Goal: Task Accomplishment & Management: Manage account settings

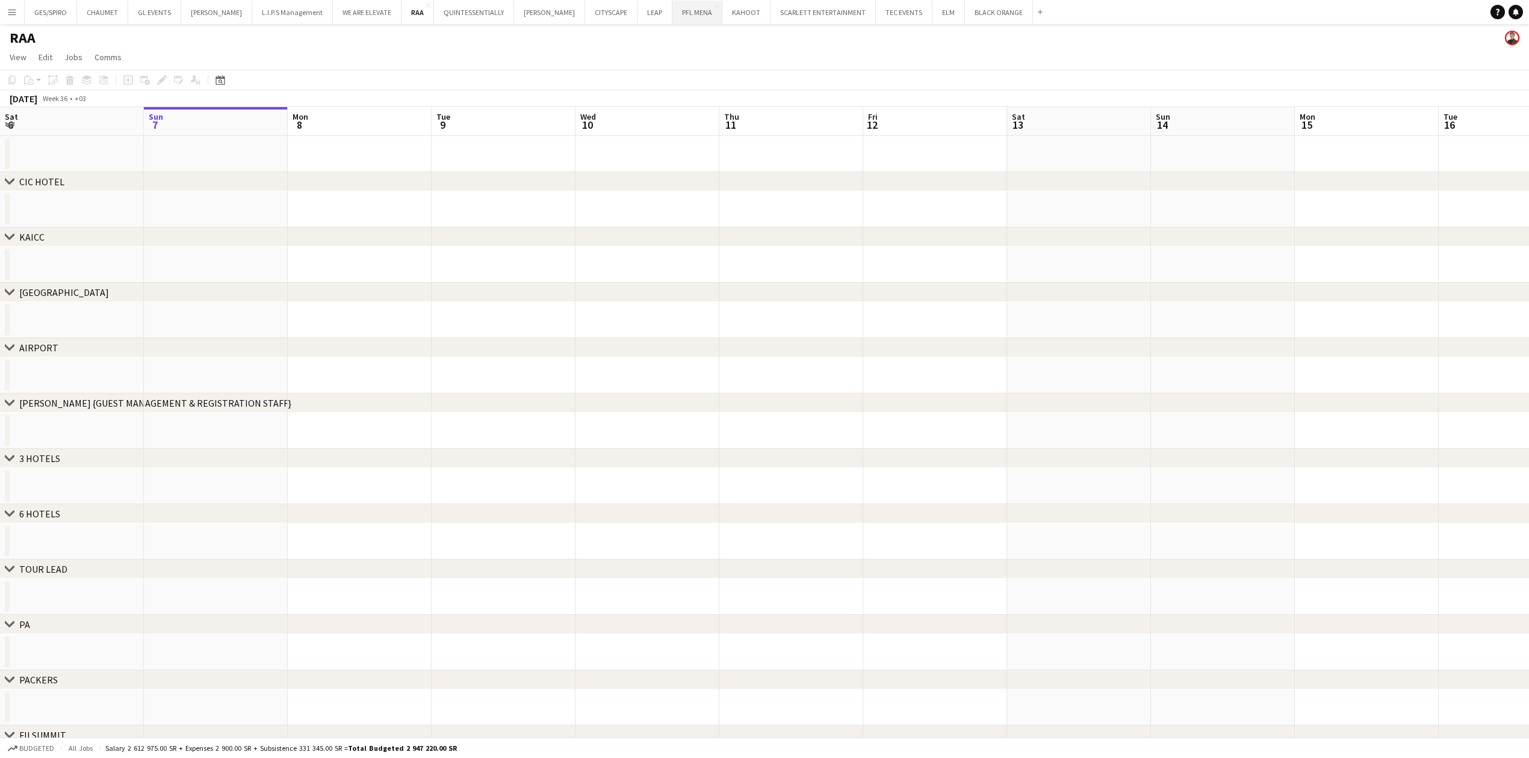
click at [672, 15] on button "PFL MENA Close" at bounding box center [697, 12] width 50 height 23
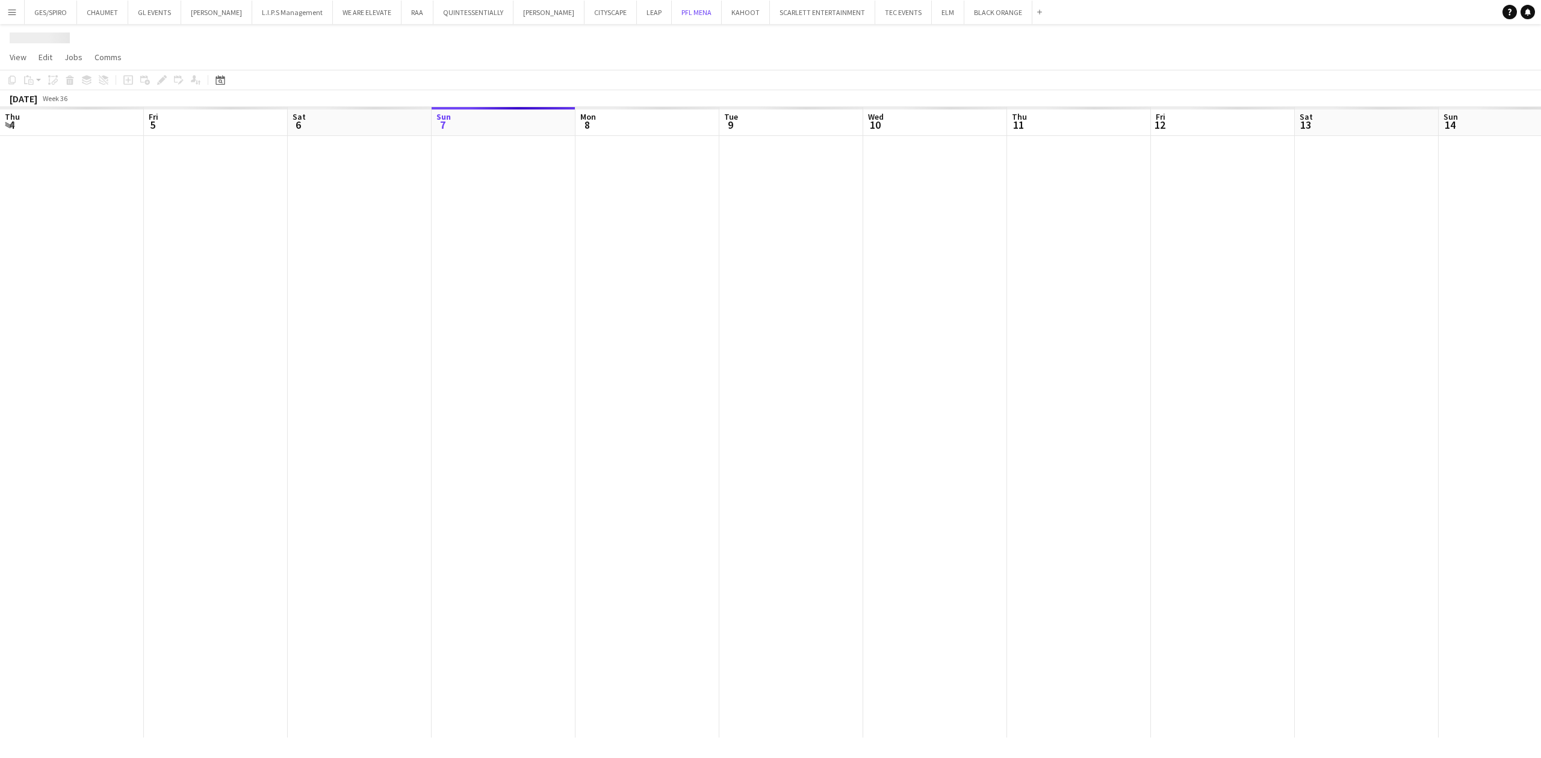
scroll to position [0, 288]
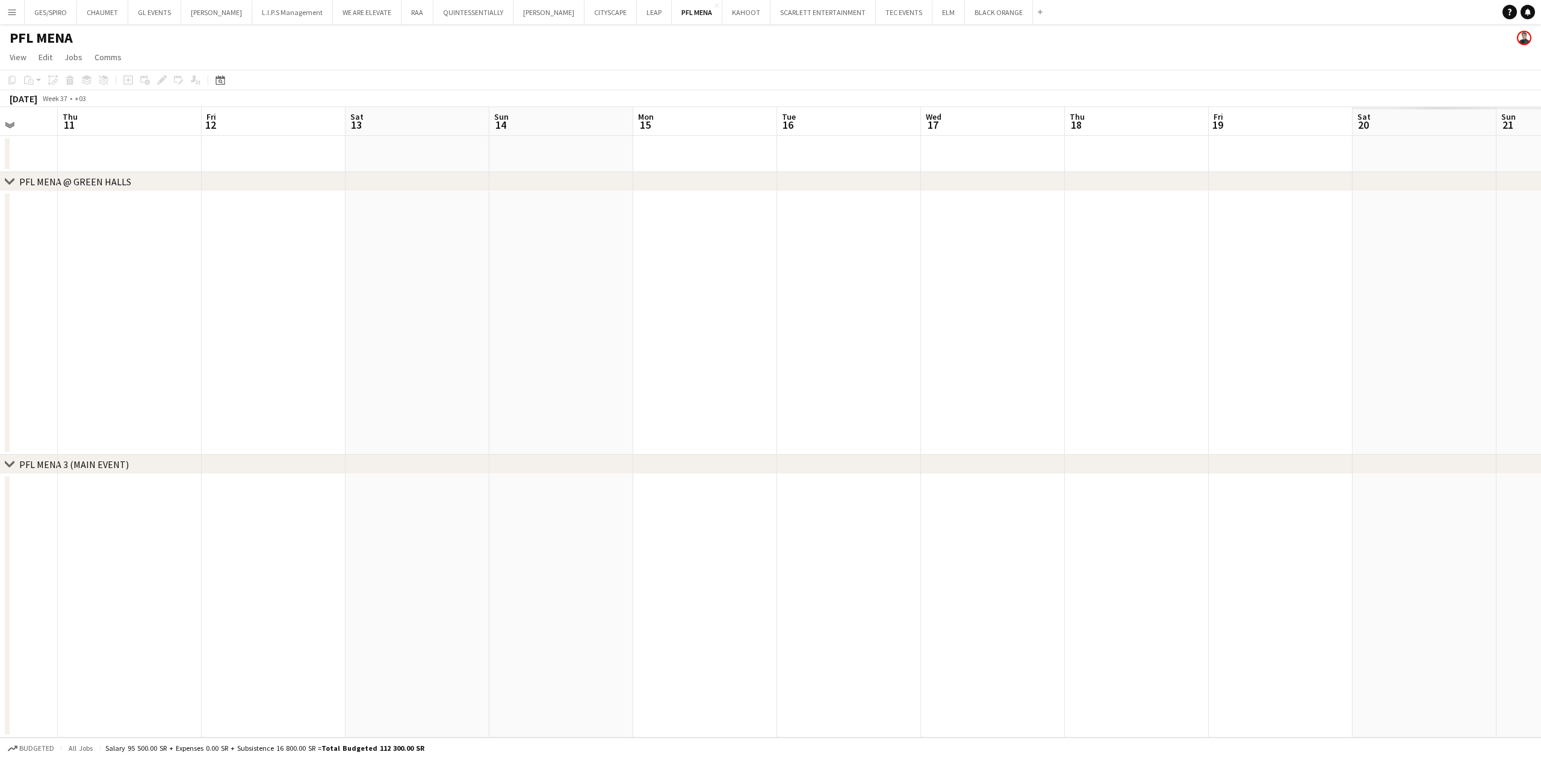
drag, startPoint x: 1006, startPoint y: 282, endPoint x: 891, endPoint y: 333, distance: 126.6
click at [388, 373] on app-calendar-viewport "Sun 7 Mon 8 Tue 9 Wed 10 Thu 11 Fri 12 Sat 13 Sun 14 Mon 15 Tue 16 Wed 17 Thu 1…" at bounding box center [770, 422] width 1541 height 631
drag, startPoint x: 1068, startPoint y: 321, endPoint x: 823, endPoint y: 386, distance: 253.0
click at [379, 423] on app-calendar-viewport "Fri 12 Sat 13 Sun 14 Mon 15 Tue 16 Wed 17 Thu 18 Fri 19 Sat 20 Sun 21 Mon 22 Tu…" at bounding box center [770, 422] width 1541 height 631
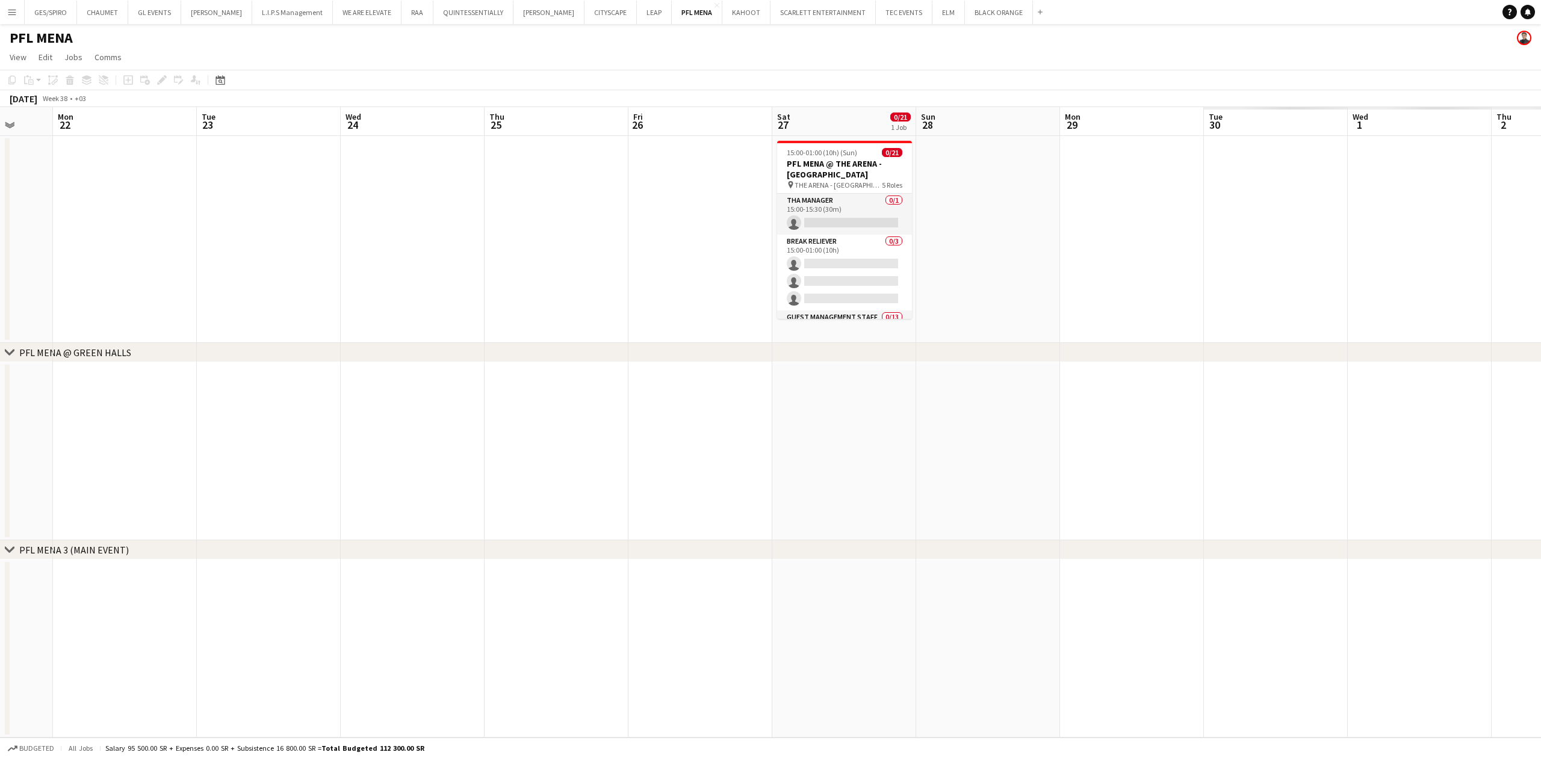
drag, startPoint x: 383, startPoint y: 462, endPoint x: 187, endPoint y: 480, distance: 197.1
click at [187, 480] on app-calendar-viewport "Thu 18 Fri 19 Sat 20 Sun 21 Mon 22 Tue 23 Wed 24 Thu 25 Fri 26 Sat 27 0/21 1 Jo…" at bounding box center [770, 422] width 1541 height 631
click at [837, 144] on app-job-card "15:00-01:00 (10h) (Sun) 0/21 PFL MENA @ THE ARENA - RIYADH pin THE ARENA - RIYA…" at bounding box center [839, 230] width 135 height 178
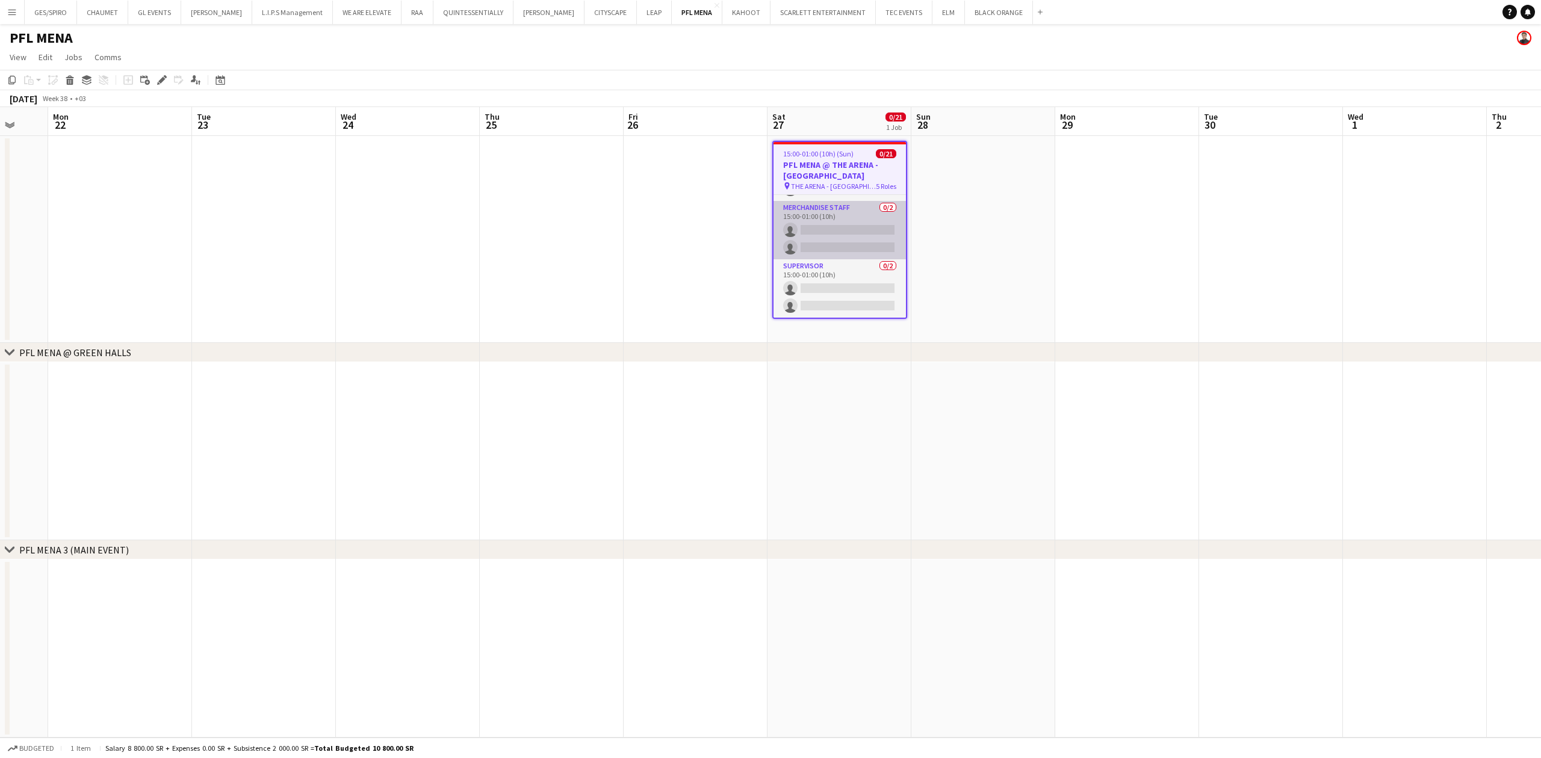
scroll to position [362, 0]
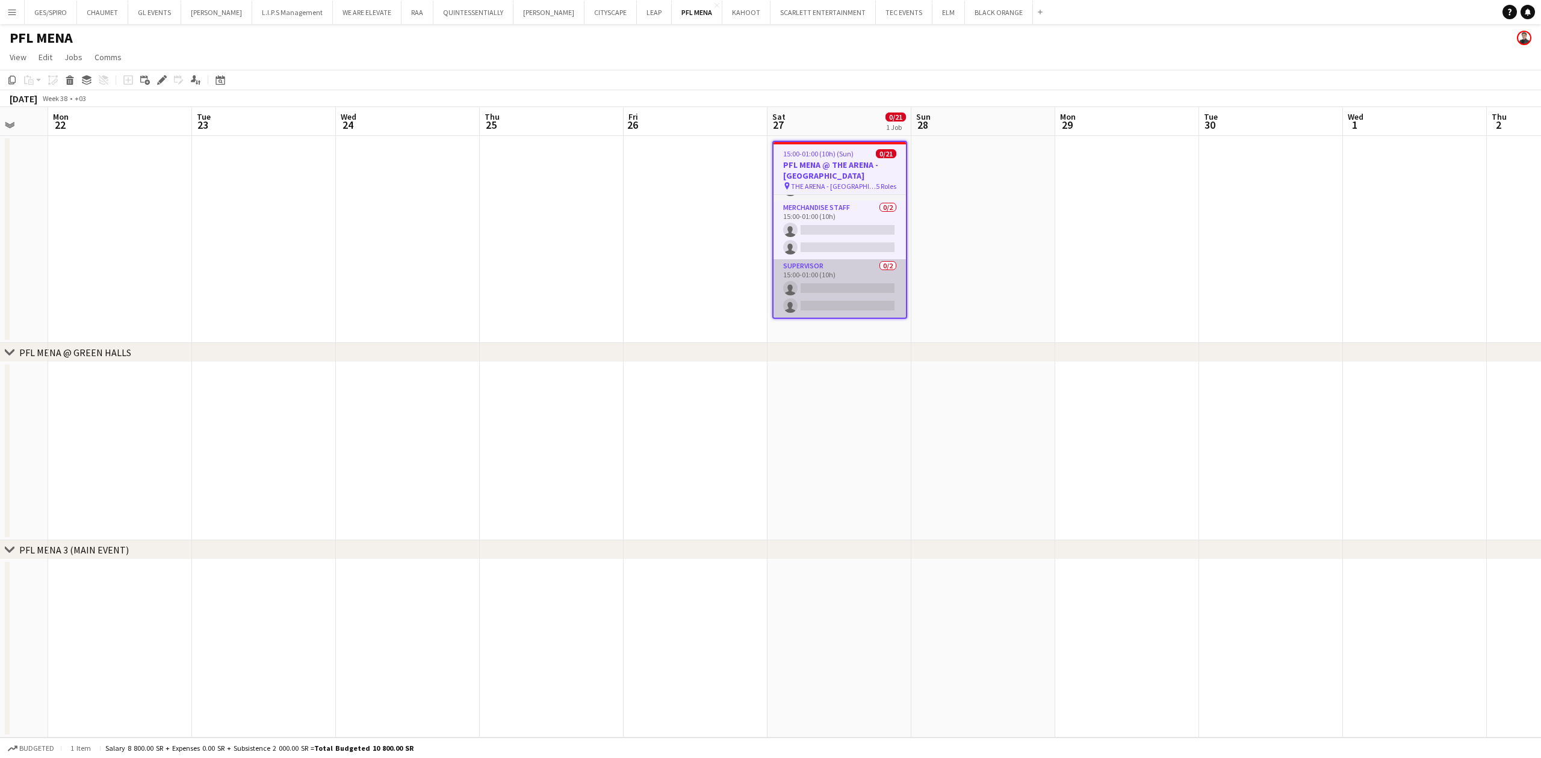
click at [832, 274] on app-card-role "Supervisor 0/2 15:00-01:00 (10h) single-neutral-actions single-neutral-actions" at bounding box center [839, 288] width 132 height 58
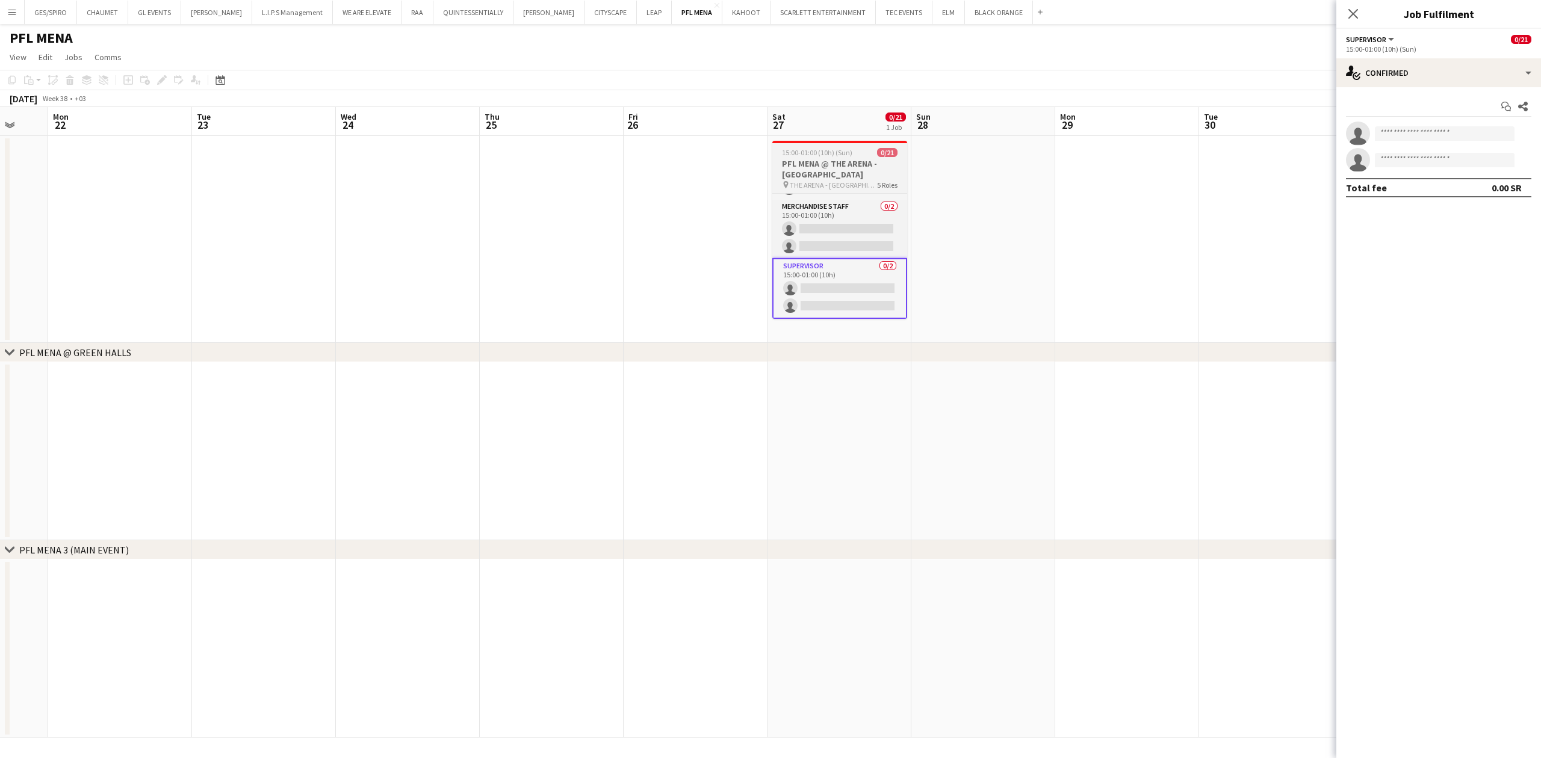
click at [843, 160] on h3 "PFL MENA @ THE ARENA - RIYADH" at bounding box center [839, 169] width 135 height 22
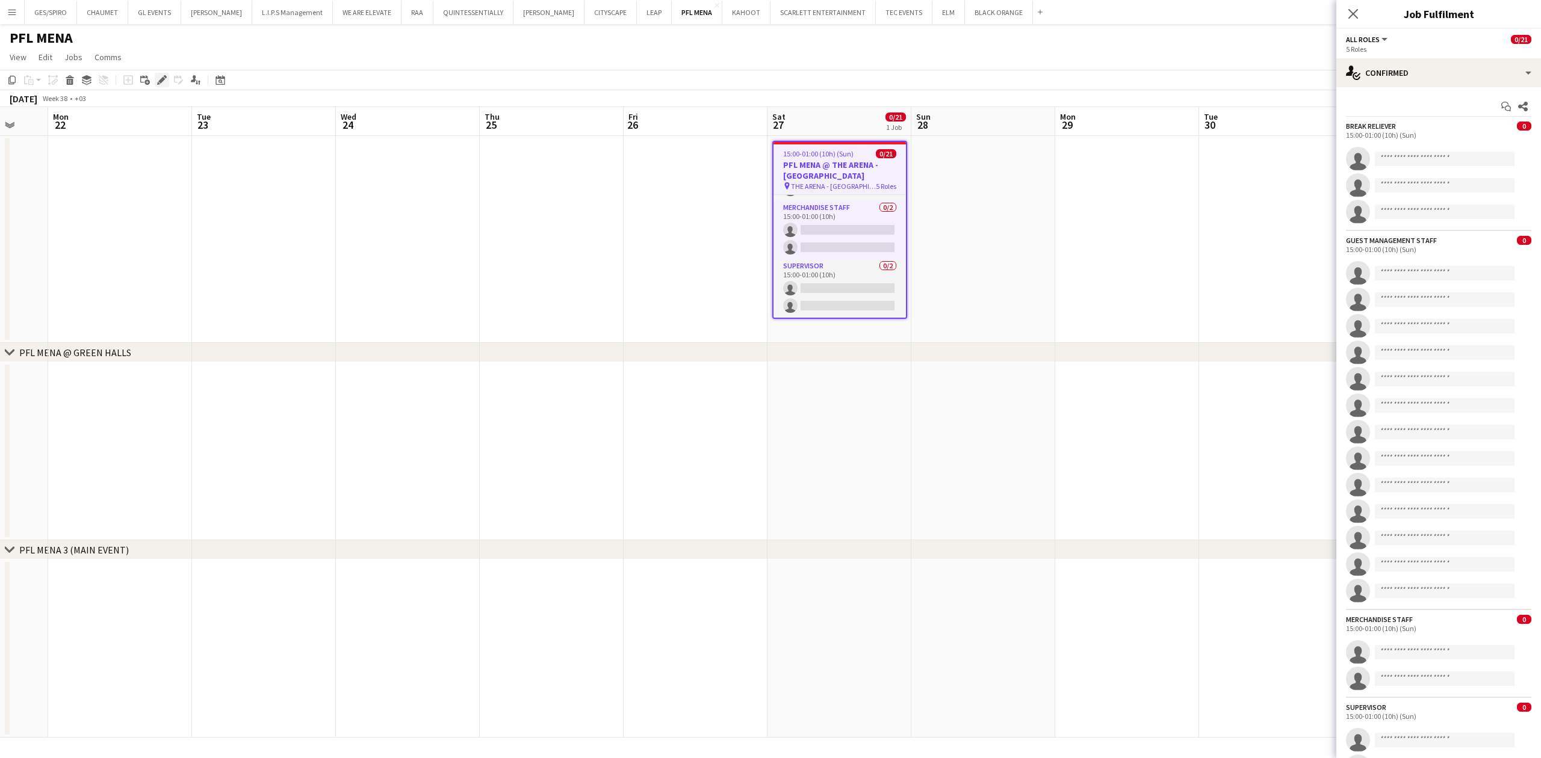
click at [157, 77] on icon "Edit" at bounding box center [162, 80] width 10 height 10
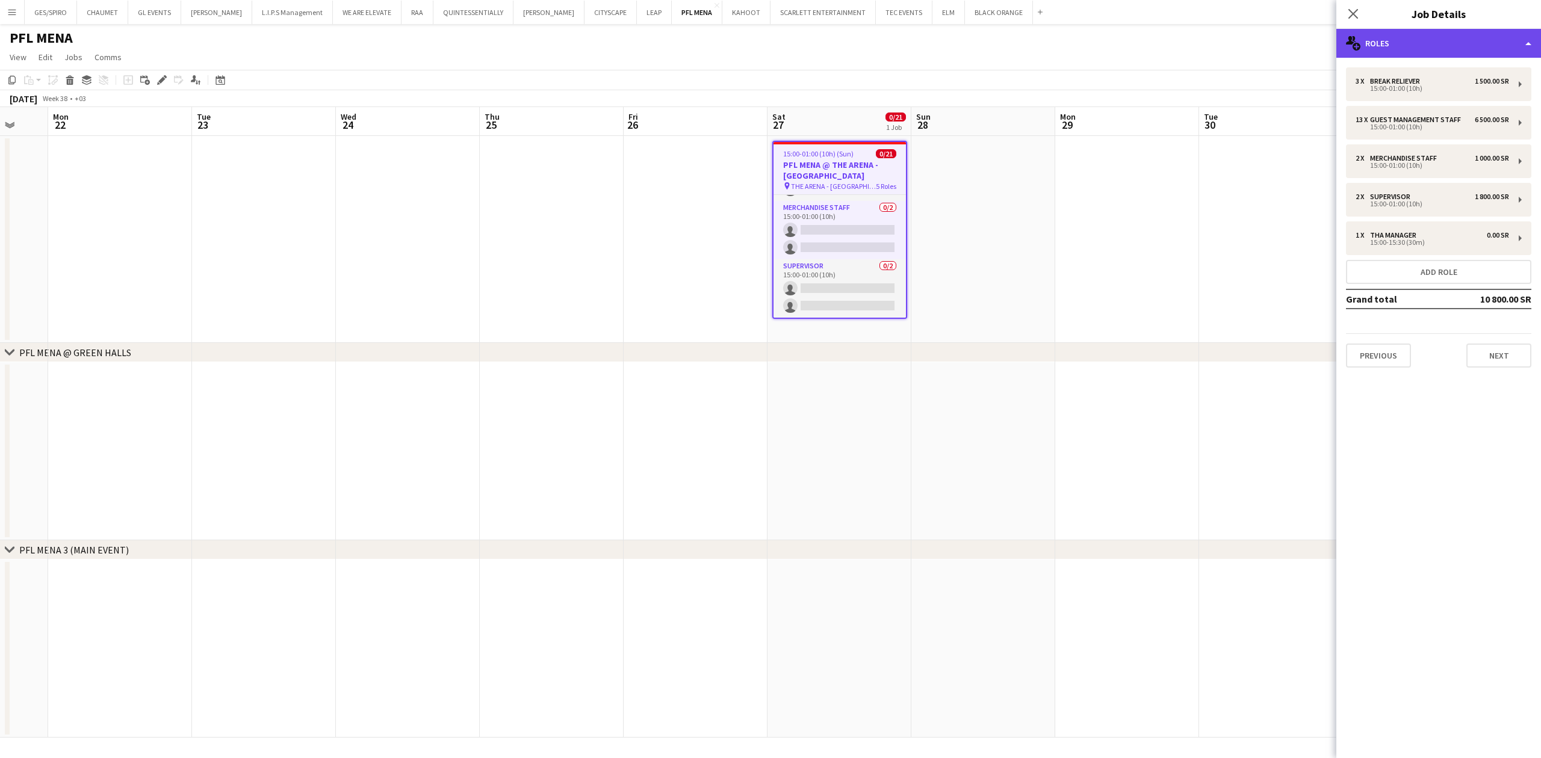
click at [1498, 47] on div "multiple-users-add Roles" at bounding box center [1438, 43] width 205 height 29
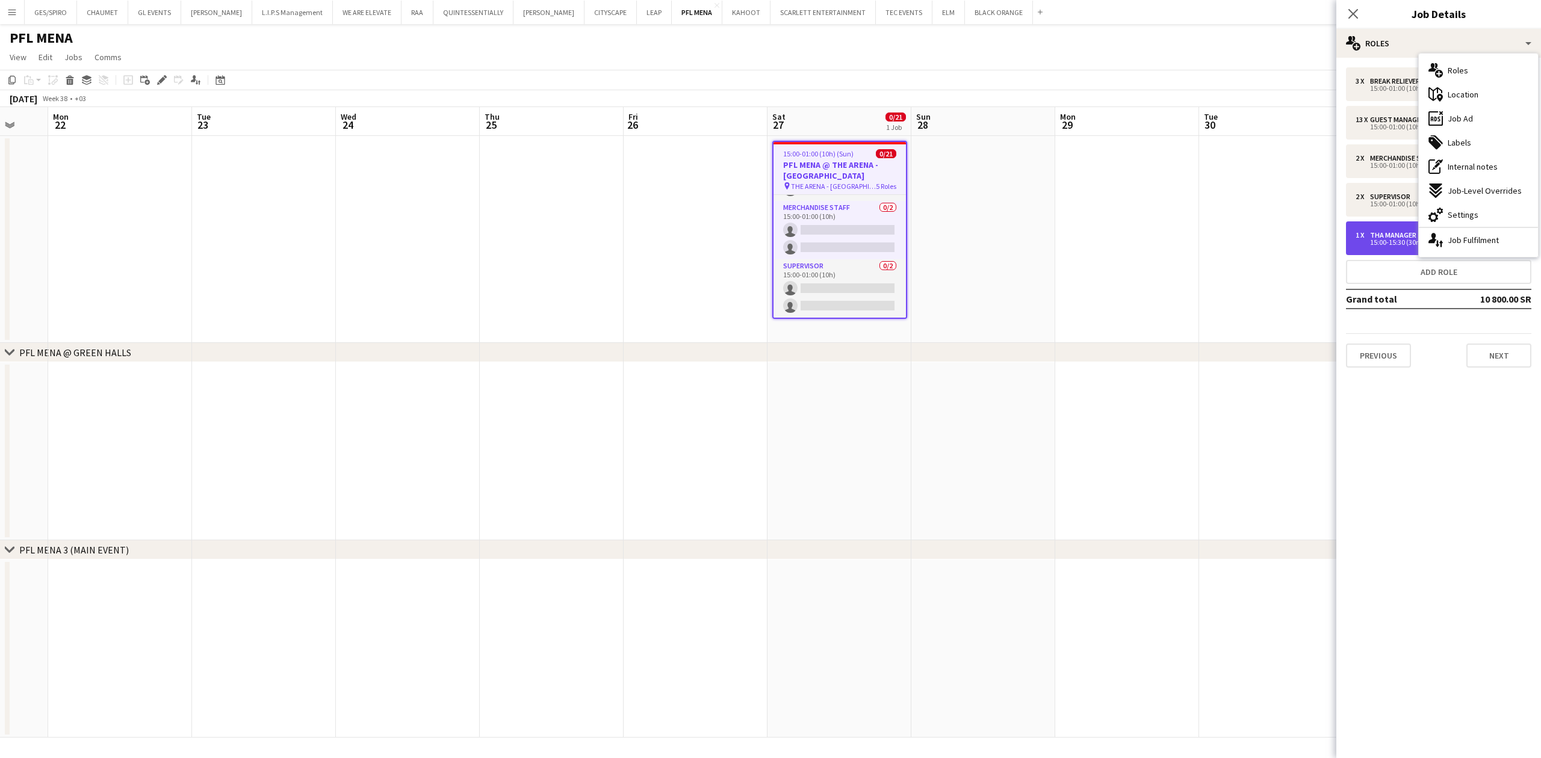
click at [1377, 237] on div "THA Manager" at bounding box center [1395, 235] width 51 height 8
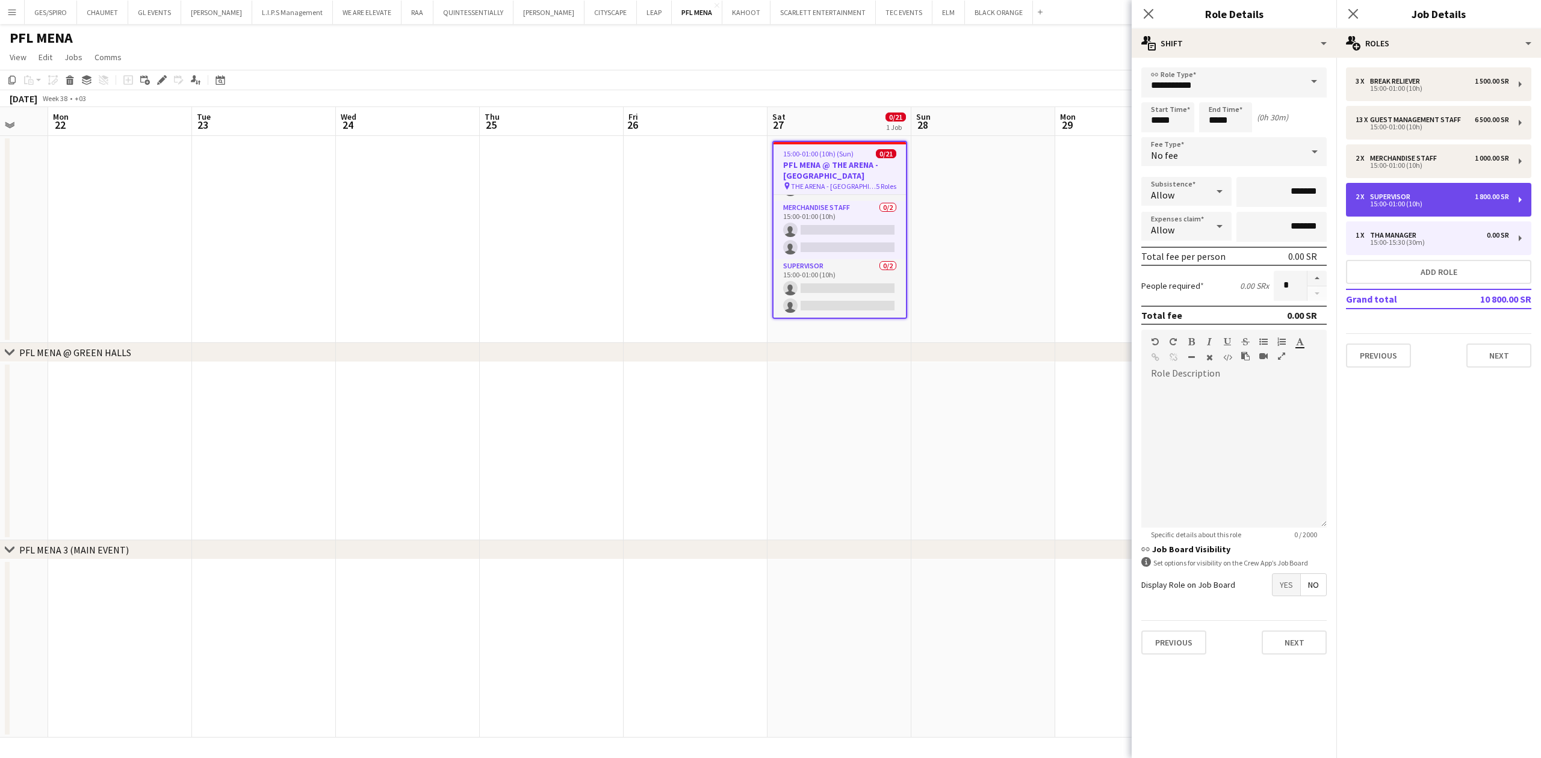
click at [1388, 195] on div "Supervisor" at bounding box center [1392, 197] width 45 height 8
type input "**********"
type input "*****"
type input "*********"
type input "*"
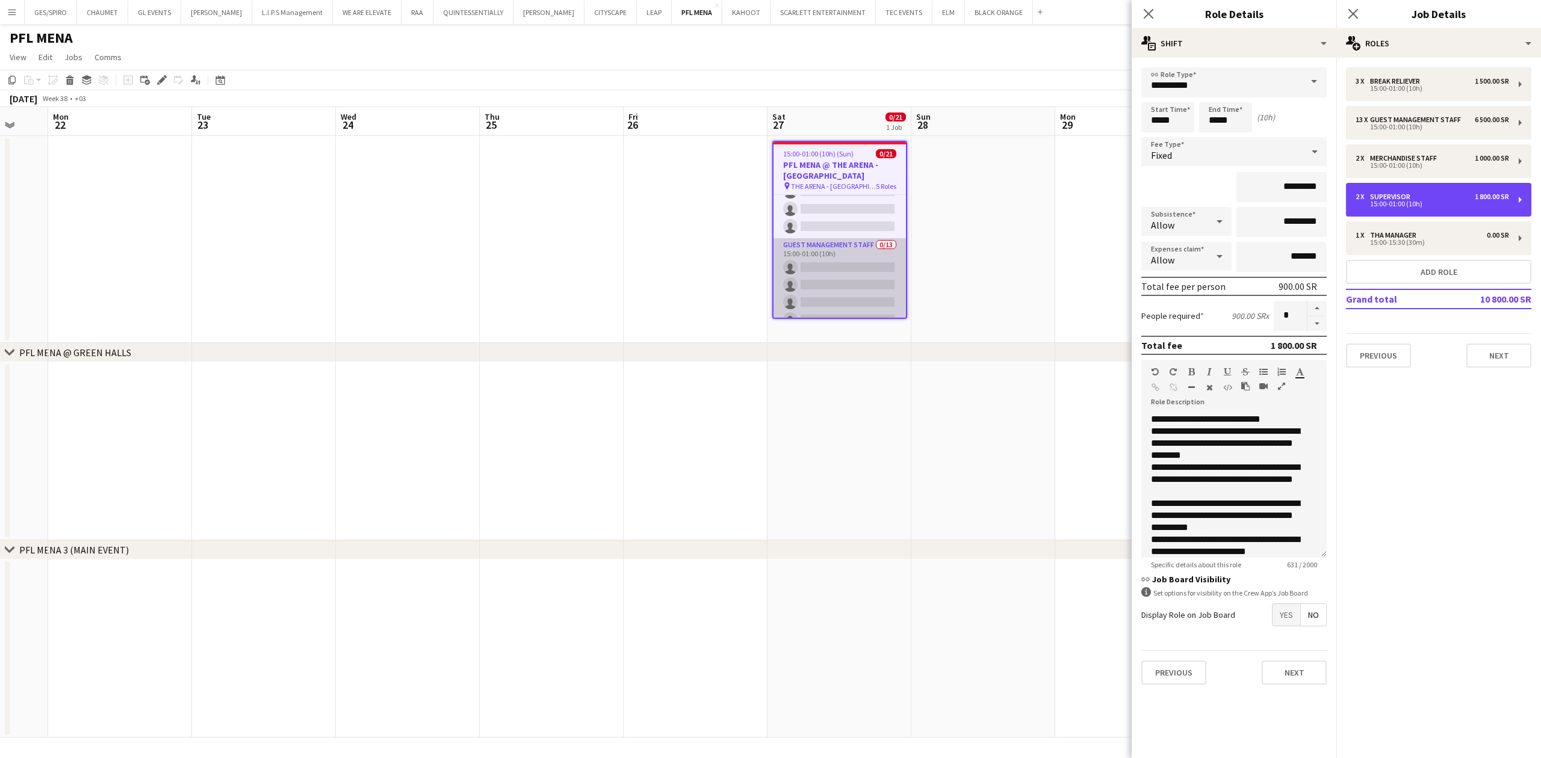
scroll to position [42, 0]
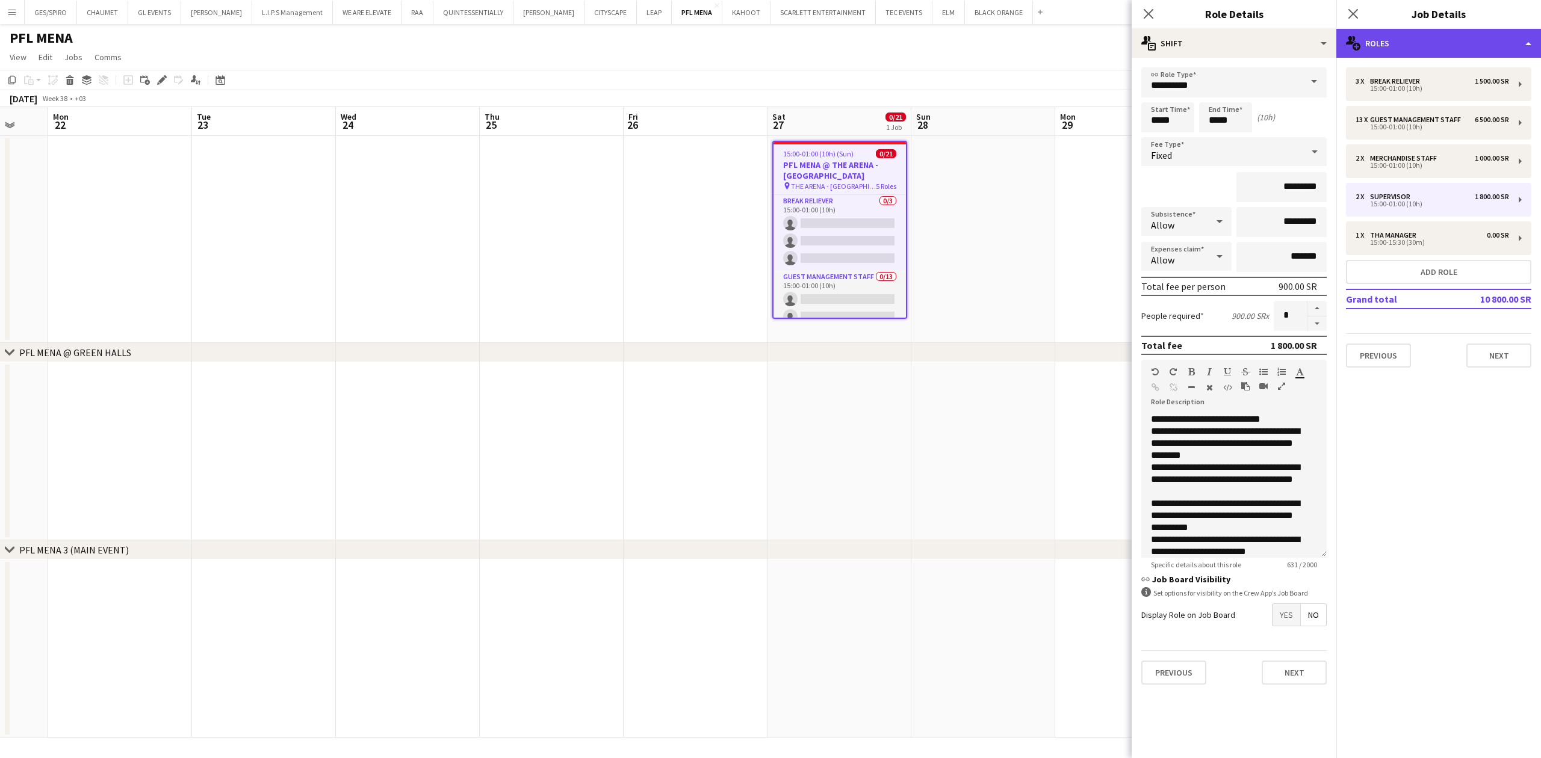
click at [1402, 40] on div "multiple-users-add Roles" at bounding box center [1438, 43] width 205 height 29
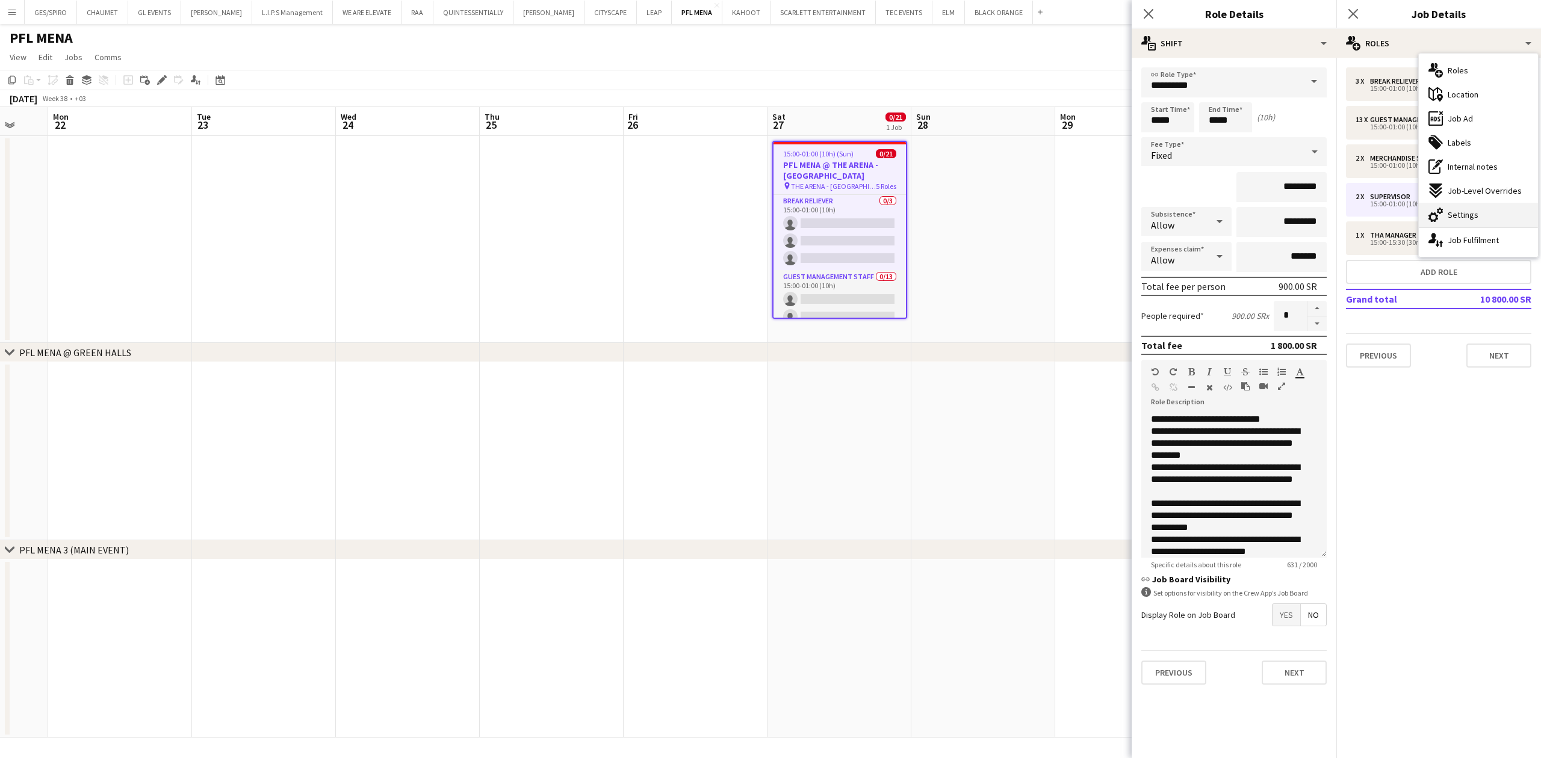
click at [1463, 219] on span "Settings" at bounding box center [1463, 214] width 31 height 11
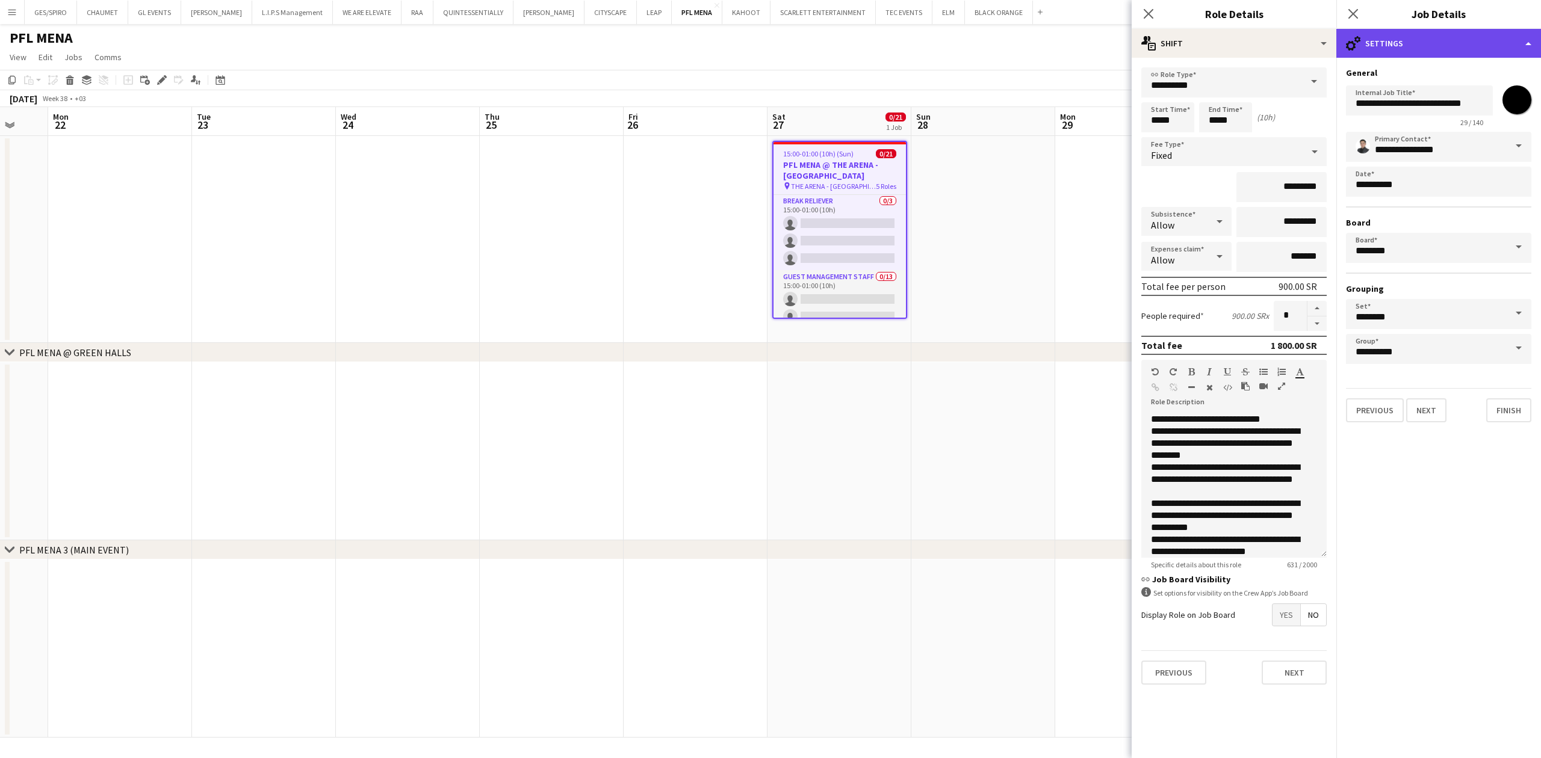
click at [1441, 36] on div "cog-double-3 Settings" at bounding box center [1438, 43] width 205 height 29
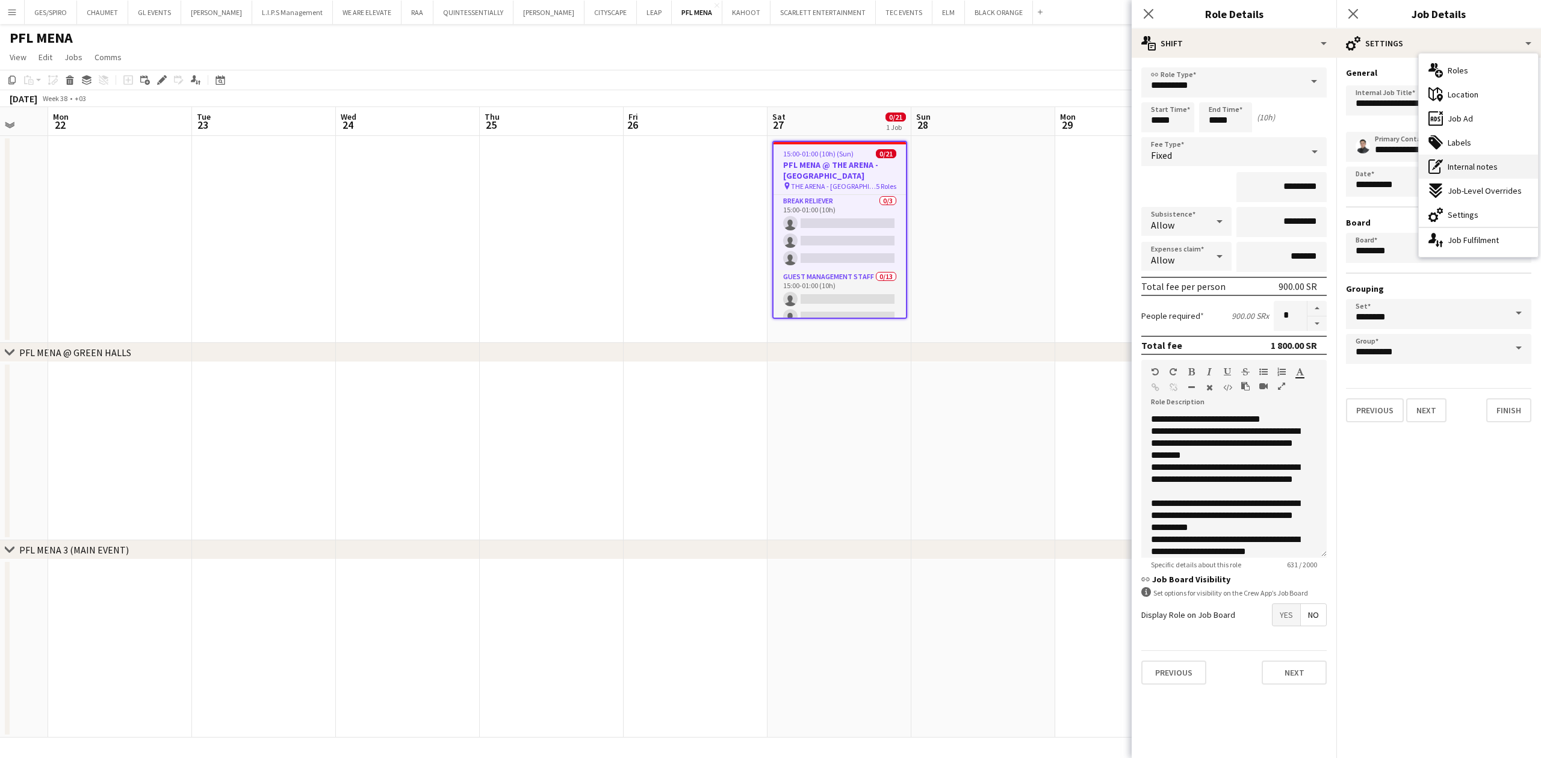
click at [1508, 166] on div "pen-write Internal notes" at bounding box center [1478, 167] width 119 height 24
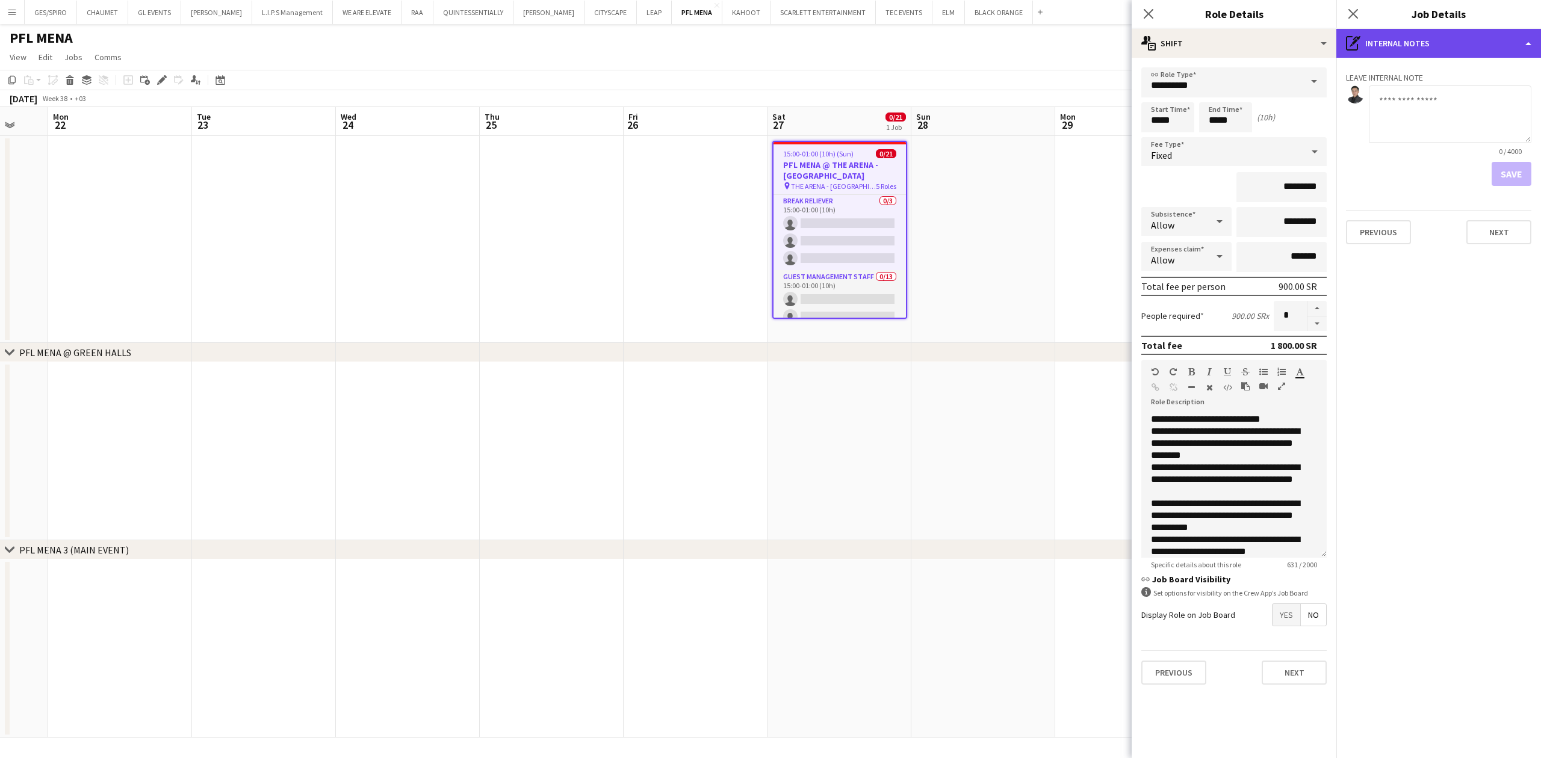
click at [1439, 40] on div "pen-write Internal notes" at bounding box center [1438, 43] width 205 height 29
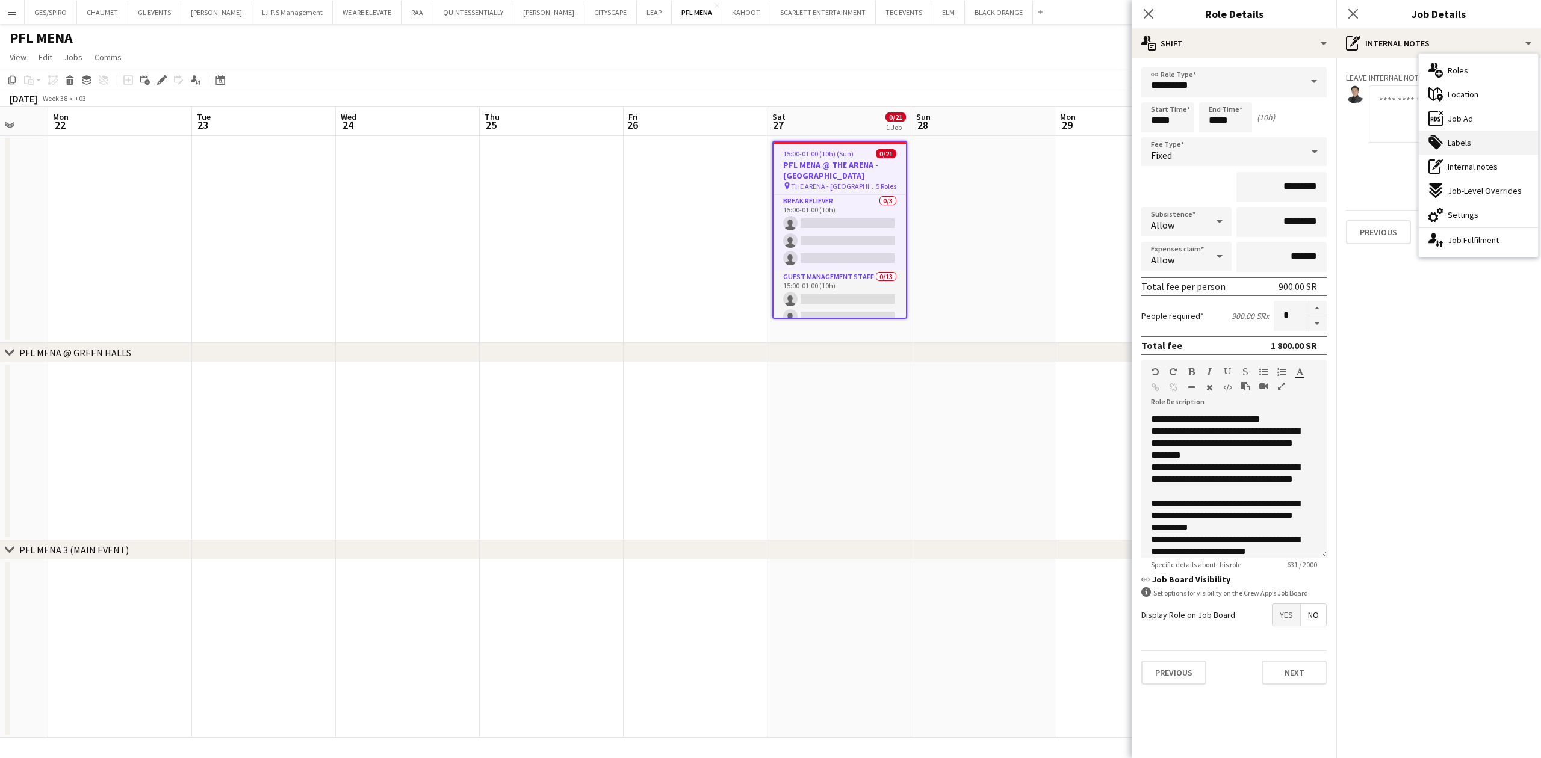
click at [1489, 133] on div "tags-double Labels" at bounding box center [1478, 143] width 119 height 24
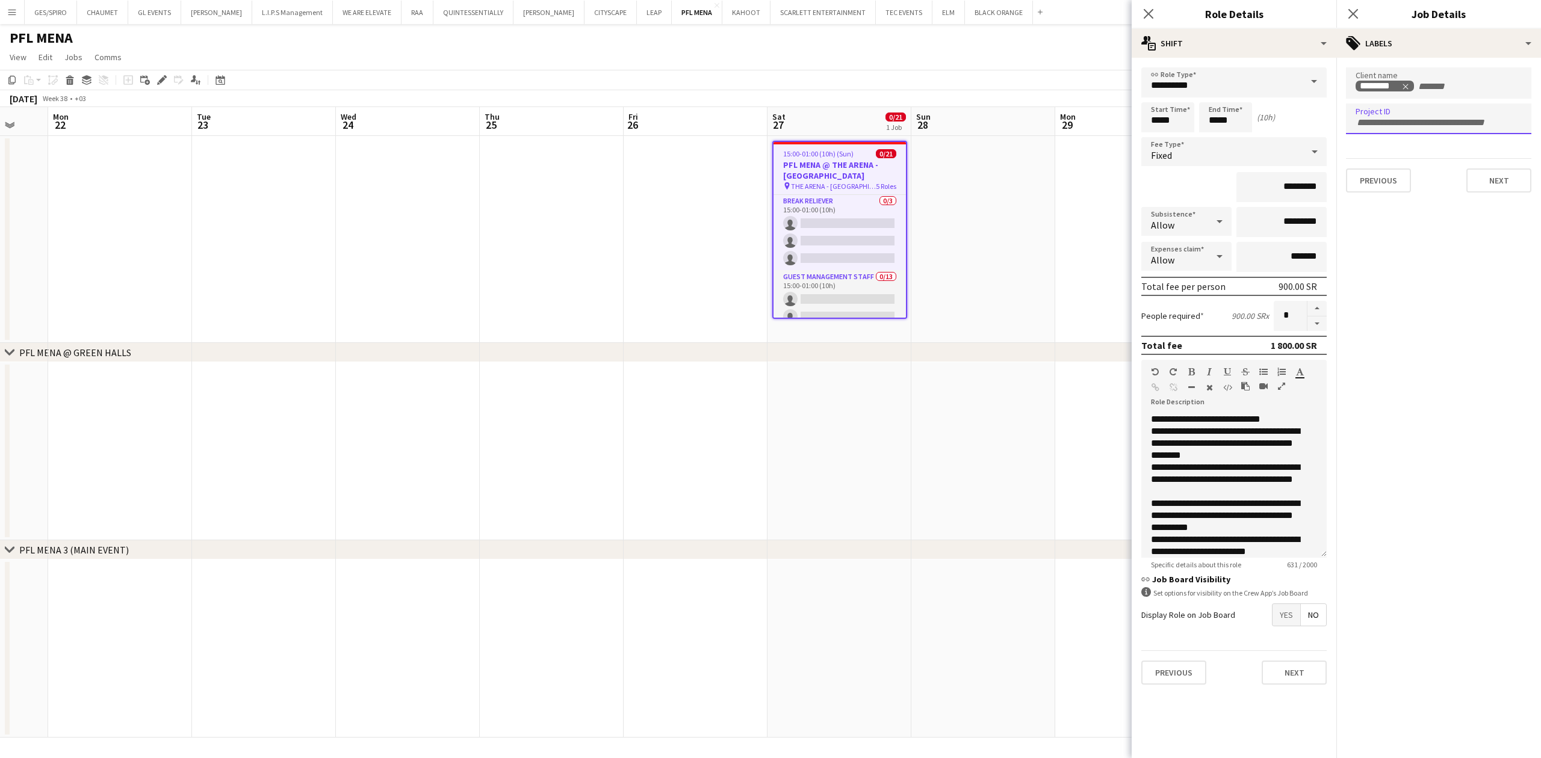
click at [1428, 122] on input "Type to search project ID labels..." at bounding box center [1439, 122] width 166 height 11
paste input "**********"
type input "**********"
click at [1511, 176] on button "Next" at bounding box center [1498, 181] width 65 height 24
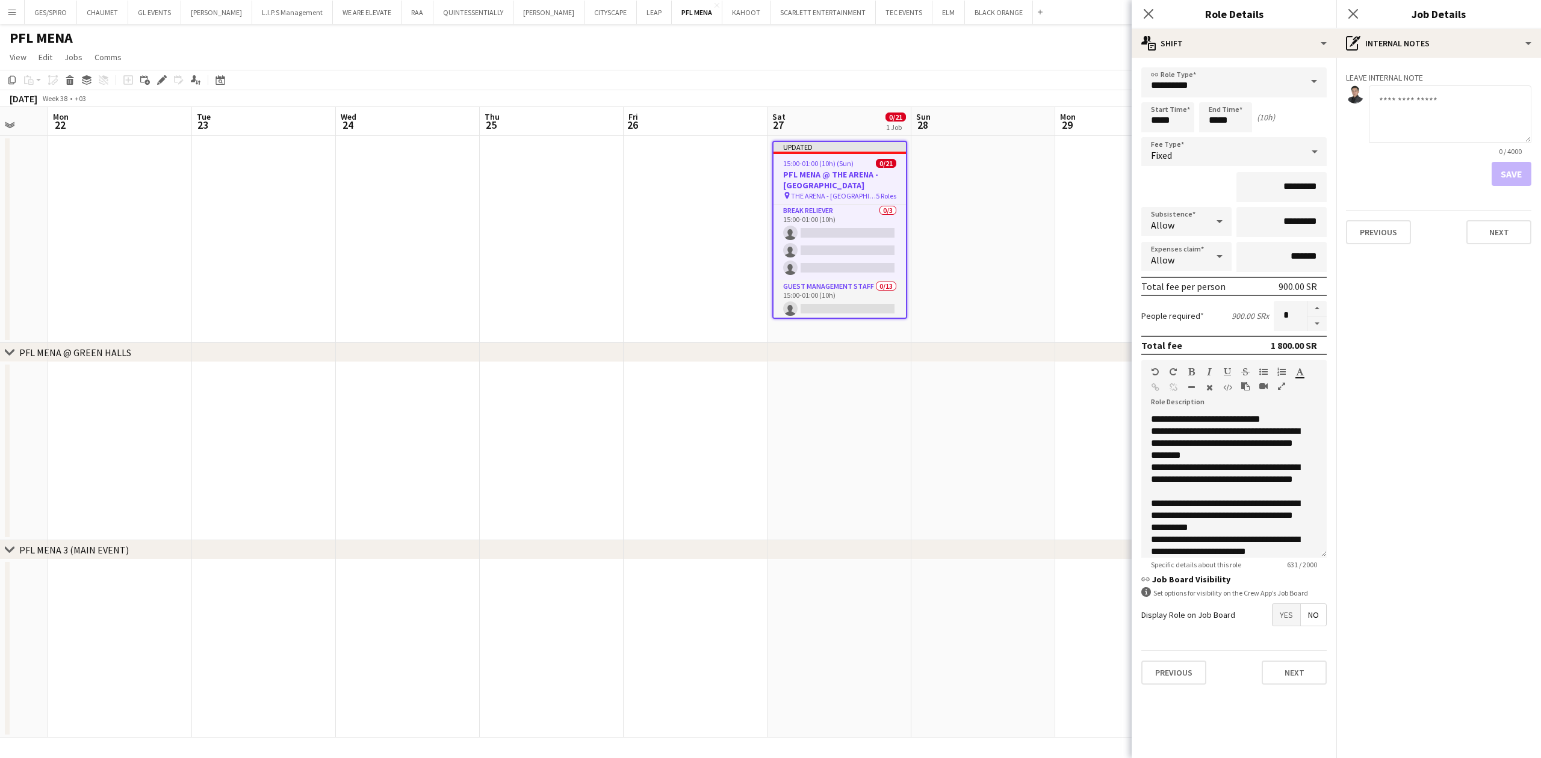
click at [1151, 16] on icon at bounding box center [1149, 14] width 10 height 10
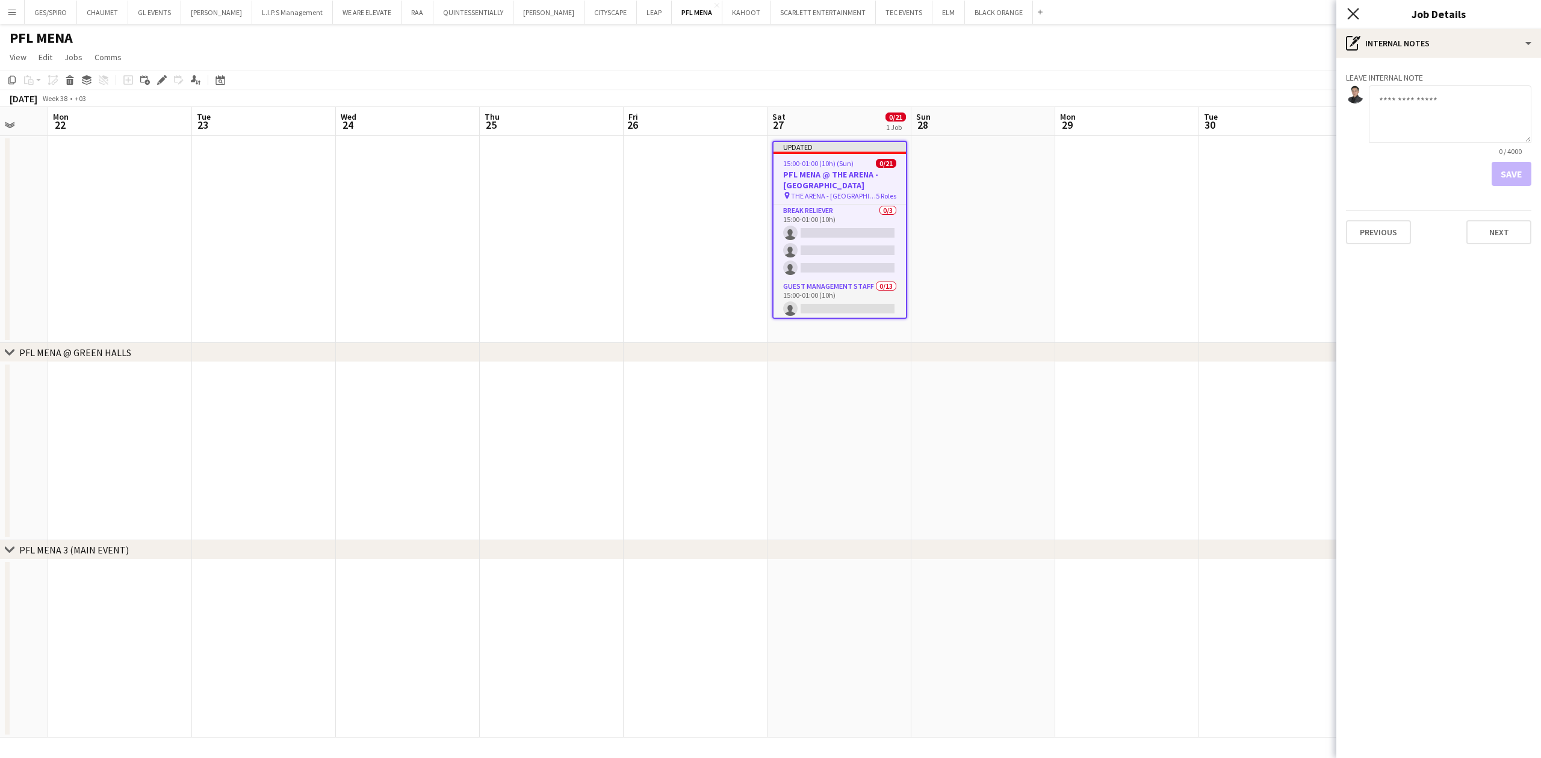
click at [1350, 13] on icon "Close pop-in" at bounding box center [1352, 13] width 11 height 11
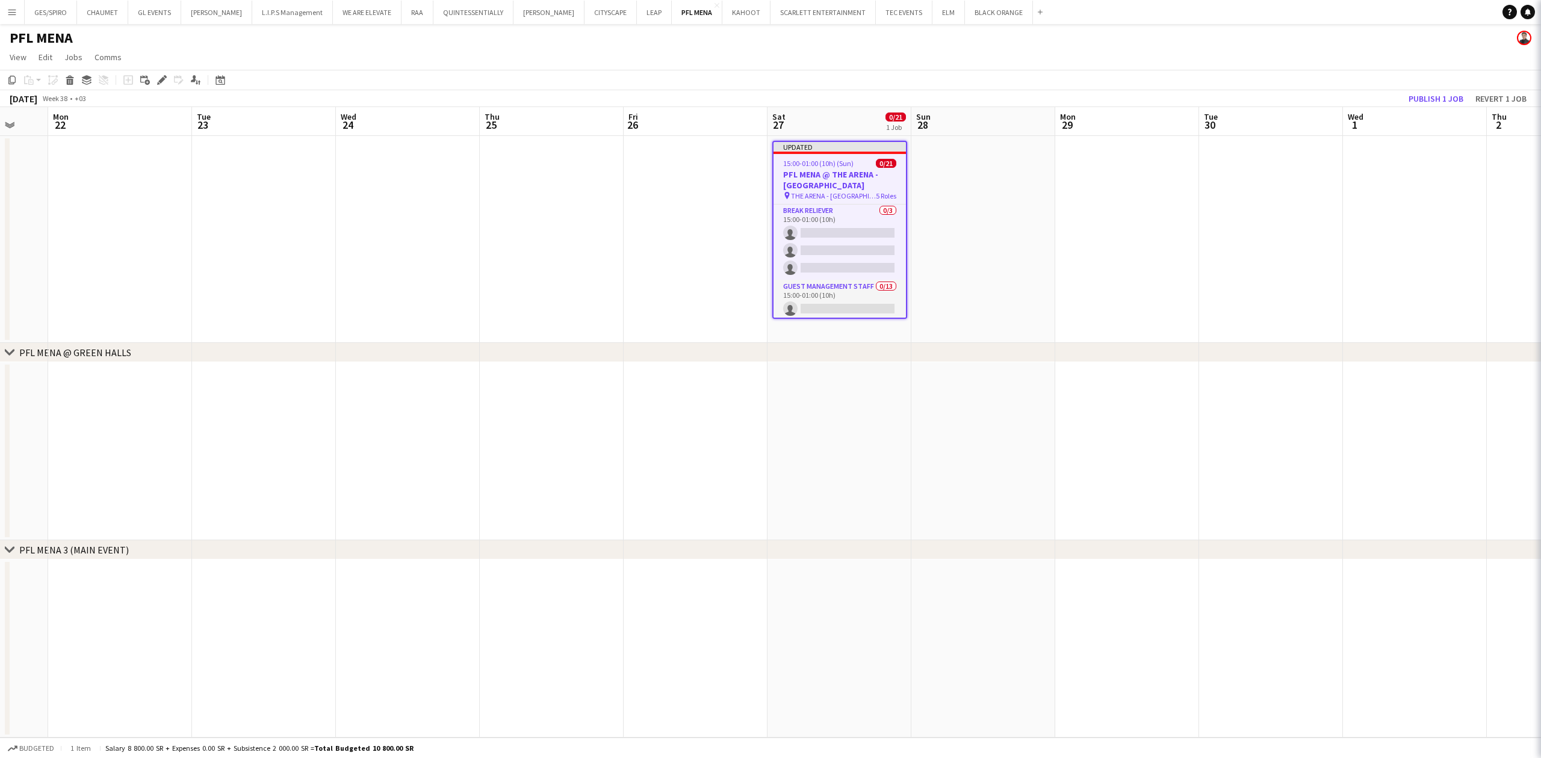
click at [1204, 246] on app-date-cell at bounding box center [1271, 239] width 144 height 207
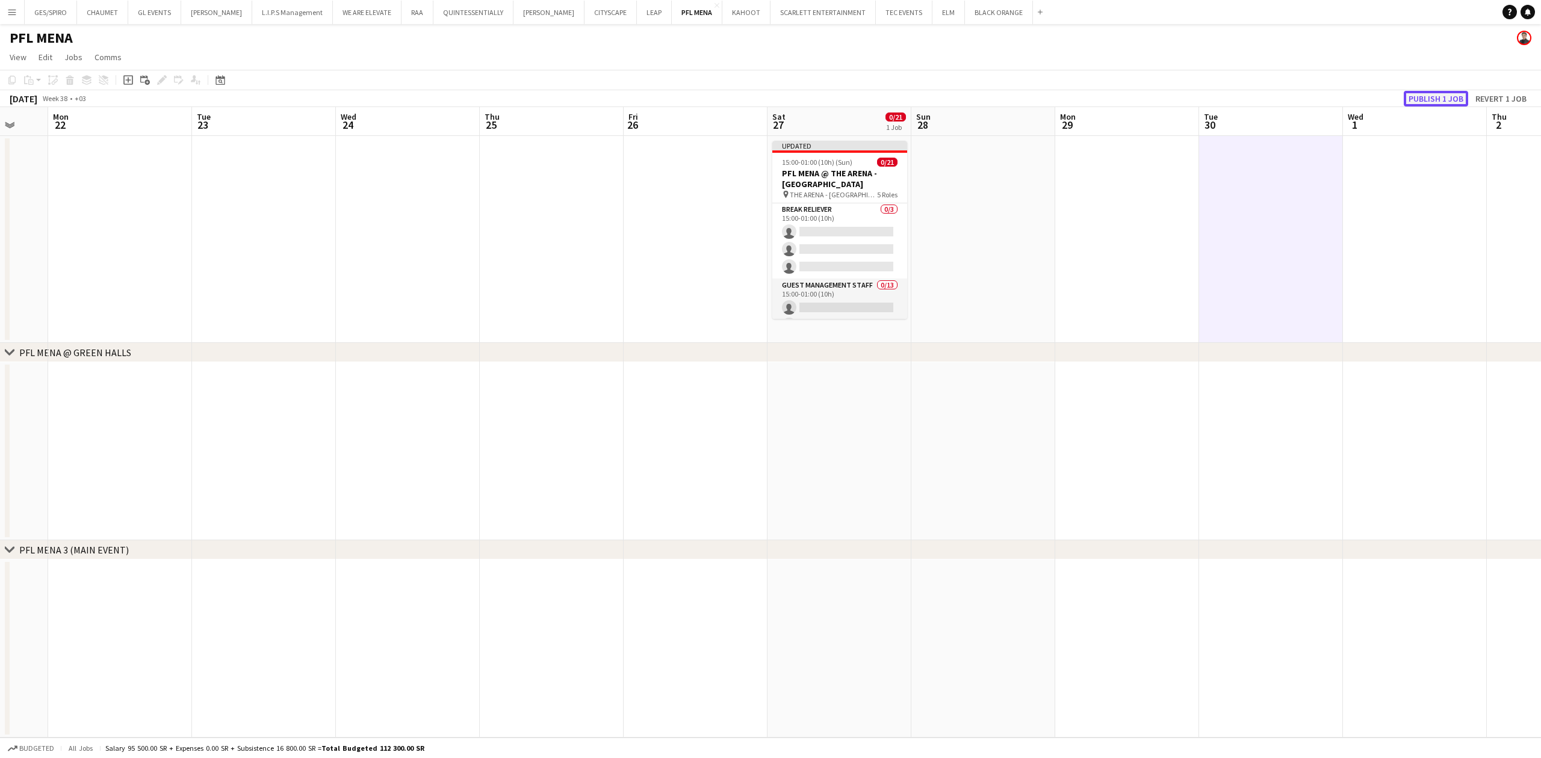
click at [1447, 101] on button "Publish 1 job" at bounding box center [1436, 99] width 64 height 16
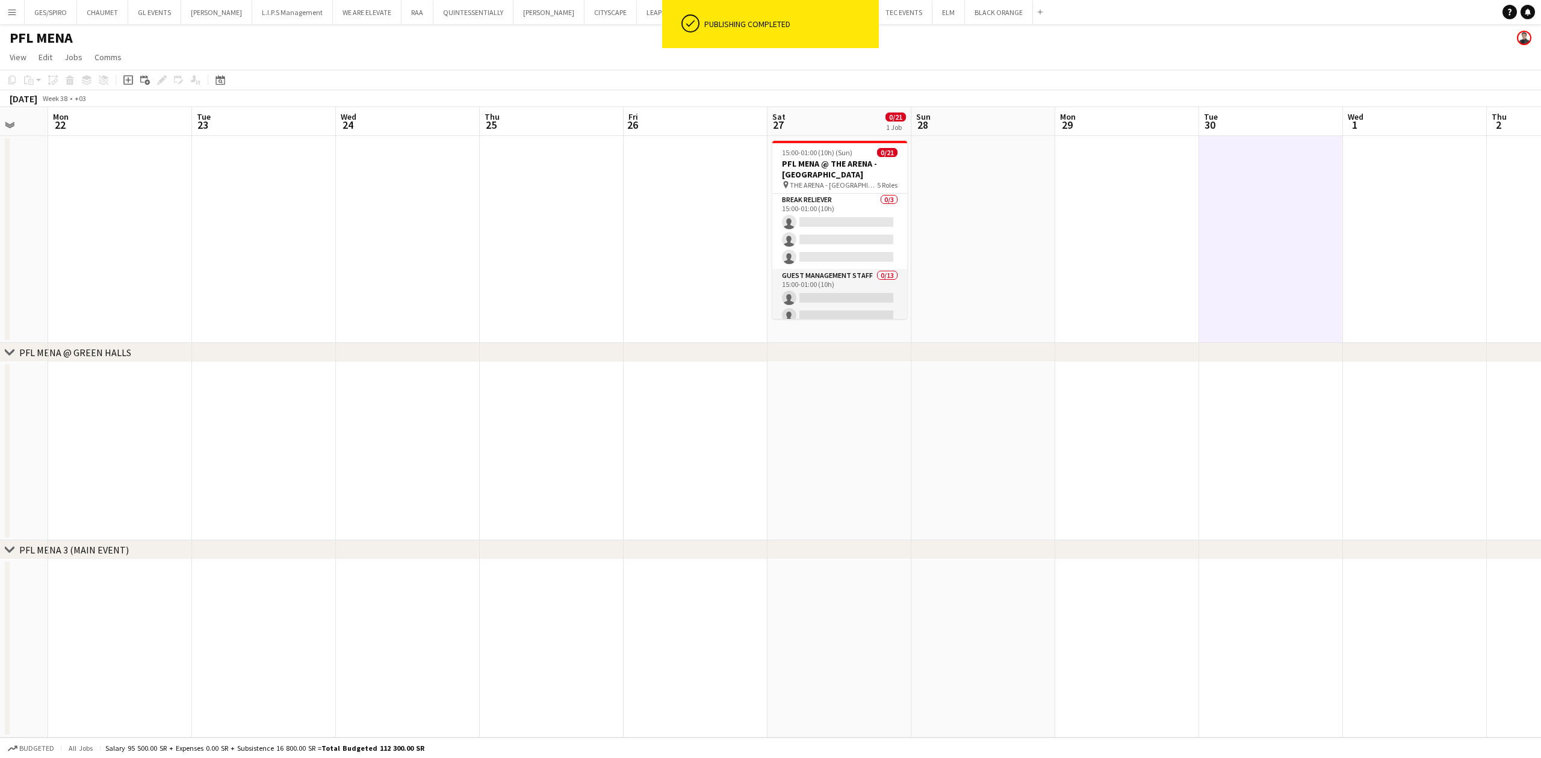
click at [593, 535] on app-date-cell at bounding box center [552, 451] width 144 height 178
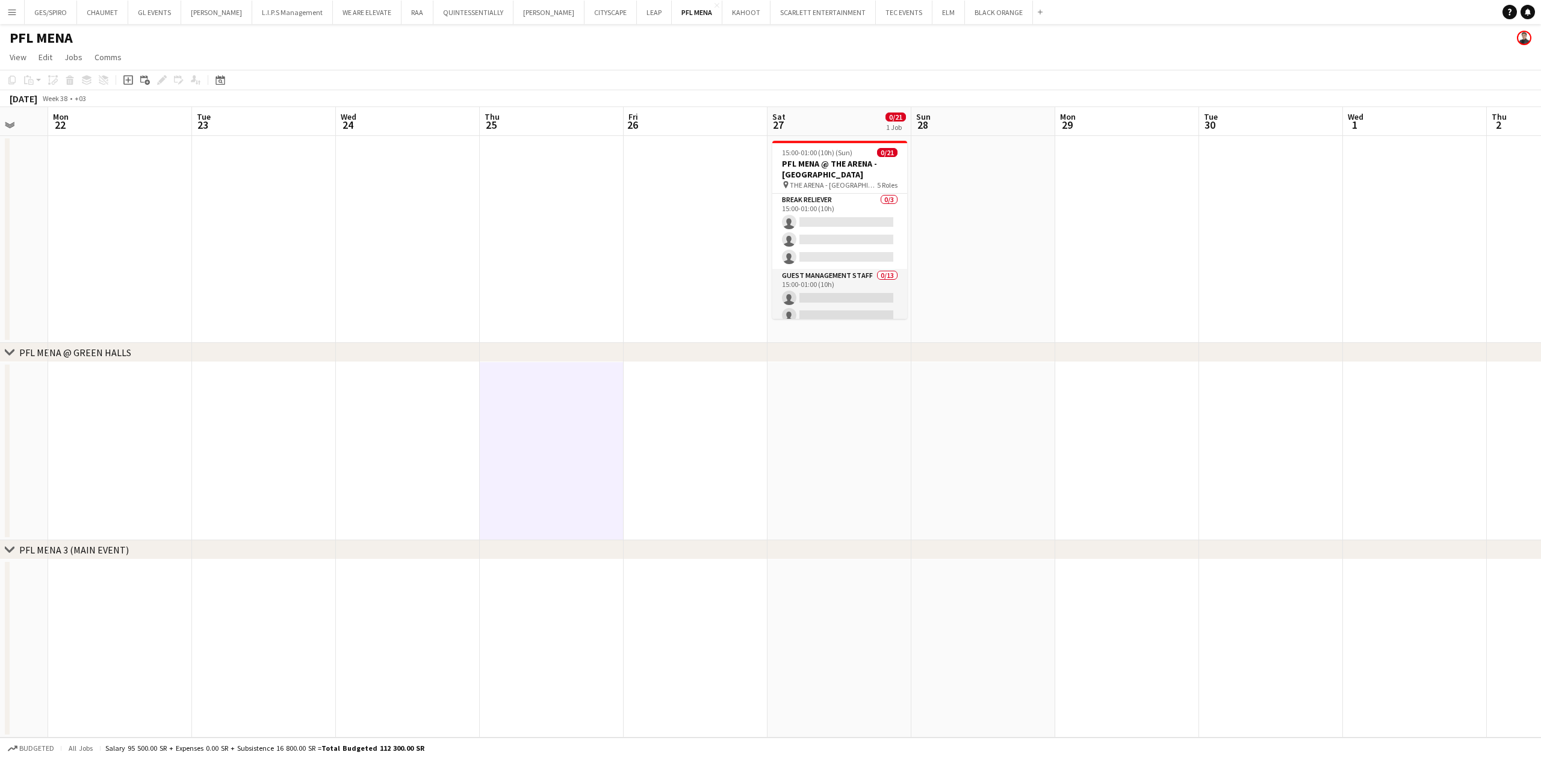
click at [1151, 403] on app-date-cell at bounding box center [1127, 451] width 144 height 178
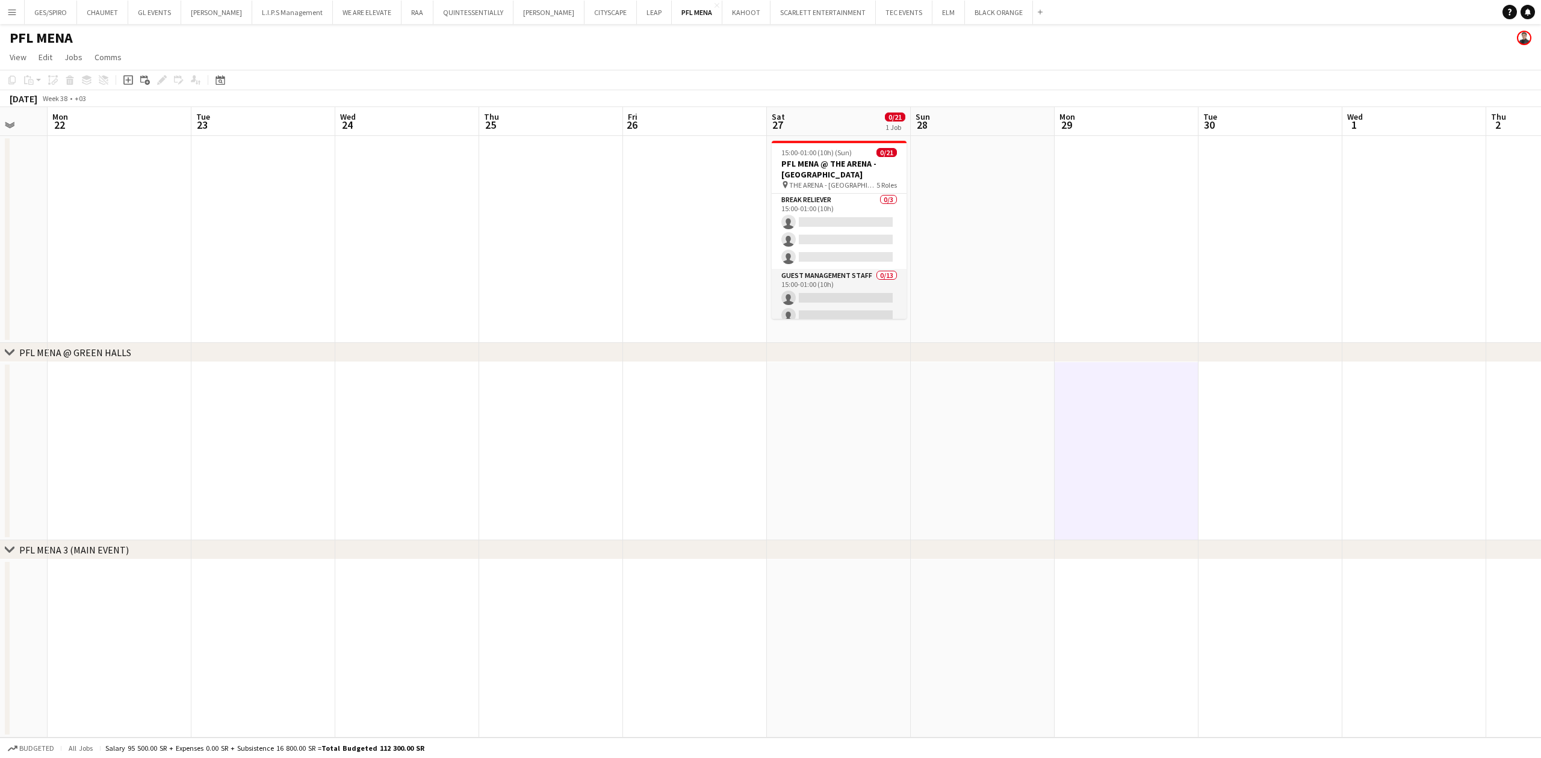
click at [1046, 449] on app-date-cell at bounding box center [983, 451] width 144 height 178
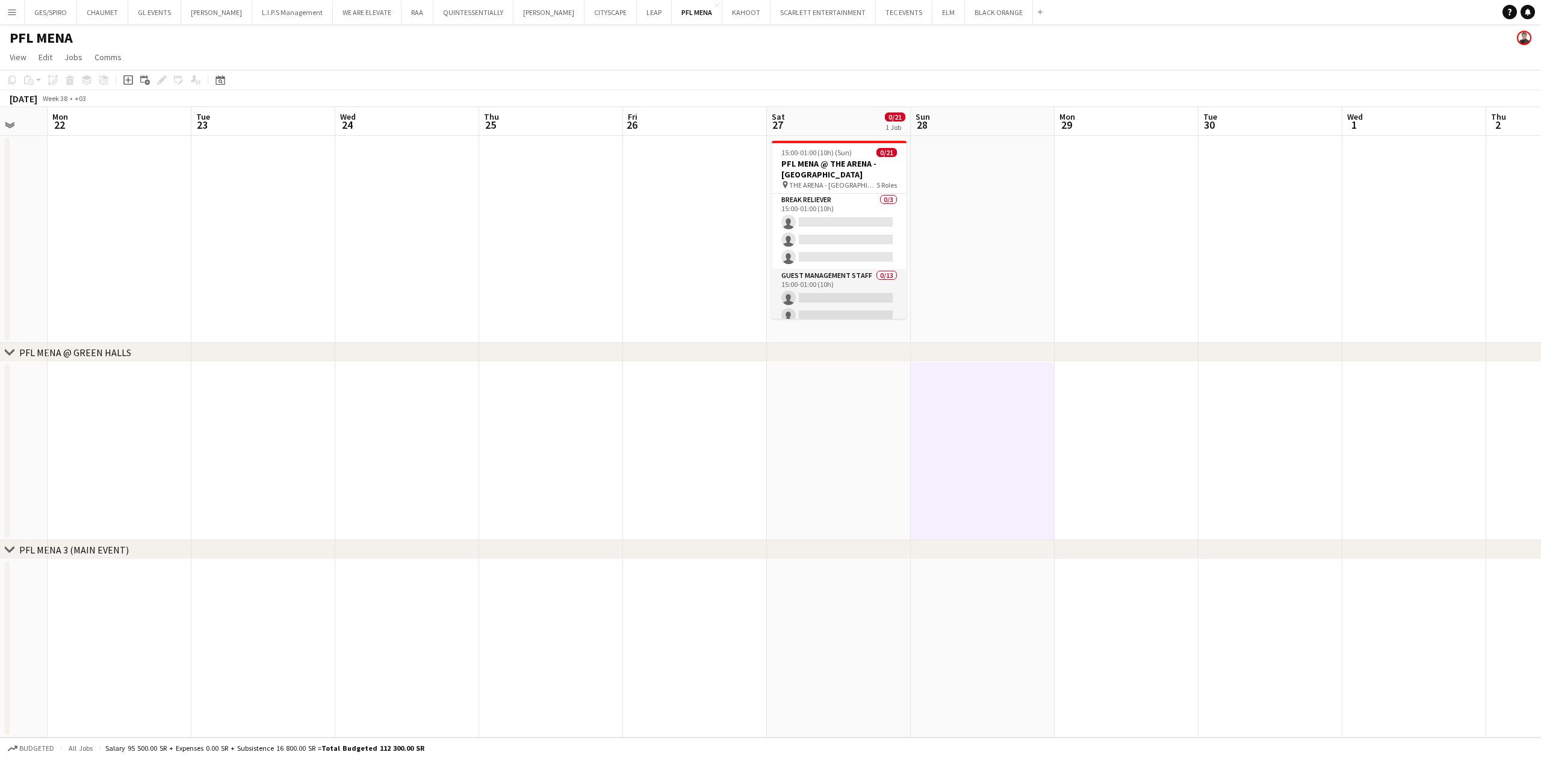
scroll to position [0, 528]
click at [894, 478] on app-date-cell at bounding box center [838, 451] width 144 height 178
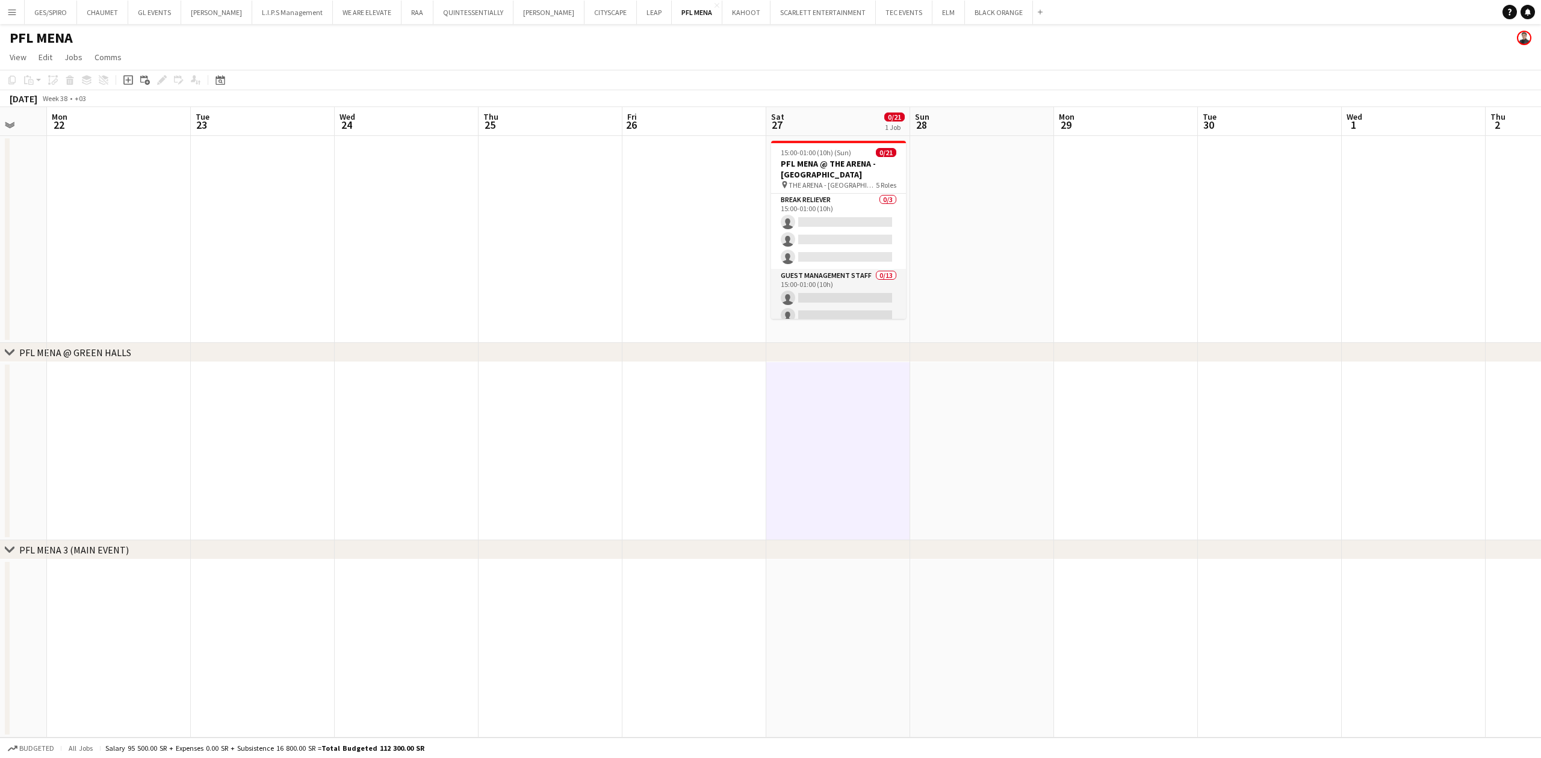
click at [684, 473] on app-date-cell at bounding box center [694, 451] width 144 height 178
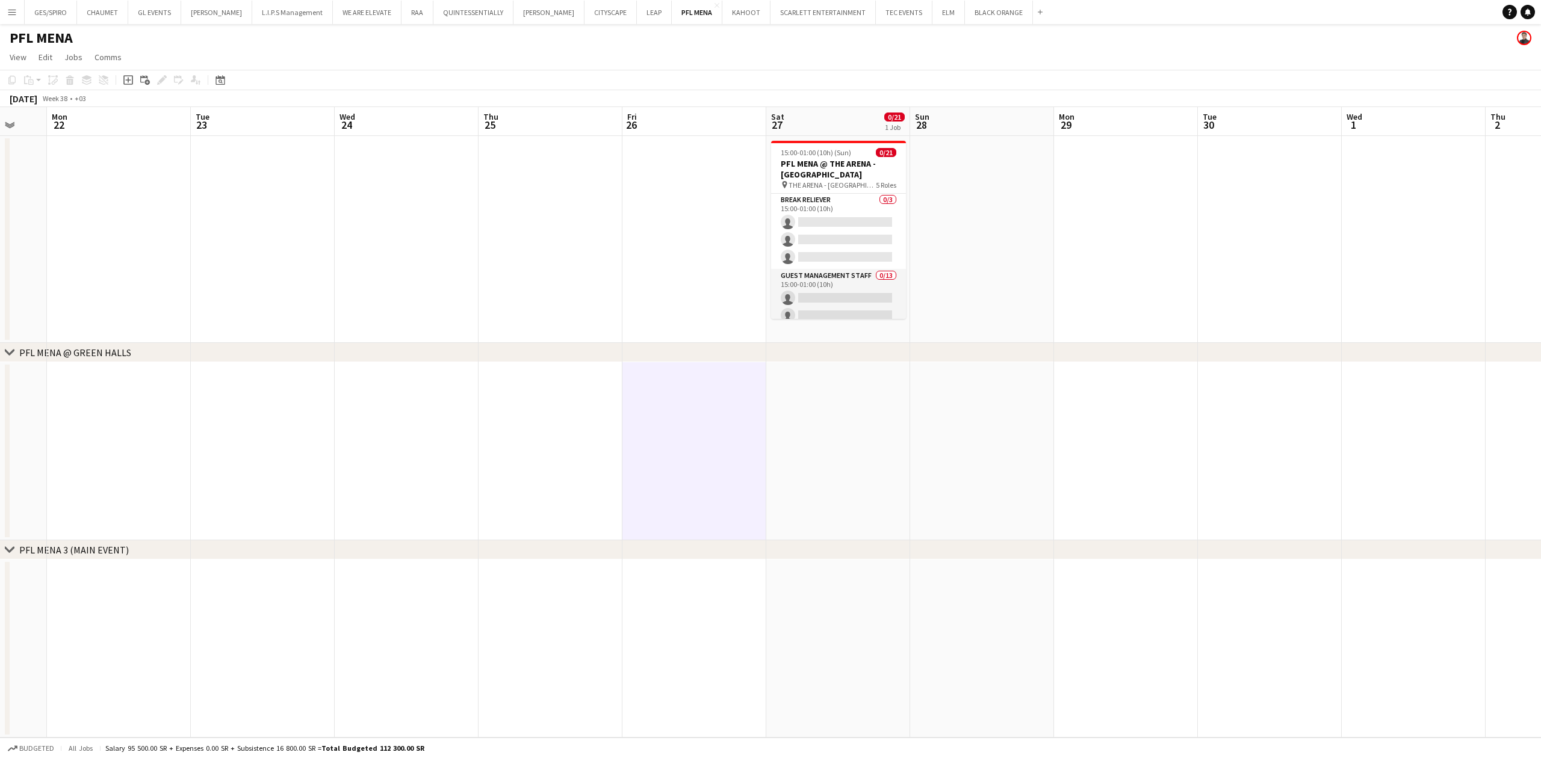
click at [566, 453] on app-date-cell at bounding box center [551, 451] width 144 height 178
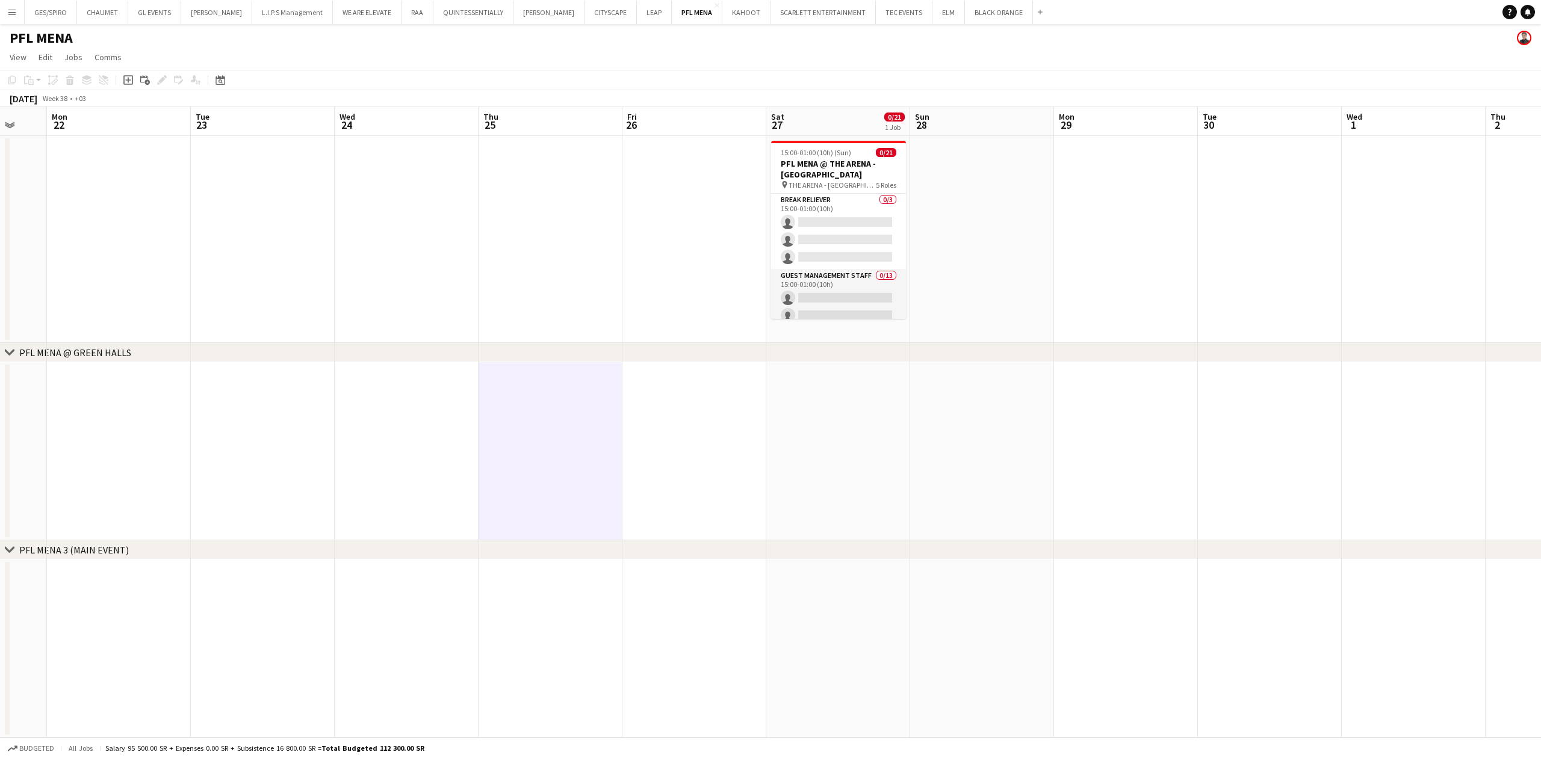
click at [359, 475] on app-date-cell at bounding box center [407, 451] width 144 height 178
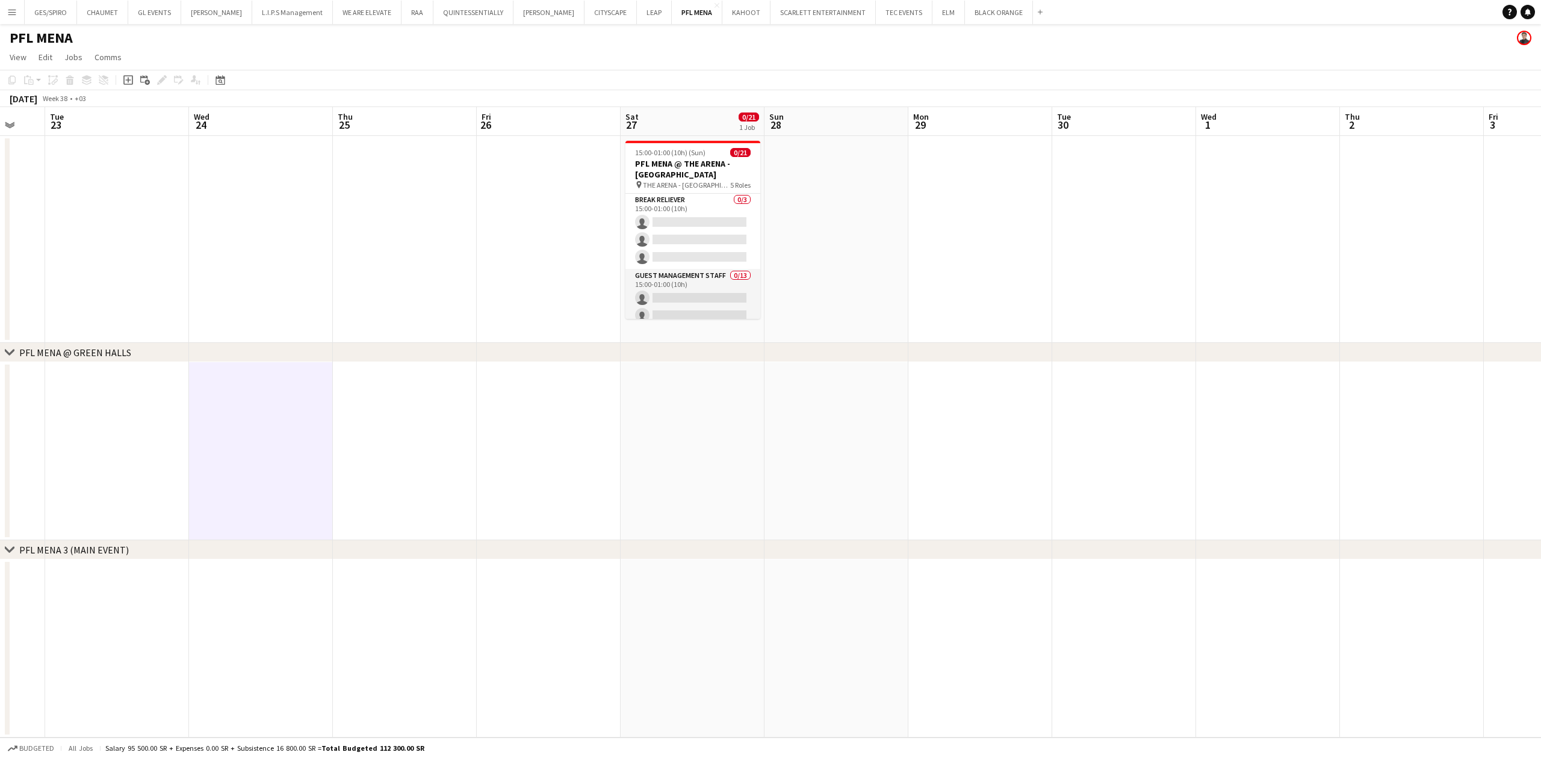
scroll to position [0, 388]
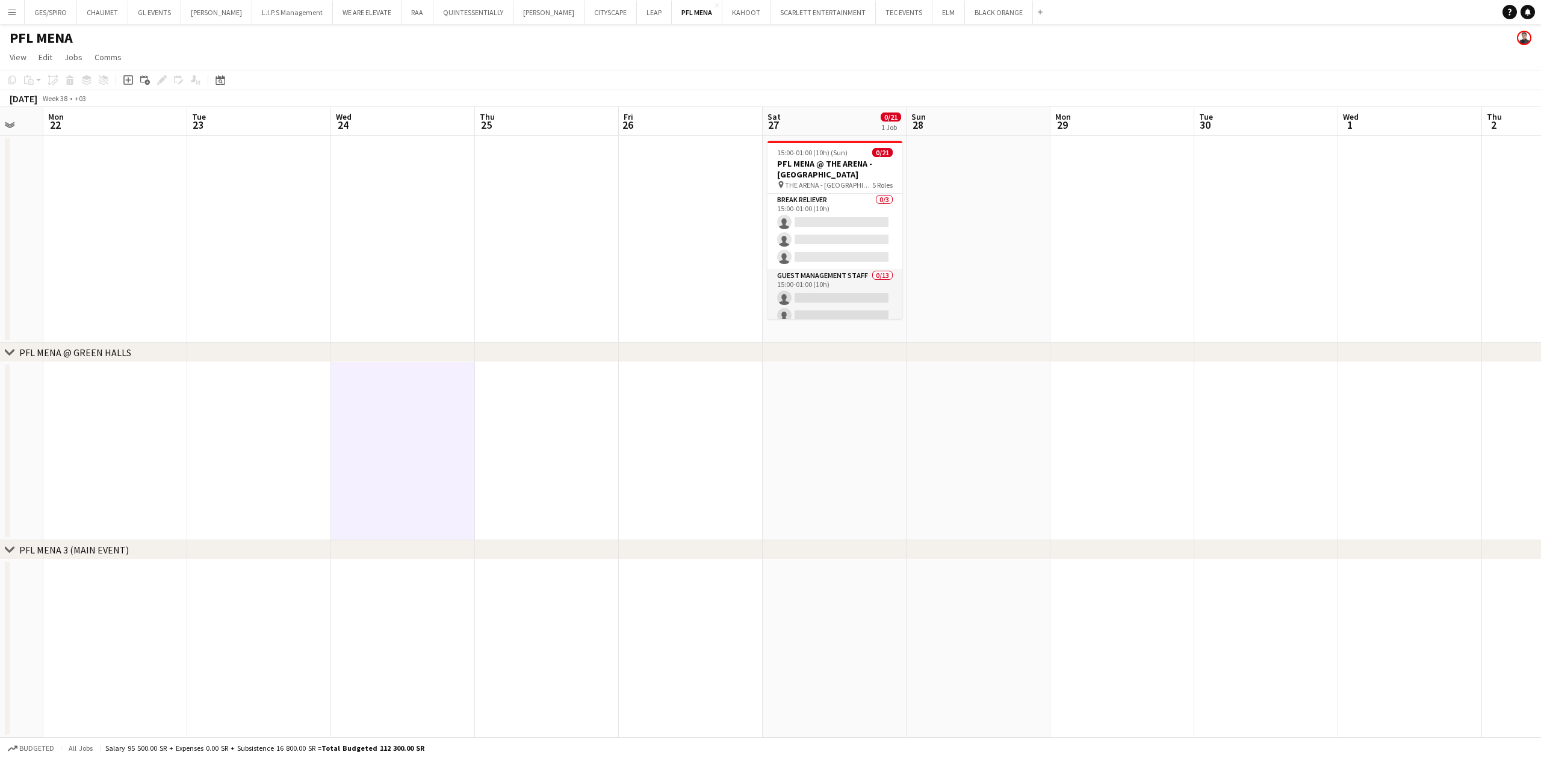
click at [242, 465] on app-date-cell at bounding box center [259, 451] width 144 height 178
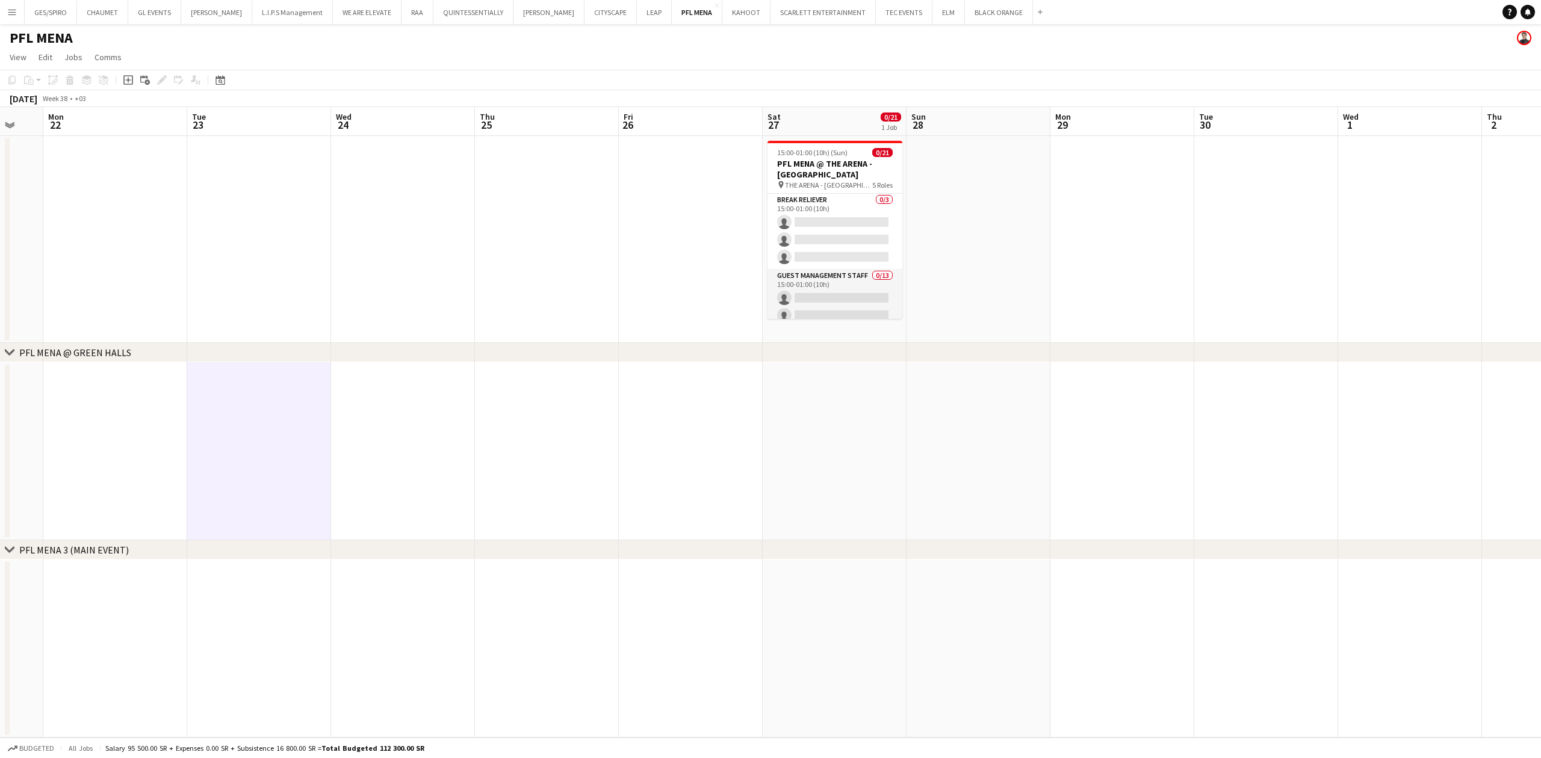
click at [129, 446] on app-date-cell at bounding box center [115, 451] width 144 height 178
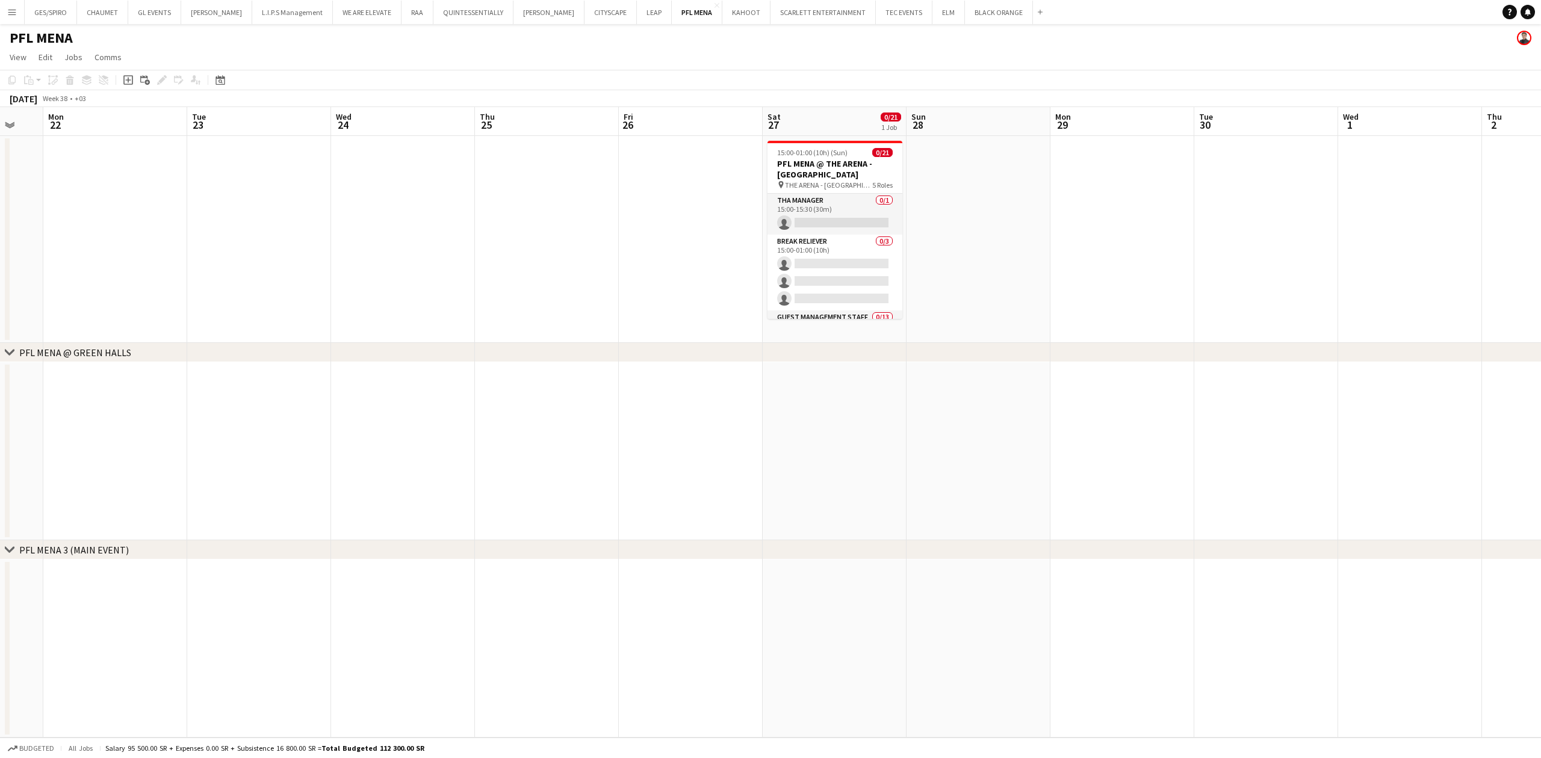
click at [1007, 330] on app-date-cell at bounding box center [979, 239] width 144 height 207
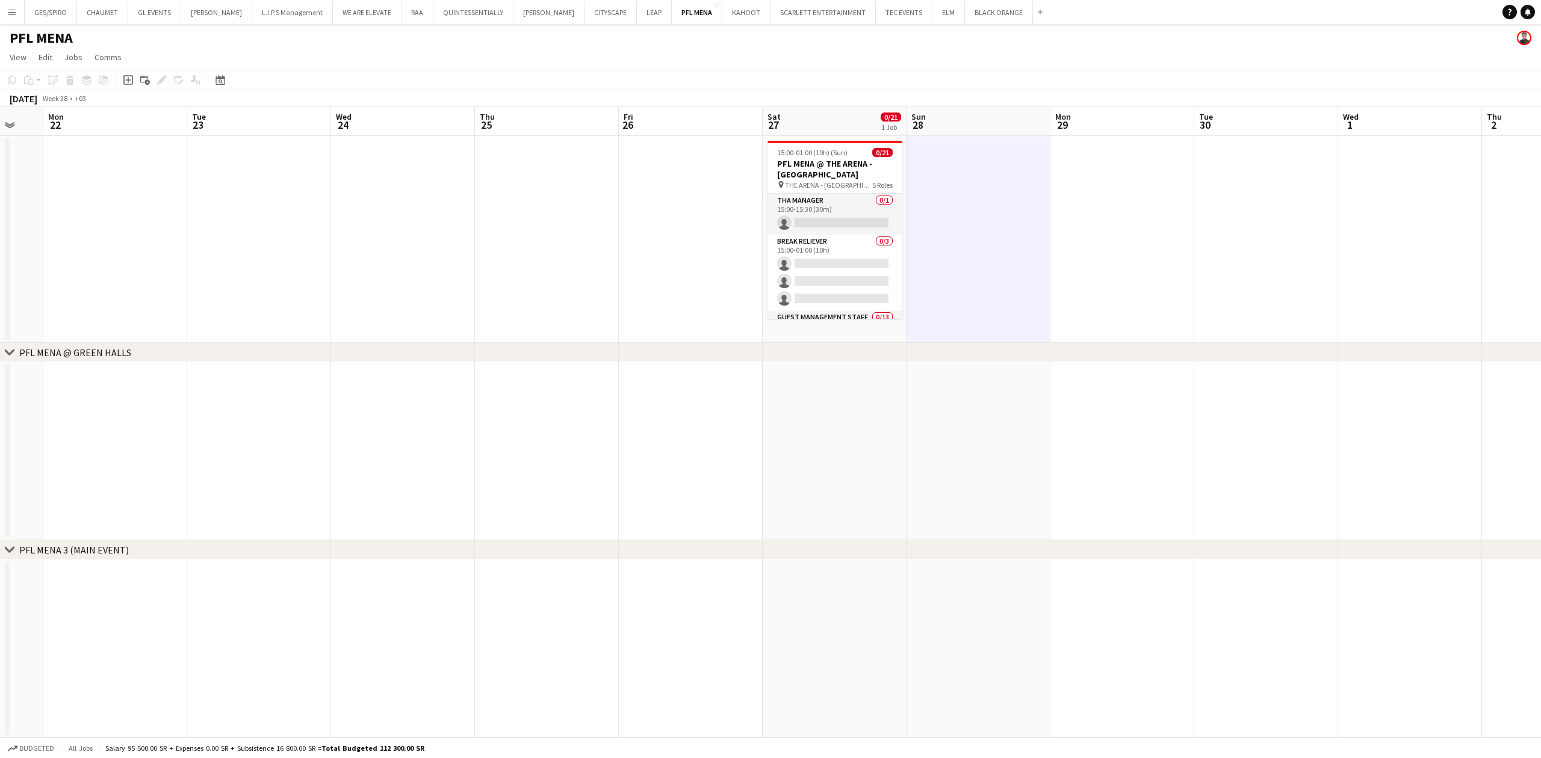
scroll to position [0, 388]
click at [1056, 225] on app-date-cell at bounding box center [1123, 239] width 144 height 207
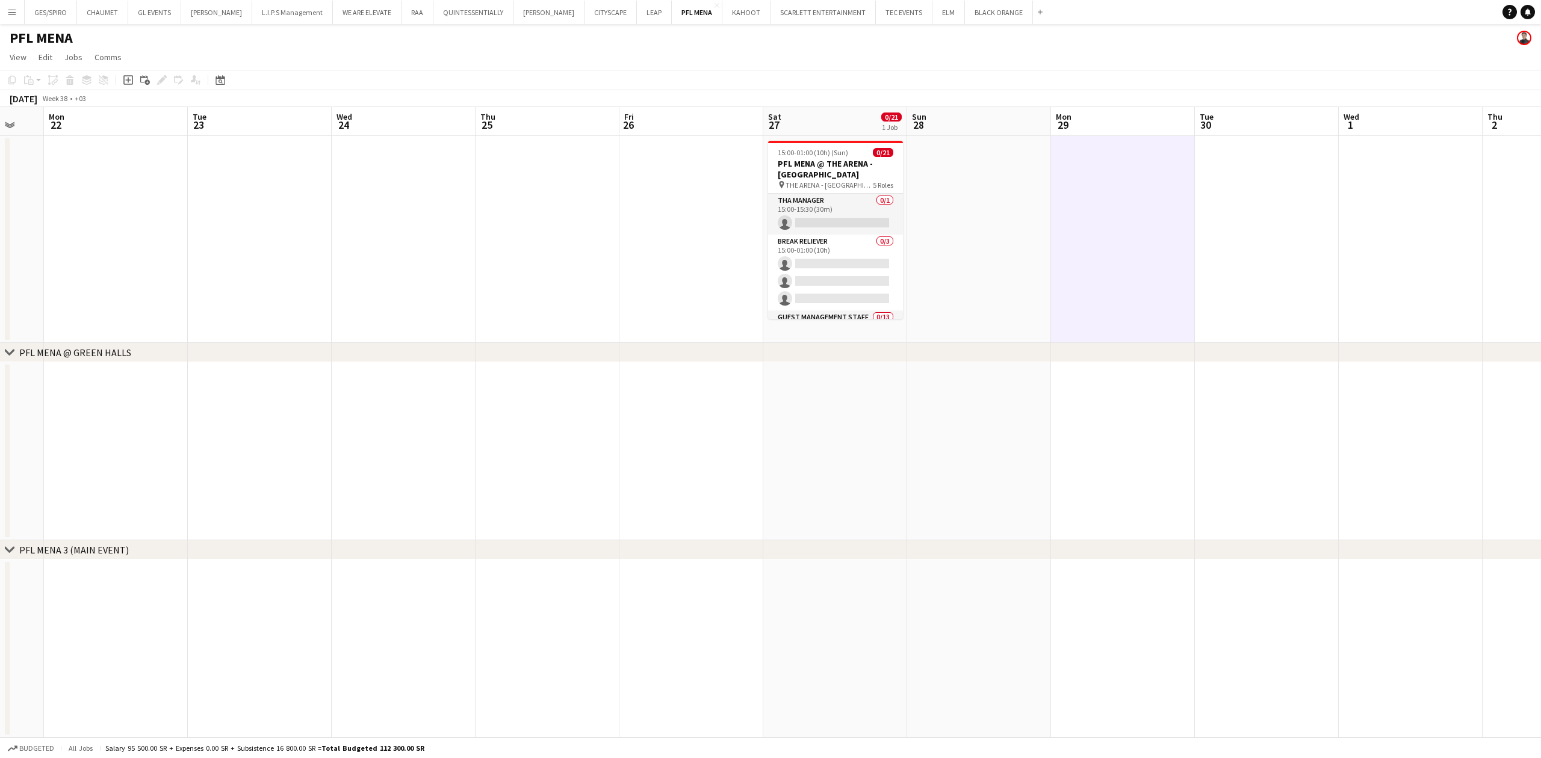
click at [1224, 212] on app-date-cell at bounding box center [1267, 239] width 144 height 207
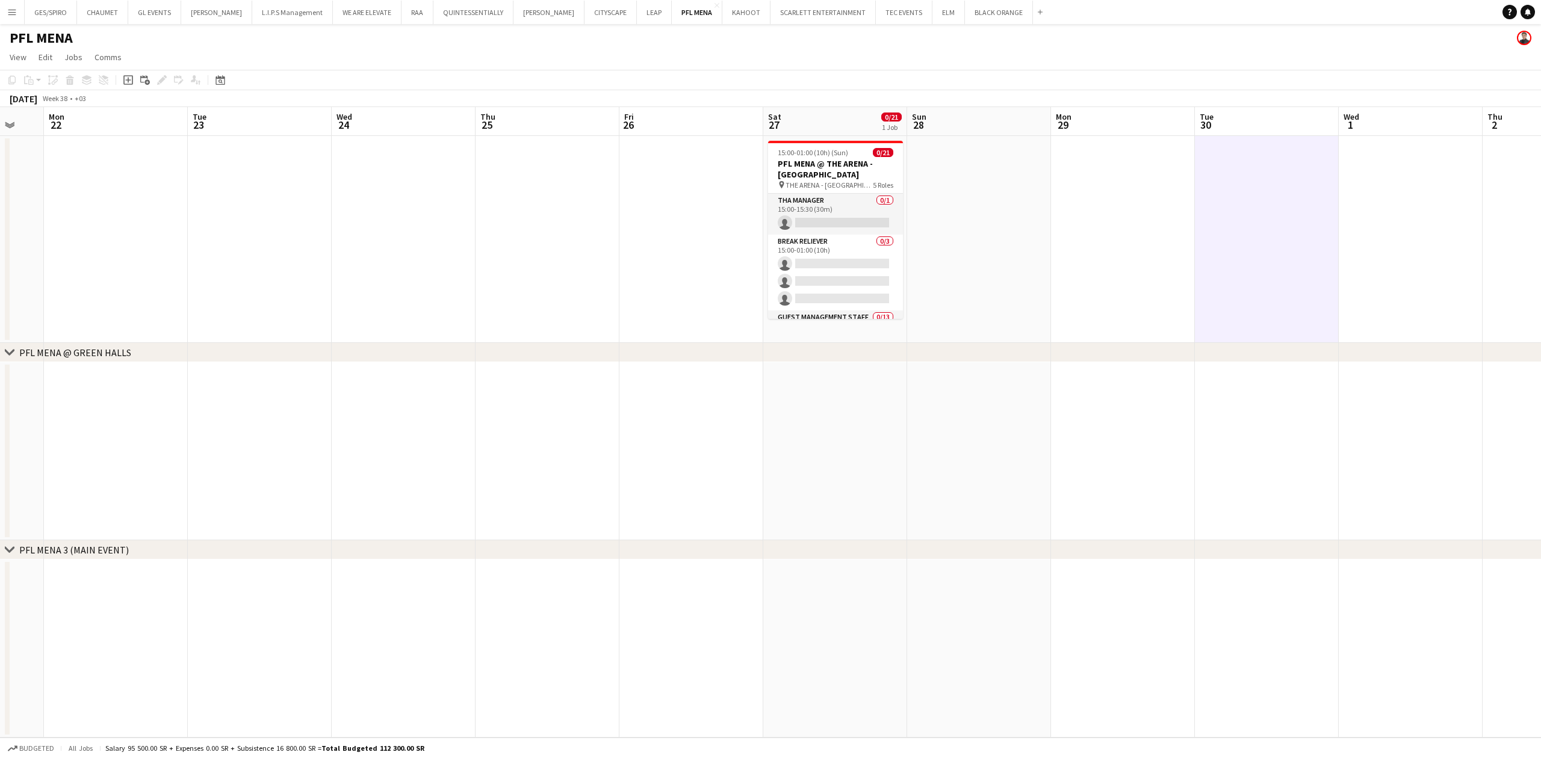
click at [1068, 226] on app-date-cell at bounding box center [1123, 239] width 144 height 207
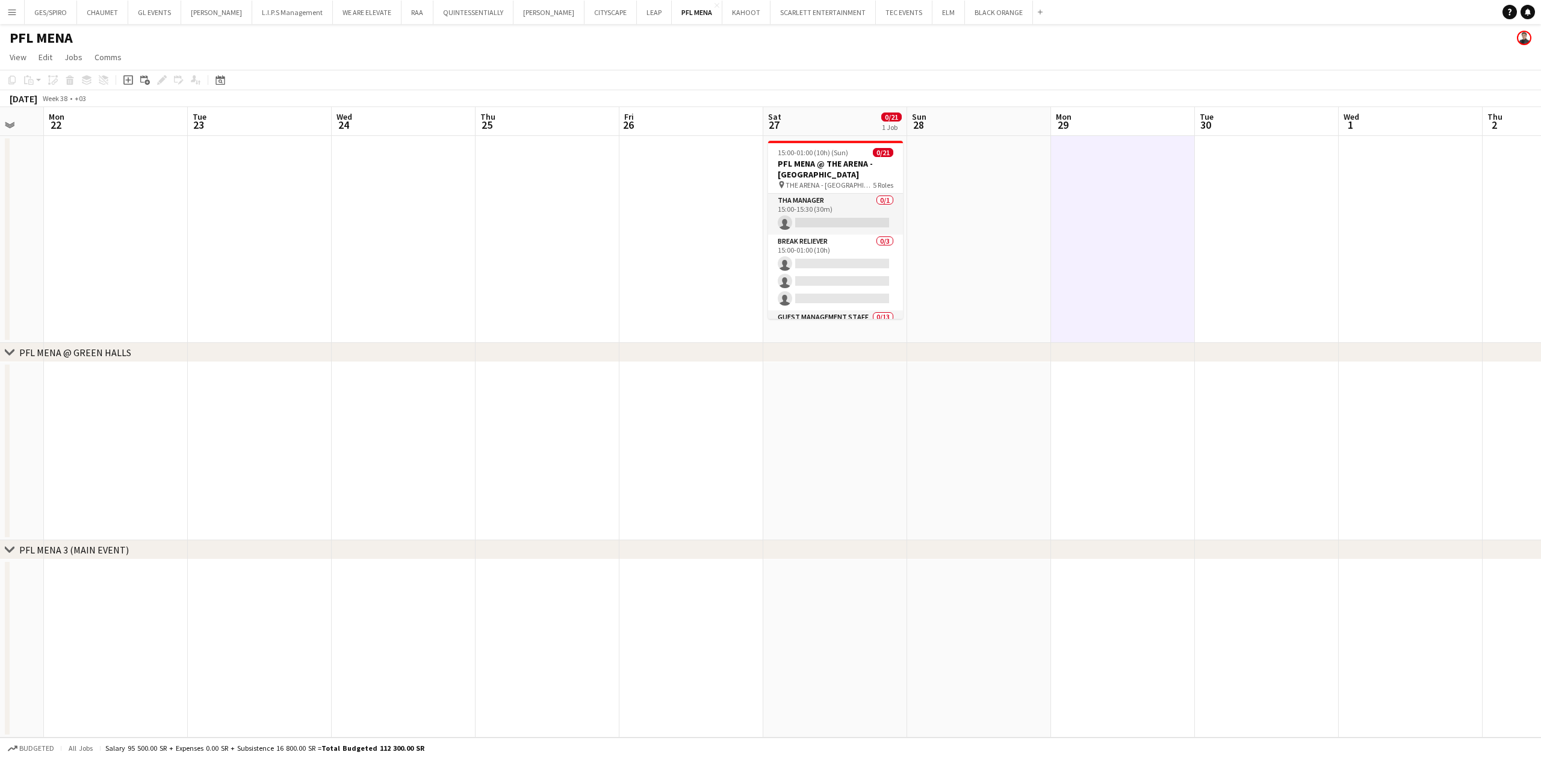
click at [518, 220] on app-date-cell at bounding box center [548, 239] width 144 height 207
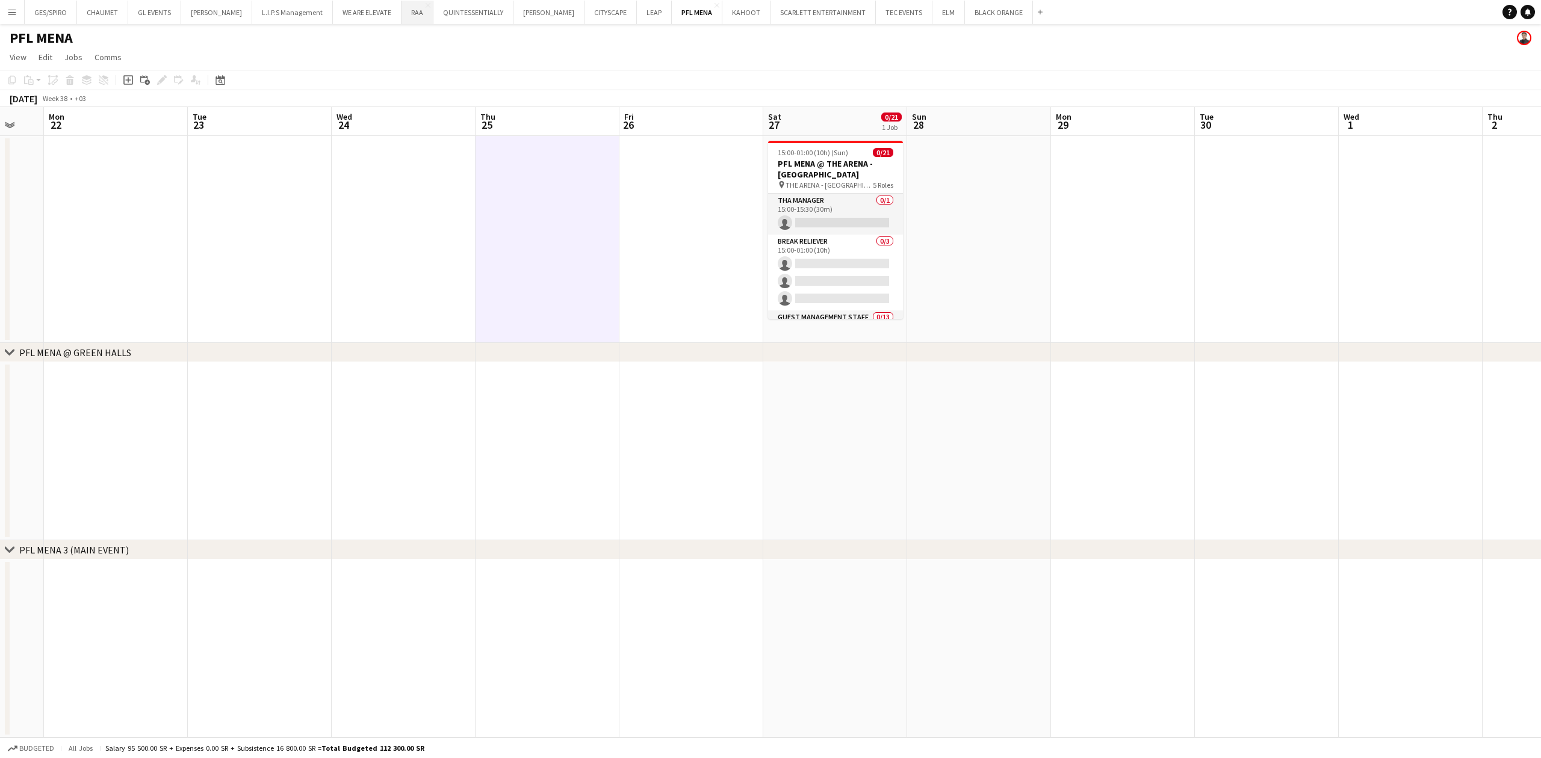
click at [402, 10] on button "RAA Close" at bounding box center [417, 12] width 32 height 23
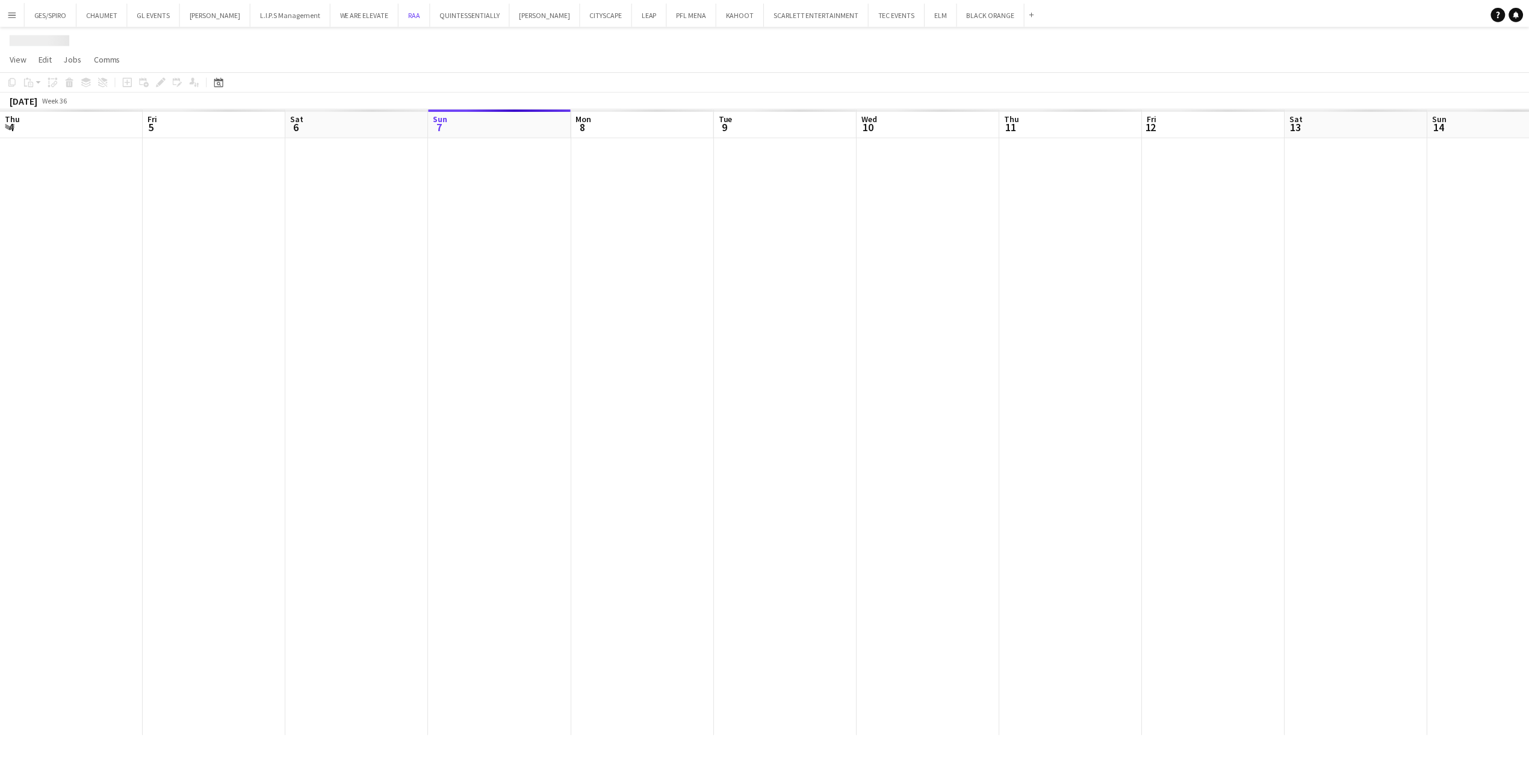
scroll to position [0, 288]
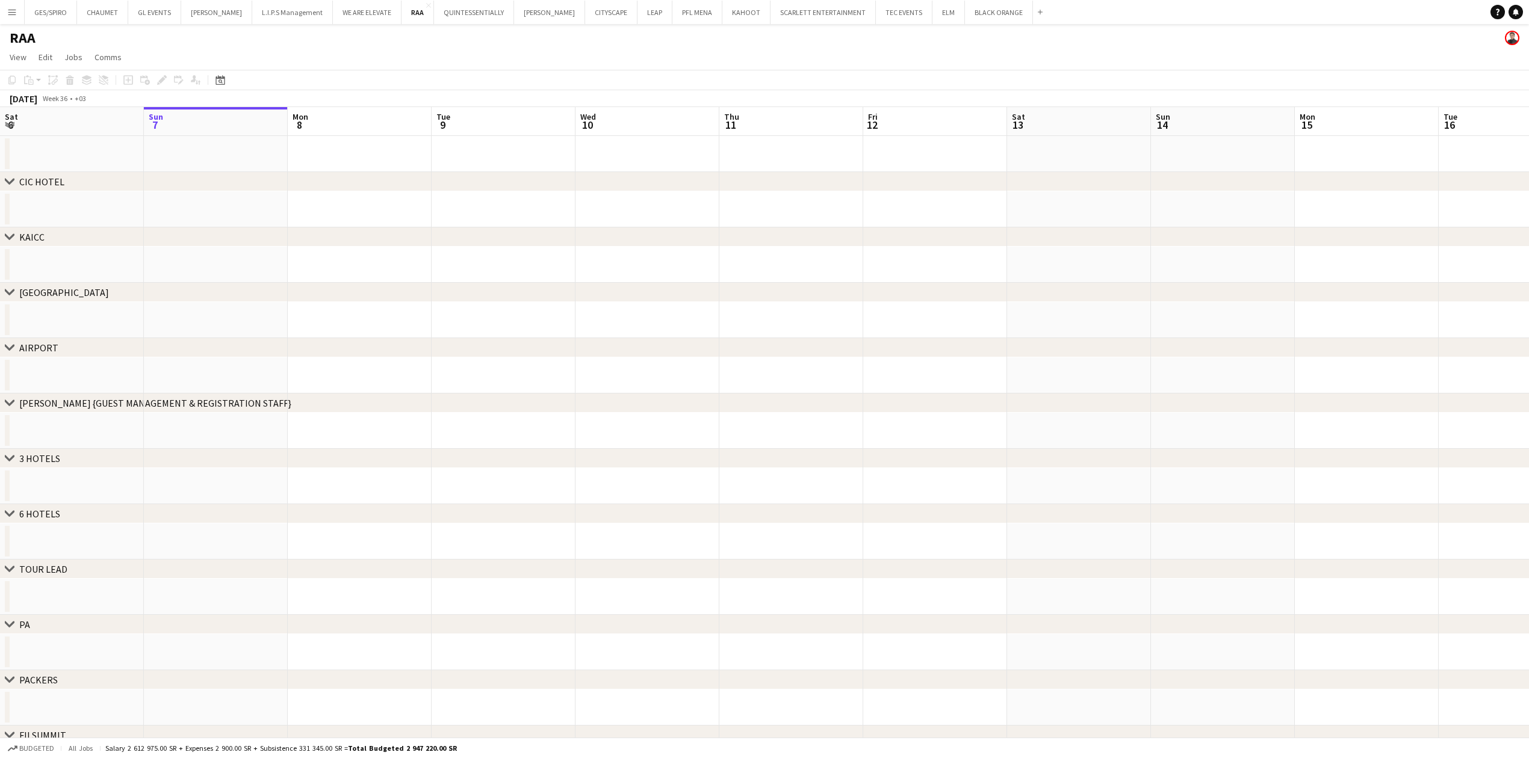
drag, startPoint x: 975, startPoint y: 346, endPoint x: 502, endPoint y: 355, distance: 473.2
click at [502, 355] on div "chevron-right AIRPORT" at bounding box center [764, 347] width 1529 height 19
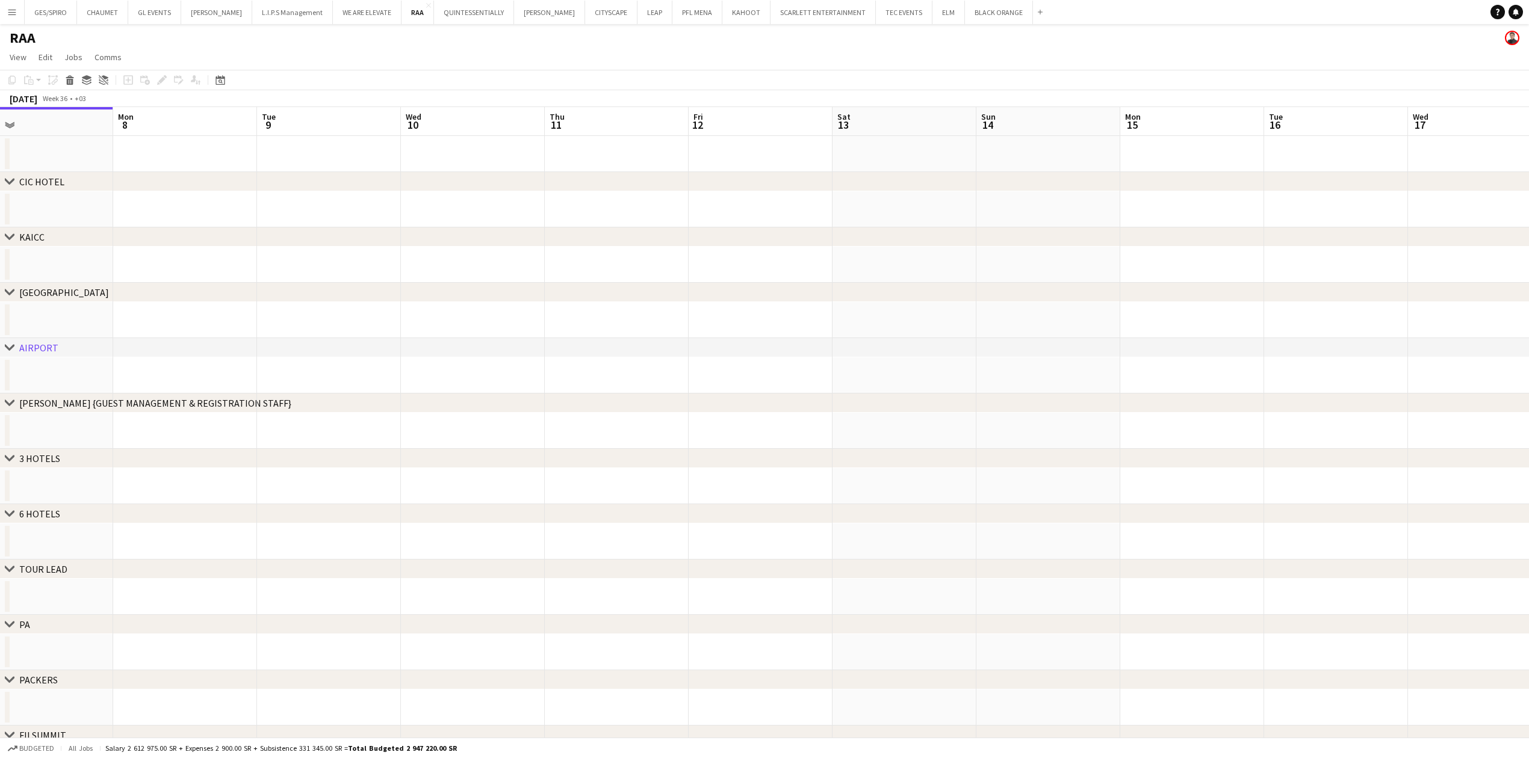
drag, startPoint x: 634, startPoint y: 285, endPoint x: 239, endPoint y: 311, distance: 396.3
click at [239, 311] on app-calendar-viewport "Thu 4 Fri 5 Sat 6 Sun 7 Mon 8 Tue 9 Wed 10 Thu 11 Fri 12 Sat 13 Sun 14 Mon 15 T…" at bounding box center [764, 472] width 1529 height 730
drag, startPoint x: 638, startPoint y: 256, endPoint x: 408, endPoint y: 287, distance: 232.6
click at [406, 287] on div "chevron-right CIC HOTEL chevron-right KAICC chevron-right CROWNE PLAZA chevron-…" at bounding box center [764, 486] width 1529 height 701
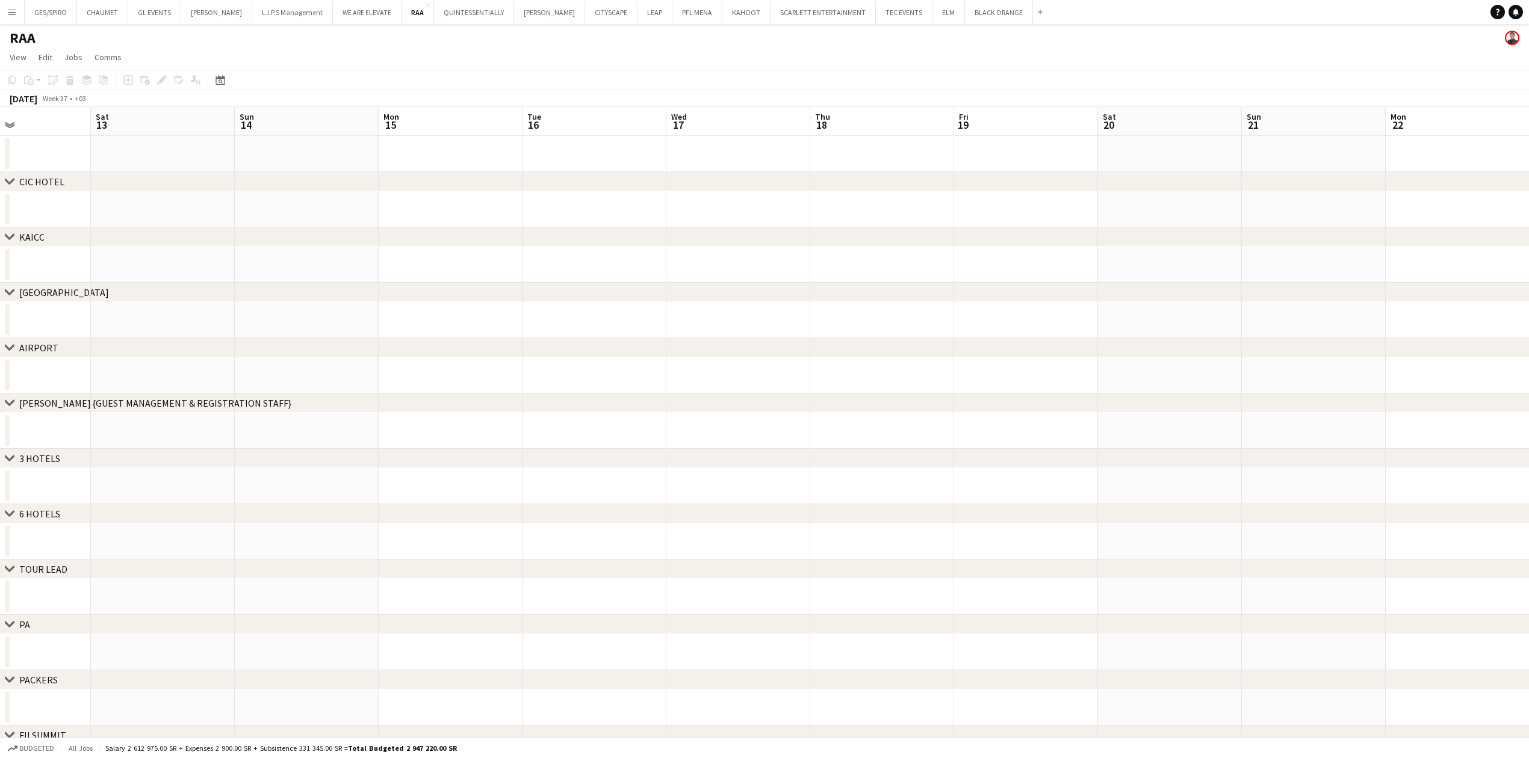
scroll to position [0, 415]
drag, startPoint x: 817, startPoint y: 267, endPoint x: 515, endPoint y: 268, distance: 301.6
click at [345, 273] on app-calendar-viewport "Tue 9 Wed 10 Thu 11 Fri 12 Sat 13 Sun 14 Mon 15 Tue 16 Wed 17 Thu 18 Fri 19 Sat…" at bounding box center [764, 472] width 1529 height 730
drag, startPoint x: 925, startPoint y: 251, endPoint x: 426, endPoint y: 295, distance: 500.3
click at [412, 296] on div "chevron-right CIC HOTEL chevron-right KAICC chevron-right CROWNE PLAZA chevron-…" at bounding box center [764, 486] width 1529 height 701
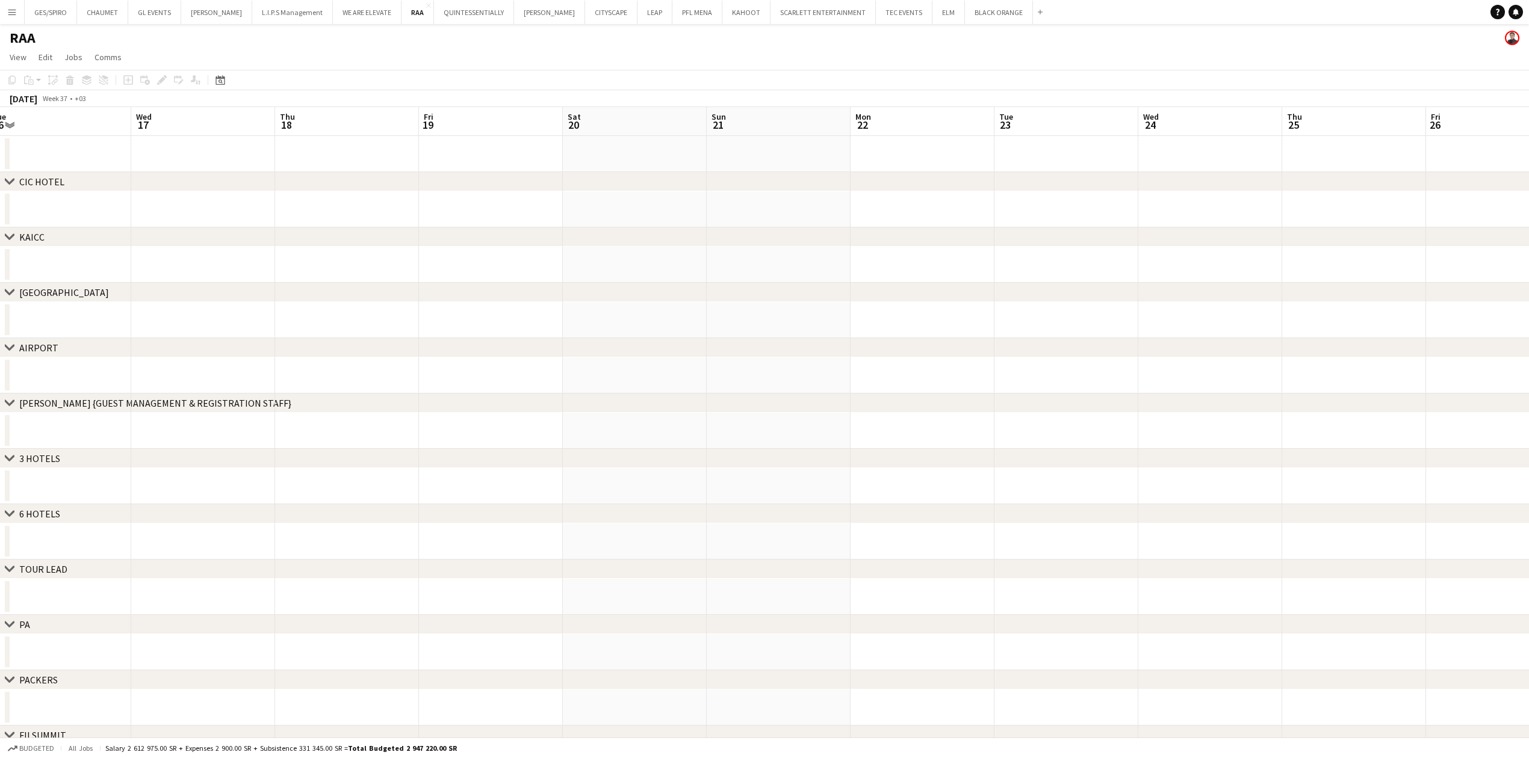
drag, startPoint x: 988, startPoint y: 267, endPoint x: 485, endPoint y: 292, distance: 503.2
click at [485, 292] on app-calendar-viewport "Sat 13 Sun 14 Mon 15 Tue 16 Wed 17 Thu 18 Fri 19 Sat 20 Sun 21 Mon 22 Tue 23 We…" at bounding box center [764, 472] width 1529 height 730
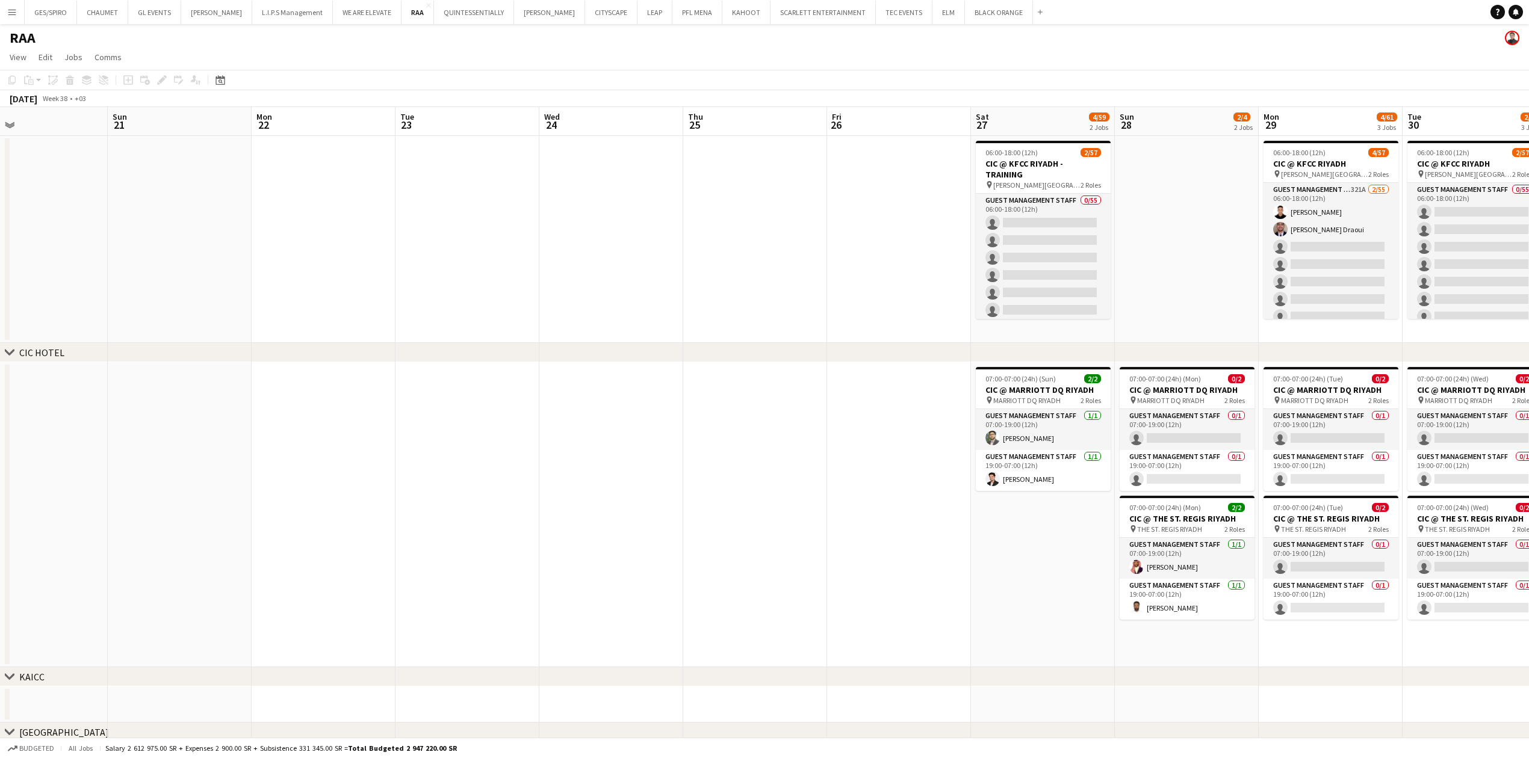
scroll to position [0, 417]
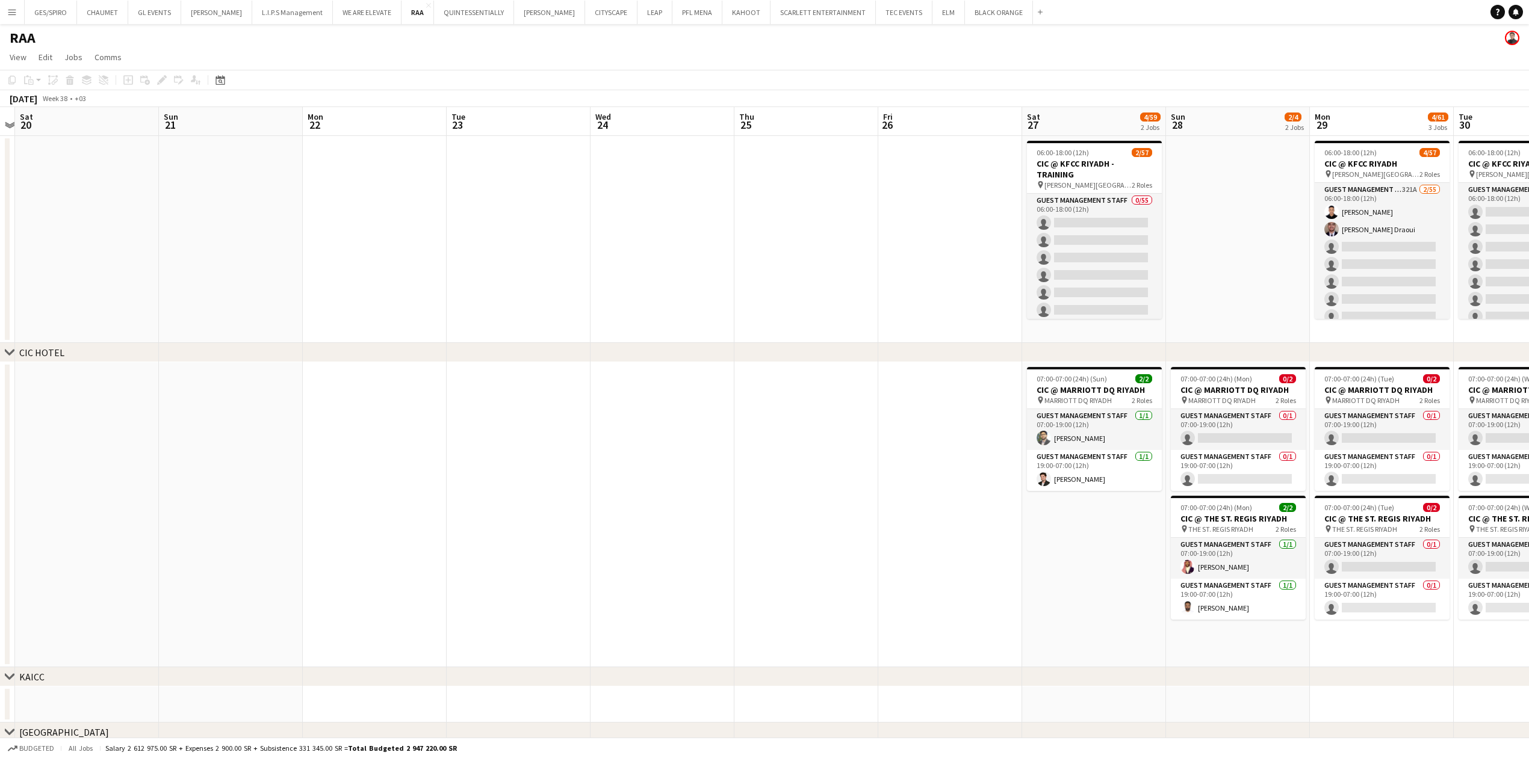
drag, startPoint x: 1050, startPoint y: 250, endPoint x: 424, endPoint y: 280, distance: 626.7
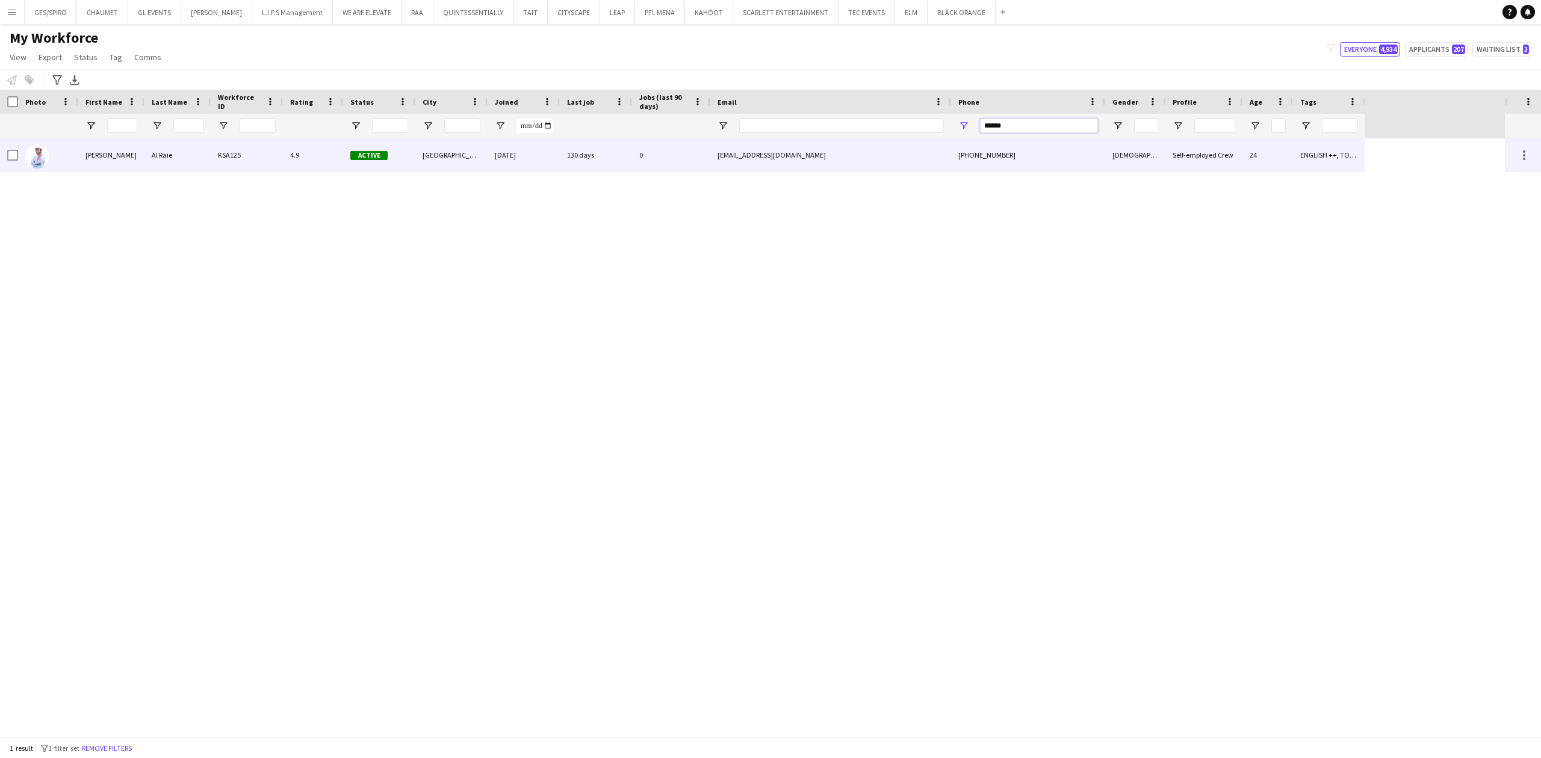
drag, startPoint x: 1026, startPoint y: 122, endPoint x: 805, endPoint y: 145, distance: 221.6
click at [822, 143] on div "Workforce Details Photo First Name" at bounding box center [770, 414] width 1541 height 648
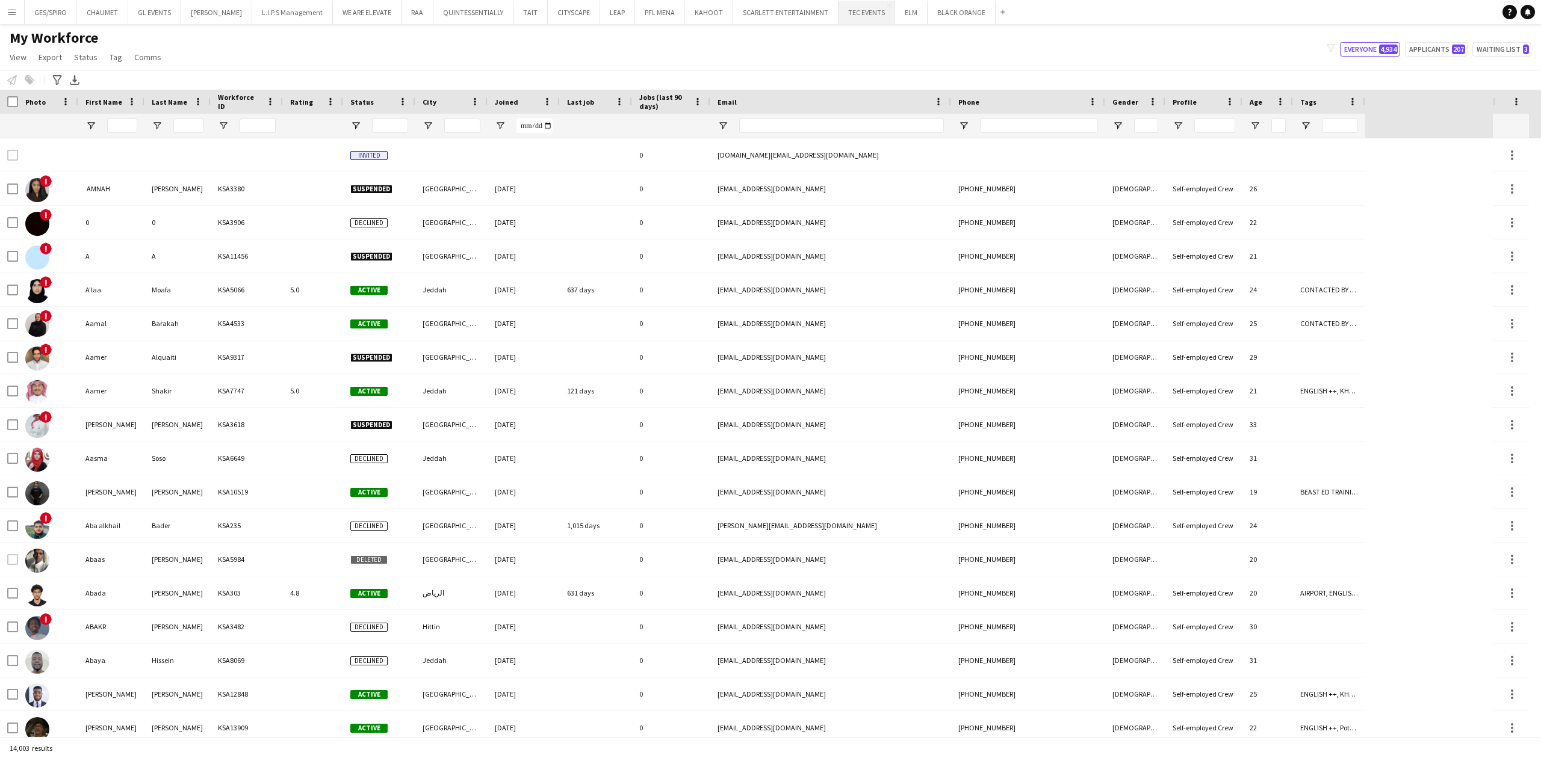
click at [845, 22] on button "TEC EVENTS Close" at bounding box center [866, 12] width 57 height 23
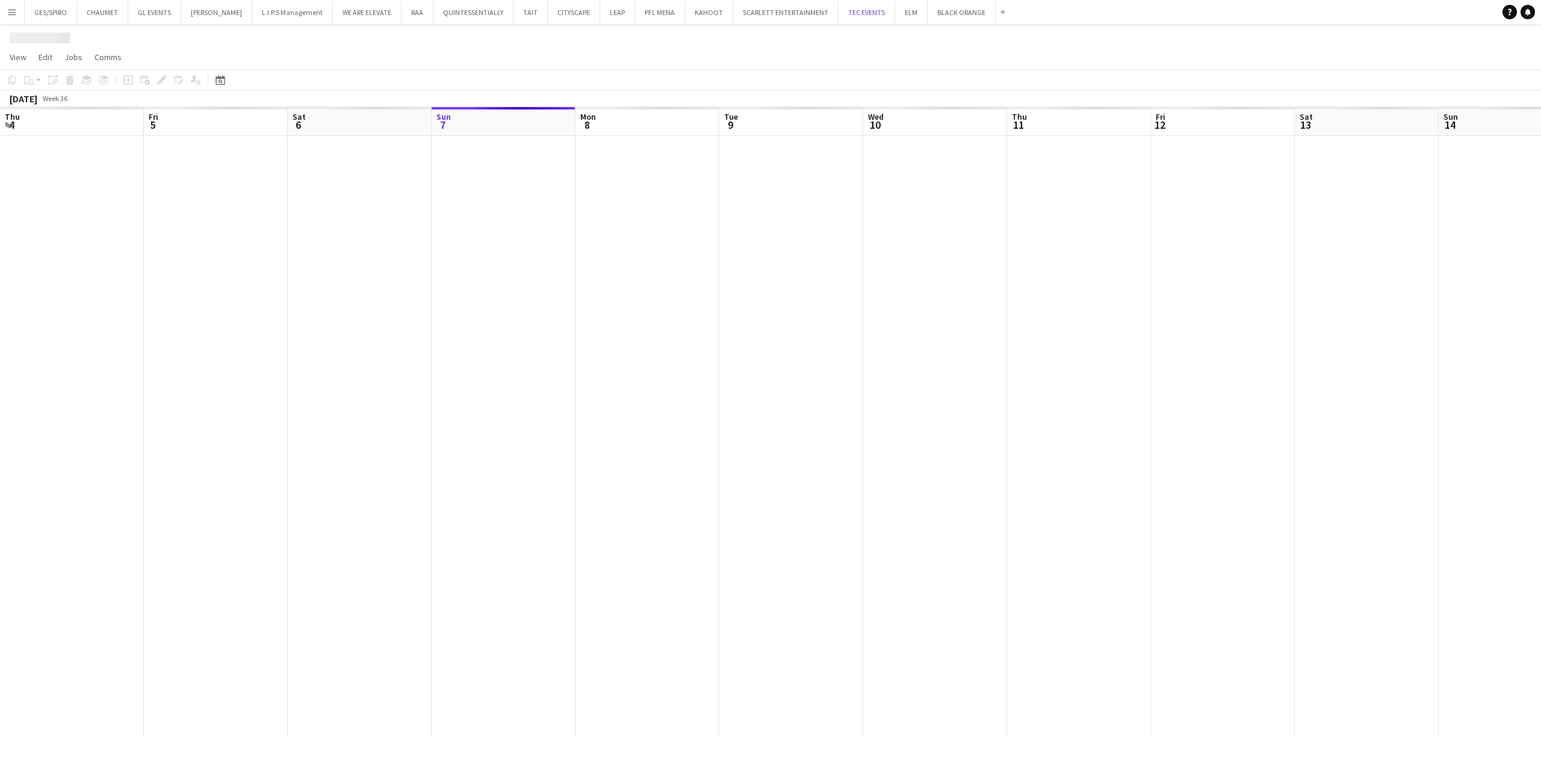
scroll to position [0, 288]
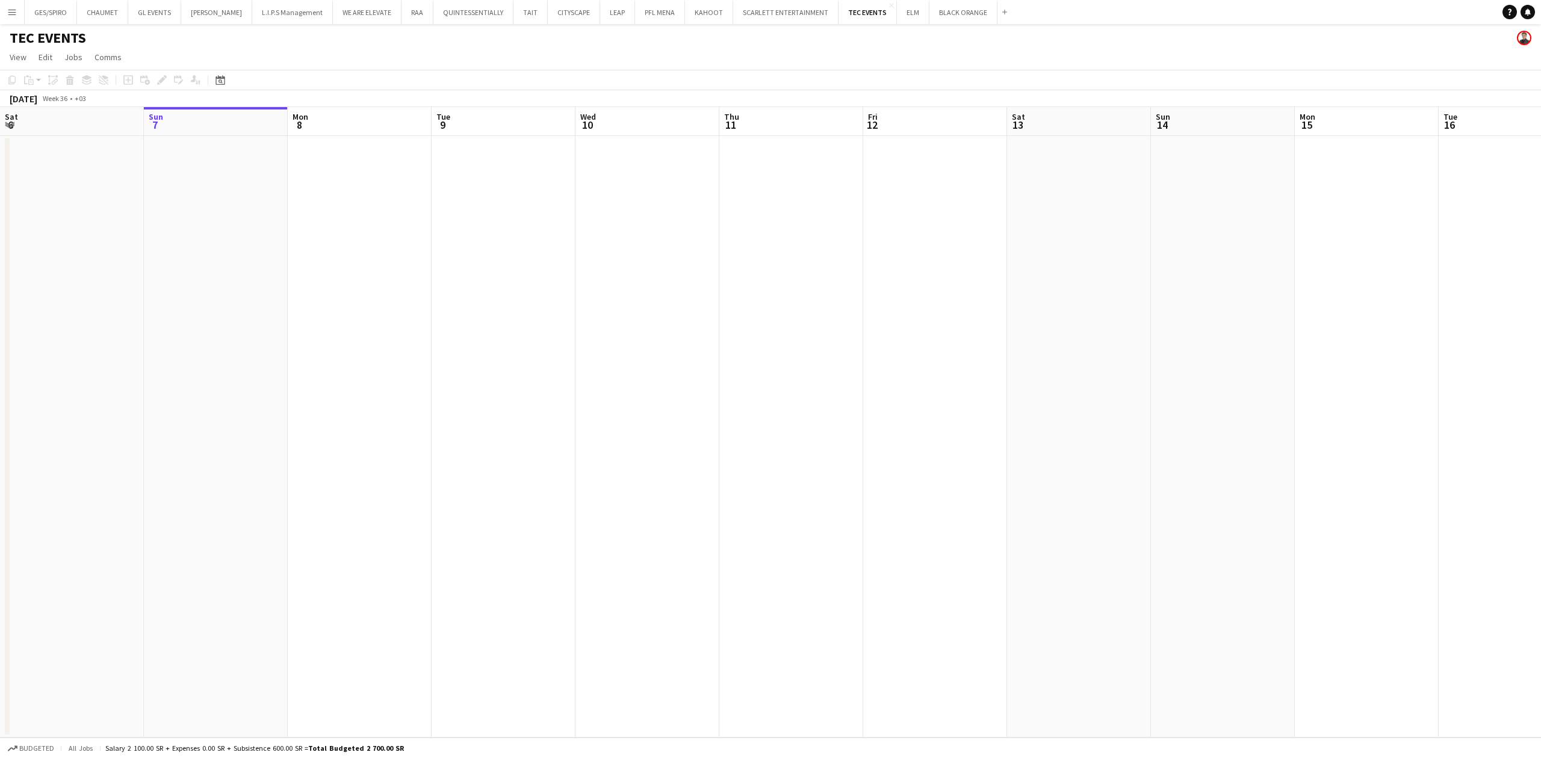
click at [16, 2] on button "Menu" at bounding box center [12, 12] width 24 height 24
click at [199, 64] on link "My Workforce" at bounding box center [182, 66] width 120 height 24
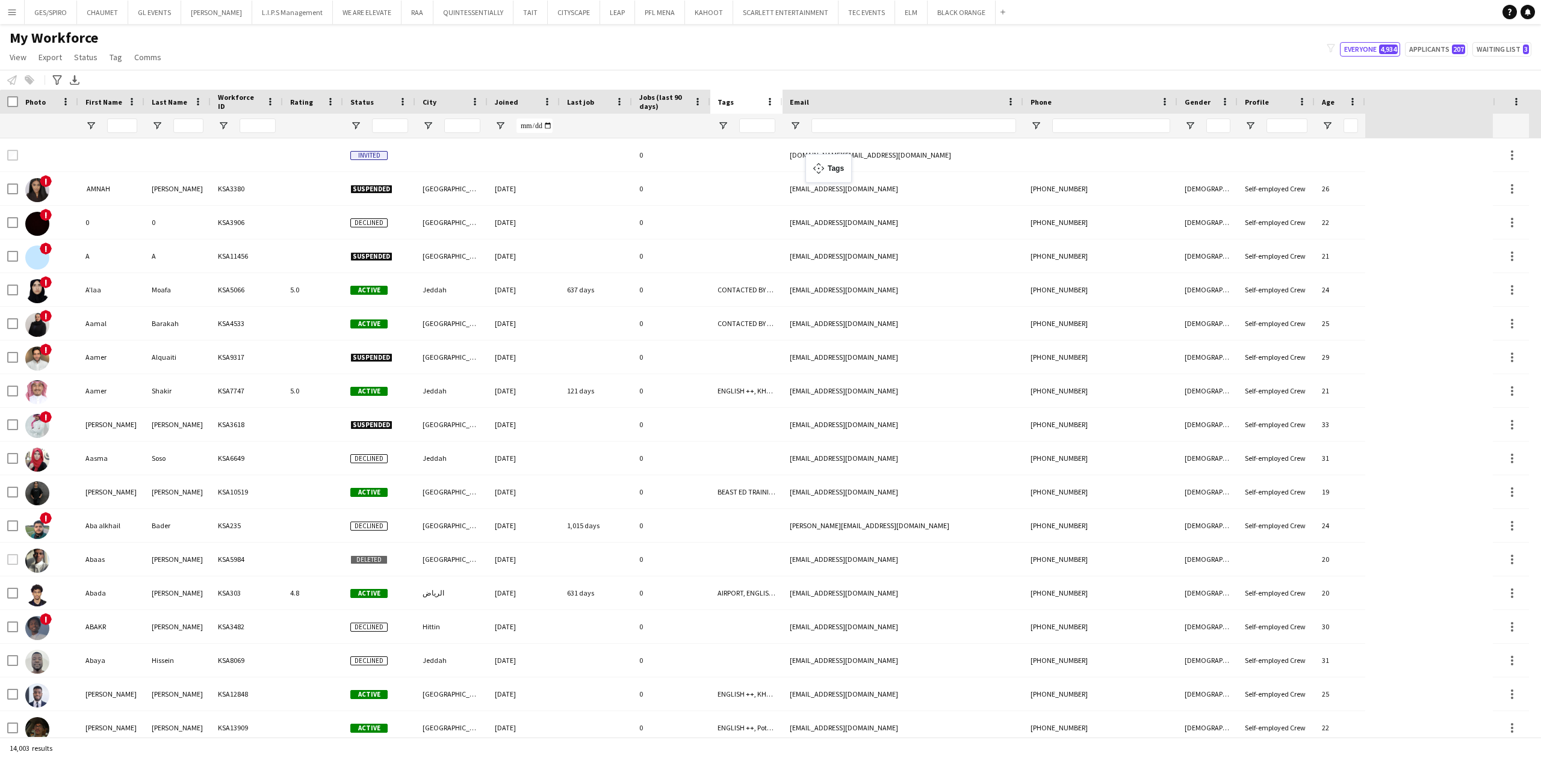
drag, startPoint x: 1329, startPoint y: 99, endPoint x: 809, endPoint y: 160, distance: 523.7
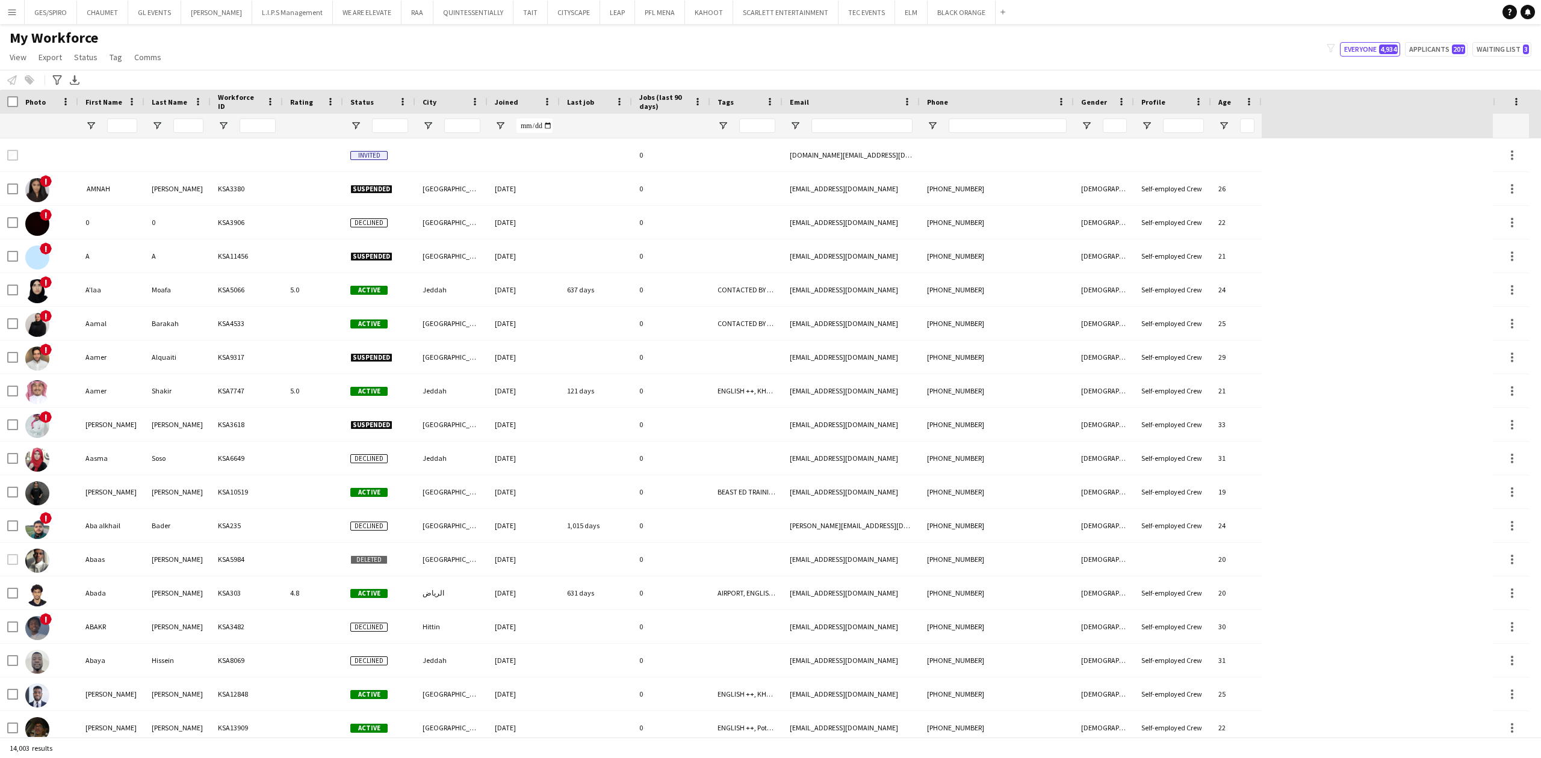
drag, startPoint x: 1021, startPoint y: 106, endPoint x: 917, endPoint y: 123, distance: 104.9
click at [917, 123] on div "Workforce Details Photo First Name Age" at bounding box center [631, 114] width 1262 height 49
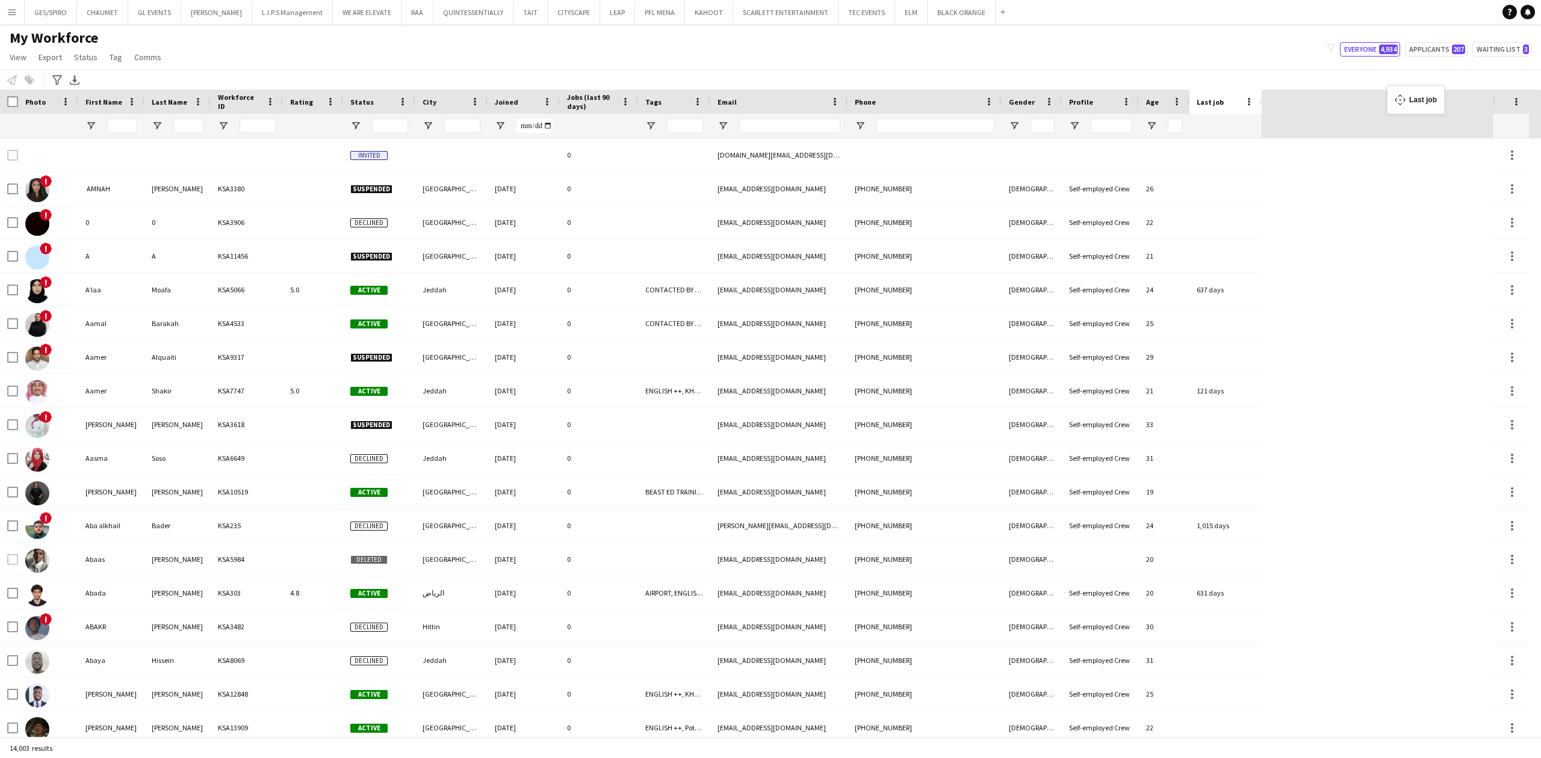
drag, startPoint x: 591, startPoint y: 104, endPoint x: 1393, endPoint y: 93, distance: 801.9
click at [1392, 93] on div "Workforce Details Photo First Name" at bounding box center [746, 114] width 1493 height 49
drag, startPoint x: 1392, startPoint y: 100, endPoint x: 1283, endPoint y: 116, distance: 110.2
click at [1260, 118] on div "Workforce Details Photo First Name" at bounding box center [746, 114] width 1493 height 49
click at [1384, 108] on div "Workforce Details Photo First Name" at bounding box center [746, 114] width 1493 height 49
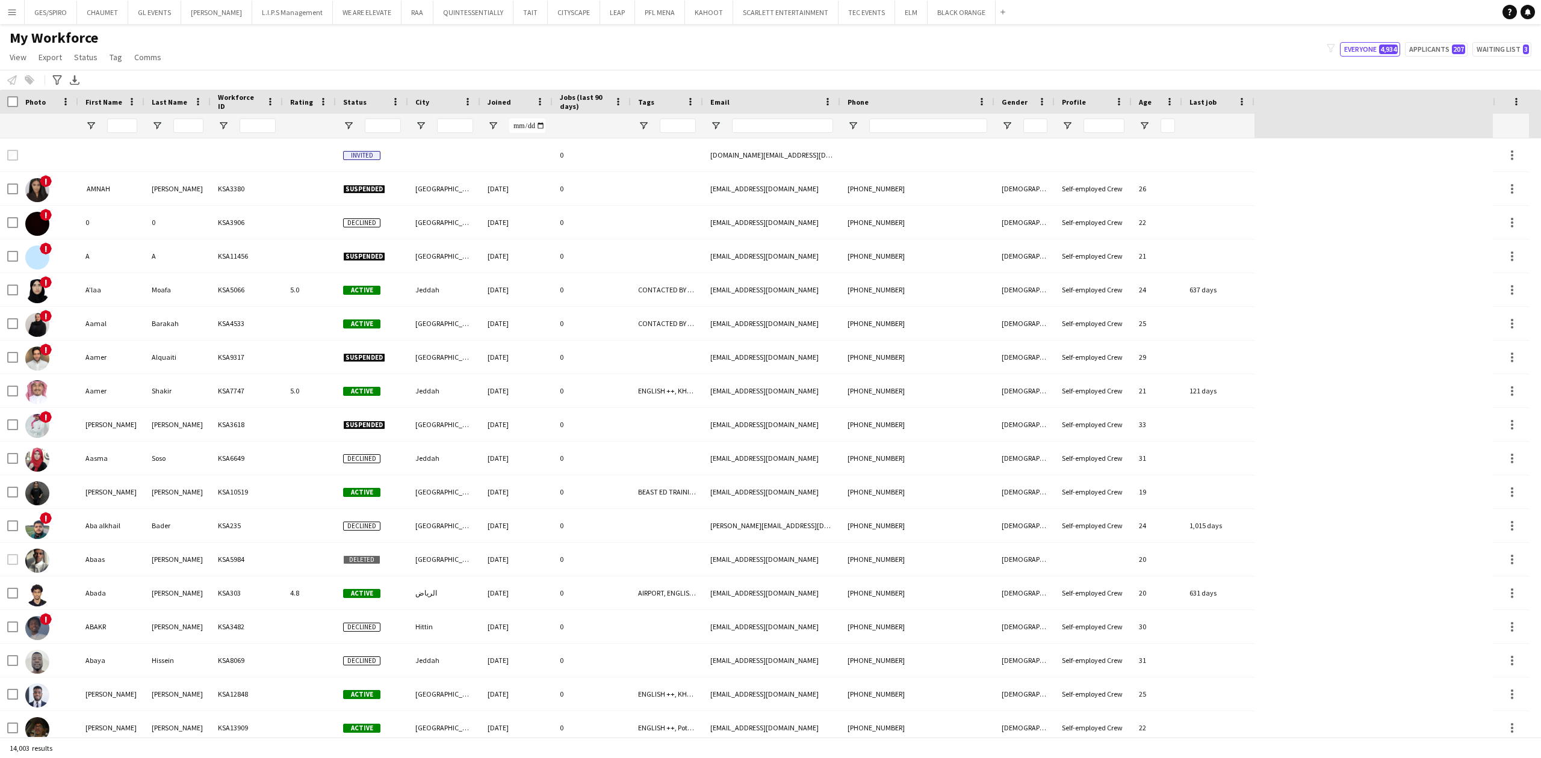
drag, startPoint x: 342, startPoint y: 102, endPoint x: 335, endPoint y: 100, distance: 7.4
click at [335, 100] on div at bounding box center [335, 102] width 5 height 24
click at [641, 124] on span "Open Filter Menu" at bounding box center [643, 125] width 11 height 11
type input "***"
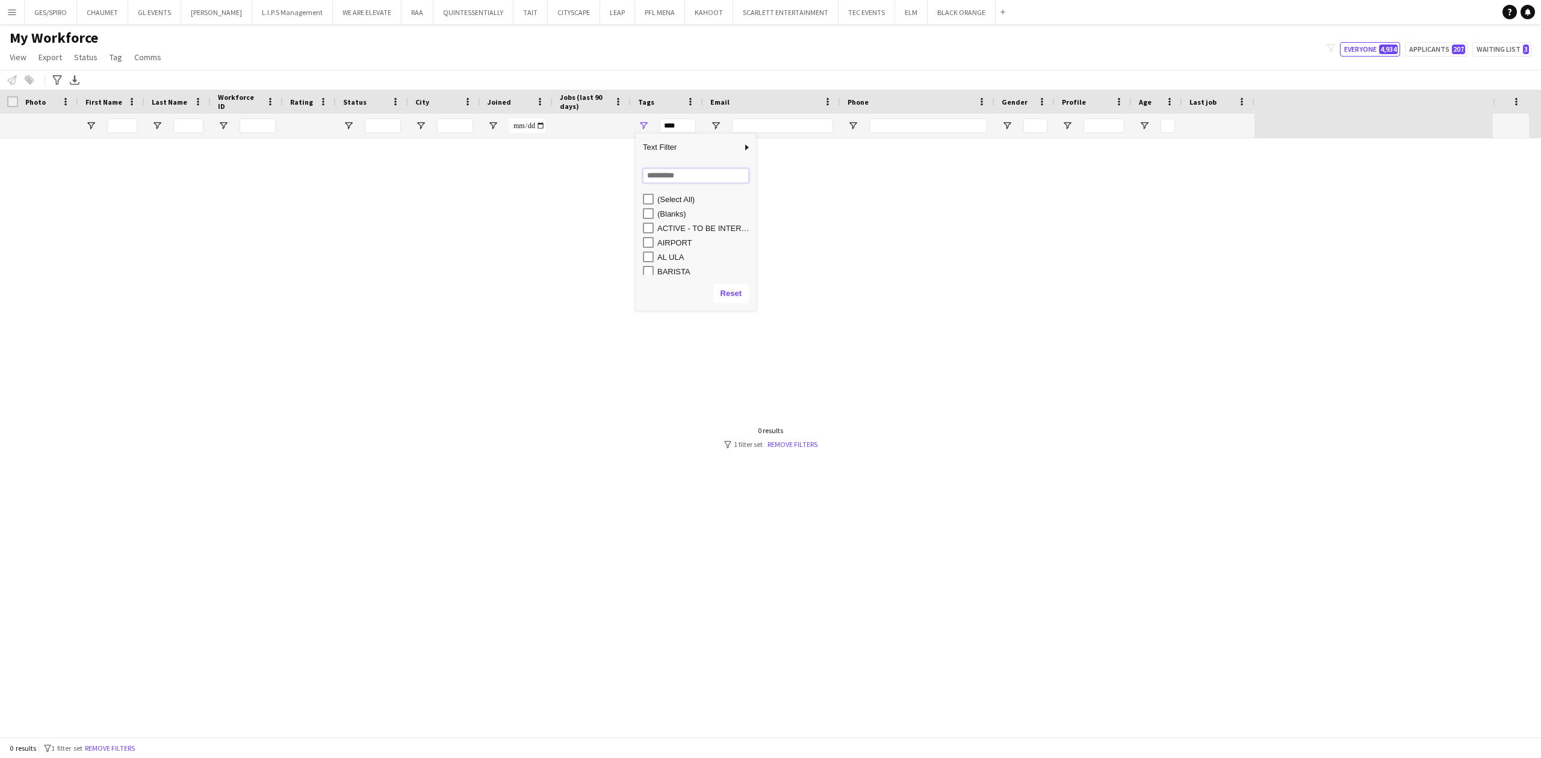
click at [673, 176] on input "Search filter values" at bounding box center [696, 176] width 106 height 14
type input "*****"
type input "**********"
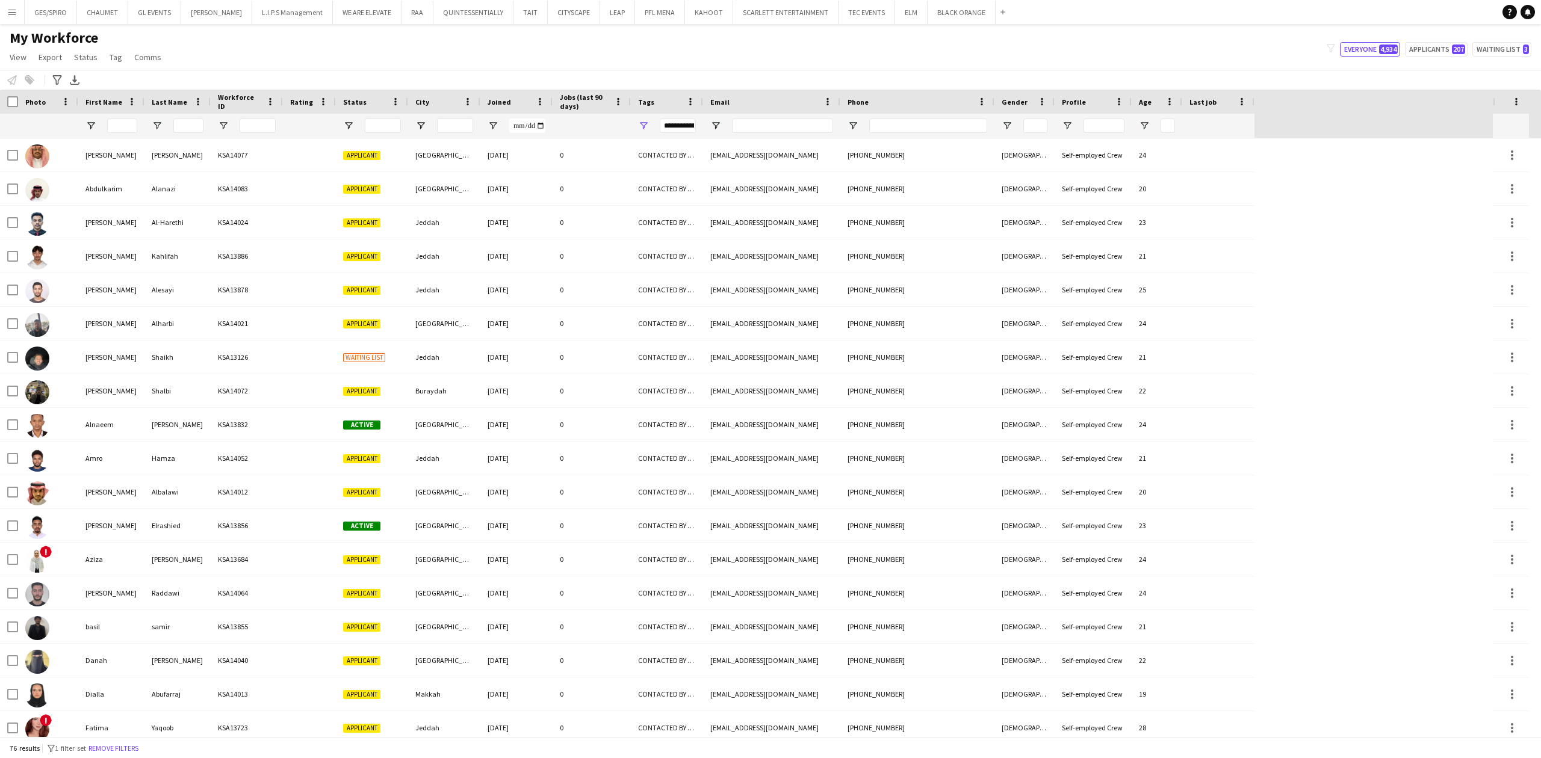
click at [595, 46] on div "My Workforce View Views Default view Basic Export View Full Name TAGS Test New …" at bounding box center [770, 49] width 1541 height 41
click at [350, 122] on span "Open Filter Menu" at bounding box center [348, 125] width 11 height 11
click at [629, 59] on div "My Workforce View Views Default view Basic Export View Full Name TAGS Test New …" at bounding box center [770, 49] width 1541 height 41
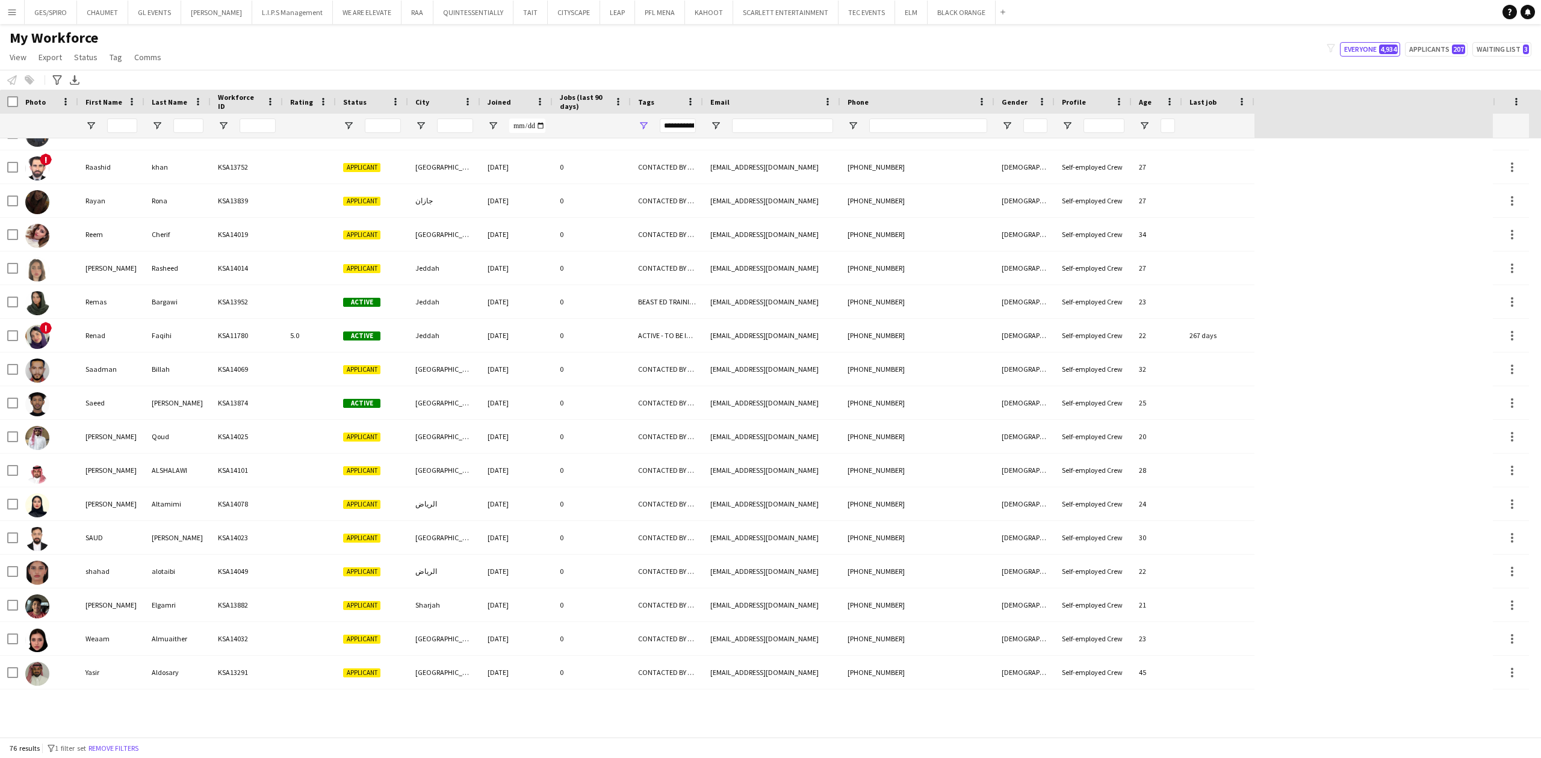
scroll to position [1963, 0]
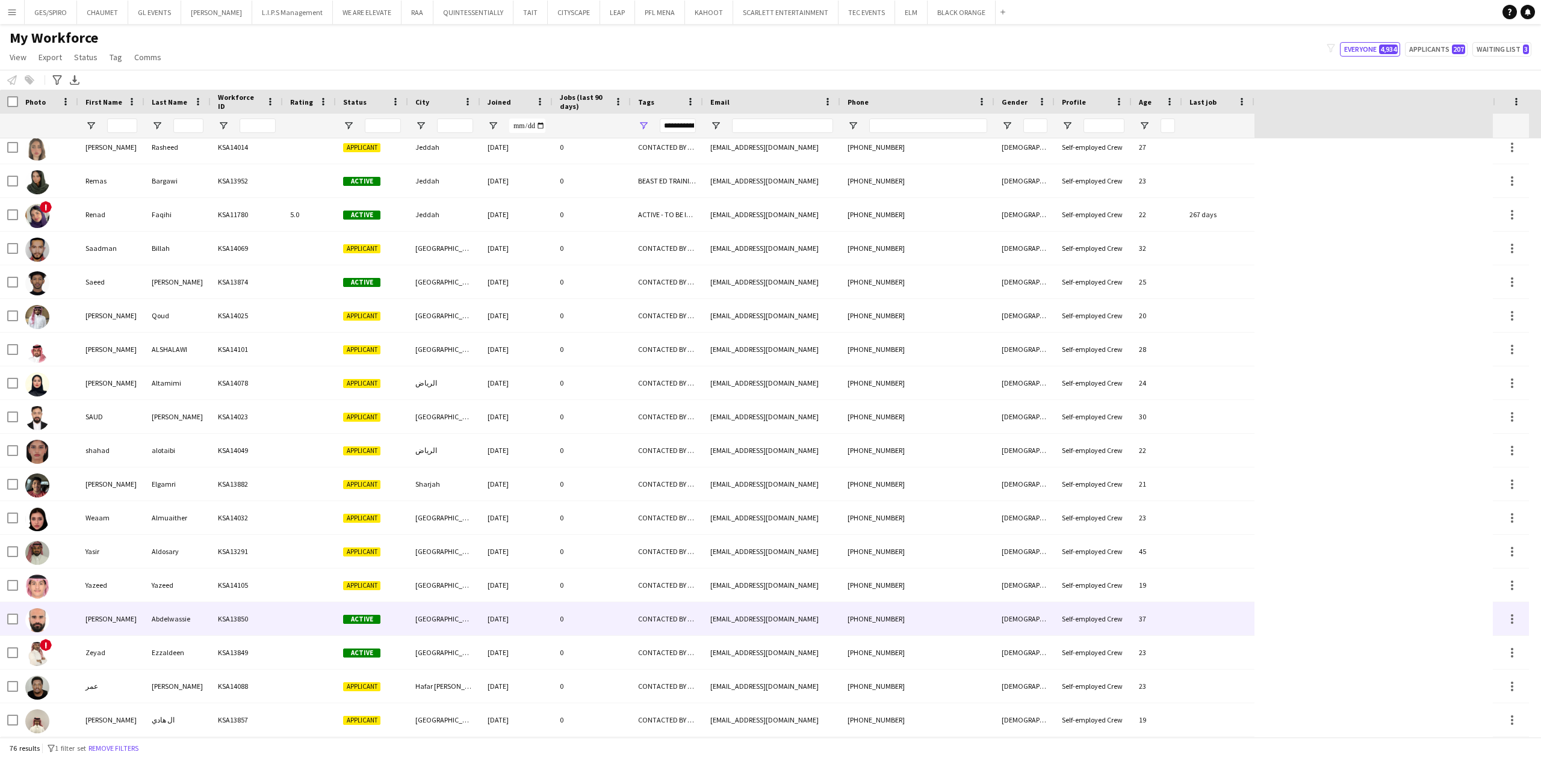
click at [230, 622] on div "KSA13850" at bounding box center [247, 619] width 72 height 33
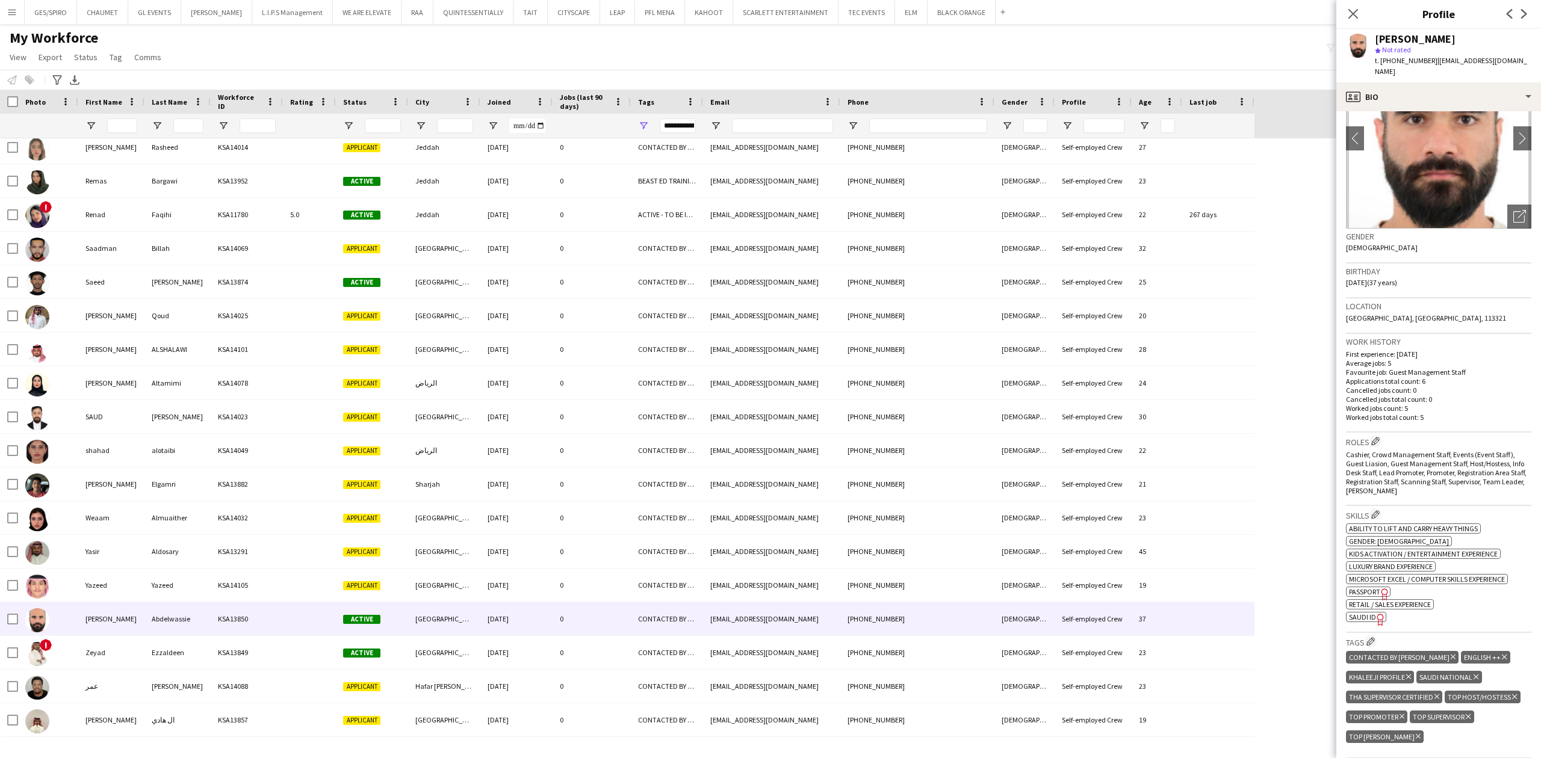
scroll to position [401, 0]
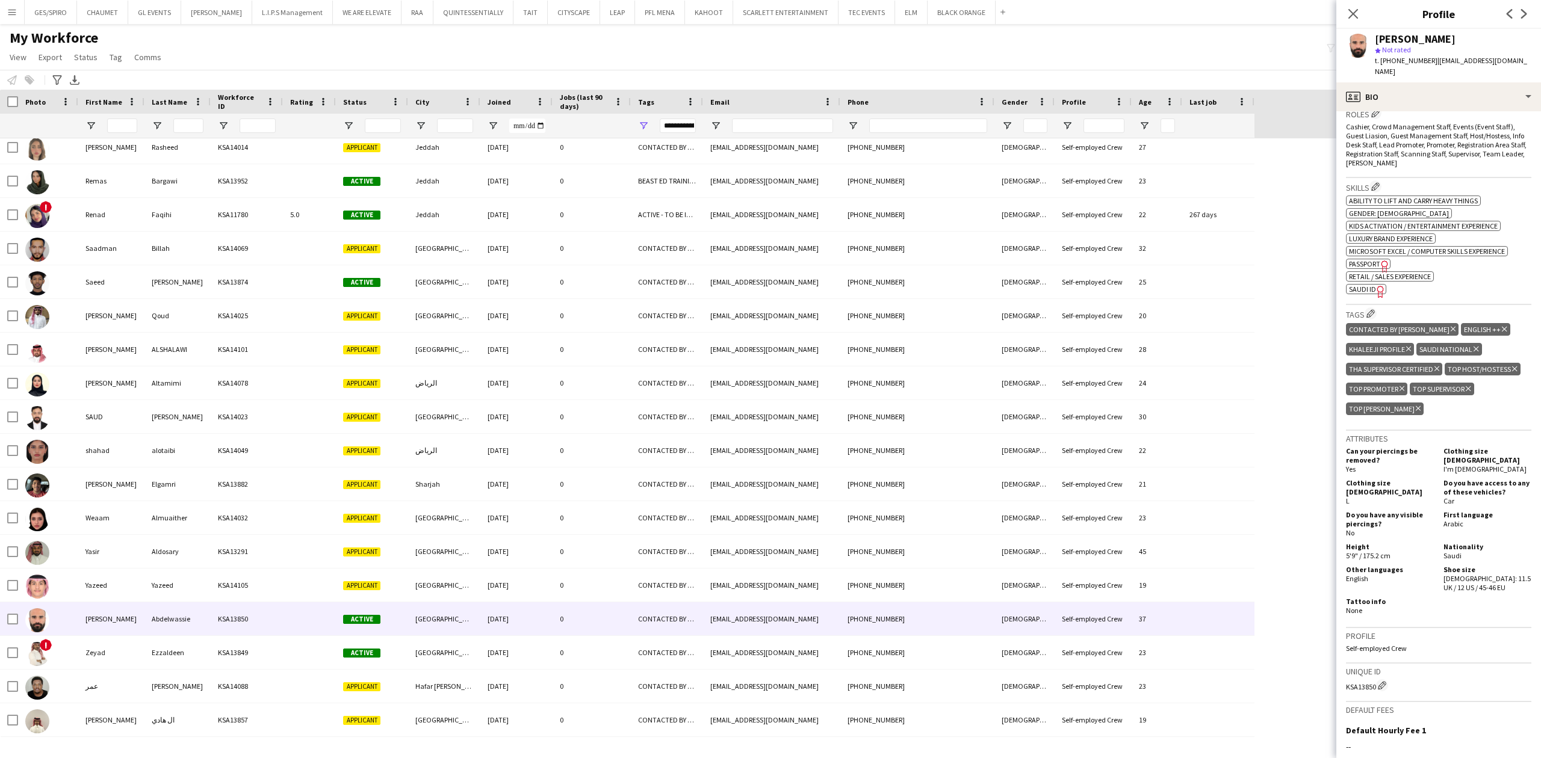
click at [1451, 330] on icon at bounding box center [1453, 329] width 5 height 5
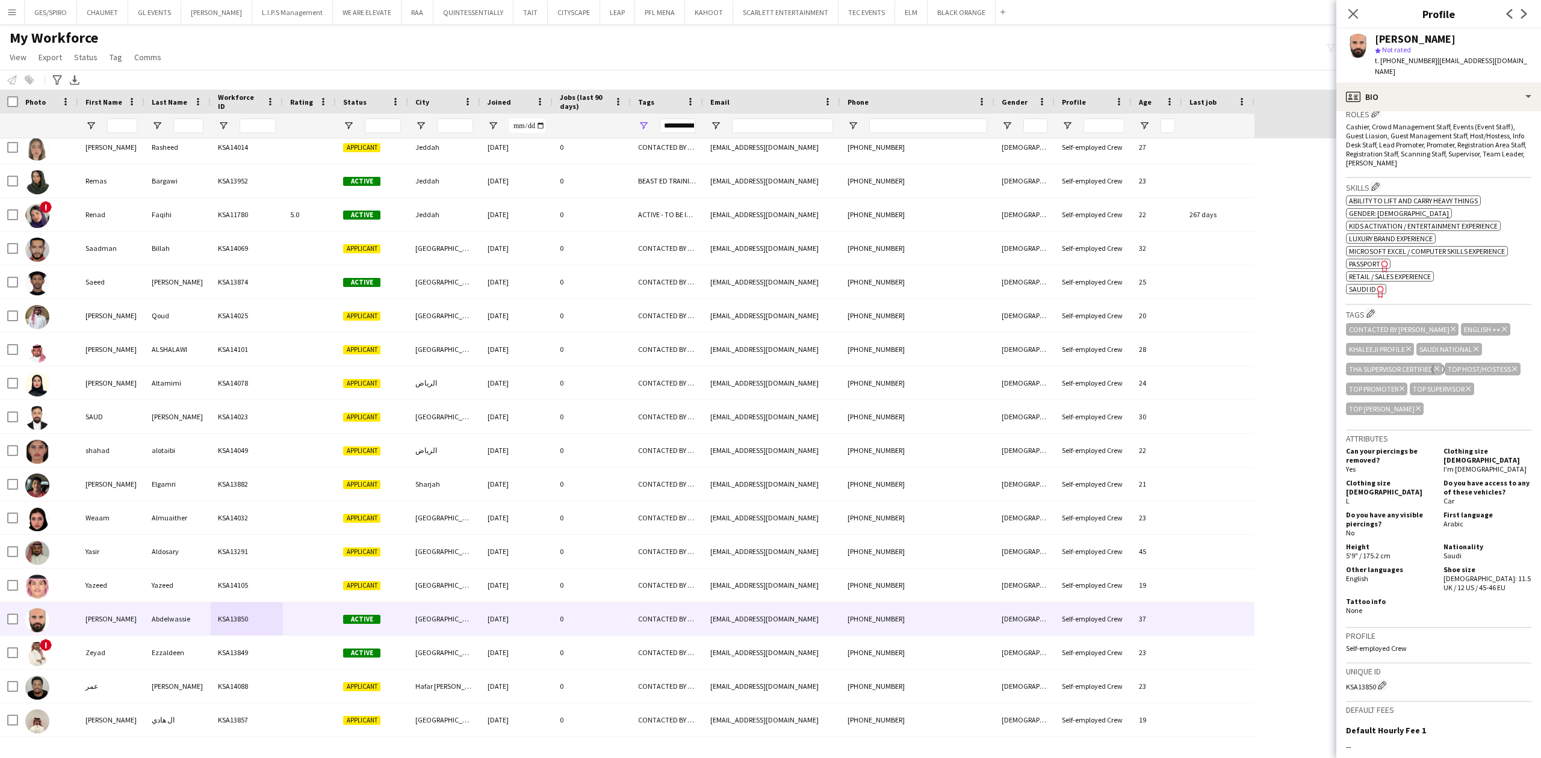
scroll to position [1929, 0]
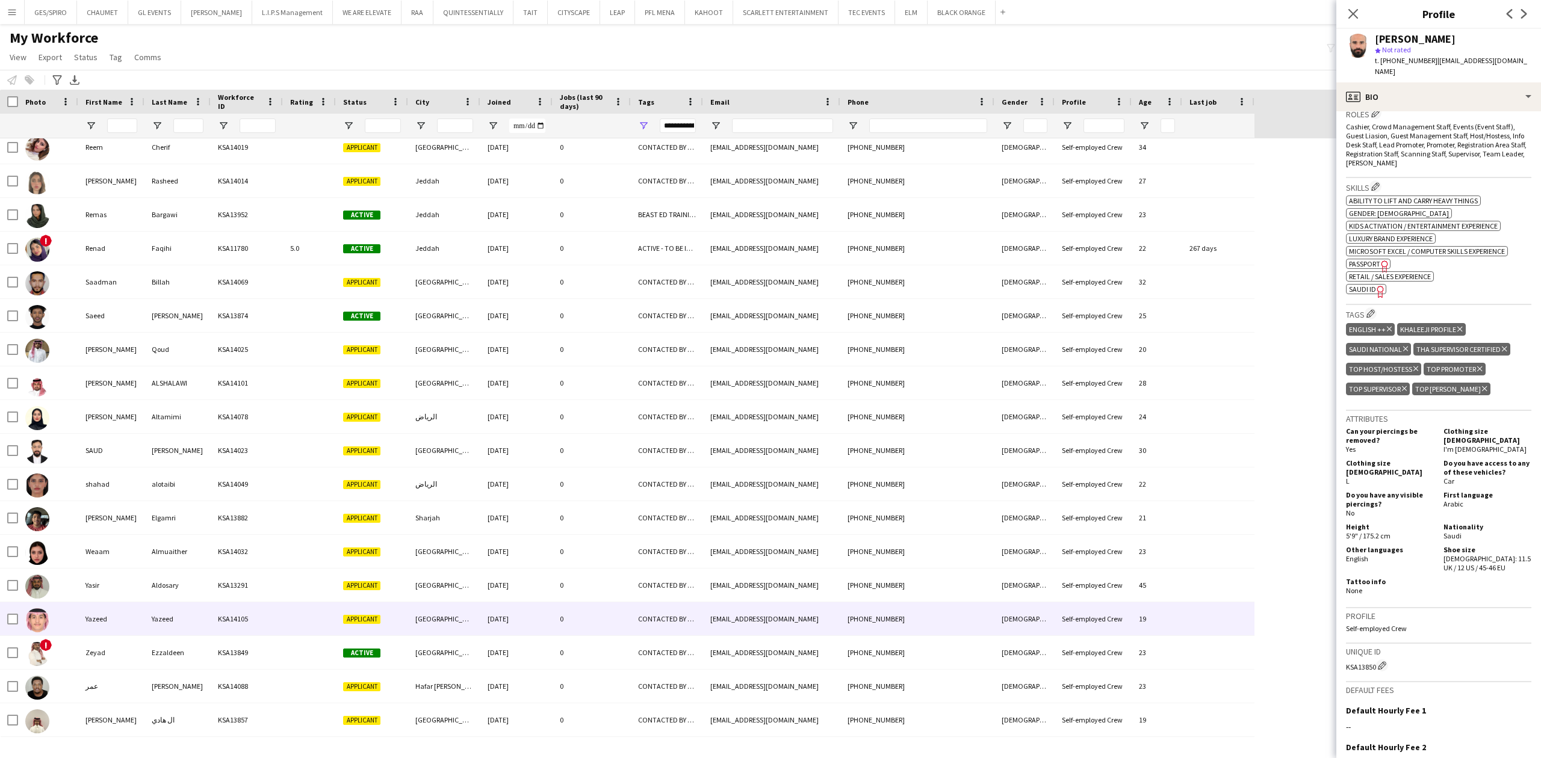
click at [613, 631] on div "0" at bounding box center [592, 619] width 78 height 33
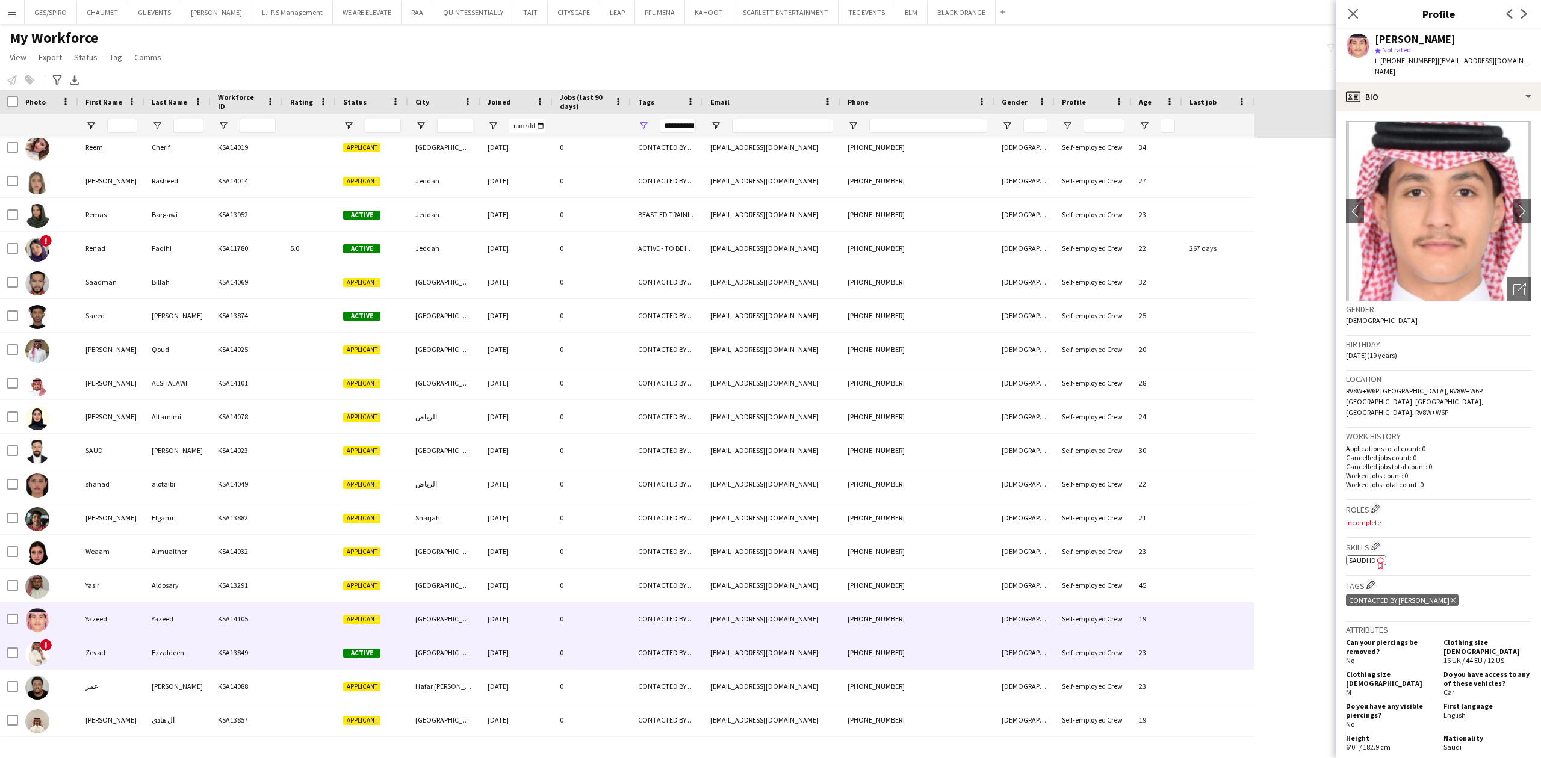
click at [603, 659] on div "0" at bounding box center [592, 652] width 78 height 33
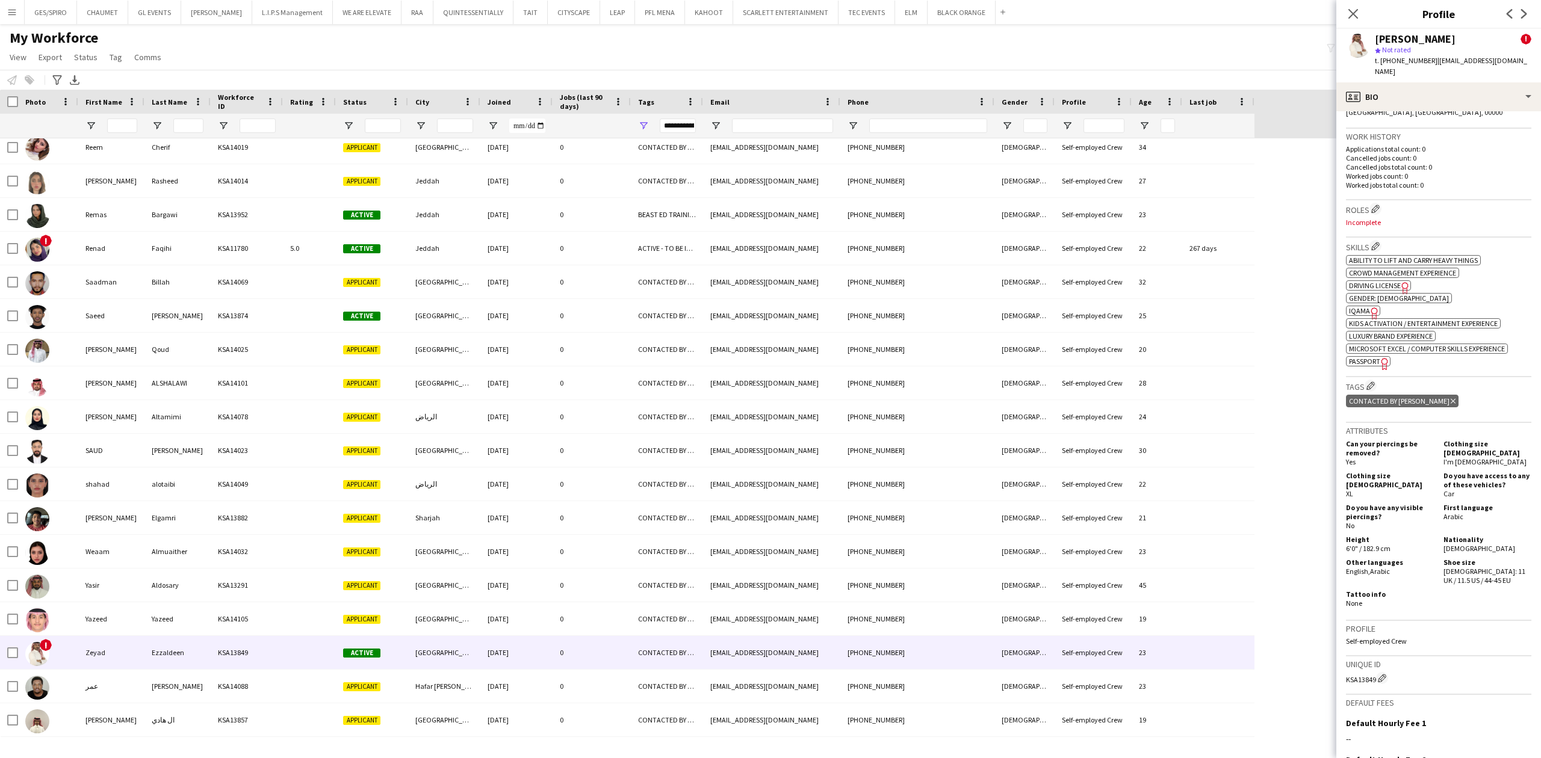
scroll to position [385, 0]
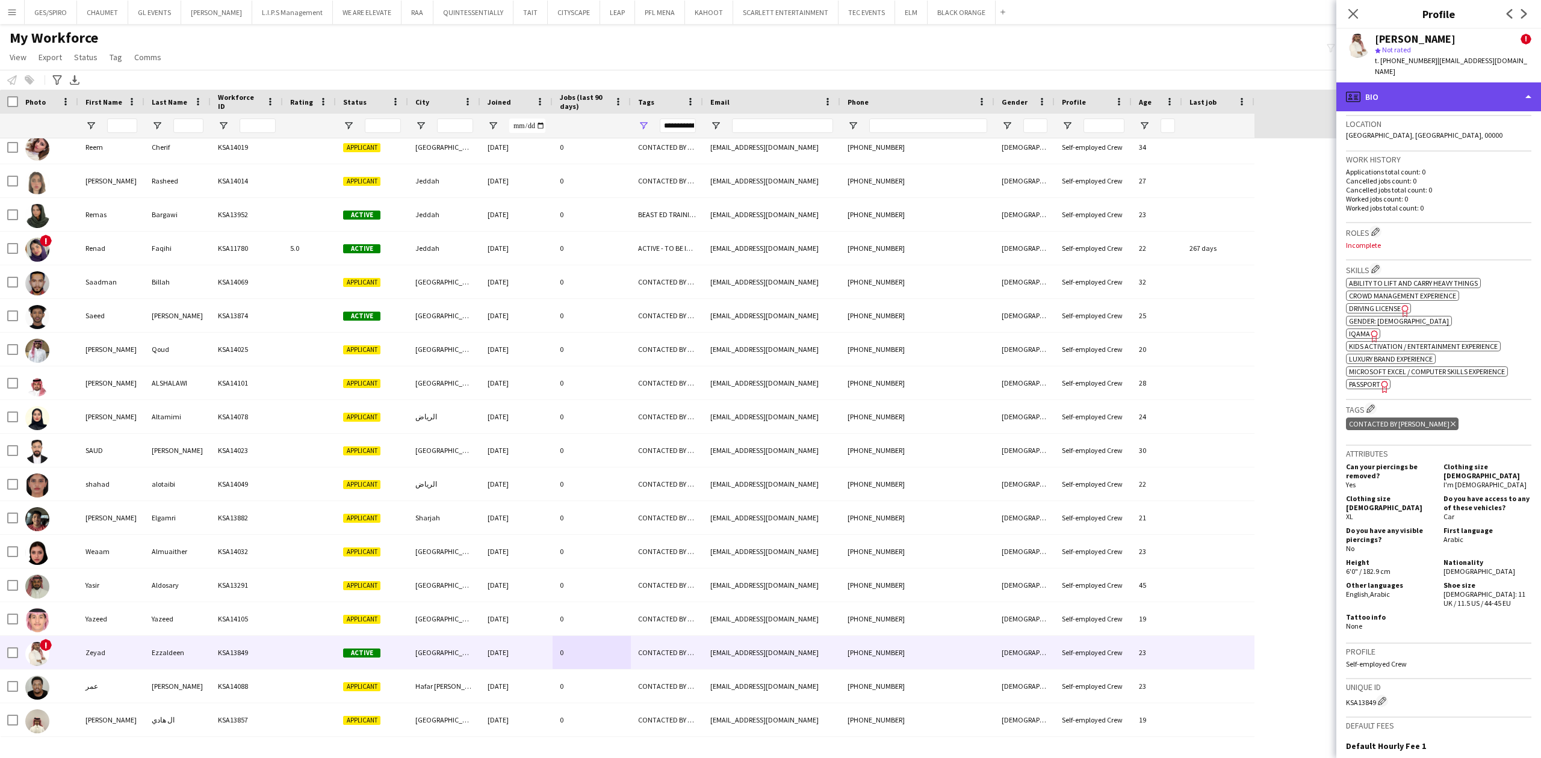
click at [1441, 88] on div "profile Bio" at bounding box center [1438, 96] width 205 height 29
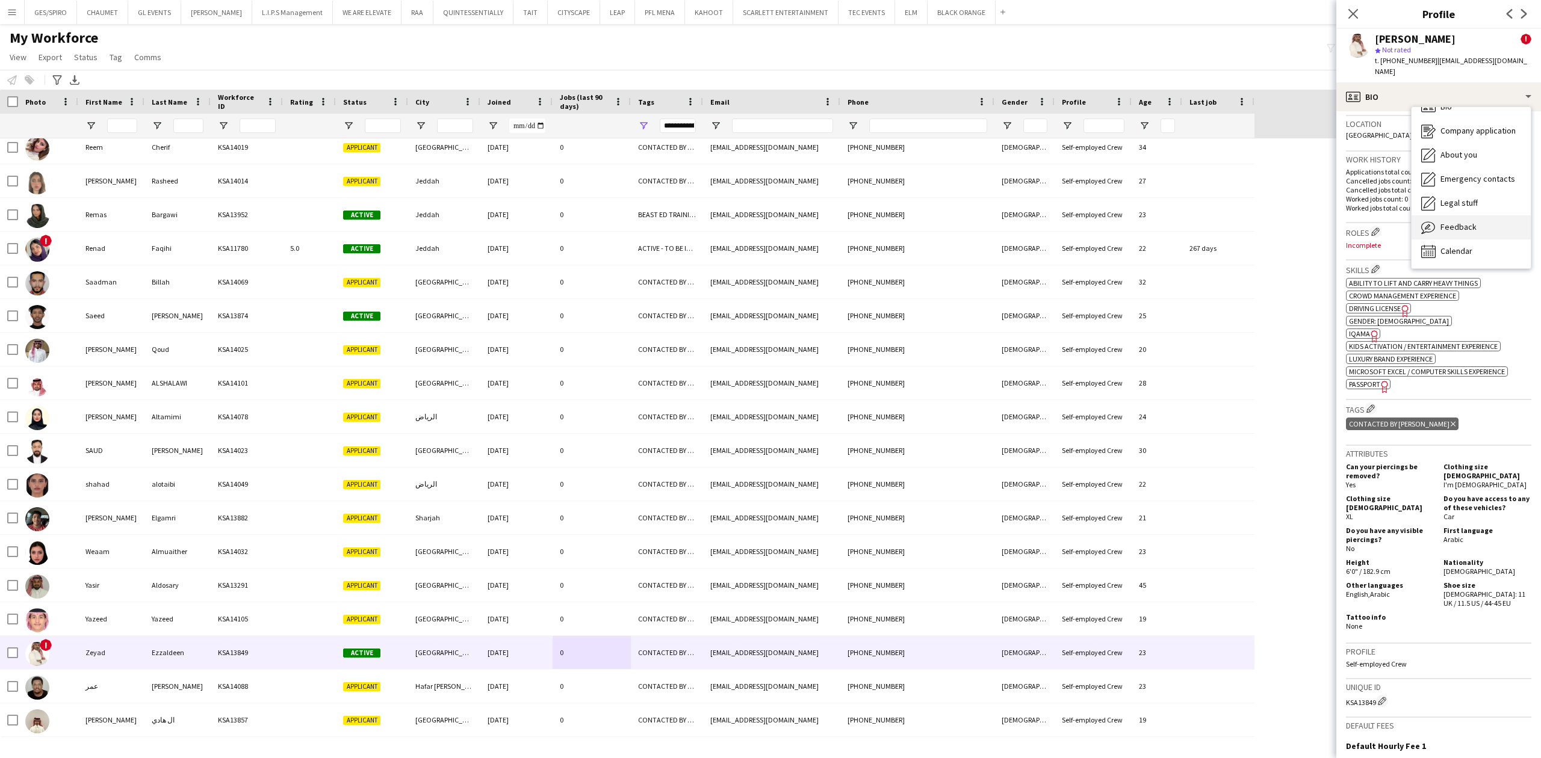
click at [1477, 215] on div "Feedback Feedback" at bounding box center [1471, 227] width 119 height 24
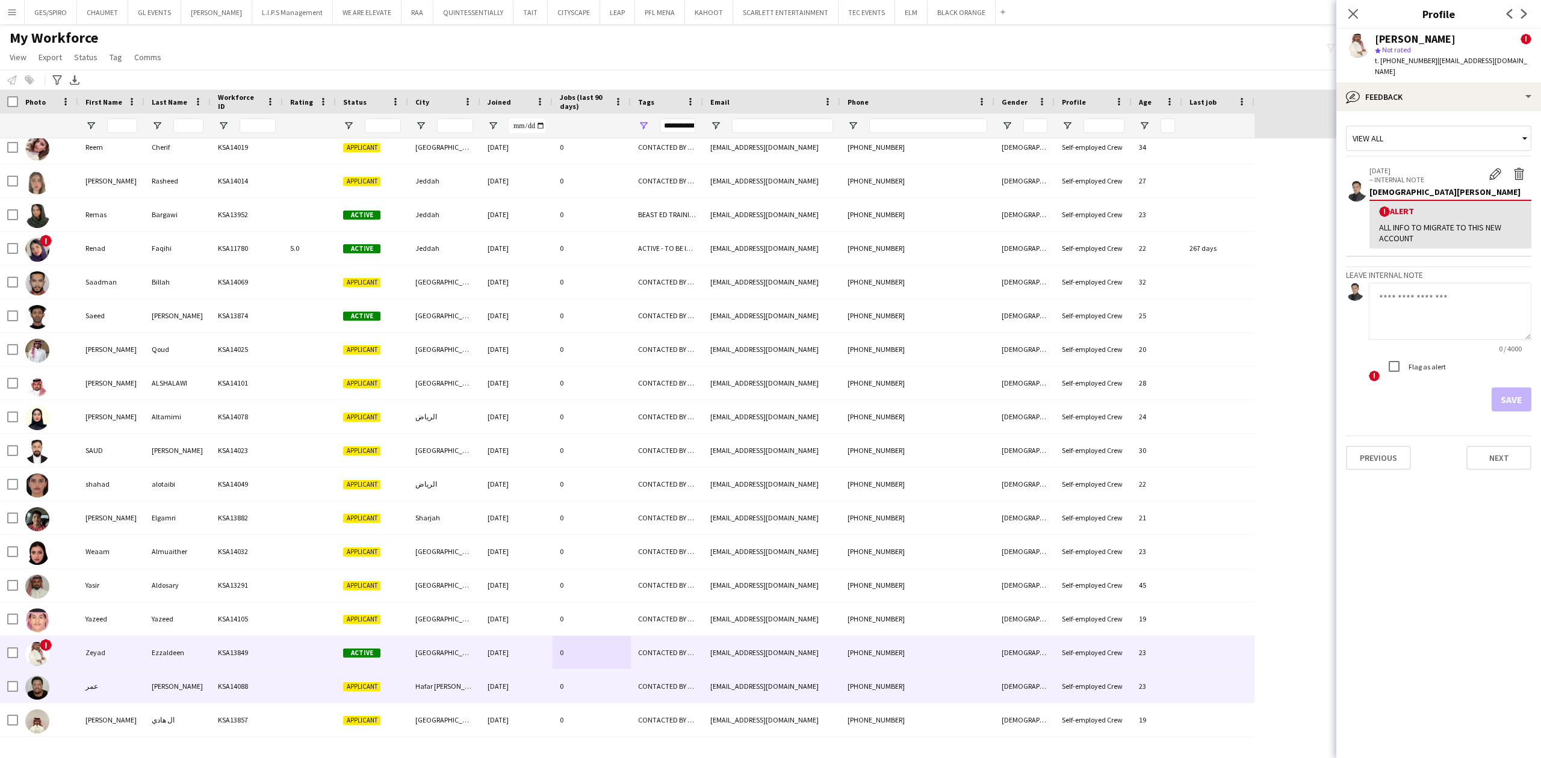
click at [596, 689] on div "0" at bounding box center [592, 686] width 78 height 33
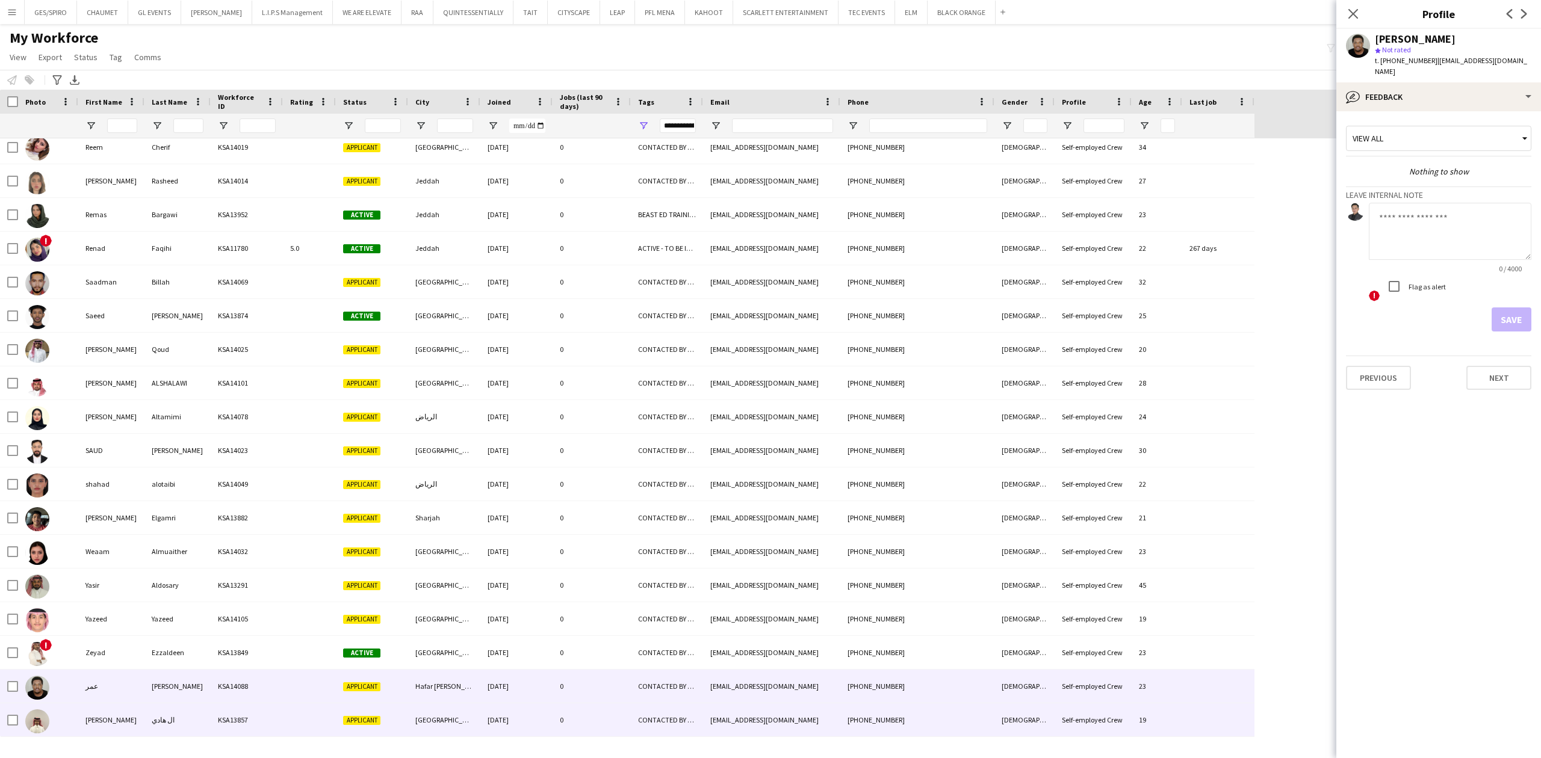
click at [597, 720] on div "0" at bounding box center [592, 720] width 78 height 33
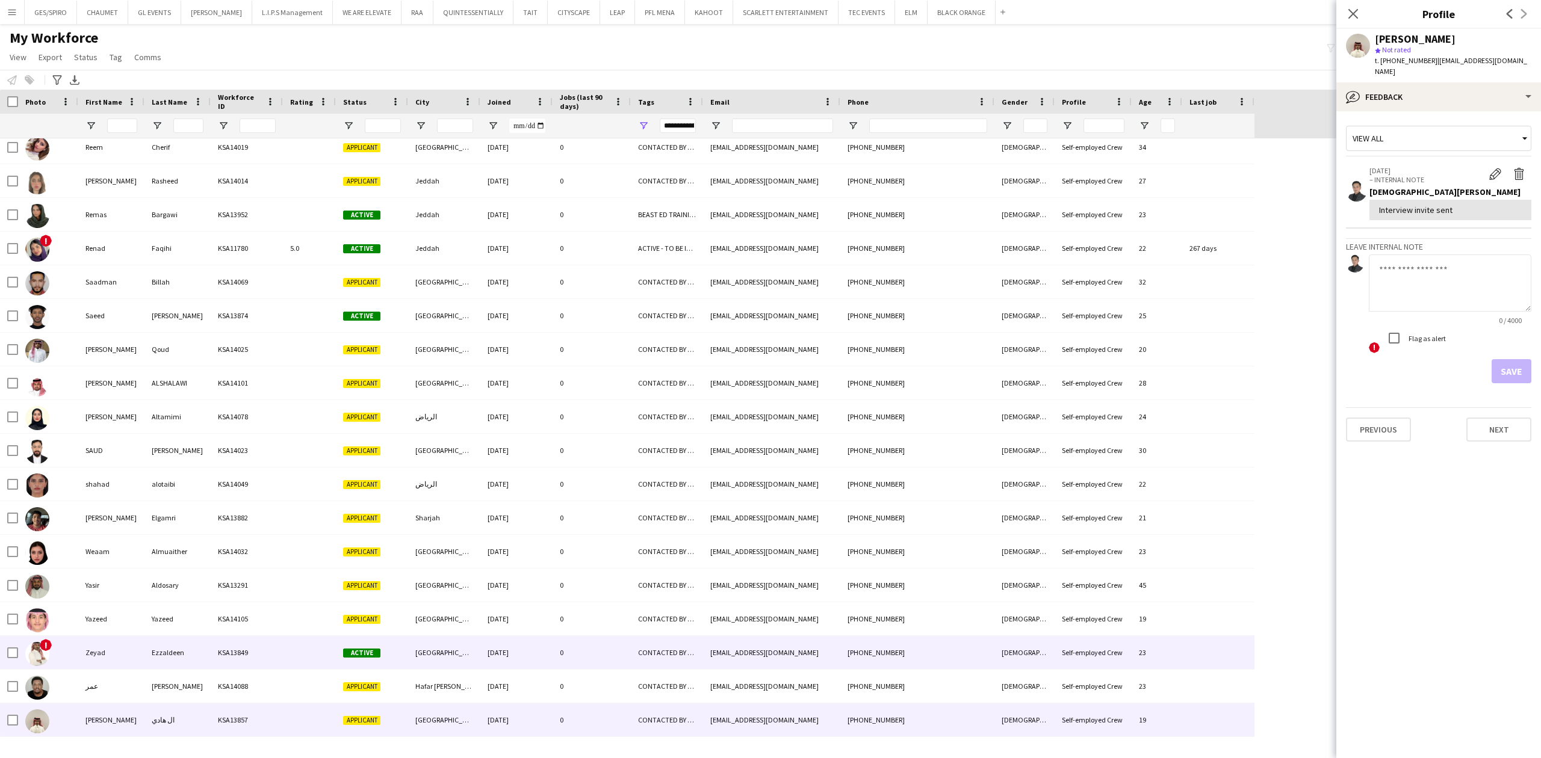
click at [595, 654] on div "0" at bounding box center [592, 652] width 78 height 33
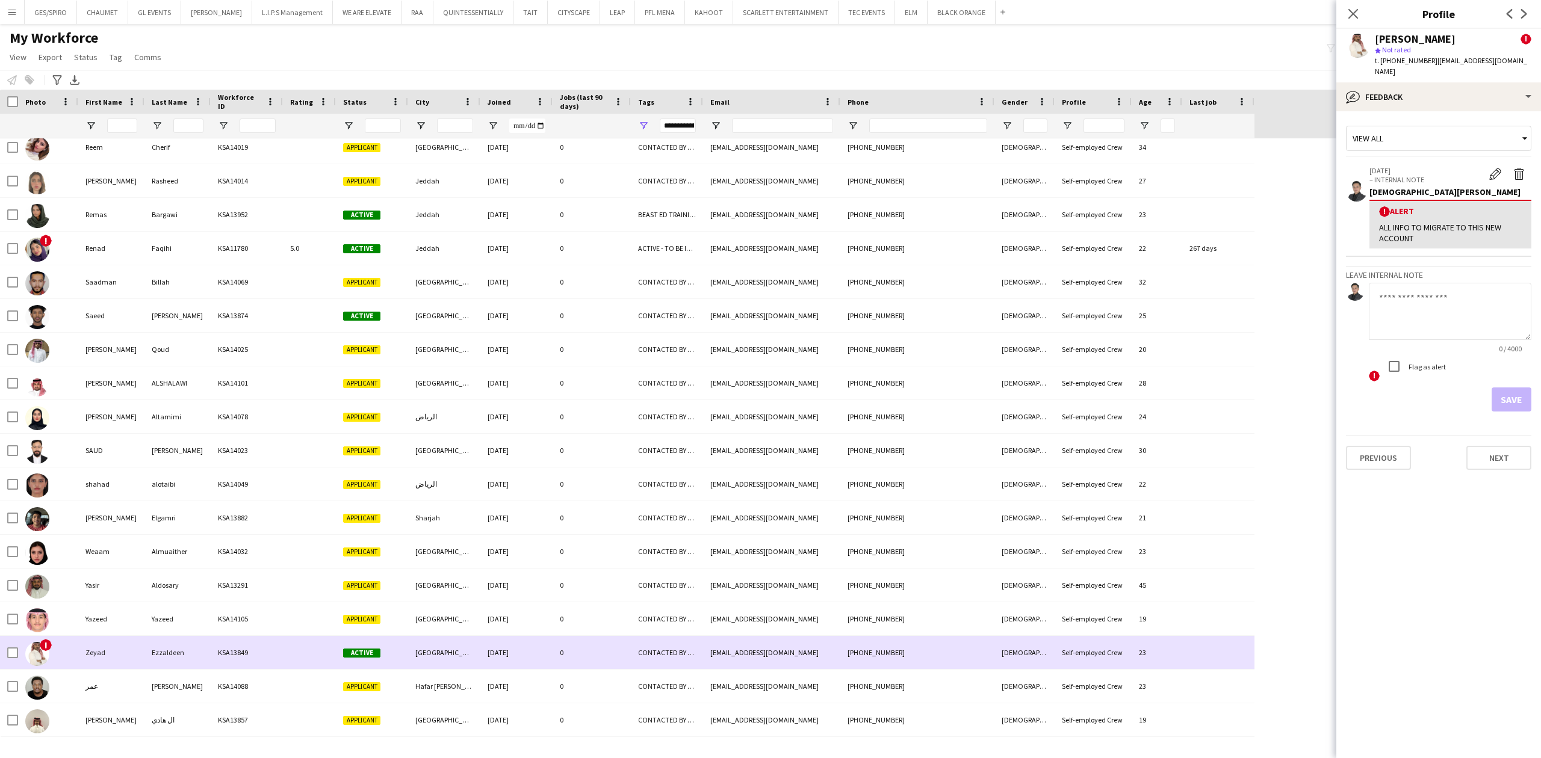
click at [610, 632] on div "0" at bounding box center [592, 619] width 78 height 33
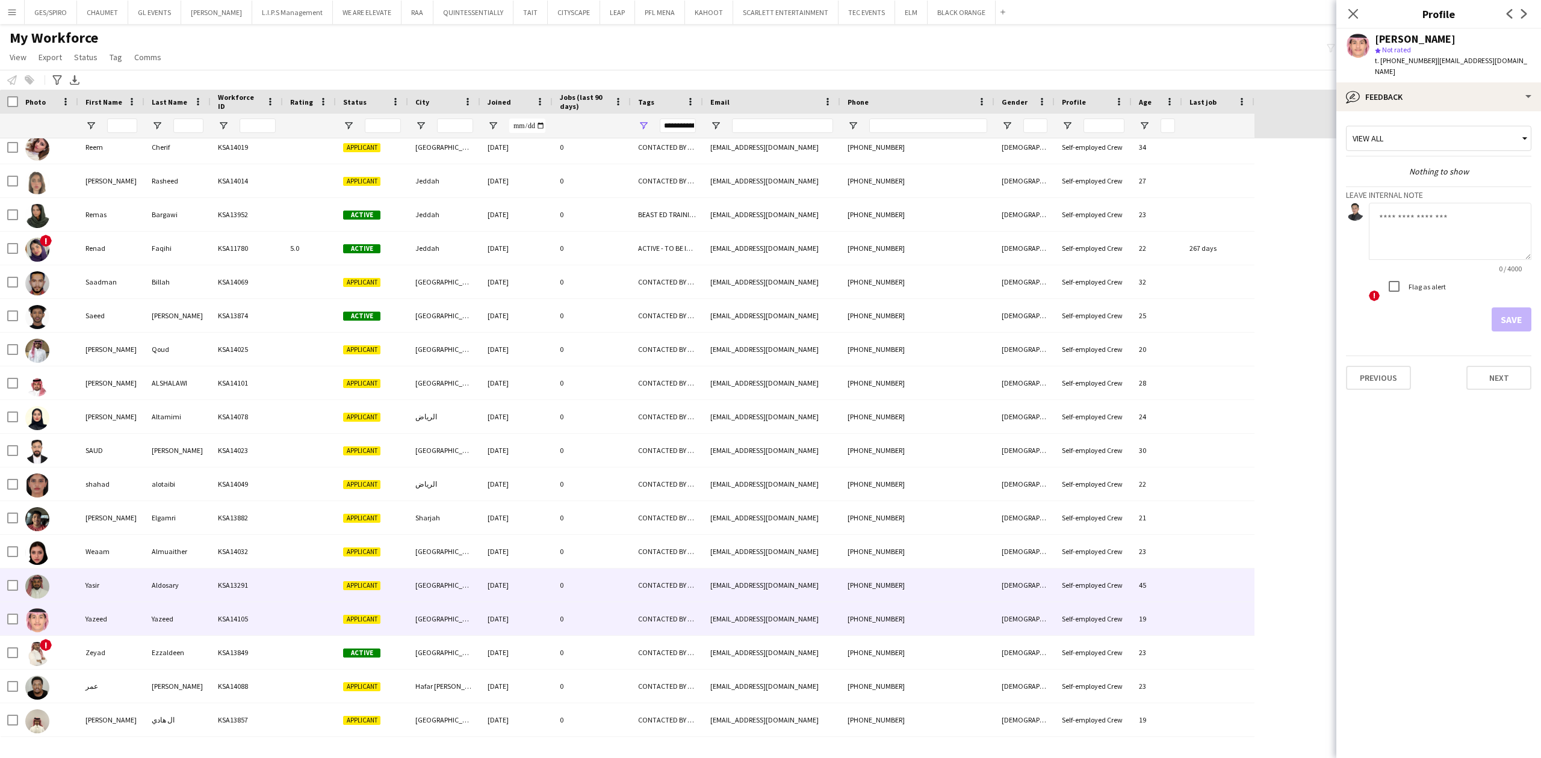
click at [645, 595] on div "CONTACTED BY JESUS, EXPERTS PROFILE, JAPANESE SPEAKER, KHALEEJI PROFILE, SAUDI …" at bounding box center [667, 585] width 72 height 33
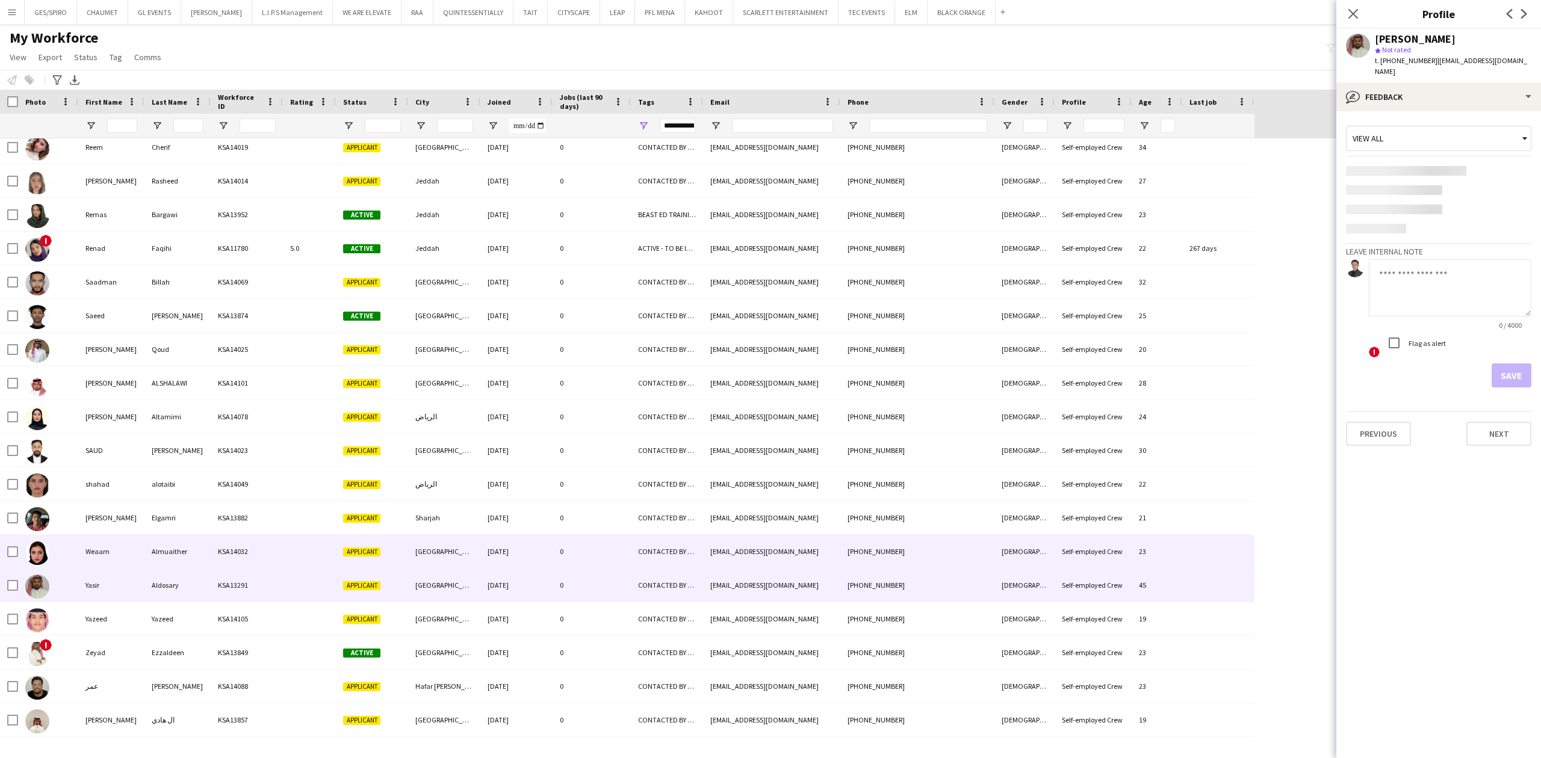
click at [636, 535] on div "CONTACTED BY JESUS" at bounding box center [667, 551] width 72 height 33
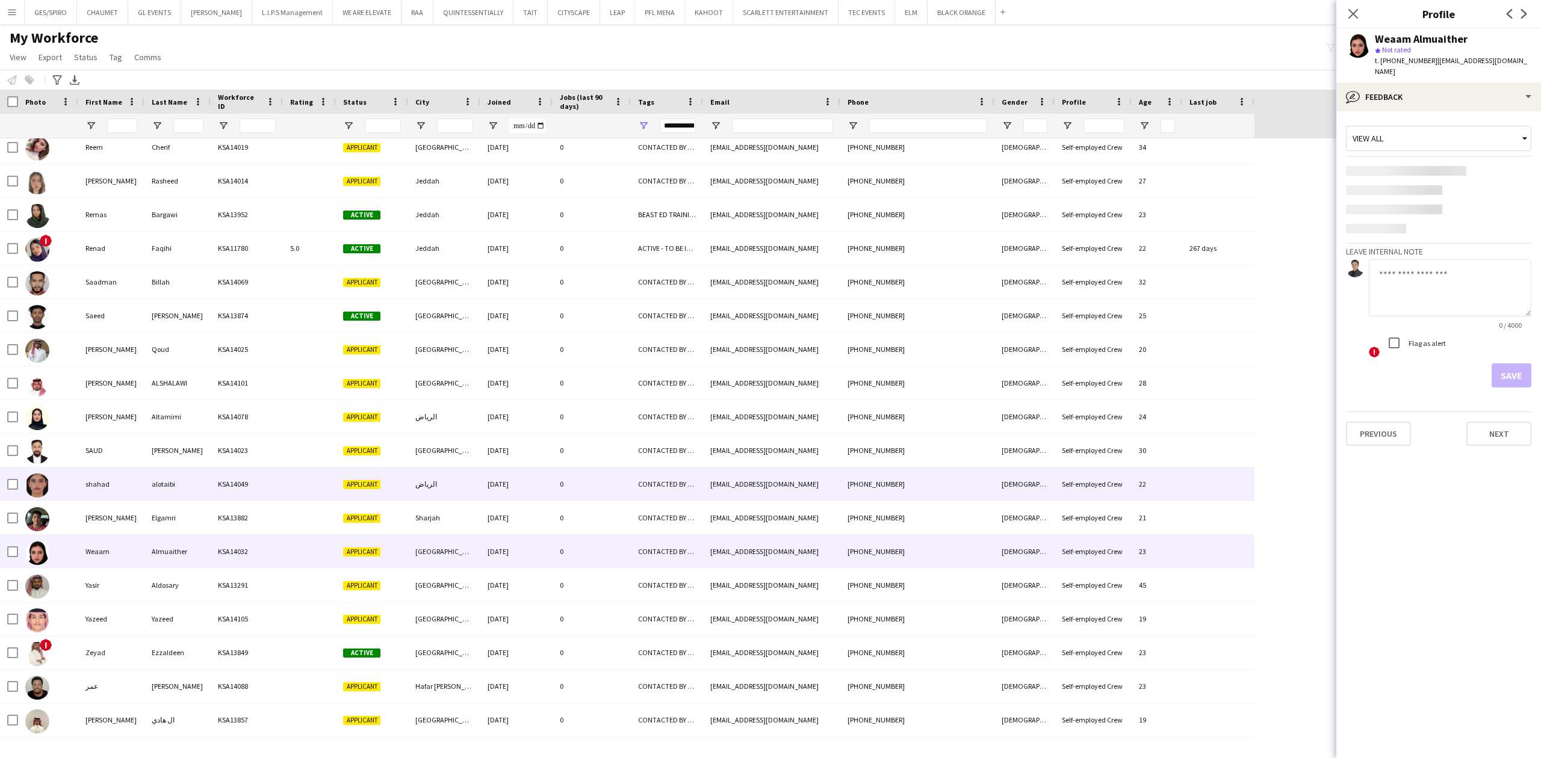
click at [637, 497] on div "CONTACTED BY JESUS" at bounding box center [667, 484] width 72 height 33
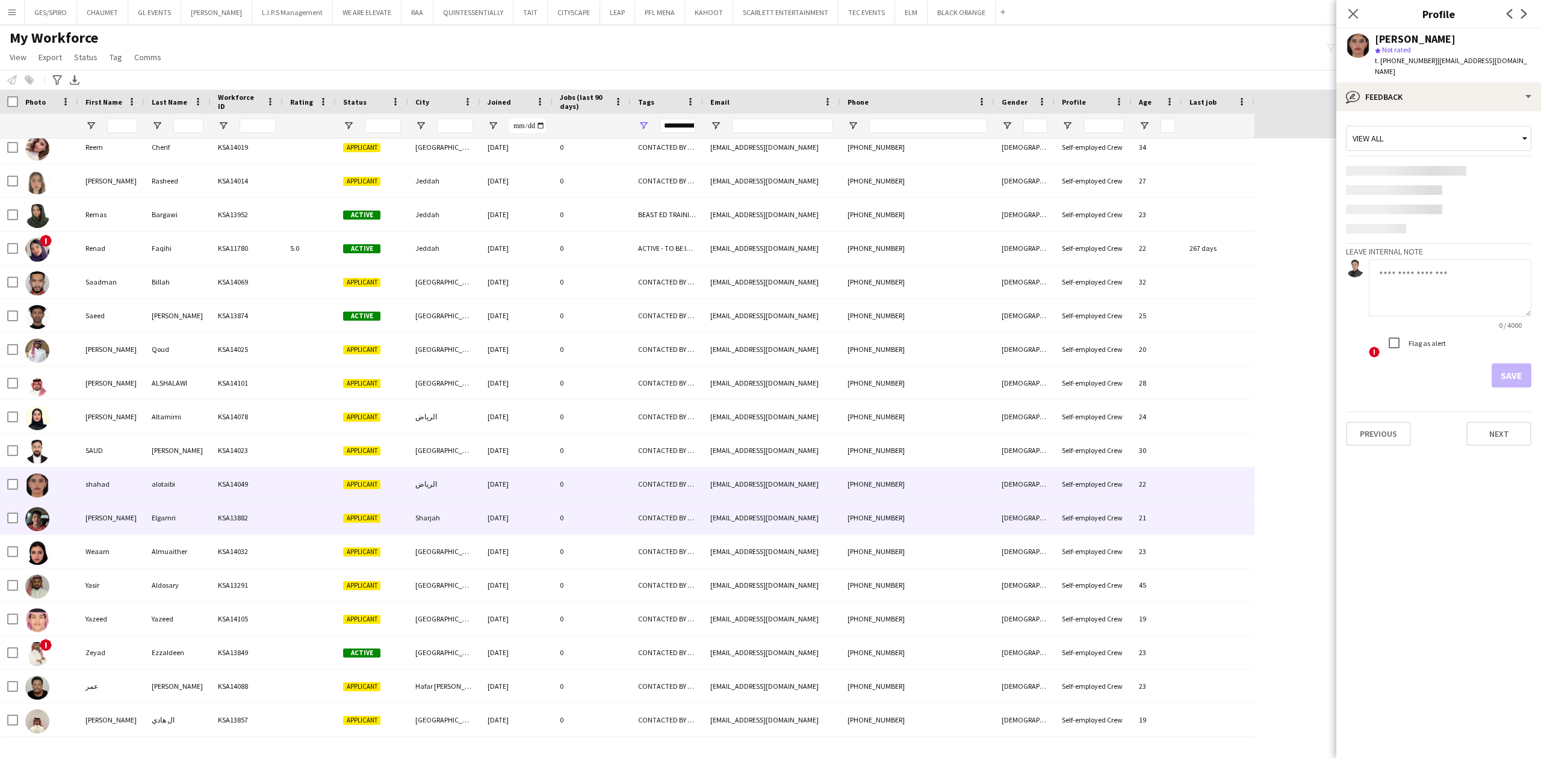
click at [614, 526] on div "0" at bounding box center [592, 517] width 78 height 33
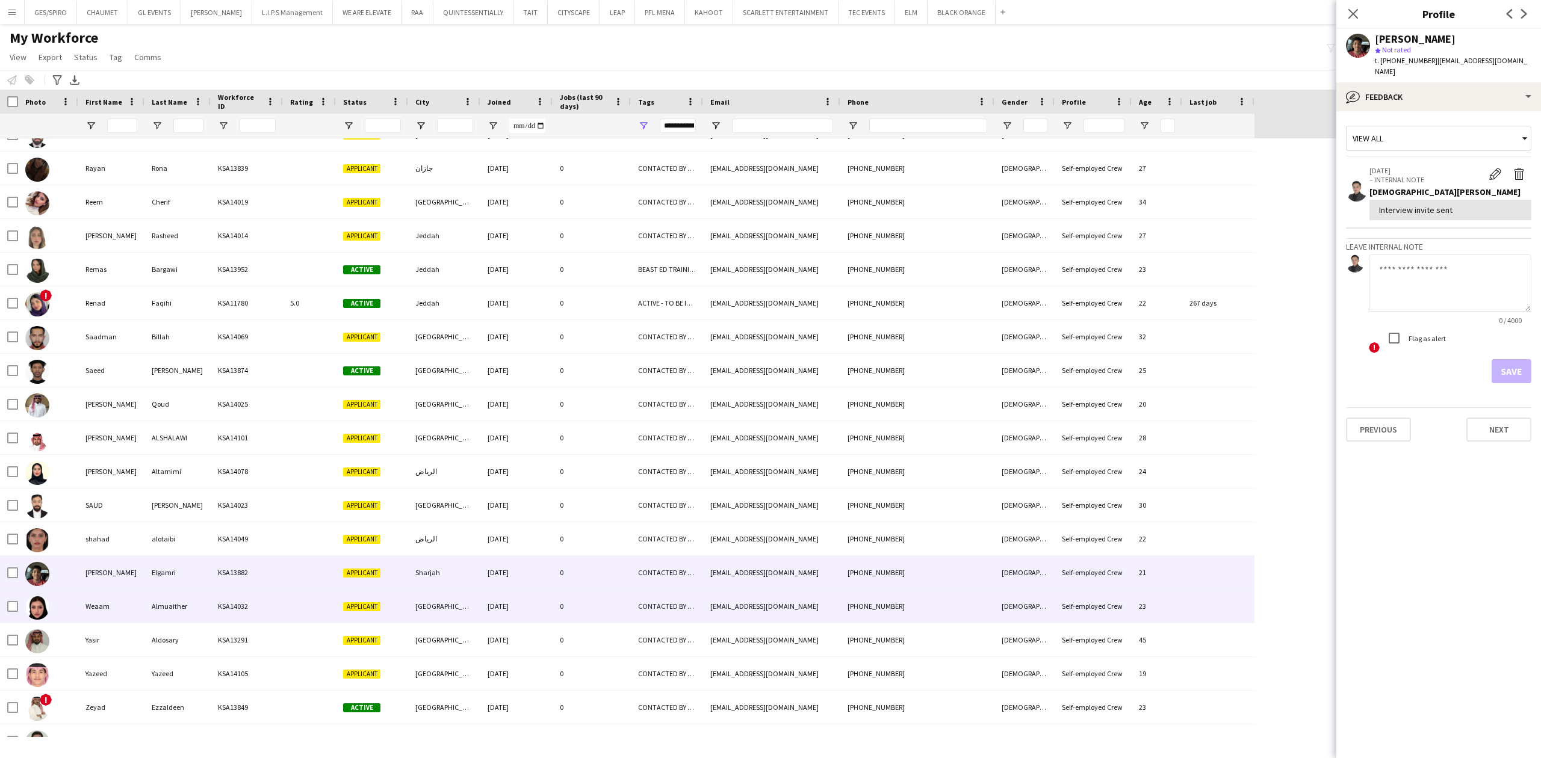
scroll to position [1608, 0]
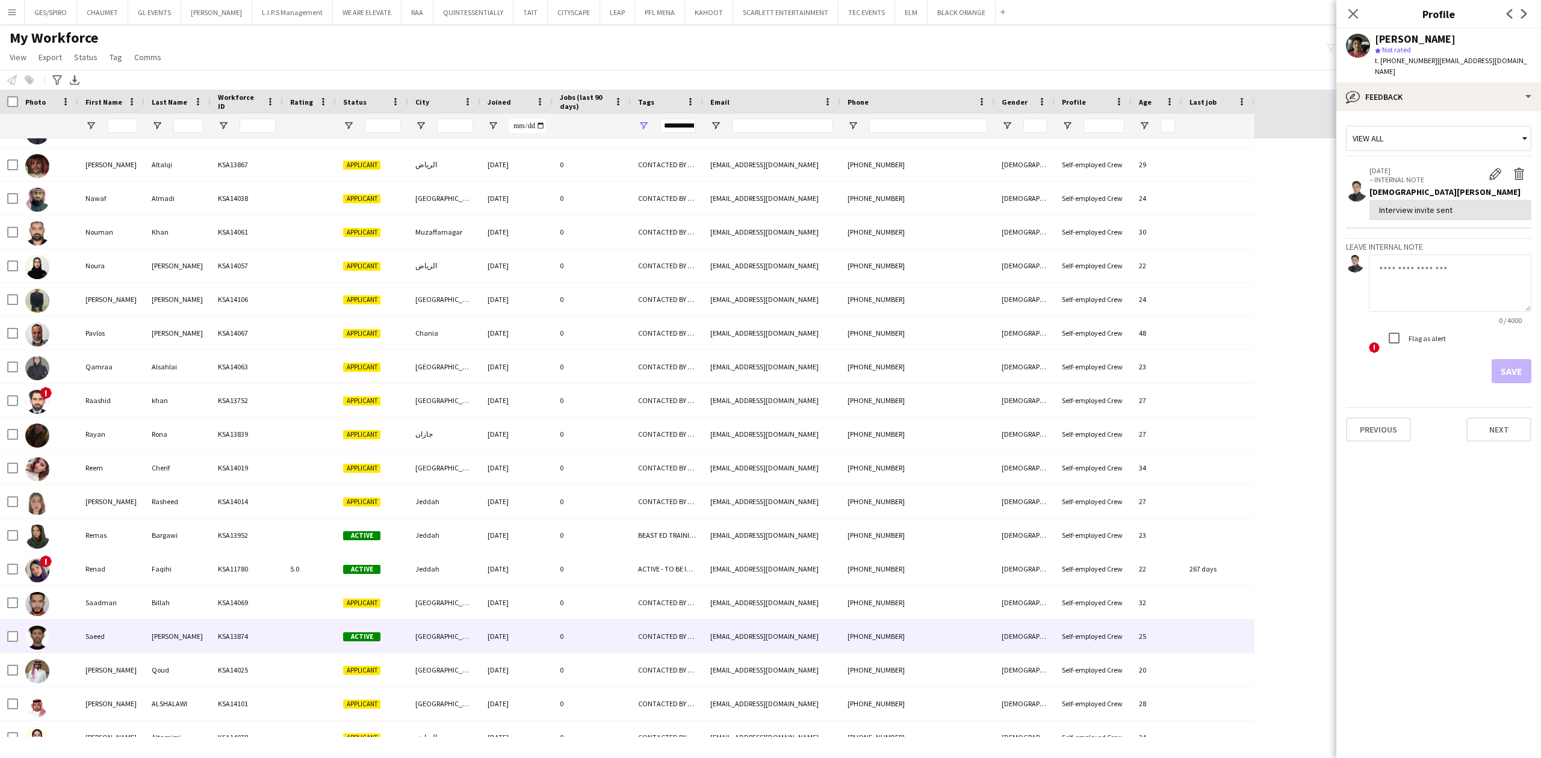
click at [550, 643] on div "[DATE]" at bounding box center [516, 636] width 72 height 33
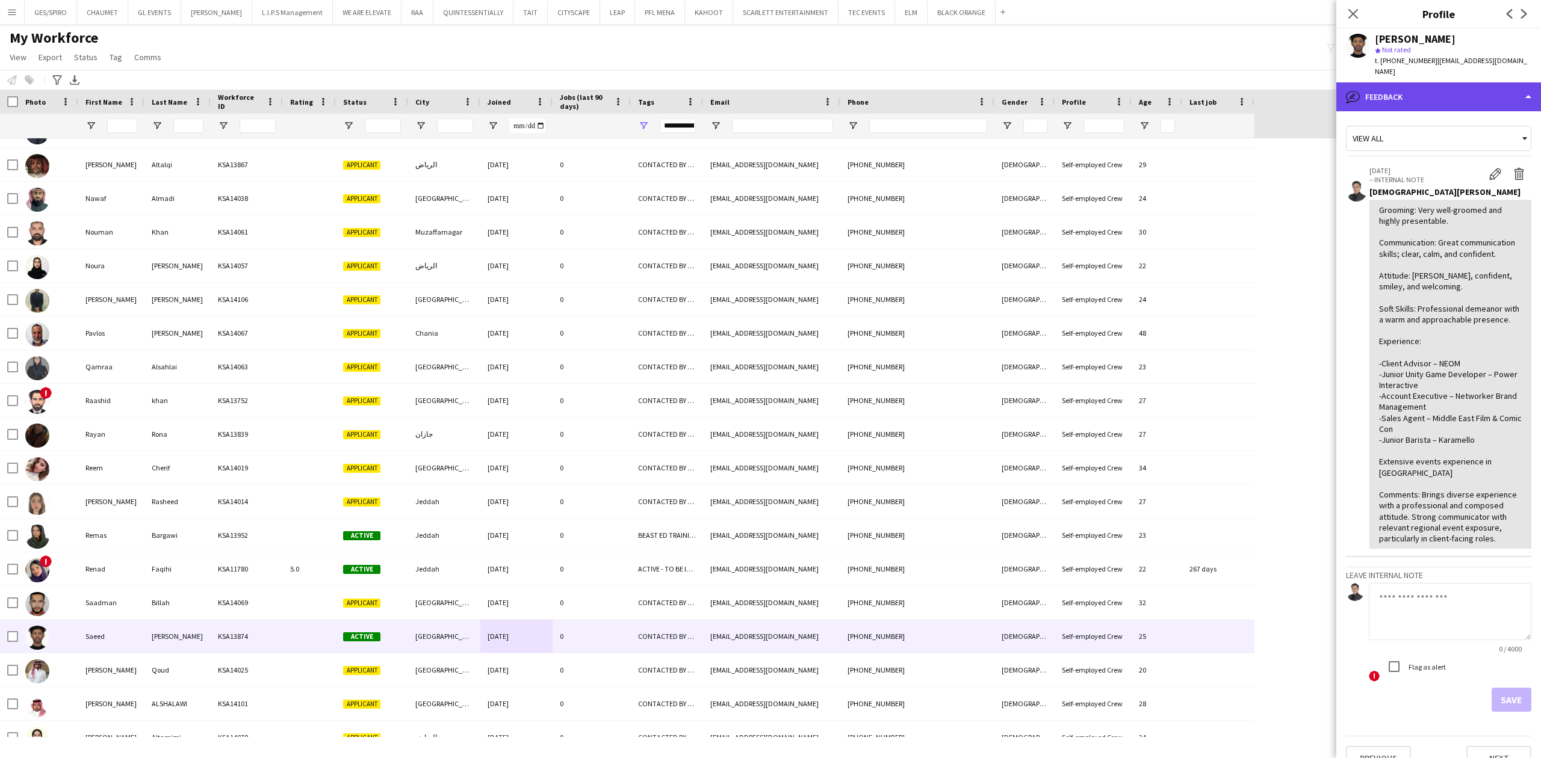
click at [1430, 82] on div "bubble-pencil Feedback" at bounding box center [1438, 96] width 205 height 29
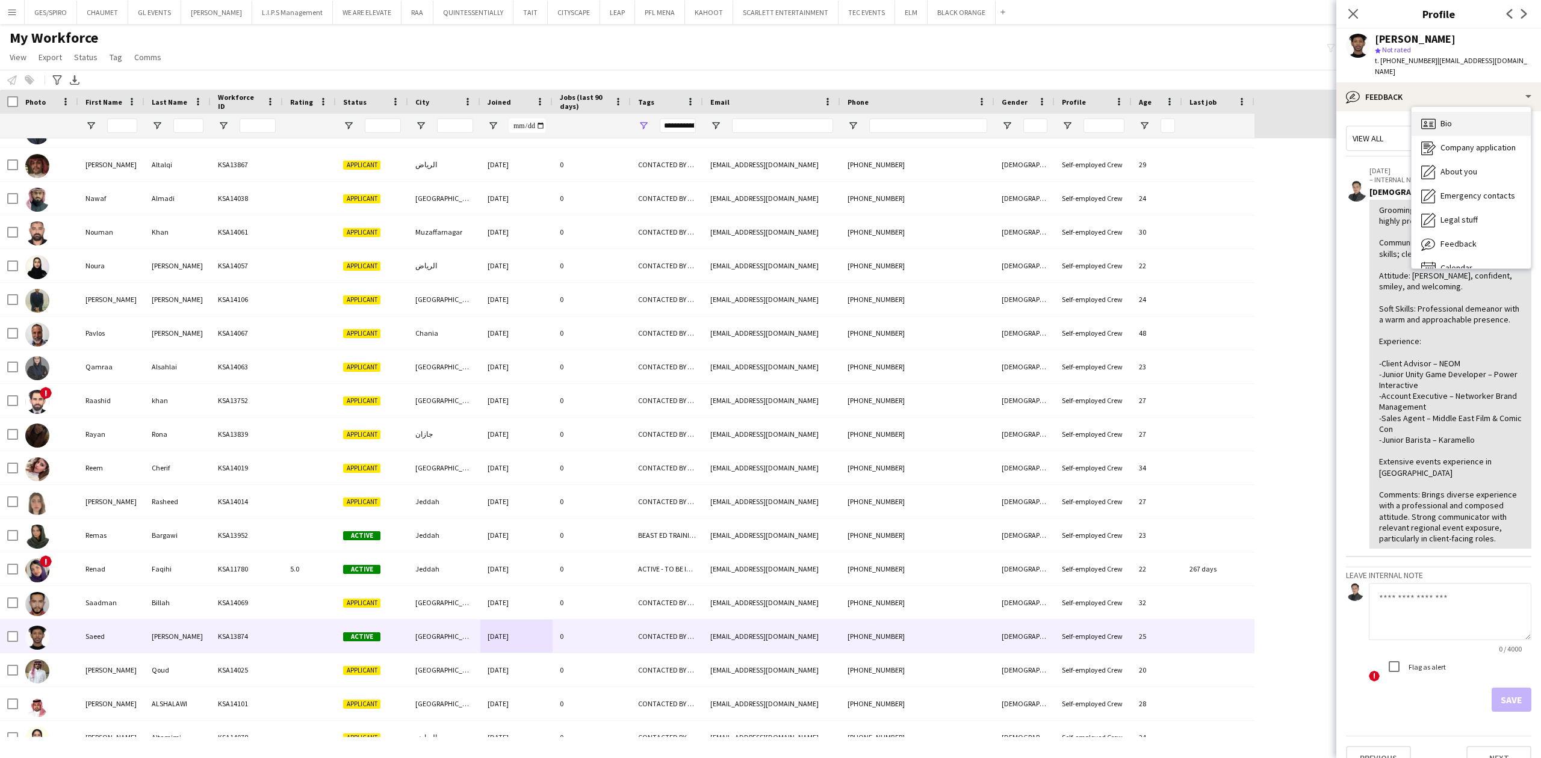
click at [1461, 114] on div "Bio Bio" at bounding box center [1471, 124] width 119 height 24
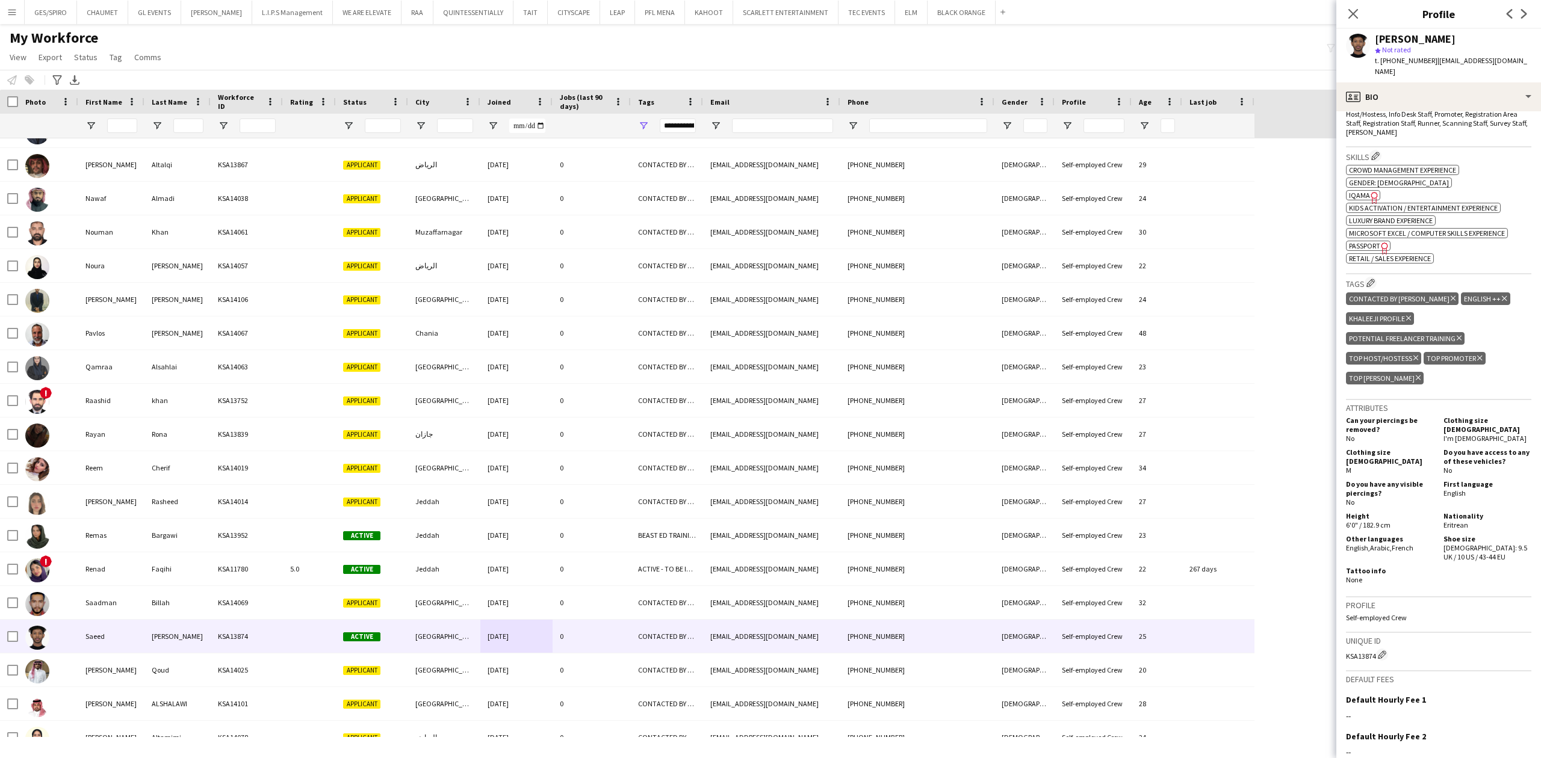
scroll to position [361, 0]
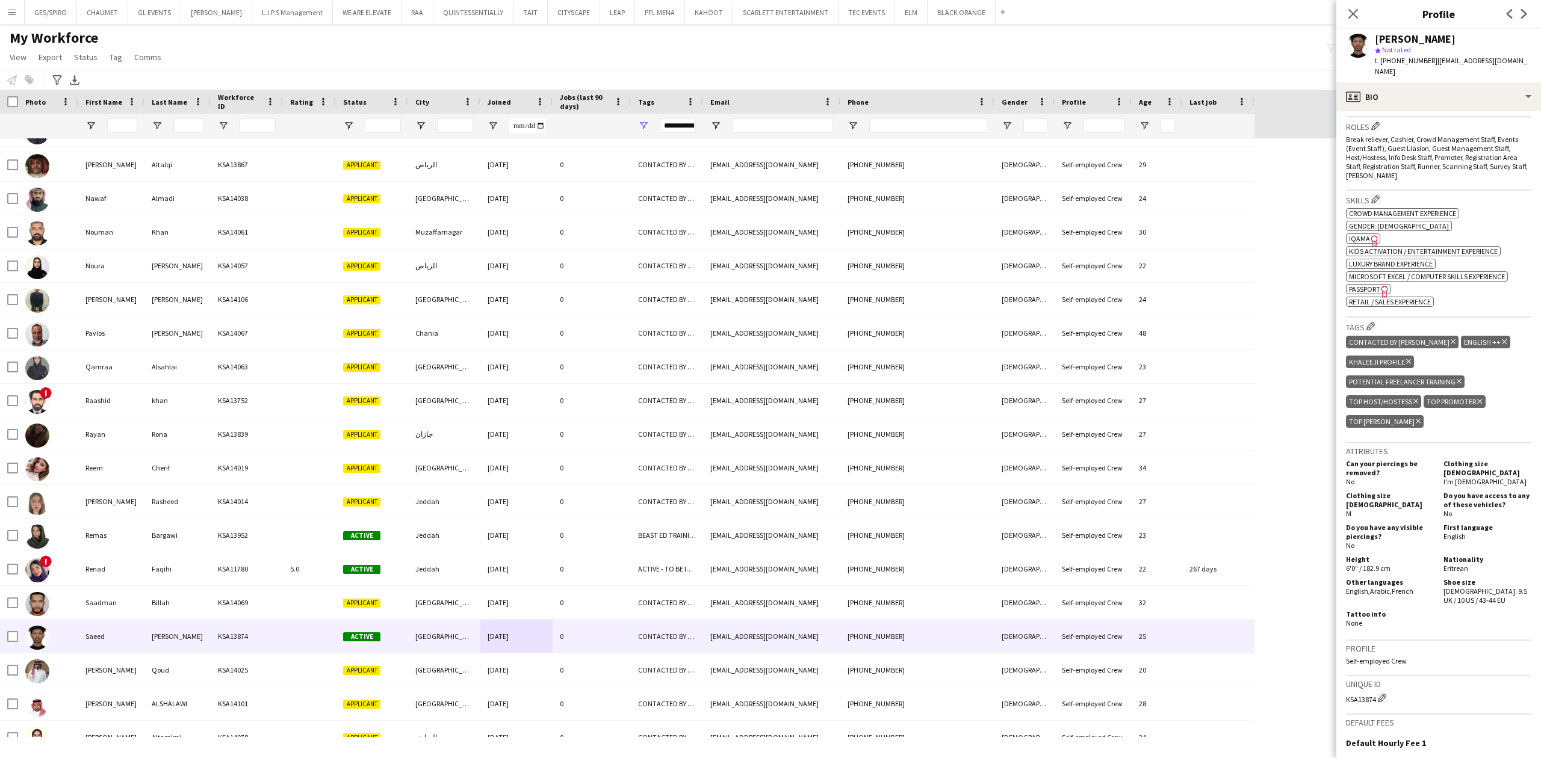
click at [1451, 338] on icon "Delete tag" at bounding box center [1453, 341] width 5 height 7
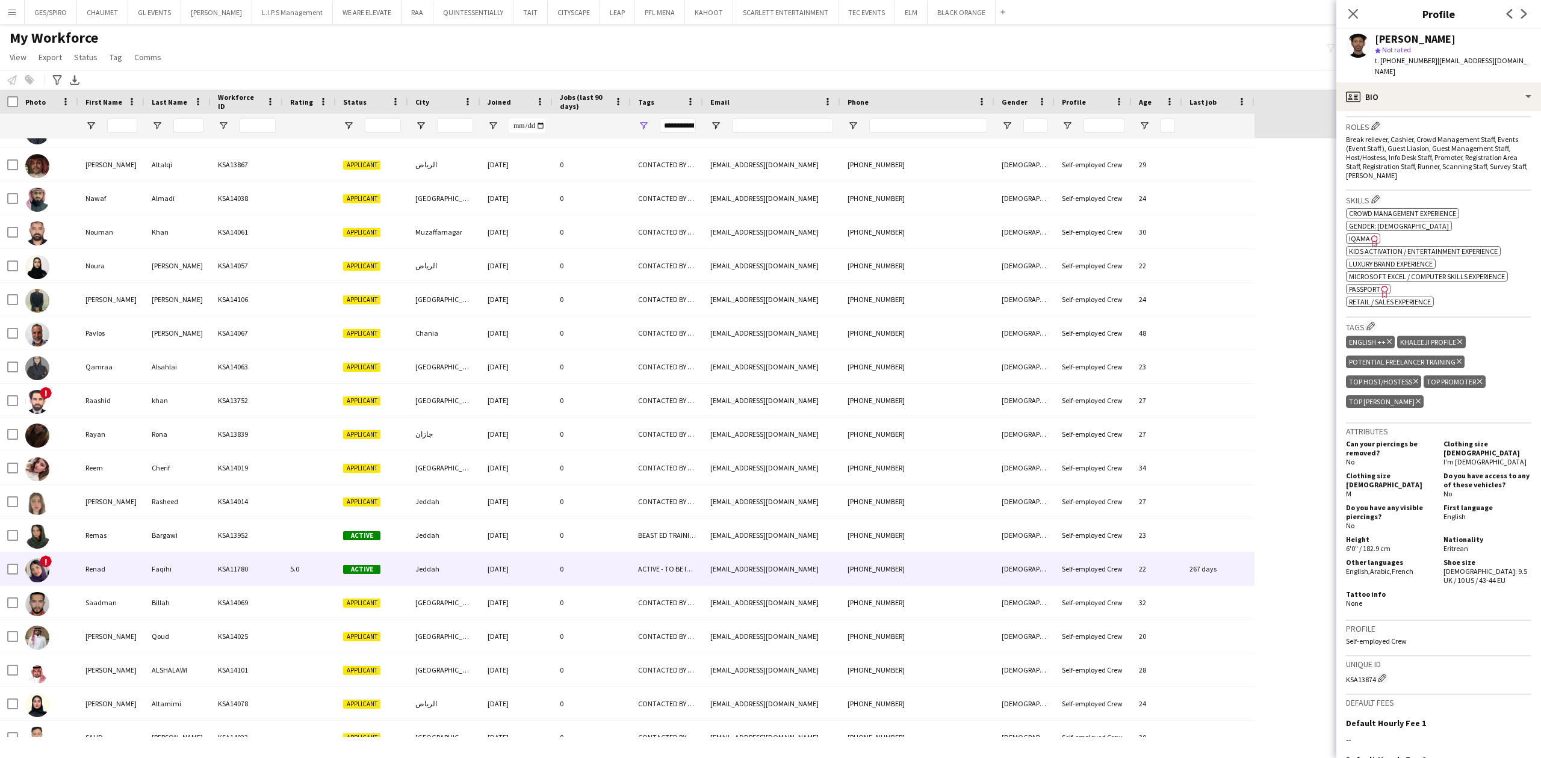
click at [668, 574] on div "ACTIVE - TO BE INTERVIEWED, CONTACTED BY JESUS, TOP USHER" at bounding box center [667, 569] width 72 height 33
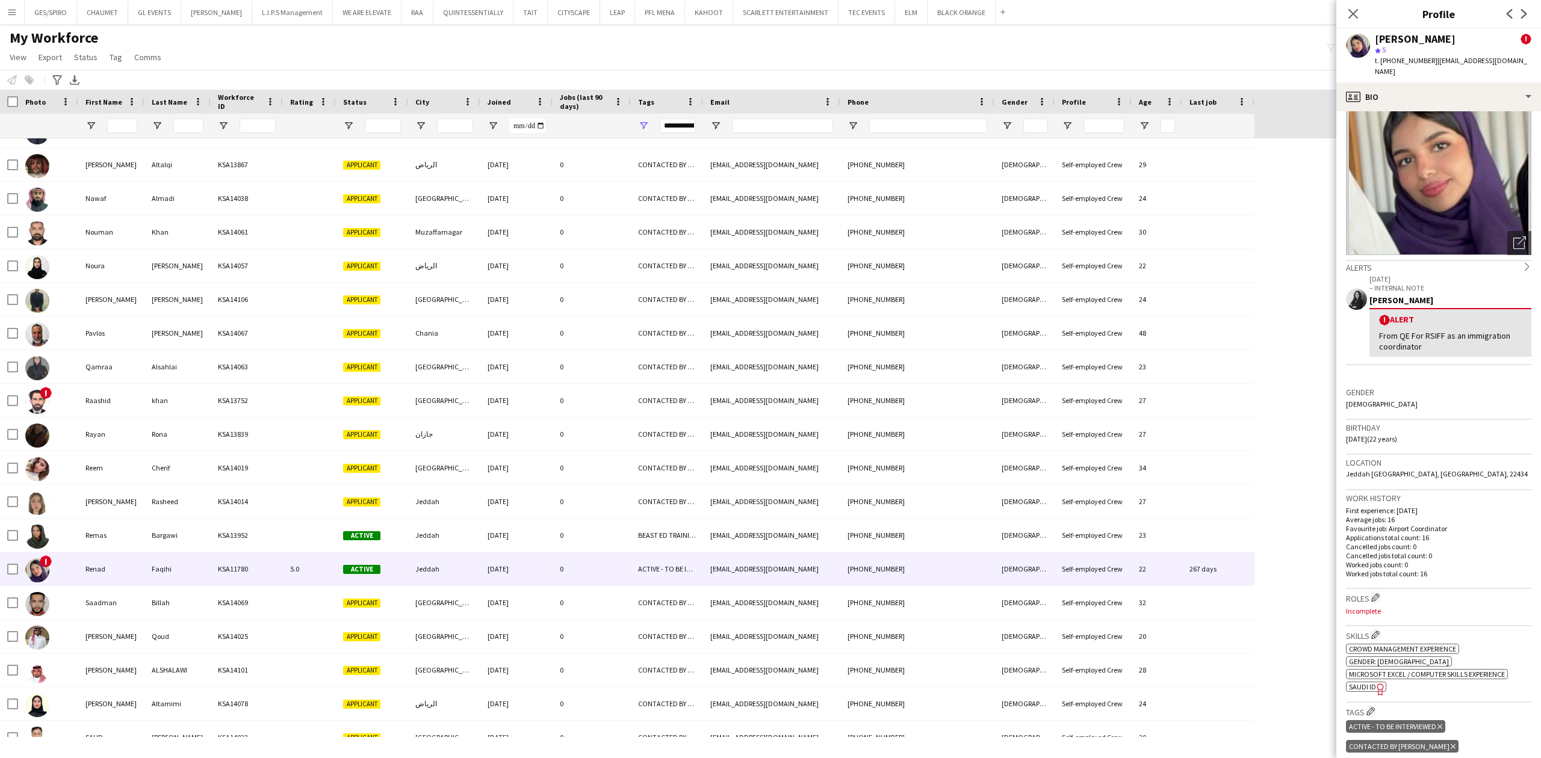
scroll to position [321, 0]
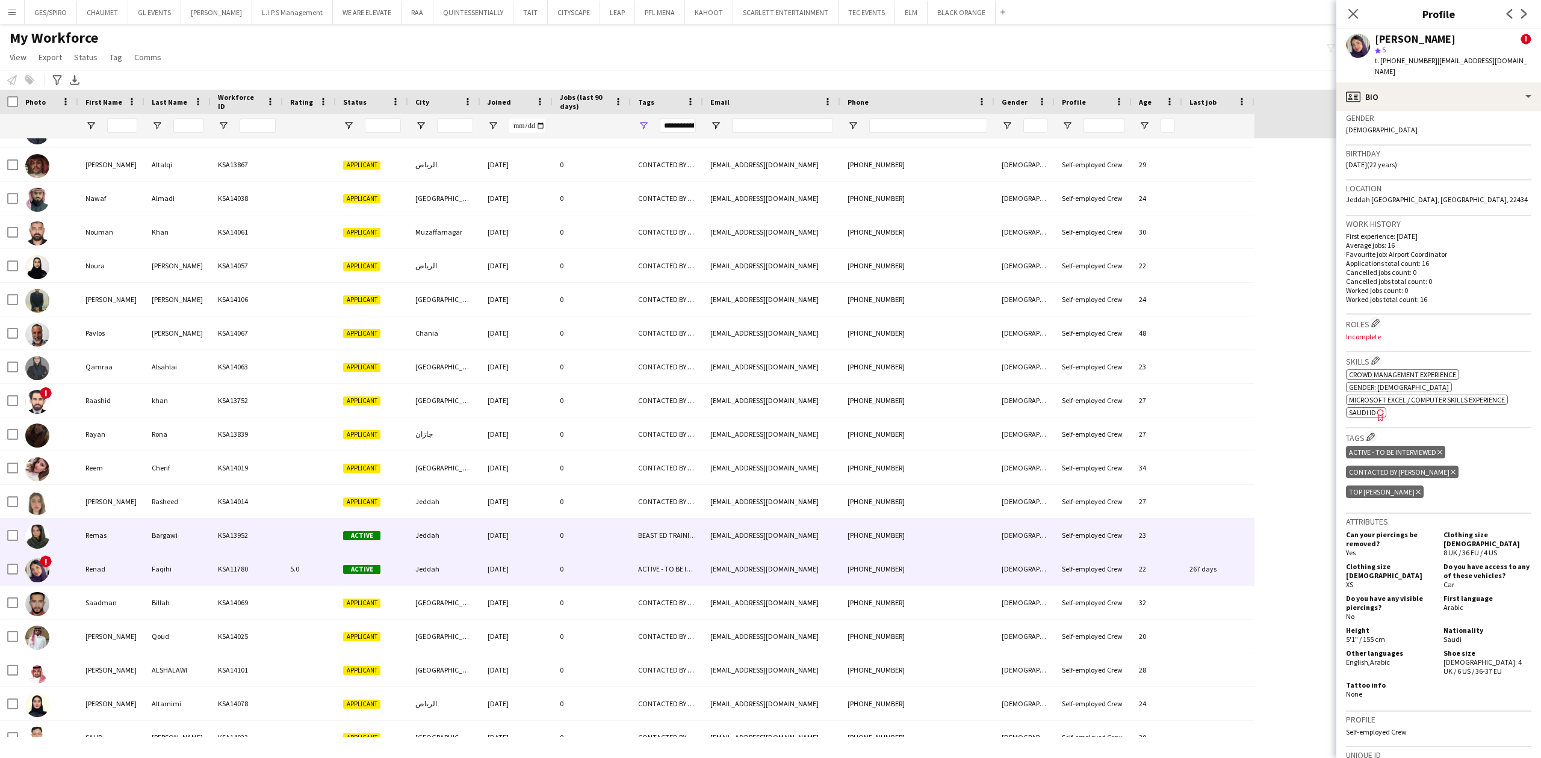
click at [497, 541] on div "[DATE]" at bounding box center [516, 535] width 72 height 33
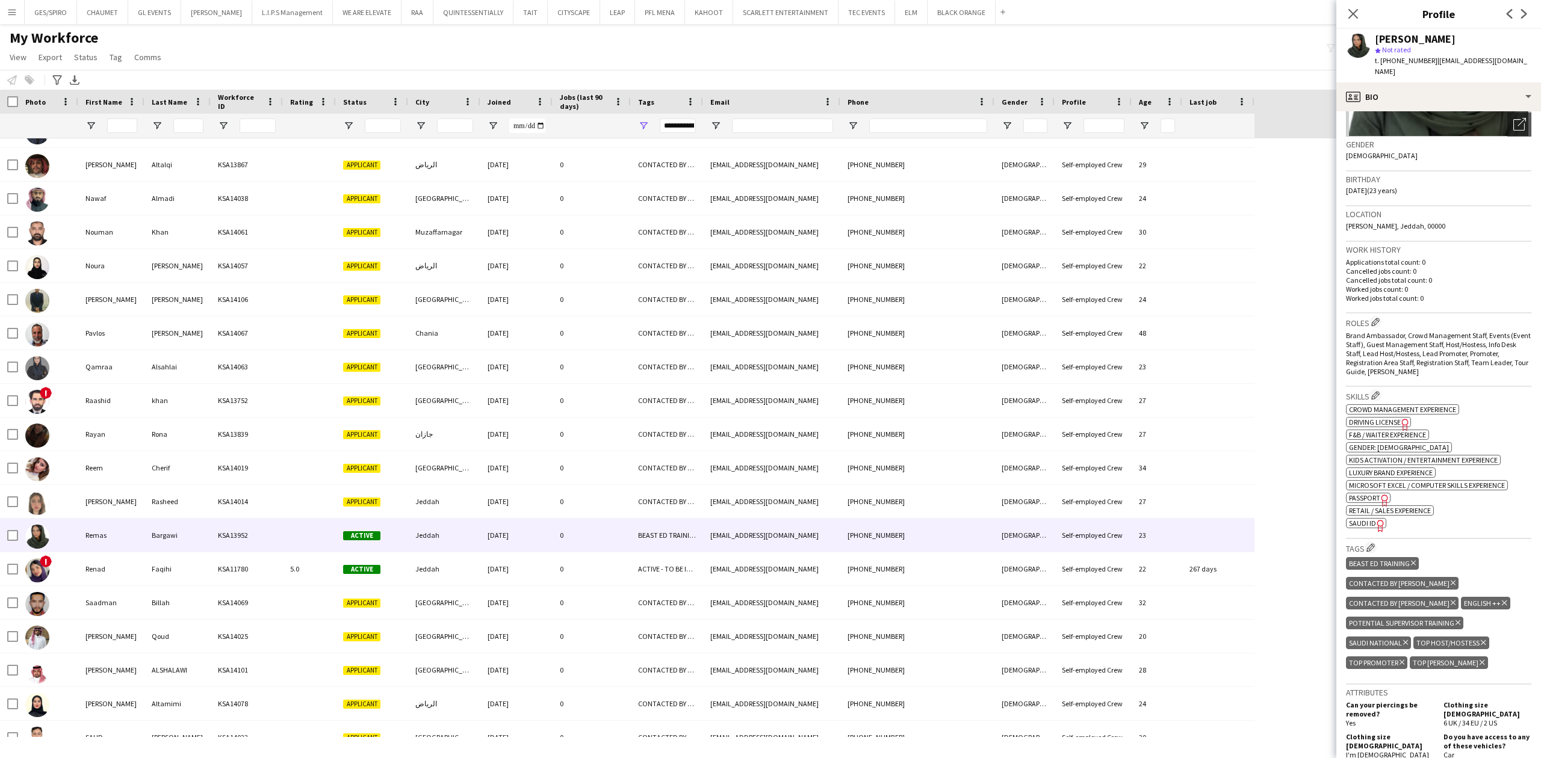
scroll to position [241, 0]
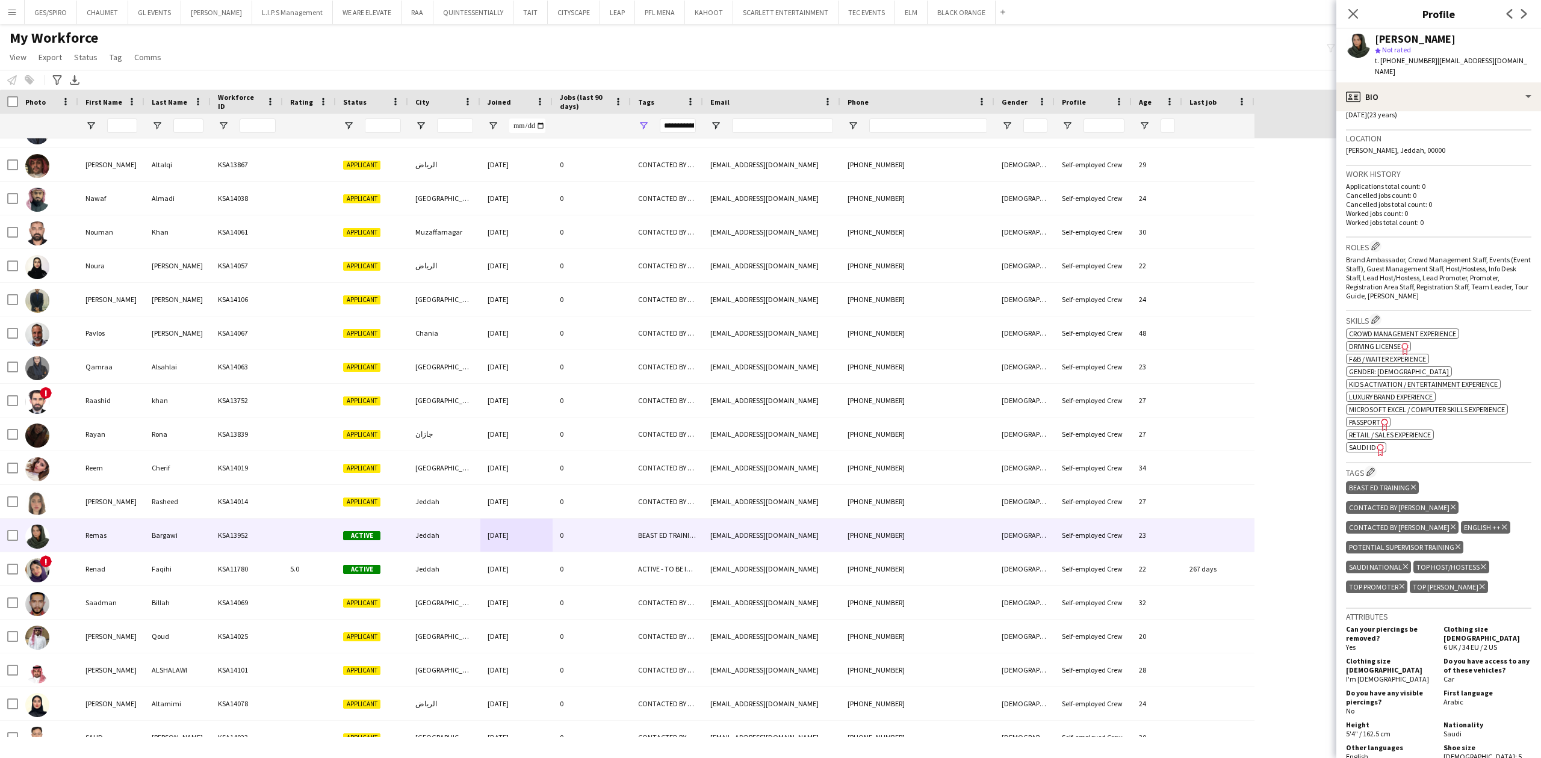
click at [1458, 501] on div "CONTACTED BY JESUS Delete tag" at bounding box center [1402, 507] width 113 height 13
click at [1455, 504] on icon "Delete tag" at bounding box center [1453, 507] width 5 height 7
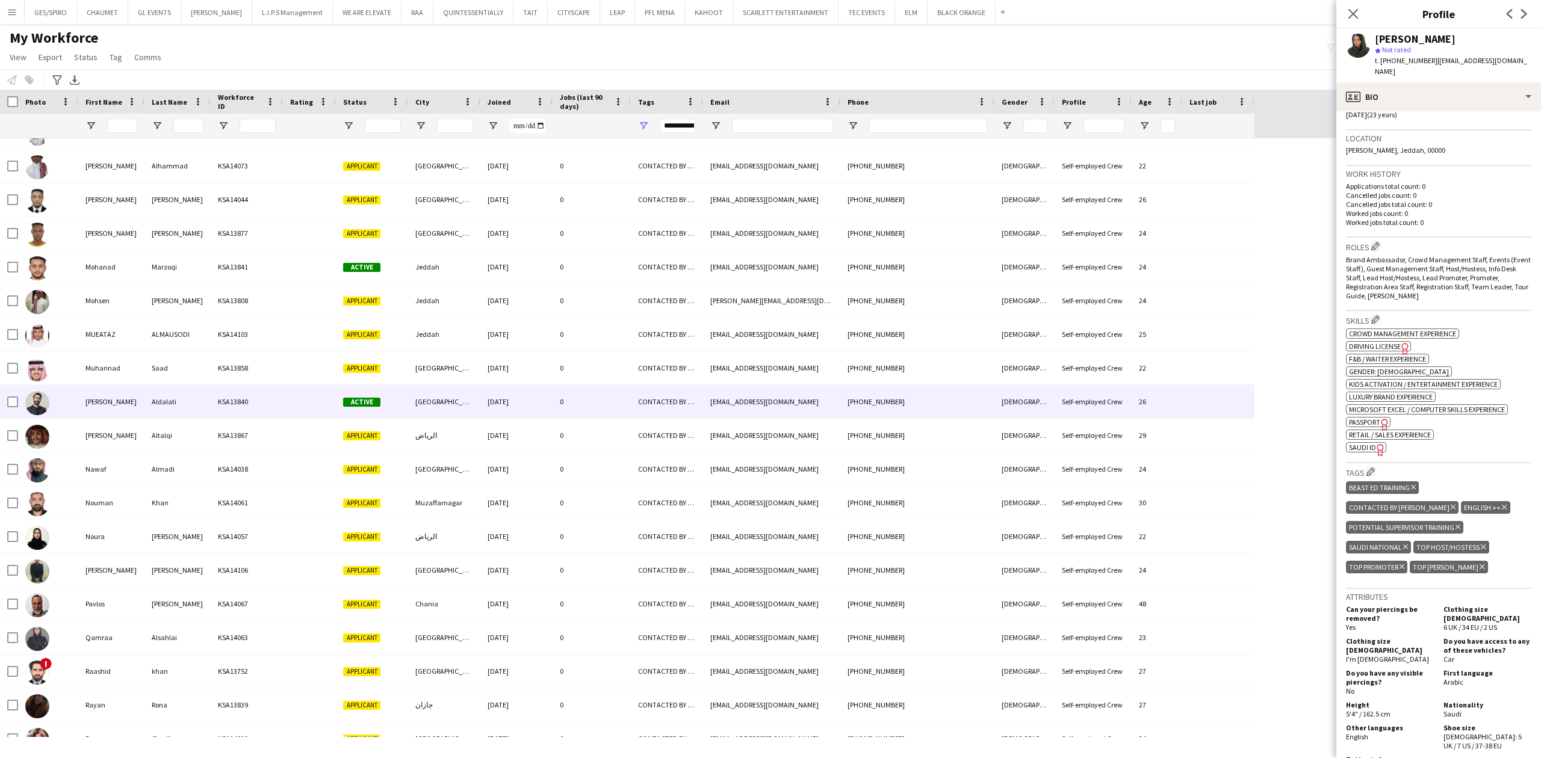
scroll to position [1207, 0]
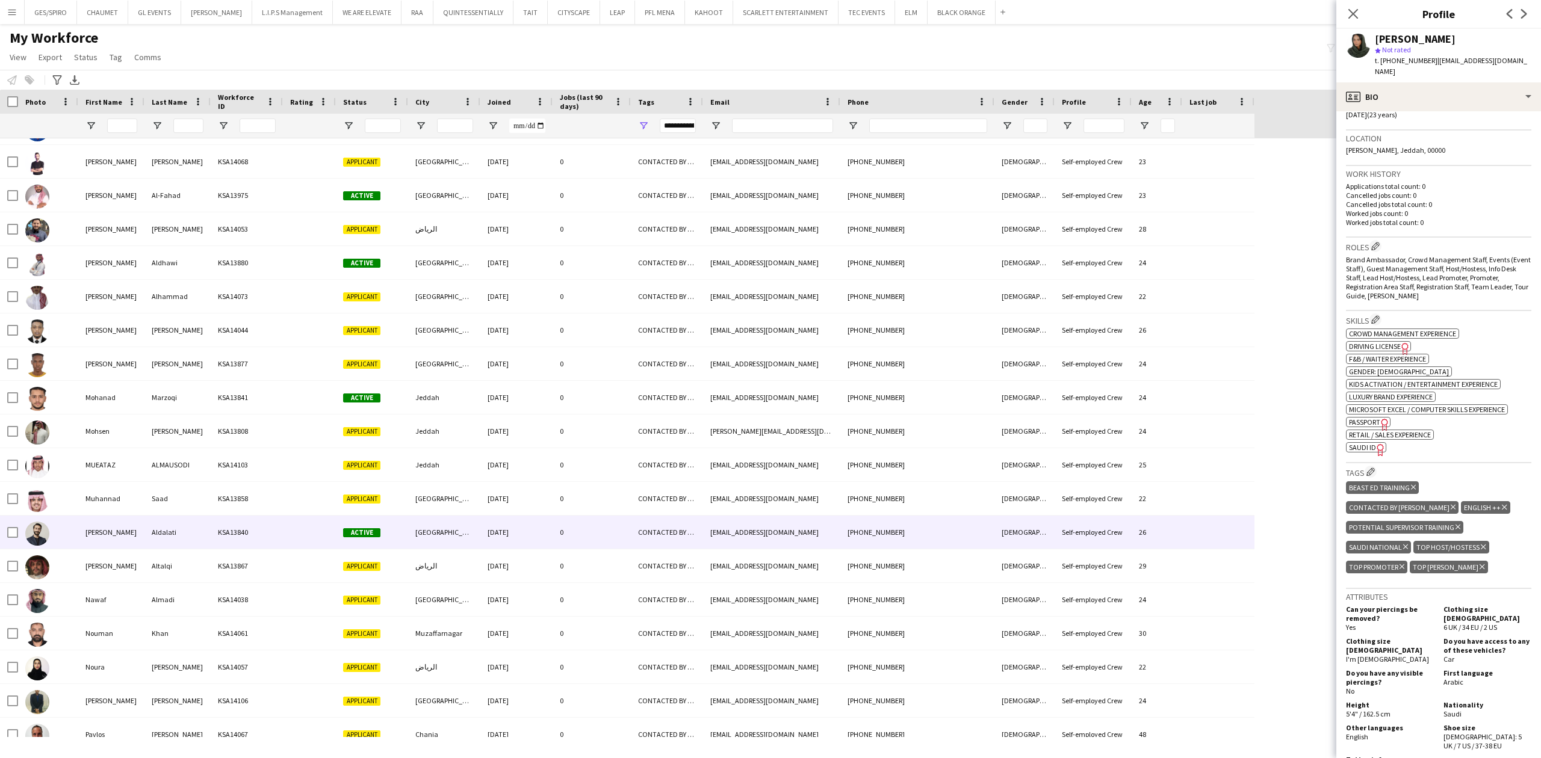
click at [603, 524] on div "0" at bounding box center [592, 532] width 78 height 33
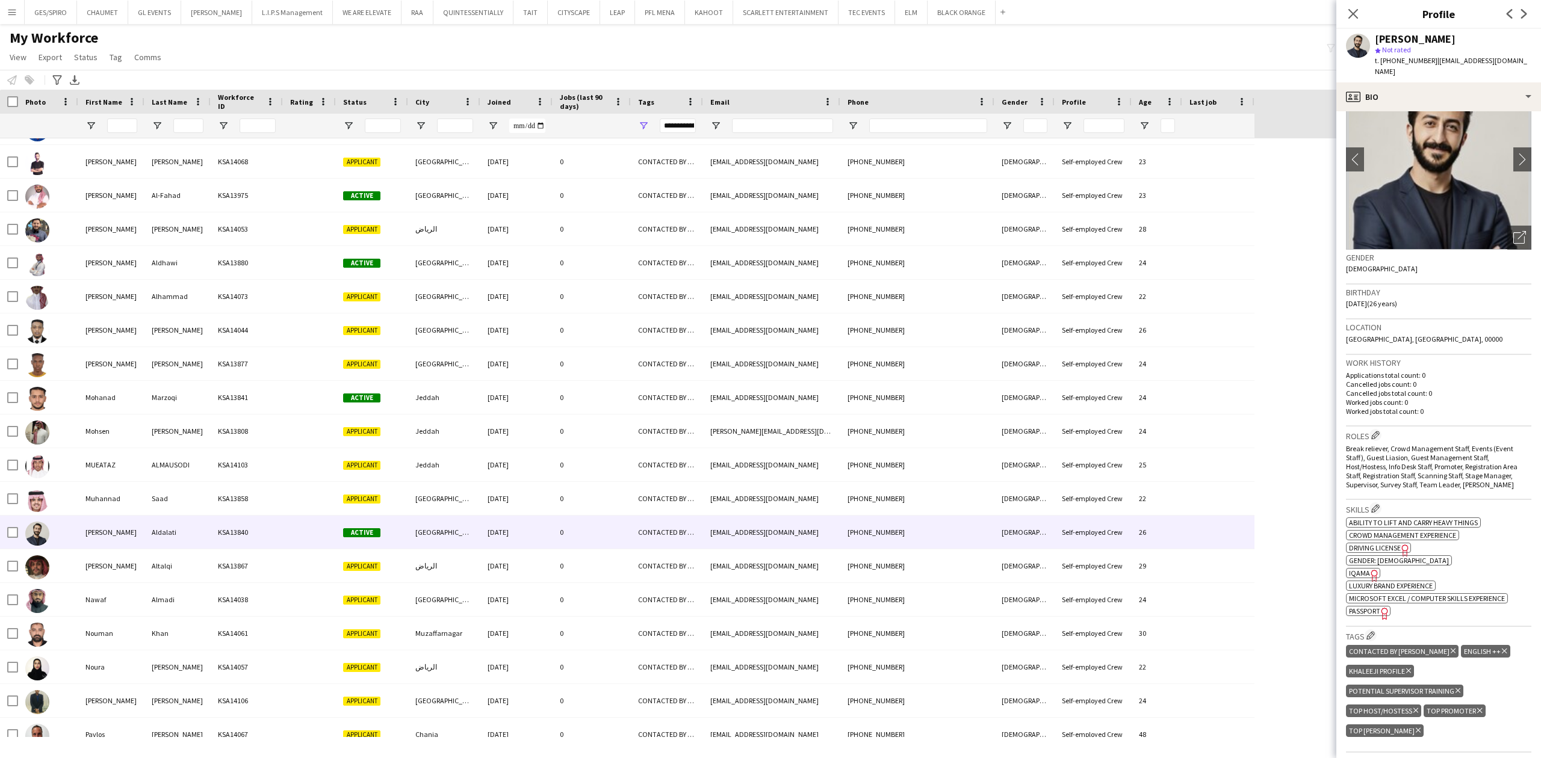
scroll to position [241, 0]
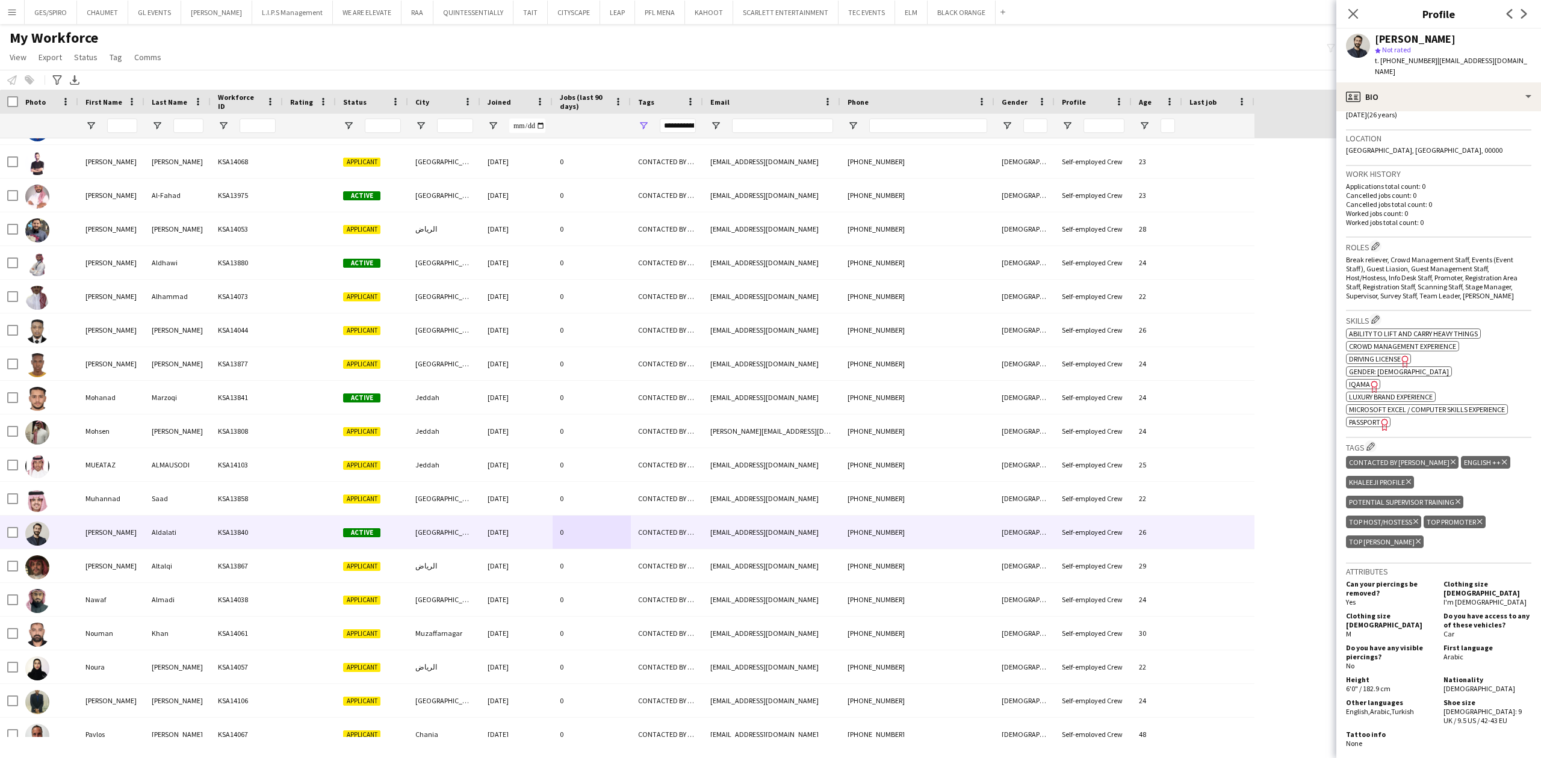
click at [1451, 459] on icon "Delete tag" at bounding box center [1453, 462] width 5 height 7
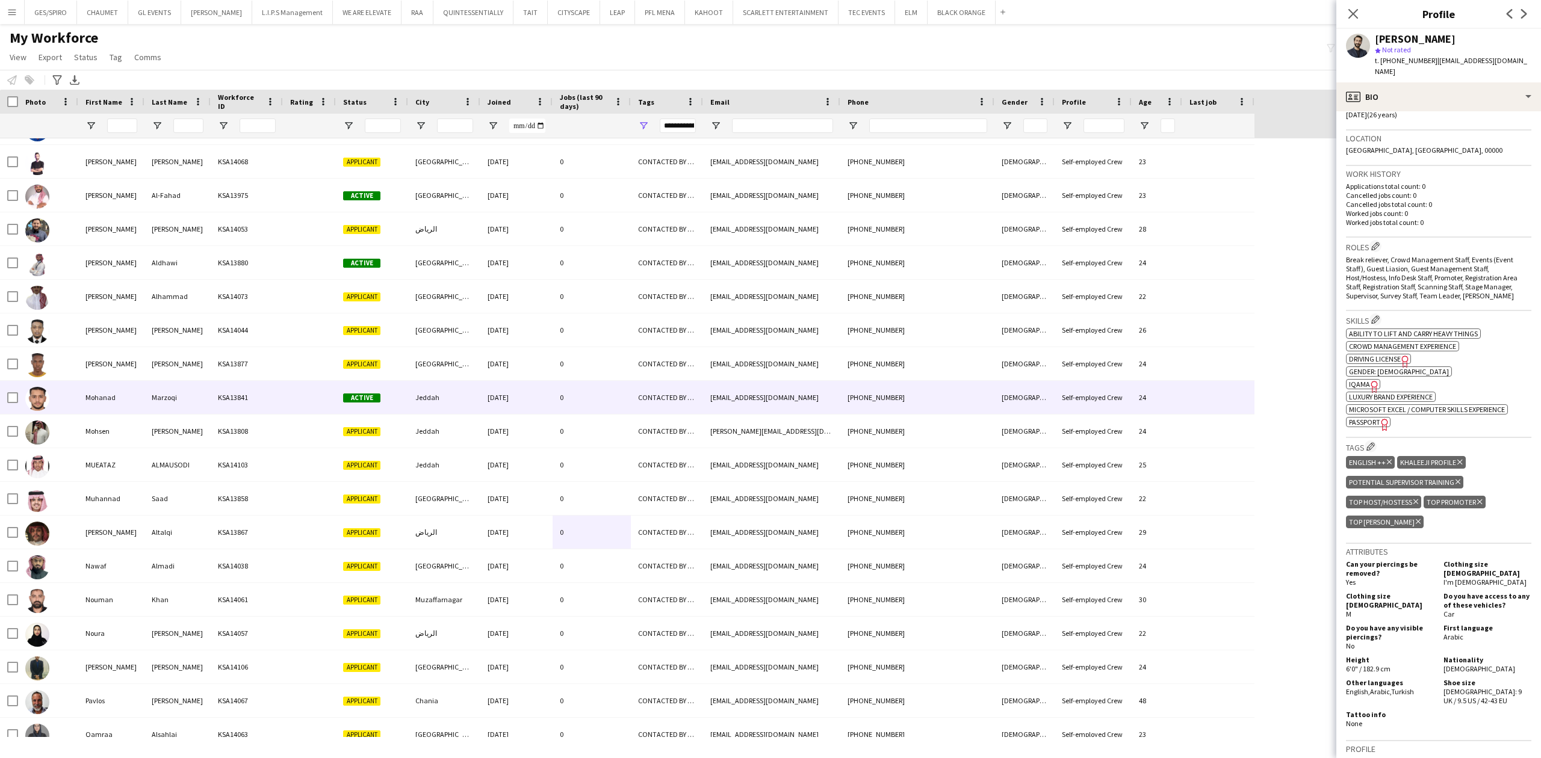
click at [530, 393] on div "26-07-2025" at bounding box center [516, 397] width 72 height 33
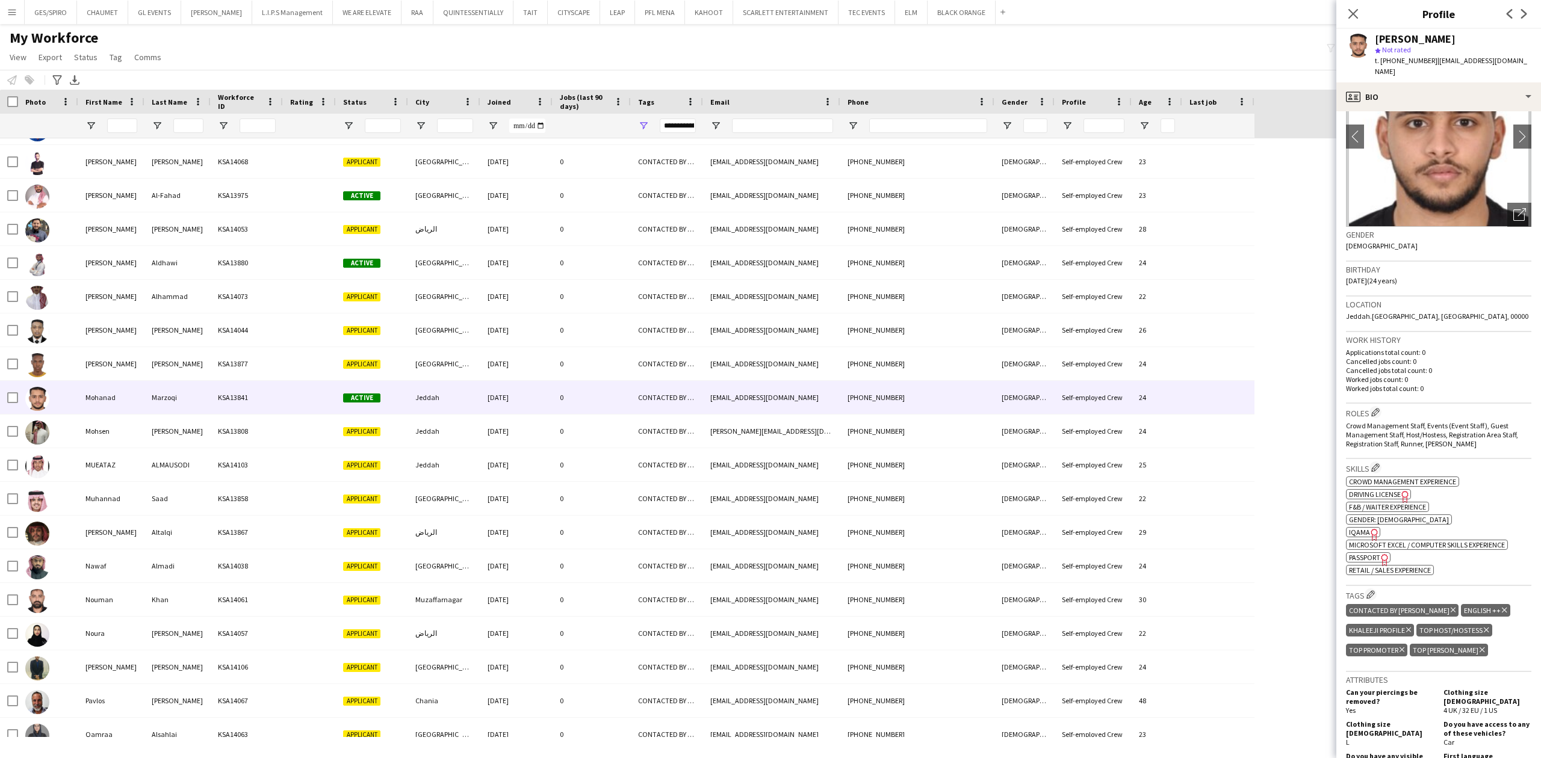
scroll to position [80, 0]
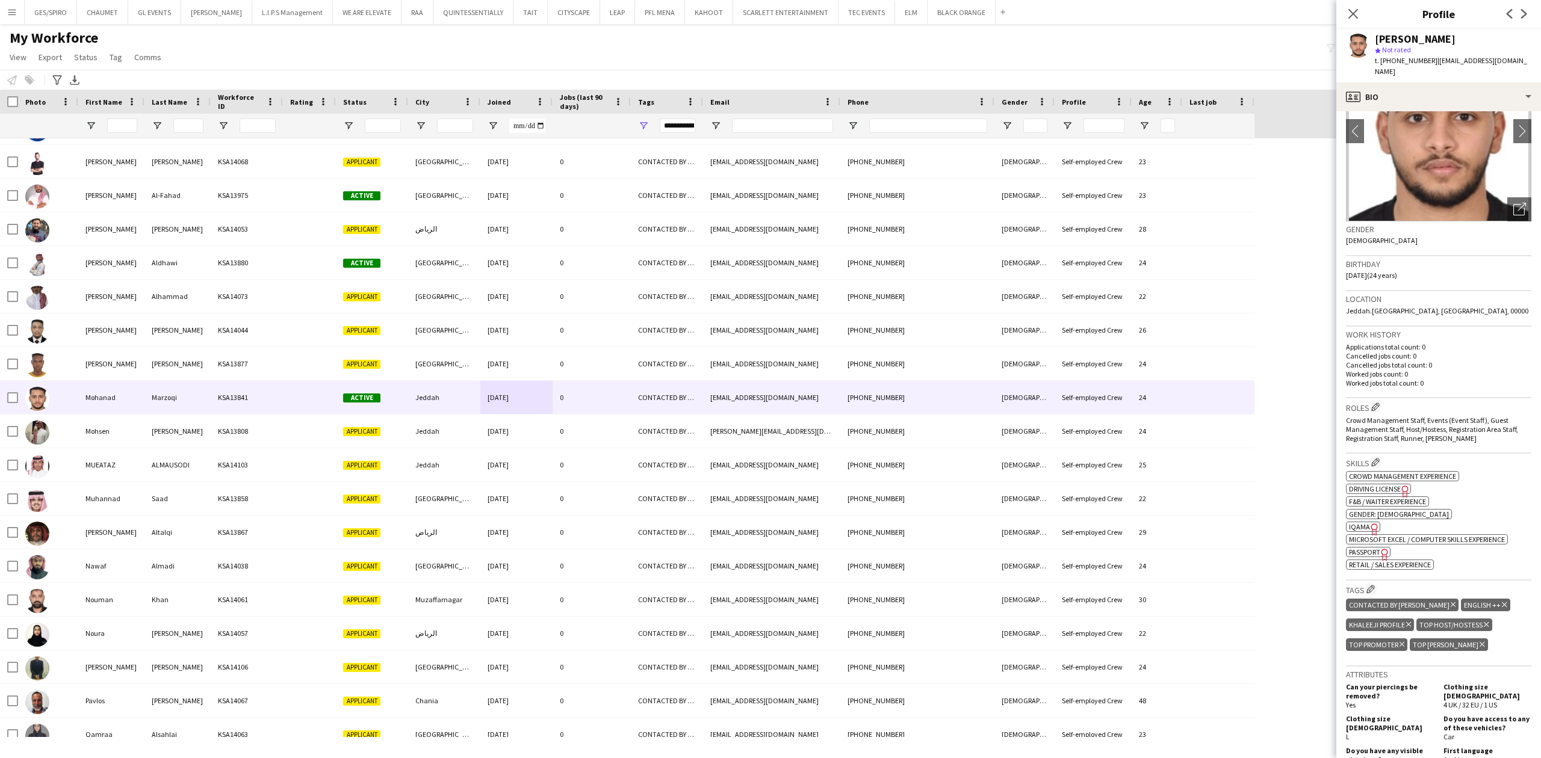
click at [1451, 601] on icon "Delete tag" at bounding box center [1453, 604] width 5 height 7
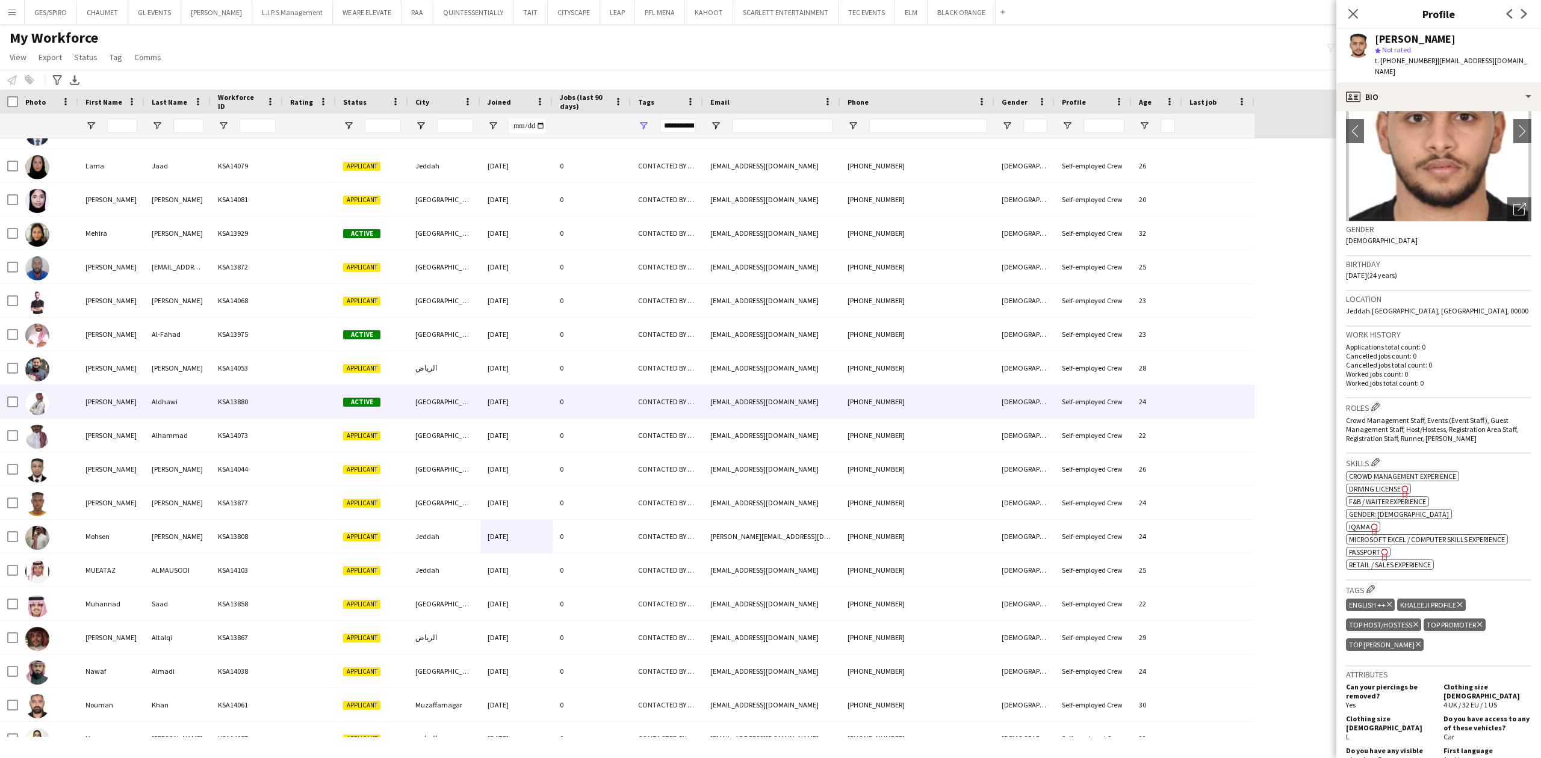
scroll to position [1046, 0]
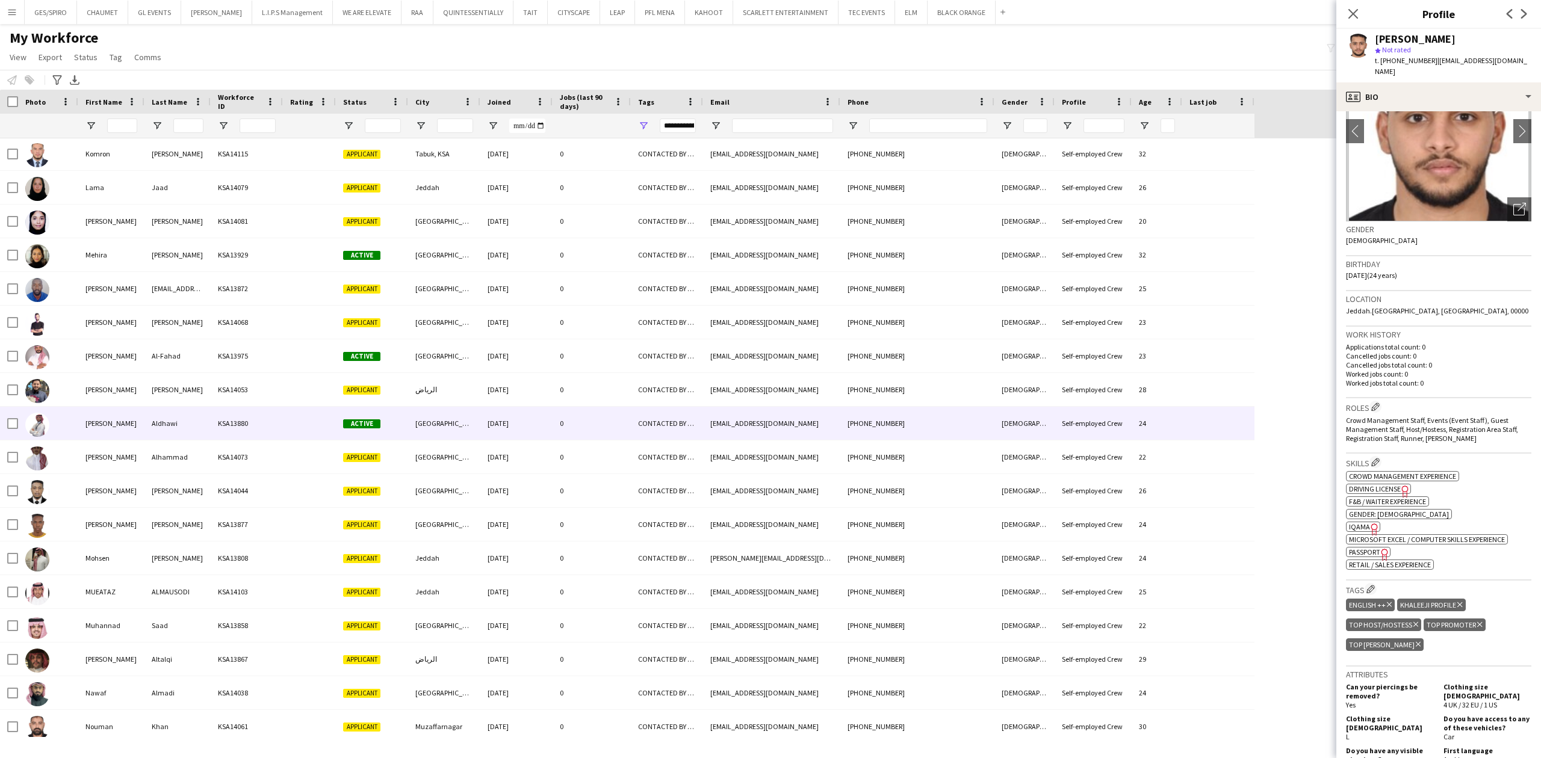
click at [619, 417] on div "0" at bounding box center [592, 423] width 78 height 33
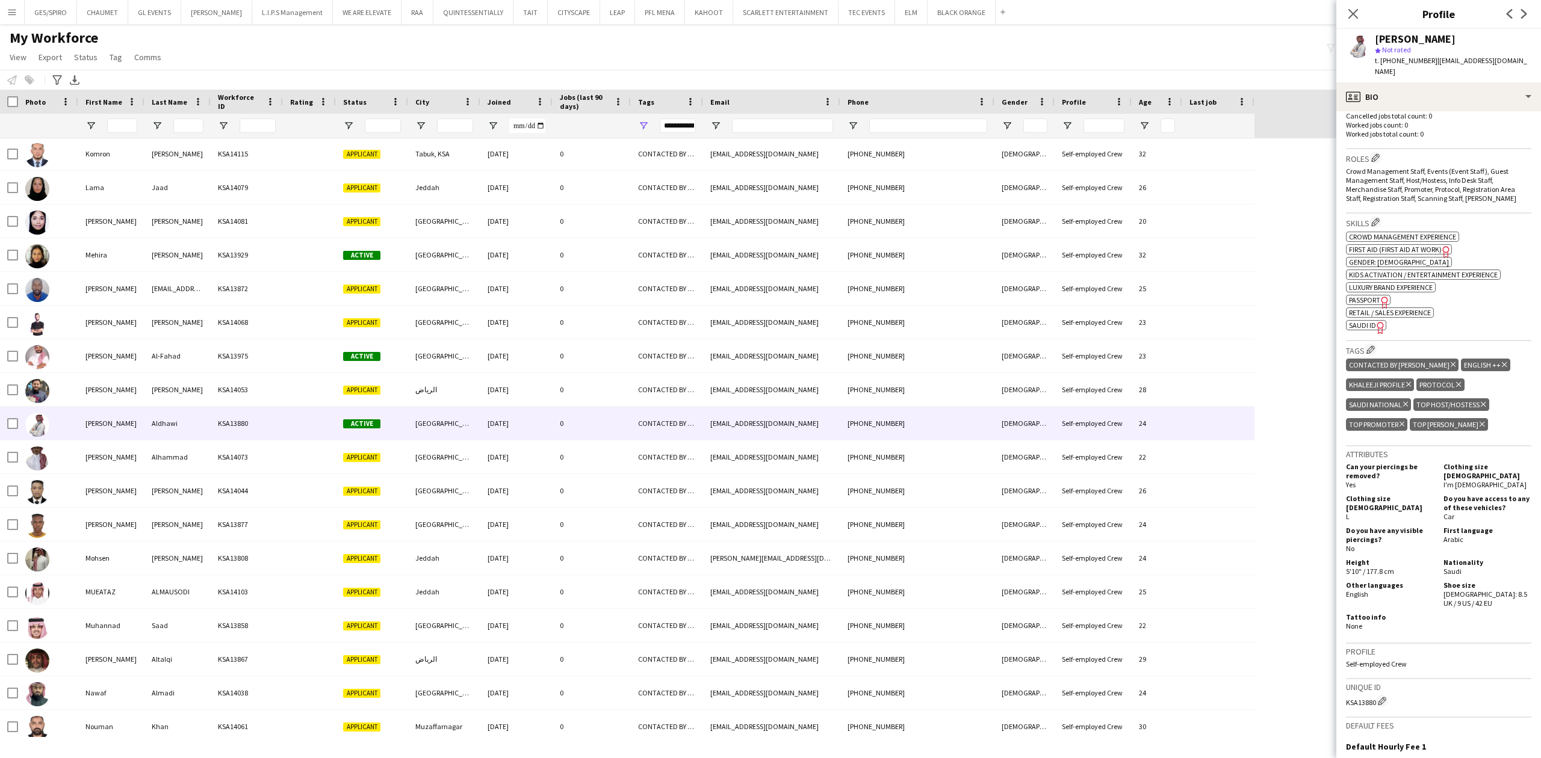
scroll to position [401, 0]
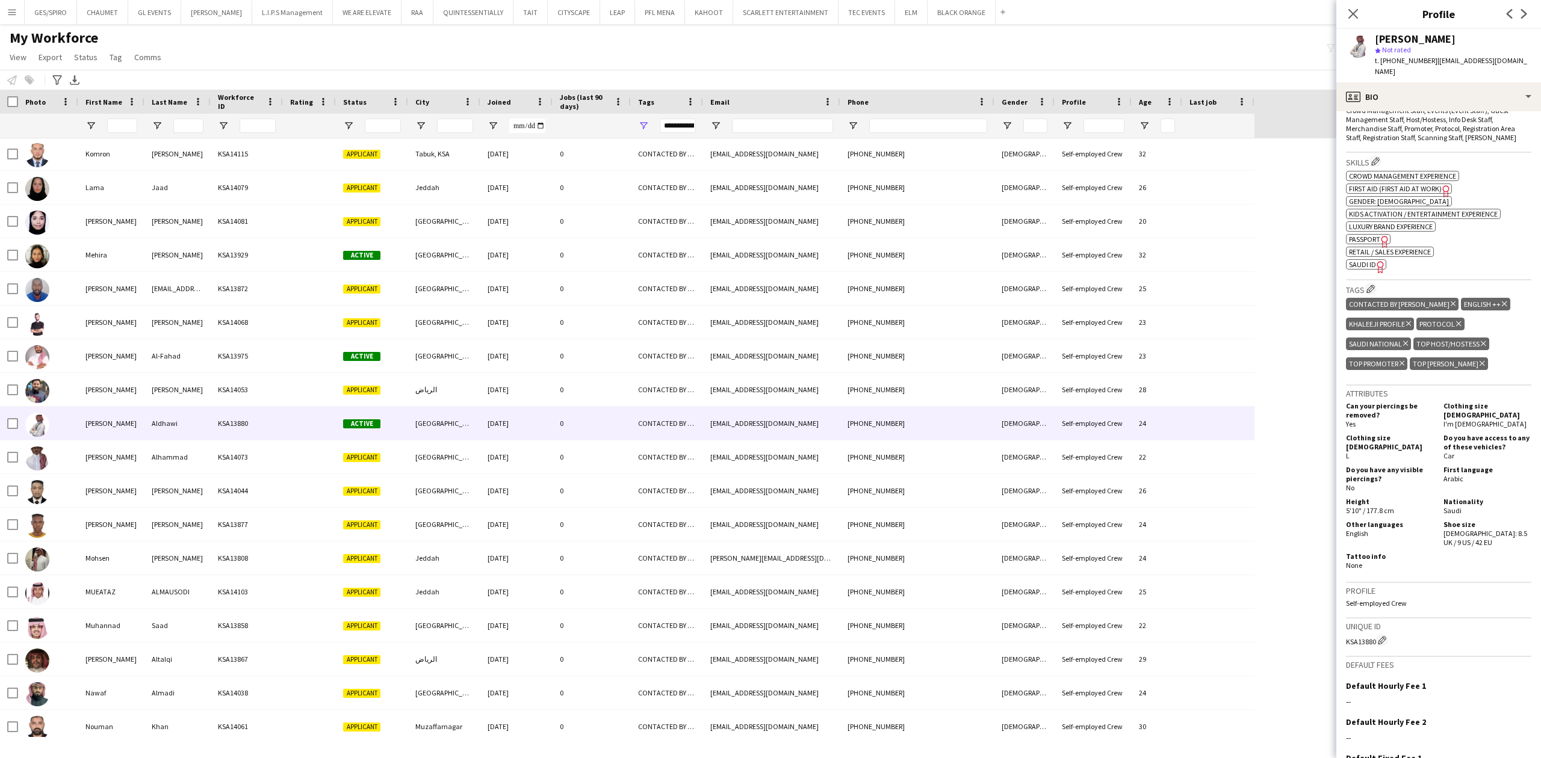
click at [1451, 300] on icon "Delete tag" at bounding box center [1453, 303] width 5 height 7
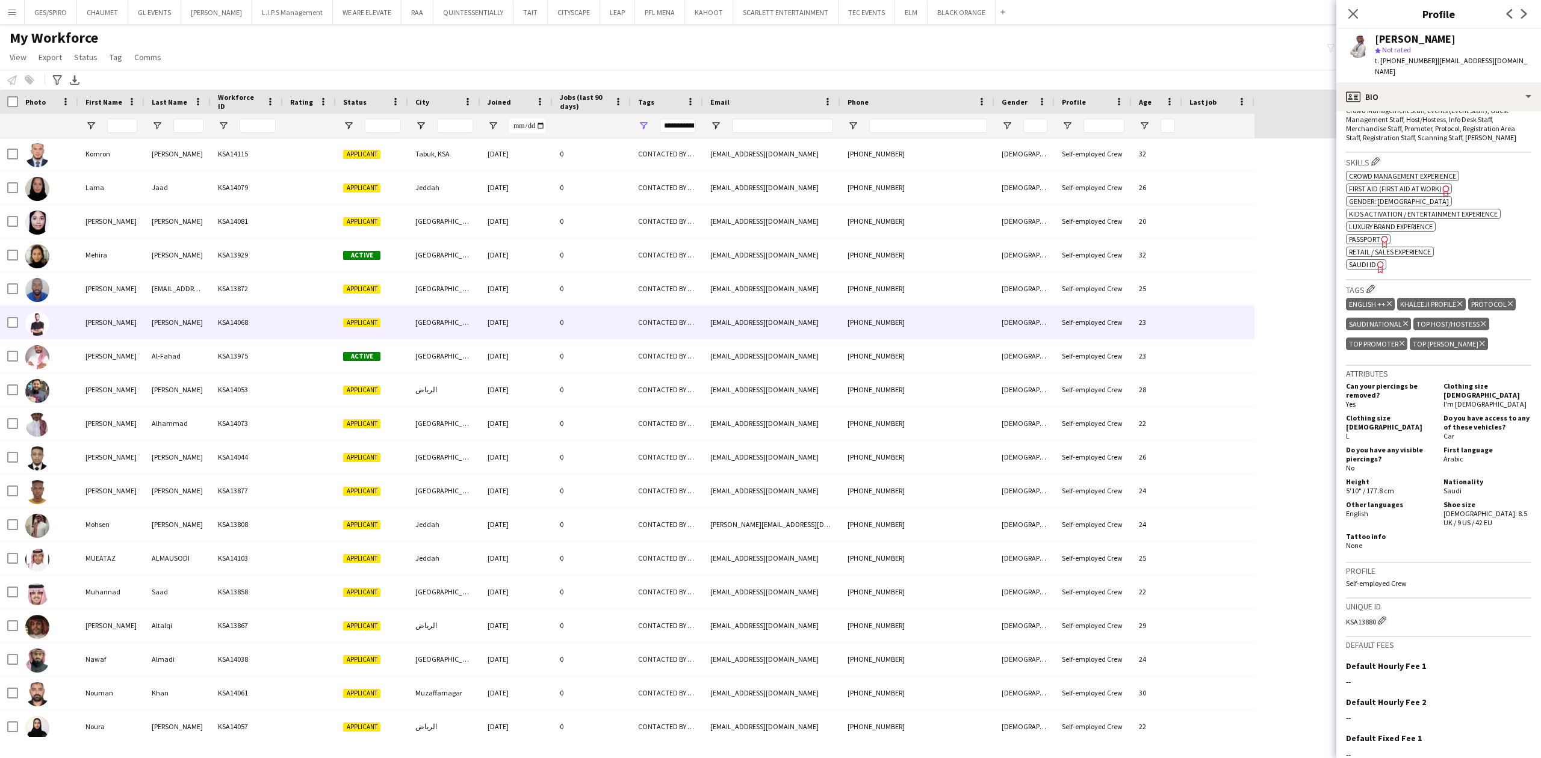
click at [528, 338] on div "Mohammad Mohammad KSA14068 Applicant Riyadh 25-08-2025 0 CONTACTED BY JESUS ham…" at bounding box center [627, 323] width 1254 height 34
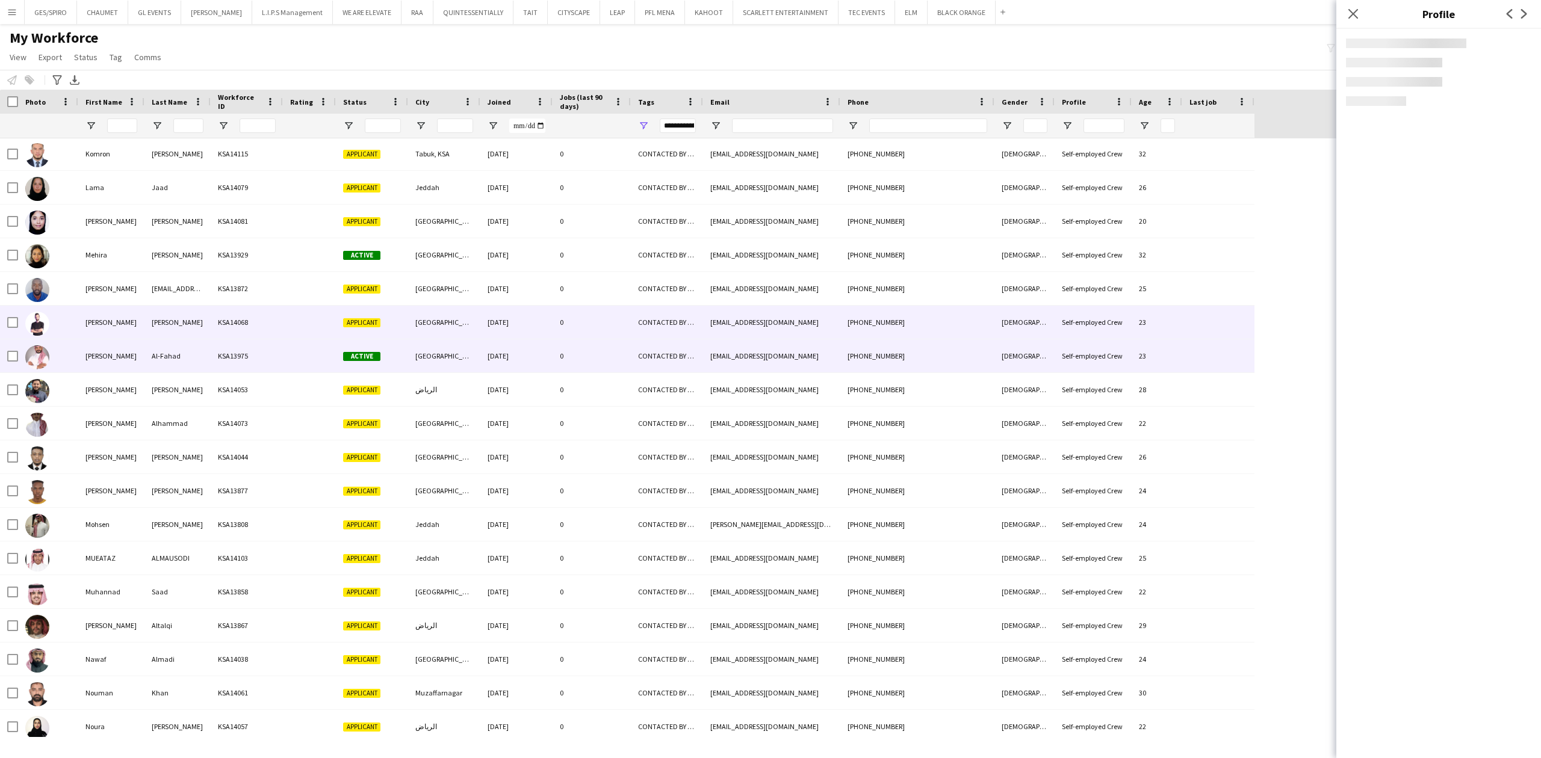
click at [524, 362] on div "[DATE]" at bounding box center [516, 355] width 72 height 33
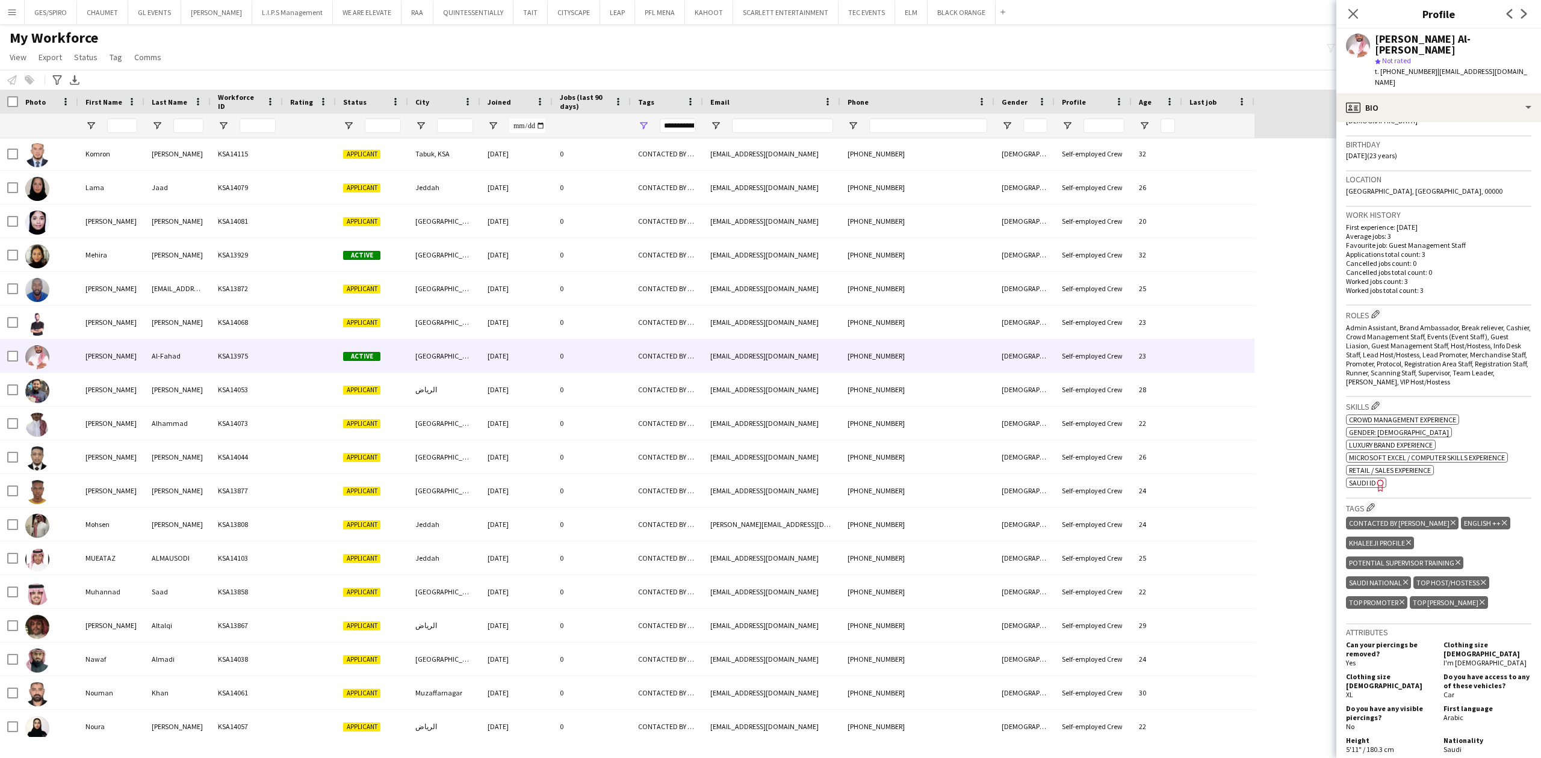
scroll to position [540, 0]
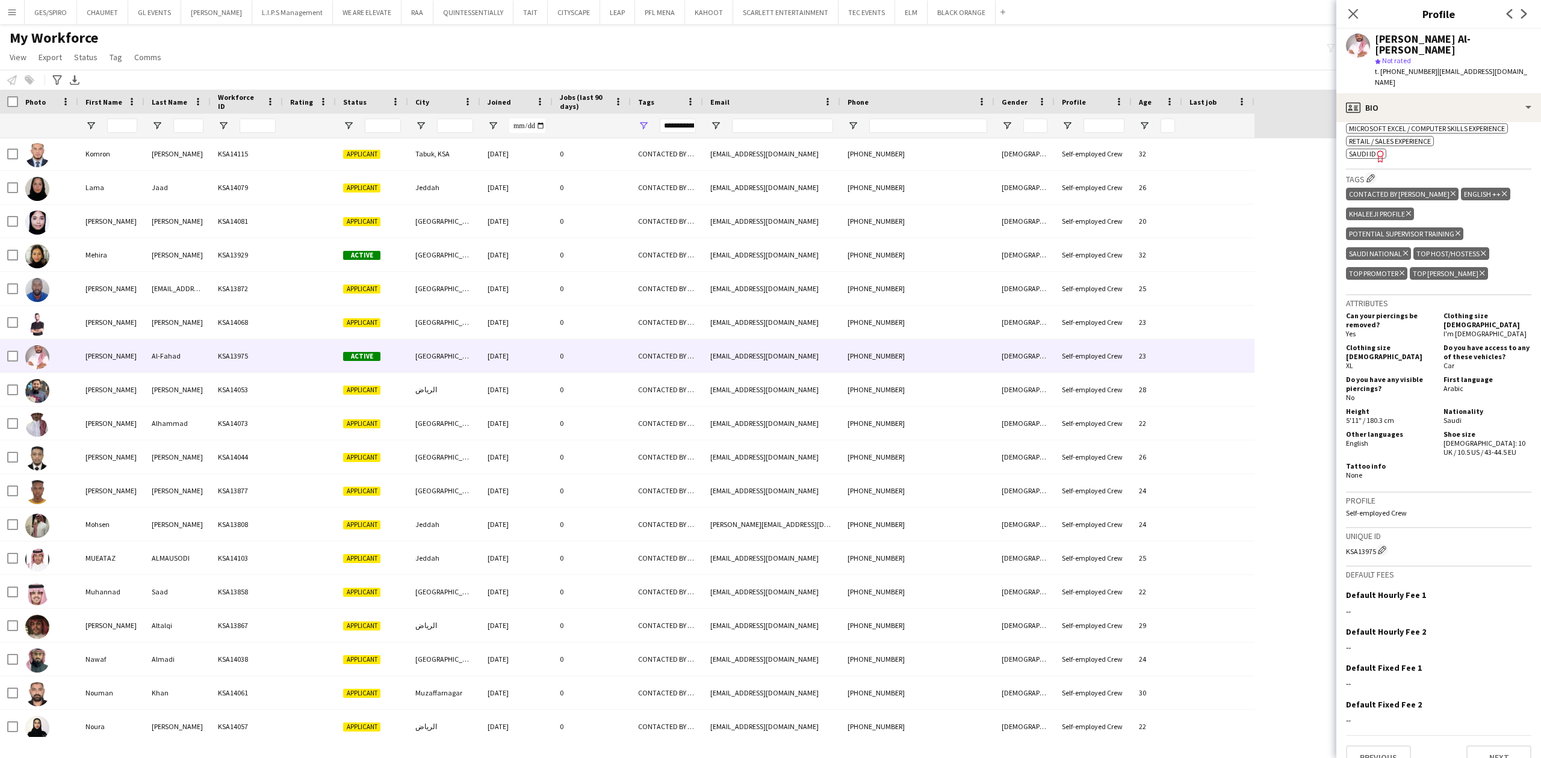
click at [1451, 190] on icon "Delete tag" at bounding box center [1453, 193] width 5 height 7
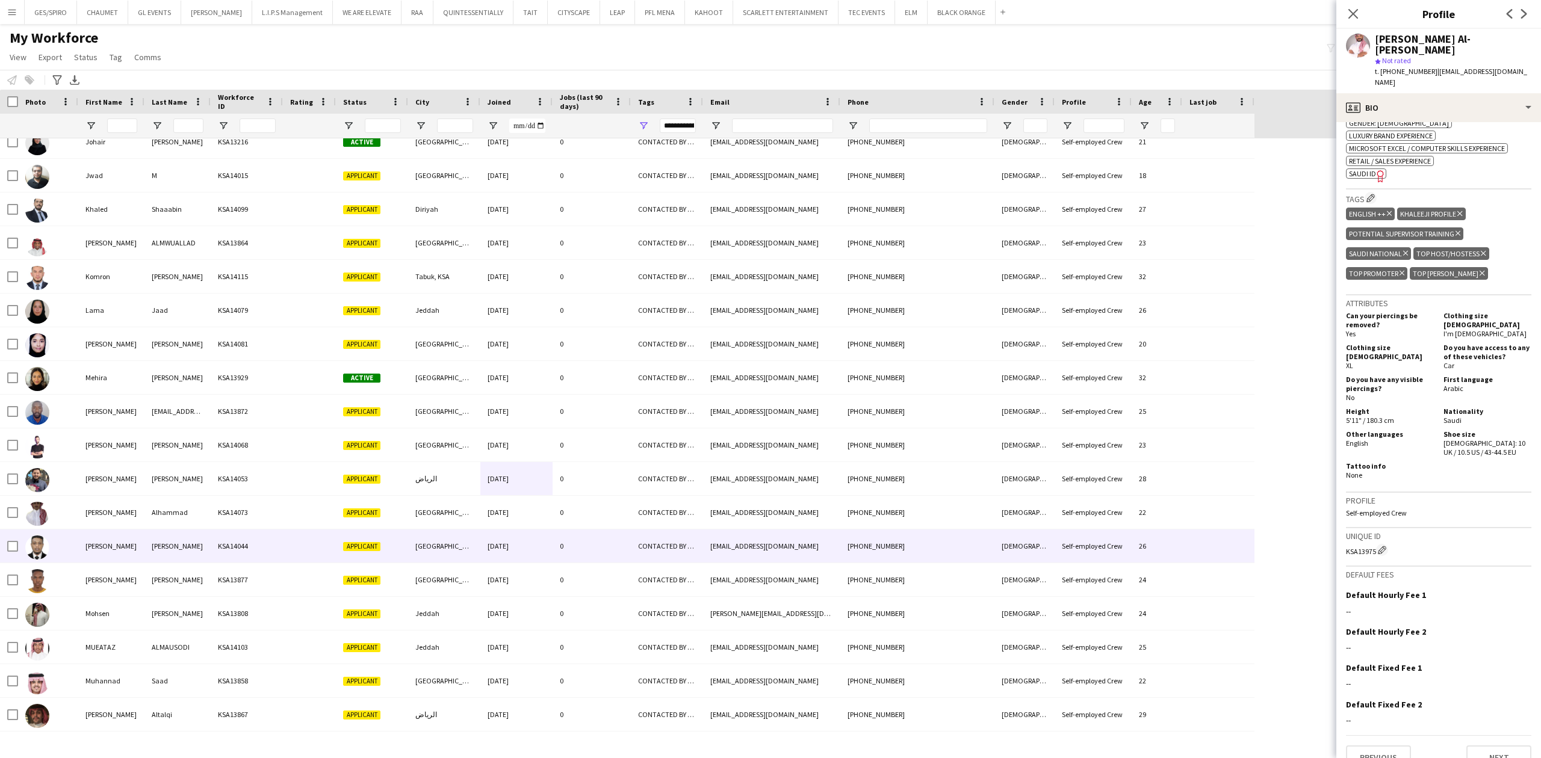
scroll to position [886, 0]
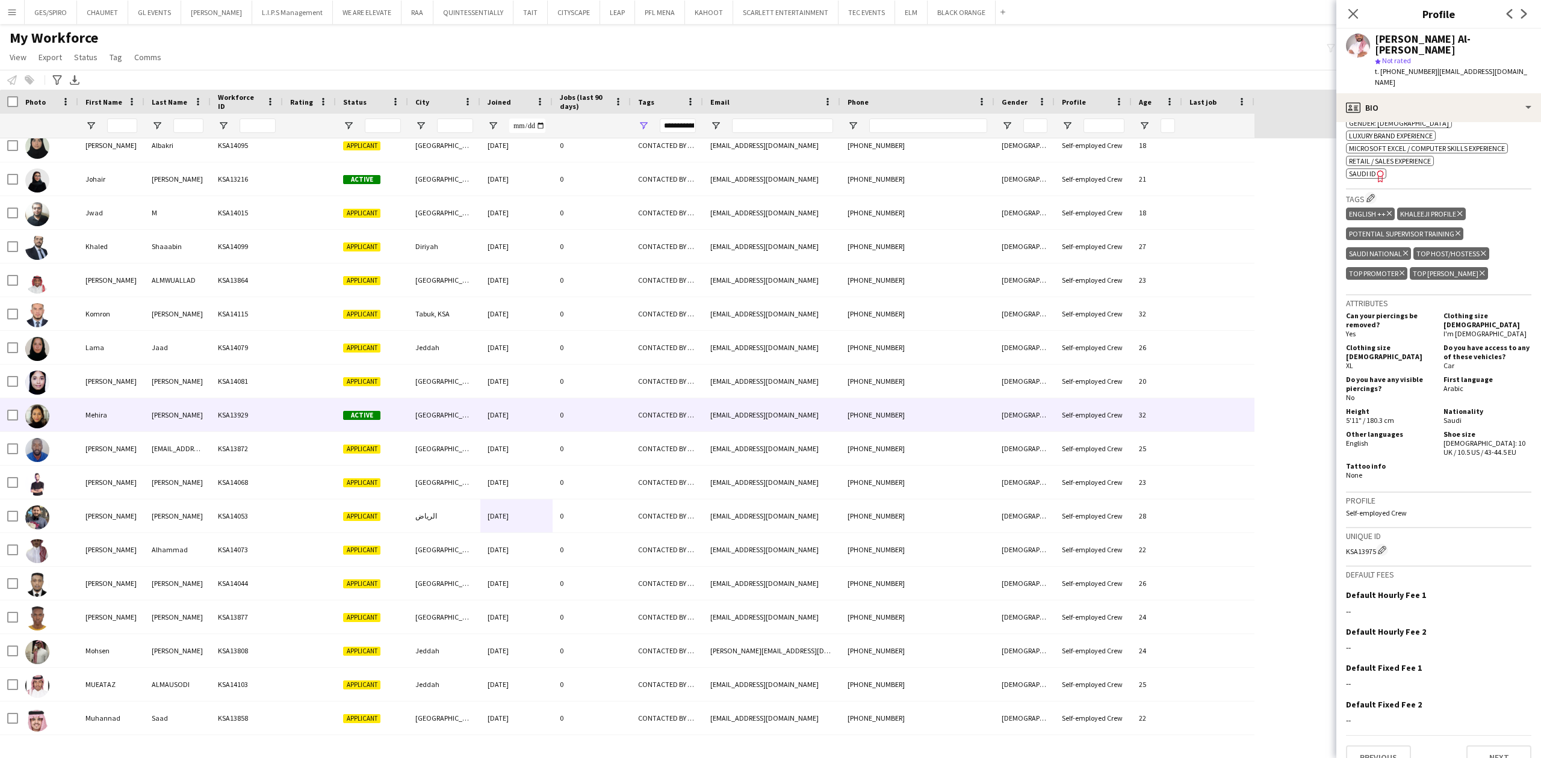
click at [610, 423] on div "0" at bounding box center [592, 414] width 78 height 33
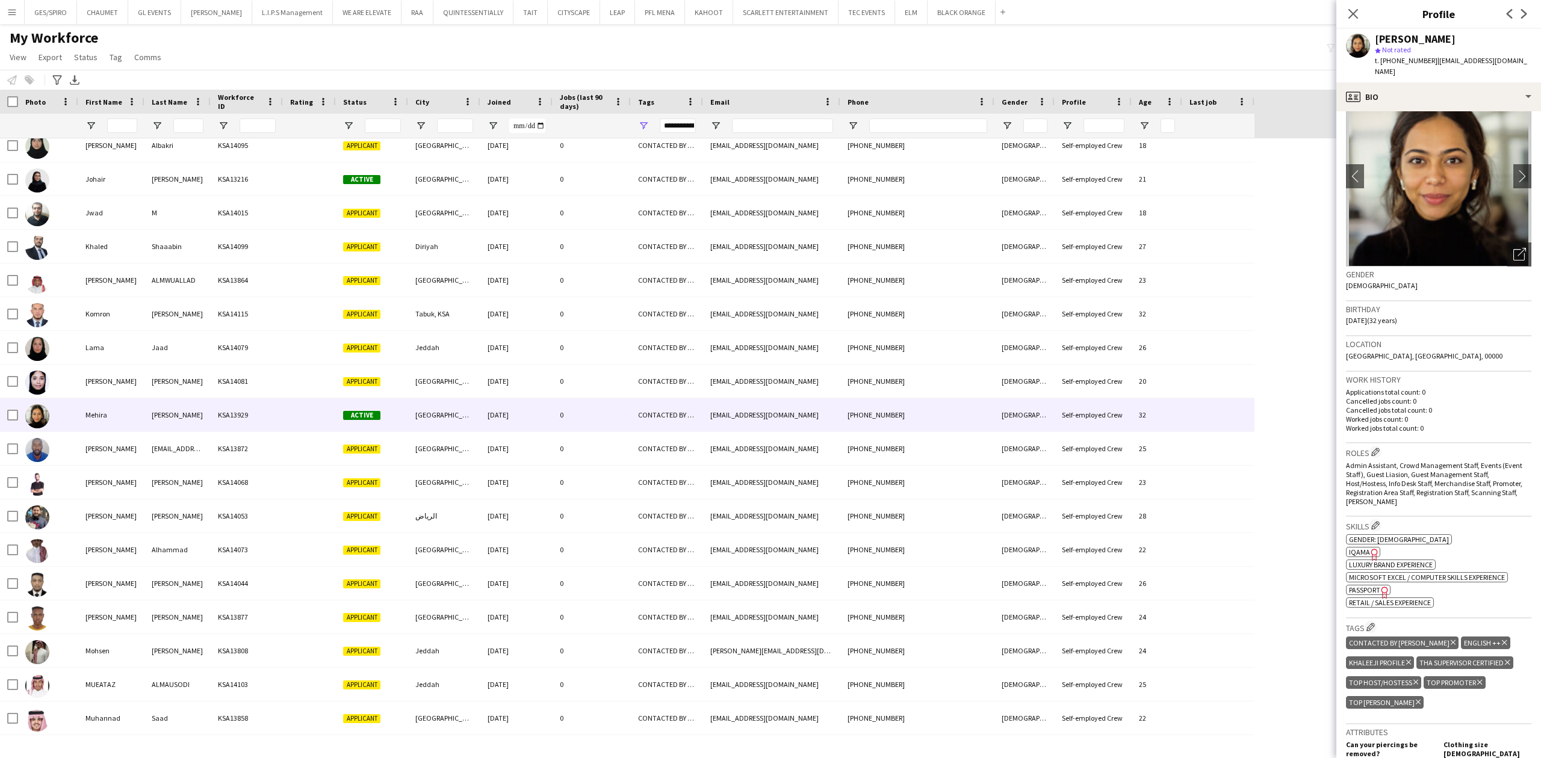
scroll to position [80, 0]
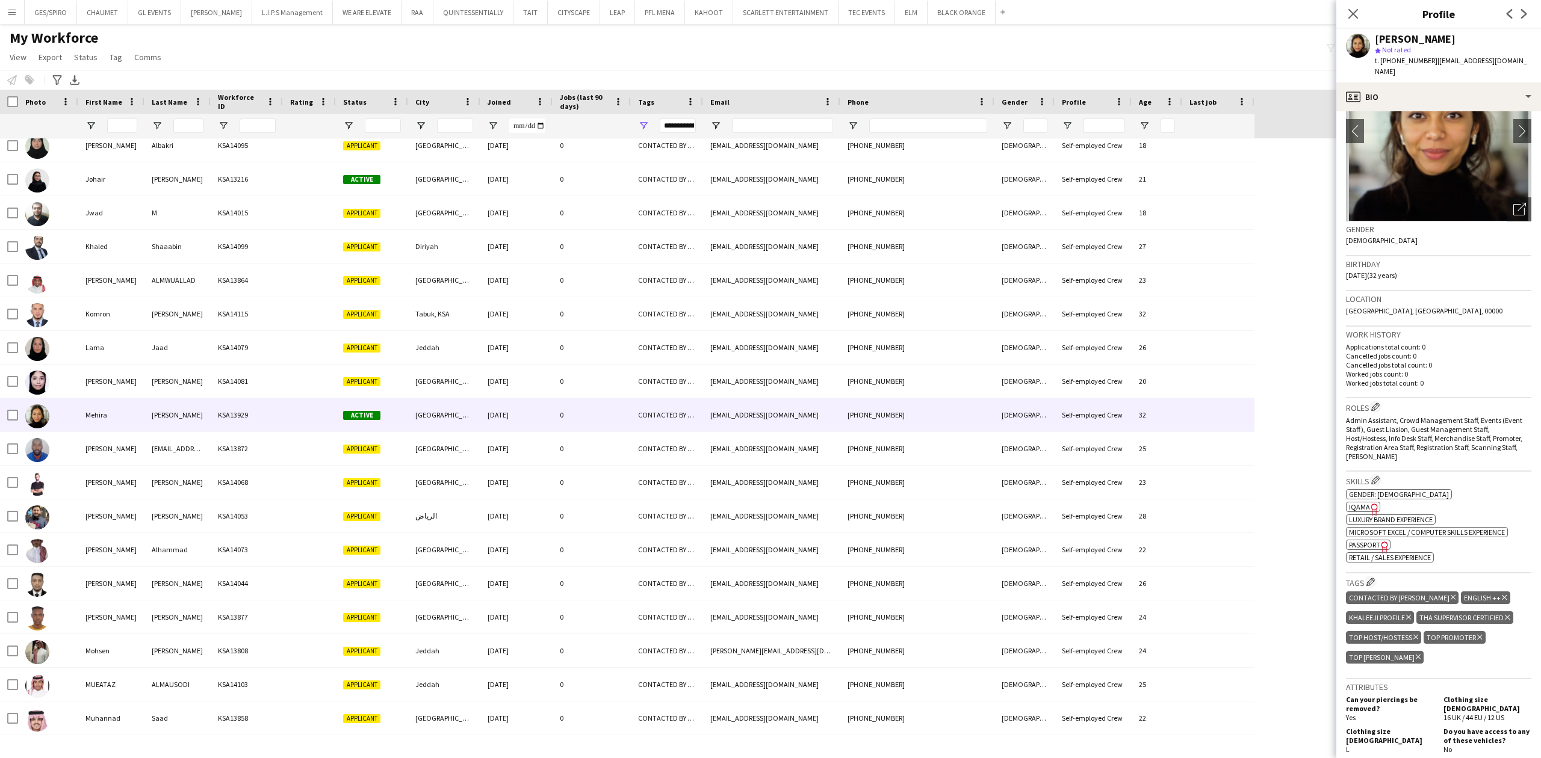
click at [1451, 595] on icon at bounding box center [1453, 597] width 5 height 5
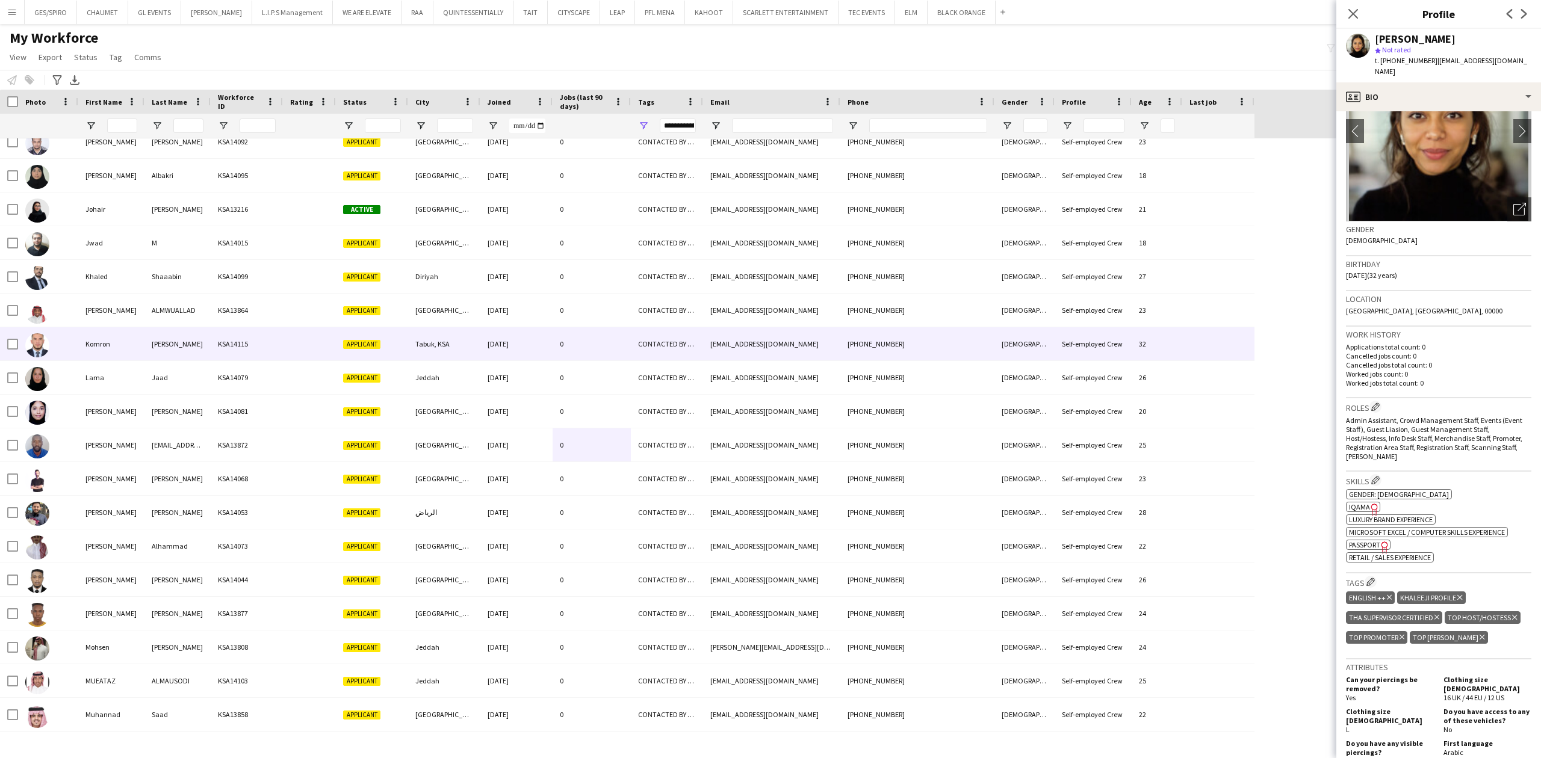
scroll to position [0, 0]
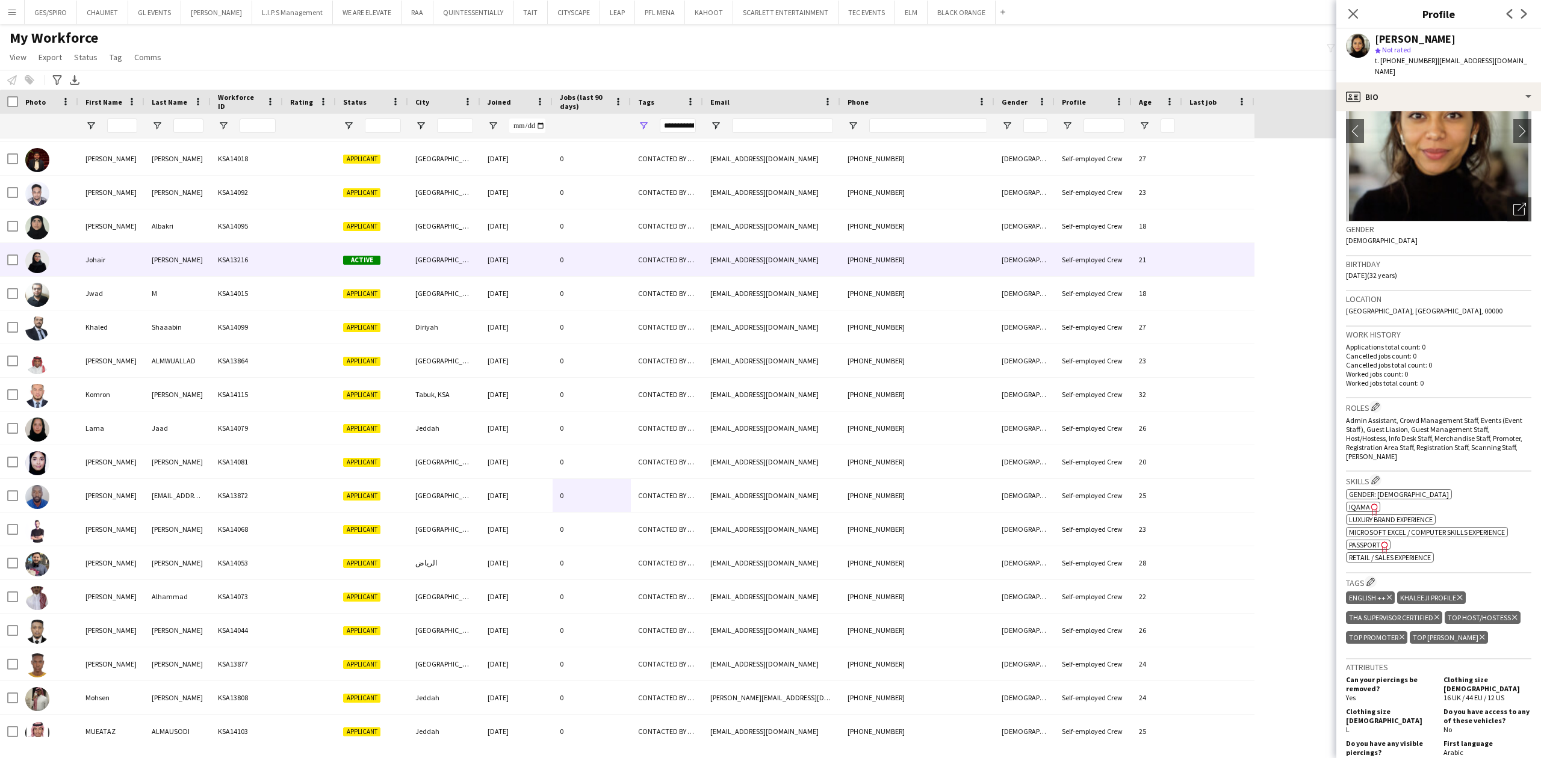
click at [594, 265] on div "0" at bounding box center [592, 259] width 78 height 33
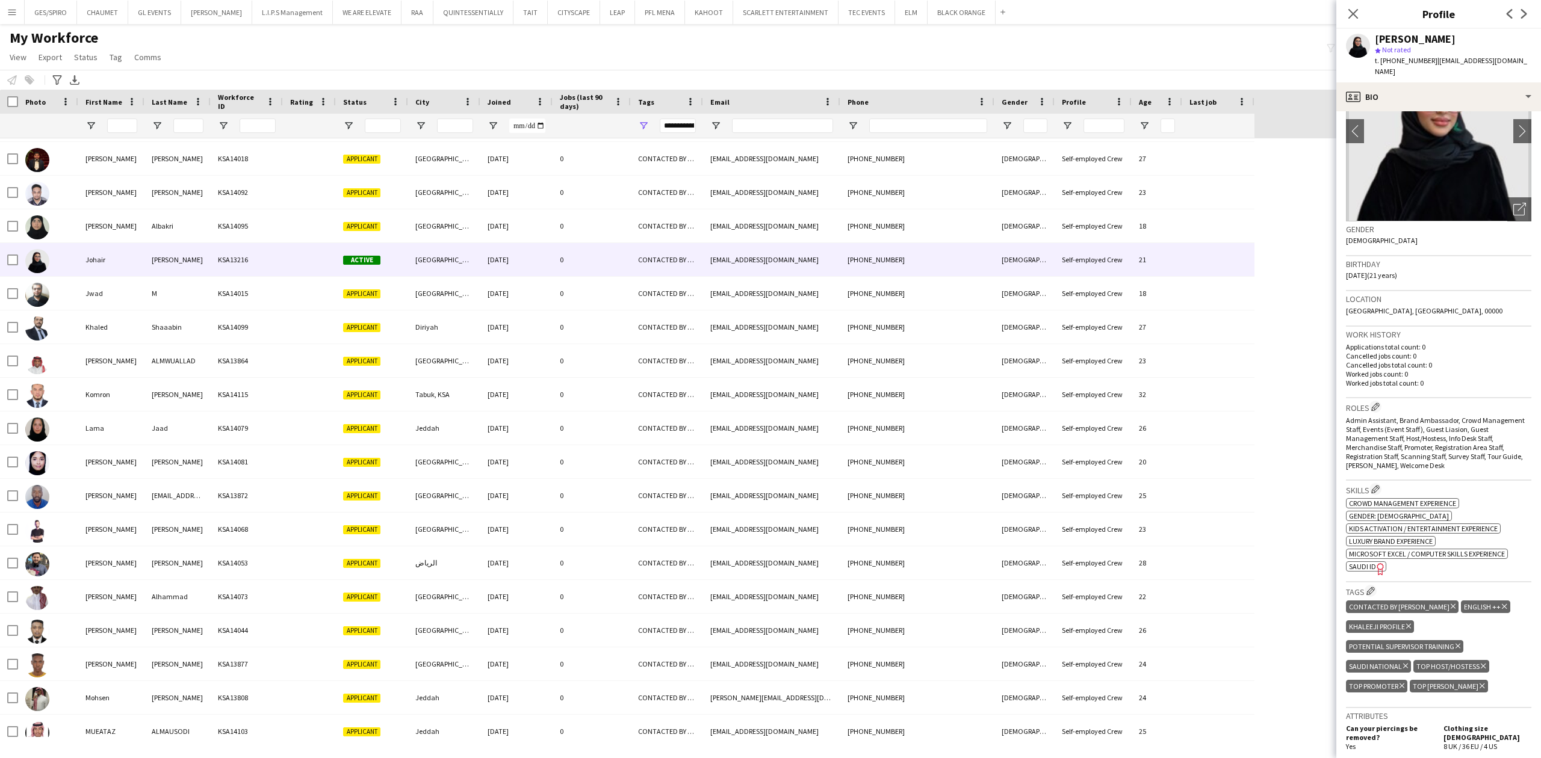
click at [1451, 603] on icon "Delete tag" at bounding box center [1453, 606] width 5 height 7
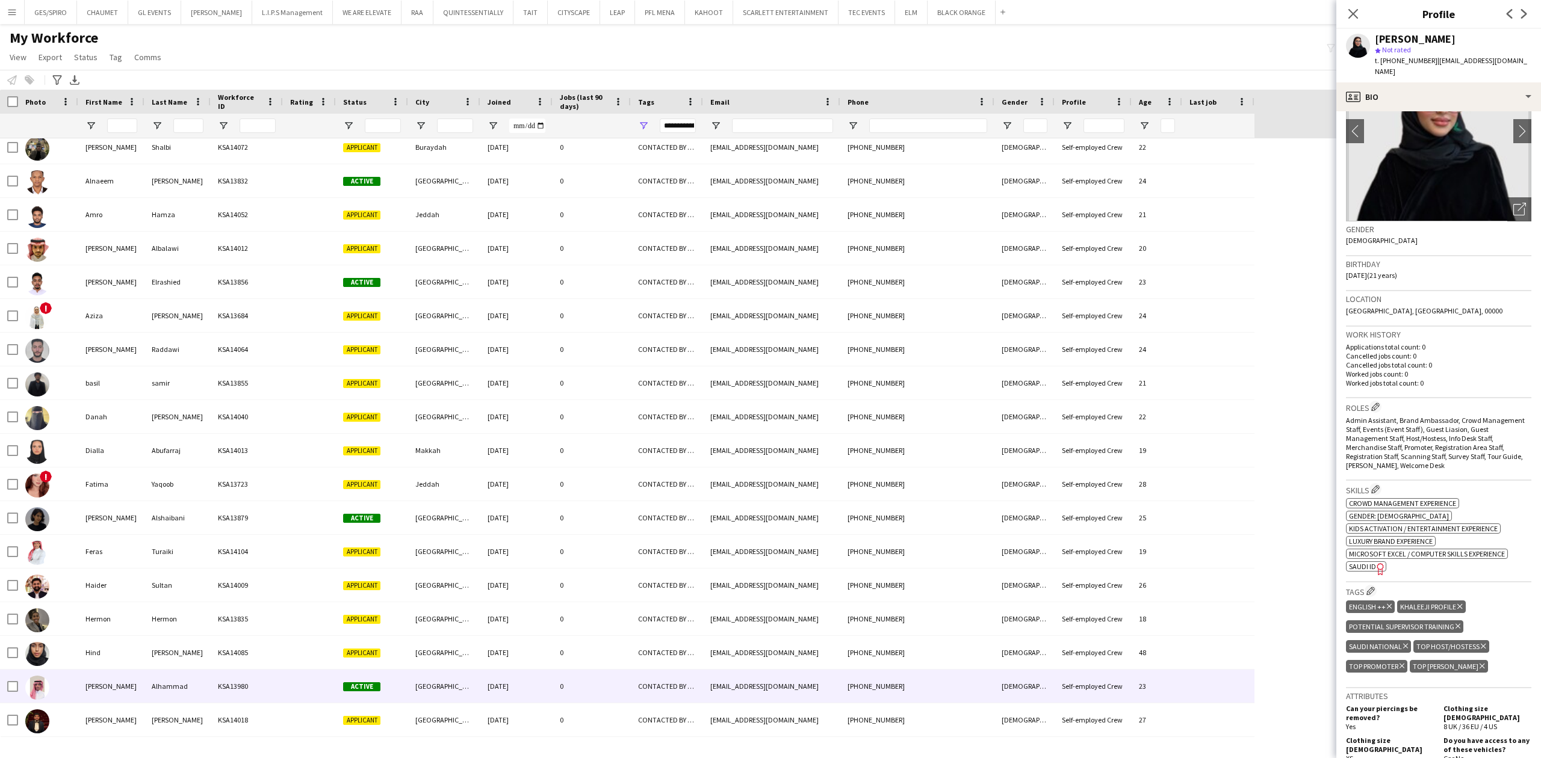
click at [721, 692] on div "ibrahammad2@gmail.com" at bounding box center [771, 686] width 137 height 33
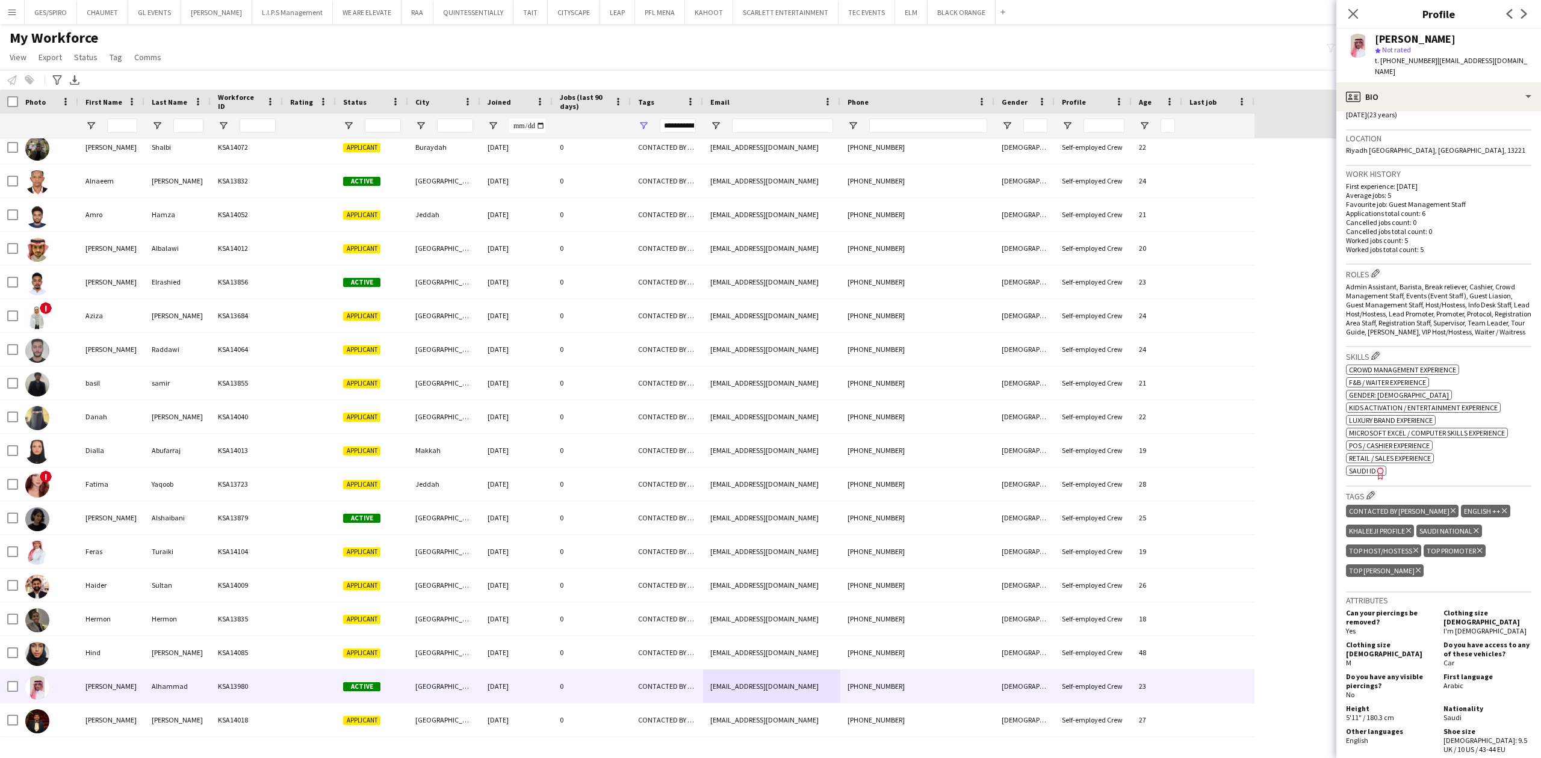
click at [1451, 513] on icon "Delete tag" at bounding box center [1453, 510] width 5 height 7
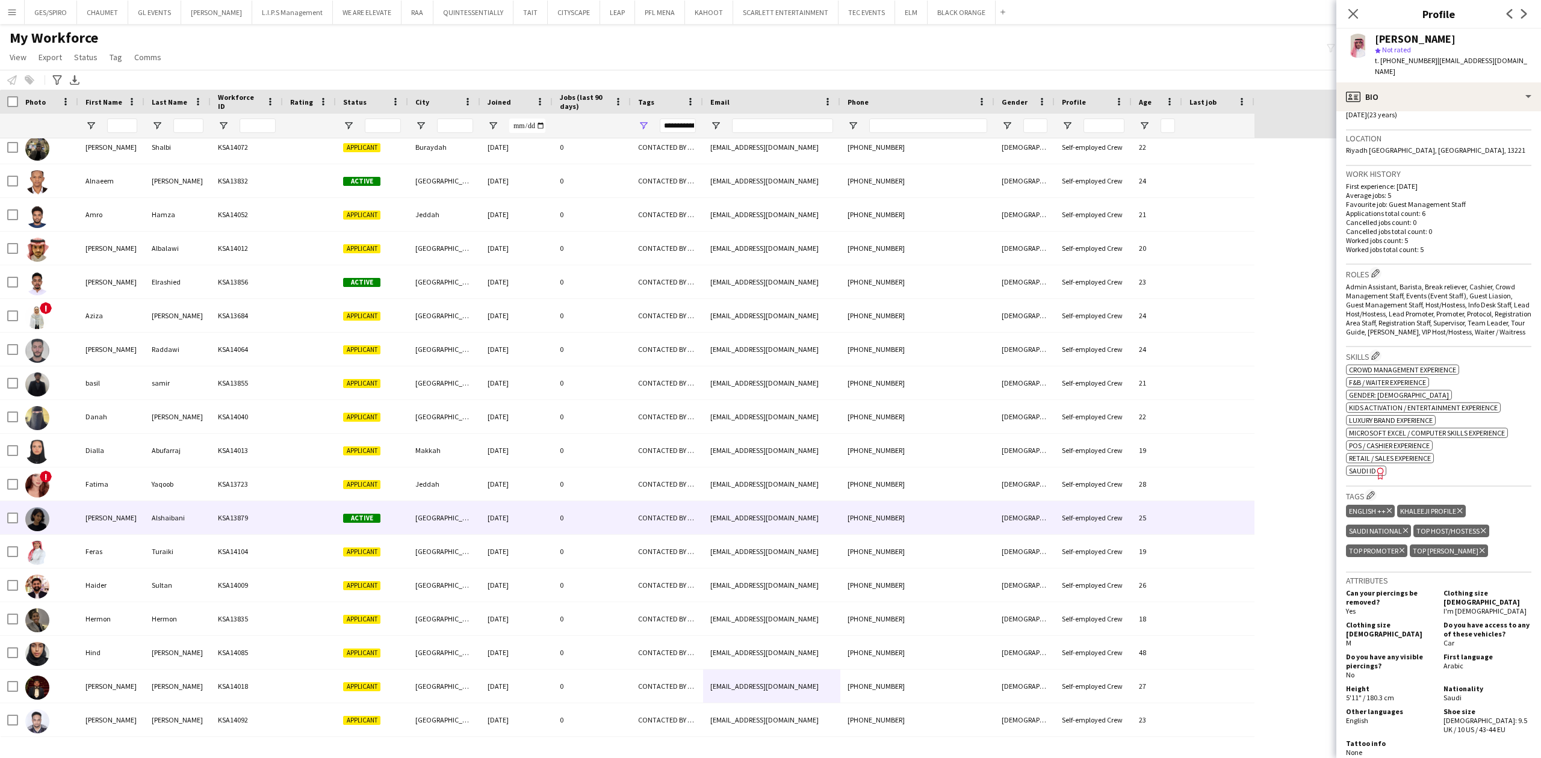
click at [666, 518] on div "CONTACTED BY JESUS, ENGLISH ++, KHALEEJI PROFILE, Potential Supervisor Training…" at bounding box center [667, 517] width 72 height 33
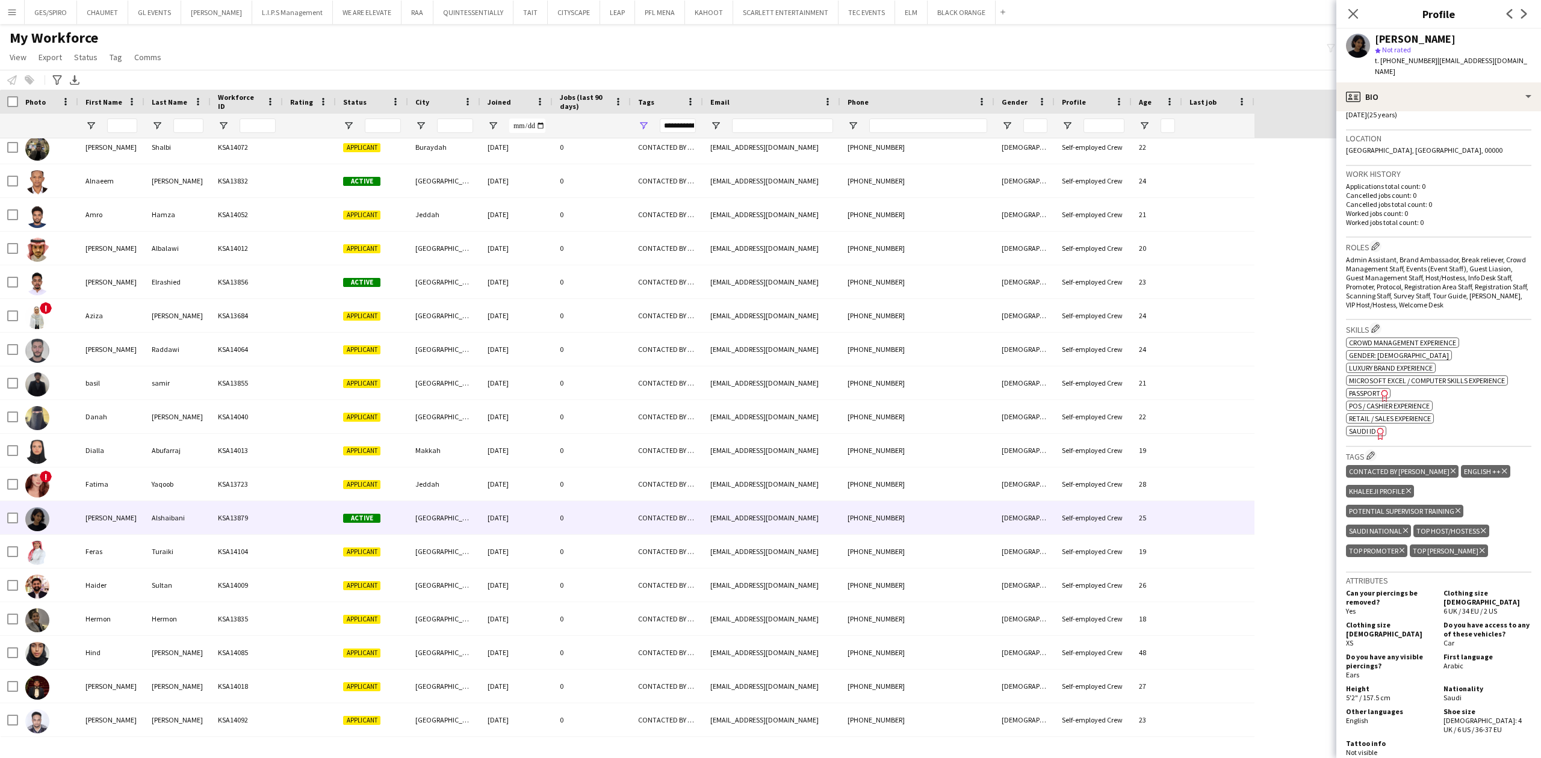
click at [1451, 469] on icon at bounding box center [1453, 471] width 5 height 5
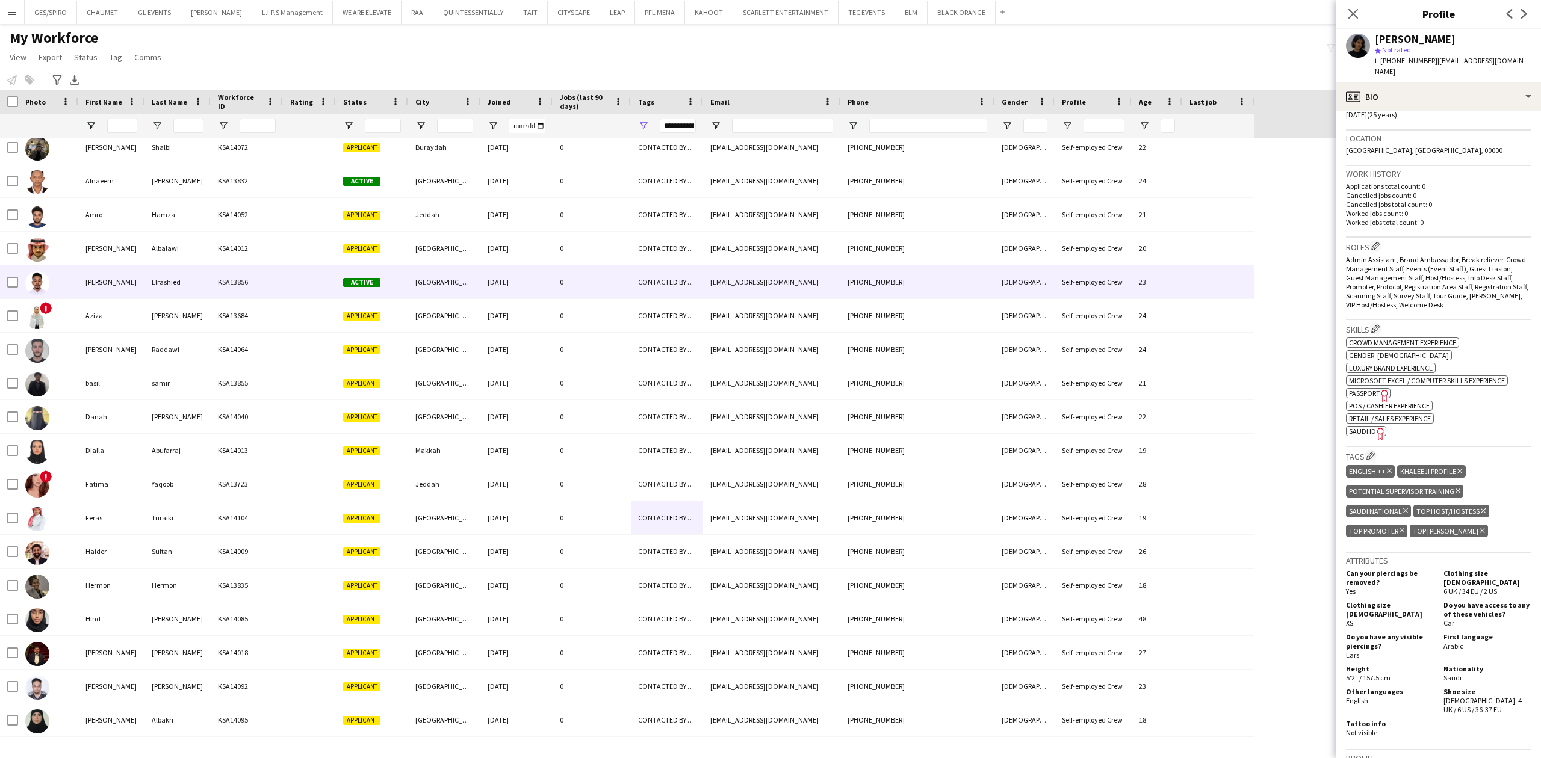
click at [650, 276] on div "CONTACTED BY JESUS, ENGLISH ++, KHALEEJI PROFILE, Potential Freelancer Training…" at bounding box center [667, 281] width 72 height 33
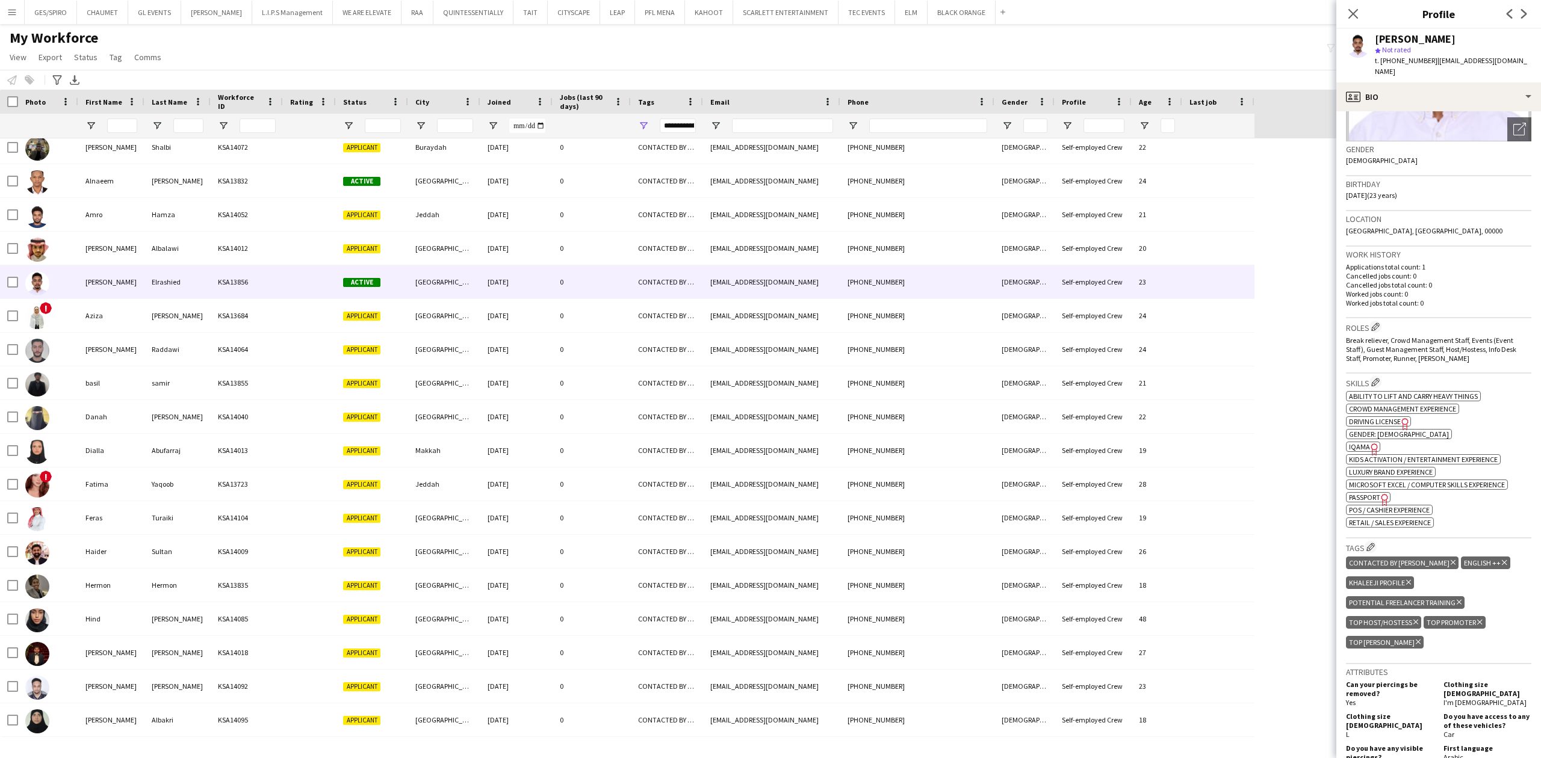
click at [1451, 560] on icon at bounding box center [1453, 562] width 5 height 5
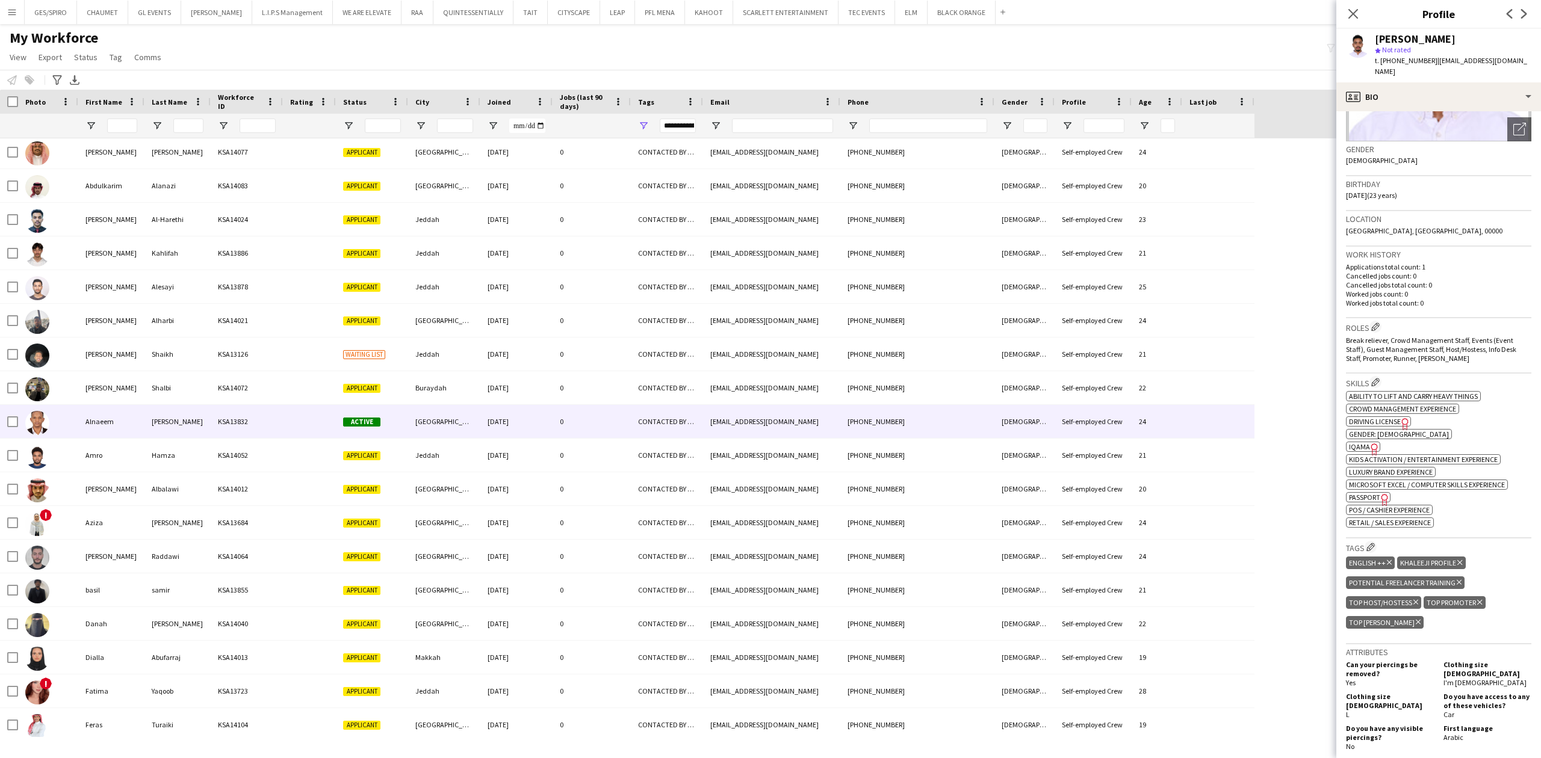
click at [646, 415] on div "CONTACTED BY JESUS, ENGLISH ++, KHALEEJI PROFILE, TOP HOST/HOSTESS, TOP PROMOTE…" at bounding box center [667, 421] width 72 height 33
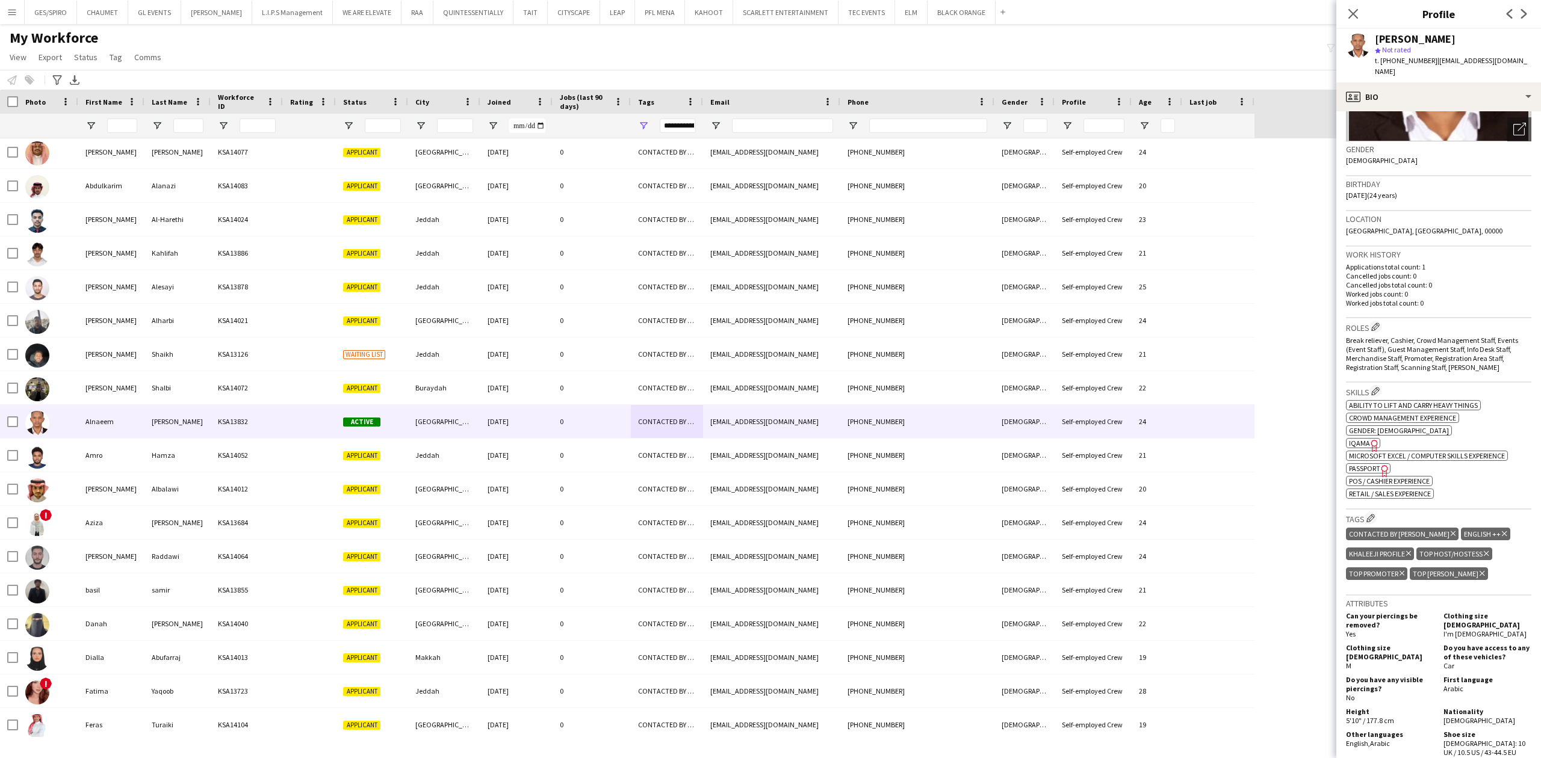
click at [1451, 536] on icon "Delete tag" at bounding box center [1453, 533] width 5 height 7
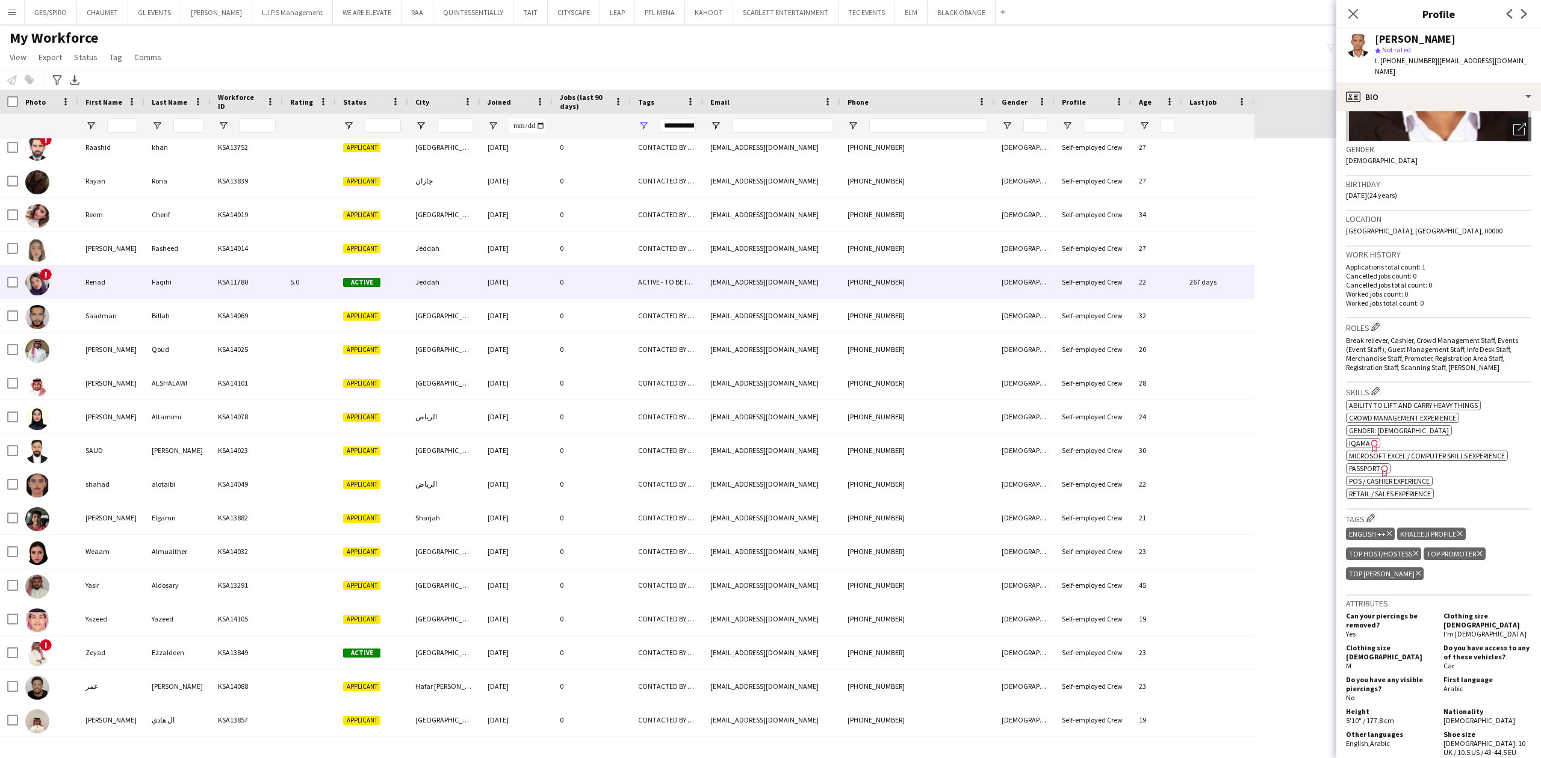
click at [459, 282] on div "Jeddah" at bounding box center [444, 281] width 72 height 33
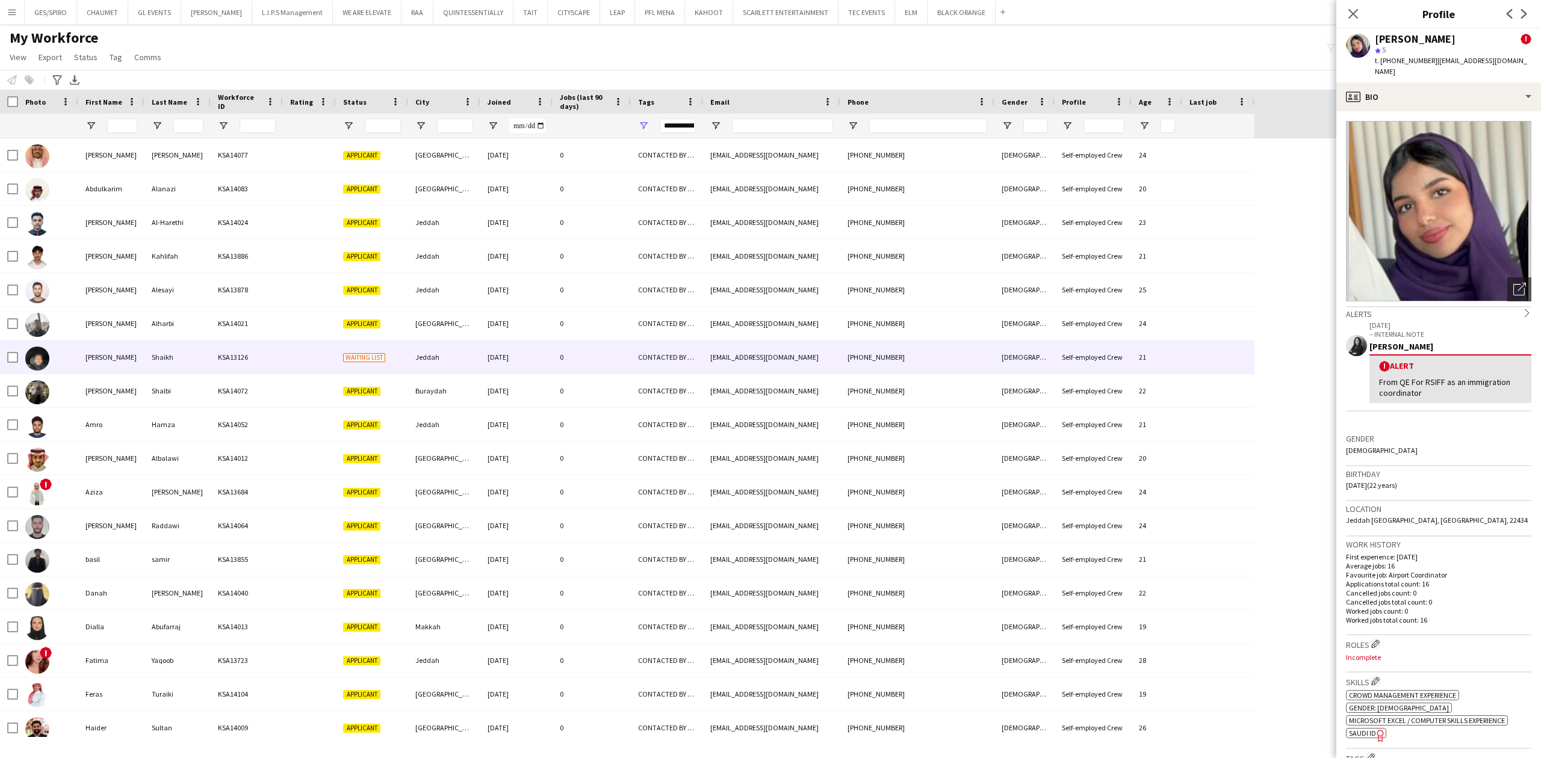
click at [691, 365] on div "CONTACTED BY JESUS" at bounding box center [667, 357] width 72 height 33
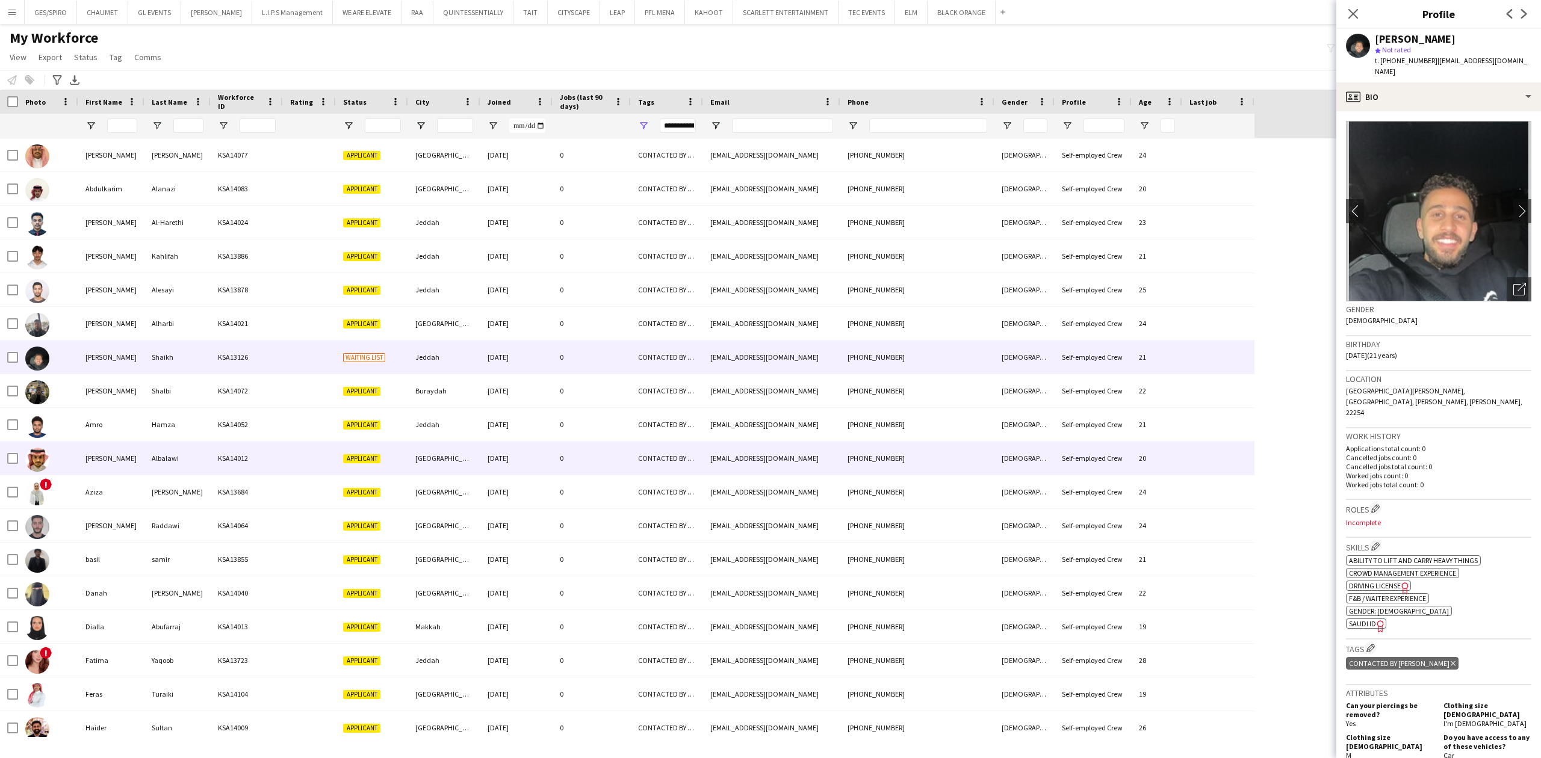
click at [672, 463] on div "CONTACTED BY JESUS" at bounding box center [667, 458] width 72 height 33
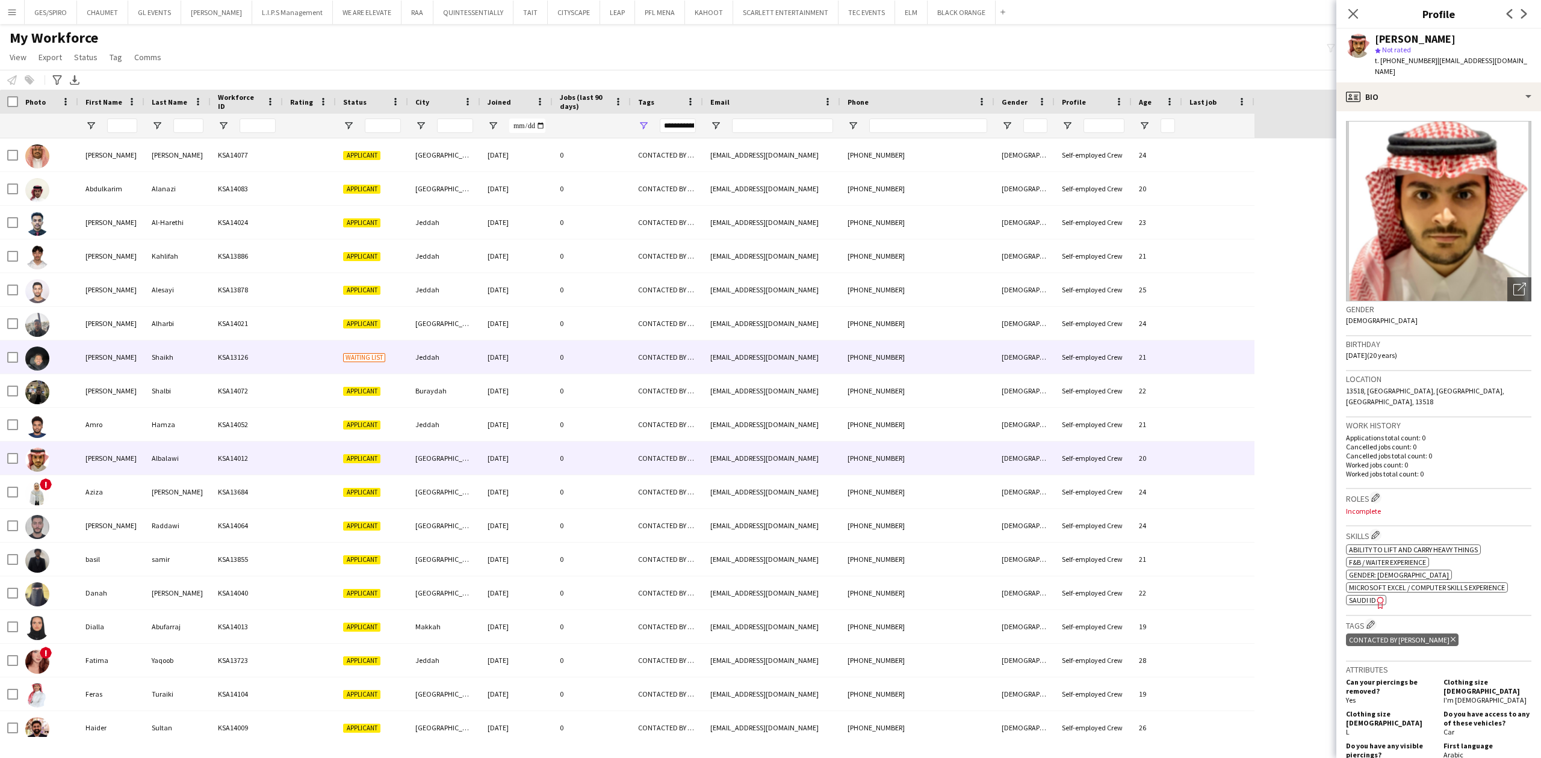
click at [653, 316] on div "CONTACTED BY JESUS" at bounding box center [667, 323] width 72 height 33
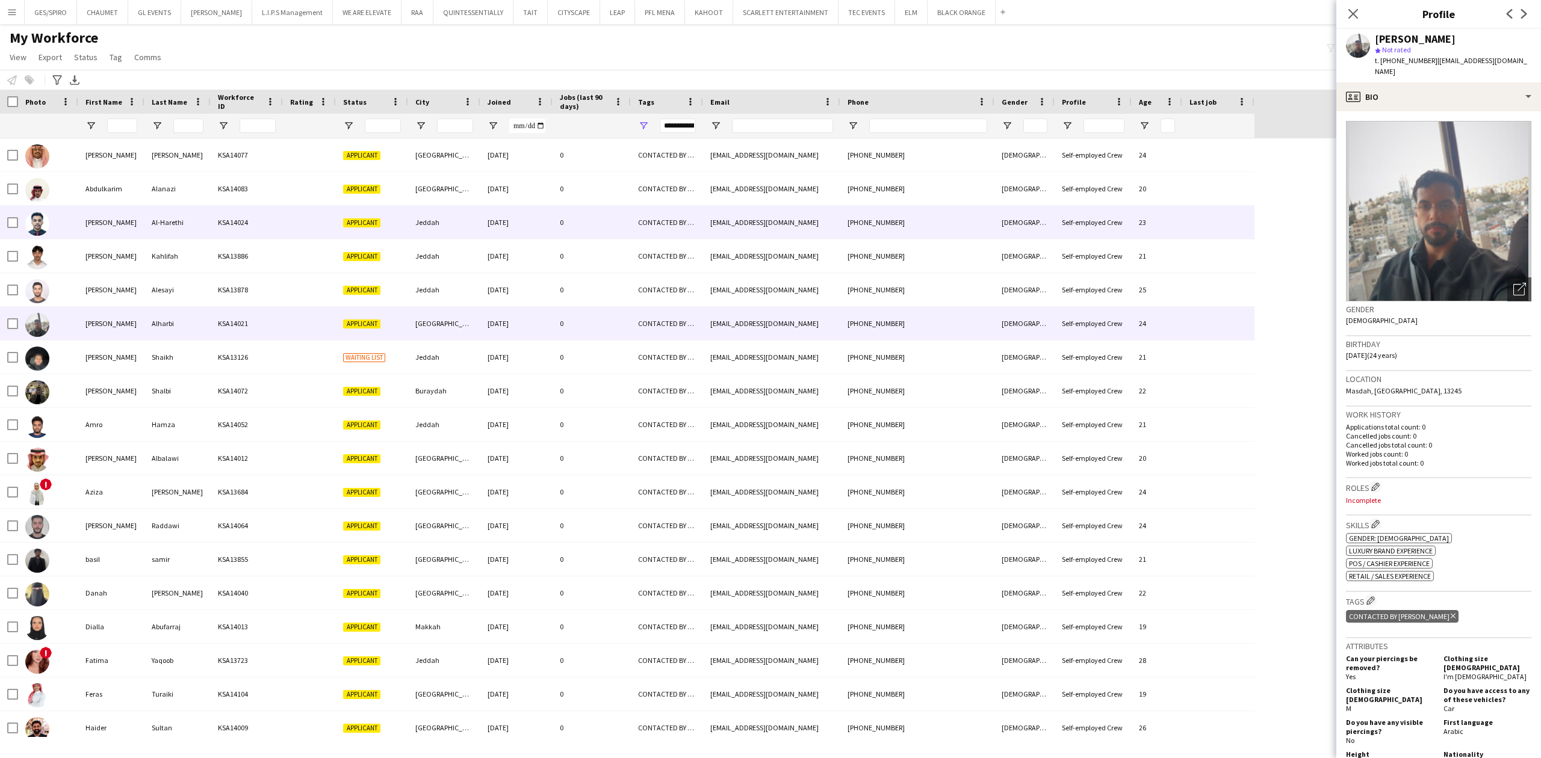
click at [630, 209] on div "0" at bounding box center [592, 222] width 78 height 33
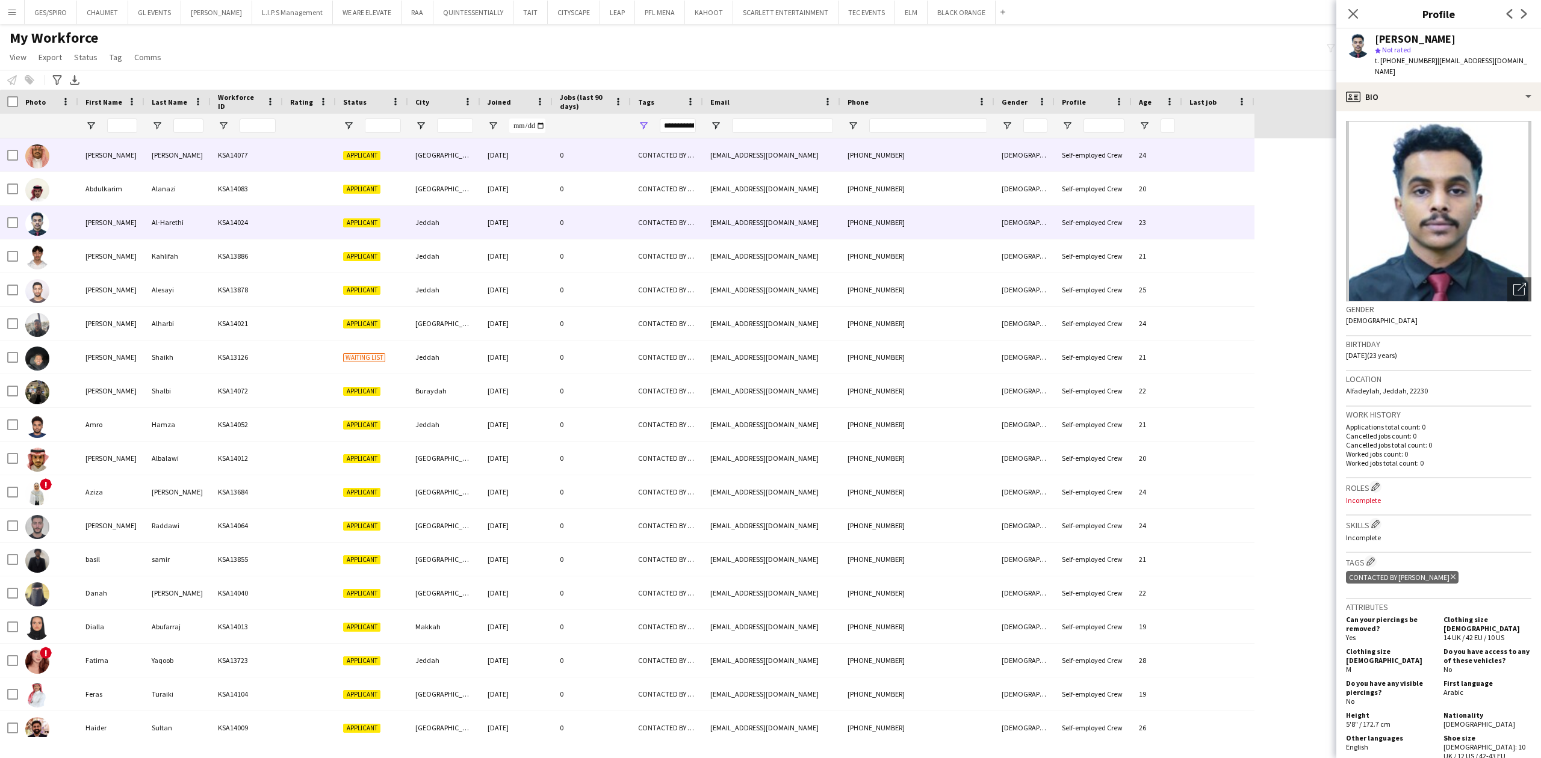
click at [725, 175] on div "askr41400@gmail.com" at bounding box center [771, 188] width 137 height 33
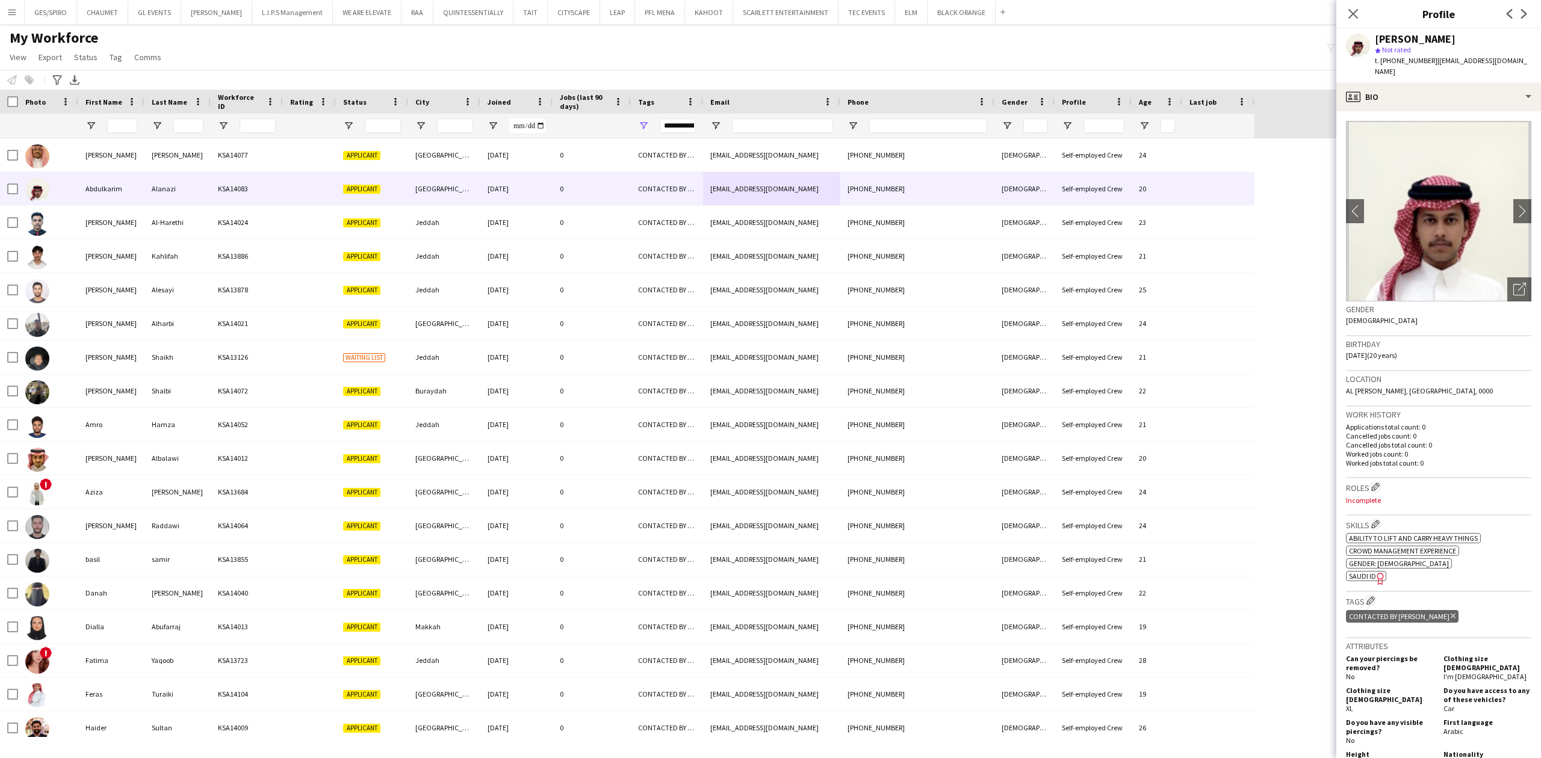
click at [1340, 5] on div "Close pop-in" at bounding box center [1353, 14] width 34 height 28
click at [1350, 11] on icon at bounding box center [1352, 13] width 11 height 11
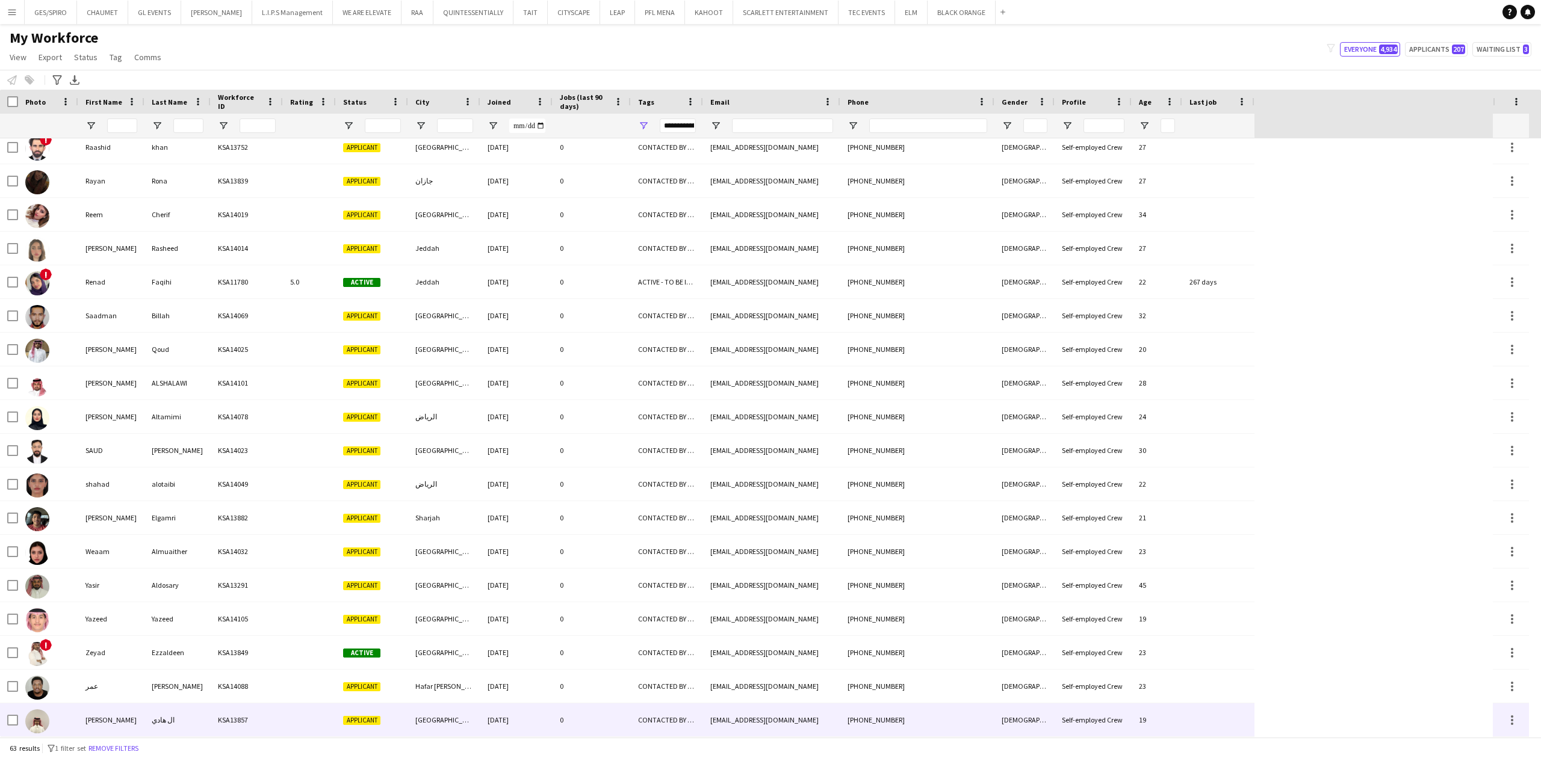
click at [178, 718] on div "ال هادي" at bounding box center [177, 720] width 66 height 33
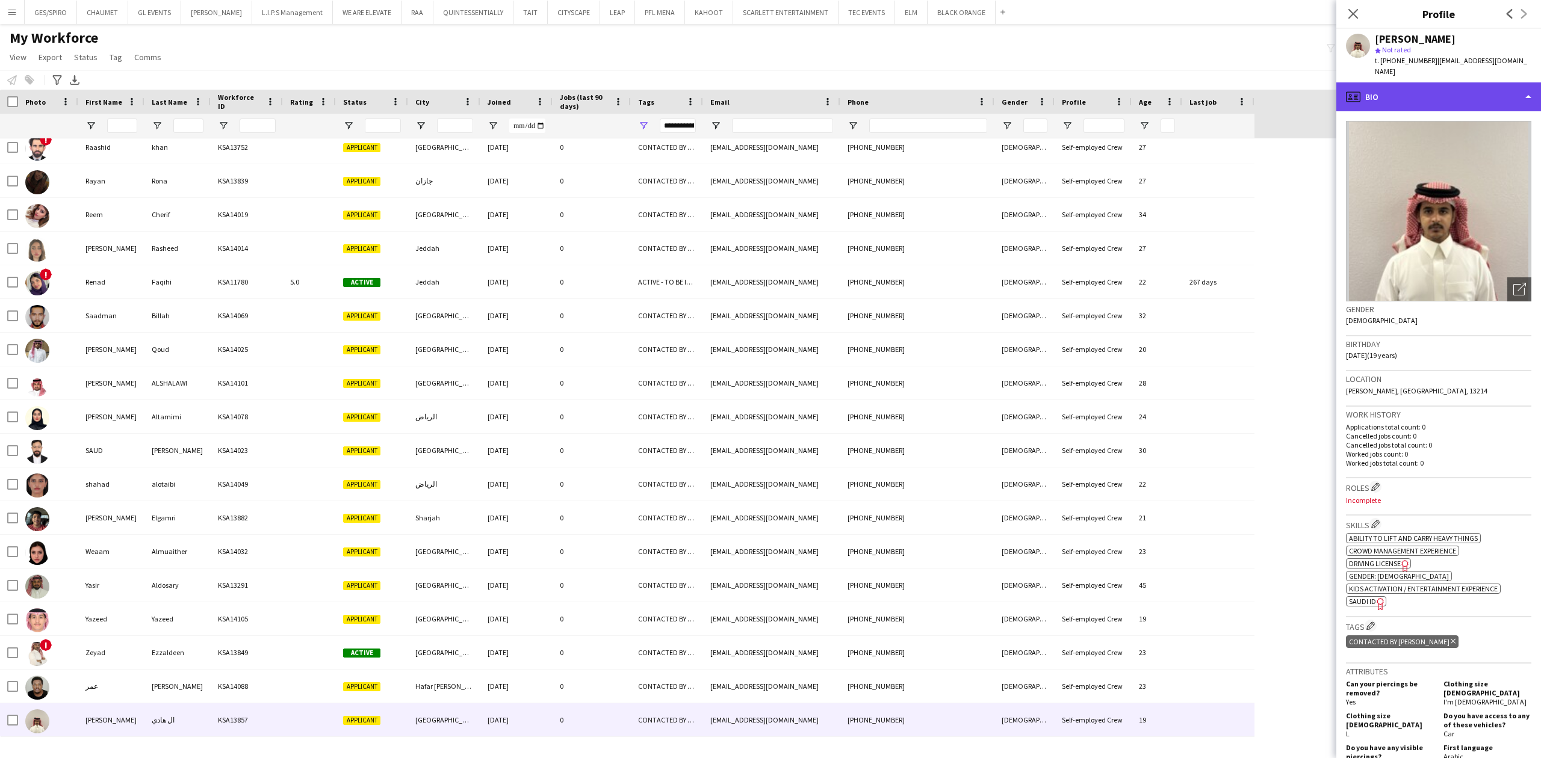
click at [1464, 84] on div "profile Bio" at bounding box center [1438, 96] width 205 height 29
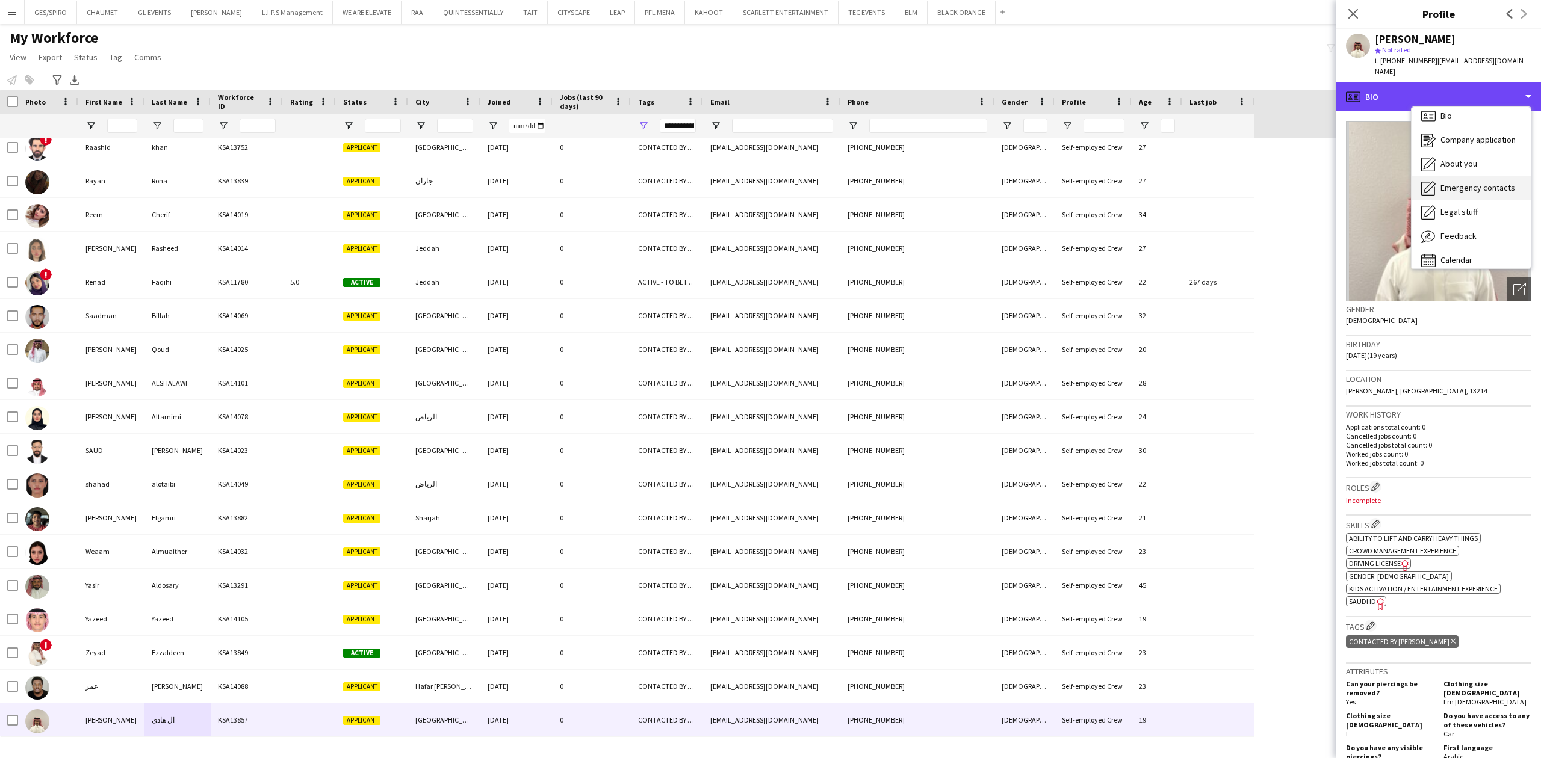
scroll to position [17, 0]
click at [1472, 215] on div "Feedback Feedback" at bounding box center [1471, 227] width 119 height 24
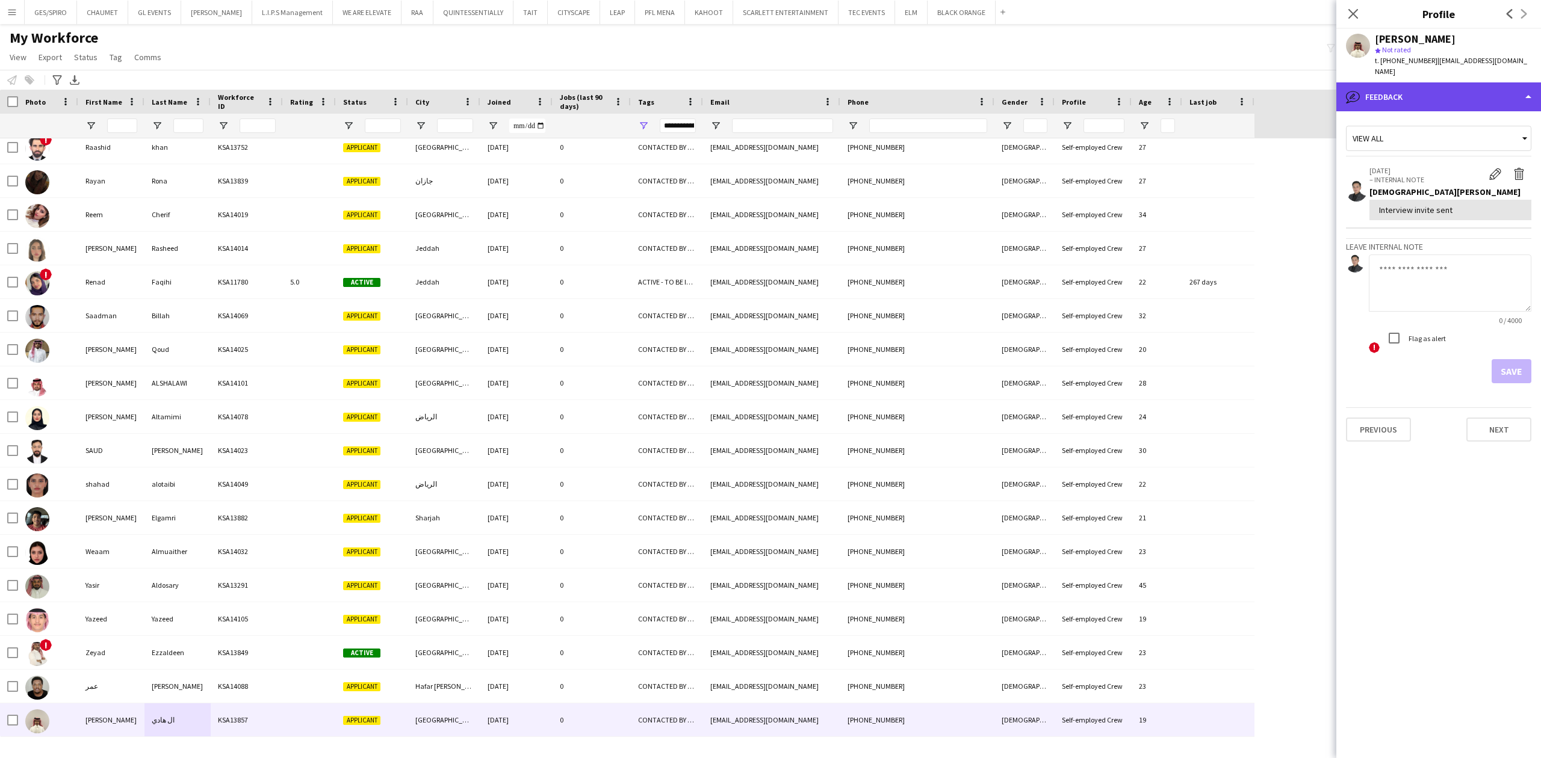
click at [1468, 84] on div "bubble-pencil Feedback" at bounding box center [1438, 96] width 205 height 29
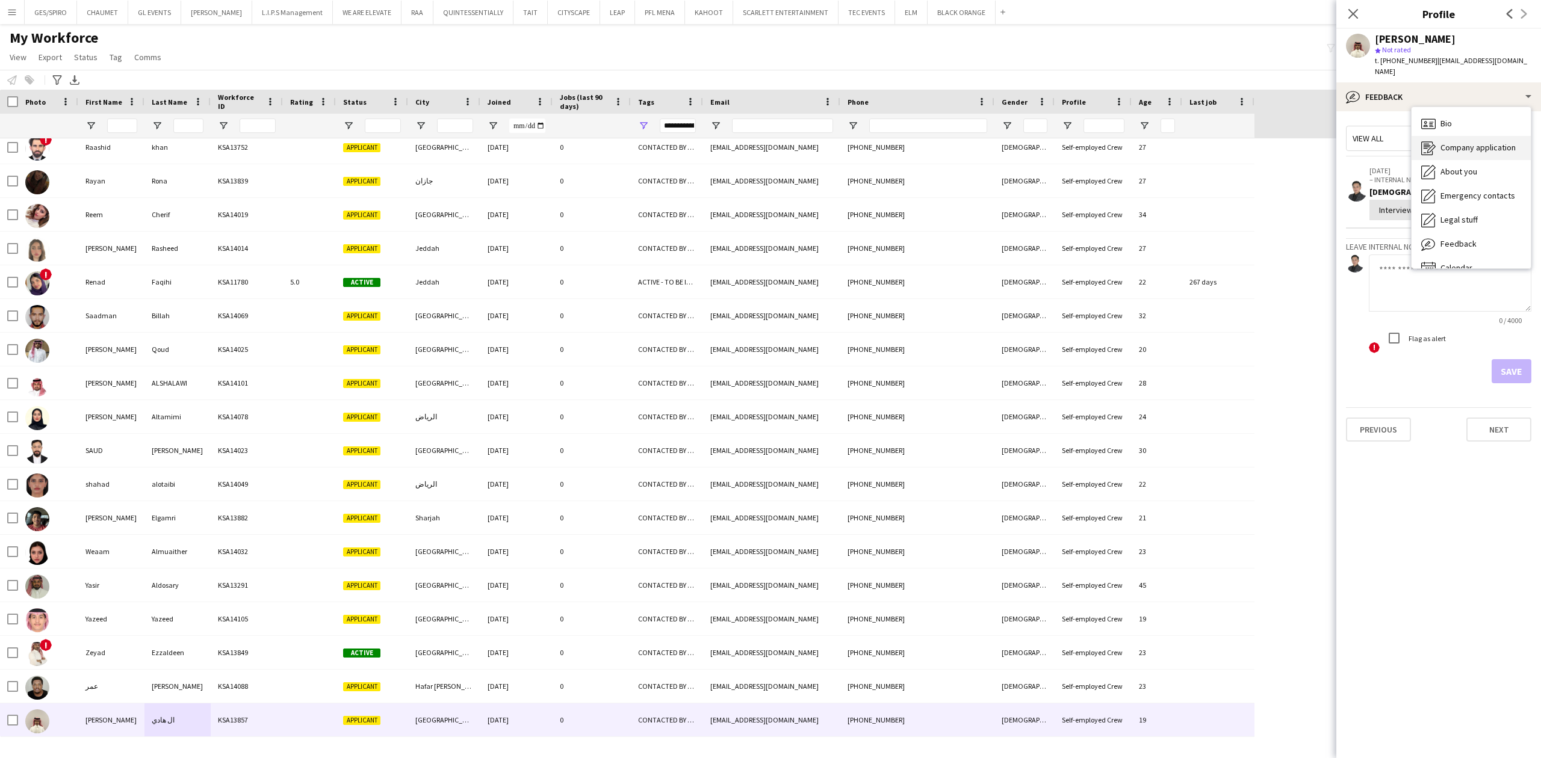
click at [1481, 143] on div "Company application Company application" at bounding box center [1471, 148] width 119 height 24
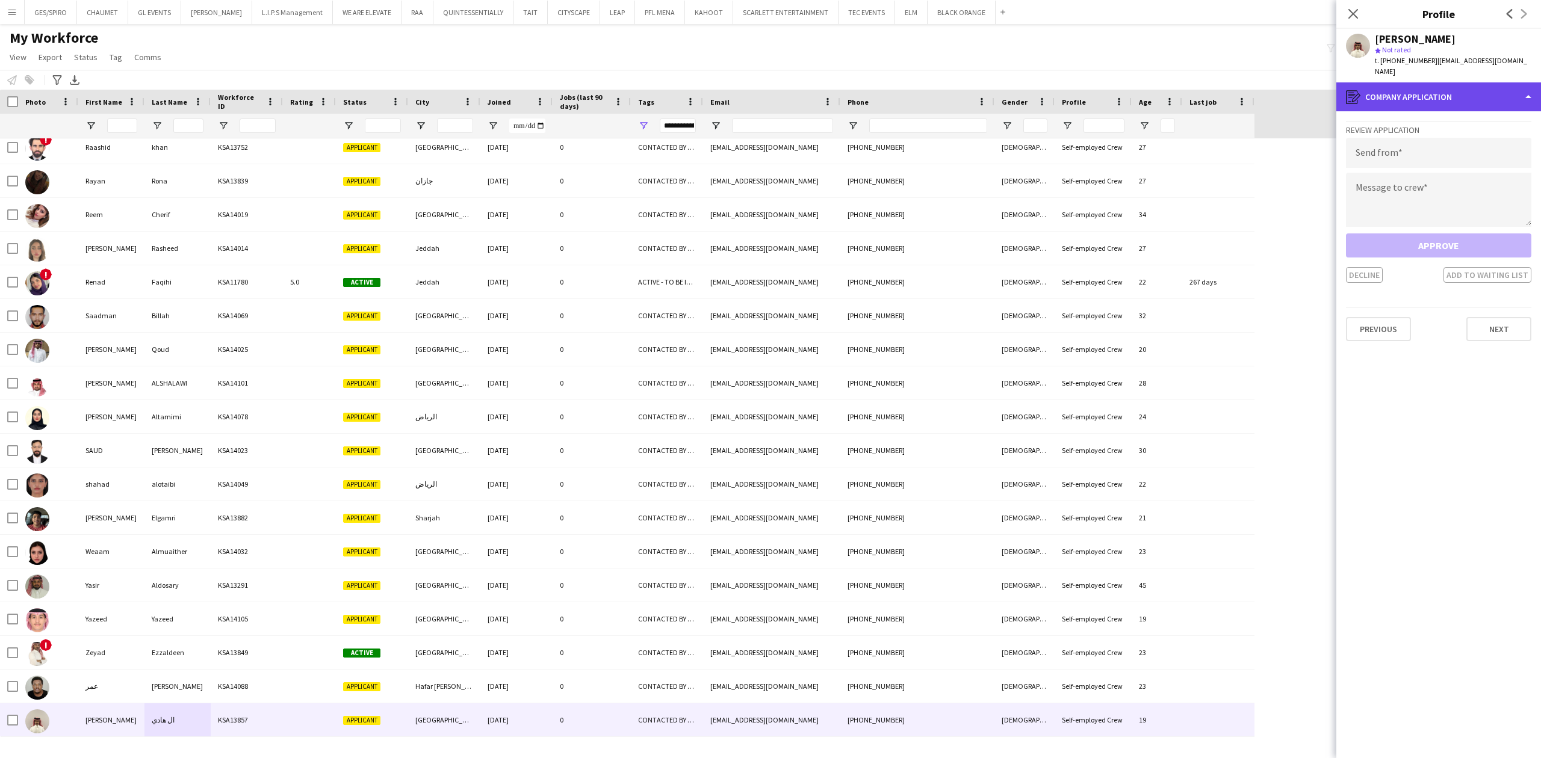
click at [1472, 82] on div "register Company application" at bounding box center [1438, 96] width 205 height 29
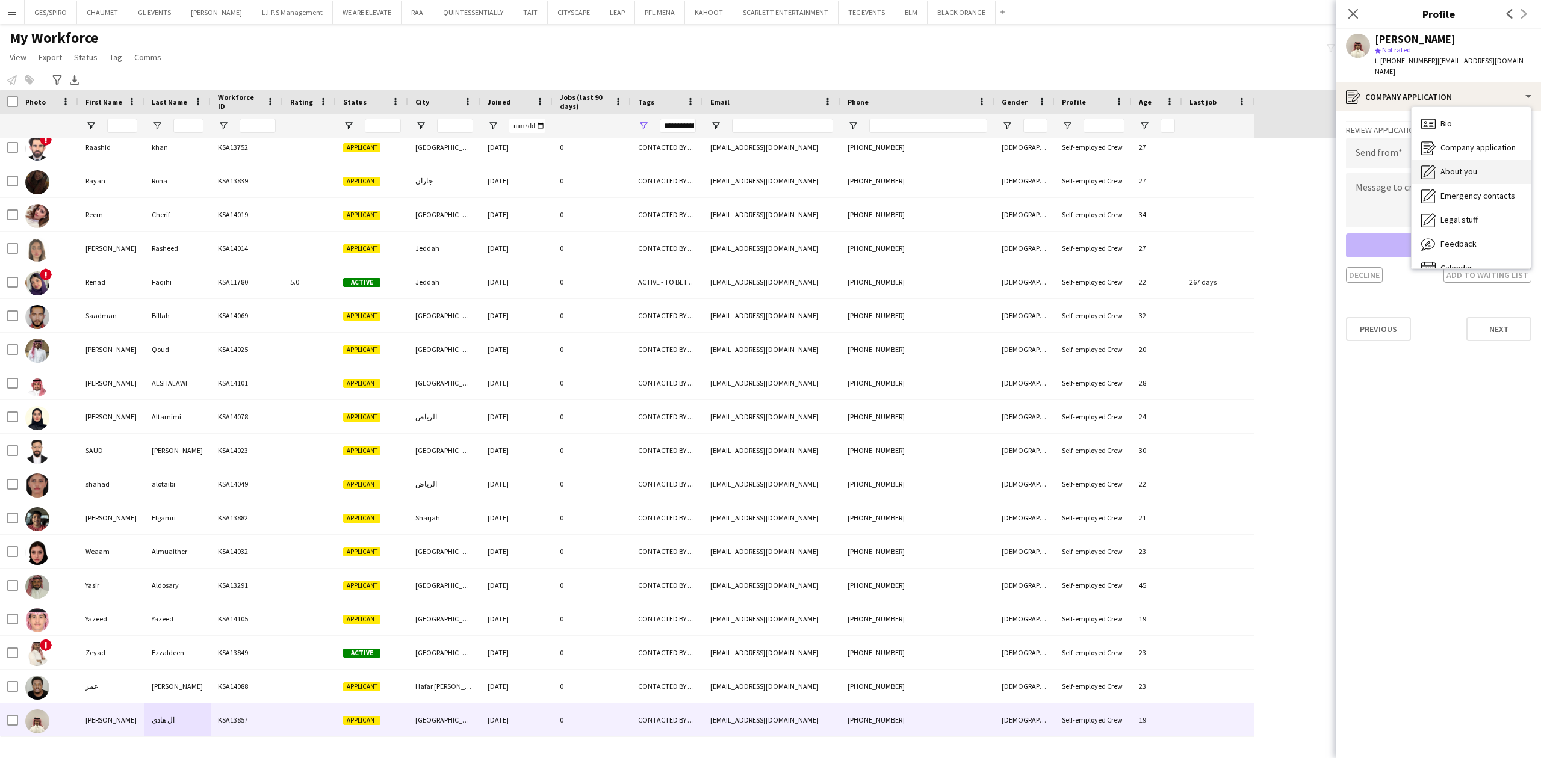
click at [1474, 166] on span "About you" at bounding box center [1458, 171] width 37 height 11
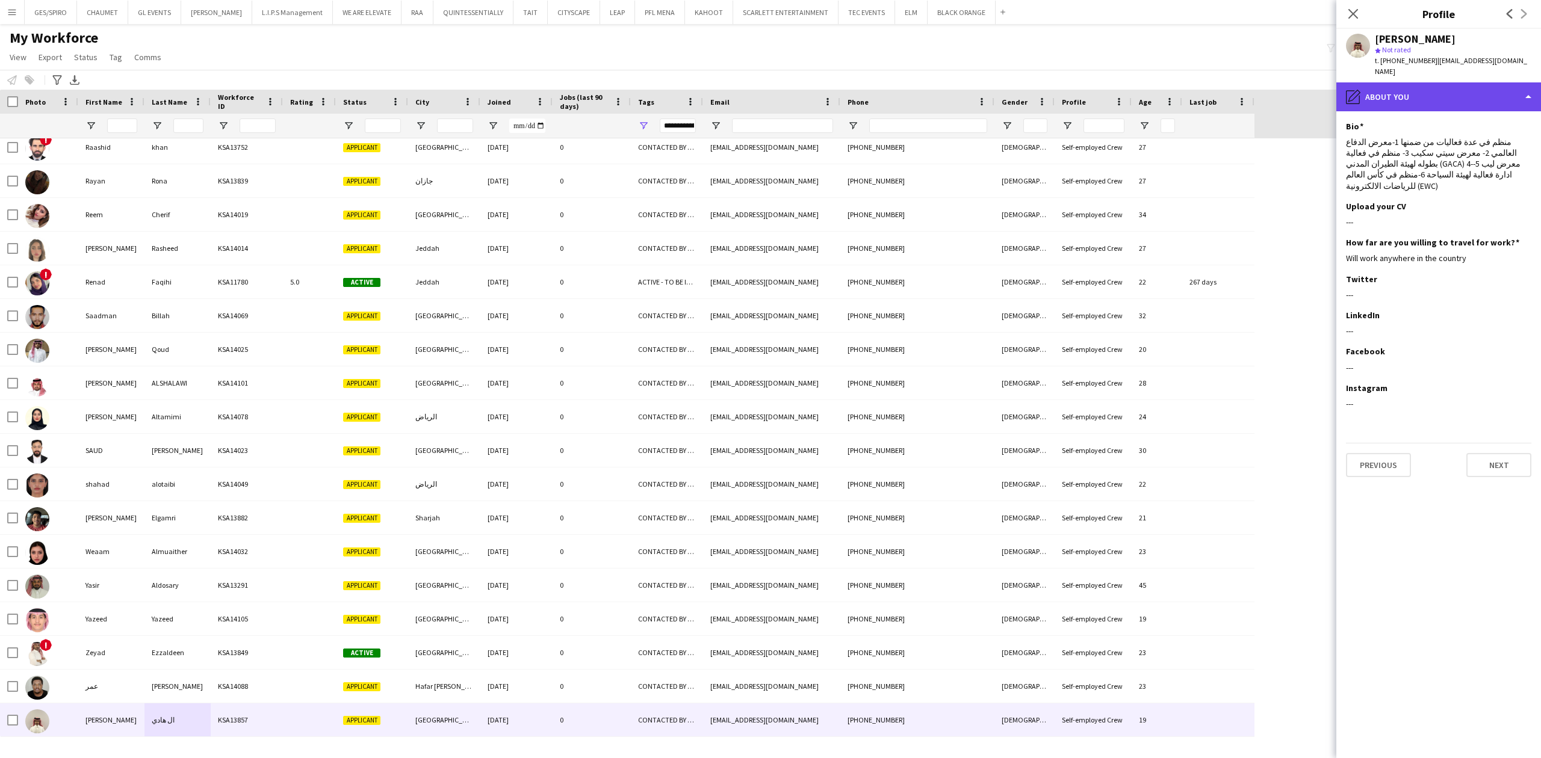
drag, startPoint x: 1451, startPoint y: 92, endPoint x: 1464, endPoint y: 113, distance: 24.9
click at [1454, 95] on div "pencil4 About you" at bounding box center [1438, 96] width 205 height 29
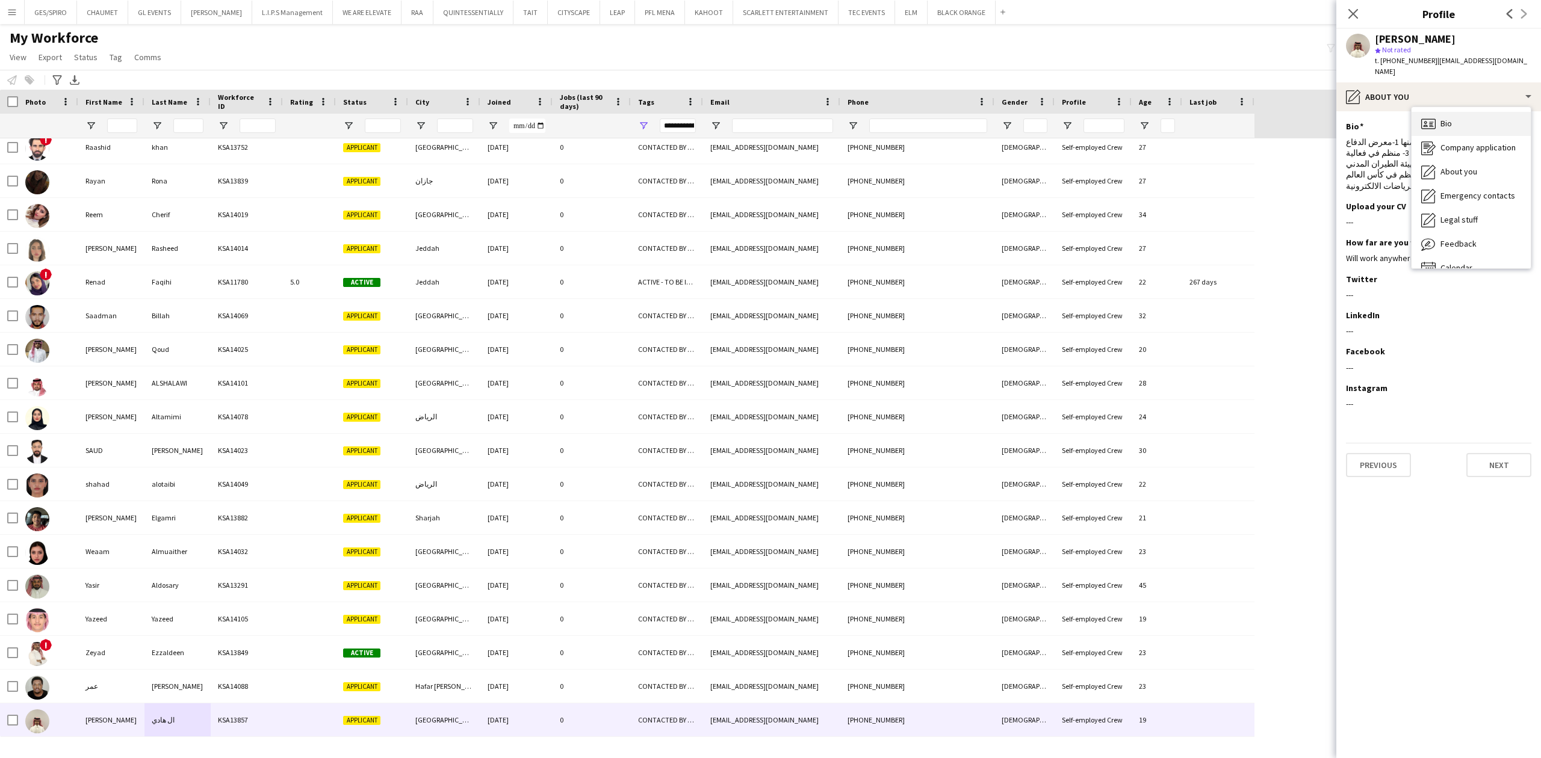
click at [1469, 112] on div "Bio Bio" at bounding box center [1471, 124] width 119 height 24
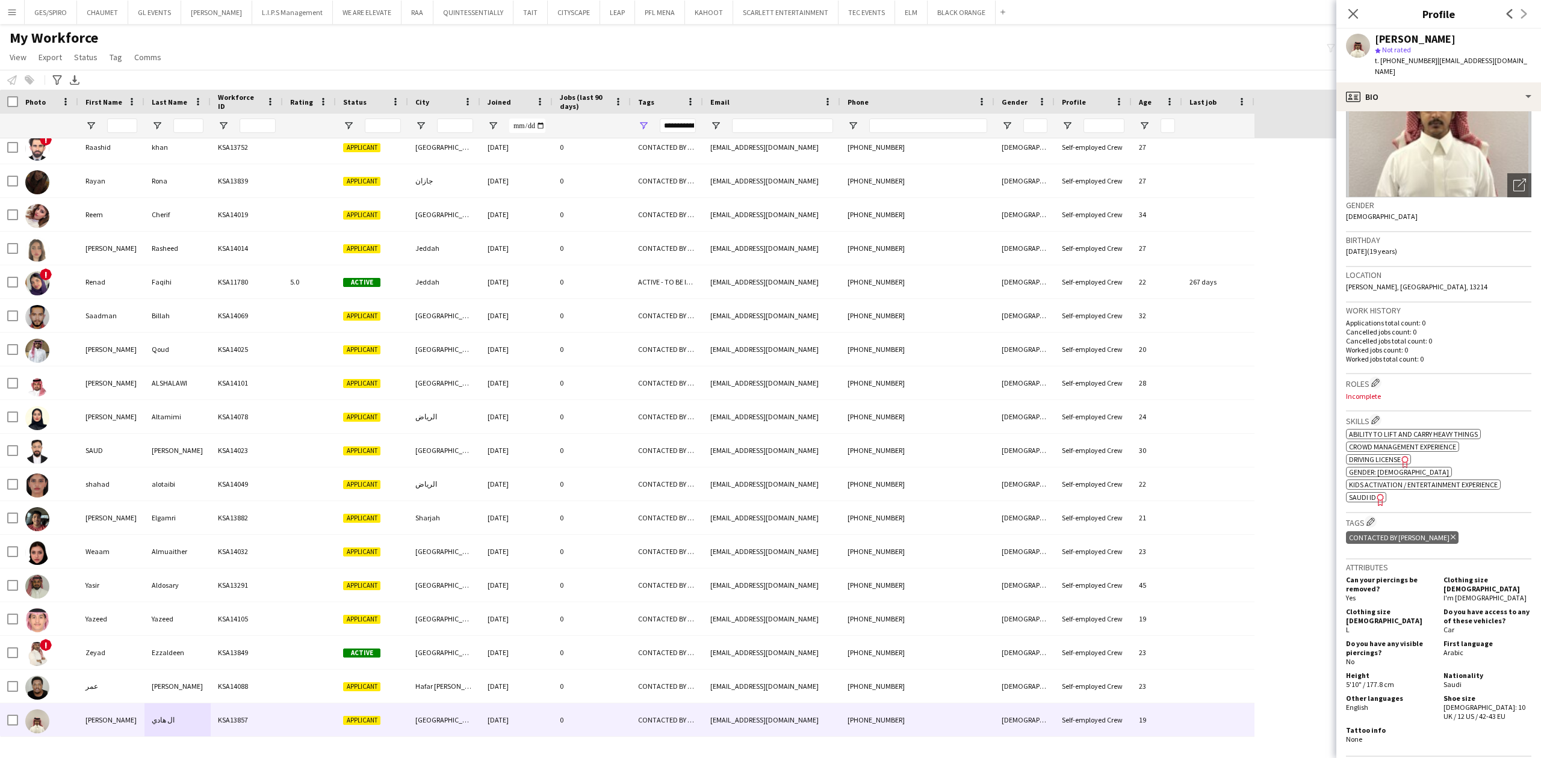
scroll to position [378, 0]
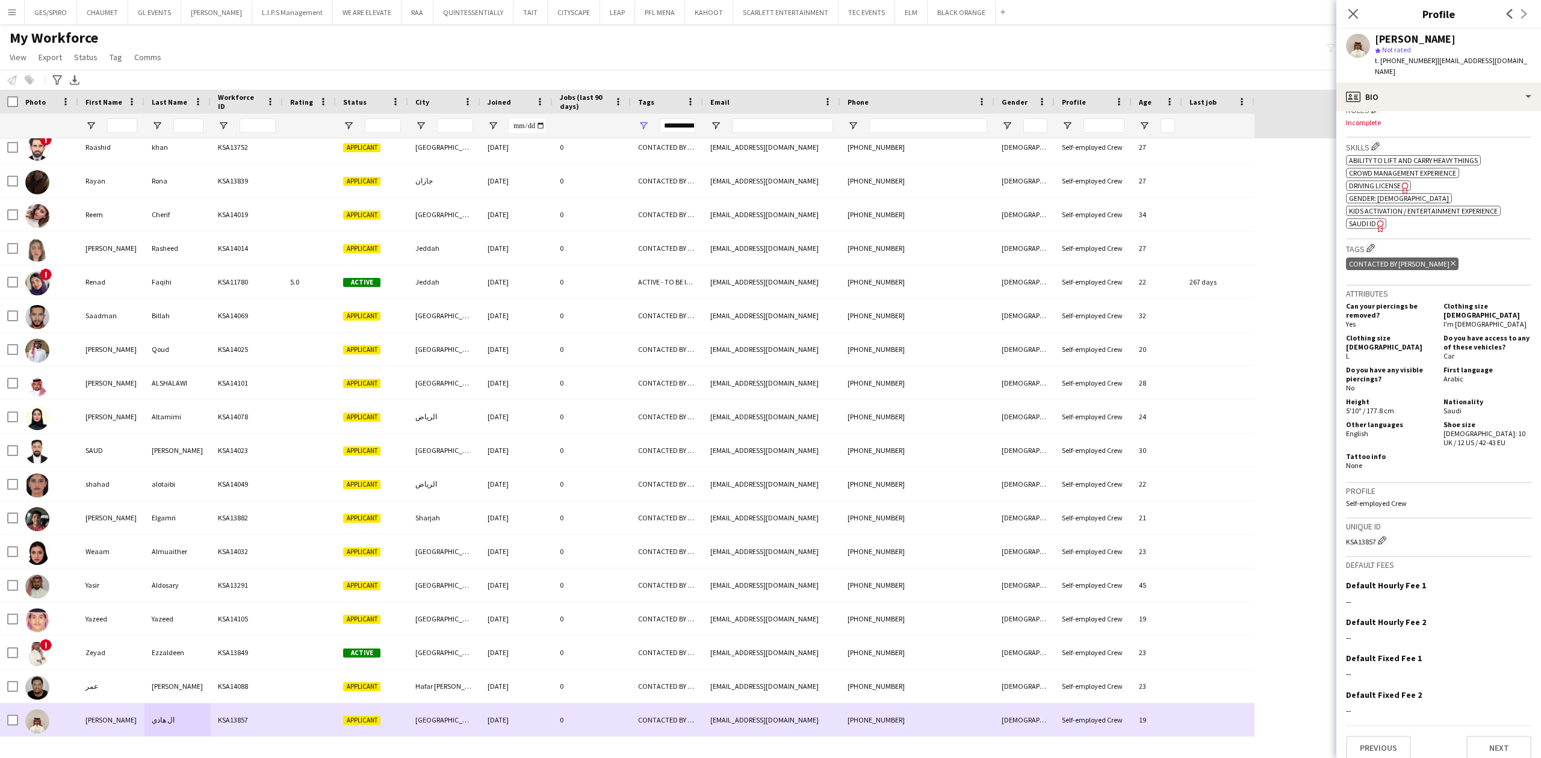
click at [273, 693] on div "KSA14088" at bounding box center [247, 686] width 72 height 33
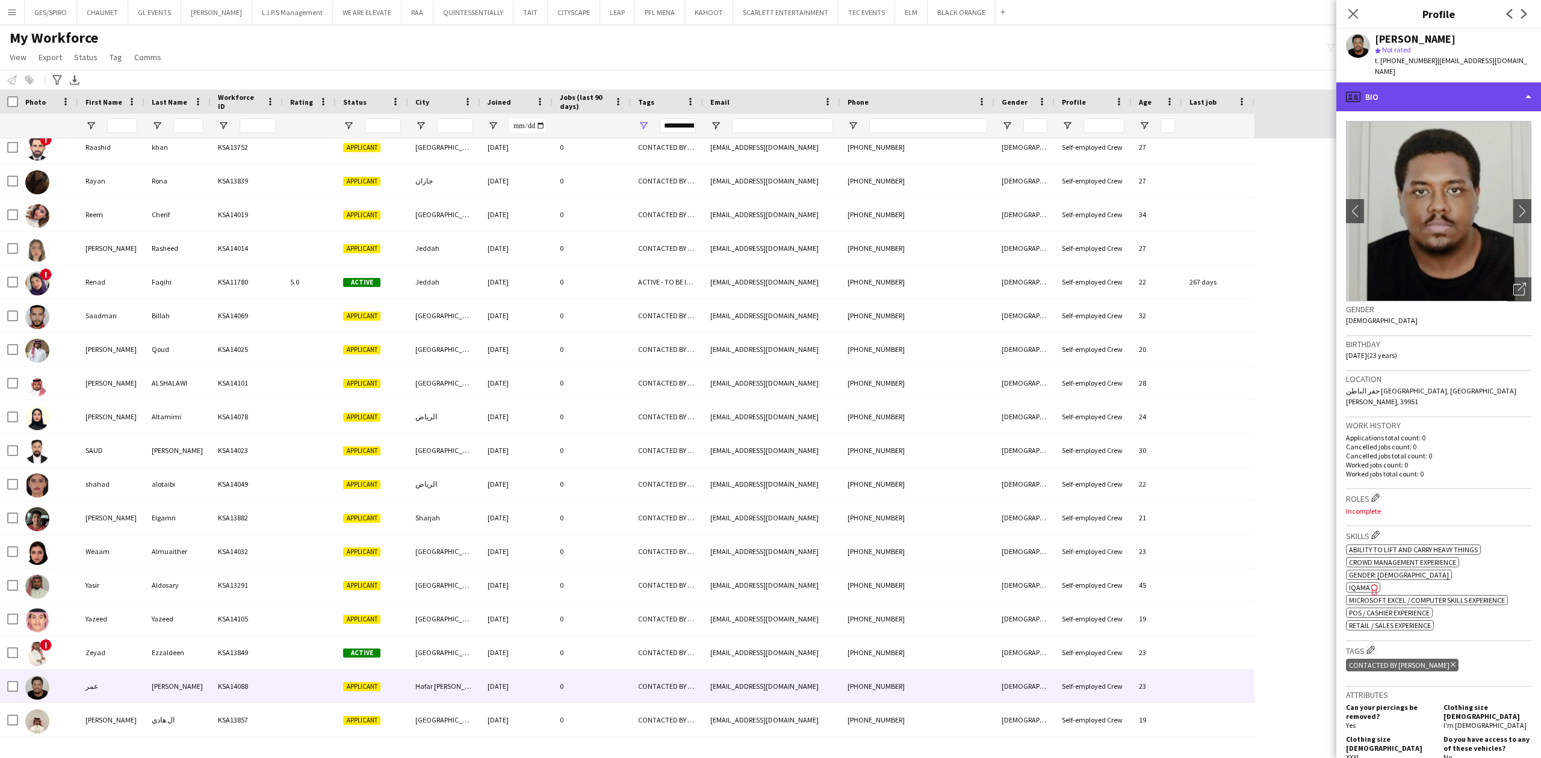
click at [1455, 85] on div "profile Bio" at bounding box center [1438, 96] width 205 height 29
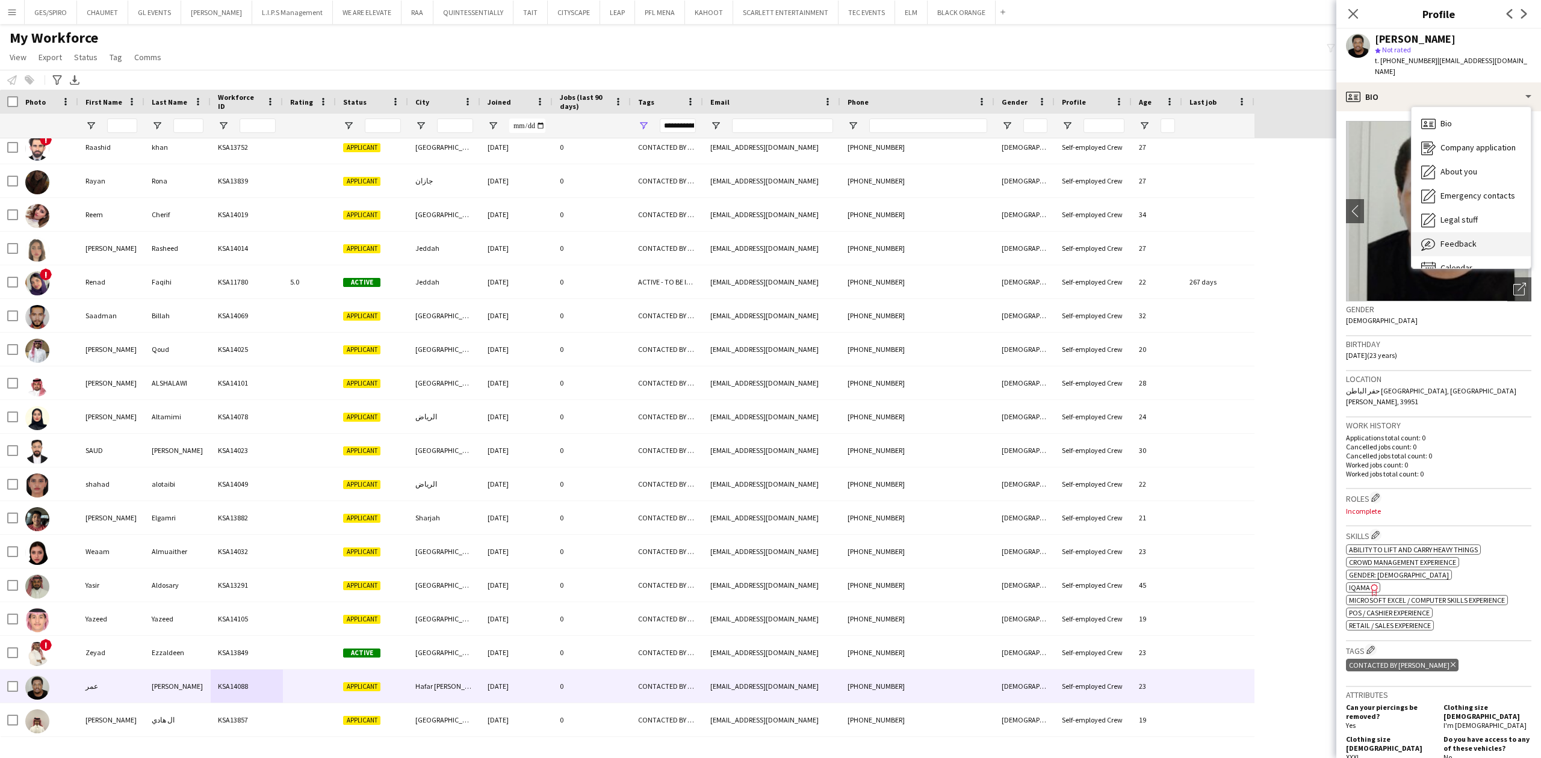
click at [1495, 232] on div "Feedback Feedback" at bounding box center [1471, 244] width 119 height 24
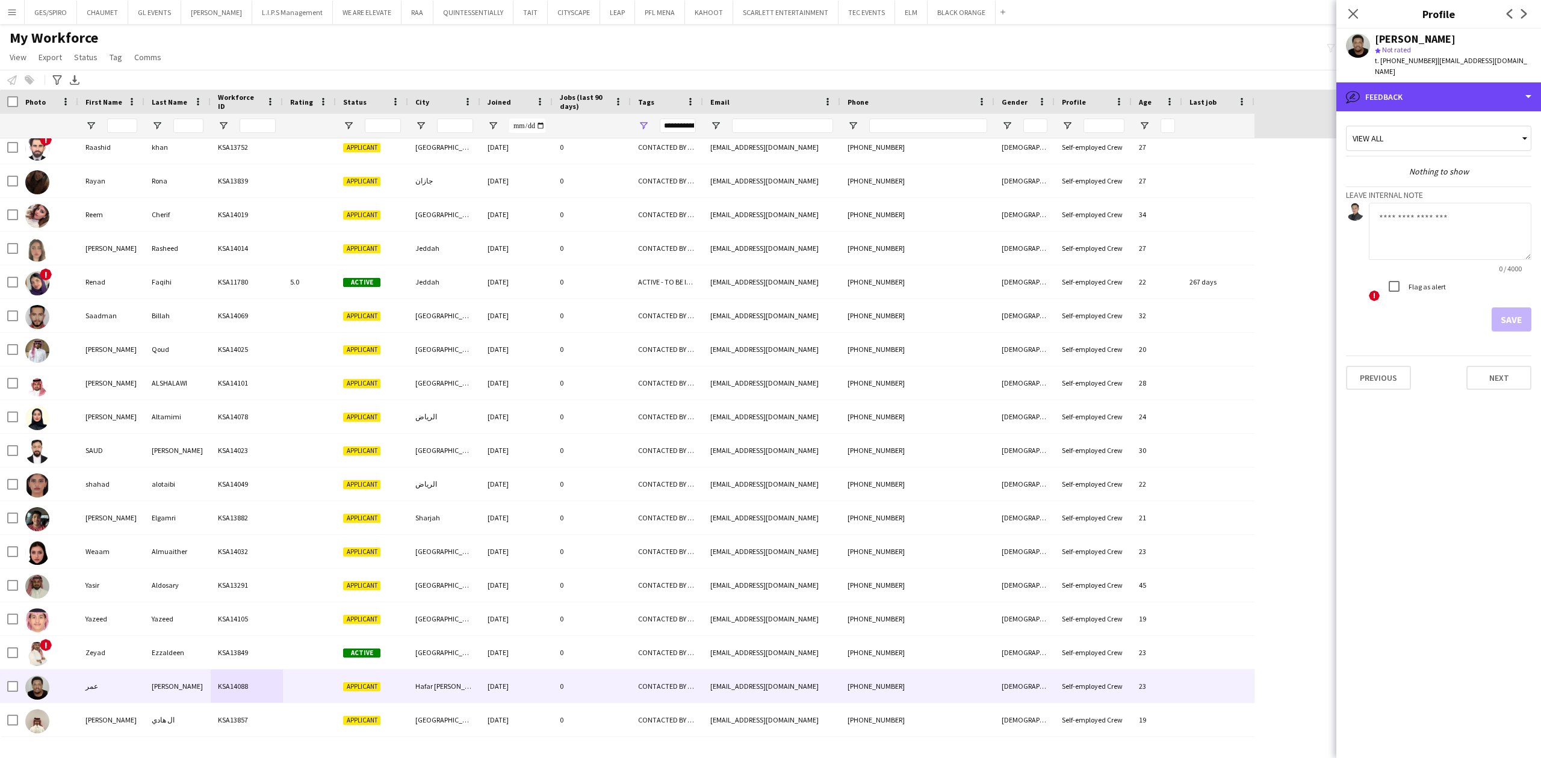
drag, startPoint x: 1442, startPoint y: 83, endPoint x: 1455, endPoint y: 114, distance: 33.4
click at [1443, 83] on div "bubble-pencil Feedback" at bounding box center [1438, 96] width 205 height 29
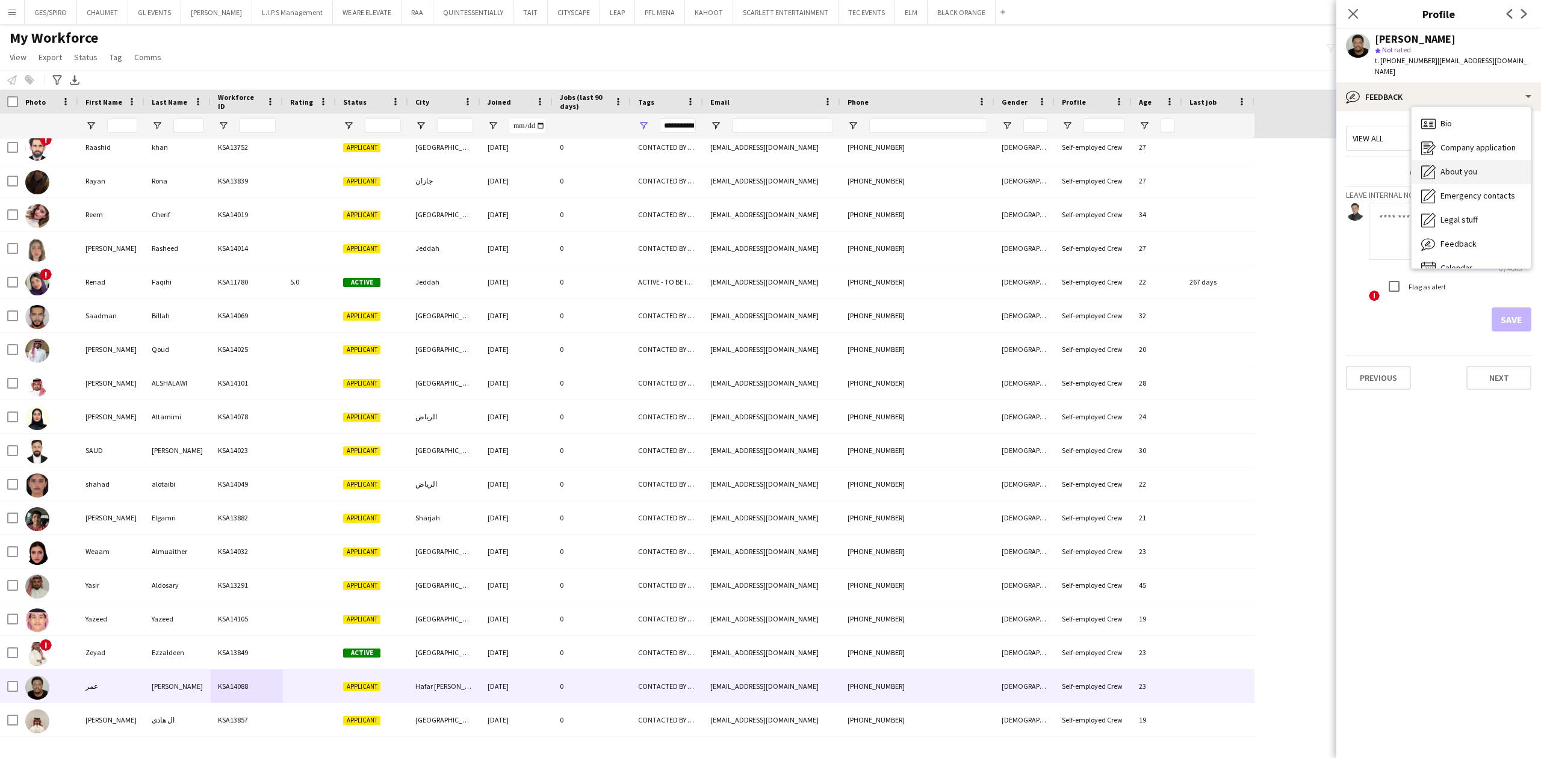
click at [1469, 166] on span "About you" at bounding box center [1458, 171] width 37 height 11
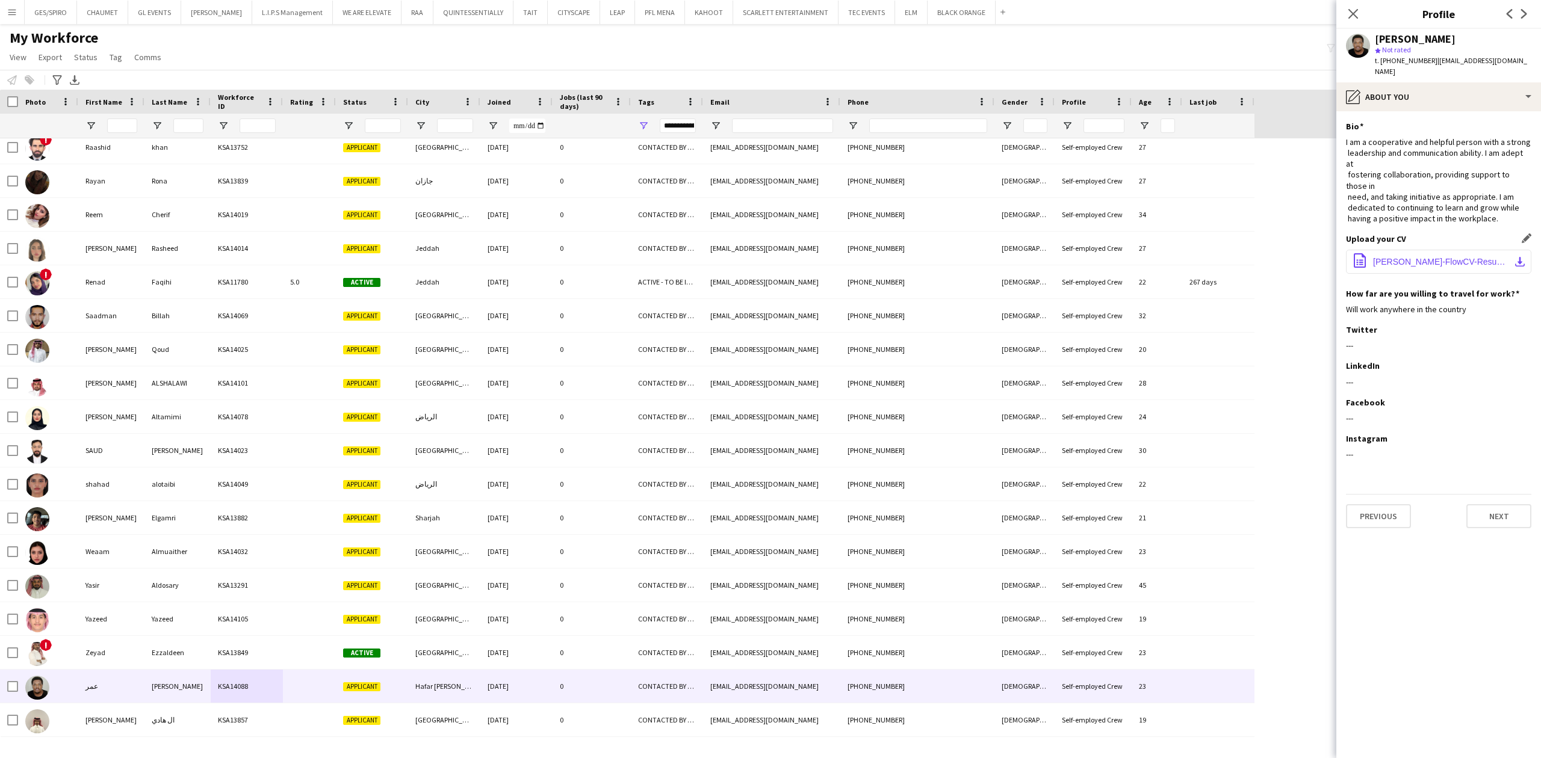
click at [1416, 257] on span "OMER-IBRAHEM-OMER-ALBUSHRA-FlowCV-Resume-20250607.pdf" at bounding box center [1441, 262] width 136 height 10
click at [1455, 366] on div "LinkedIn Edit this field ---" at bounding box center [1438, 379] width 185 height 36
click at [1449, 84] on div "pencil4 About you" at bounding box center [1438, 96] width 205 height 29
click at [1463, 112] on div "Bio Bio" at bounding box center [1471, 124] width 119 height 24
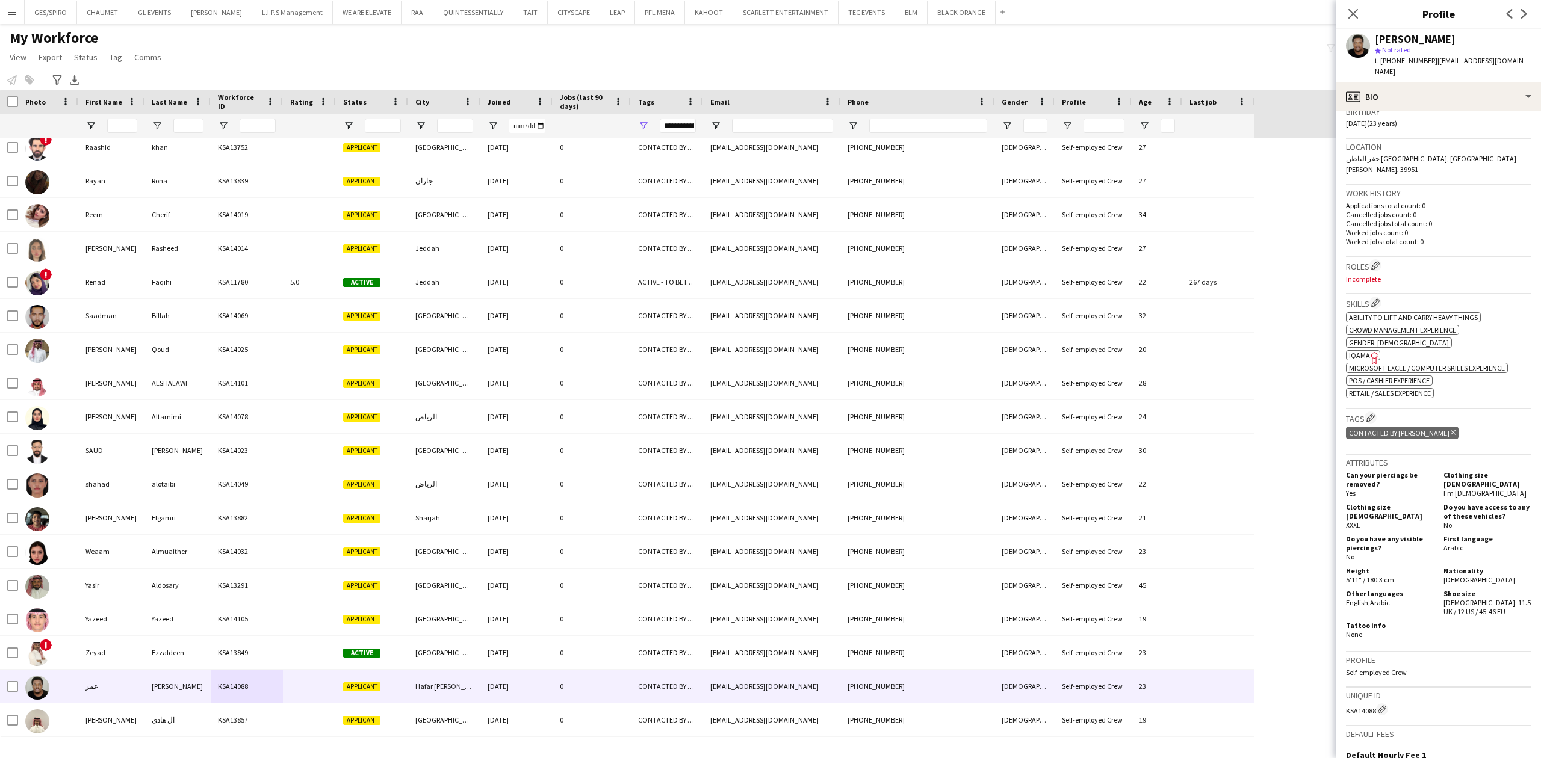
scroll to position [391, 0]
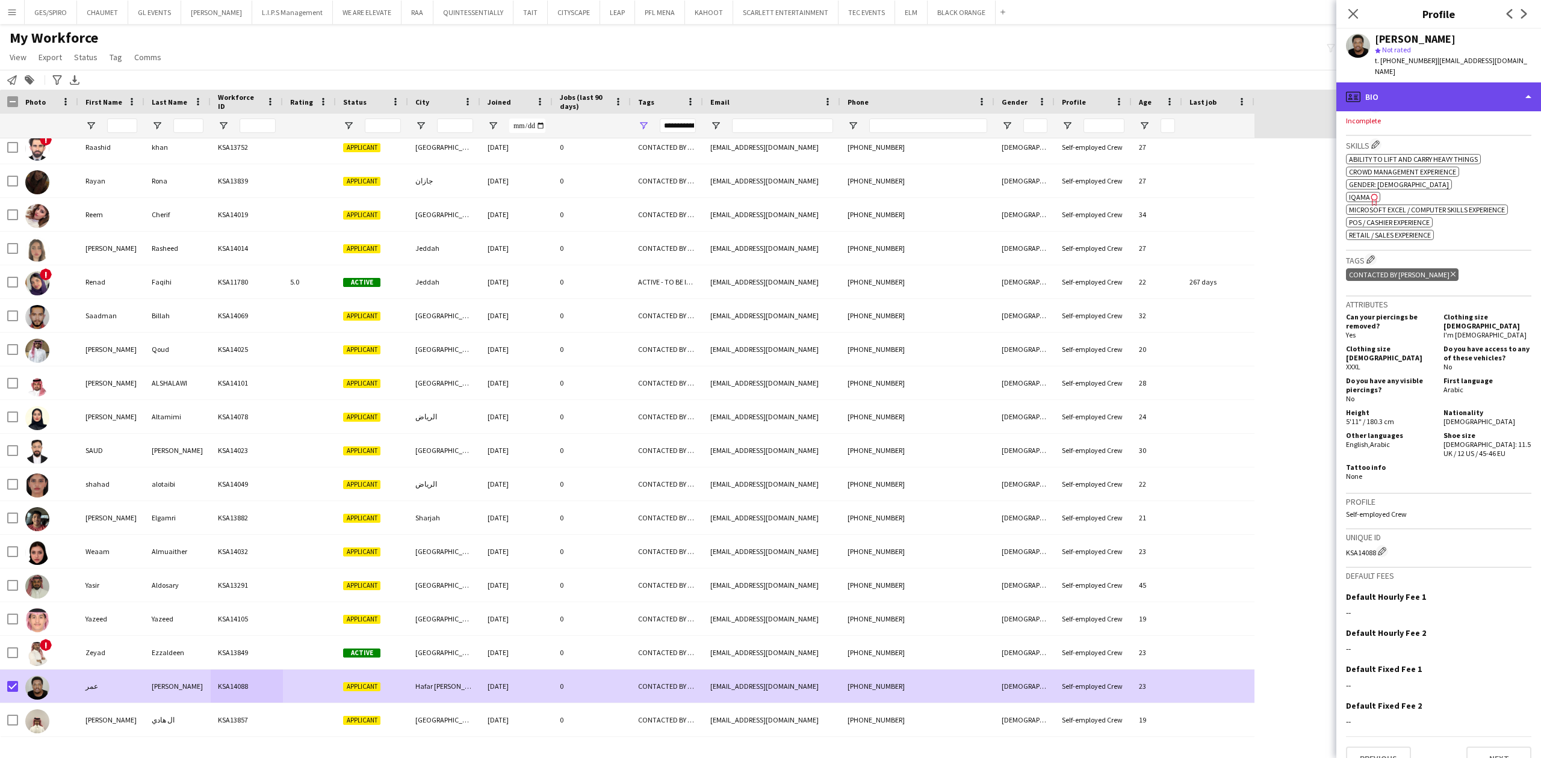
click at [1448, 90] on div "profile Bio" at bounding box center [1438, 96] width 205 height 29
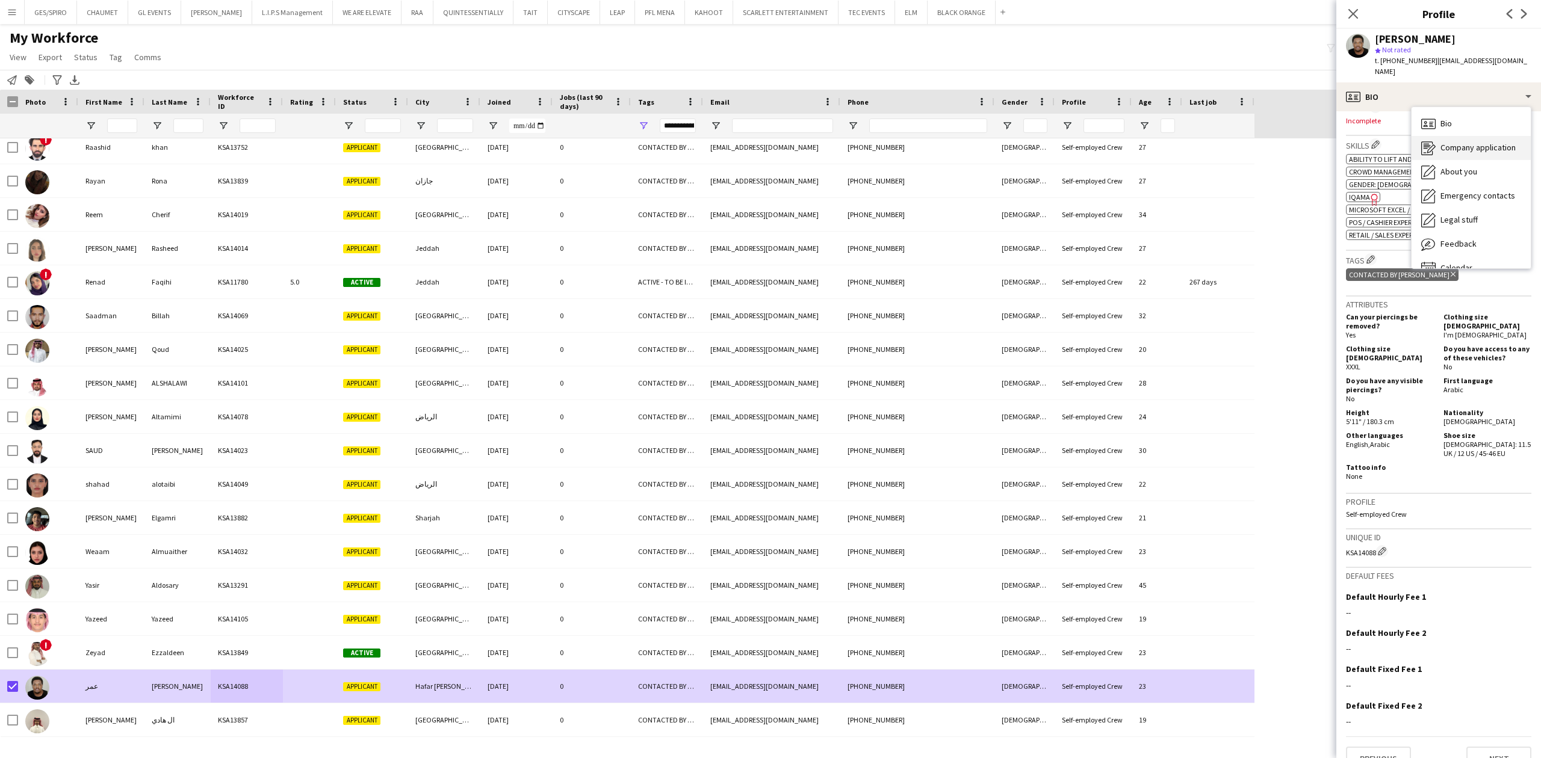
click at [1496, 142] on span "Company application" at bounding box center [1477, 147] width 75 height 11
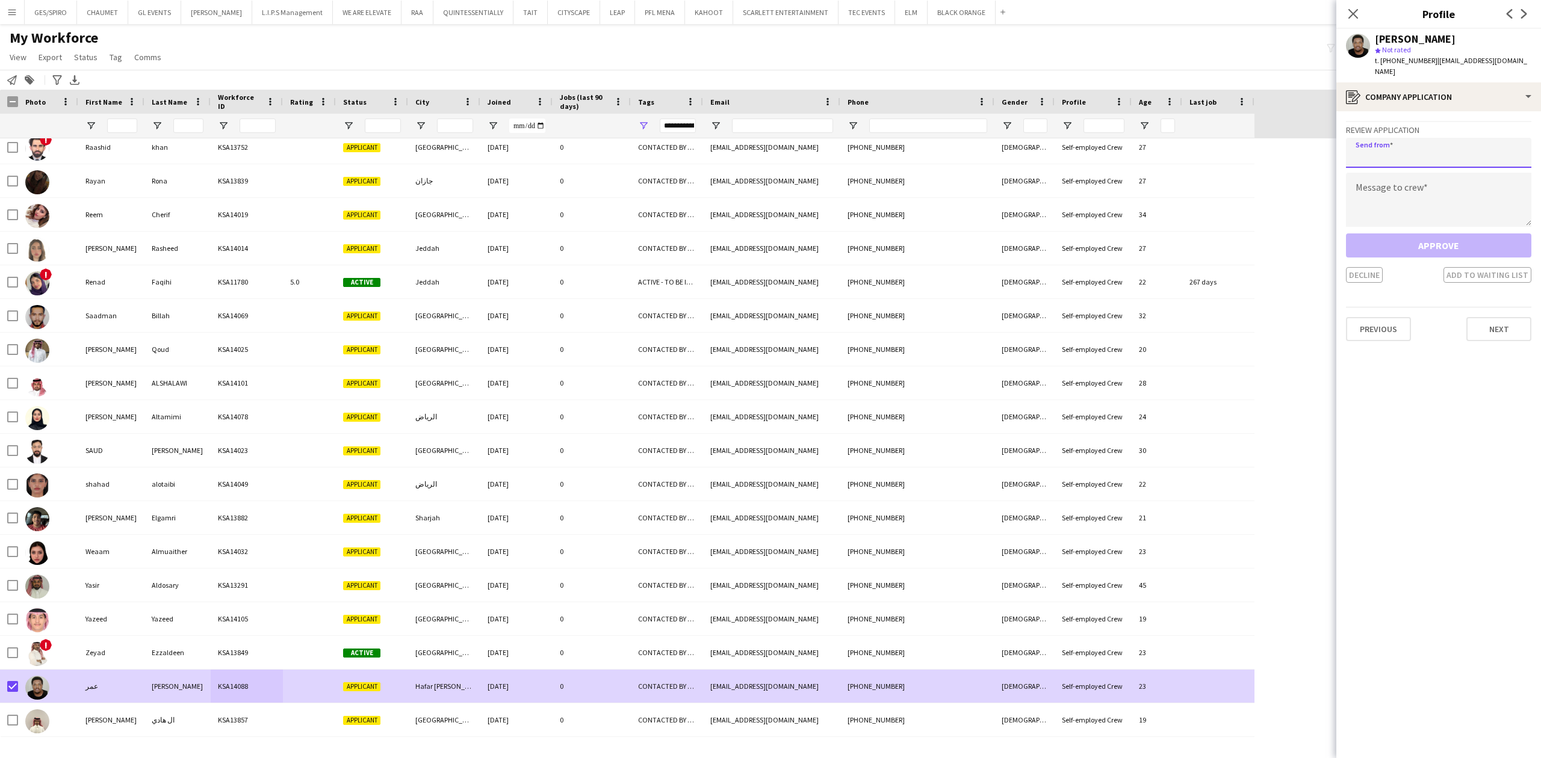
click at [1452, 138] on input "email" at bounding box center [1438, 153] width 185 height 30
paste input "**********"
type input "**********"
click at [1416, 178] on textarea at bounding box center [1438, 200] width 185 height 54
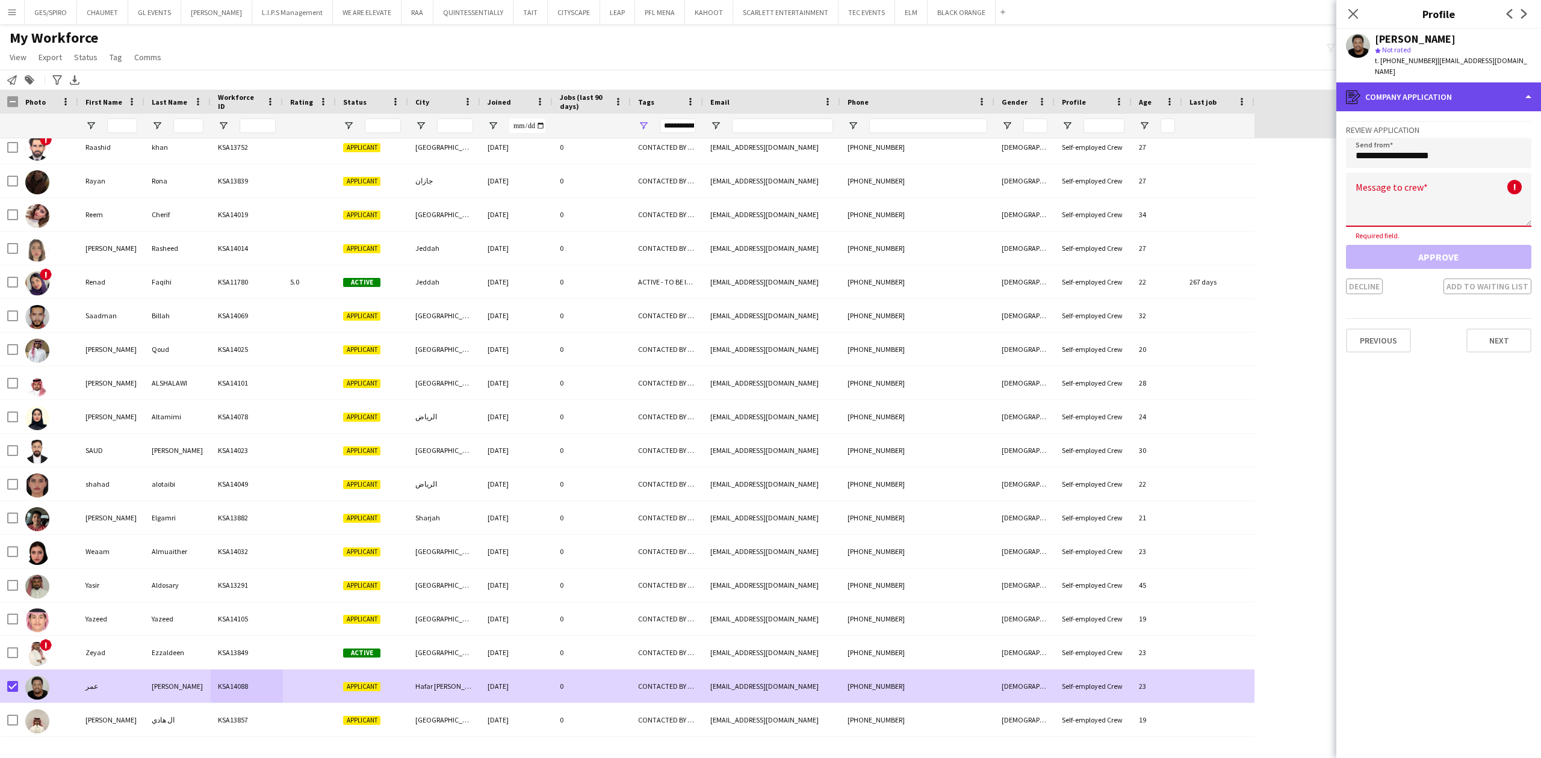
click at [1466, 82] on div "register Company application" at bounding box center [1438, 96] width 205 height 29
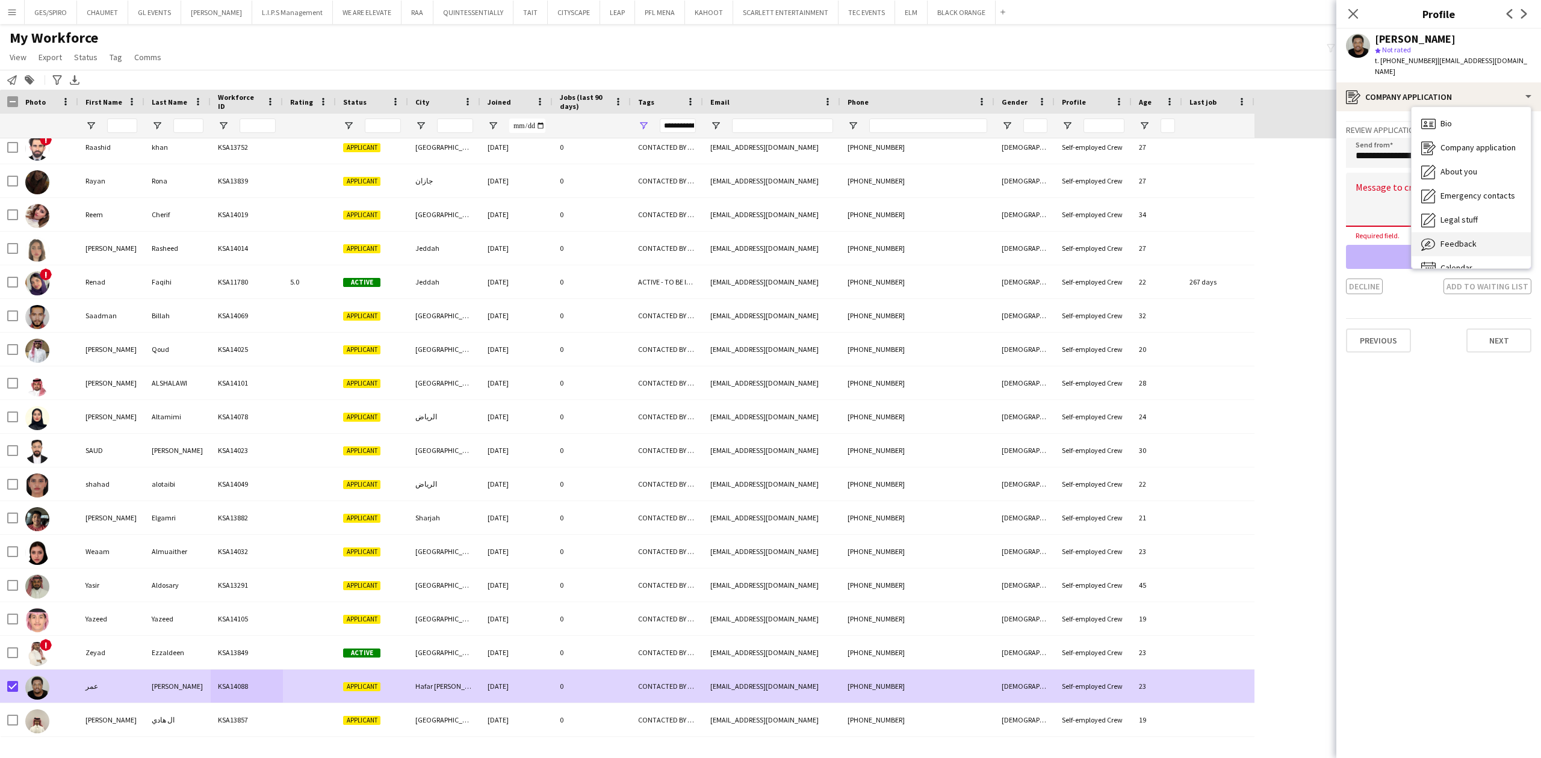
click at [1481, 232] on div "Feedback Feedback" at bounding box center [1471, 244] width 119 height 24
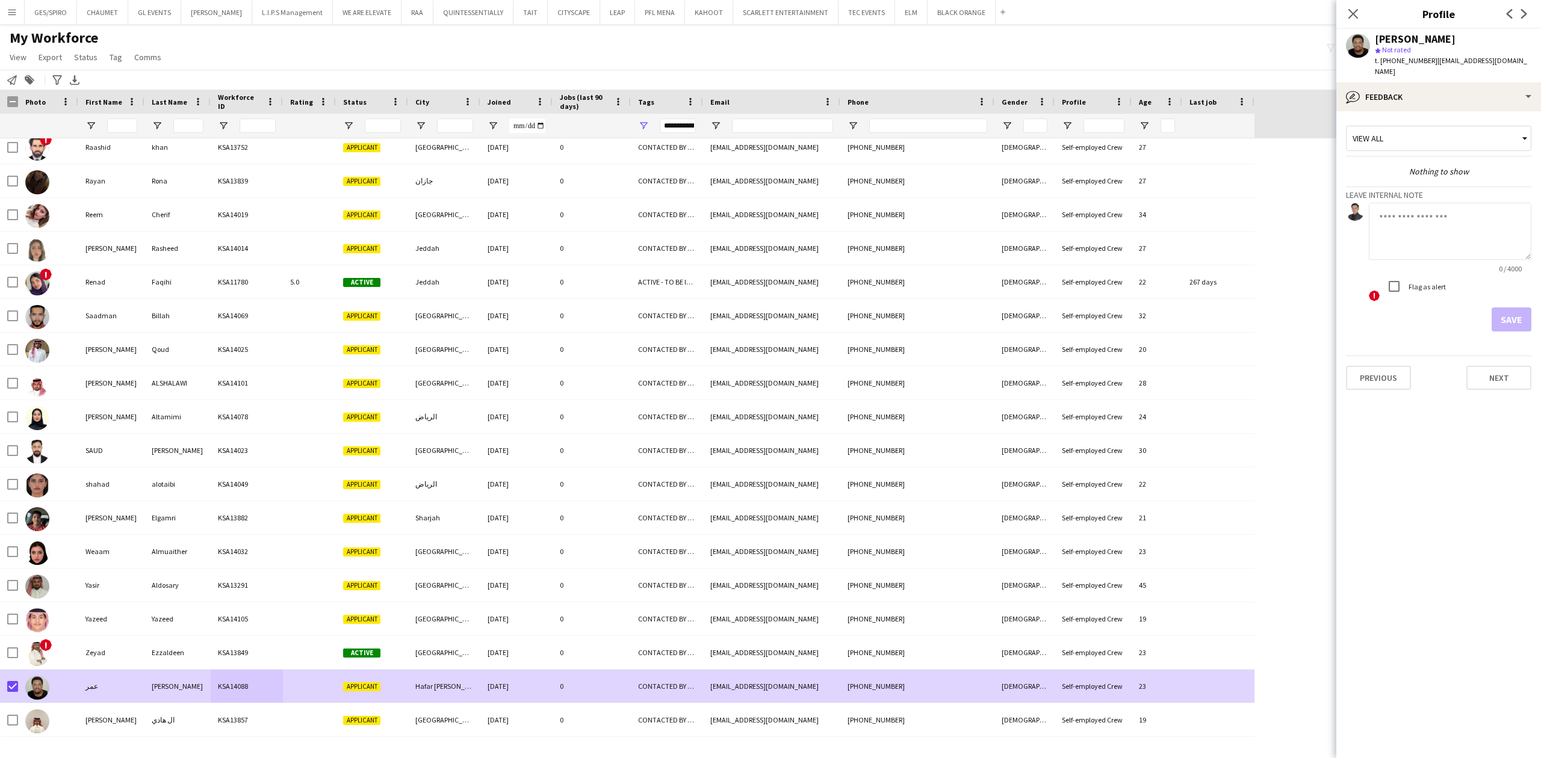
click at [1449, 218] on textarea at bounding box center [1450, 231] width 163 height 57
type textarea "**********"
click at [1511, 308] on button "Save" at bounding box center [1512, 320] width 40 height 24
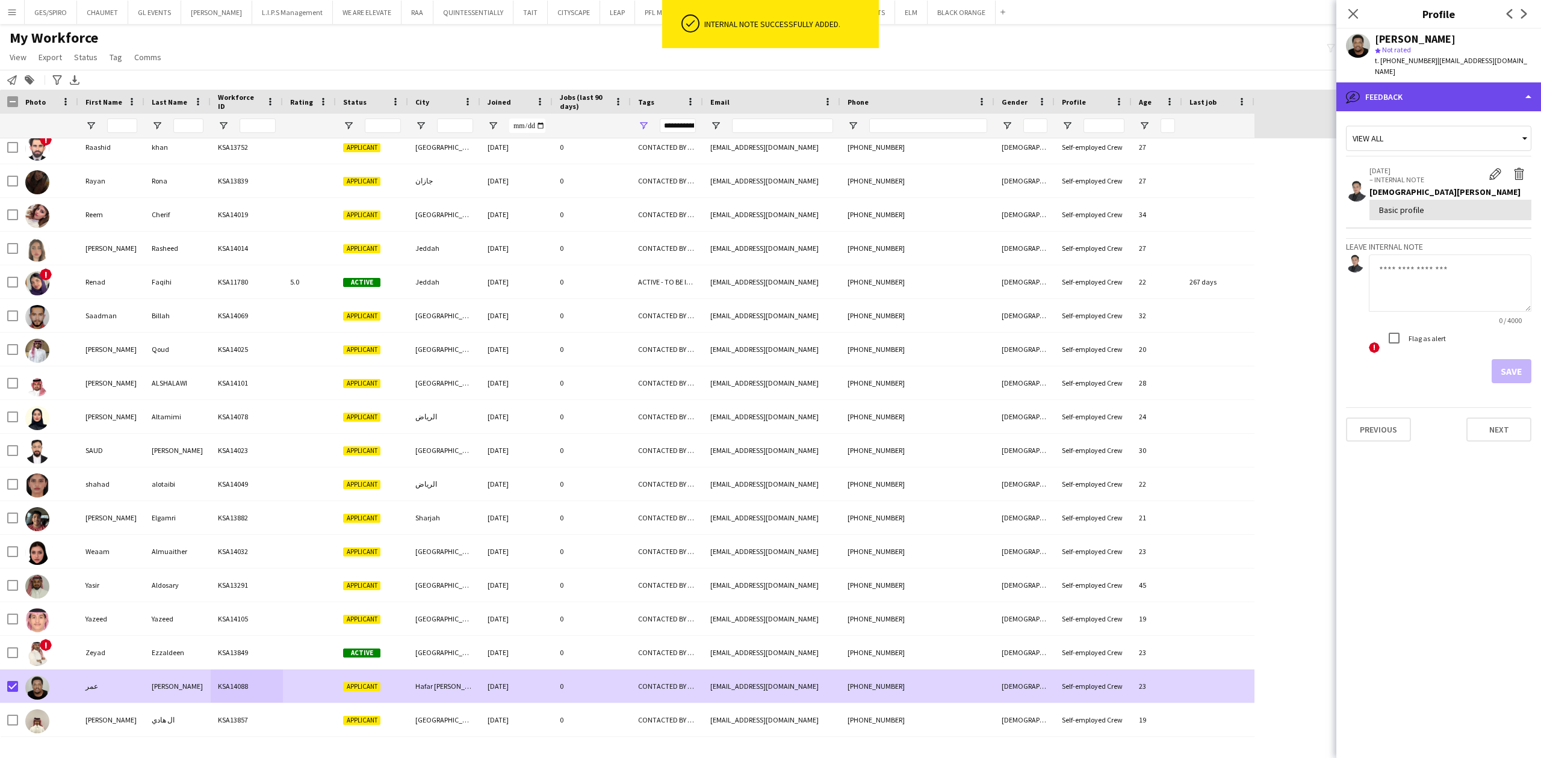
click at [1471, 85] on div "bubble-pencil Feedback" at bounding box center [1438, 96] width 205 height 29
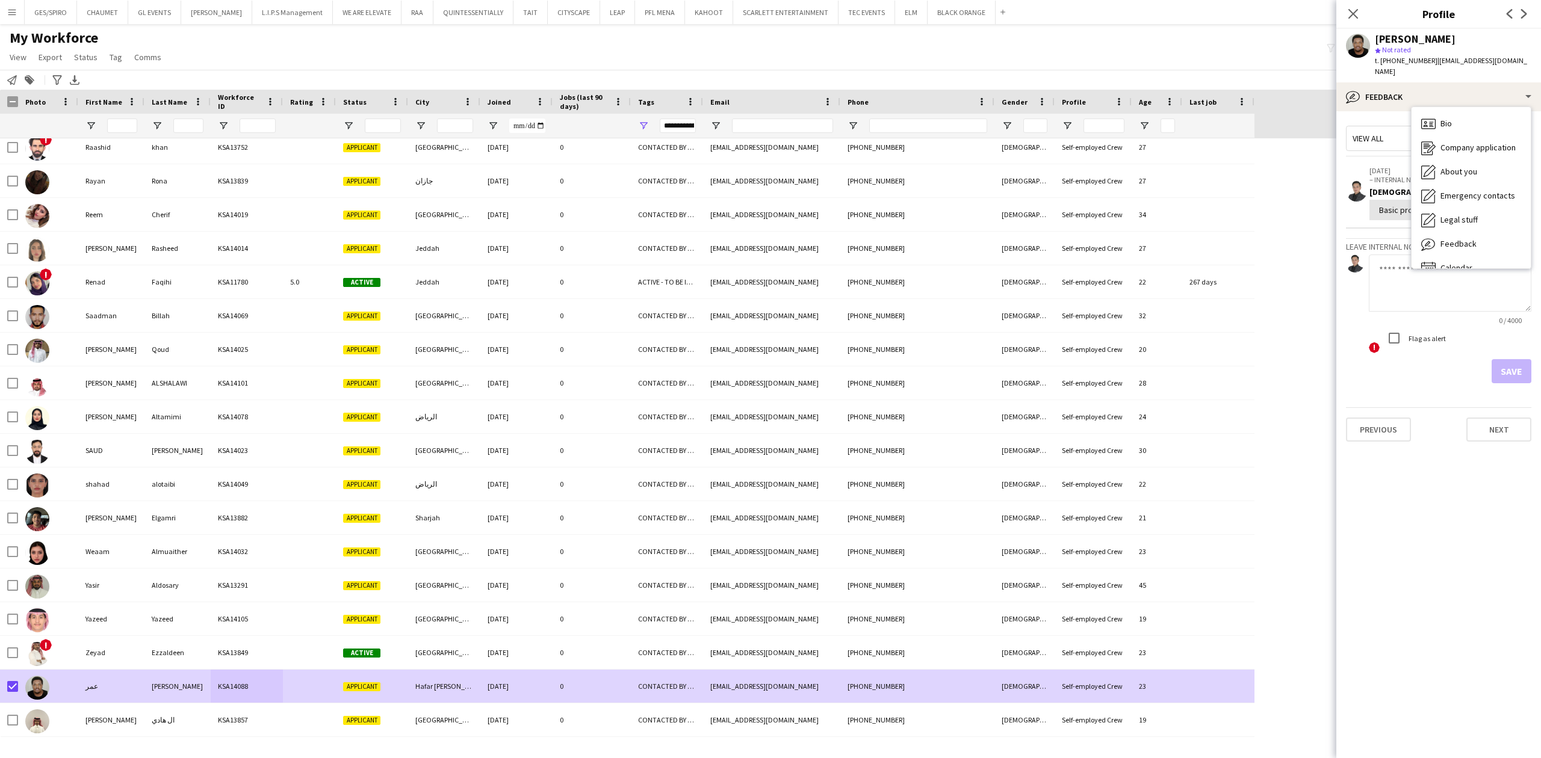
click at [1489, 236] on div "Feedback Feedback" at bounding box center [1471, 244] width 119 height 24
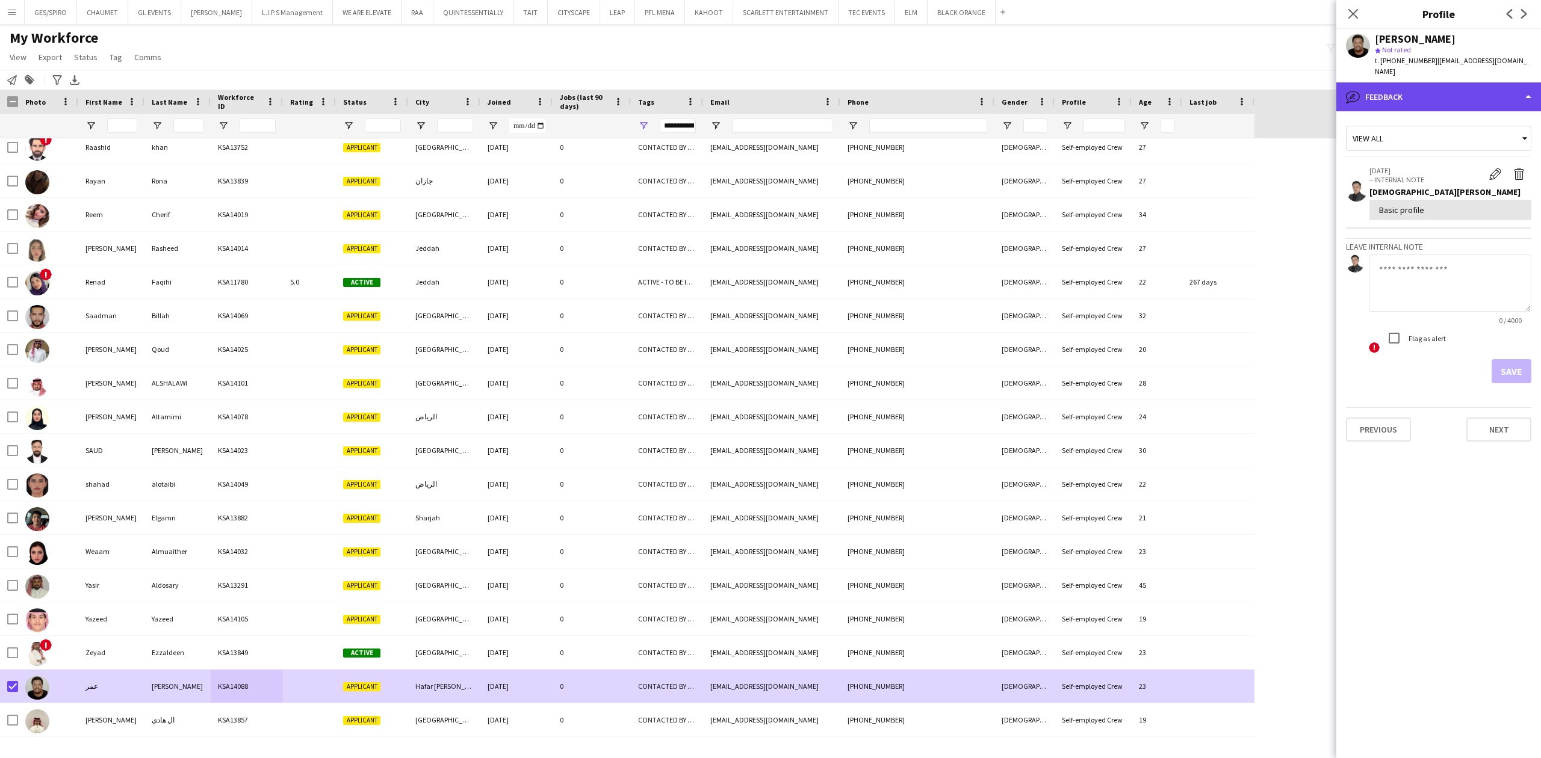
click at [1431, 82] on div "bubble-pencil Feedback" at bounding box center [1438, 96] width 205 height 29
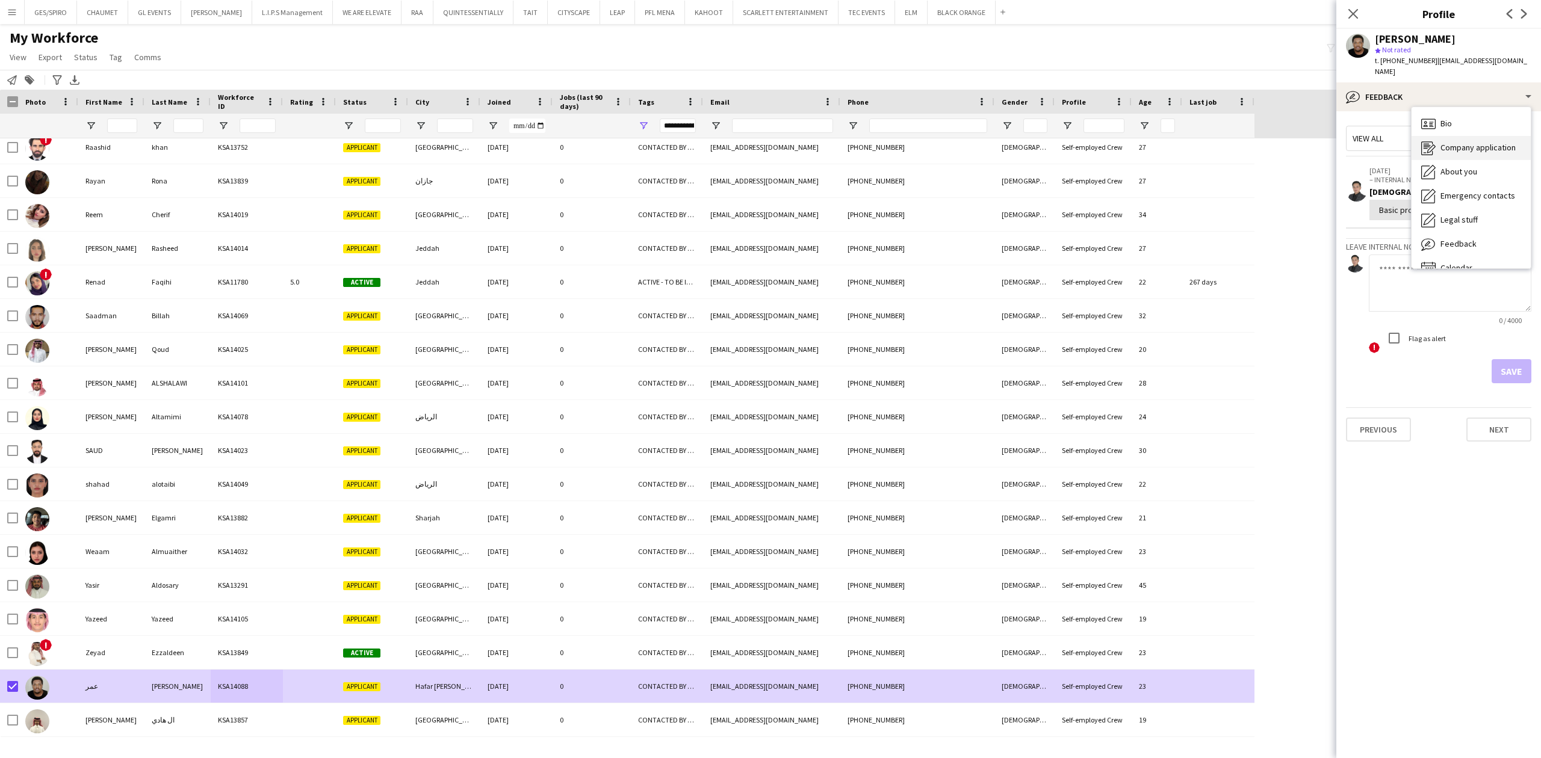
click at [1474, 142] on span "Company application" at bounding box center [1477, 147] width 75 height 11
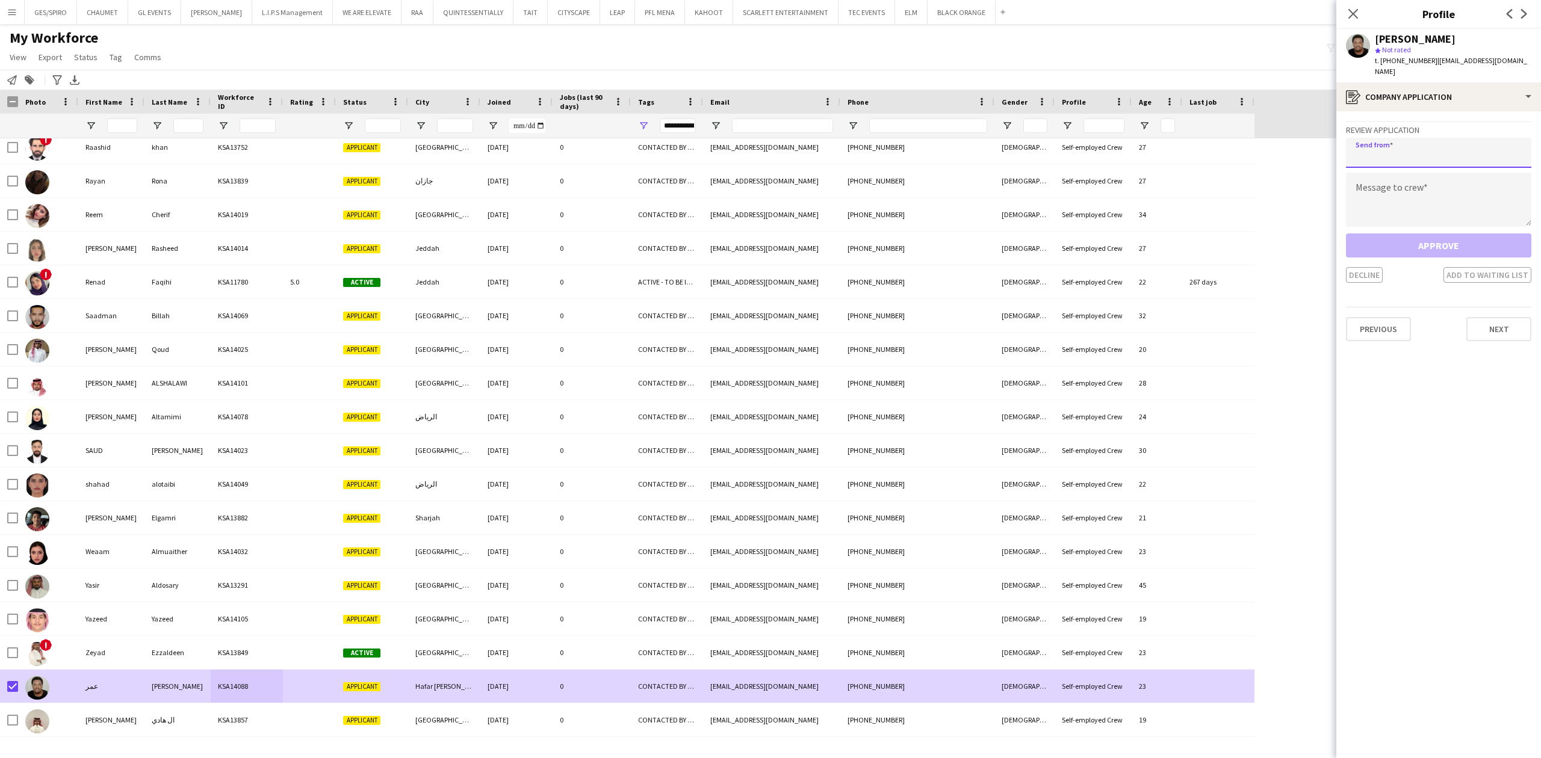
click at [1448, 138] on input "email" at bounding box center [1438, 153] width 185 height 30
paste input "**********"
type input "**********"
click at [1440, 188] on textarea at bounding box center [1438, 200] width 185 height 54
paste textarea "**********"
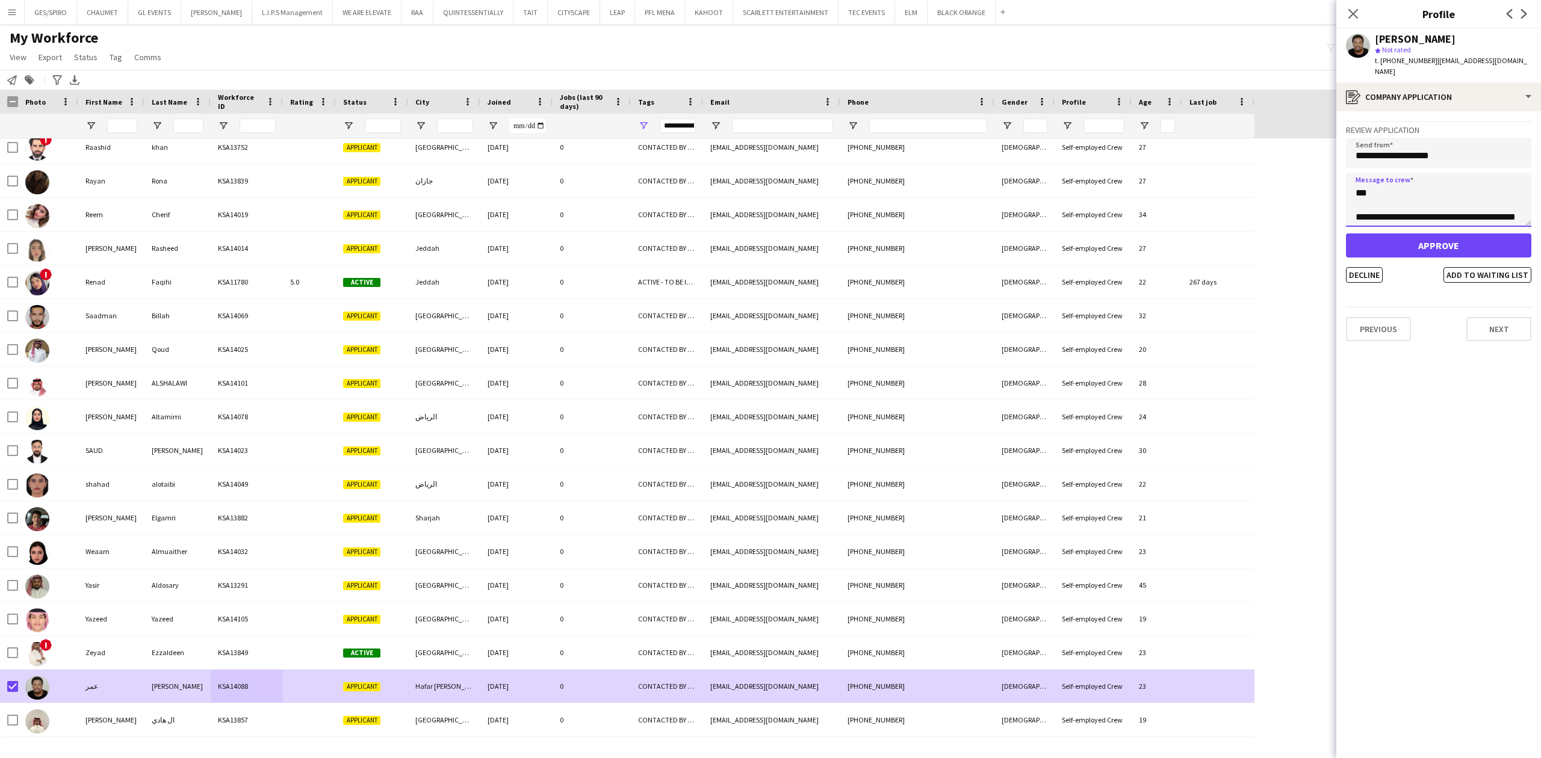
scroll to position [0, 0]
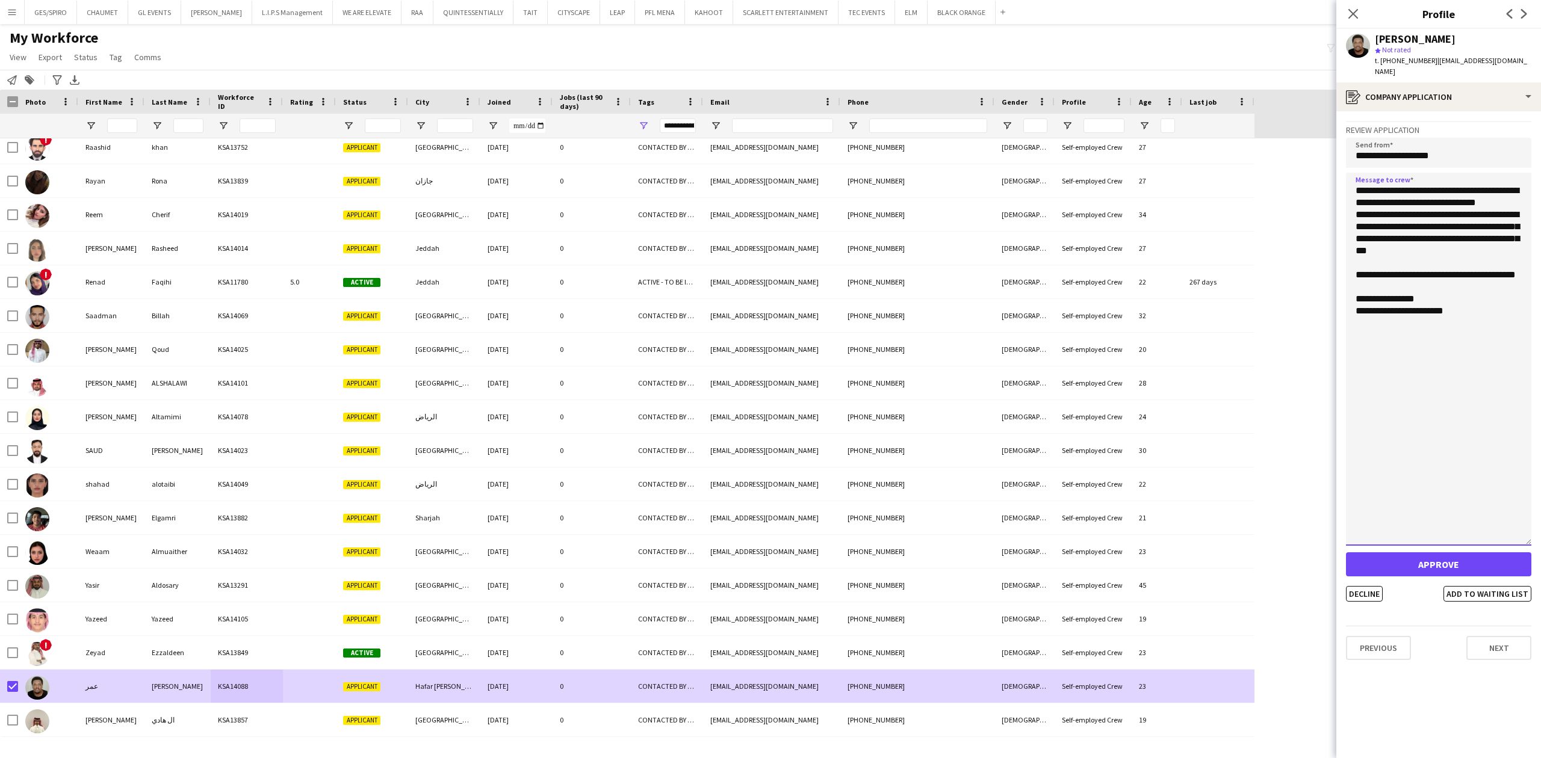
drag, startPoint x: 1528, startPoint y: 211, endPoint x: 1537, endPoint y: 530, distance: 319.8
click at [1537, 530] on app-crew-profile-application "**********" at bounding box center [1438, 434] width 205 height 647
click at [1498, 237] on textarea "**********" at bounding box center [1438, 359] width 185 height 373
drag, startPoint x: 1469, startPoint y: 200, endPoint x: 1390, endPoint y: 213, distance: 79.9
click at [1390, 213] on textarea "**********" at bounding box center [1438, 359] width 185 height 373
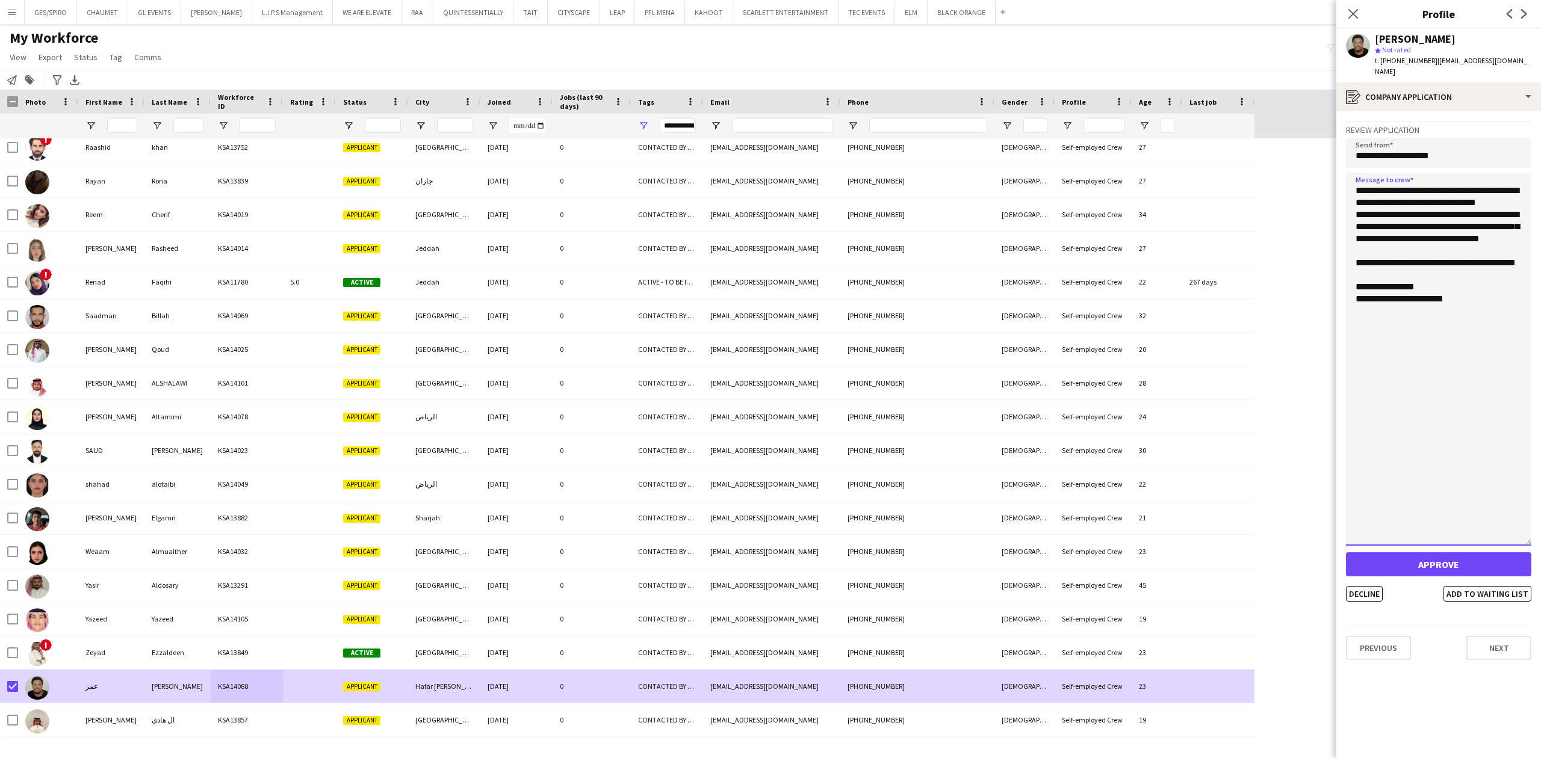
click at [1449, 220] on textarea "**********" at bounding box center [1438, 359] width 185 height 373
type textarea "**********"
click at [1371, 586] on button "Decline" at bounding box center [1364, 594] width 37 height 16
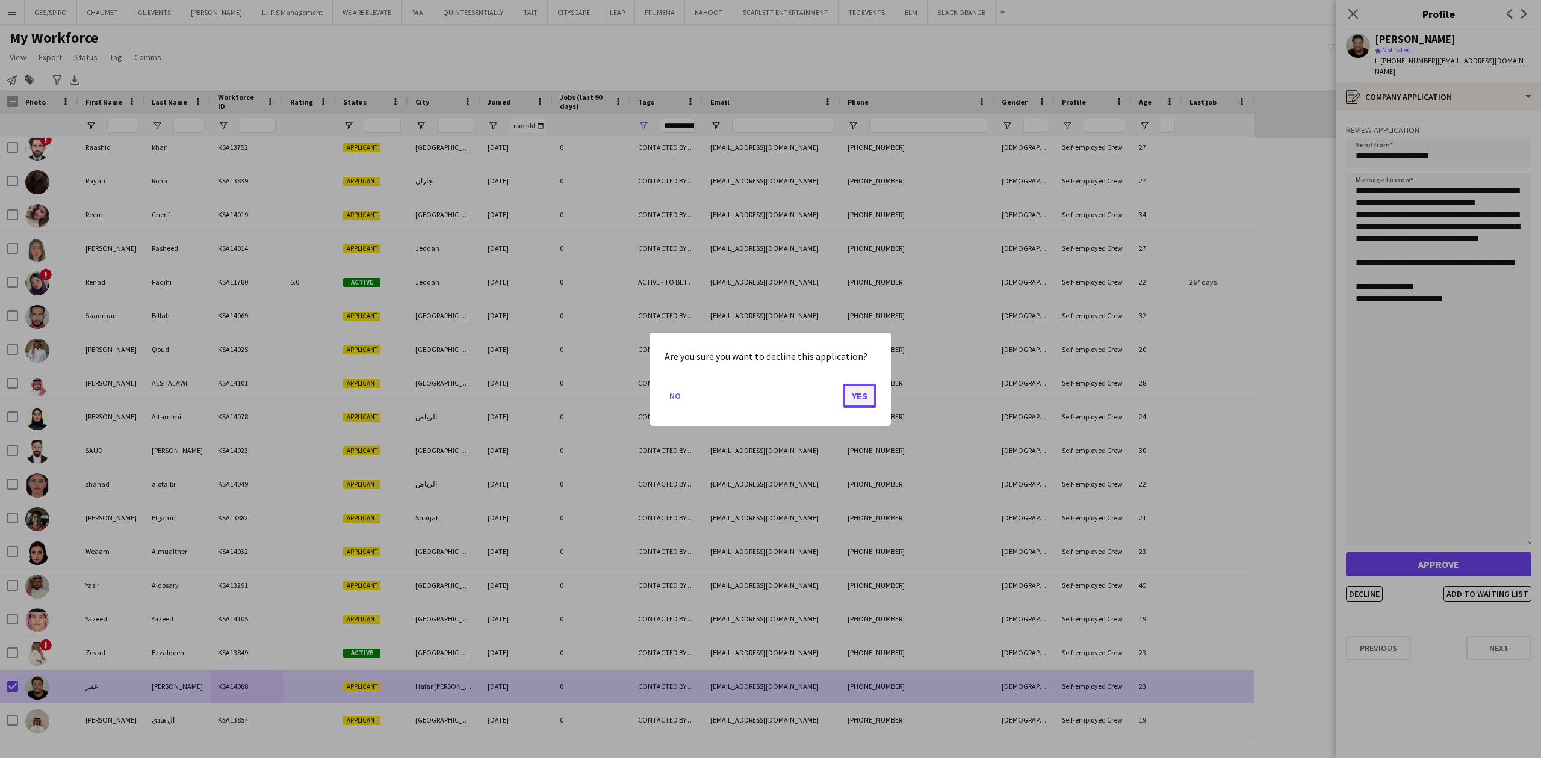
click at [860, 388] on button "Yes" at bounding box center [860, 395] width 34 height 24
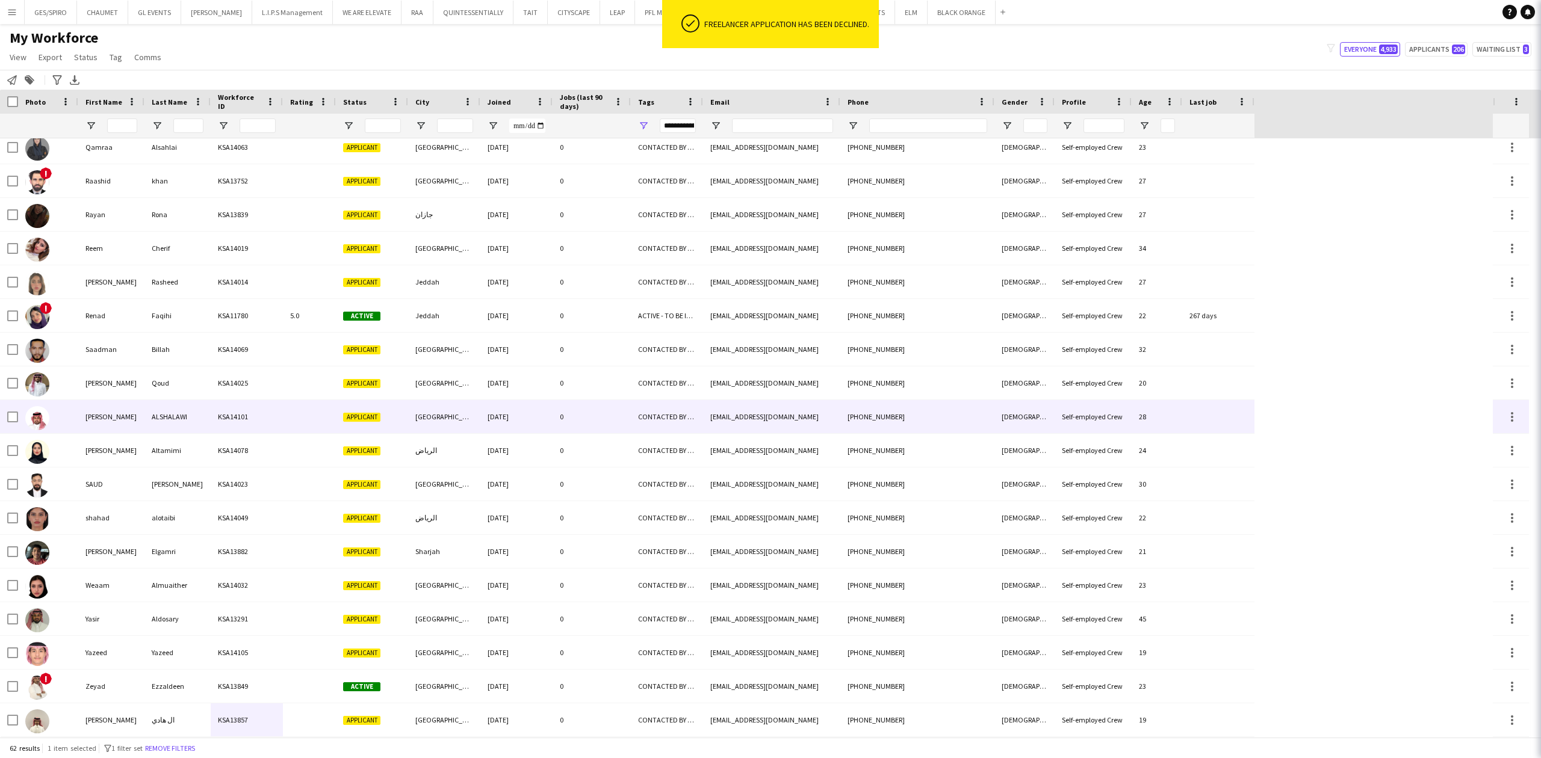
scroll to position [1491, 0]
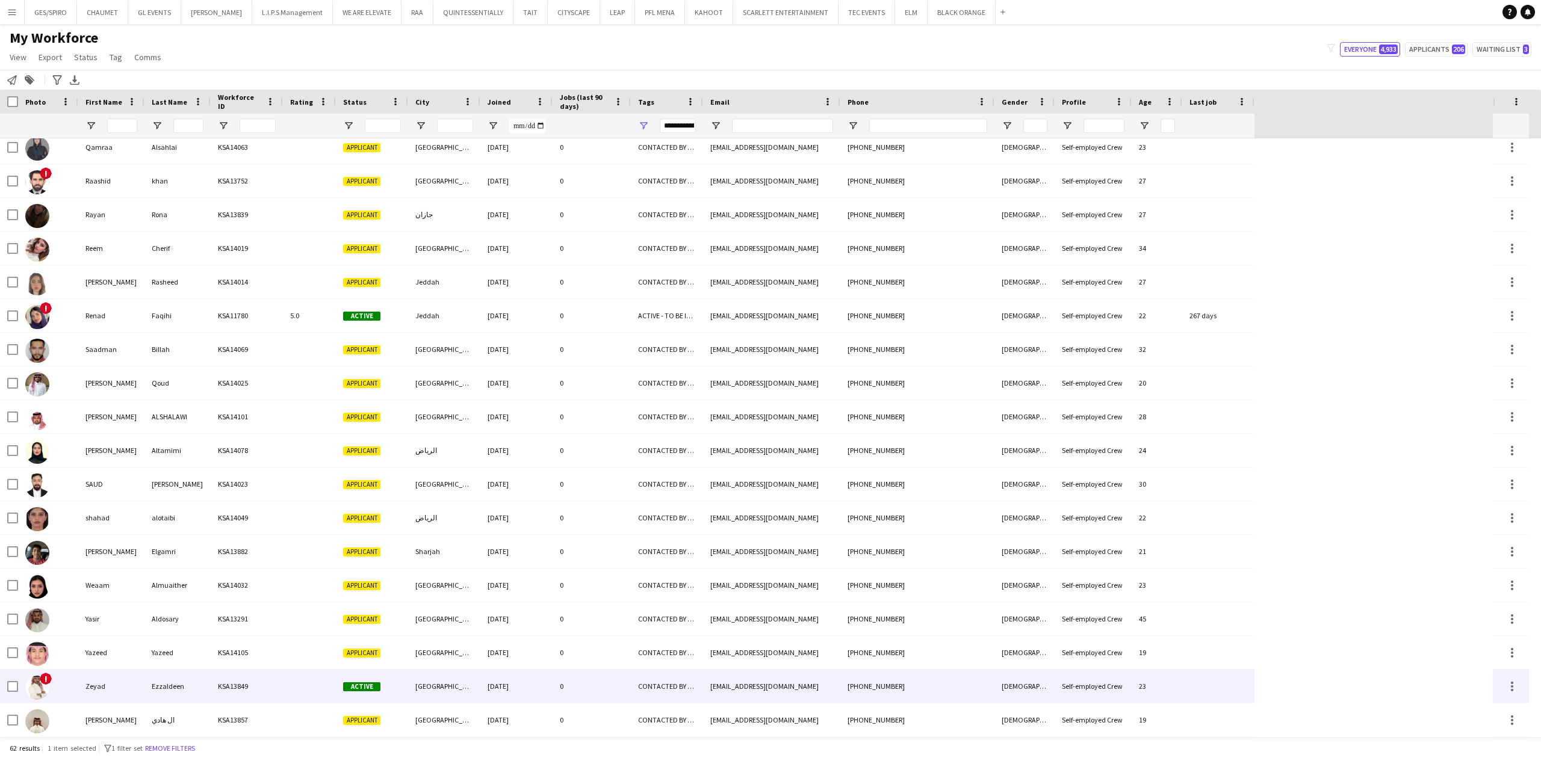
click at [541, 677] on div "30-07-2025" at bounding box center [516, 686] width 72 height 33
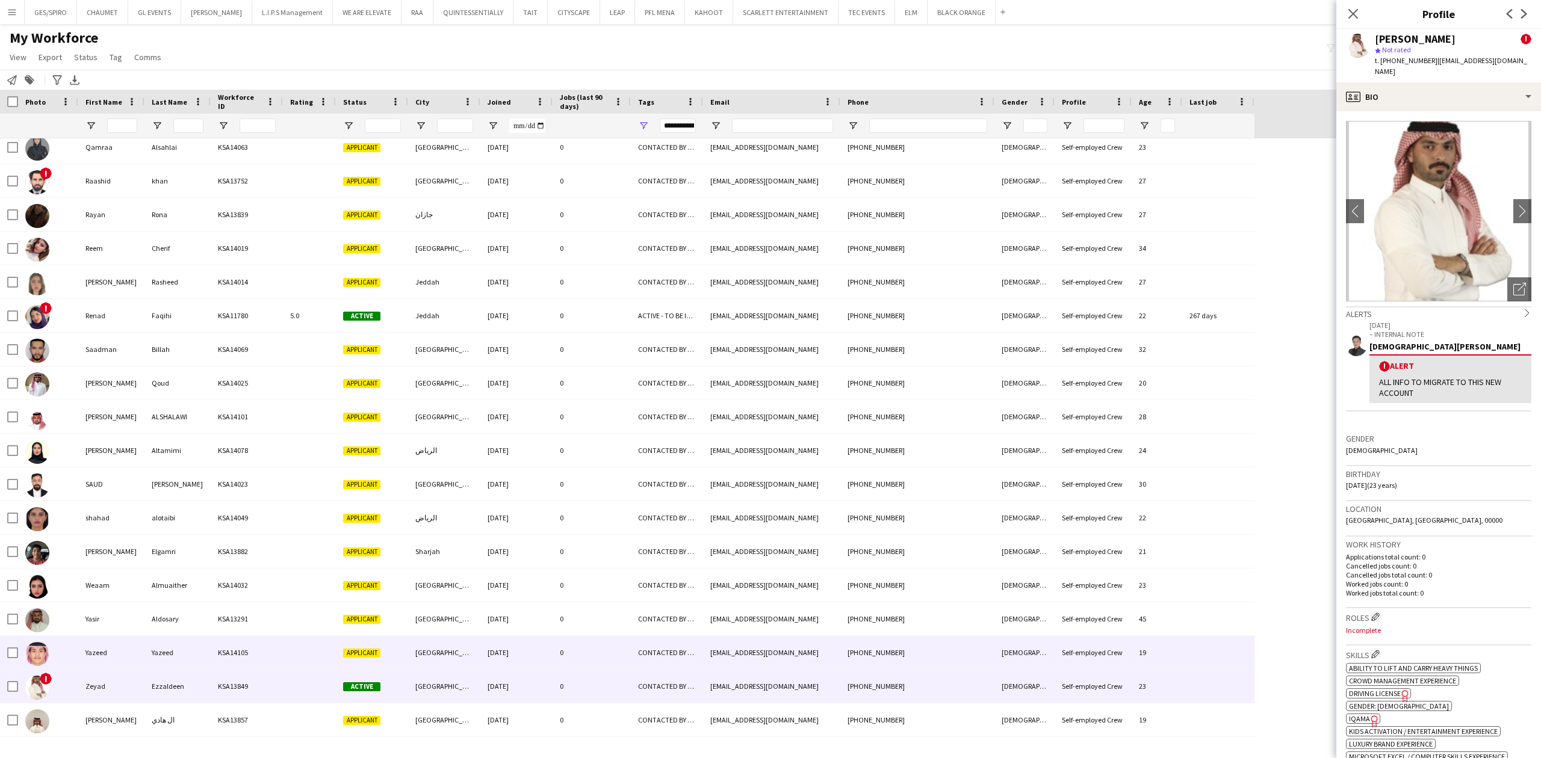
click at [540, 661] on div "26-08-2025" at bounding box center [516, 652] width 72 height 33
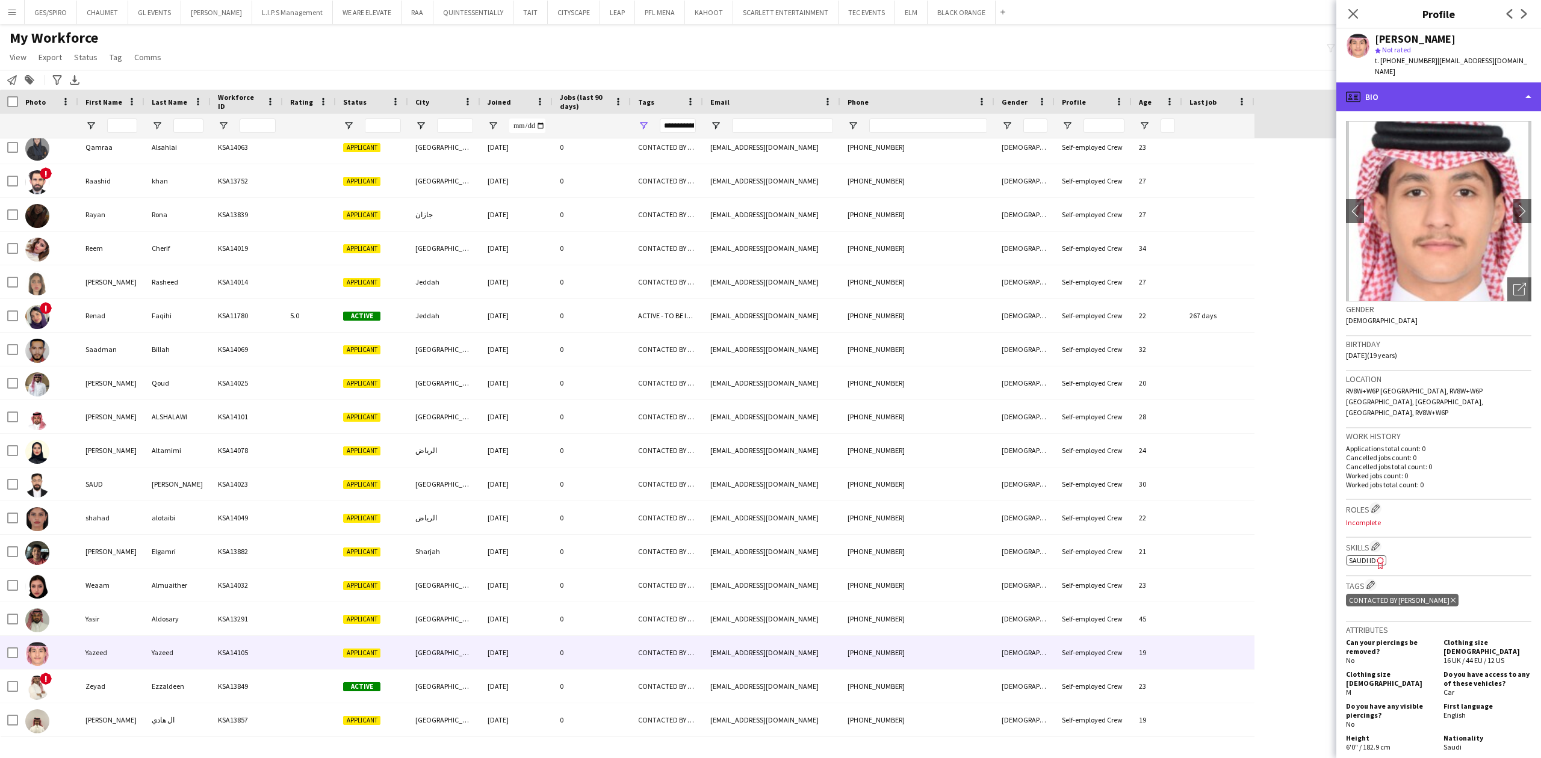
click at [1454, 85] on div "profile Bio" at bounding box center [1438, 96] width 205 height 29
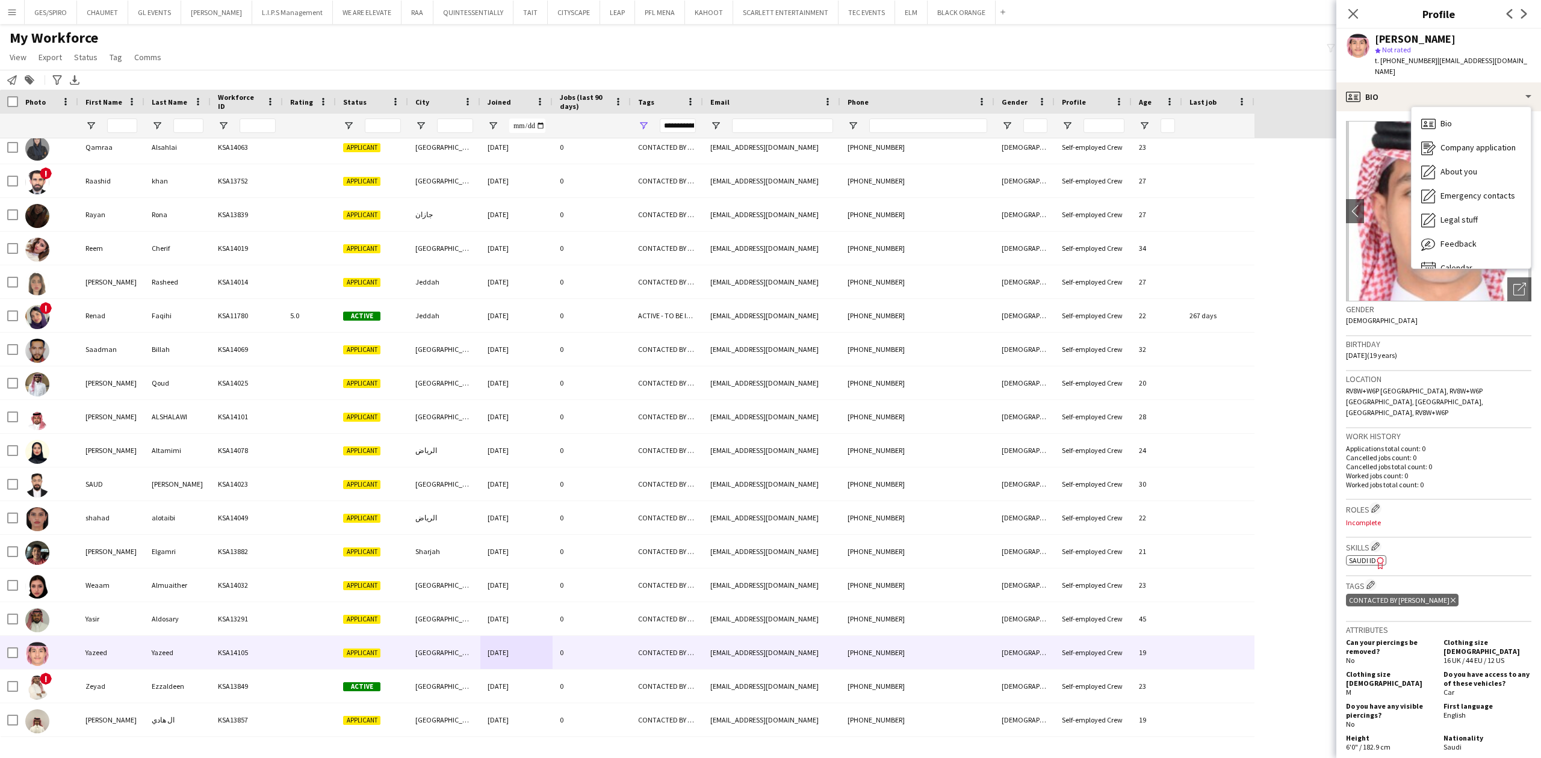
click at [1472, 444] on p "Applications total count: 0" at bounding box center [1438, 448] width 185 height 9
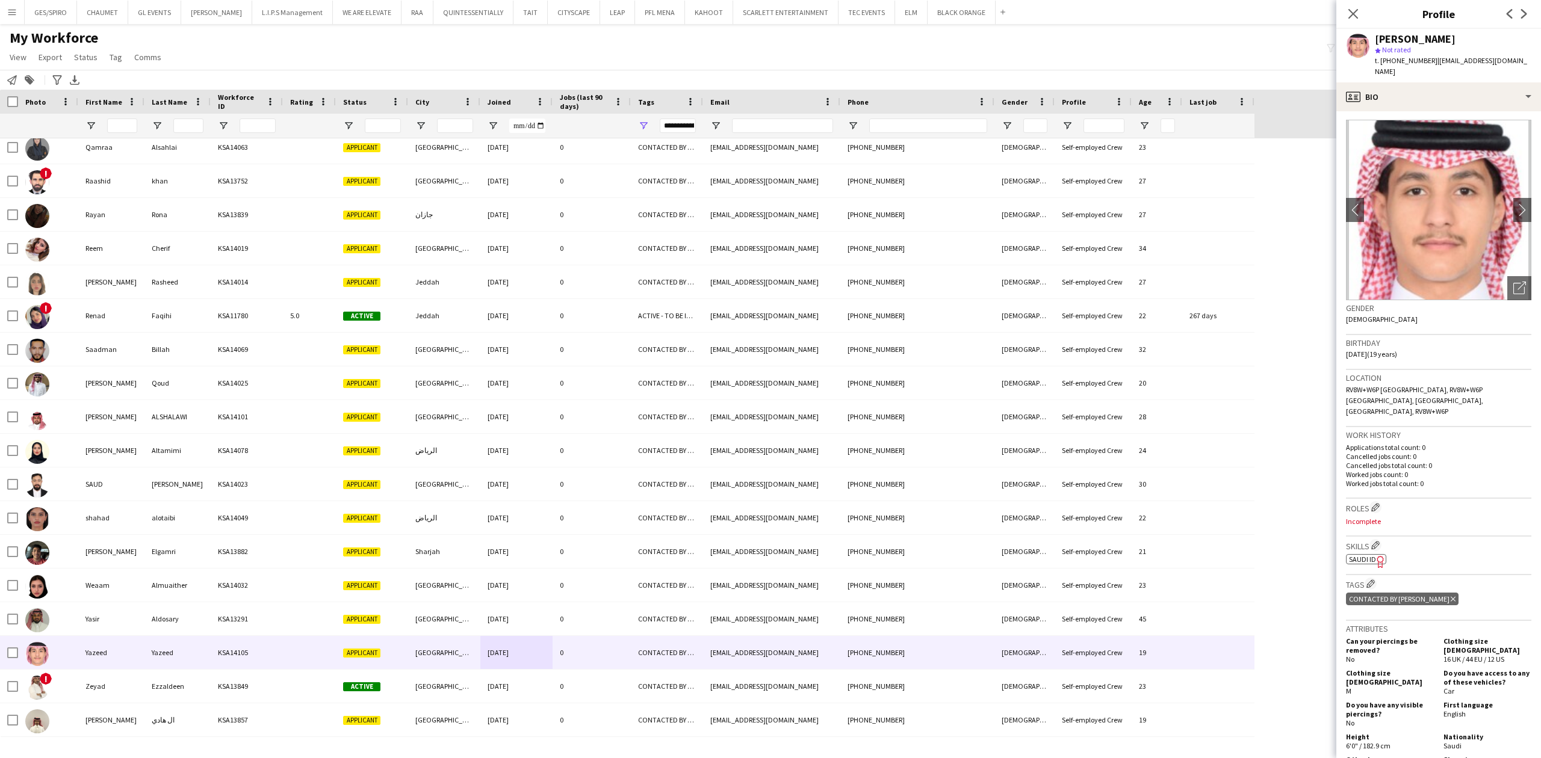
scroll to position [0, 0]
click at [1445, 82] on div "profile Bio" at bounding box center [1438, 96] width 205 height 29
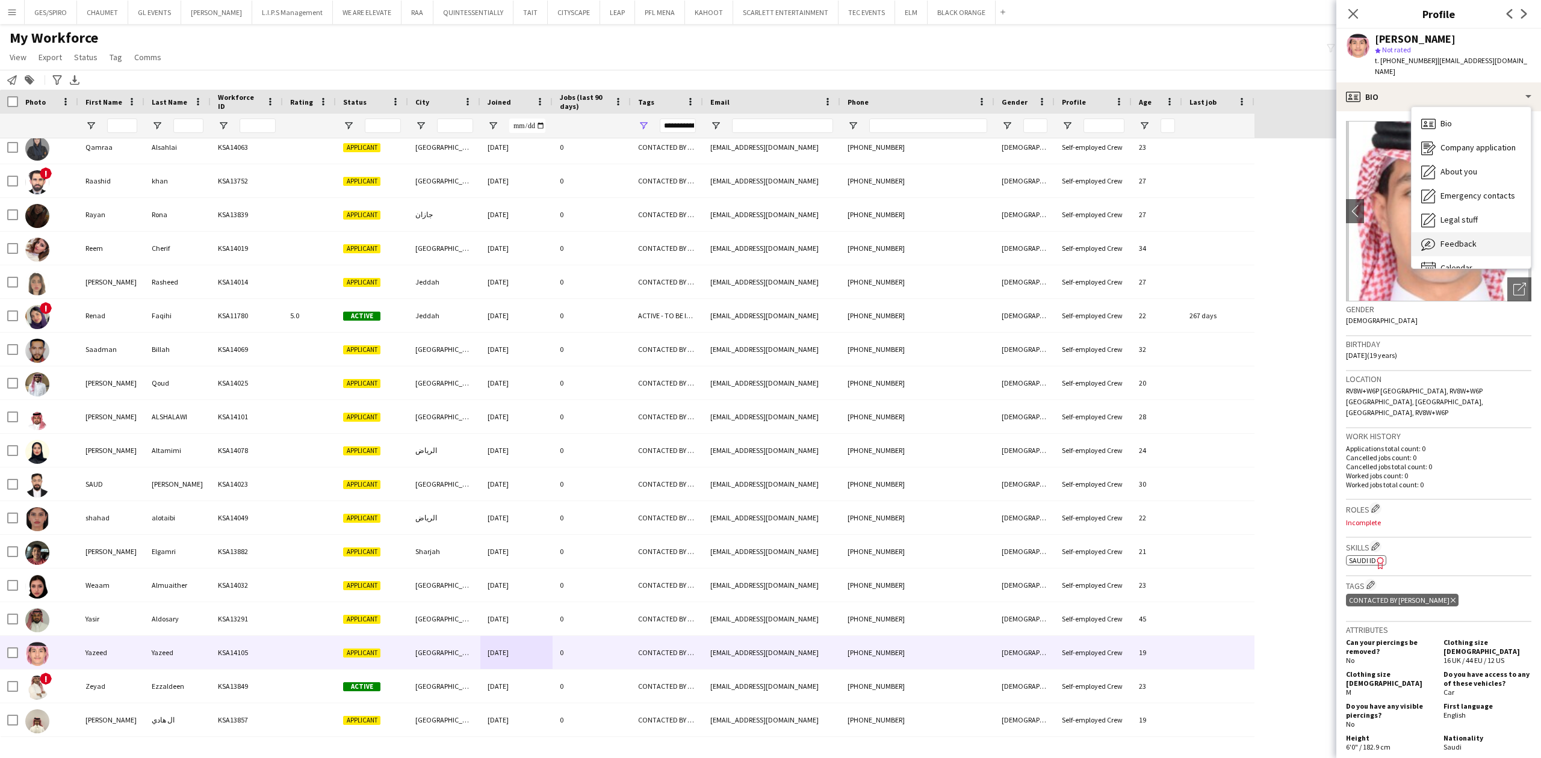
click at [1500, 232] on div "Feedback Feedback" at bounding box center [1471, 244] width 119 height 24
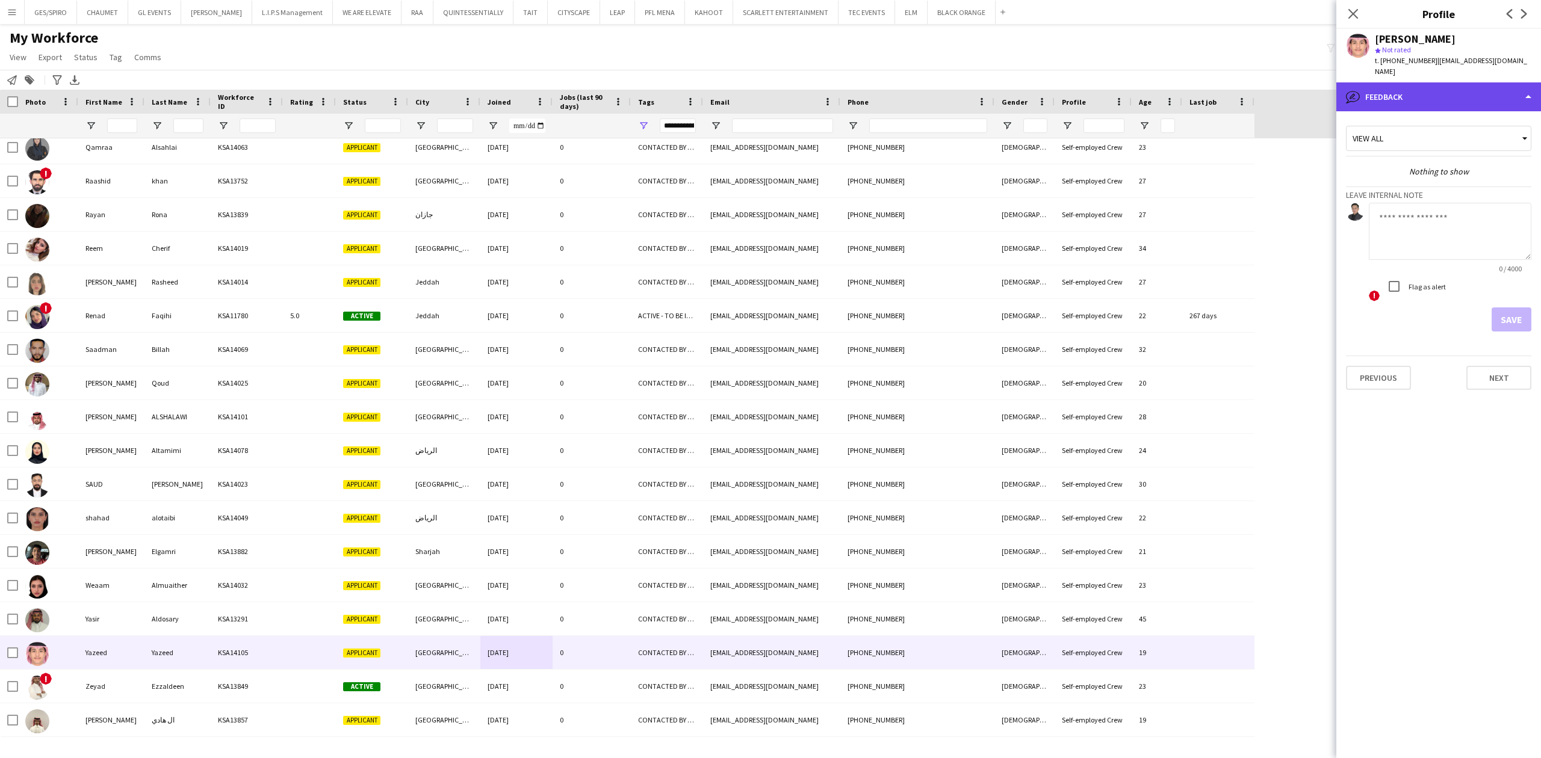
click at [1470, 87] on div "bubble-pencil Feedback" at bounding box center [1438, 96] width 205 height 29
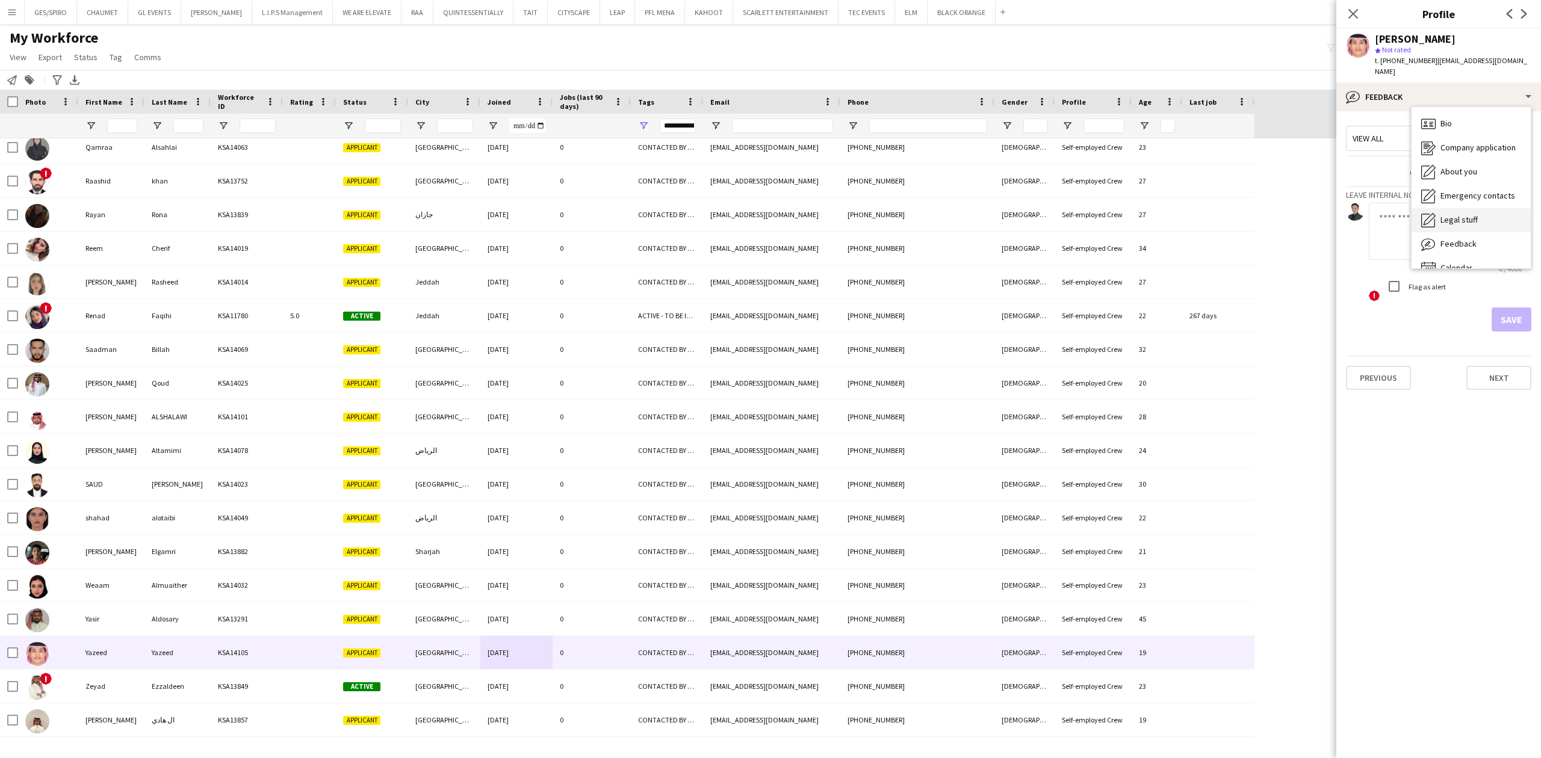
click at [1482, 208] on div "Legal stuff Legal stuff" at bounding box center [1471, 220] width 119 height 24
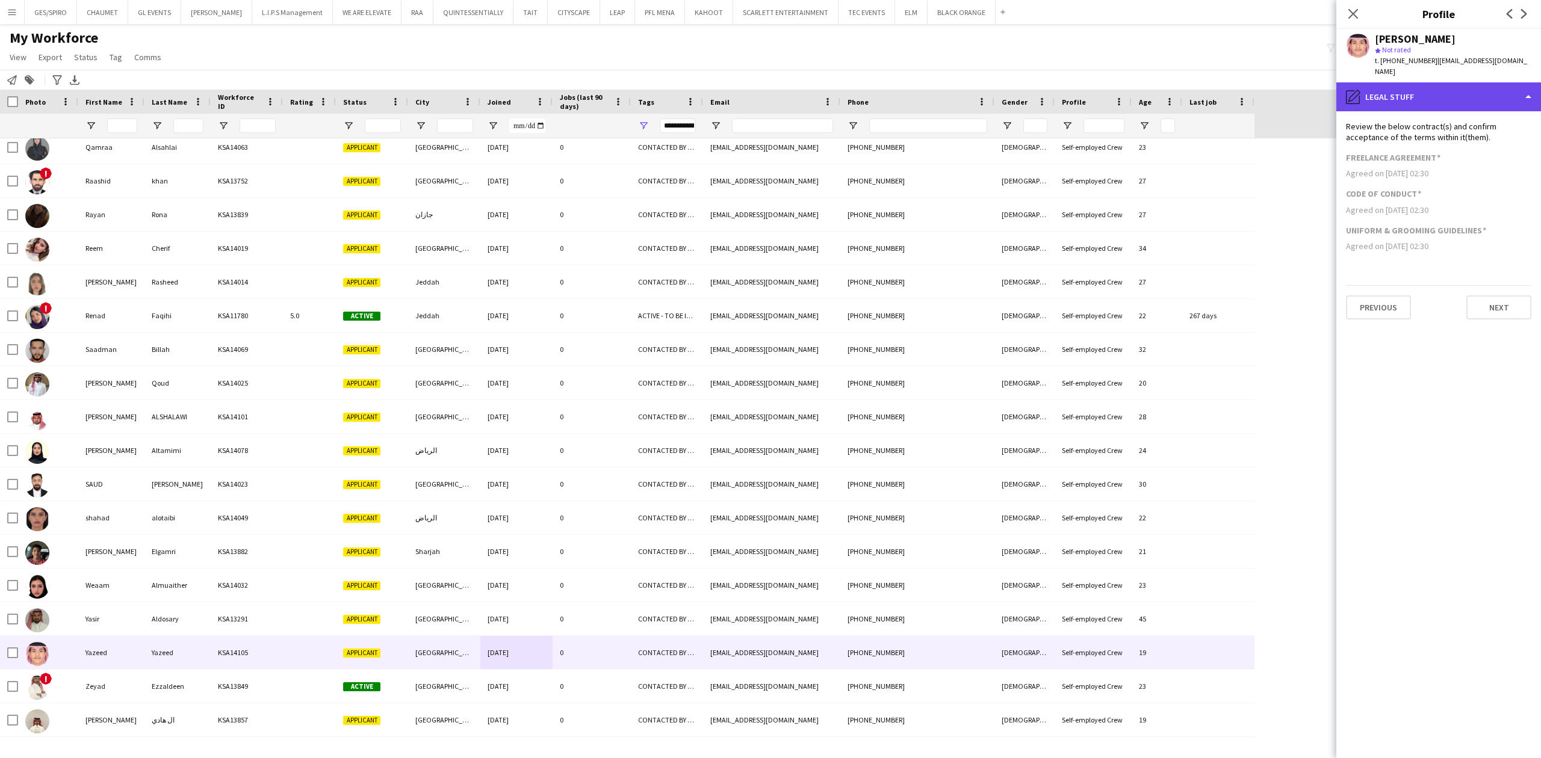
click at [1455, 82] on div "pencil4 Legal stuff" at bounding box center [1438, 96] width 205 height 29
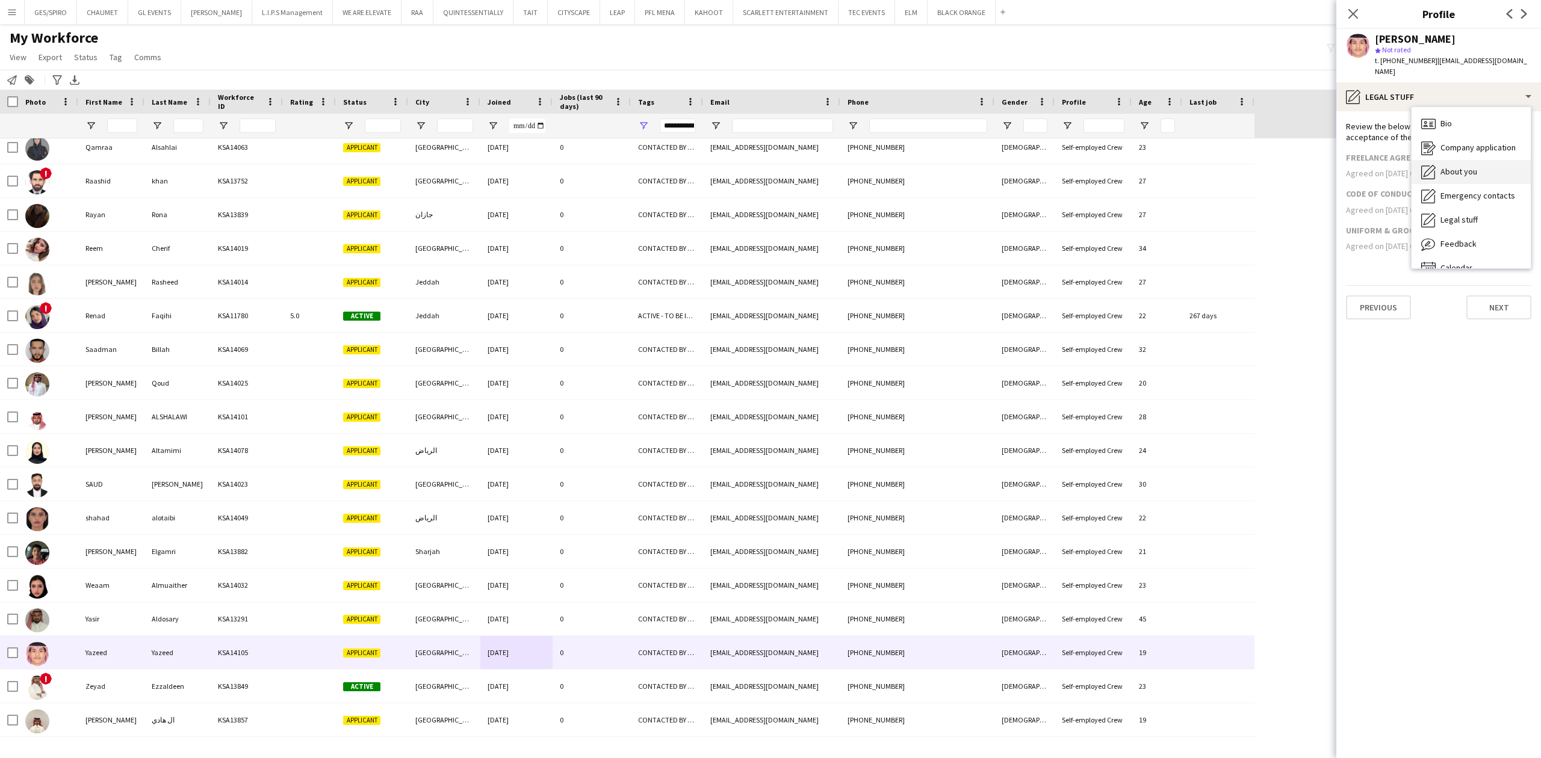
click at [1480, 165] on div "About you About you" at bounding box center [1471, 172] width 119 height 24
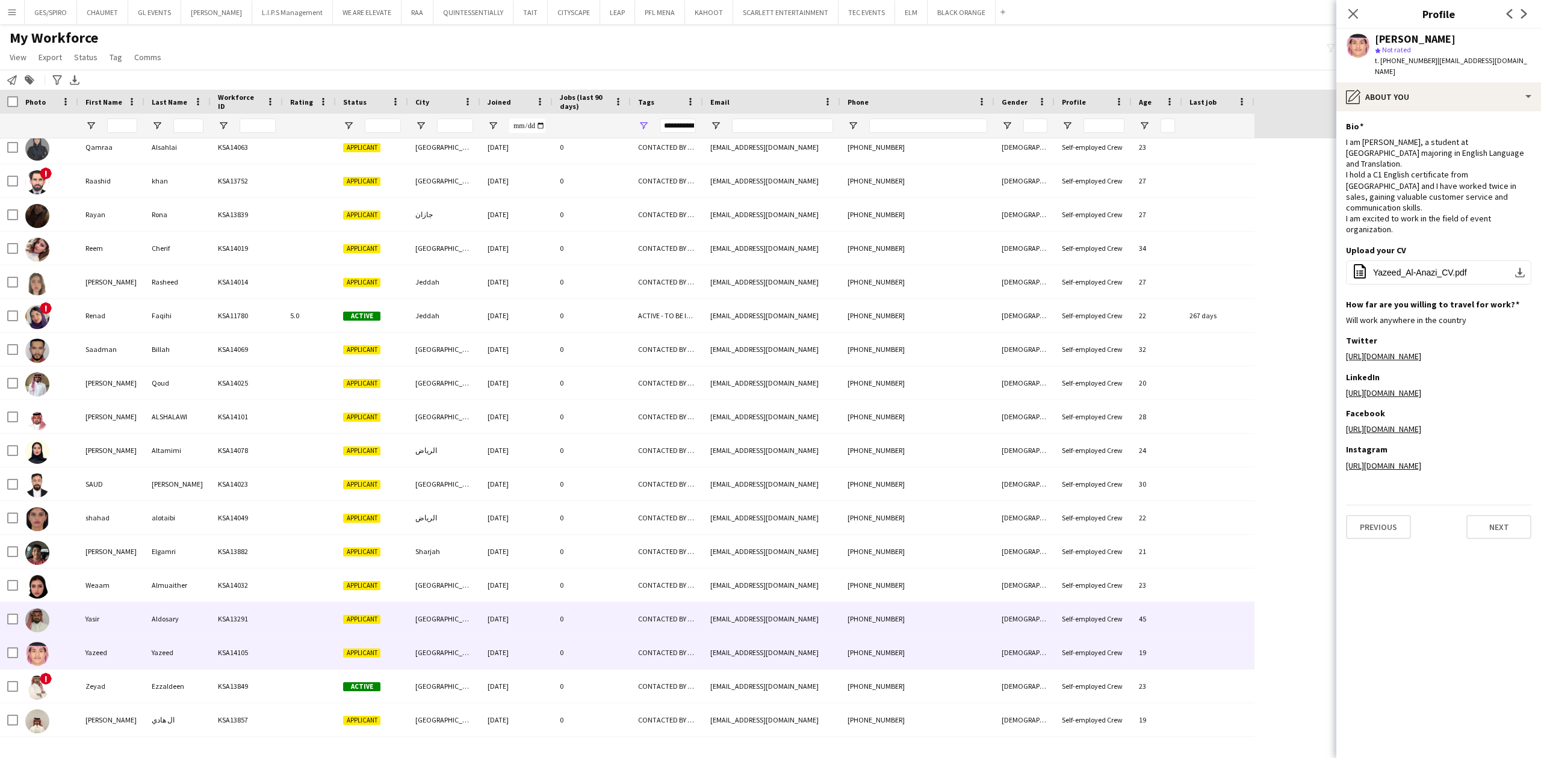
click at [706, 610] on div "dosary@gmail.com" at bounding box center [771, 619] width 137 height 33
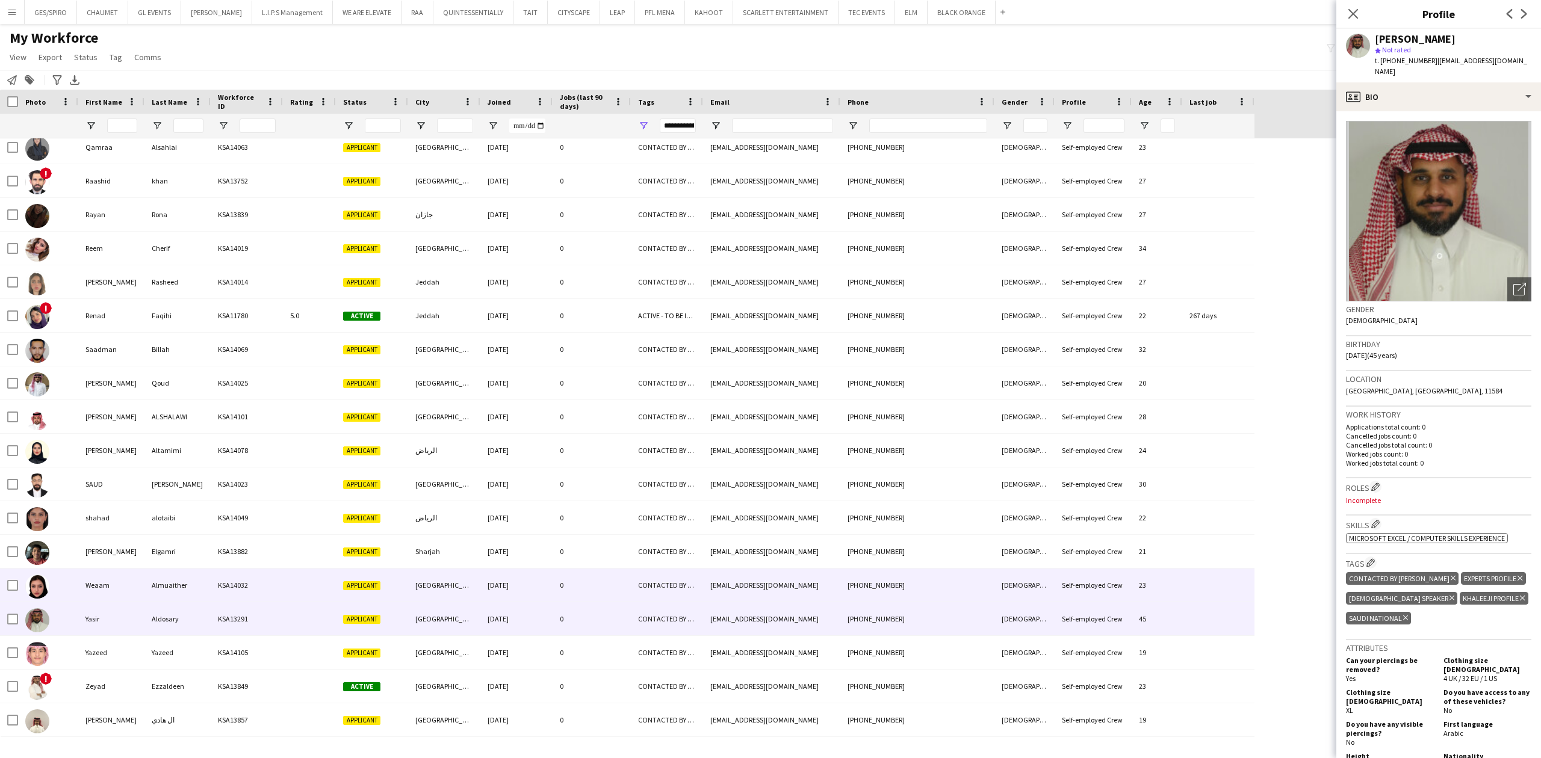
click at [775, 578] on div "weamalmuaither@hotmail.com" at bounding box center [771, 585] width 137 height 33
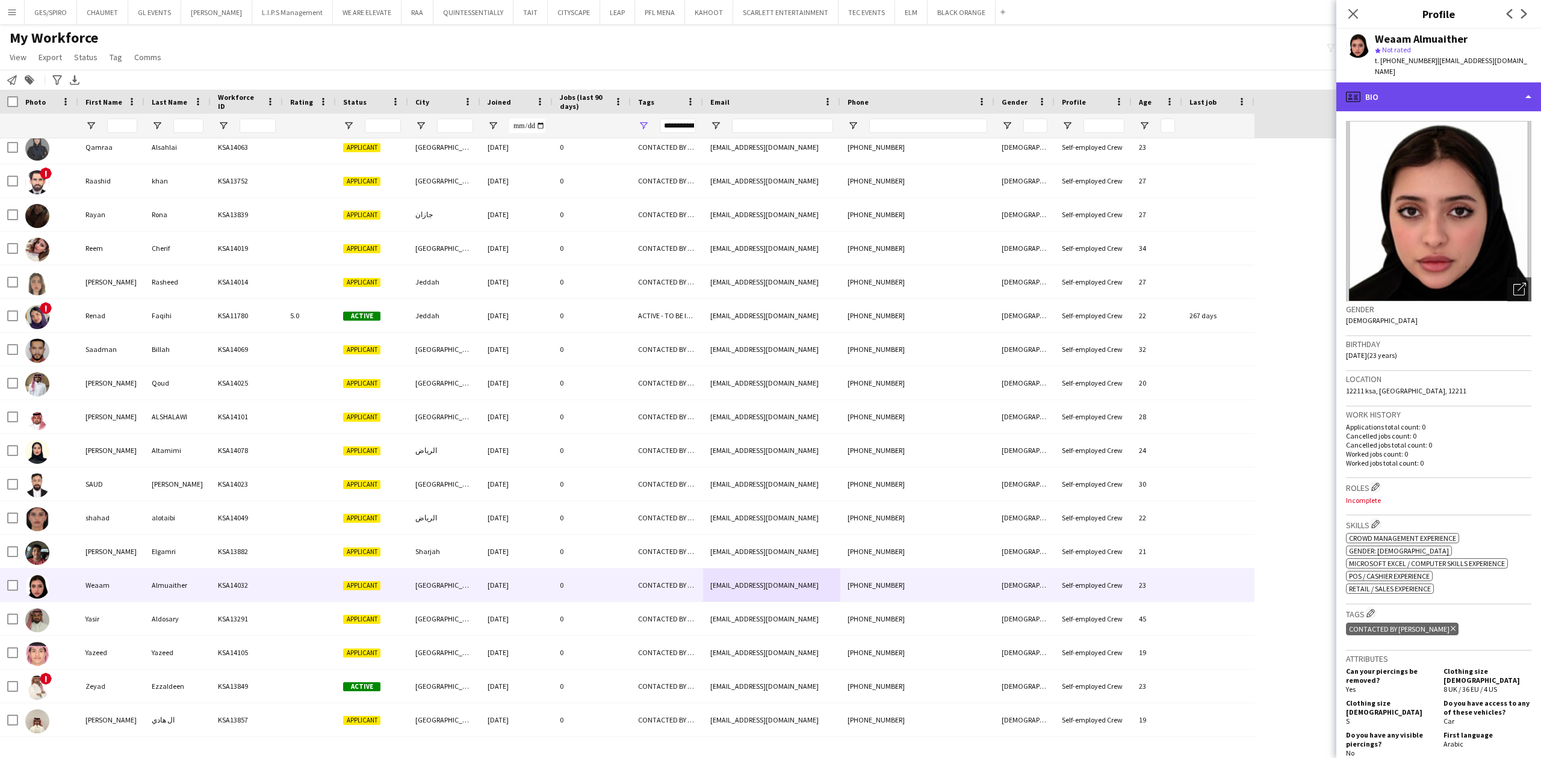
click at [1467, 82] on div "profile Bio" at bounding box center [1438, 96] width 205 height 29
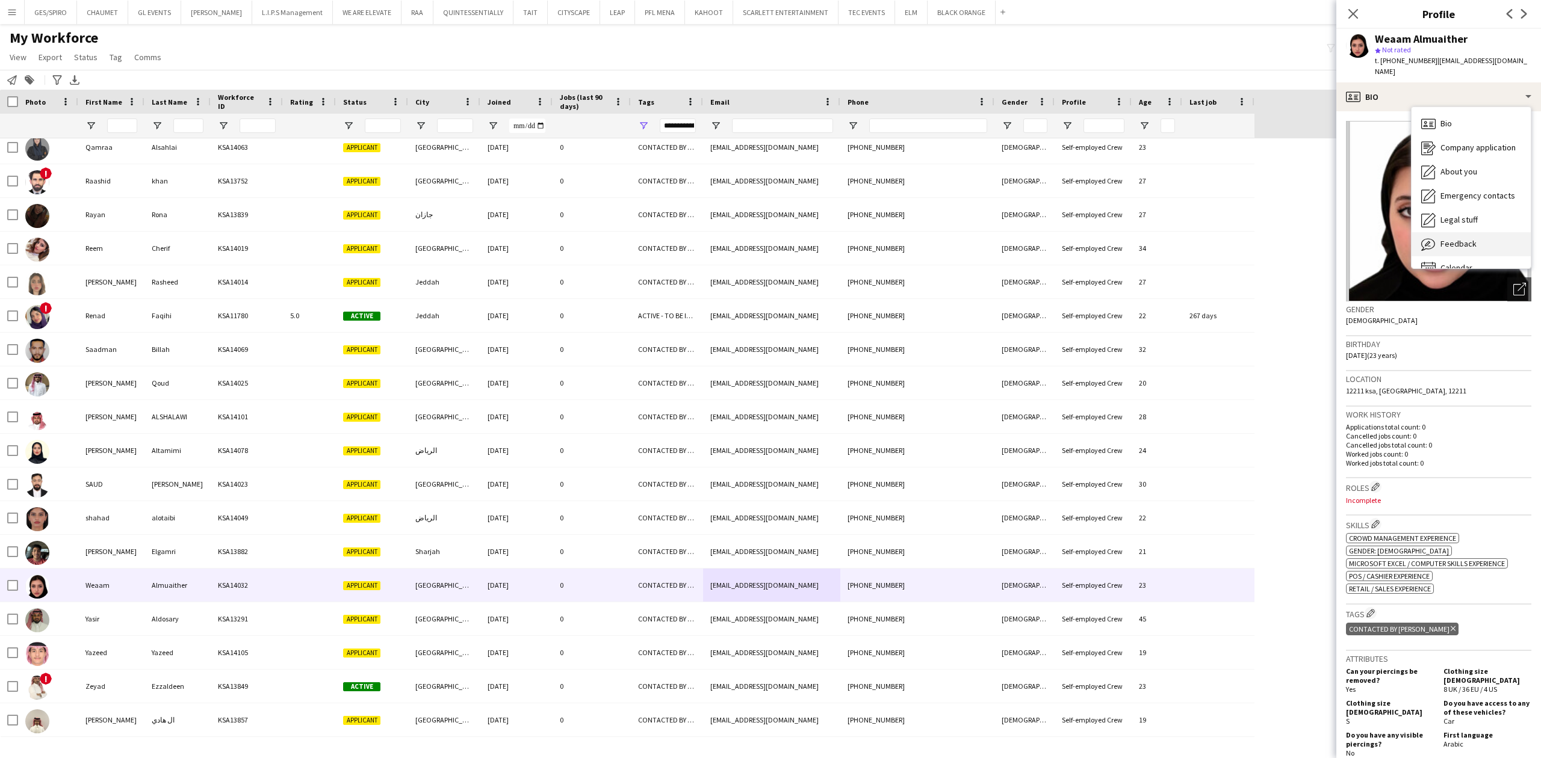
click at [1486, 232] on div "Feedback Feedback" at bounding box center [1471, 244] width 119 height 24
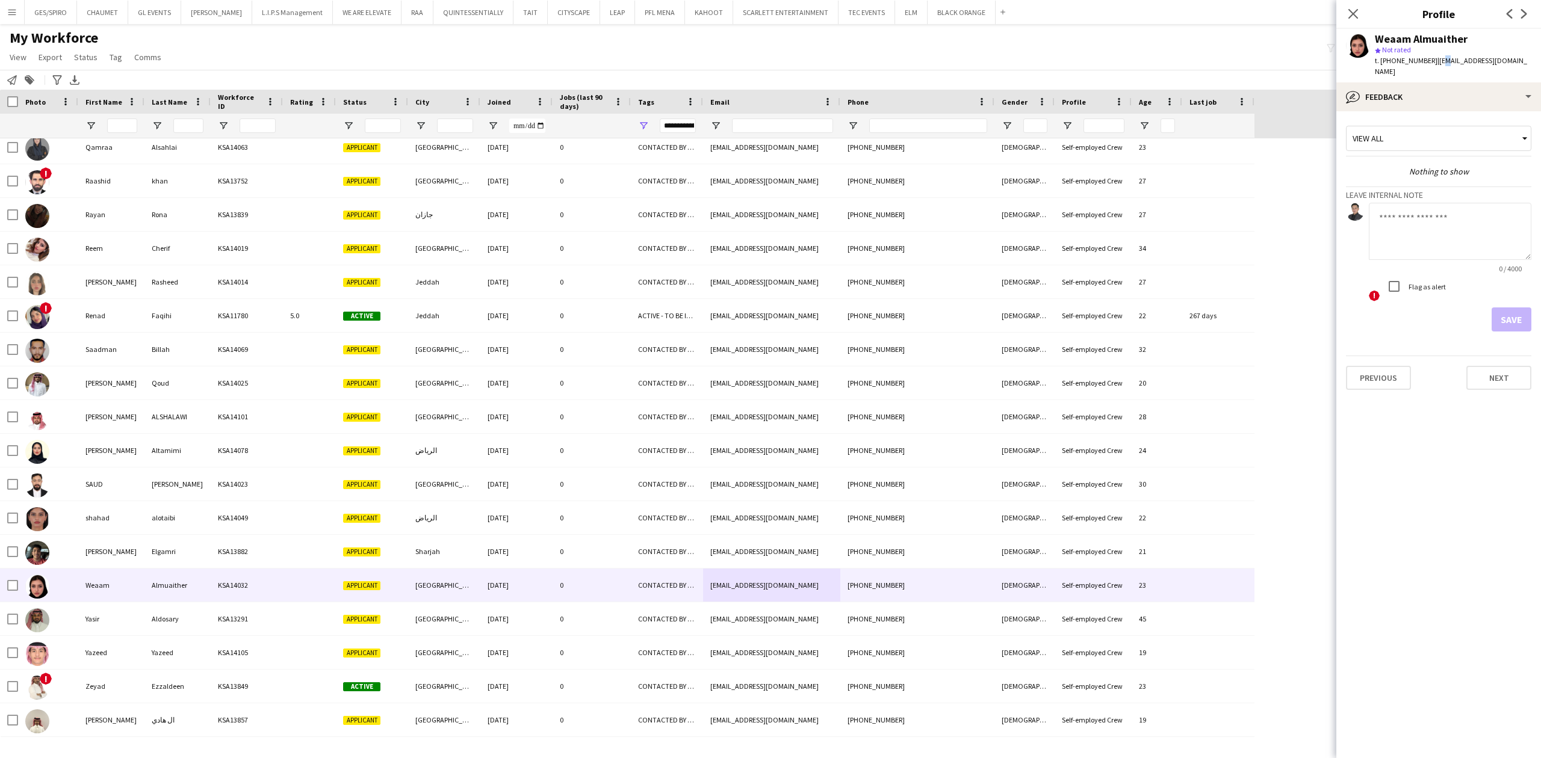
click at [1439, 65] on span "| weamalmuaither@hotmail.com" at bounding box center [1451, 66] width 152 height 20
click at [1445, 82] on div "bubble-pencil Feedback" at bounding box center [1438, 96] width 205 height 29
click at [1480, 136] on div "Company application Company application" at bounding box center [1471, 148] width 119 height 24
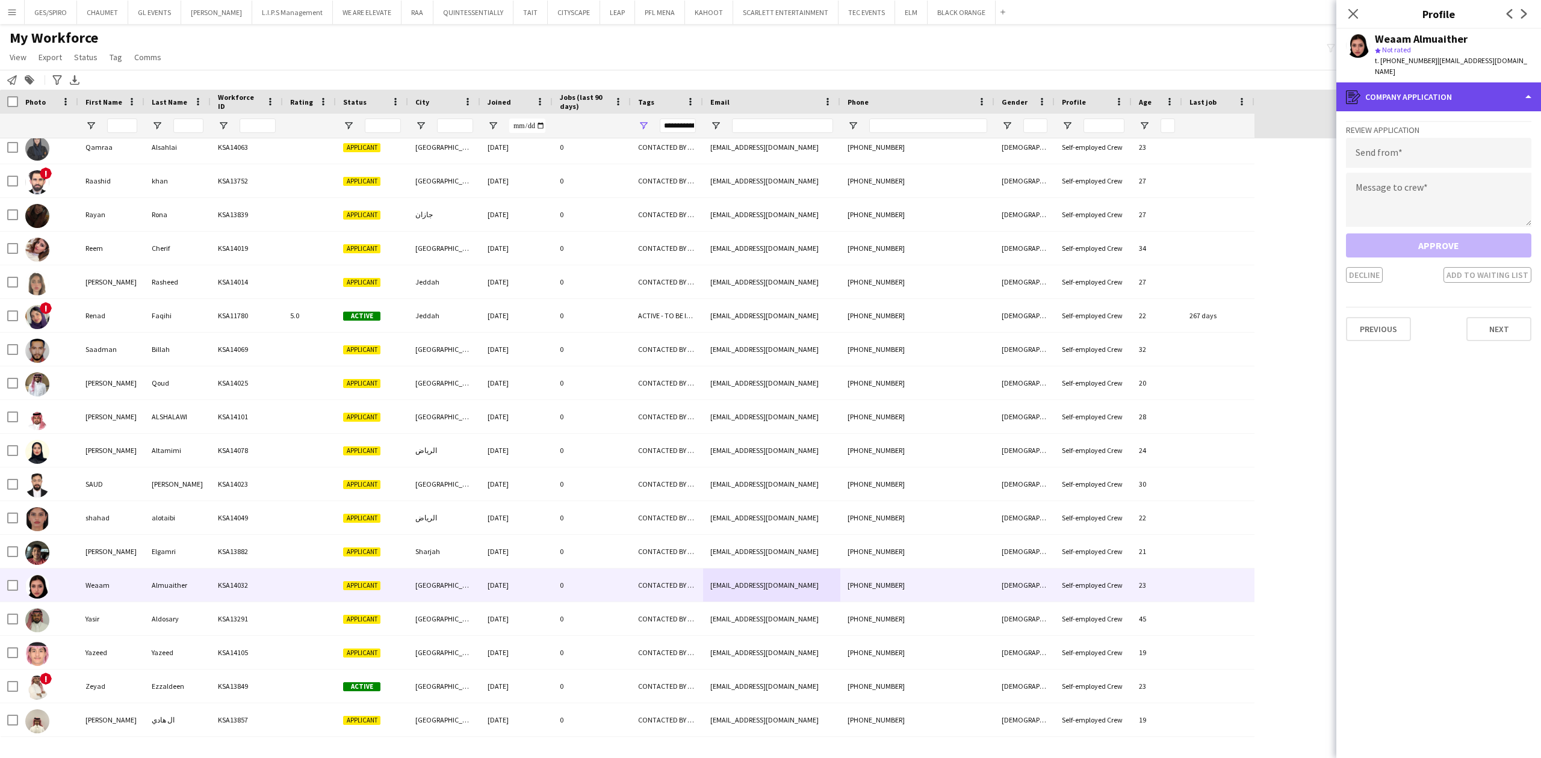
click at [1477, 82] on div "register Company application" at bounding box center [1438, 96] width 205 height 29
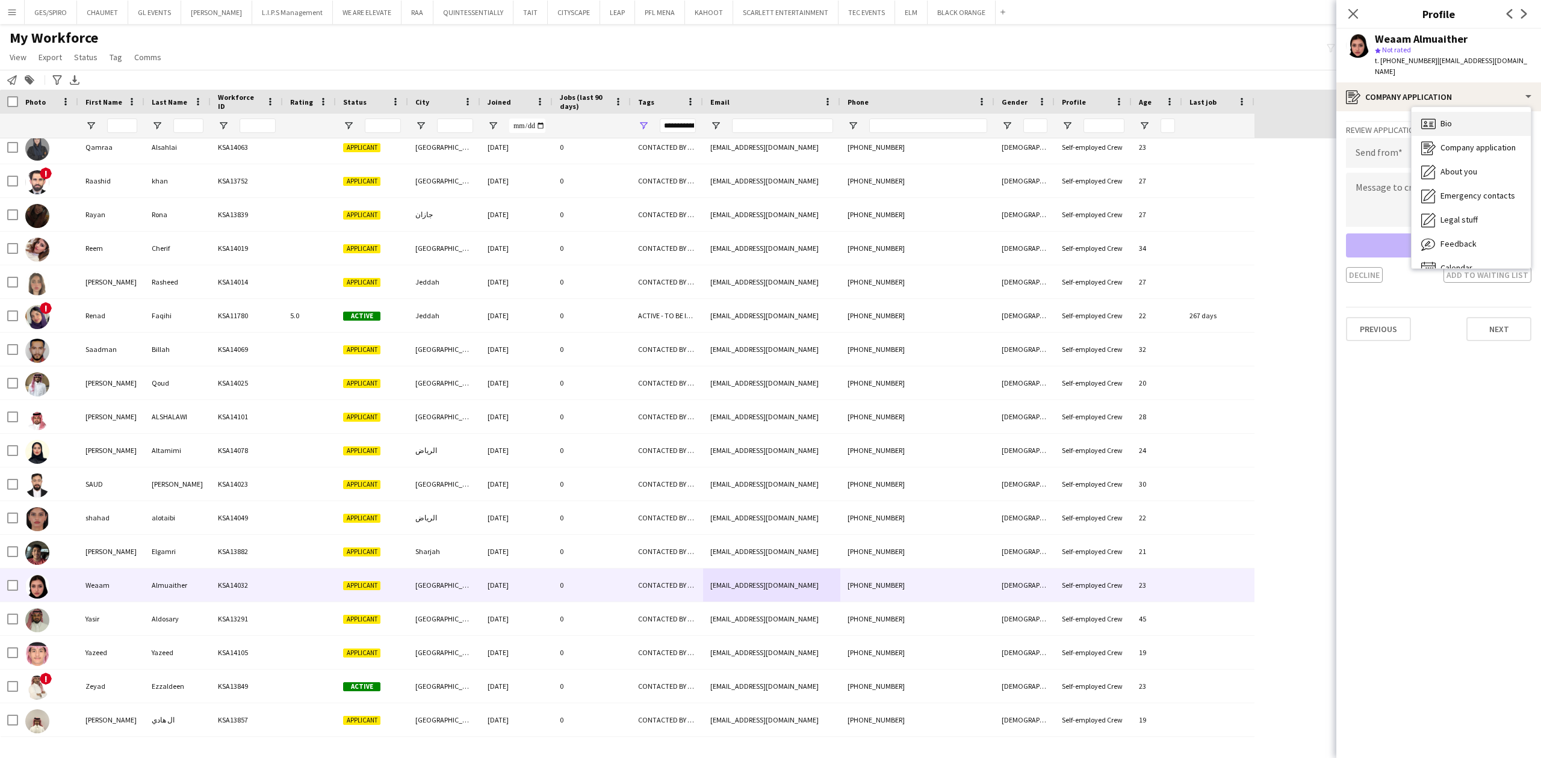
click at [1480, 112] on div "Bio Bio" at bounding box center [1471, 124] width 119 height 24
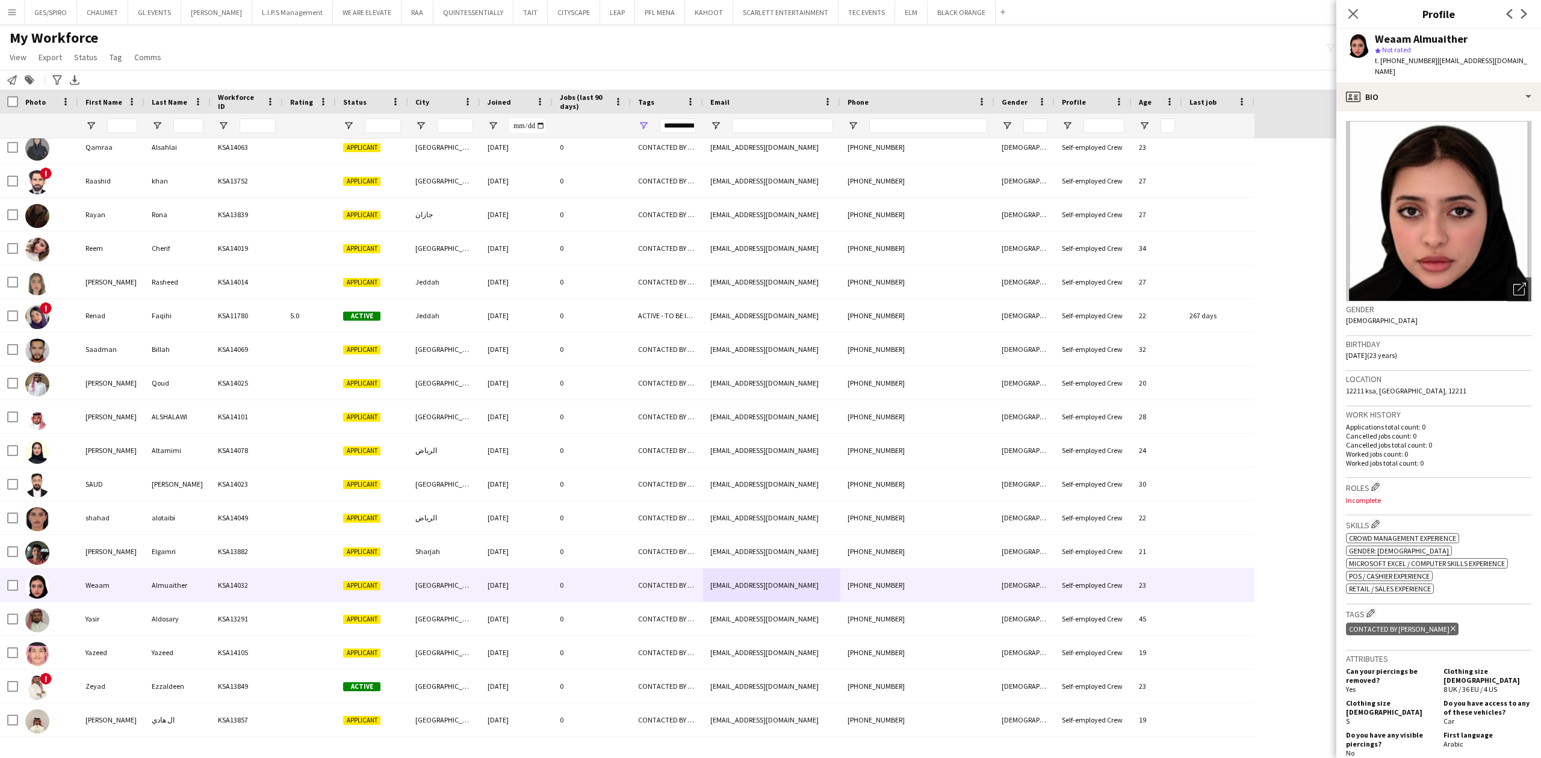
click at [1475, 68] on div "Weaam Almuaither star Not rated t. +966545430360 | weamalmuaither@hotmail.com" at bounding box center [1438, 56] width 205 height 54
click at [1463, 85] on div "profile Bio" at bounding box center [1438, 96] width 205 height 29
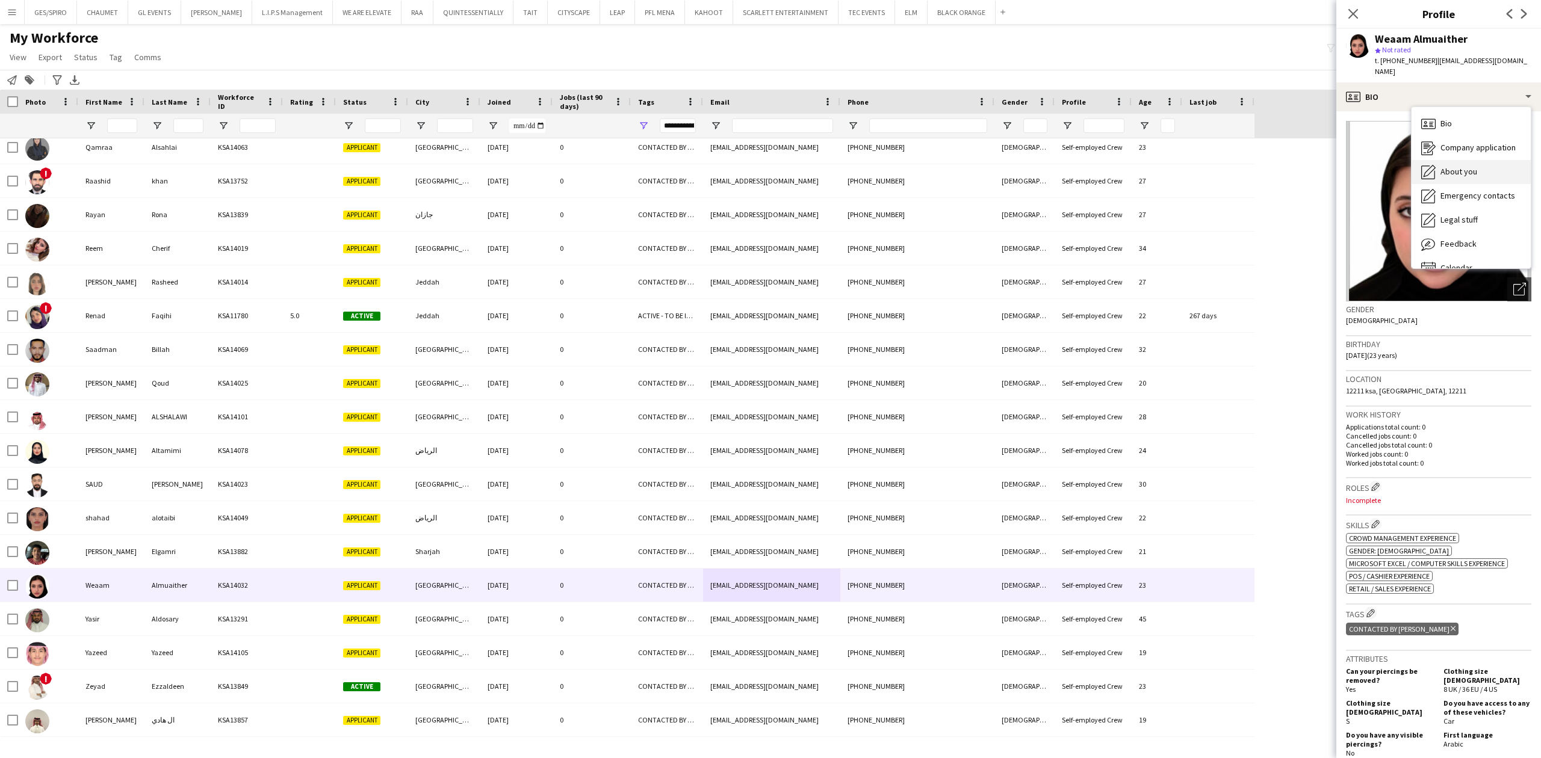
click at [1488, 163] on div "About you About you" at bounding box center [1471, 172] width 119 height 24
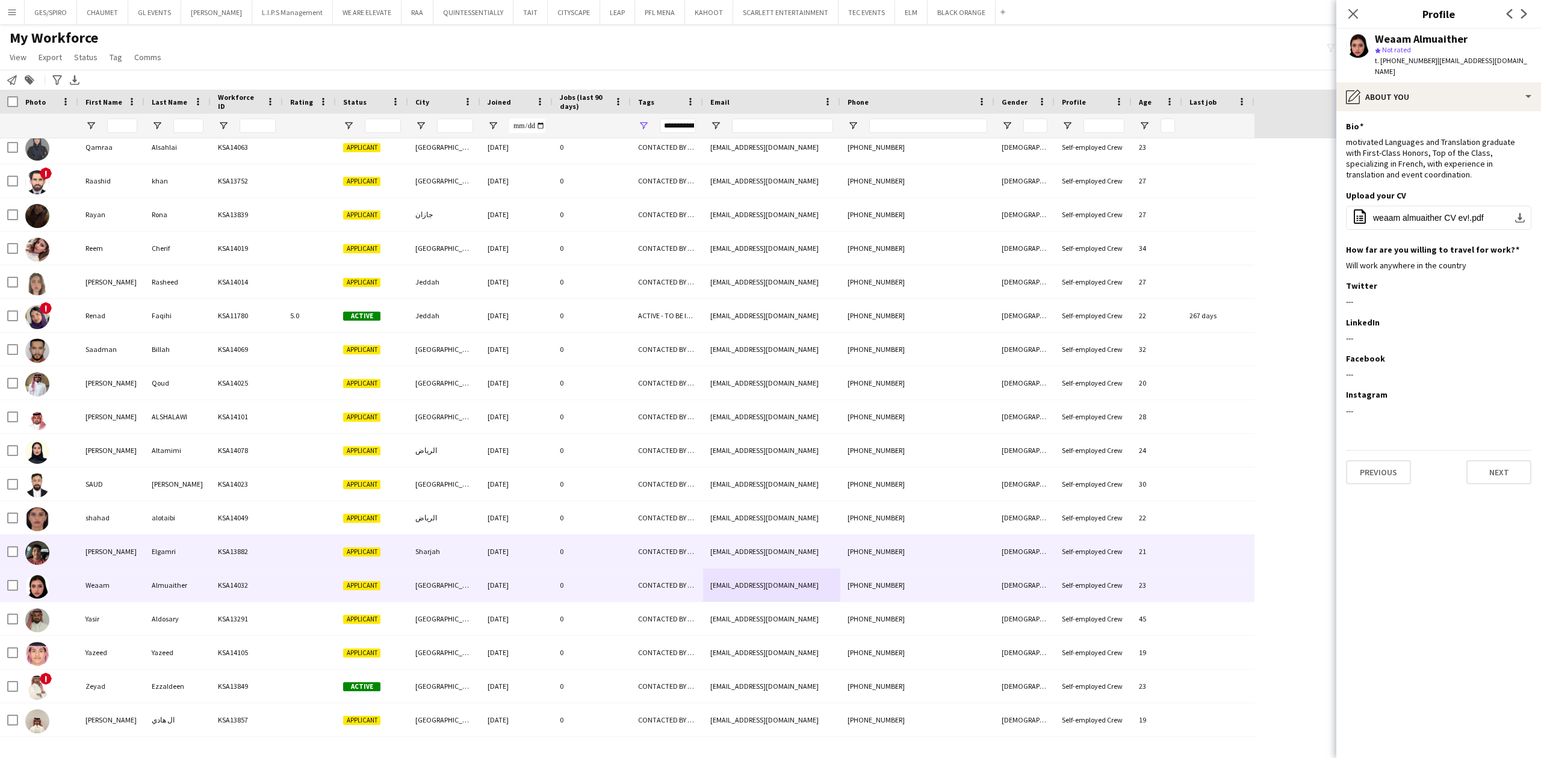
click at [456, 561] on div "Sharjah" at bounding box center [444, 551] width 72 height 33
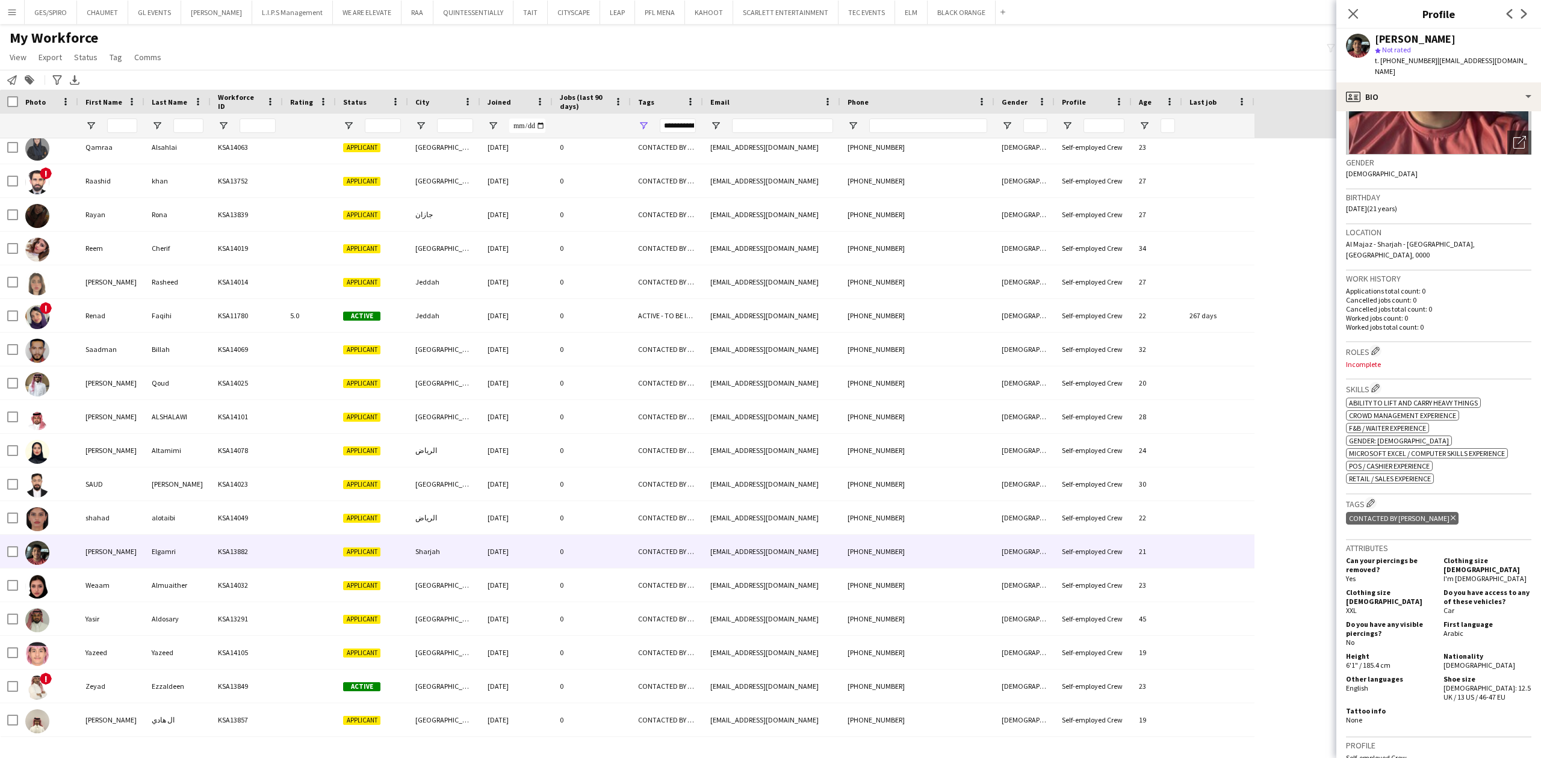
scroll to position [241, 0]
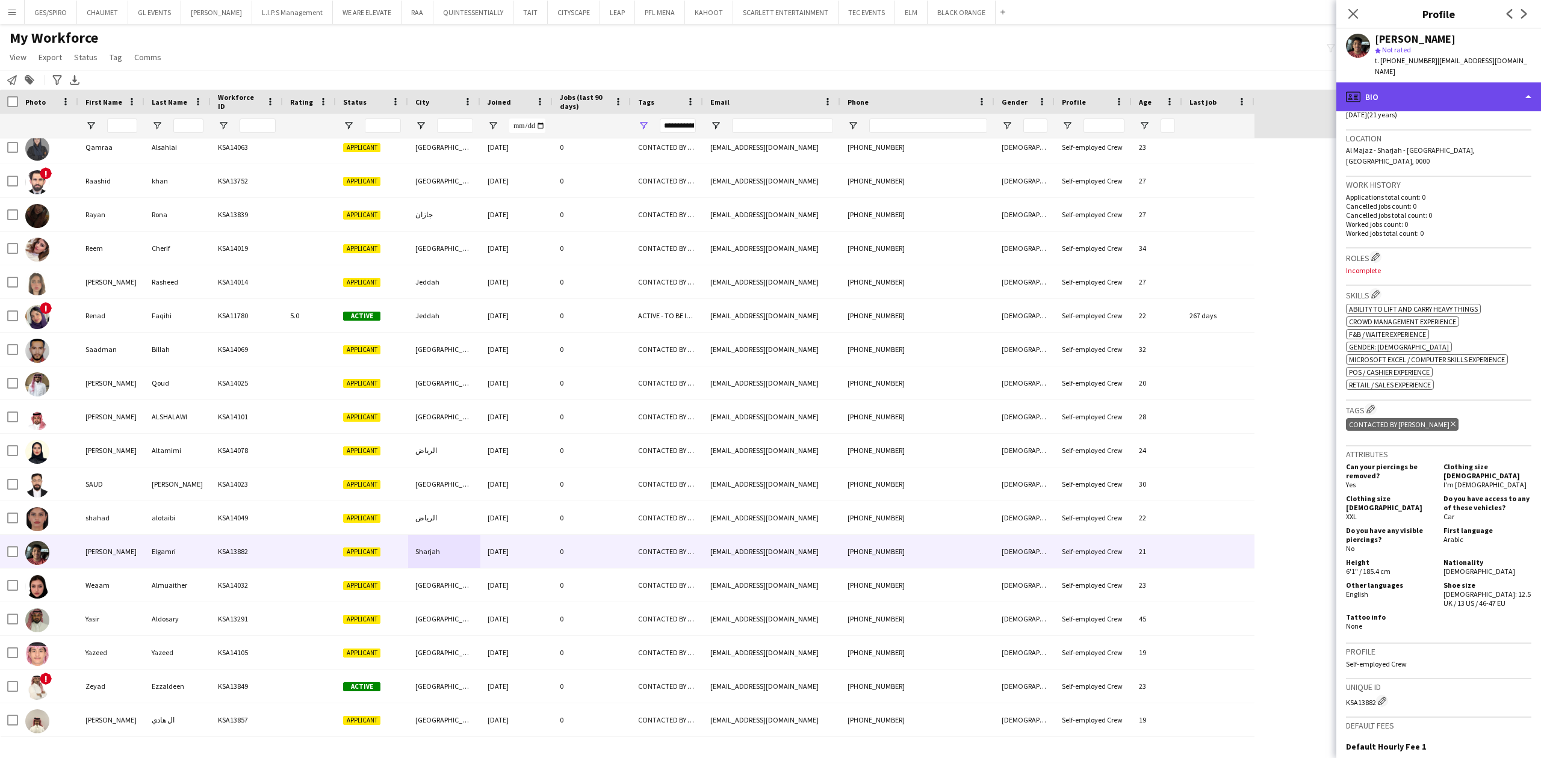
click at [1433, 83] on div "profile Bio" at bounding box center [1438, 96] width 205 height 29
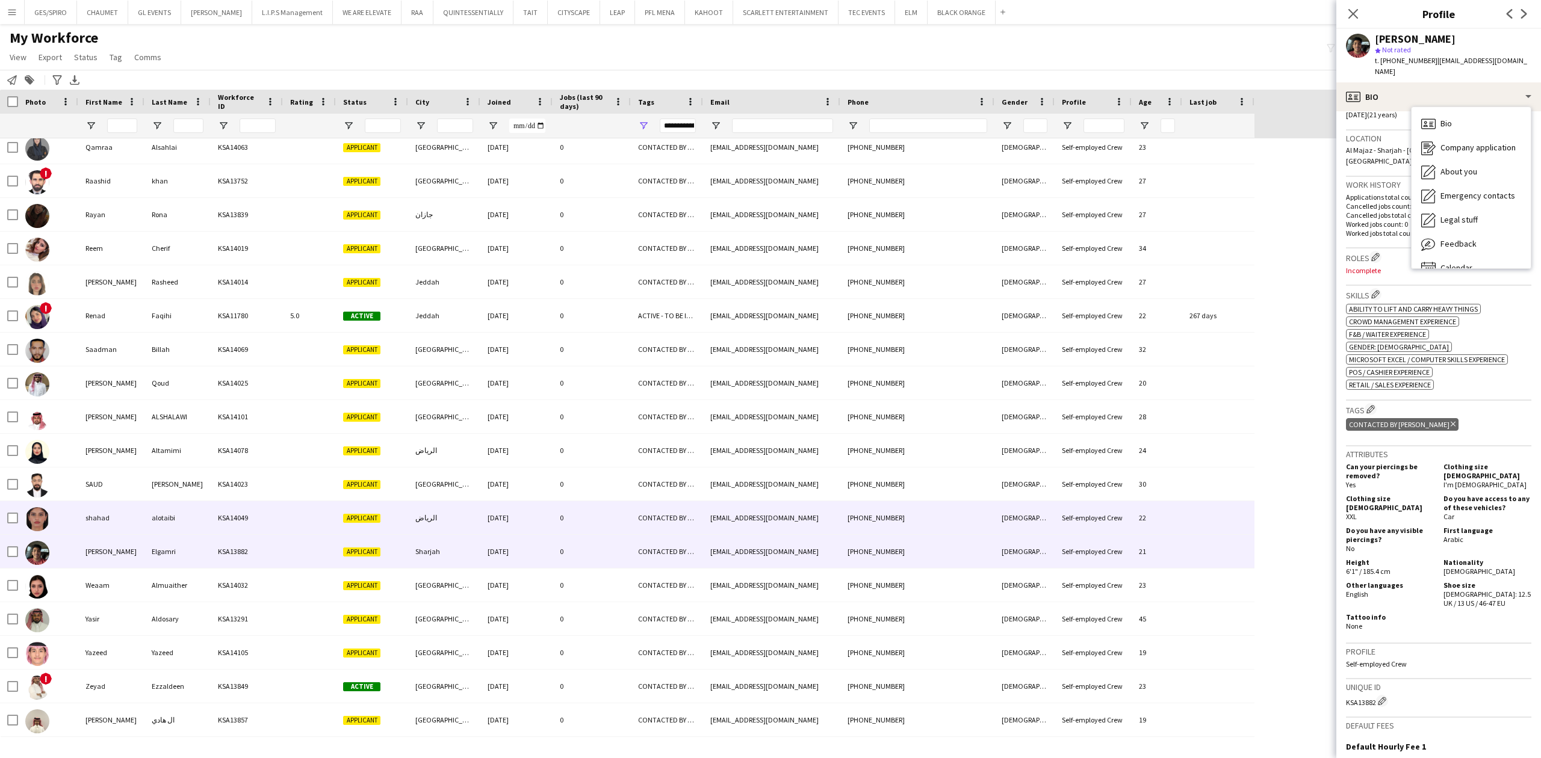
click at [553, 510] on div "0" at bounding box center [592, 517] width 78 height 33
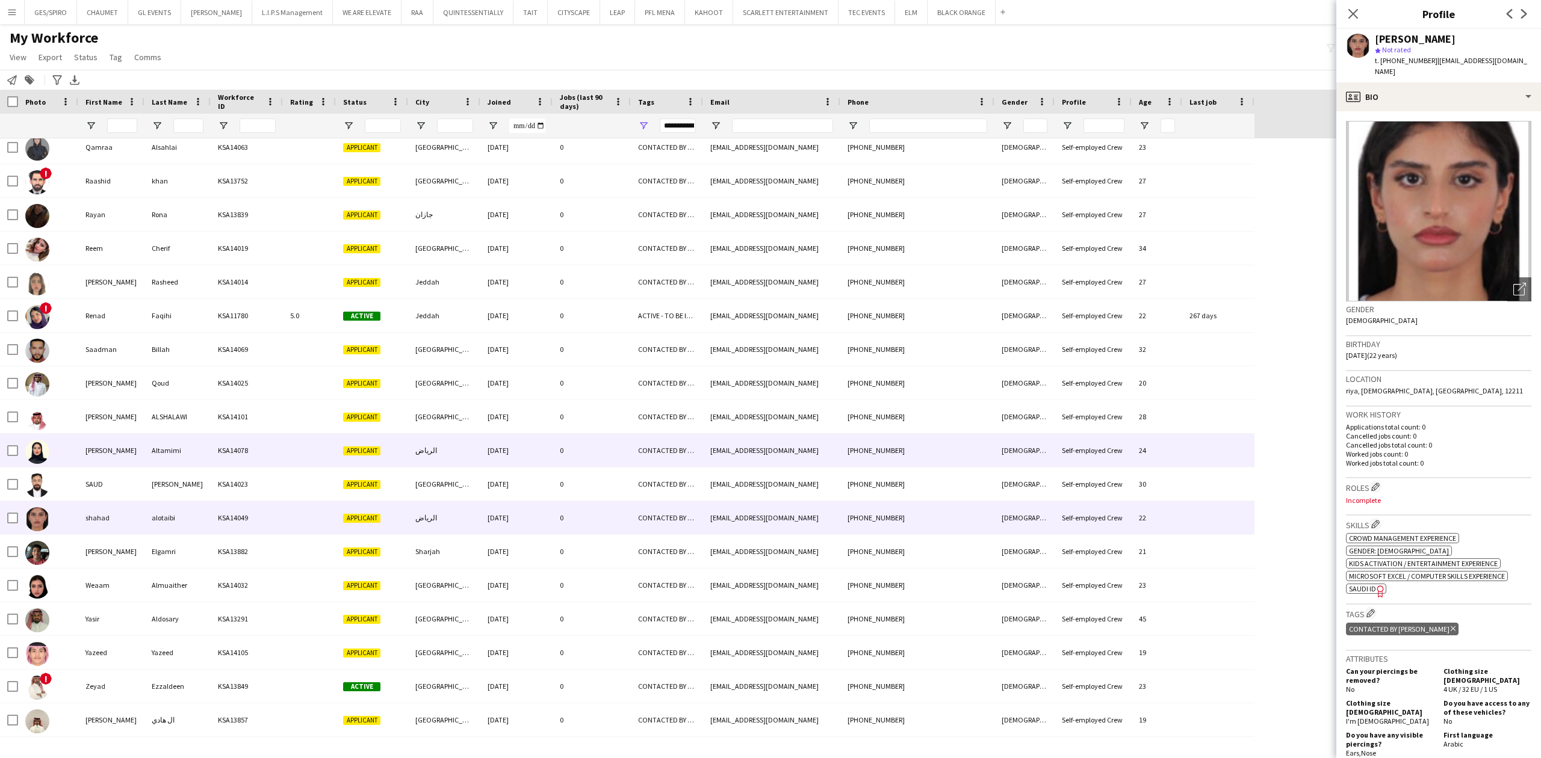
click at [574, 465] on div "0" at bounding box center [592, 450] width 78 height 33
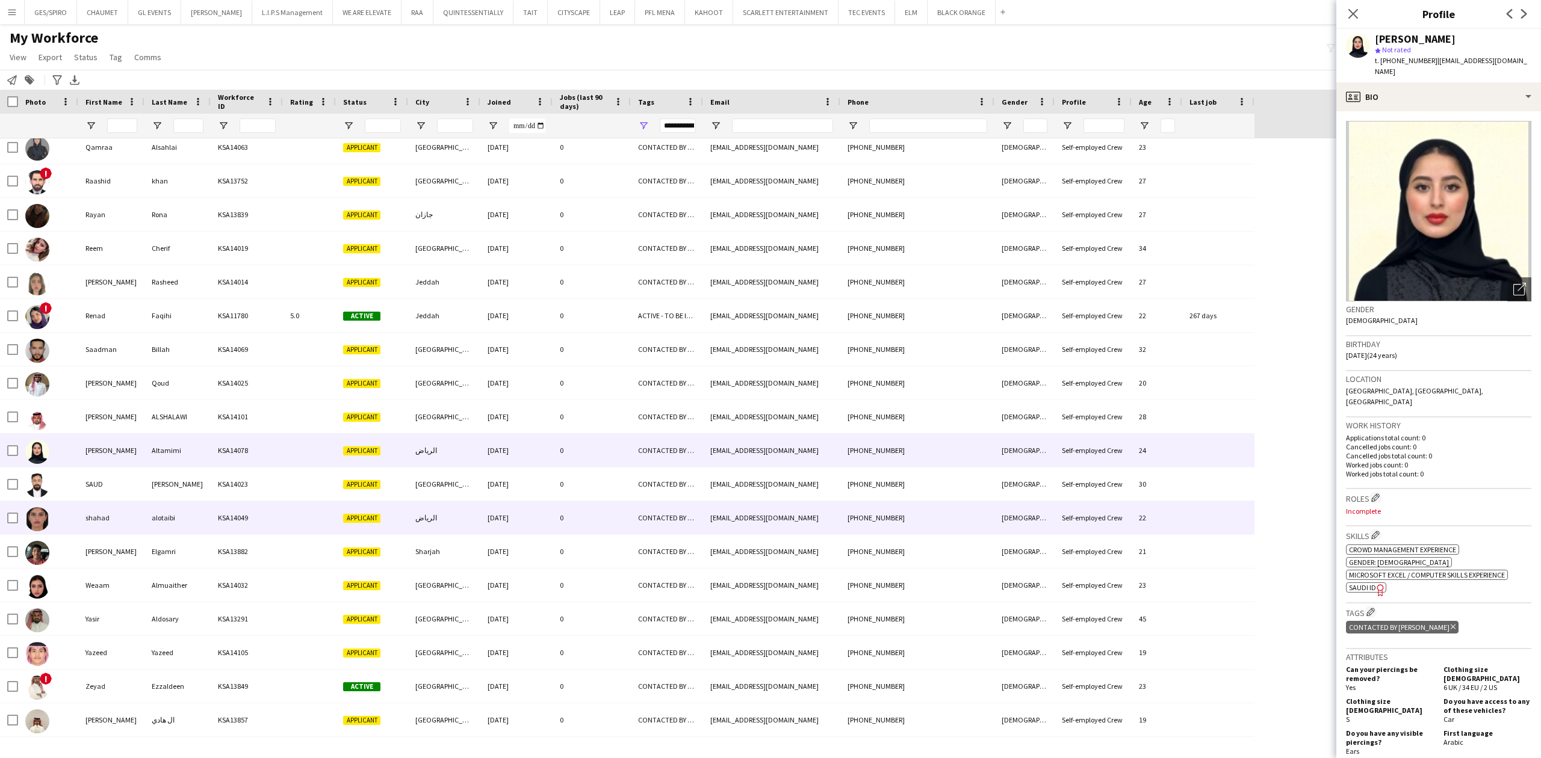
click at [566, 515] on div "0" at bounding box center [592, 517] width 78 height 33
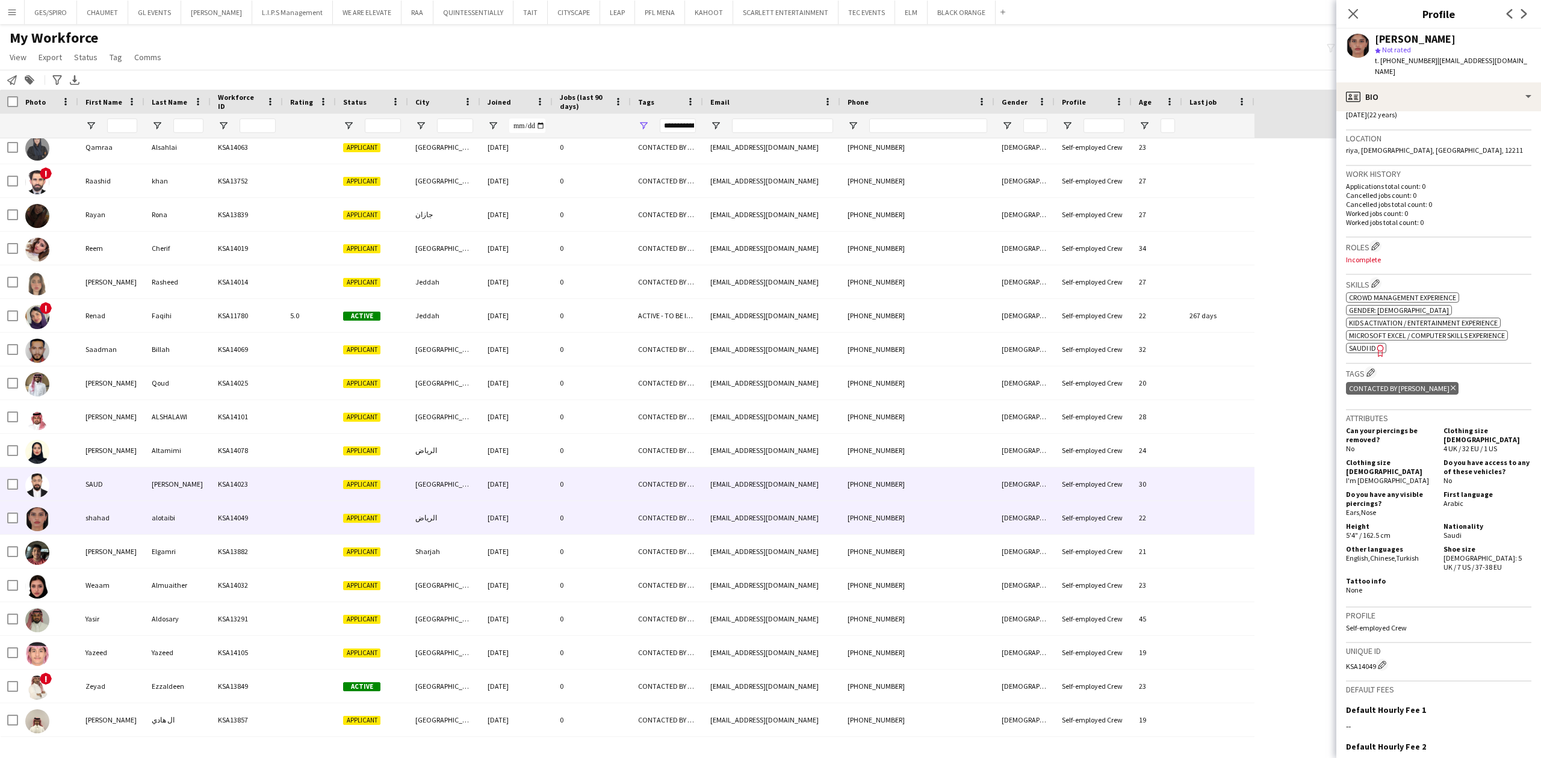
click at [561, 479] on div "0" at bounding box center [592, 484] width 78 height 33
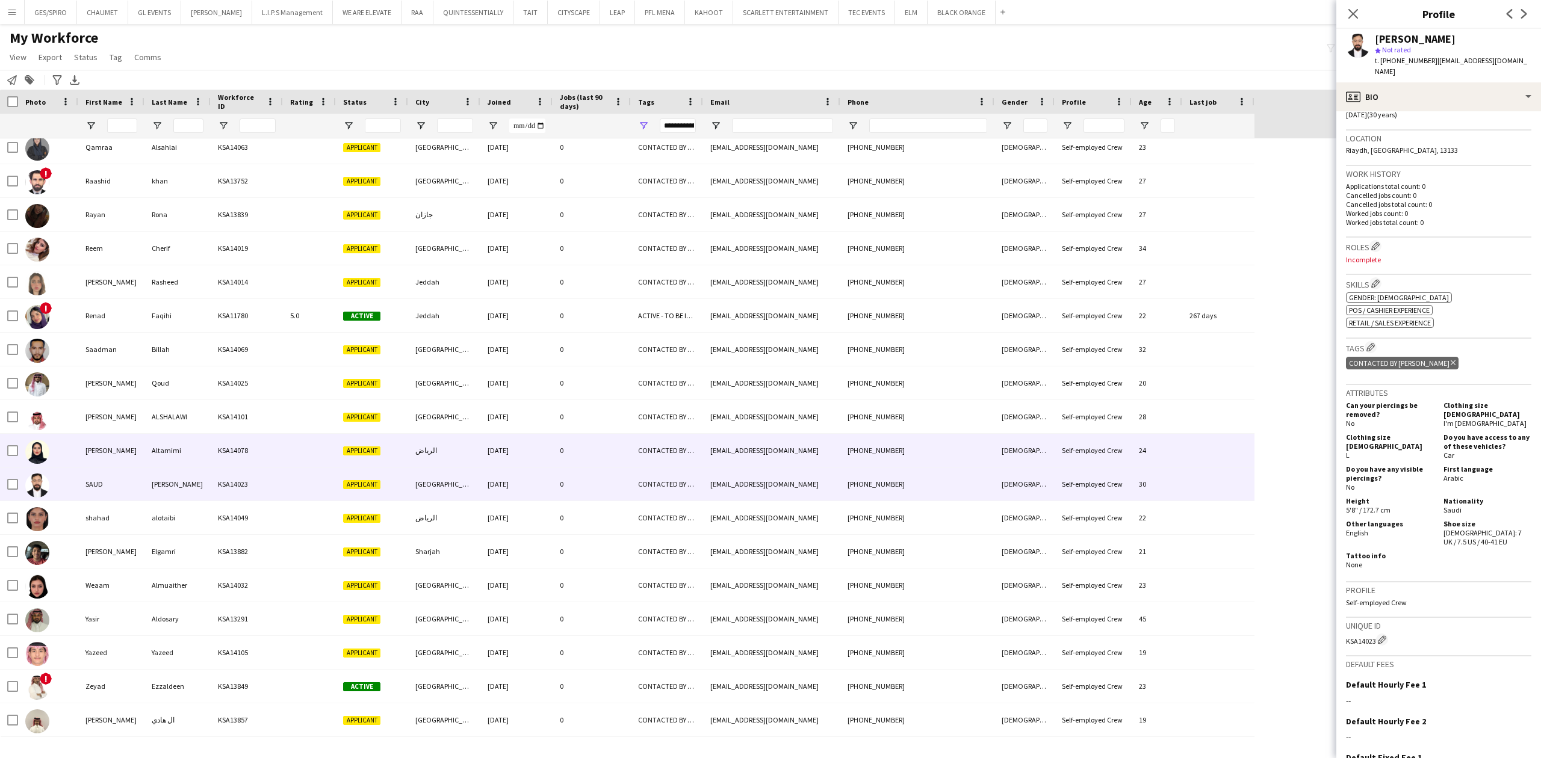
click at [553, 453] on div "0" at bounding box center [592, 450] width 78 height 33
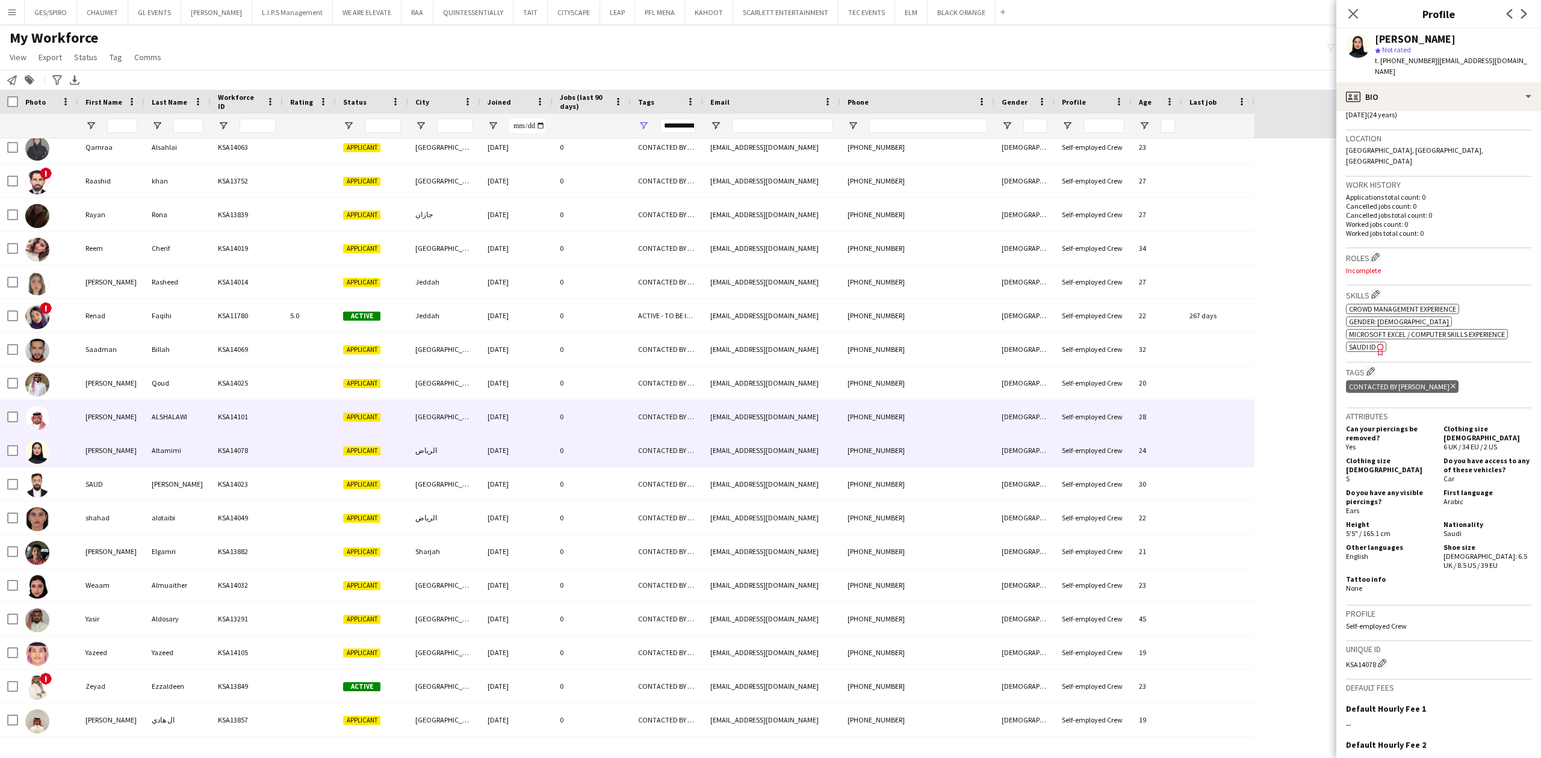
click at [507, 425] on div "26-08-2025" at bounding box center [516, 416] width 72 height 33
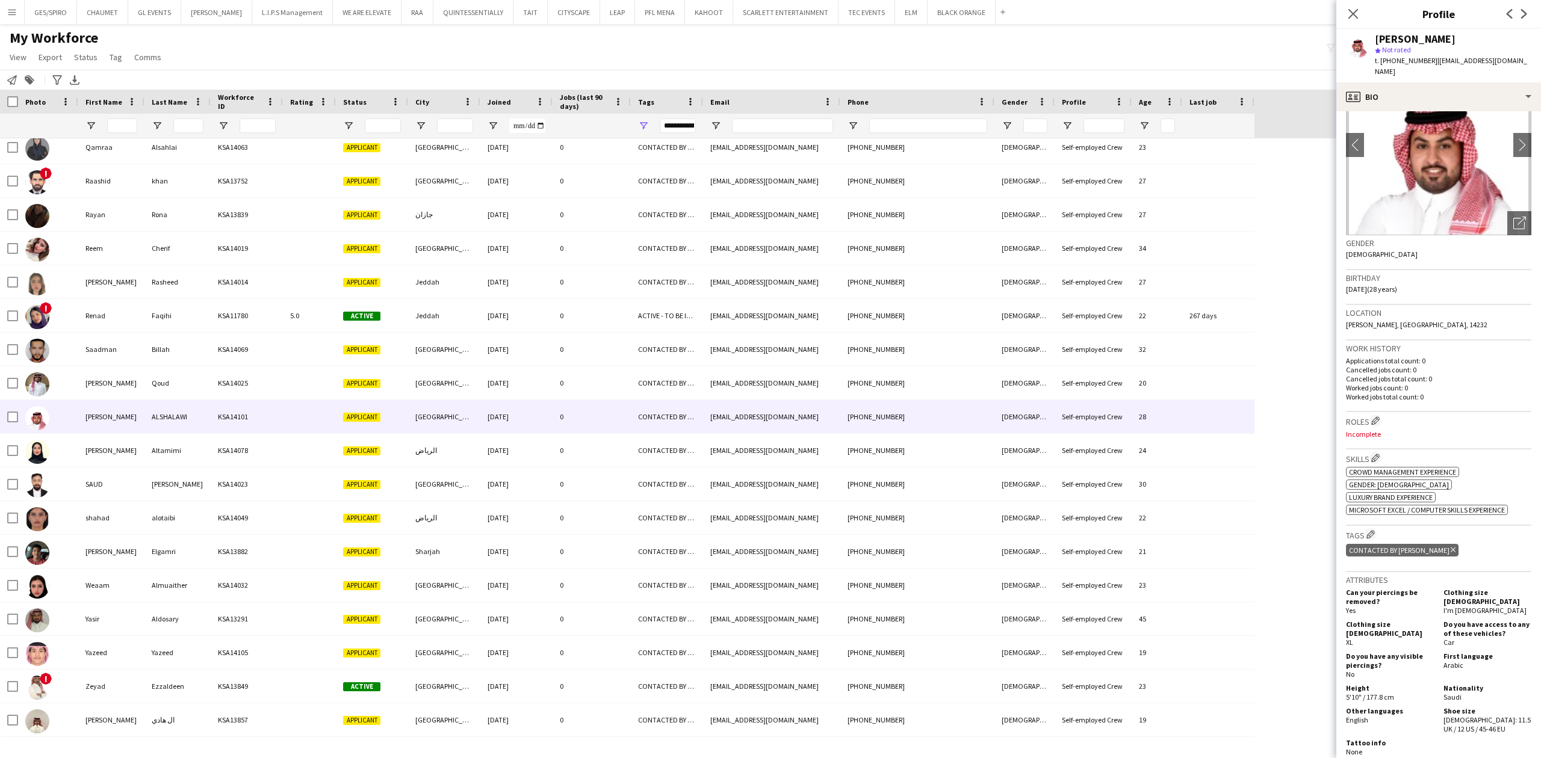
scroll to position [321, 0]
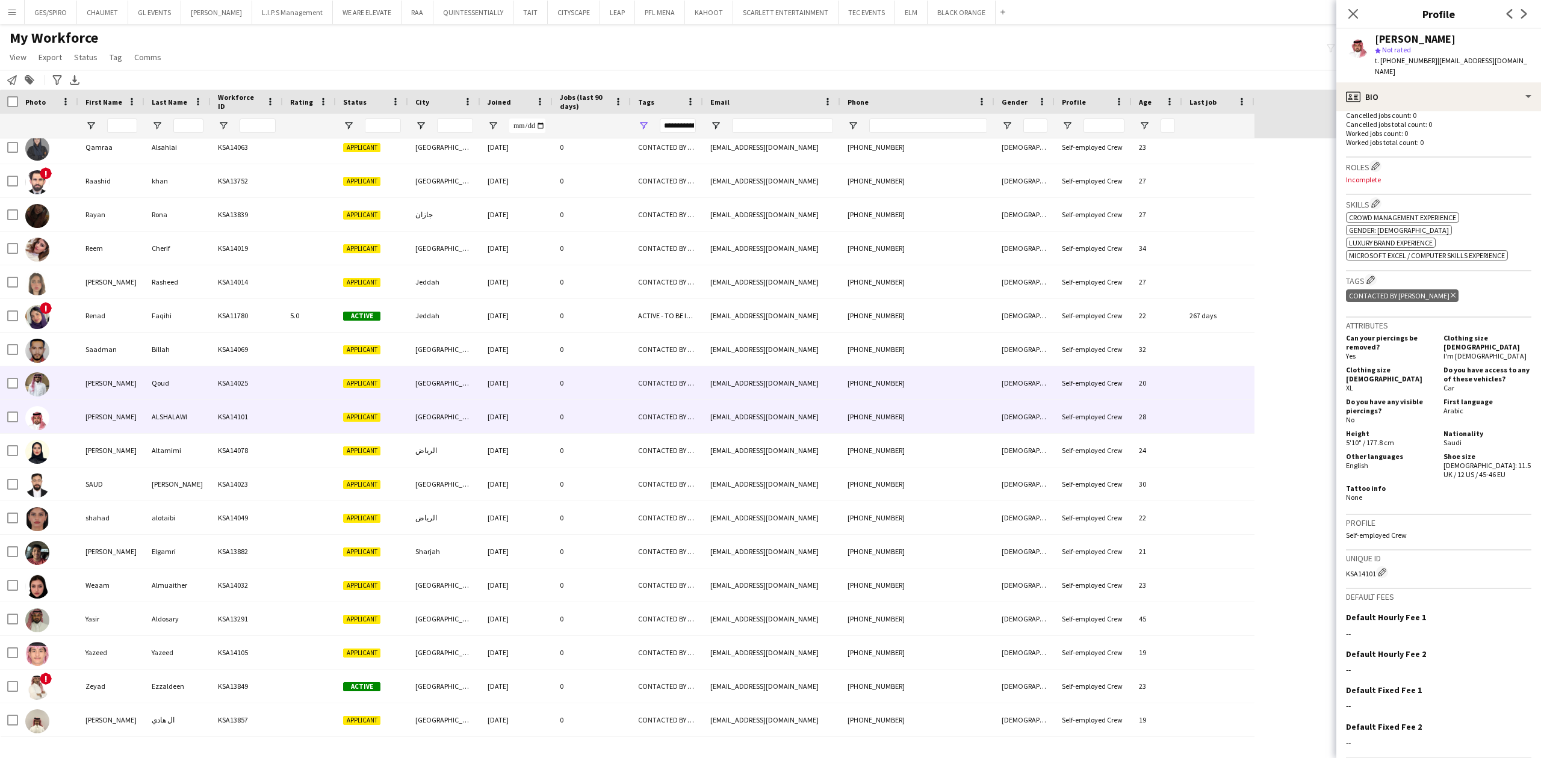
click at [679, 374] on div "CONTACTED BY JESUS" at bounding box center [667, 383] width 72 height 33
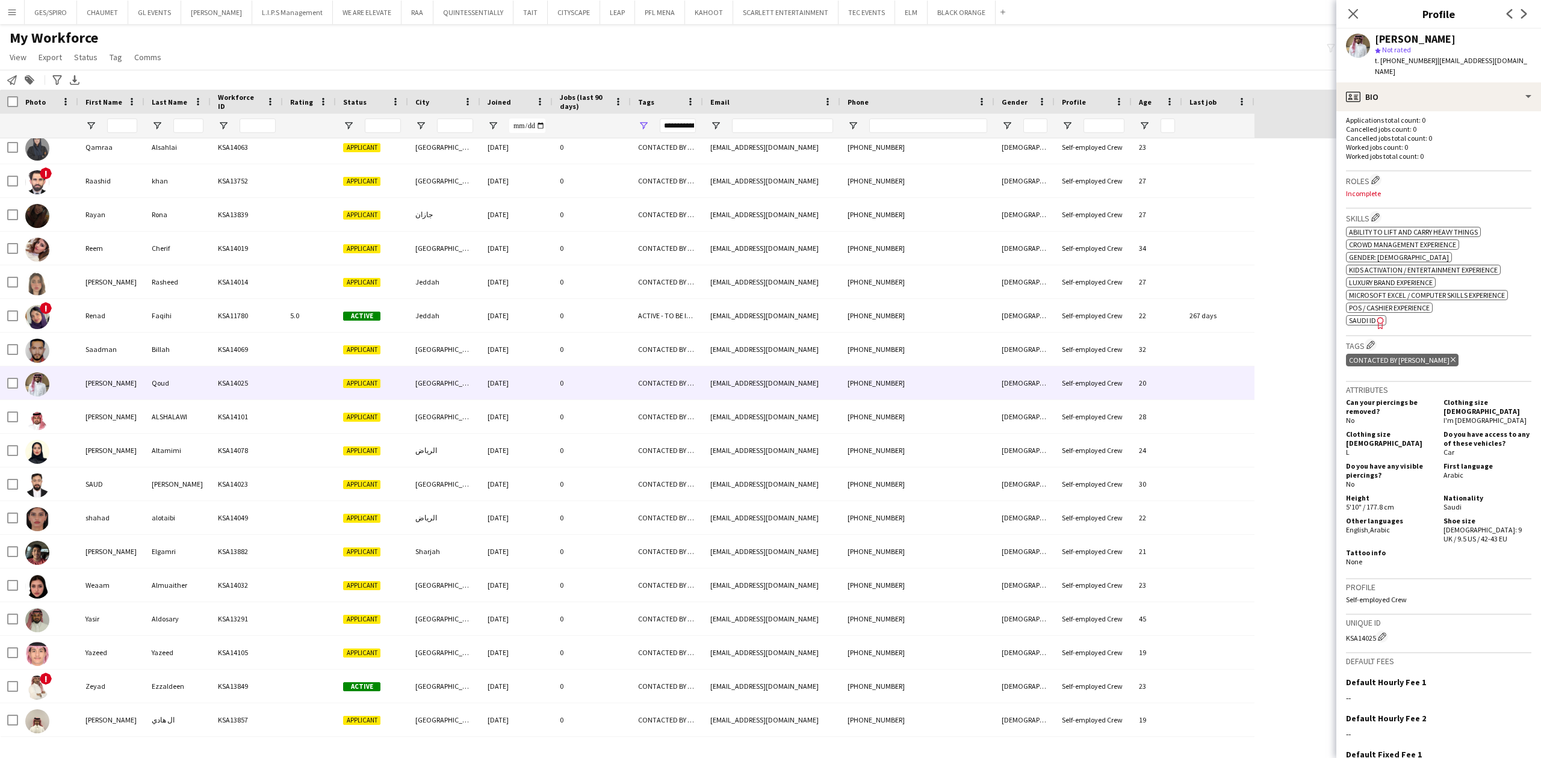
scroll to position [401, 0]
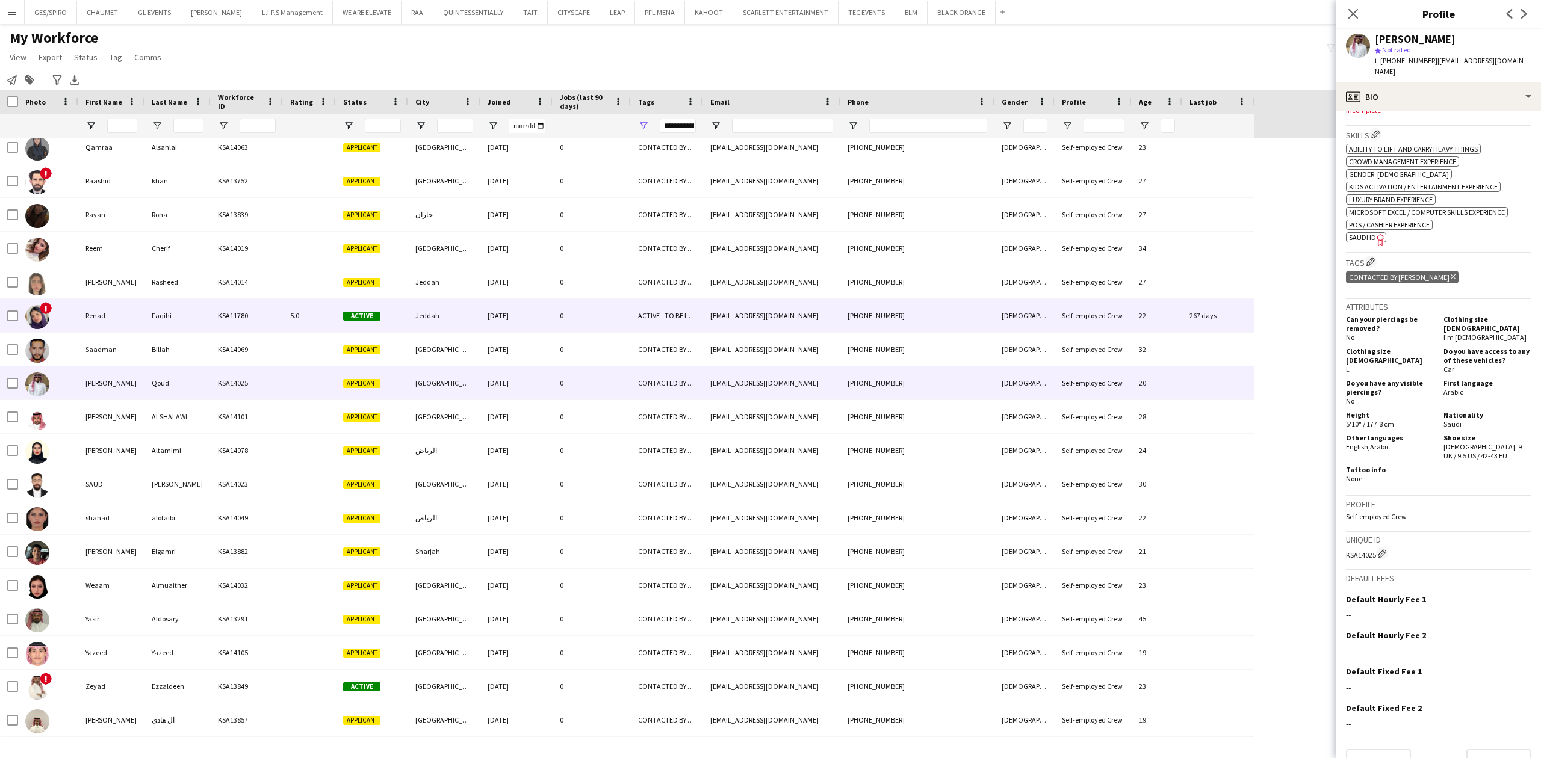
click at [764, 327] on div "renadhussienf@gmail.com" at bounding box center [771, 315] width 137 height 33
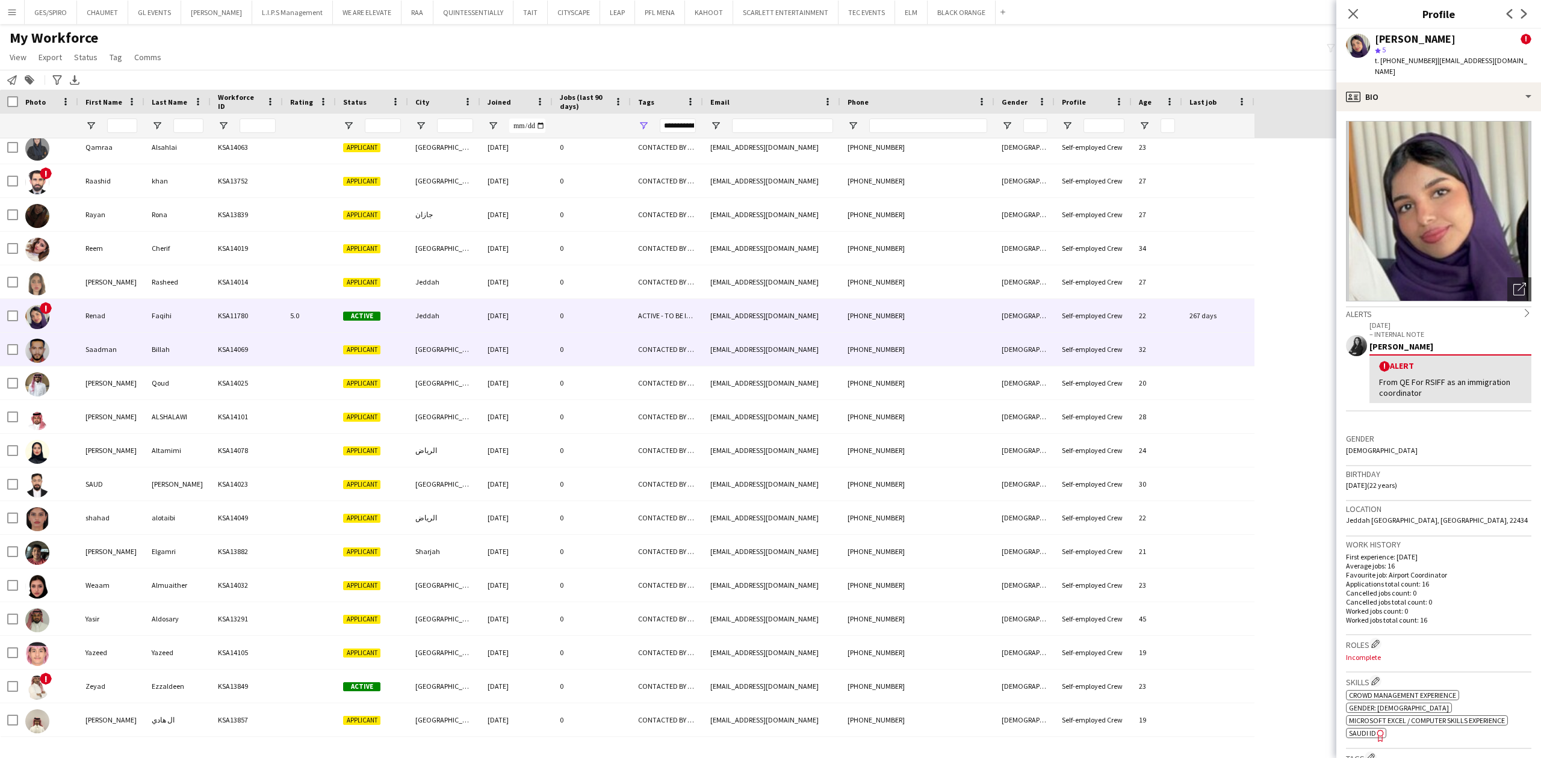
click at [767, 347] on div "axmons007@gmail.com" at bounding box center [771, 349] width 137 height 33
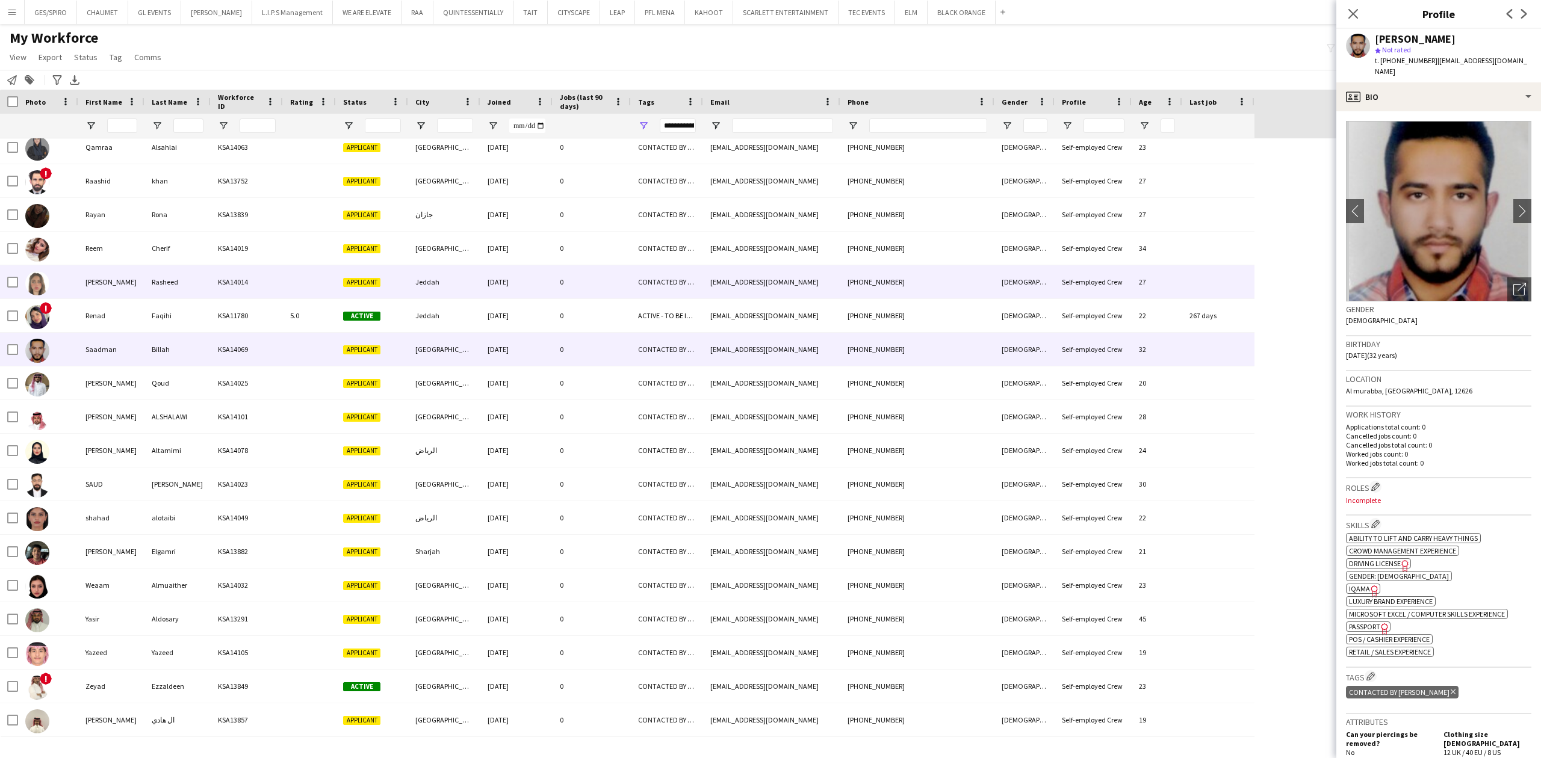
click at [860, 288] on div "+966541288235" at bounding box center [917, 281] width 154 height 33
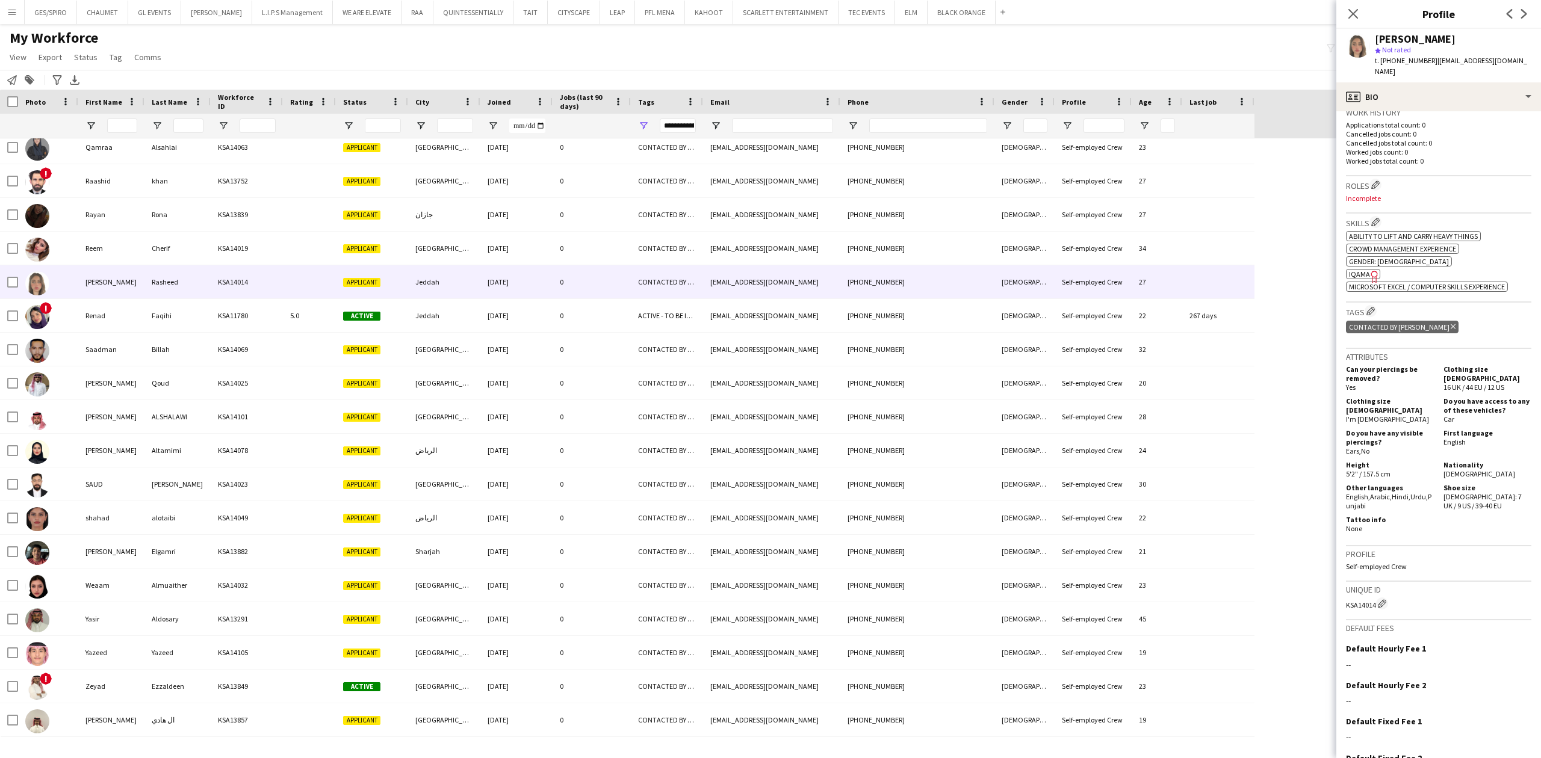
scroll to position [0, 0]
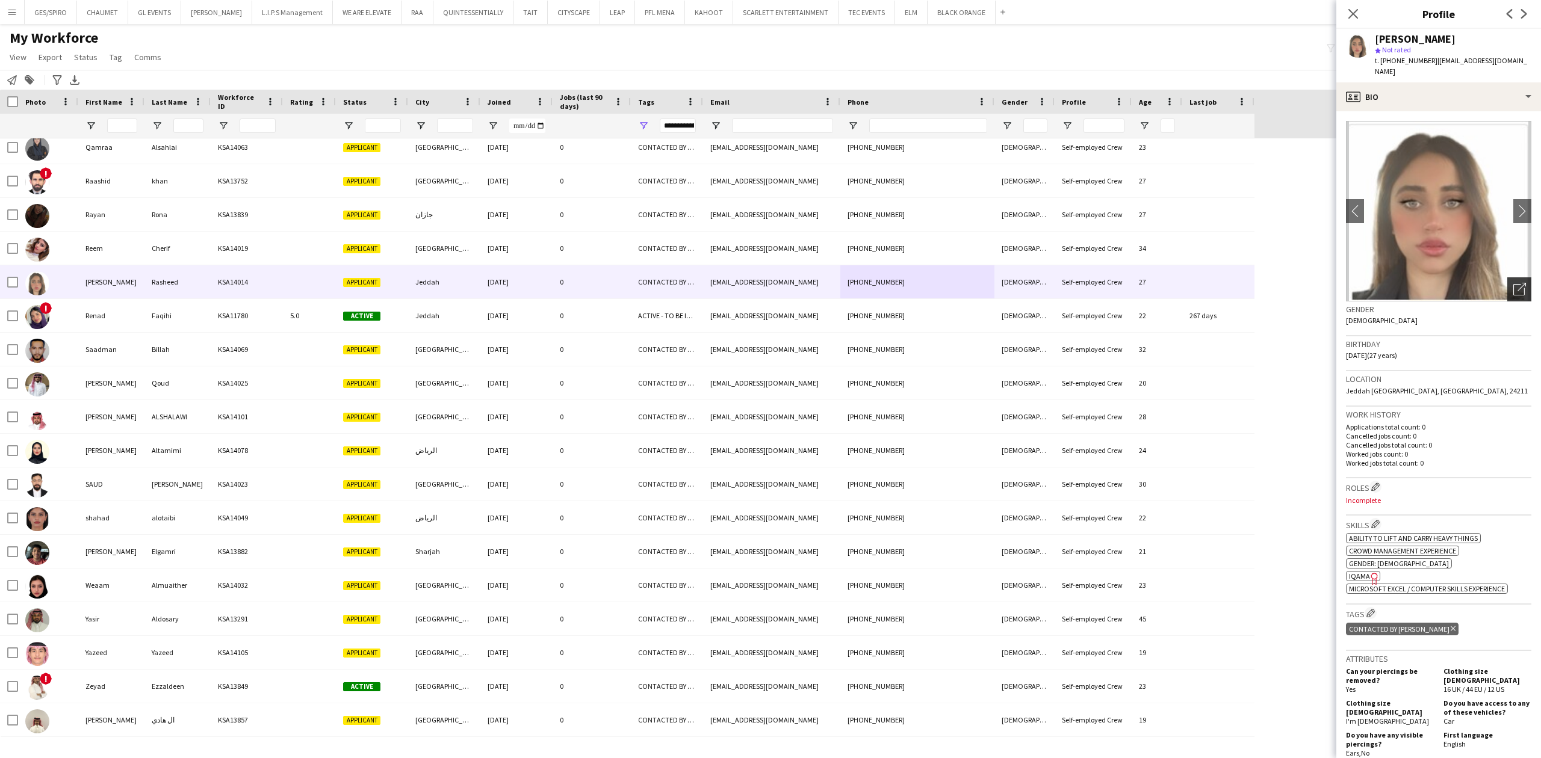
click at [1507, 277] on div "Open photos pop-in" at bounding box center [1519, 289] width 24 height 24
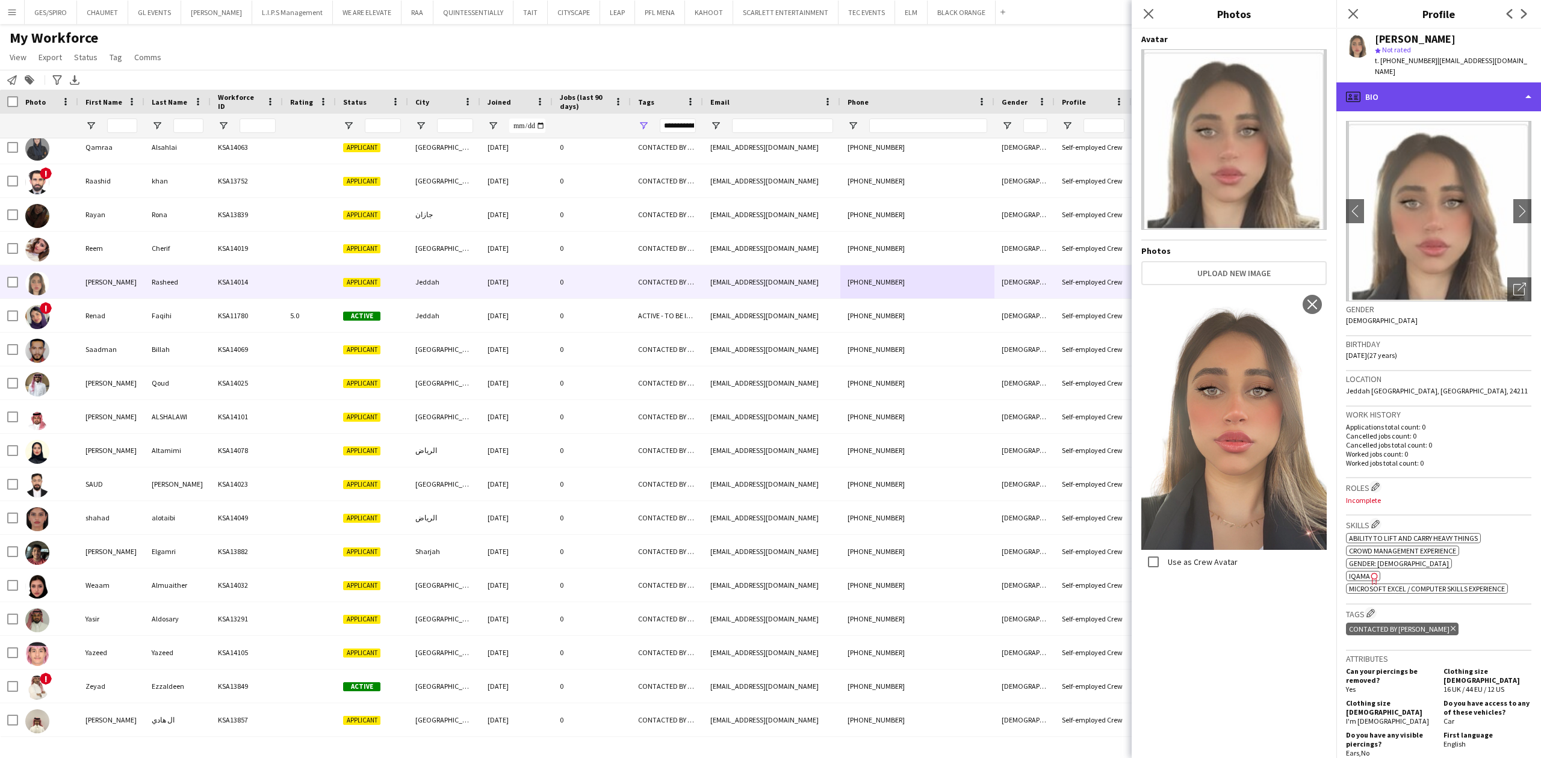
click at [1445, 95] on div "profile Bio" at bounding box center [1438, 96] width 205 height 29
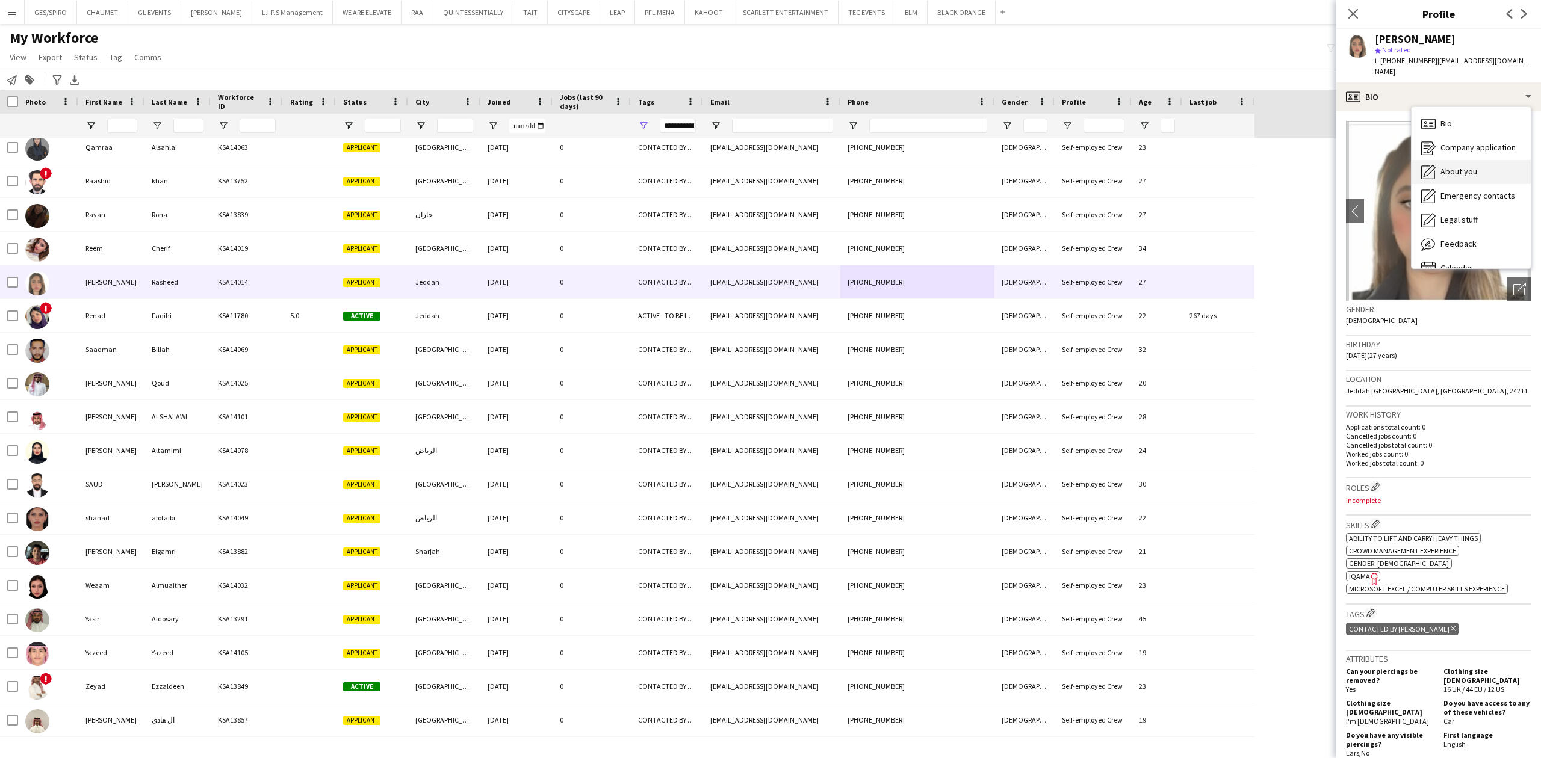
click at [1469, 160] on div "About you About you" at bounding box center [1471, 172] width 119 height 24
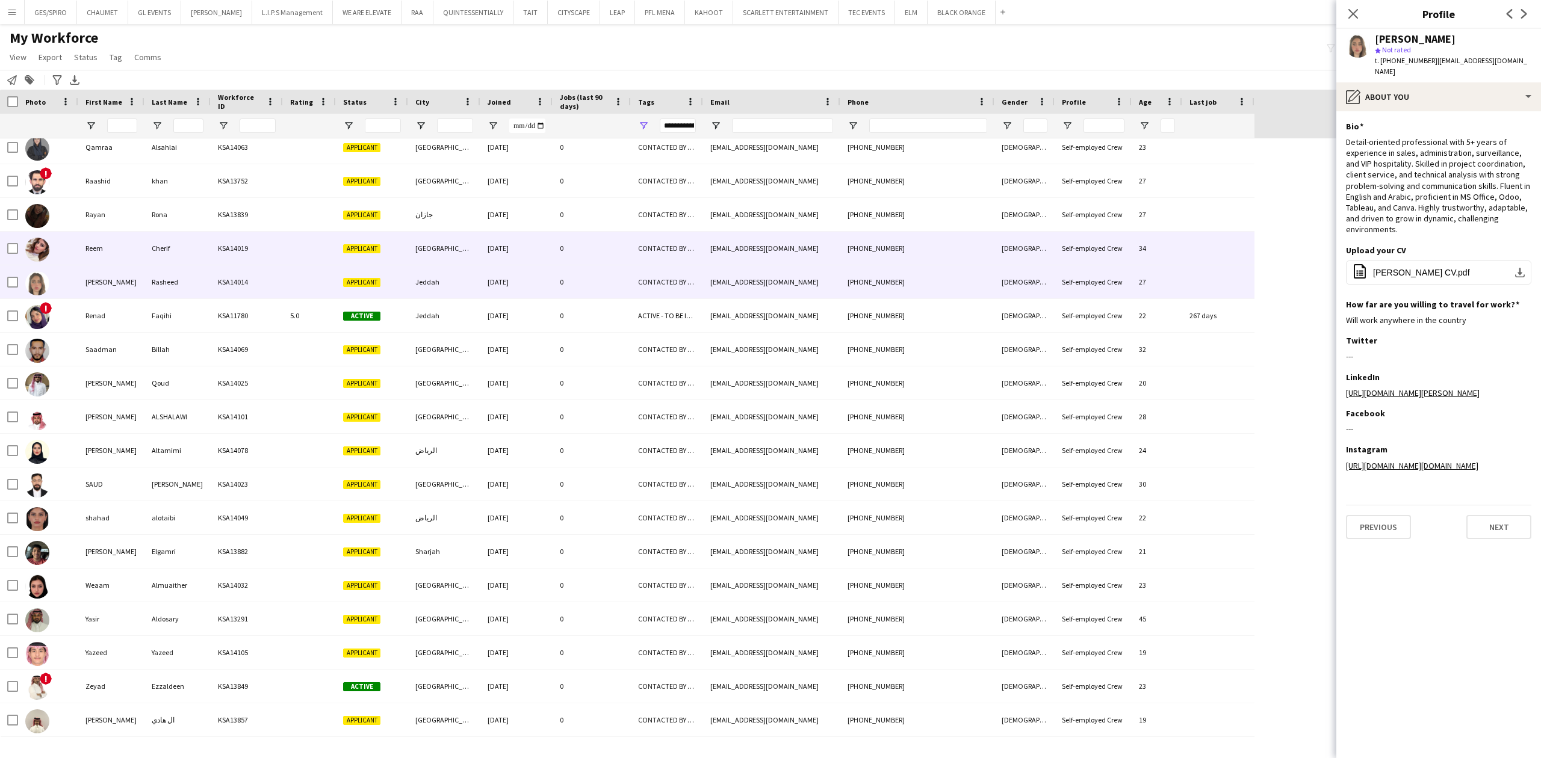
click at [209, 237] on div "Cherif" at bounding box center [177, 248] width 66 height 33
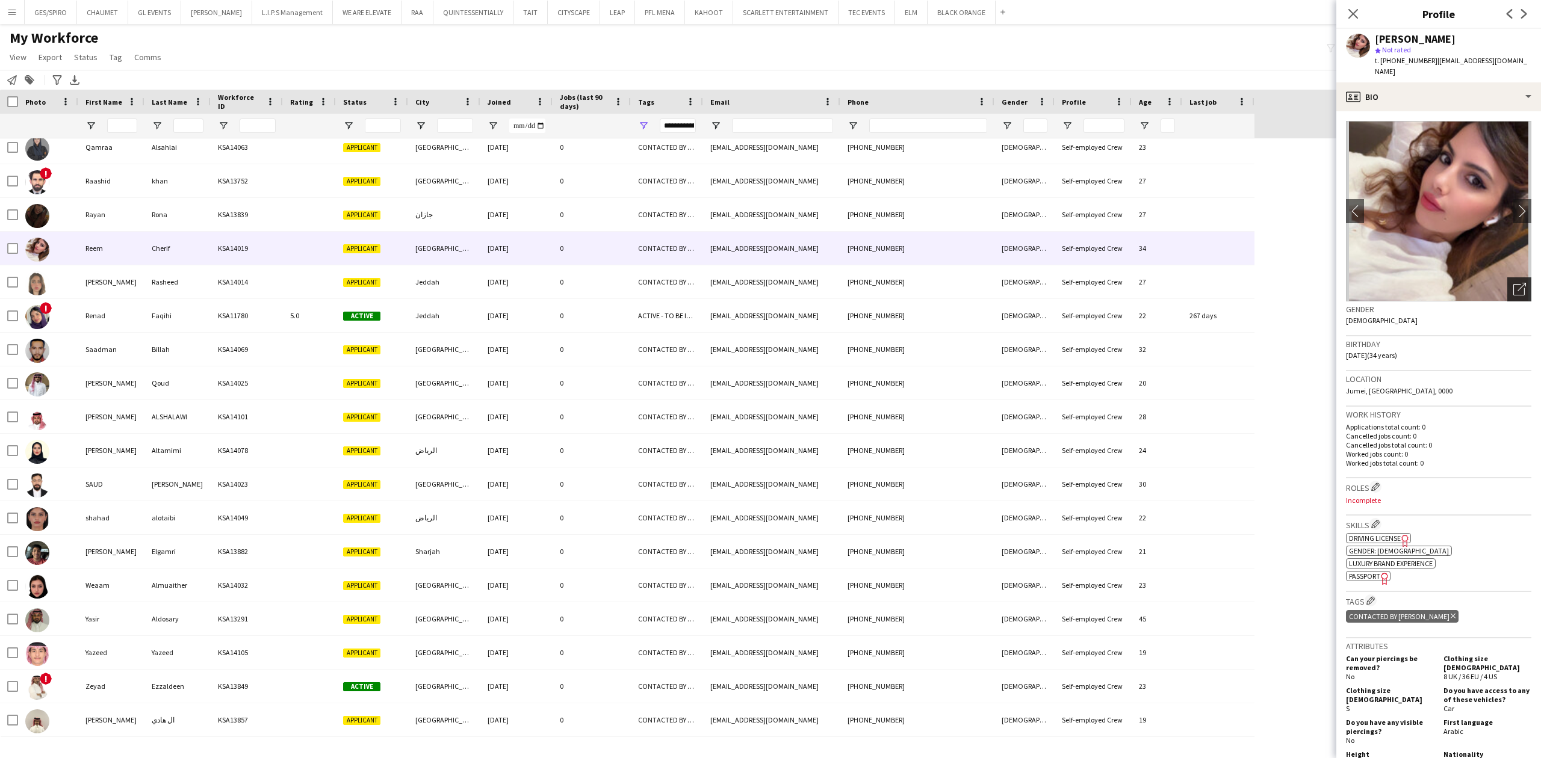
click at [1513, 283] on icon "Open photos pop-in" at bounding box center [1519, 289] width 13 height 13
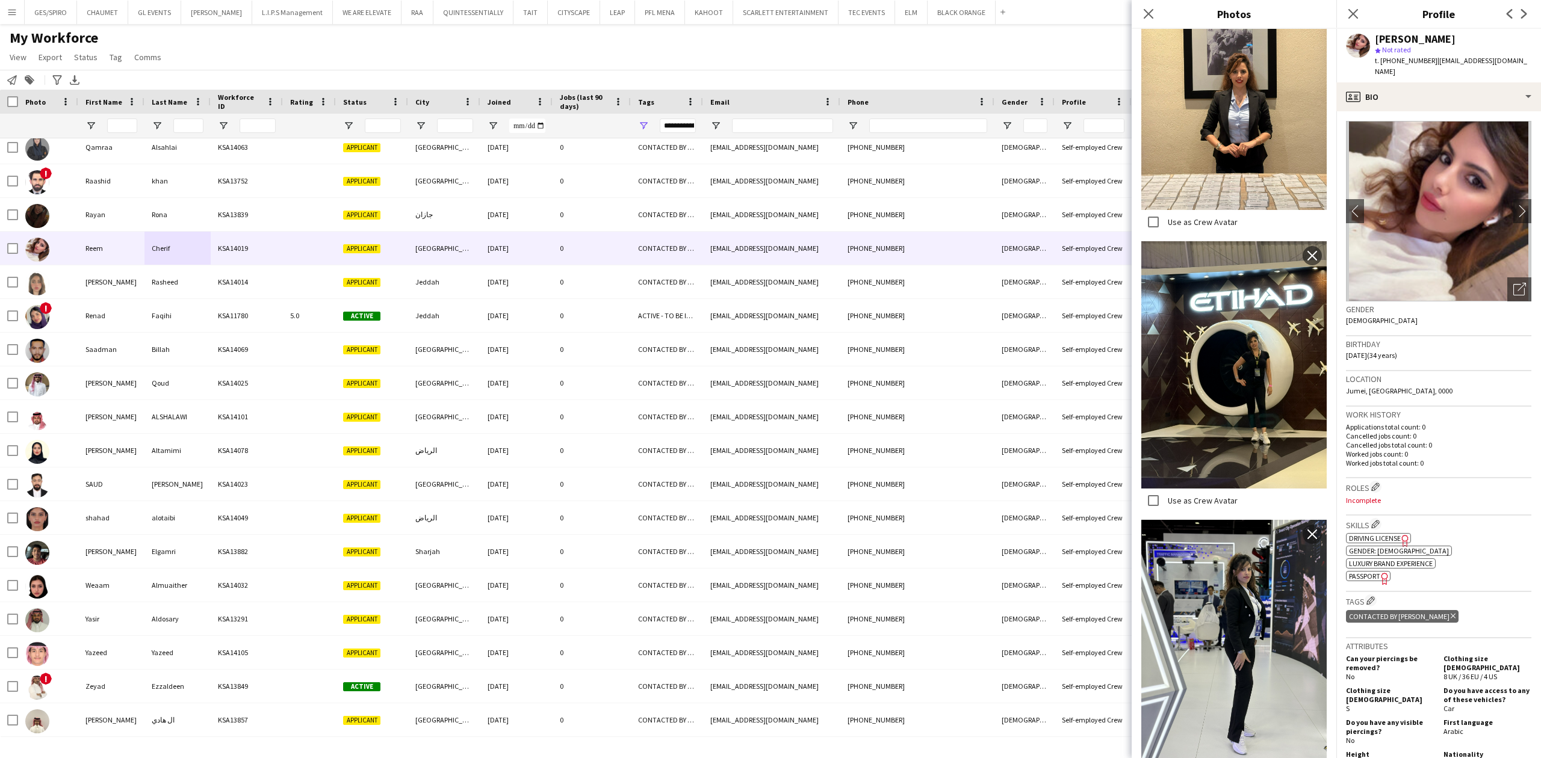
scroll to position [1445, 0]
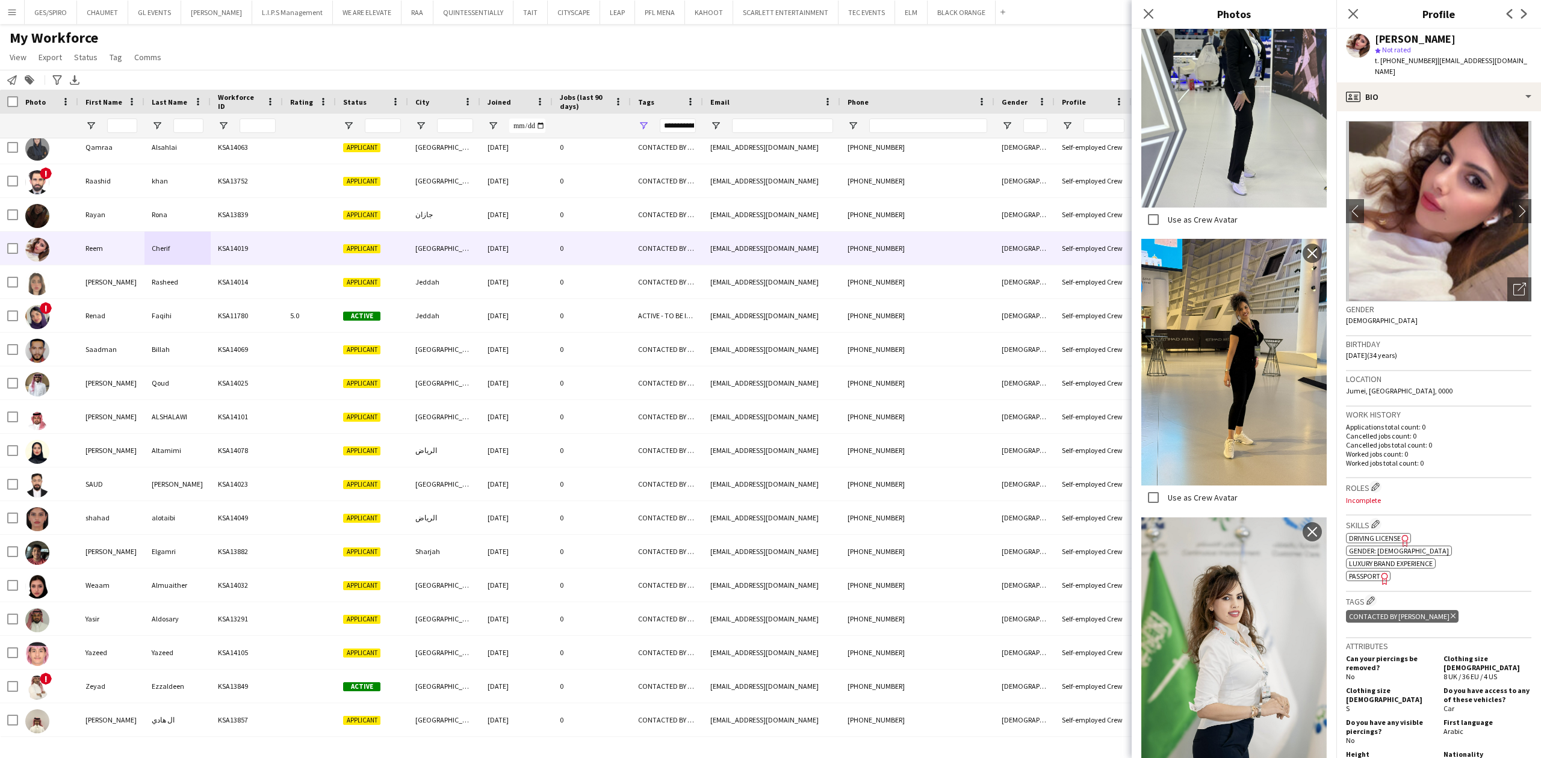
click at [1156, 7] on div "Close pop-in" at bounding box center [1149, 14] width 34 height 28
click at [1147, 13] on icon at bounding box center [1147, 13] width 11 height 11
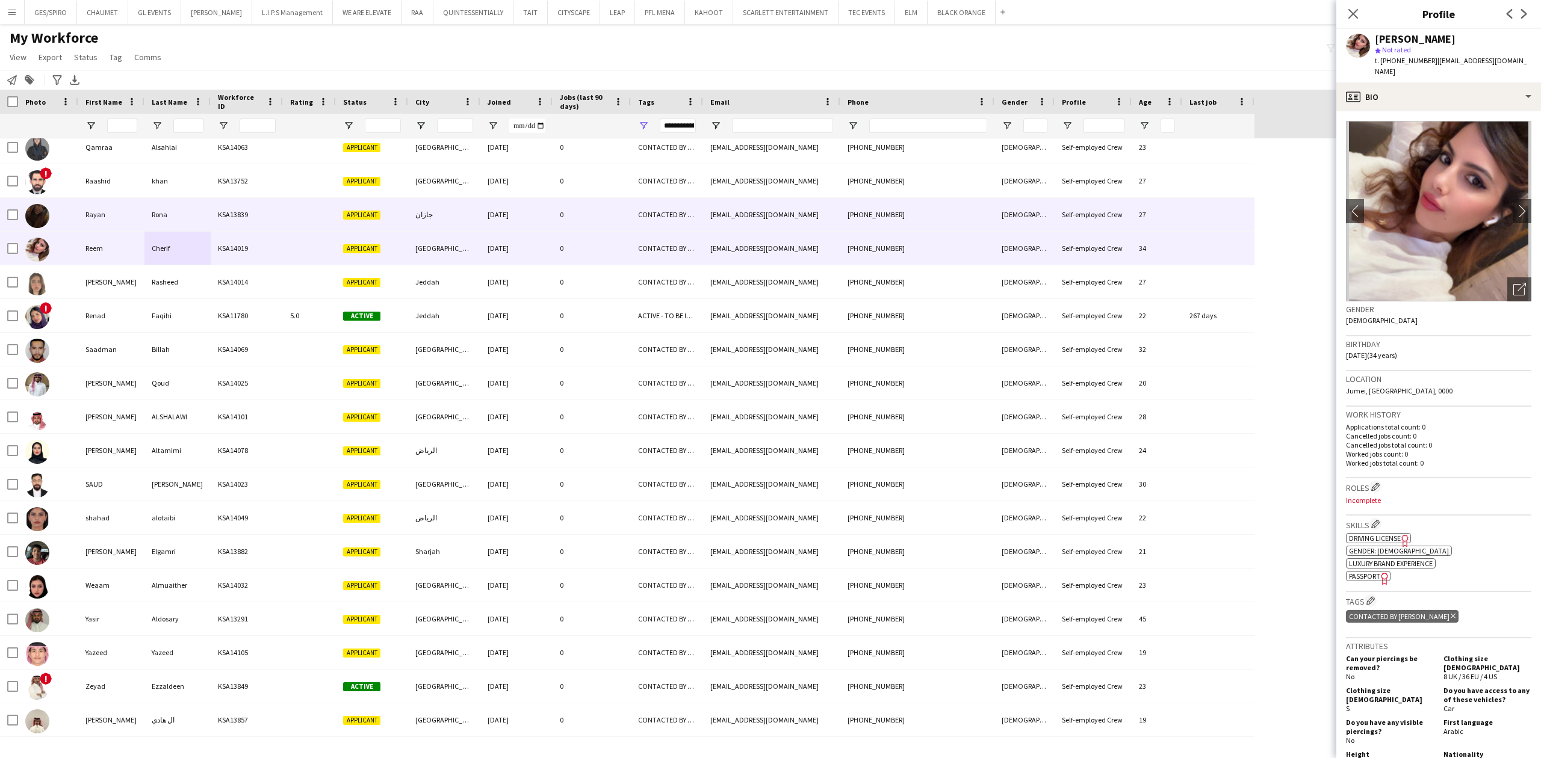
click at [657, 222] on div "CONTACTED BY JESUS" at bounding box center [667, 214] width 72 height 33
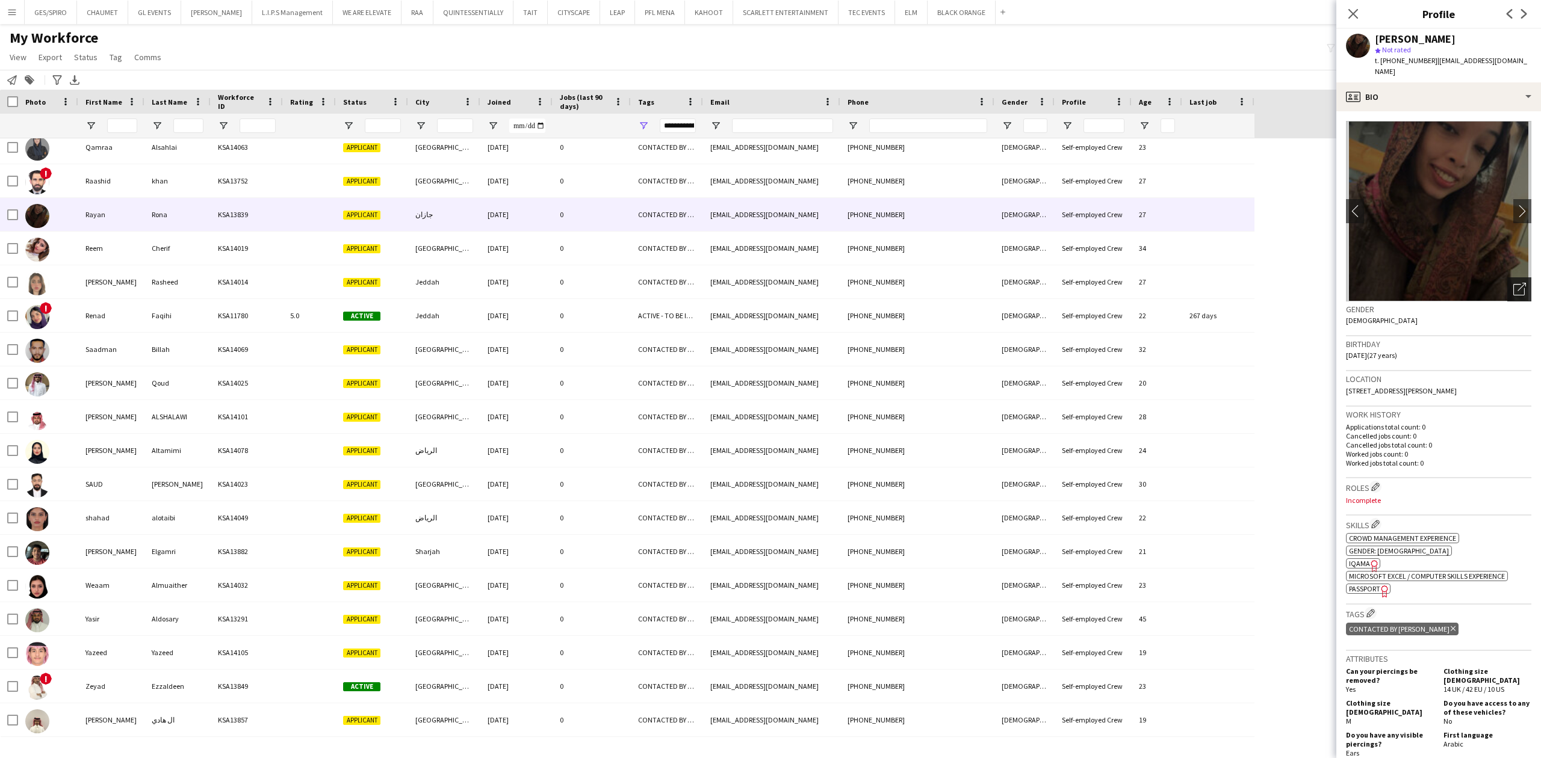
click at [1513, 283] on icon "Open photos pop-in" at bounding box center [1519, 289] width 13 height 13
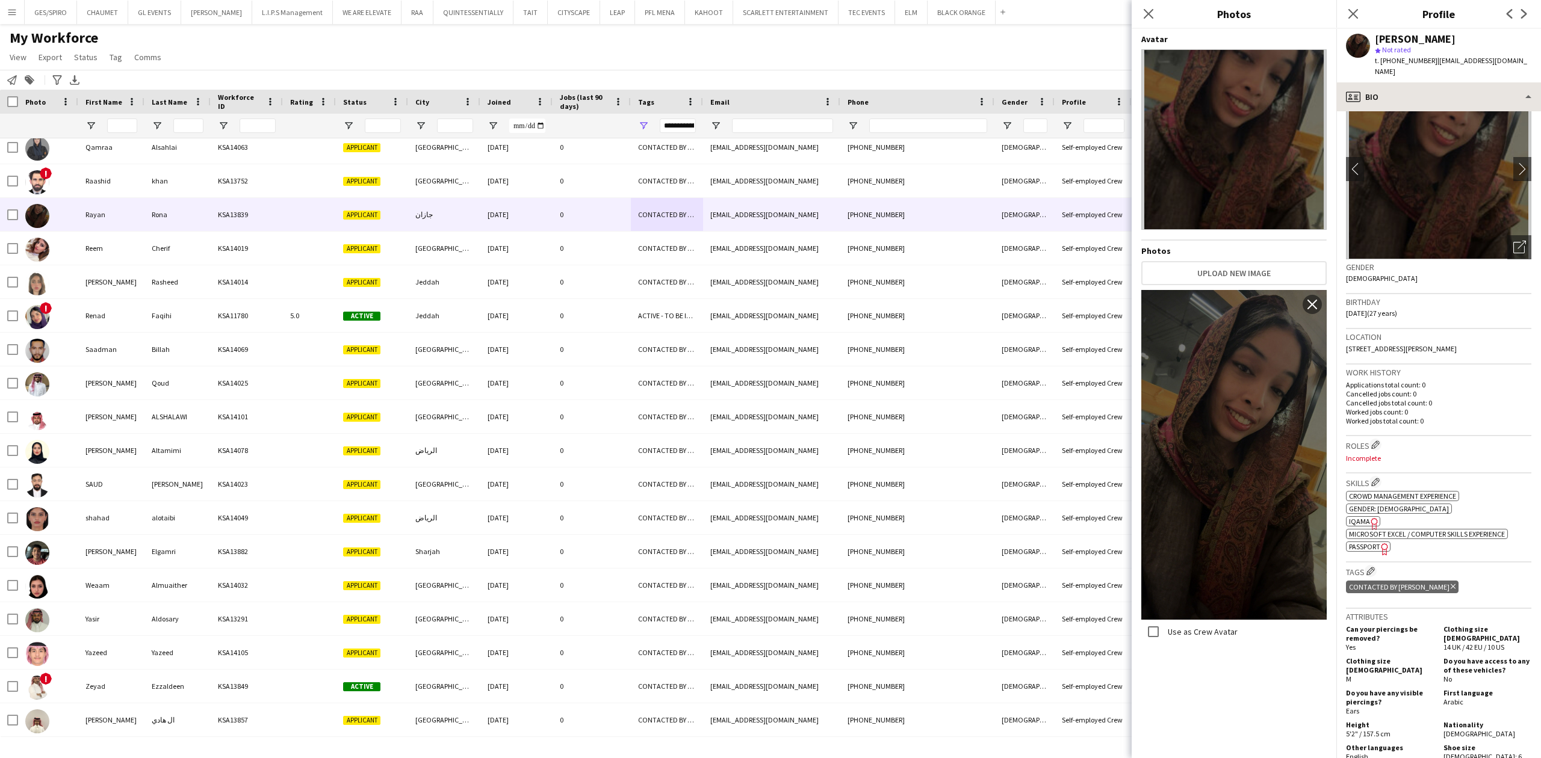
scroll to position [0, 0]
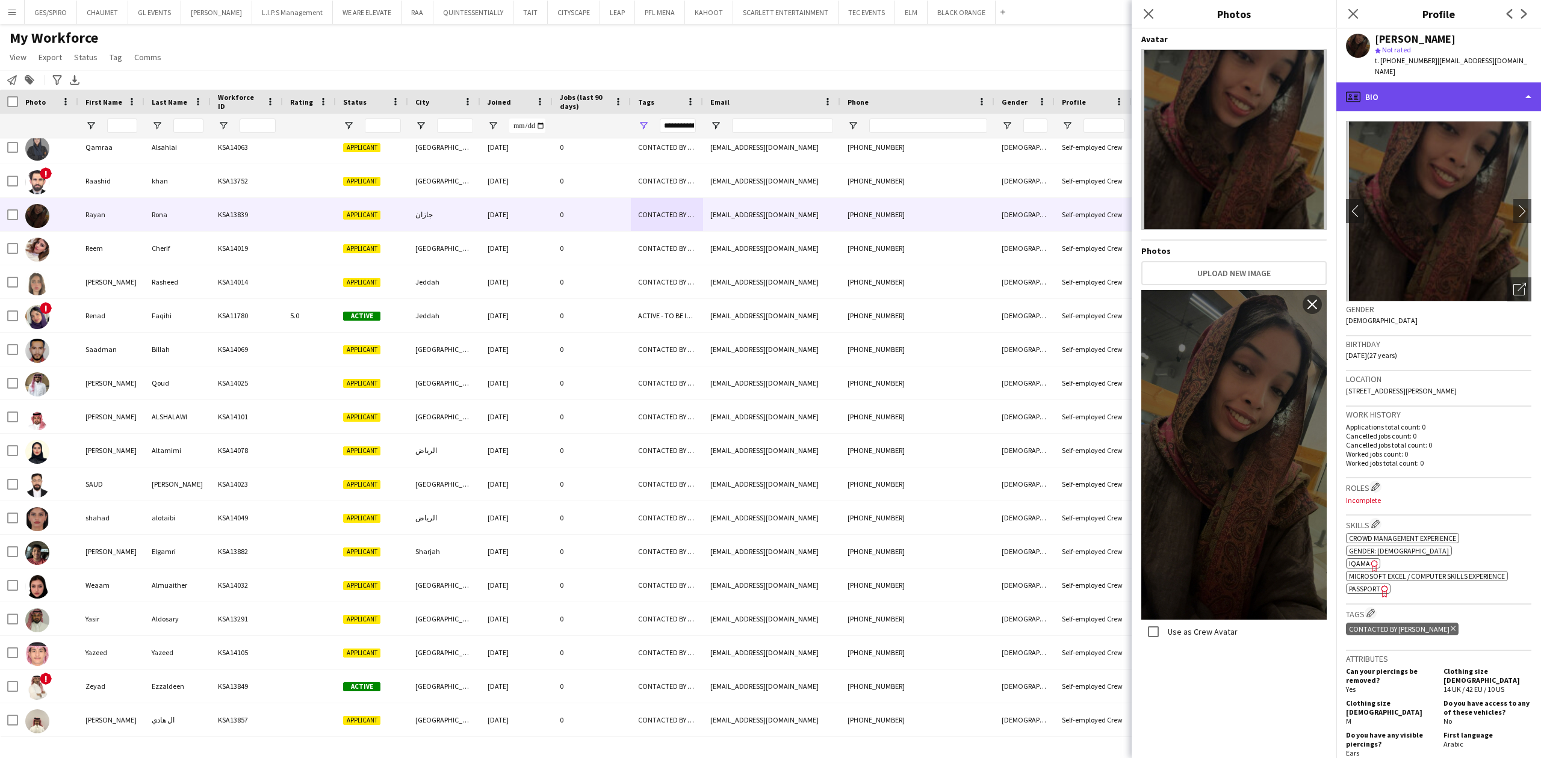
click at [1438, 82] on div "profile Bio" at bounding box center [1438, 96] width 205 height 29
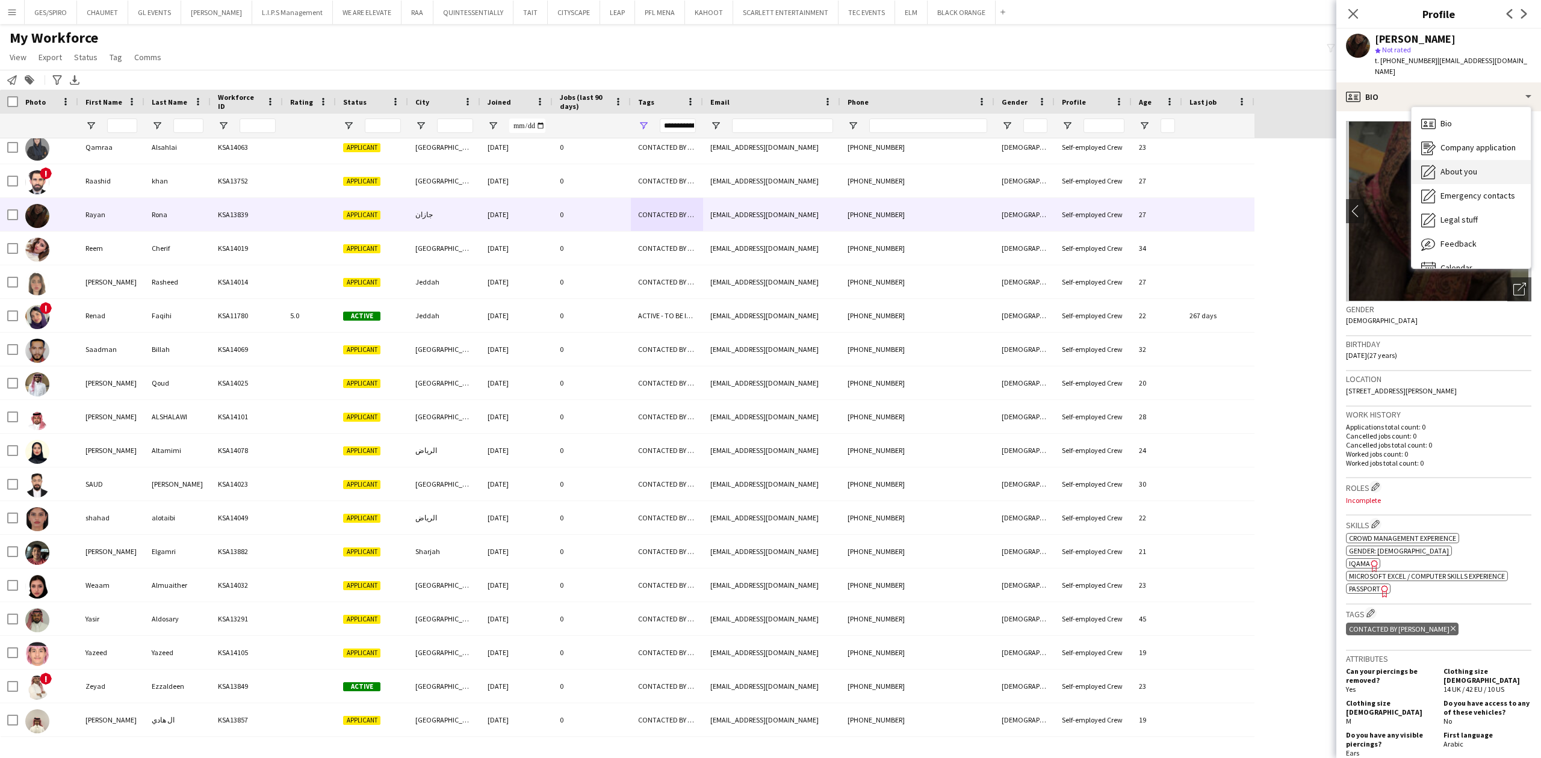
click at [1474, 166] on span "About you" at bounding box center [1458, 171] width 37 height 11
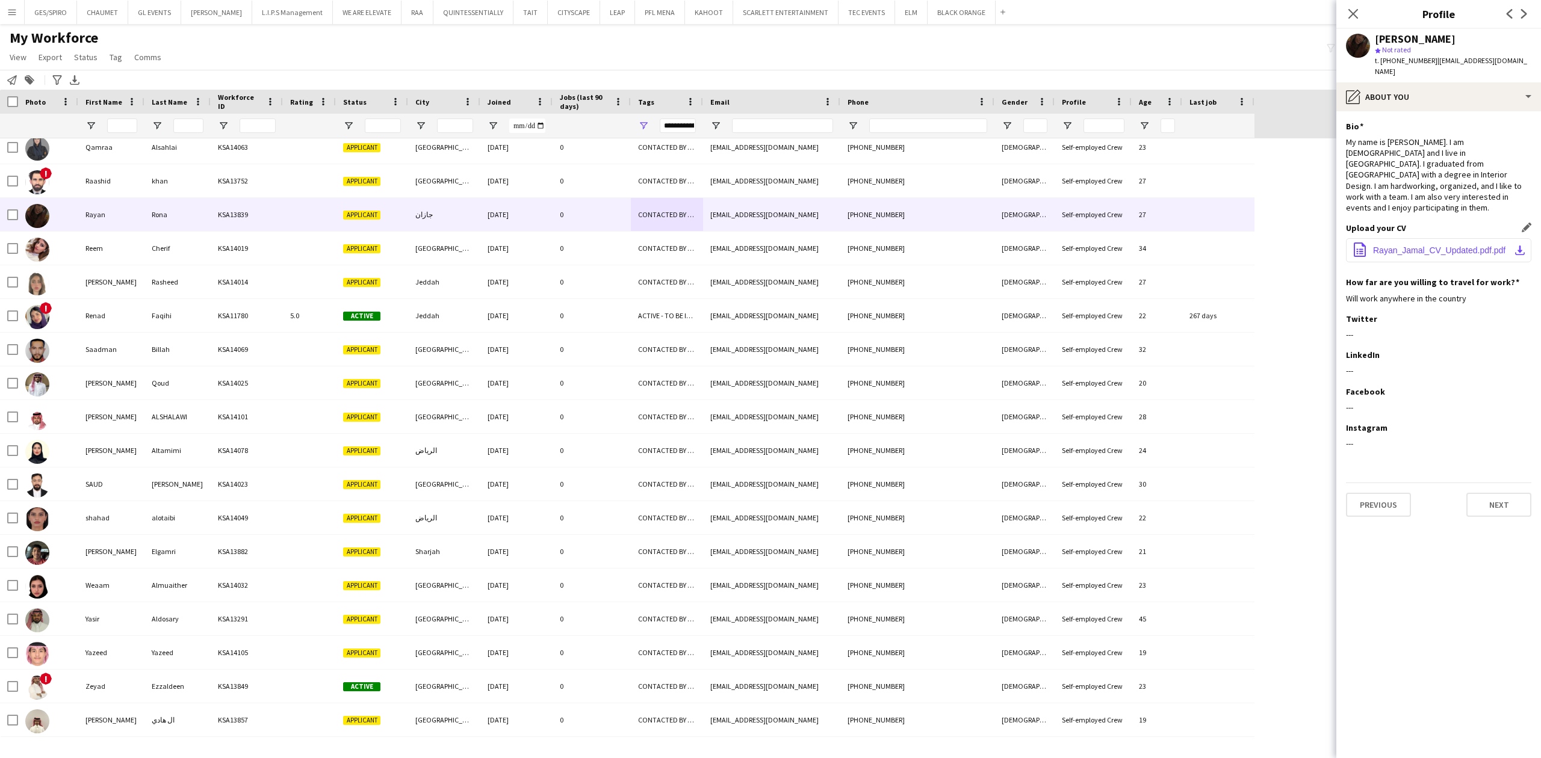
click at [1412, 246] on span "Rayan_Jamal_CV_Updated.pdf.pdf" at bounding box center [1439, 251] width 132 height 10
click at [1445, 85] on div "pencil4 About you" at bounding box center [1438, 96] width 205 height 29
click at [1465, 119] on div "Bio Bio" at bounding box center [1471, 124] width 119 height 24
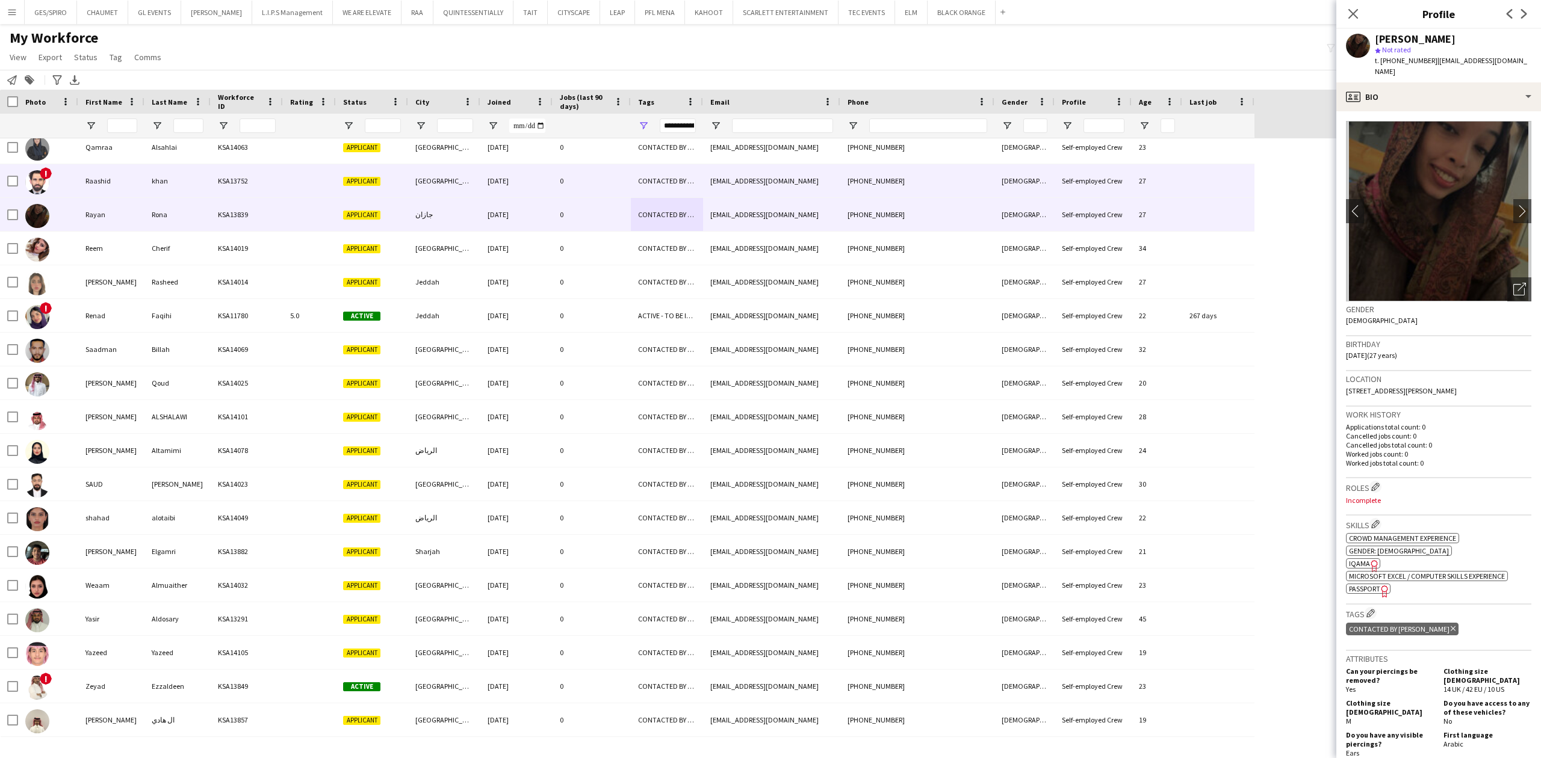
click at [995, 184] on div "Male" at bounding box center [1024, 180] width 60 height 33
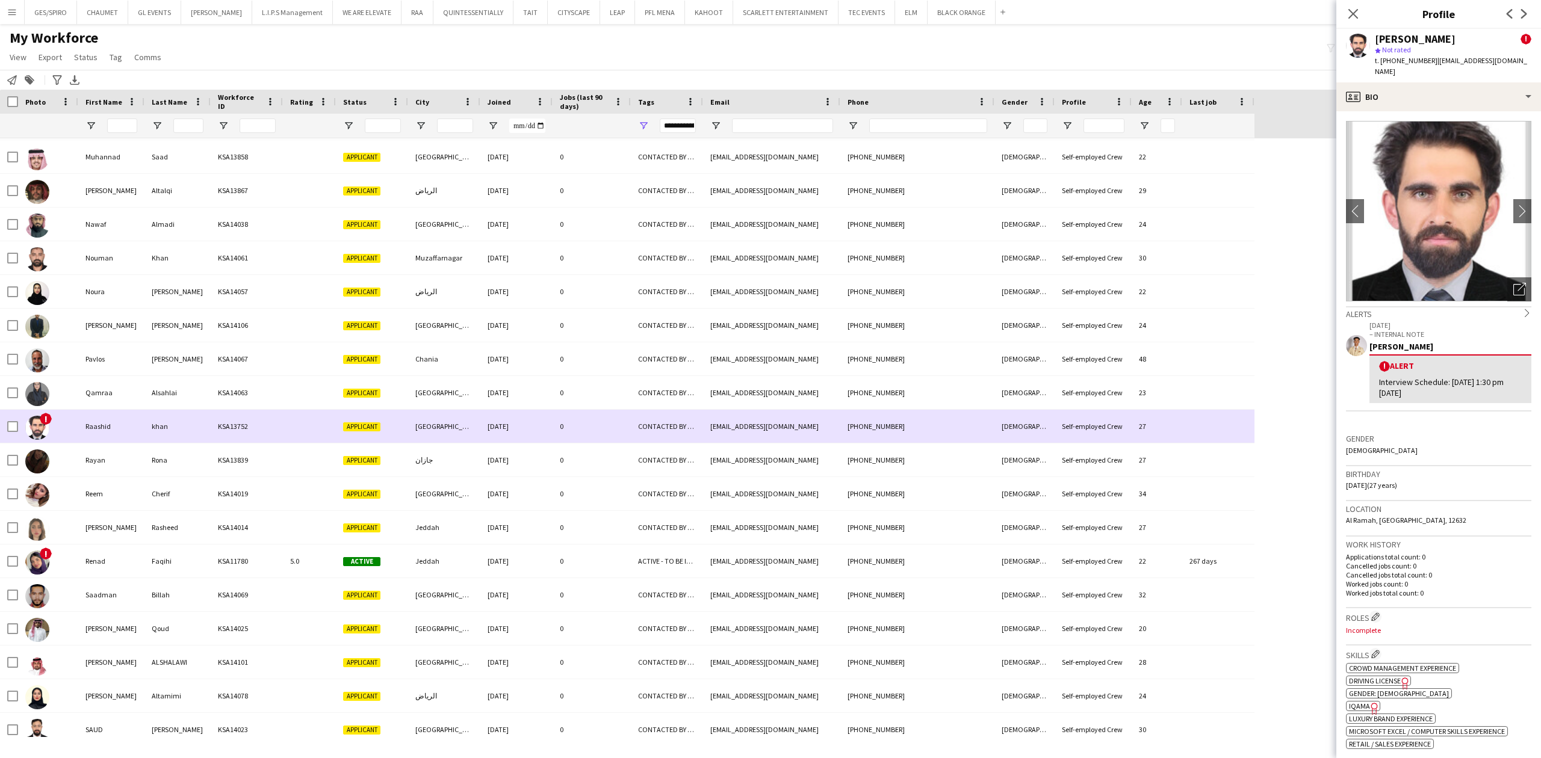
scroll to position [1170, 0]
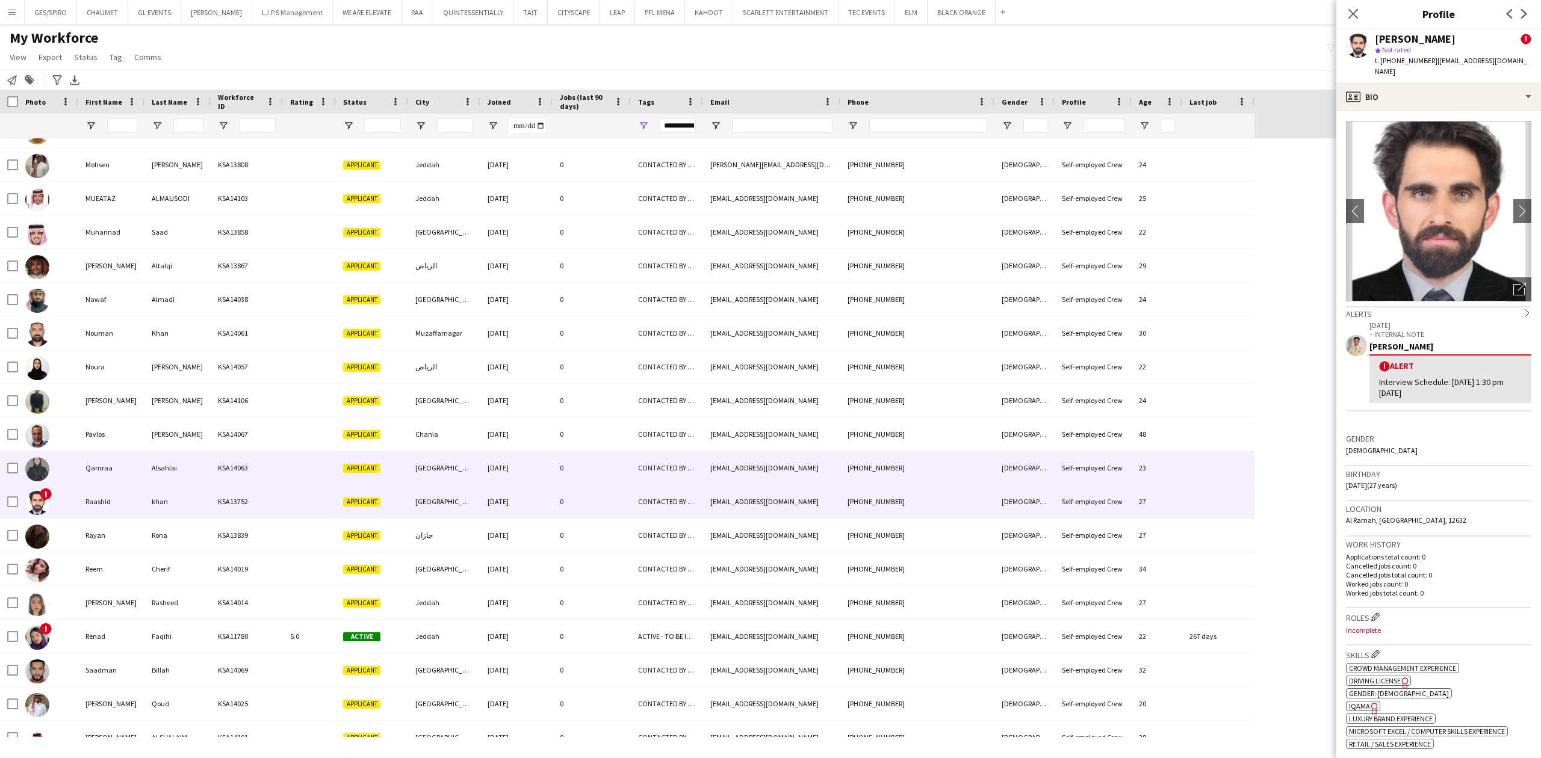
click at [653, 462] on div "CONTACTED BY JESUS" at bounding box center [667, 467] width 72 height 33
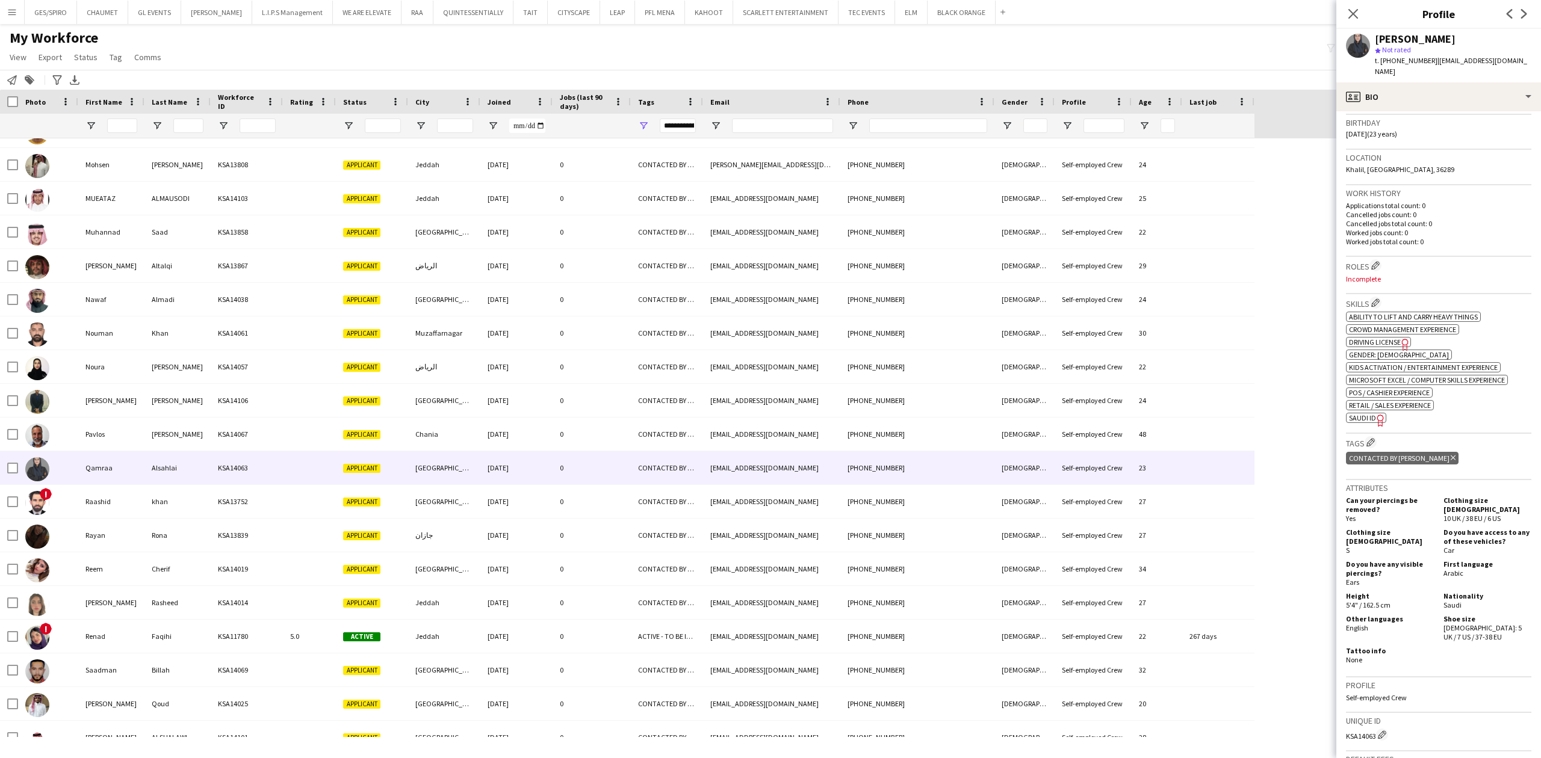
scroll to position [417, 0]
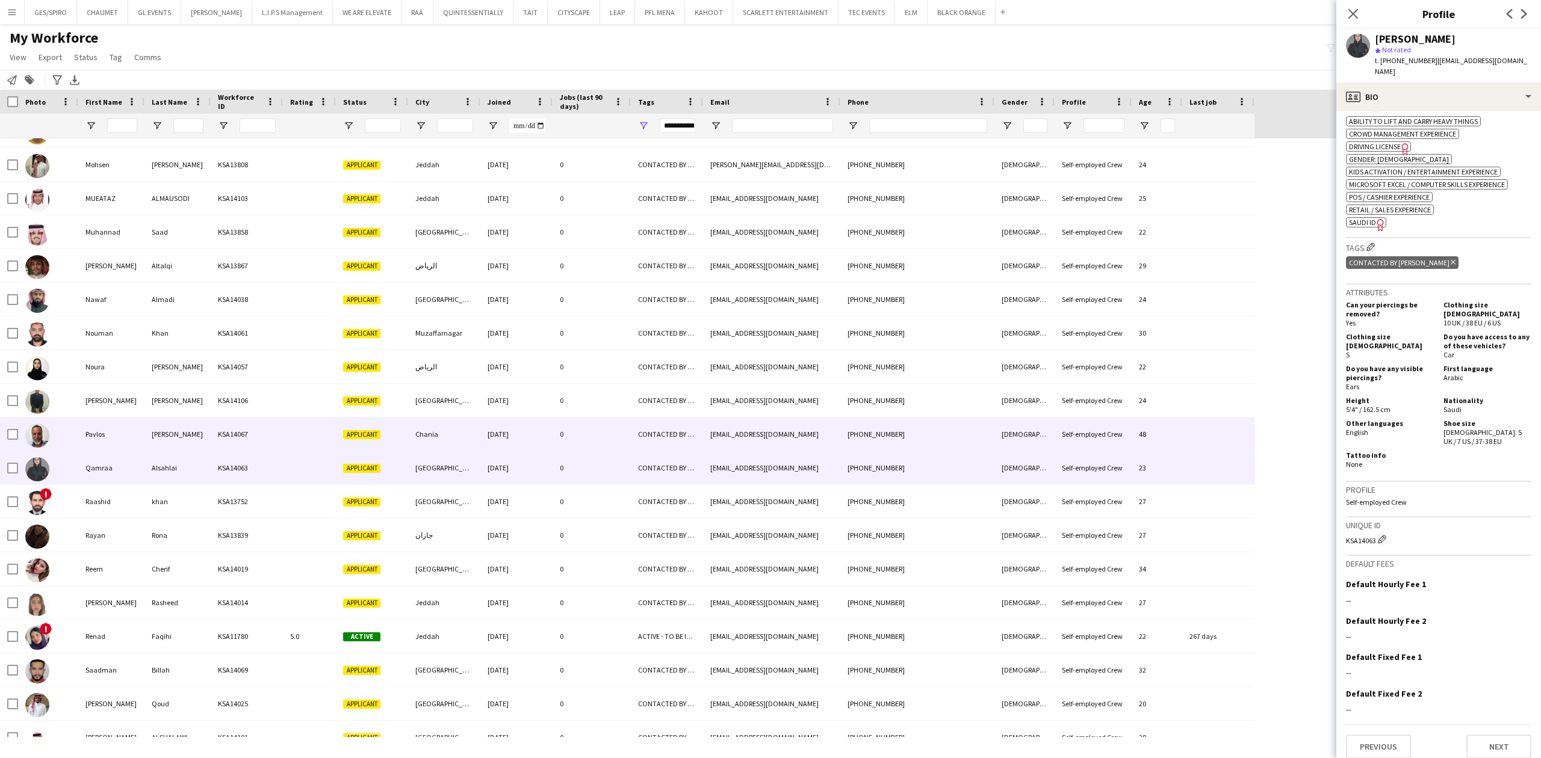
click at [799, 424] on div "papadakispaul@gmail.com" at bounding box center [771, 434] width 137 height 33
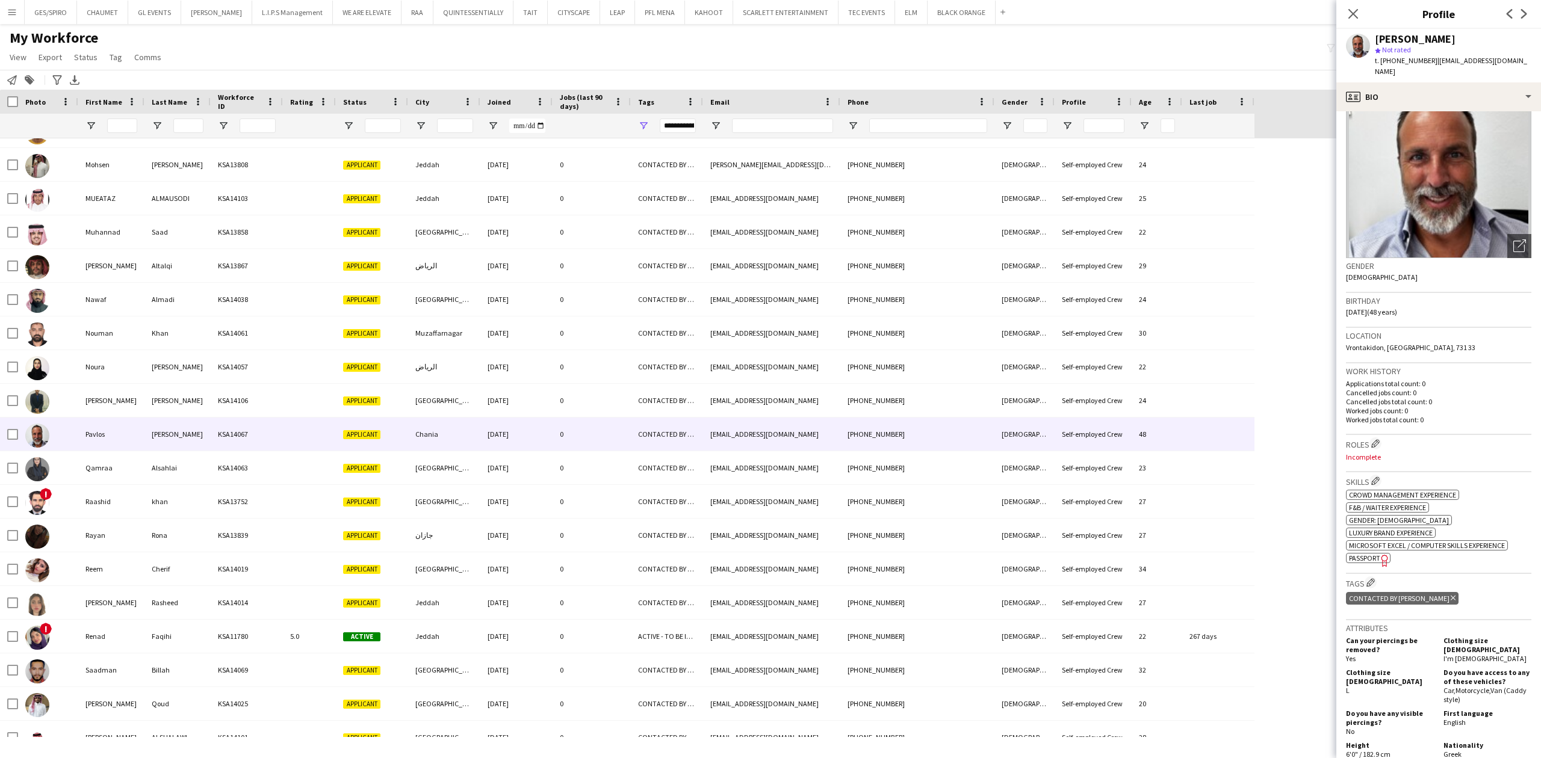
scroll to position [0, 0]
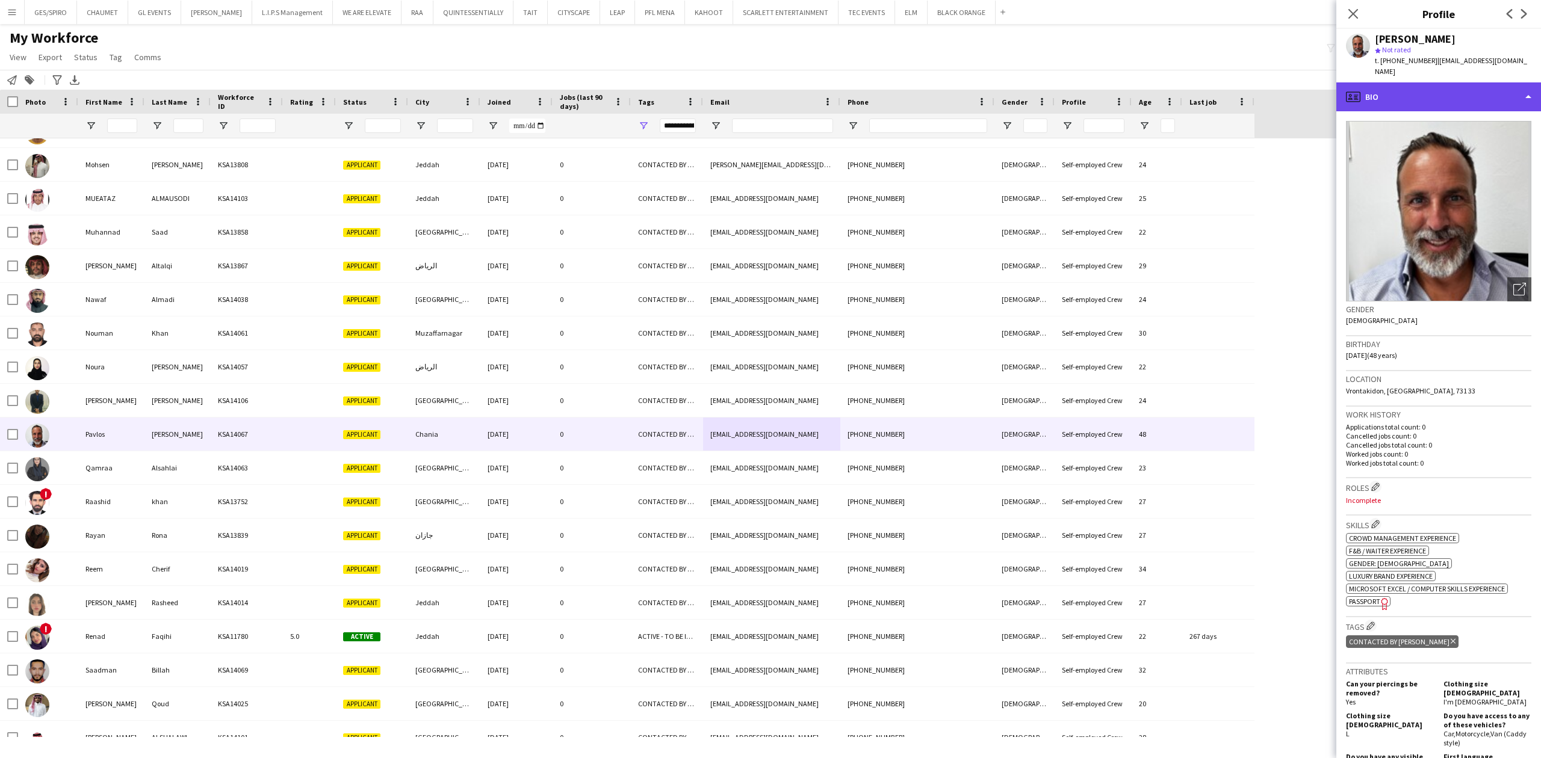
click at [1449, 82] on div "profile Bio" at bounding box center [1438, 96] width 205 height 29
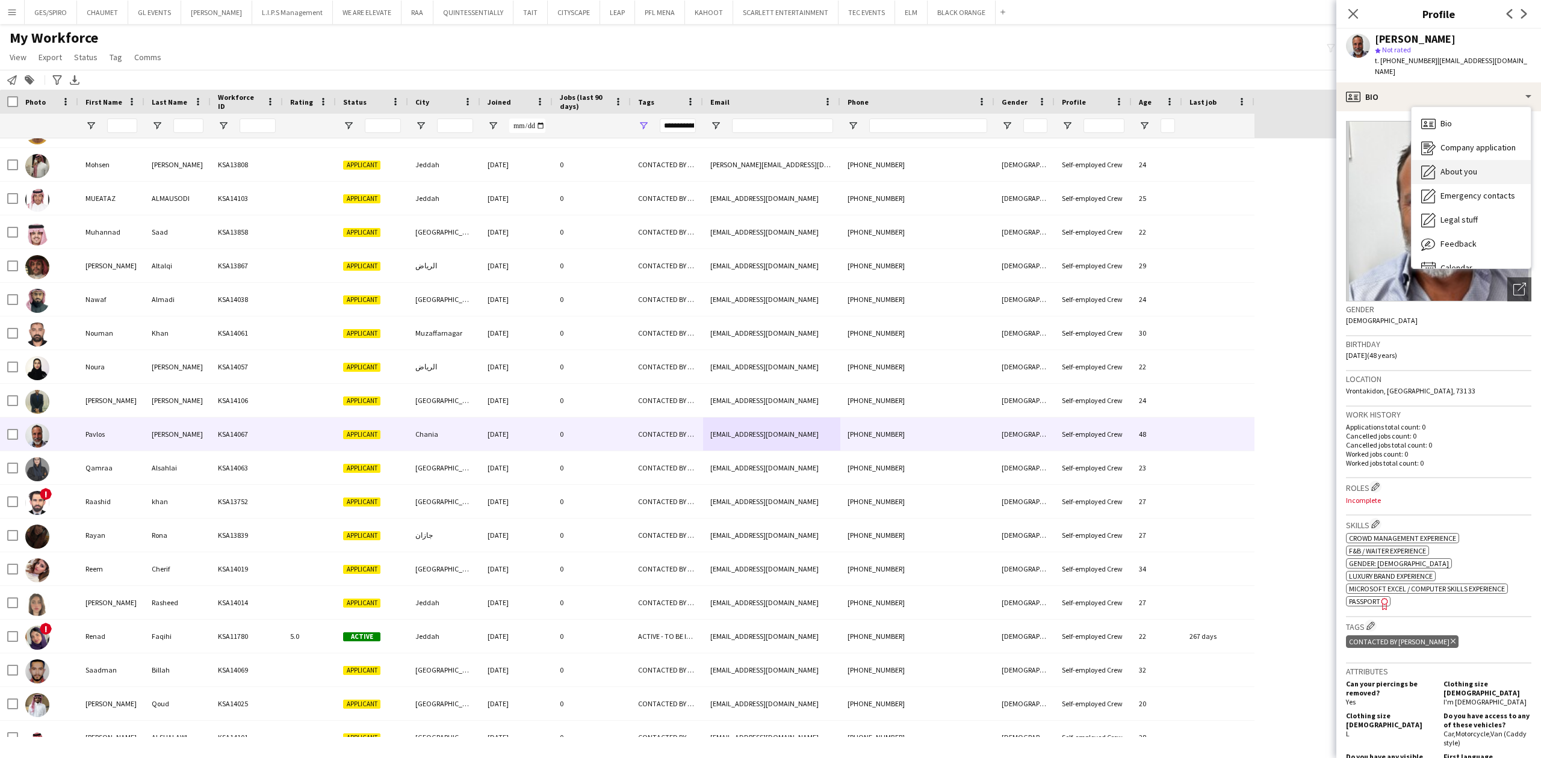
click at [1491, 166] on div "About you About you" at bounding box center [1471, 172] width 119 height 24
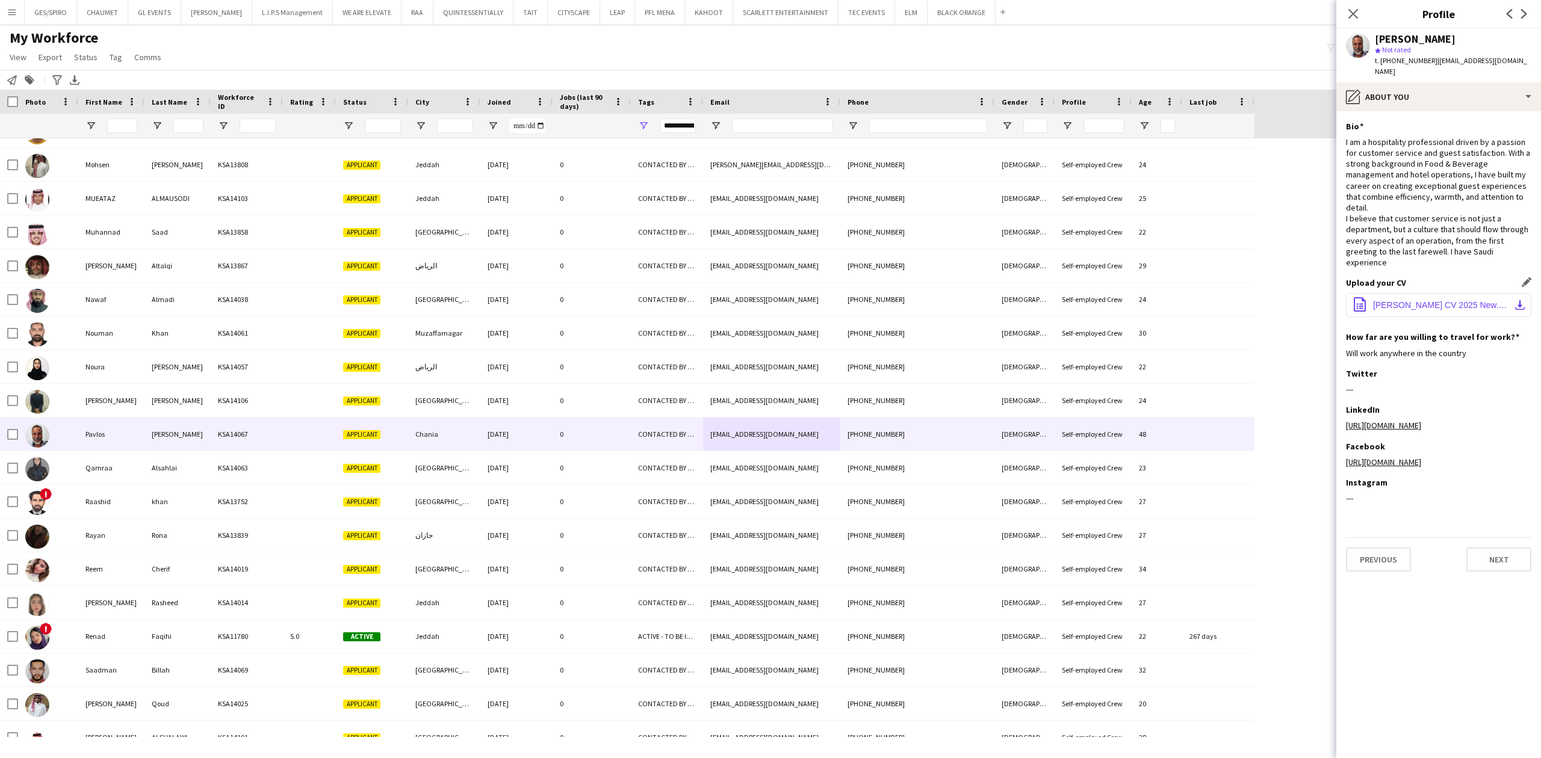
click at [1401, 300] on span "Paul CV 2025 New.pdf" at bounding box center [1441, 305] width 136 height 10
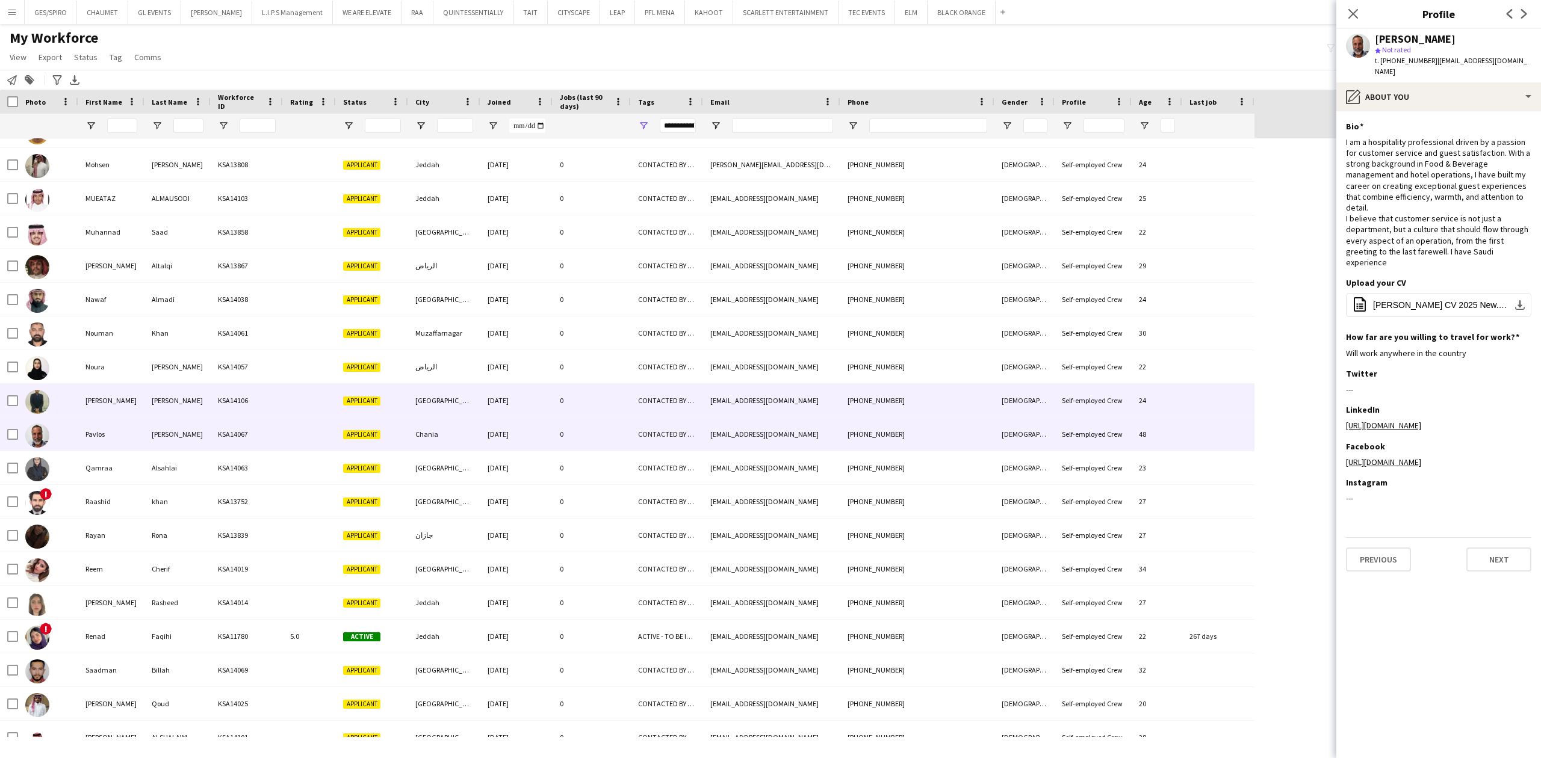
click at [467, 410] on div "[GEOGRAPHIC_DATA]" at bounding box center [444, 400] width 72 height 33
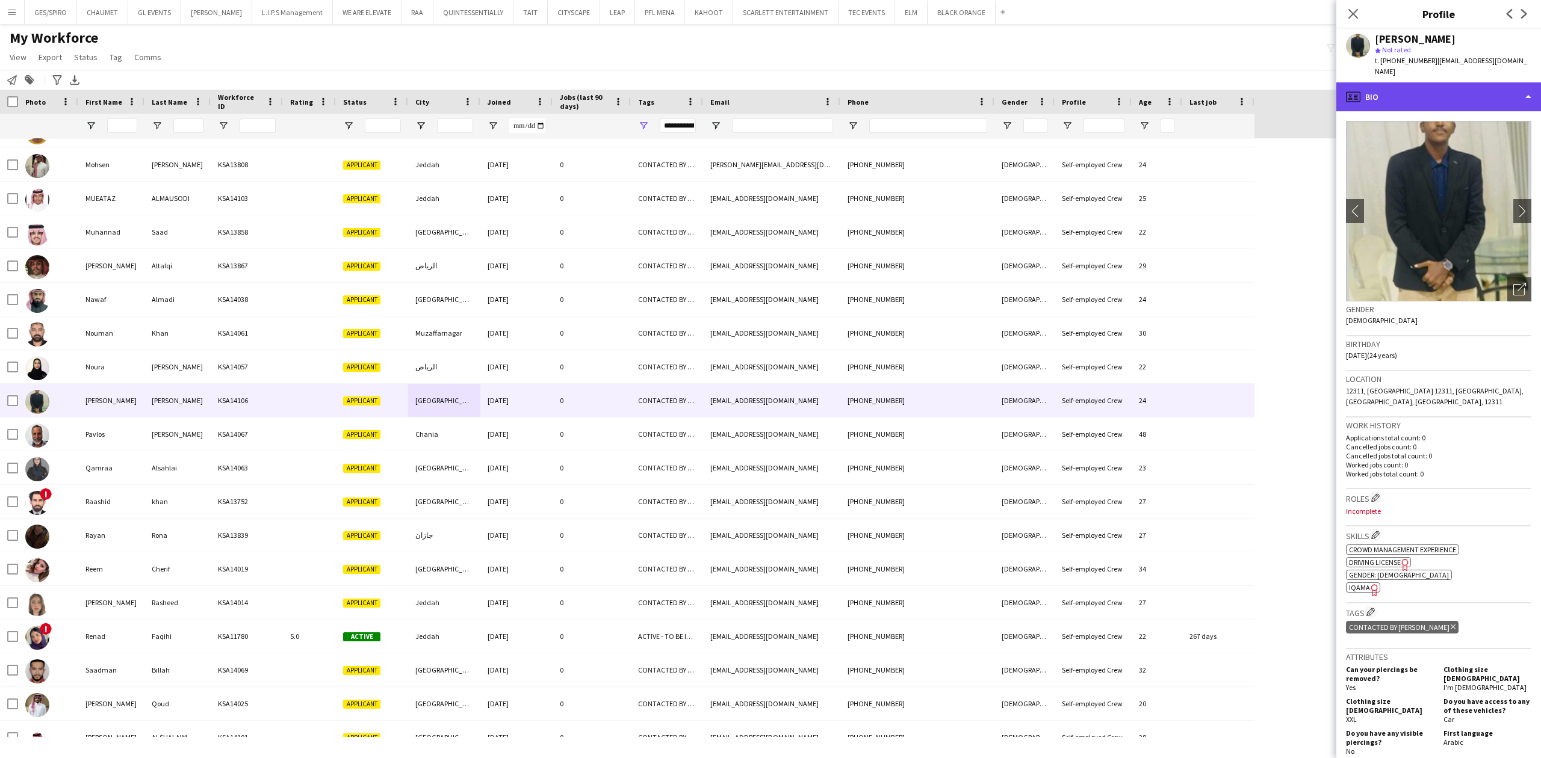
click at [1483, 85] on div "profile Bio" at bounding box center [1438, 96] width 205 height 29
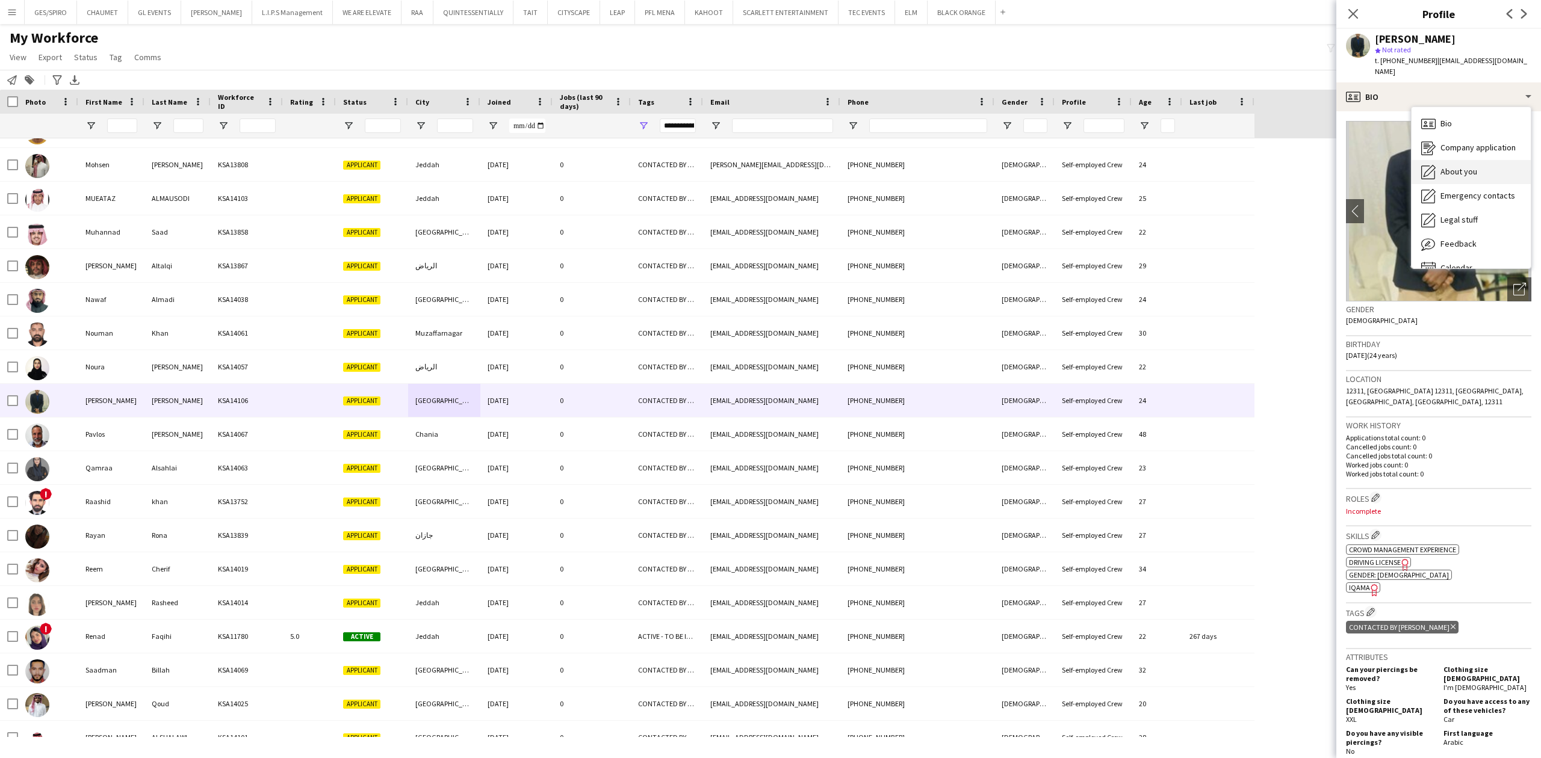
click at [1482, 169] on div "About you About you" at bounding box center [1471, 172] width 119 height 24
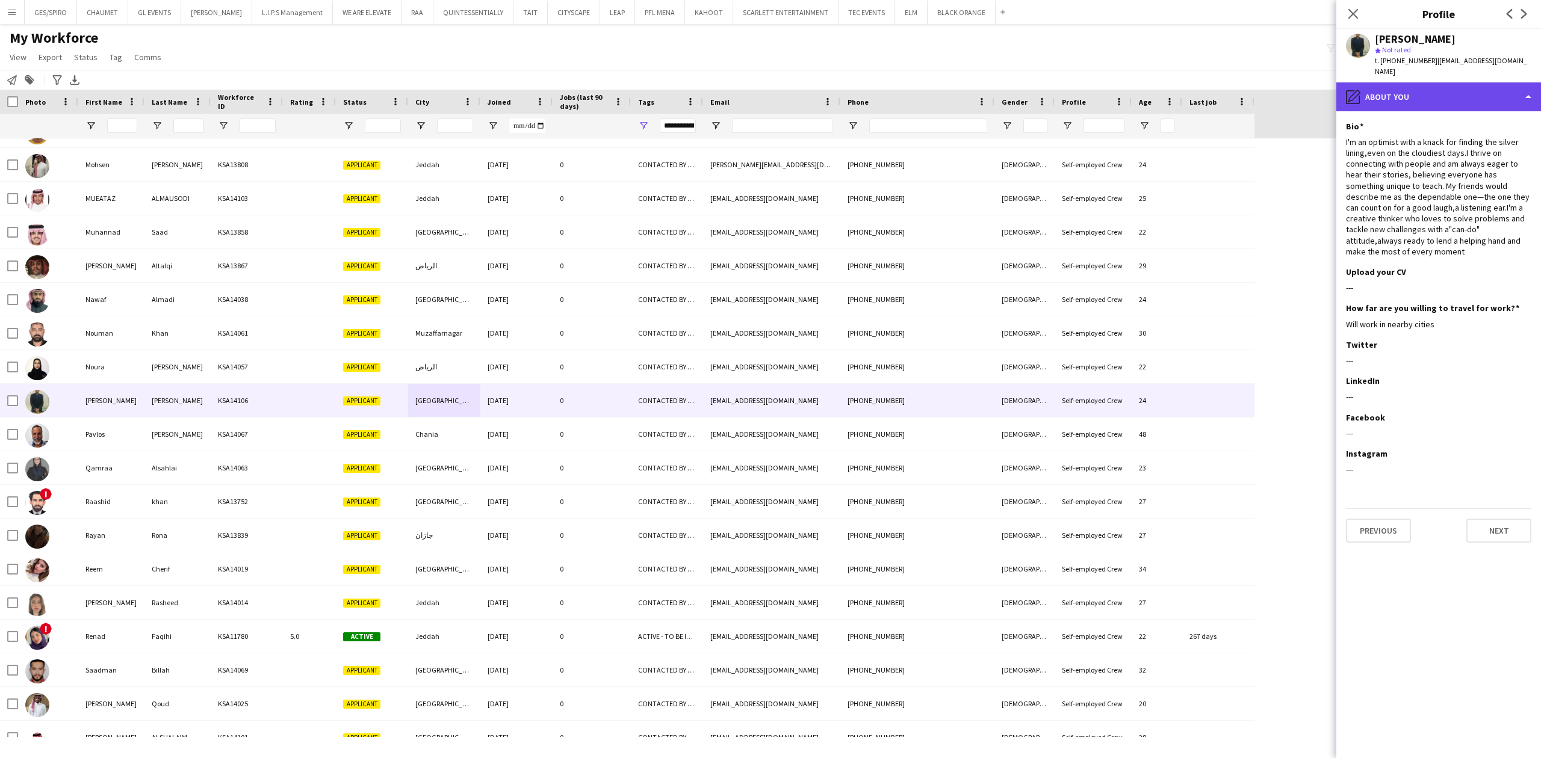
click at [1457, 82] on div "pencil4 About you" at bounding box center [1438, 96] width 205 height 29
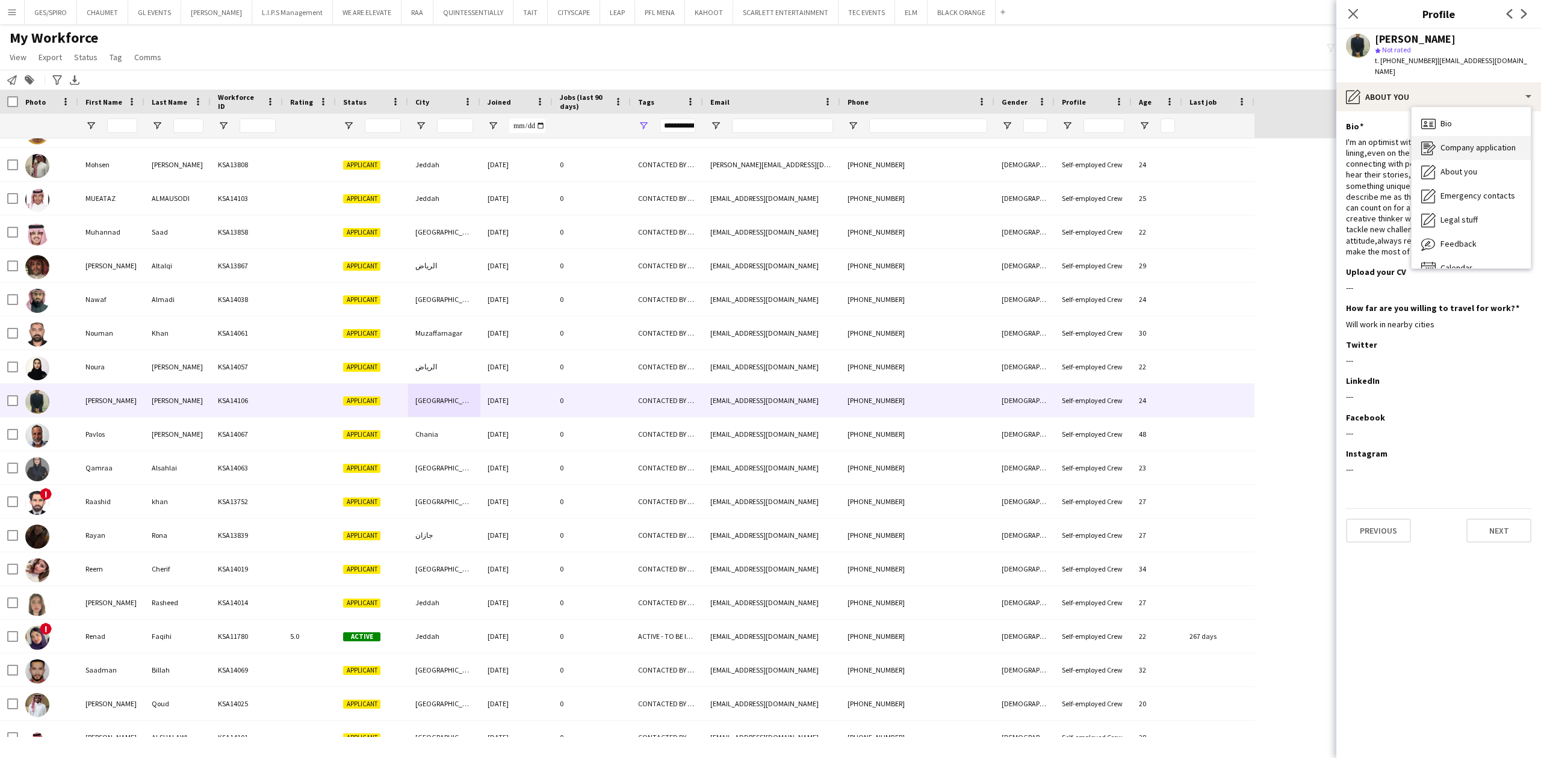
click at [1498, 142] on span "Company application" at bounding box center [1477, 147] width 75 height 11
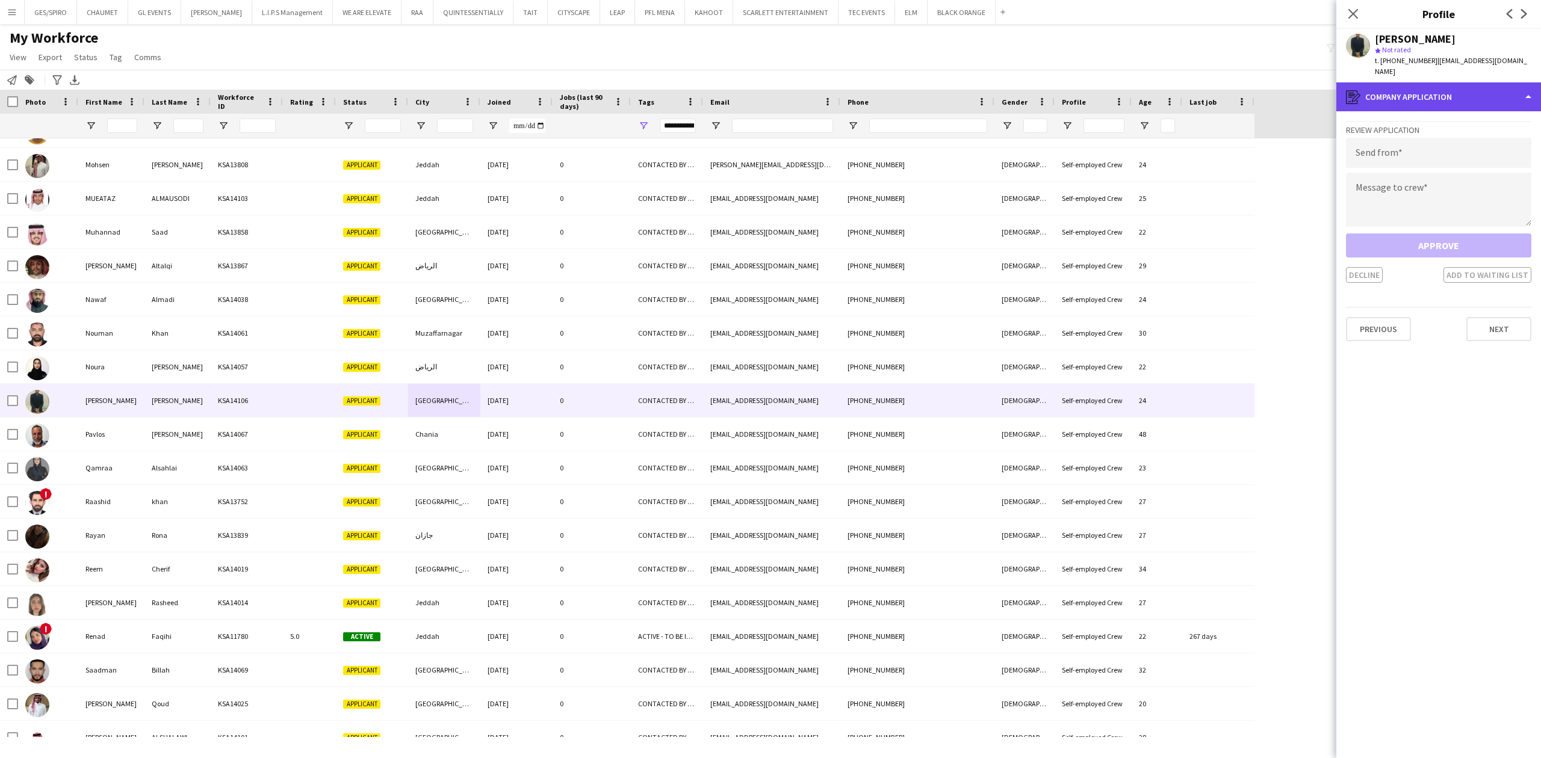
click at [1472, 82] on div "register Company application" at bounding box center [1438, 96] width 205 height 29
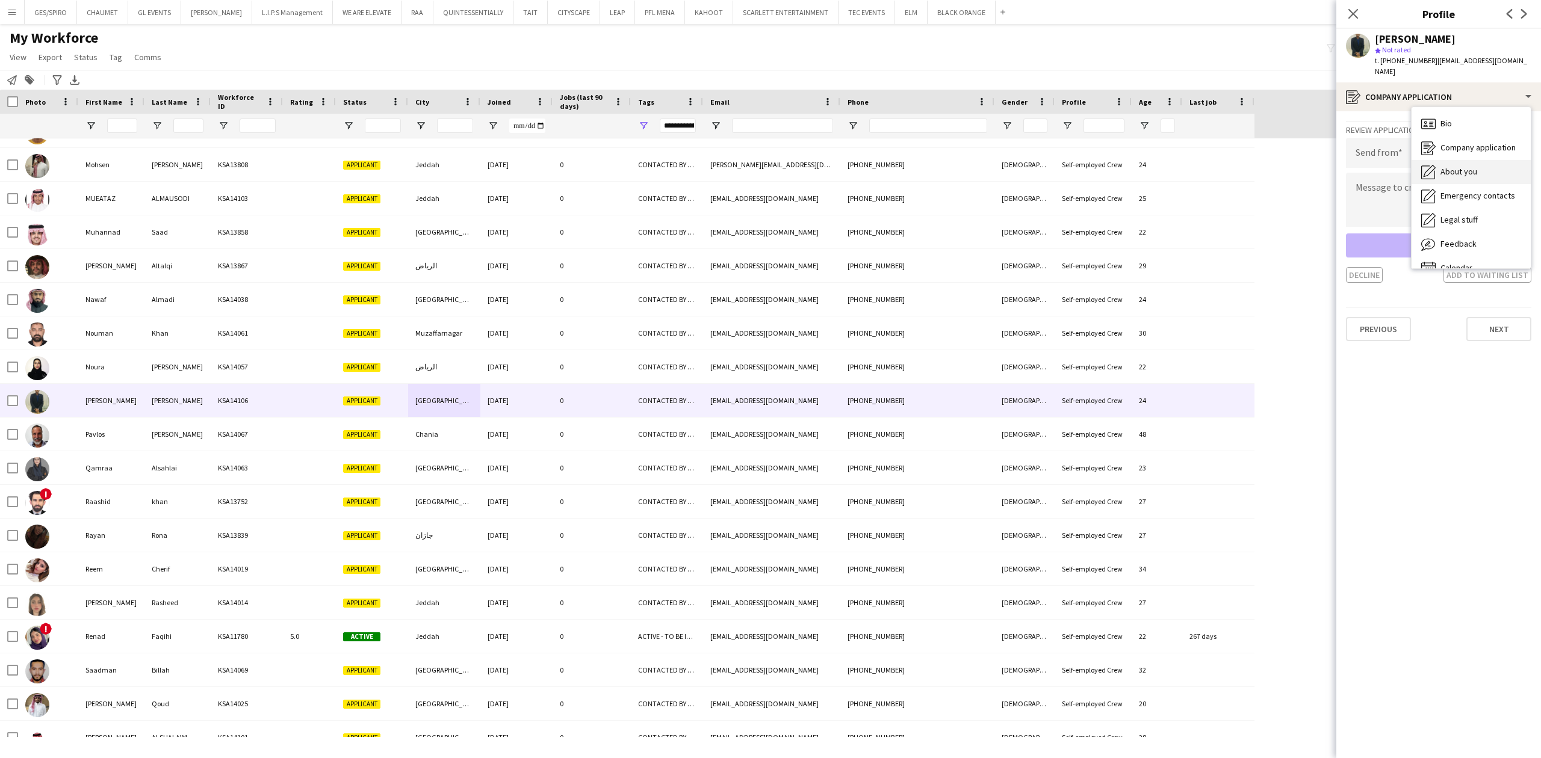
click at [1472, 166] on span "About you" at bounding box center [1458, 171] width 37 height 11
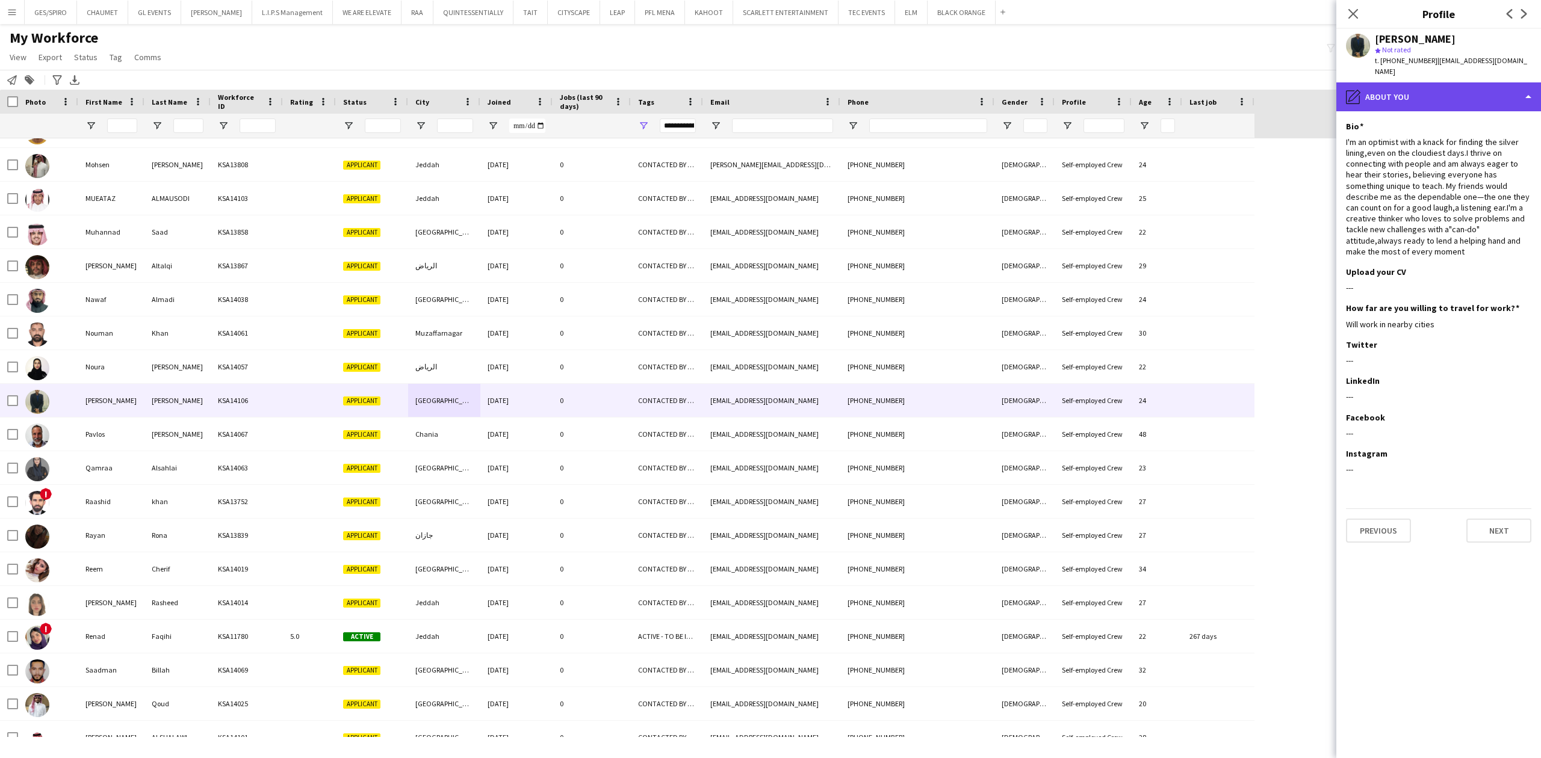
click at [1464, 82] on div "pencil4 About you" at bounding box center [1438, 96] width 205 height 29
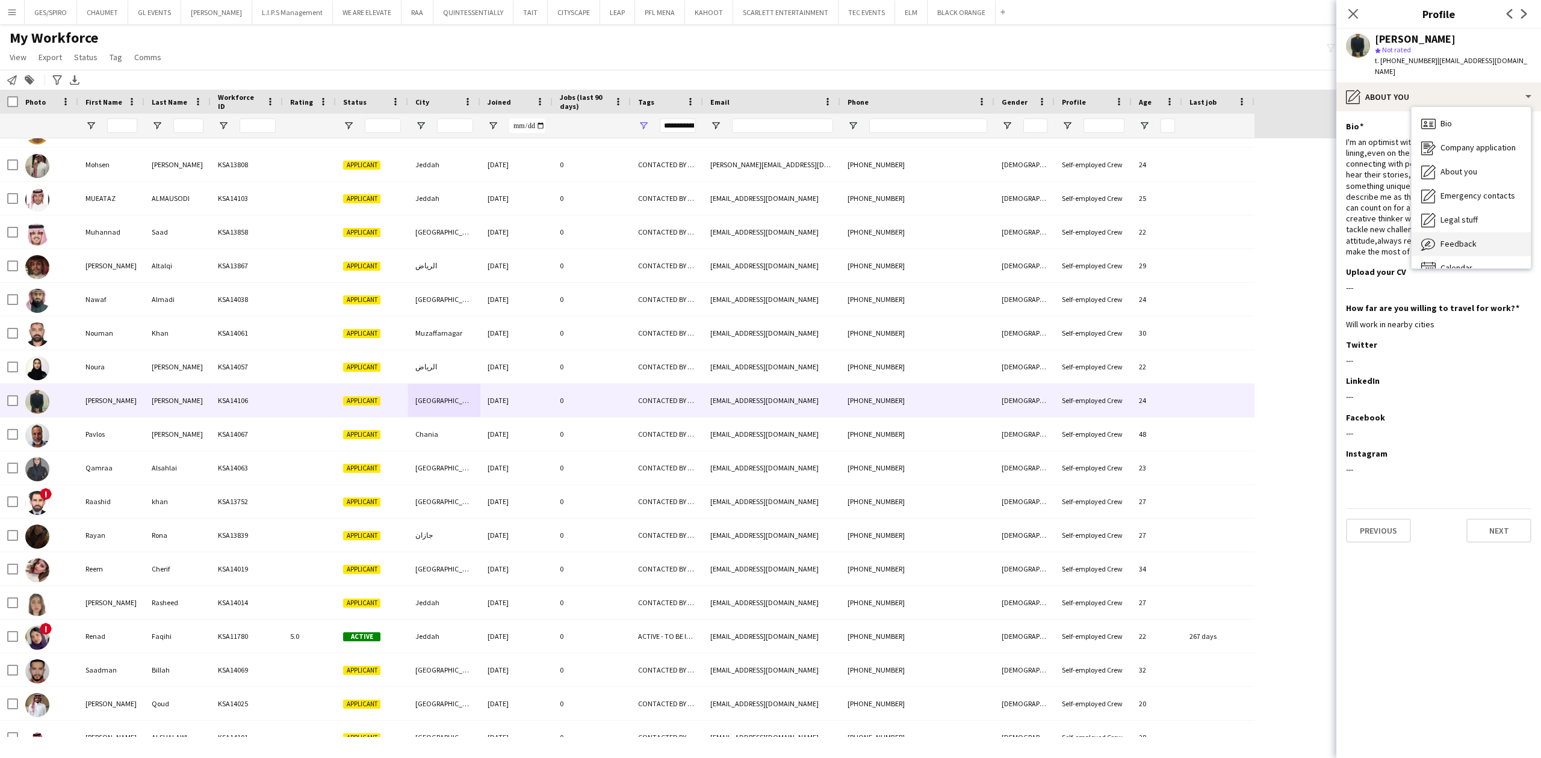
click at [1488, 235] on div "Feedback Feedback" at bounding box center [1471, 244] width 119 height 24
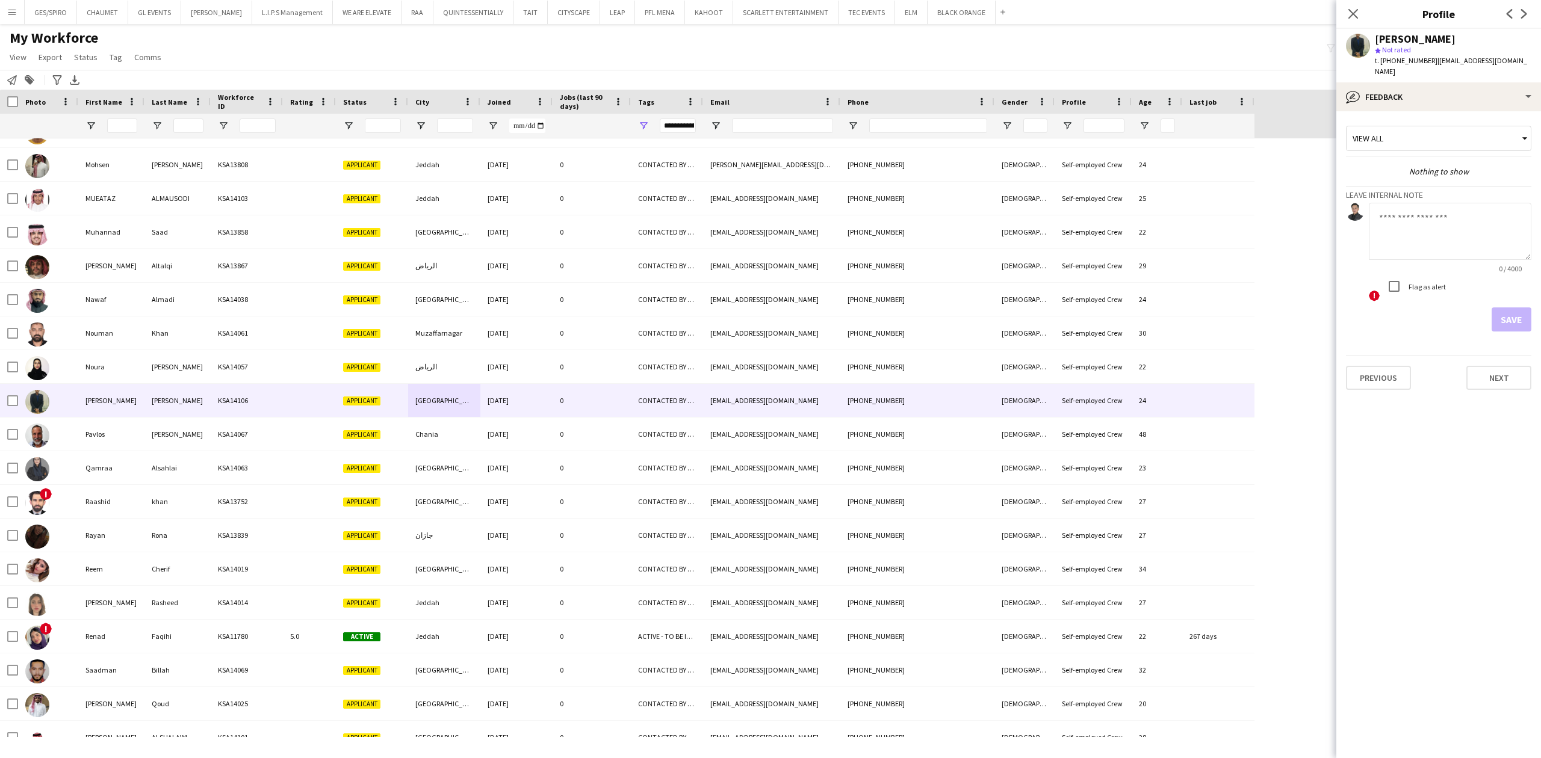
click at [1489, 69] on div "Omer Noureldin star Not rated t. +966565163061 | on93on93@gmail.com" at bounding box center [1438, 56] width 205 height 54
click at [1488, 83] on div "bubble-pencil Feedback" at bounding box center [1438, 96] width 205 height 29
click at [1478, 112] on div "Bio Bio" at bounding box center [1471, 124] width 119 height 24
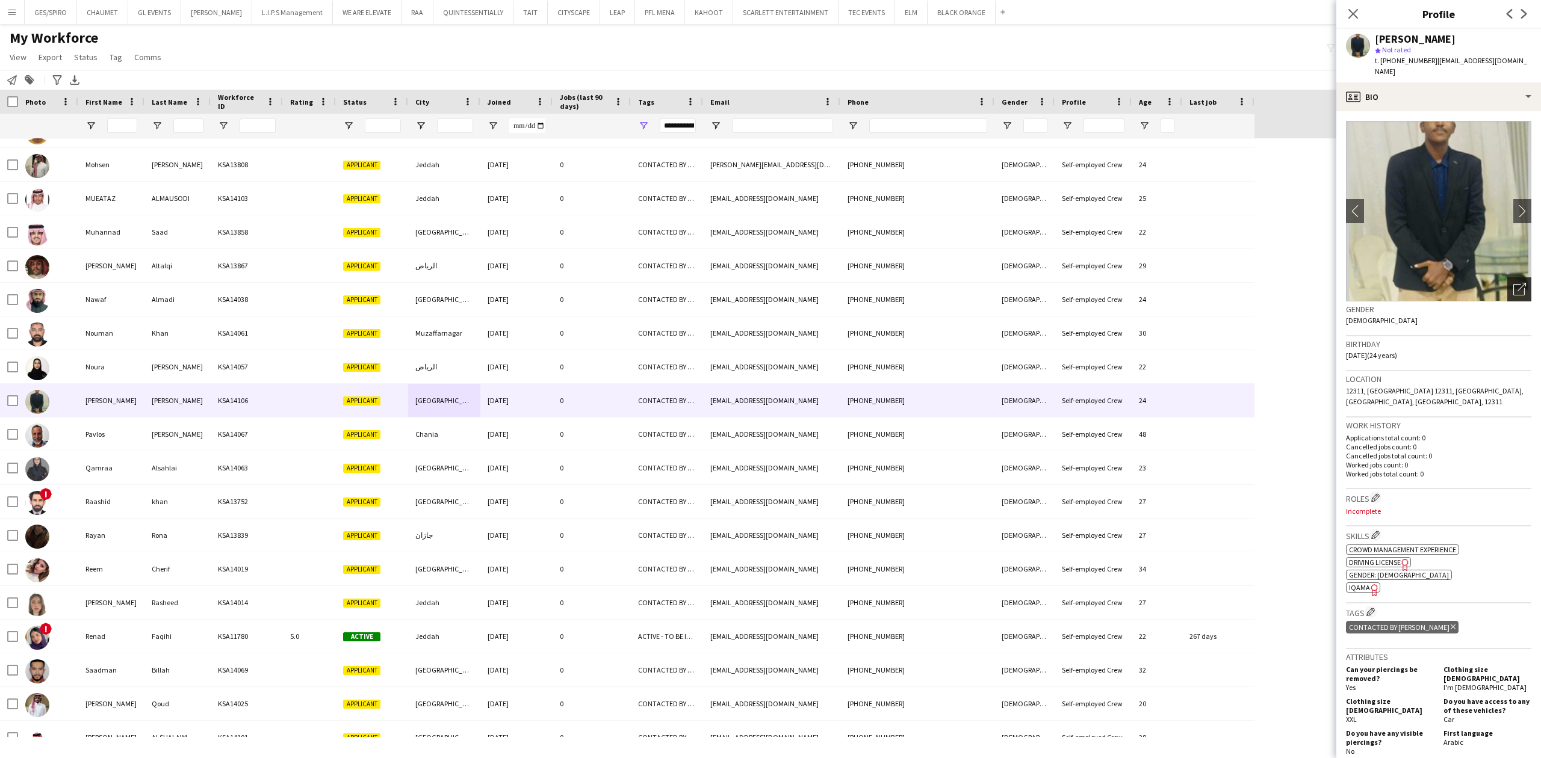
click at [1513, 283] on icon "Open photos pop-in" at bounding box center [1519, 289] width 13 height 13
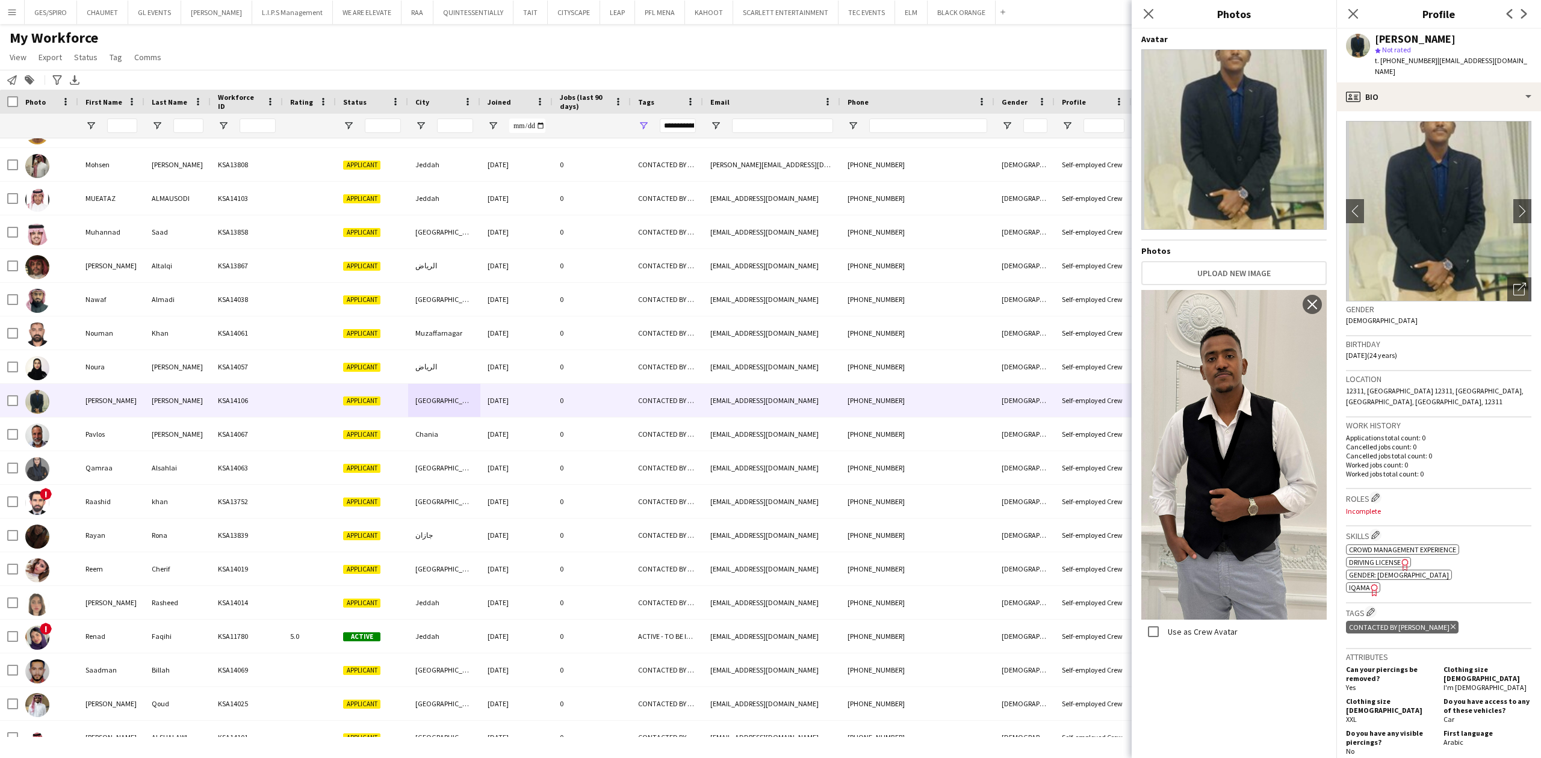
drag, startPoint x: 1149, startPoint y: 18, endPoint x: 1158, endPoint y: 42, distance: 25.7
click at [1150, 23] on div "Close pop-in" at bounding box center [1149, 14] width 34 height 28
click at [1147, 15] on icon at bounding box center [1147, 13] width 11 height 11
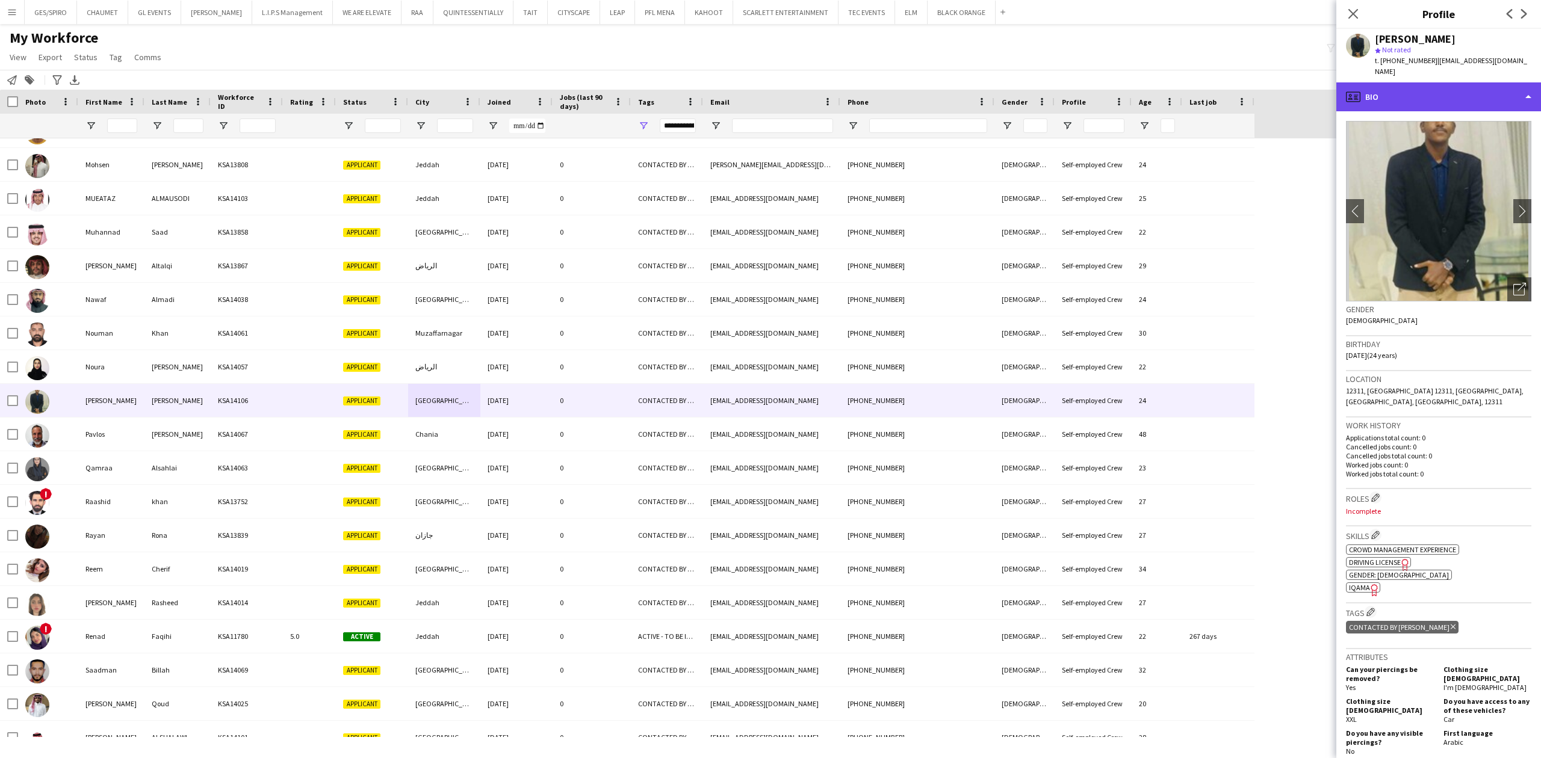
click at [1424, 90] on div "profile Bio" at bounding box center [1438, 96] width 205 height 29
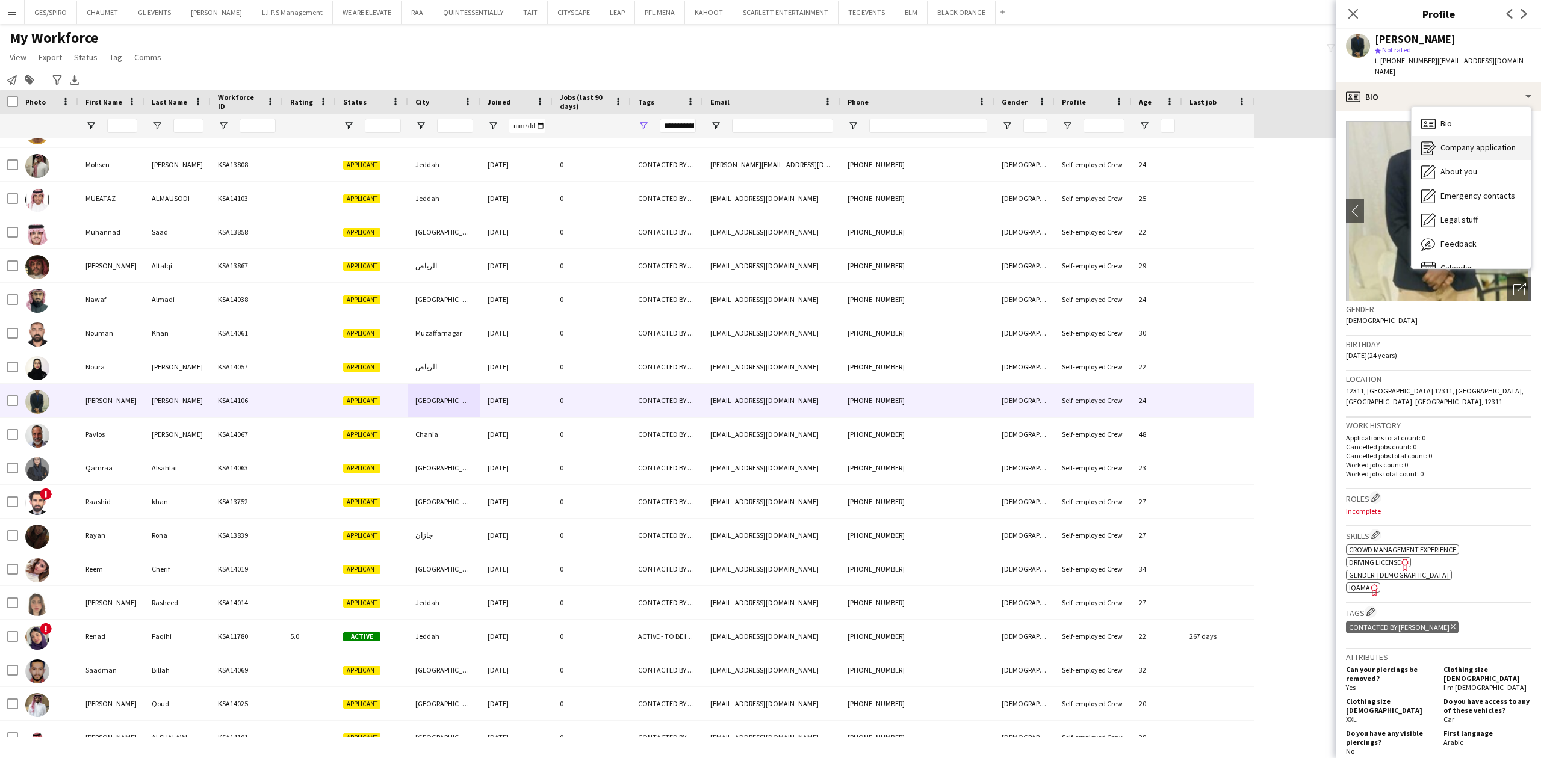
click at [1466, 142] on span "Company application" at bounding box center [1477, 147] width 75 height 11
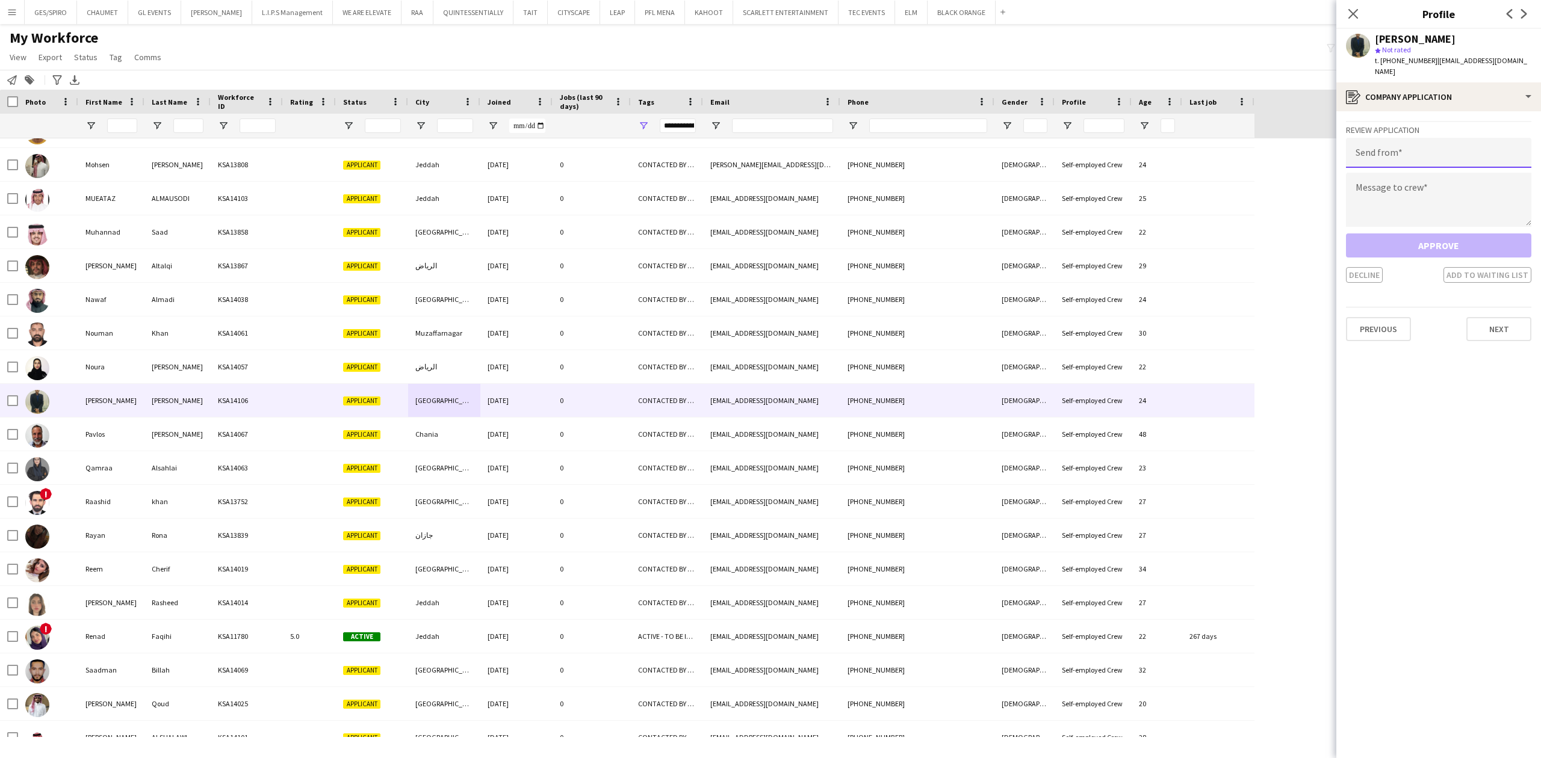
click at [1458, 143] on input "email" at bounding box center [1438, 153] width 185 height 30
click at [1424, 200] on textarea at bounding box center [1438, 211] width 185 height 54
click at [1418, 147] on input "email" at bounding box center [1438, 153] width 185 height 30
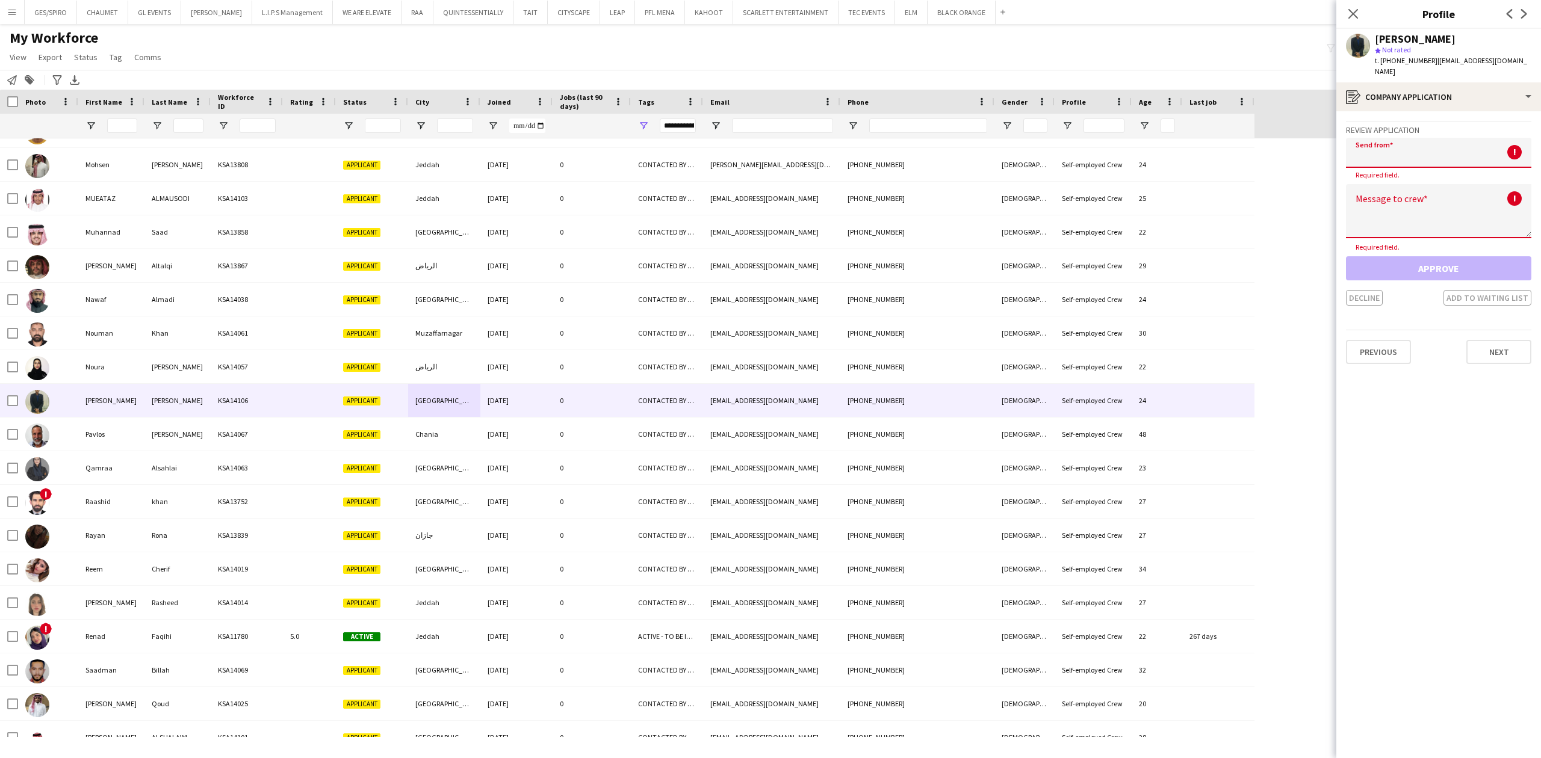
paste input "**********"
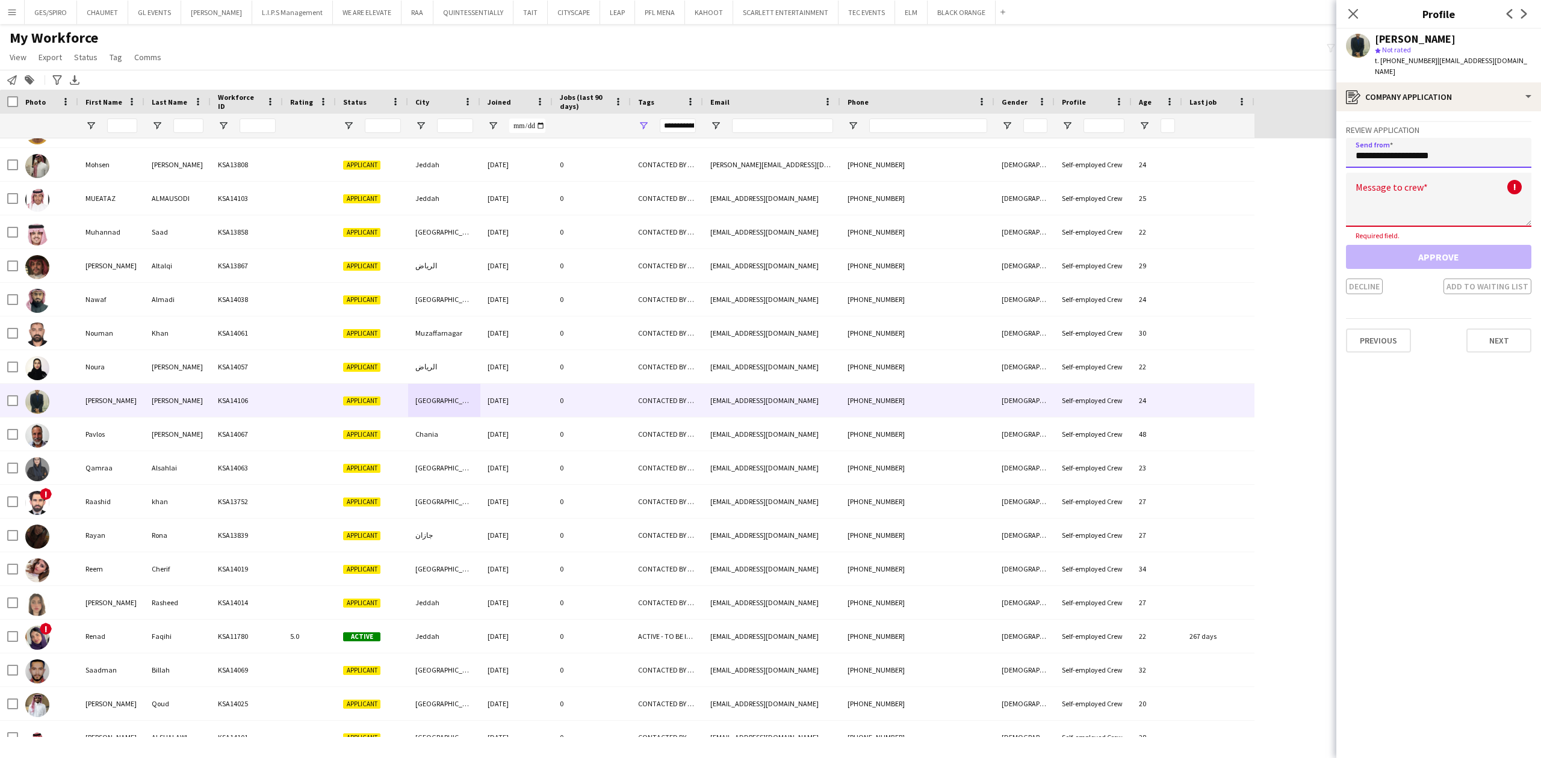
type input "**********"
click at [1445, 173] on textarea at bounding box center [1438, 200] width 185 height 54
paste textarea "**********"
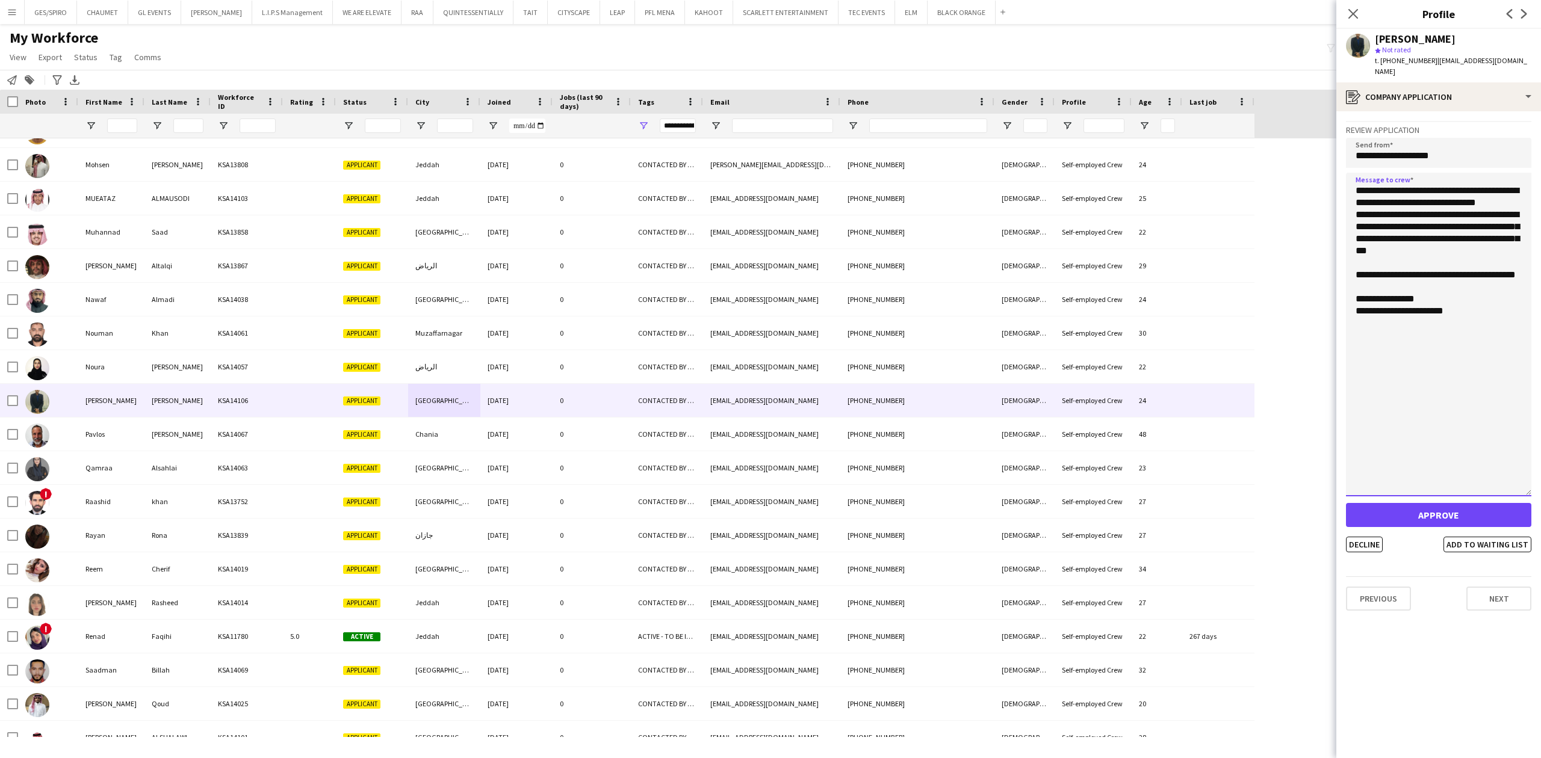
drag, startPoint x: 1528, startPoint y: 212, endPoint x: 1540, endPoint y: 485, distance: 272.9
click at [1540, 485] on app-crew-profile-application "**********" at bounding box center [1438, 434] width 205 height 647
click at [1477, 249] on textarea "**********" at bounding box center [1438, 336] width 185 height 326
drag, startPoint x: 1470, startPoint y: 202, endPoint x: 1390, endPoint y: 215, distance: 80.6
click at [1390, 215] on textarea "**********" at bounding box center [1438, 336] width 185 height 326
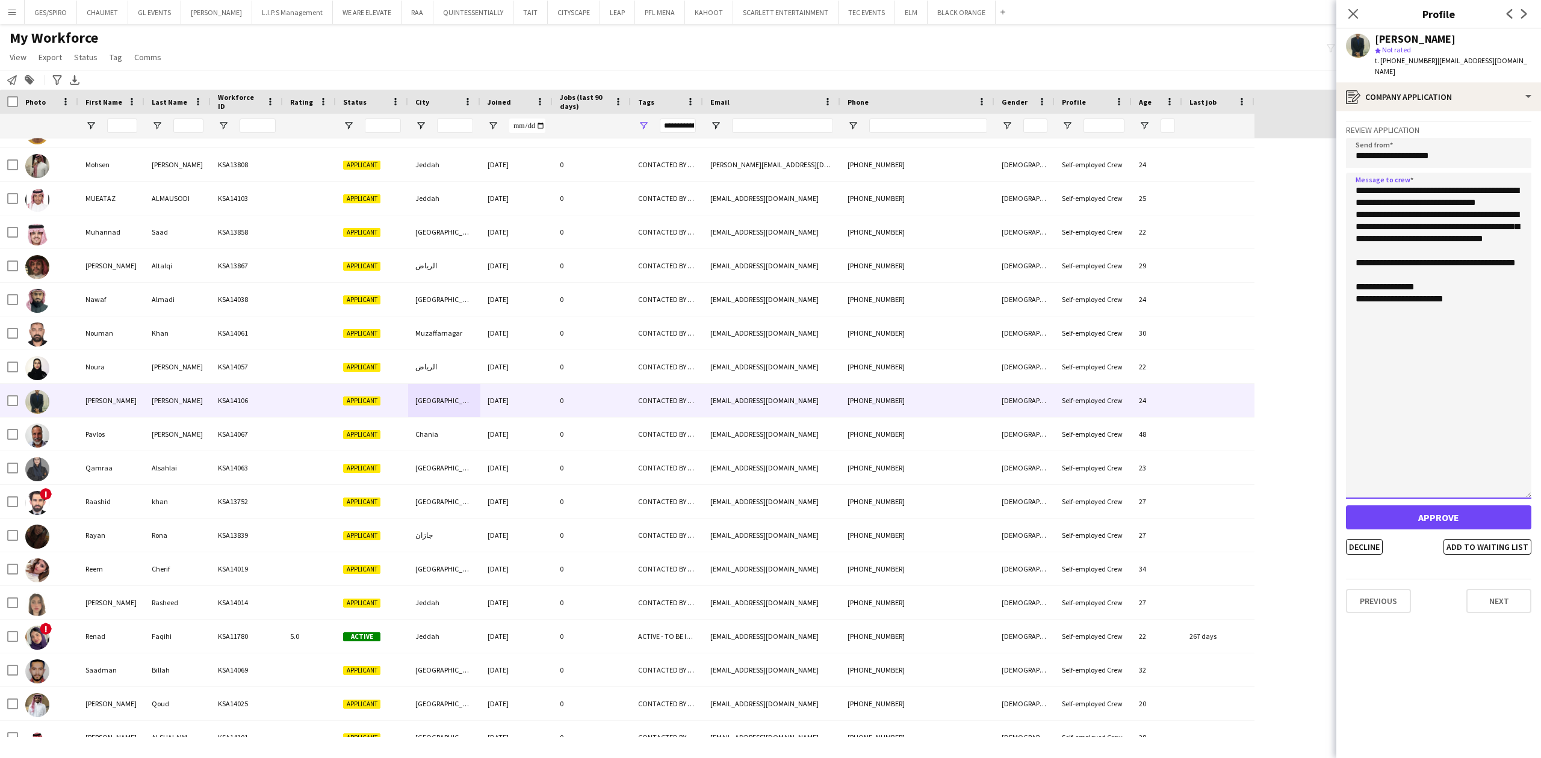
click at [1496, 224] on textarea "**********" at bounding box center [1438, 336] width 185 height 326
click at [1469, 200] on textarea "**********" at bounding box center [1438, 336] width 185 height 326
drag, startPoint x: 1484, startPoint y: 305, endPoint x: 1327, endPoint y: 172, distance: 205.9
click at [1327, 172] on body "Menu Boards Boards Boards All jobs Status Workforce Workforce My Workforce Recr…" at bounding box center [770, 379] width 1541 height 758
type textarea "**********"
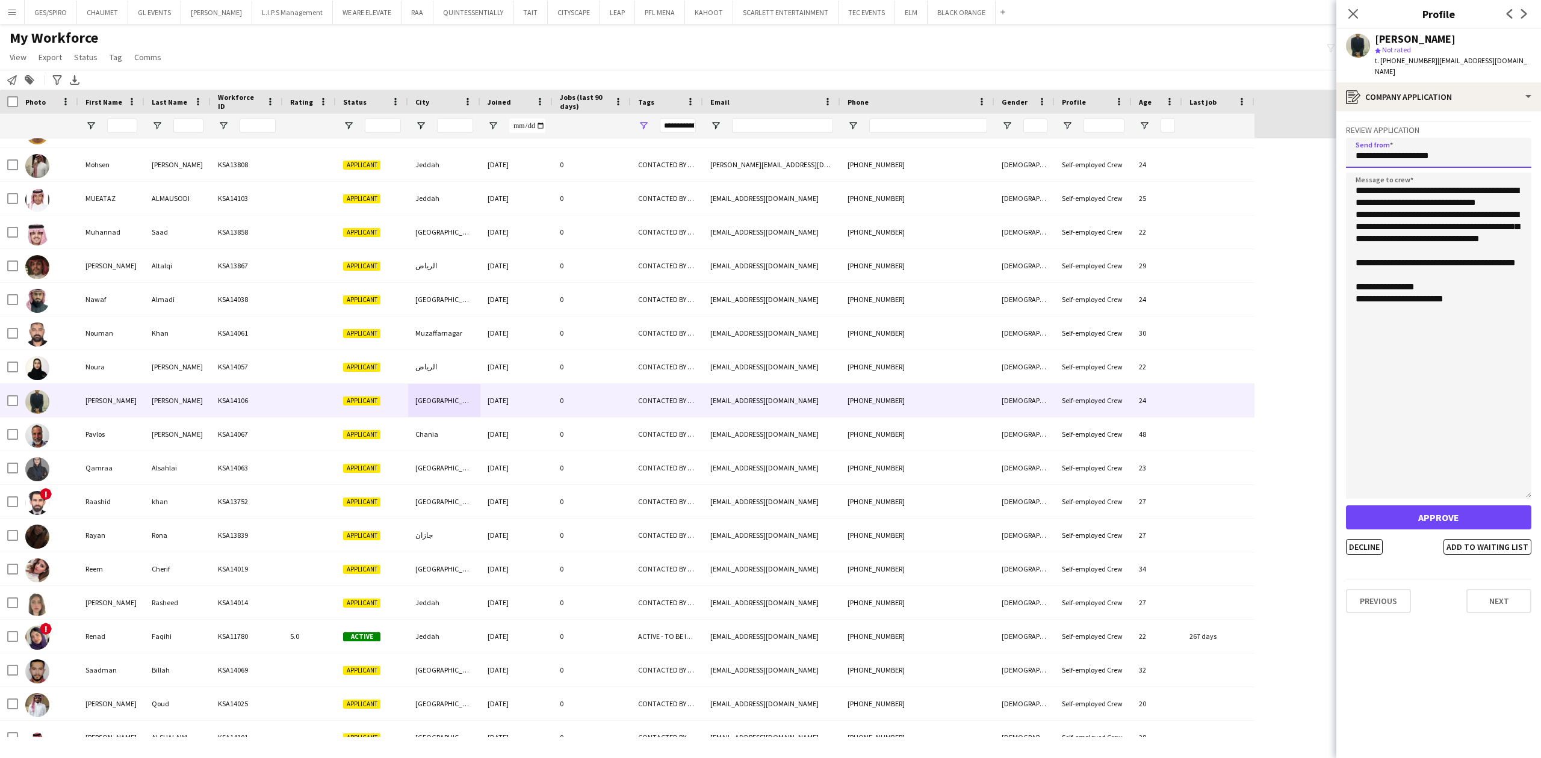
drag, startPoint x: 1469, startPoint y: 144, endPoint x: 1188, endPoint y: 145, distance: 281.1
click at [1189, 145] on body "Menu Boards Boards Boards All jobs Status Workforce Workforce My Workforce Recr…" at bounding box center [770, 379] width 1541 height 758
click at [1442, 95] on div "register Company application" at bounding box center [1438, 96] width 205 height 29
click at [1490, 232] on div "Feedback Feedback" at bounding box center [1471, 244] width 119 height 24
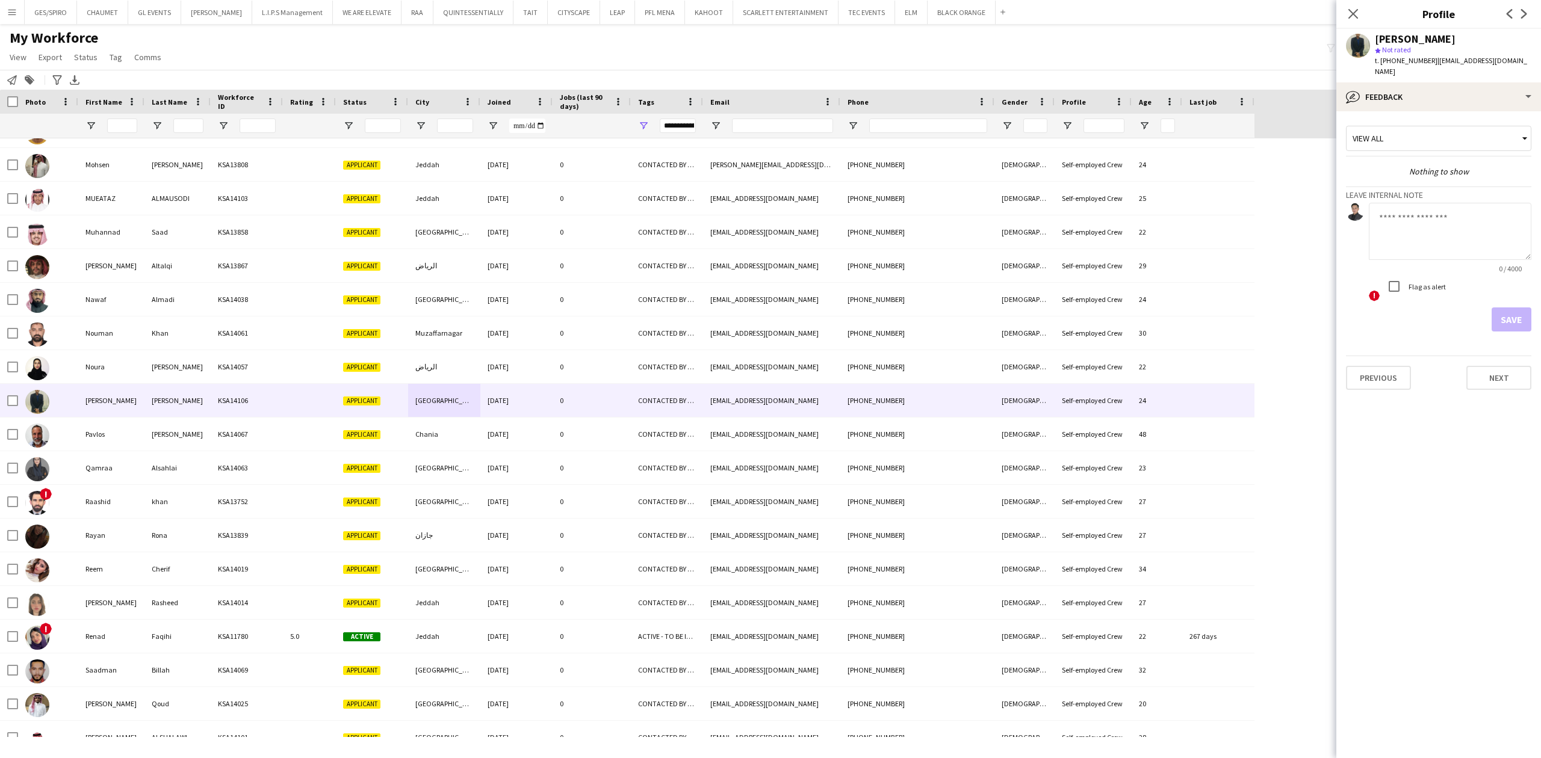
click at [1439, 246] on textarea at bounding box center [1450, 231] width 163 height 57
type textarea "**********"
drag, startPoint x: 1501, startPoint y: 313, endPoint x: 1508, endPoint y: 311, distance: 7.0
click at [1503, 313] on button "Save" at bounding box center [1512, 320] width 40 height 24
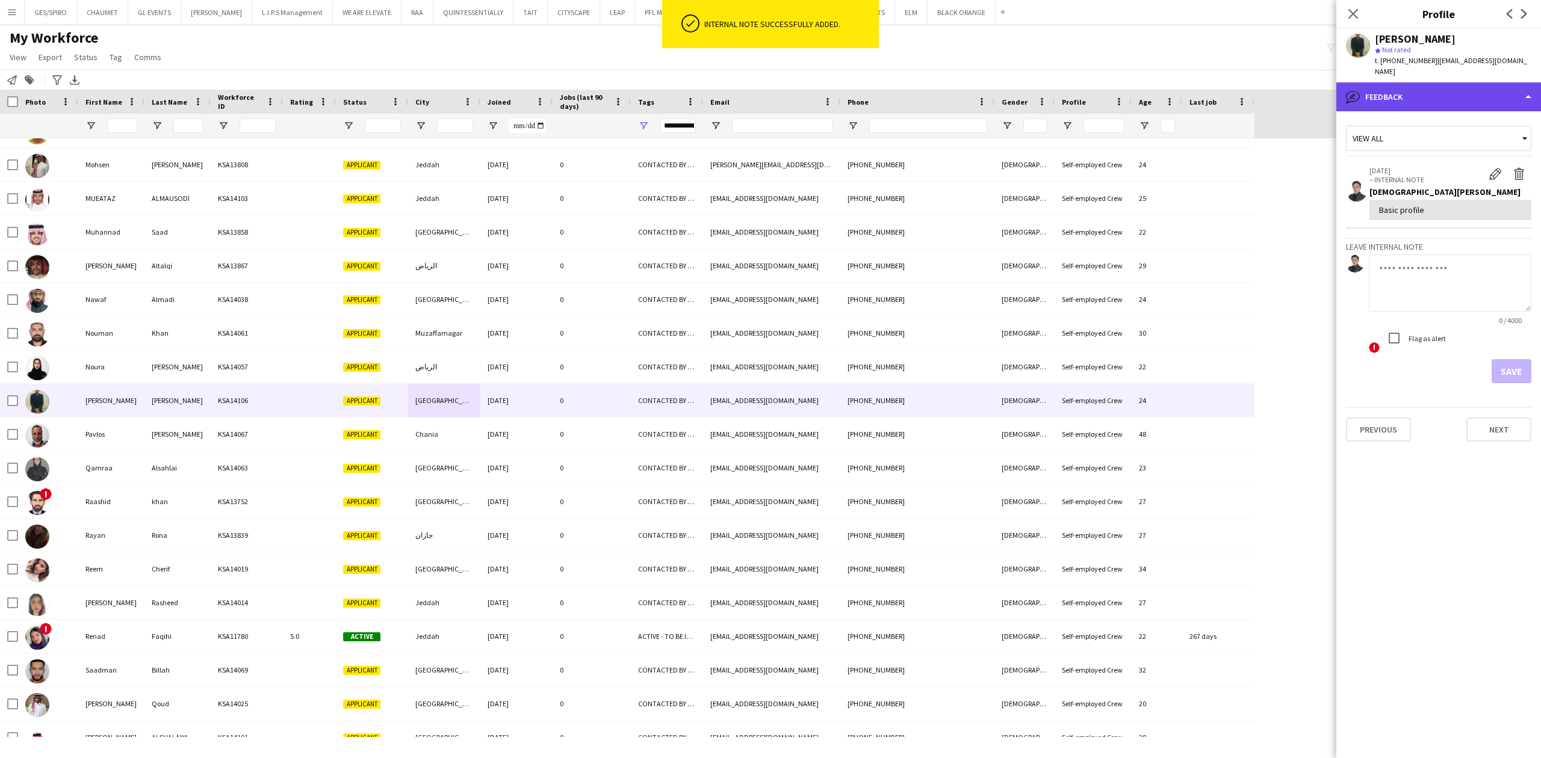
drag, startPoint x: 1442, startPoint y: 91, endPoint x: 1441, endPoint y: 83, distance: 8.5
click at [1443, 91] on div "bubble-pencil Feedback" at bounding box center [1438, 96] width 205 height 29
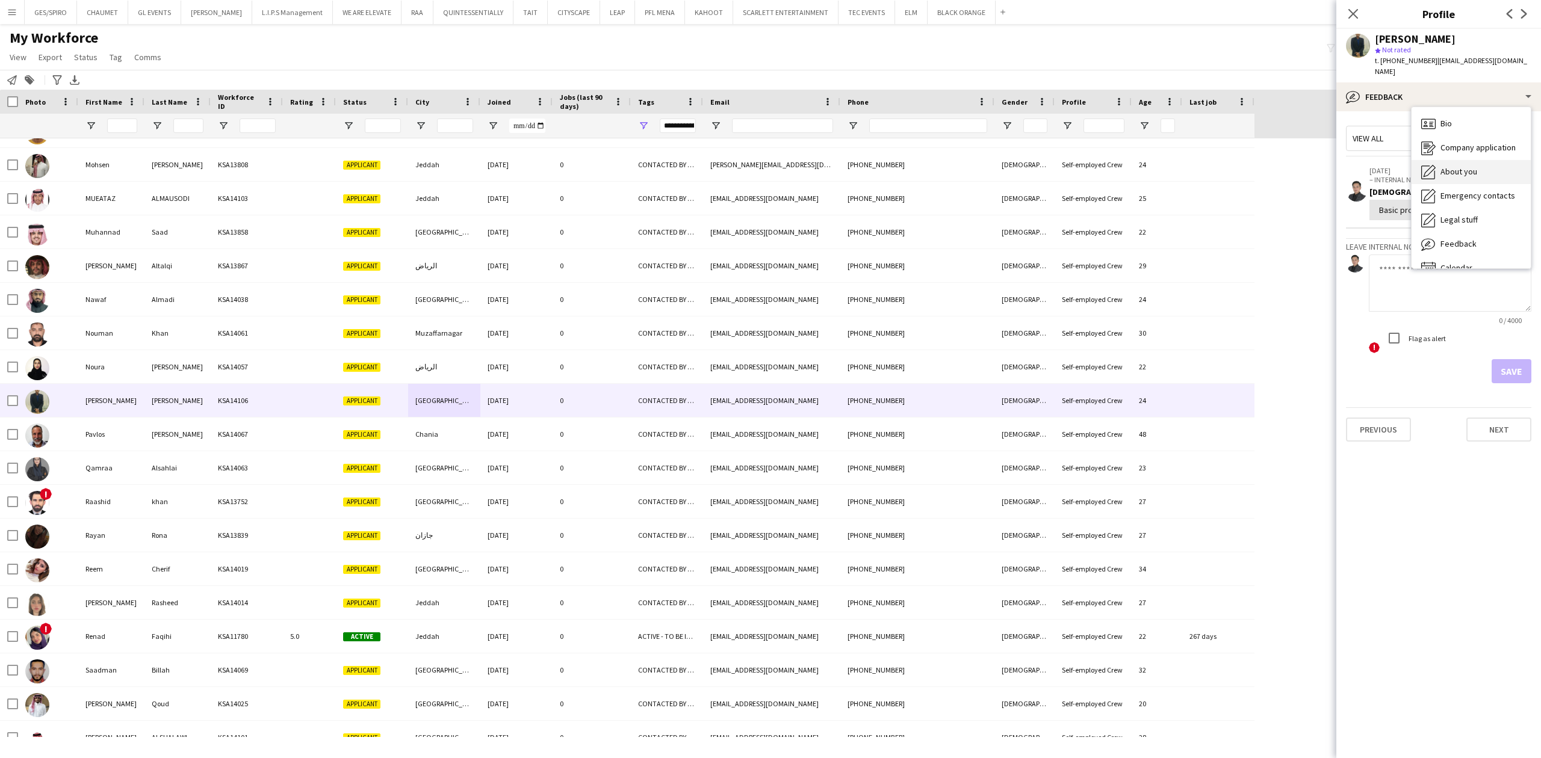
click at [1484, 160] on div "About you About you" at bounding box center [1471, 172] width 119 height 24
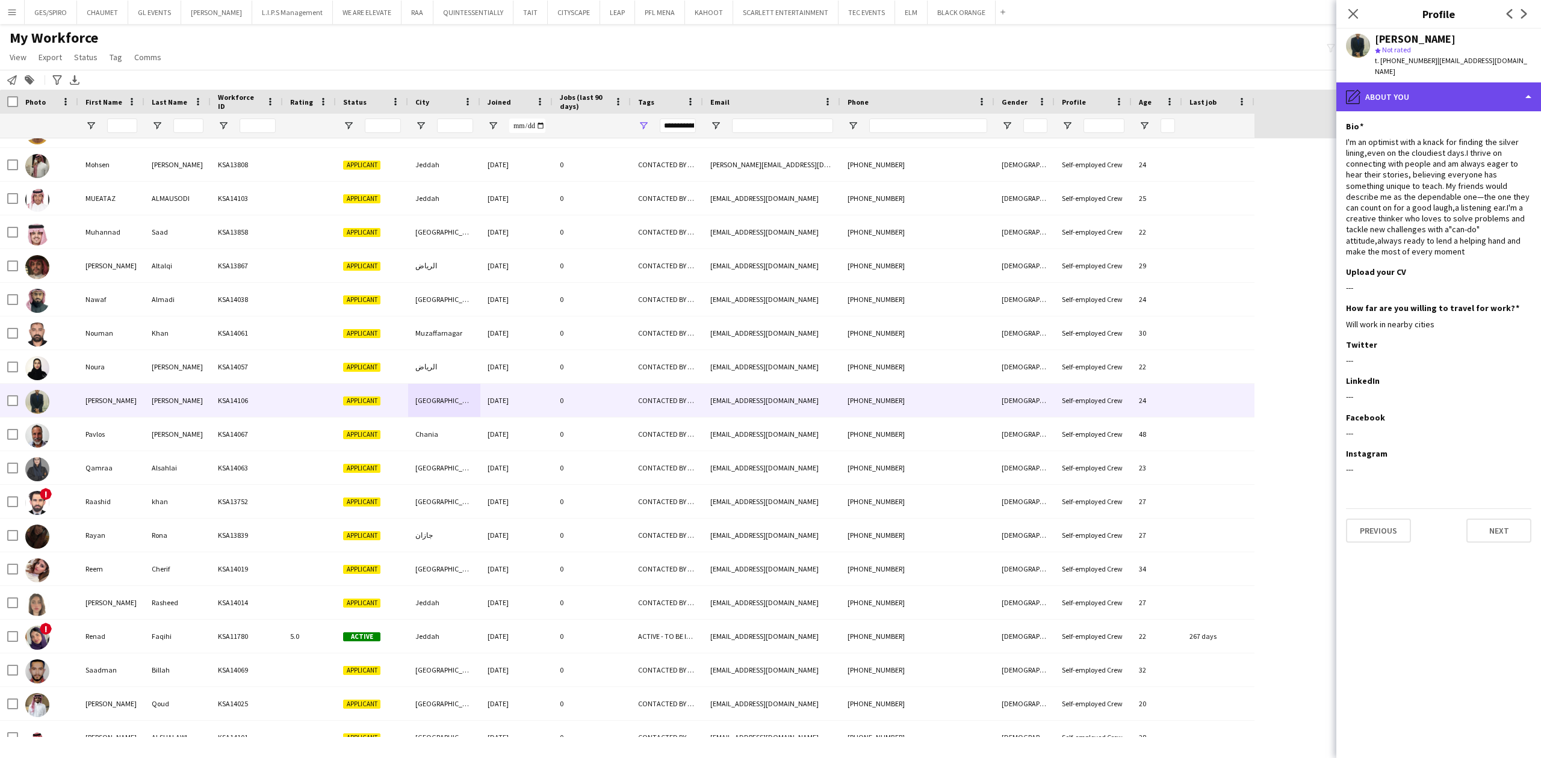
click at [1469, 92] on div "pencil4 About you" at bounding box center [1438, 96] width 205 height 29
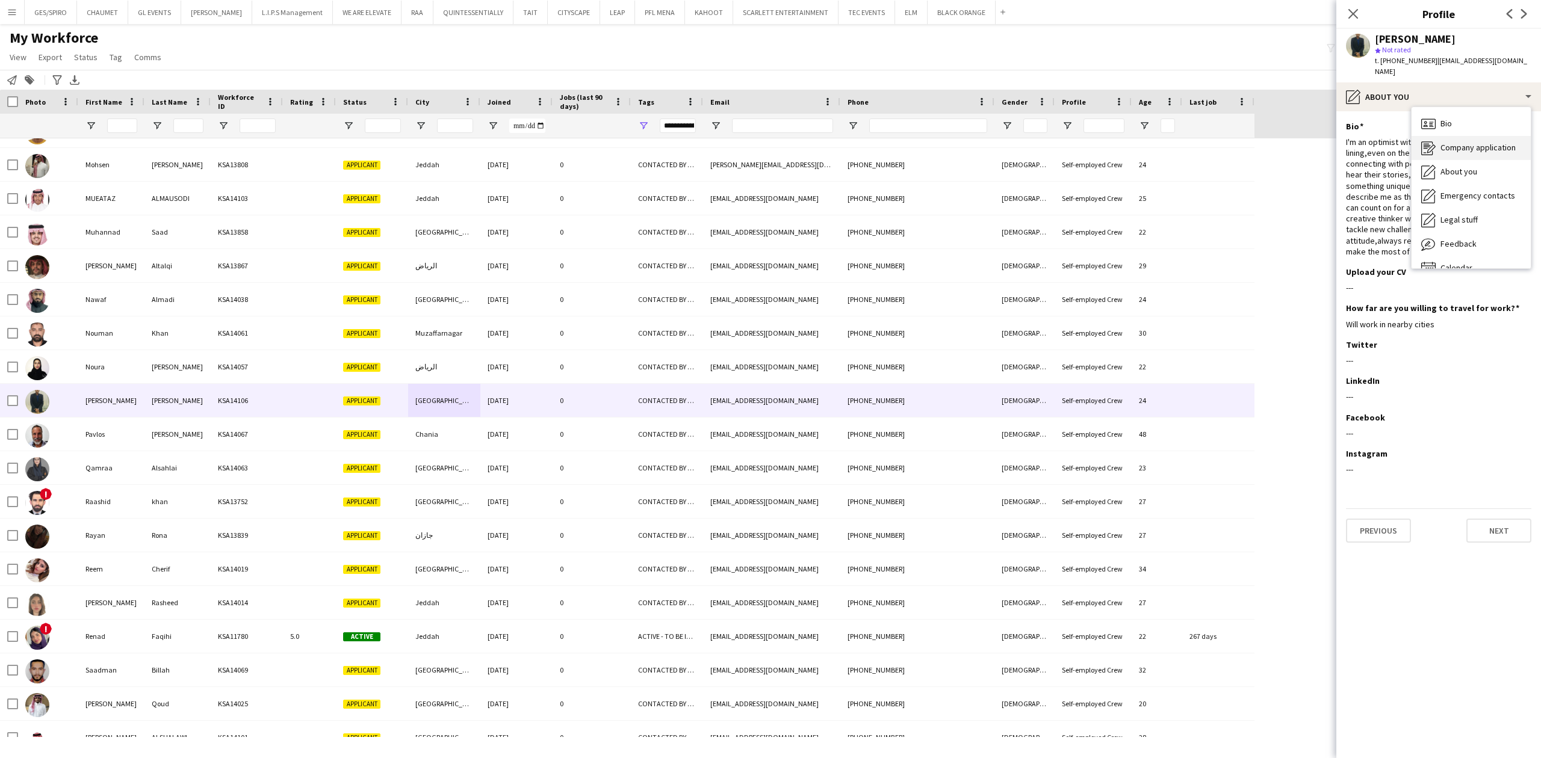
click at [1481, 142] on span "Company application" at bounding box center [1477, 147] width 75 height 11
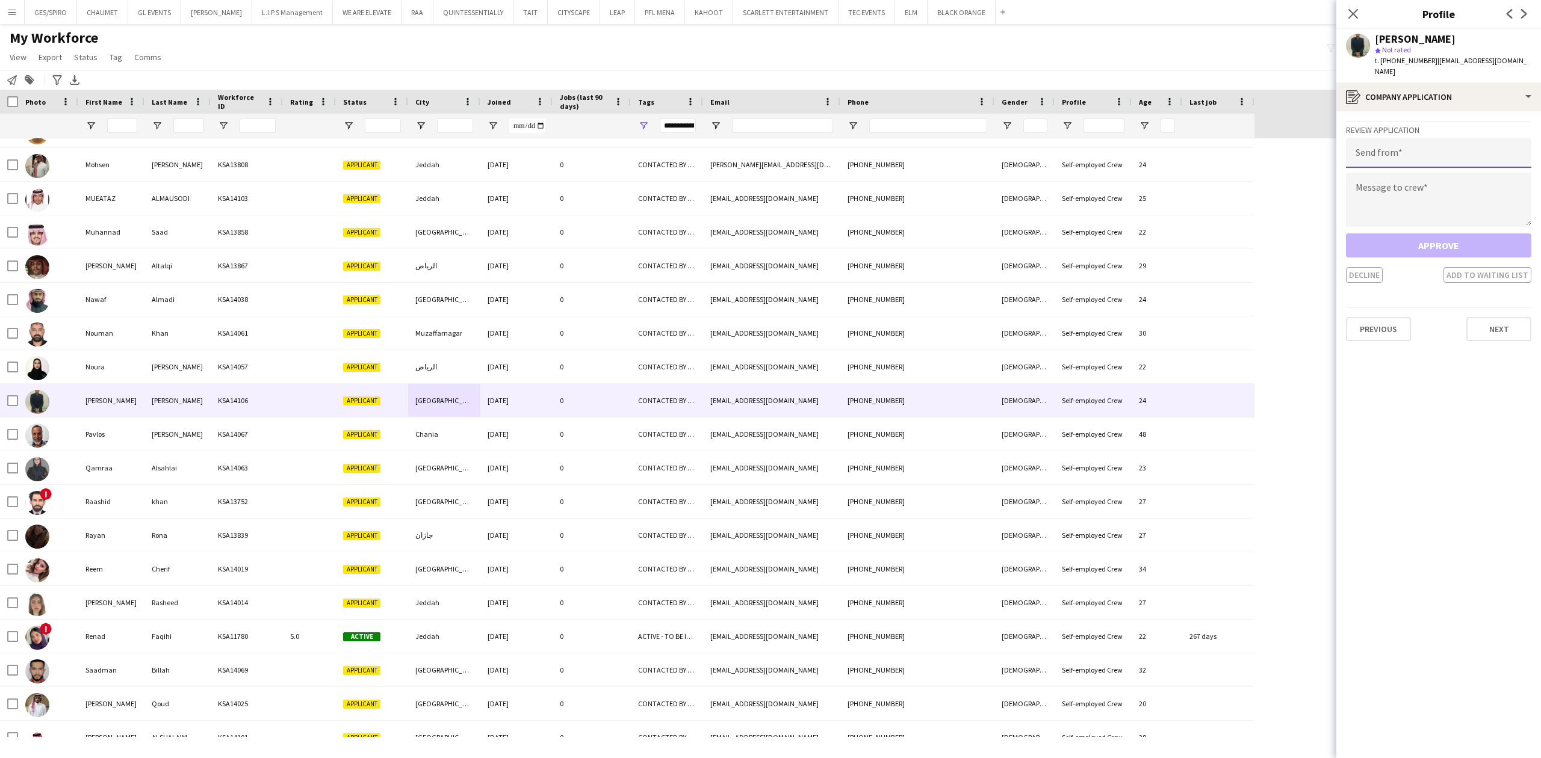
click at [1470, 138] on input "email" at bounding box center [1438, 153] width 185 height 30
paste input "**********"
type input "**********"
click at [1413, 200] on textarea at bounding box center [1438, 200] width 185 height 54
paste textarea "**********"
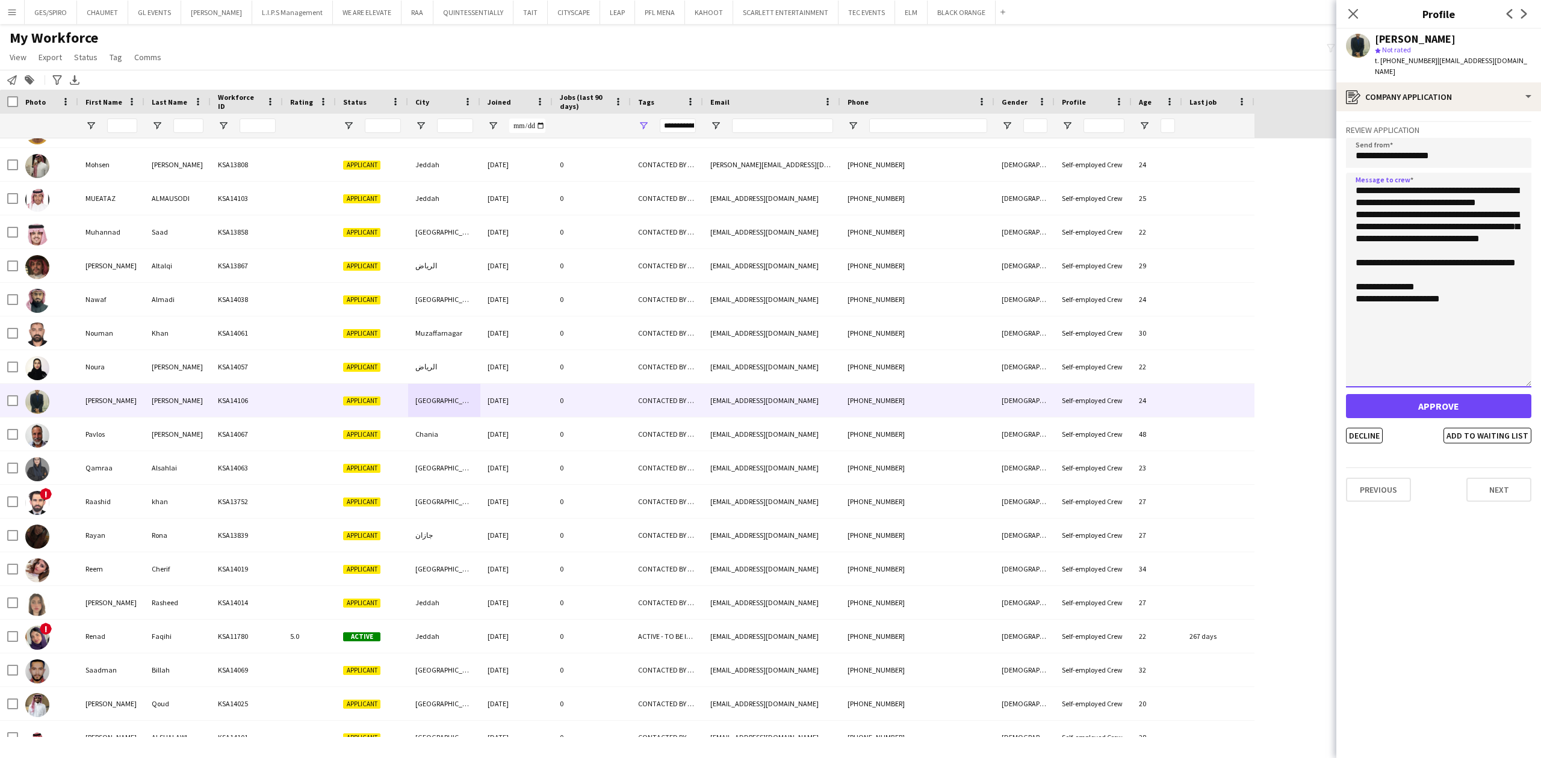
drag, startPoint x: 1527, startPoint y: 210, endPoint x: 1534, endPoint y: 378, distance: 168.1
click at [1534, 378] on app-crew-profile-application "**********" at bounding box center [1438, 434] width 205 height 647
type textarea "**********"
click at [1376, 435] on button "Decline" at bounding box center [1364, 443] width 37 height 16
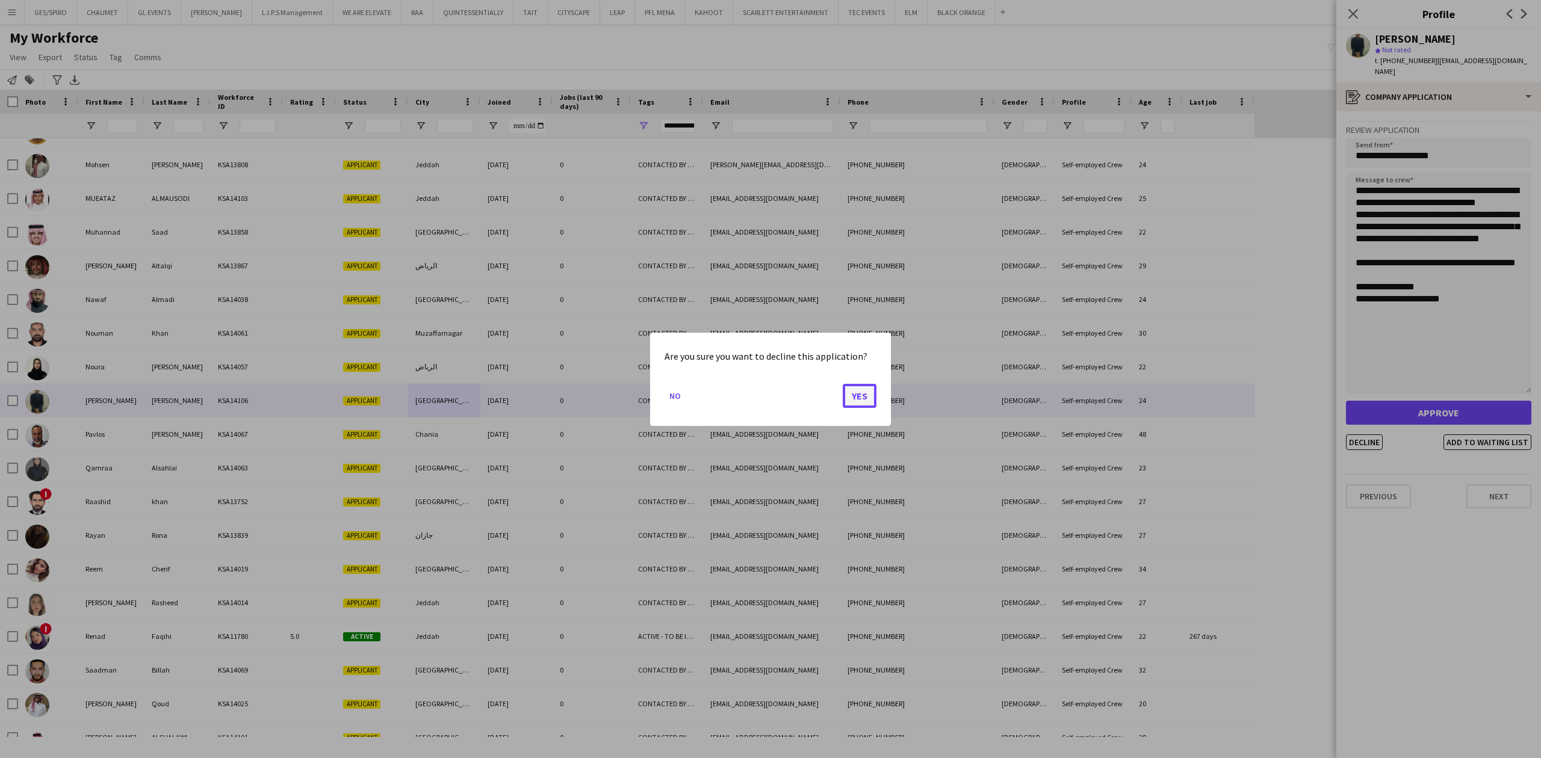
click at [870, 389] on button "Yes" at bounding box center [860, 395] width 34 height 24
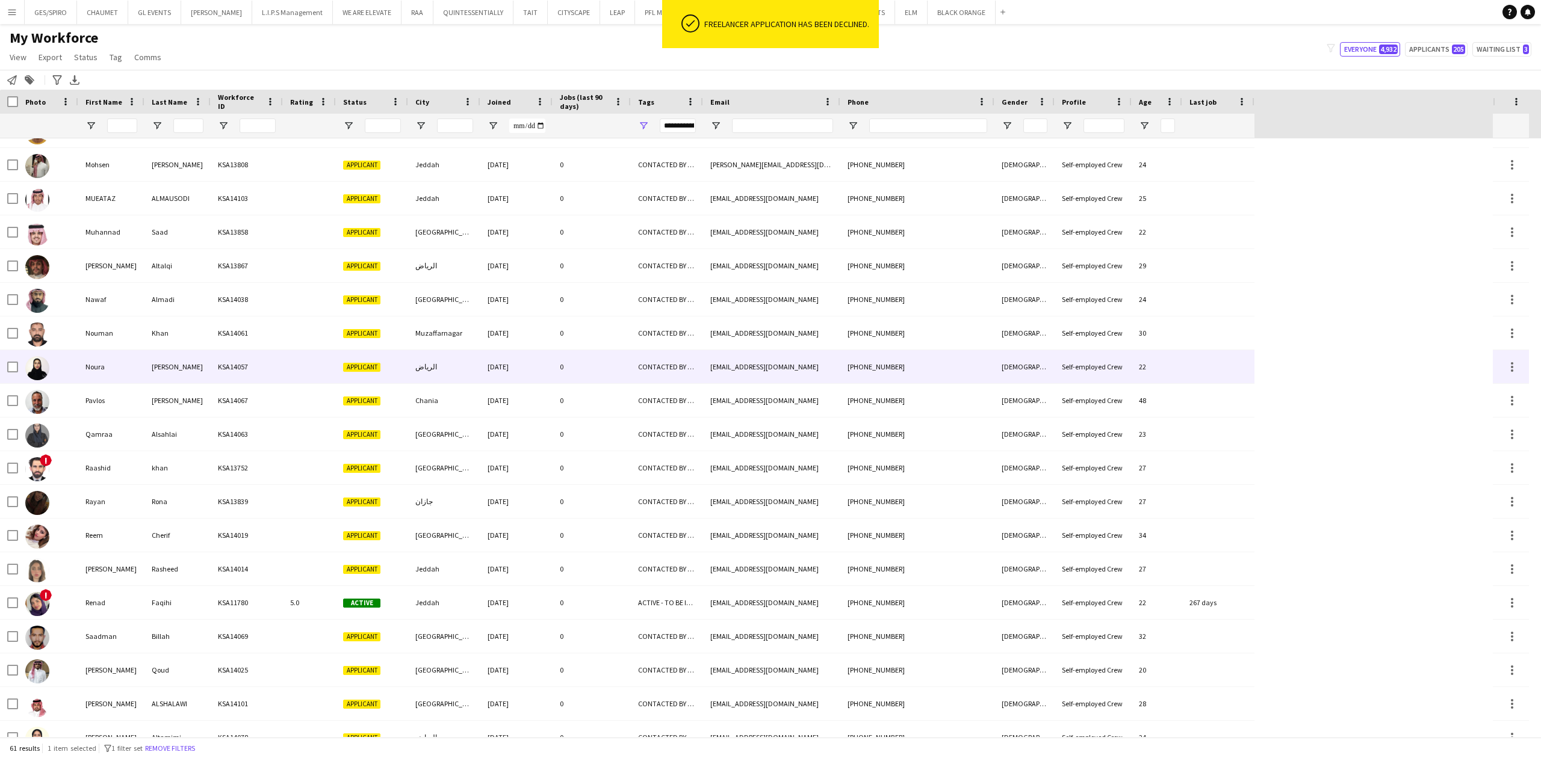
click at [388, 367] on div "Applicant" at bounding box center [372, 366] width 72 height 33
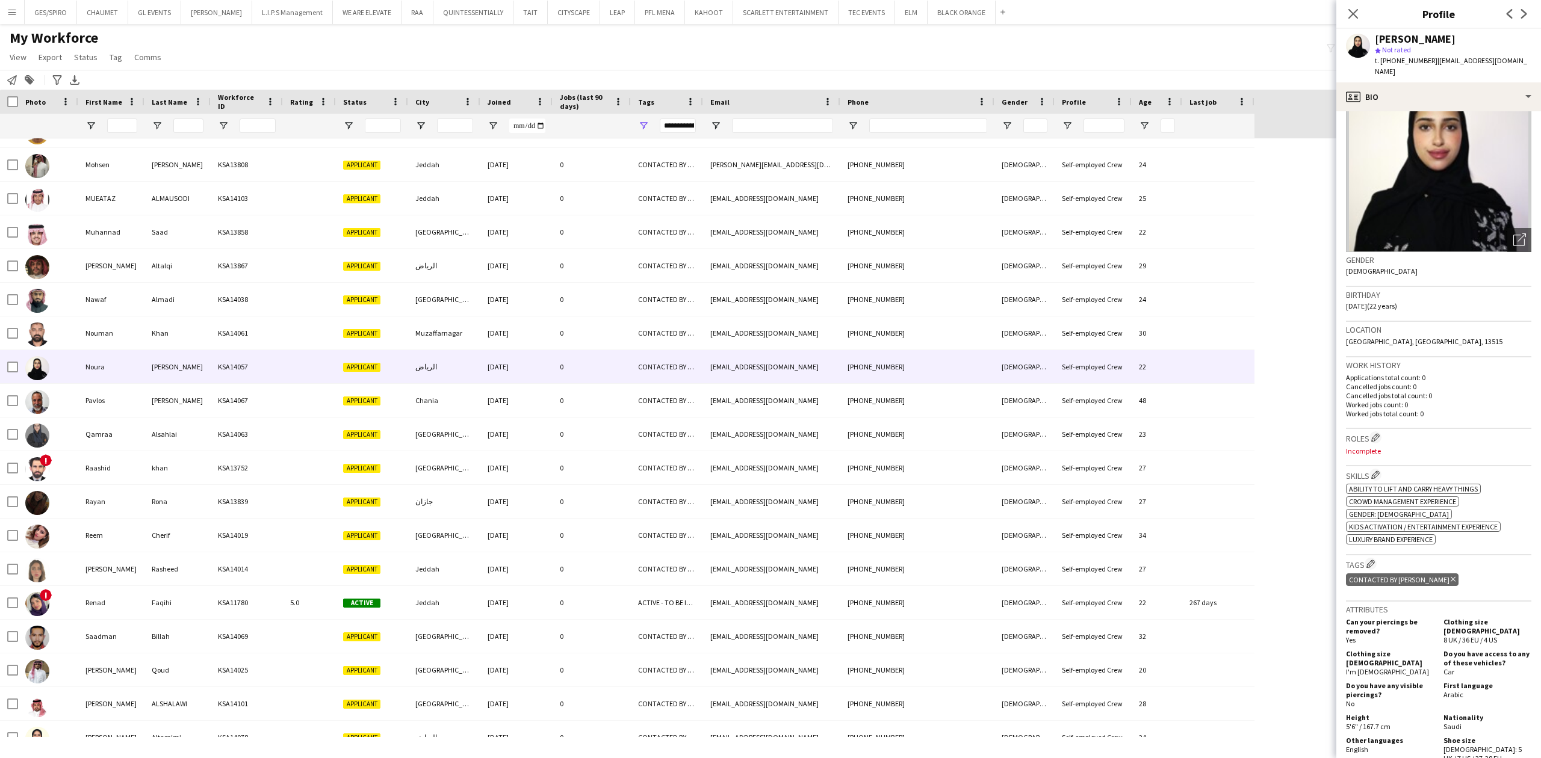
scroll to position [376, 0]
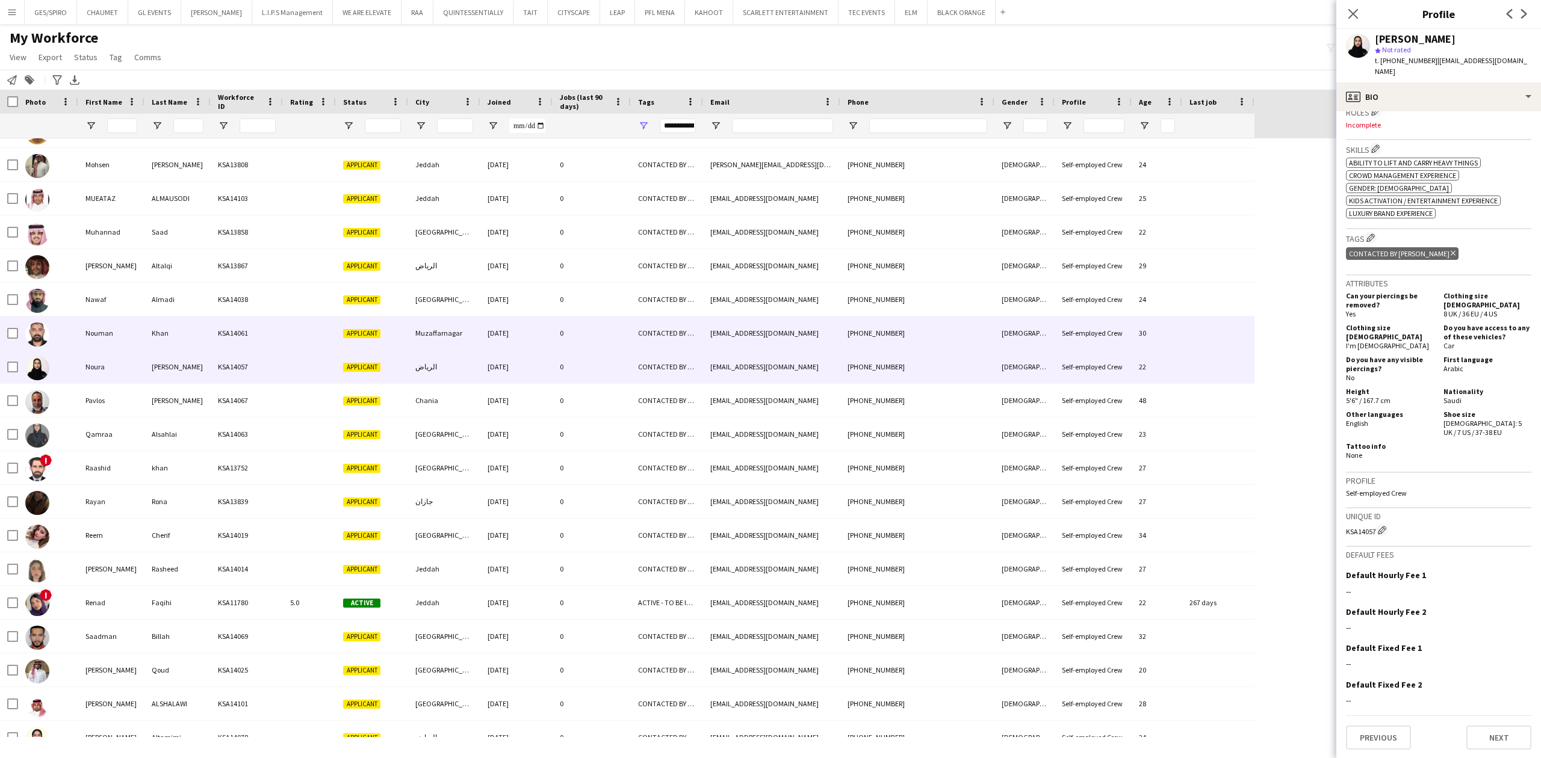
click at [512, 333] on div "25-08-2025" at bounding box center [516, 333] width 72 height 33
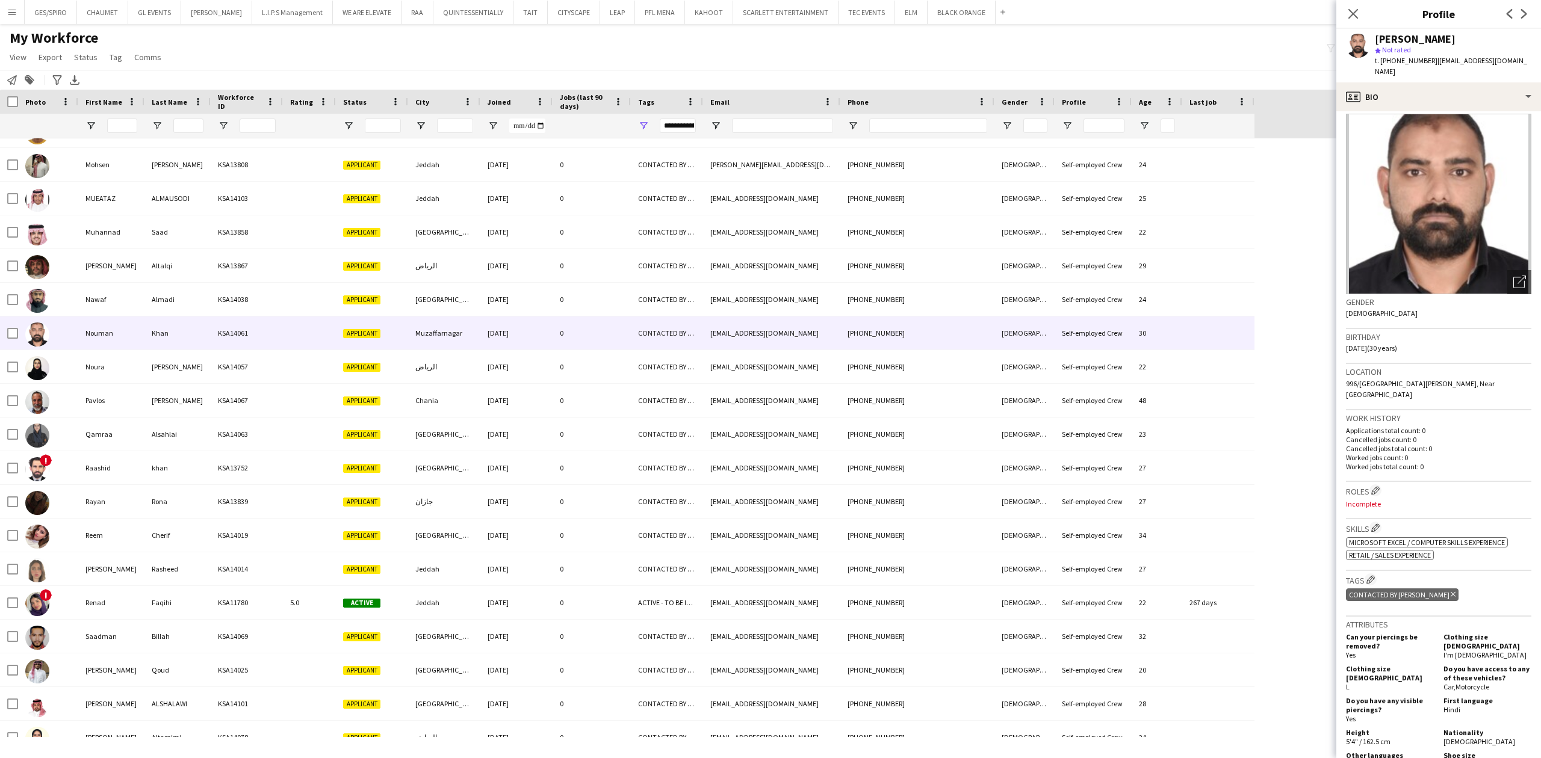
scroll to position [0, 0]
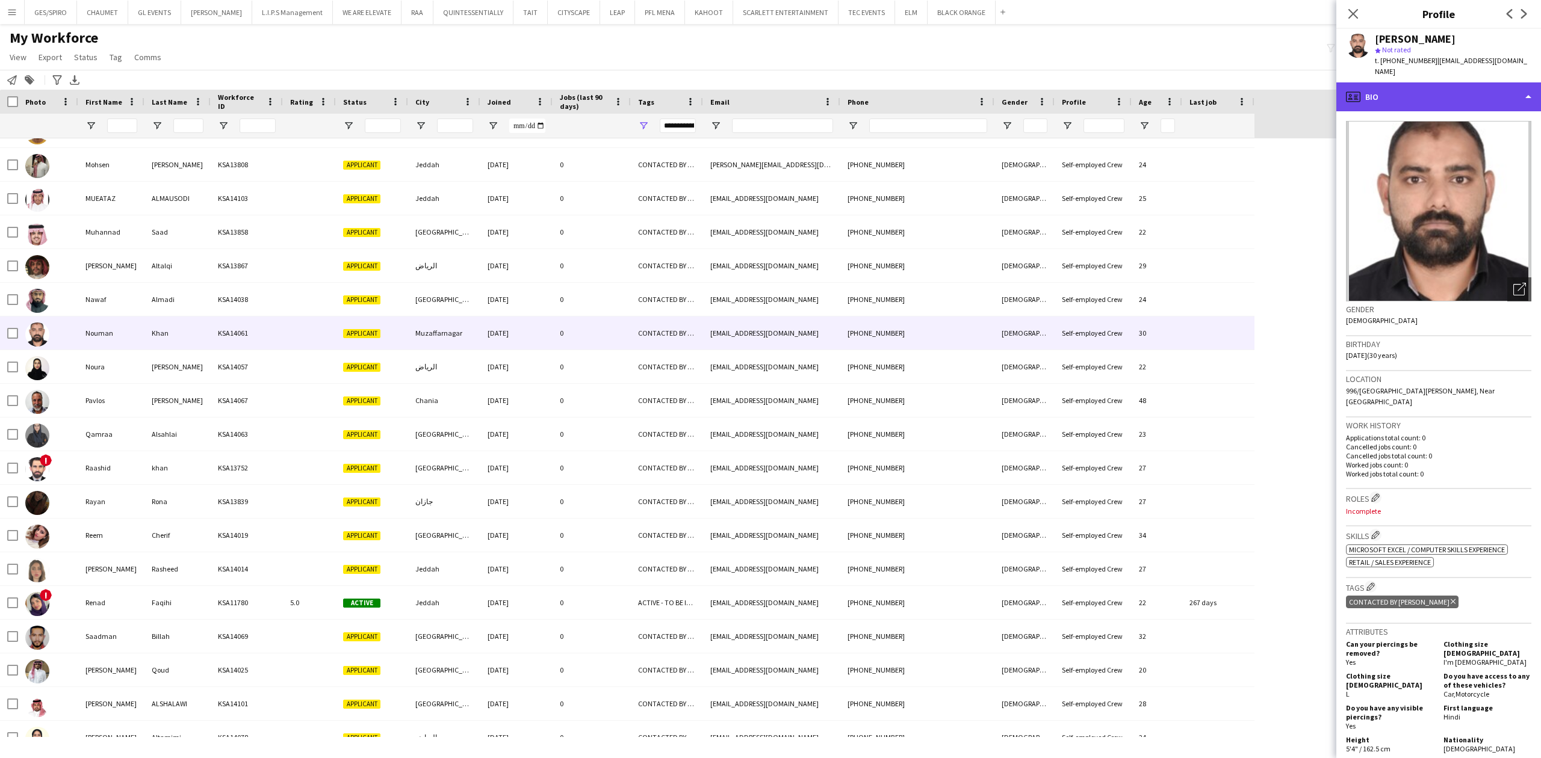
click at [1477, 82] on div "profile Bio" at bounding box center [1438, 96] width 205 height 29
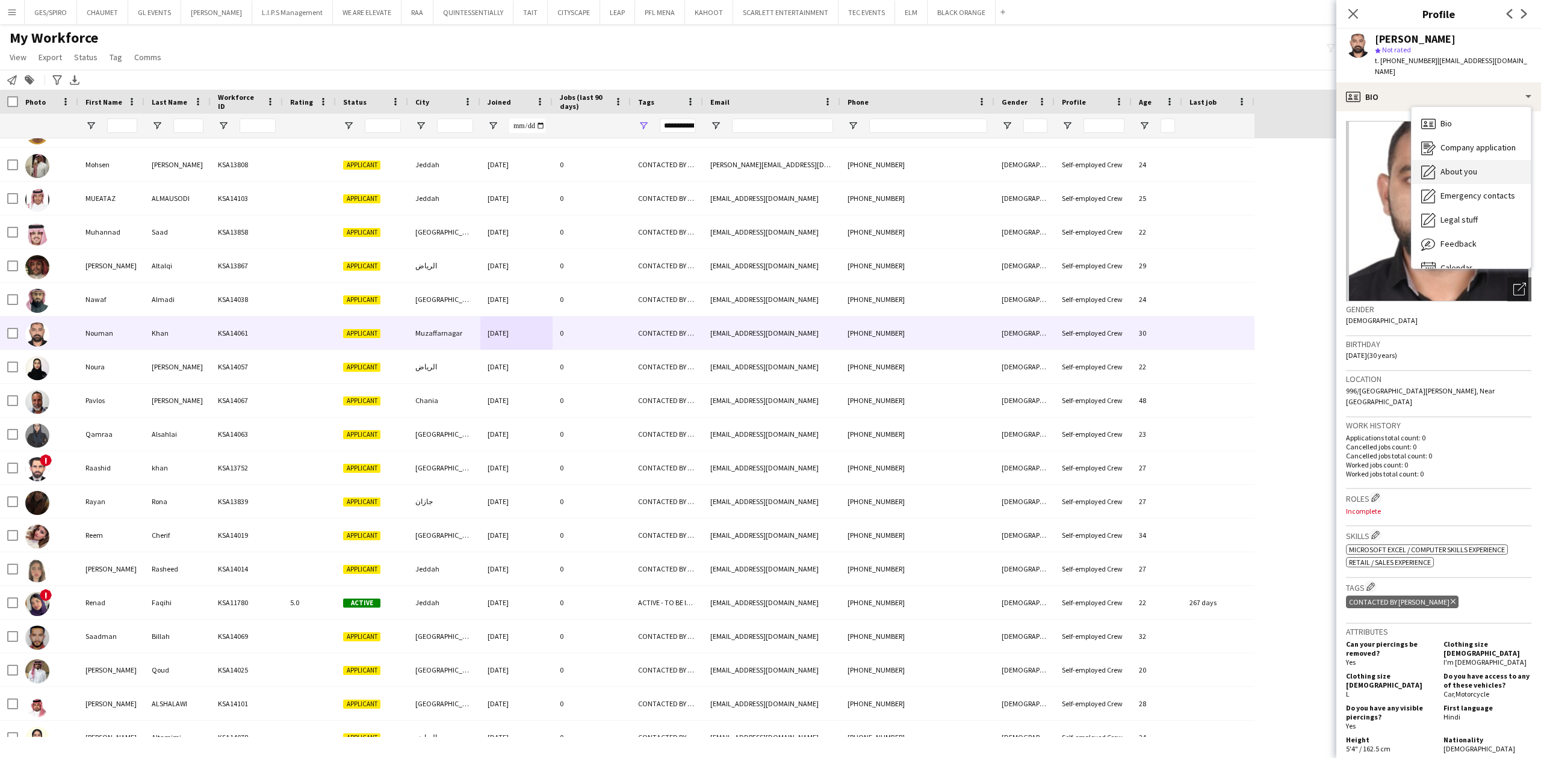
click at [1484, 160] on div "About you About you" at bounding box center [1471, 172] width 119 height 24
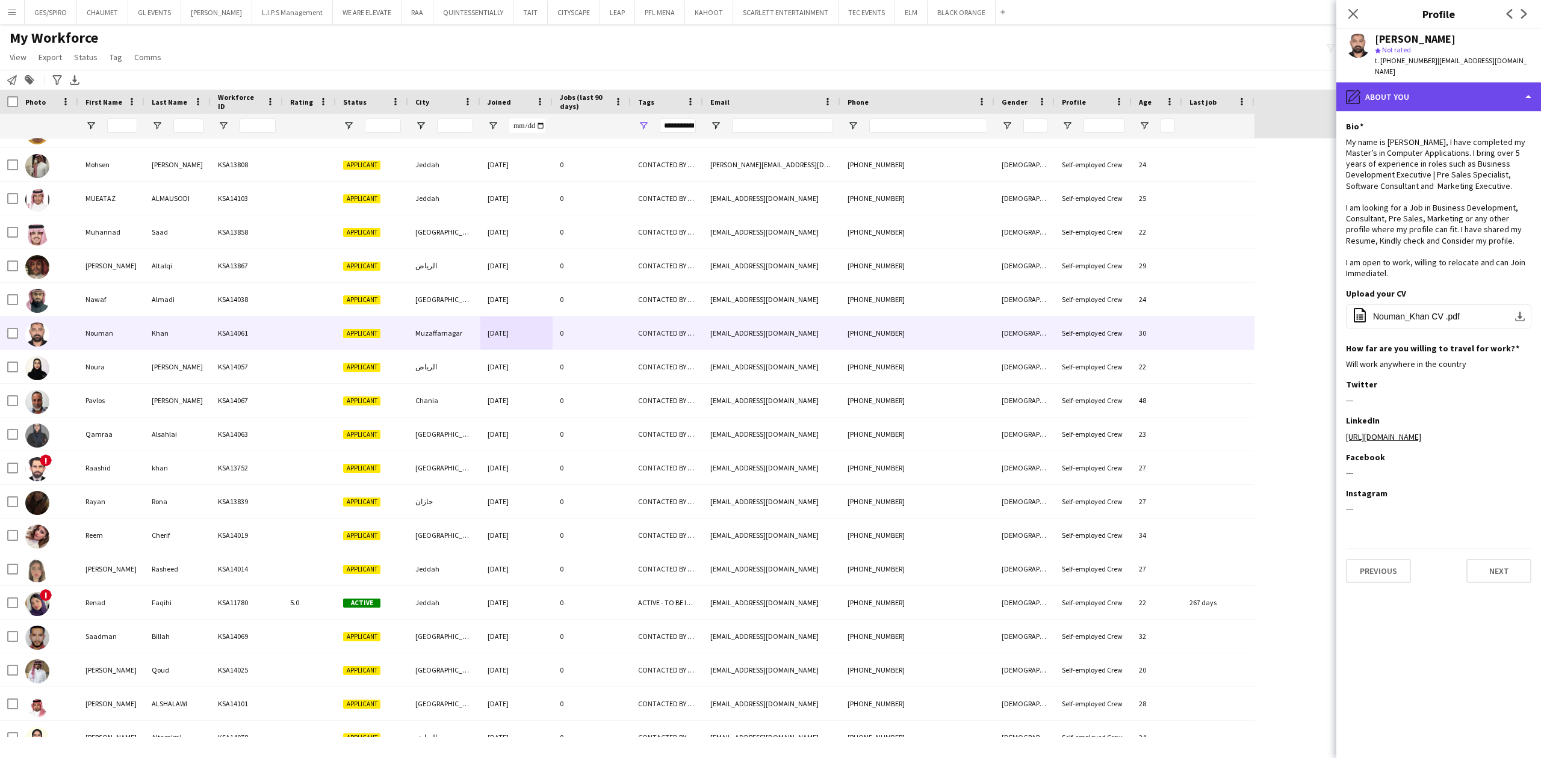
click at [1455, 82] on div "pencil4 About you" at bounding box center [1438, 96] width 205 height 29
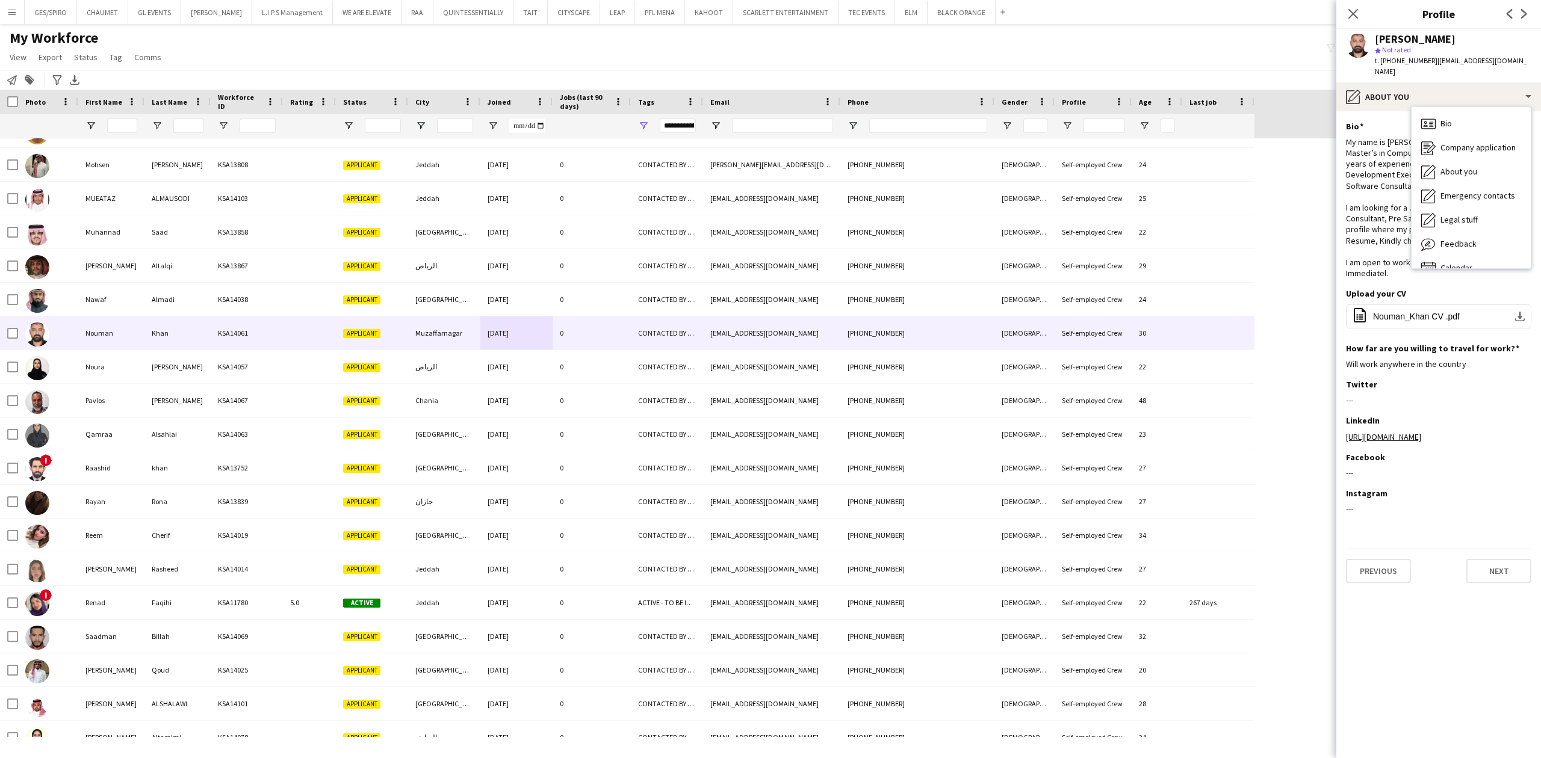
click at [1364, 237] on div "My name is Nouman Khan, I have completed my Master’s in Computer Applications. …" at bounding box center [1438, 208] width 185 height 143
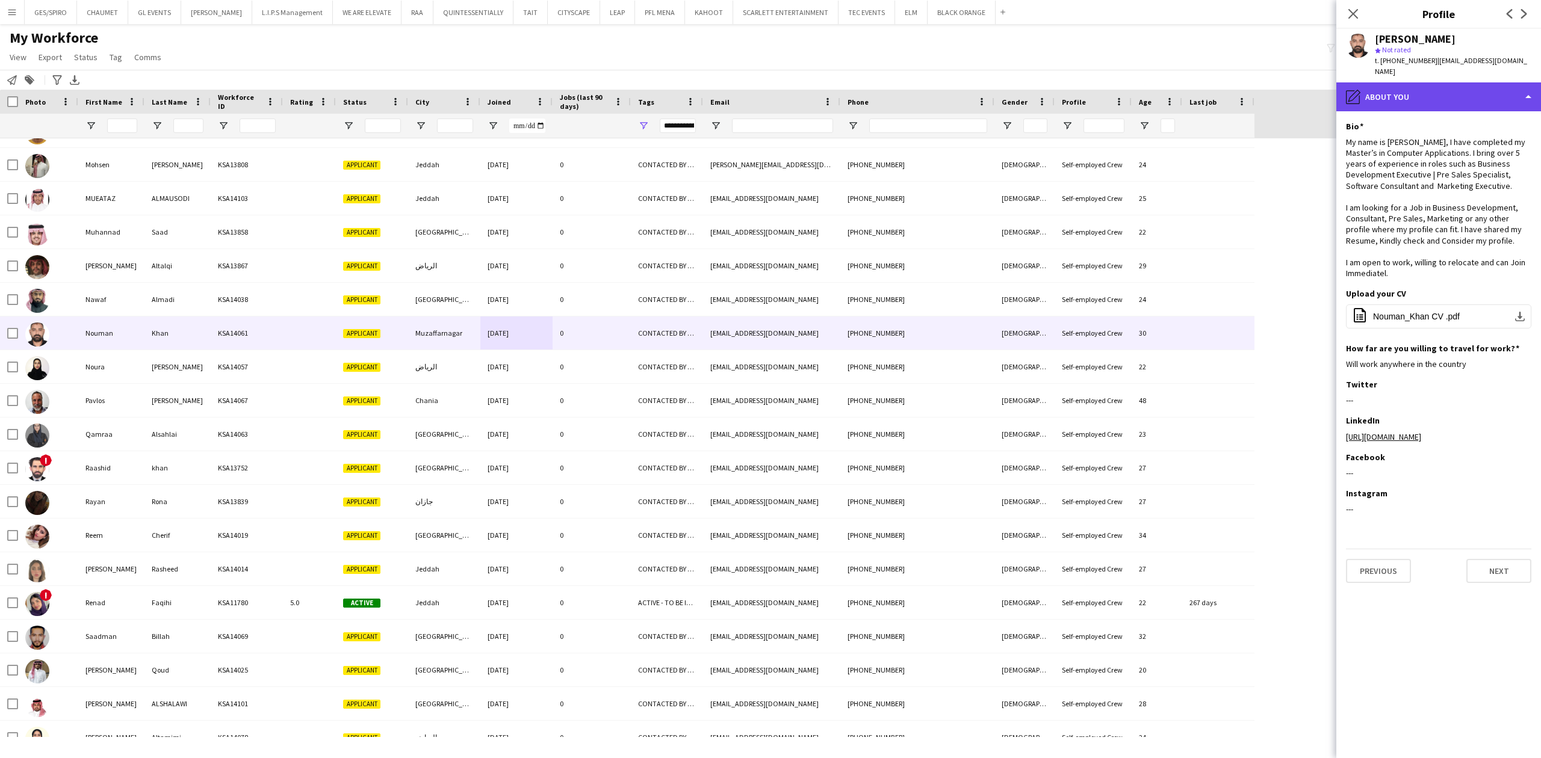
click at [1427, 90] on div "pencil4 About you" at bounding box center [1438, 96] width 205 height 29
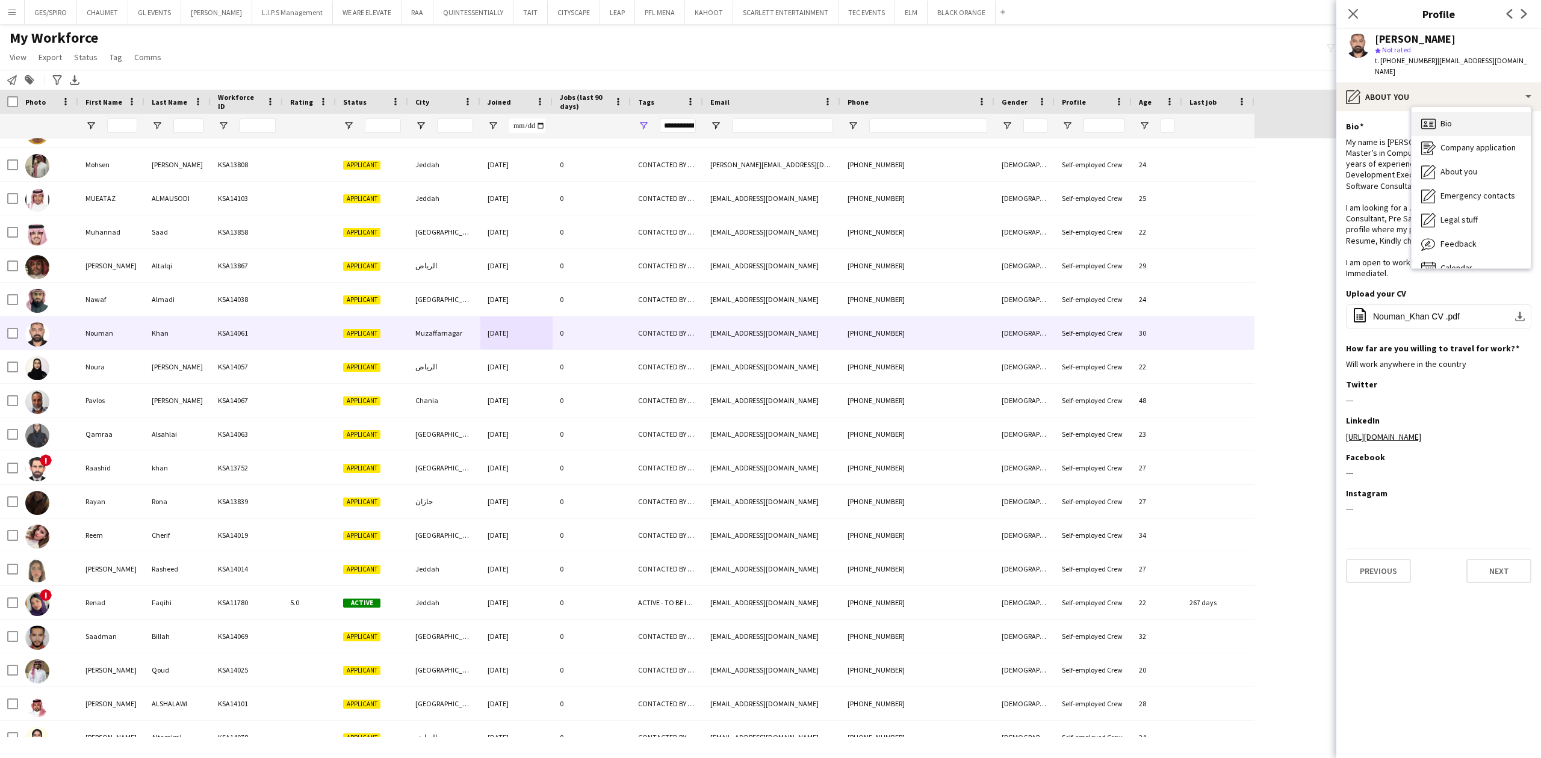
click at [1457, 112] on div "Bio Bio" at bounding box center [1471, 124] width 119 height 24
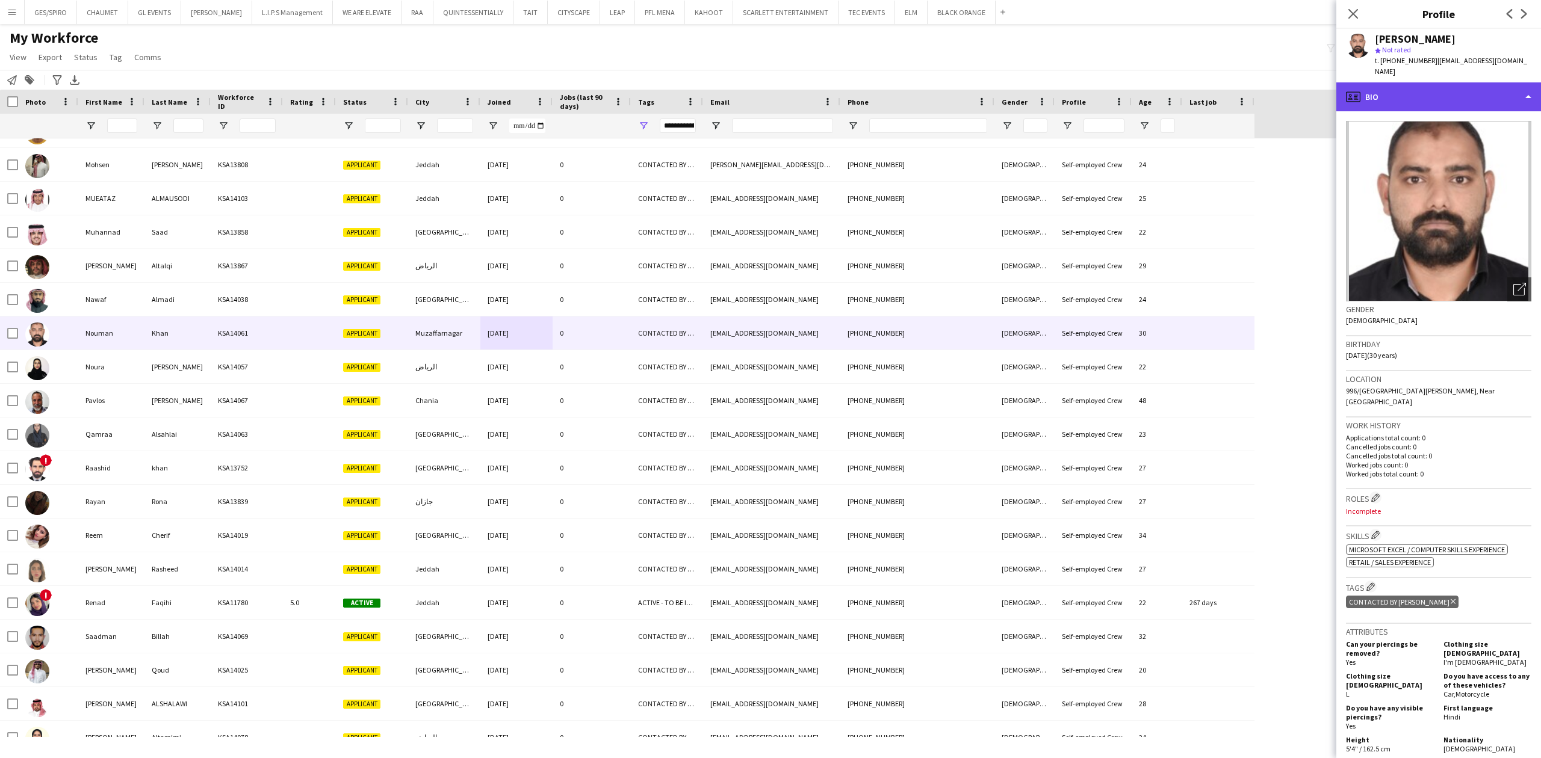
click at [1482, 82] on div "profile Bio" at bounding box center [1438, 96] width 205 height 29
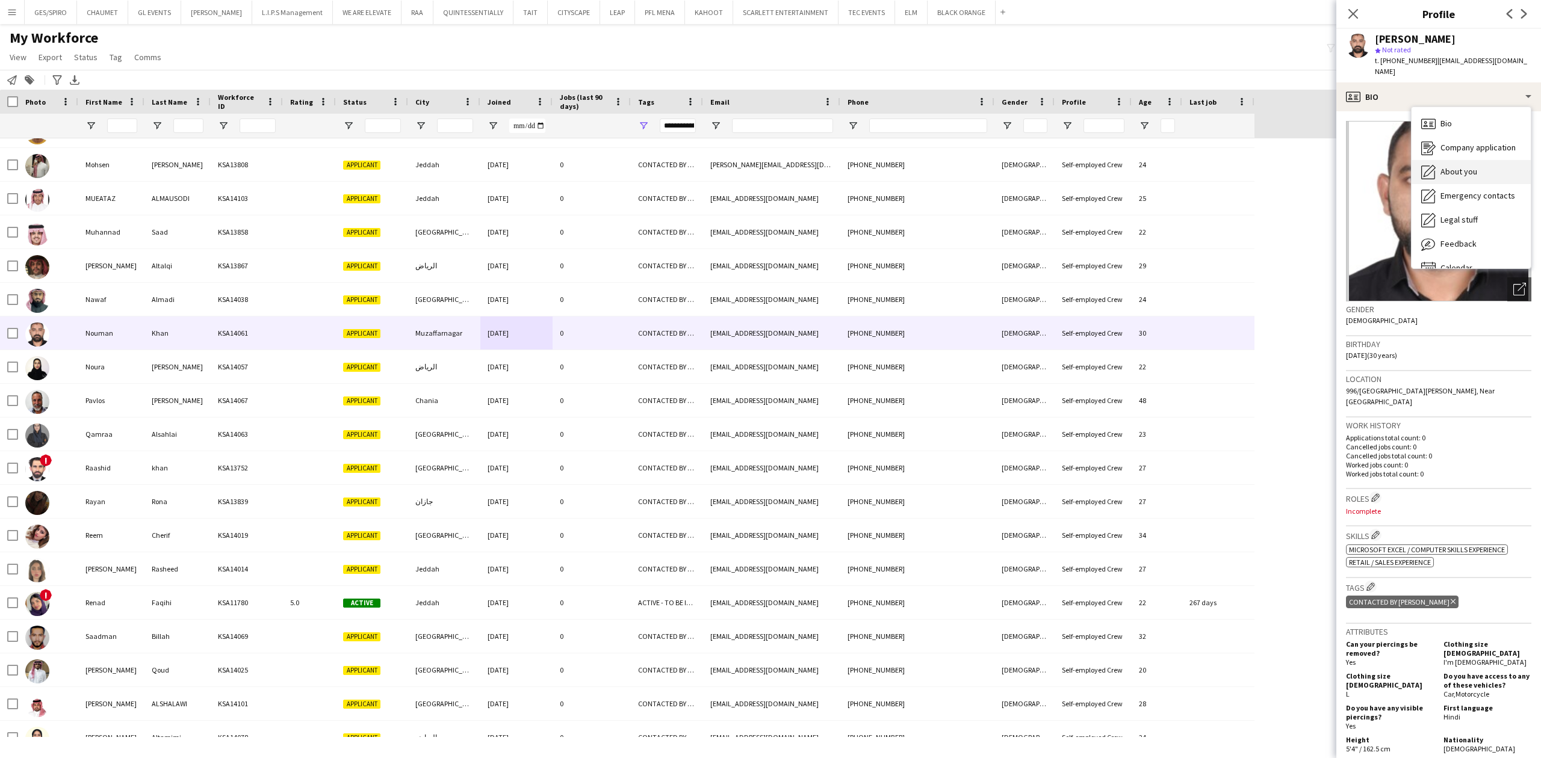
click at [1481, 167] on div "About you About you" at bounding box center [1471, 172] width 119 height 24
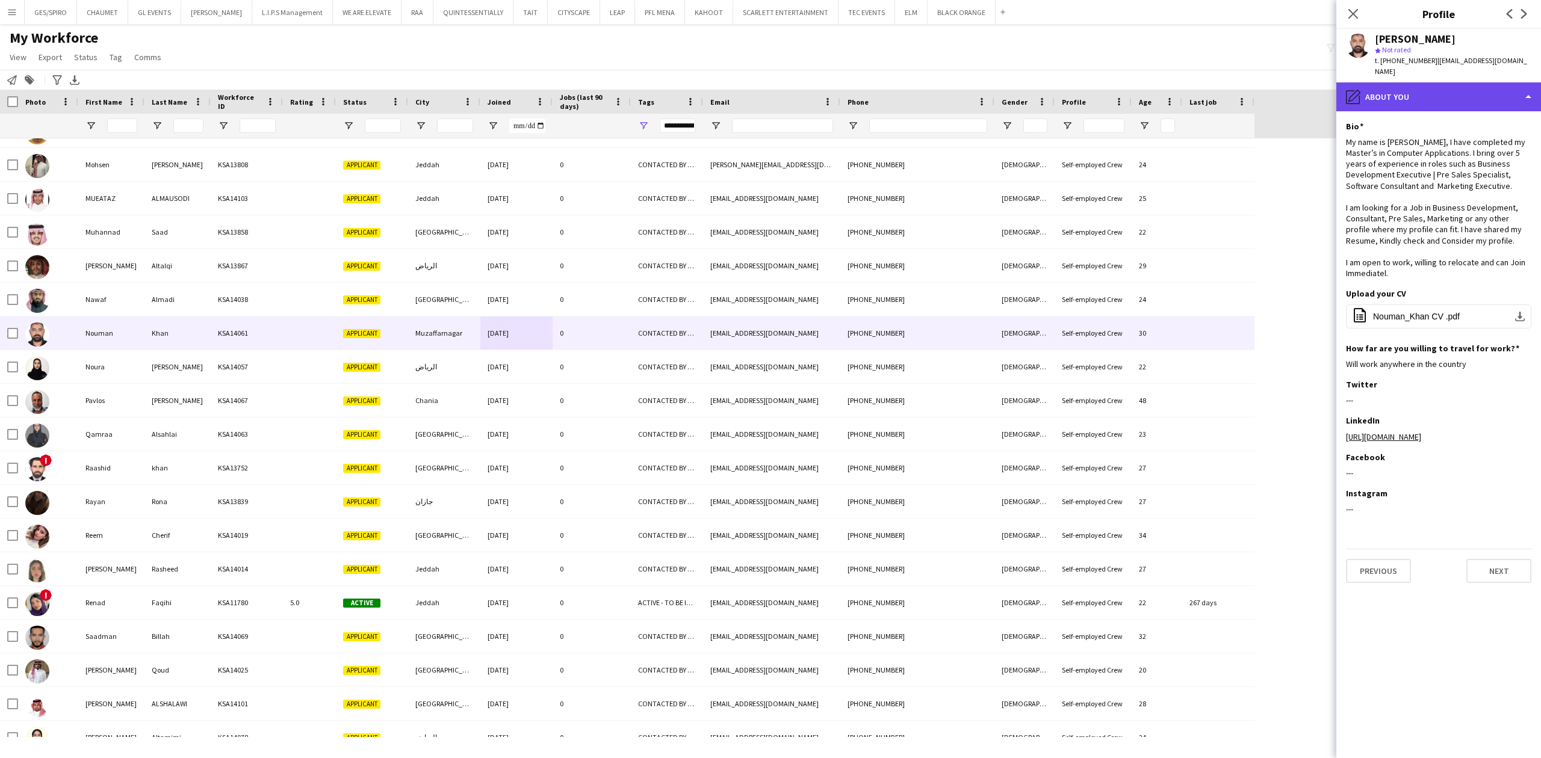
click at [1452, 90] on div "pencil4 About you" at bounding box center [1438, 96] width 205 height 29
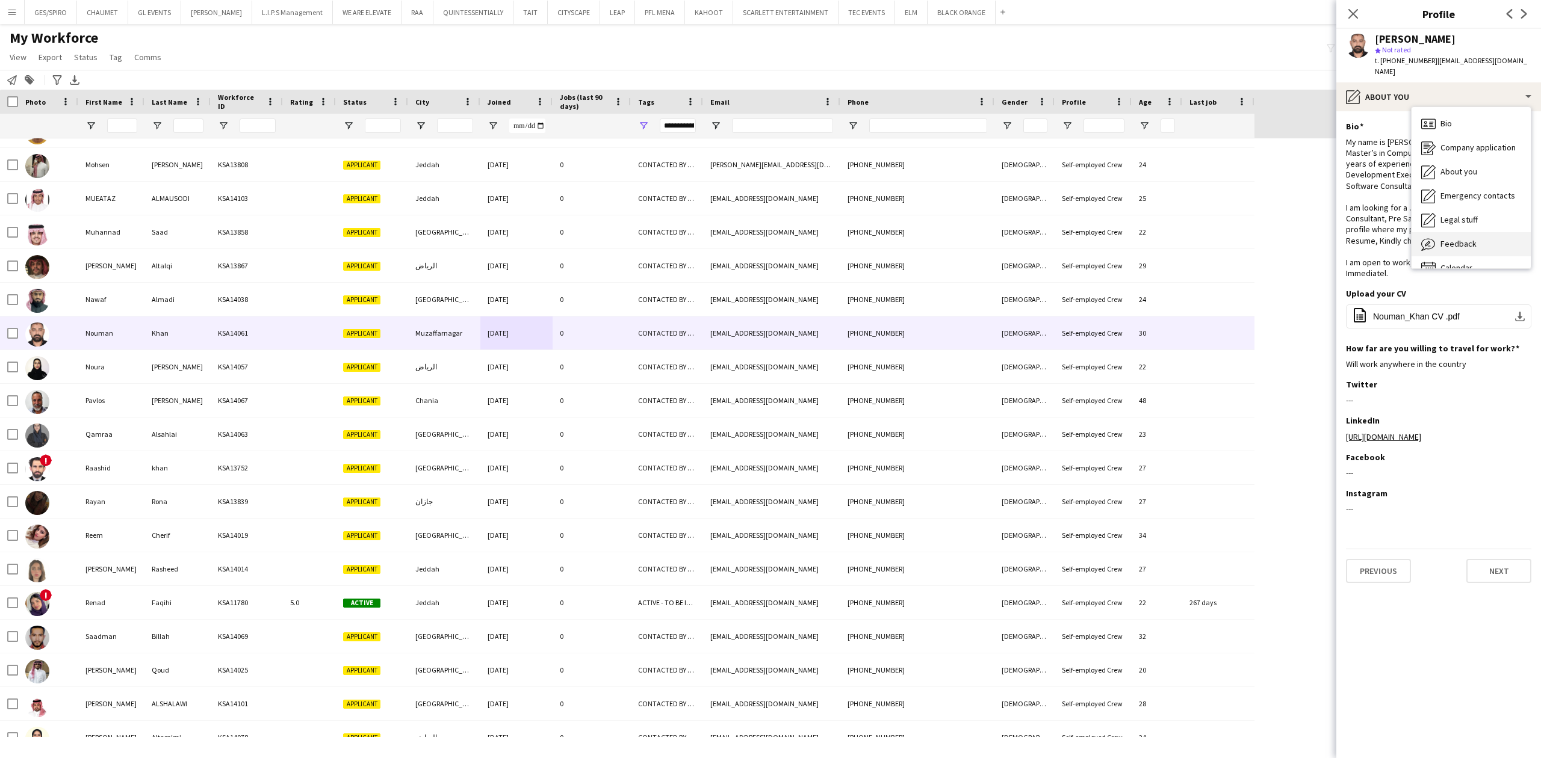
click at [1464, 238] on span "Feedback" at bounding box center [1458, 243] width 36 height 11
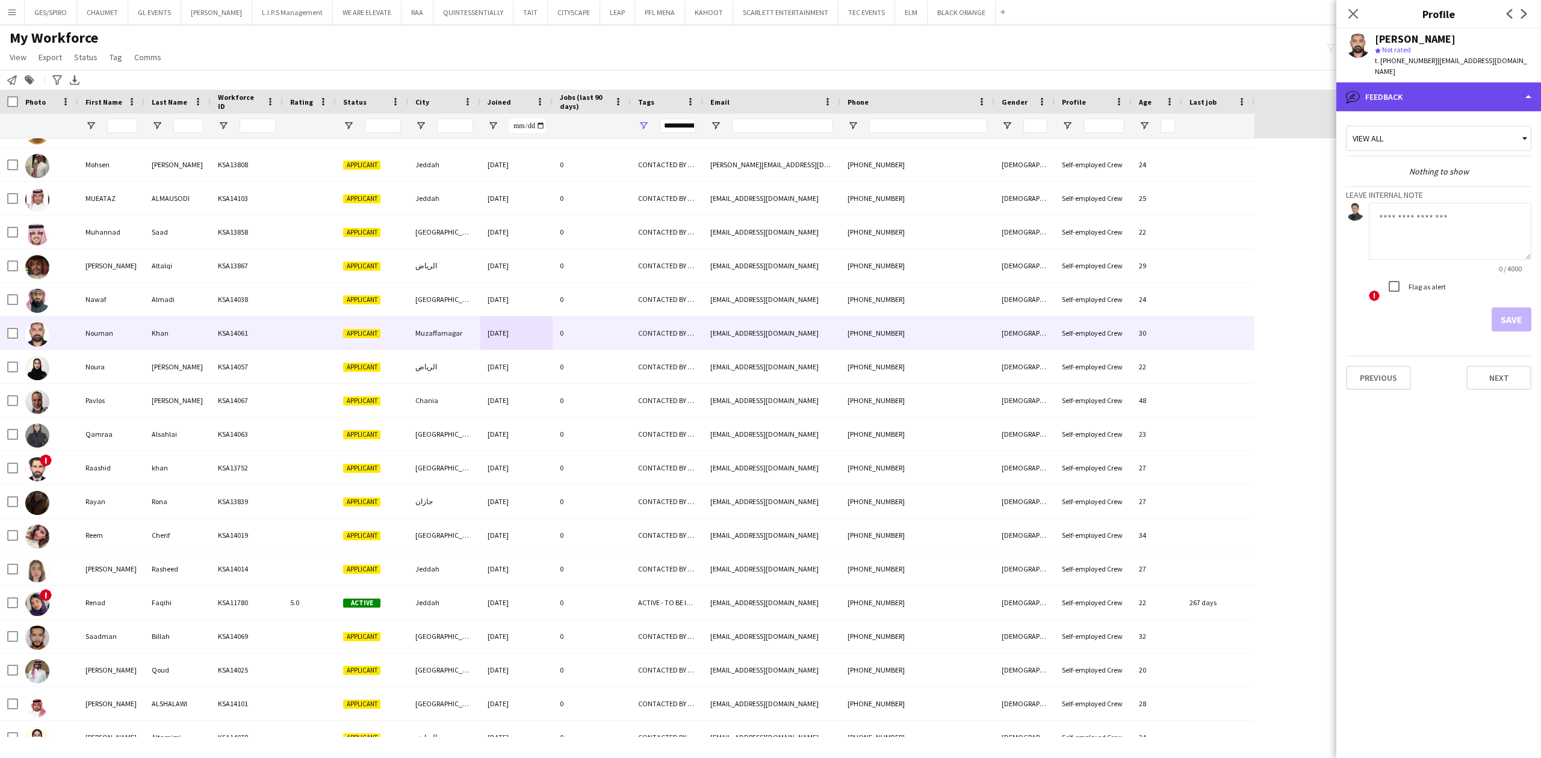
click at [1468, 84] on div "bubble-pencil Feedback" at bounding box center [1438, 96] width 205 height 29
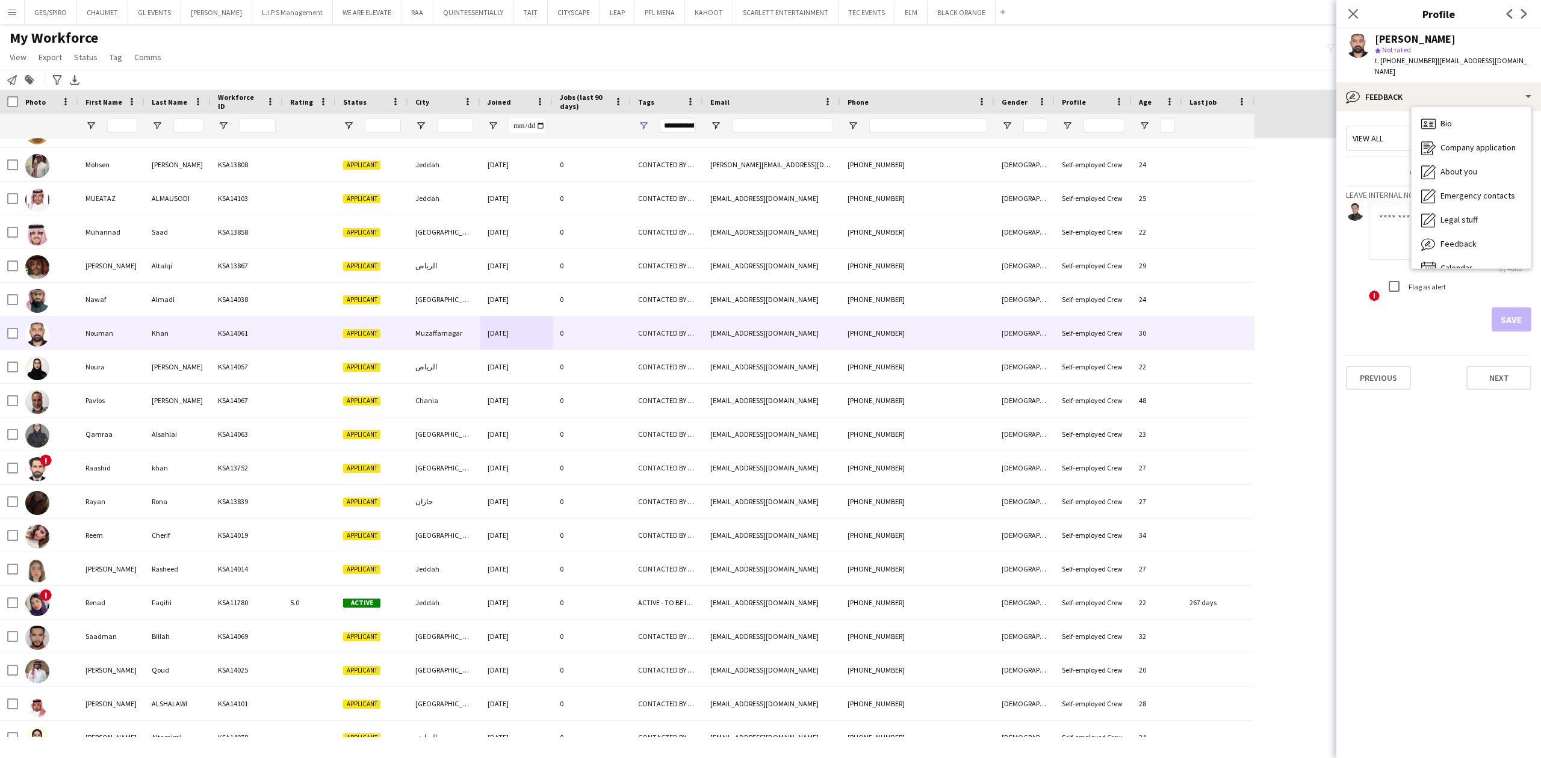
click at [1397, 225] on textarea at bounding box center [1450, 231] width 163 height 57
type textarea "**********"
click at [1513, 308] on button "Save" at bounding box center [1512, 320] width 40 height 24
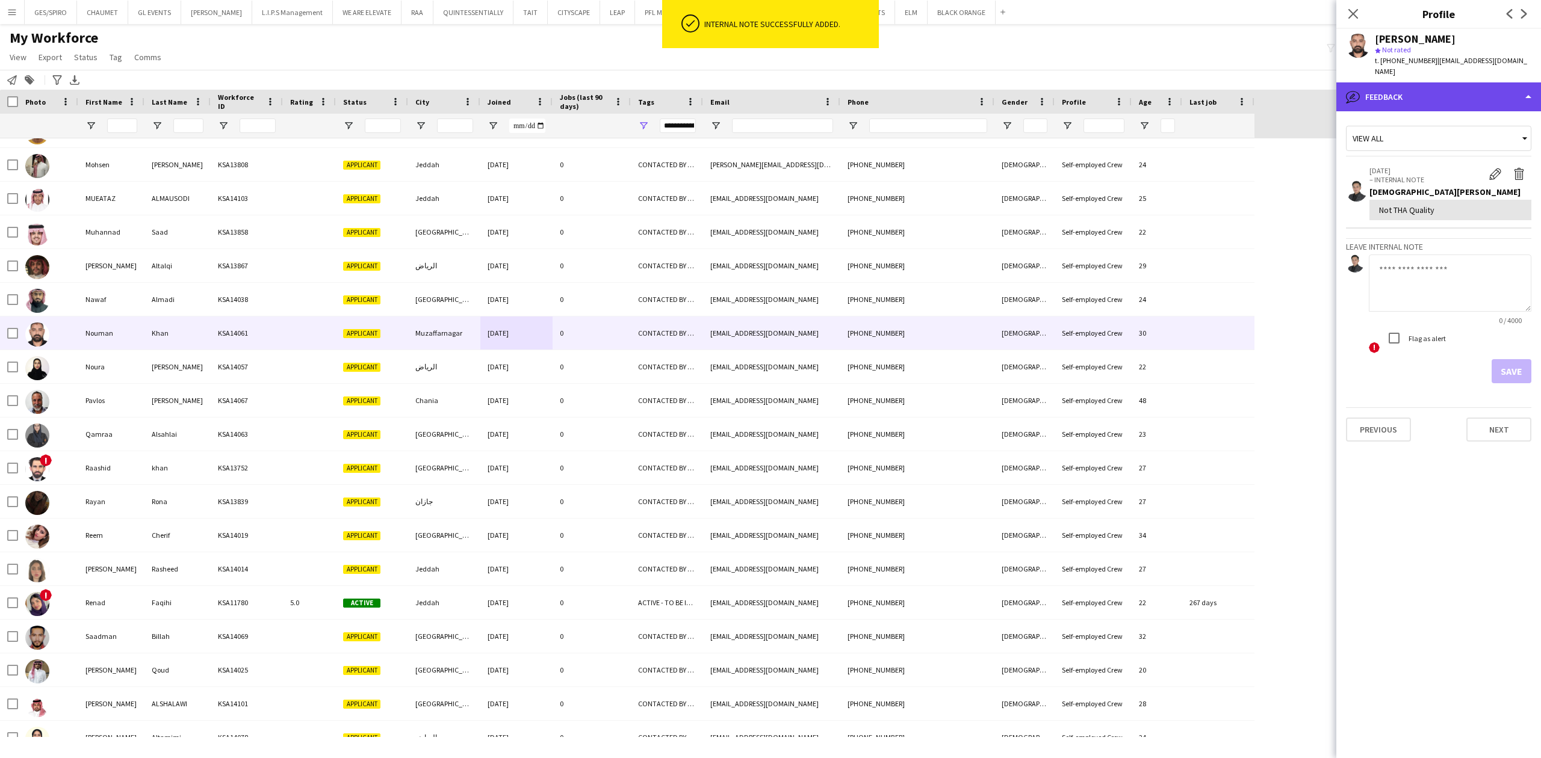
click at [1484, 82] on div "bubble-pencil Feedback" at bounding box center [1438, 96] width 205 height 29
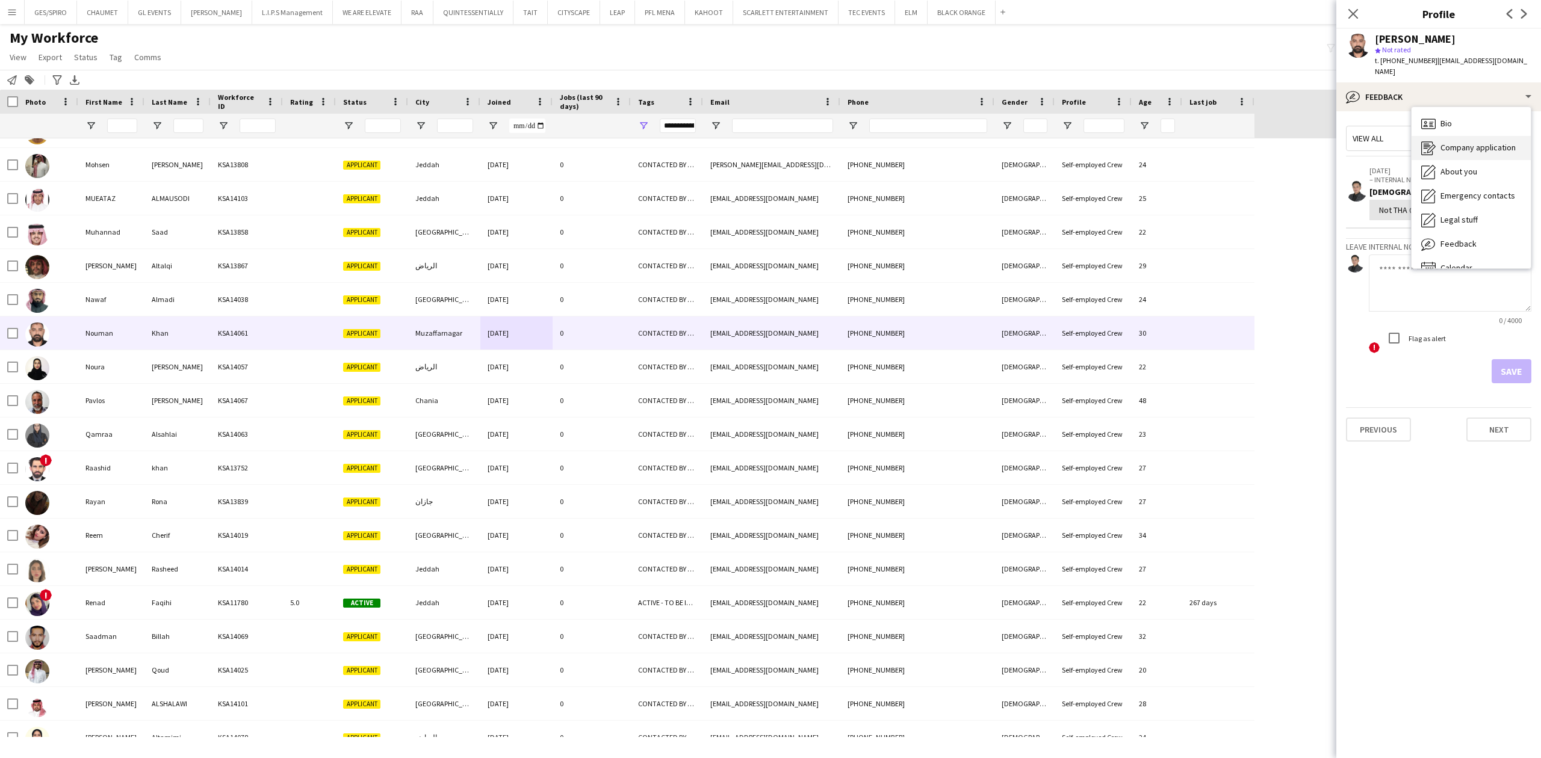
click at [1492, 142] on span "Company application" at bounding box center [1477, 147] width 75 height 11
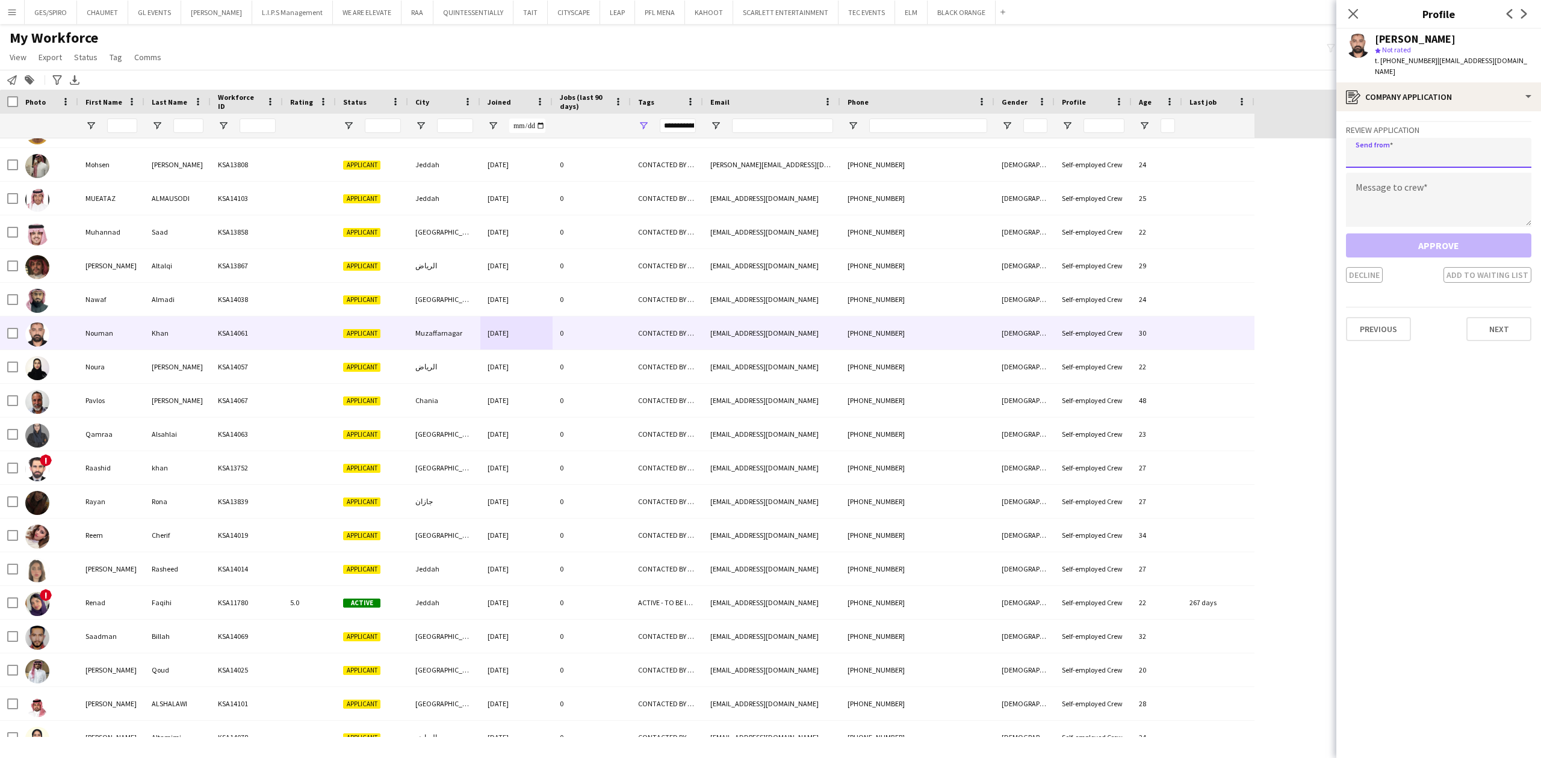
click at [1433, 138] on input "email" at bounding box center [1438, 153] width 185 height 30
paste input "**********"
type input "**********"
click at [1417, 191] on textarea at bounding box center [1438, 200] width 185 height 54
paste textarea "**********"
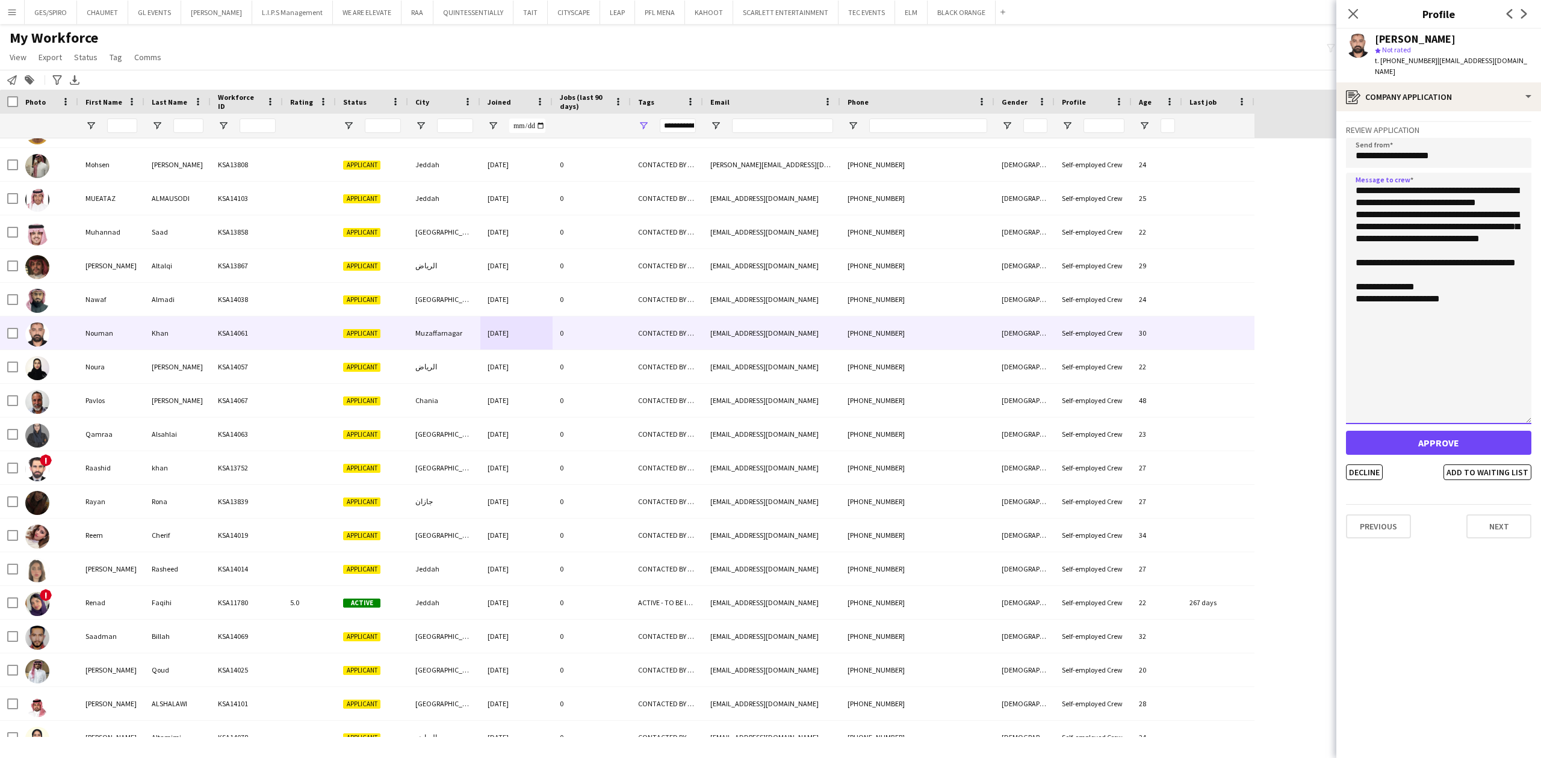
drag, startPoint x: 1527, startPoint y: 212, endPoint x: 1529, endPoint y: 410, distance: 198.0
click at [1529, 410] on textarea "**********" at bounding box center [1438, 299] width 185 height 252
type textarea "**********"
click at [1363, 465] on button "Decline" at bounding box center [1364, 473] width 37 height 16
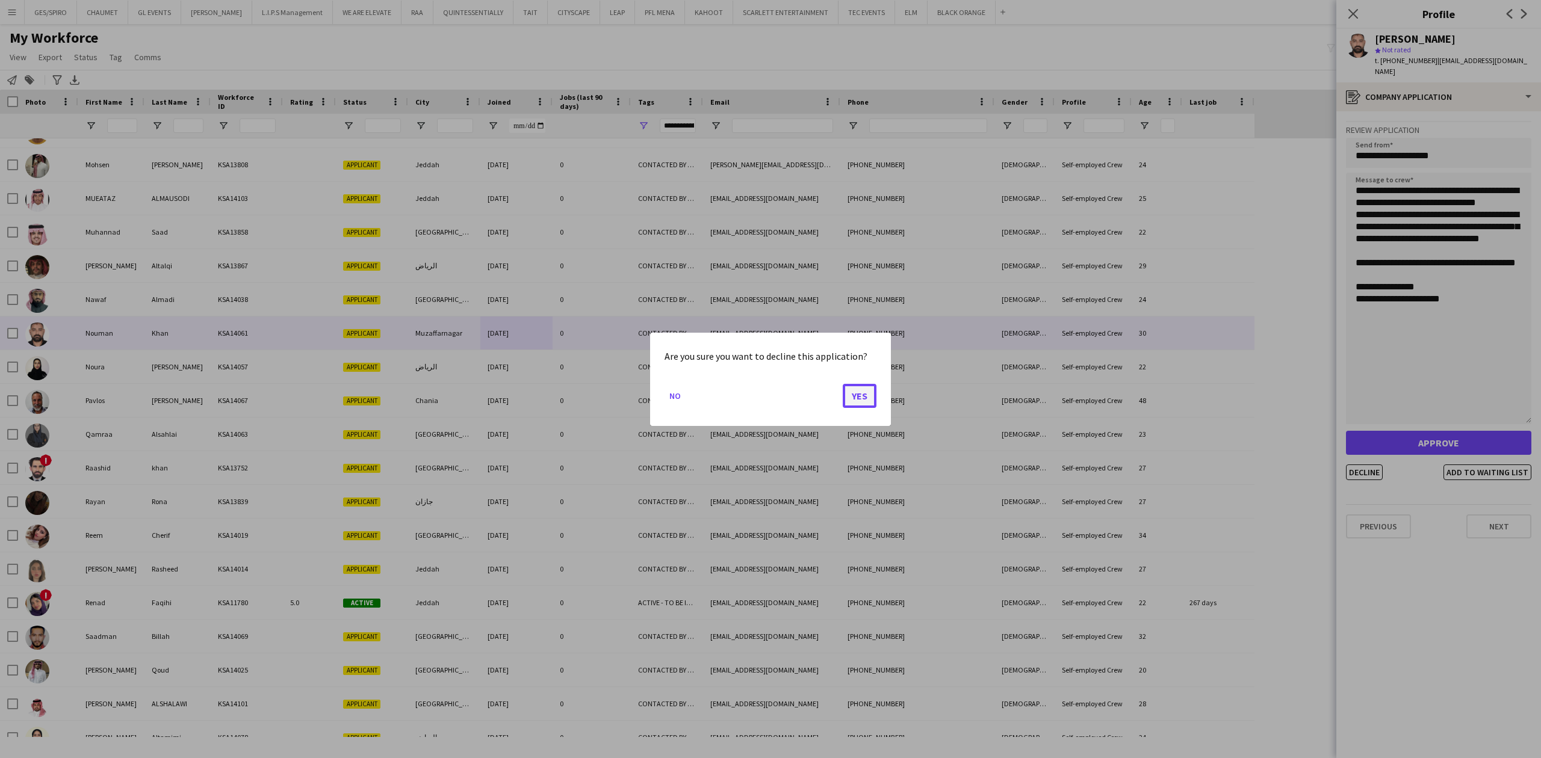
click at [860, 394] on button "Yes" at bounding box center [860, 395] width 34 height 24
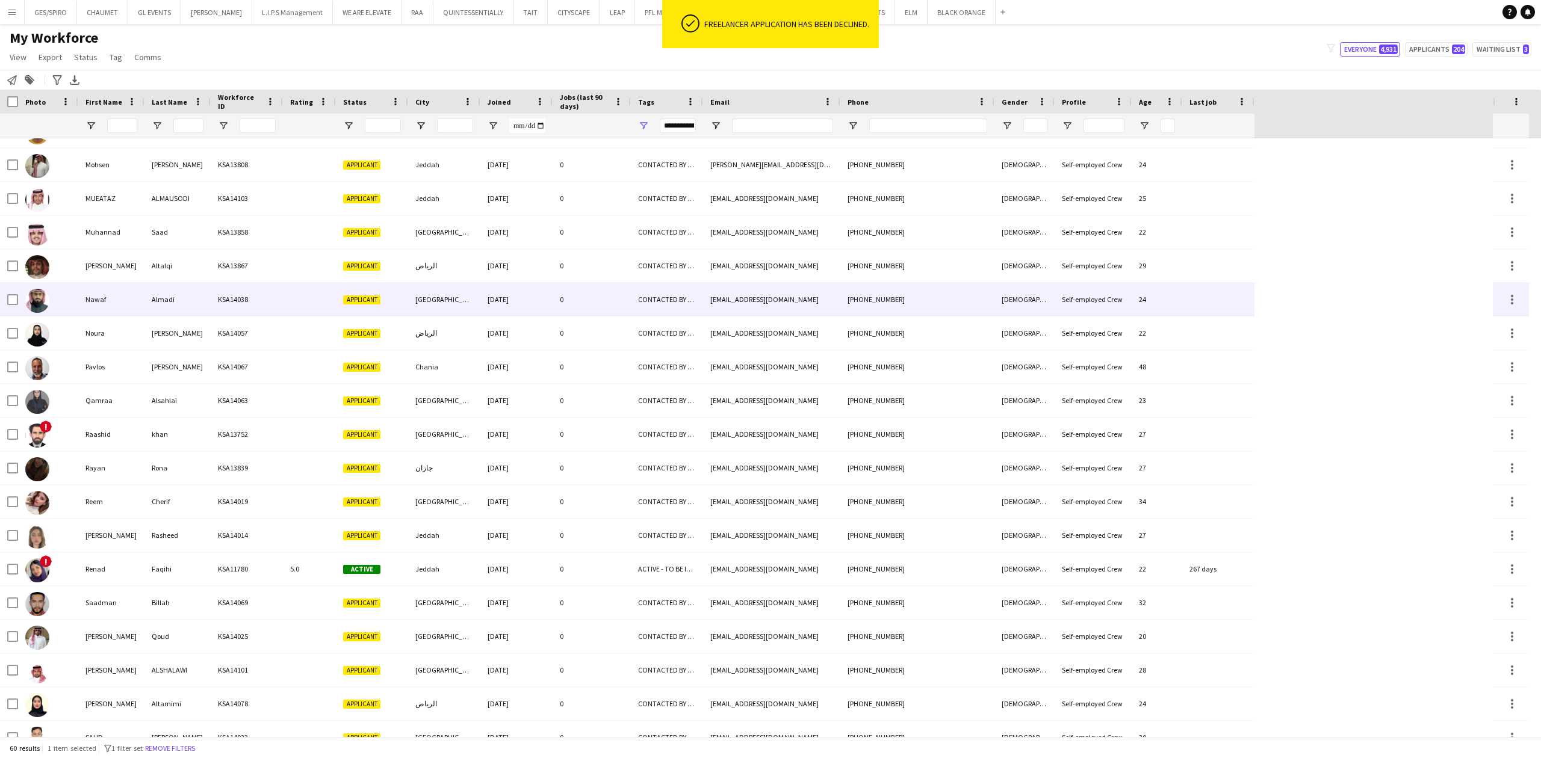
click at [728, 306] on div "nmumadi@gmail.com" at bounding box center [771, 299] width 137 height 33
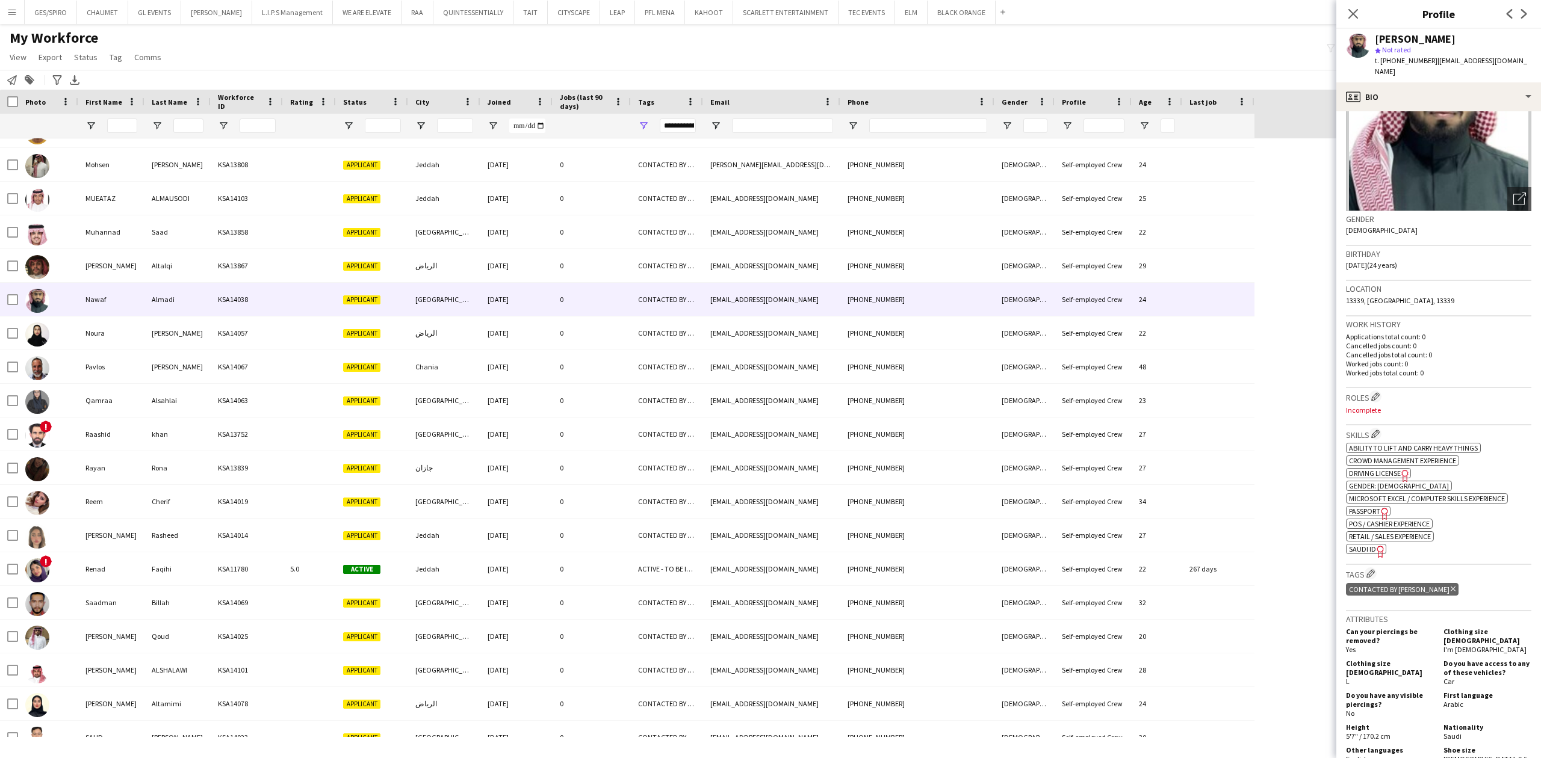
scroll to position [16, 0]
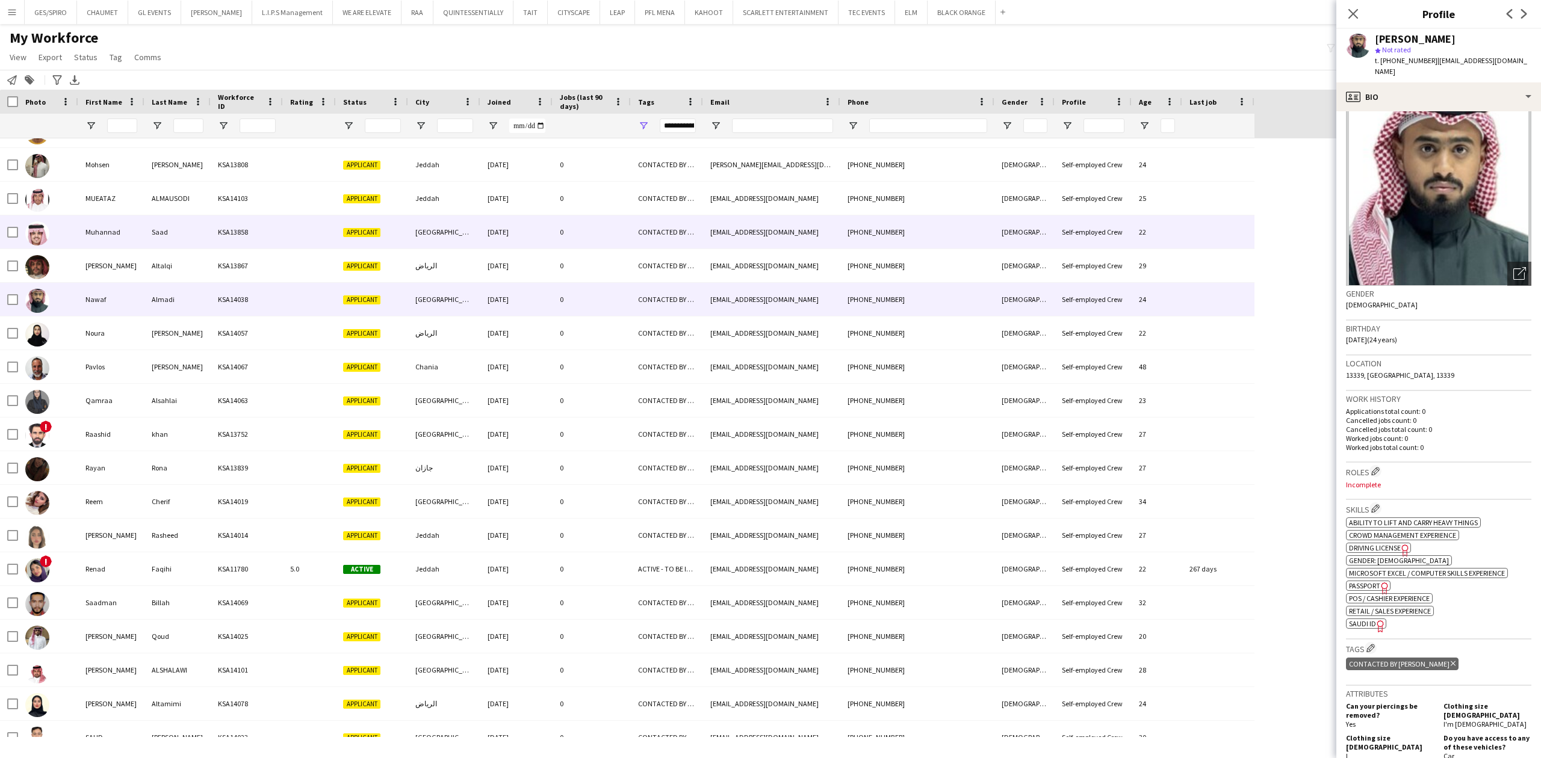
click at [668, 244] on div "CONTACTED BY JESUS" at bounding box center [667, 231] width 72 height 33
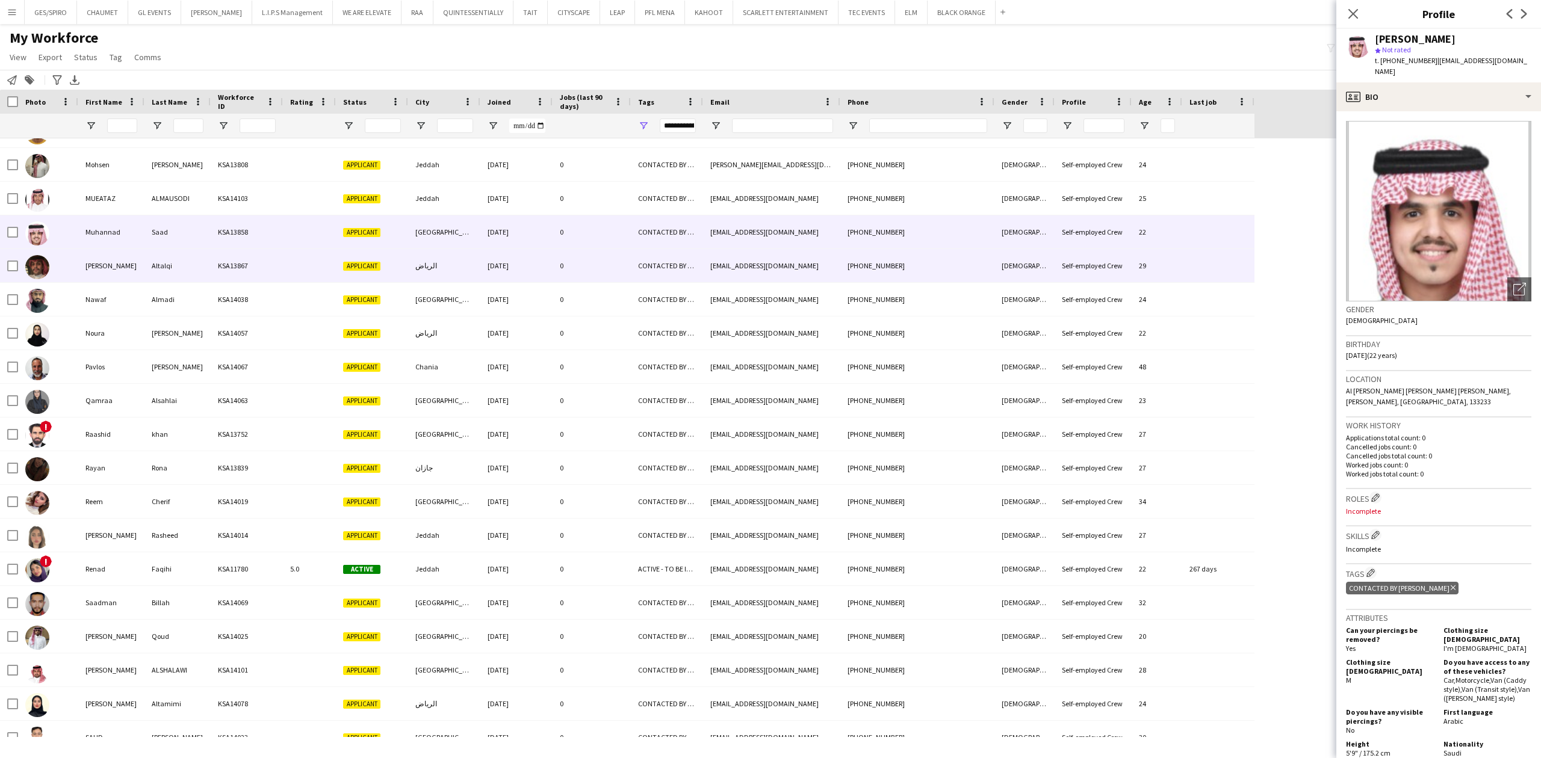
click at [661, 264] on div "CONTACTED BY JESUS" at bounding box center [667, 265] width 72 height 33
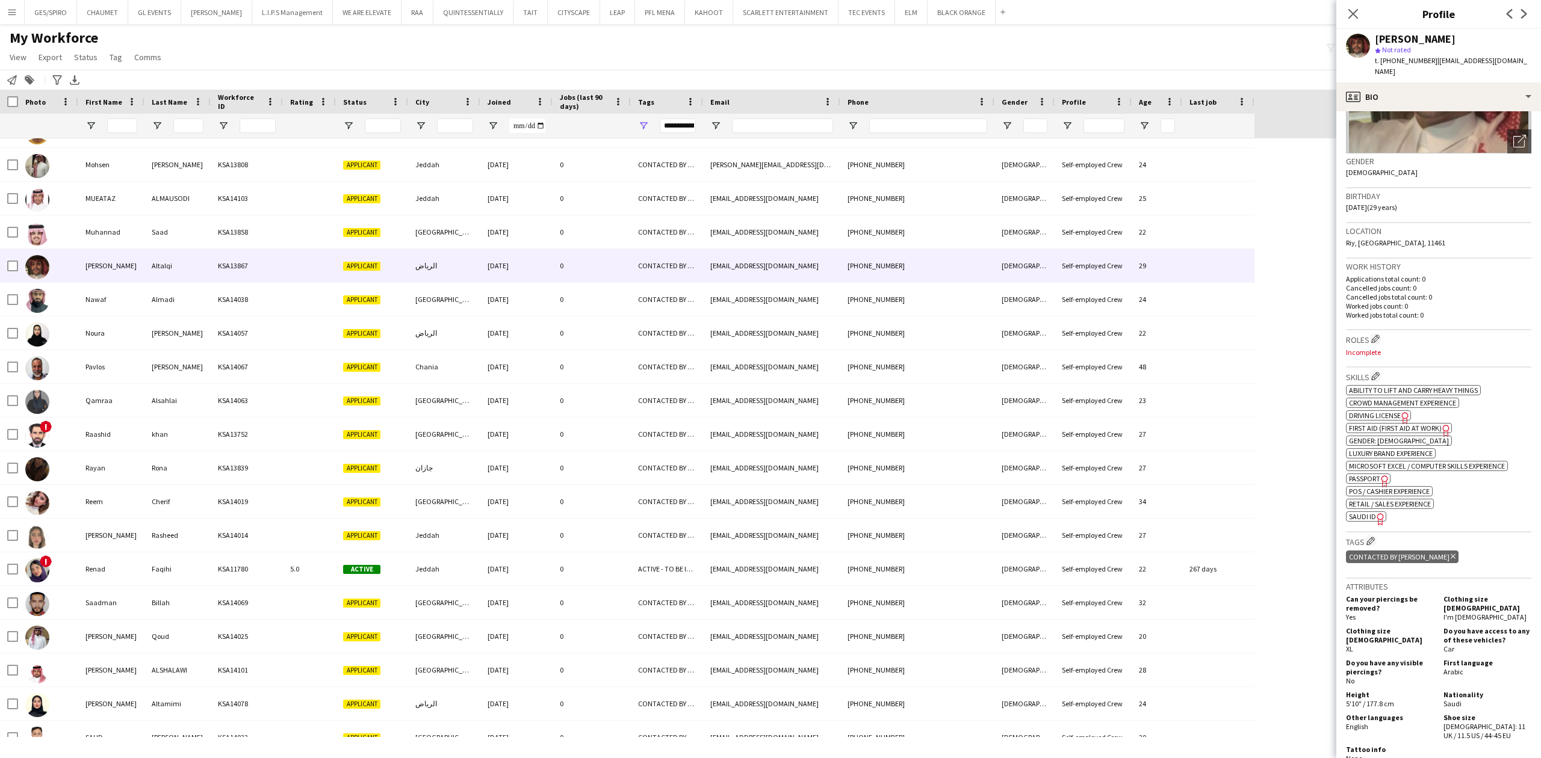
scroll to position [443, 0]
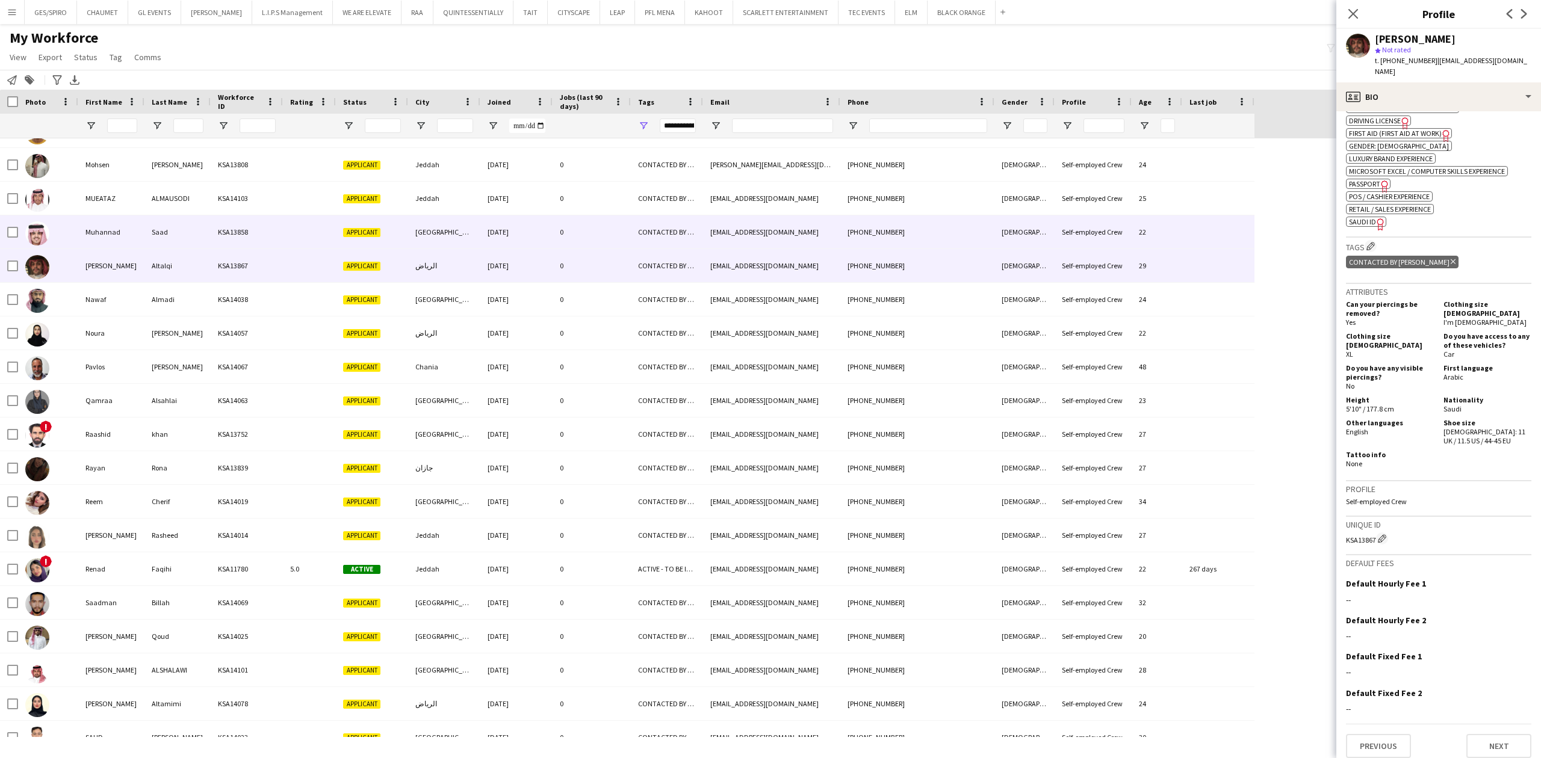
click at [530, 224] on div "31-07-2025" at bounding box center [516, 231] width 72 height 33
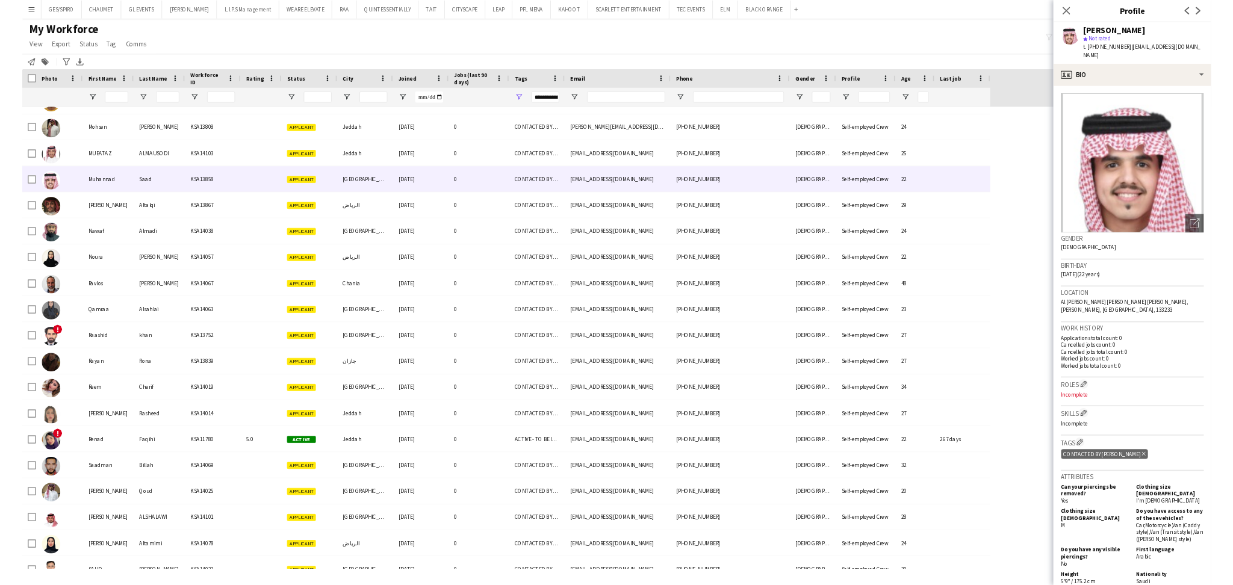
scroll to position [1170, 0]
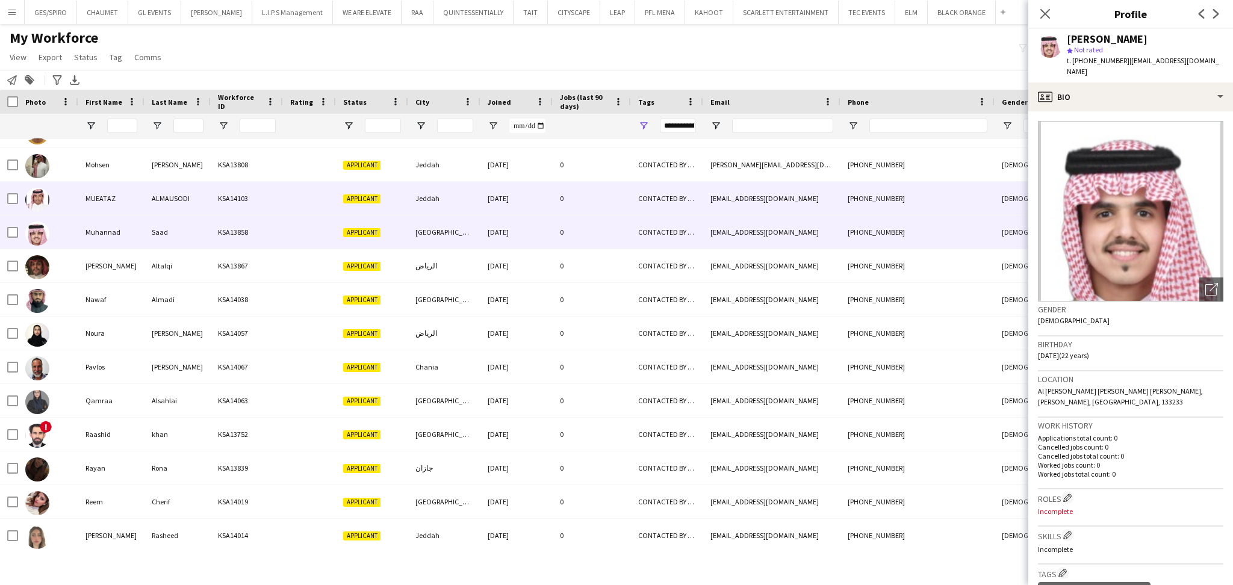
click at [701, 196] on div "CONTACTED BY JESUS" at bounding box center [667, 198] width 72 height 33
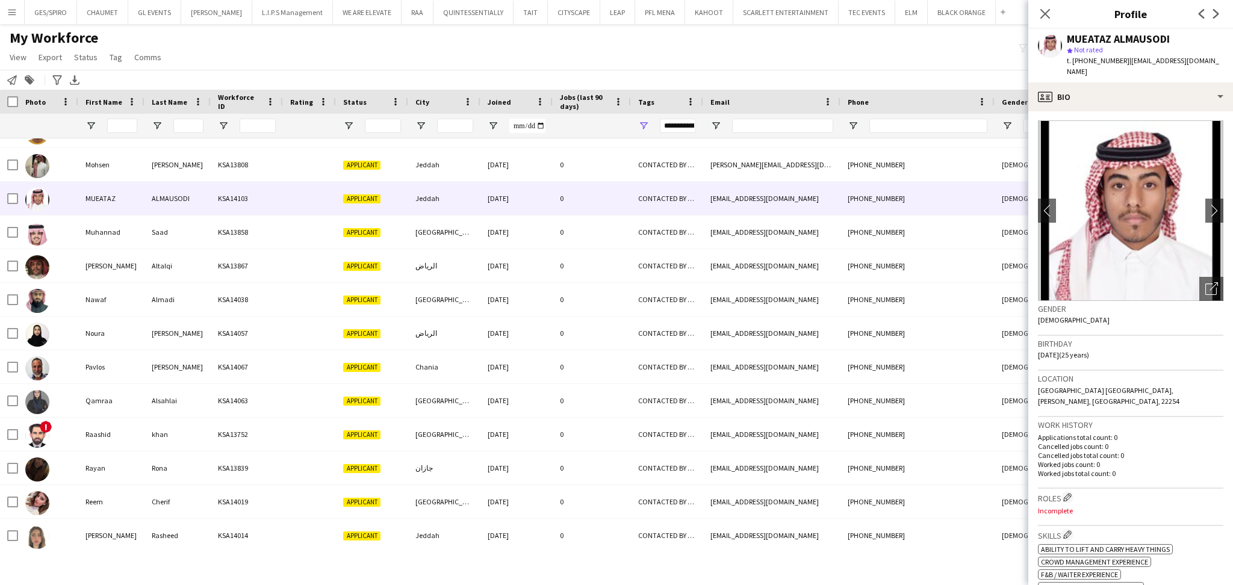
scroll to position [0, 0]
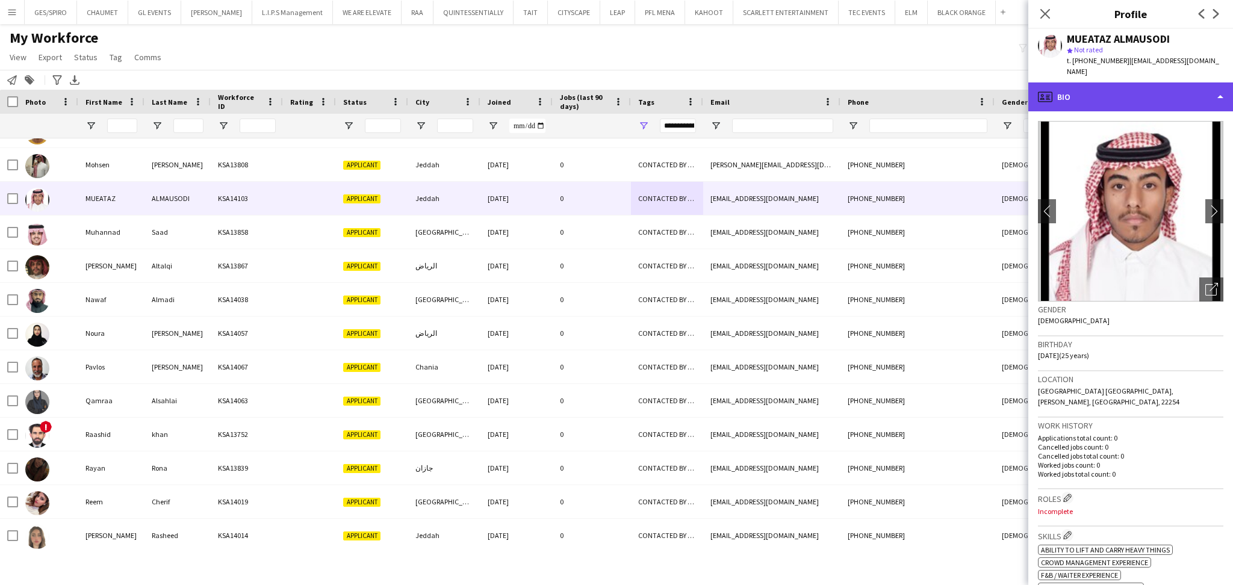
click at [1151, 88] on div "profile Bio" at bounding box center [1130, 96] width 205 height 29
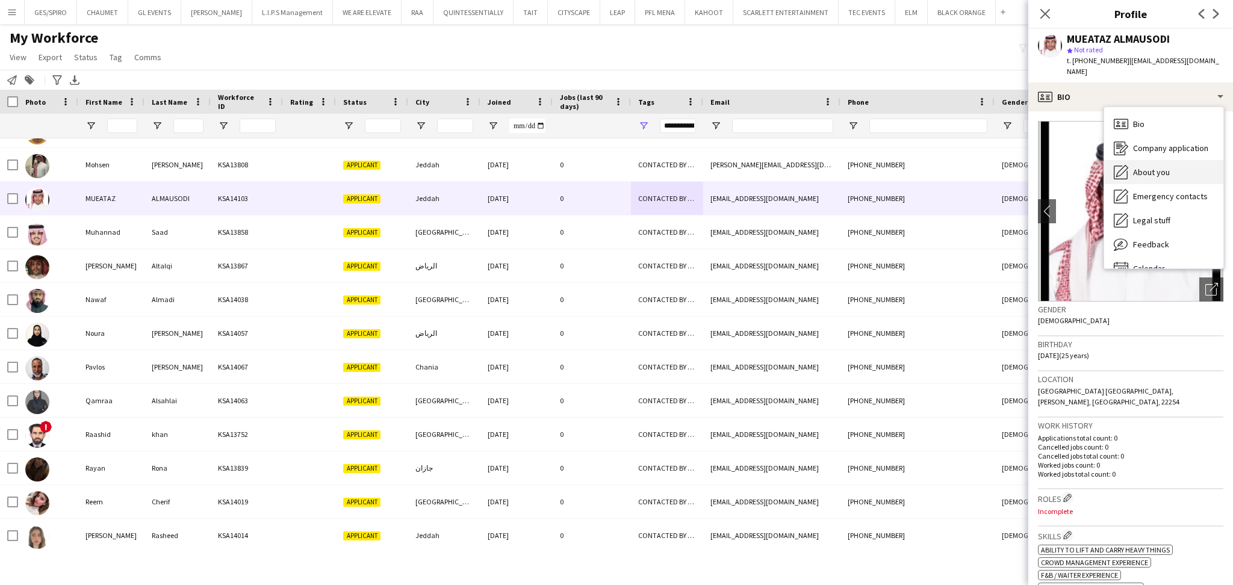
click at [1157, 169] on div "About you About you" at bounding box center [1163, 172] width 119 height 24
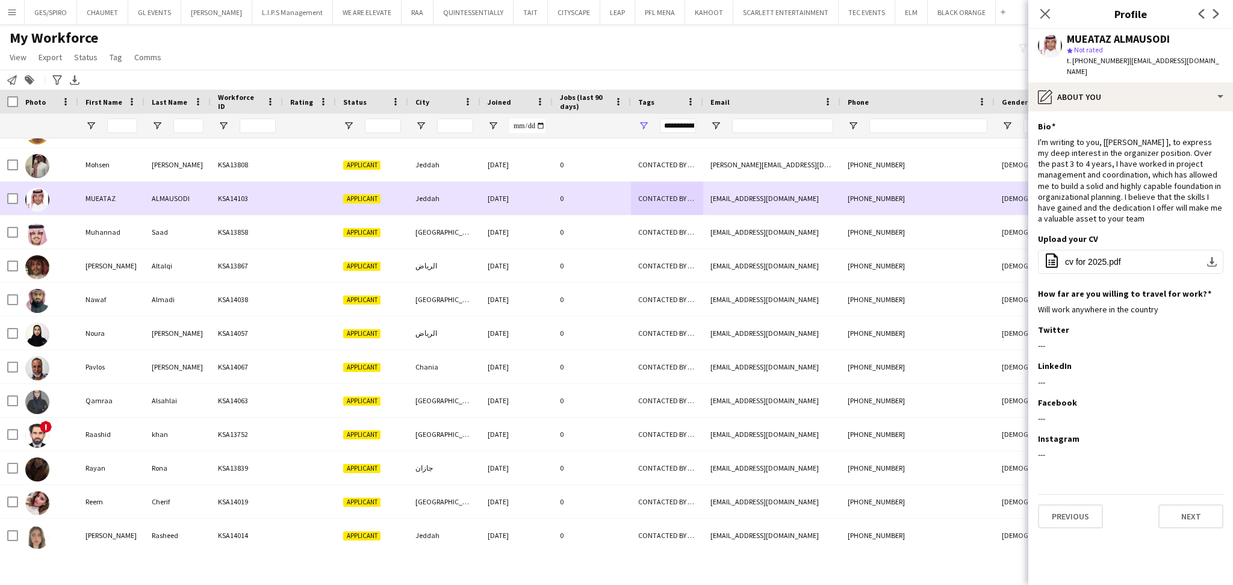
click at [575, 175] on div "0" at bounding box center [592, 164] width 78 height 33
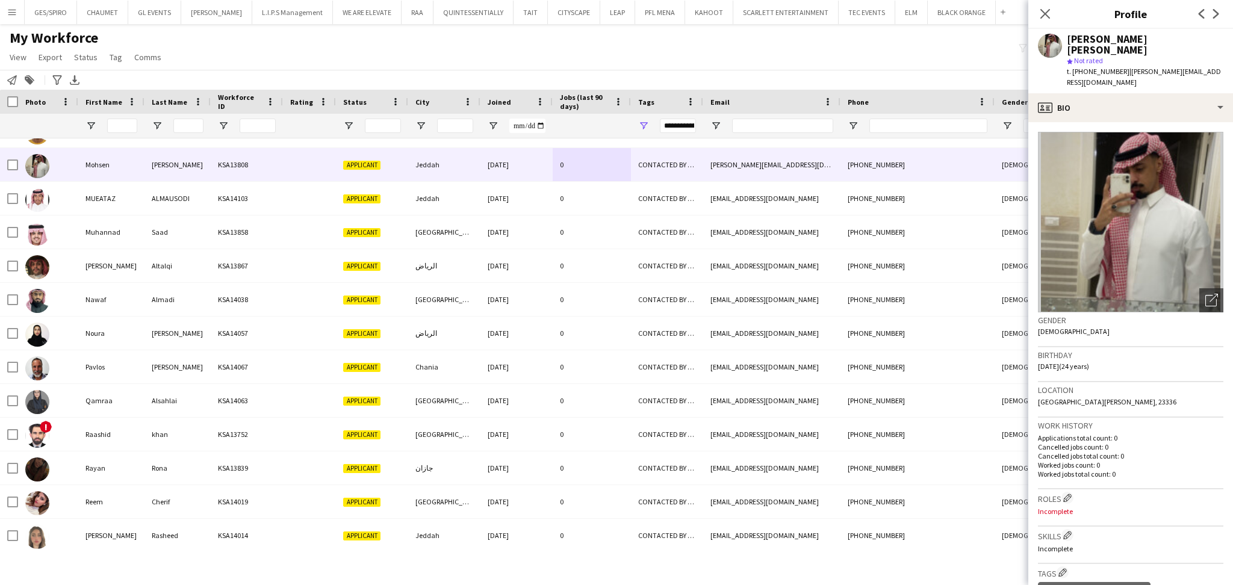
click at [1142, 584] on icon "Delete tag" at bounding box center [1144, 587] width 5 height 7
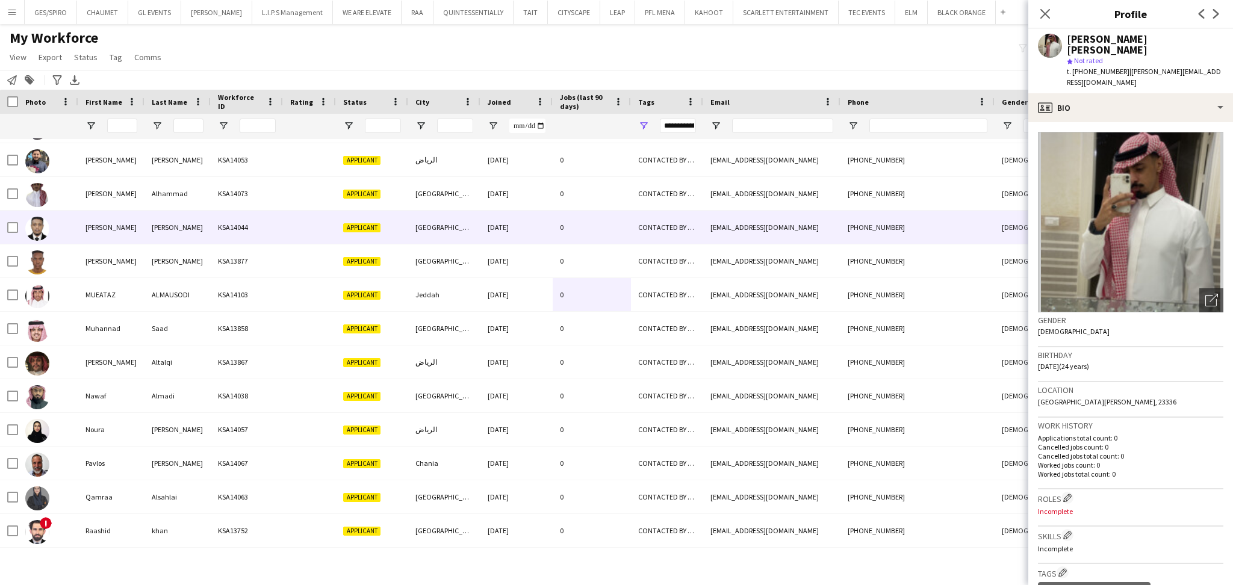
scroll to position [1009, 0]
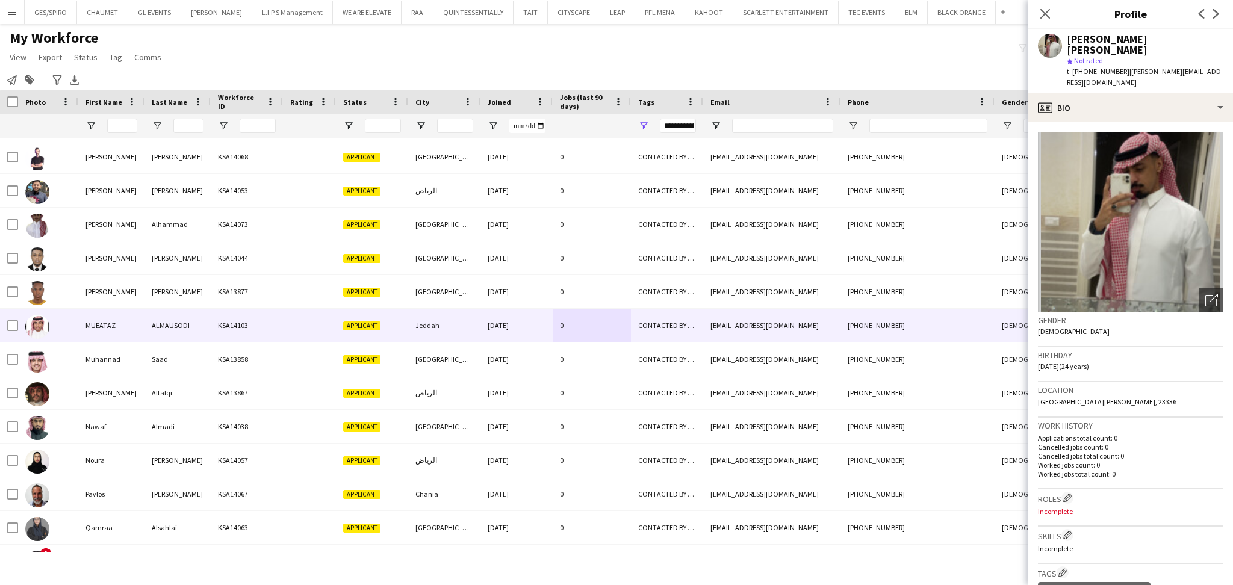
click at [476, 326] on div "Jeddah" at bounding box center [444, 325] width 72 height 33
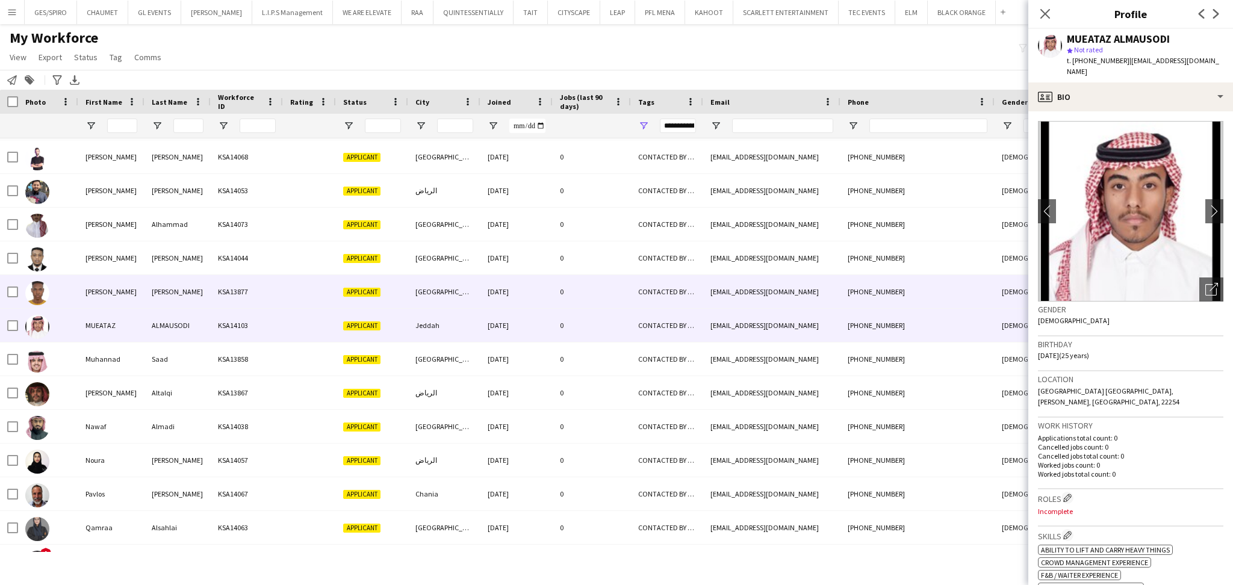
click at [477, 300] on div "[GEOGRAPHIC_DATA]" at bounding box center [444, 291] width 72 height 33
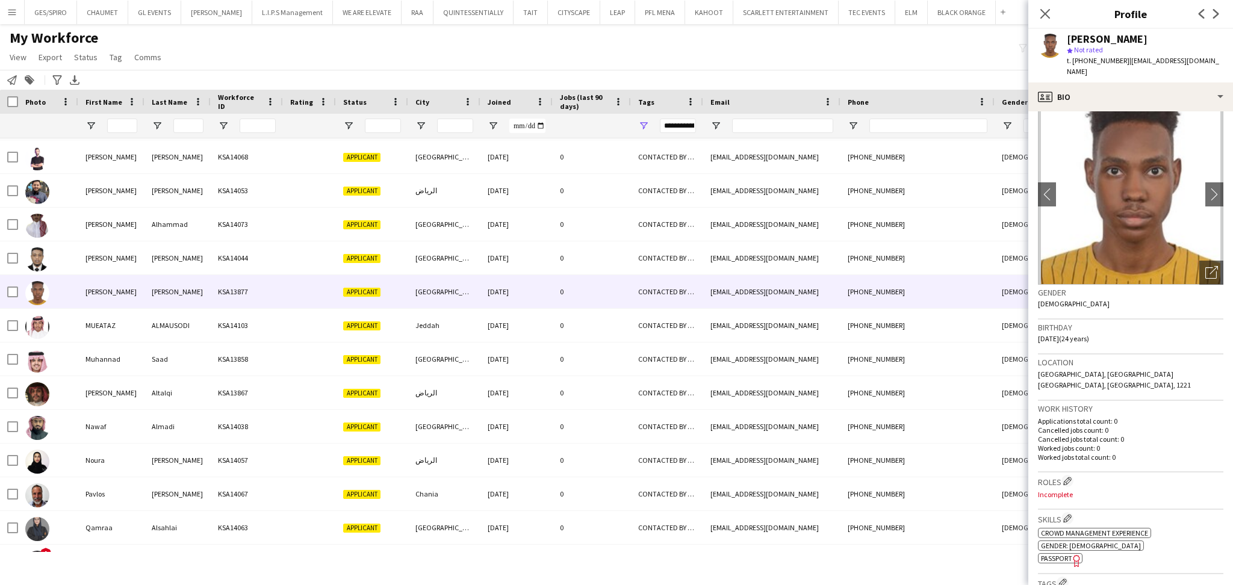
scroll to position [0, 0]
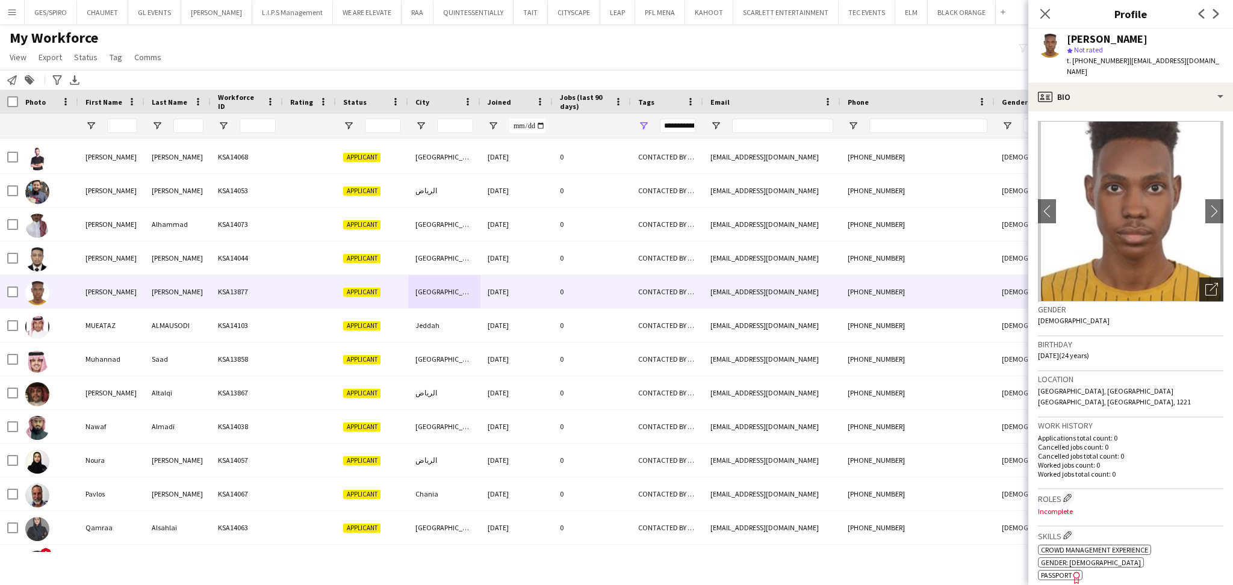
click at [1205, 284] on icon at bounding box center [1210, 289] width 11 height 11
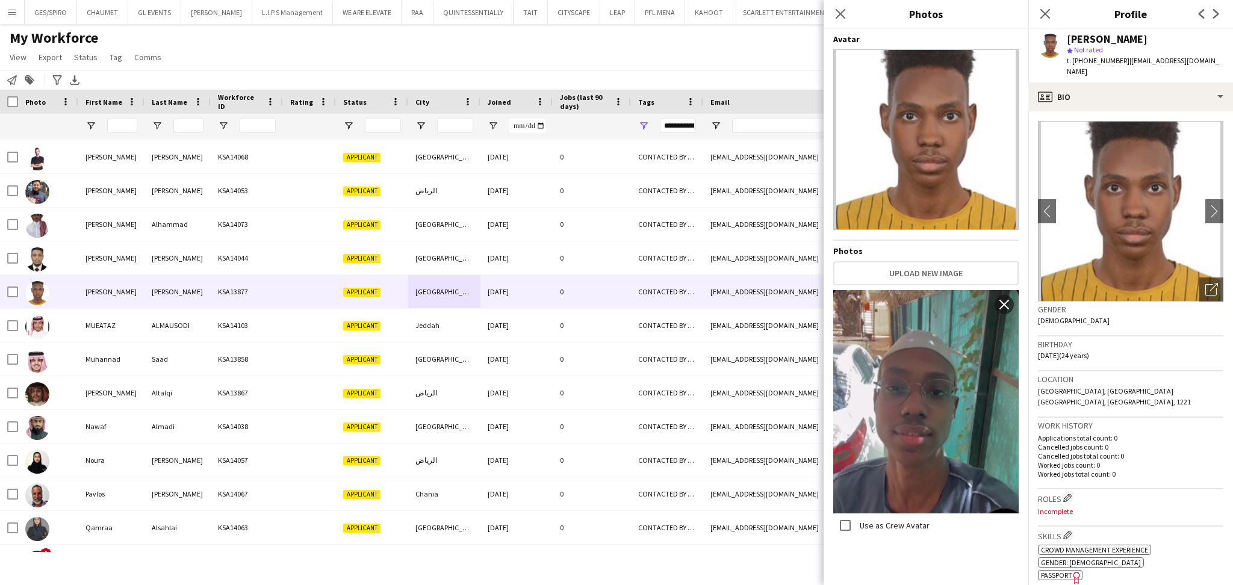
click at [832, 14] on div "Close pop-in" at bounding box center [840, 14] width 34 height 28
click at [843, 11] on icon at bounding box center [839, 13] width 11 height 11
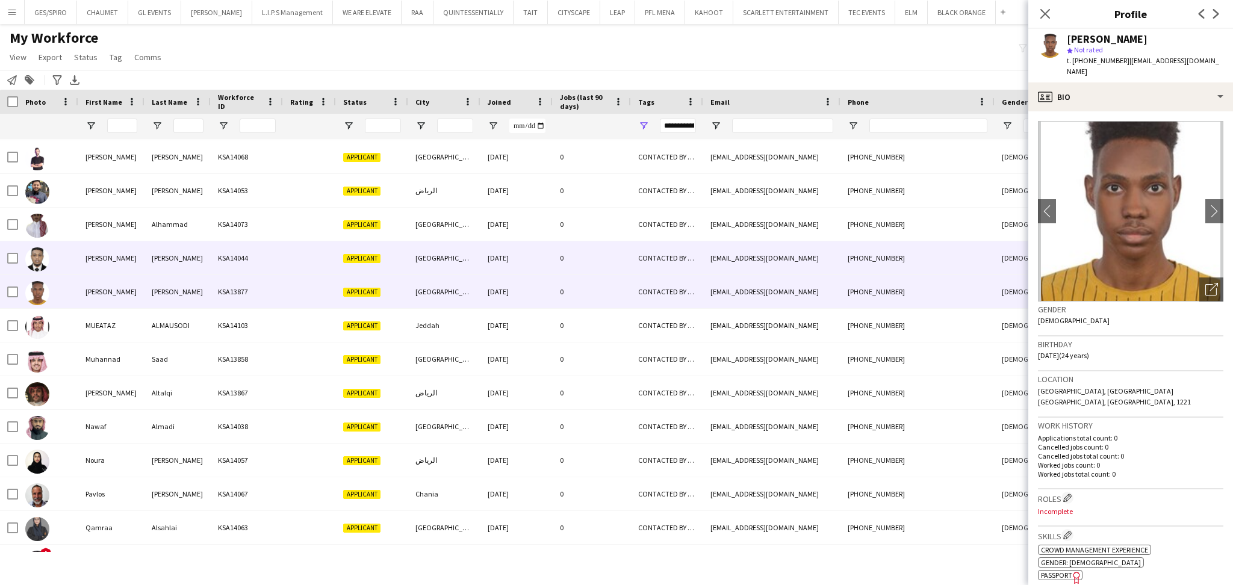
click at [531, 246] on div "[DATE]" at bounding box center [516, 257] width 72 height 33
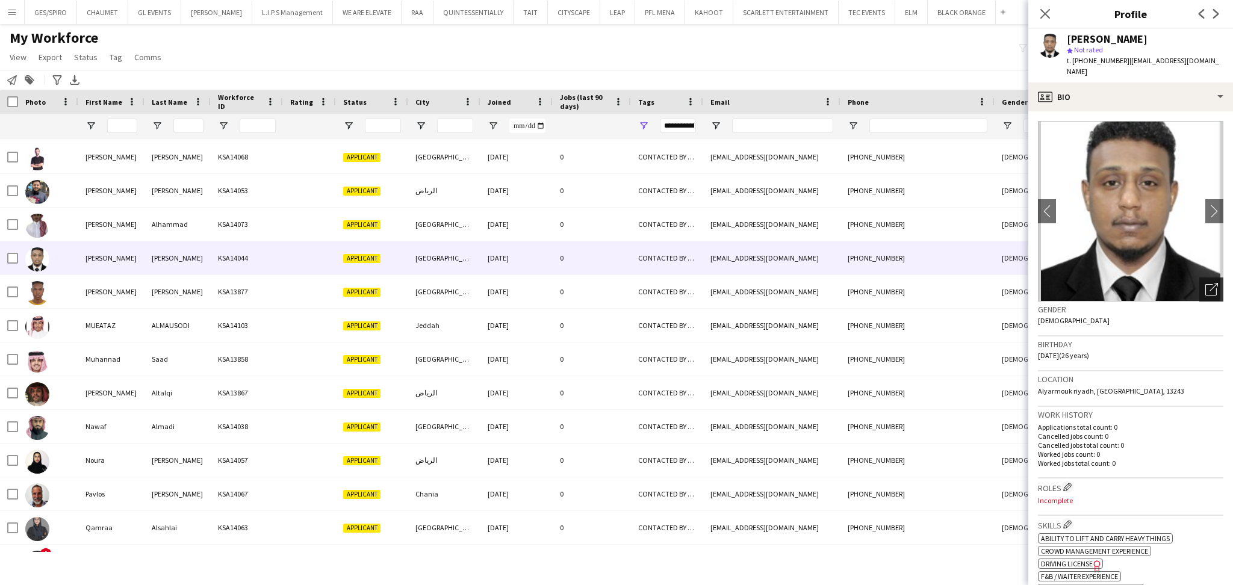
click at [1205, 283] on icon "Open photos pop-in" at bounding box center [1211, 289] width 13 height 13
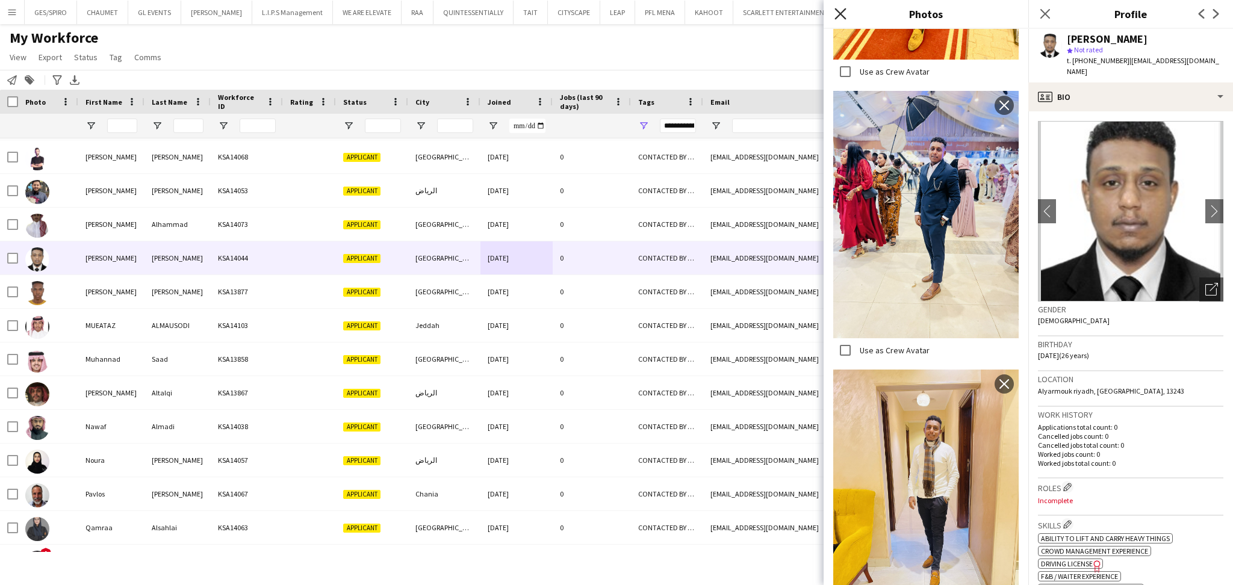
click at [844, 15] on icon "Close pop-in" at bounding box center [839, 13] width 11 height 11
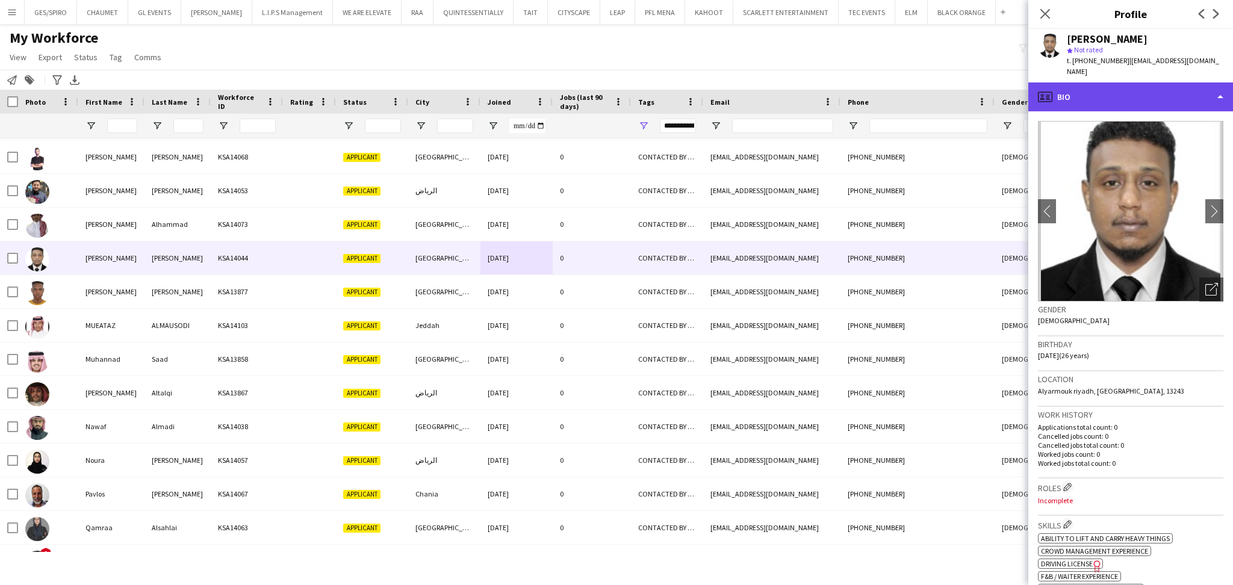
click at [1113, 84] on div "profile Bio" at bounding box center [1130, 96] width 205 height 29
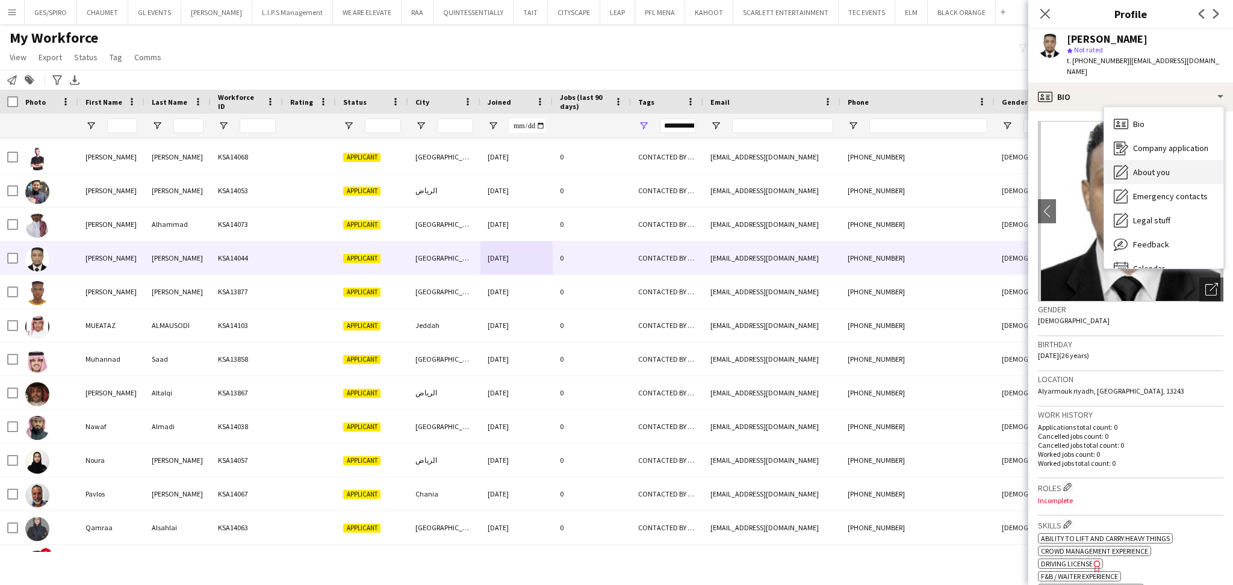
click at [1178, 171] on div "About you About you" at bounding box center [1163, 172] width 119 height 24
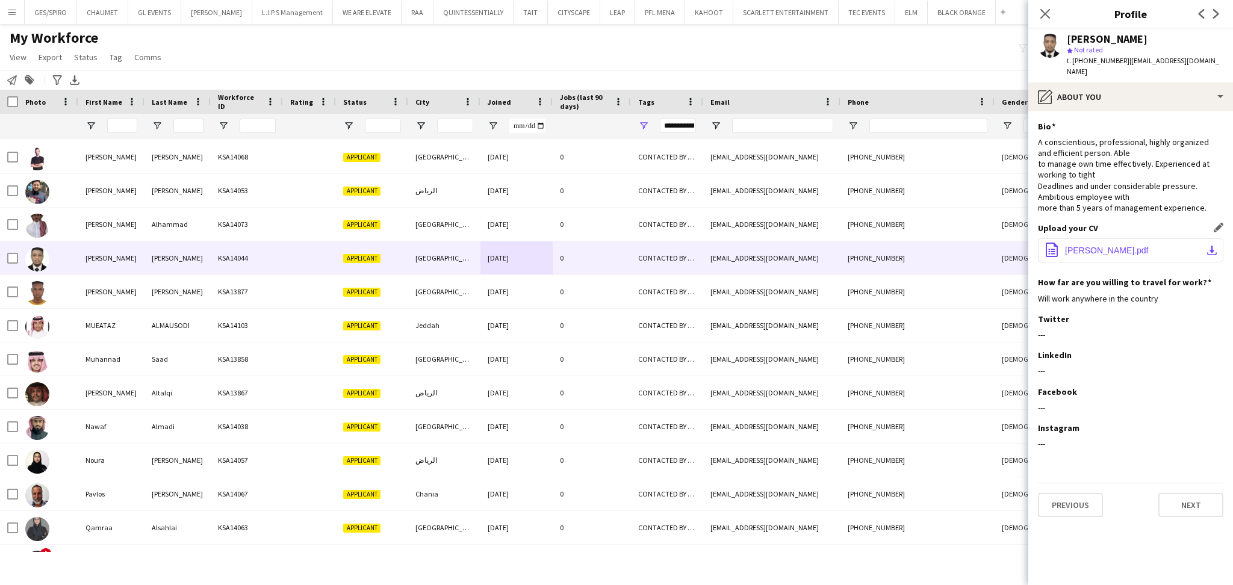
click at [1115, 247] on button "office-file-sheet Mohamed ali cv.pdf download-bottom" at bounding box center [1130, 250] width 185 height 24
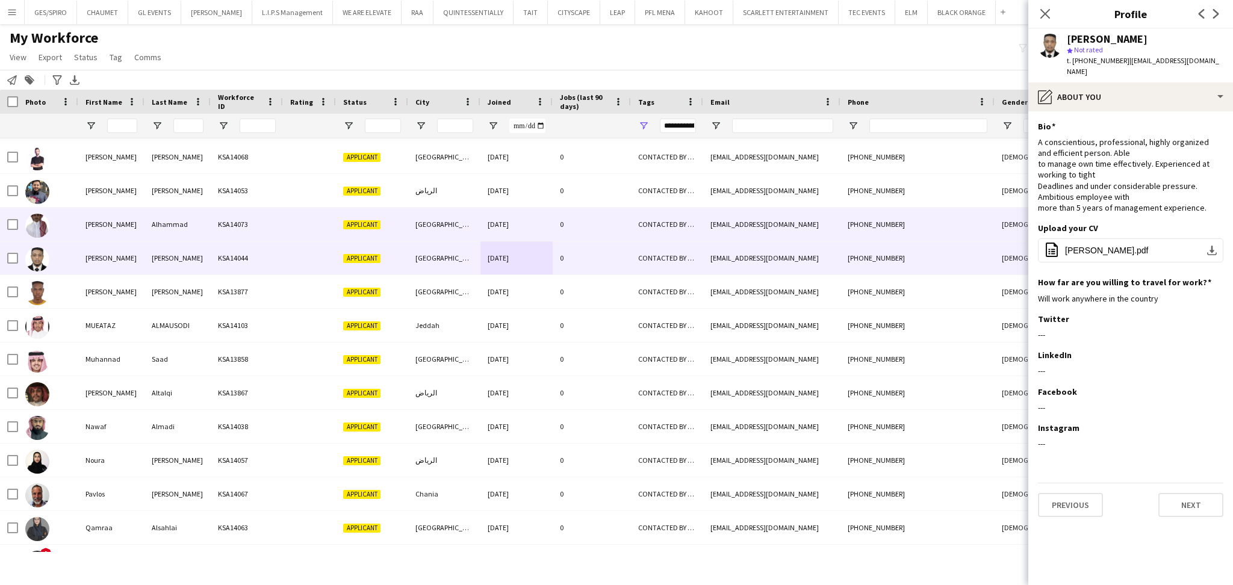
click at [577, 217] on div "0" at bounding box center [592, 224] width 78 height 33
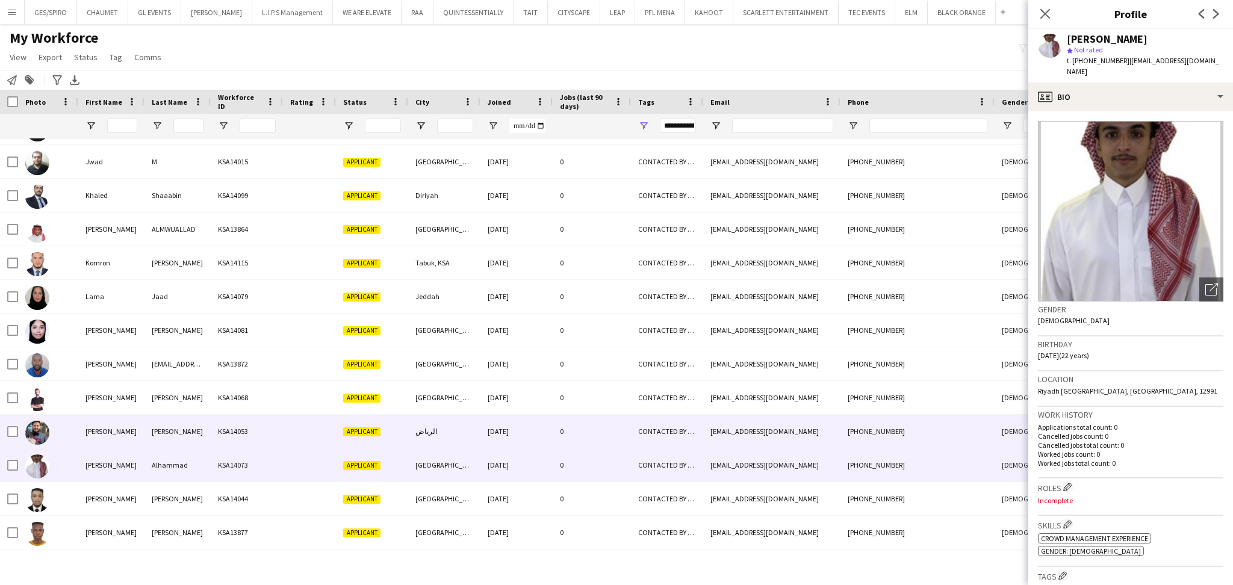
click at [533, 435] on div "25-08-2025" at bounding box center [516, 431] width 72 height 33
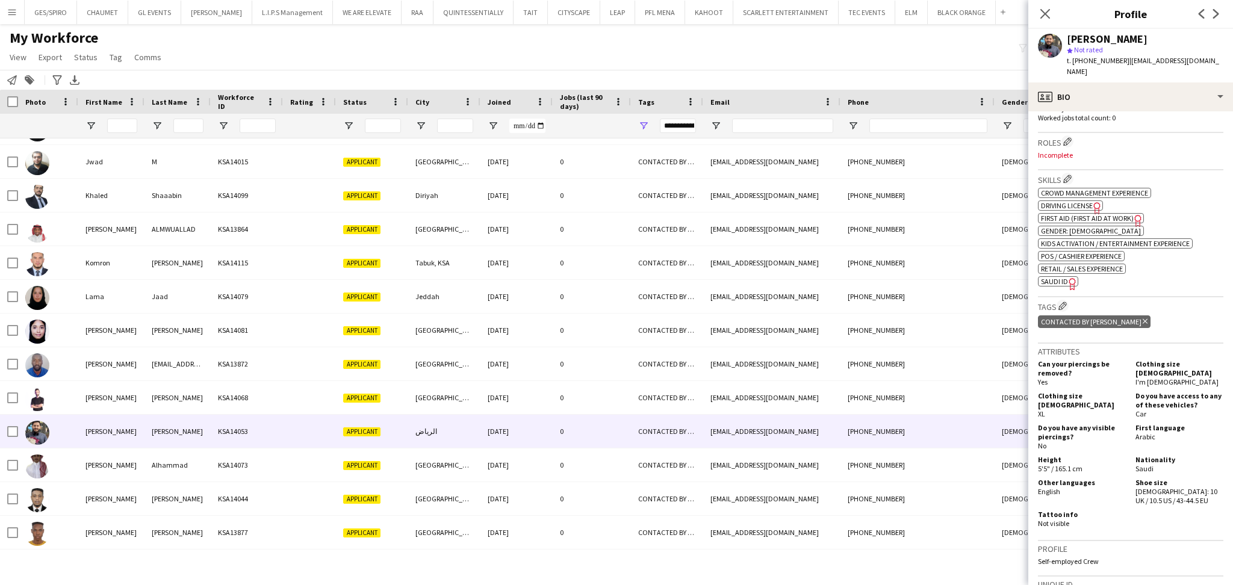
scroll to position [401, 0]
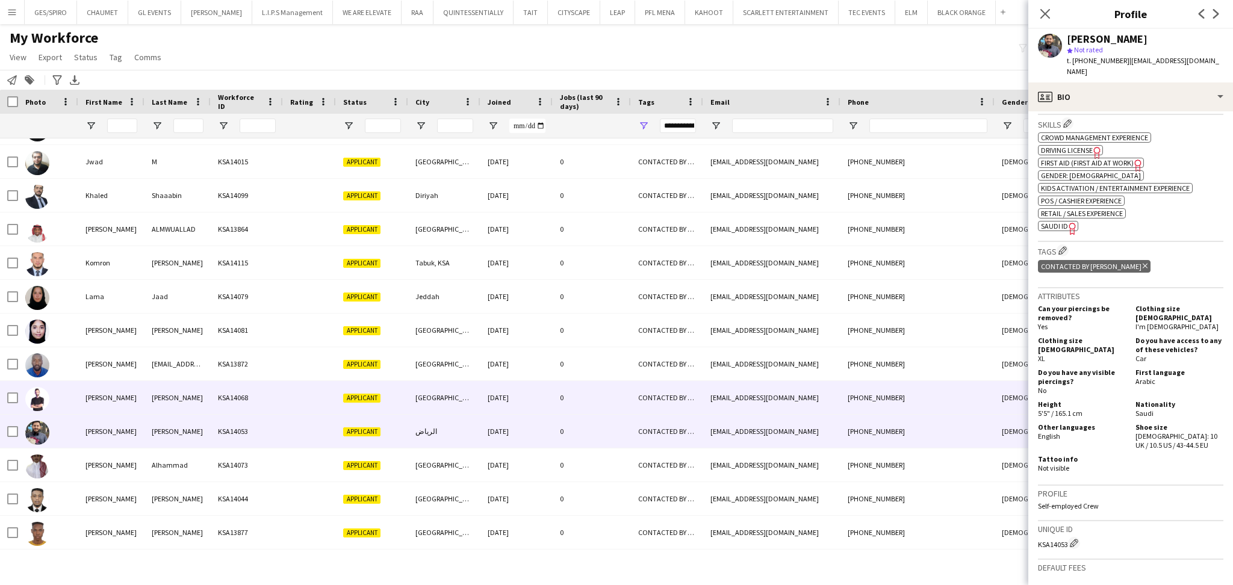
click at [730, 406] on div "hammod.zalhariri@gmail.com" at bounding box center [771, 397] width 137 height 33
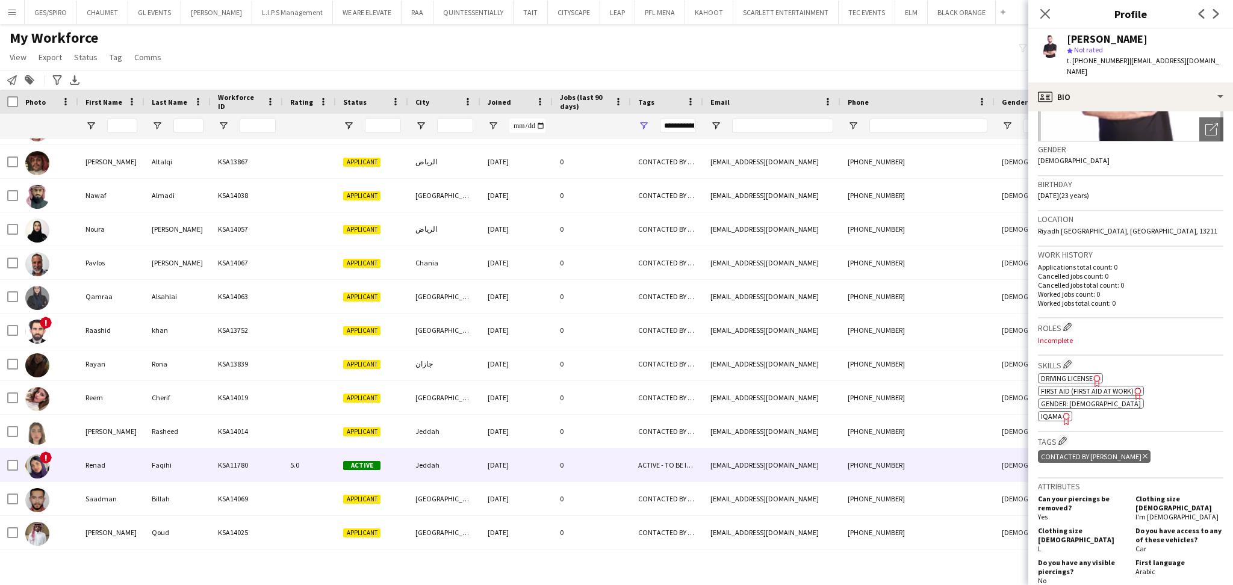
scroll to position [1250, 0]
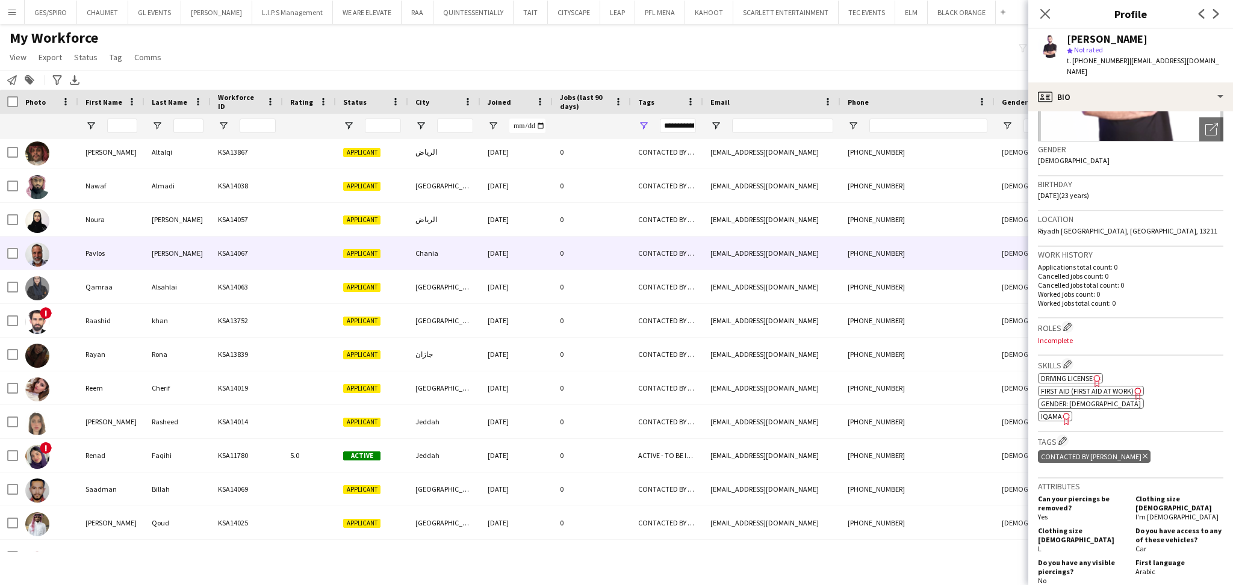
click at [144, 244] on div "Papadakis" at bounding box center [177, 253] width 66 height 33
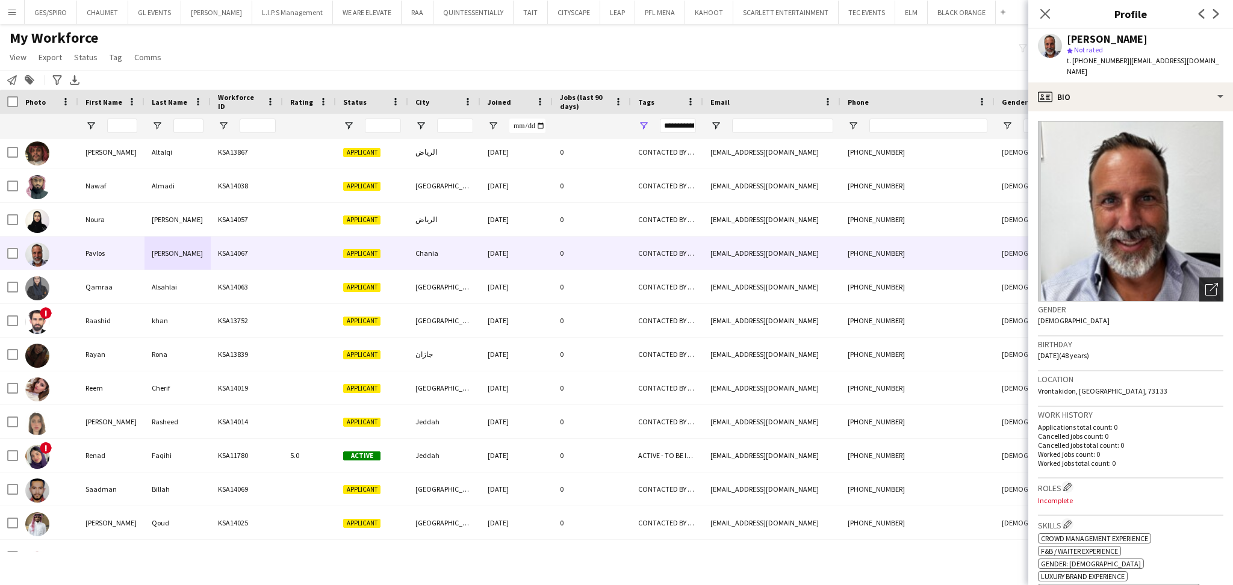
click at [1205, 283] on icon "Open photos pop-in" at bounding box center [1211, 289] width 13 height 13
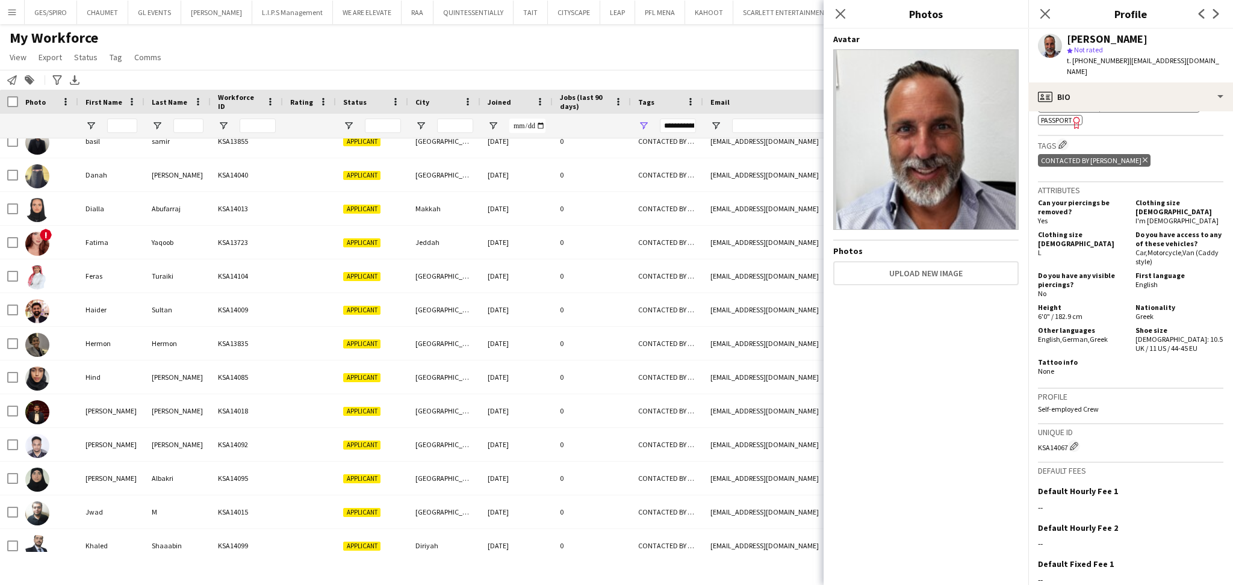
scroll to position [1, 0]
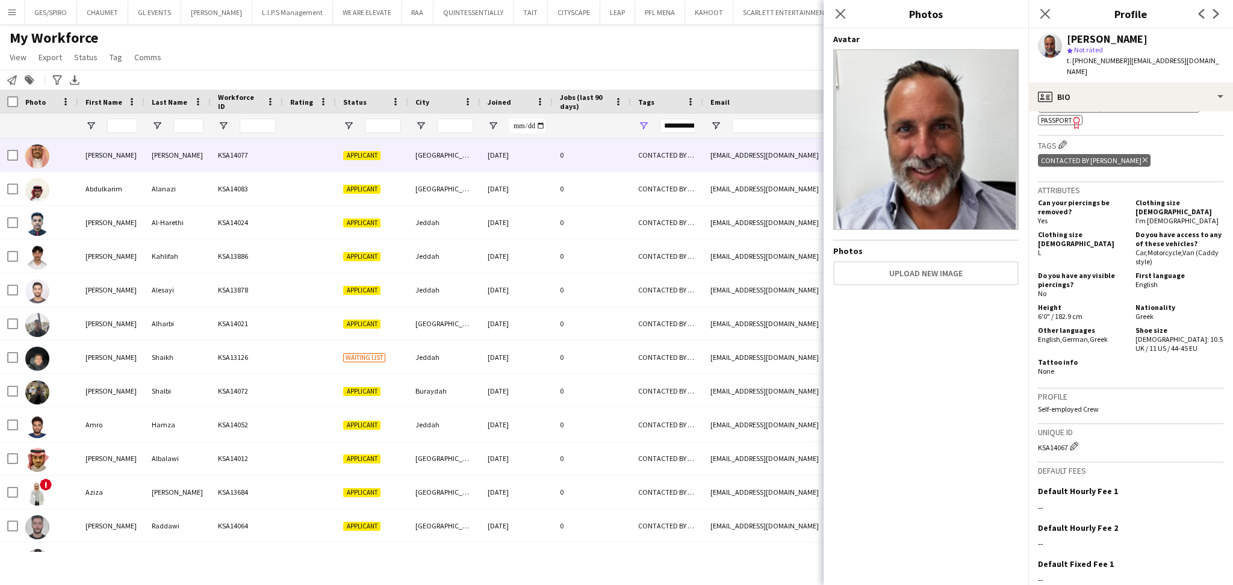
click at [232, 153] on div "KSA14077" at bounding box center [247, 154] width 72 height 33
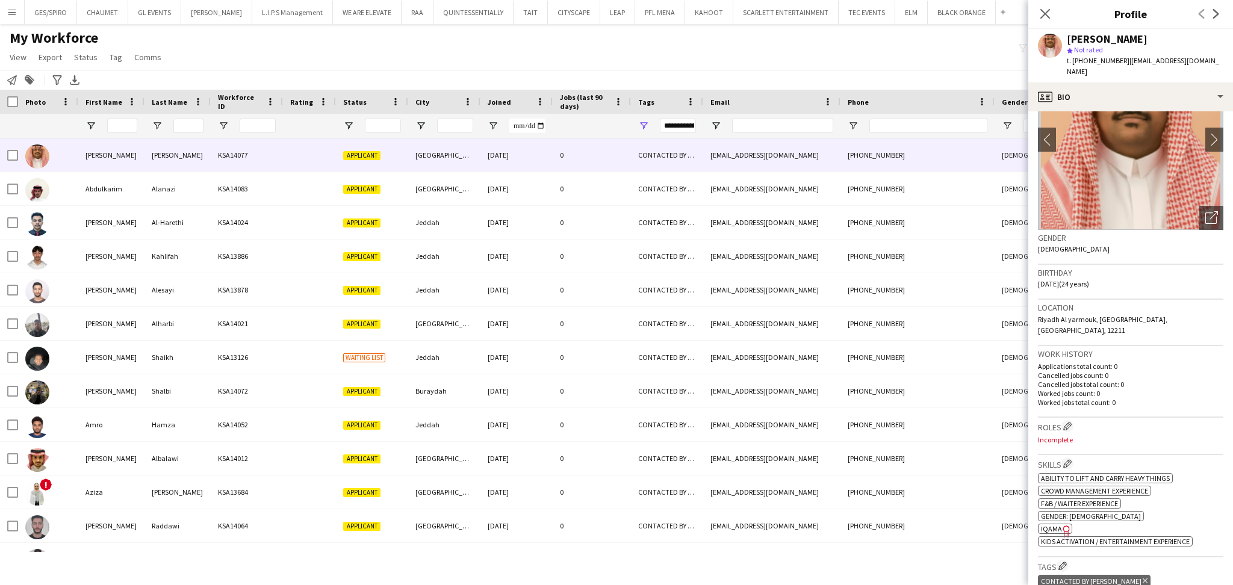
scroll to position [0, 0]
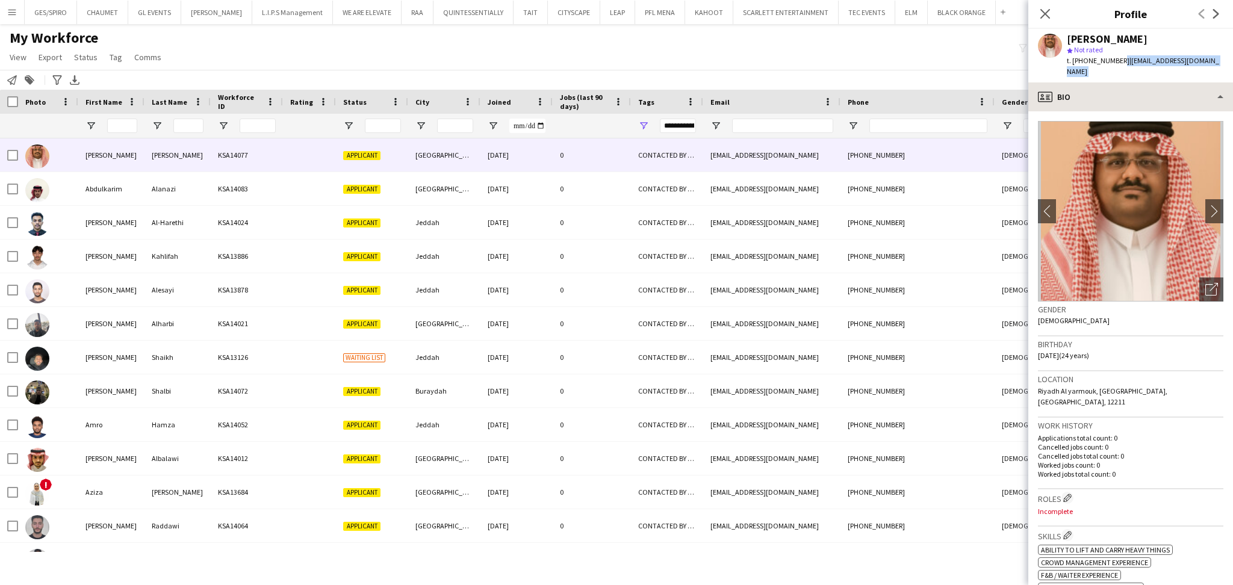
click at [1117, 75] on app-crew-profile "Close pop-in Profile Previous Next ABDALLA MOHAMAD star Not rated t. +966563459…" at bounding box center [1130, 292] width 205 height 585
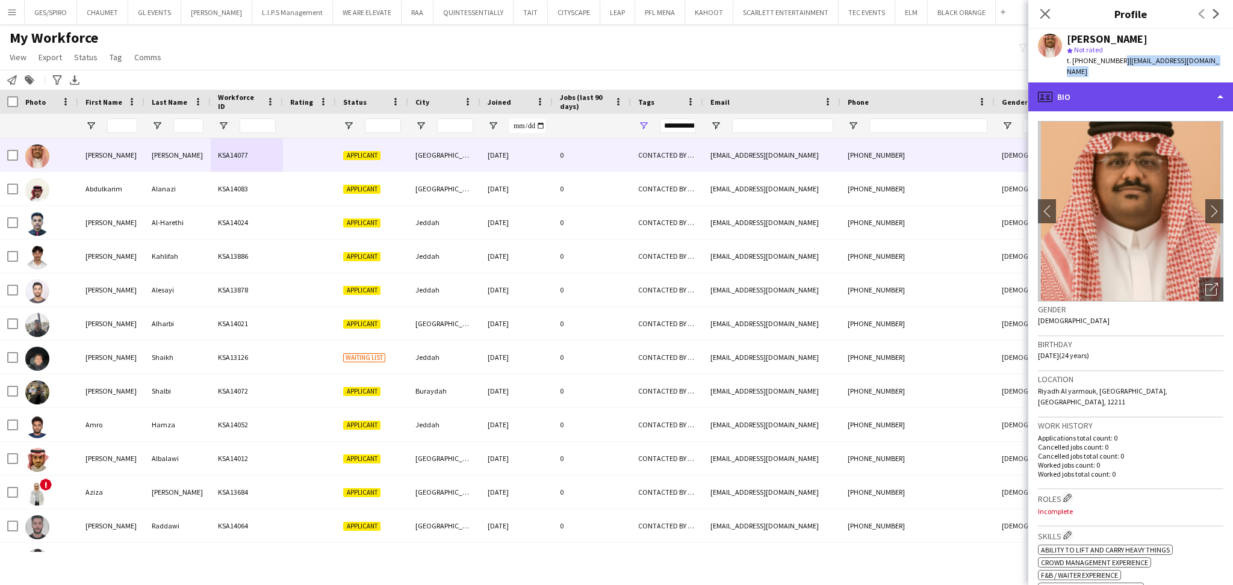
click at [1129, 82] on div "profile Bio" at bounding box center [1130, 96] width 205 height 29
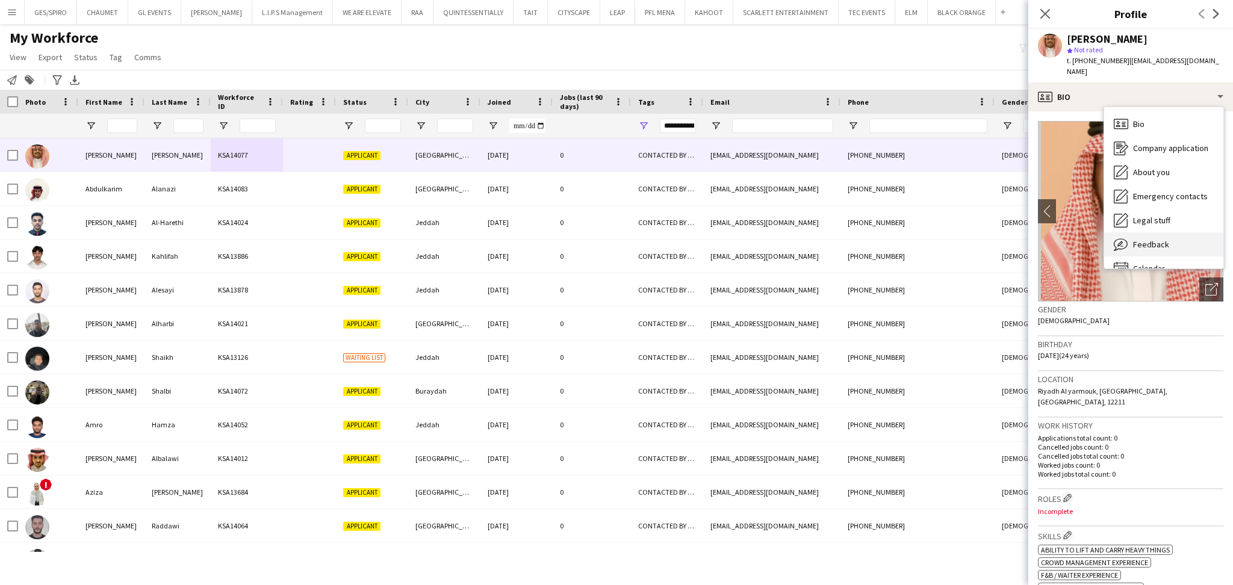
click at [1173, 232] on div "Feedback Feedback" at bounding box center [1163, 244] width 119 height 24
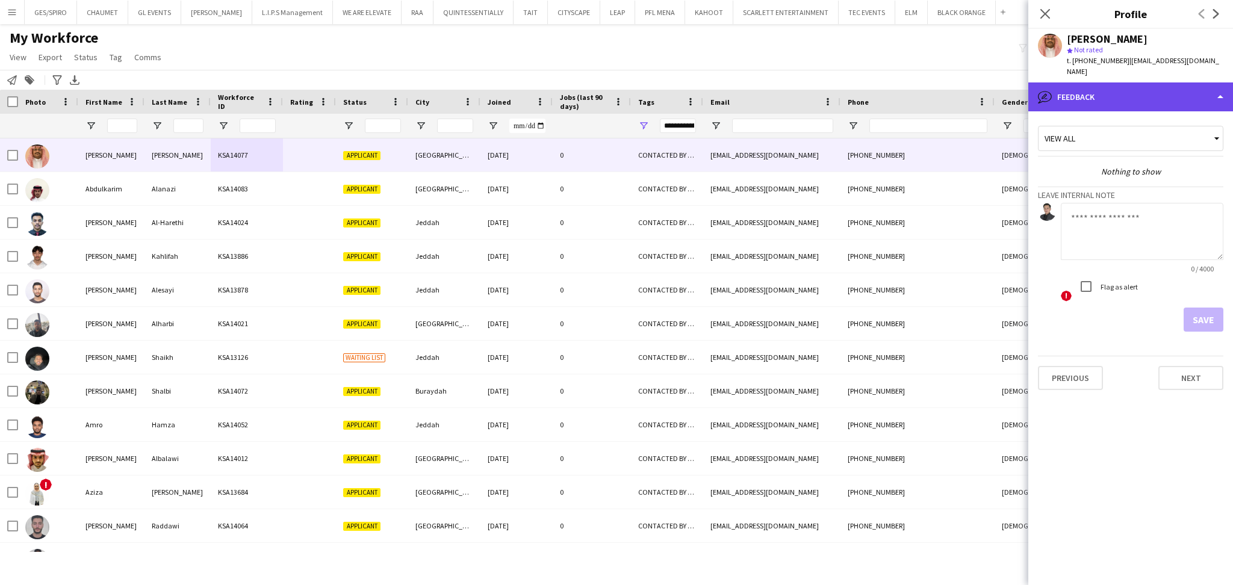
click at [1141, 82] on div "bubble-pencil Feedback" at bounding box center [1130, 96] width 205 height 29
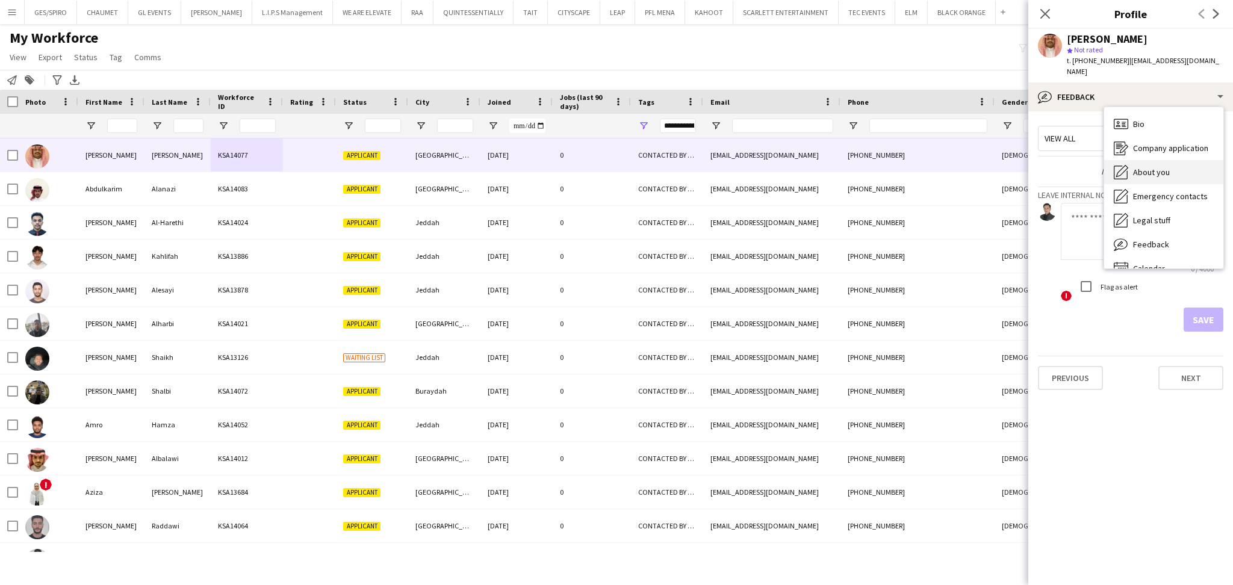
click at [1179, 166] on div "About you About you" at bounding box center [1163, 172] width 119 height 24
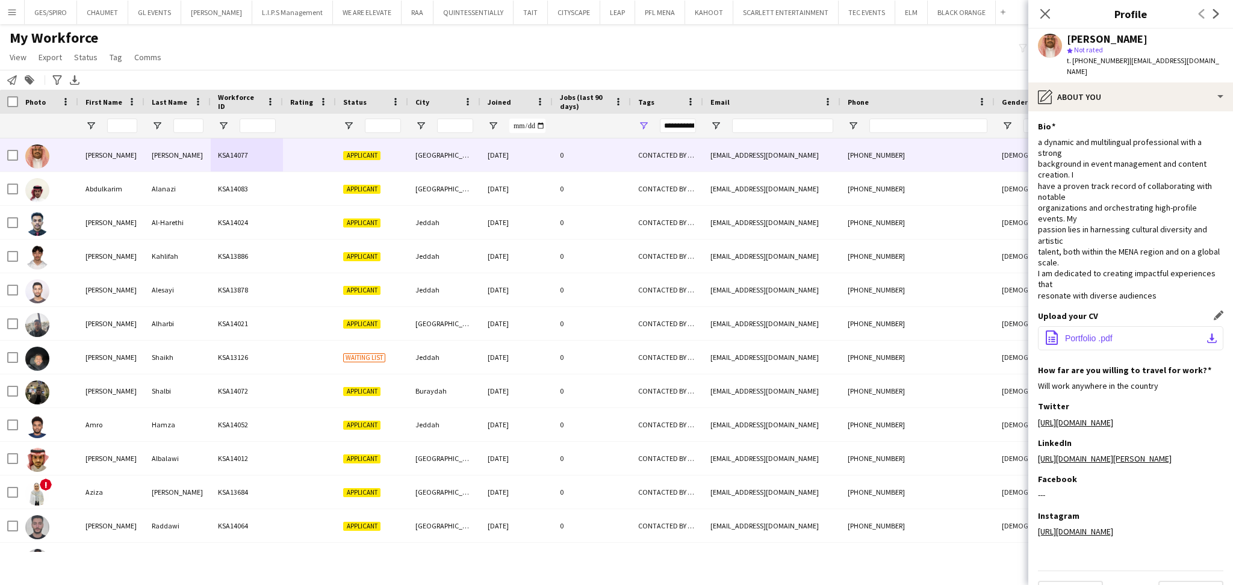
click at [1071, 333] on span "Portfolio .pdf" at bounding box center [1089, 338] width 48 height 10
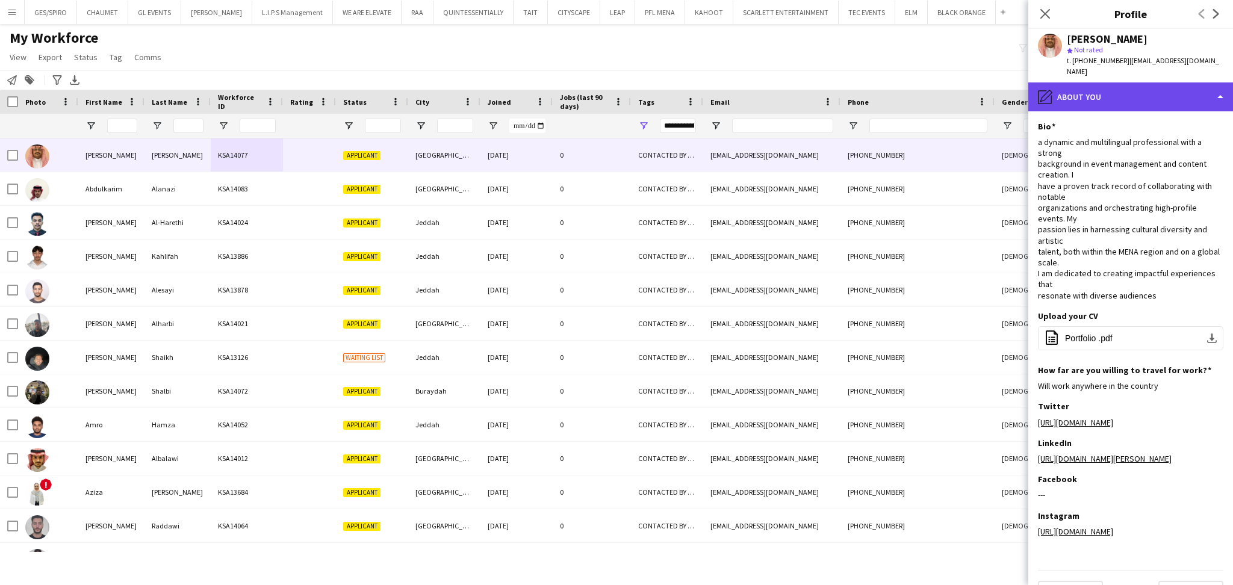
click at [1130, 85] on div "pencil4 About you" at bounding box center [1130, 96] width 205 height 29
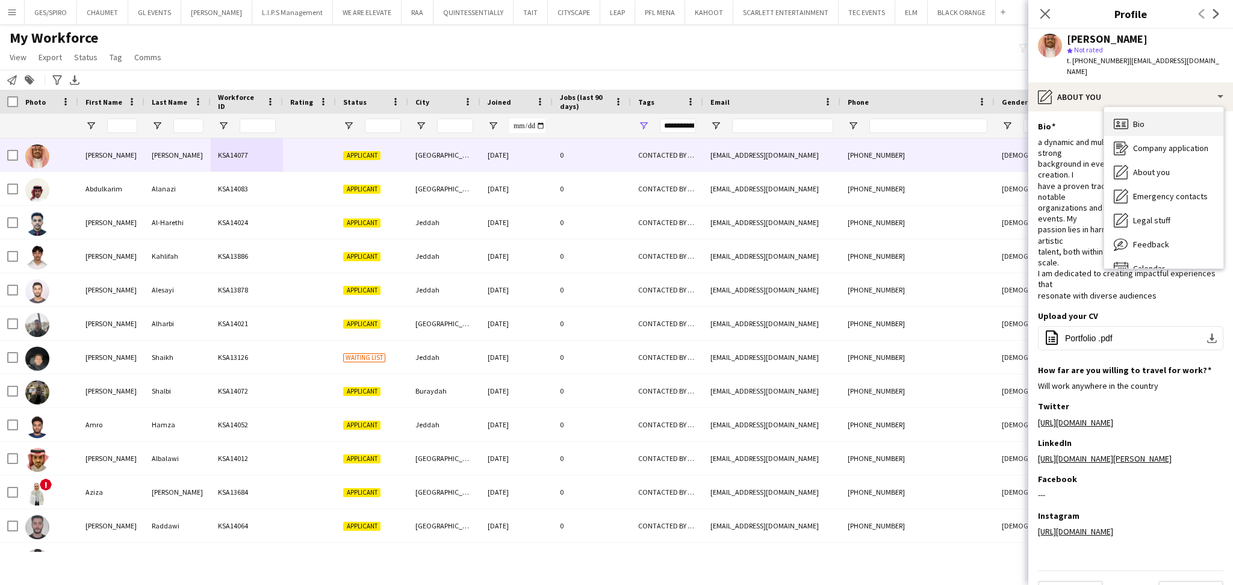
click at [1146, 112] on div "Bio Bio" at bounding box center [1163, 124] width 119 height 24
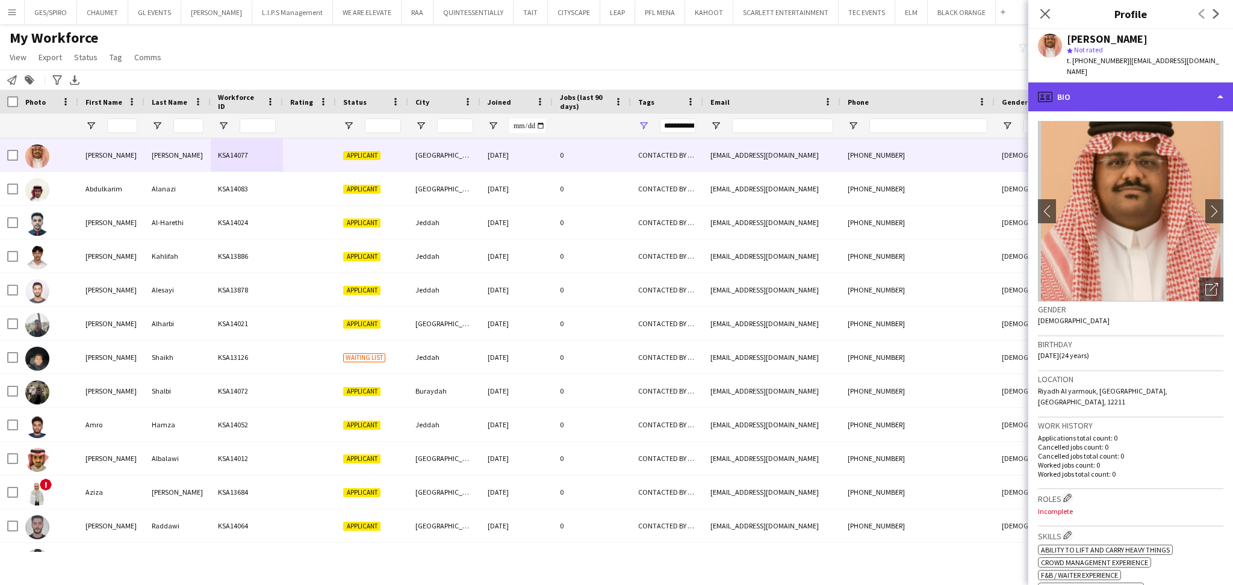
click at [1138, 96] on div "profile Bio" at bounding box center [1130, 96] width 205 height 29
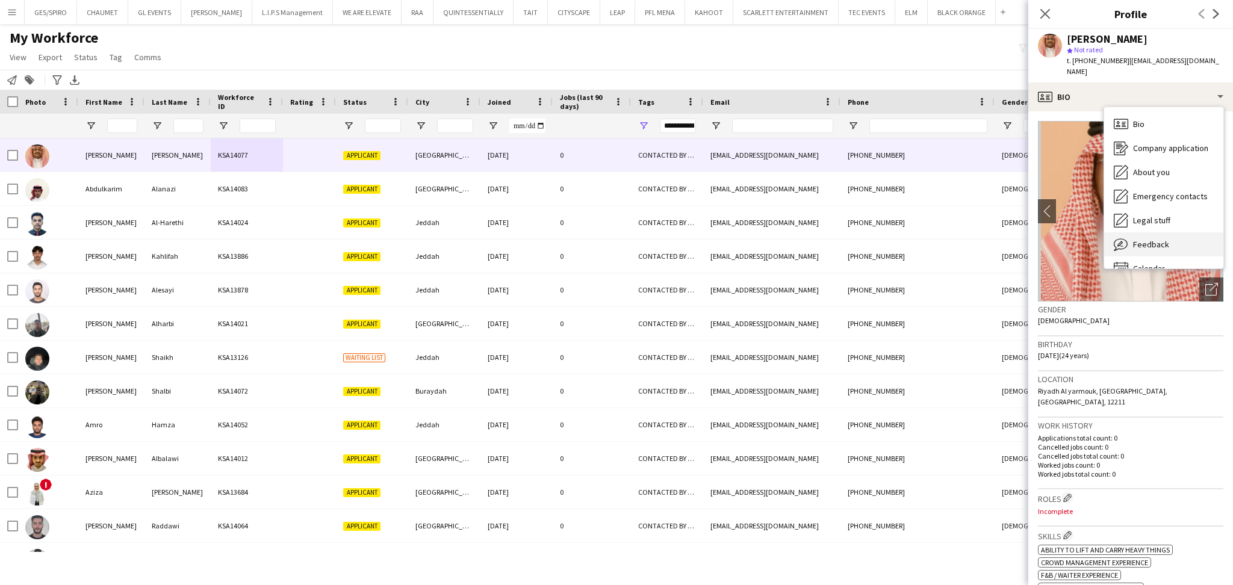
click at [1167, 232] on div "Feedback Feedback" at bounding box center [1163, 244] width 119 height 24
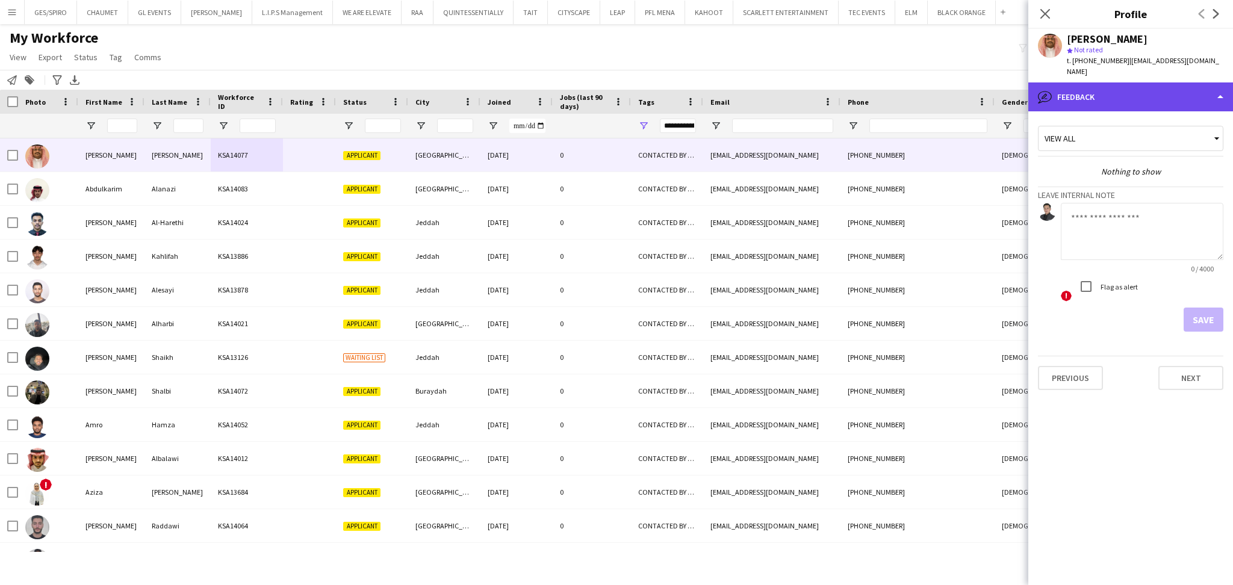
click at [1168, 82] on div "bubble-pencil Feedback" at bounding box center [1130, 96] width 205 height 29
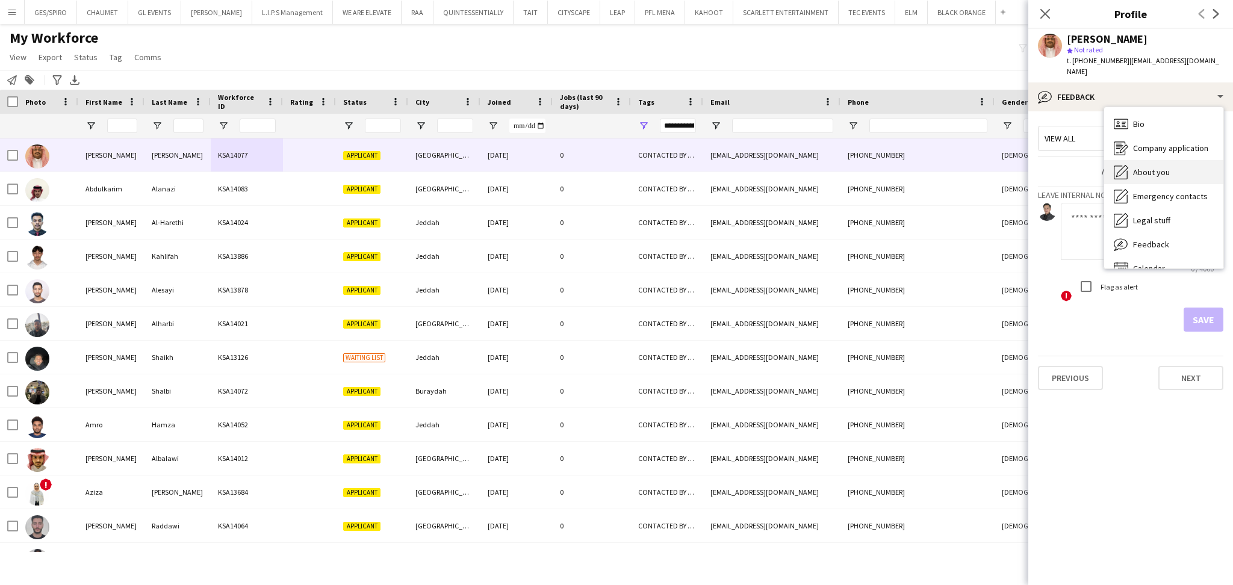
click at [1185, 160] on div "About you About you" at bounding box center [1163, 172] width 119 height 24
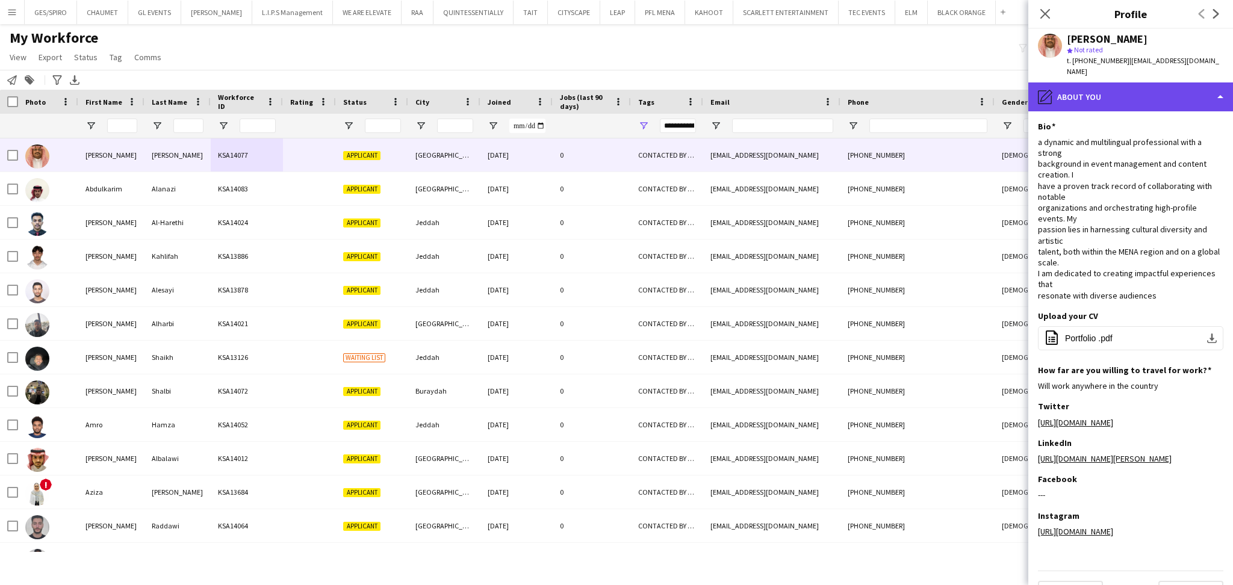
click at [1134, 87] on div "pencil4 About you" at bounding box center [1130, 96] width 205 height 29
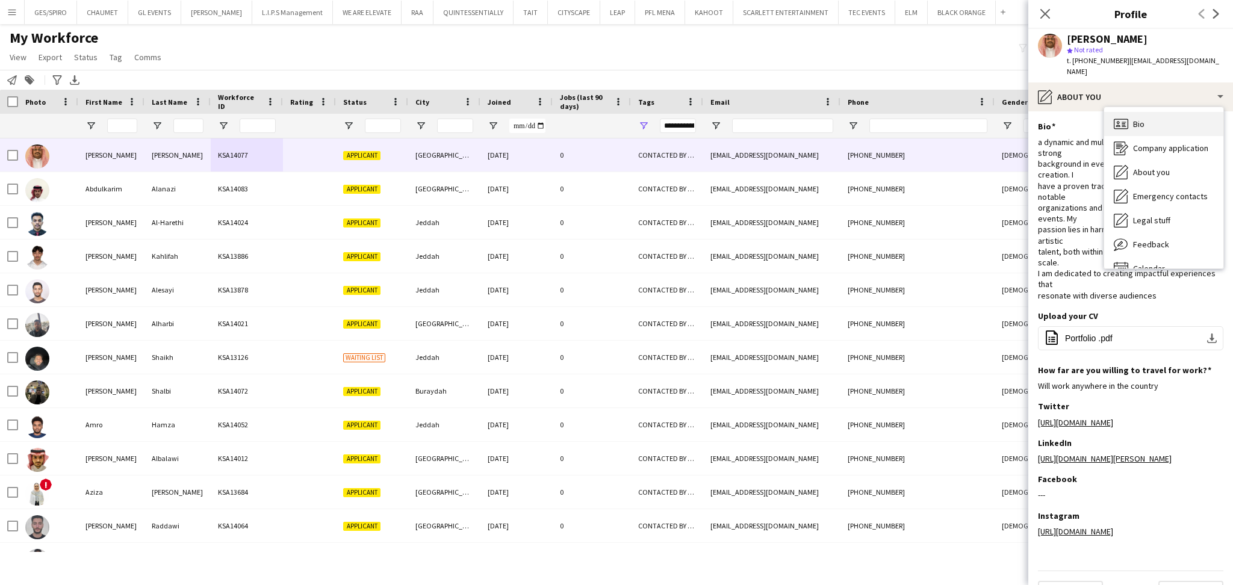
click at [1163, 112] on div "Bio Bio" at bounding box center [1163, 124] width 119 height 24
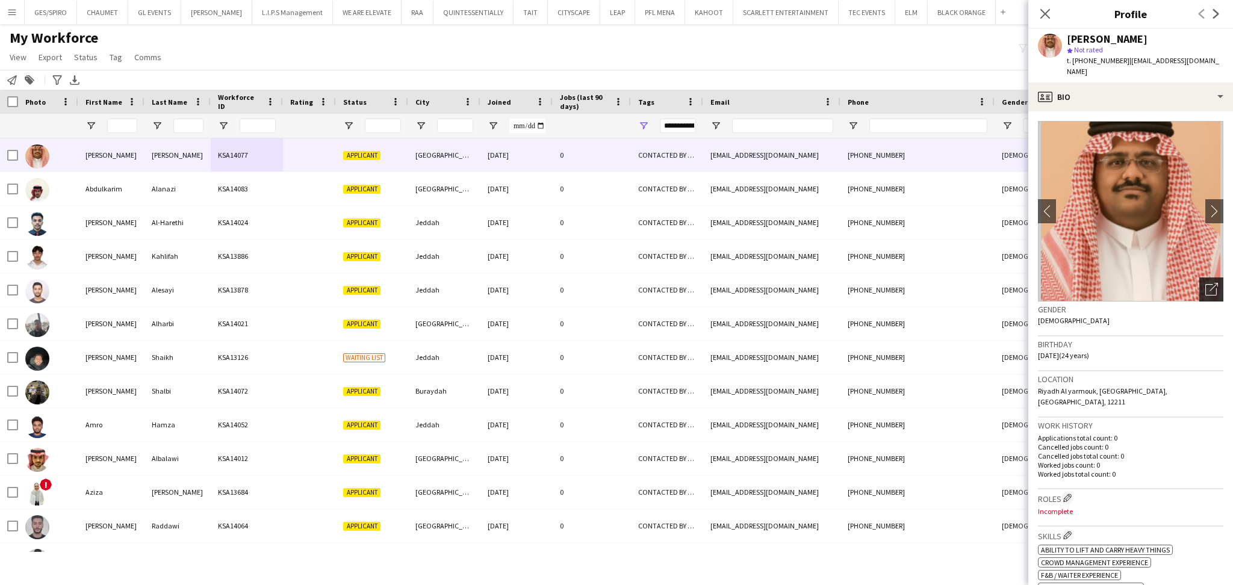
click at [1209, 278] on app-crew-profile-bio "chevron-left chevron-right Open photos pop-in Gender Male Birthday 02-05-2001 (…" at bounding box center [1130, 348] width 205 height 474
click at [1205, 283] on icon "Open photos pop-in" at bounding box center [1211, 289] width 13 height 13
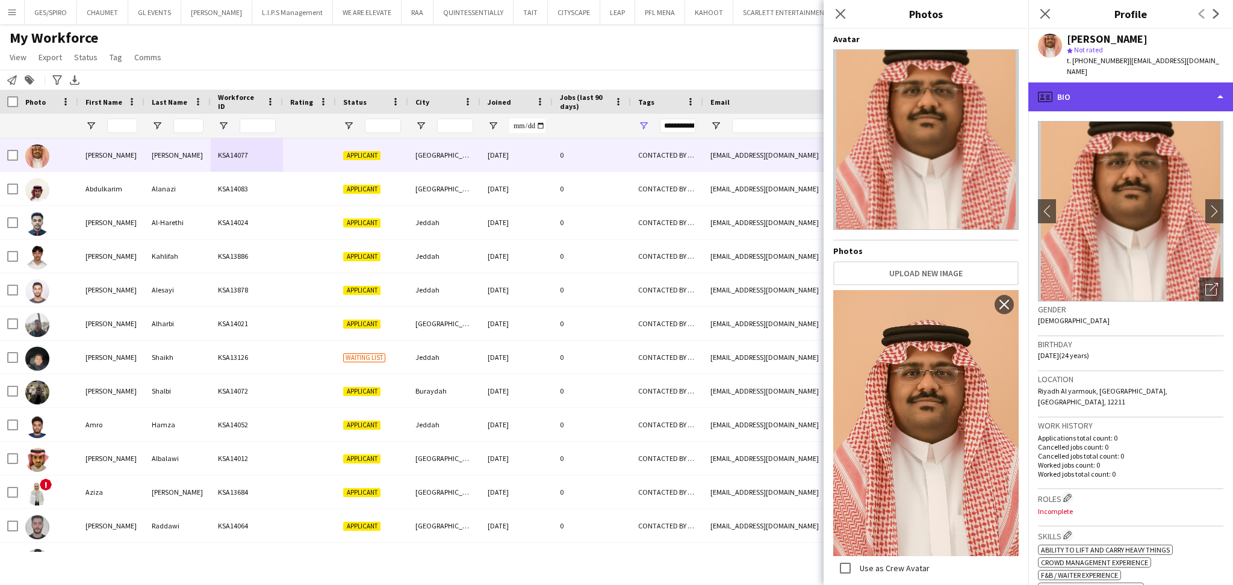
click at [1180, 84] on div "profile Bio" at bounding box center [1130, 96] width 205 height 29
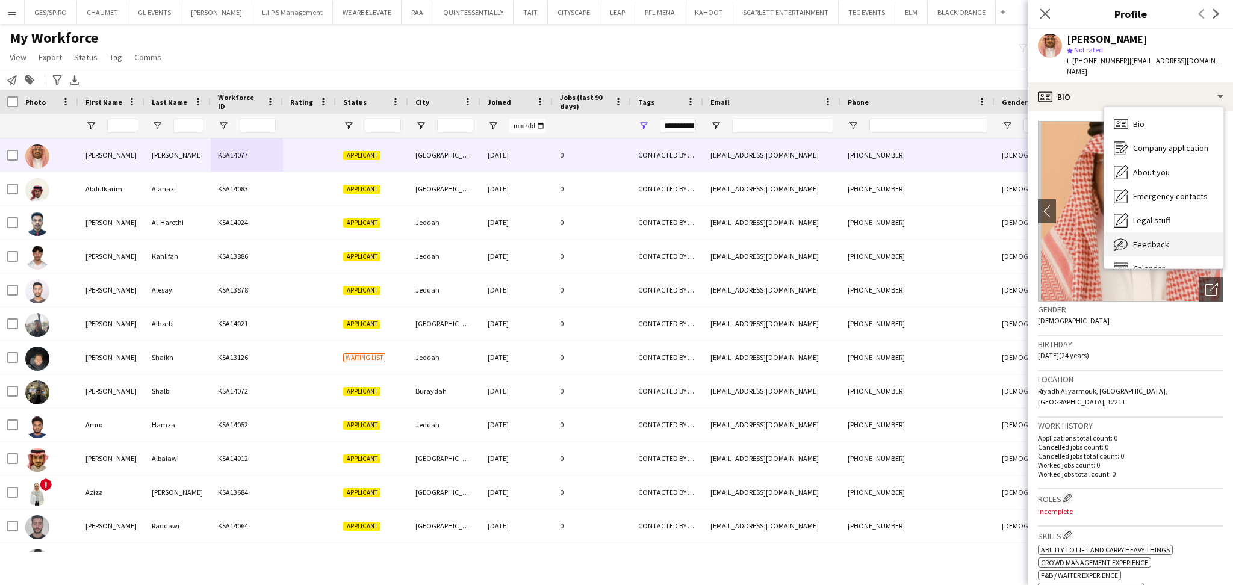
click at [1171, 236] on div "Feedback Feedback" at bounding box center [1163, 244] width 119 height 24
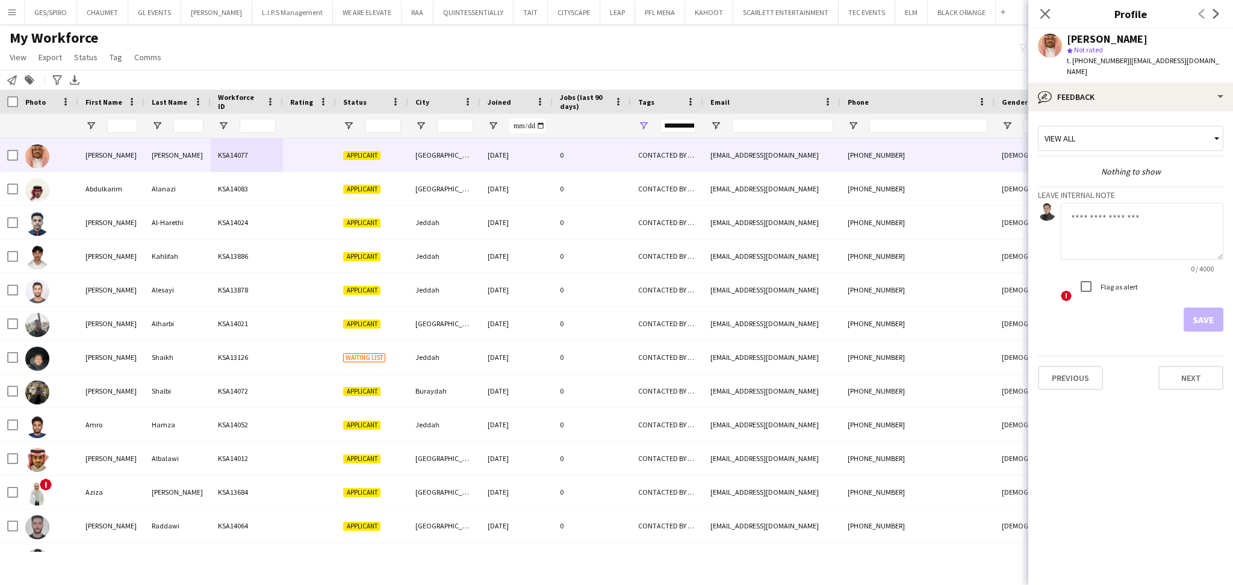
click at [1115, 203] on textarea at bounding box center [1142, 231] width 163 height 57
drag, startPoint x: 1106, startPoint y: 203, endPoint x: 1143, endPoint y: 203, distance: 36.7
click at [1143, 203] on textarea "**********" at bounding box center [1142, 231] width 163 height 57
drag, startPoint x: 1146, startPoint y: 203, endPoint x: 1050, endPoint y: 215, distance: 96.5
click at [1050, 215] on div "**********" at bounding box center [1130, 253] width 185 height 100
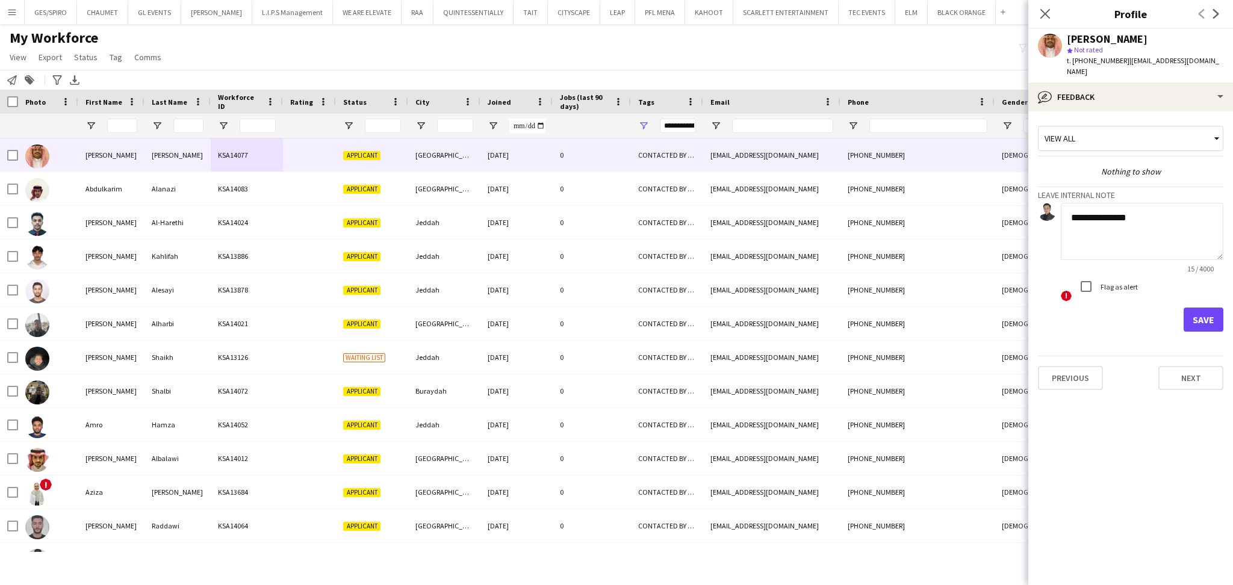
type textarea "**********"
click at [1209, 308] on button "Save" at bounding box center [1203, 320] width 40 height 24
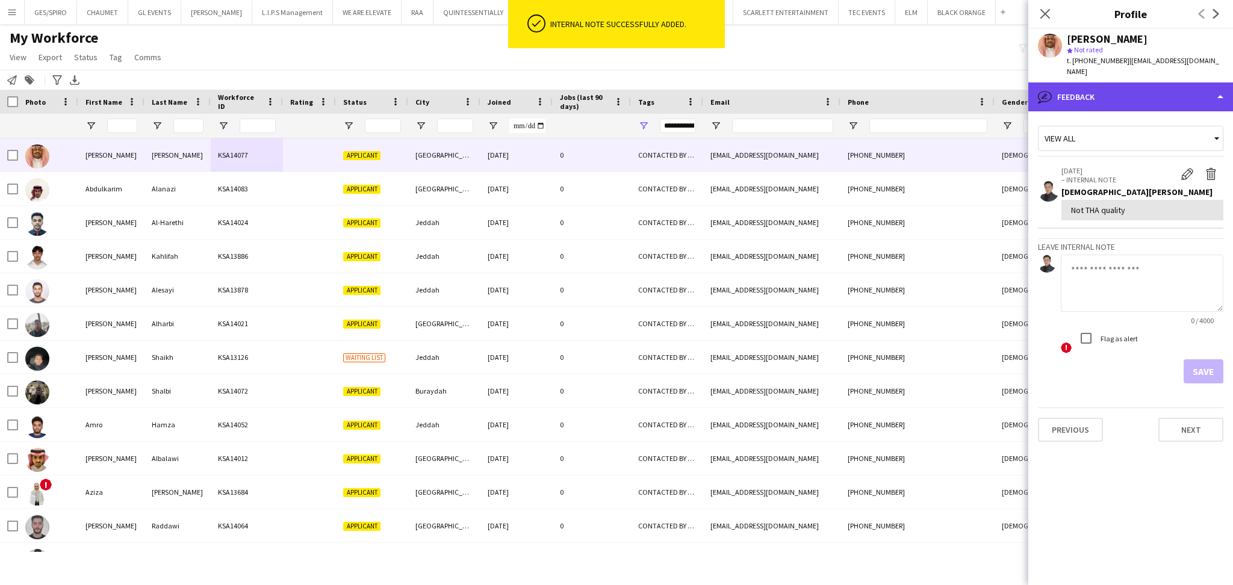
click at [1190, 82] on div "bubble-pencil Feedback" at bounding box center [1130, 96] width 205 height 29
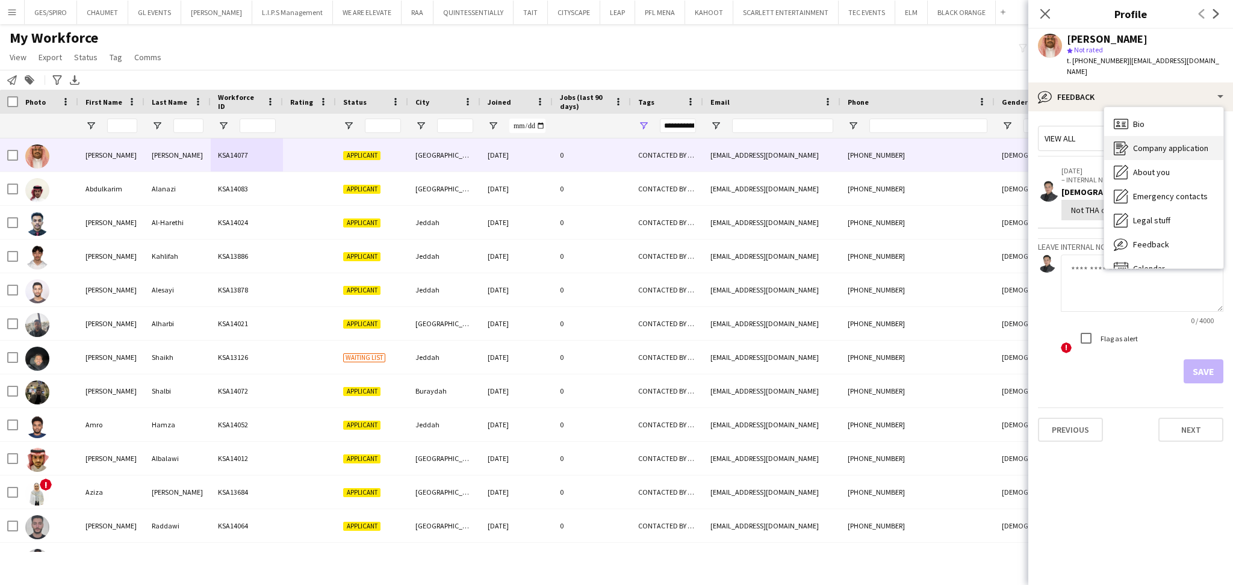
click at [1178, 143] on span "Company application" at bounding box center [1170, 148] width 75 height 11
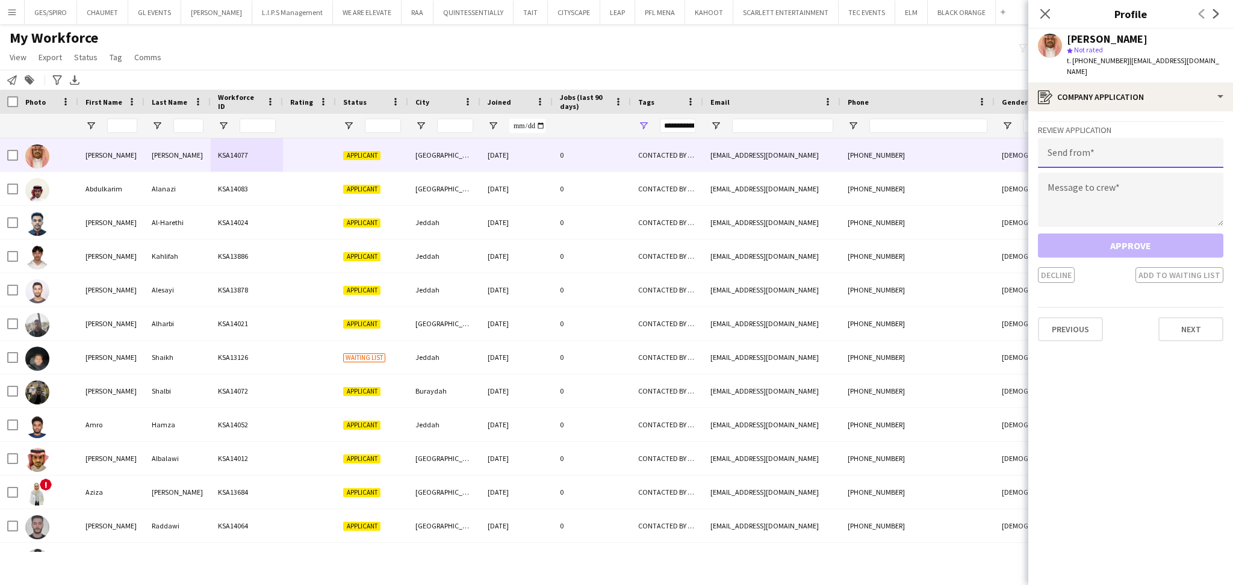
click at [1167, 143] on input "email" at bounding box center [1130, 153] width 185 height 30
paste input "**********"
type input "**********"
click at [1106, 173] on textarea at bounding box center [1130, 200] width 185 height 54
paste textarea "**********"
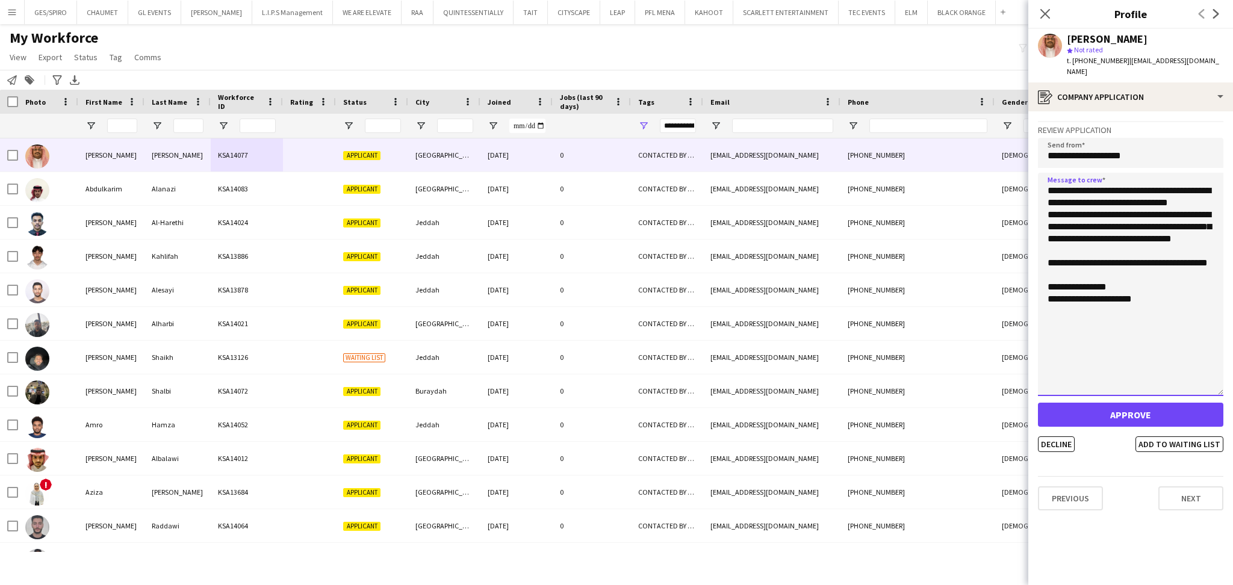
drag, startPoint x: 1220, startPoint y: 209, endPoint x: 1229, endPoint y: 386, distance: 177.2
click at [1229, 386] on app-crew-profile-application "**********" at bounding box center [1130, 348] width 205 height 474
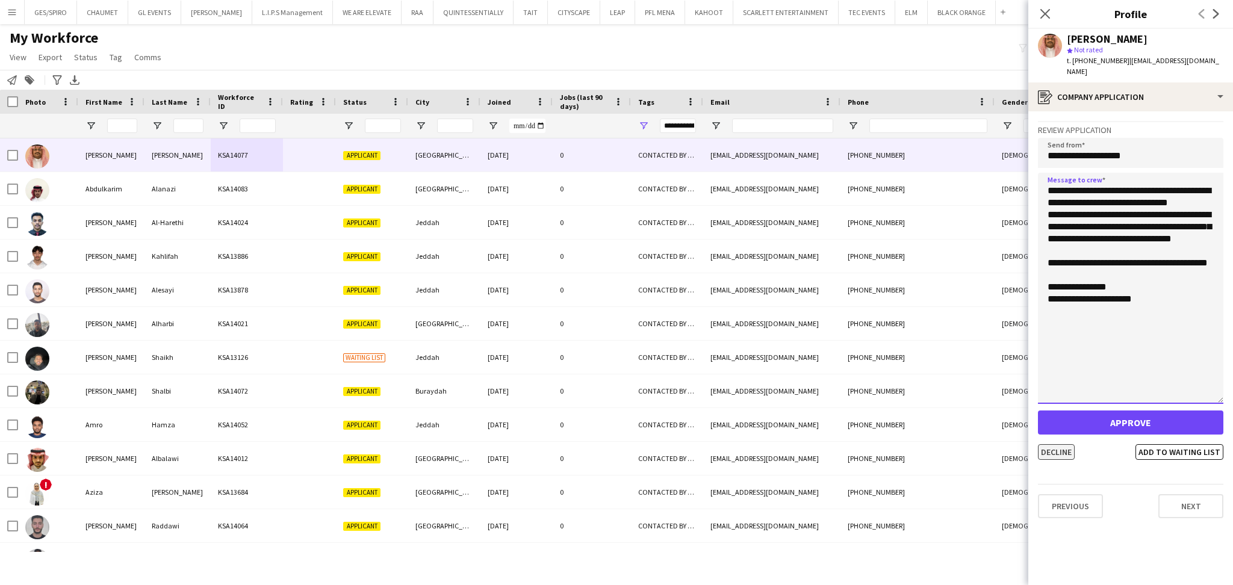
type textarea "**********"
click at [1057, 444] on button "Decline" at bounding box center [1056, 452] width 37 height 16
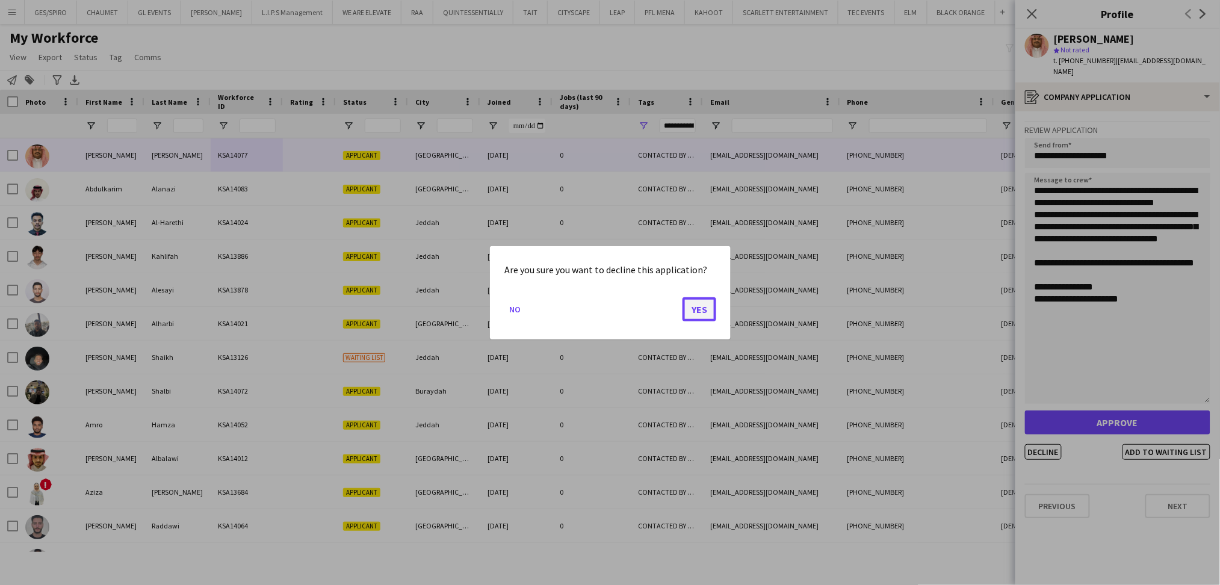
click at [691, 312] on button "Yes" at bounding box center [700, 309] width 34 height 24
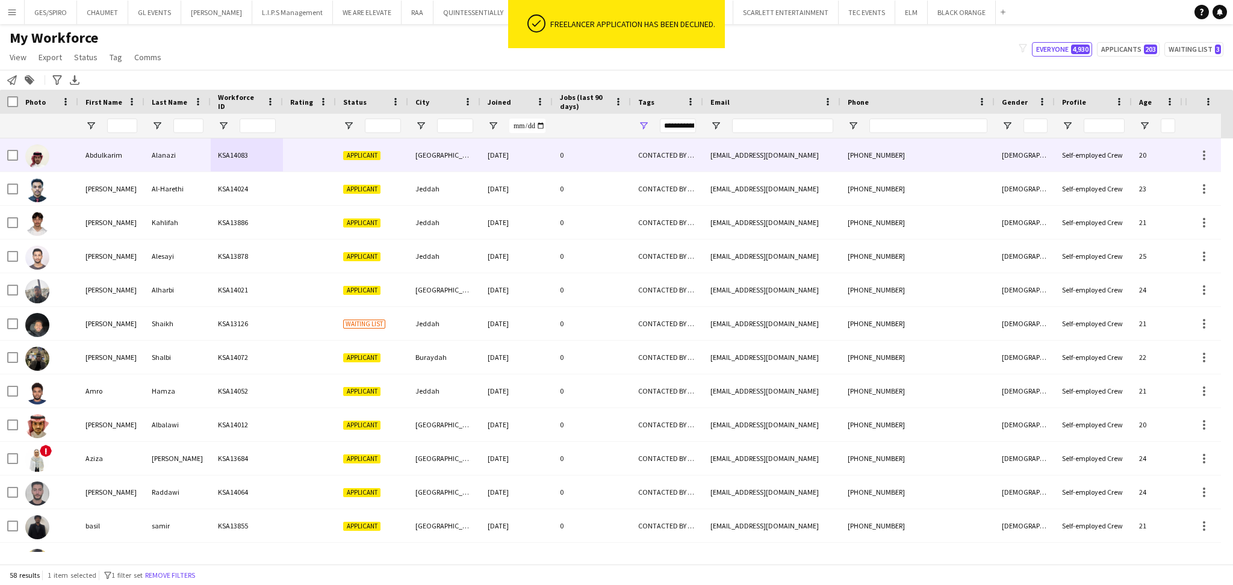
click at [367, 143] on div "Applicant" at bounding box center [372, 154] width 72 height 33
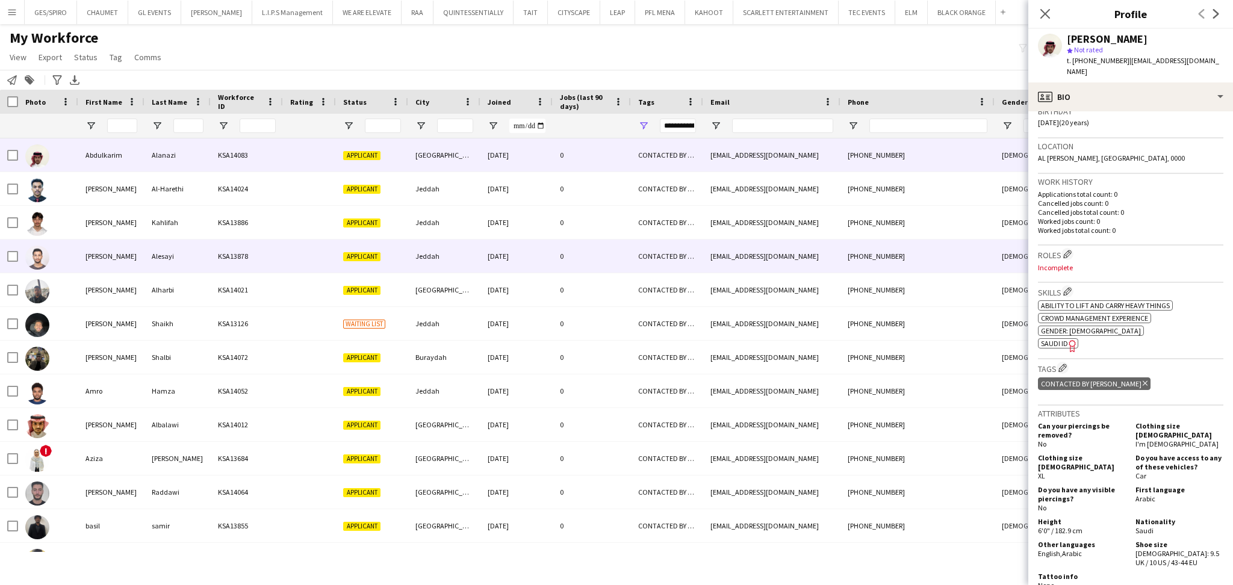
scroll to position [199, 0]
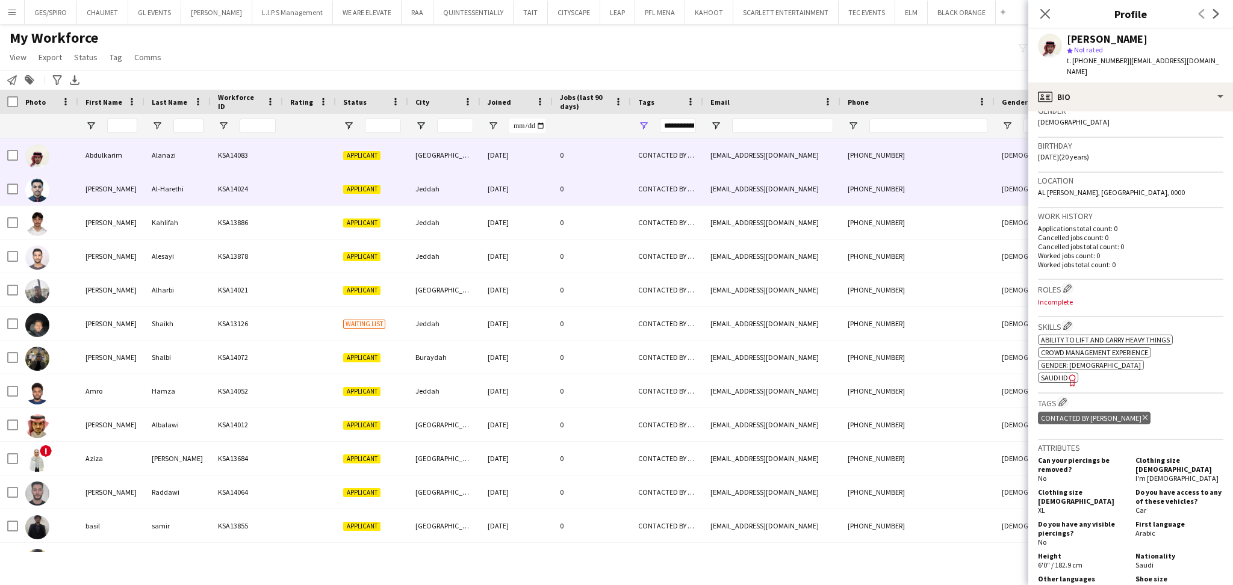
click at [550, 193] on div "[DATE]" at bounding box center [516, 188] width 72 height 33
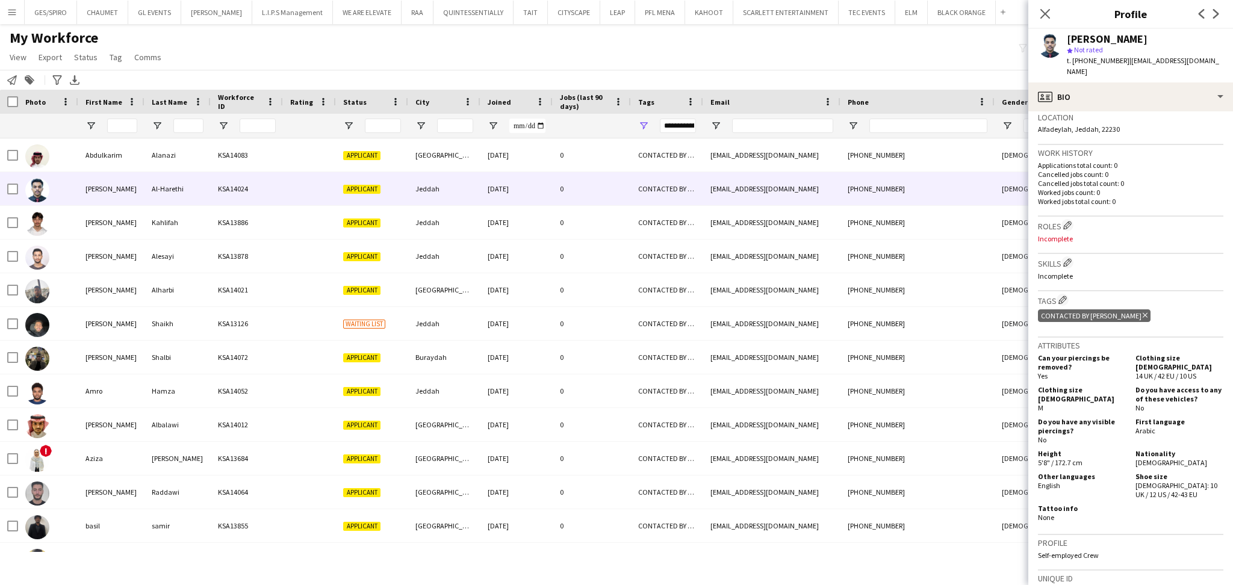
scroll to position [0, 0]
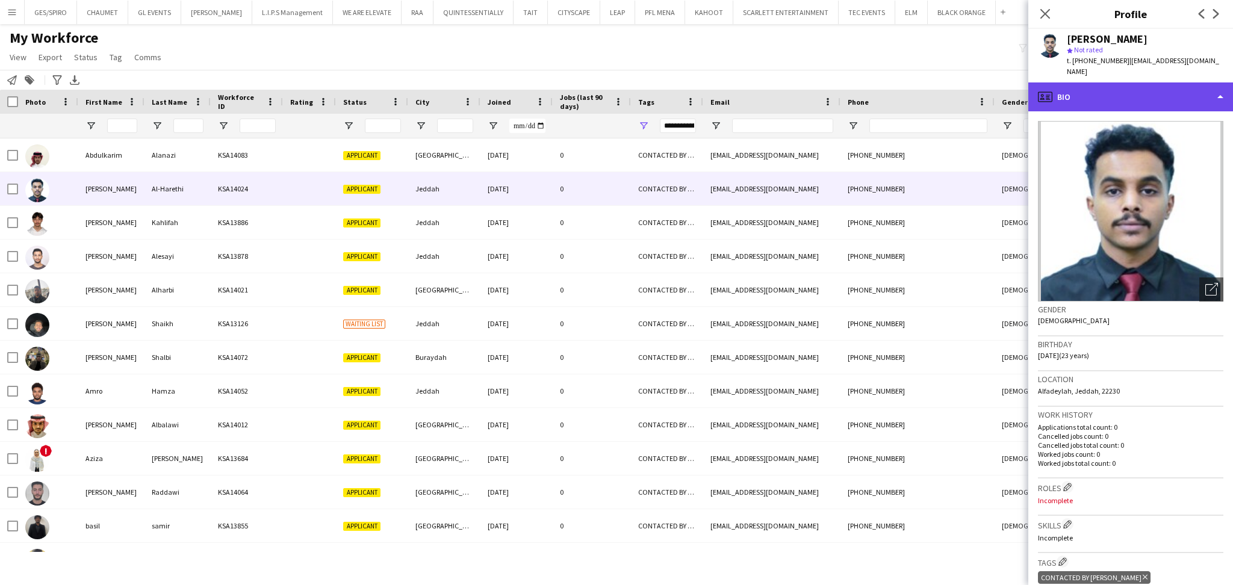
click at [1124, 82] on div "profile Bio" at bounding box center [1130, 96] width 205 height 29
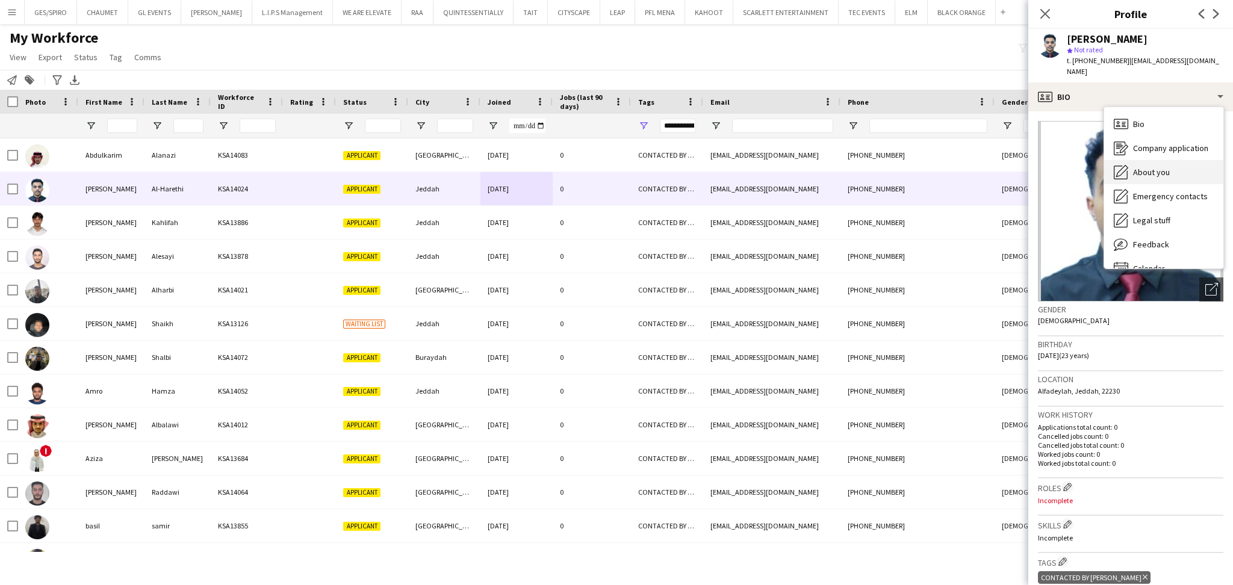
click at [1174, 160] on div "About you About you" at bounding box center [1163, 172] width 119 height 24
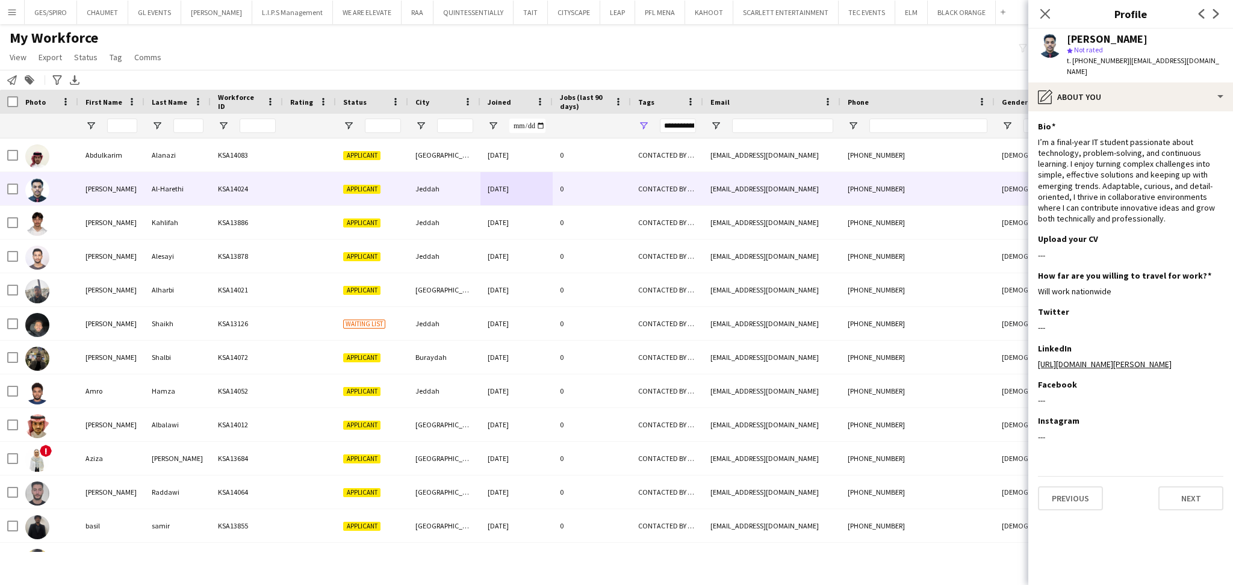
click at [1177, 66] on div "t. +966567858351 | abody0889@gmail.com" at bounding box center [1145, 66] width 157 height 22
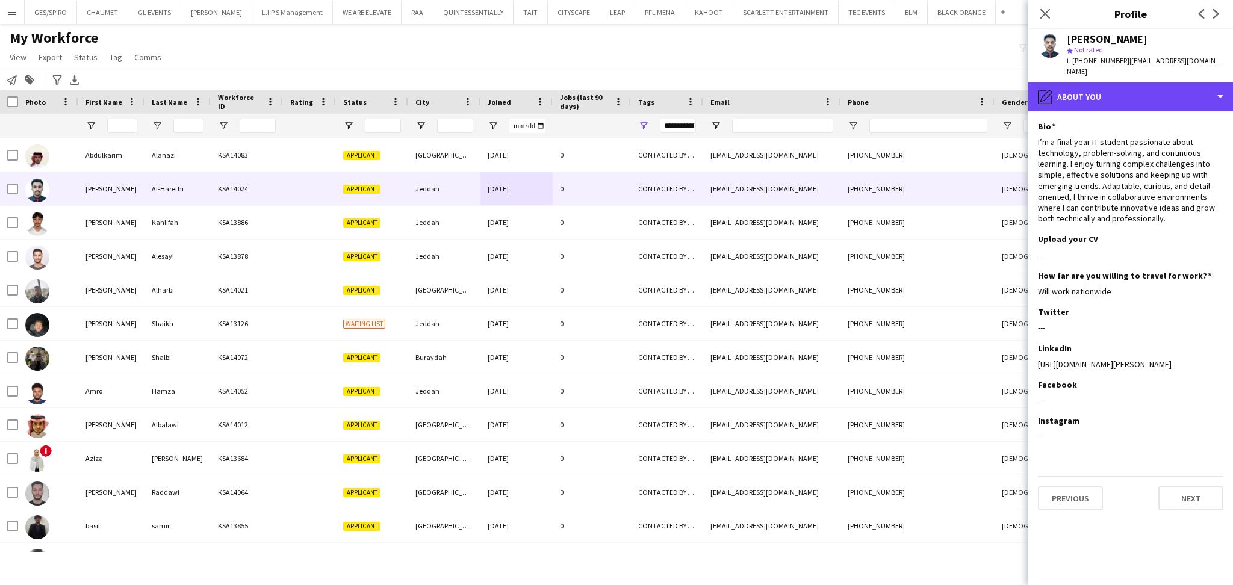
drag, startPoint x: 1165, startPoint y: 87, endPoint x: 1185, endPoint y: 120, distance: 38.1
click at [1165, 88] on div "pencil4 About you" at bounding box center [1130, 96] width 205 height 29
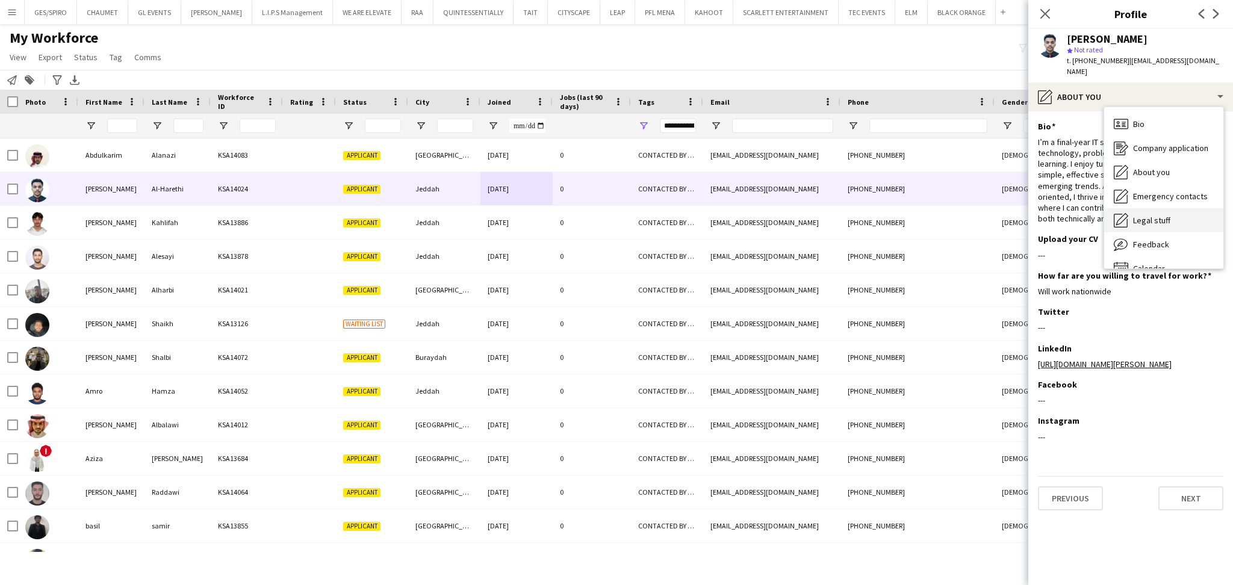
click at [1182, 208] on div "Legal stuff Legal stuff" at bounding box center [1163, 220] width 119 height 24
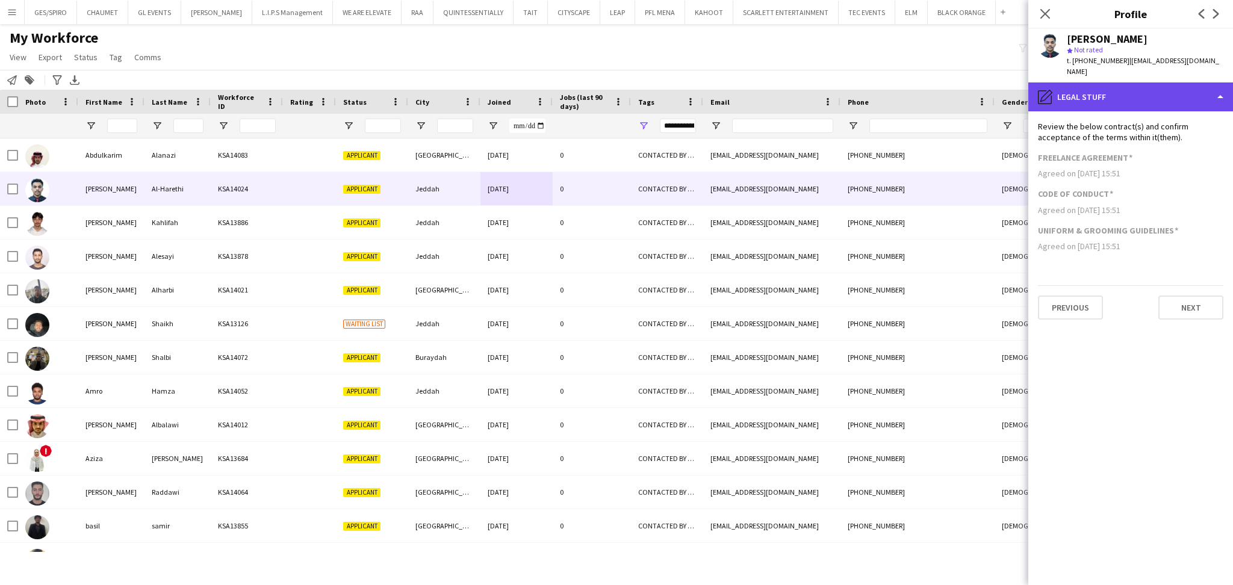
click at [1164, 82] on div "pencil4 Legal stuff" at bounding box center [1130, 96] width 205 height 29
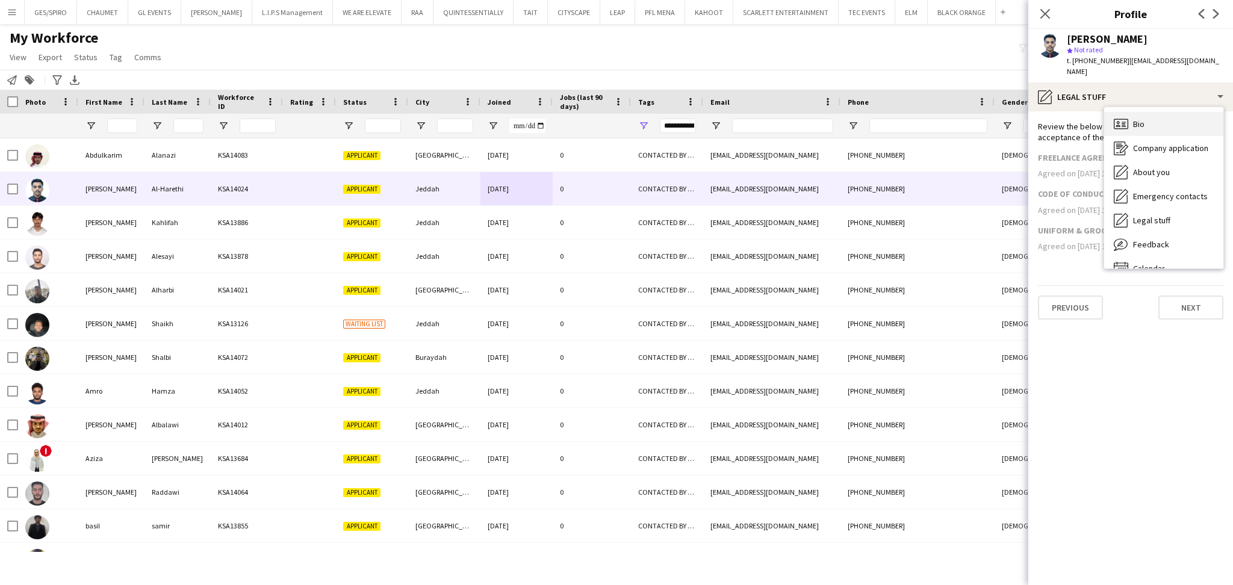
click at [1170, 117] on div "Bio Bio" at bounding box center [1163, 124] width 119 height 24
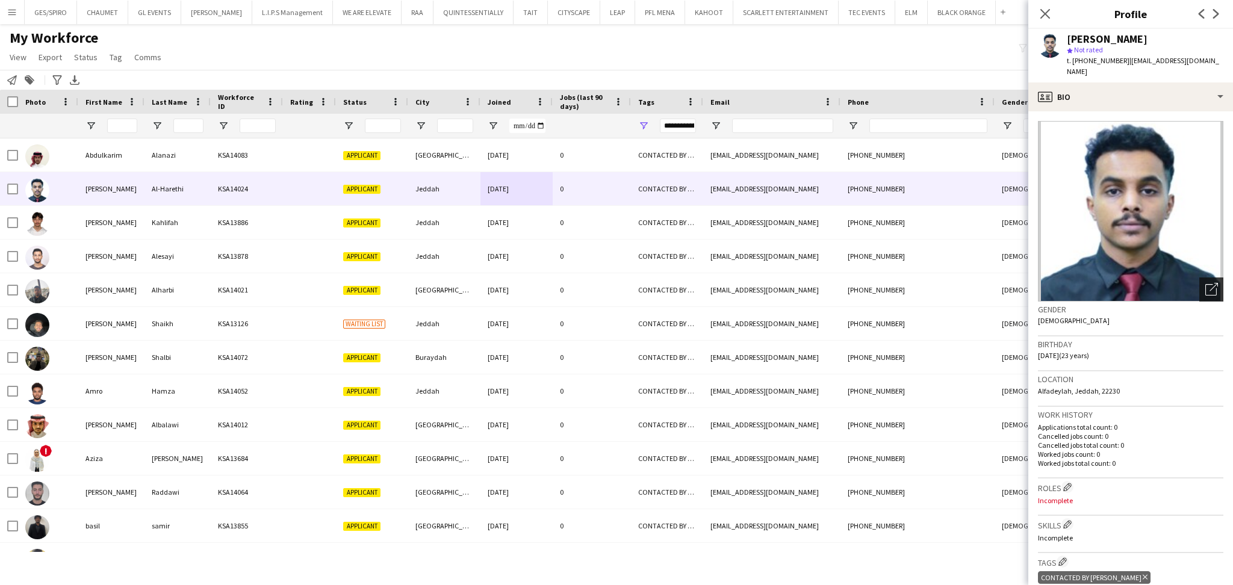
click at [1205, 283] on icon "Open photos pop-in" at bounding box center [1211, 289] width 13 height 13
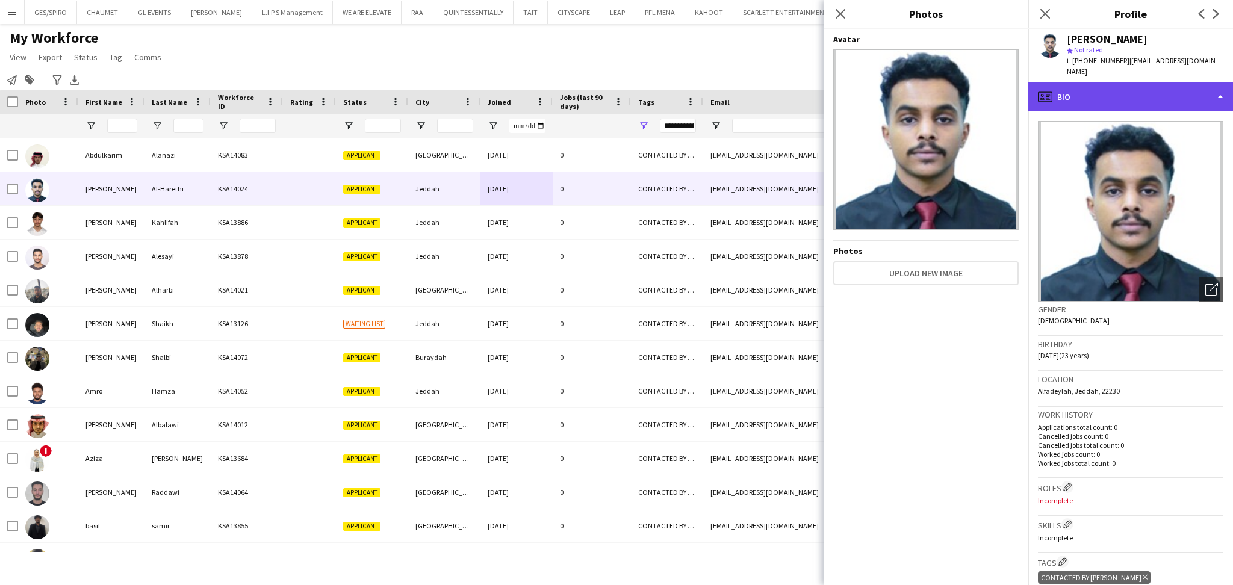
click at [1157, 87] on div "profile Bio" at bounding box center [1130, 96] width 205 height 29
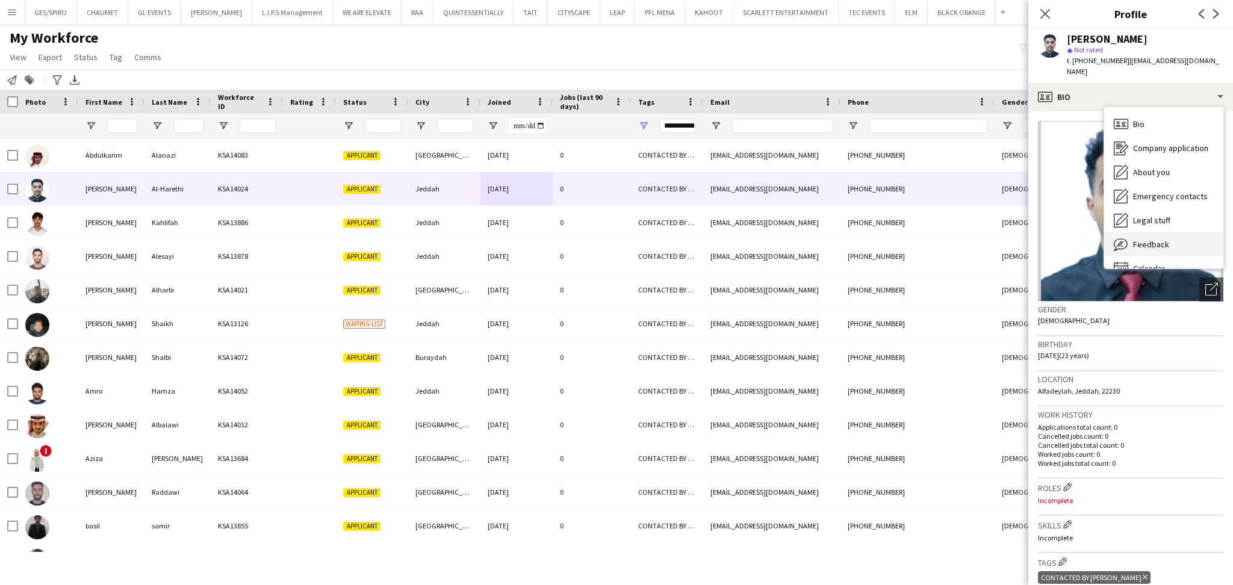
click at [1170, 237] on div "Feedback Feedback" at bounding box center [1163, 244] width 119 height 24
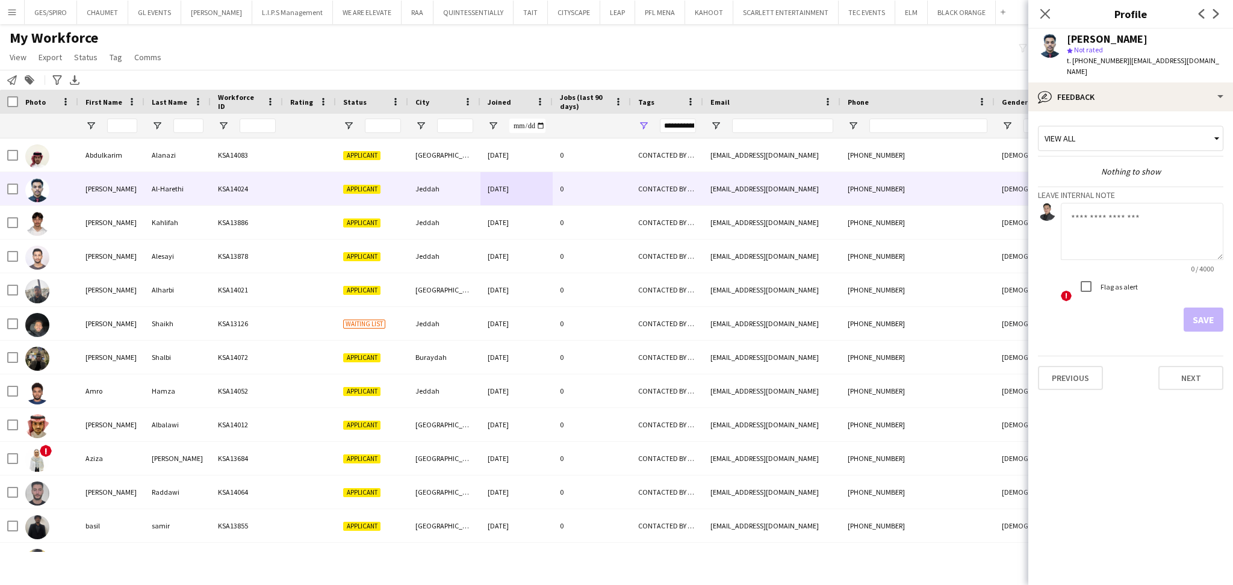
click at [1129, 237] on textarea at bounding box center [1142, 231] width 163 height 57
type textarea "**********"
click at [1204, 314] on button "Save" at bounding box center [1203, 320] width 40 height 24
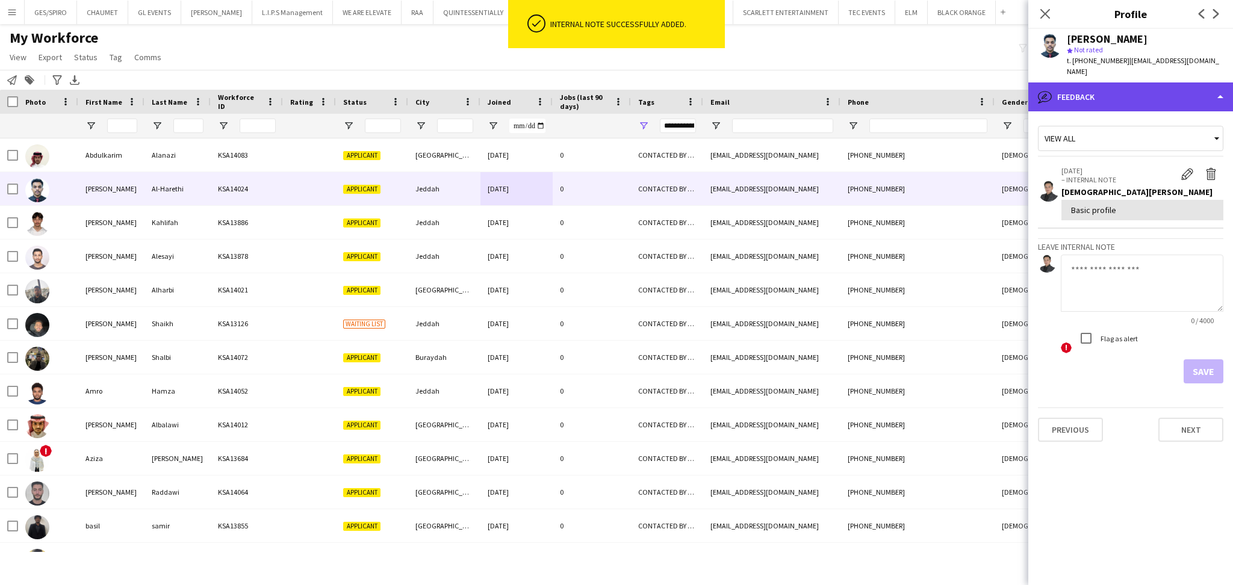
click at [1130, 84] on div "bubble-pencil Feedback" at bounding box center [1130, 96] width 205 height 29
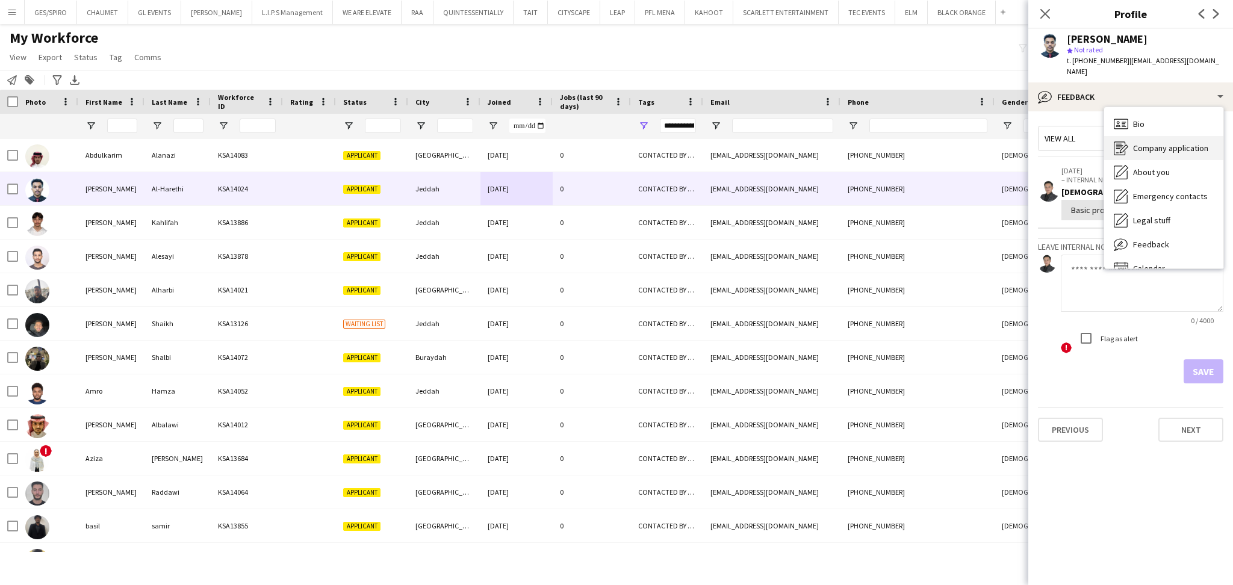
click at [1176, 143] on span "Company application" at bounding box center [1170, 148] width 75 height 11
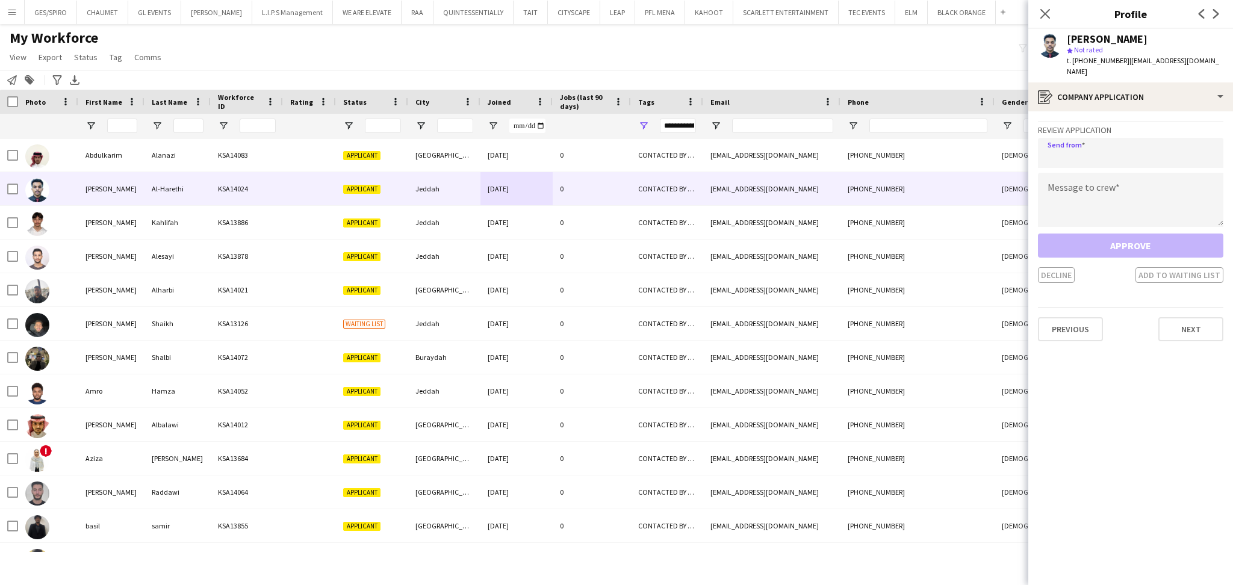
click at [1156, 150] on input "email" at bounding box center [1130, 153] width 185 height 30
type input "**********"
click at [1139, 212] on textarea at bounding box center [1130, 200] width 185 height 54
paste textarea "**********"
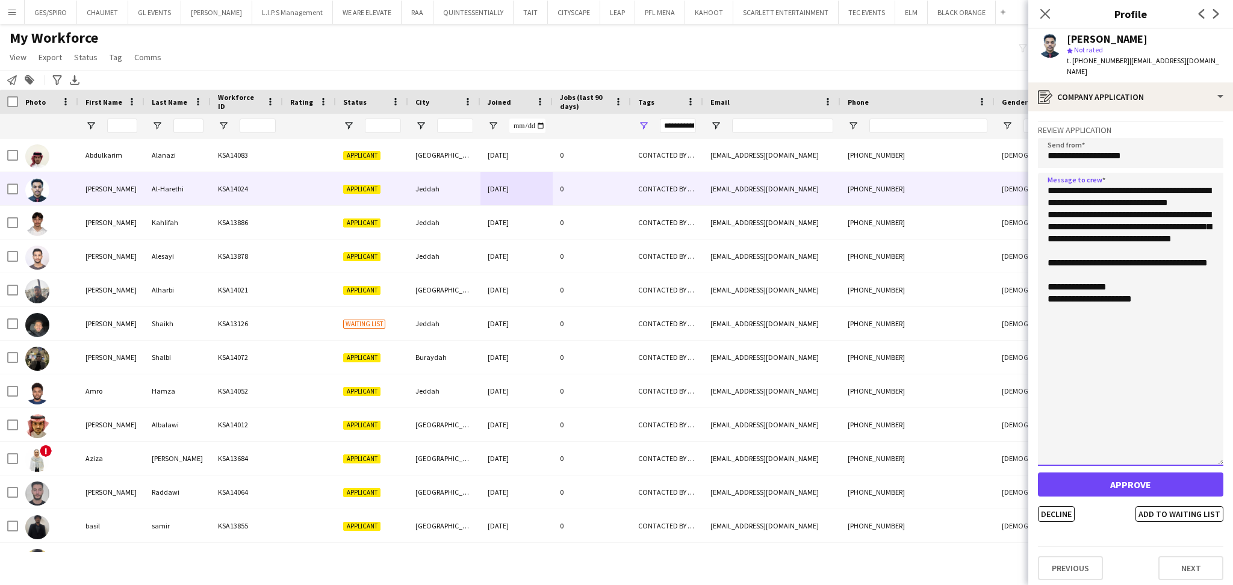
drag, startPoint x: 1221, startPoint y: 211, endPoint x: 1229, endPoint y: 451, distance: 239.7
click at [1229, 451] on app-crew-profile-application "**********" at bounding box center [1130, 348] width 205 height 474
type textarea "**********"
click at [1054, 506] on button "Decline" at bounding box center [1056, 514] width 37 height 16
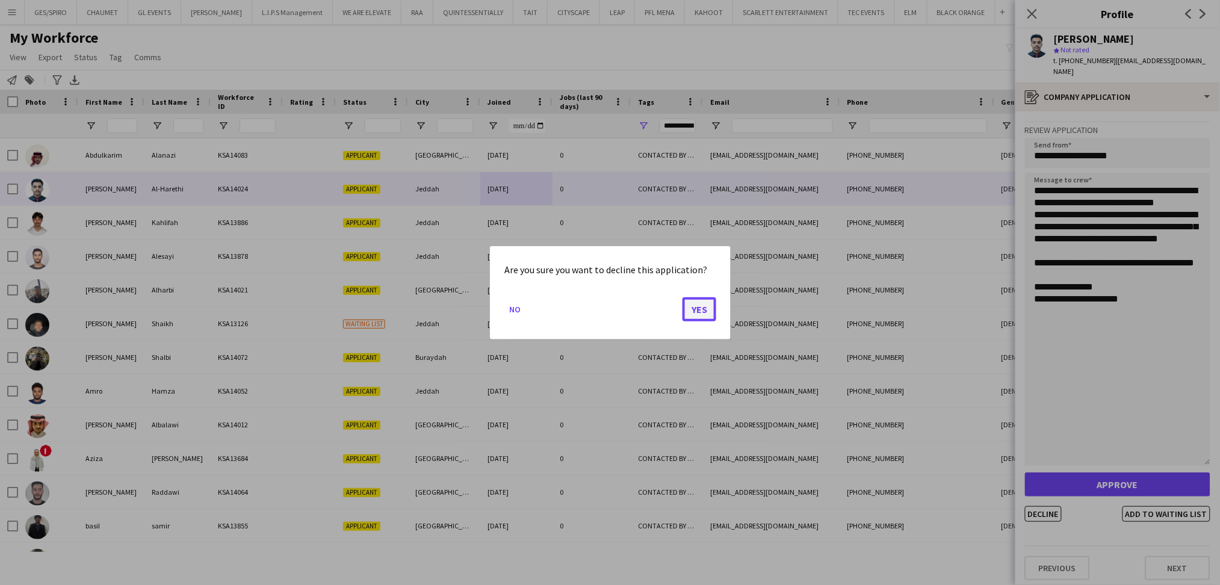
click at [708, 306] on button "Yes" at bounding box center [700, 309] width 34 height 24
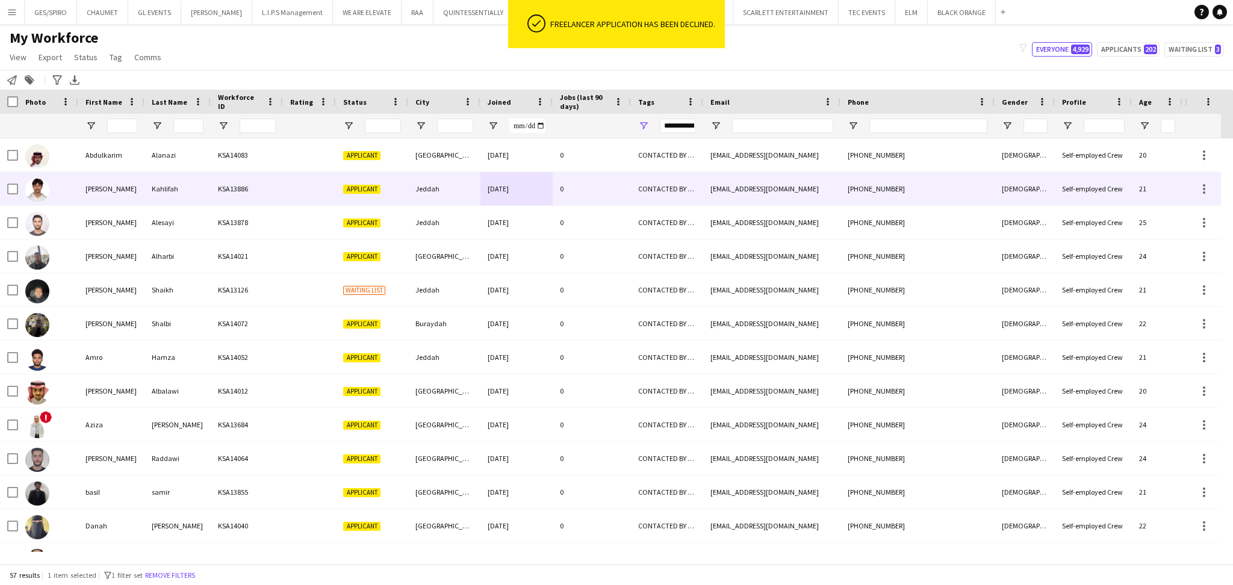
click at [630, 182] on div "0" at bounding box center [592, 188] width 78 height 33
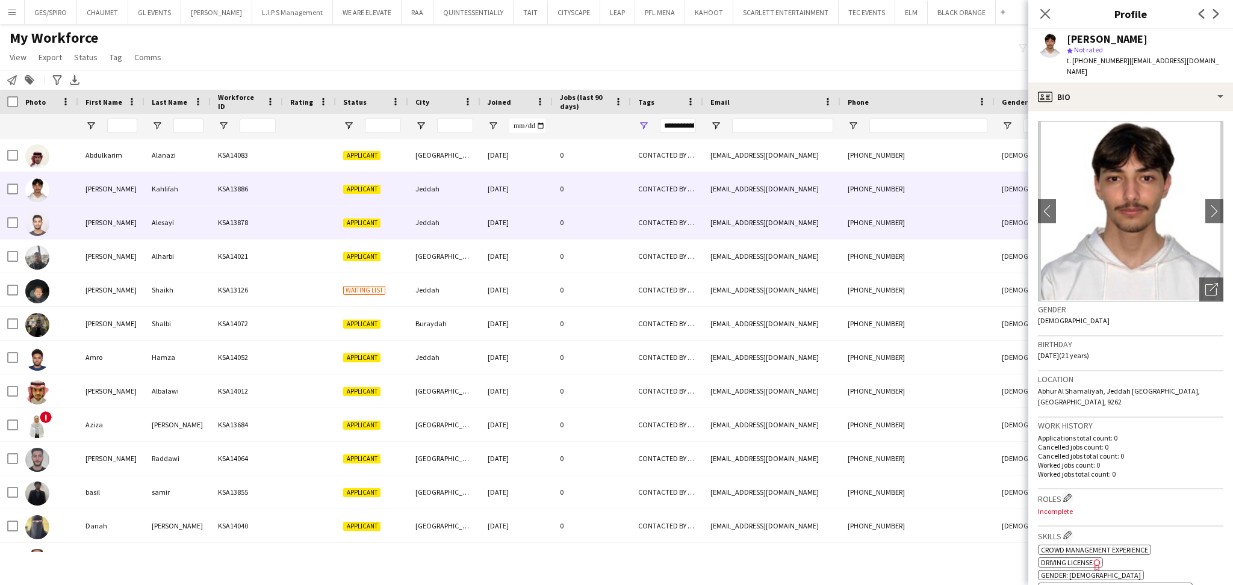
click at [876, 223] on div "+966570748196" at bounding box center [917, 222] width 154 height 33
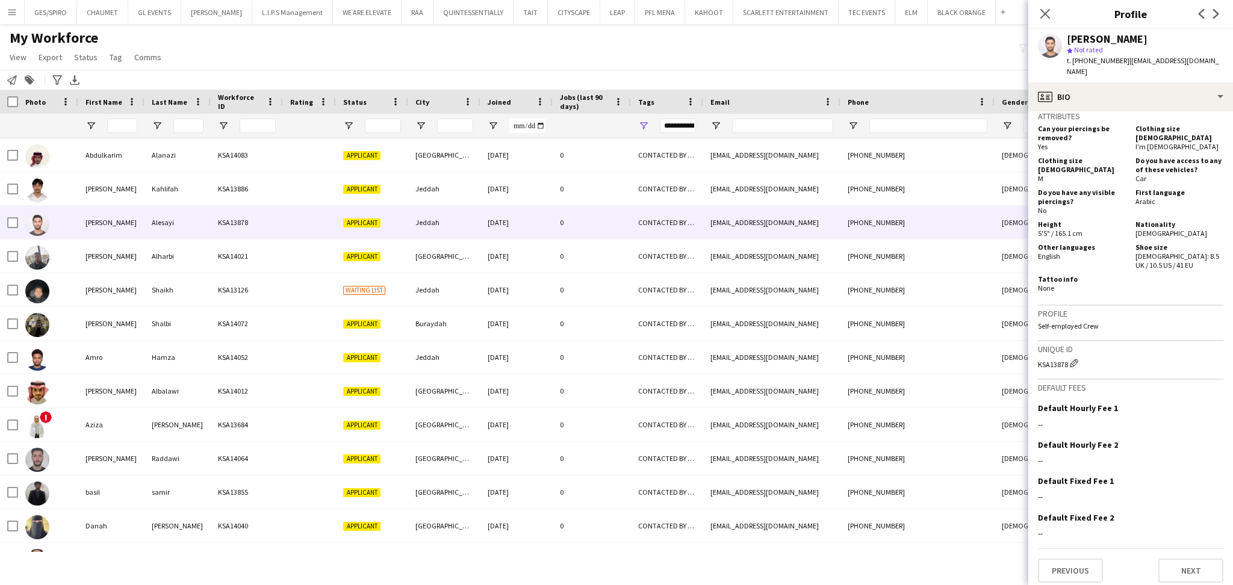
scroll to position [556, 0]
click at [81, 58] on span "Status" at bounding box center [85, 57] width 23 height 11
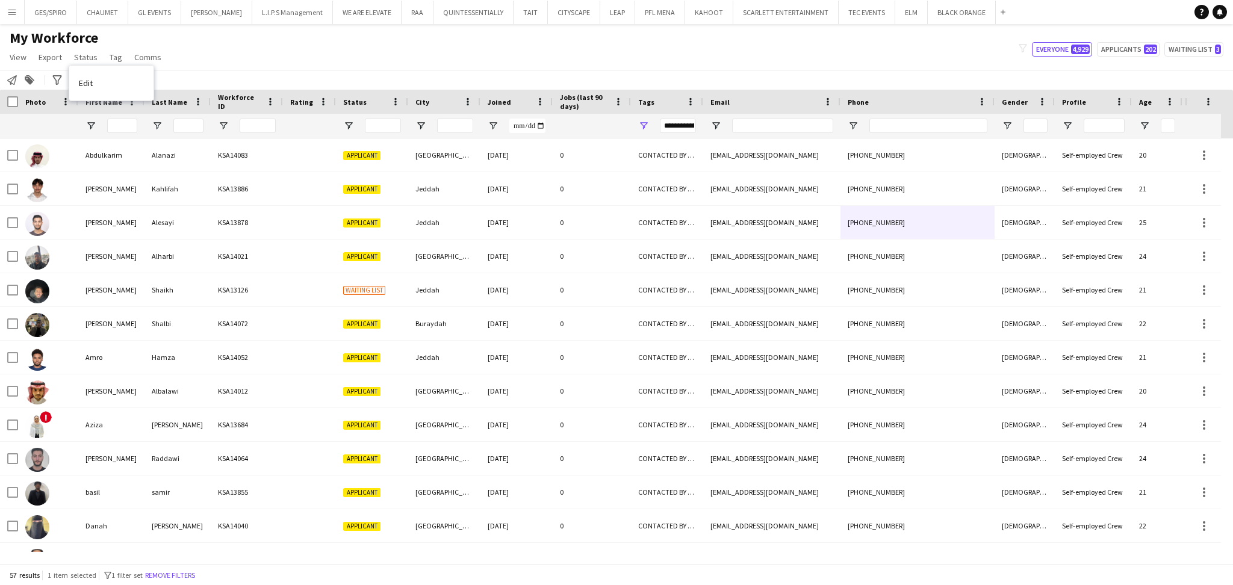
drag, startPoint x: 231, startPoint y: 75, endPoint x: 214, endPoint y: 73, distance: 17.0
click at [230, 75] on div "Notify workforce Add to tag Search tags magnifier Add tag Advanced filters Adva…" at bounding box center [616, 80] width 1233 height 20
click at [22, 10] on button "Menu" at bounding box center [12, 12] width 24 height 24
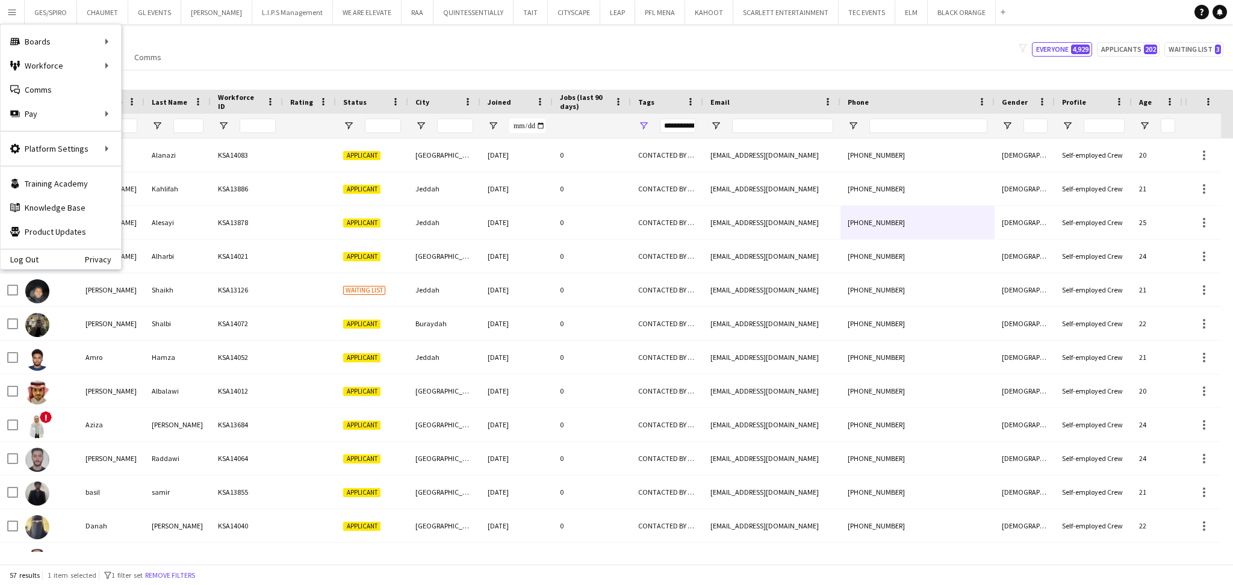
click at [8, 11] on app-icon "Menu" at bounding box center [12, 12] width 10 height 10
click at [169, 93] on link "Status" at bounding box center [182, 90] width 120 height 24
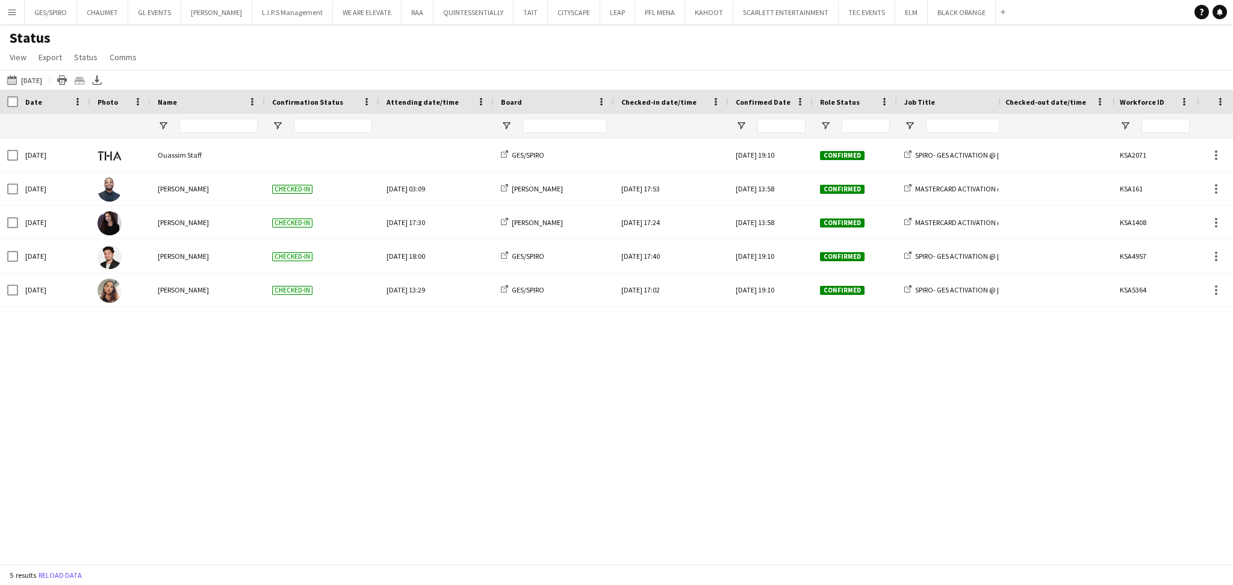
click at [974, 389] on div "Wed, 16 Jul 2025 Ouassim Staff Mon, 7 Jul 2025 19:10 Confirmed GES/SPIRO SPIRO-…" at bounding box center [499, 345] width 998 height 414
click at [624, 409] on div "Wed, 16 Jul 2025 Ouassim Staff Mon, 7 Jul 2025 19:10 Confirmed GES/SPIRO SPIRO-…" at bounding box center [499, 345] width 998 height 414
click at [10, 11] on app-icon "Menu" at bounding box center [12, 12] width 10 height 10
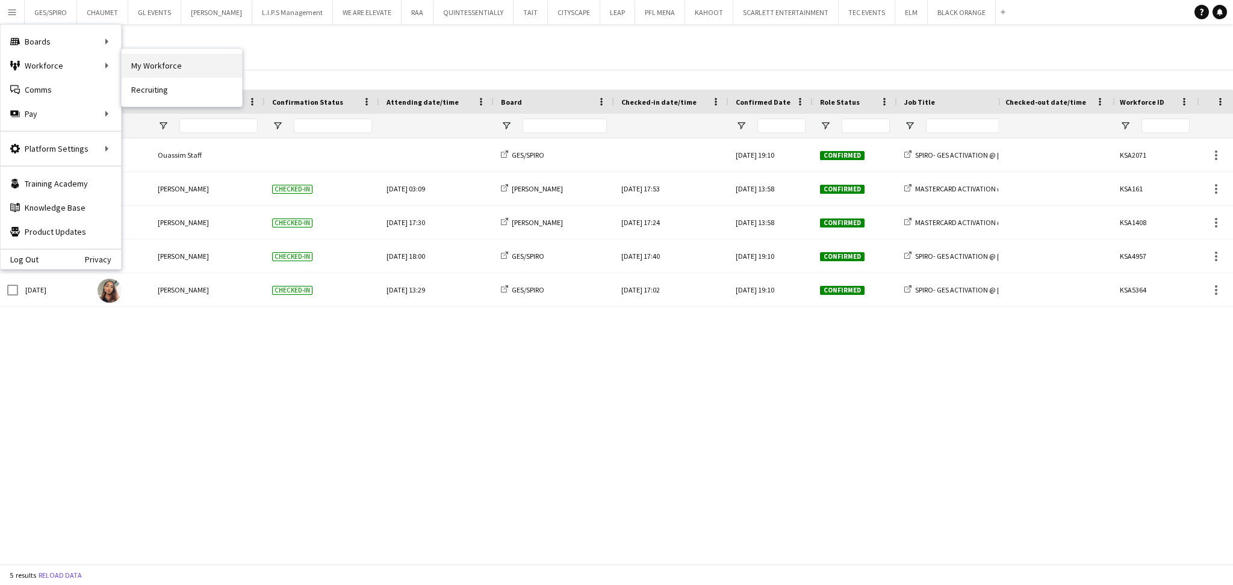
click at [150, 67] on link "My Workforce" at bounding box center [182, 66] width 120 height 24
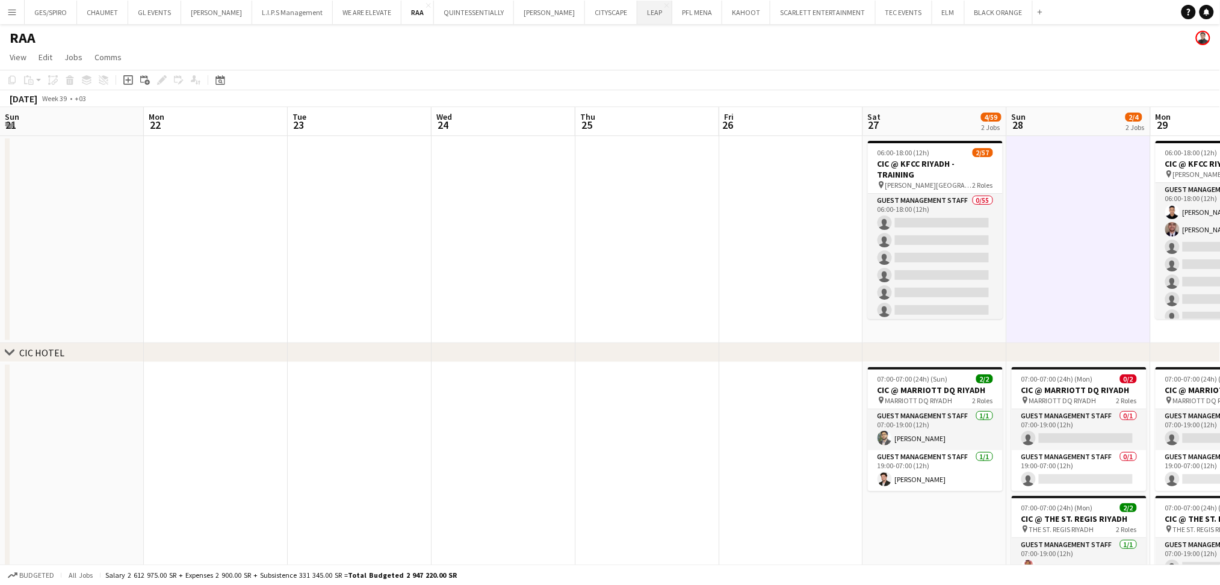
scroll to position [906, 0]
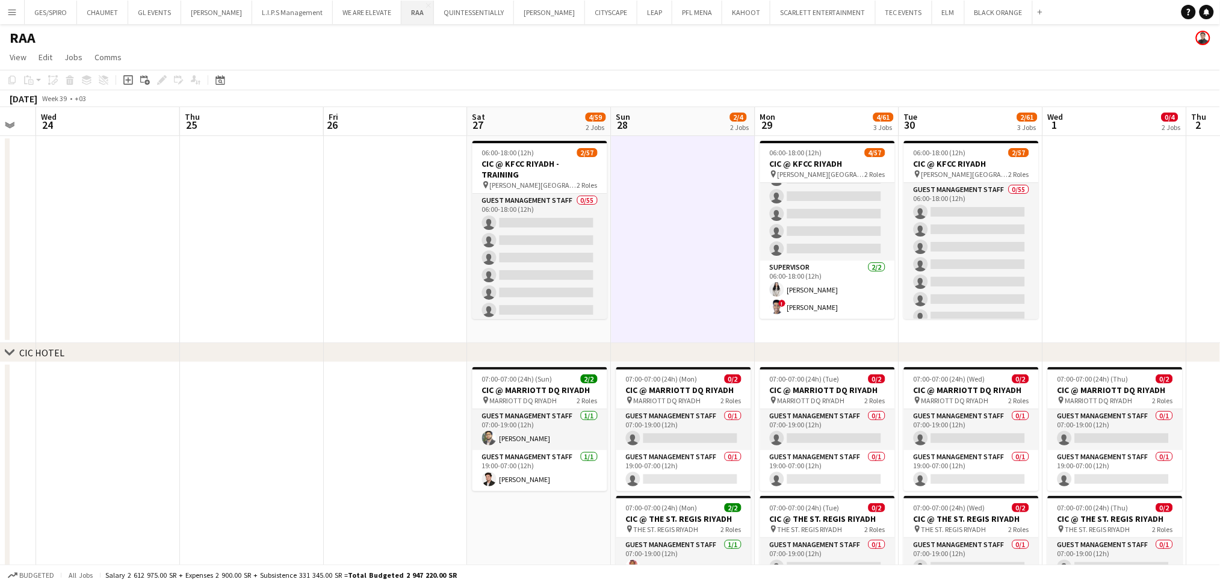
click at [408, 17] on button "RAA Close" at bounding box center [417, 12] width 33 height 23
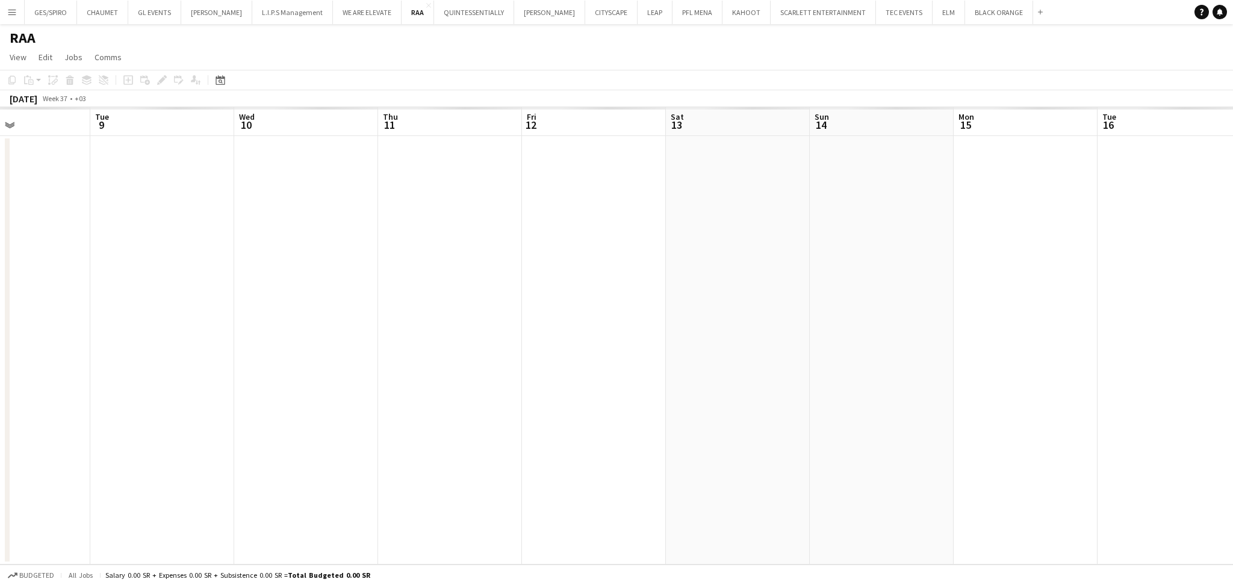
drag, startPoint x: 844, startPoint y: 434, endPoint x: 938, endPoint y: 433, distance: 94.5
click at [299, 451] on app-calendar-viewport "Sat 6 Sun 7 Mon 8 Tue 9 Wed 10 Thu 11 Fri 12 Sat 13 Sun 14 Mon 15 Tue 16 Wed 17…" at bounding box center [616, 335] width 1233 height 457
click at [252, 427] on app-calendar-viewport "Mon 8 Tue 9 Wed 10 Thu 11 Fri 12 Sat 13 Sun 14 Mon 15 Tue 16 Wed 17 Thu 18 Fri …" at bounding box center [610, 335] width 1220 height 457
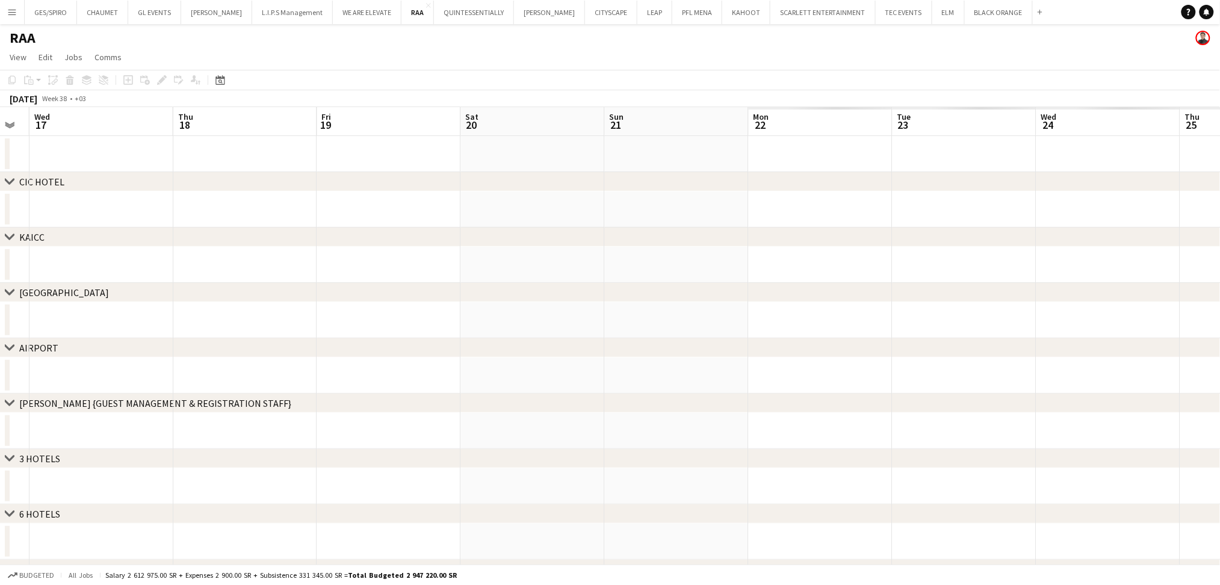
scroll to position [0, 418]
drag, startPoint x: 603, startPoint y: 396, endPoint x: 363, endPoint y: 401, distance: 240.2
click at [293, 402] on div "chevron-right RITZ CARLTON {GUEST MANAGEMENT & REGISTRATION STAFF}" at bounding box center [610, 403] width 1220 height 19
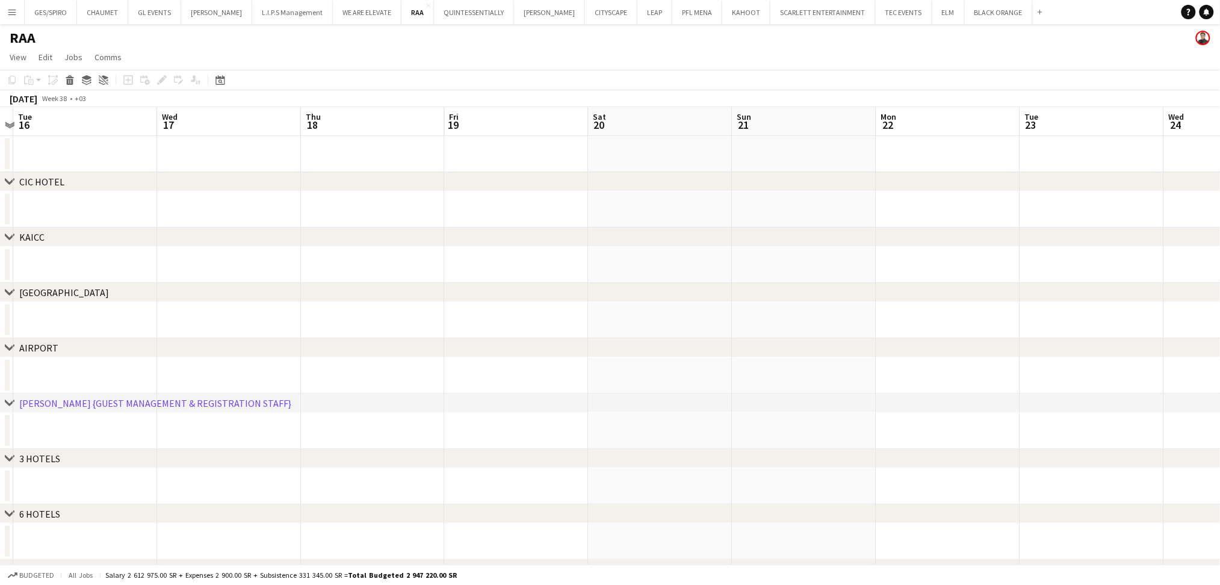
drag, startPoint x: 1017, startPoint y: 354, endPoint x: 313, endPoint y: 365, distance: 703.7
click at [309, 365] on div "chevron-right CIC HOTEL chevron-right KAICC chevron-right CROWNE PLAZA chevron-…" at bounding box center [610, 472] width 1220 height 730
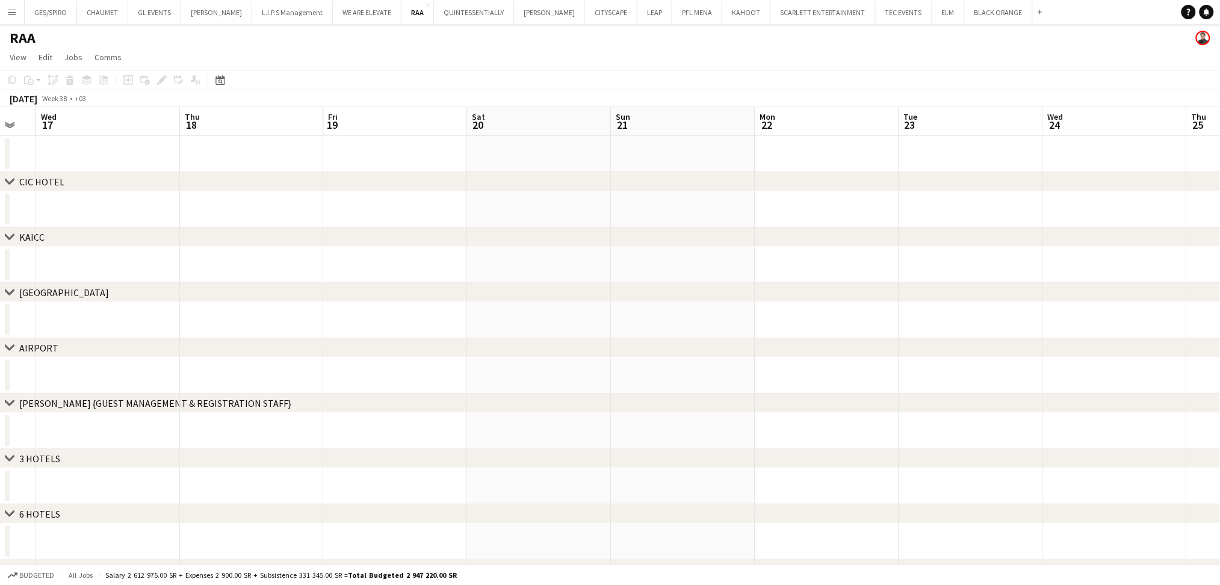
scroll to position [0, 472]
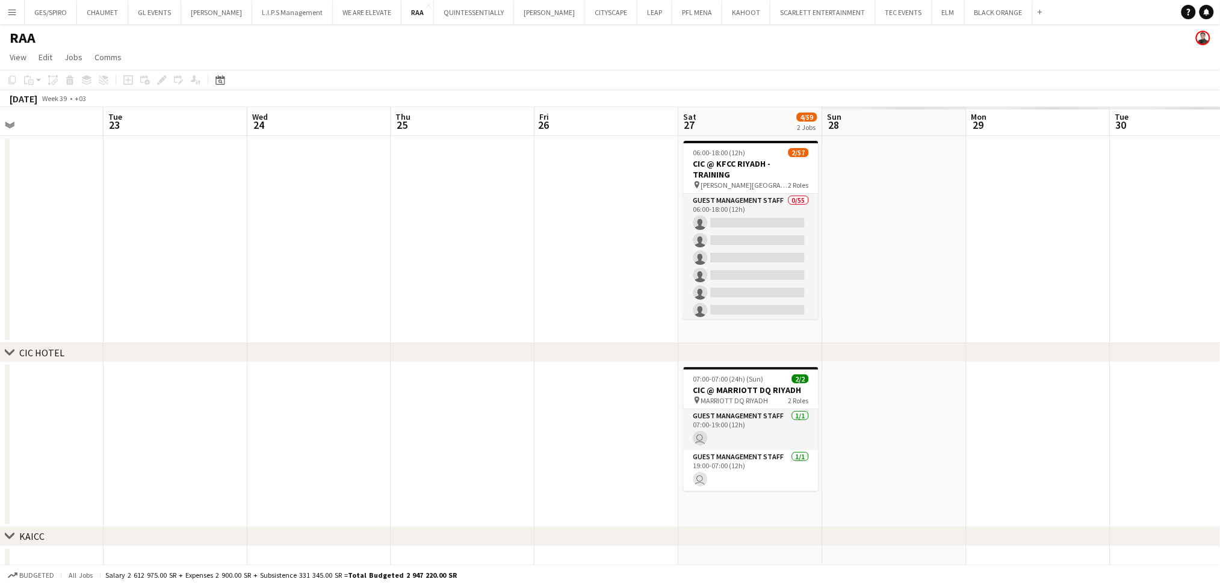
drag, startPoint x: 814, startPoint y: 372, endPoint x: 0, endPoint y: 372, distance: 813.8
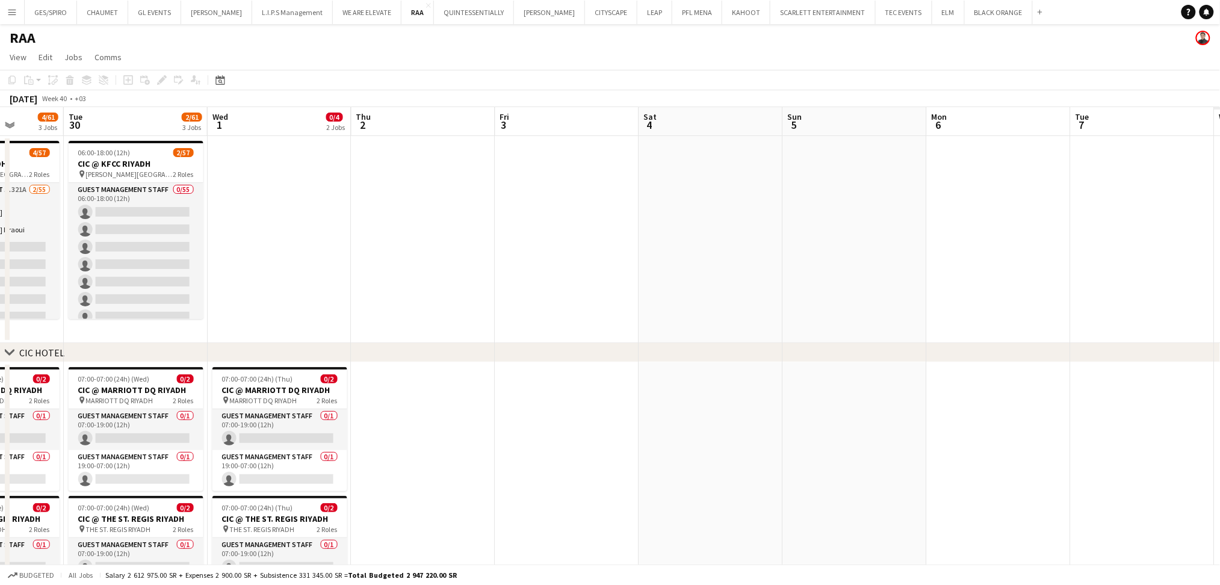
drag, startPoint x: 1114, startPoint y: 333, endPoint x: 64, endPoint y: 332, distance: 1050.4
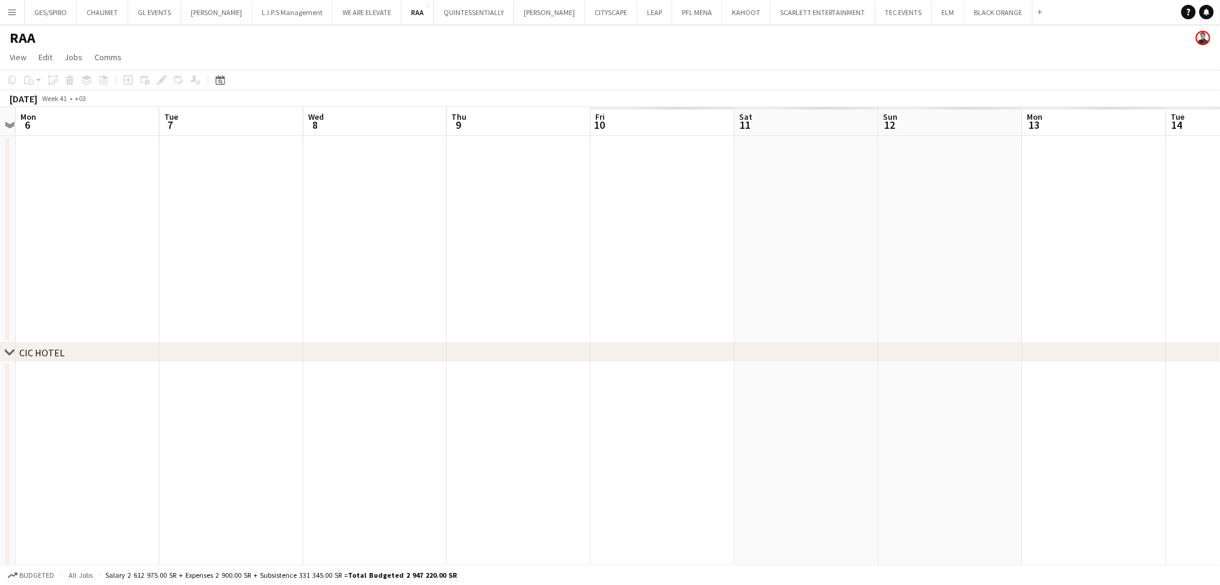
drag, startPoint x: 395, startPoint y: 299, endPoint x: 0, endPoint y: 282, distance: 395.2
drag, startPoint x: 1032, startPoint y: 300, endPoint x: 165, endPoint y: 330, distance: 867.9
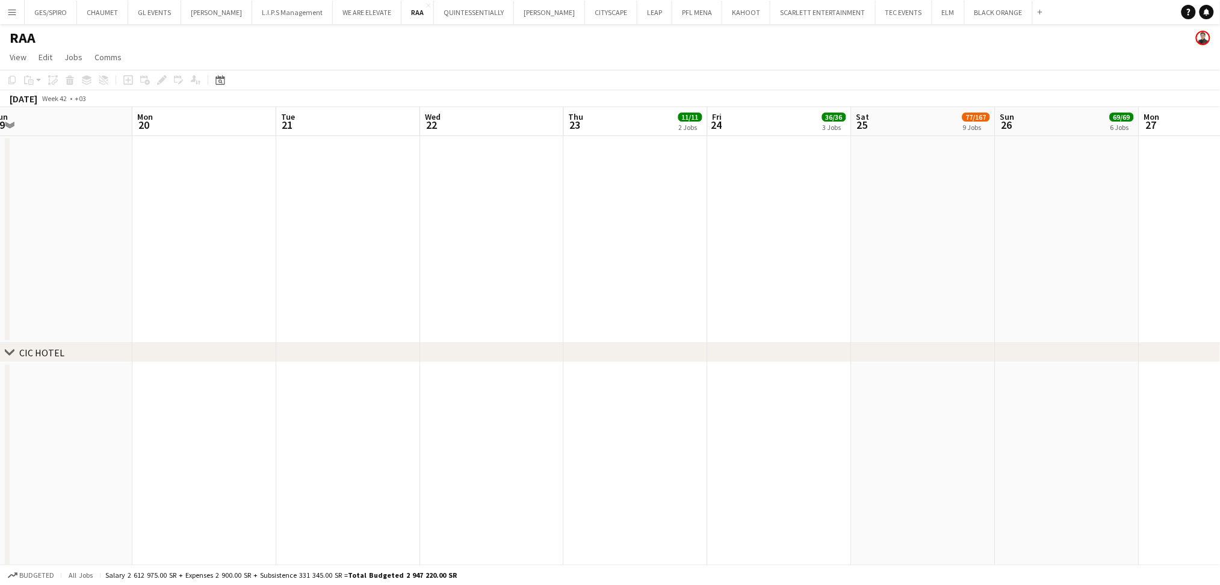
scroll to position [0, 388]
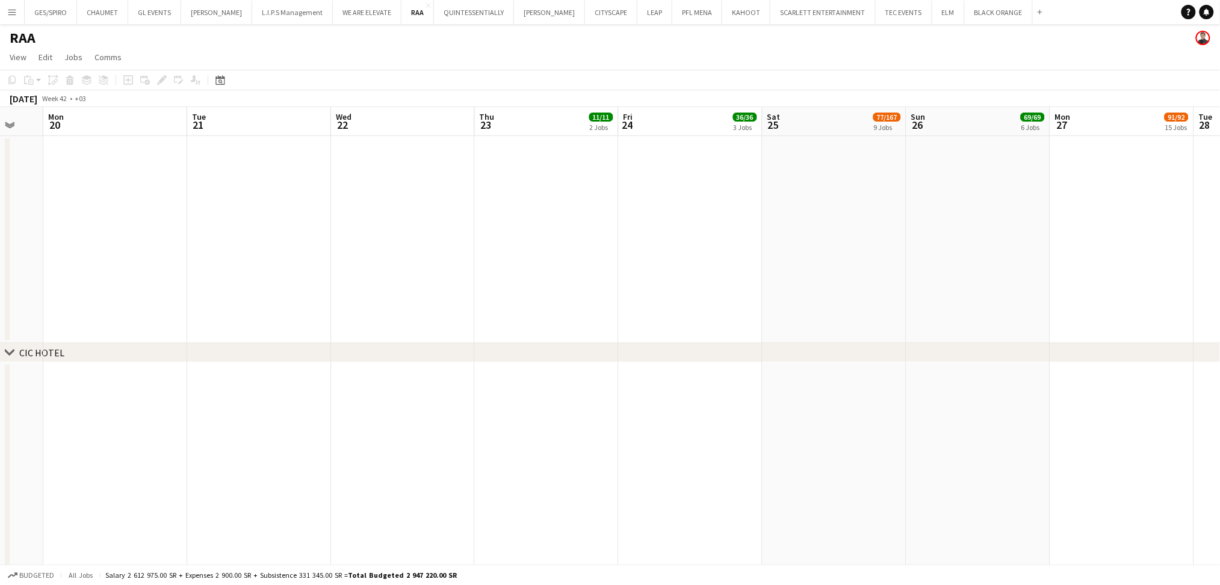
drag, startPoint x: 976, startPoint y: 259, endPoint x: 0, endPoint y: 252, distance: 976.4
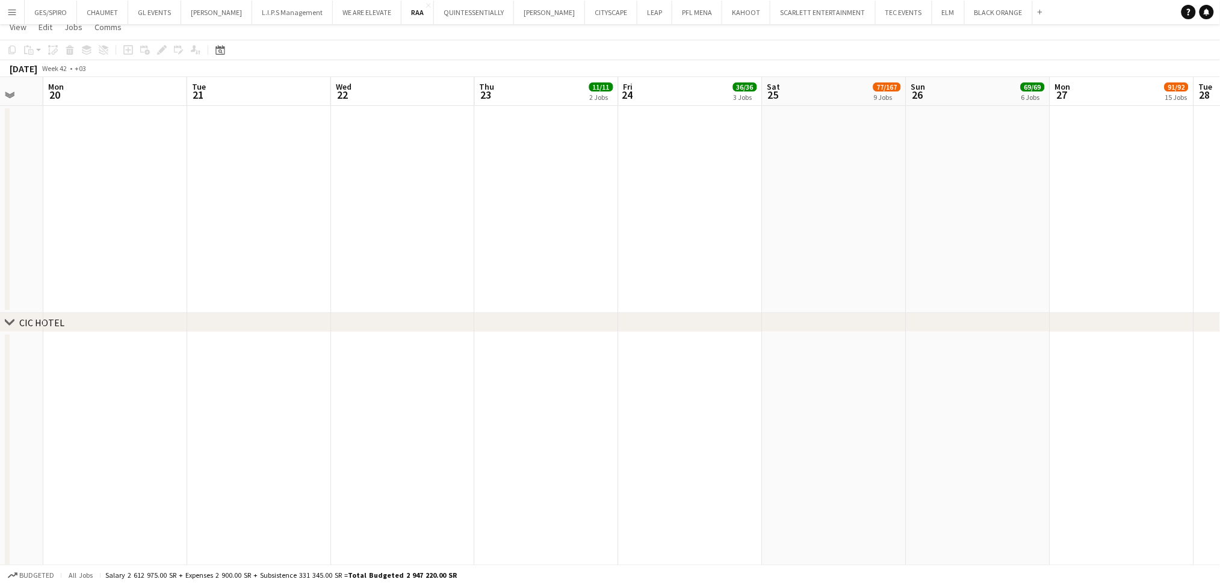
scroll to position [562, 0]
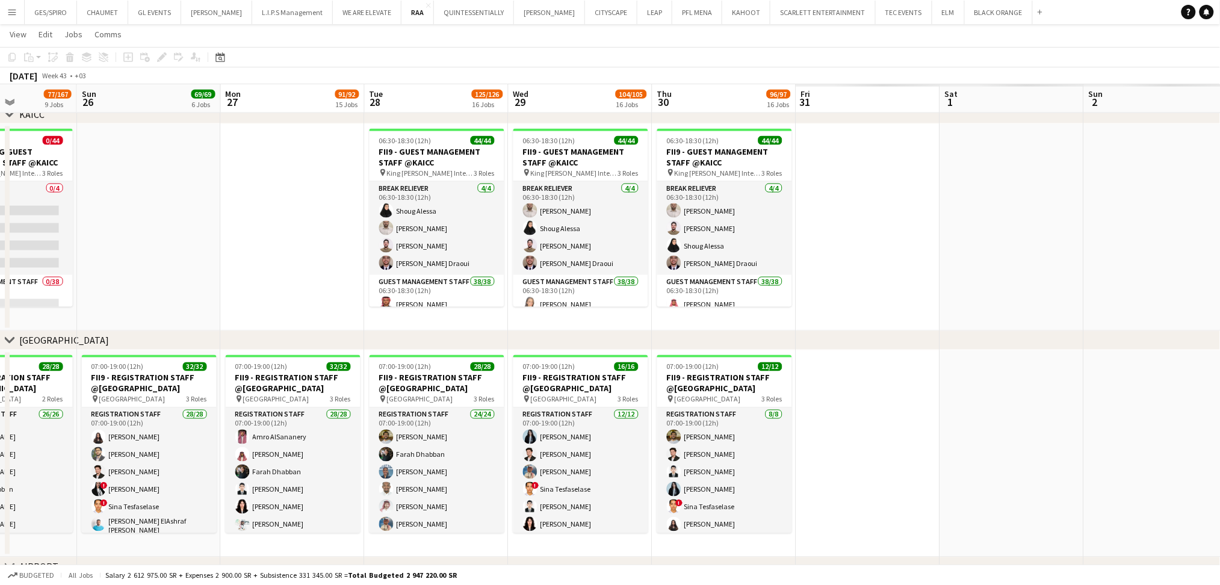
drag, startPoint x: 1053, startPoint y: 258, endPoint x: 506, endPoint y: 256, distance: 547.2
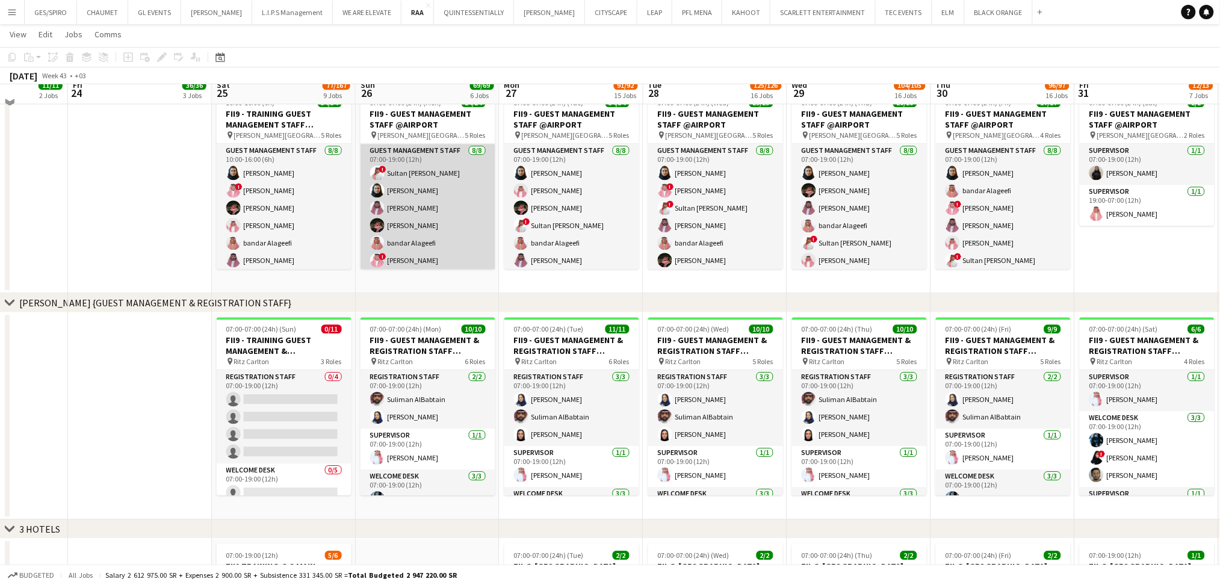
scroll to position [1043, 0]
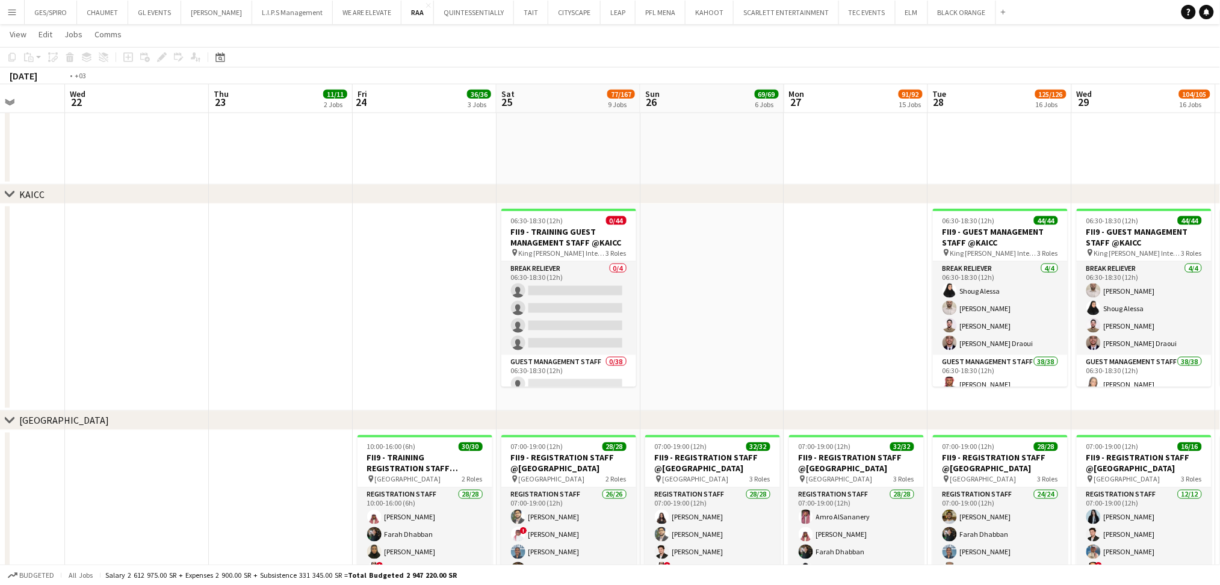
drag, startPoint x: 428, startPoint y: 272, endPoint x: 1180, endPoint y: 239, distance: 752.5
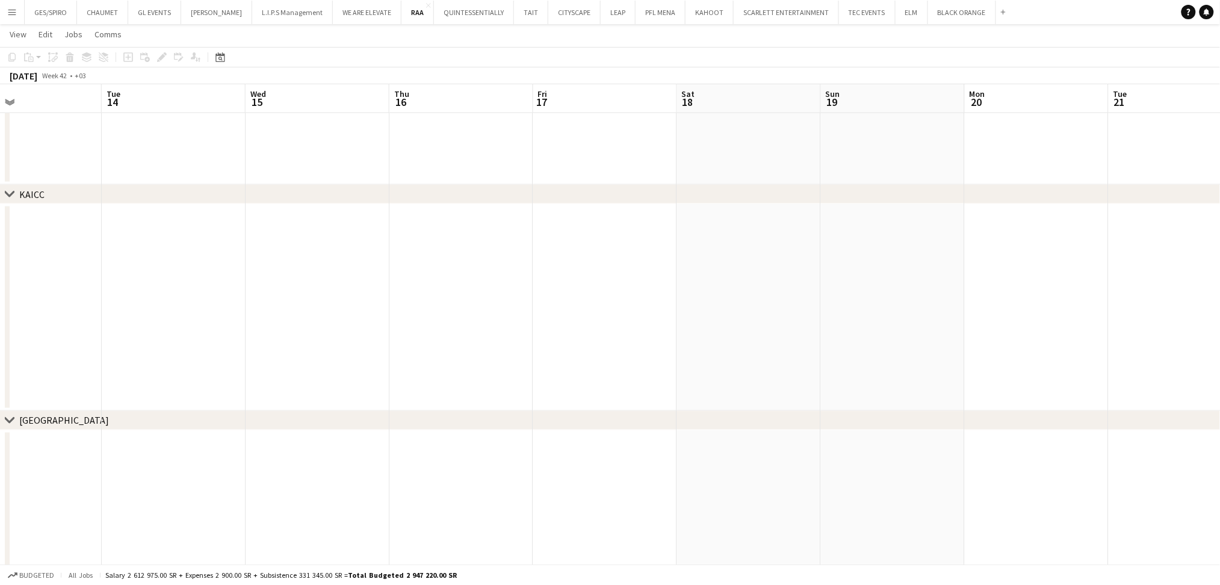
drag, startPoint x: 506, startPoint y: 301, endPoint x: 833, endPoint y: 290, distance: 327.0
drag, startPoint x: 533, startPoint y: 314, endPoint x: 571, endPoint y: 318, distance: 37.6
drag, startPoint x: 397, startPoint y: 320, endPoint x: 775, endPoint y: 316, distance: 378.6
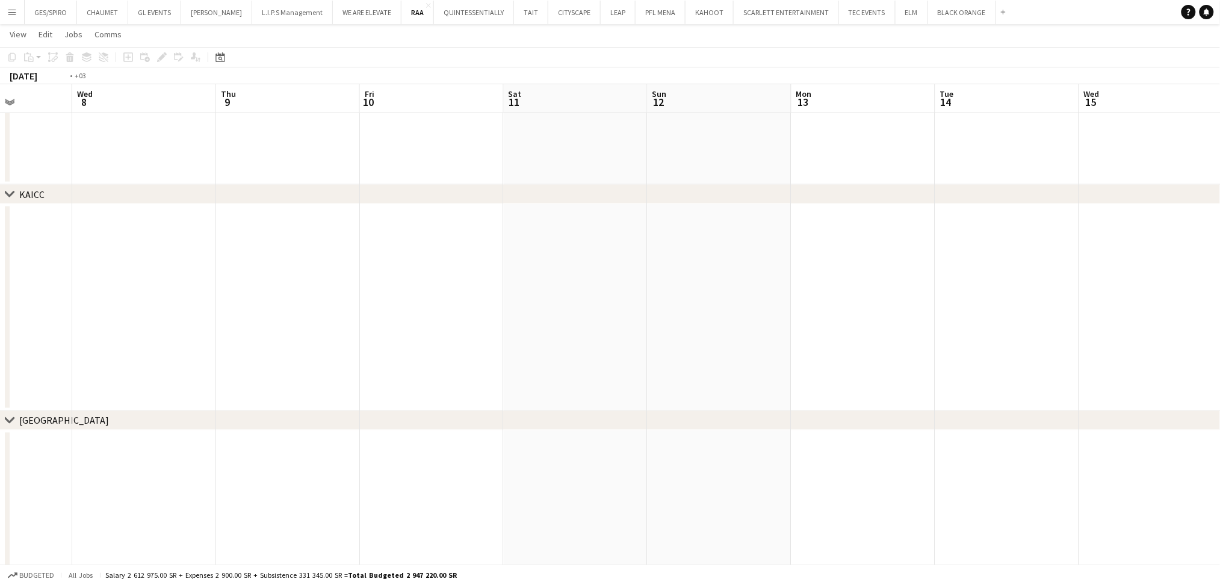
drag, startPoint x: 426, startPoint y: 329, endPoint x: 890, endPoint y: 317, distance: 464.2
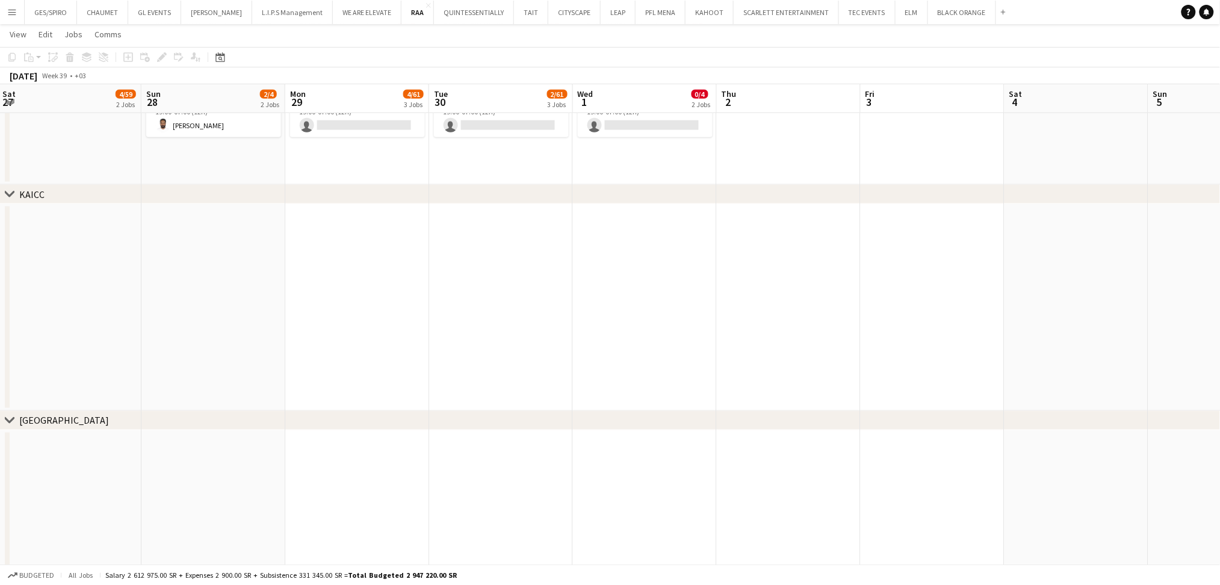
drag, startPoint x: 432, startPoint y: 333, endPoint x: 603, endPoint y: 321, distance: 171.3
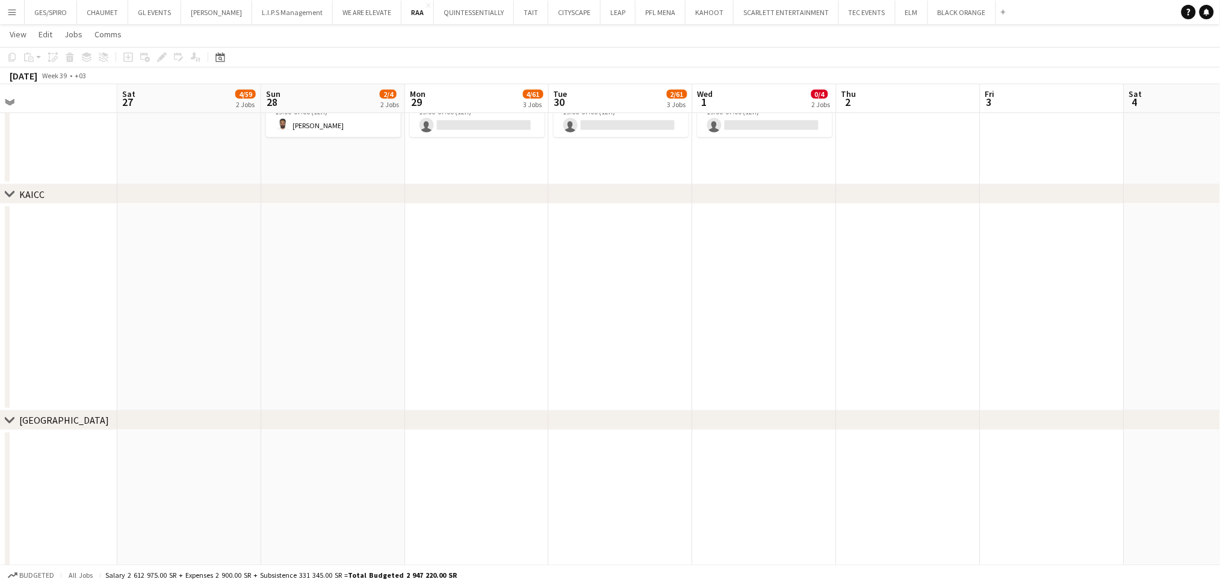
scroll to position [0, 291]
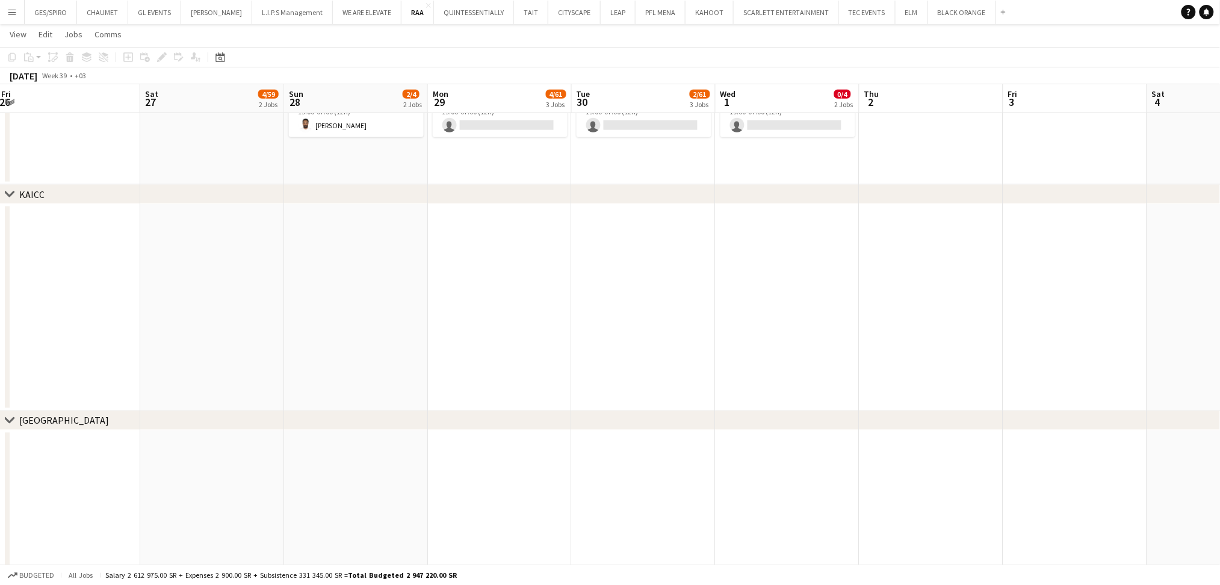
drag, startPoint x: 417, startPoint y: 323, endPoint x: 555, endPoint y: 320, distance: 138.5
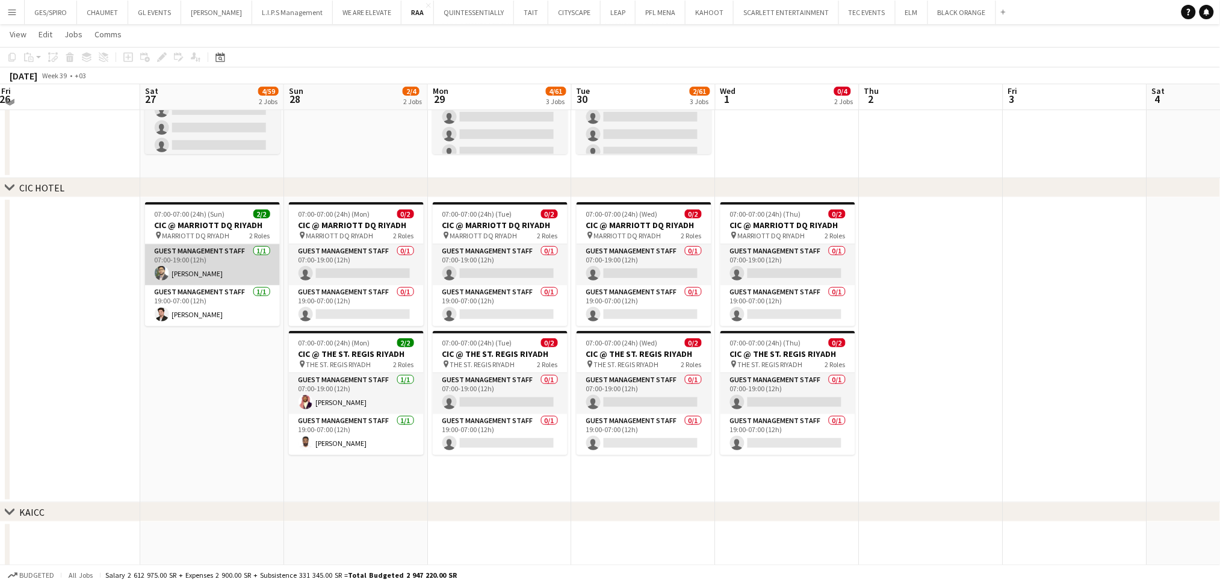
scroll to position [160, 0]
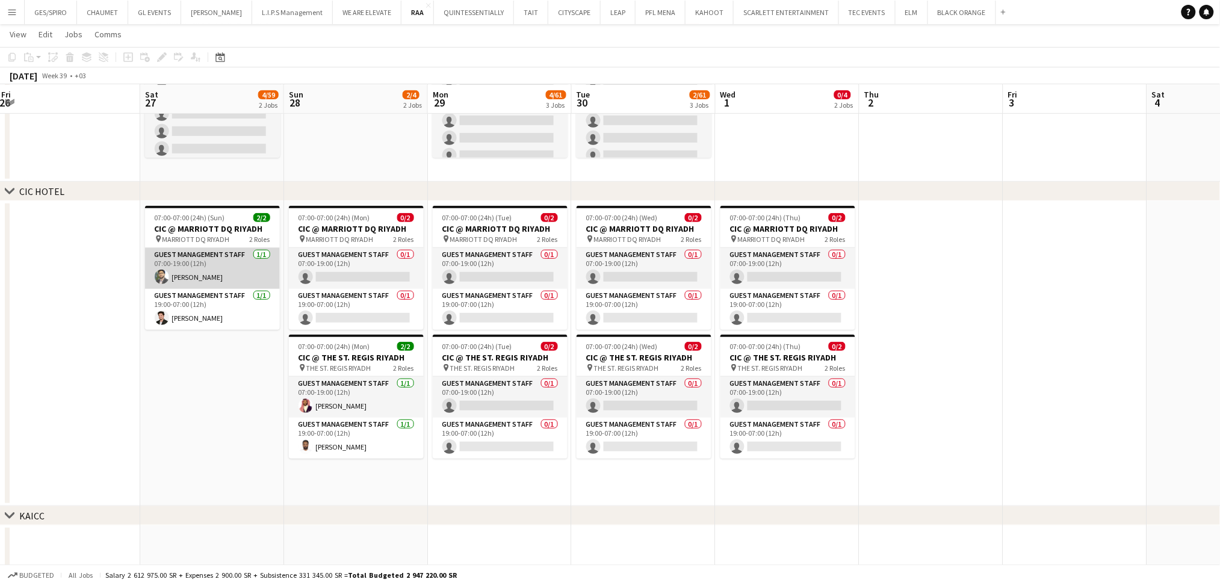
click at [214, 282] on app-card-role "Guest Management Staff 1/1 07:00-19:00 (12h) Abdullah Altawil" at bounding box center [212, 268] width 135 height 41
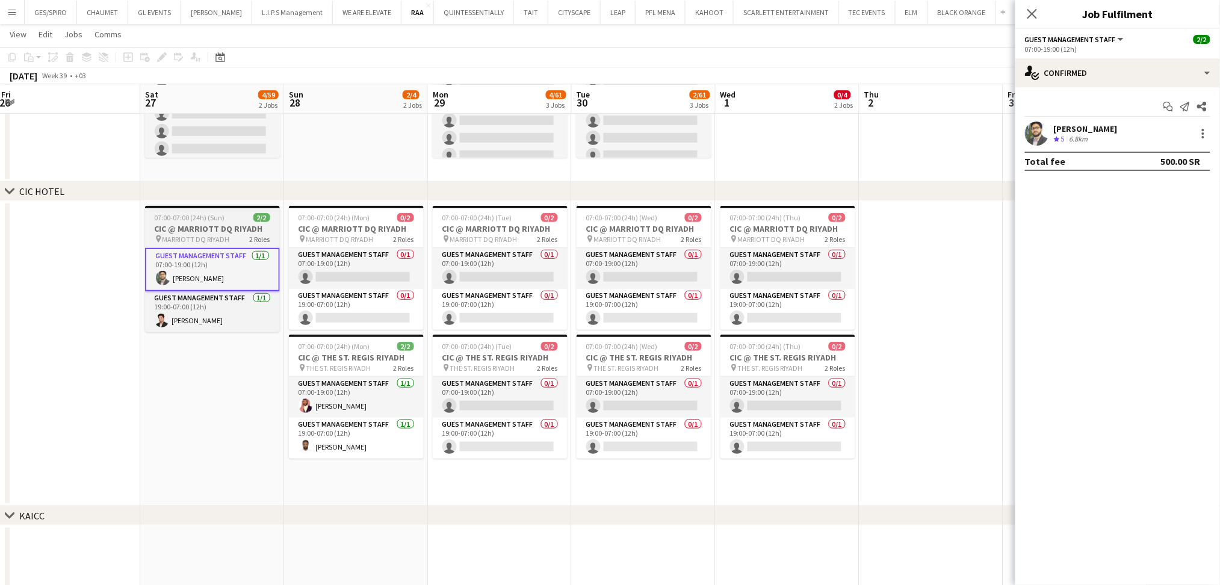
click at [249, 222] on app-job-card "07:00-07:00 (24h) (Sun) 2/2 CIC @ MARRIOTT DQ RIYADH pin MARRIOTT DQ RIYADH 2 R…" at bounding box center [212, 269] width 135 height 126
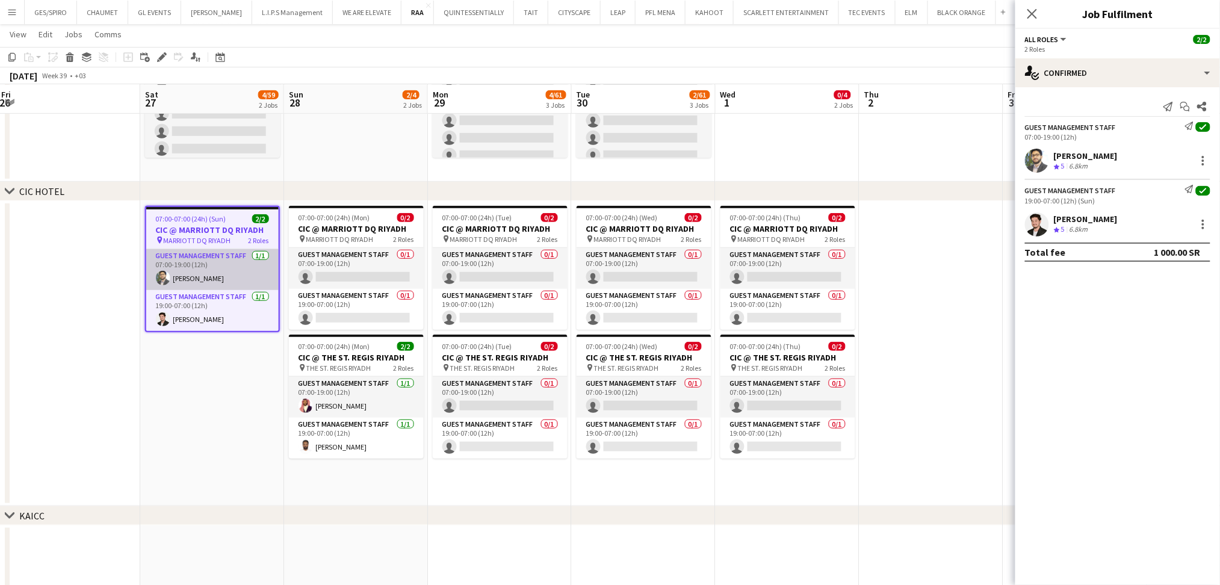
click at [235, 265] on app-card-role "Guest Management Staff 1/1 07:00-19:00 (12h) Abdullah Altawil" at bounding box center [212, 269] width 132 height 41
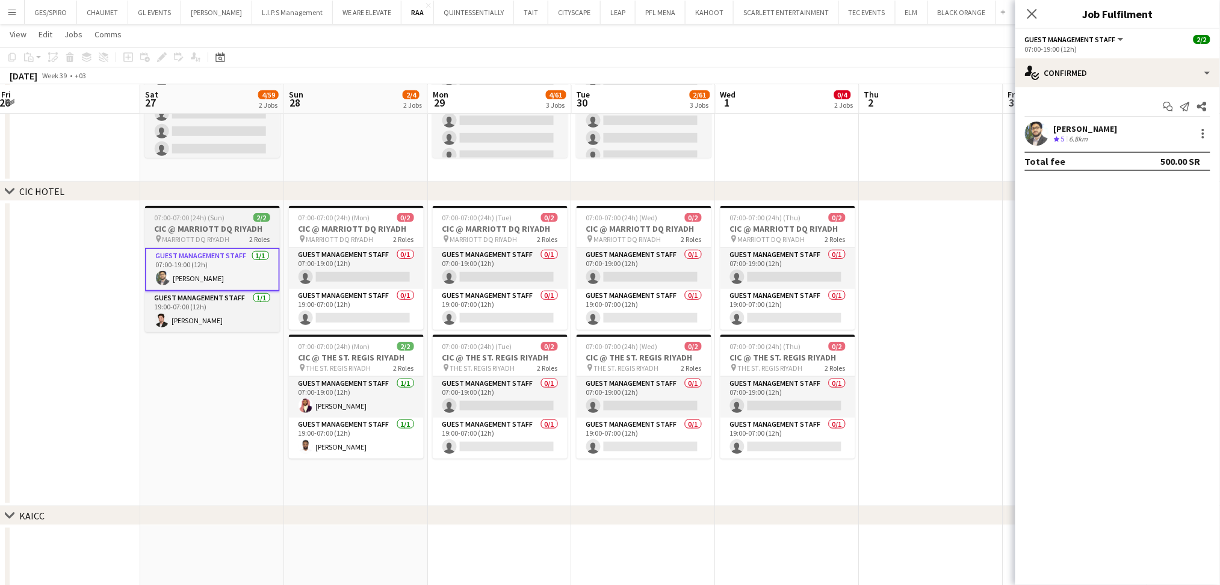
click at [229, 237] on div "pin MARRIOTT DQ RIYADH 2 Roles" at bounding box center [212, 239] width 135 height 10
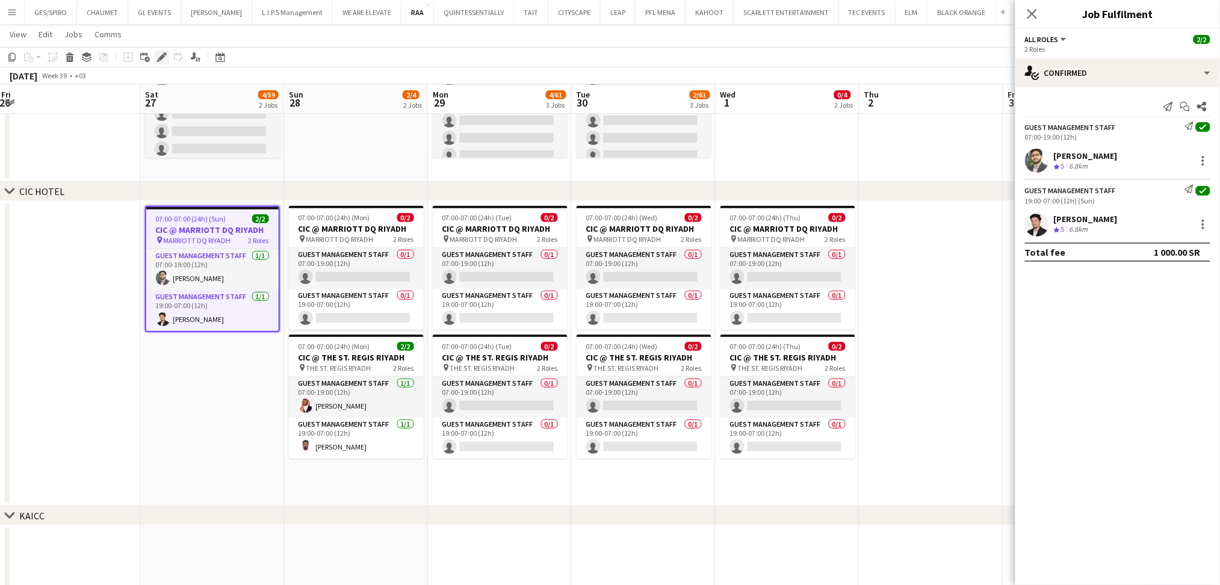
click at [162, 61] on icon "Edit" at bounding box center [162, 57] width 10 height 10
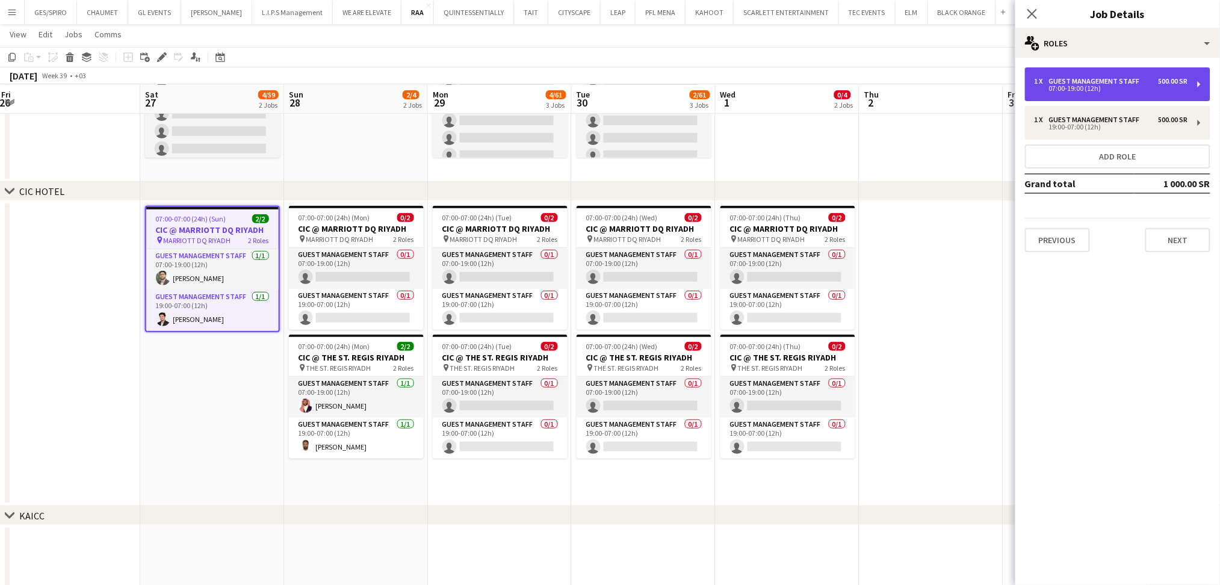
click at [1133, 87] on div "07:00-19:00 (12h)" at bounding box center [1111, 88] width 153 height 6
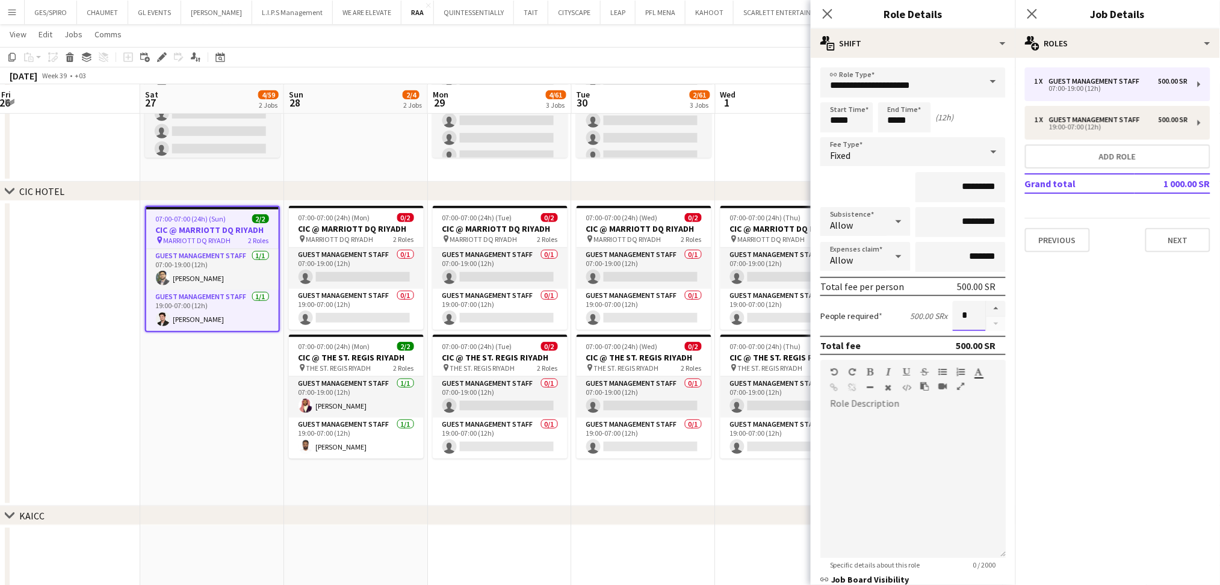
drag, startPoint x: 962, startPoint y: 316, endPoint x: 873, endPoint y: 313, distance: 89.1
click at [875, 314] on div "People required 500.00 SR x *" at bounding box center [912, 316] width 185 height 30
type input "*"
click at [916, 445] on div at bounding box center [912, 486] width 185 height 144
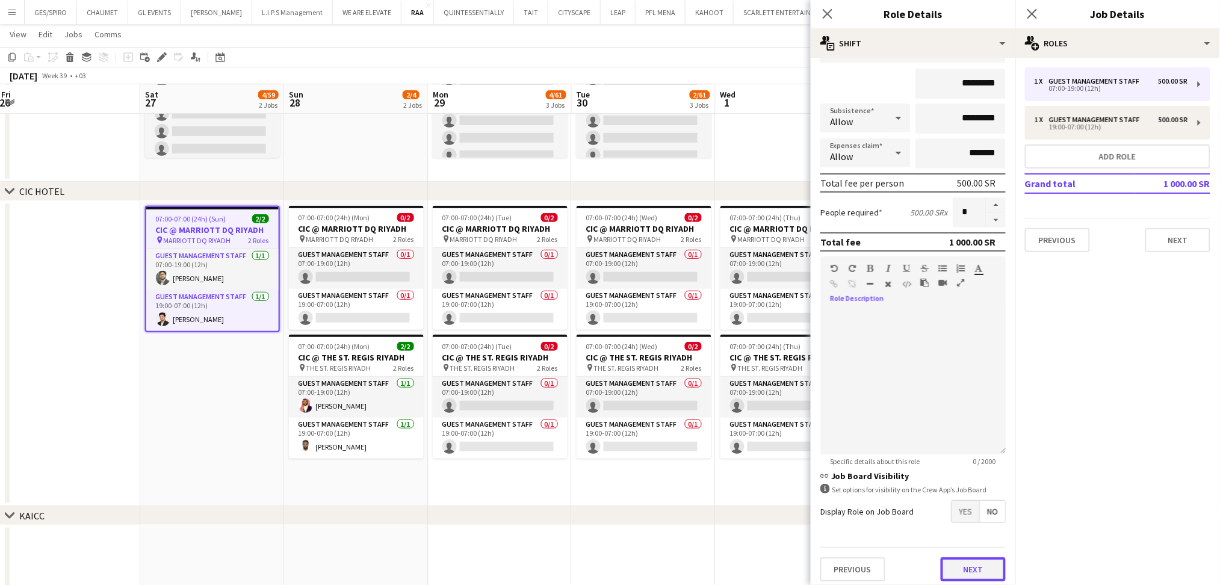
click at [974, 564] on button "Next" at bounding box center [973, 569] width 65 height 24
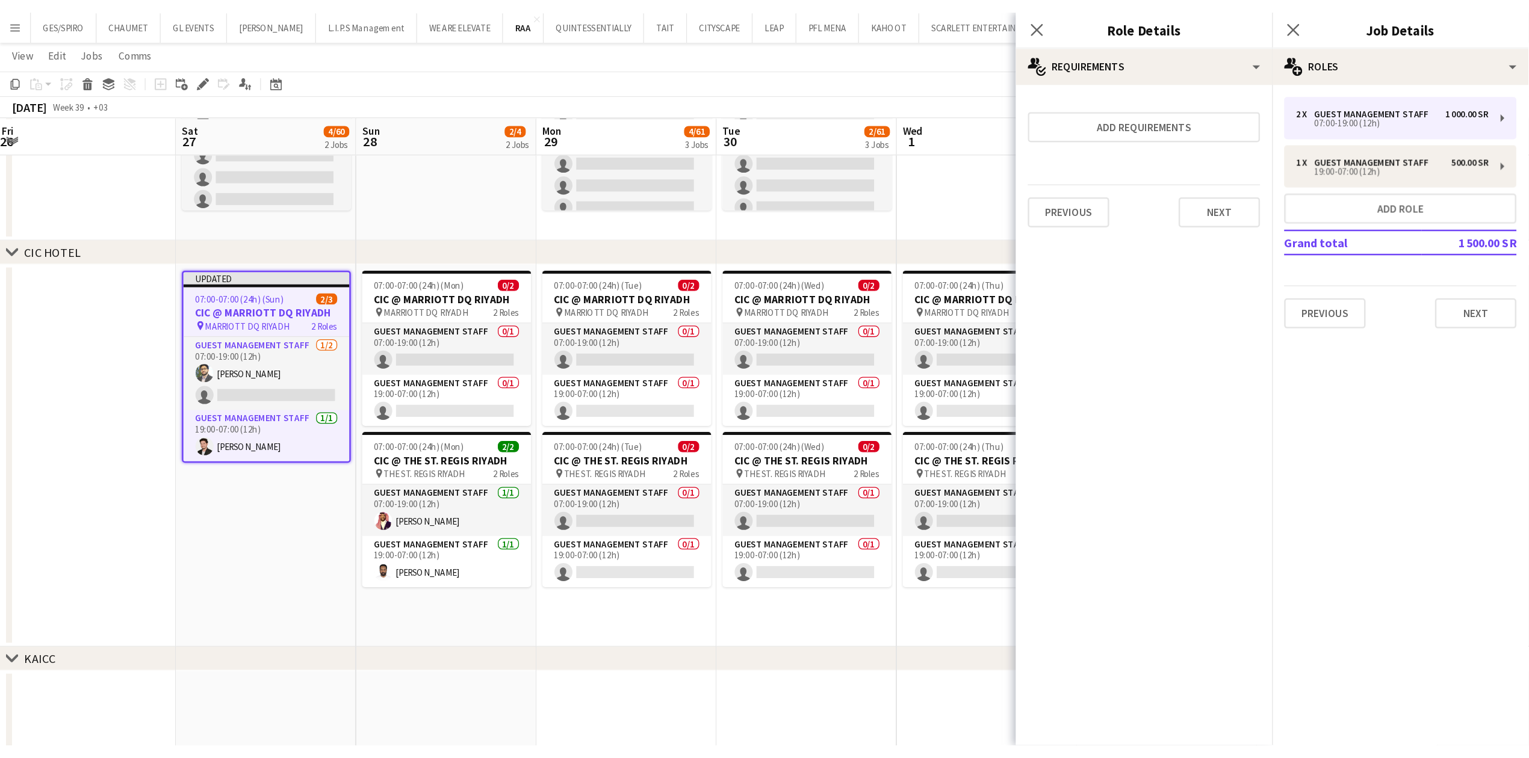
scroll to position [0, 0]
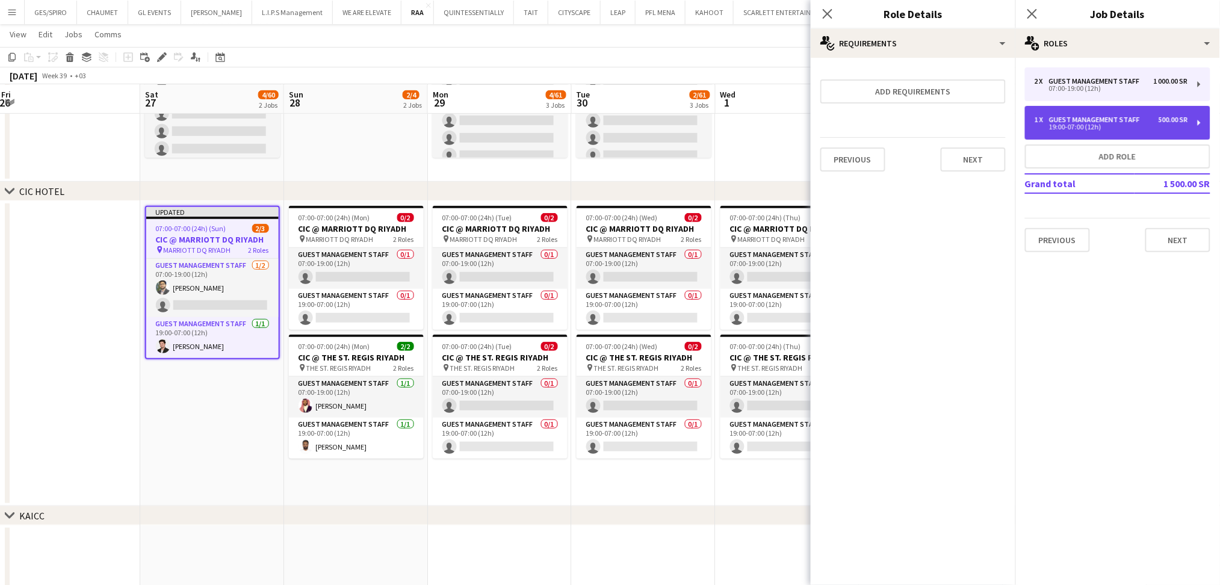
click at [1097, 124] on div "19:00-07:00 (12h)" at bounding box center [1111, 127] width 153 height 6
type input "*****"
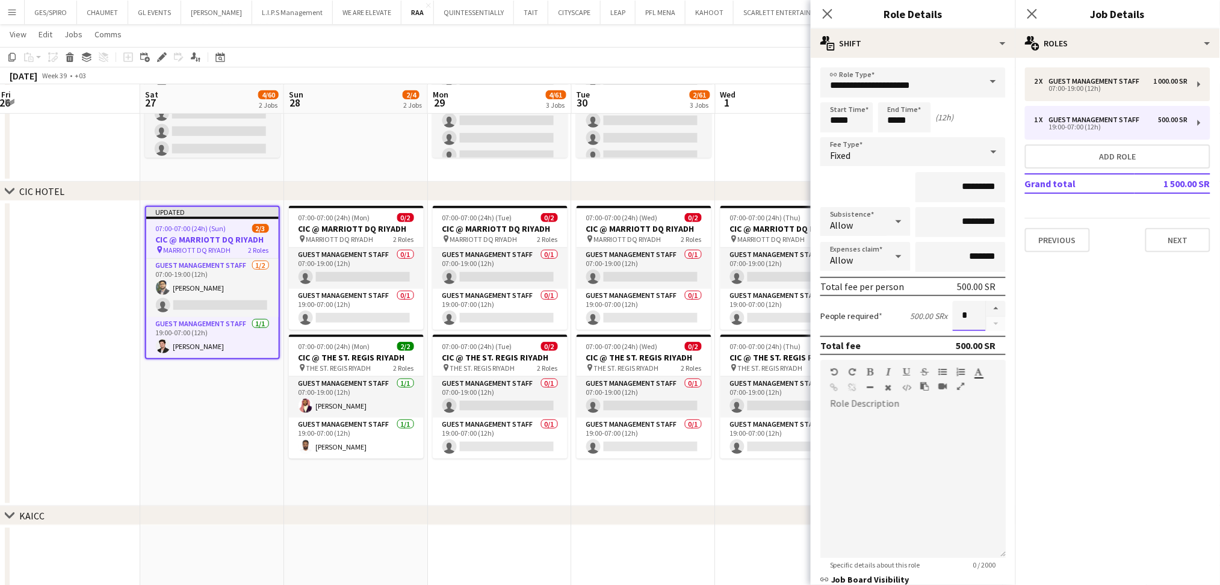
drag, startPoint x: 937, startPoint y: 313, endPoint x: 891, endPoint y: 323, distance: 46.7
click at [891, 323] on div "People required 500.00 SR x *" at bounding box center [912, 316] width 185 height 30
type input "*"
click at [829, 10] on icon "Close pop-in" at bounding box center [827, 13] width 11 height 11
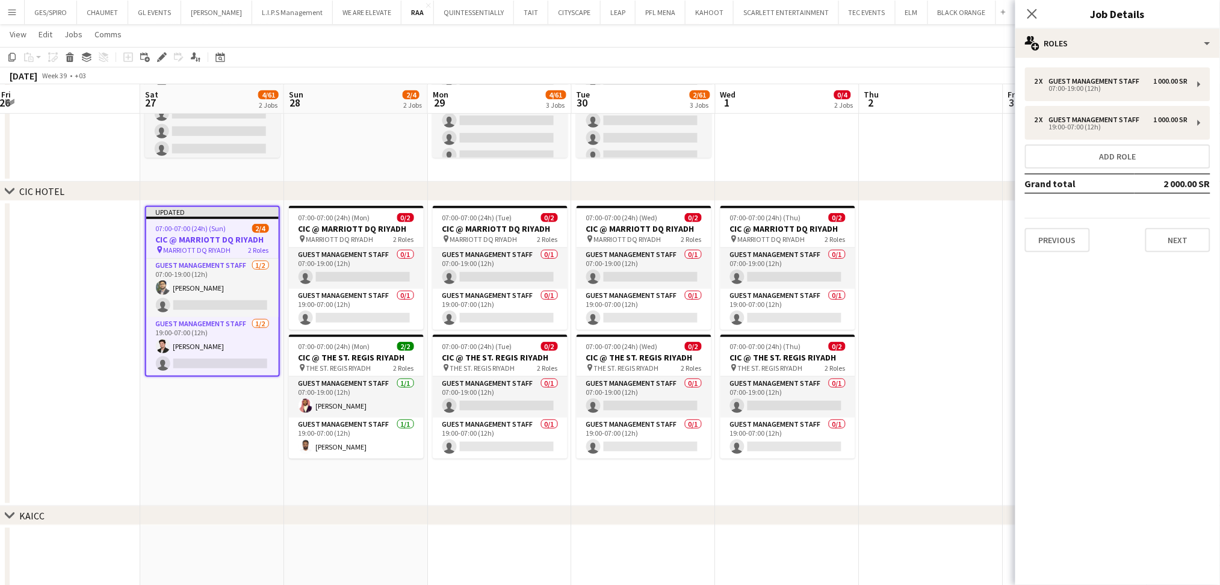
click at [964, 237] on app-date-cell at bounding box center [932, 353] width 144 height 305
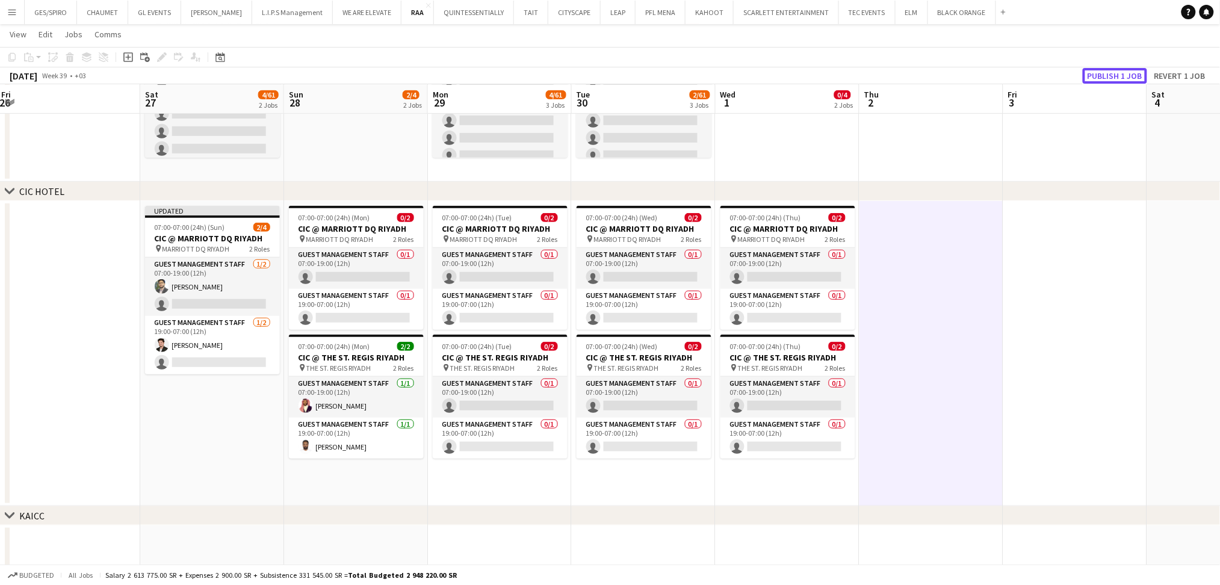
click at [1108, 76] on button "Publish 1 job" at bounding box center [1115, 76] width 64 height 16
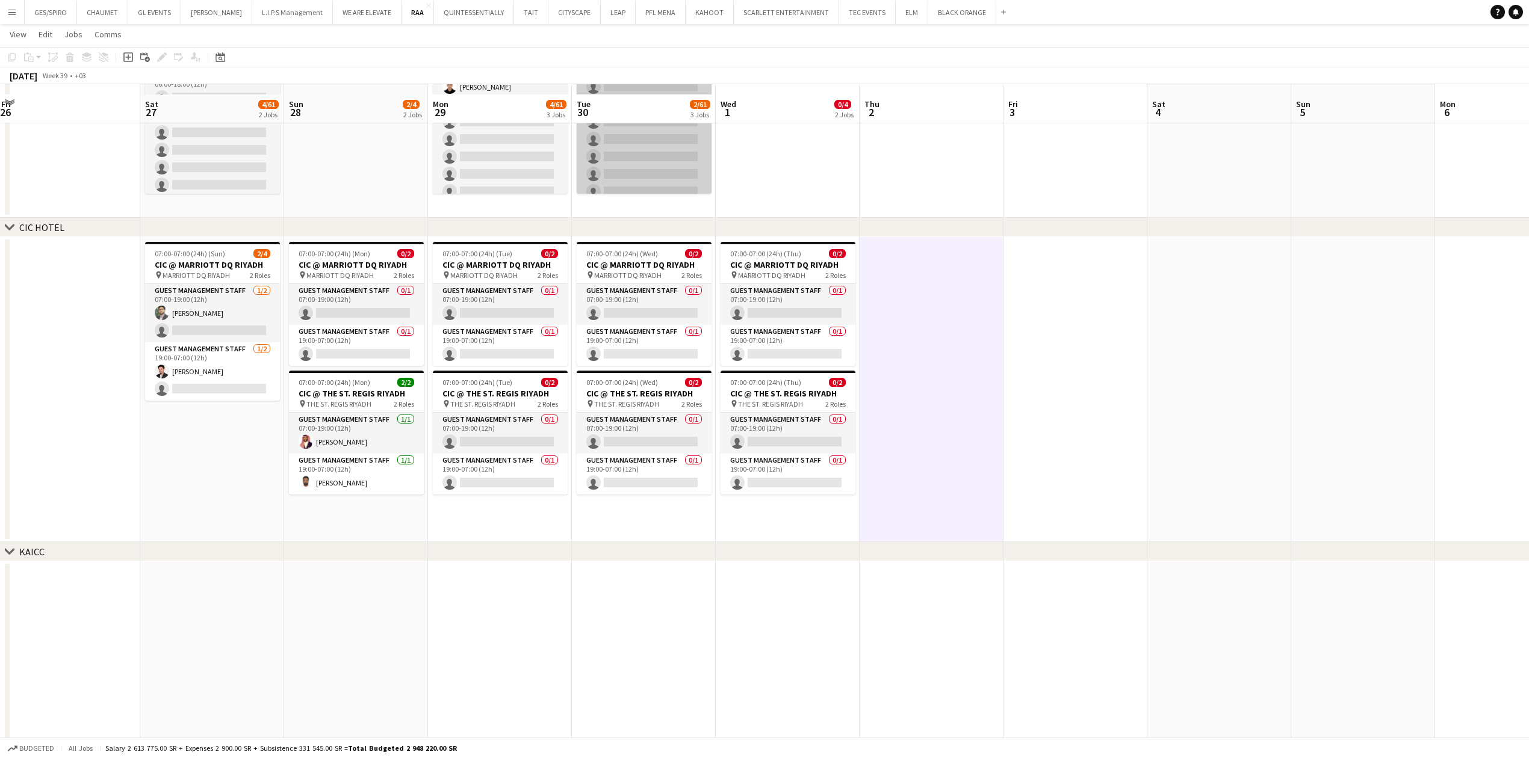
scroll to position [80, 0]
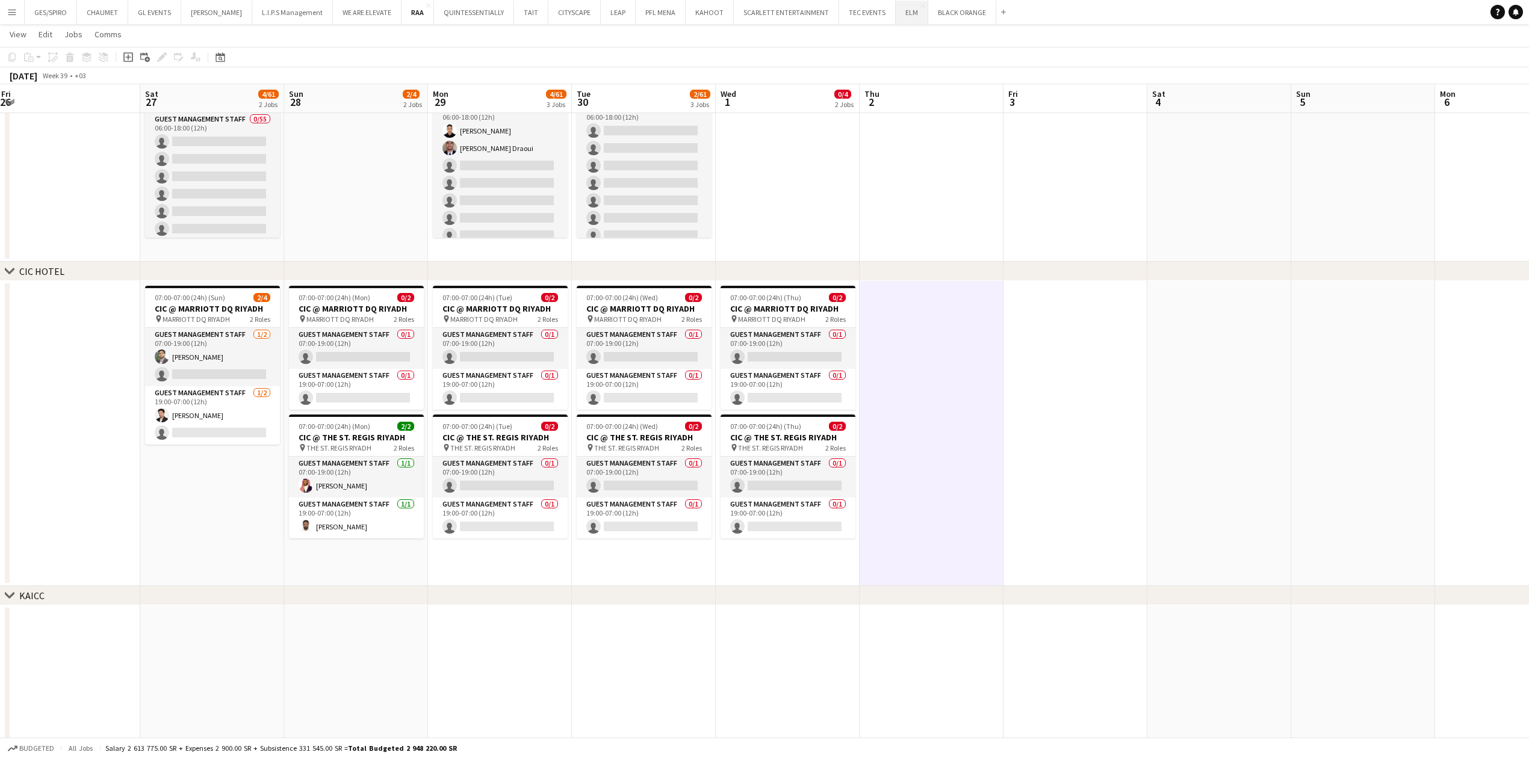
click at [905, 15] on button "ELM Close" at bounding box center [912, 12] width 33 height 23
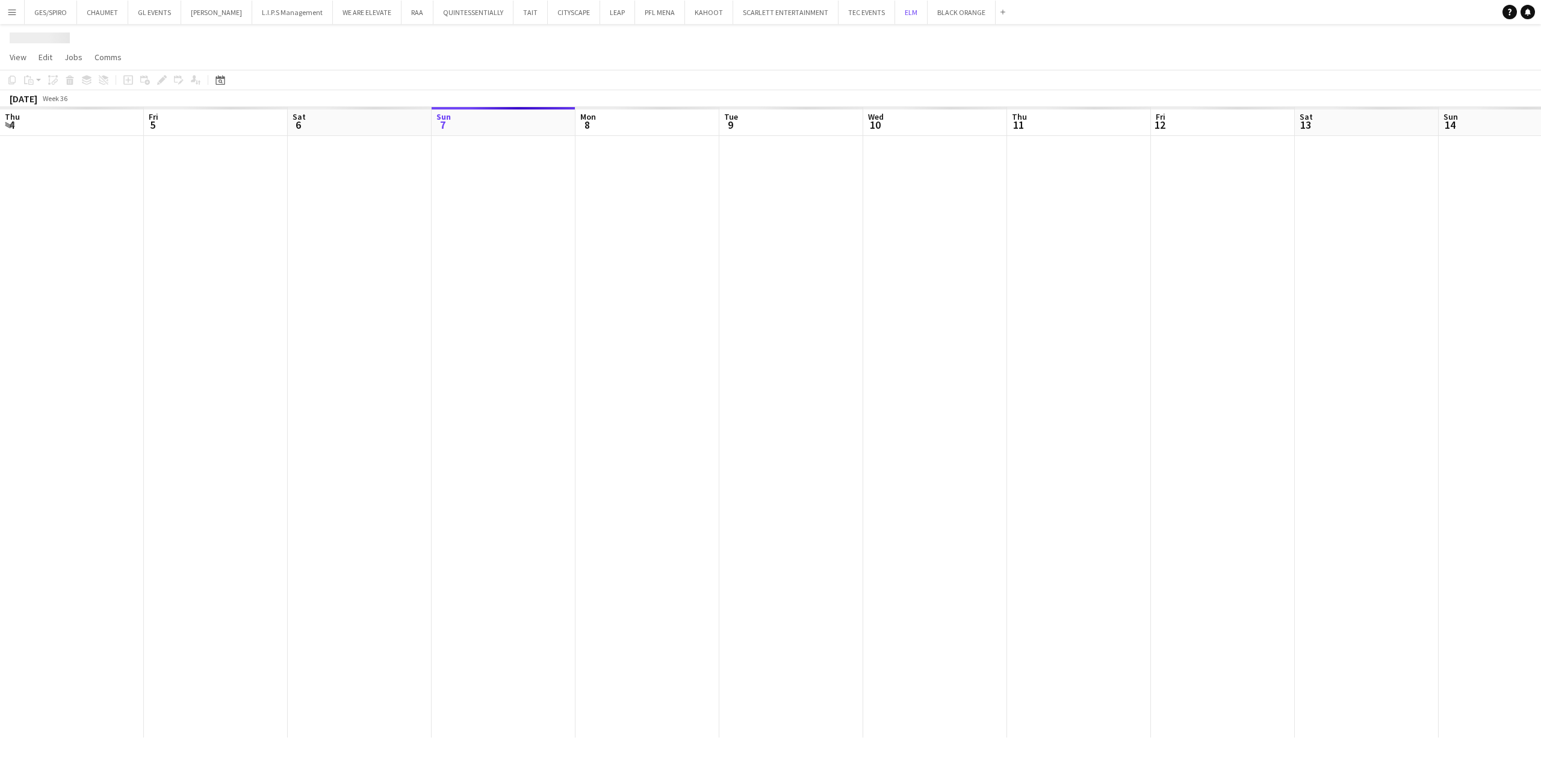
scroll to position [0, 288]
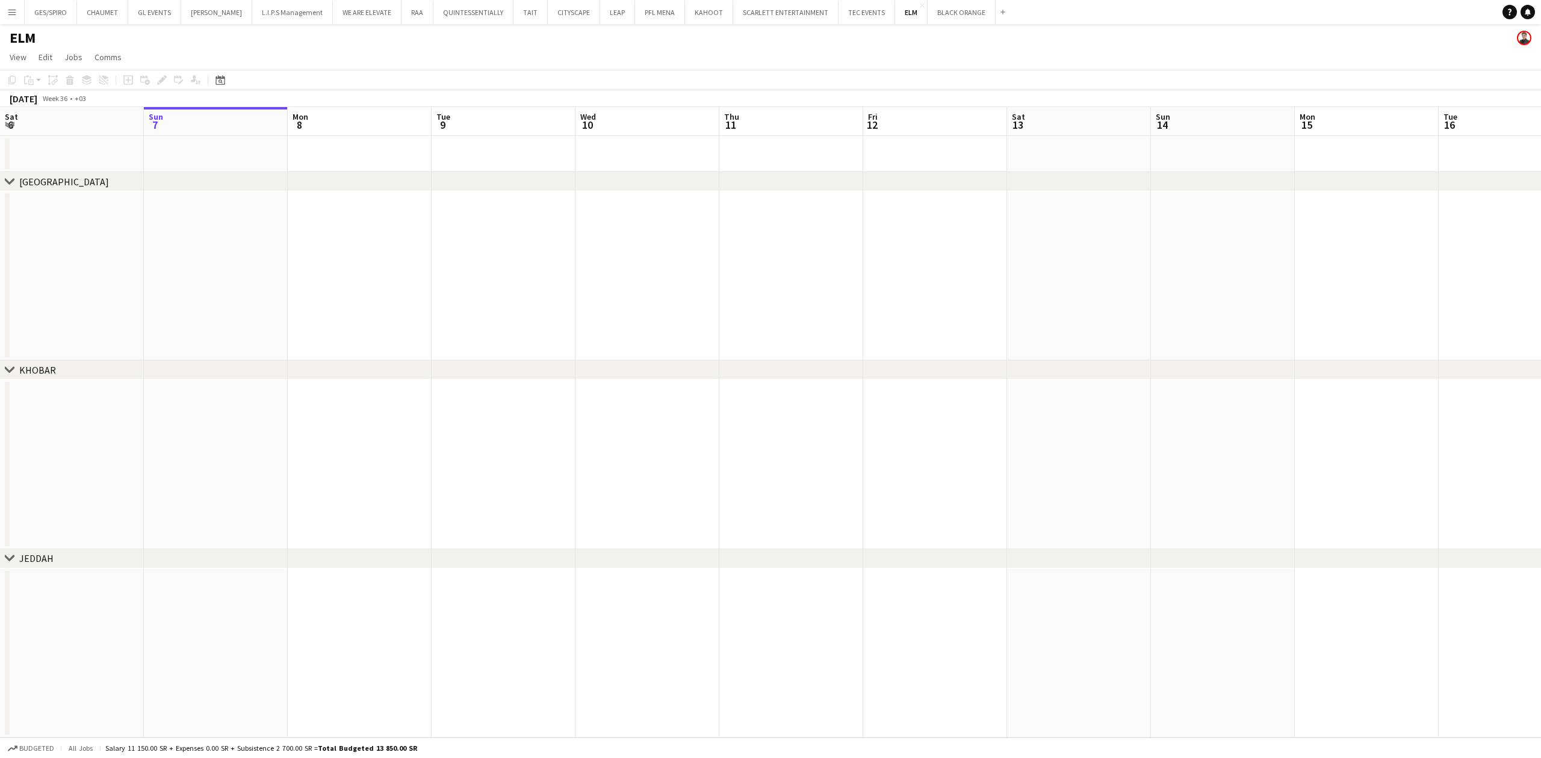
drag, startPoint x: 1104, startPoint y: 369, endPoint x: 649, endPoint y: 326, distance: 457.1
click at [291, 408] on div "chevron-right Riyadh chevron-right KHOBAR chevron-right JEDDAH Thu 4 Fri 5 Sat …" at bounding box center [770, 422] width 1541 height 631
drag, startPoint x: 903, startPoint y: 329, endPoint x: 388, endPoint y: 350, distance: 515.7
click at [388, 350] on app-calendar-viewport "Sun 7 Mon 8 Tue 9 Wed 10 Thu 11 Fri 12 Sat 13 Sun 14 Mon 15 Tue 16 Wed 17 Thu 1…" at bounding box center [770, 422] width 1541 height 631
drag, startPoint x: 892, startPoint y: 312, endPoint x: 202, endPoint y: 359, distance: 691.4
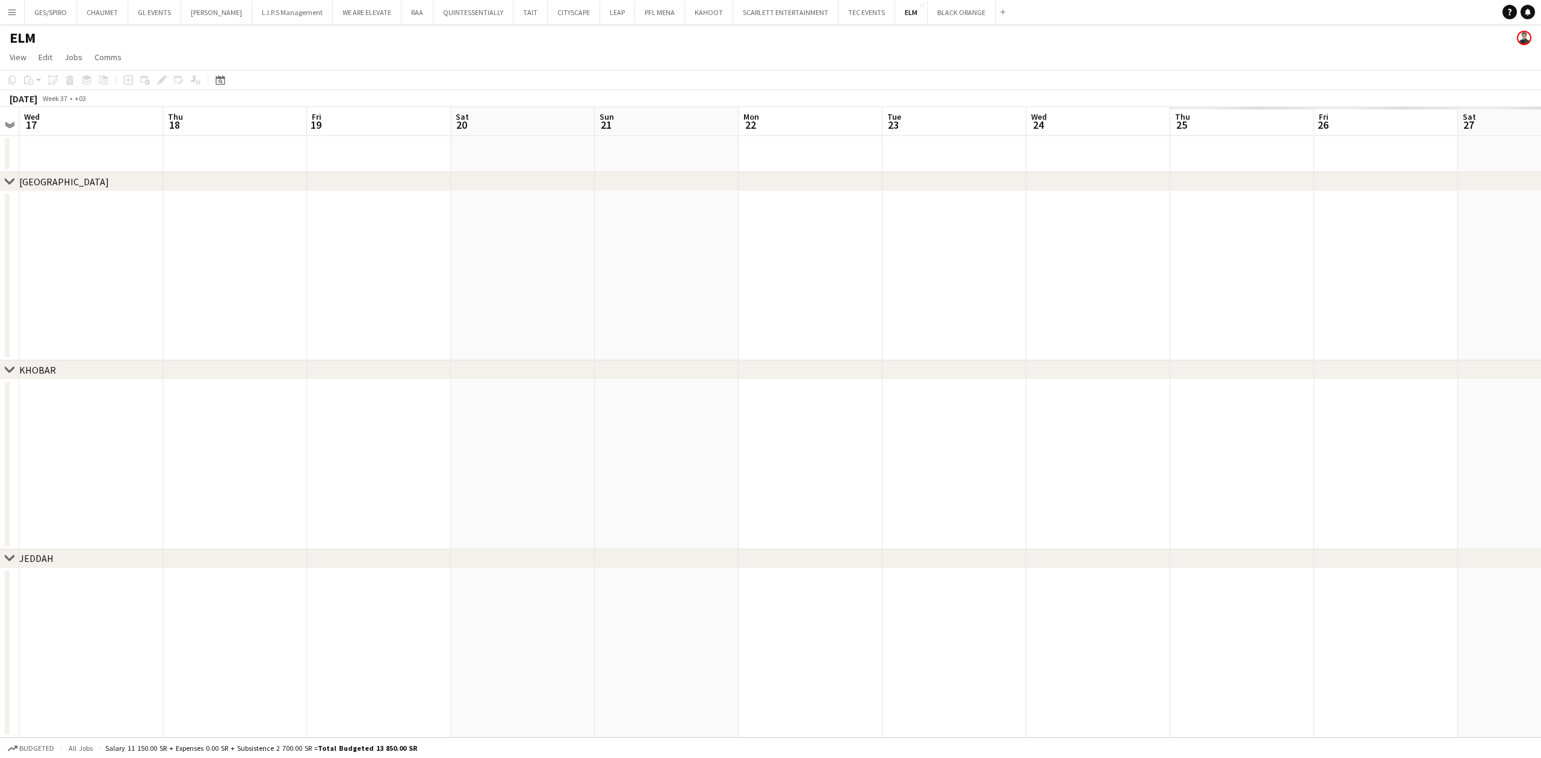
click at [202, 359] on app-calendar-viewport "Sun 14 Mon 15 Tue 16 Wed 17 Thu 18 Fri 19 Sat 20 Sun 21 Mon 22 Tue 23 Wed 24 Th…" at bounding box center [770, 422] width 1541 height 631
drag, startPoint x: 1226, startPoint y: 270, endPoint x: 999, endPoint y: 241, distance: 228.8
click at [410, 299] on app-calendar-viewport "Sun 21 Mon 22 Tue 23 Wed 24 Thu 25 Fri 26 Sat 27 Sun 28 Mon 29 Tue 30 Wed 1 Thu…" at bounding box center [770, 422] width 1541 height 631
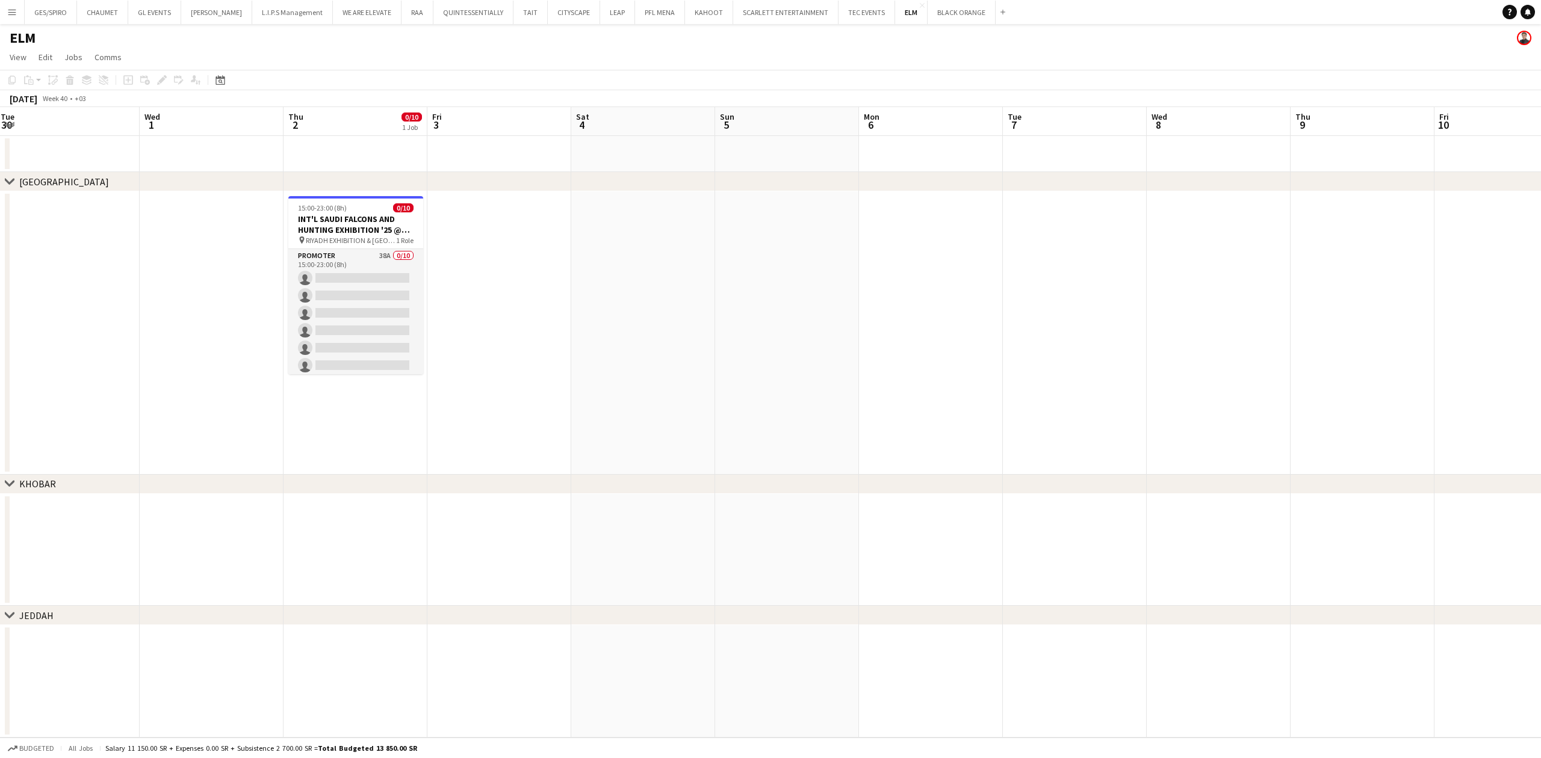
drag, startPoint x: 1120, startPoint y: 241, endPoint x: 503, endPoint y: 355, distance: 627.4
click at [503, 355] on app-calendar-viewport "Sat 27 Sun 28 Mon 29 Tue 30 Wed 1 Thu 2 0/10 1 Job Fri 3 Sat 4 Sun 5 Mon 6 Tue …" at bounding box center [770, 422] width 1541 height 631
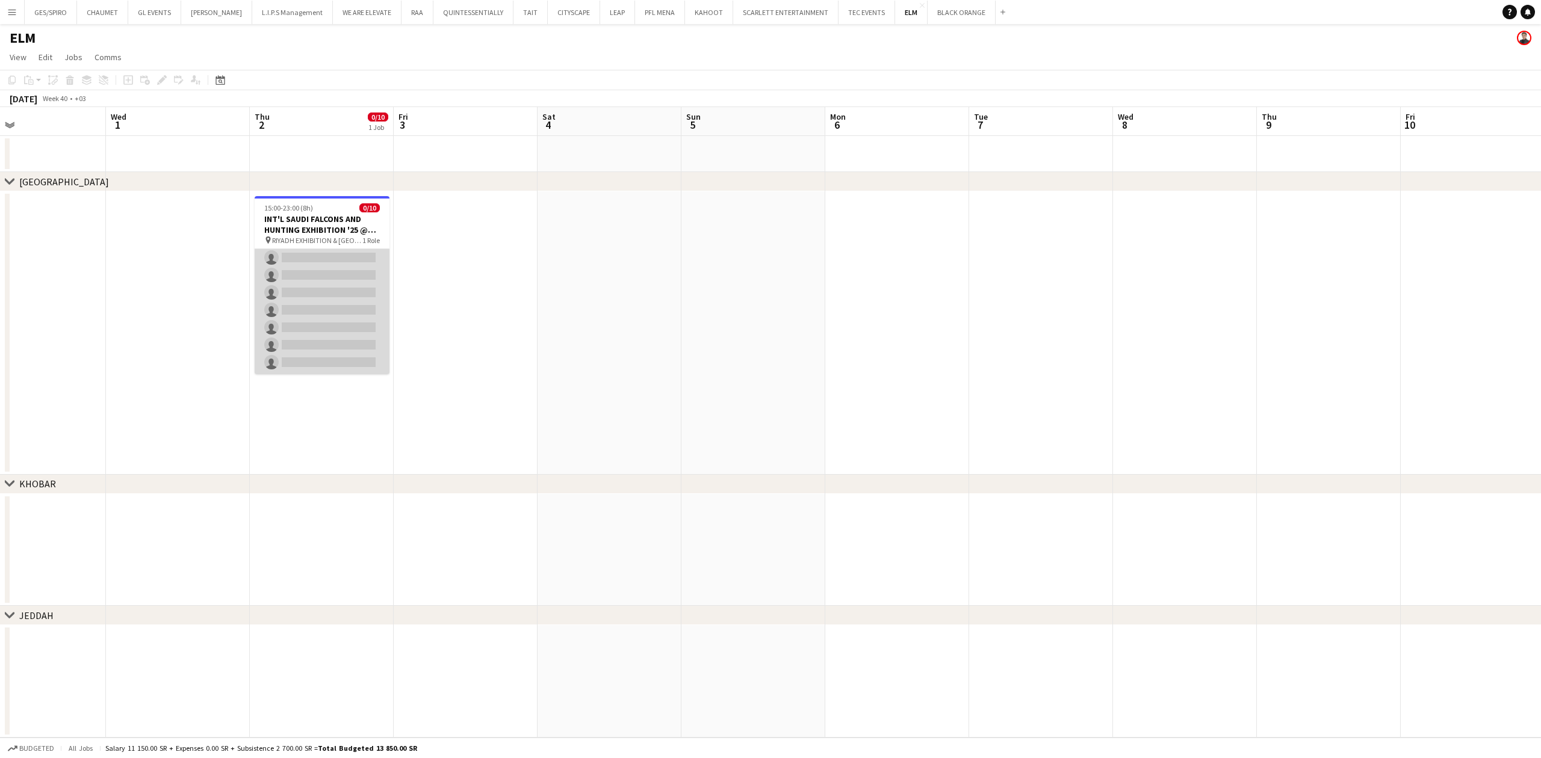
click at [339, 317] on app-card-role "Promoter 38A 0/10 15:00-23:00 (8h) single-neutral-actions single-neutral-action…" at bounding box center [322, 275] width 135 height 198
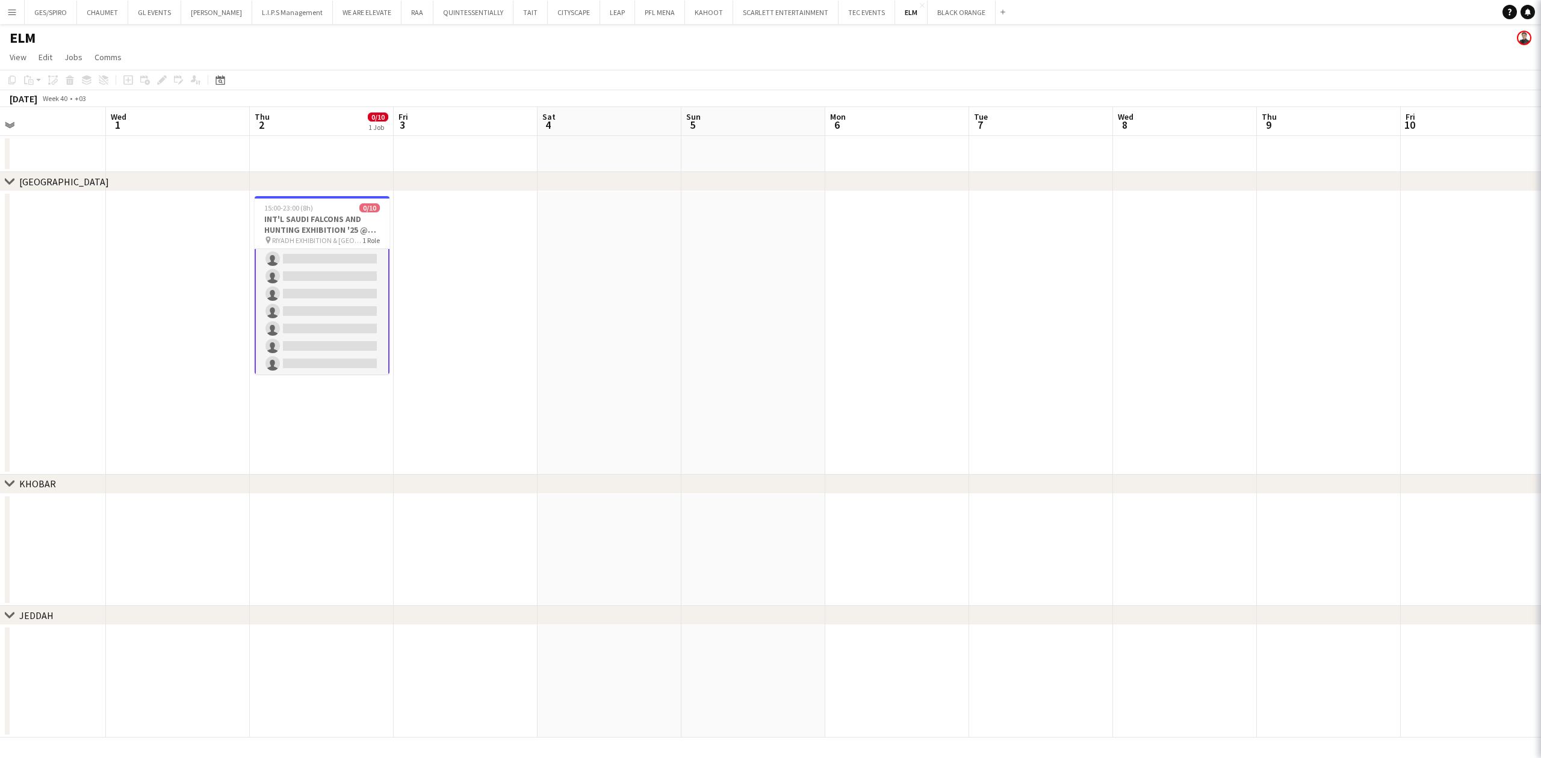
scroll to position [73, 0]
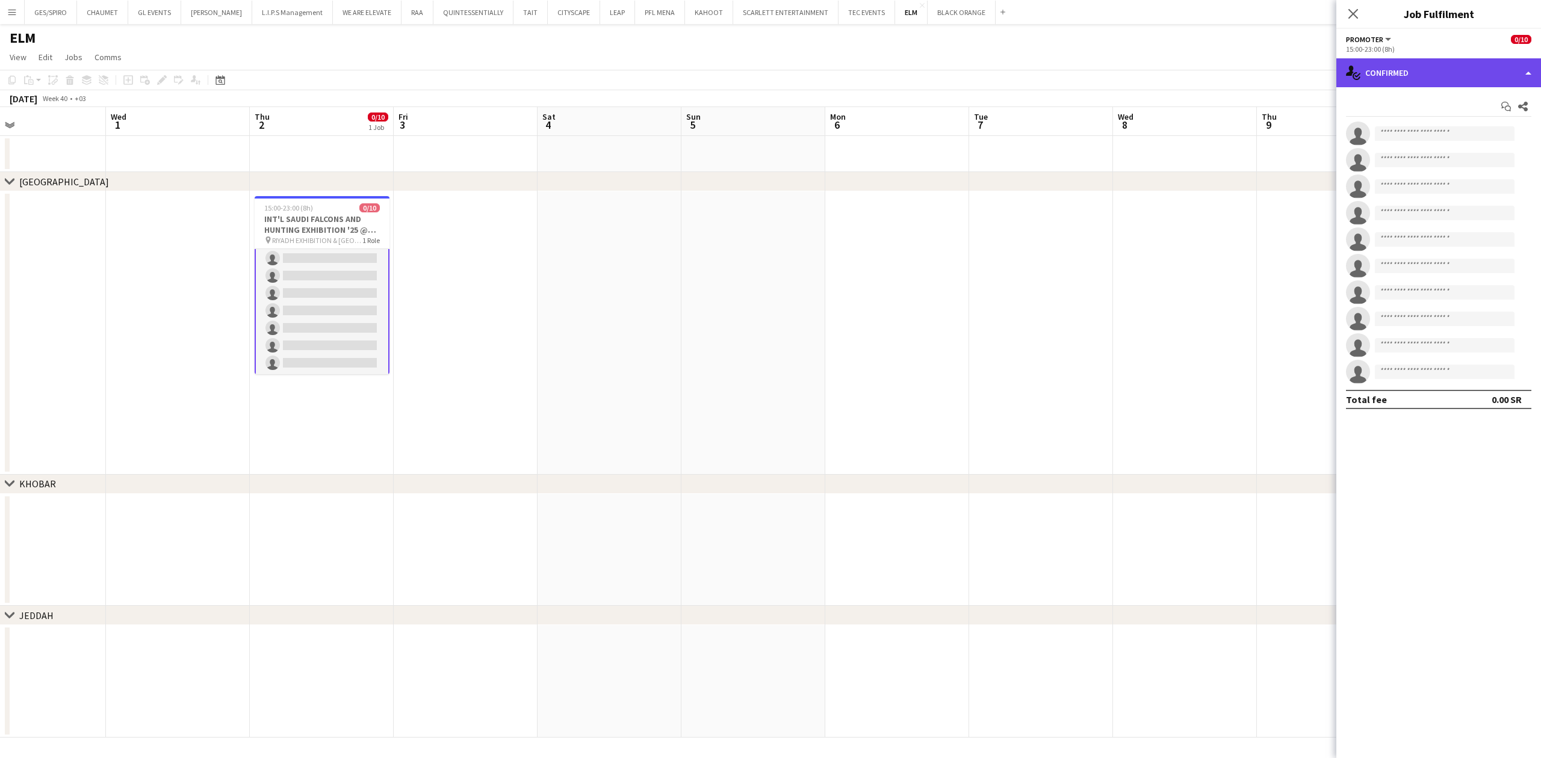
click at [1220, 66] on div "single-neutral-actions-check-2 Confirmed" at bounding box center [1438, 72] width 205 height 29
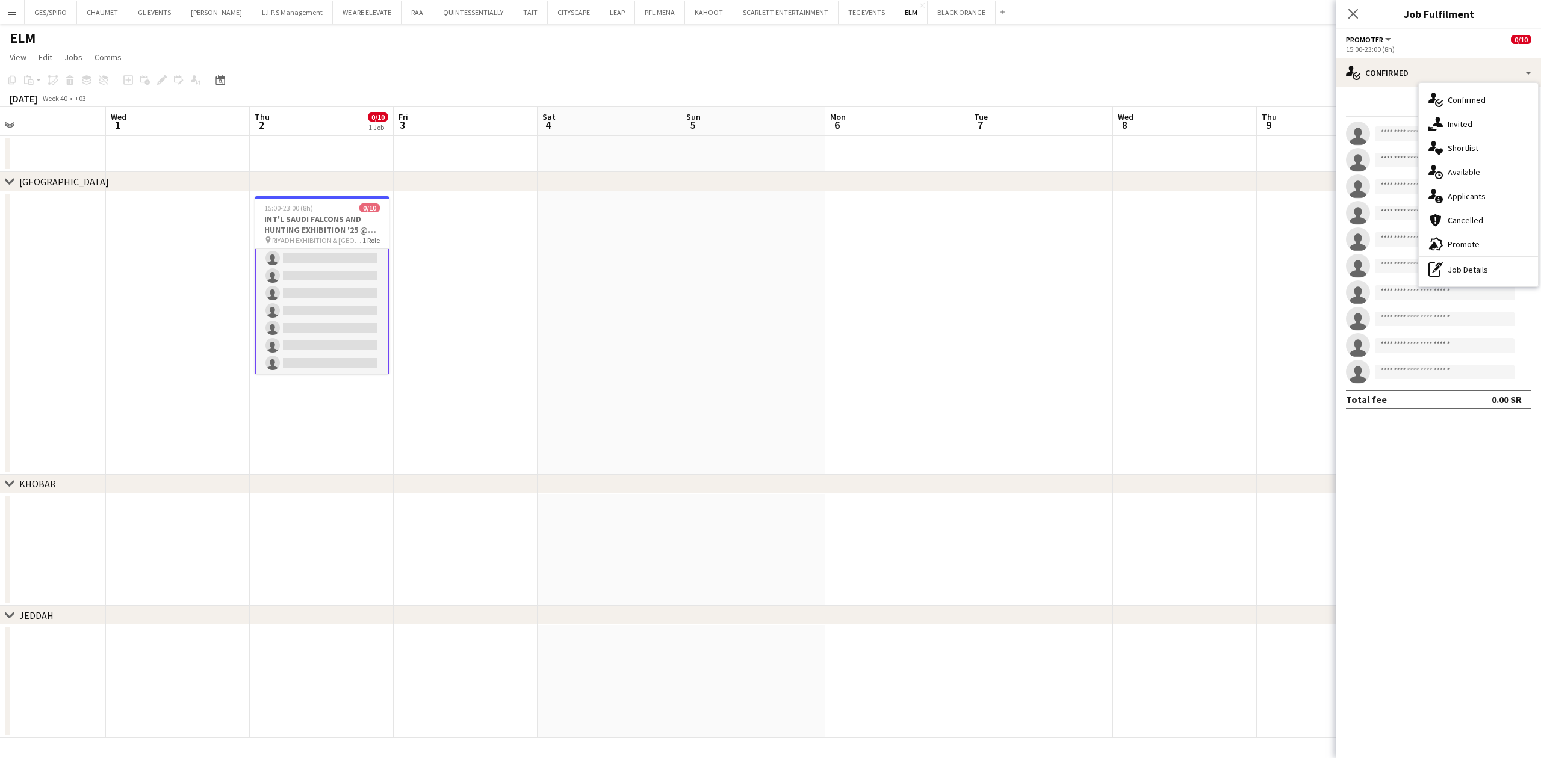
drag, startPoint x: 1489, startPoint y: 189, endPoint x: 1484, endPoint y: 197, distance: 9.4
click at [1220, 190] on div "single-neutral-actions-information Applicants" at bounding box center [1478, 196] width 119 height 24
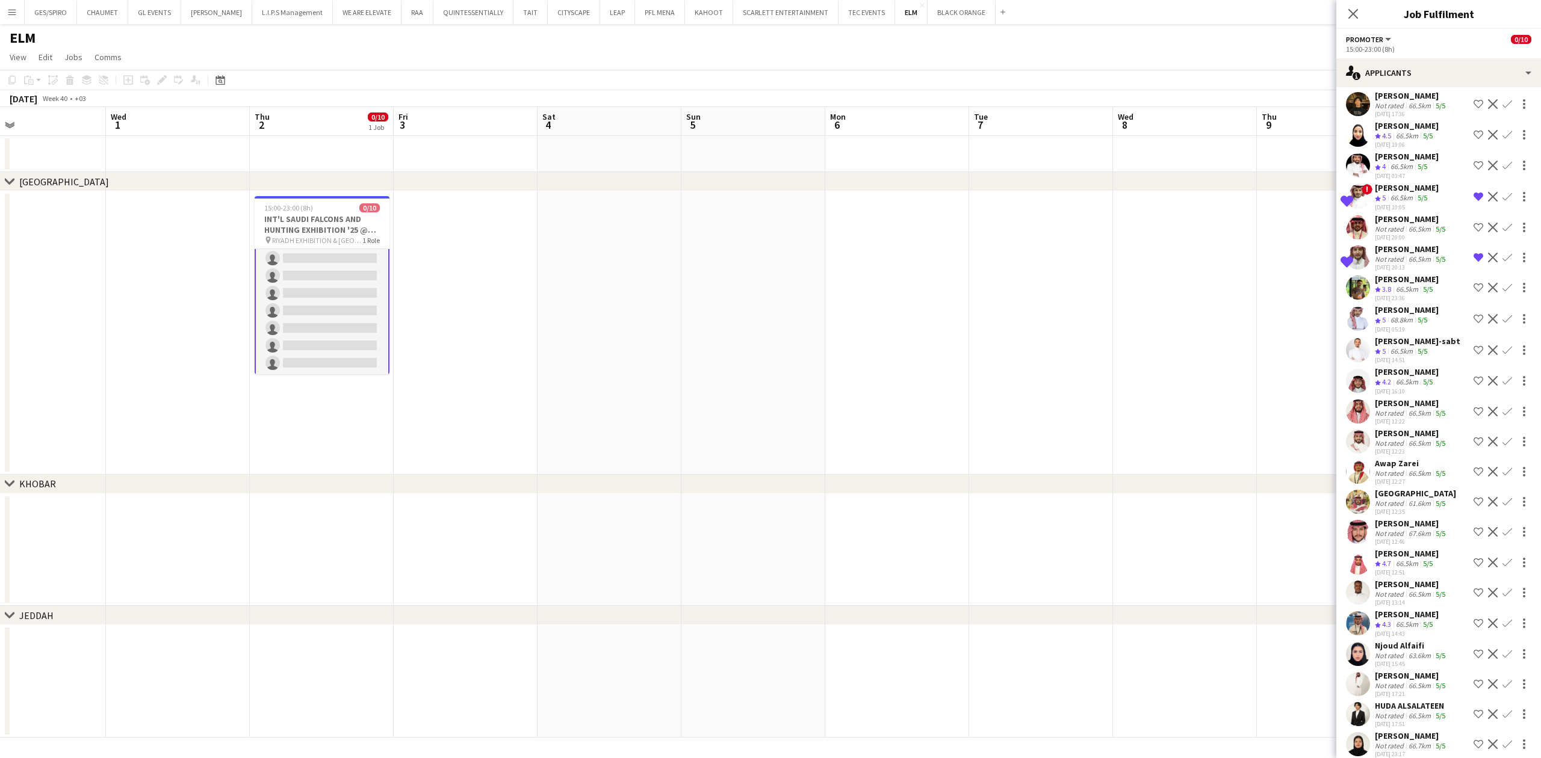
scroll to position [578, 0]
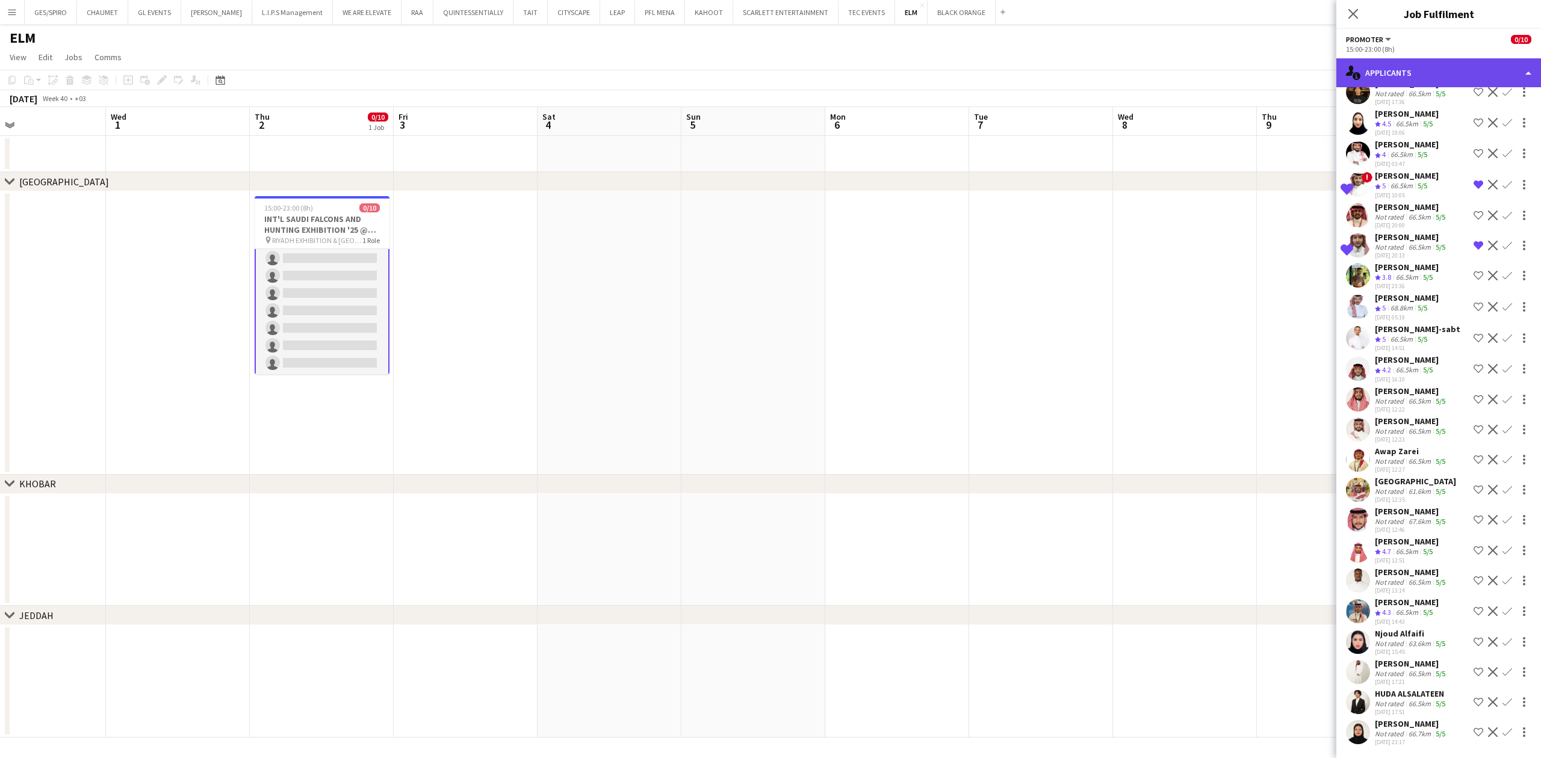
click at [1220, 63] on div "single-neutral-actions-information Applicants" at bounding box center [1438, 72] width 205 height 29
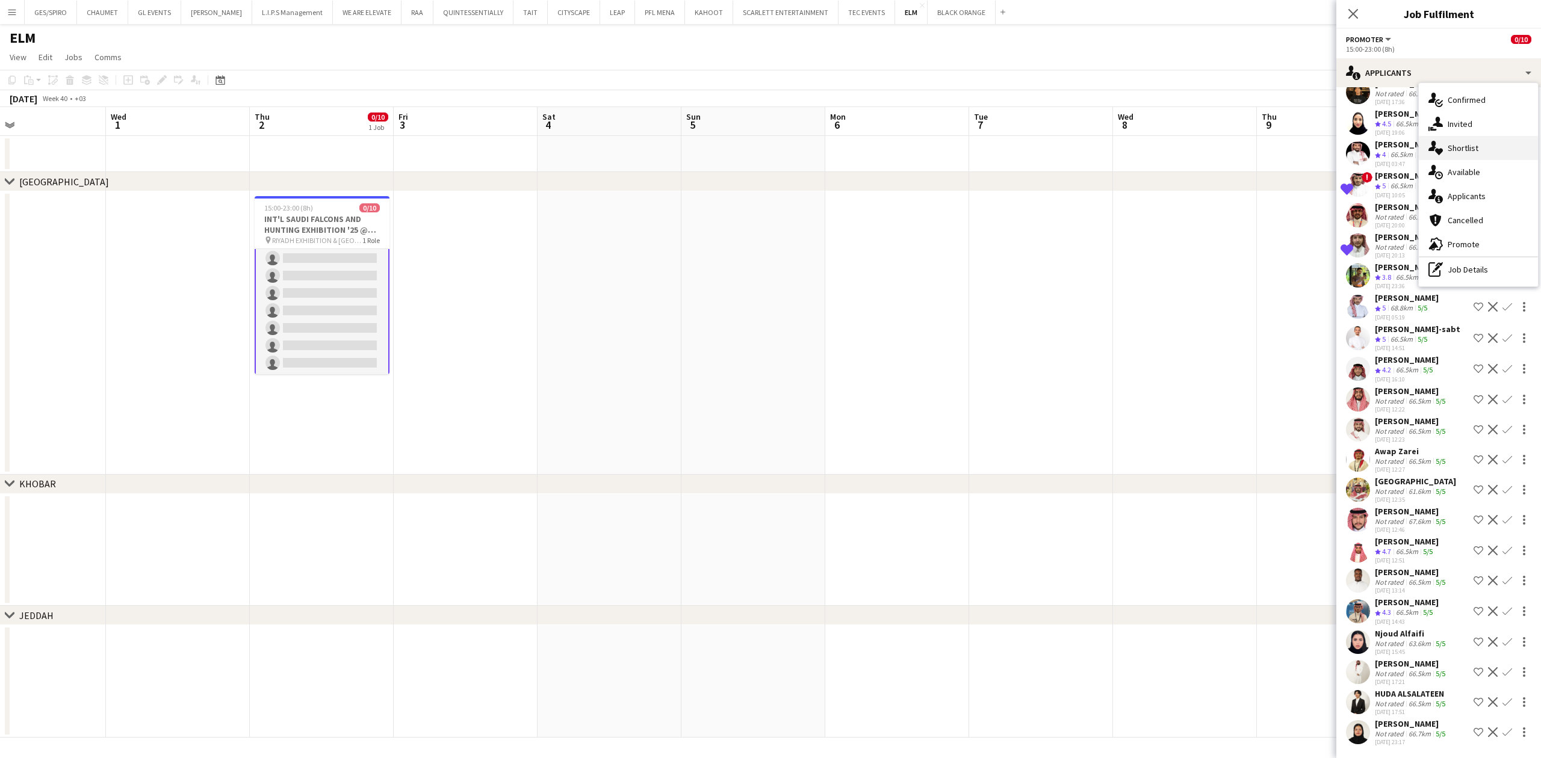
click at [1220, 150] on span "Shortlist" at bounding box center [1463, 148] width 31 height 11
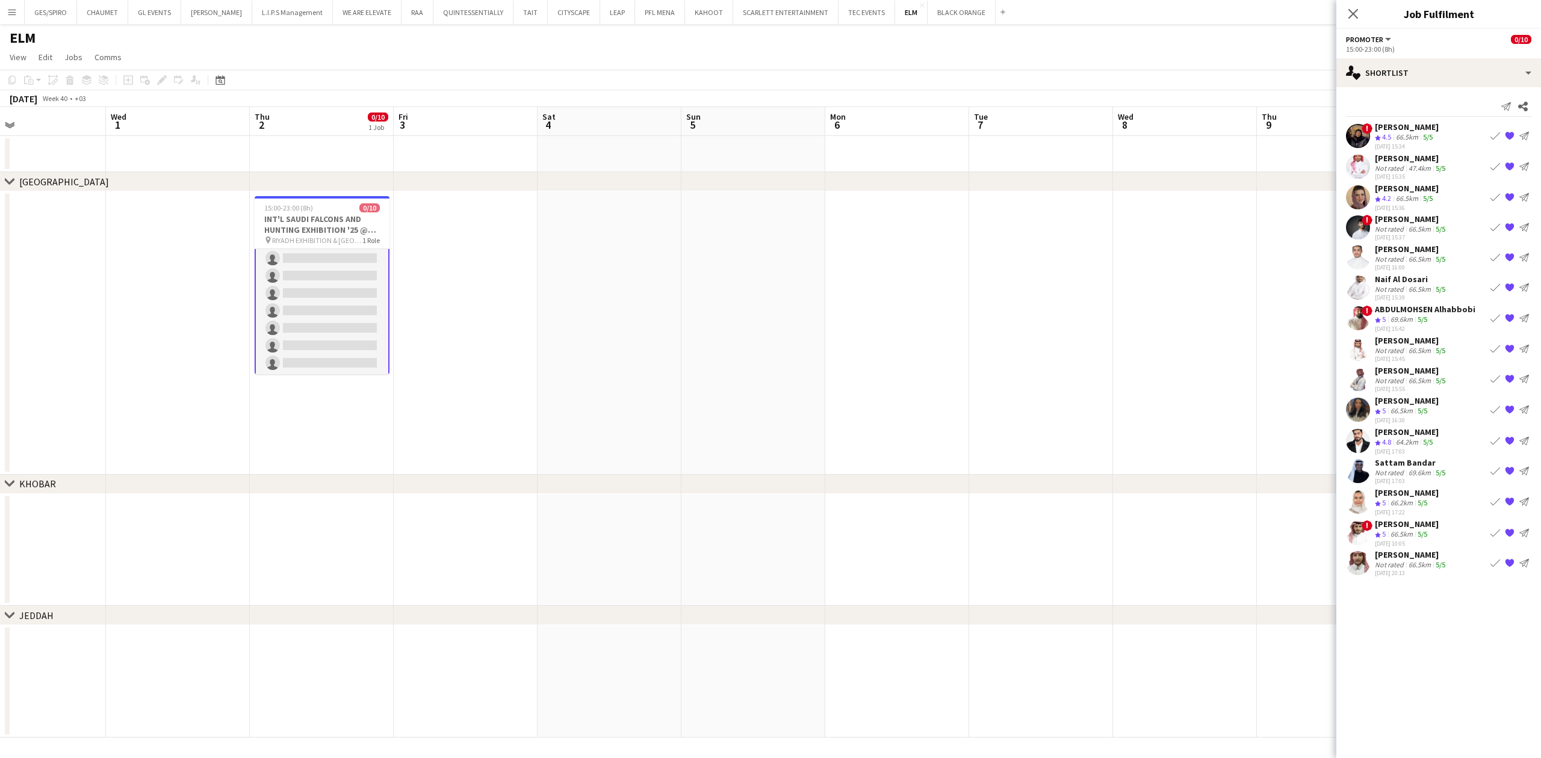
click at [1220, 164] on div "47.4km" at bounding box center [1419, 168] width 27 height 9
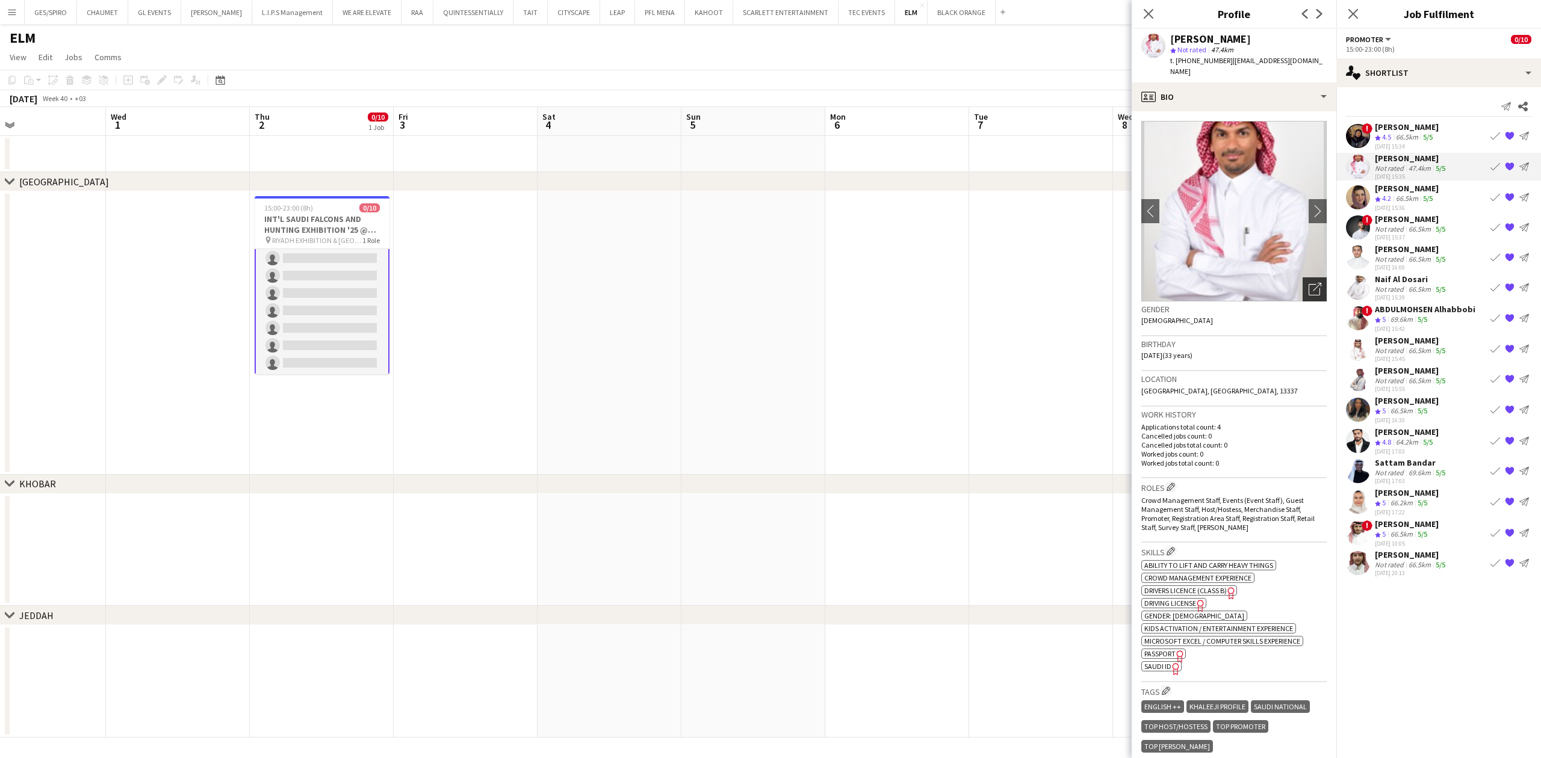
click at [1220, 283] on icon "Open photos pop-in" at bounding box center [1315, 289] width 13 height 13
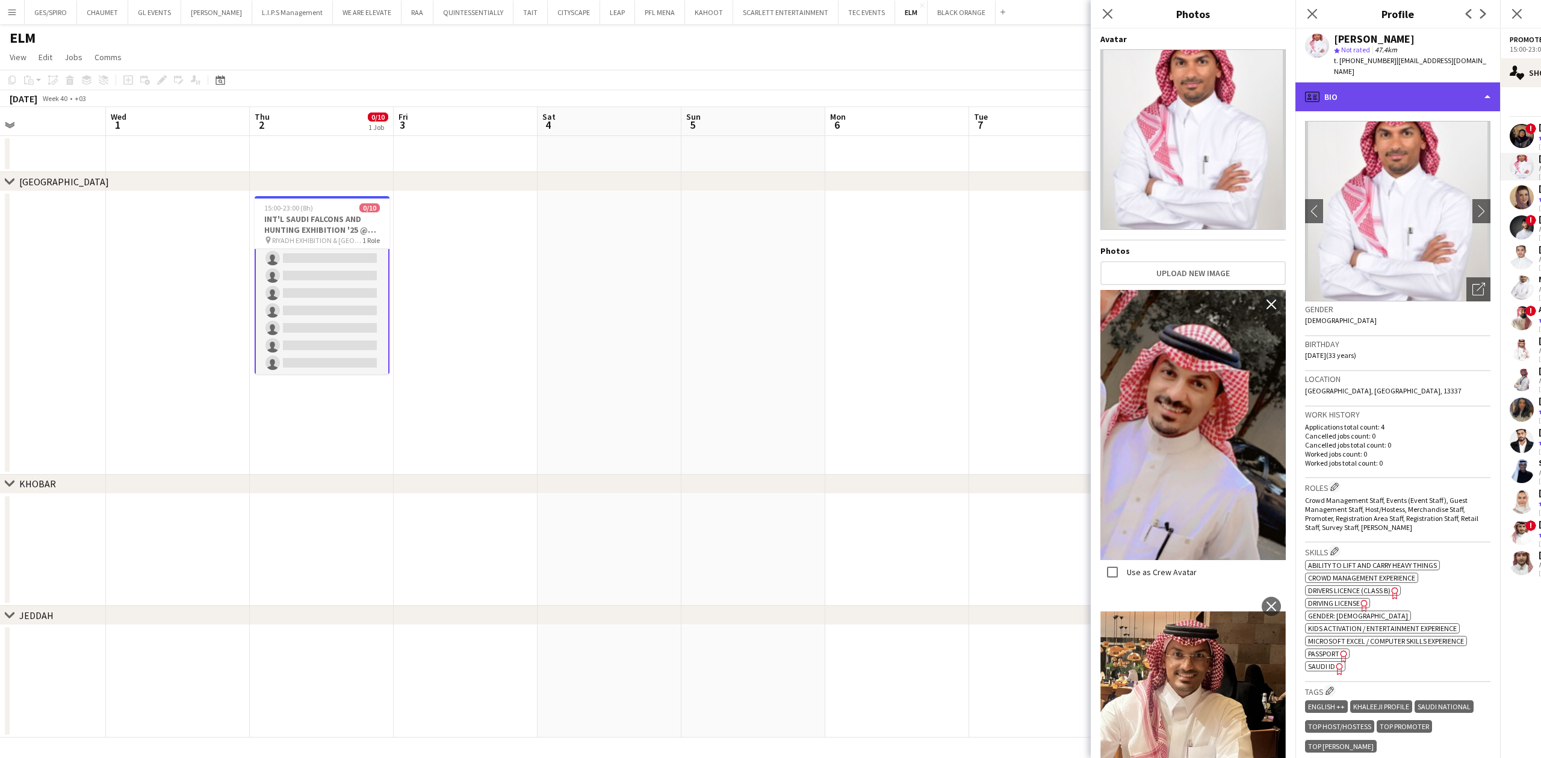
click at [1220, 82] on div "profile Bio" at bounding box center [1397, 96] width 205 height 29
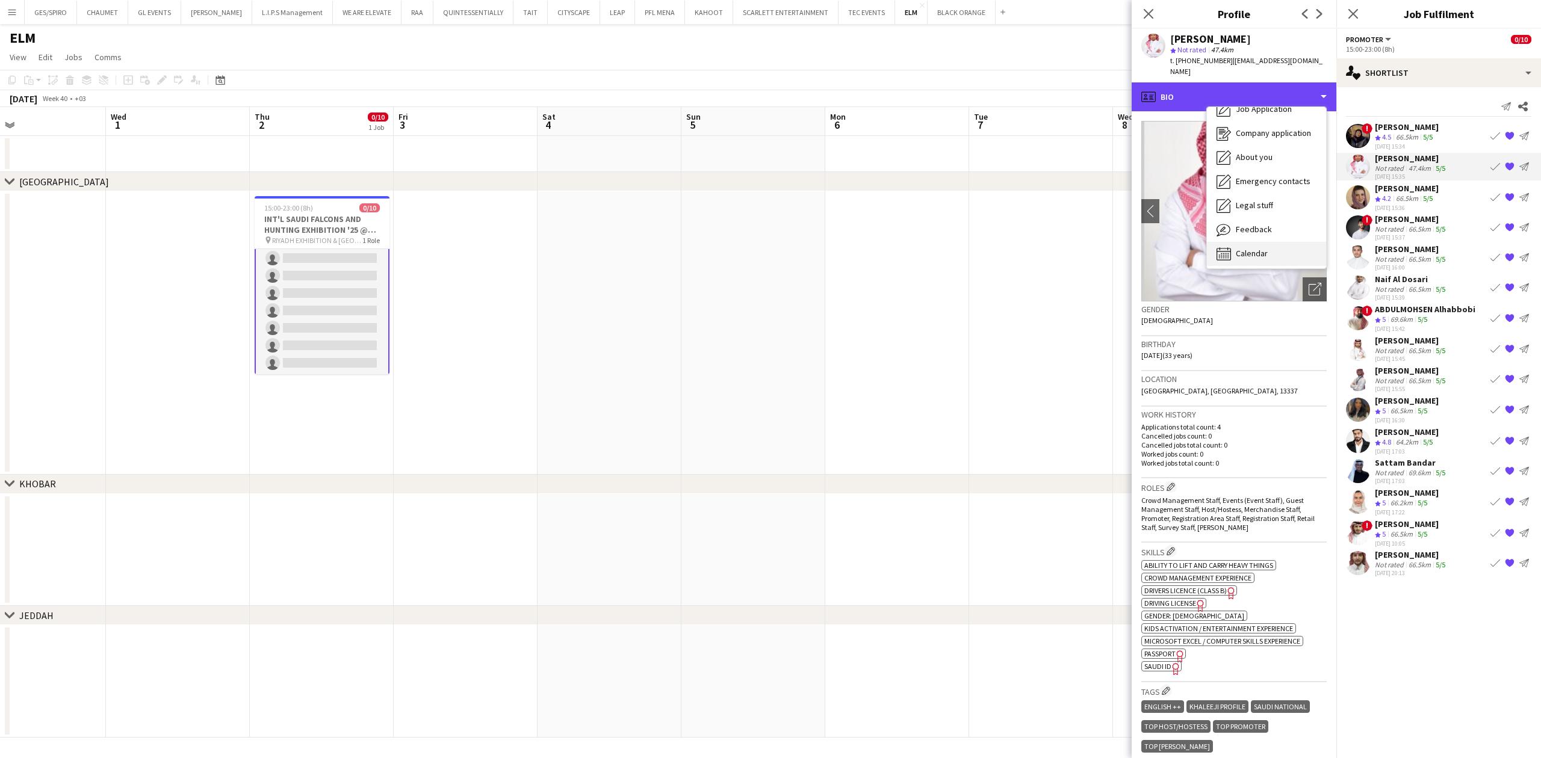
scroll to position [41, 0]
click at [1220, 240] on div "Calendar Calendar" at bounding box center [1266, 252] width 119 height 24
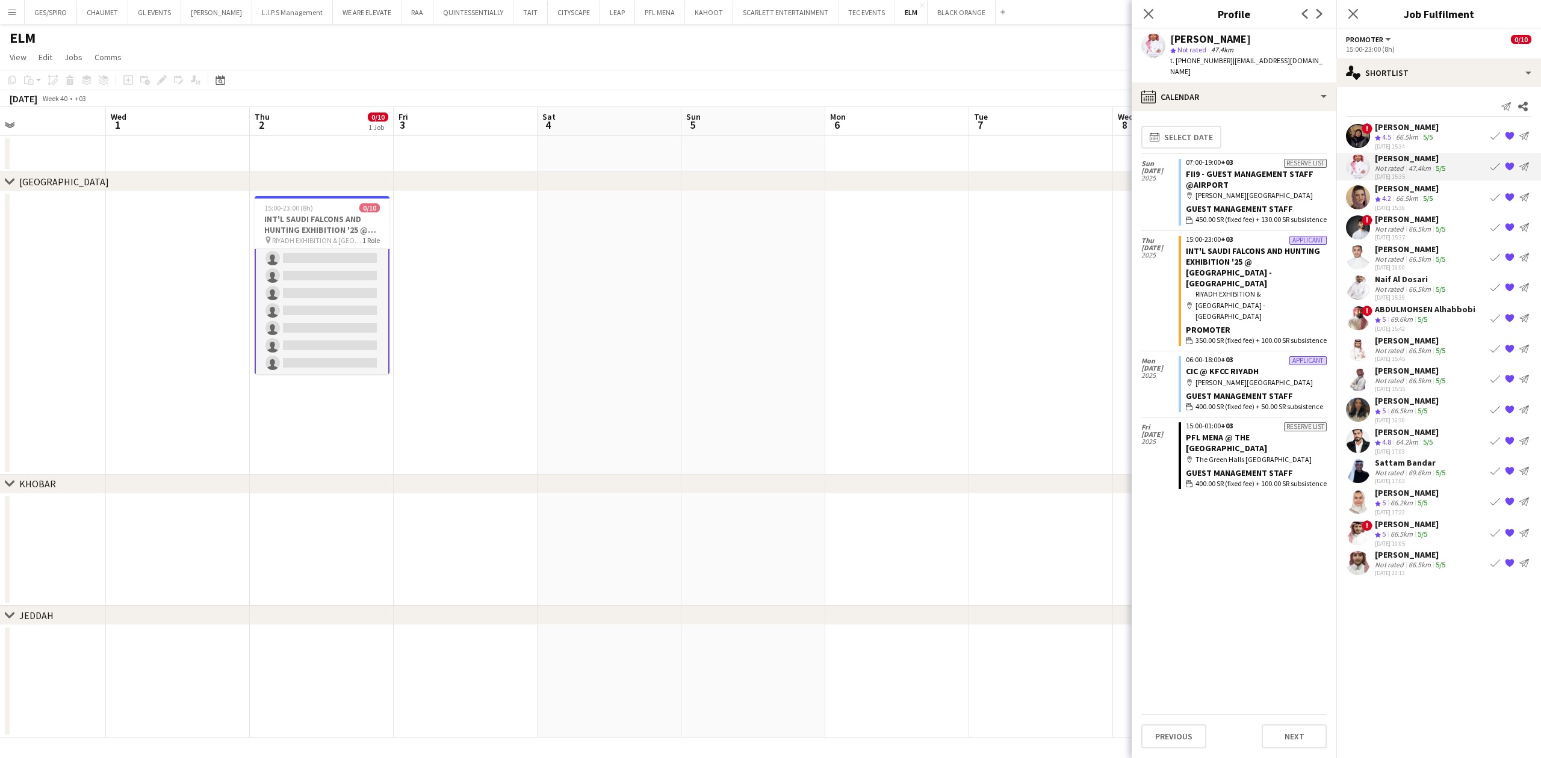
click at [1220, 391] on div "Guest Management Staff" at bounding box center [1256, 396] width 141 height 11
click at [1220, 200] on div "66.5km" at bounding box center [1406, 199] width 27 height 10
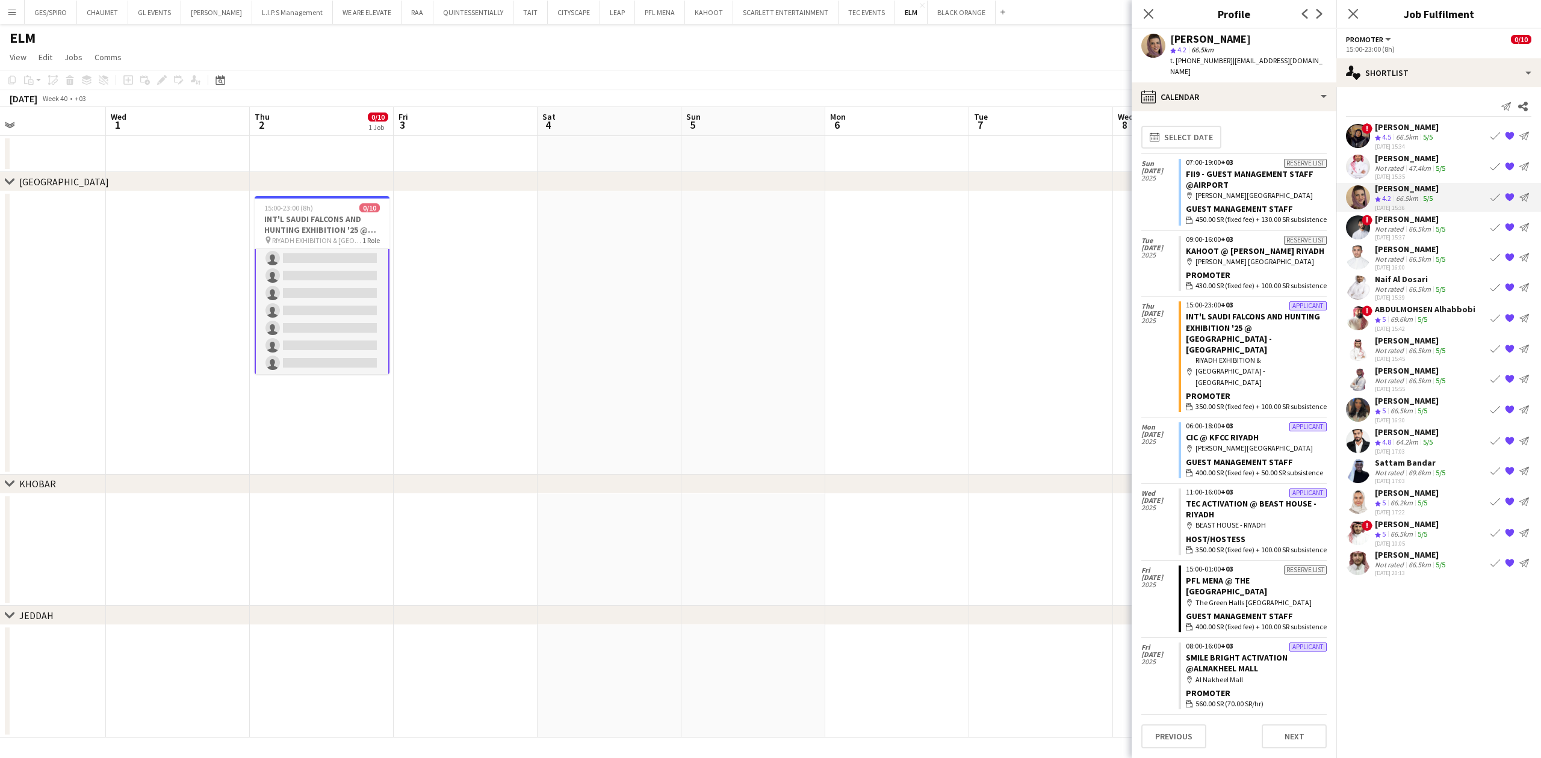
click at [1220, 442] on div "64.2km" at bounding box center [1406, 443] width 27 height 10
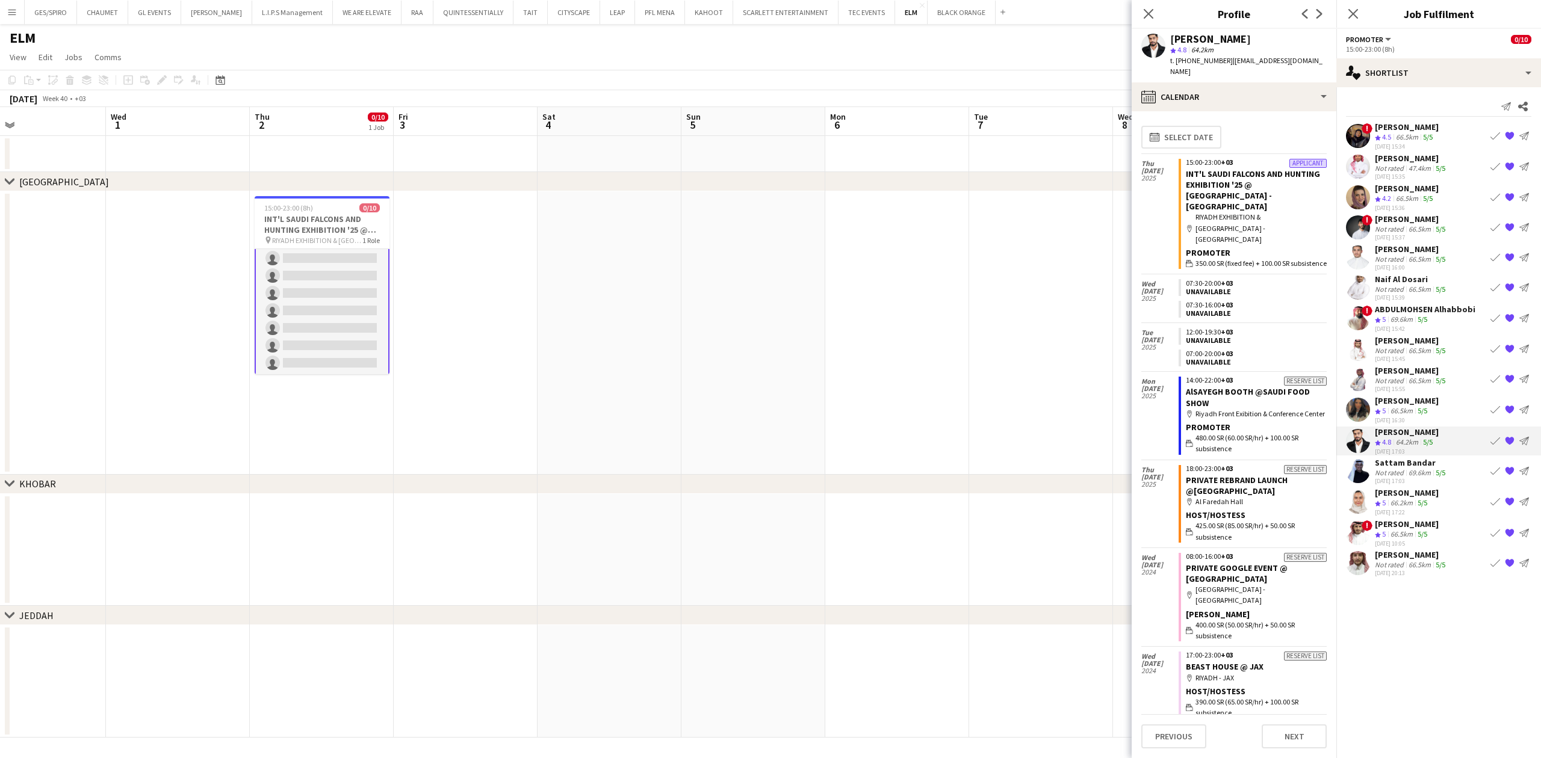
click at [1192, 53] on span "64.2km" at bounding box center [1202, 49] width 27 height 9
click at [1195, 66] on div "t. +966568611793 | athoomy.141710@gmail.com" at bounding box center [1248, 66] width 157 height 22
copy span "966568611793"
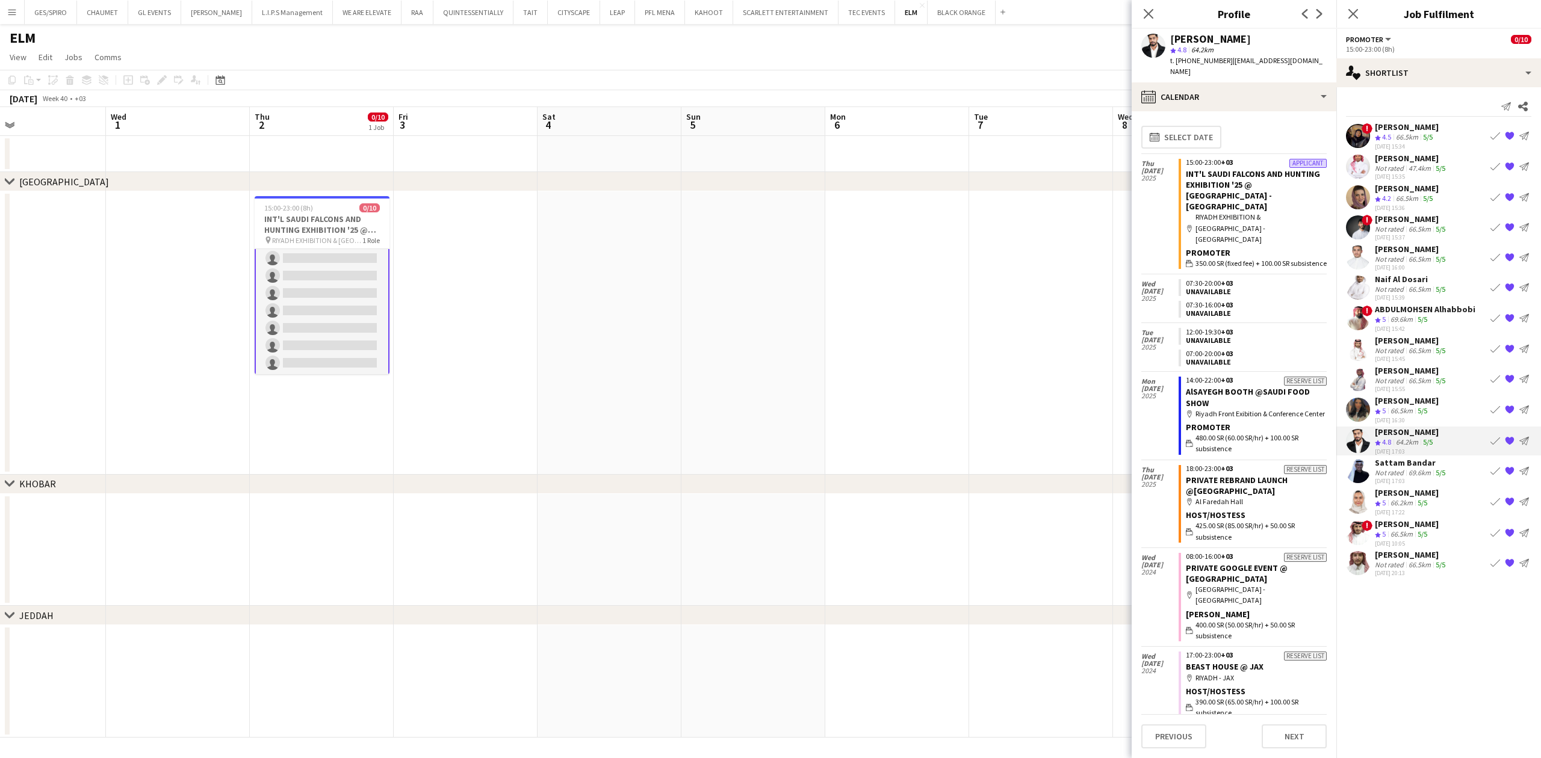
click at [1220, 317] on div "5/5" at bounding box center [1422, 320] width 14 height 10
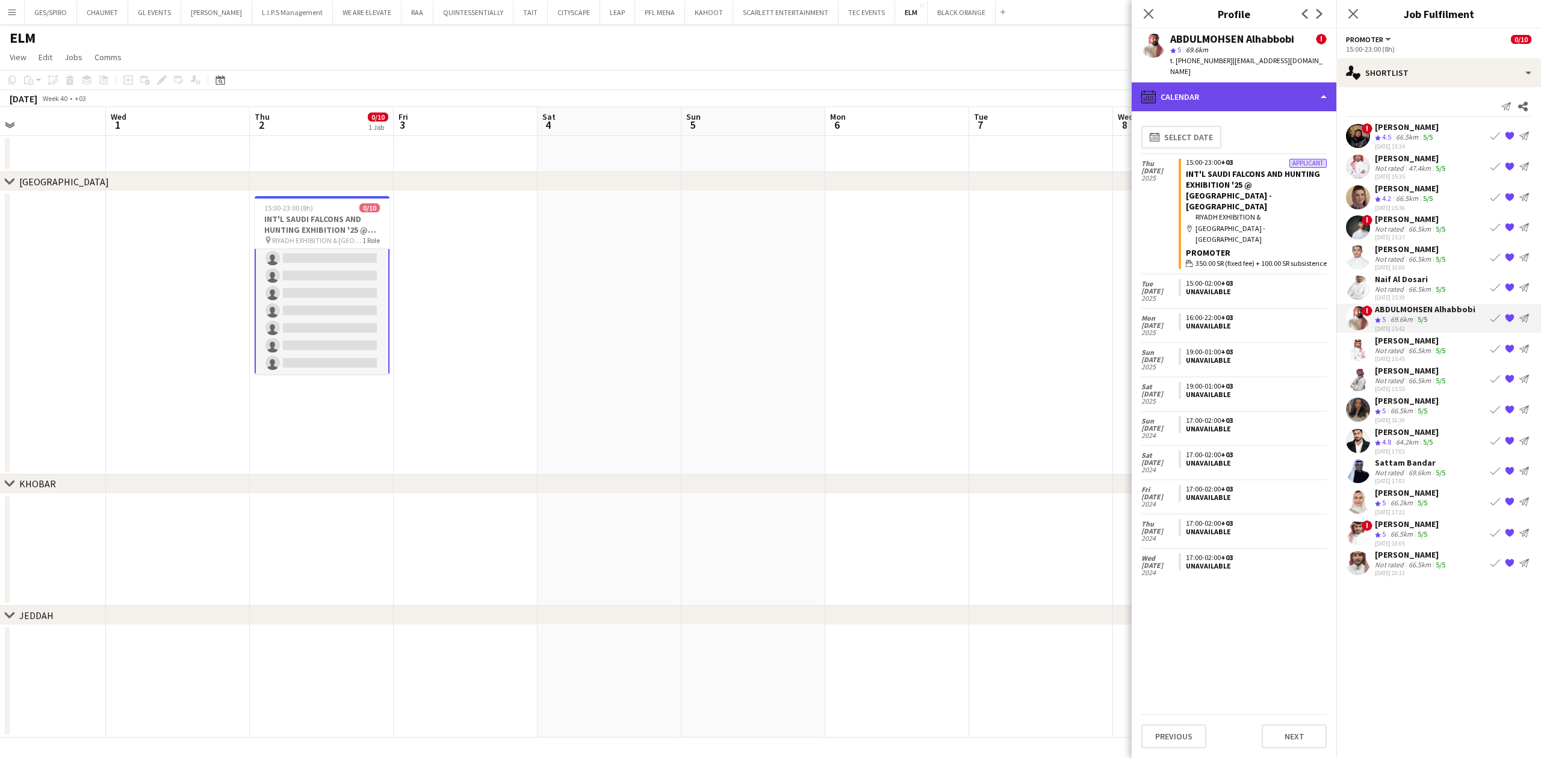
click at [1220, 82] on div "calendar-full Calendar" at bounding box center [1234, 96] width 205 height 29
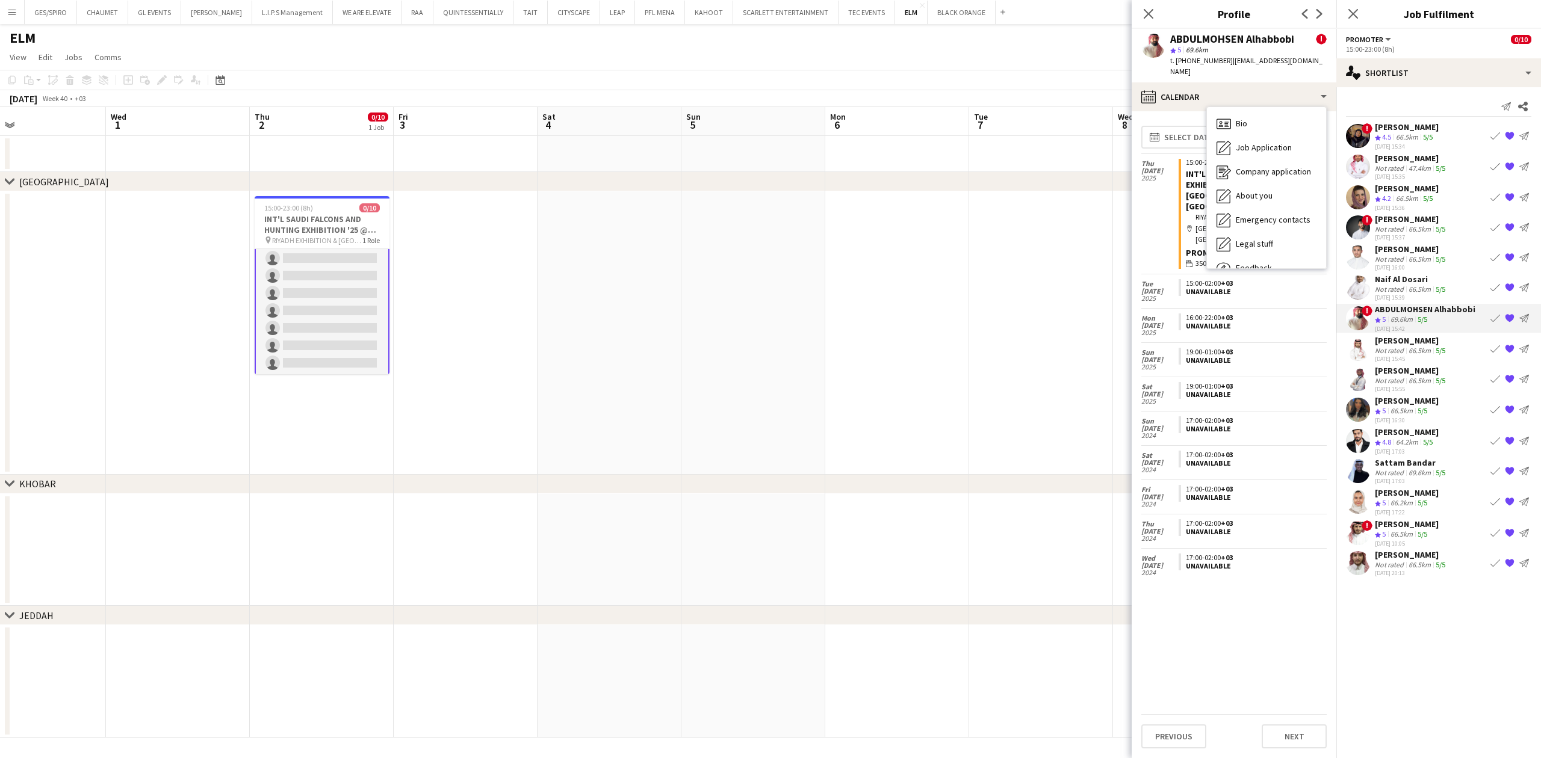
click at [1220, 584] on app-crew-calendar "Thu 2 Oct 2025 Applicant 15:00-23:00 +03 INT'L SAUDI FALCONS AND HUNTING EXHIBI…" at bounding box center [1233, 450] width 185 height 594
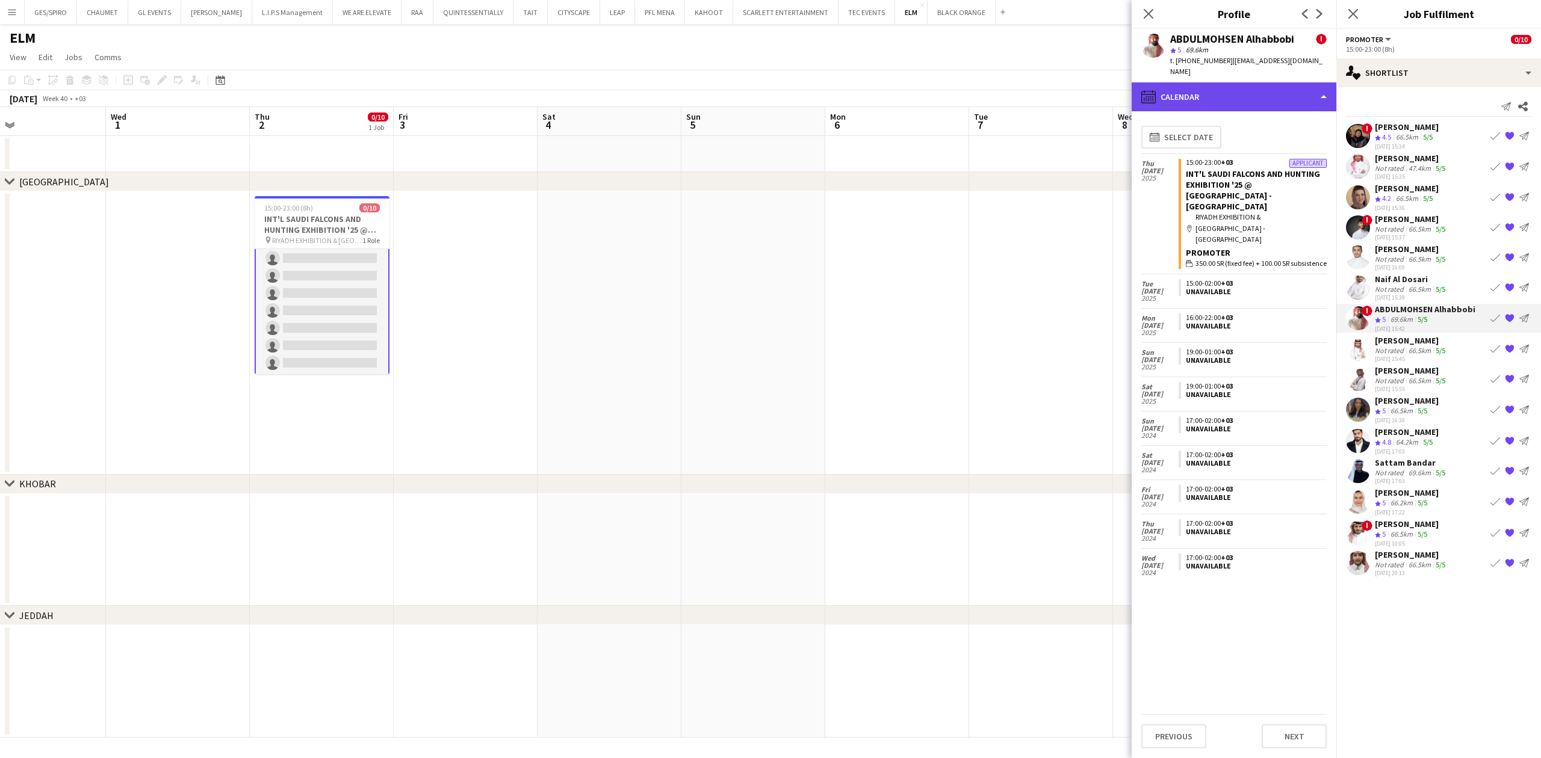
click at [1220, 82] on div "calendar-full Calendar" at bounding box center [1234, 96] width 205 height 29
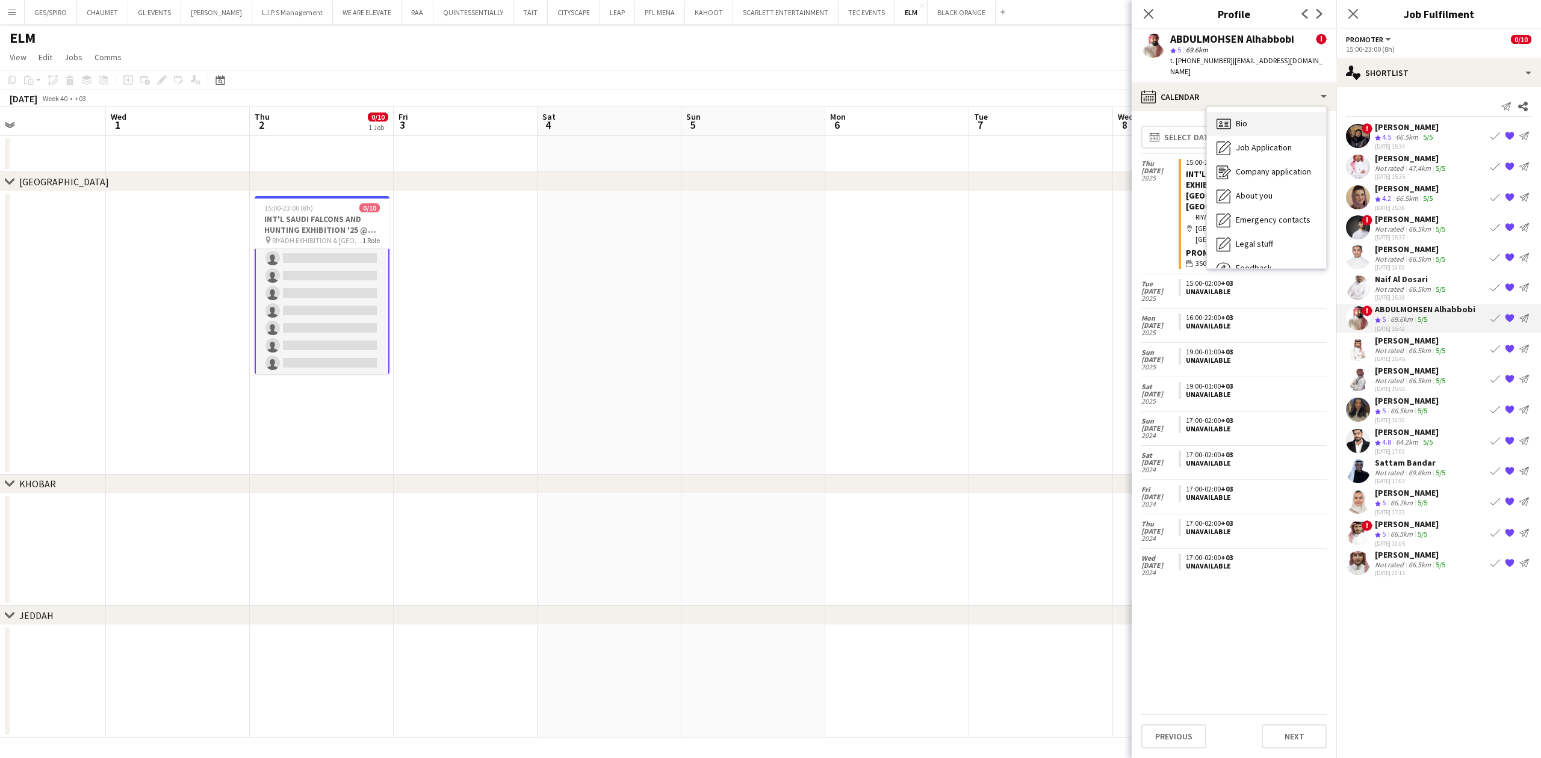
click at [1220, 116] on div "Bio Bio" at bounding box center [1266, 124] width 119 height 24
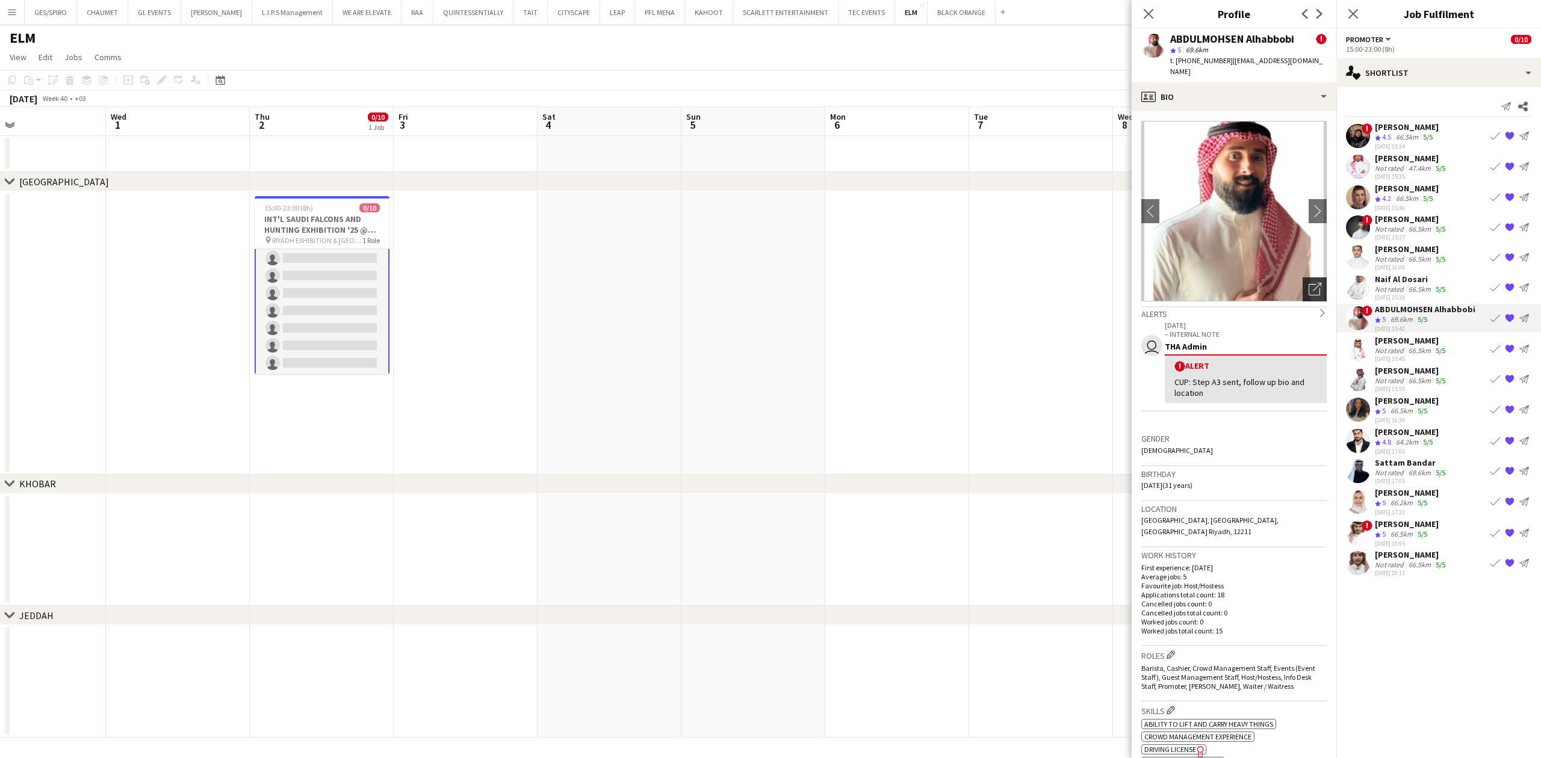
click at [1220, 283] on icon "Open photos pop-in" at bounding box center [1315, 289] width 13 height 13
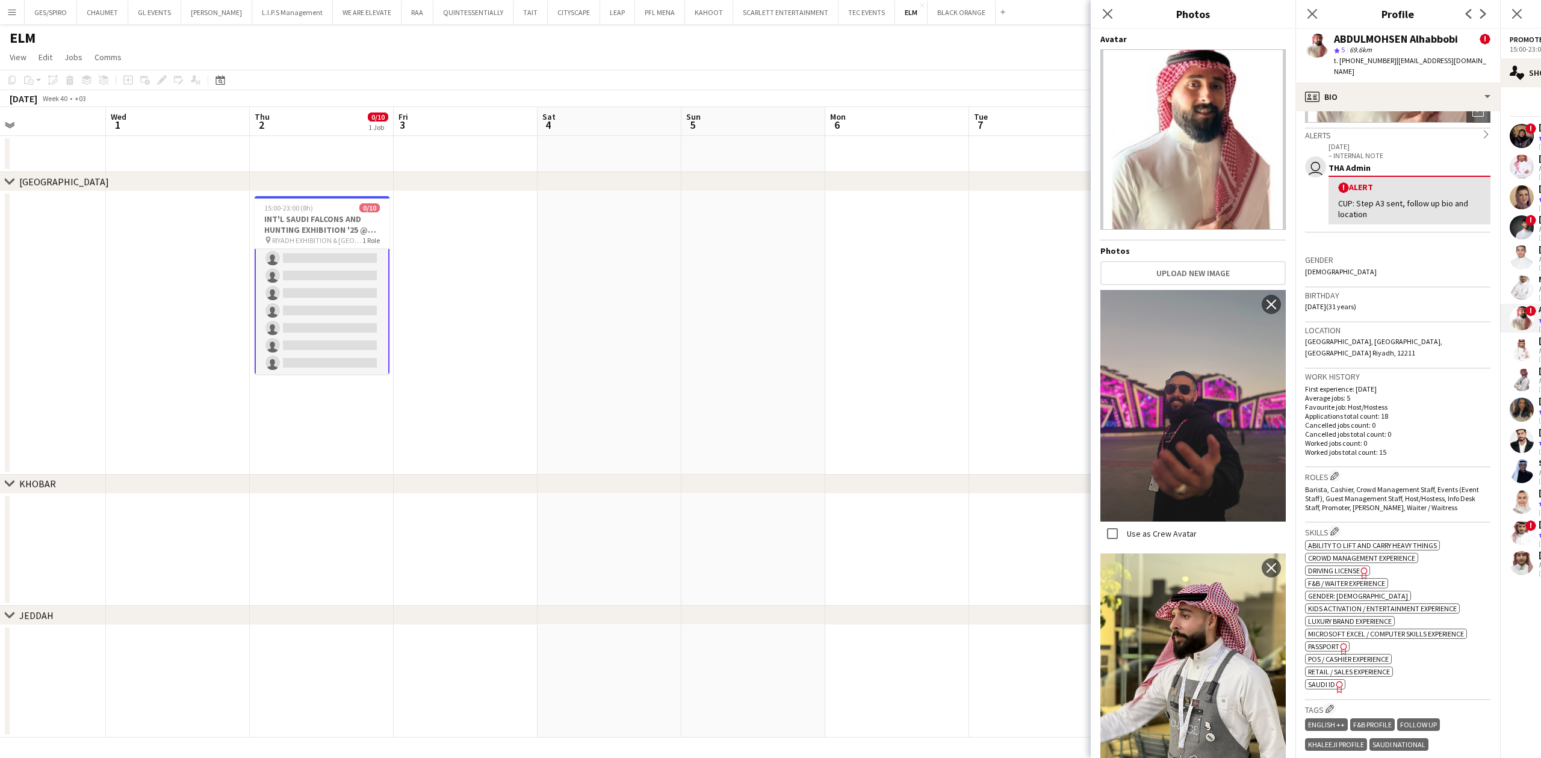
scroll to position [482, 0]
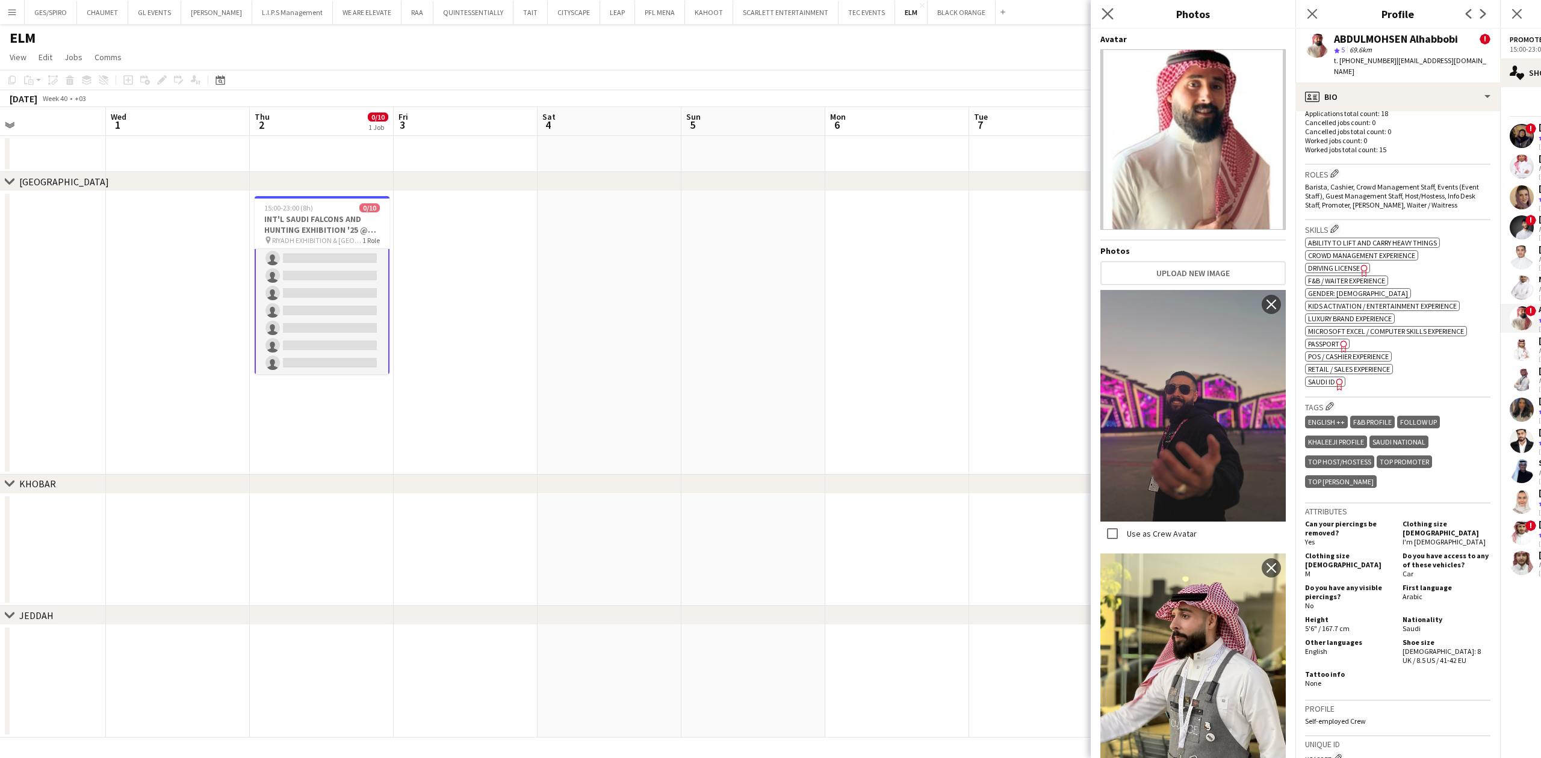
click at [1113, 16] on icon "Close pop-in" at bounding box center [1107, 13] width 11 height 11
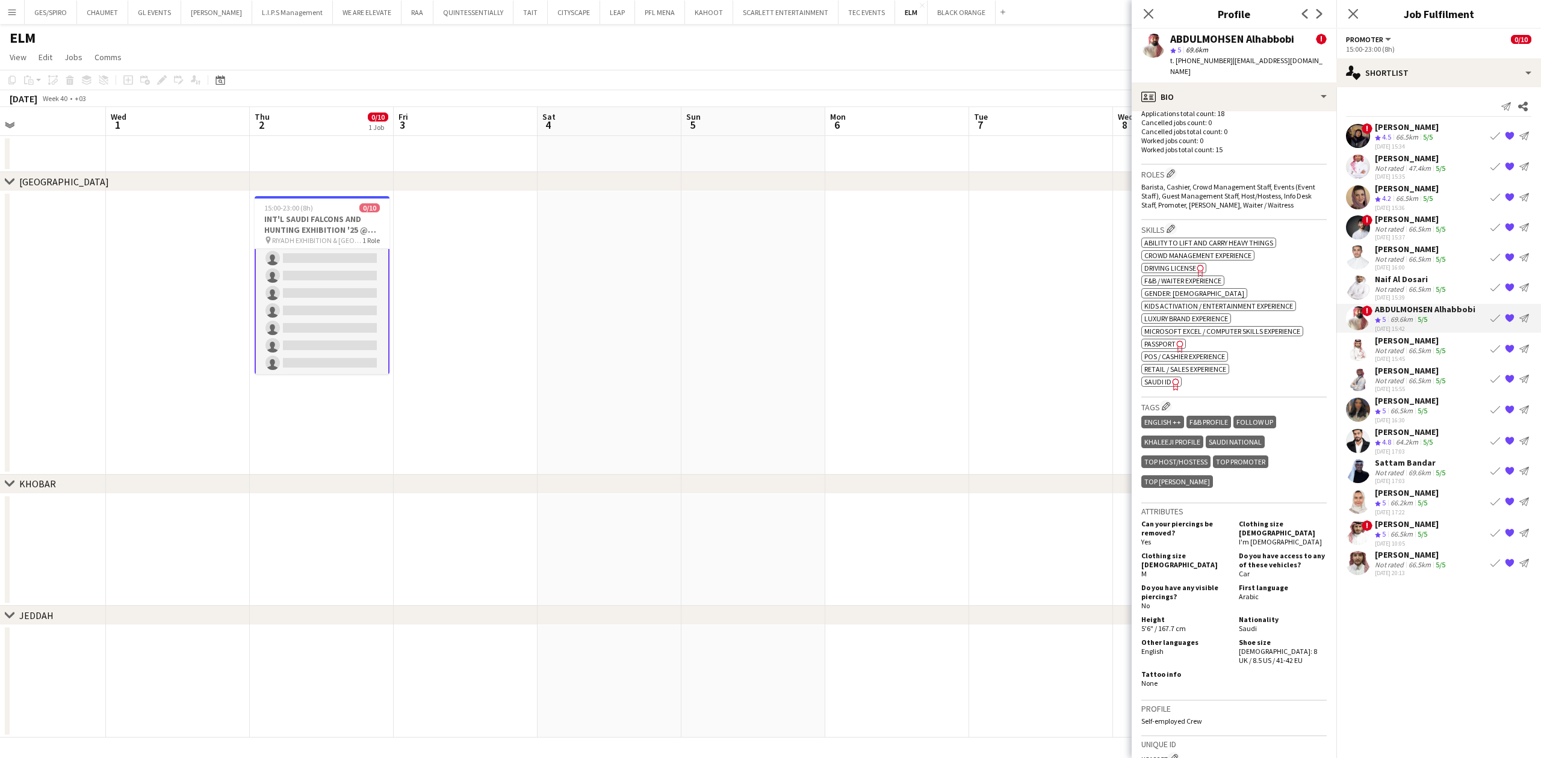
click at [1220, 229] on div "66.5km" at bounding box center [1419, 229] width 27 height 9
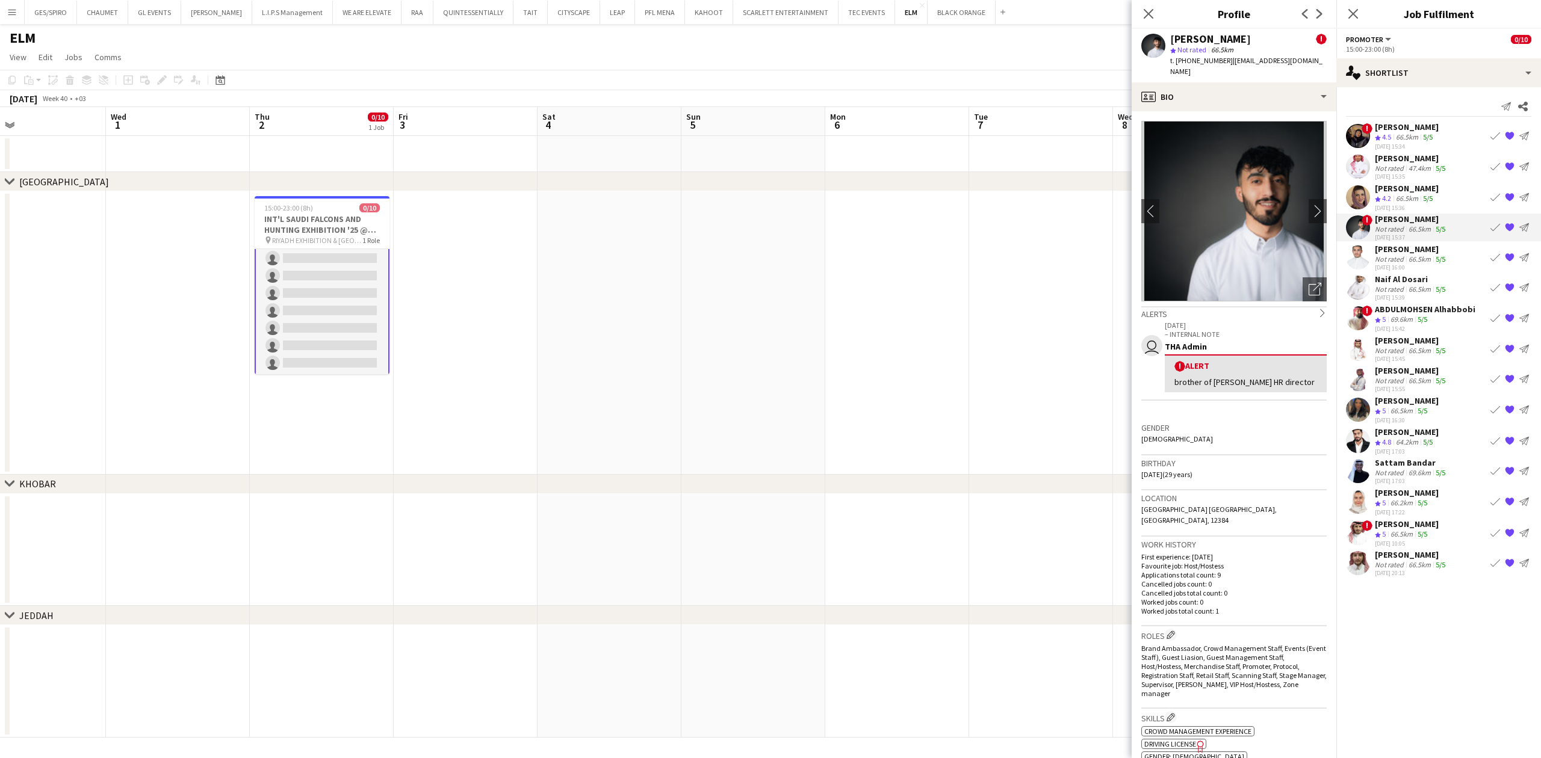
click at [1209, 60] on span "t. +966551038135" at bounding box center [1201, 60] width 63 height 9
click at [1148, 10] on icon "Close pop-in" at bounding box center [1147, 13] width 11 height 11
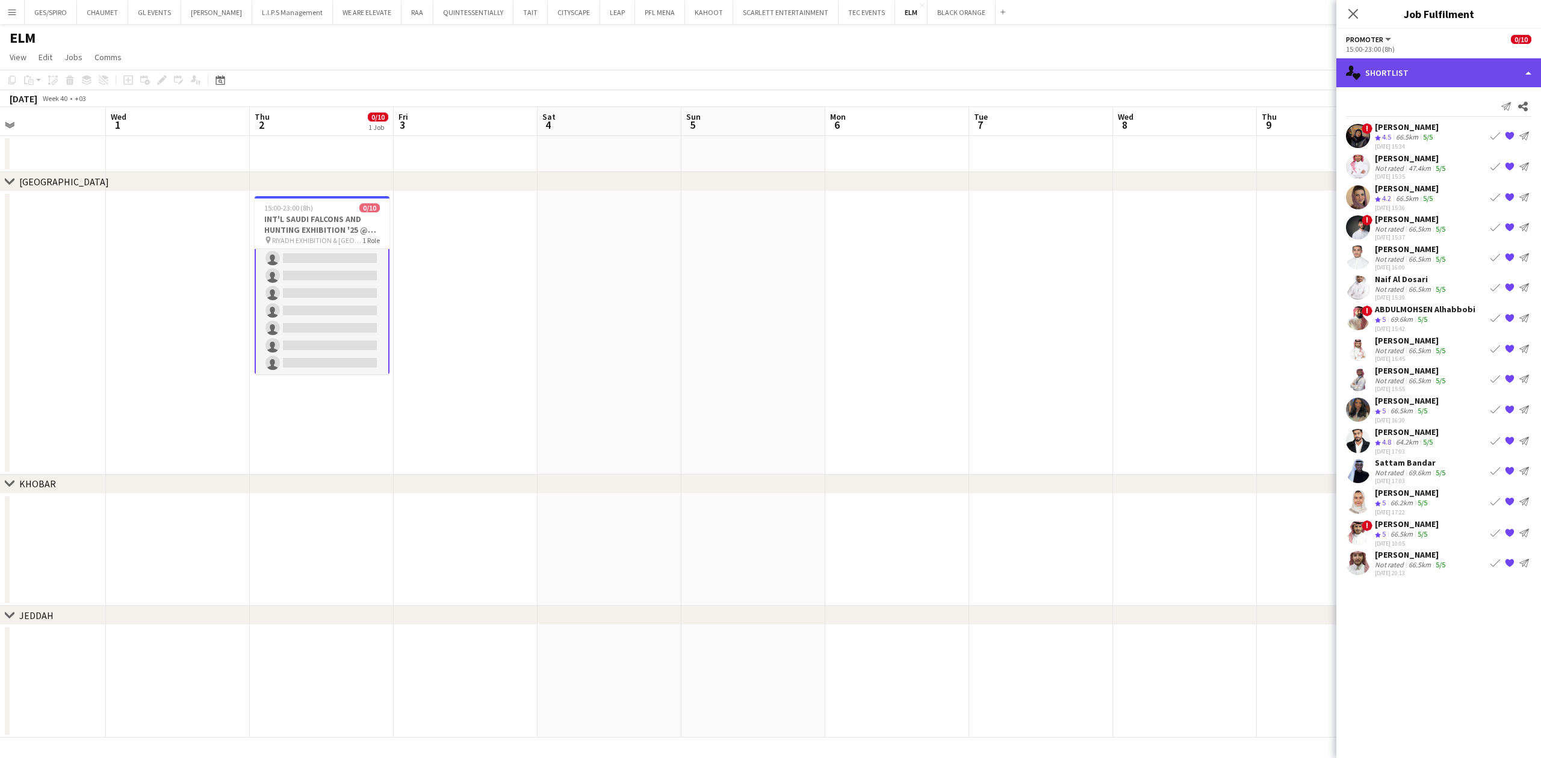
click at [1220, 66] on div "single-neutral-actions-heart Shortlist" at bounding box center [1438, 72] width 205 height 29
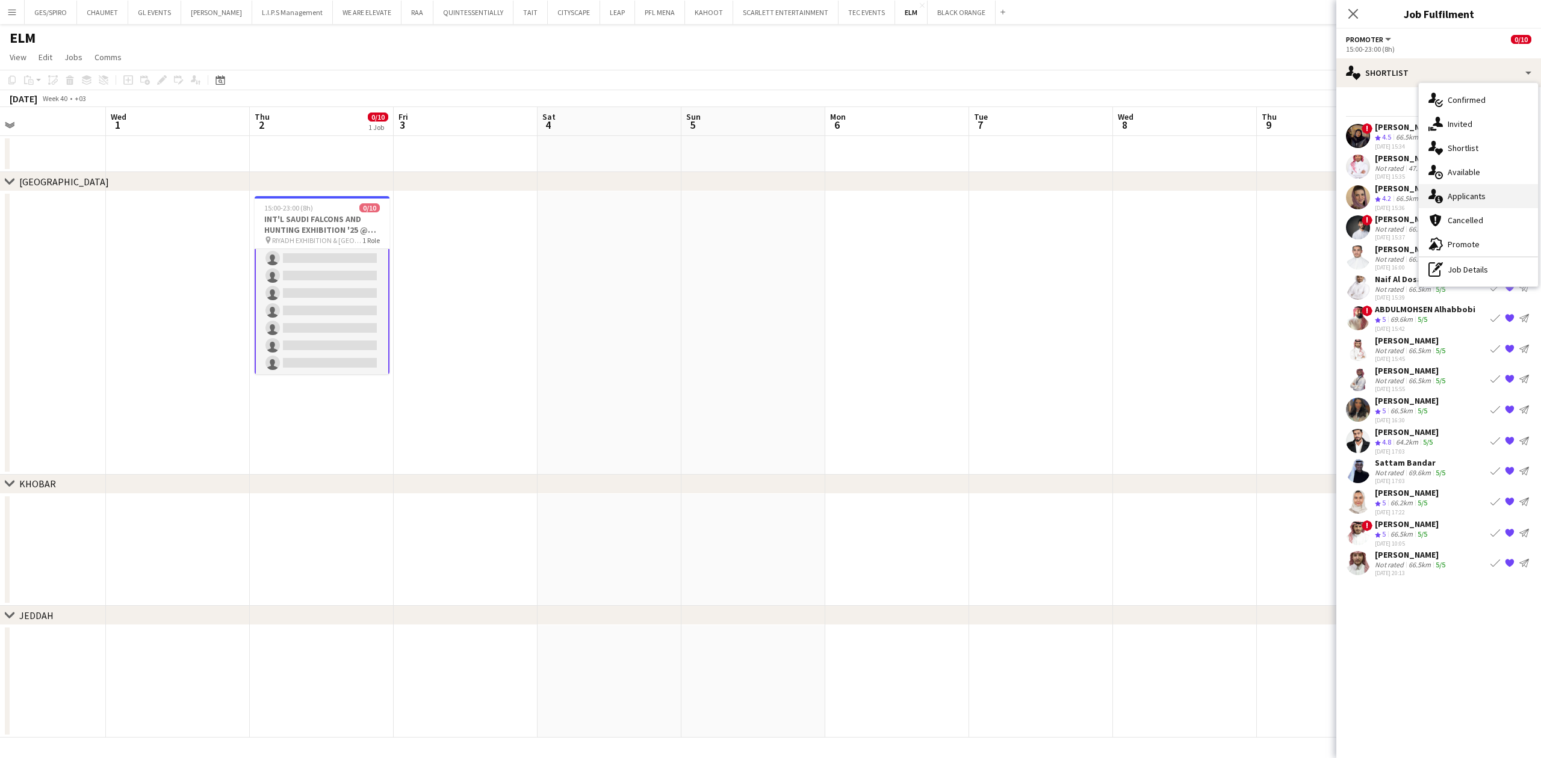
click at [1220, 202] on div "single-neutral-actions-information Applicants" at bounding box center [1478, 196] width 119 height 24
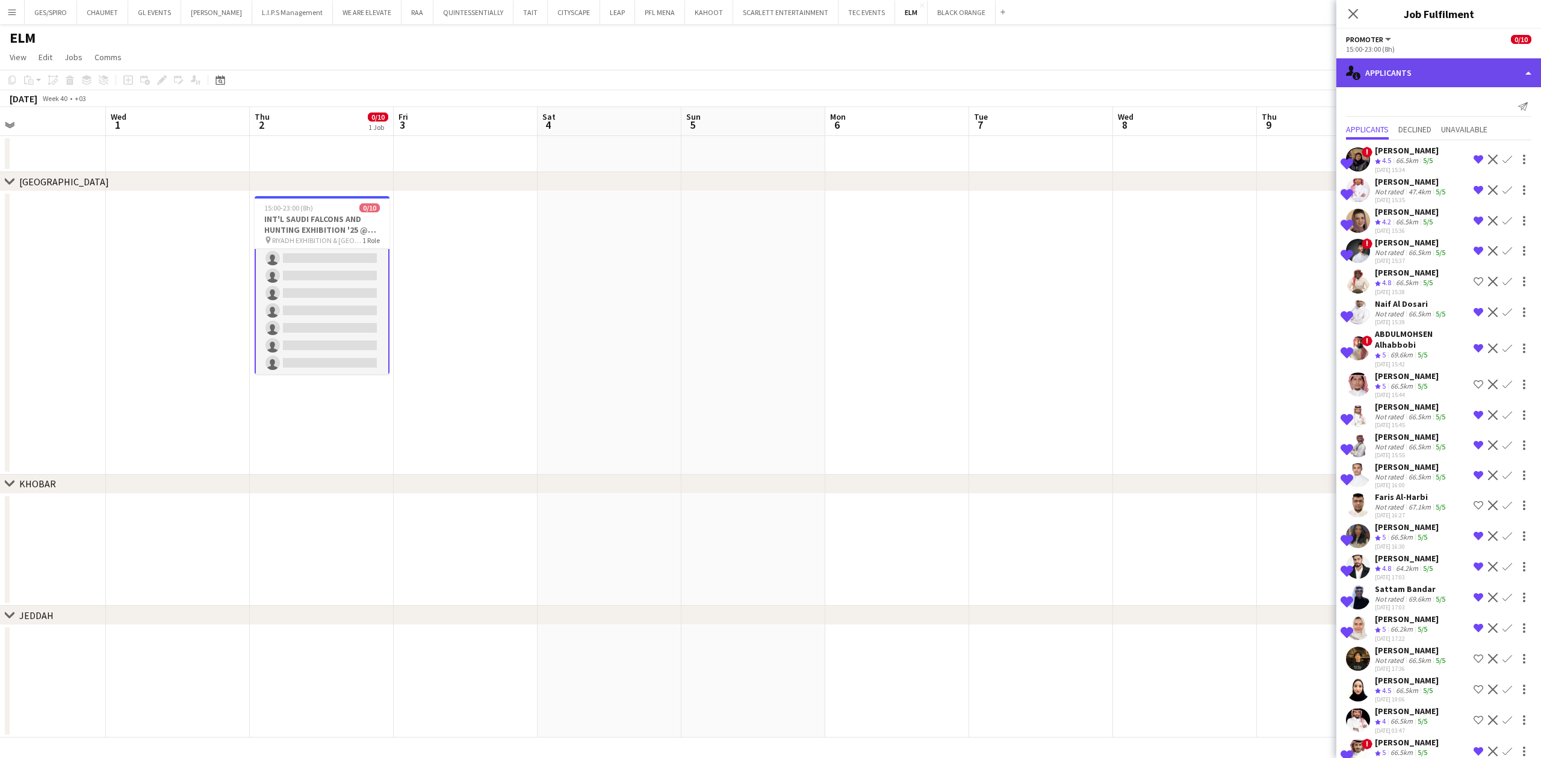
click at [1220, 73] on div "single-neutral-actions-information Applicants" at bounding box center [1438, 72] width 205 height 29
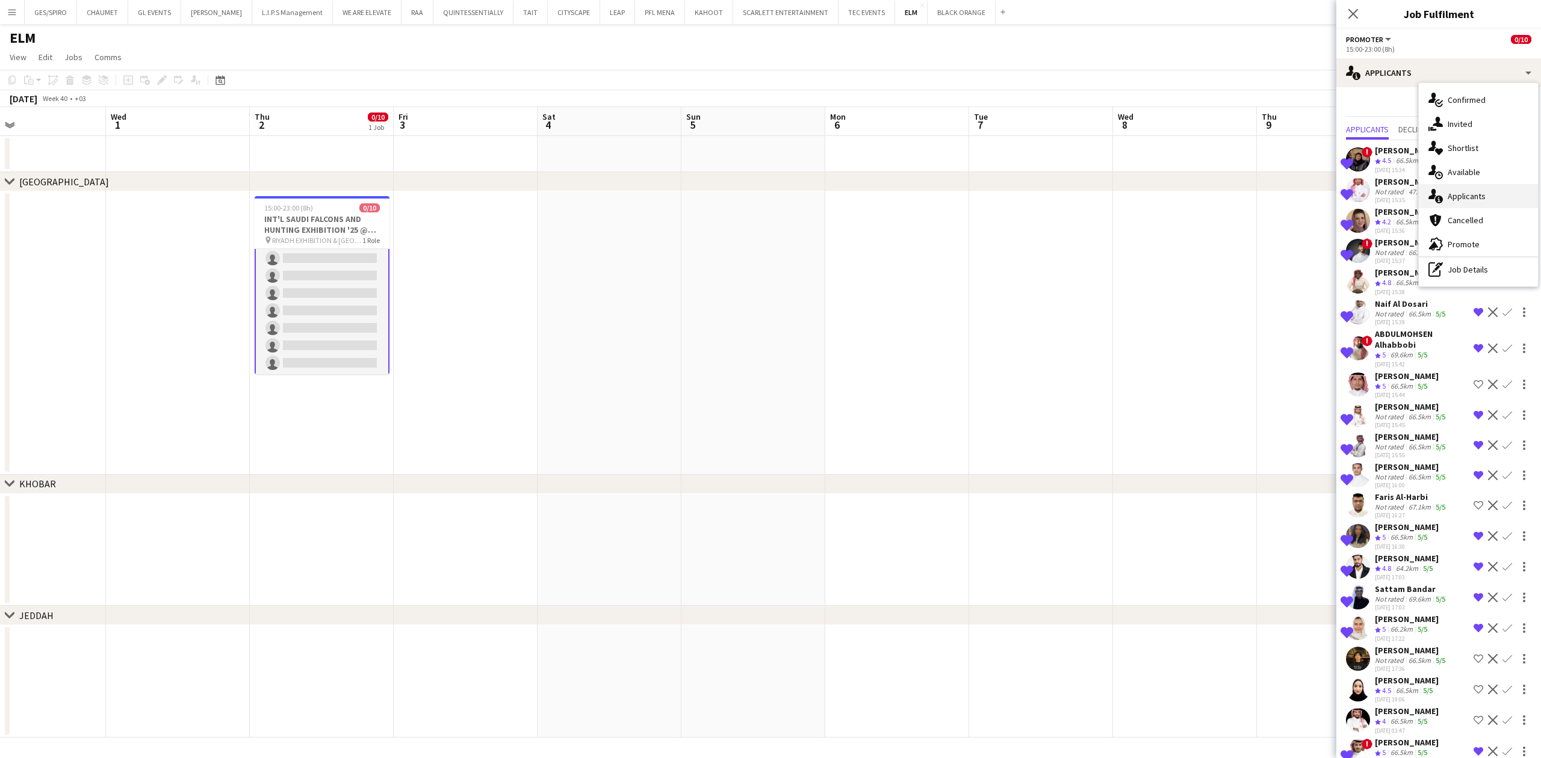
click at [1220, 196] on div "single-neutral-actions-information Applicants" at bounding box center [1478, 196] width 119 height 24
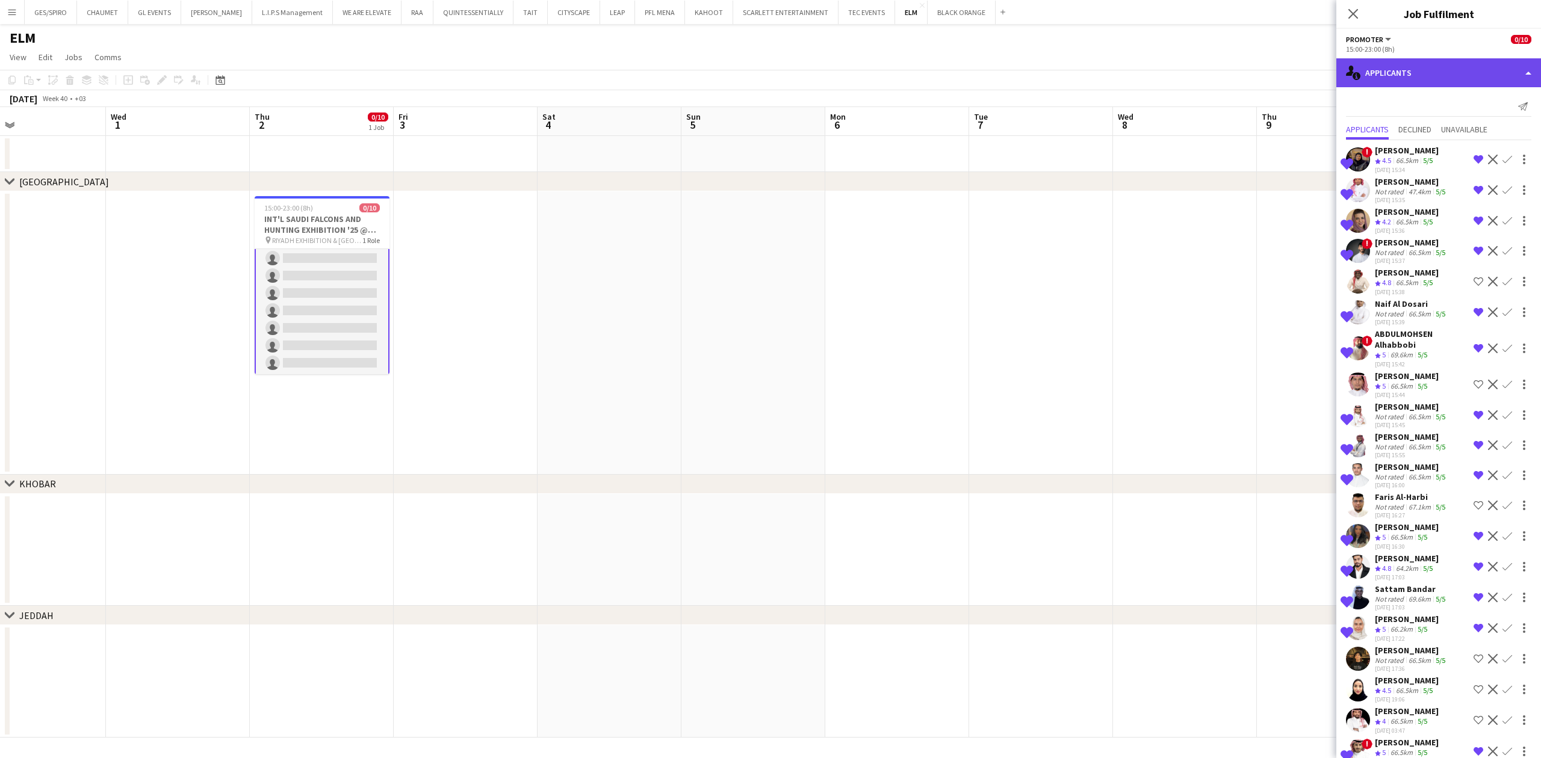
click at [1220, 67] on div "single-neutral-actions-information Applicants" at bounding box center [1438, 72] width 205 height 29
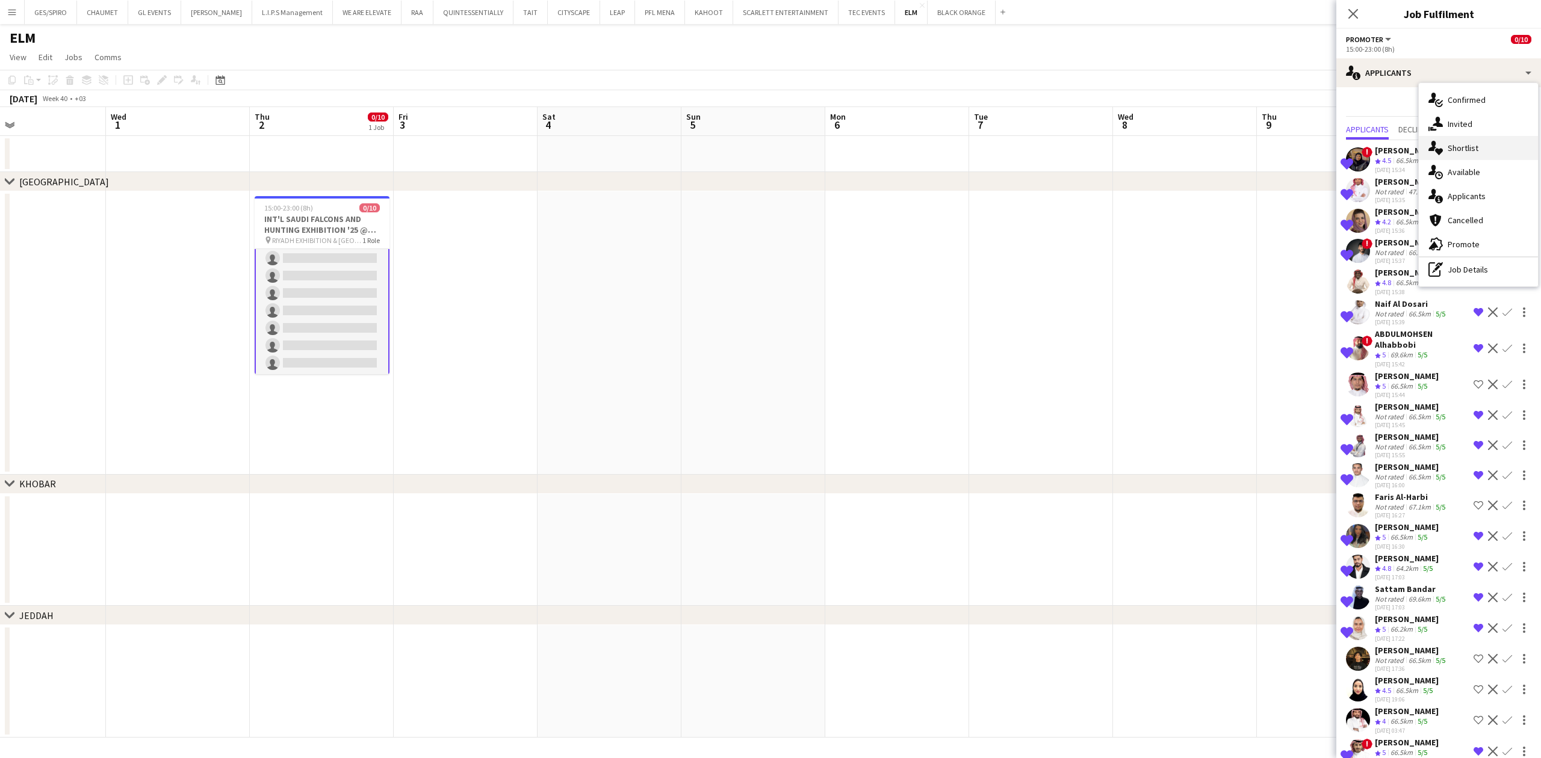
click at [1220, 143] on div "single-neutral-actions-heart Shortlist" at bounding box center [1478, 148] width 119 height 24
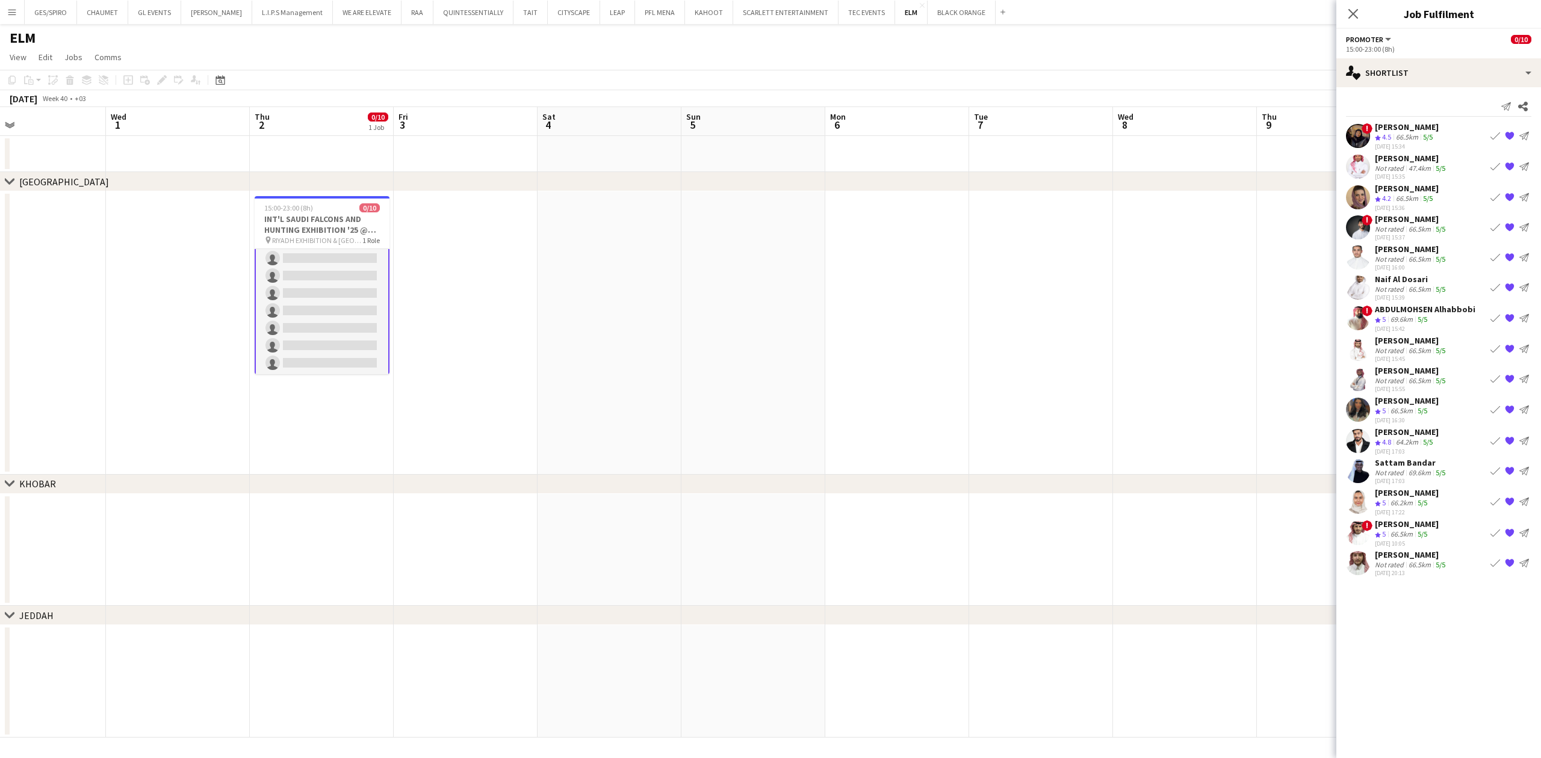
click at [1220, 319] on app-icon "{{ spriteTitle }}" at bounding box center [1510, 319] width 10 height 10
click at [1220, 196] on app-icon "{{ spriteTitle }}" at bounding box center [1510, 197] width 10 height 10
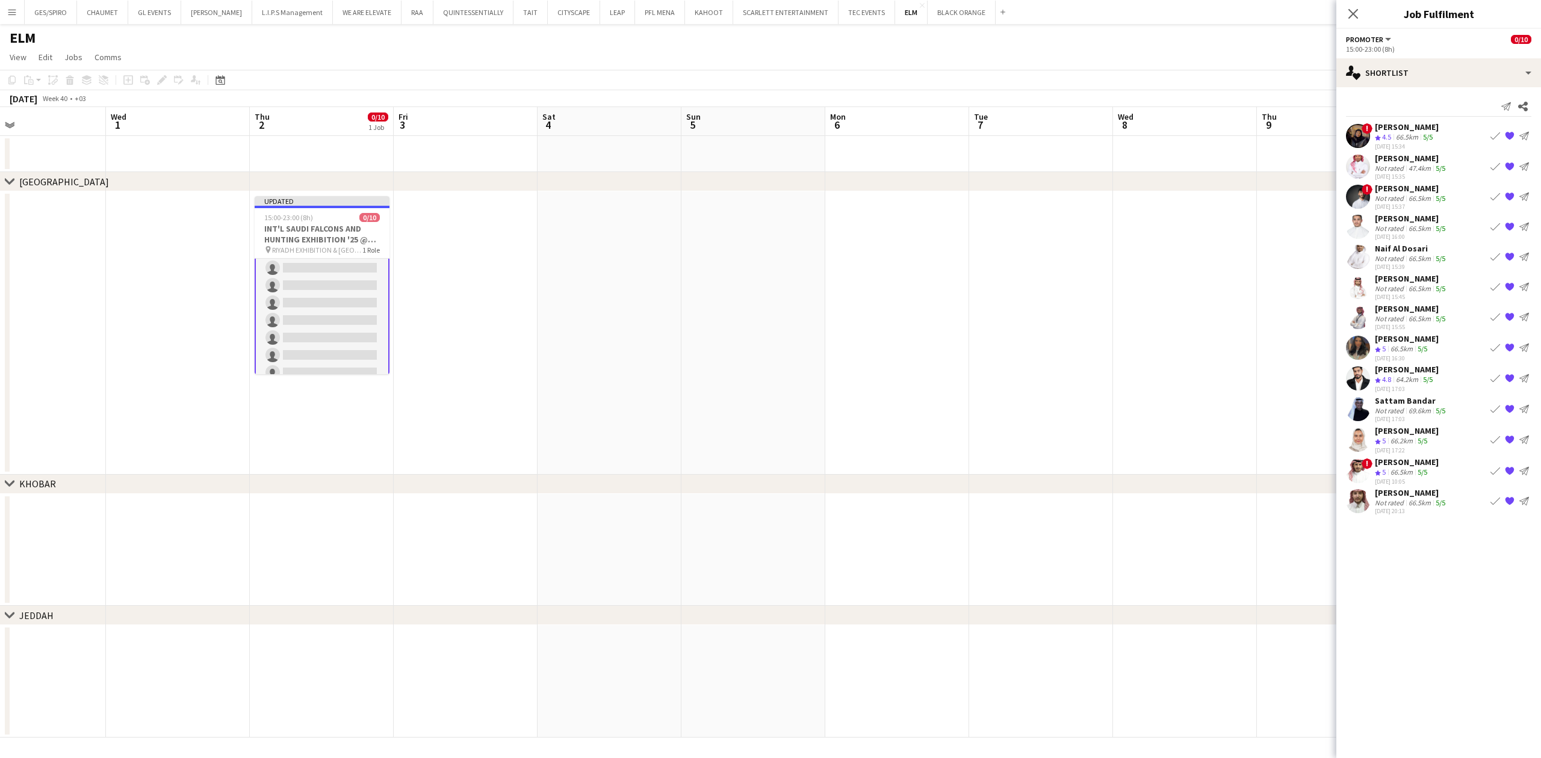
click at [1220, 167] on app-icon "{{ spriteTitle }}" at bounding box center [1510, 167] width 10 height 10
click at [1220, 347] on app-icon "{{ spriteTitle }}" at bounding box center [1510, 349] width 10 height 10
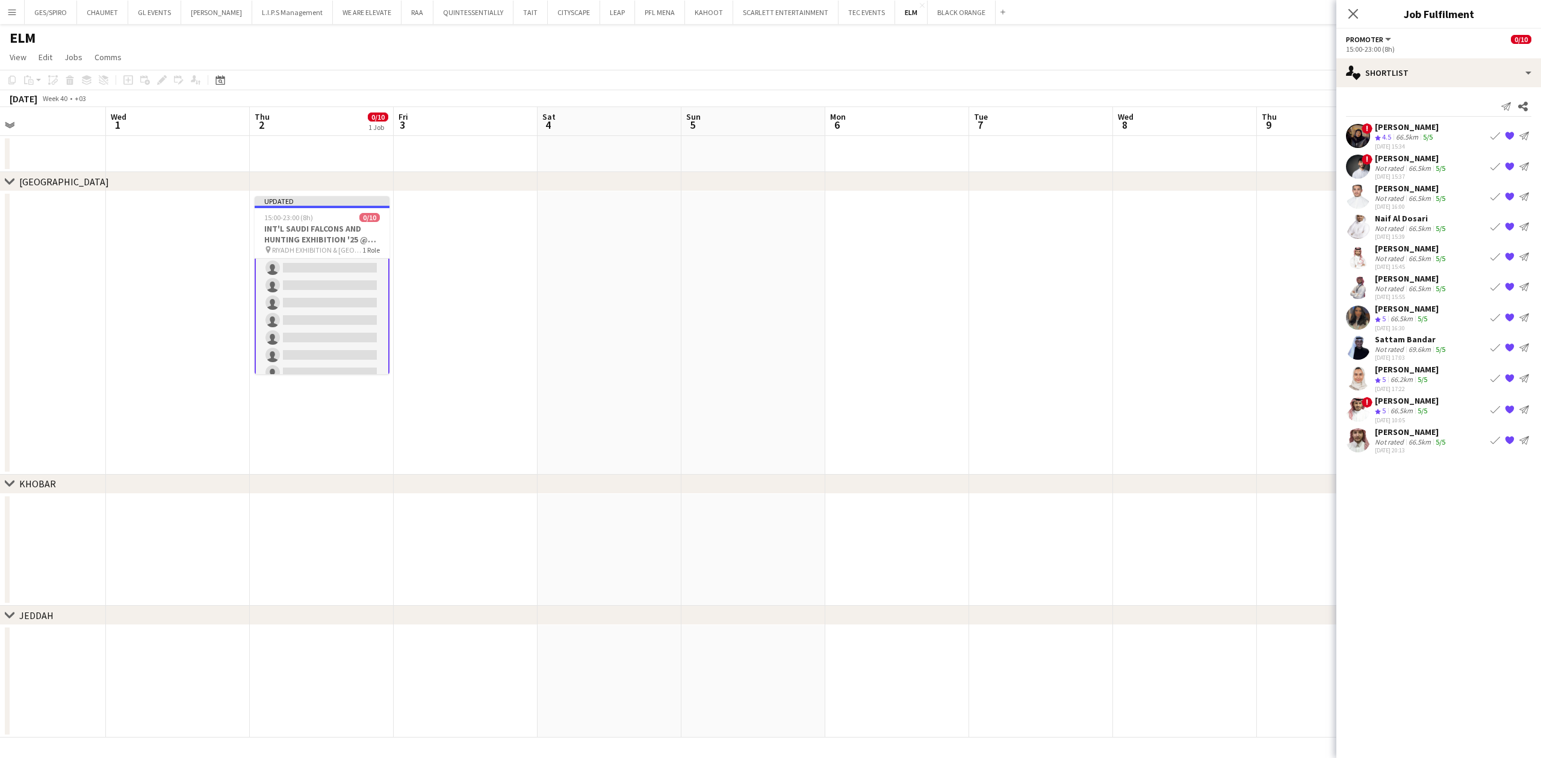
click at [1220, 136] on app-icon "{{ spriteTitle }}" at bounding box center [1510, 136] width 10 height 10
click at [1220, 287] on app-icon "{{ spriteTitle }}" at bounding box center [1510, 287] width 10 height 10
click at [1220, 284] on app-icon "{{ spriteTitle }}" at bounding box center [1510, 286] width 10 height 10
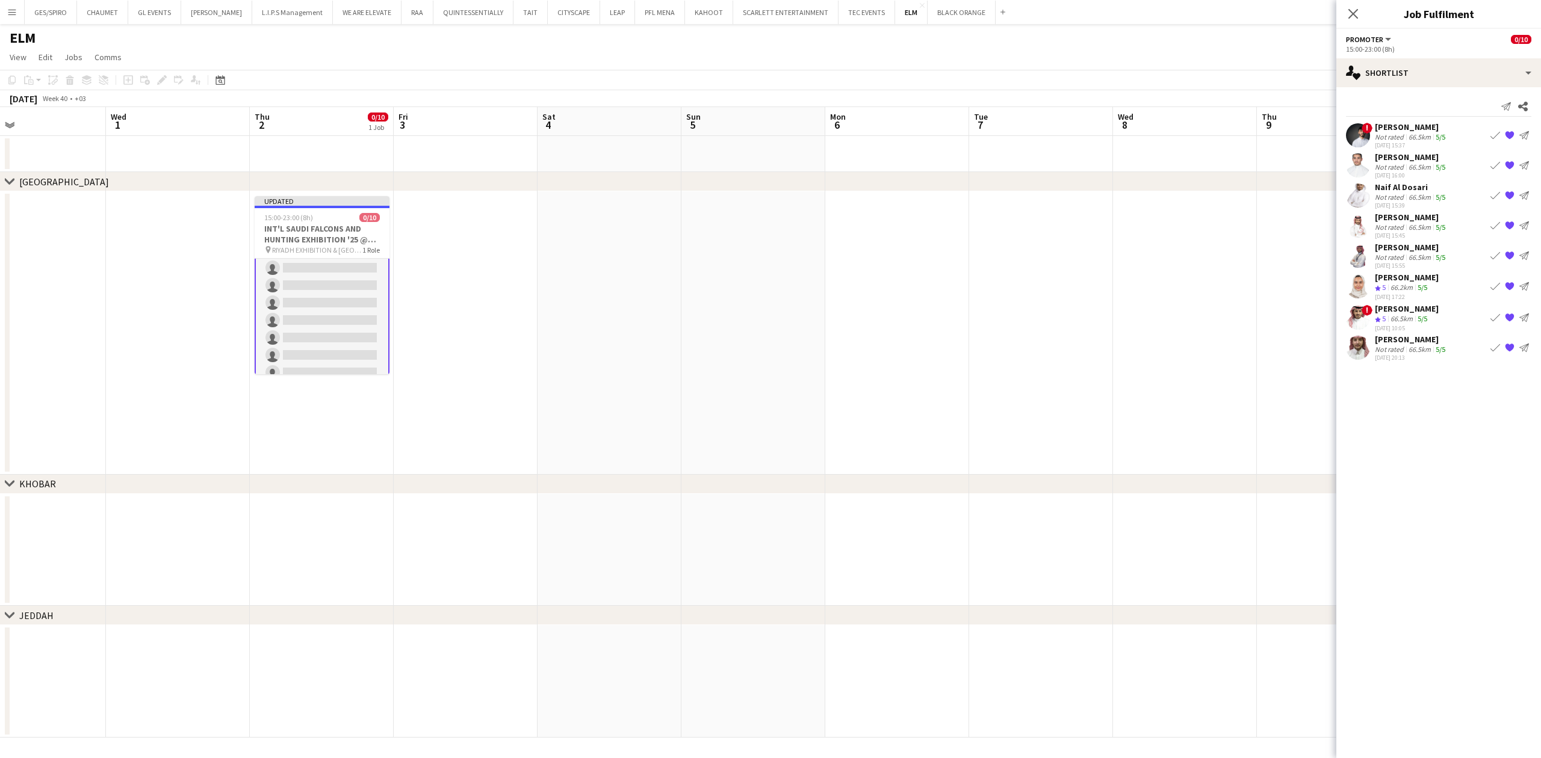
click at [1220, 135] on app-icon "{{ spriteTitle }}" at bounding box center [1510, 136] width 10 height 10
click at [1220, 15] on icon "Close pop-in" at bounding box center [1352, 13] width 11 height 11
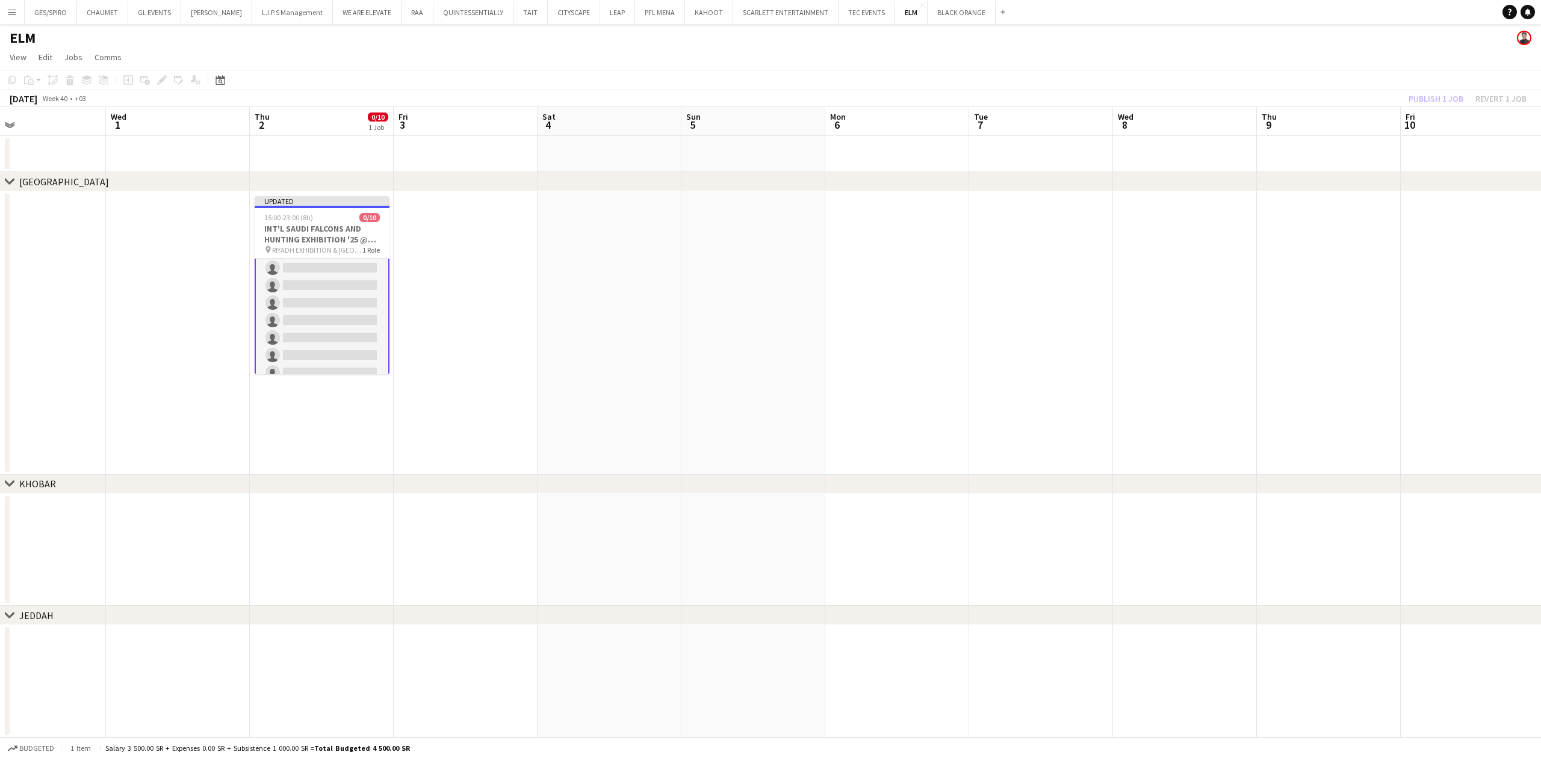
click at [1220, 253] on app-date-cell at bounding box center [1329, 333] width 144 height 284
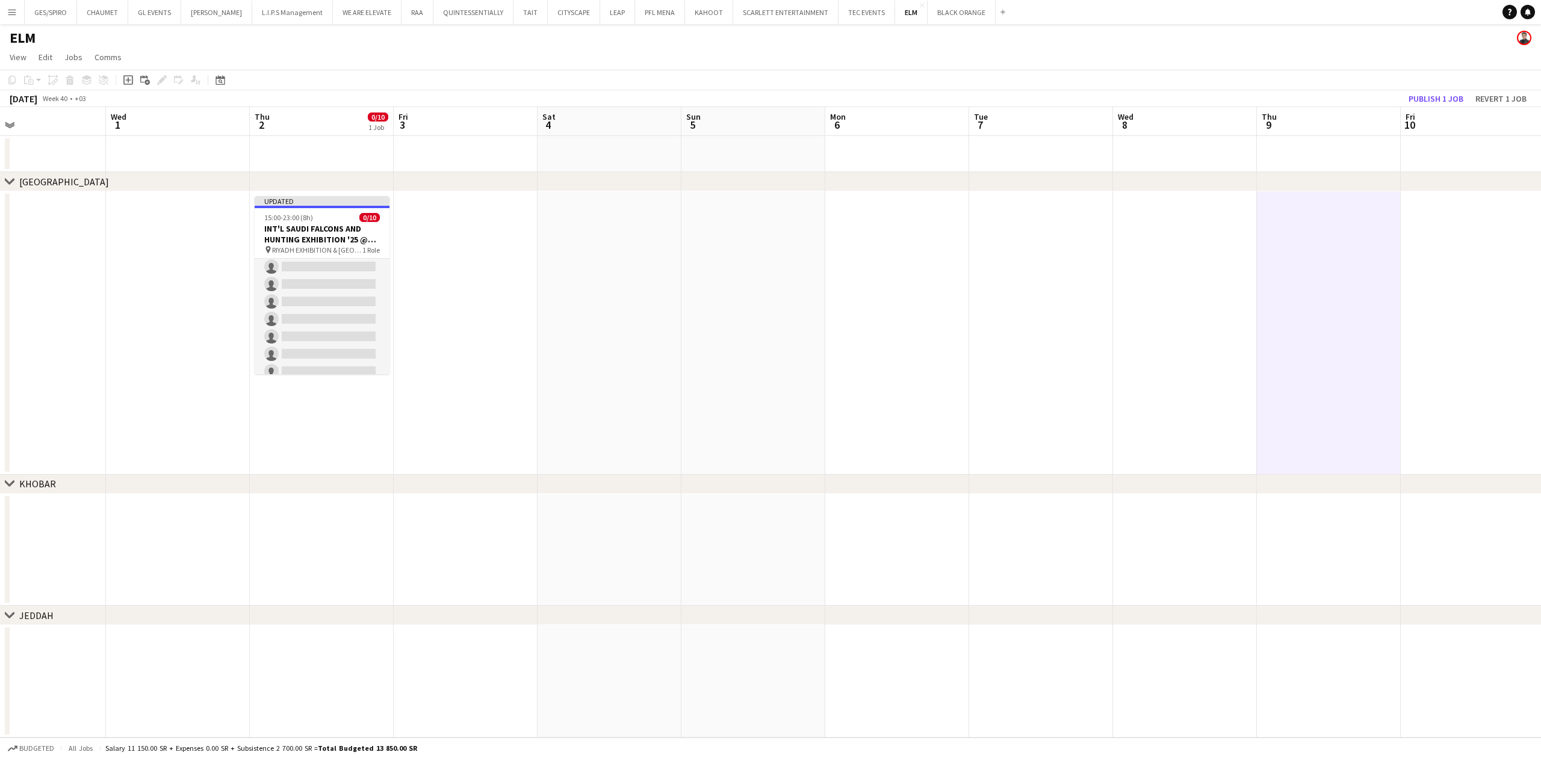
scroll to position [73, 0]
click at [1220, 95] on button "Publish 1 job" at bounding box center [1436, 99] width 64 height 16
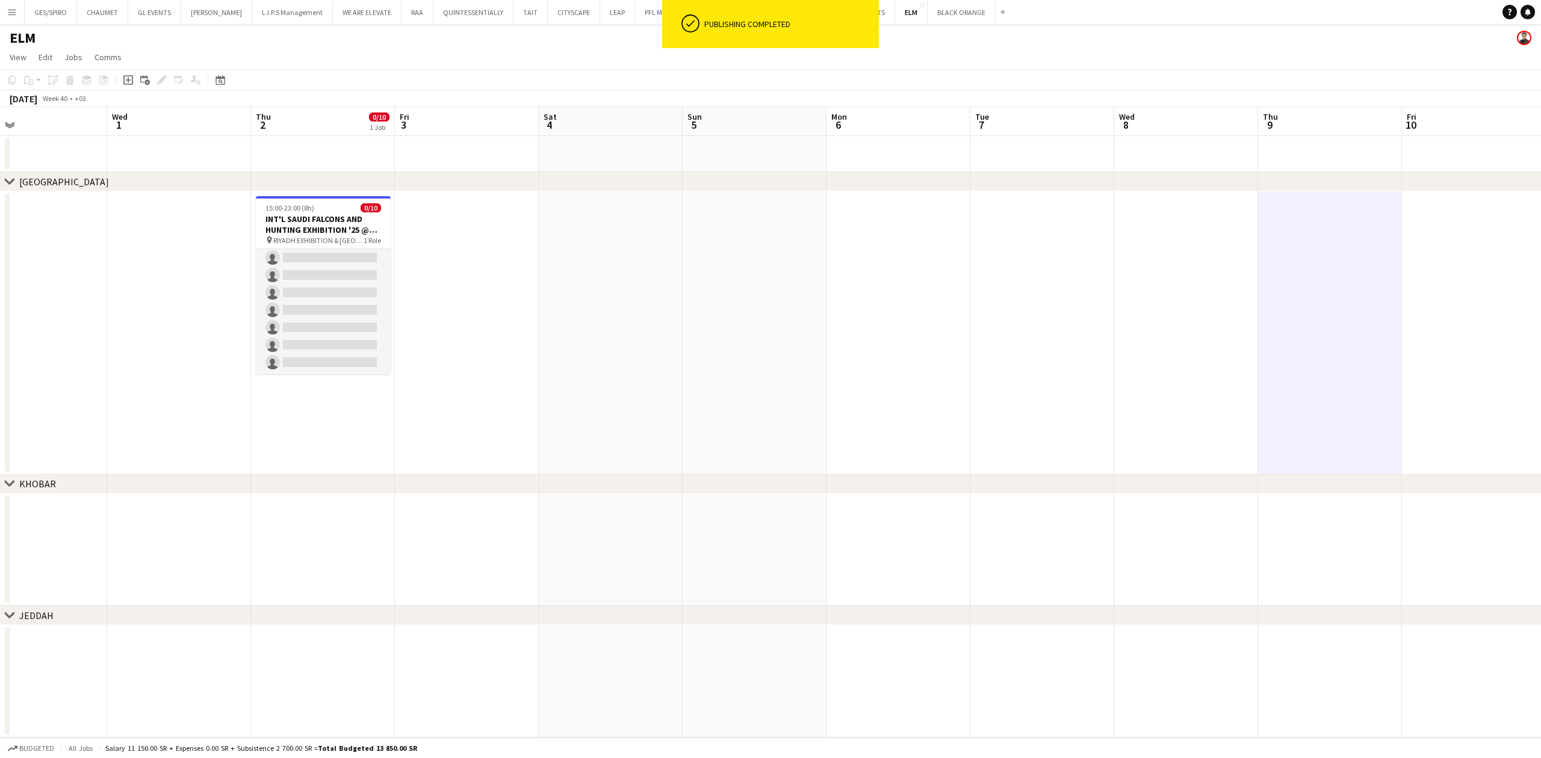
click at [598, 412] on app-date-cell at bounding box center [611, 333] width 144 height 284
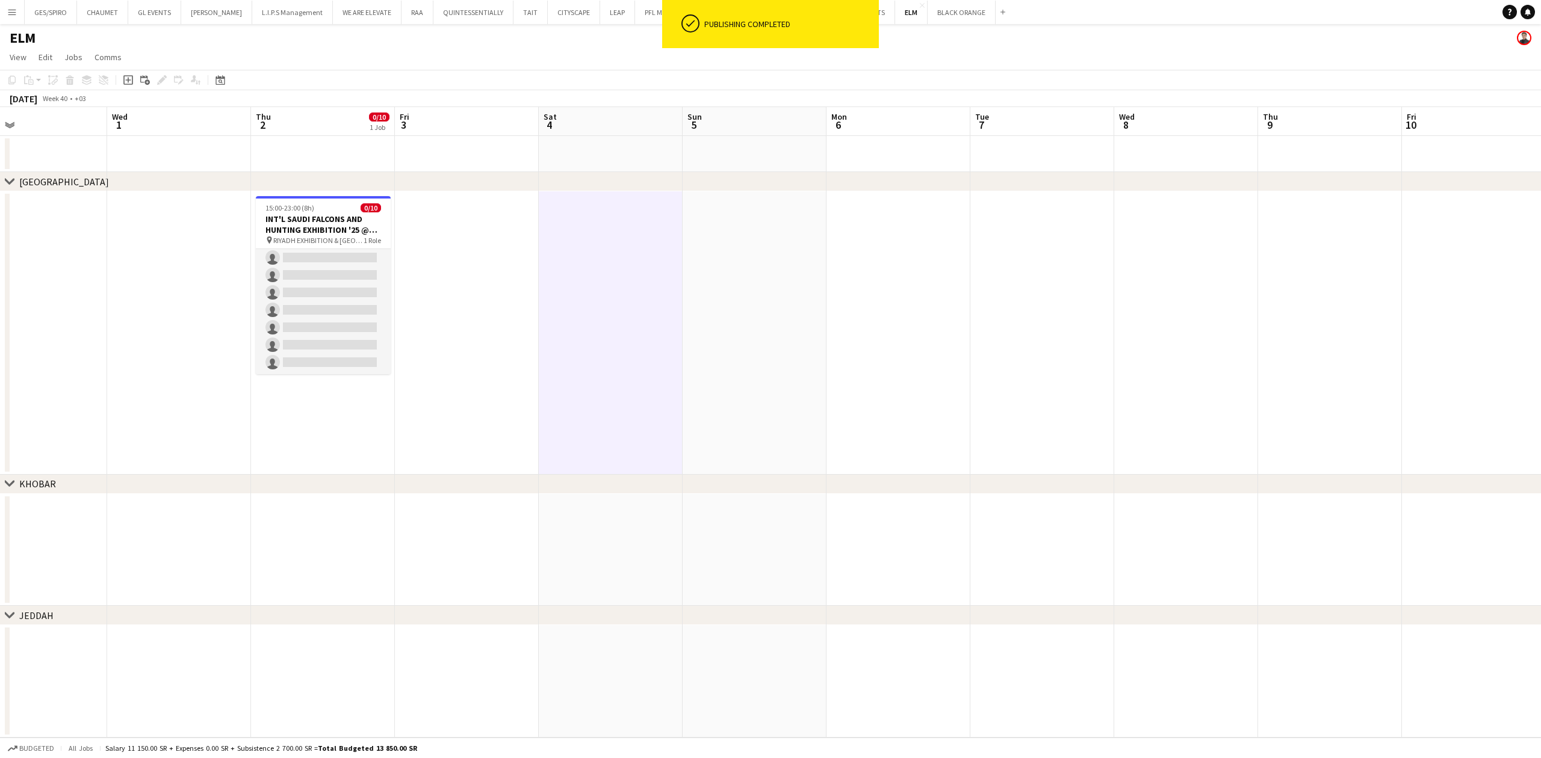
click at [725, 381] on app-date-cell at bounding box center [755, 333] width 144 height 284
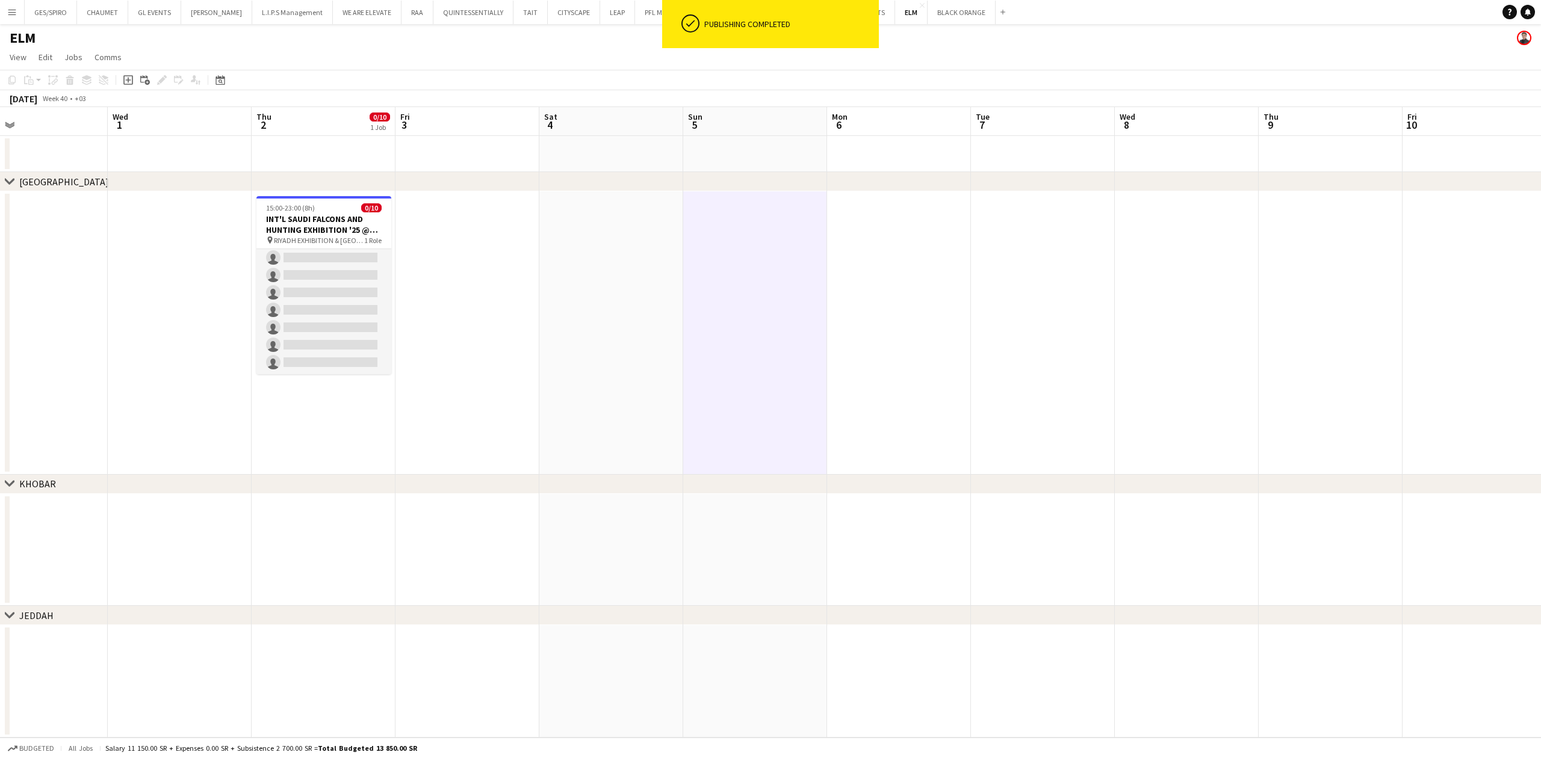
click at [634, 411] on app-date-cell at bounding box center [611, 333] width 144 height 284
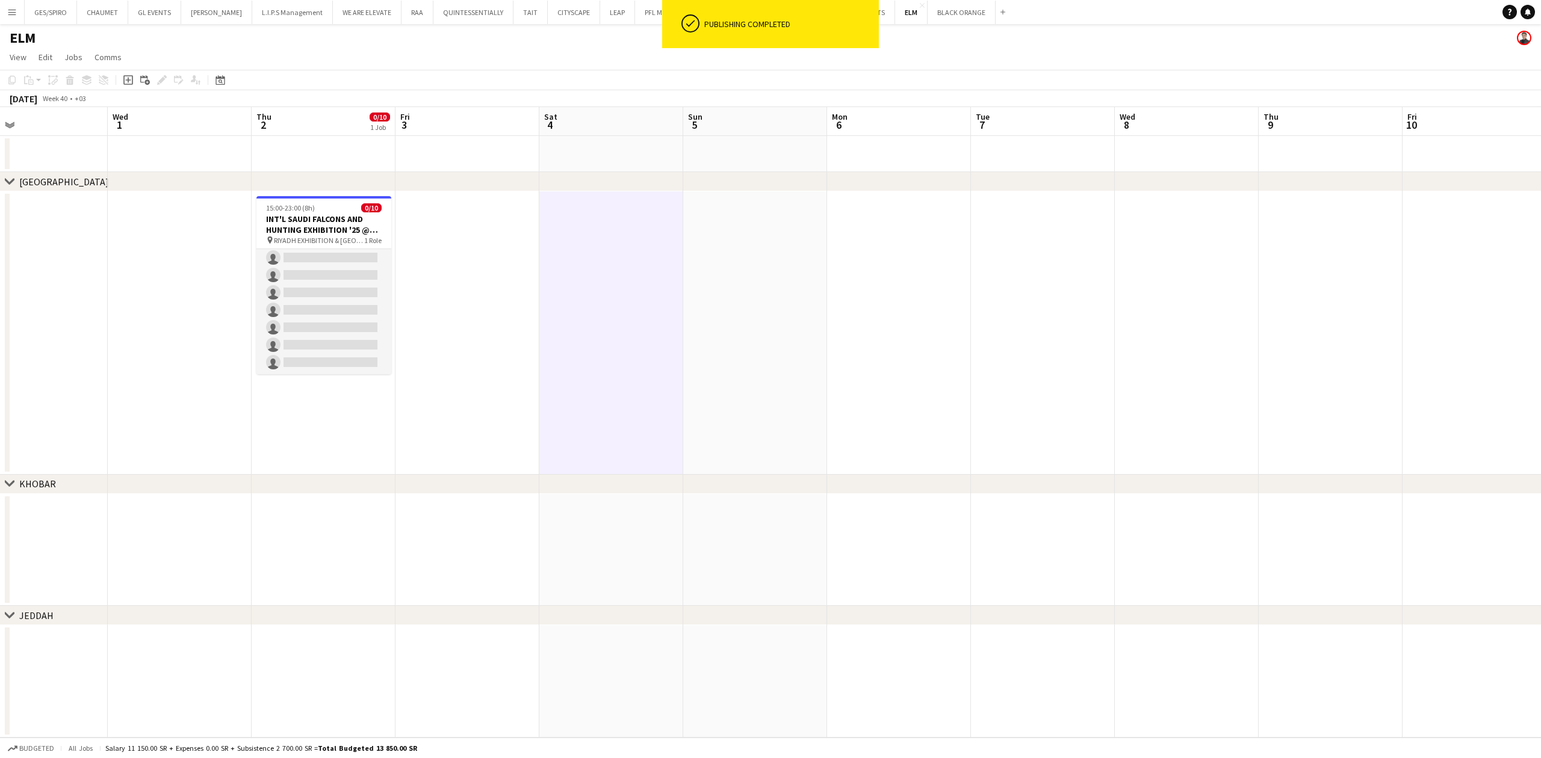
click at [456, 434] on app-date-cell at bounding box center [467, 333] width 144 height 284
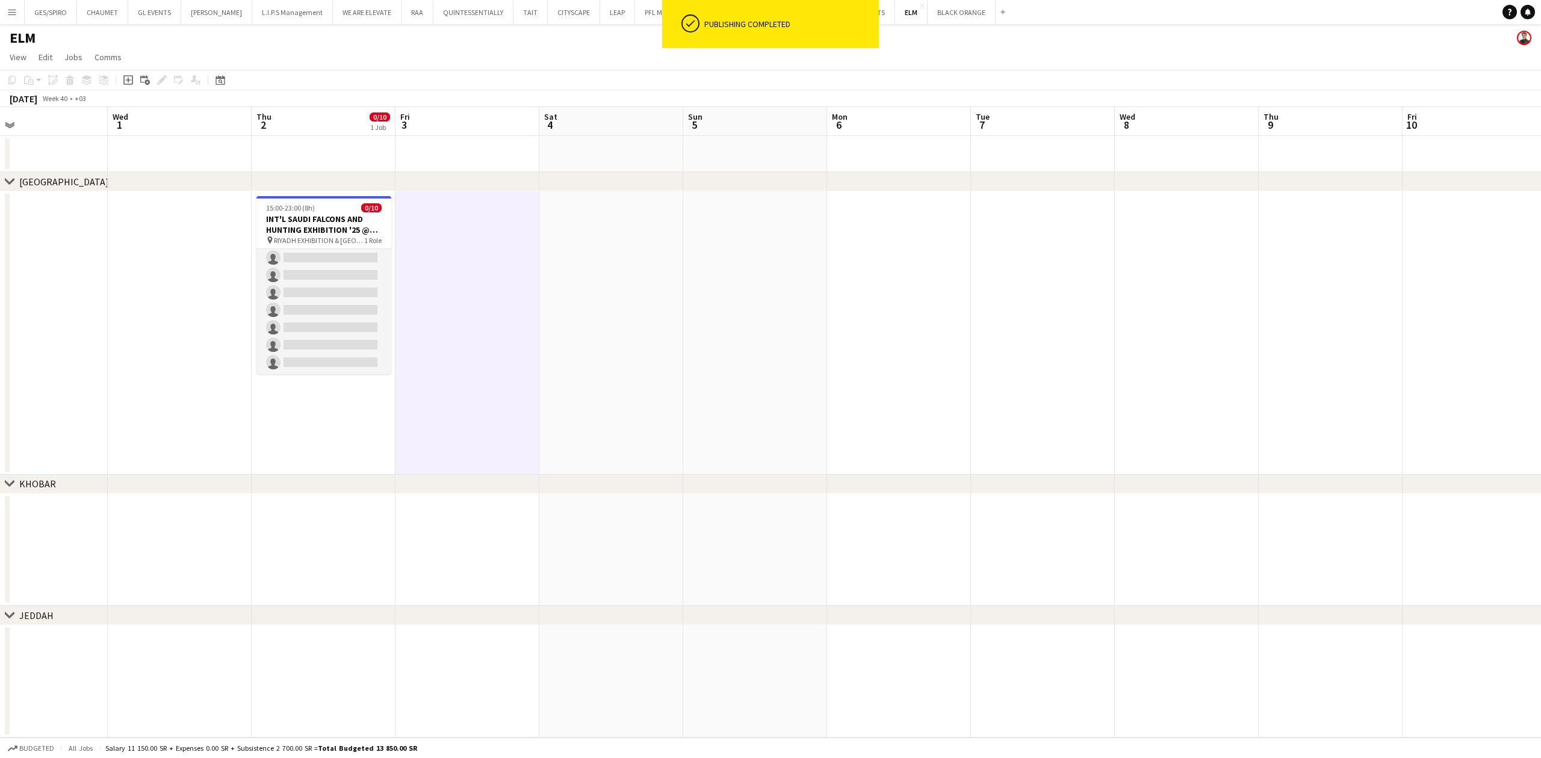
click at [326, 433] on app-date-cell "15:00-23:00 (8h) 0/10 INT'L SAUDI FALCONS AND HUNTING EXHIBITION '25 @ MALHAM -…" at bounding box center [324, 333] width 144 height 284
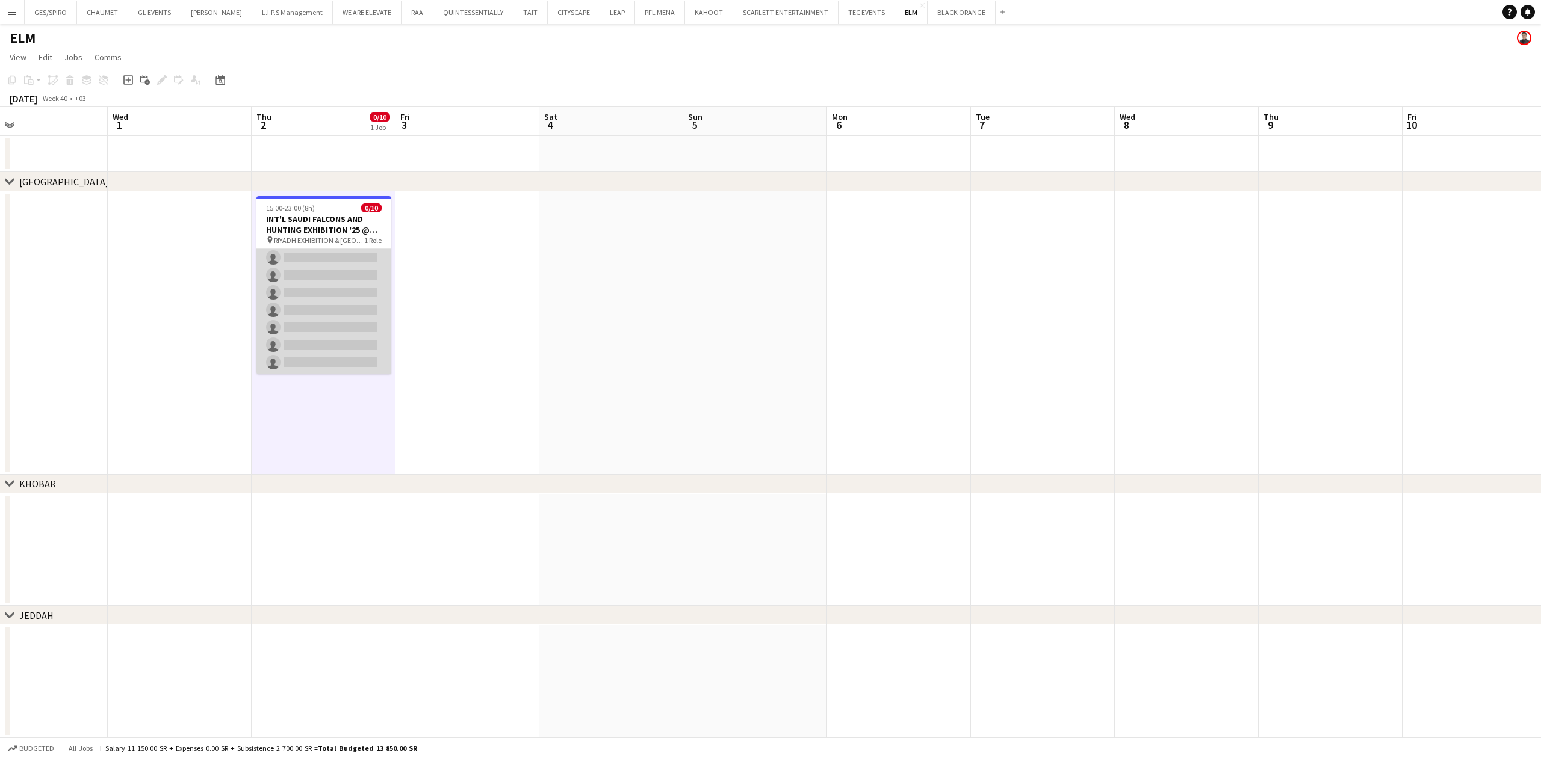
click at [329, 277] on app-card-role "Promoter 38A 0/10 15:00-23:00 (8h) single-neutral-actions single-neutral-action…" at bounding box center [323, 275] width 135 height 198
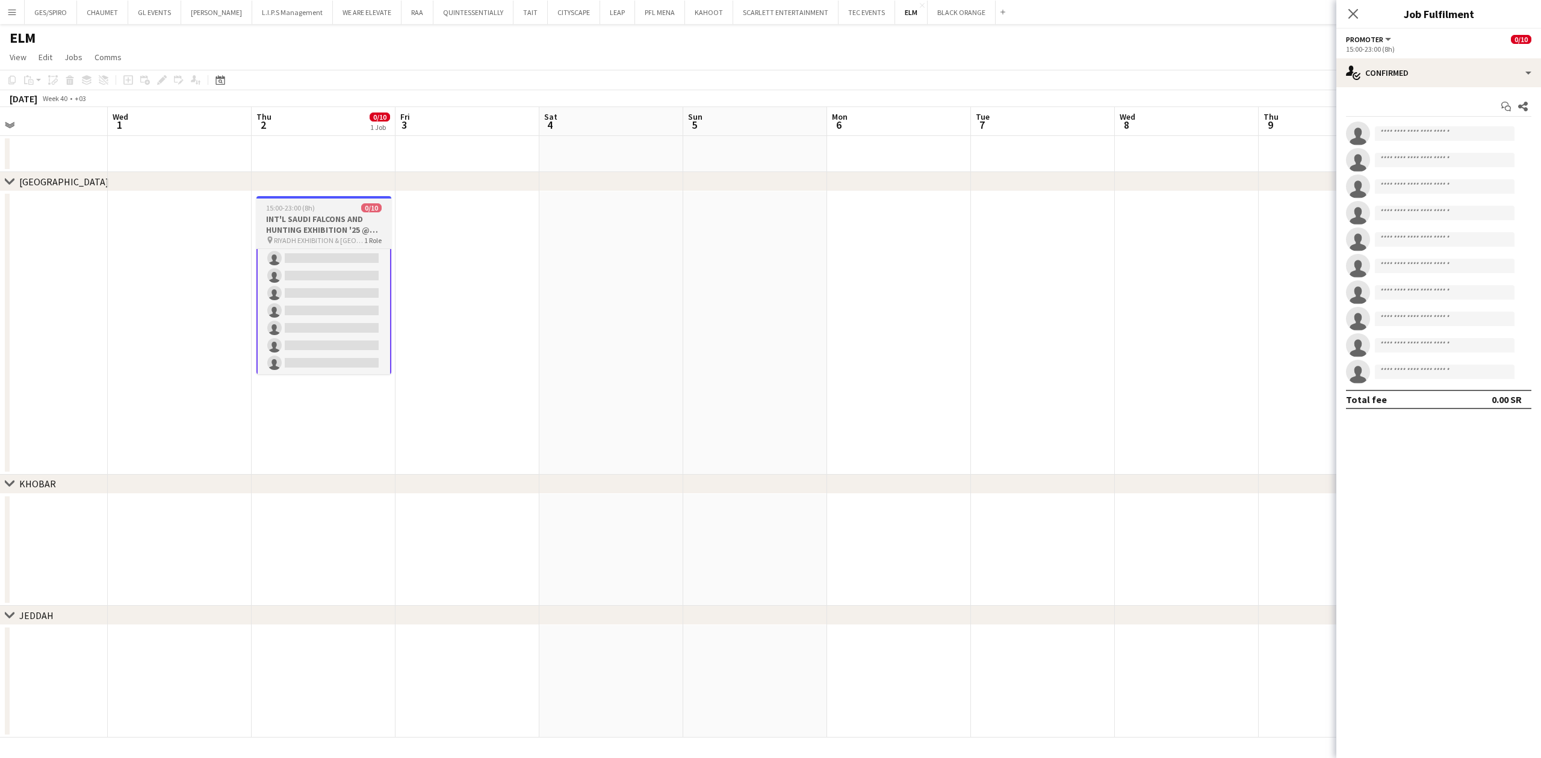
click at [345, 225] on h3 "INT'L SAUDI FALCONS AND HUNTING EXHIBITION '25 @ [GEOGRAPHIC_DATA] - [GEOGRAPHI…" at bounding box center [323, 225] width 135 height 22
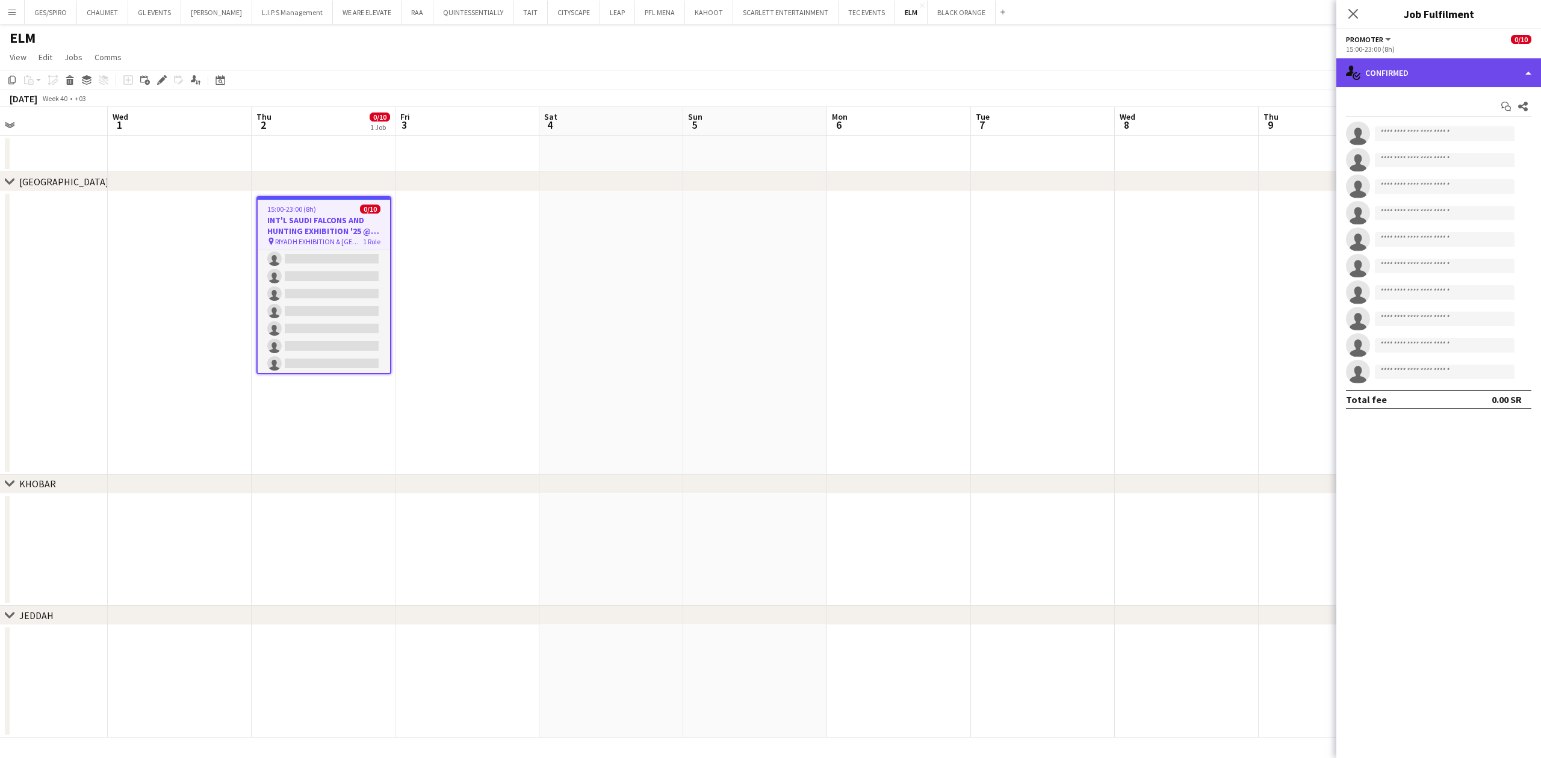
click at [1220, 70] on div "single-neutral-actions-check-2 Confirmed" at bounding box center [1438, 72] width 205 height 29
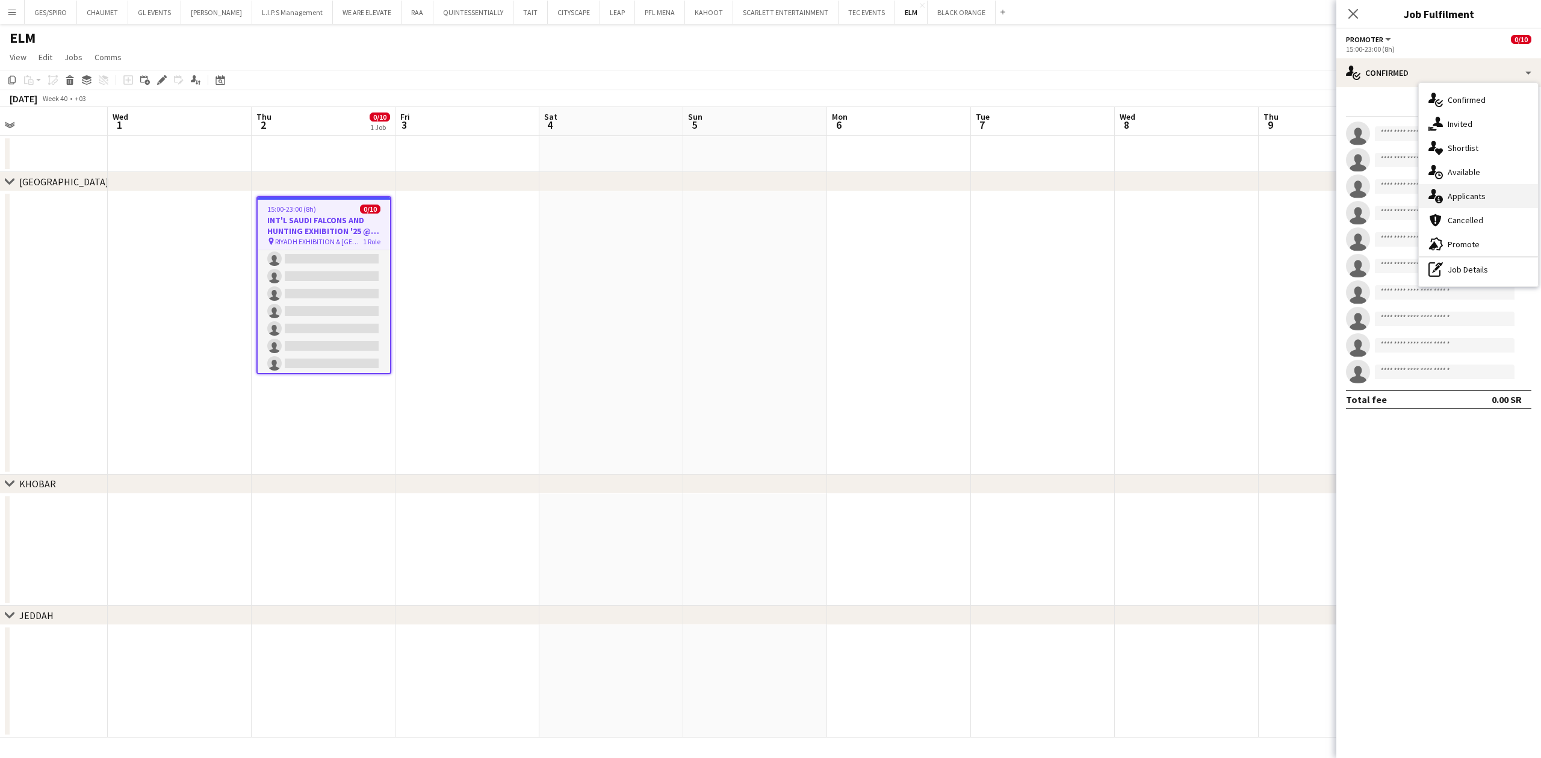
click at [1220, 200] on div "single-neutral-actions-information Applicants" at bounding box center [1478, 196] width 119 height 24
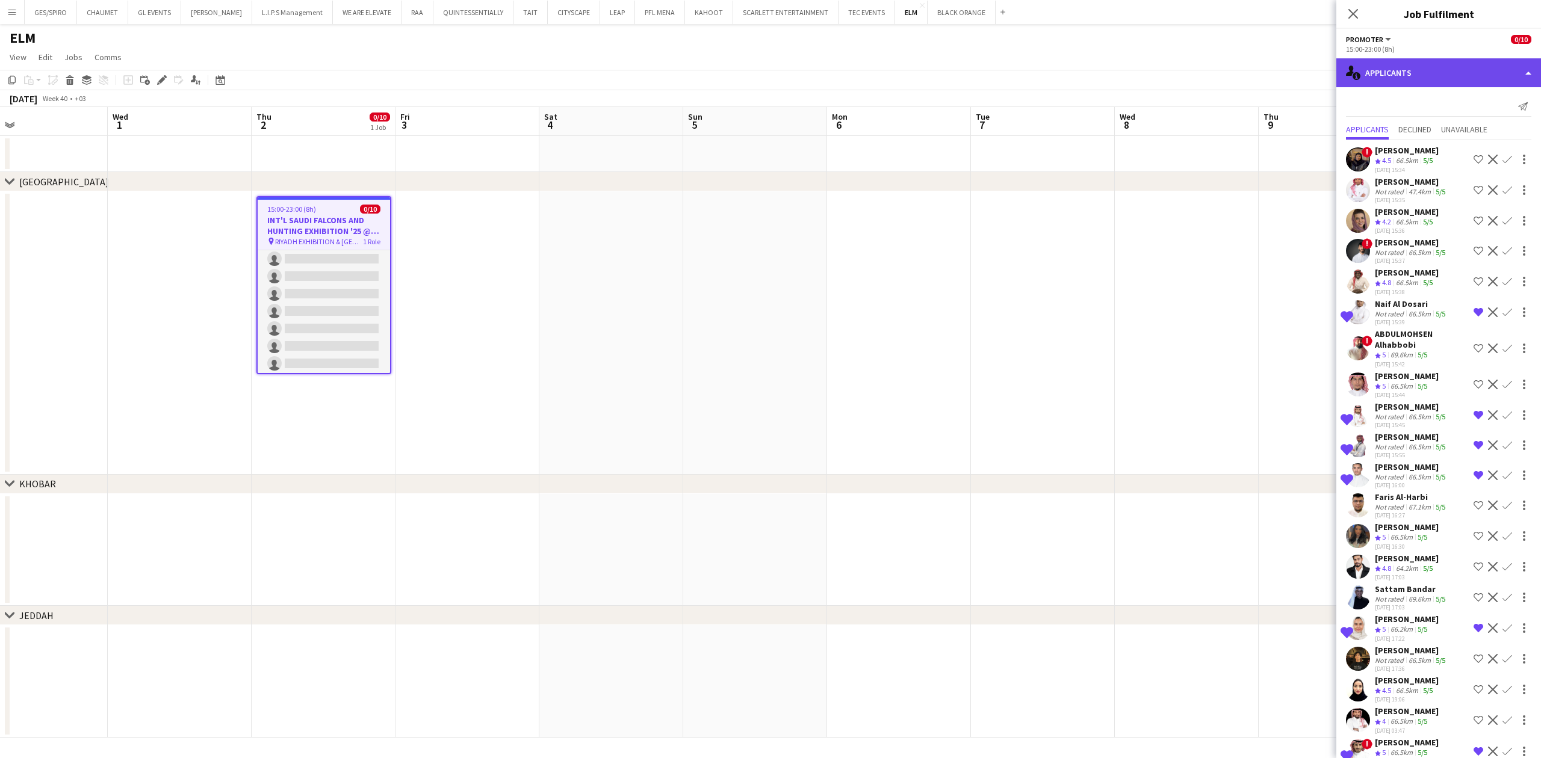
click at [1220, 66] on div "single-neutral-actions-information Applicants" at bounding box center [1438, 72] width 205 height 29
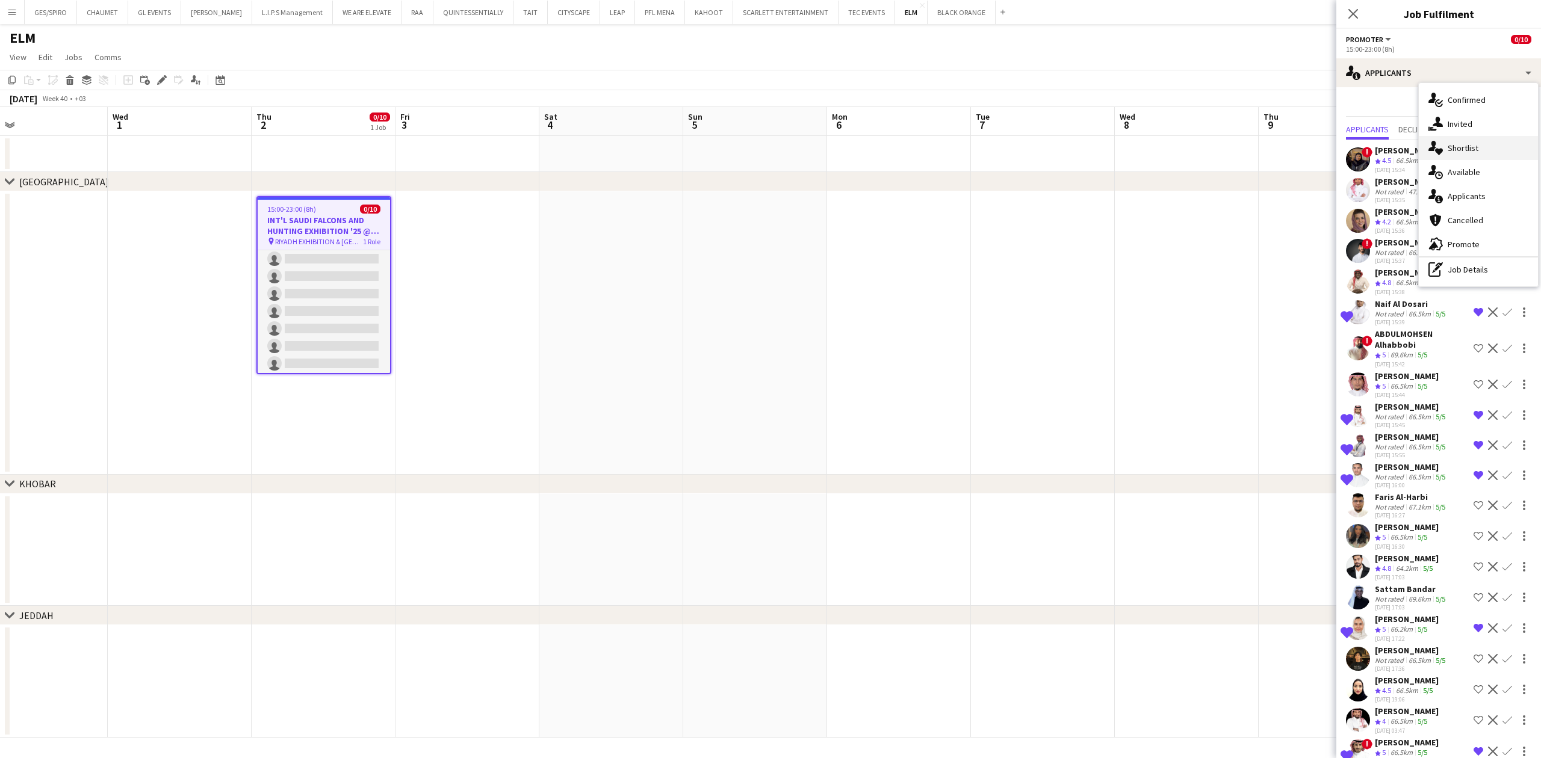
click at [1220, 149] on div "single-neutral-actions-heart Shortlist" at bounding box center [1478, 148] width 119 height 24
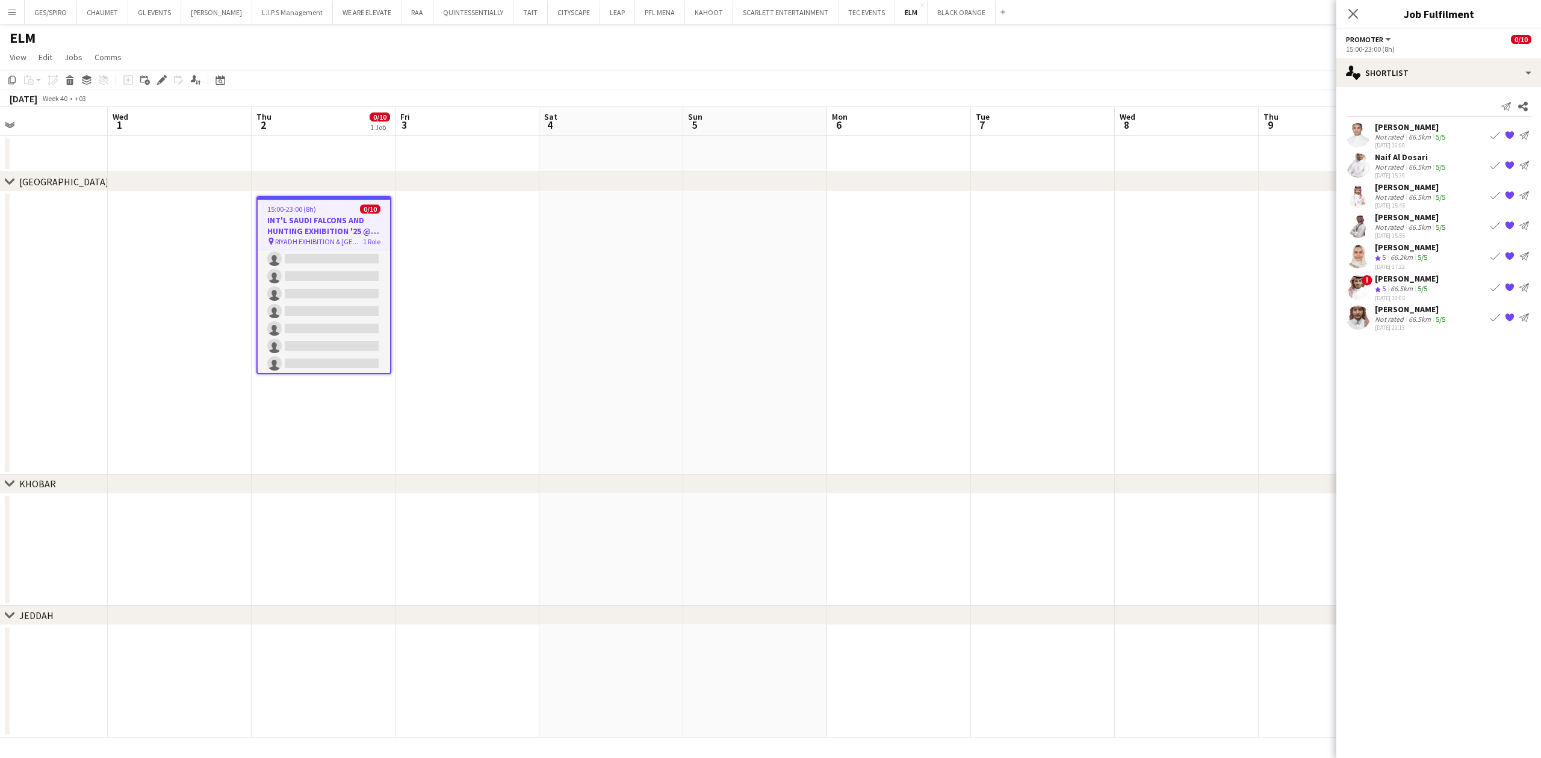
click at [1220, 284] on app-icon "{{ spriteTitle }}" at bounding box center [1510, 287] width 10 height 10
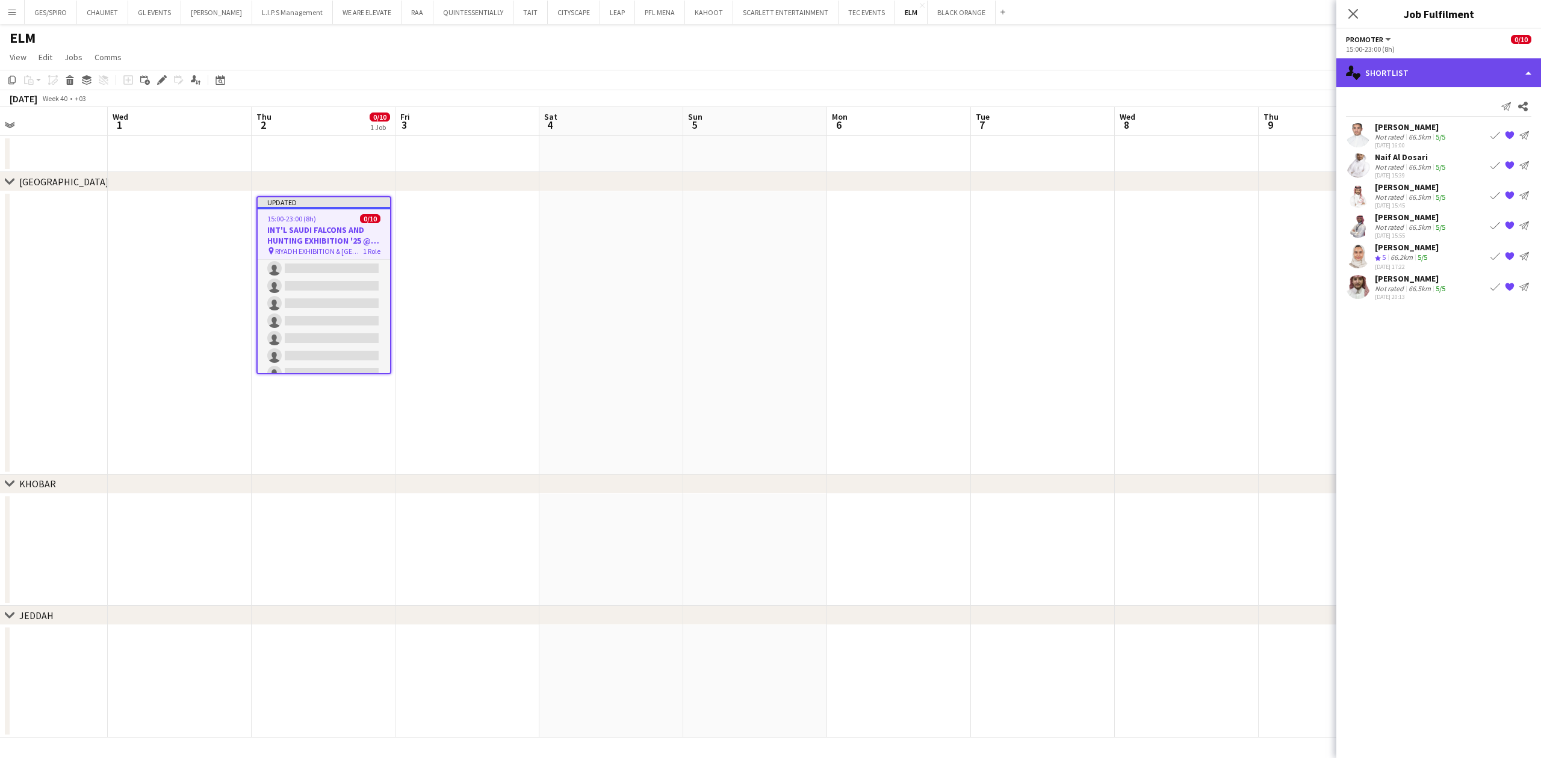
click at [1220, 58] on div "single-neutral-actions-heart Shortlist" at bounding box center [1438, 72] width 205 height 29
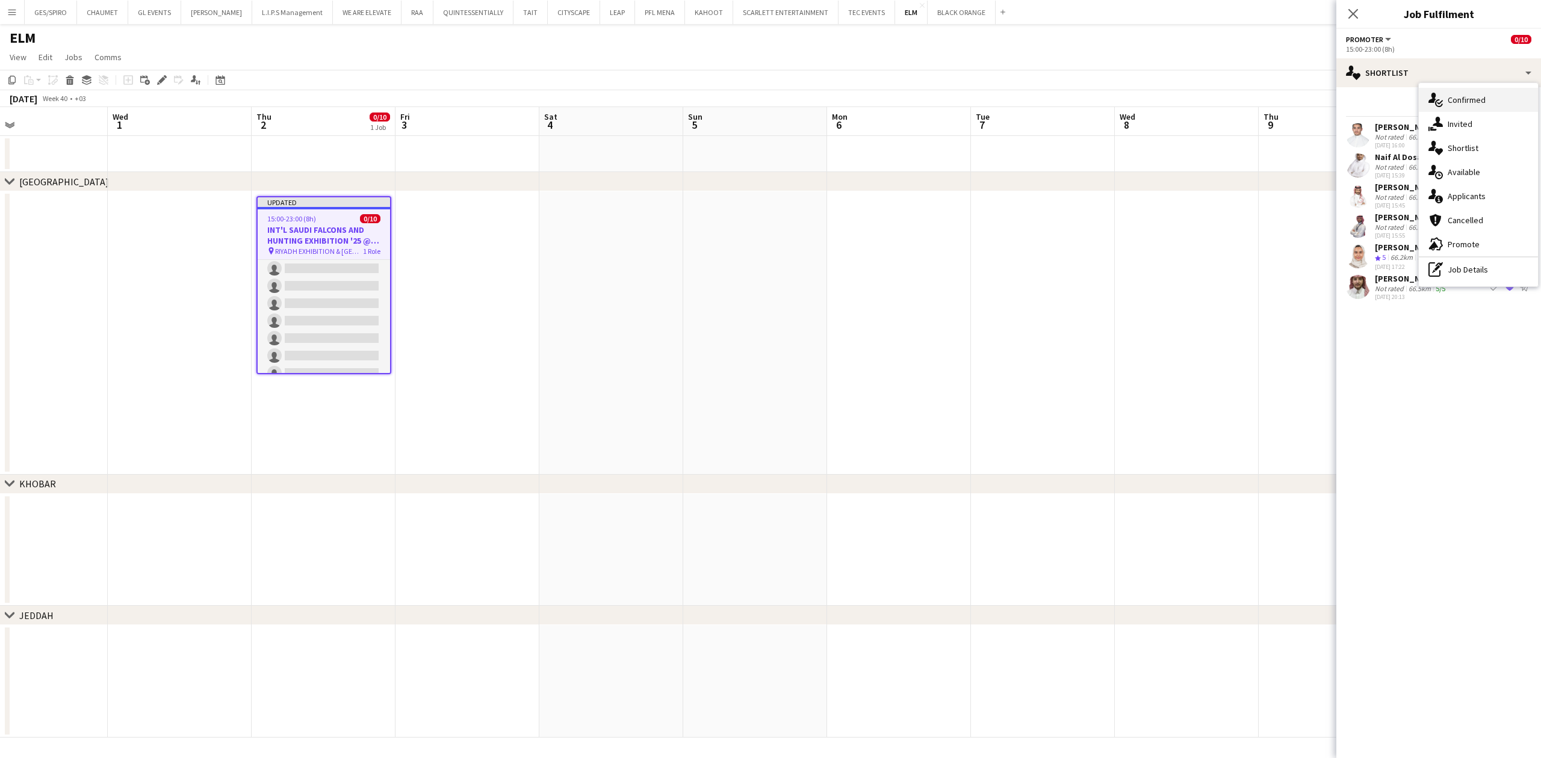
click at [1220, 100] on span "Confirmed" at bounding box center [1467, 100] width 38 height 11
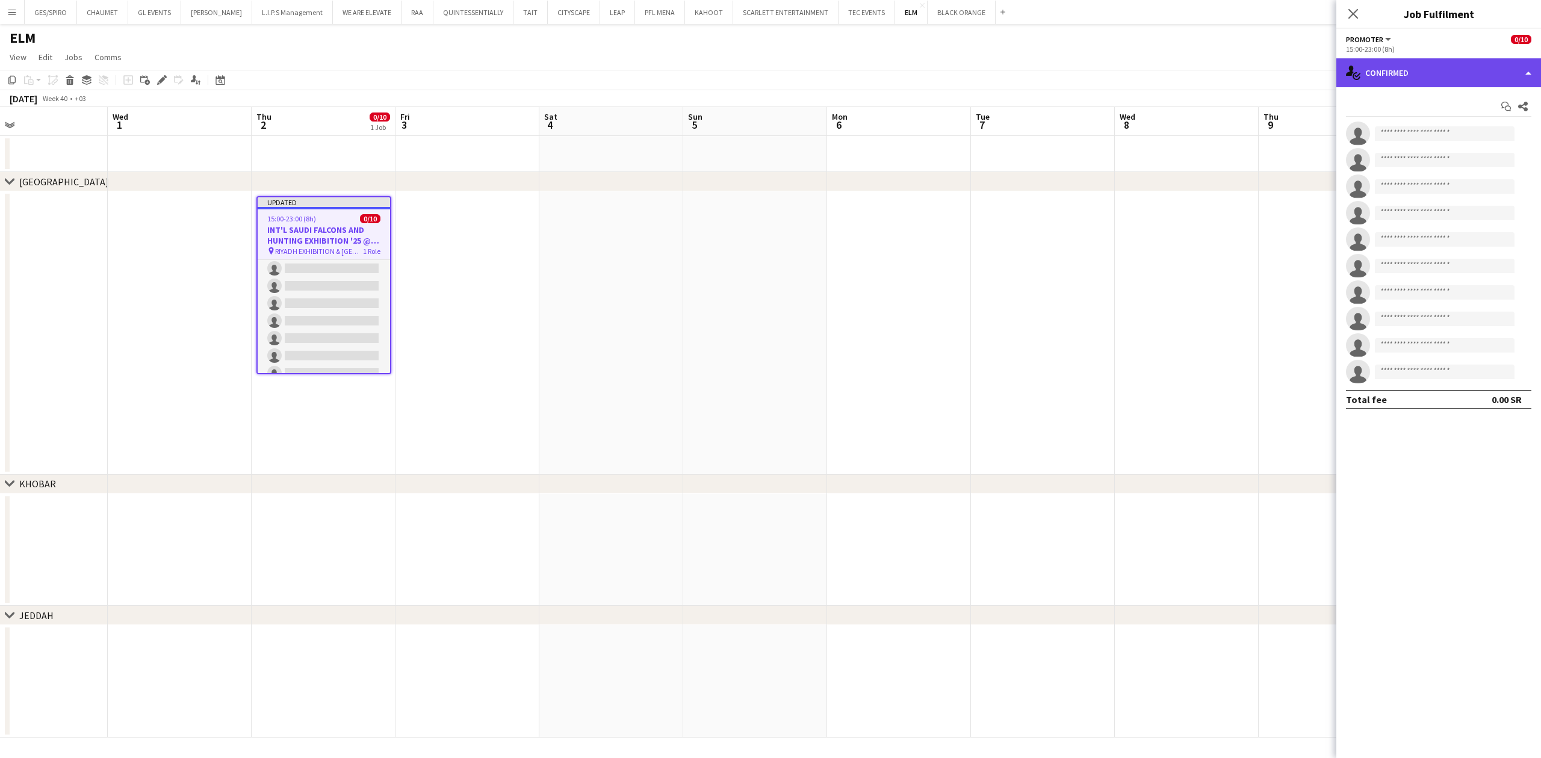
click at [1220, 73] on div "single-neutral-actions-check-2 Confirmed" at bounding box center [1438, 72] width 205 height 29
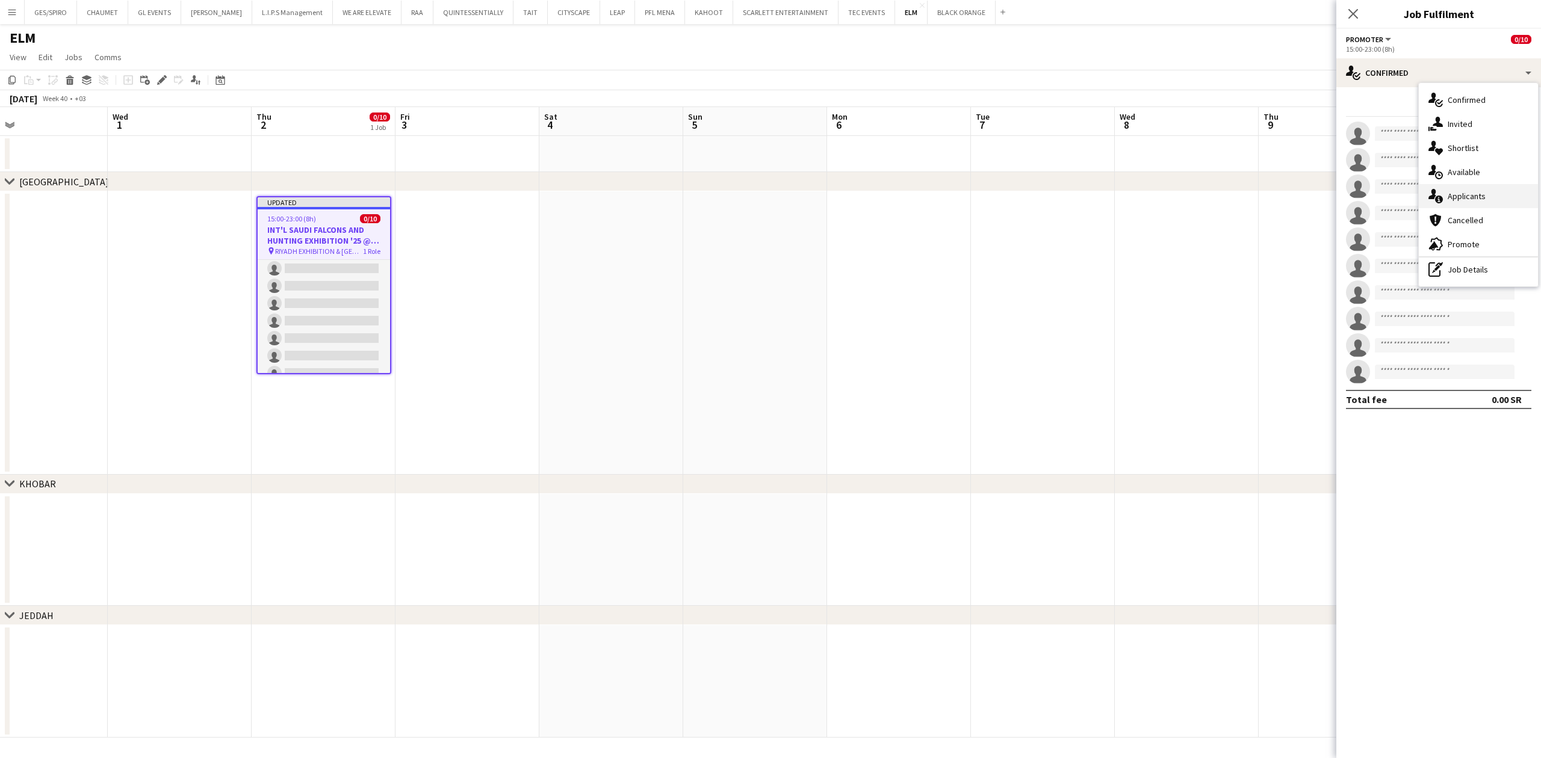
click at [1220, 189] on div "single-neutral-actions-information Applicants" at bounding box center [1478, 196] width 119 height 24
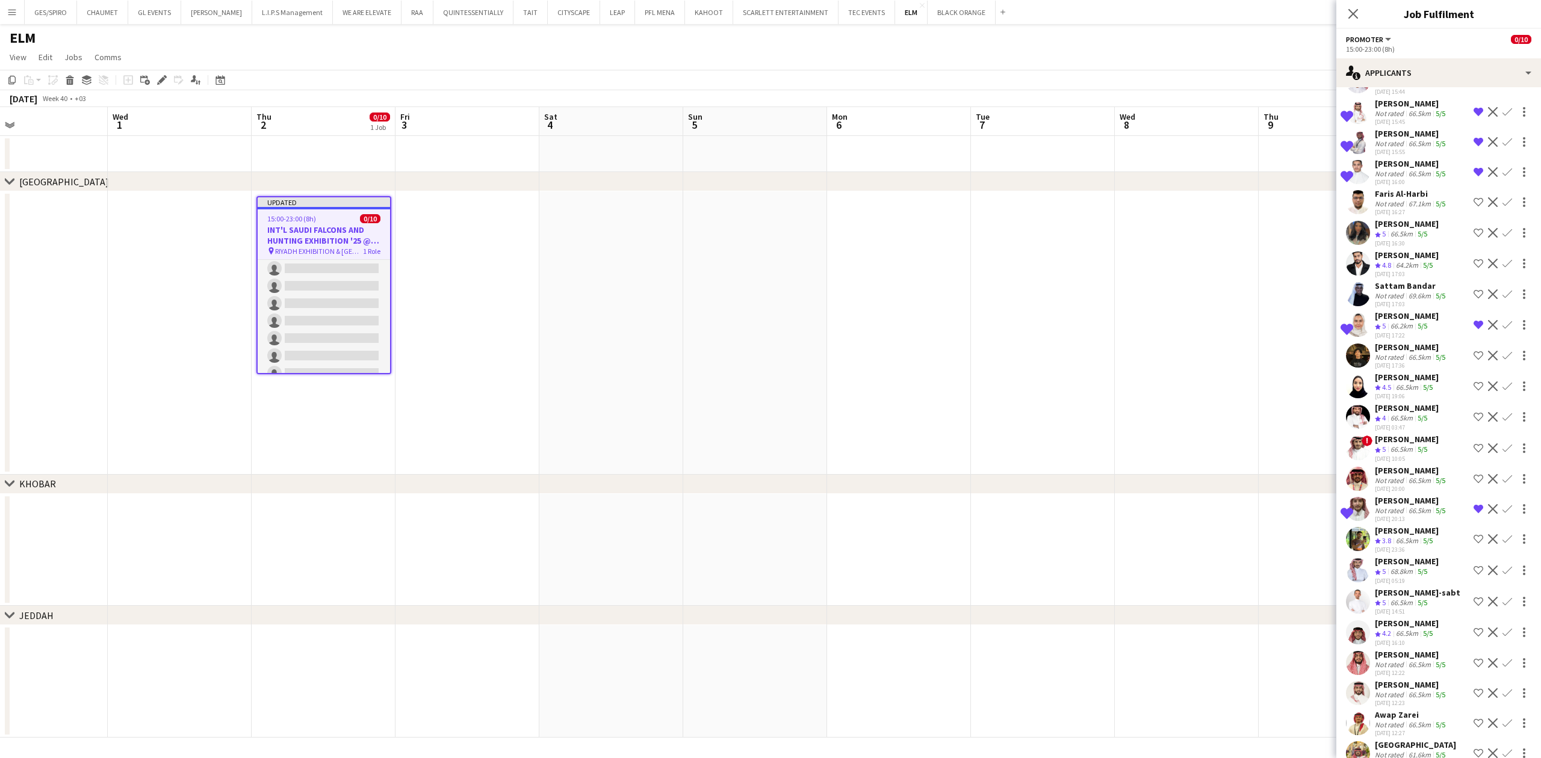
scroll to position [201, 0]
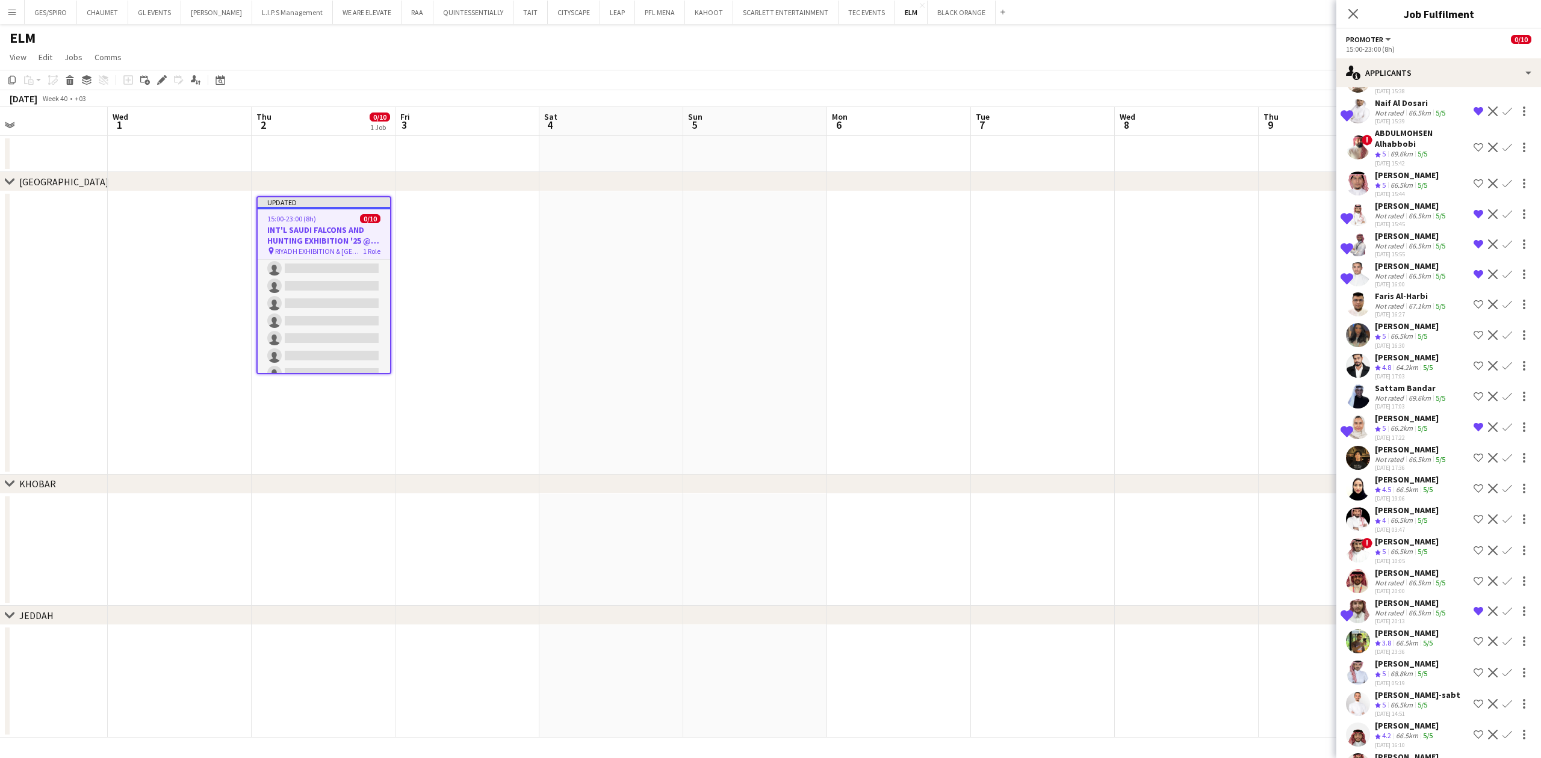
click at [1220, 332] on app-icon "Shortlist crew" at bounding box center [1479, 335] width 10 height 10
drag, startPoint x: 1438, startPoint y: 54, endPoint x: 1443, endPoint y: 64, distance: 11.3
click at [1220, 54] on app-options-switcher "Promoter All roles Promoter 0/10 15:00-23:00 (8h)" at bounding box center [1438, 43] width 205 height 29
click at [1220, 66] on div "single-neutral-actions-information Applicants" at bounding box center [1438, 72] width 205 height 29
click at [1220, 152] on div "single-neutral-actions-heart Shortlist" at bounding box center [1478, 148] width 119 height 24
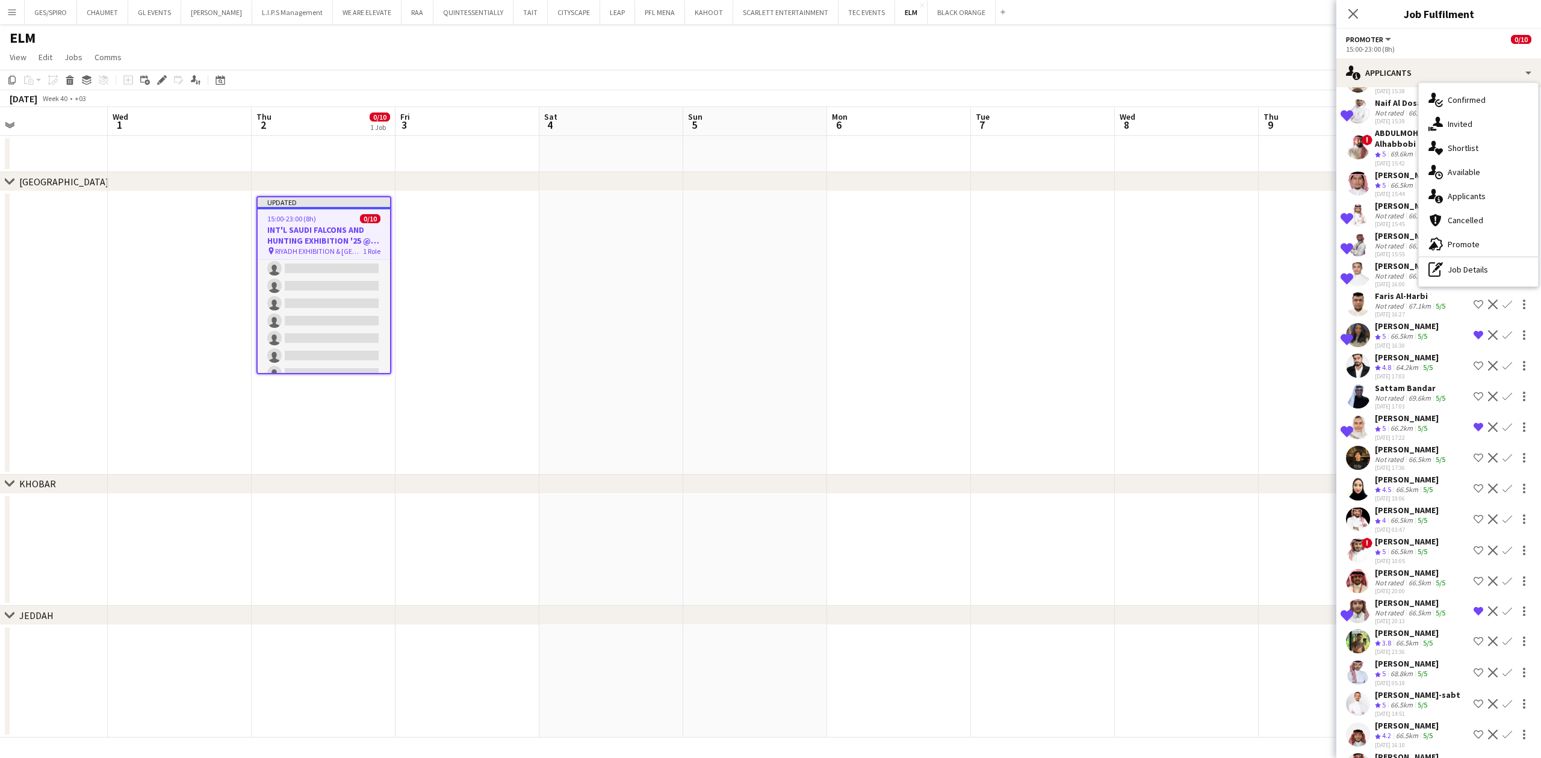
scroll to position [0, 0]
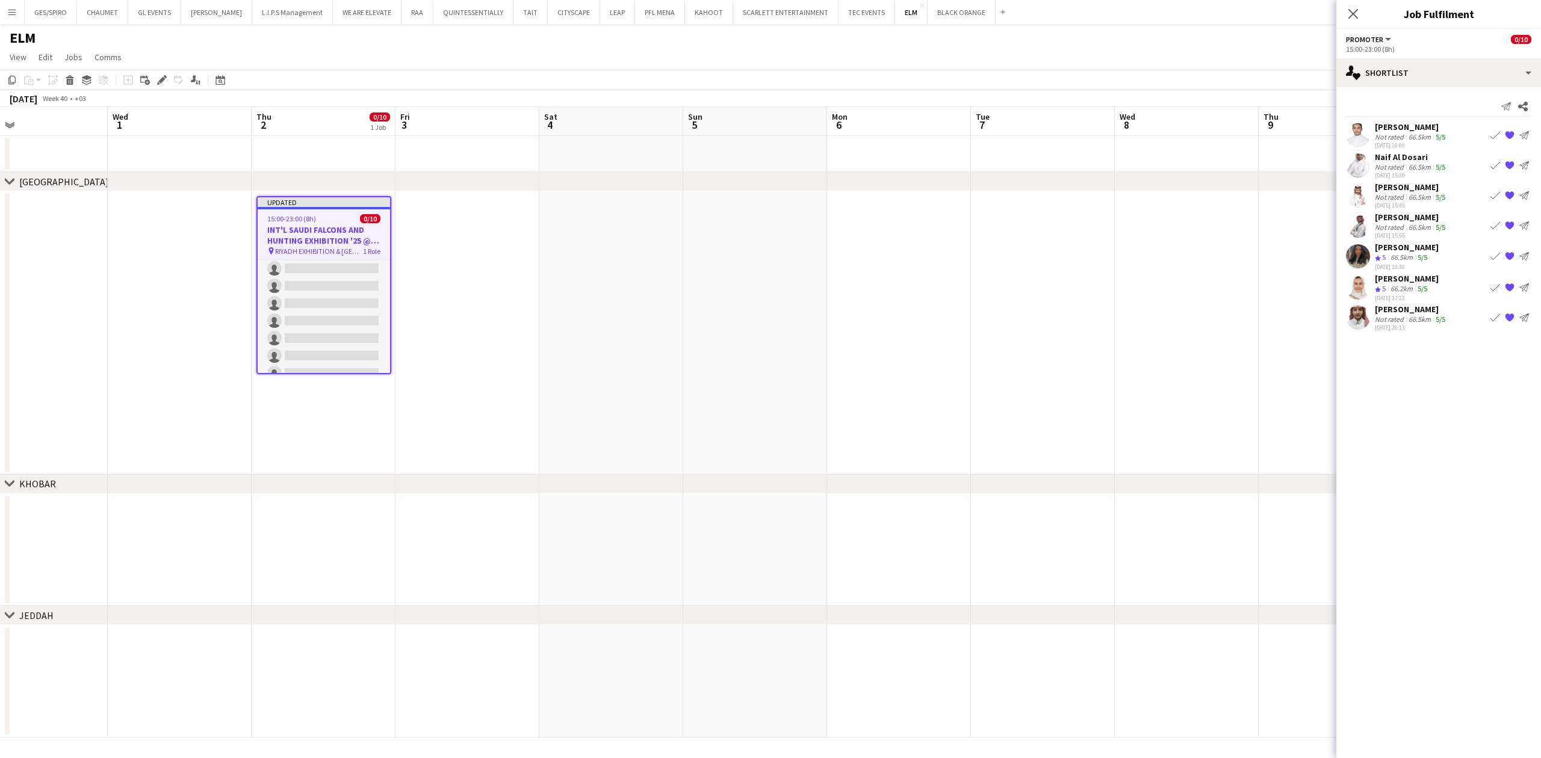
click at [1220, 135] on app-icon "Book crew" at bounding box center [1495, 136] width 10 height 10
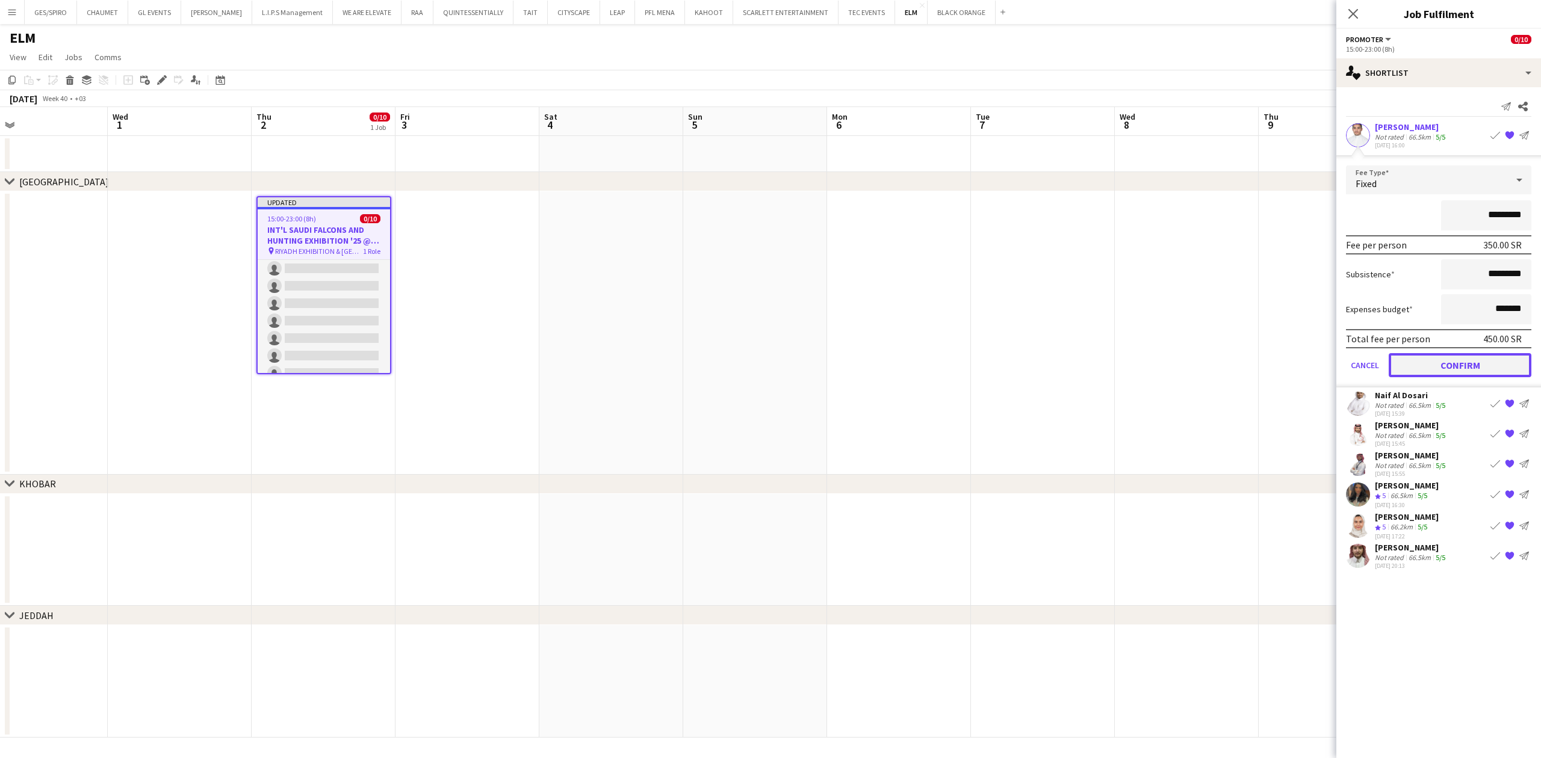
click at [1220, 370] on button "Confirm" at bounding box center [1460, 365] width 143 height 24
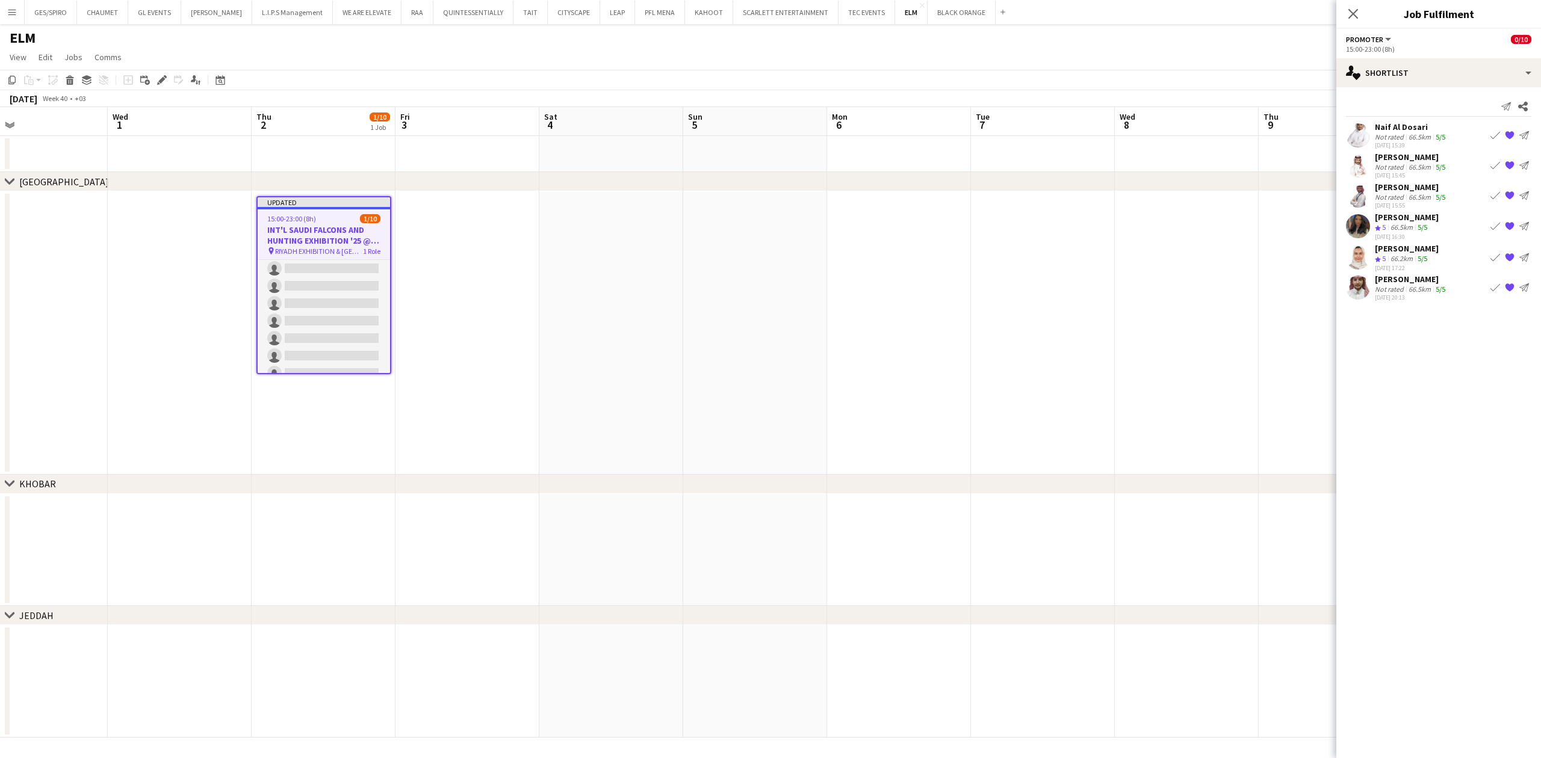
click at [1220, 132] on app-icon "Book crew" at bounding box center [1495, 136] width 10 height 10
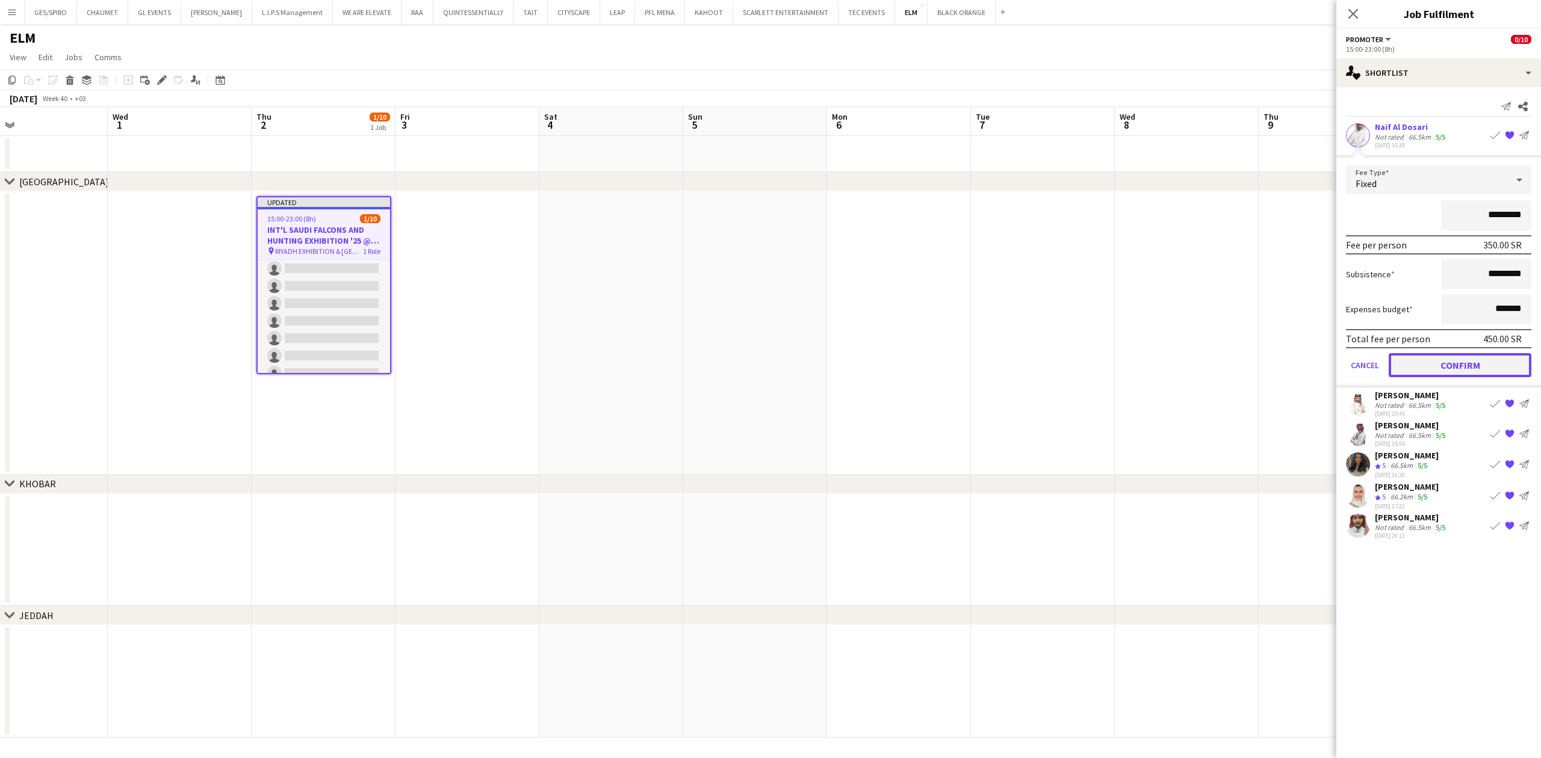
click at [1220, 367] on button "Confirm" at bounding box center [1460, 365] width 143 height 24
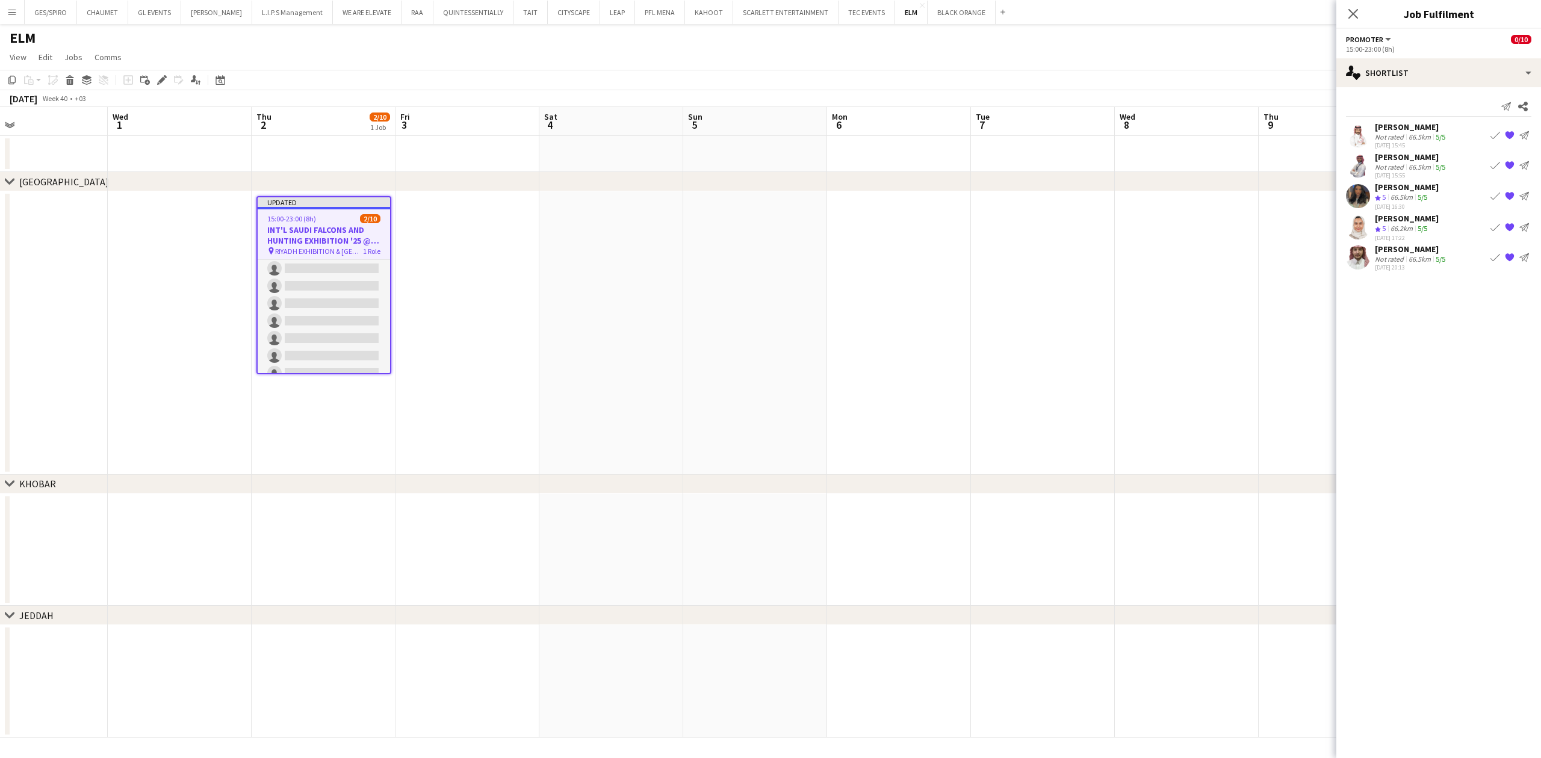
click at [1220, 136] on app-icon "Book crew" at bounding box center [1495, 136] width 10 height 10
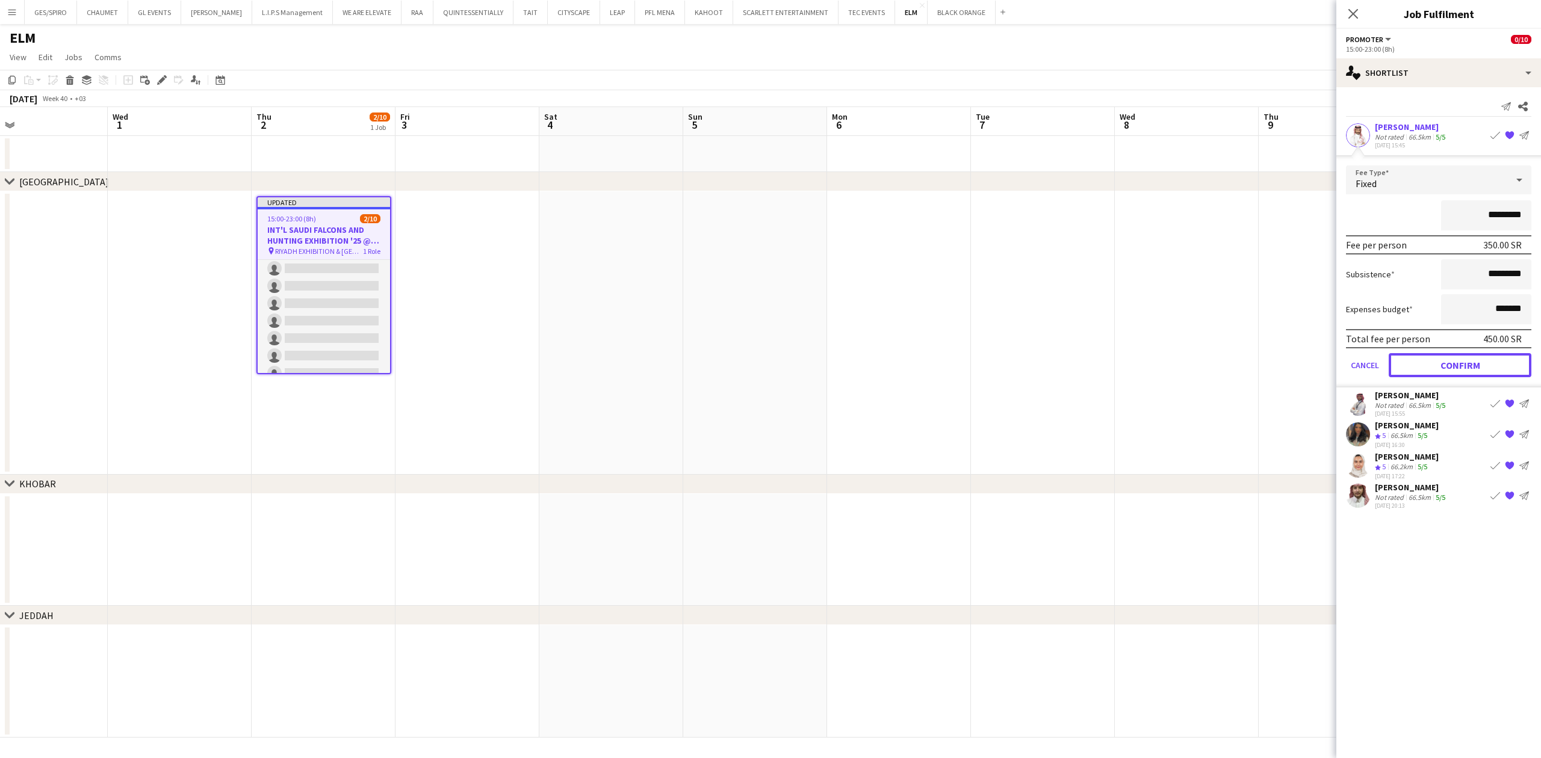
click at [1220, 364] on button "Confirm" at bounding box center [1460, 365] width 143 height 24
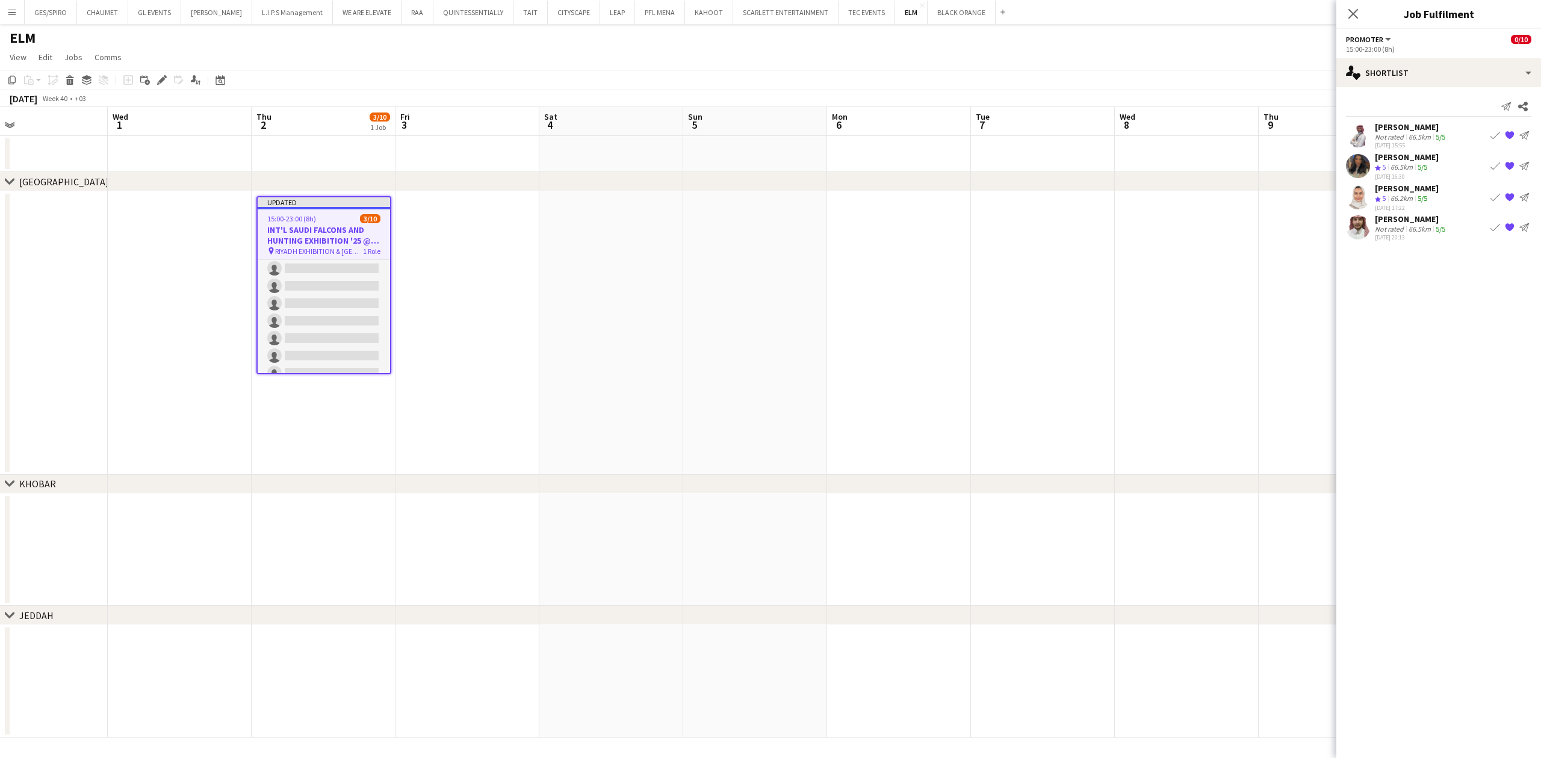
click at [1220, 132] on app-icon "Book crew" at bounding box center [1495, 136] width 10 height 10
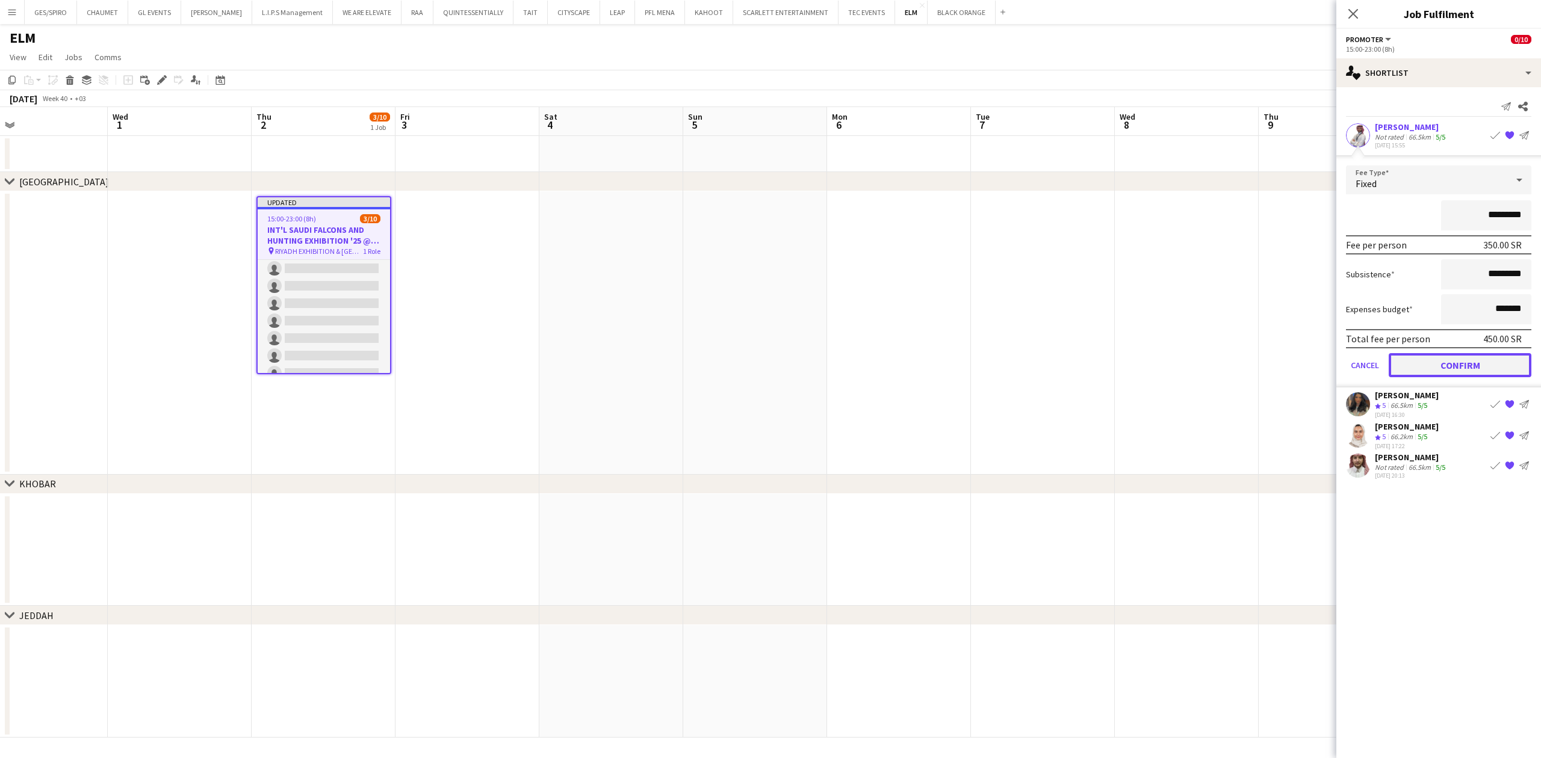
click at [1220, 362] on button "Confirm" at bounding box center [1460, 365] width 143 height 24
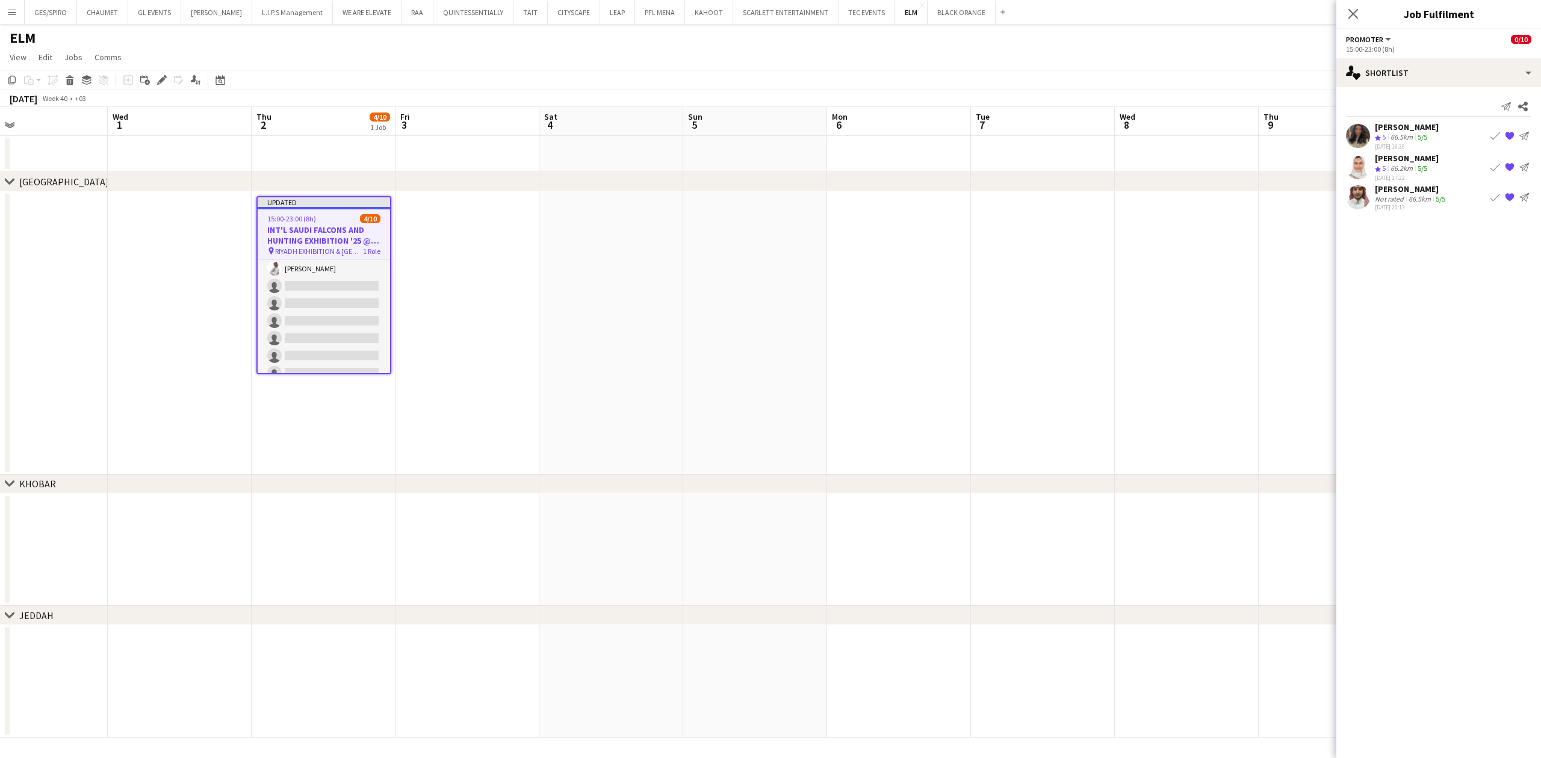
click at [1220, 137] on app-icon "Book crew" at bounding box center [1495, 136] width 10 height 10
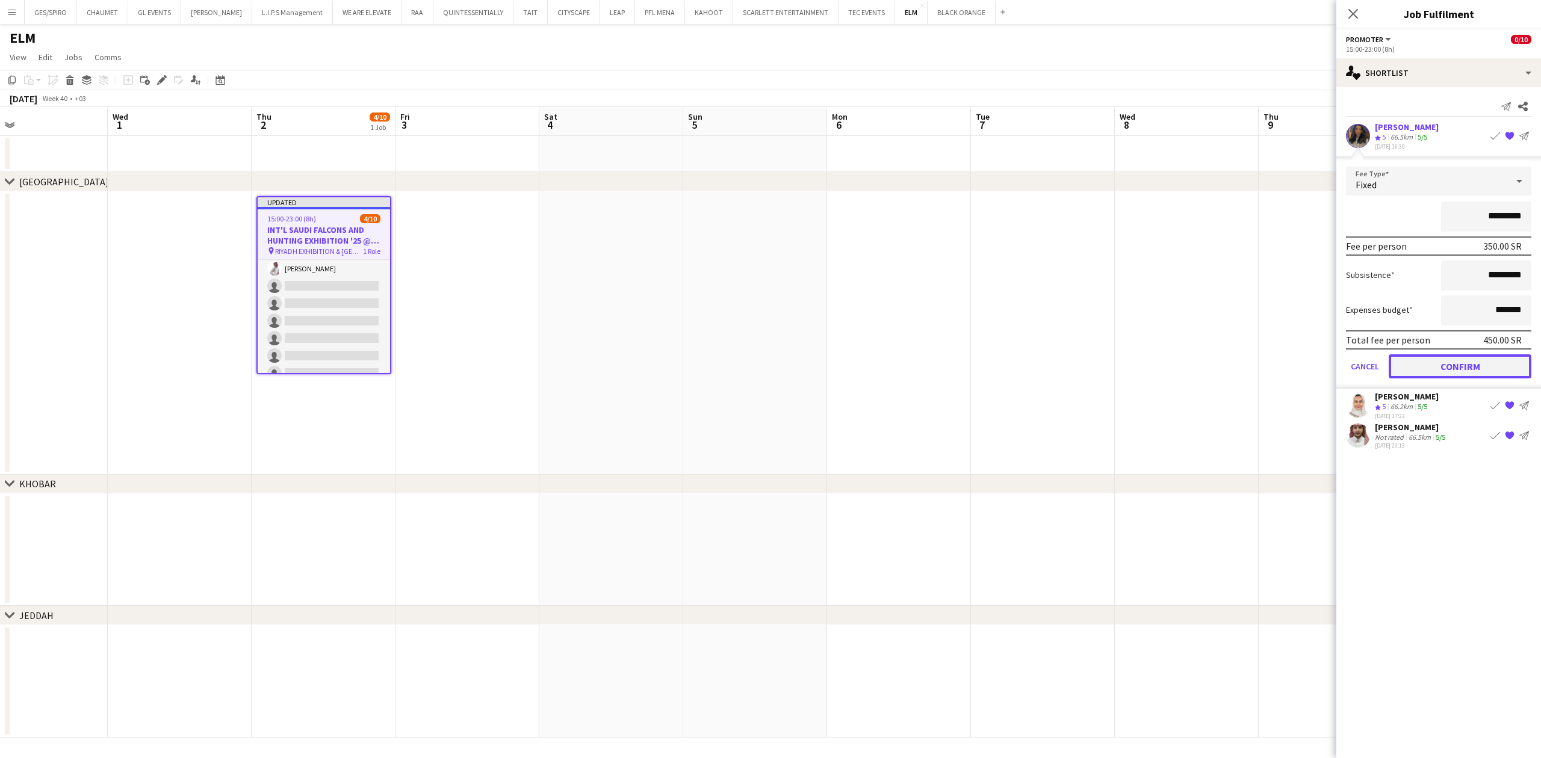
click at [1220, 359] on button "Confirm" at bounding box center [1460, 367] width 143 height 24
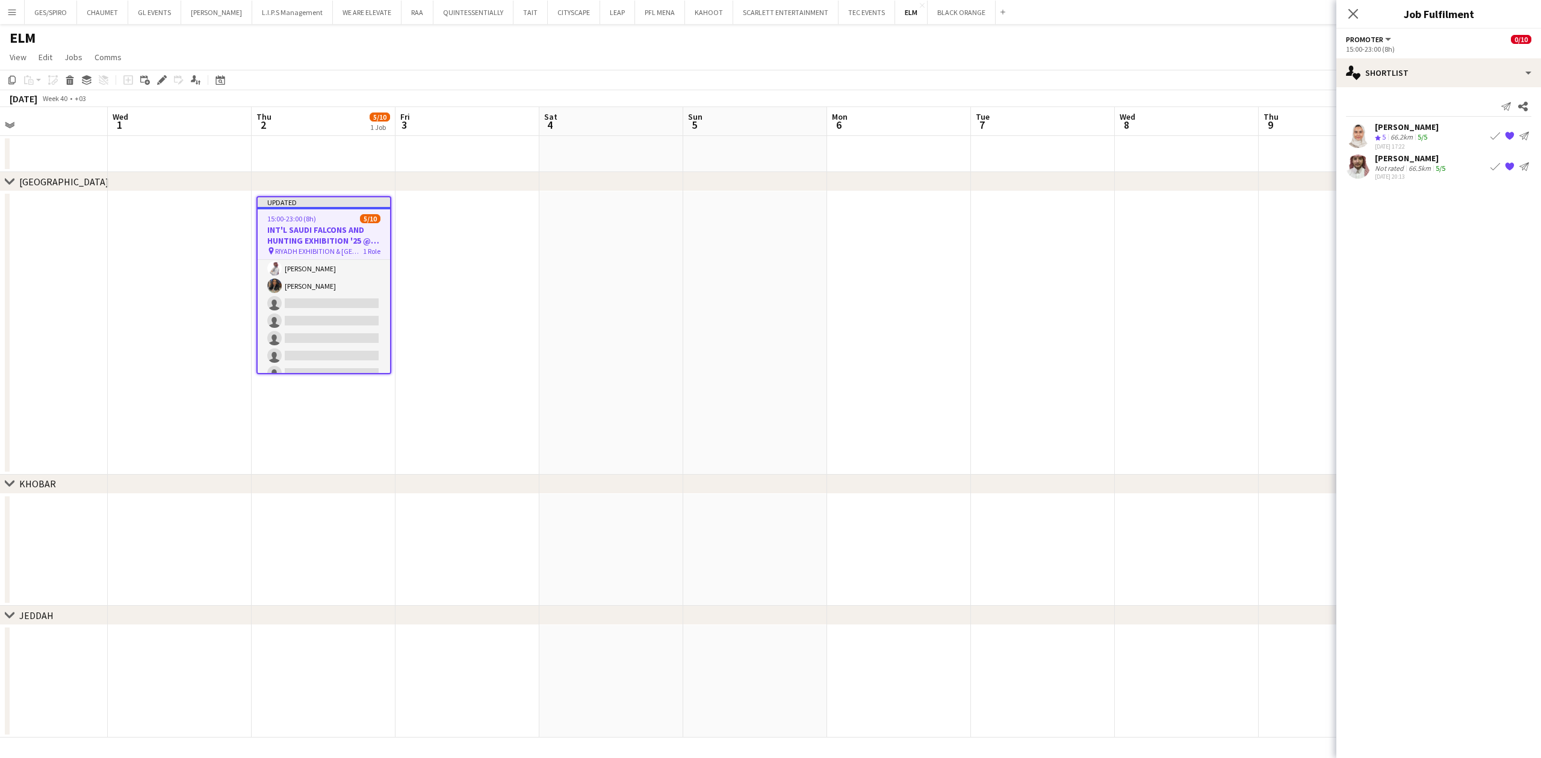
click at [1220, 135] on app-icon "Book crew" at bounding box center [1495, 136] width 10 height 10
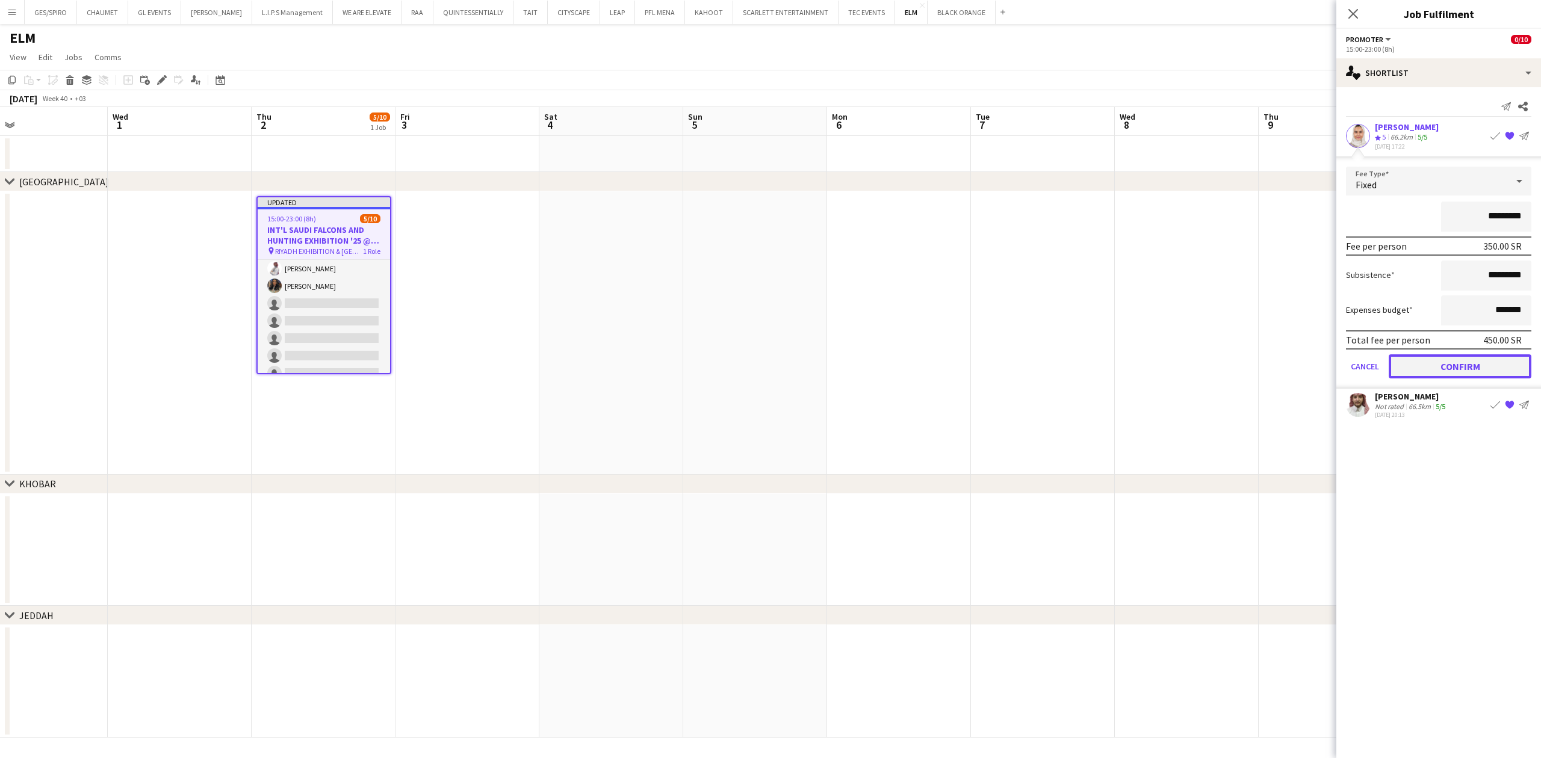
drag, startPoint x: 1449, startPoint y: 362, endPoint x: 1458, endPoint y: 314, distance: 48.3
click at [1220, 361] on button "Confirm" at bounding box center [1460, 367] width 143 height 24
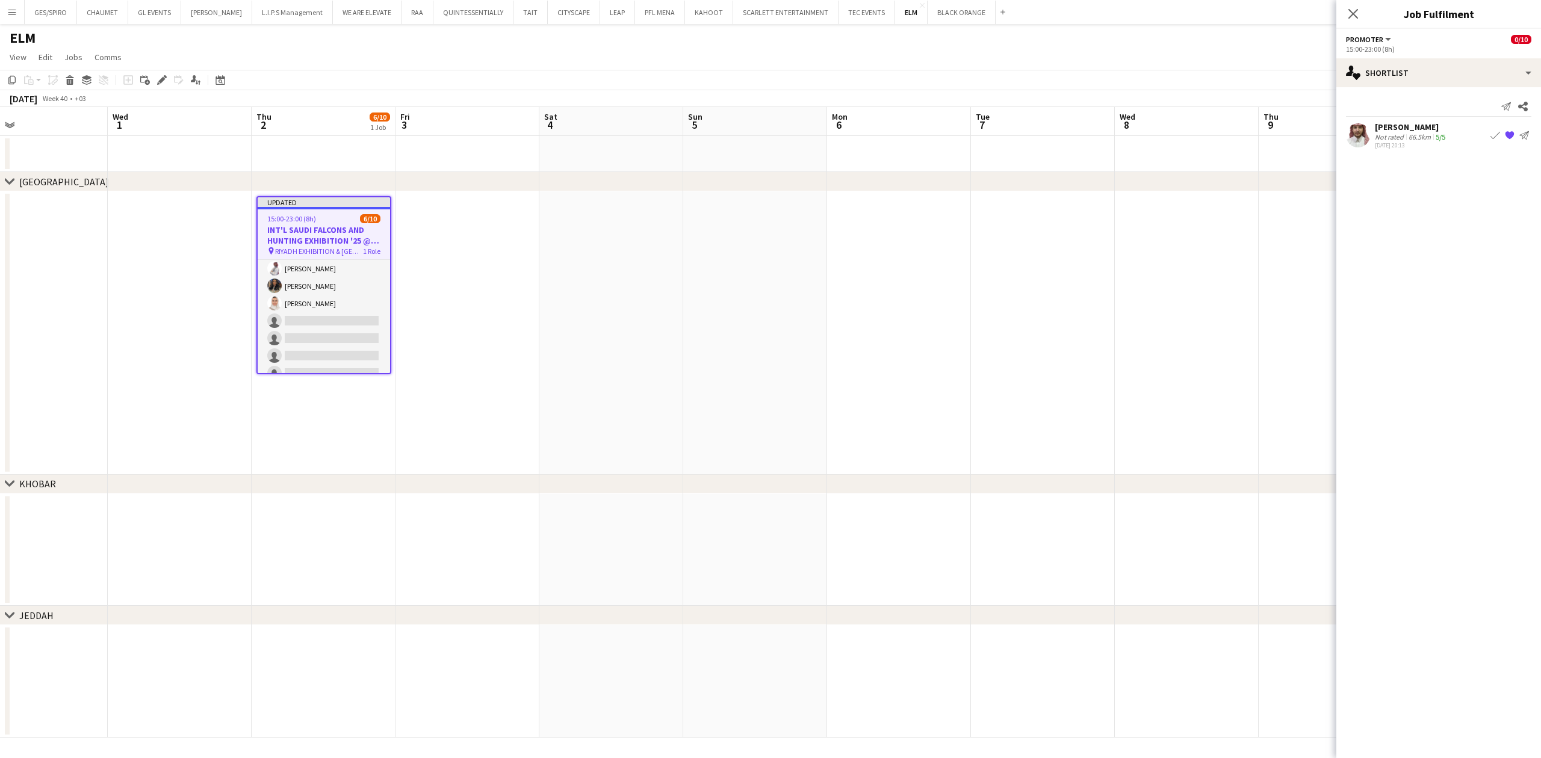
click at [1220, 140] on app-icon "Book crew" at bounding box center [1495, 136] width 10 height 10
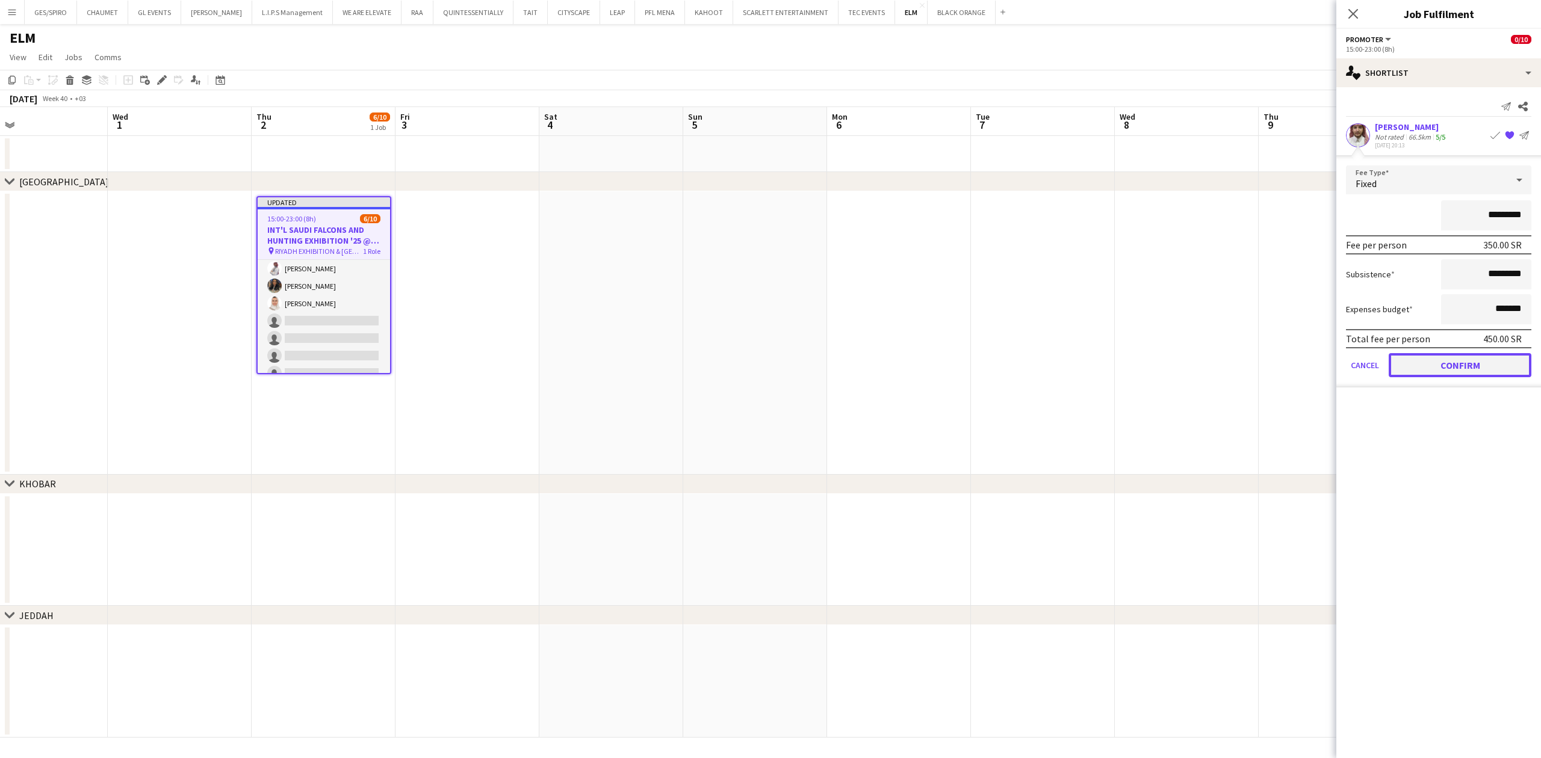
click at [1220, 362] on button "Confirm" at bounding box center [1460, 365] width 143 height 24
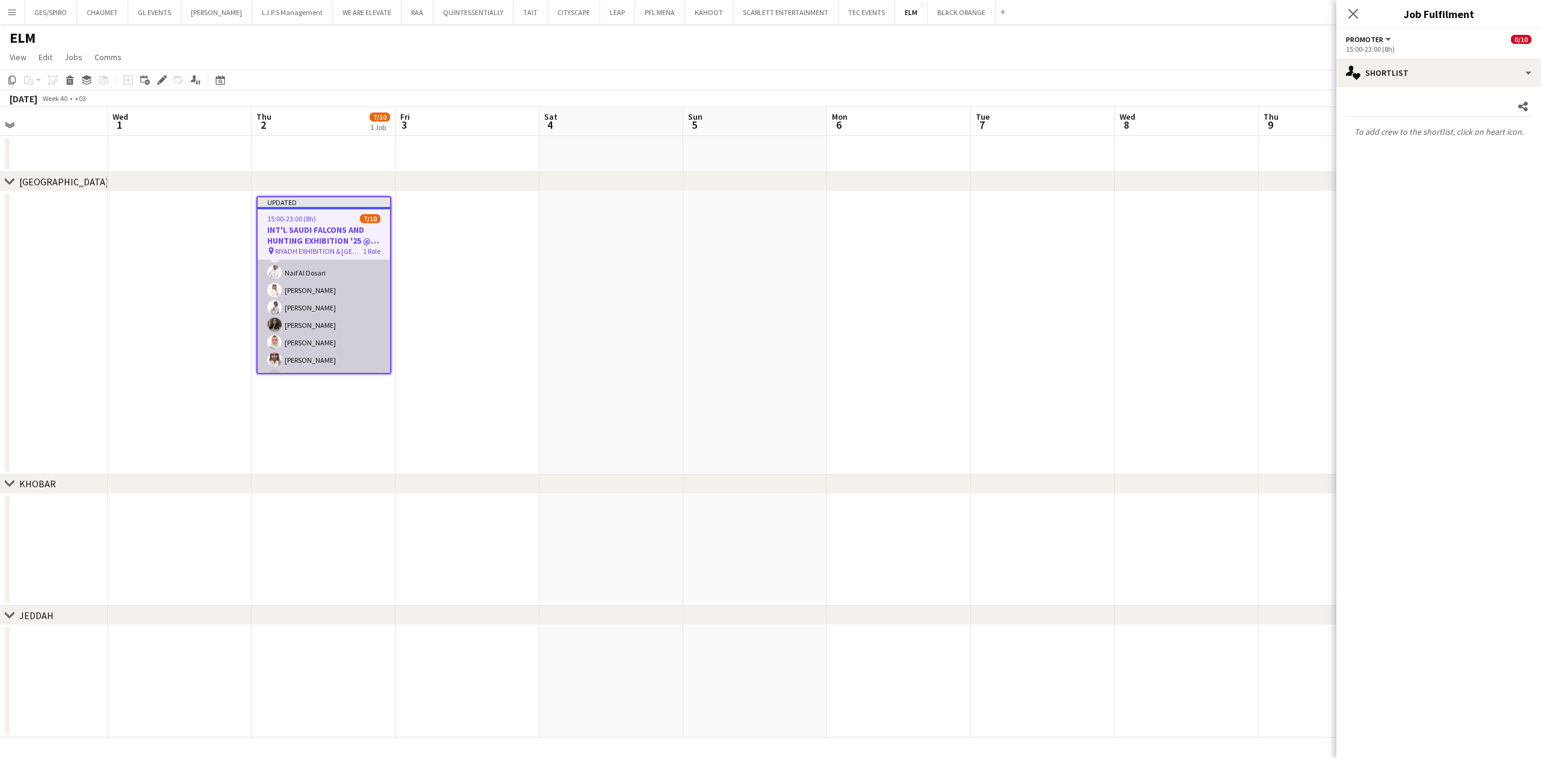
scroll to position [84, 0]
click at [1220, 13] on icon "Close pop-in" at bounding box center [1352, 13] width 11 height 11
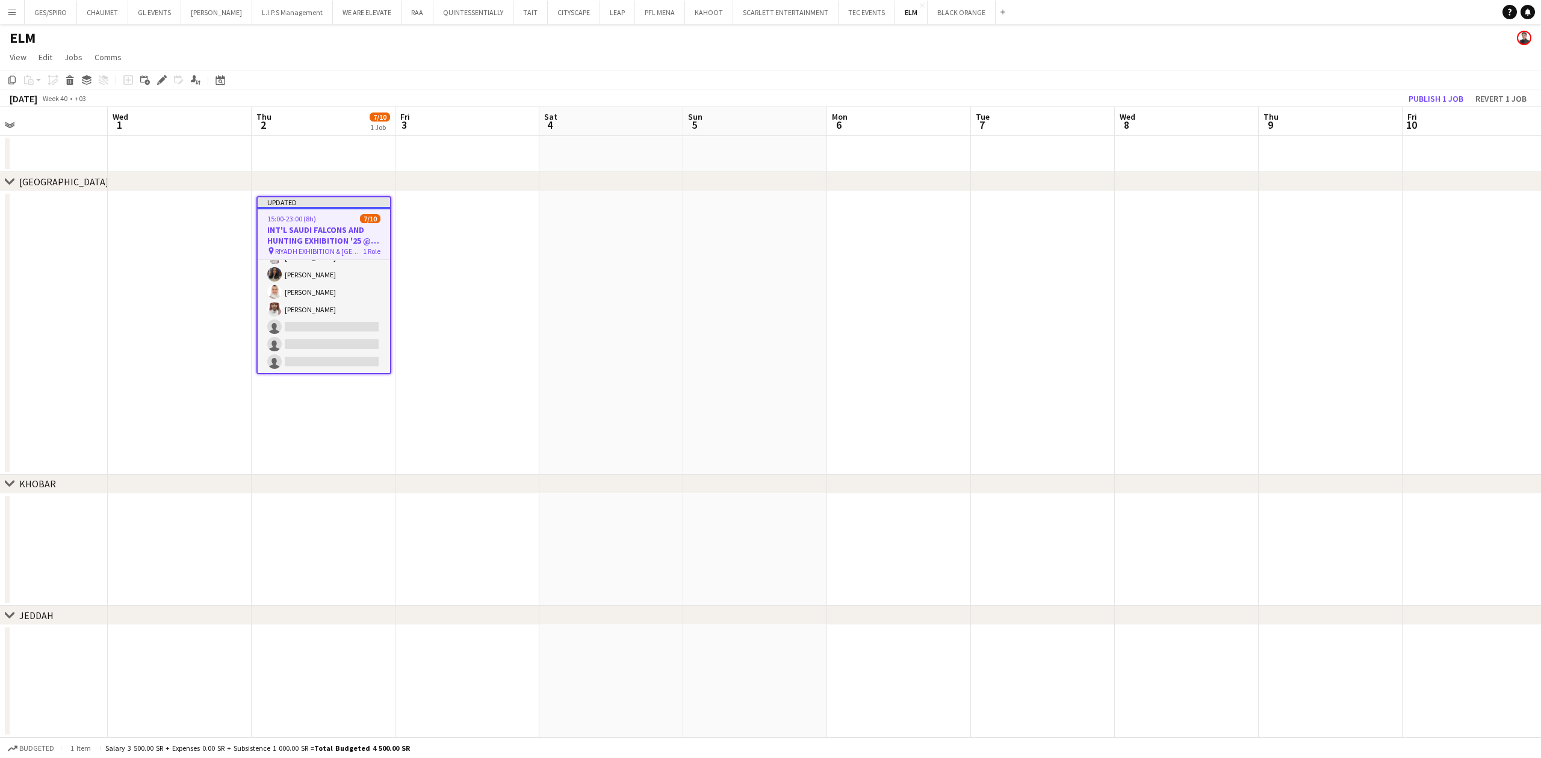
click at [1028, 317] on app-date-cell at bounding box center [1043, 333] width 144 height 284
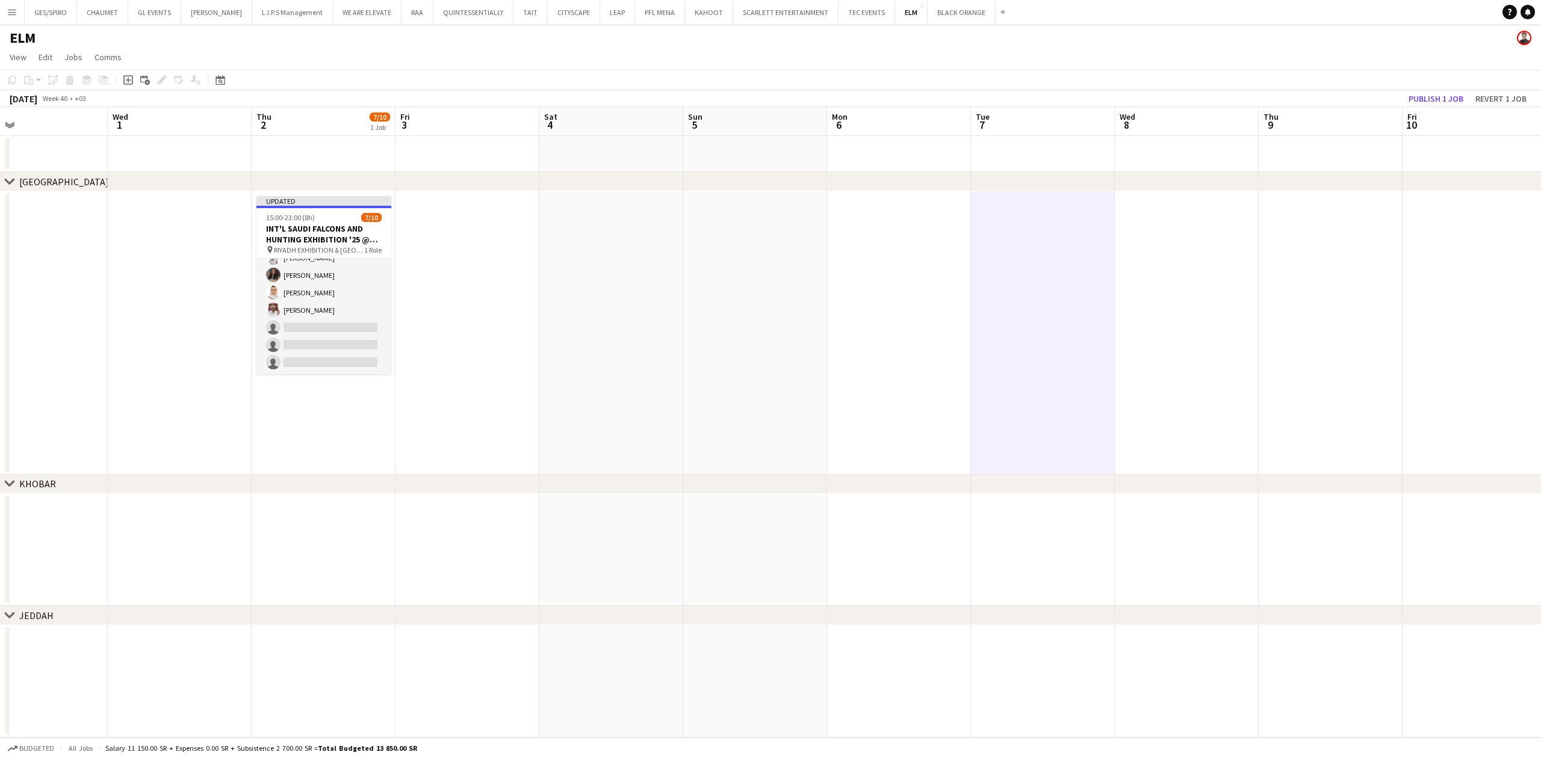
scroll to position [82, 0]
click at [846, 366] on app-date-cell at bounding box center [899, 333] width 144 height 284
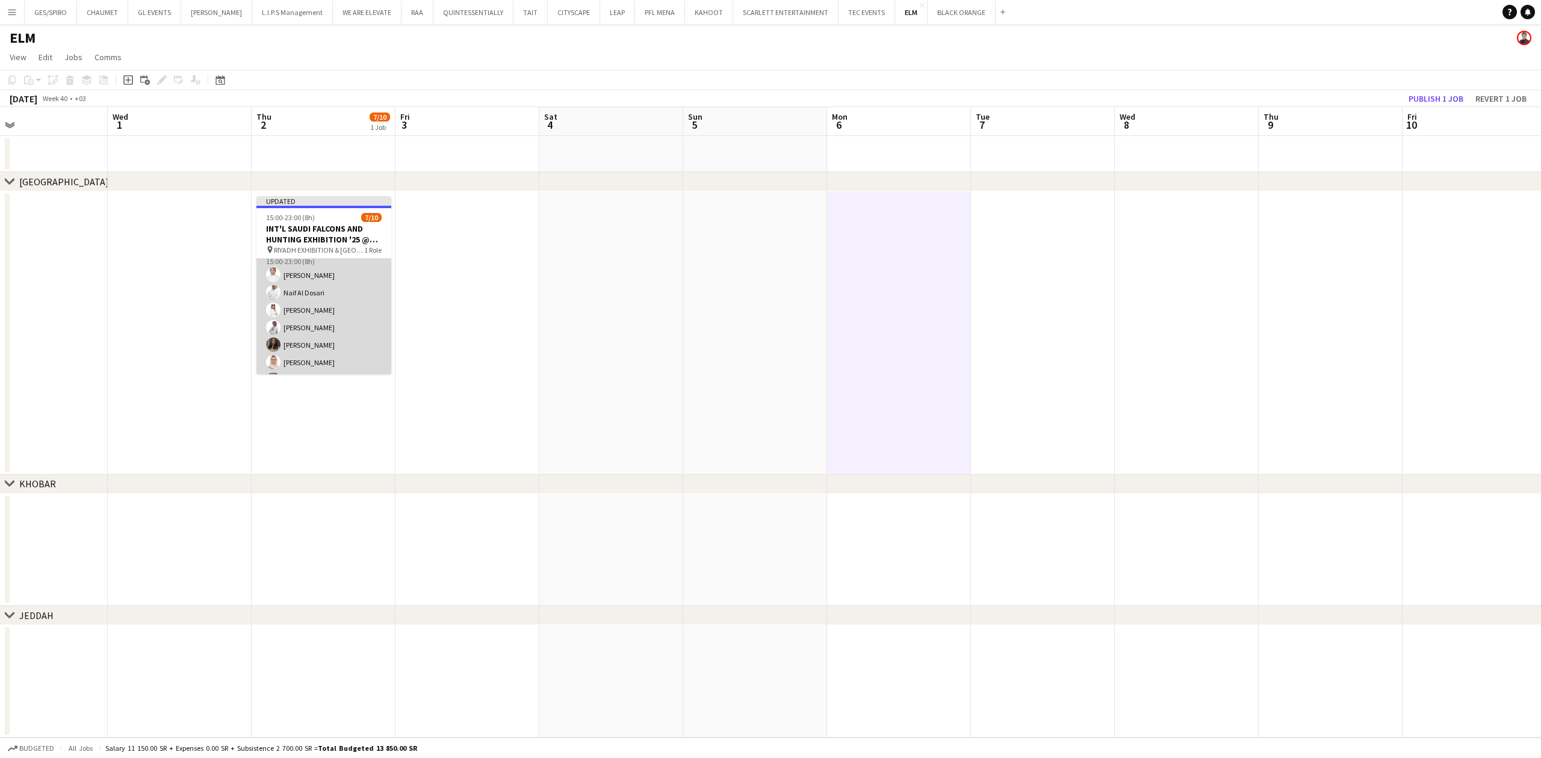
scroll to position [0, 0]
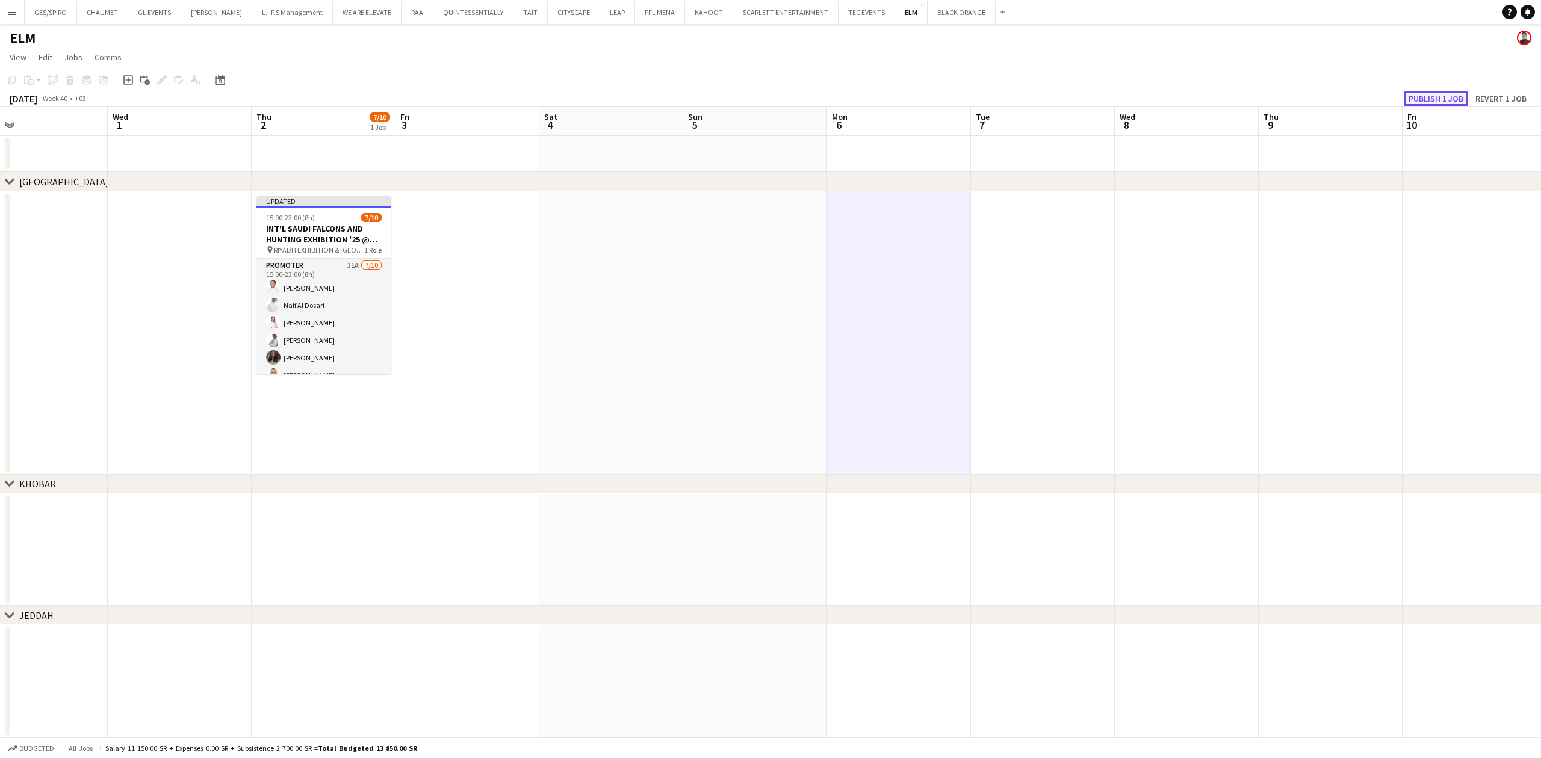
click at [1220, 95] on button "Publish 1 job" at bounding box center [1436, 99] width 64 height 16
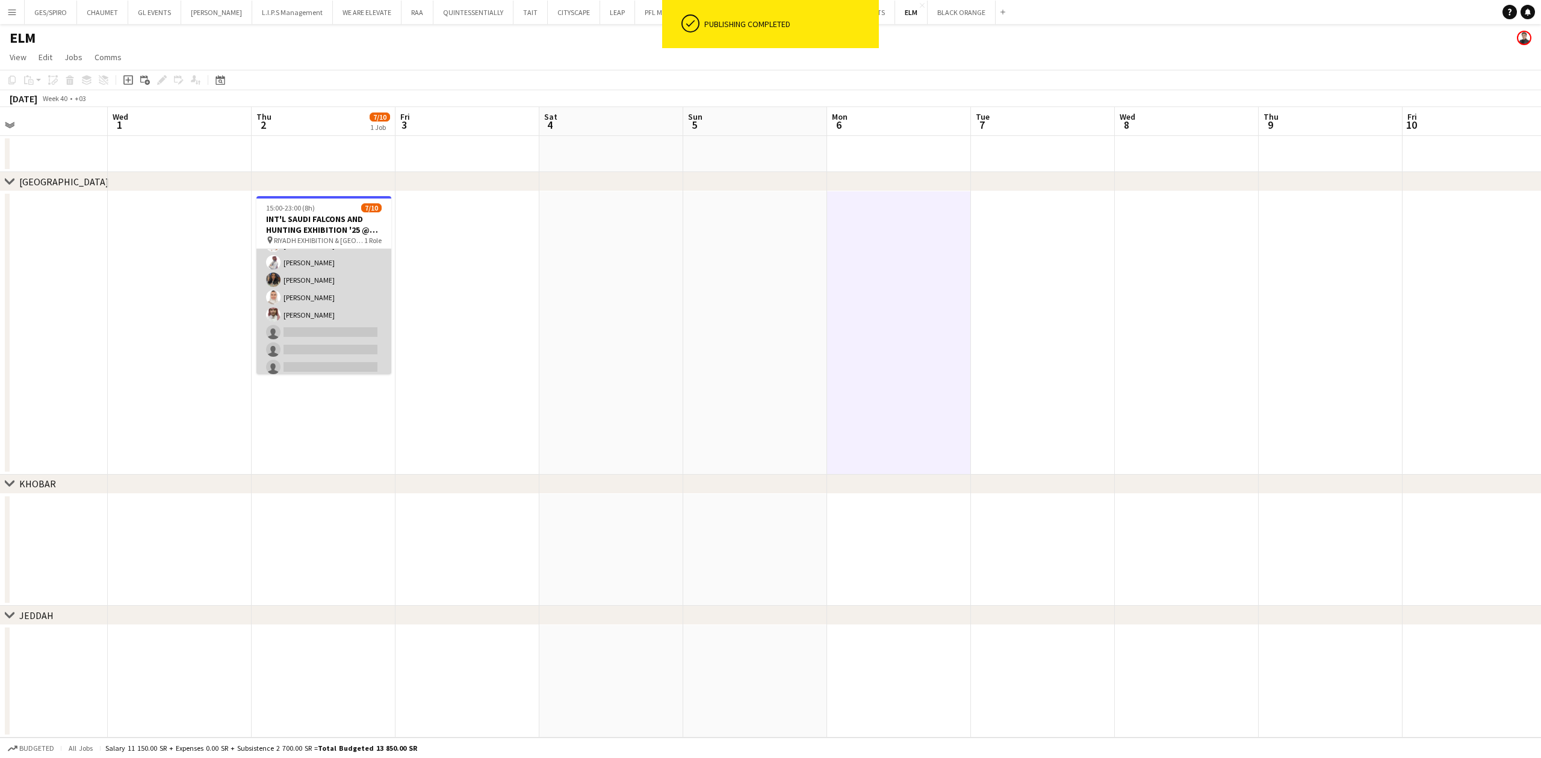
scroll to position [73, 0]
click at [347, 309] on app-card-role "Promoter 31A [DATE] 15:00-23:00 (8h) [PERSON_NAME] Naif Al Dosari Abdulaziz [PE…" at bounding box center [323, 275] width 135 height 198
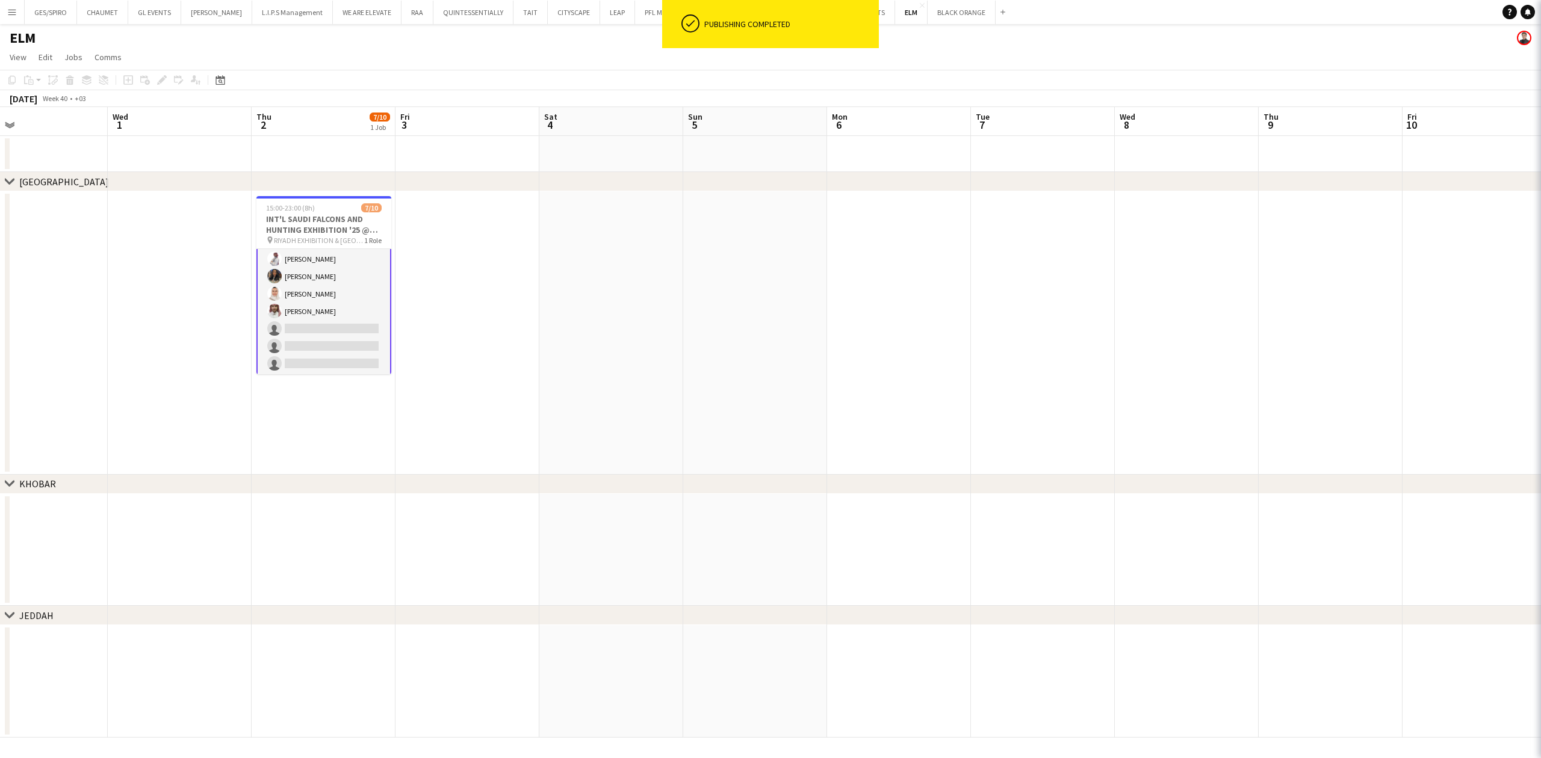
scroll to position [73, 0]
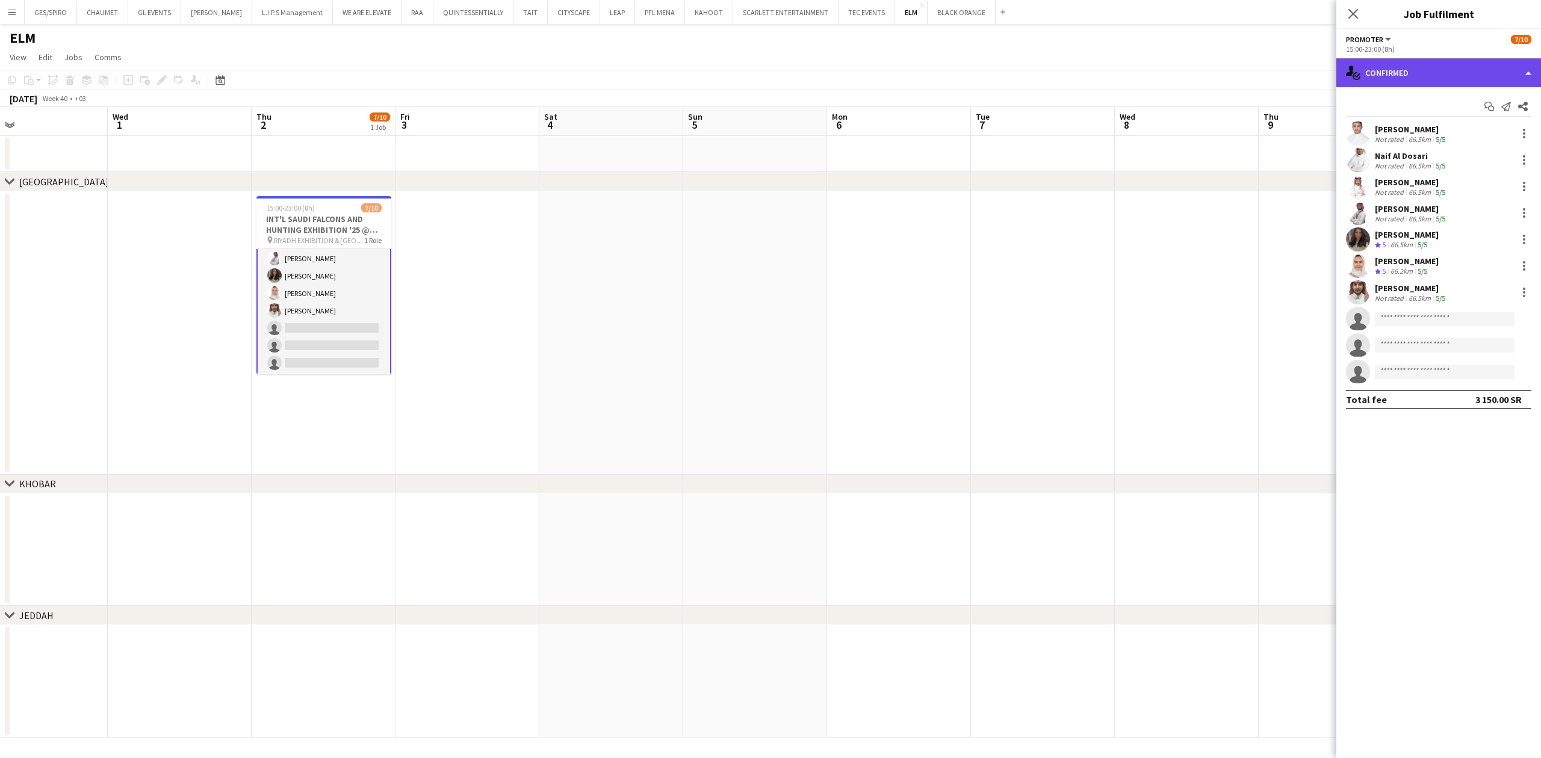
click at [1220, 66] on div "single-neutral-actions-check-2 Confirmed" at bounding box center [1438, 72] width 205 height 29
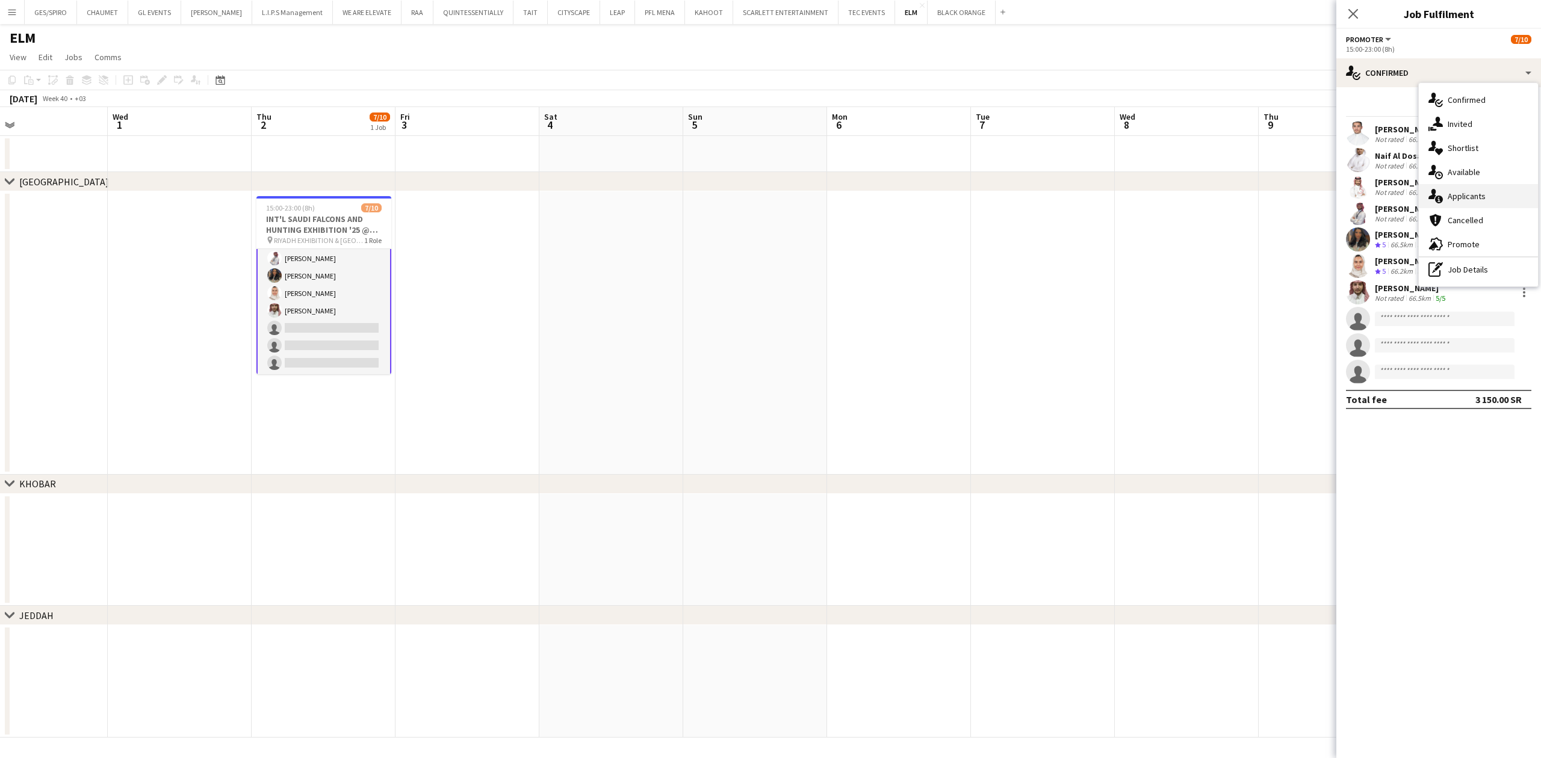
click at [1220, 188] on div "single-neutral-actions-information Applicants" at bounding box center [1478, 196] width 119 height 24
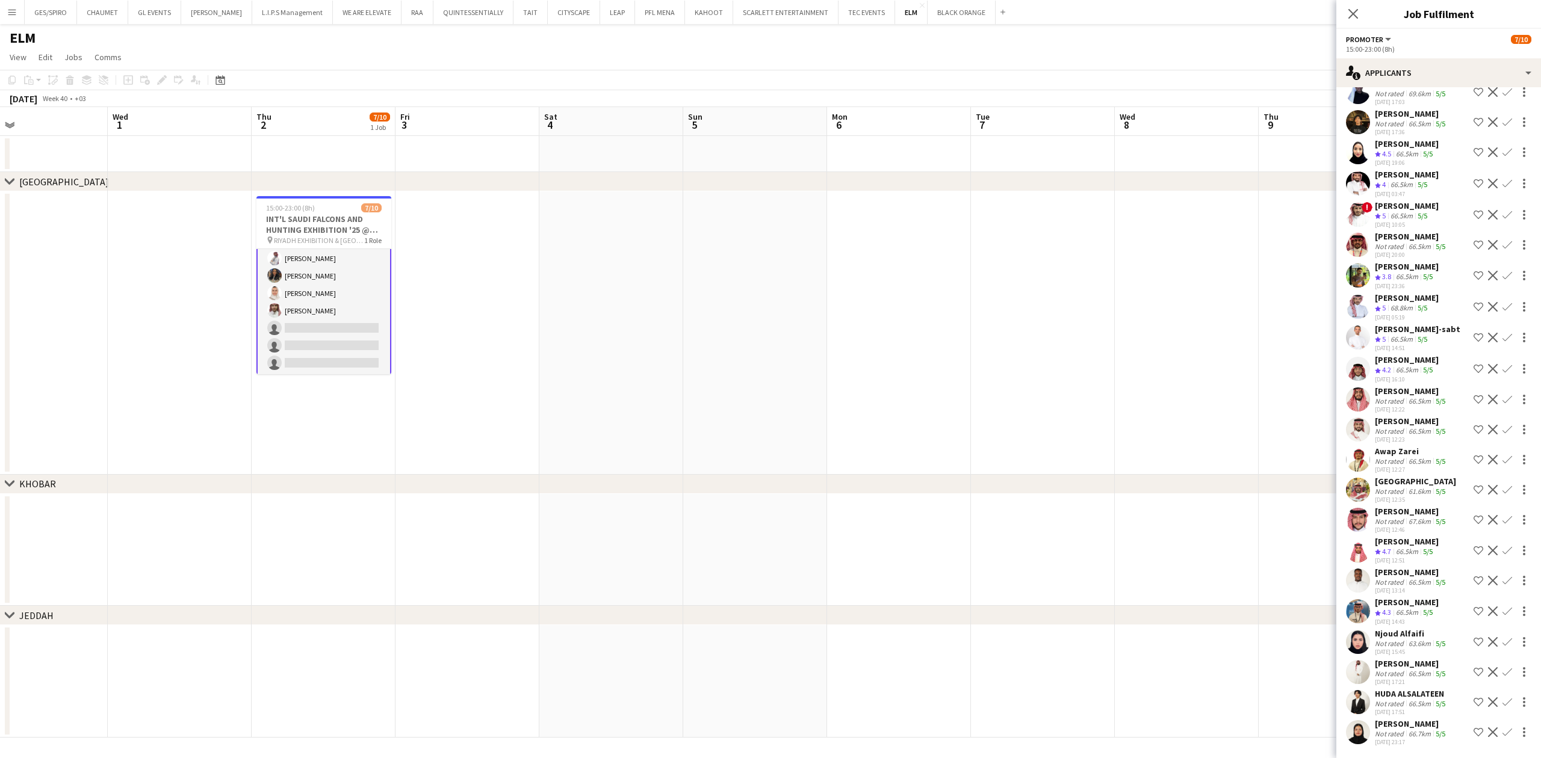
scroll to position [366, 0]
click at [1220, 584] on div "Not rated" at bounding box center [1390, 734] width 31 height 9
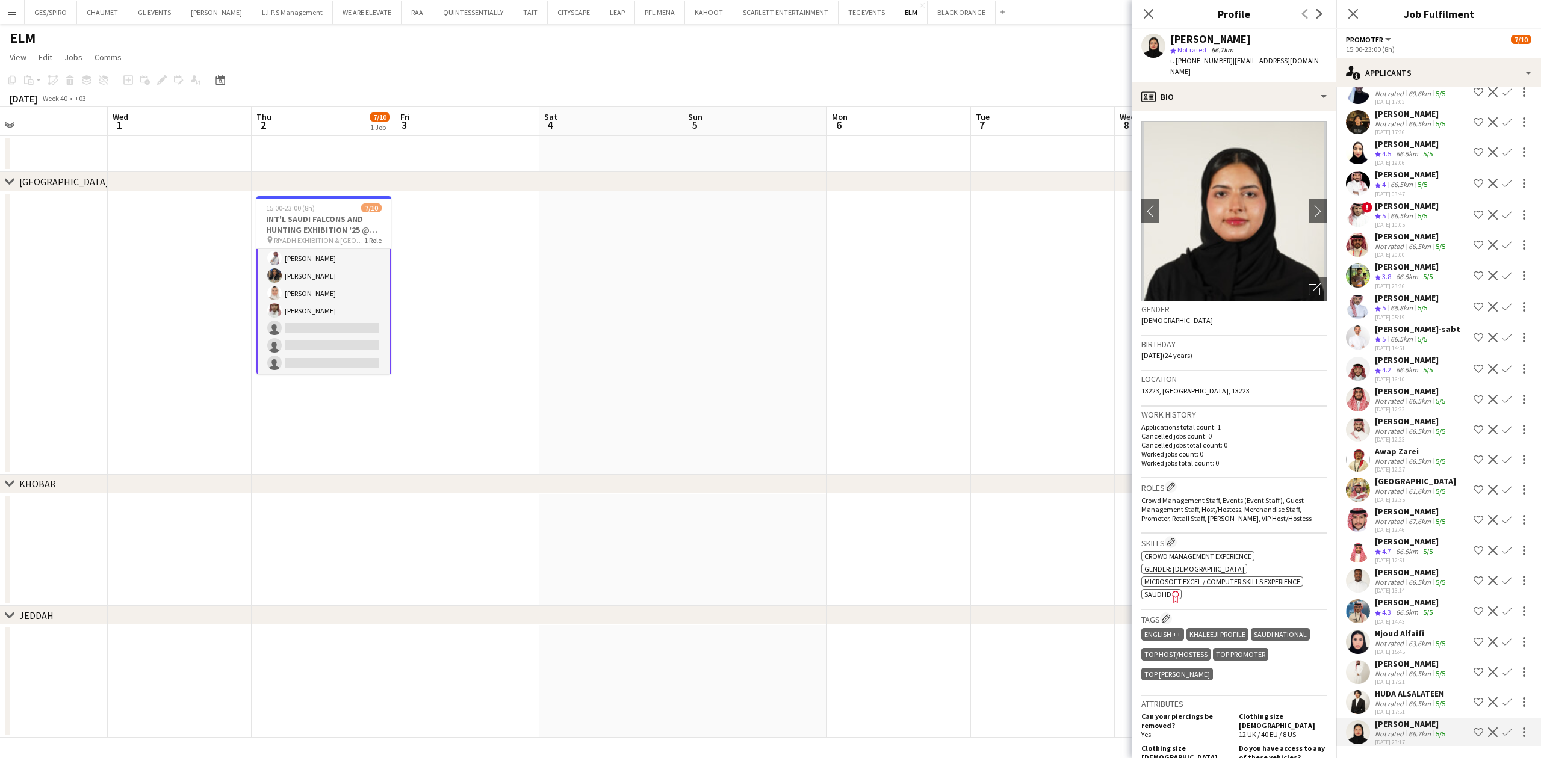
click at [1220, 584] on div "HUDA ALSALATEEN" at bounding box center [1411, 694] width 73 height 11
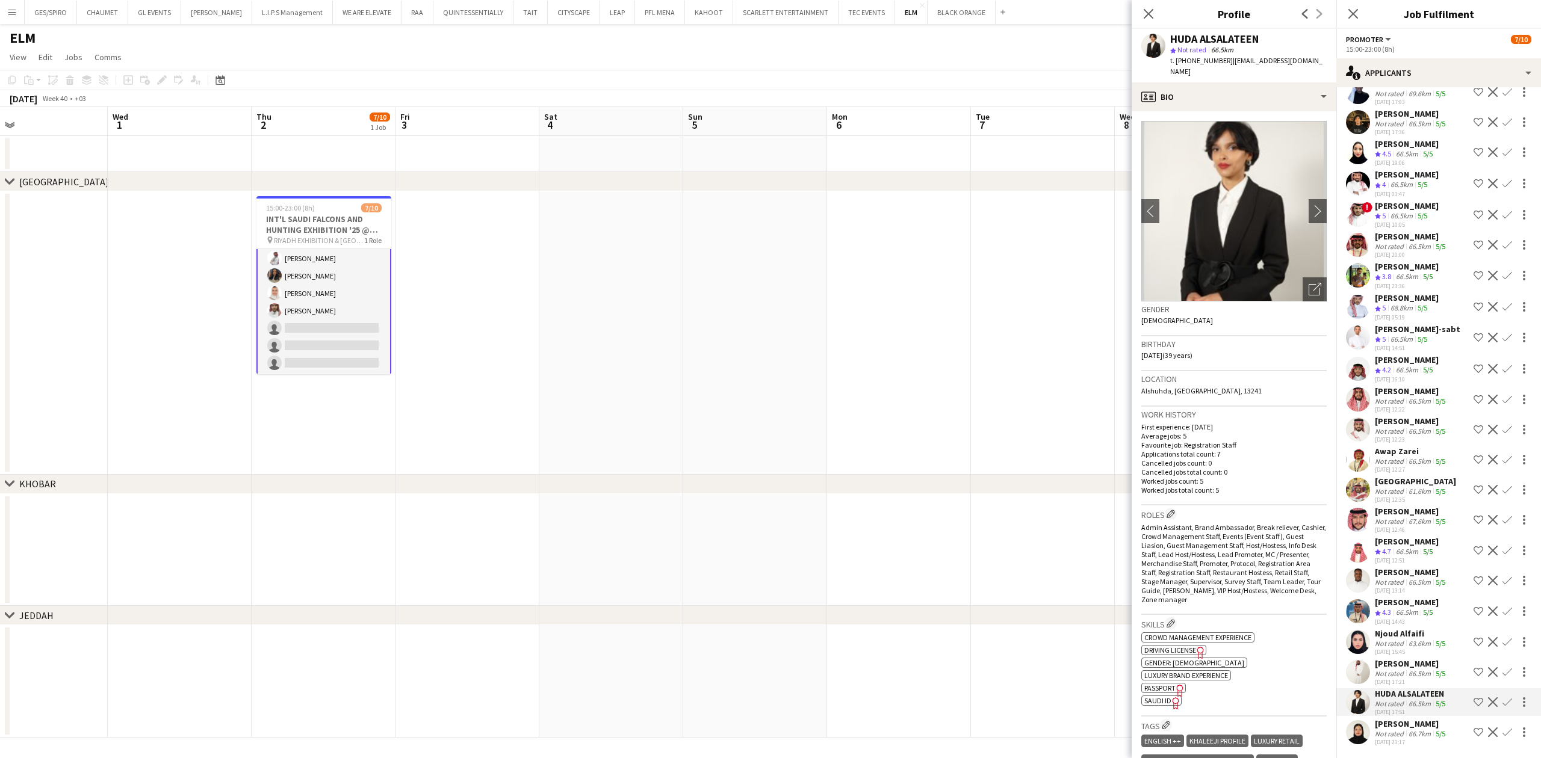
click at [1220, 584] on div "Not rated" at bounding box center [1390, 673] width 31 height 9
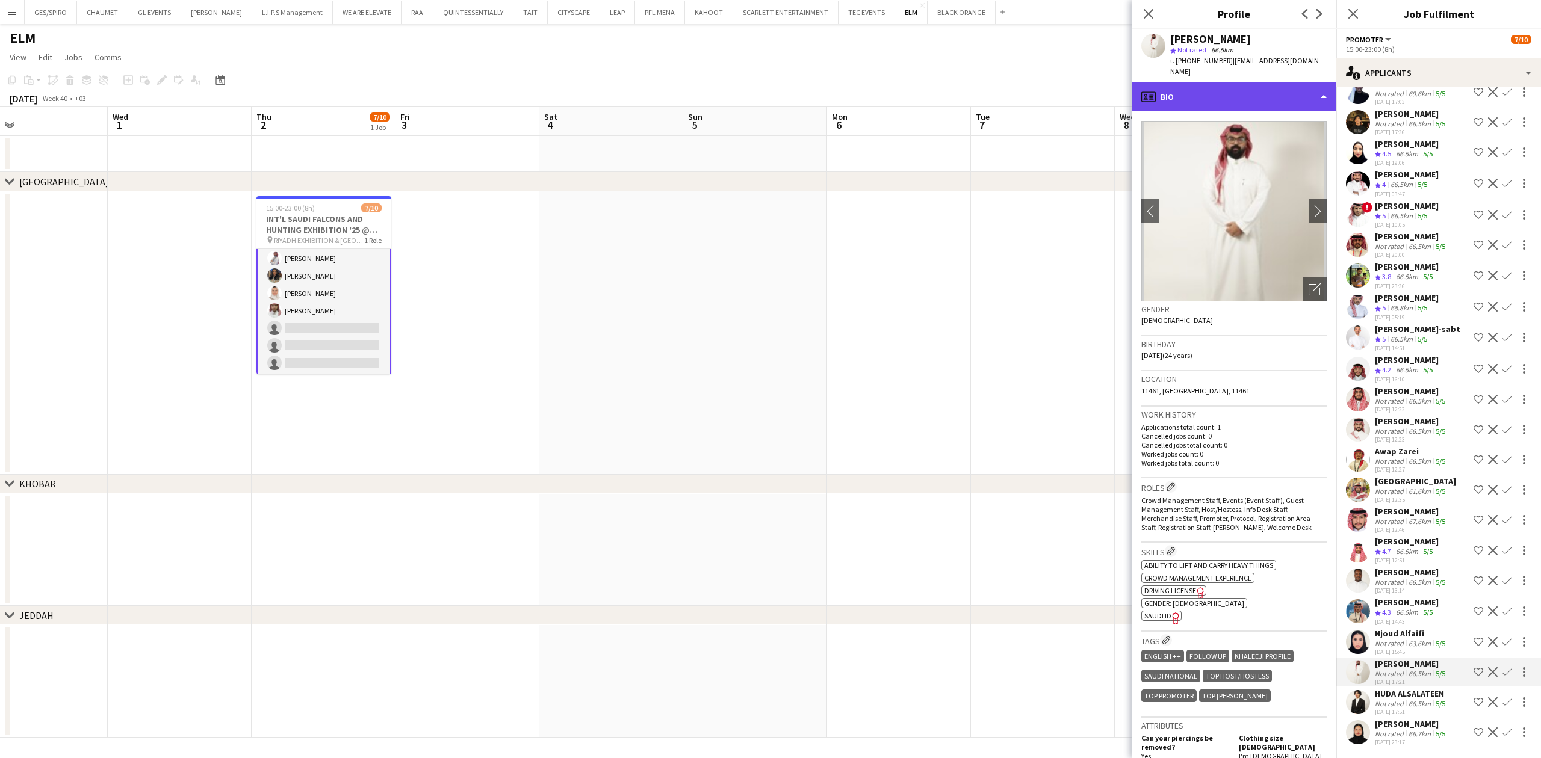
click at [1206, 82] on div "profile Bio" at bounding box center [1234, 96] width 205 height 29
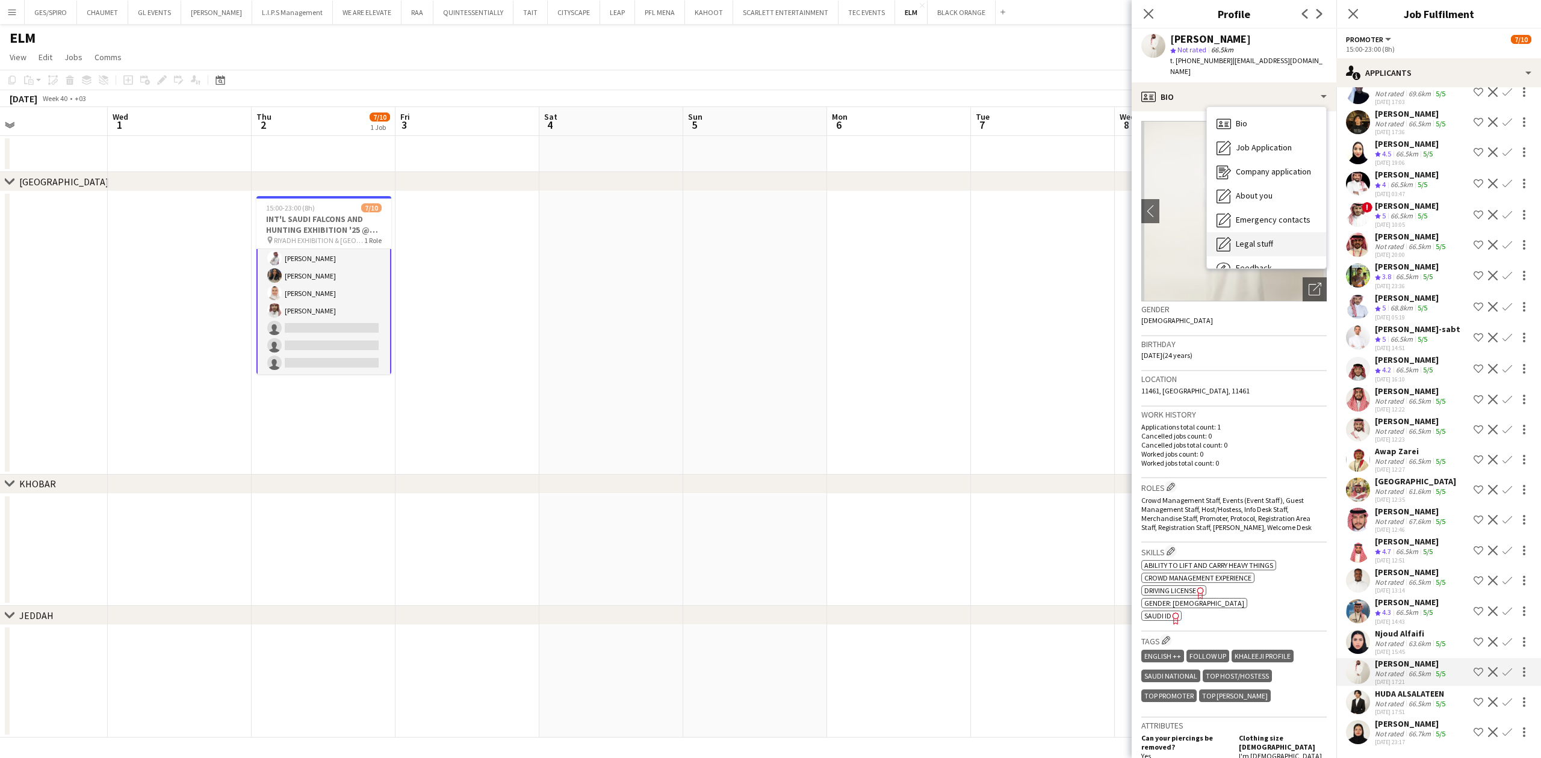
click at [1220, 238] on span "Legal stuff" at bounding box center [1254, 243] width 37 height 11
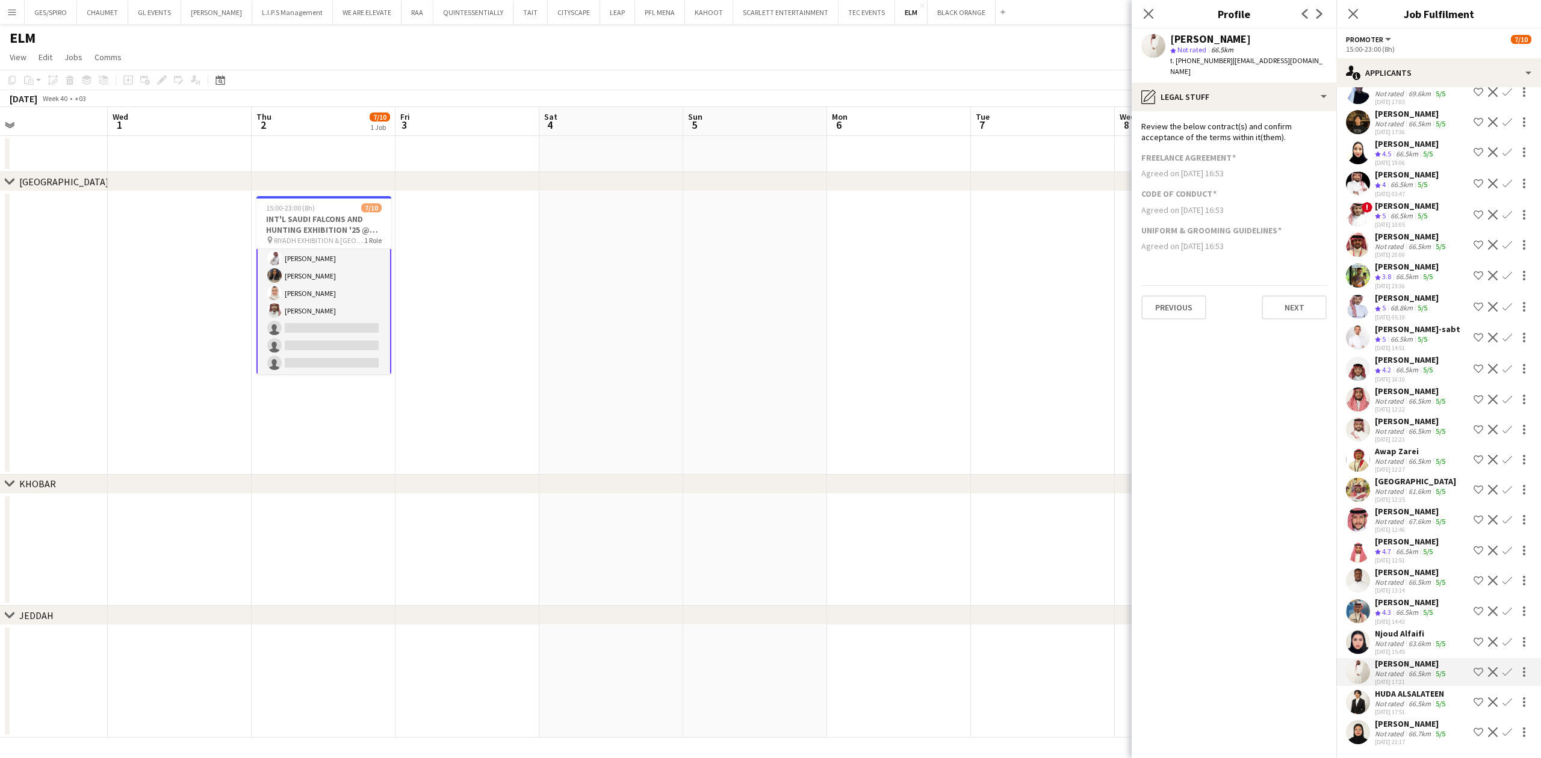
click at [1220, 65] on span "| khalidalsiri97@gmail.com" at bounding box center [1246, 66] width 152 height 20
click at [1220, 82] on div "pencil4 Legal stuff" at bounding box center [1234, 96] width 205 height 29
click at [1220, 190] on span "About you" at bounding box center [1254, 195] width 37 height 11
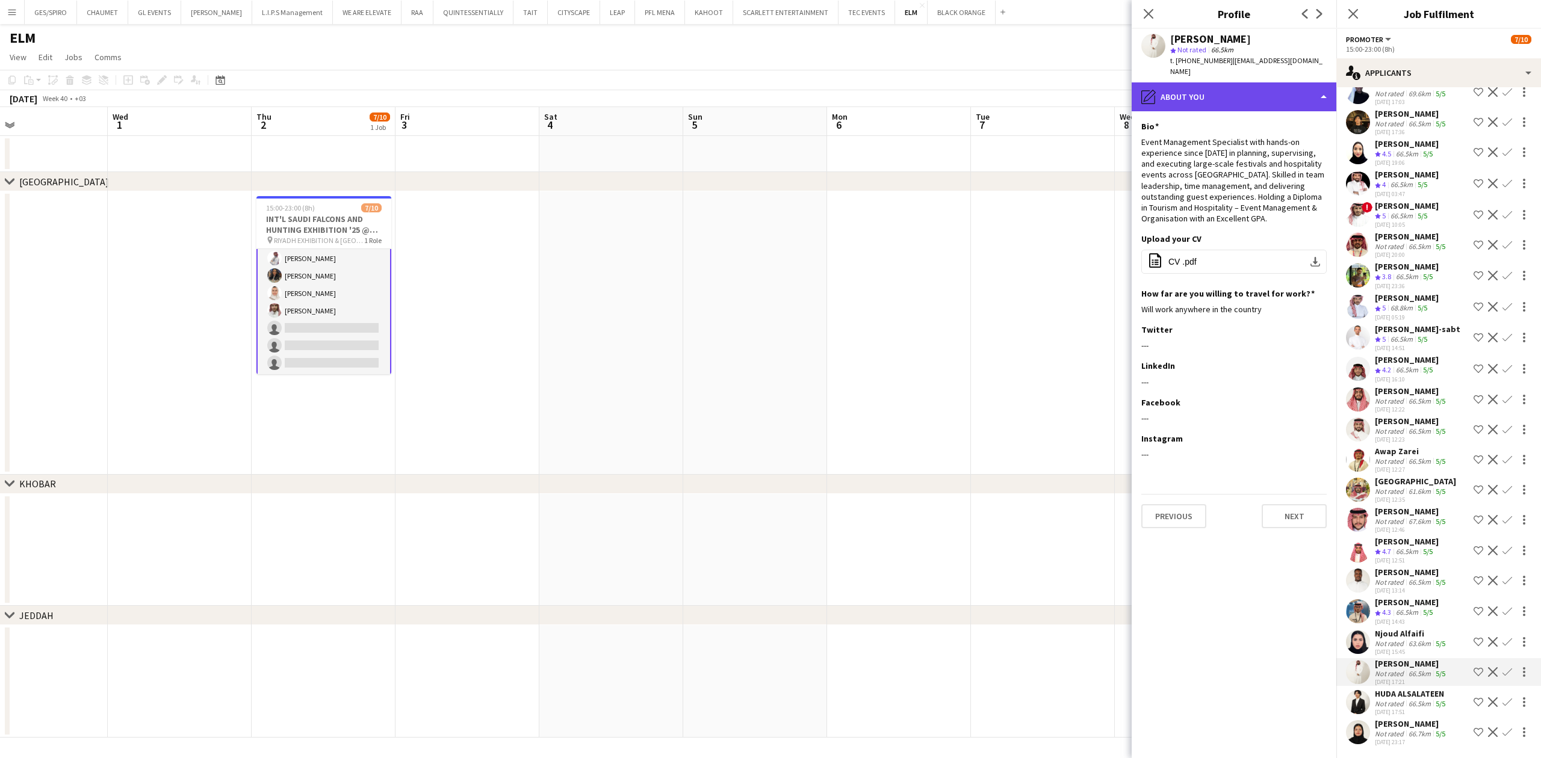
click at [1220, 87] on div "pencil4 About you" at bounding box center [1234, 96] width 205 height 29
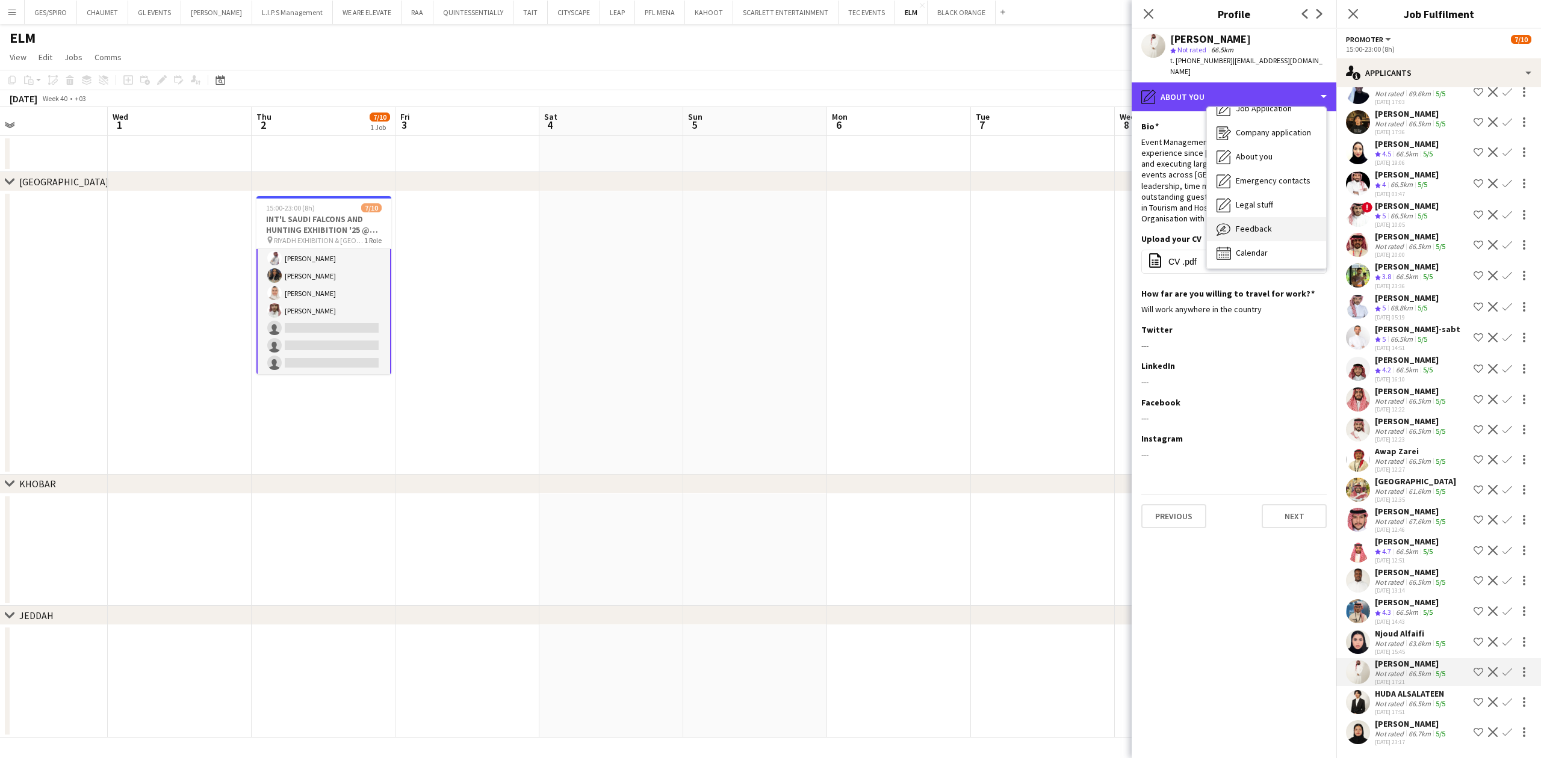
scroll to position [41, 0]
click at [1220, 198] on div "Legal stuff Legal stuff" at bounding box center [1266, 203] width 119 height 24
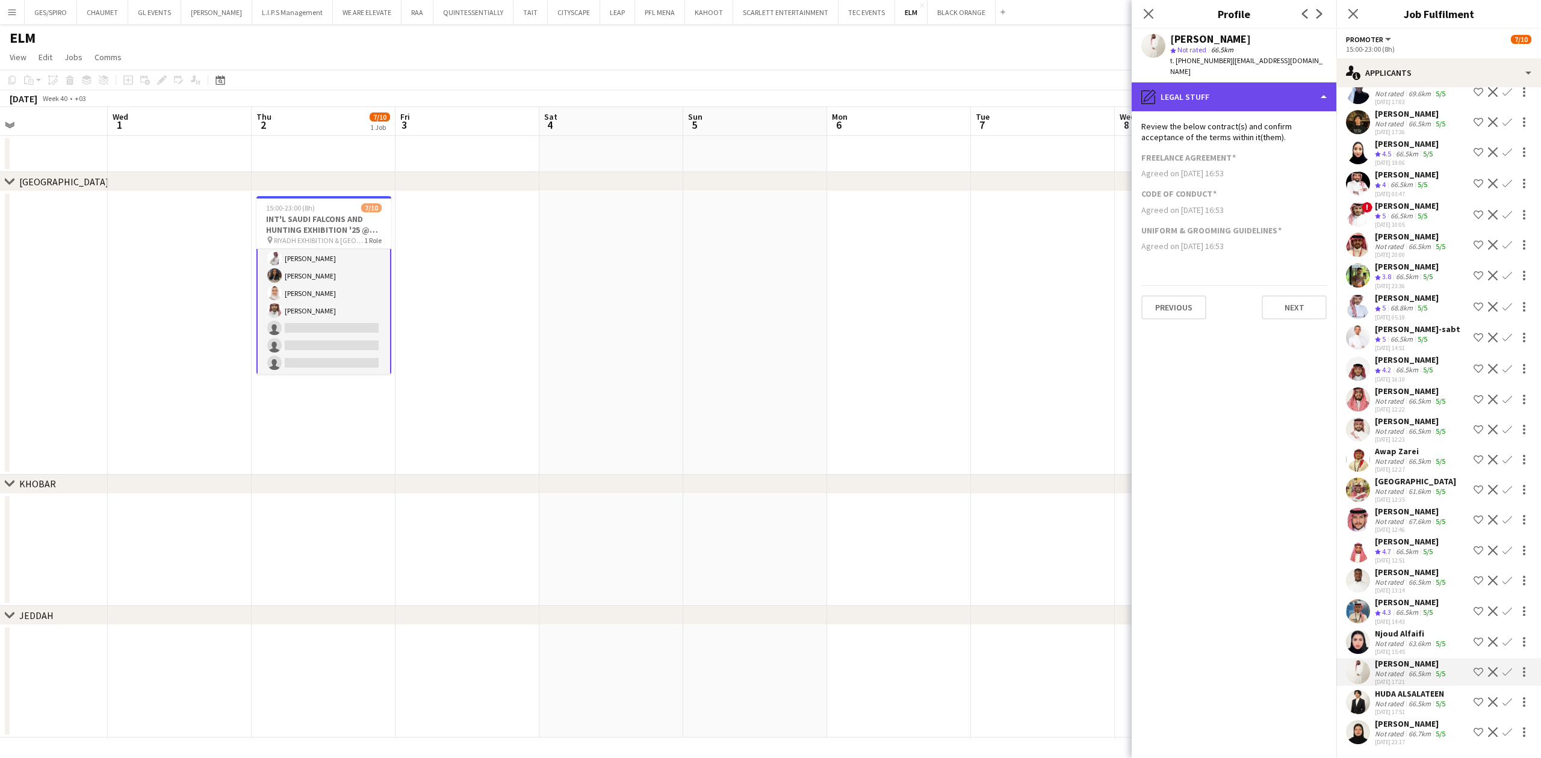
click at [1220, 85] on div "pencil4 Legal stuff" at bounding box center [1234, 96] width 205 height 29
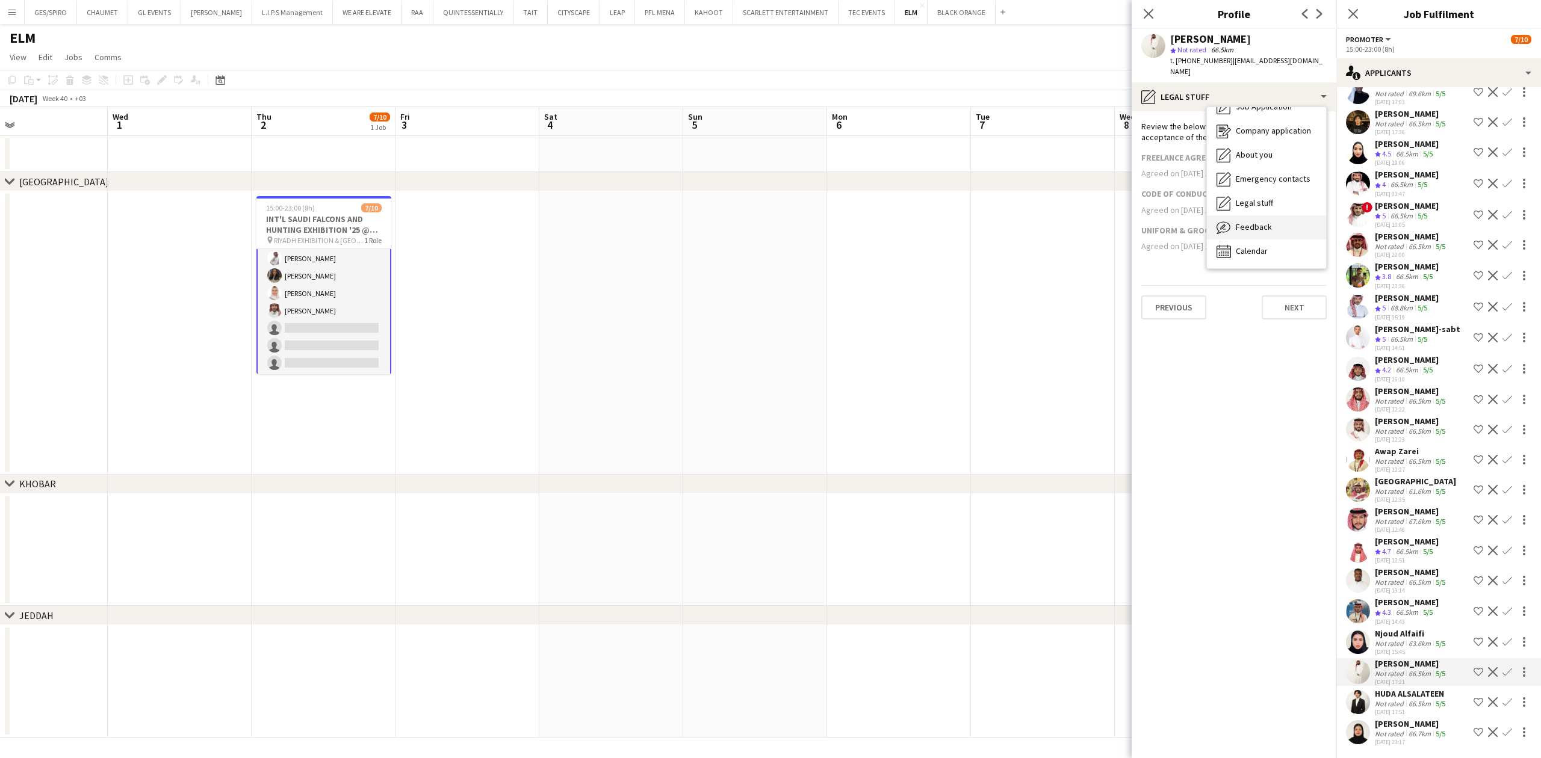
click at [1220, 215] on div "Feedback Feedback" at bounding box center [1266, 227] width 119 height 24
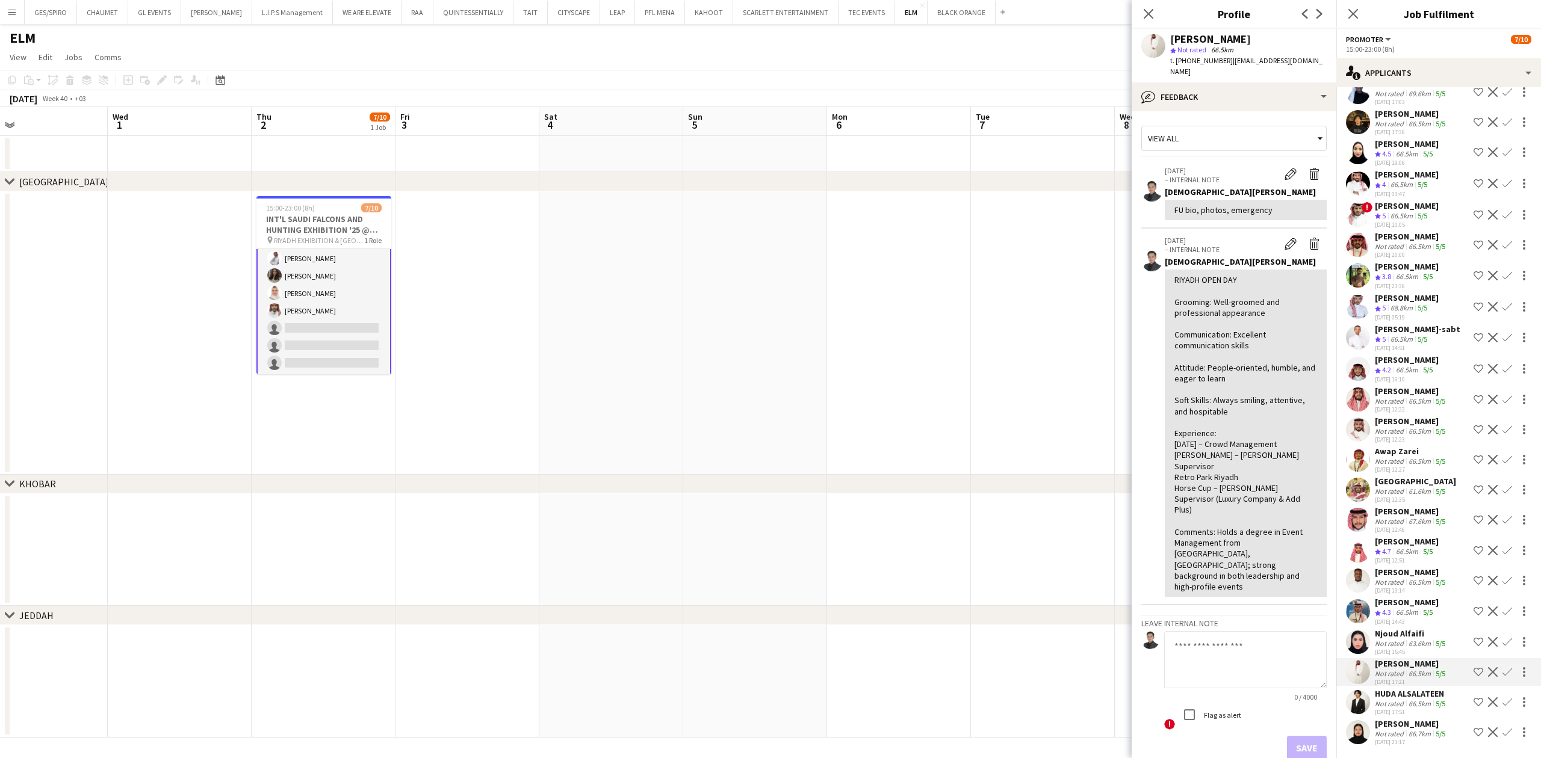
click at [1220, 584] on app-icon "Shortlist crew" at bounding box center [1479, 673] width 10 height 10
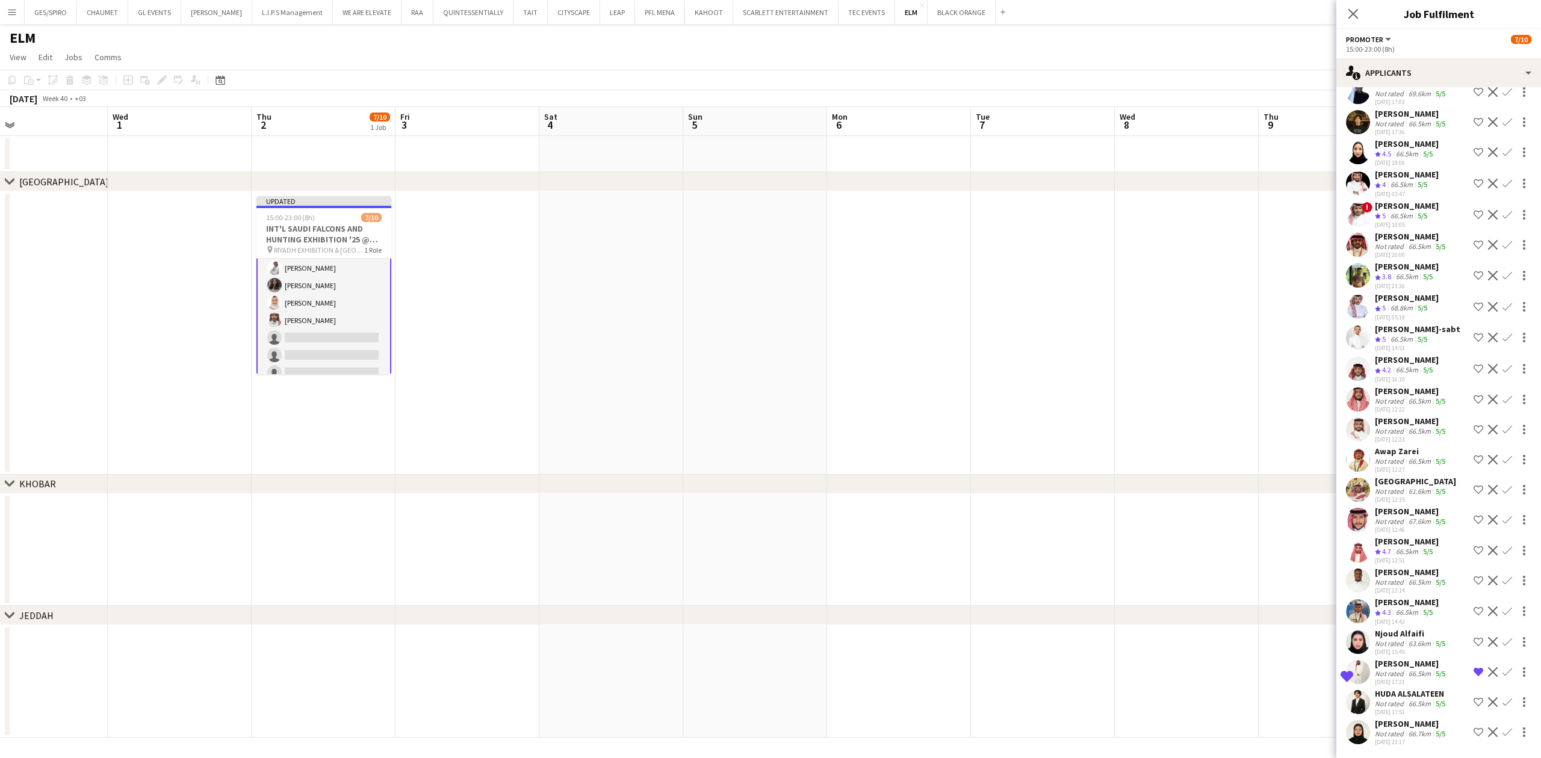
click at [1220, 584] on div "Njoud Alfaifi" at bounding box center [1411, 633] width 73 height 11
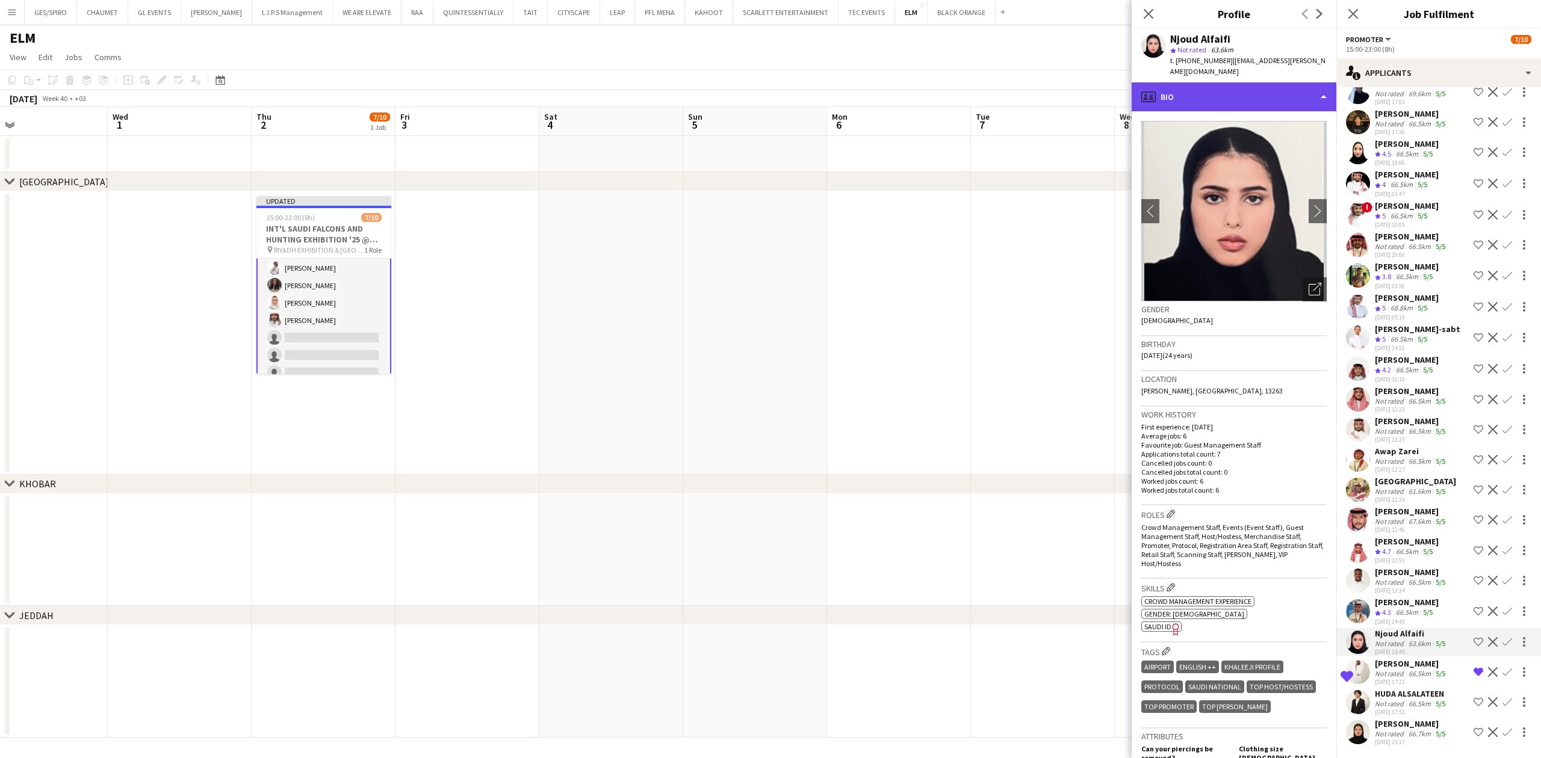
click at [1220, 82] on div "profile Bio" at bounding box center [1234, 96] width 205 height 29
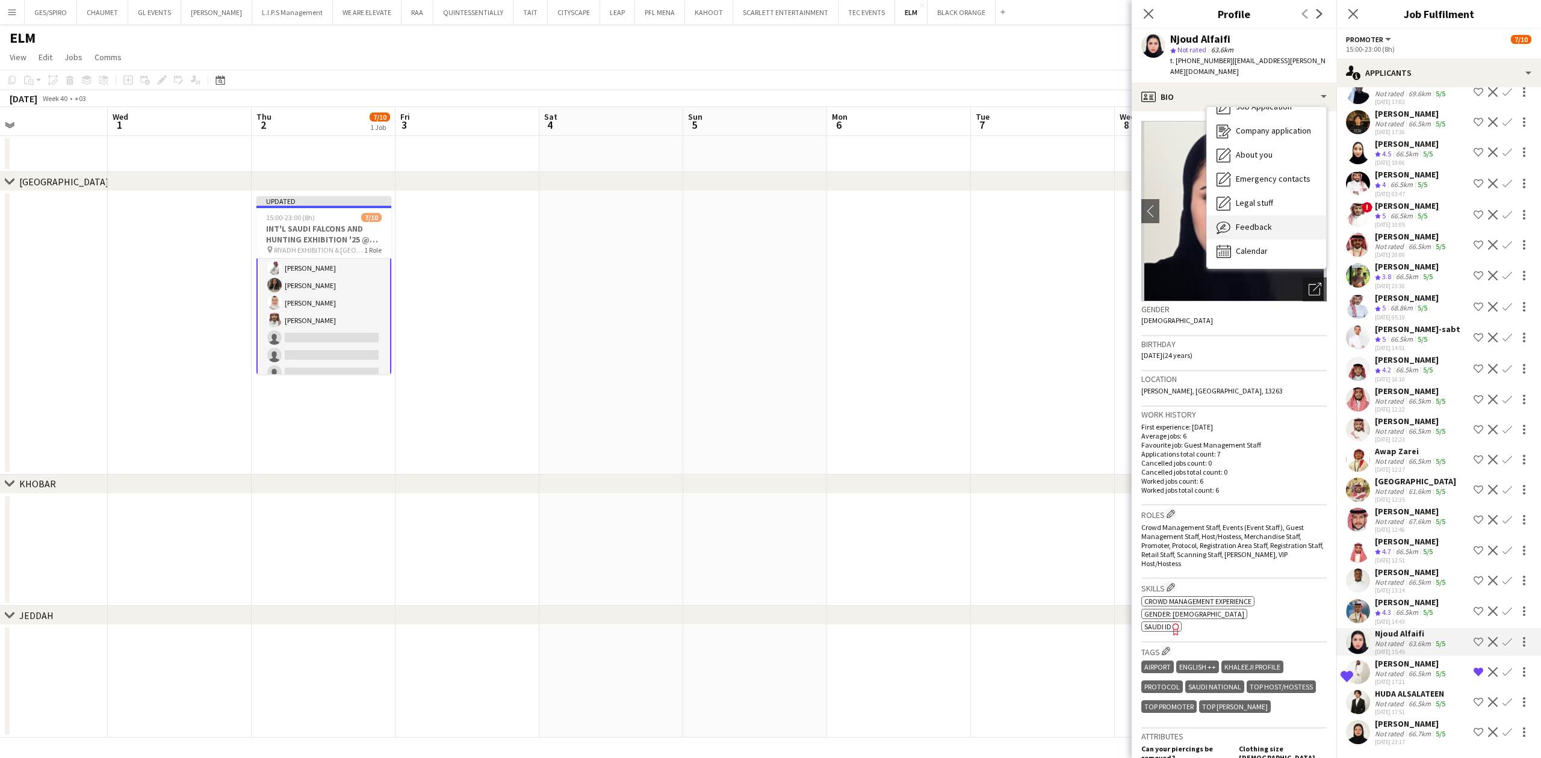
click at [1220, 222] on span "Feedback" at bounding box center [1254, 227] width 36 height 11
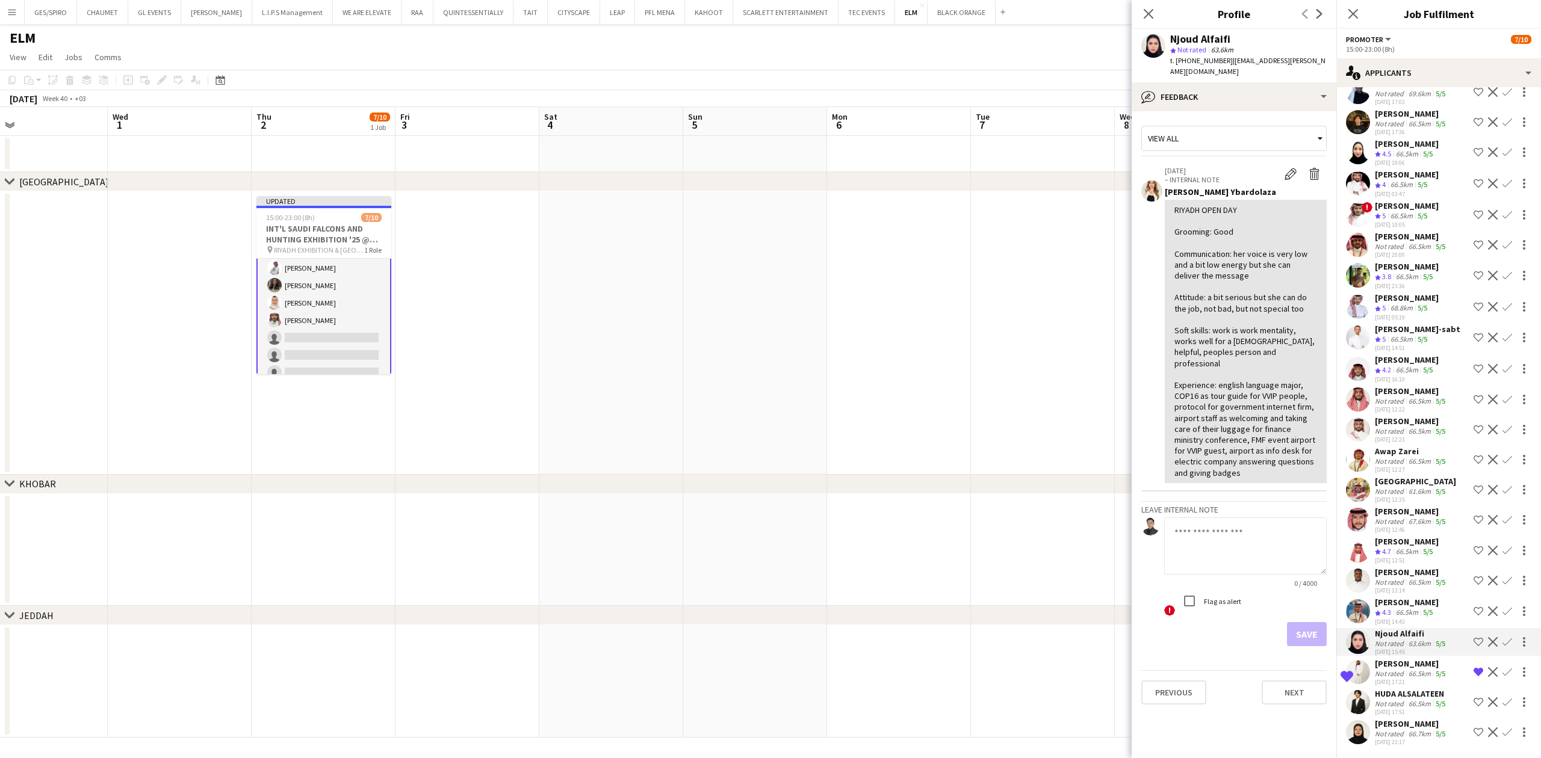
click at [1220, 584] on div "[DATE] 14:43" at bounding box center [1407, 622] width 64 height 8
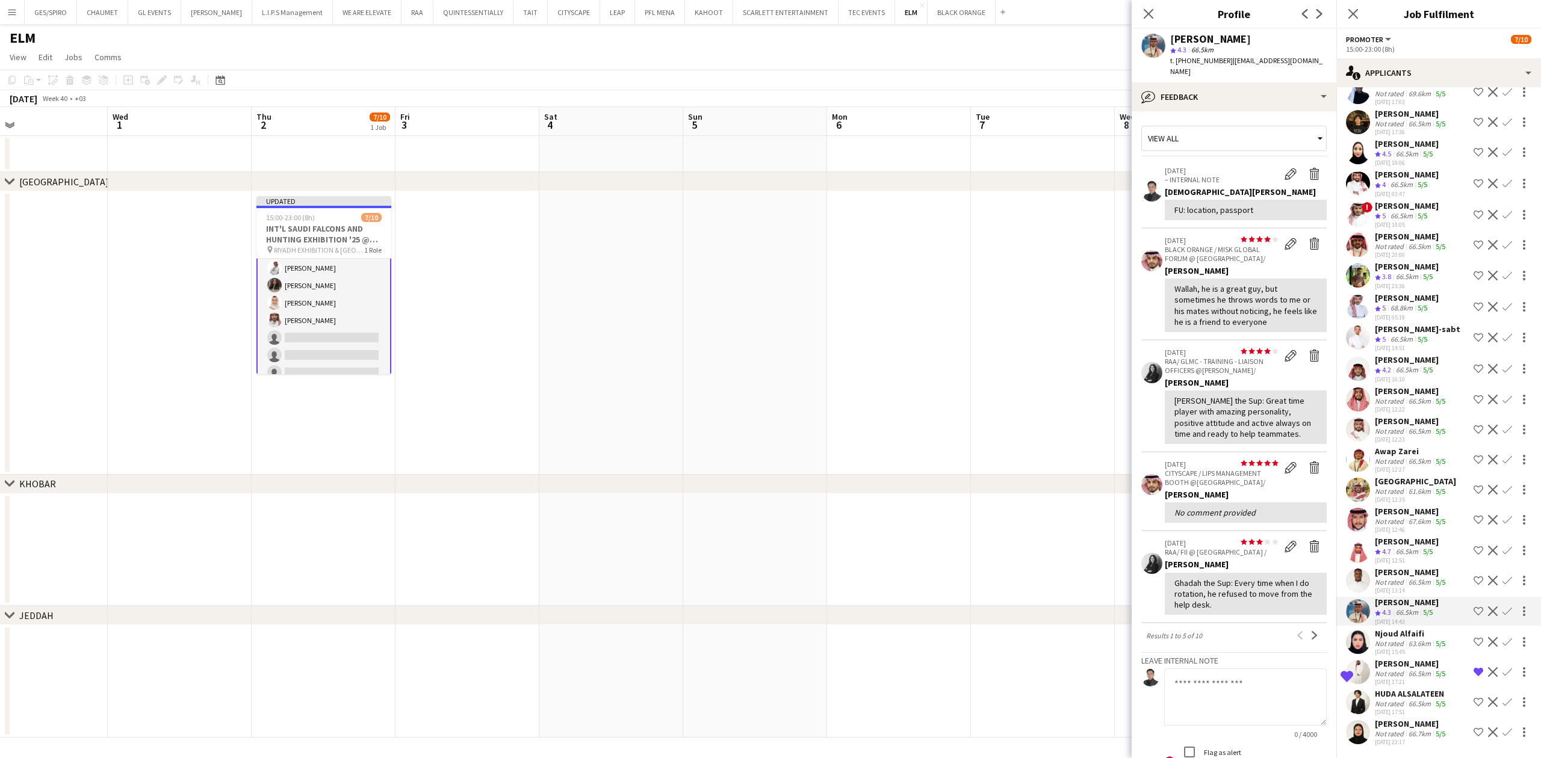
click at [1220, 579] on div "66.5km" at bounding box center [1419, 582] width 27 height 9
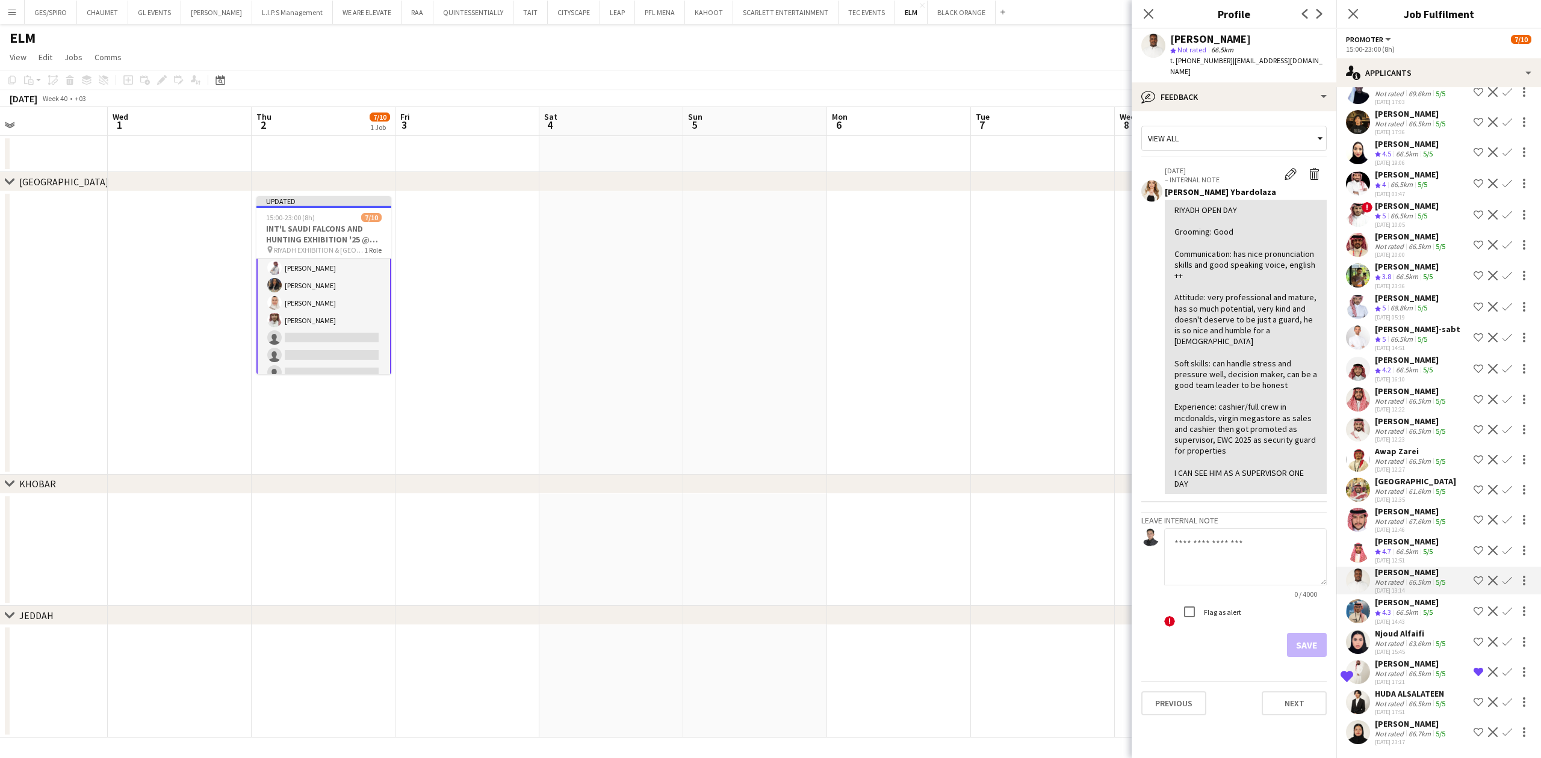
click at [1220, 581] on app-icon "Shortlist crew" at bounding box center [1479, 581] width 10 height 10
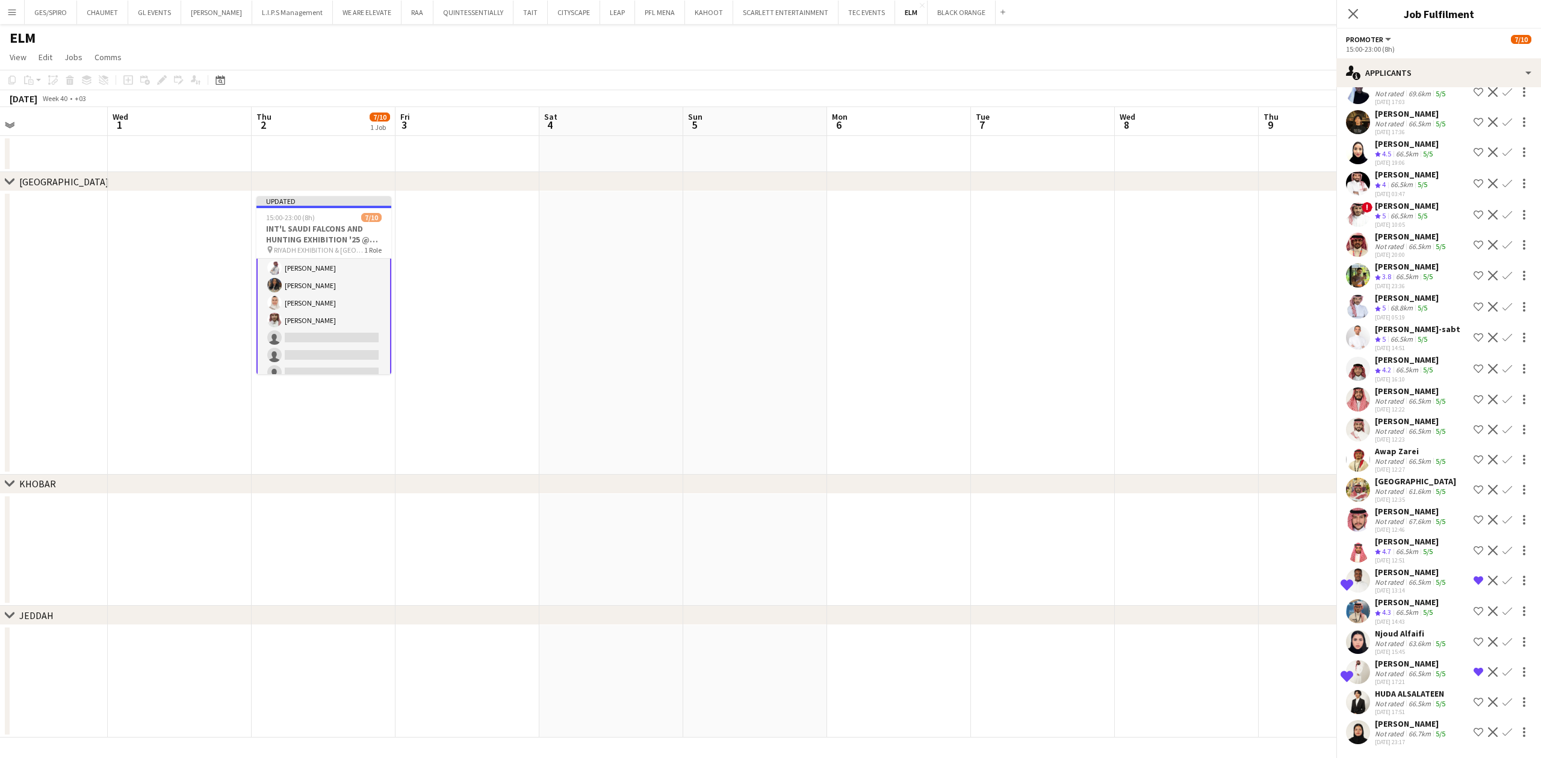
click at [1220, 574] on div "[PERSON_NAME]" at bounding box center [1411, 572] width 73 height 11
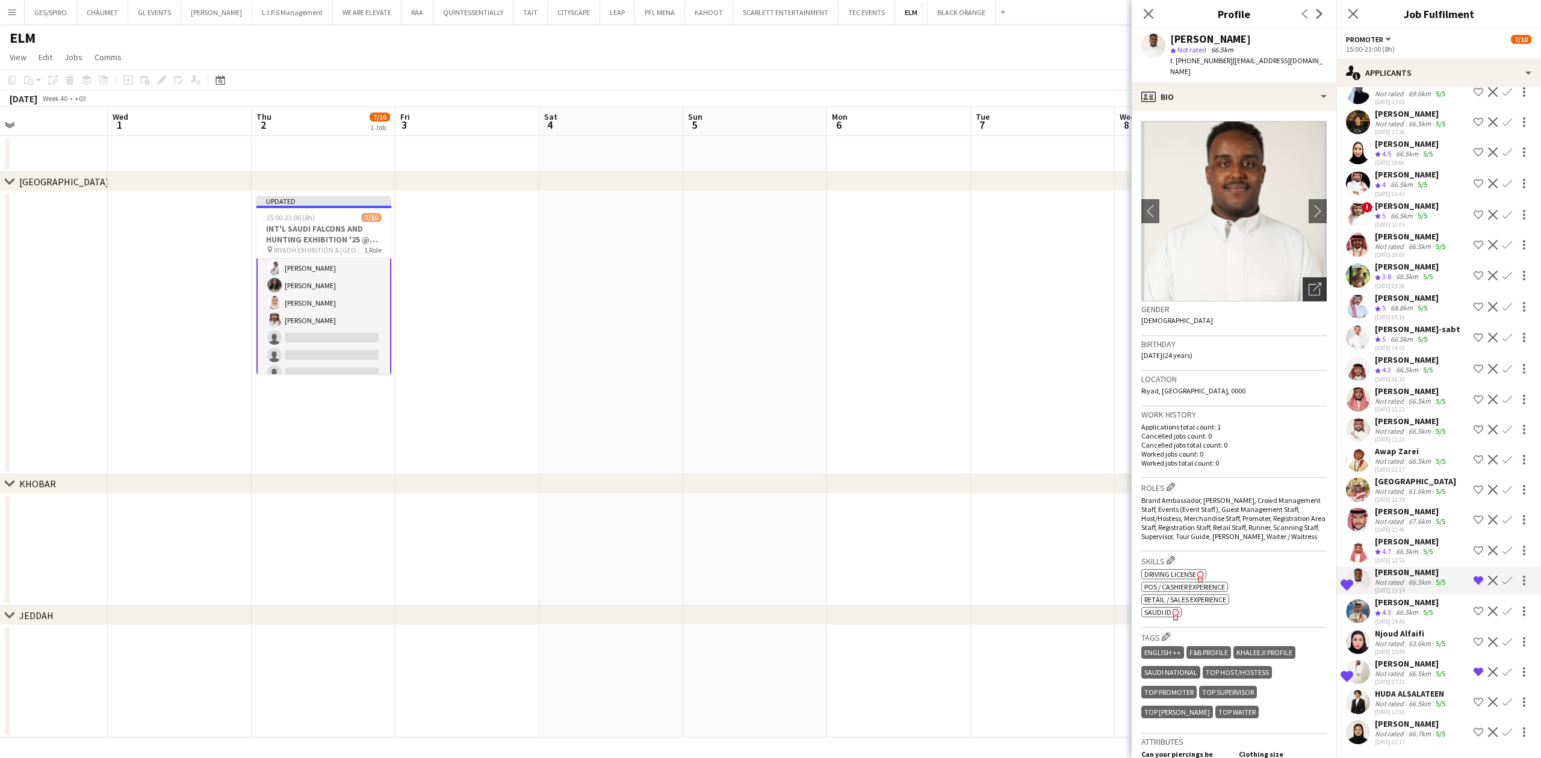
click at [1220, 292] on icon "Open photos pop-in" at bounding box center [1315, 289] width 13 height 13
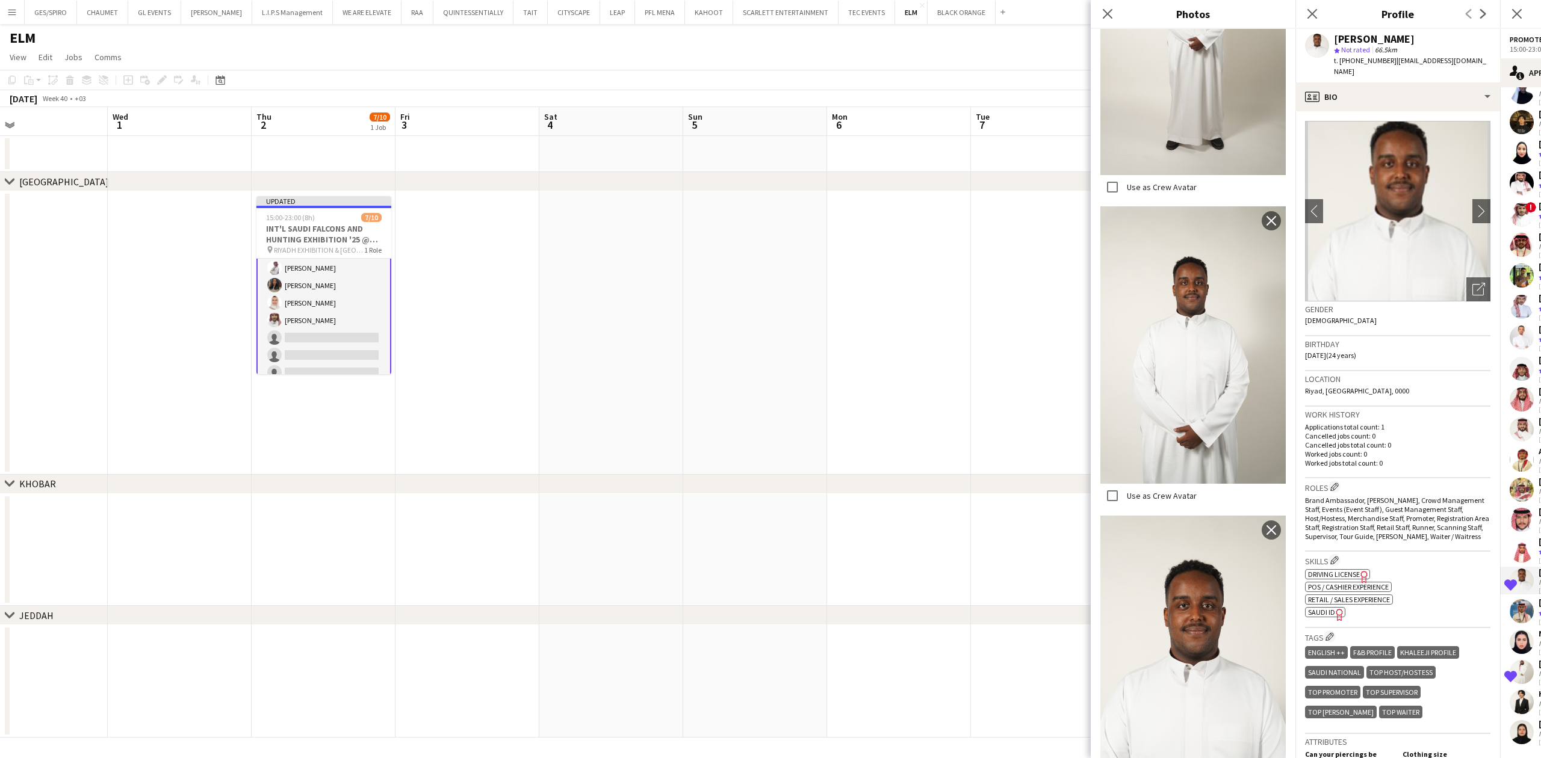
scroll to position [0, 0]
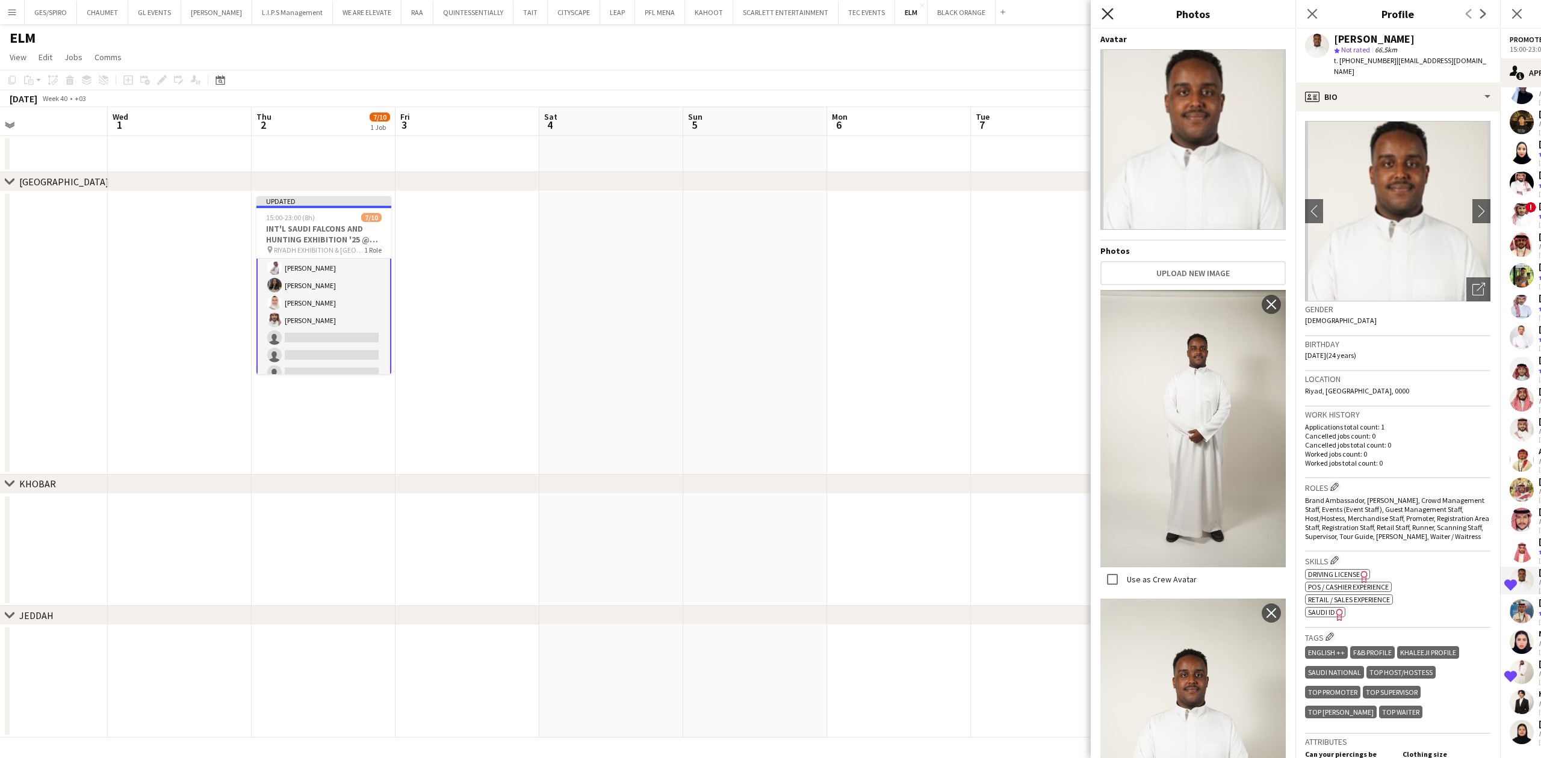
click at [1102, 11] on icon "Close pop-in" at bounding box center [1107, 13] width 11 height 11
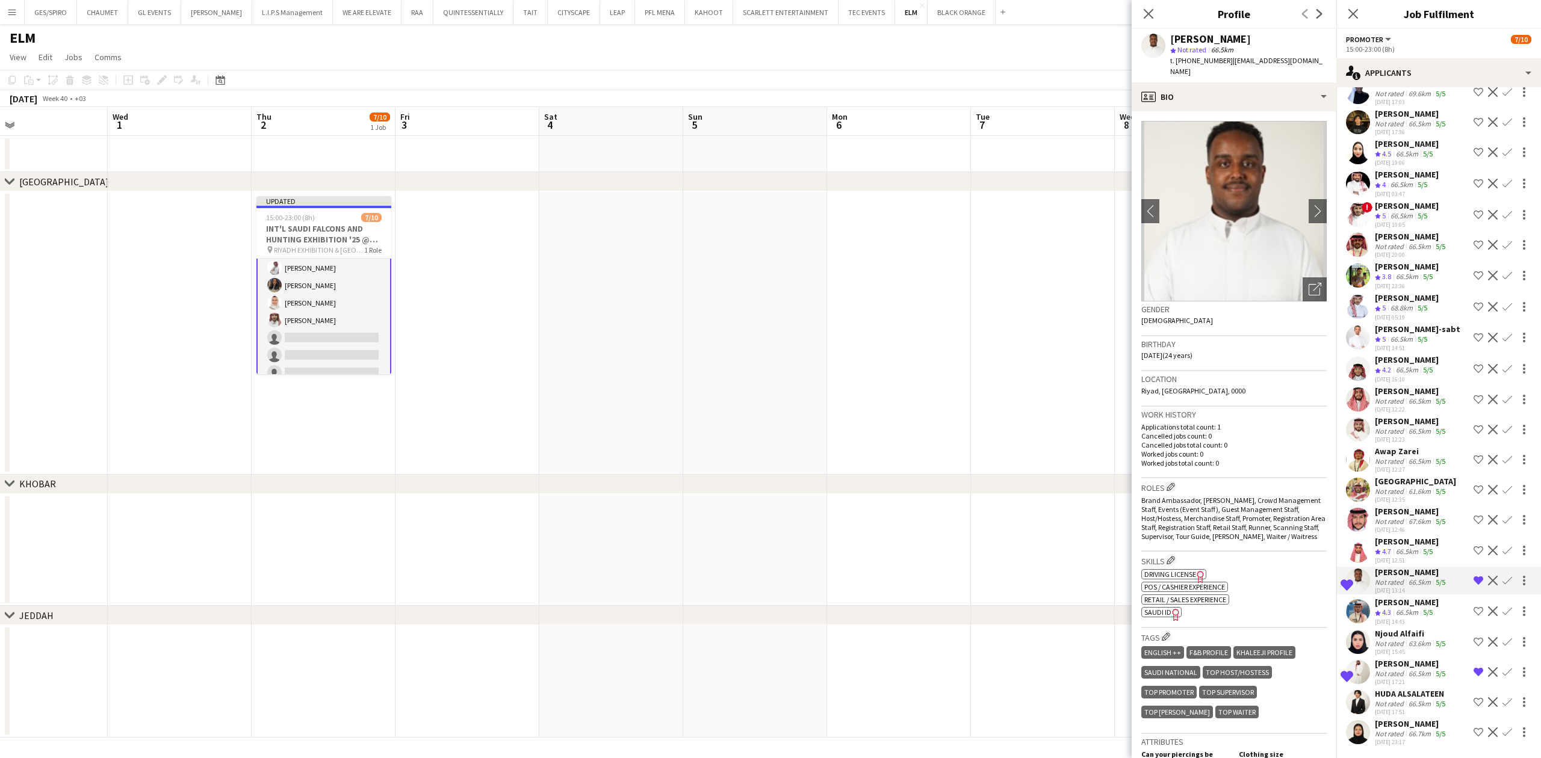
click at [1220, 547] on div "Majed Abdullah Crew rating 4.7 66.5km 5/5 06-09-2025 12:51" at bounding box center [1407, 550] width 64 height 29
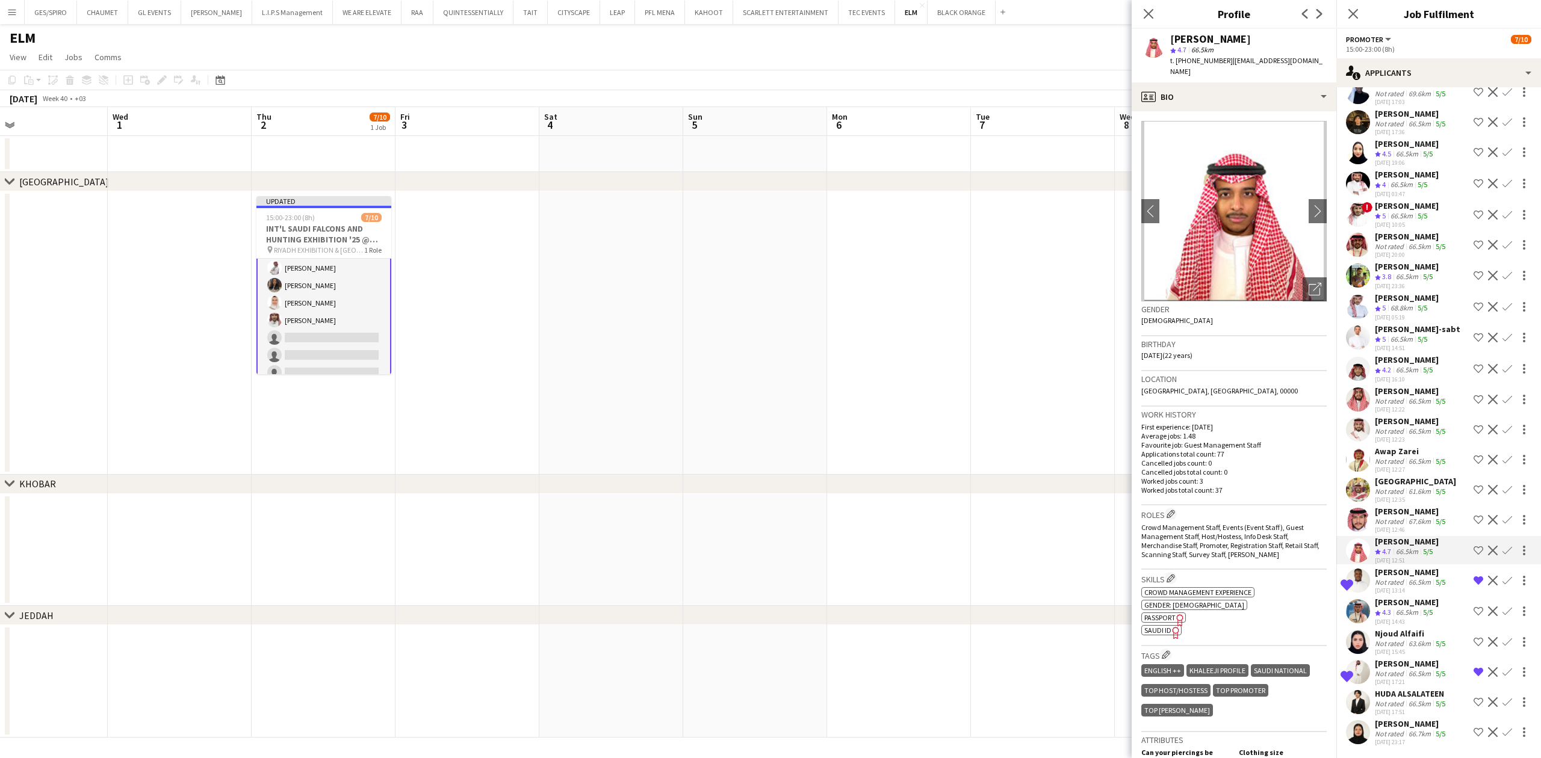
click at [1220, 545] on div "[PERSON_NAME]" at bounding box center [1407, 541] width 64 height 11
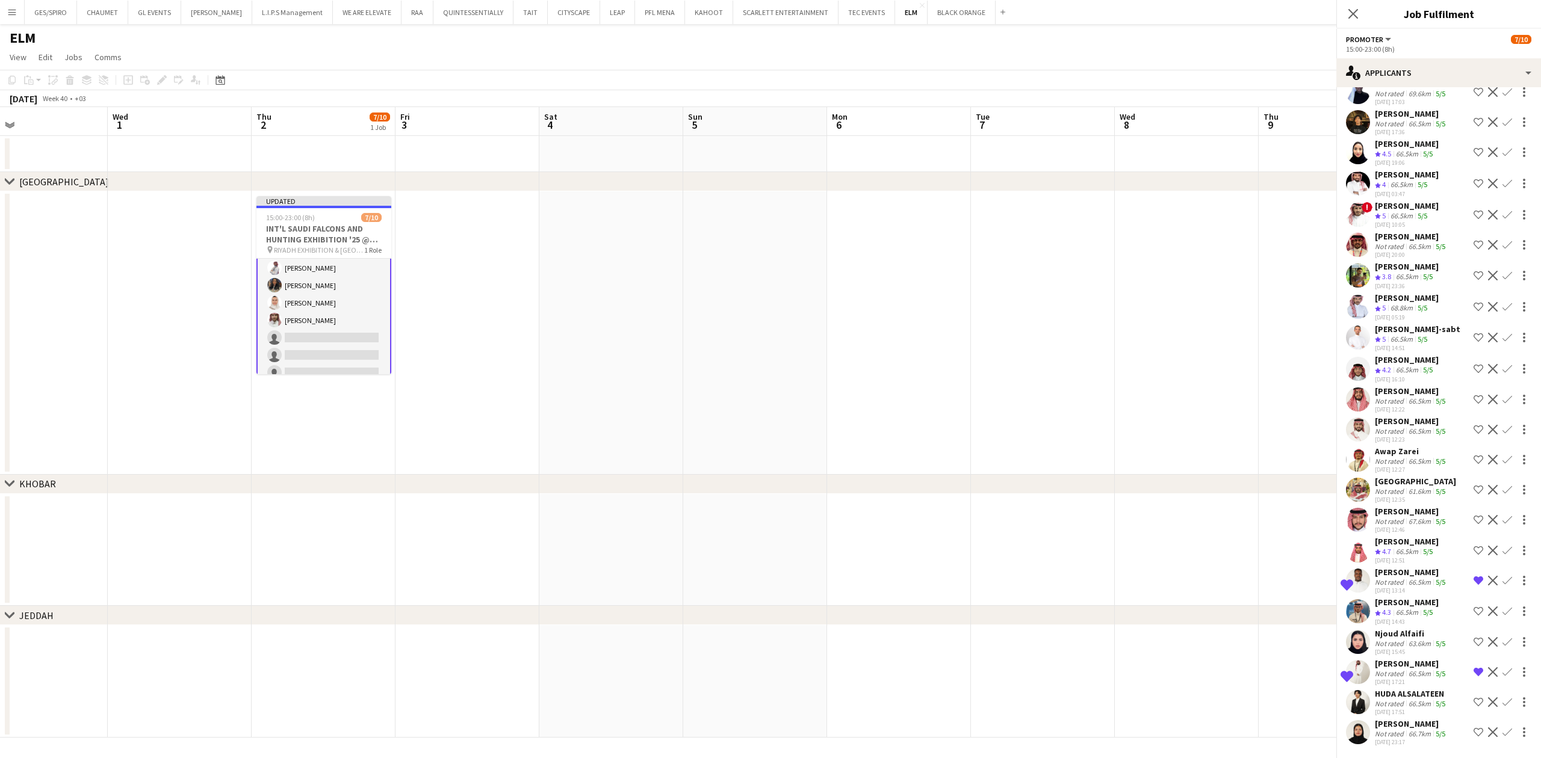
click at [1220, 545] on div "[PERSON_NAME]" at bounding box center [1407, 541] width 64 height 11
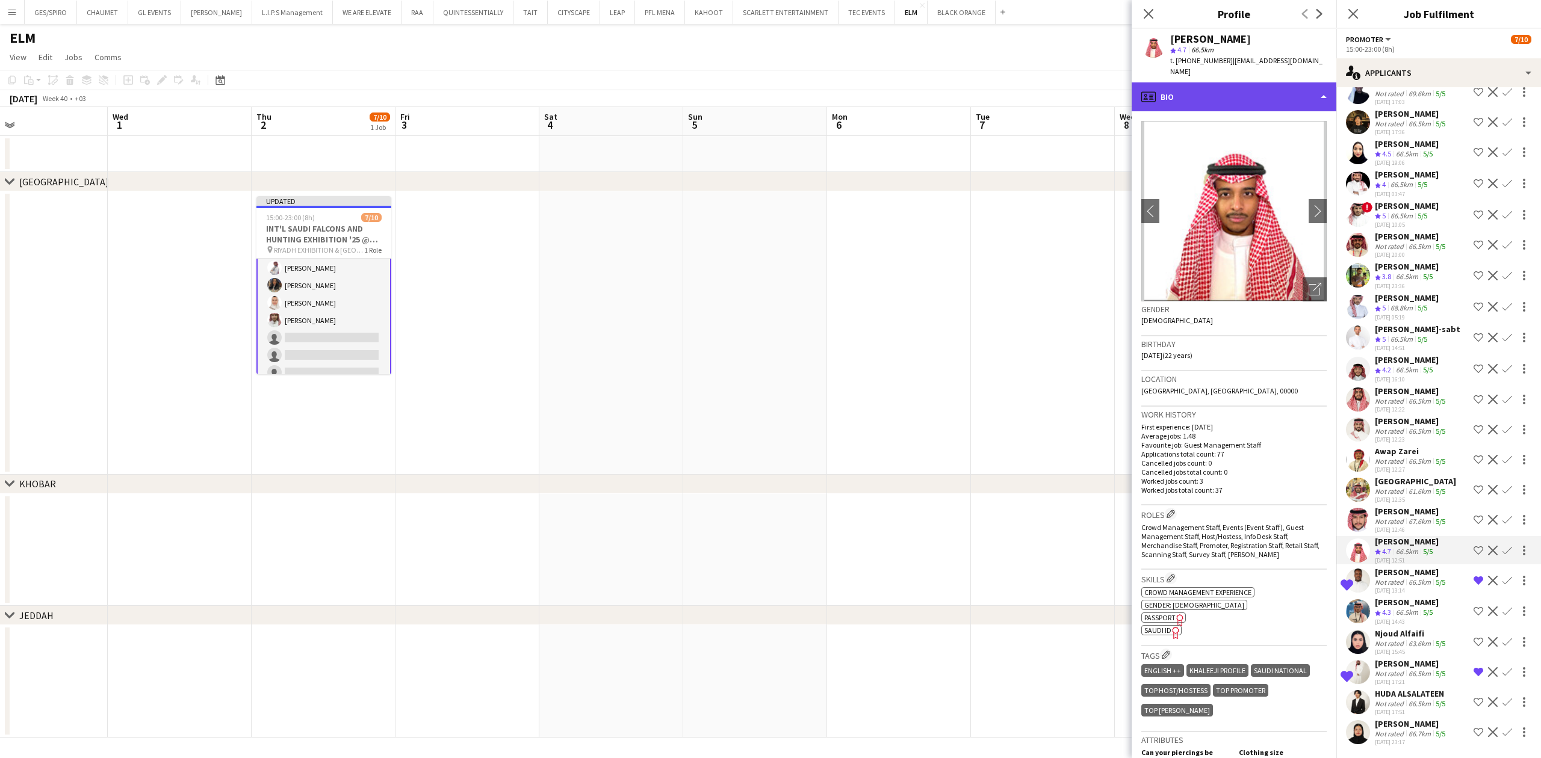
click at [1220, 82] on div "profile Bio" at bounding box center [1234, 96] width 205 height 29
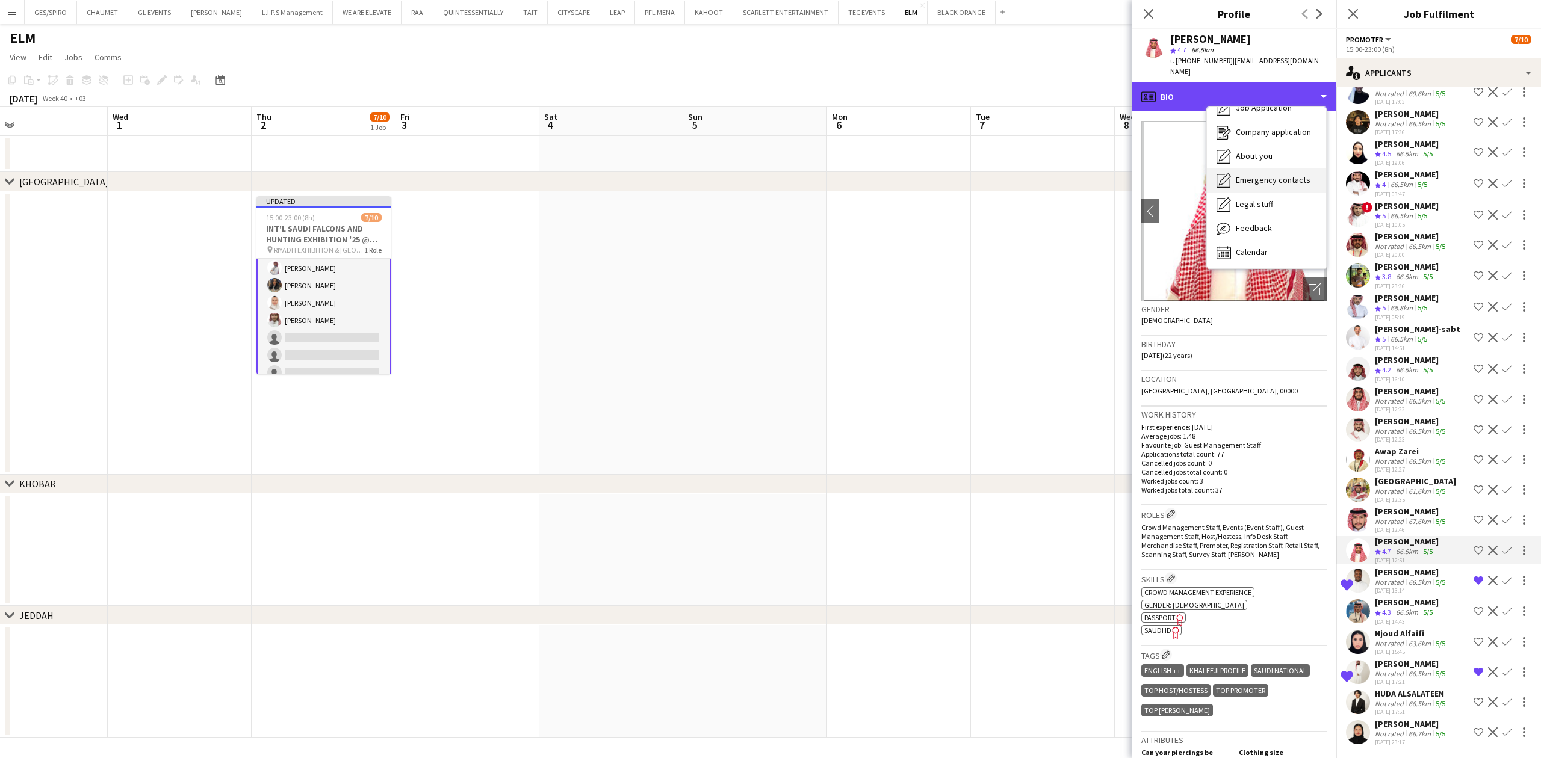
scroll to position [41, 0]
click at [1220, 215] on div "Feedback Feedback" at bounding box center [1266, 227] width 119 height 24
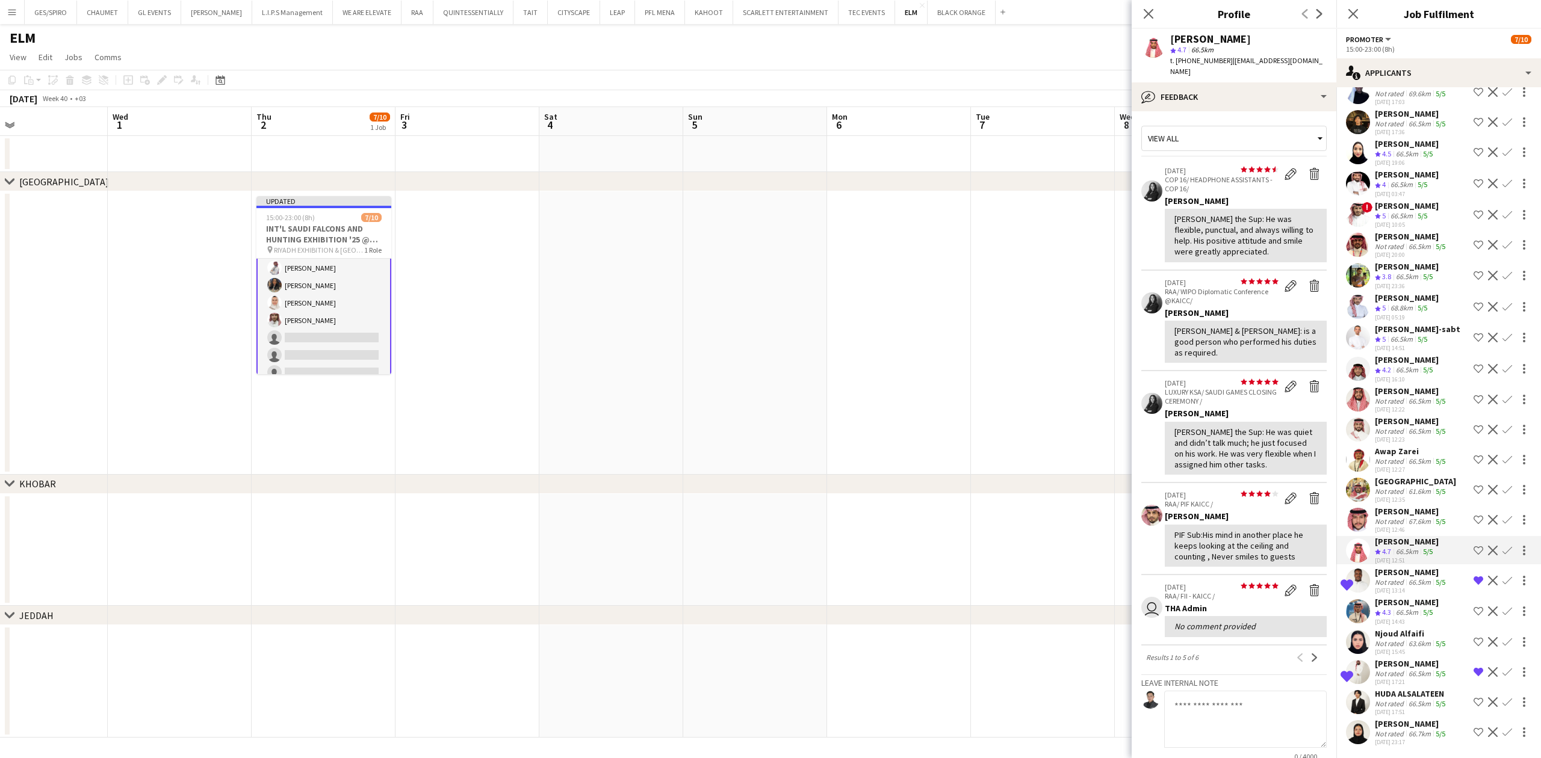
click at [1220, 521] on div "67.6km" at bounding box center [1419, 521] width 27 height 9
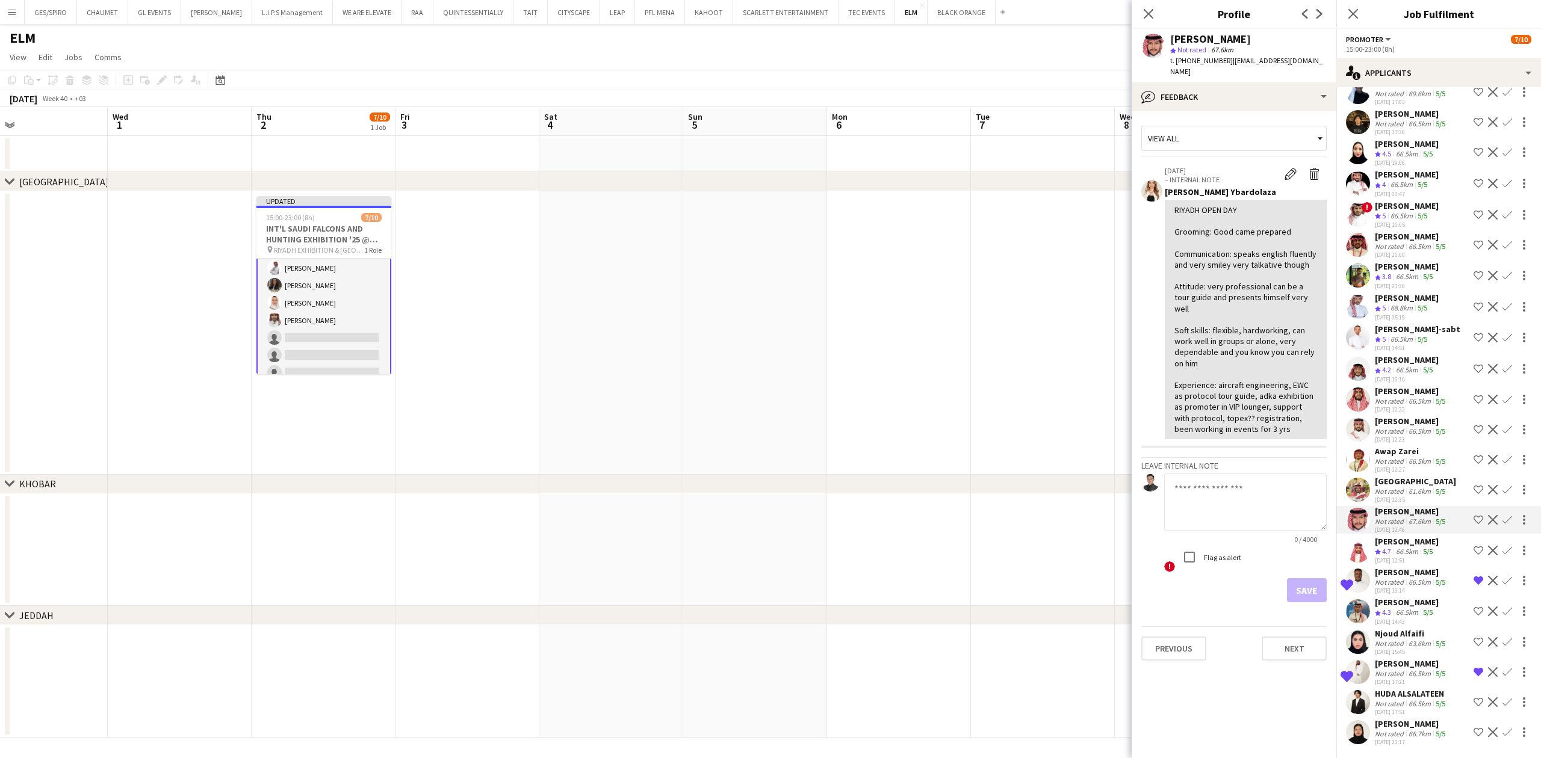
click at [1220, 519] on app-icon "Shortlist crew" at bounding box center [1479, 520] width 10 height 10
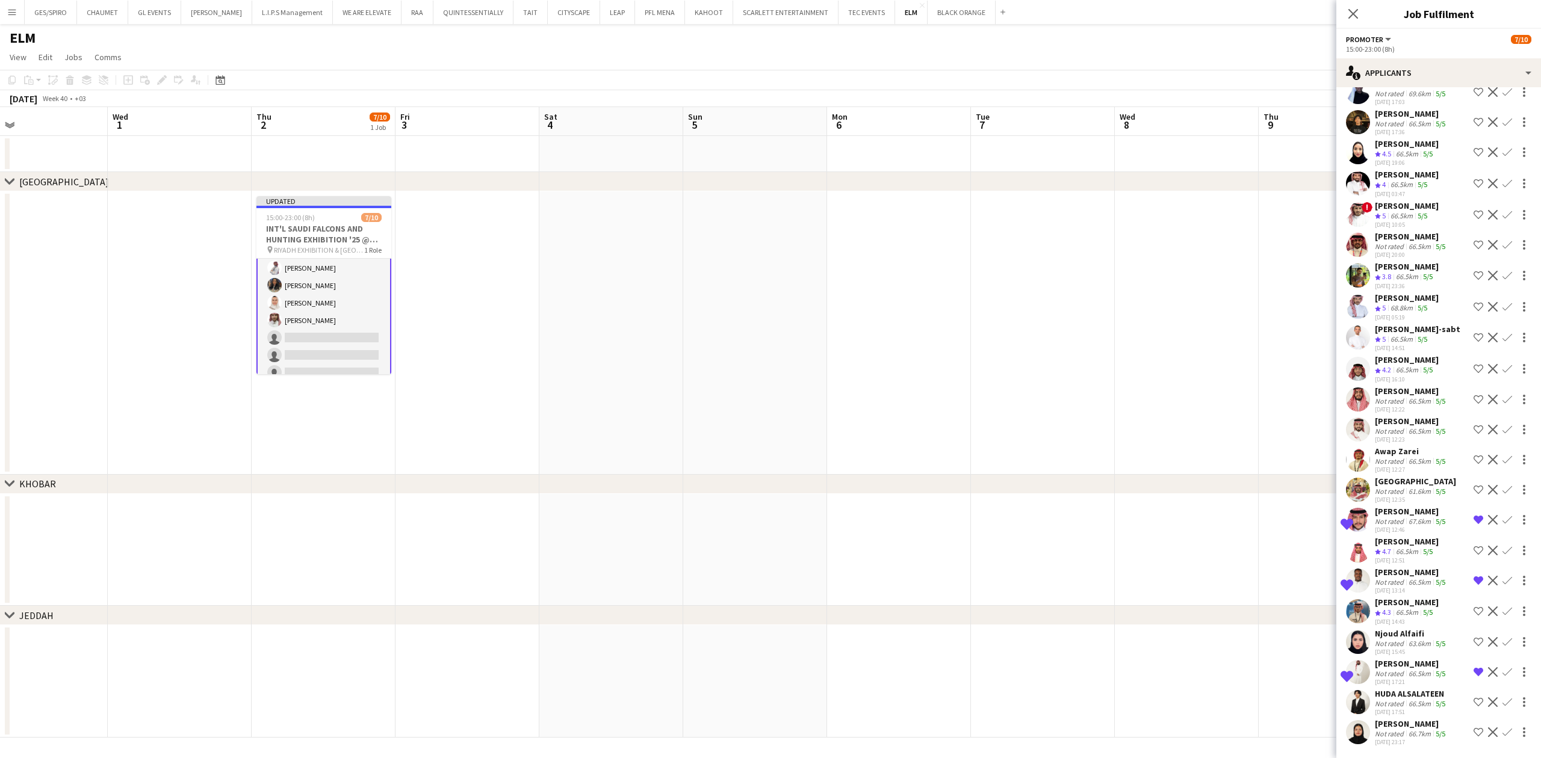
click at [1220, 514] on div "[PERSON_NAME]" at bounding box center [1411, 511] width 73 height 11
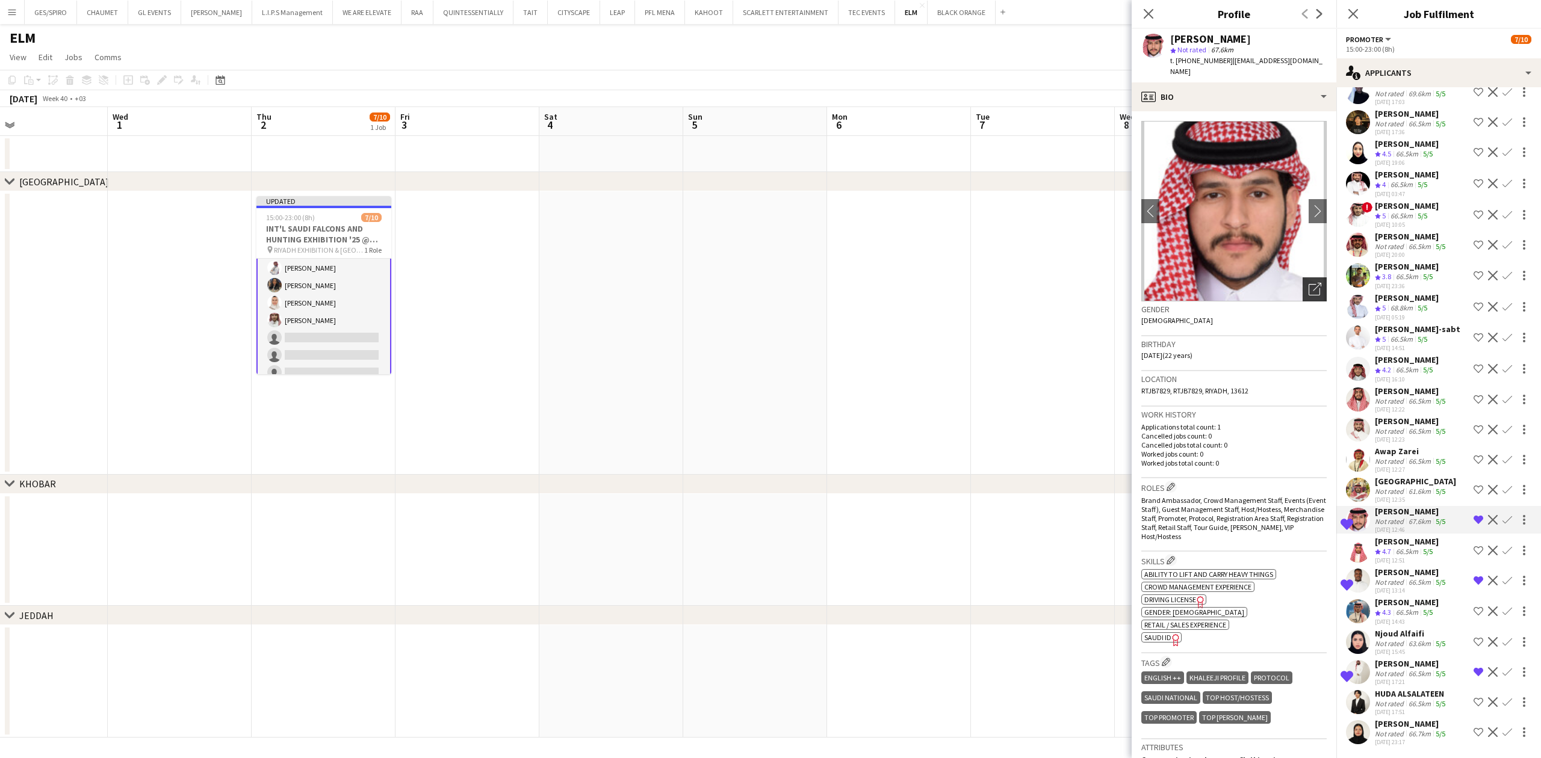
click at [1220, 283] on icon "Open photos pop-in" at bounding box center [1315, 289] width 13 height 13
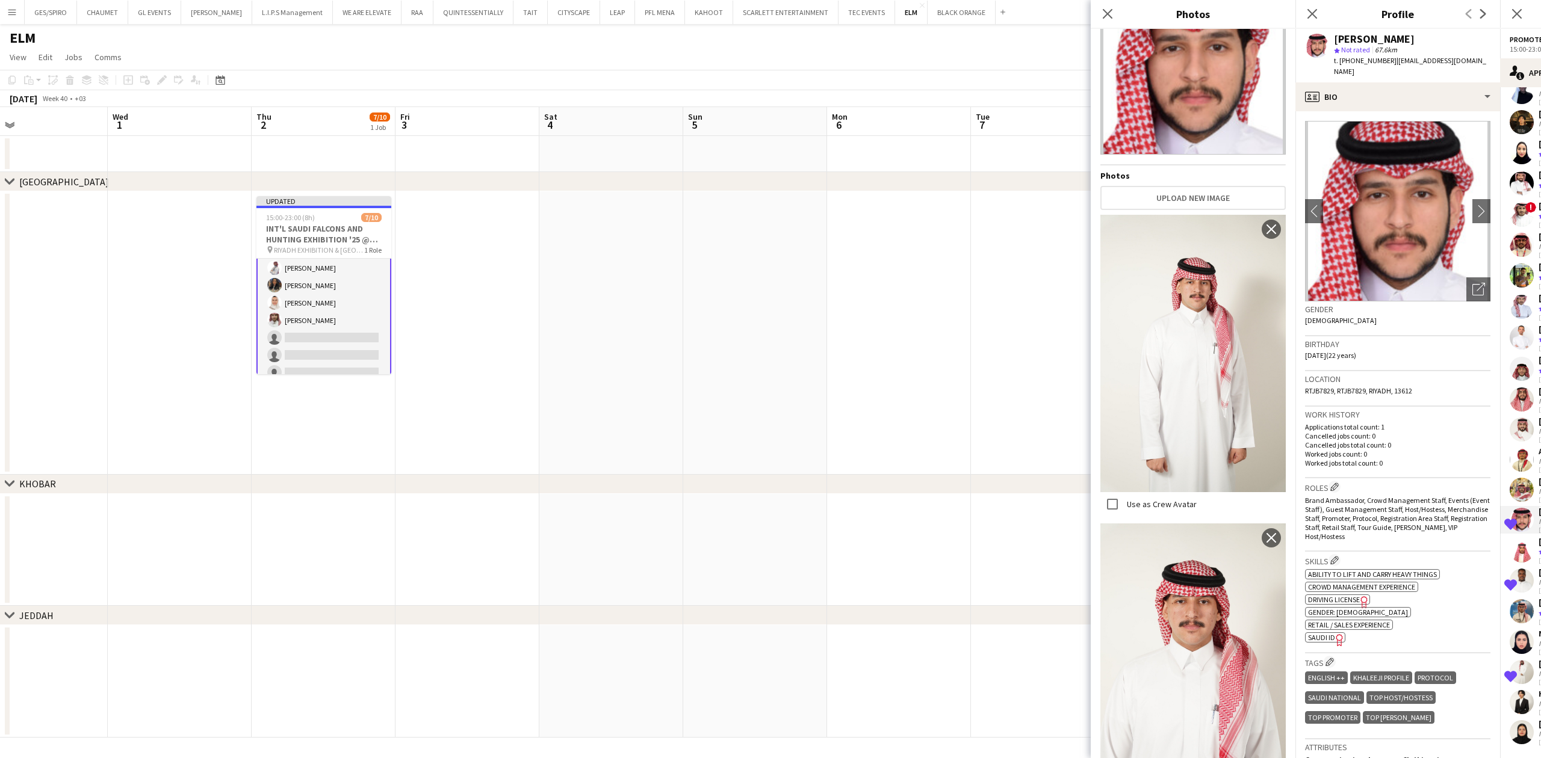
scroll to position [101, 0]
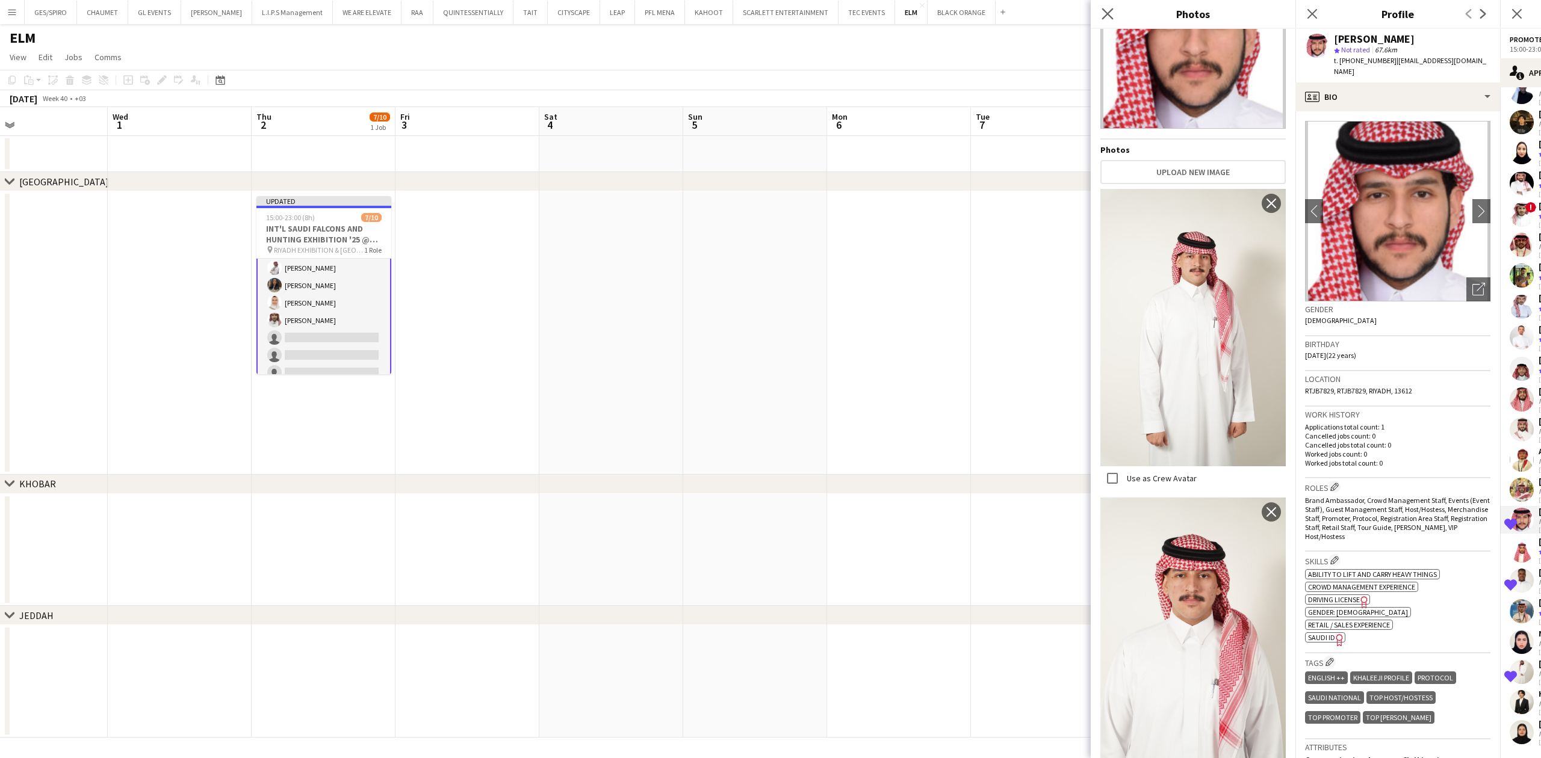
click at [1100, 11] on div "Close pop-in" at bounding box center [1108, 14] width 34 height 28
click at [1110, 16] on icon at bounding box center [1107, 13] width 11 height 11
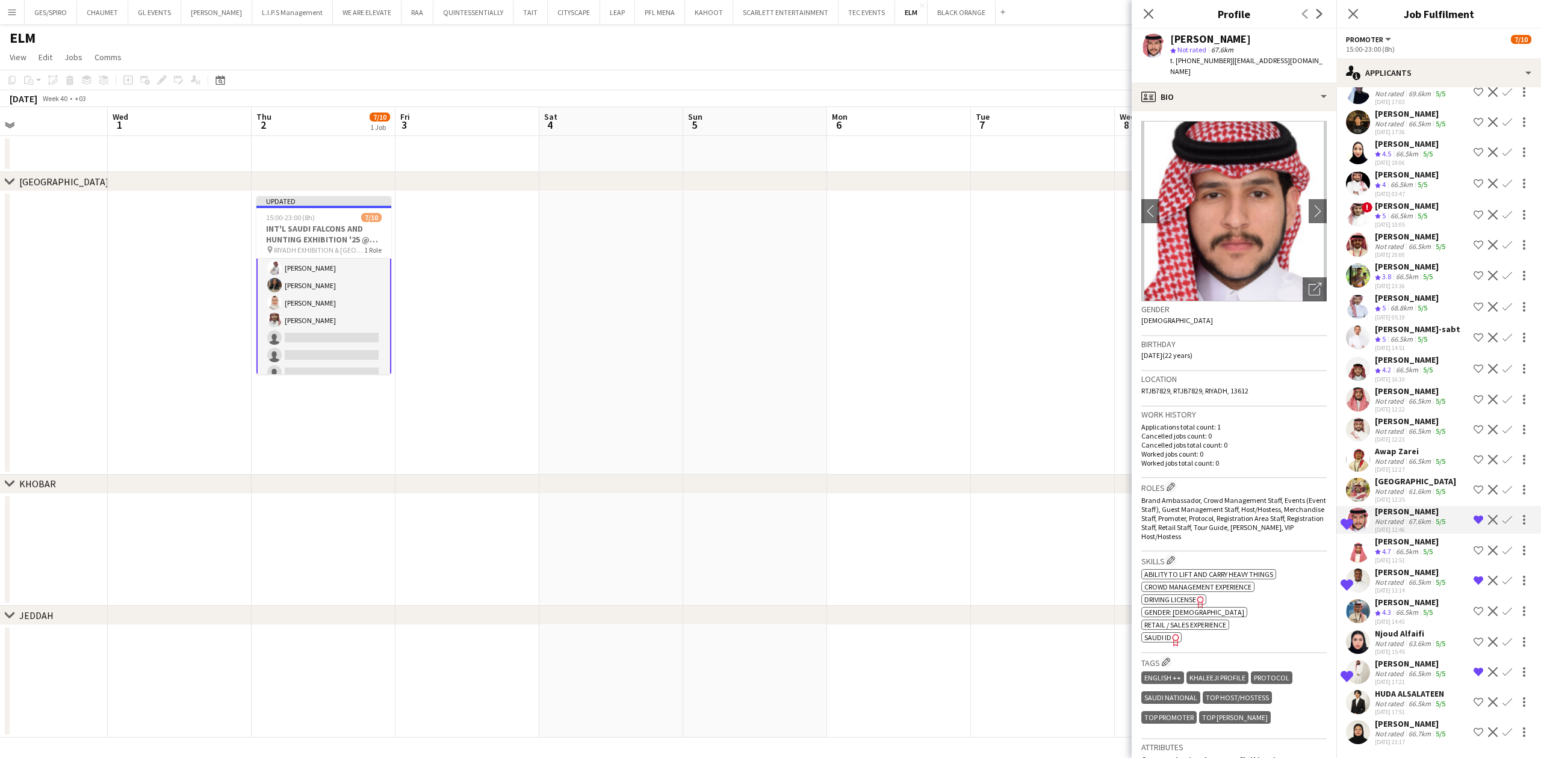
click at [1220, 479] on div "[GEOGRAPHIC_DATA]" at bounding box center [1415, 481] width 81 height 11
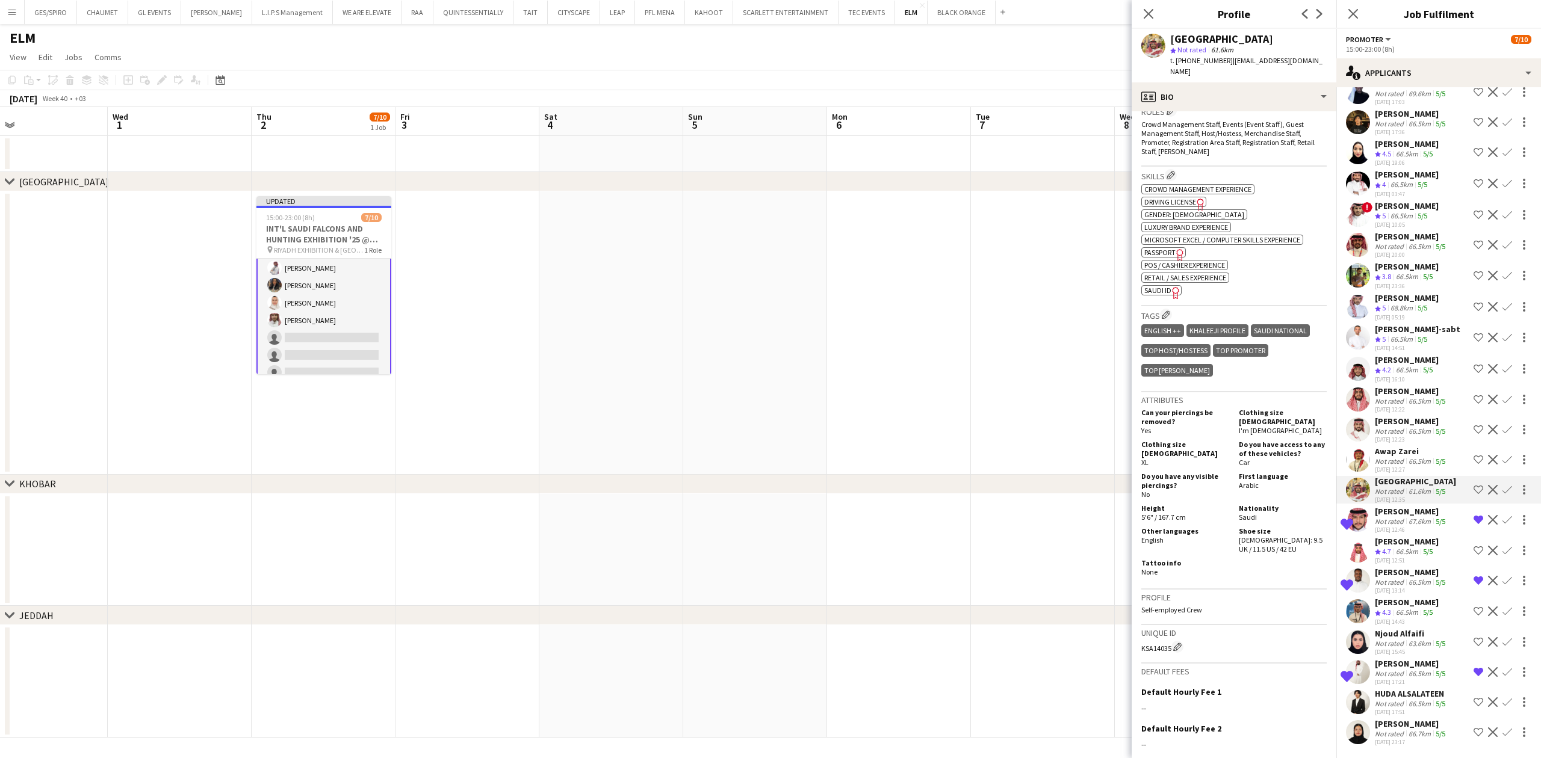
scroll to position [401, 0]
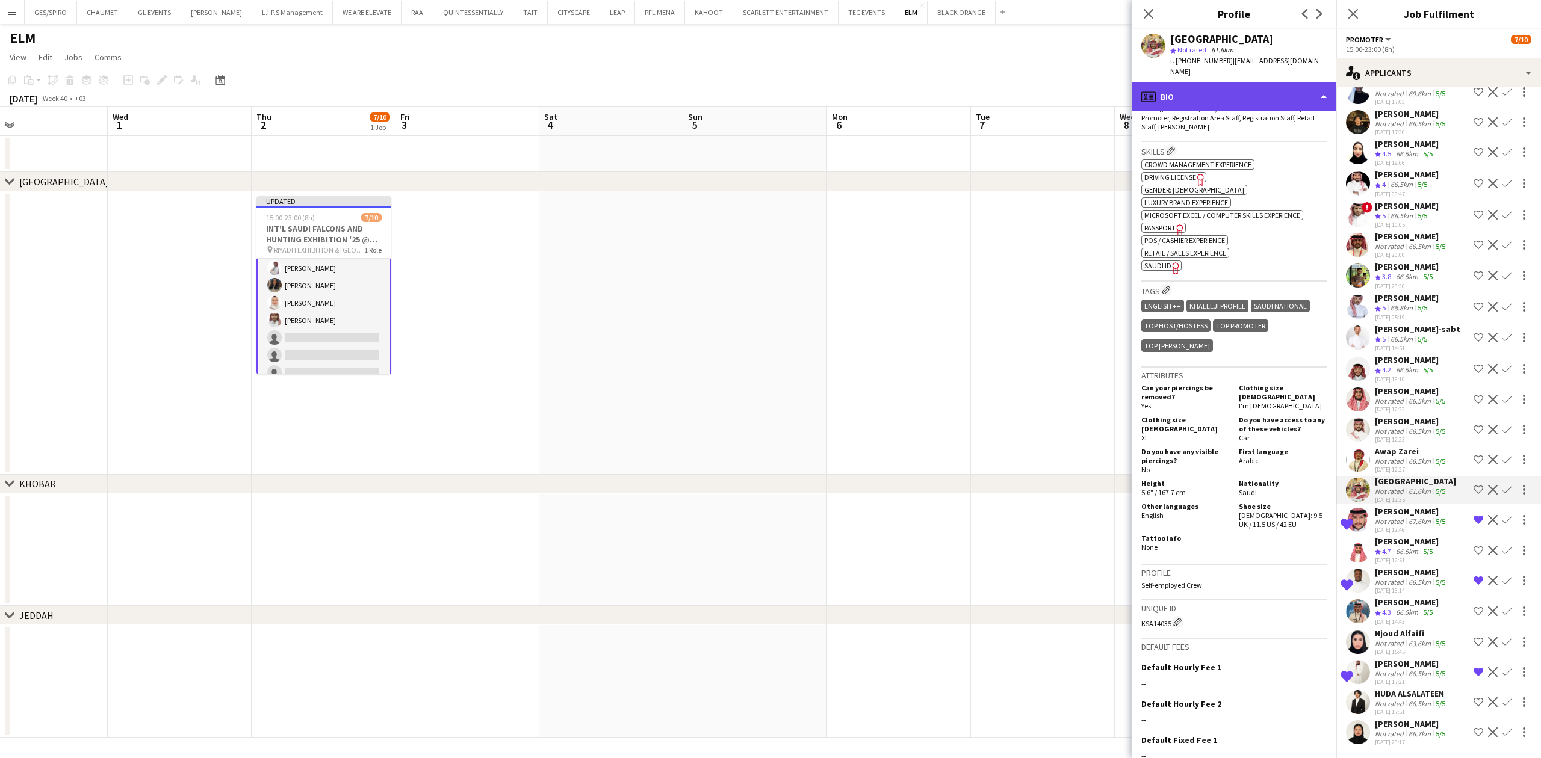
click at [1220, 92] on div "profile Bio" at bounding box center [1234, 96] width 205 height 29
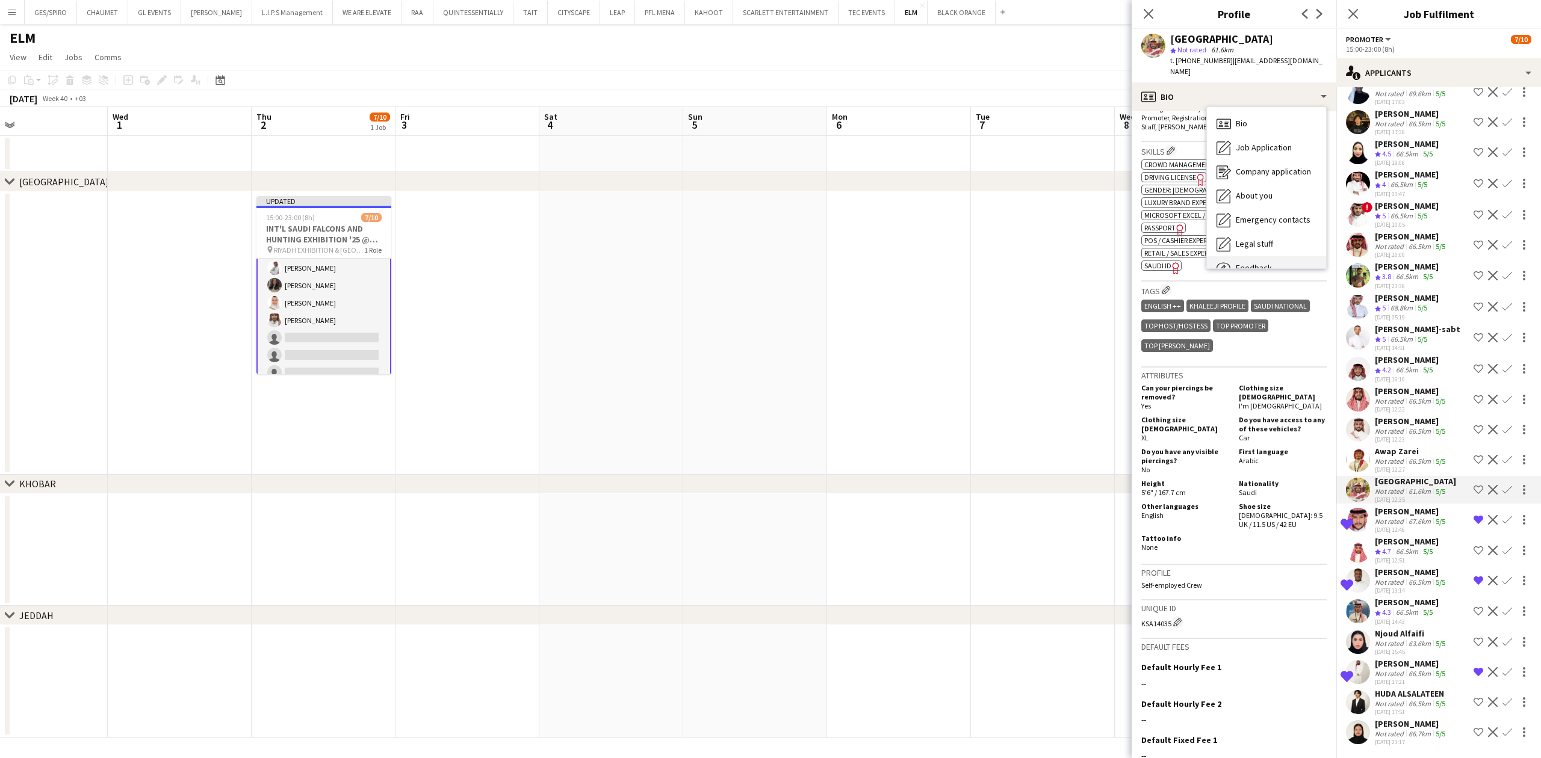
click at [1220, 256] on div "Feedback Feedback" at bounding box center [1266, 268] width 119 height 24
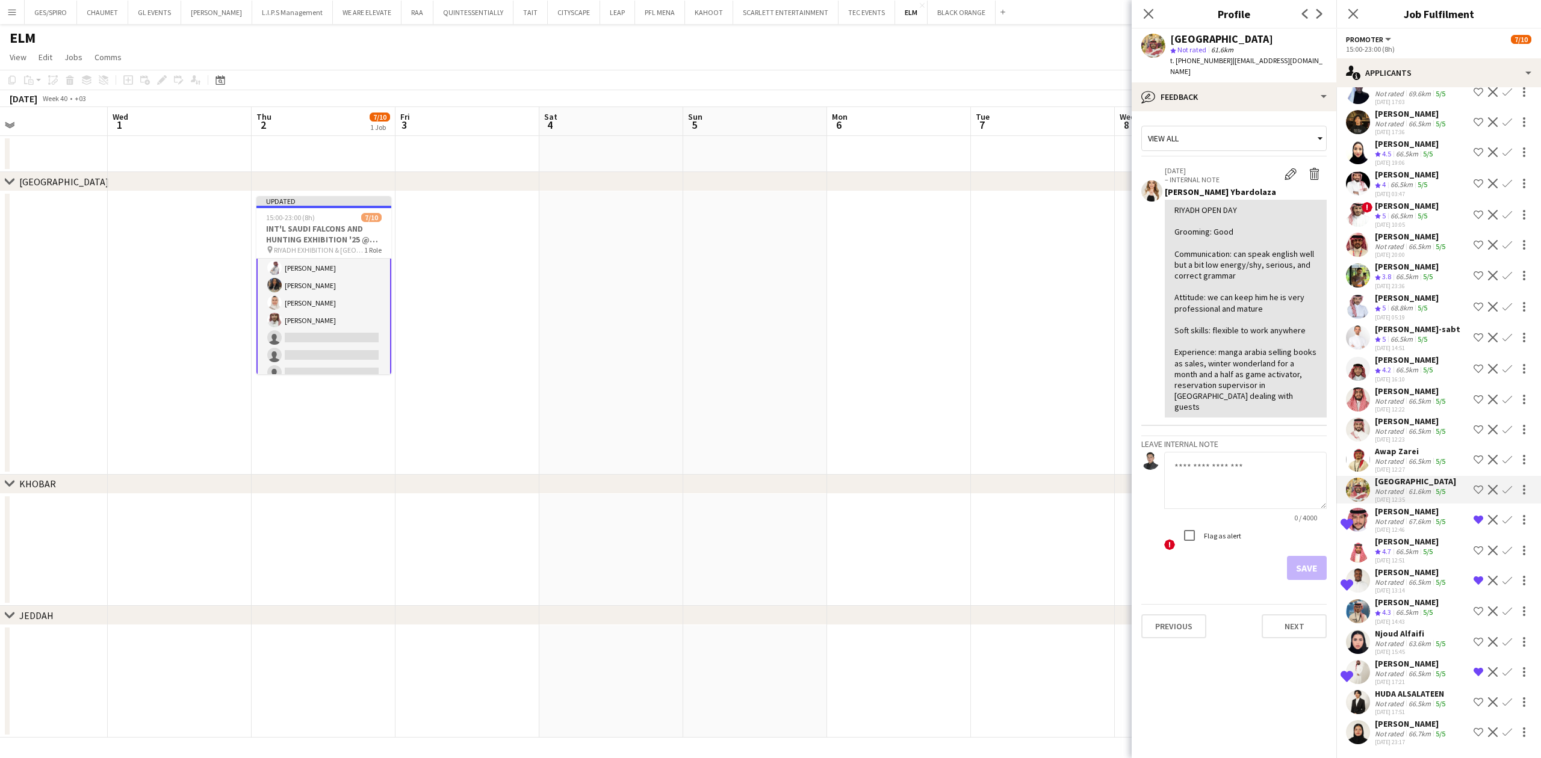
click at [1220, 453] on div "Awap Zarei" at bounding box center [1411, 451] width 73 height 11
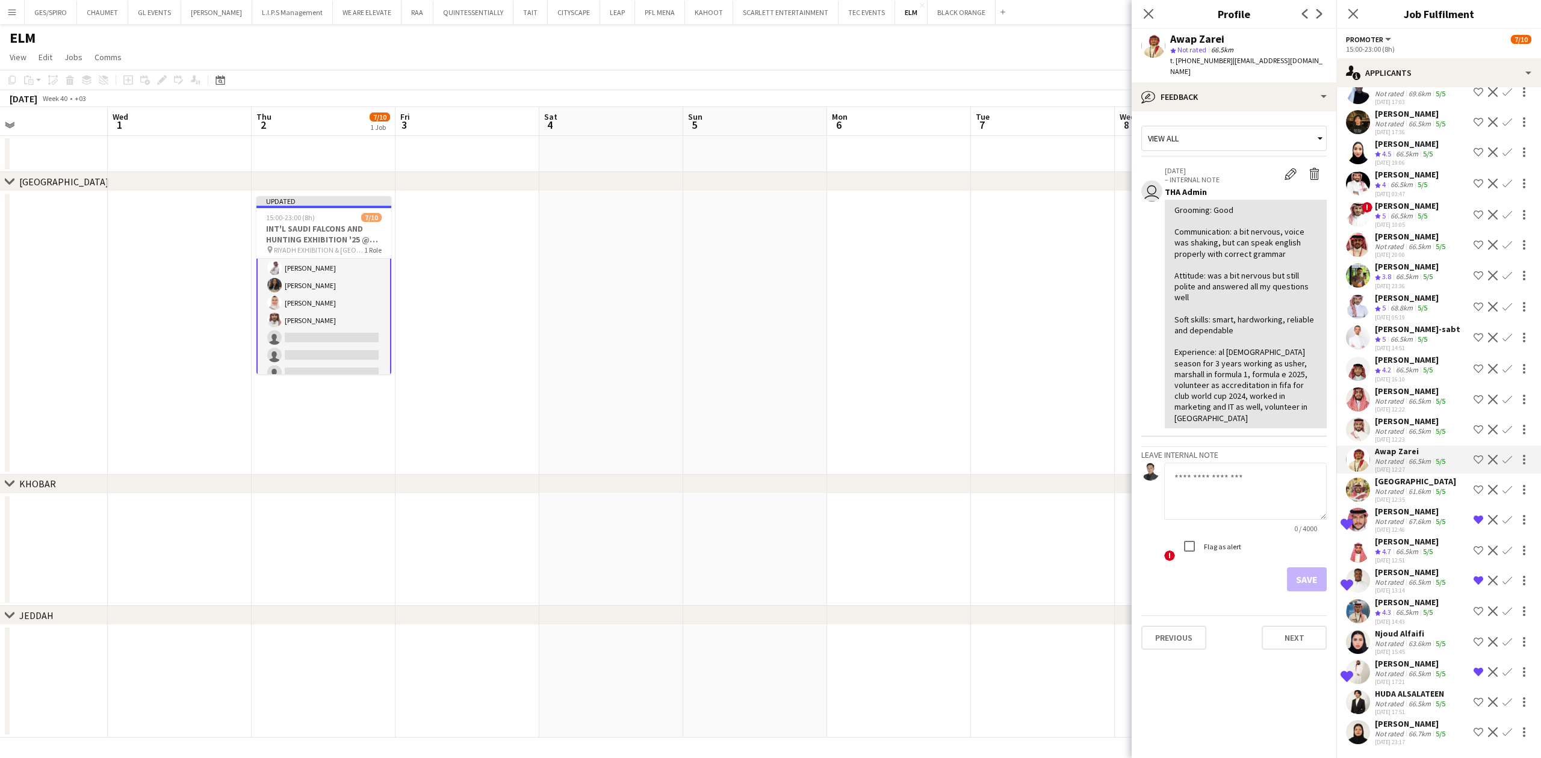
click at [1220, 425] on div "[PERSON_NAME]" at bounding box center [1411, 421] width 73 height 11
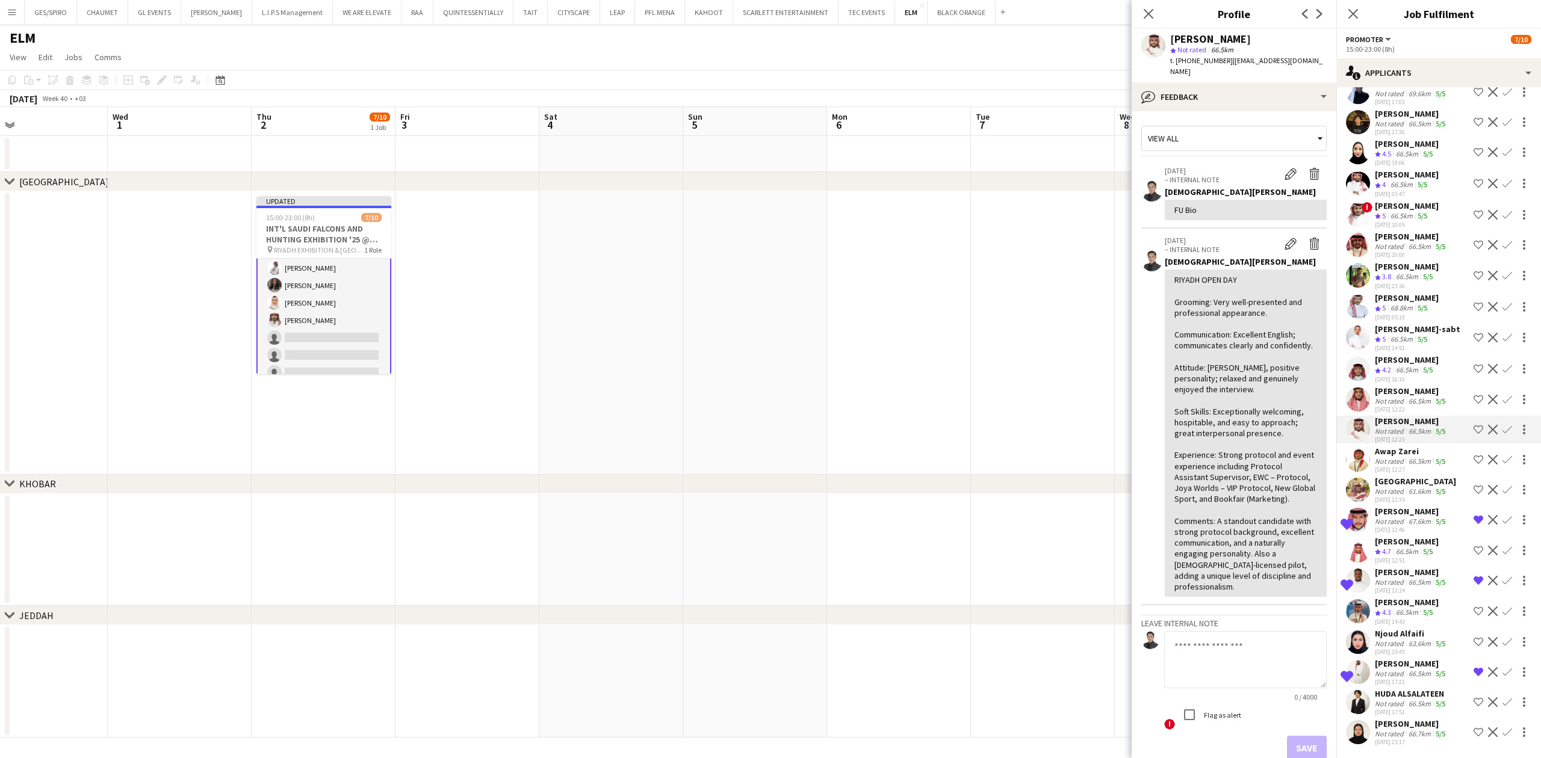
click at [1220, 461] on div "66.5km" at bounding box center [1419, 461] width 27 height 9
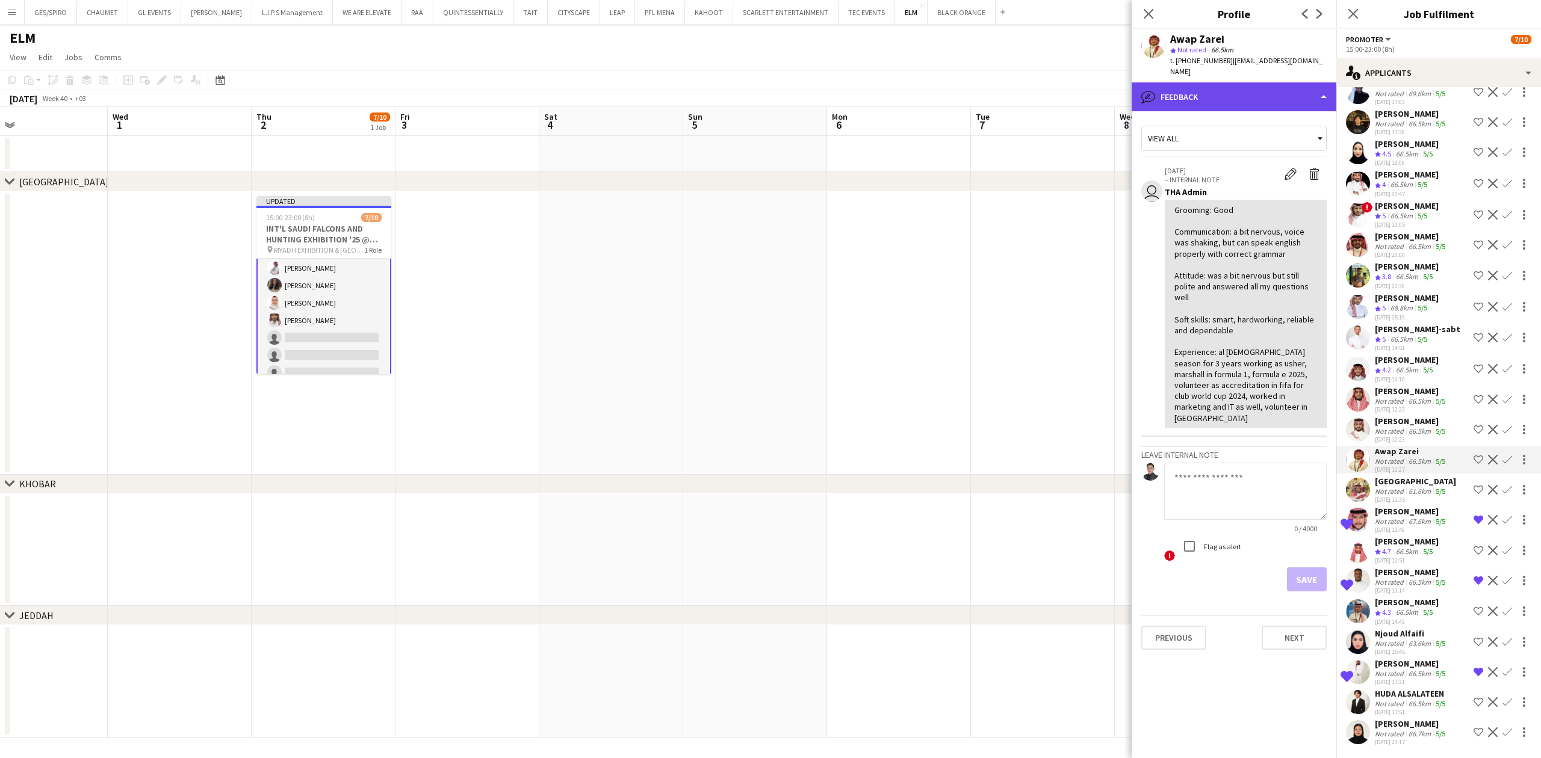
click at [1220, 87] on div "bubble-pencil Feedback" at bounding box center [1234, 96] width 205 height 29
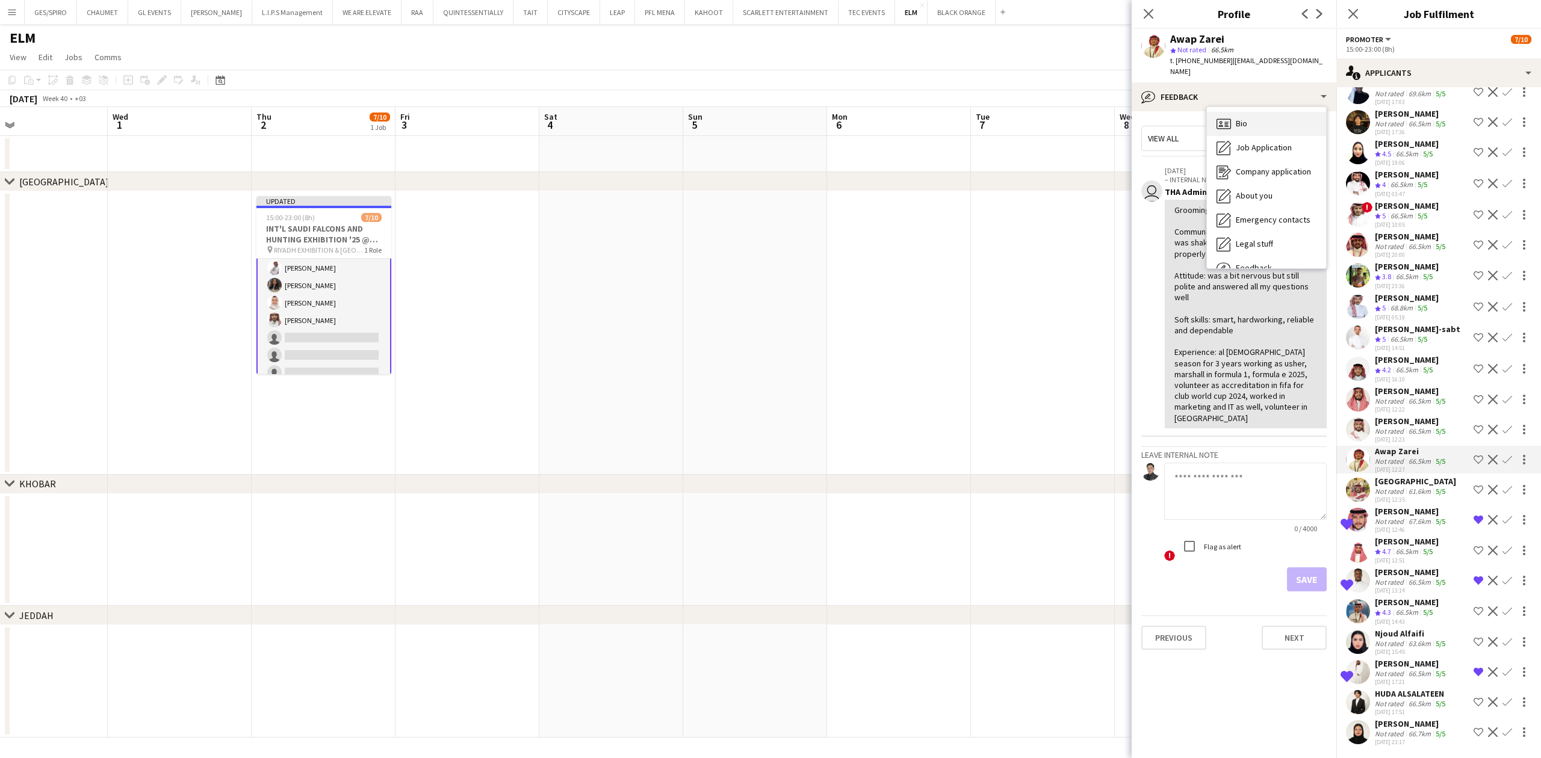
click at [1220, 112] on div "Bio Bio" at bounding box center [1266, 124] width 119 height 24
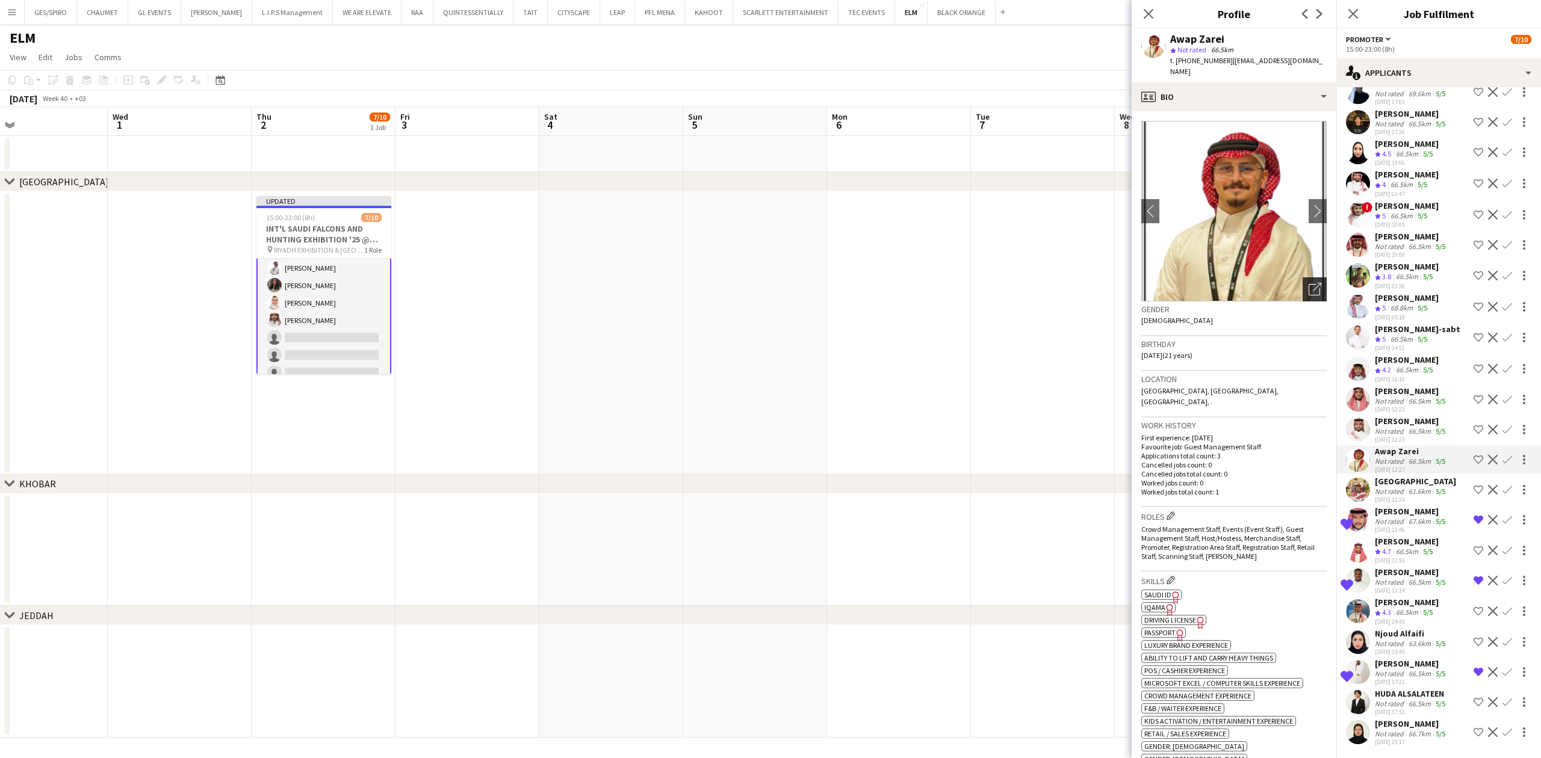
click at [1220, 283] on icon "Open photos pop-in" at bounding box center [1315, 289] width 13 height 13
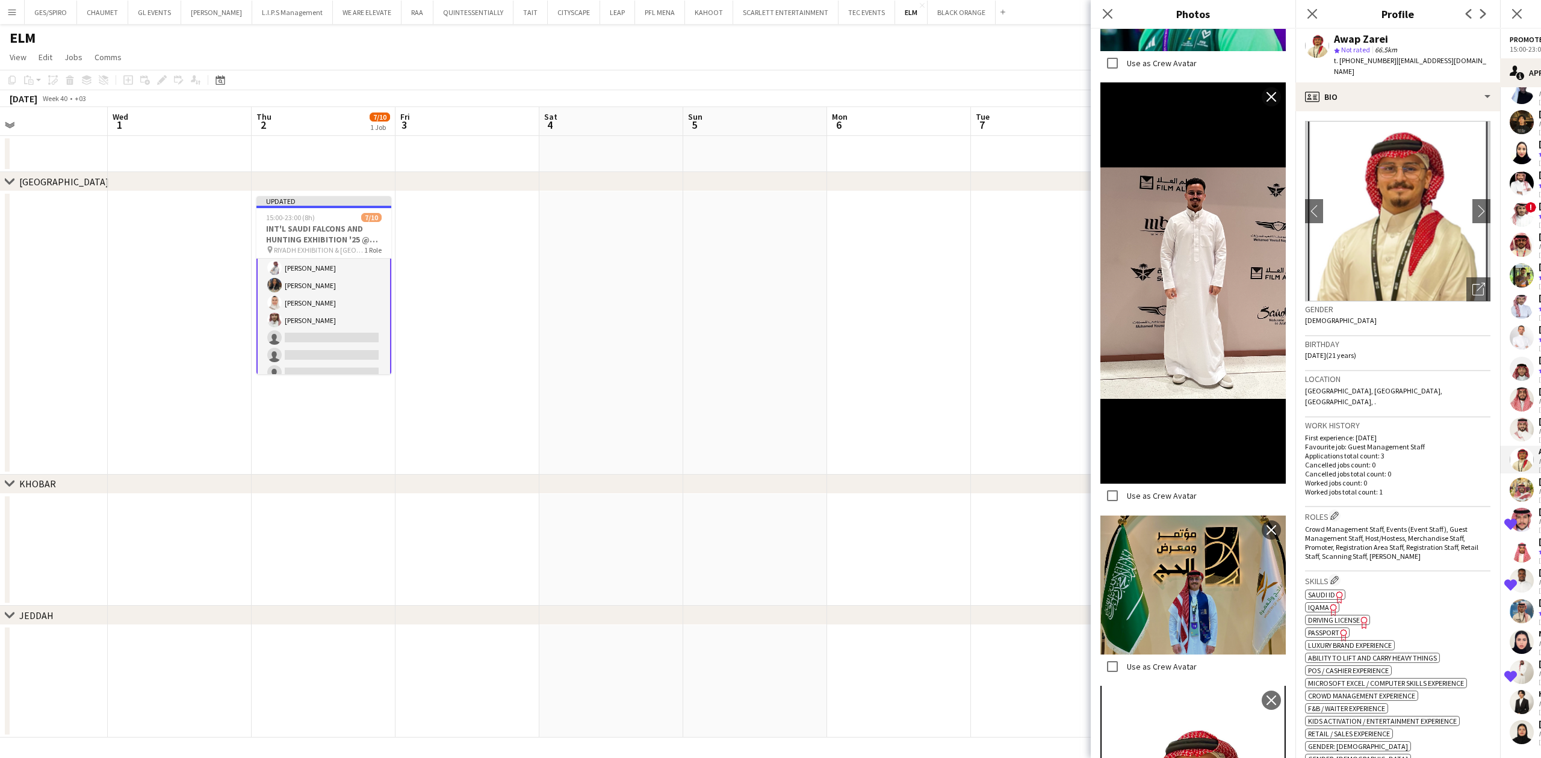
scroll to position [2556, 0]
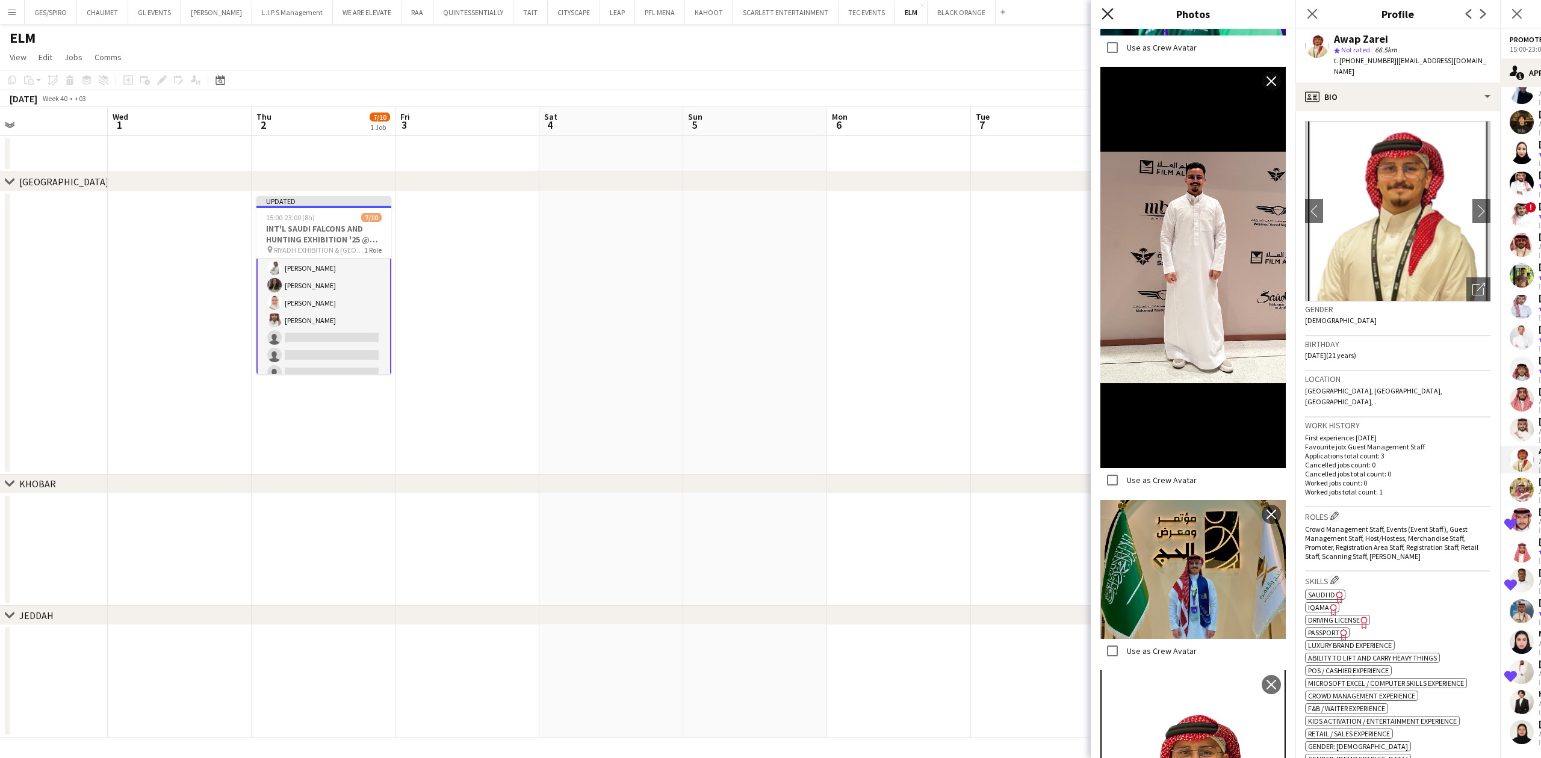
click at [1103, 11] on icon at bounding box center [1107, 13] width 11 height 11
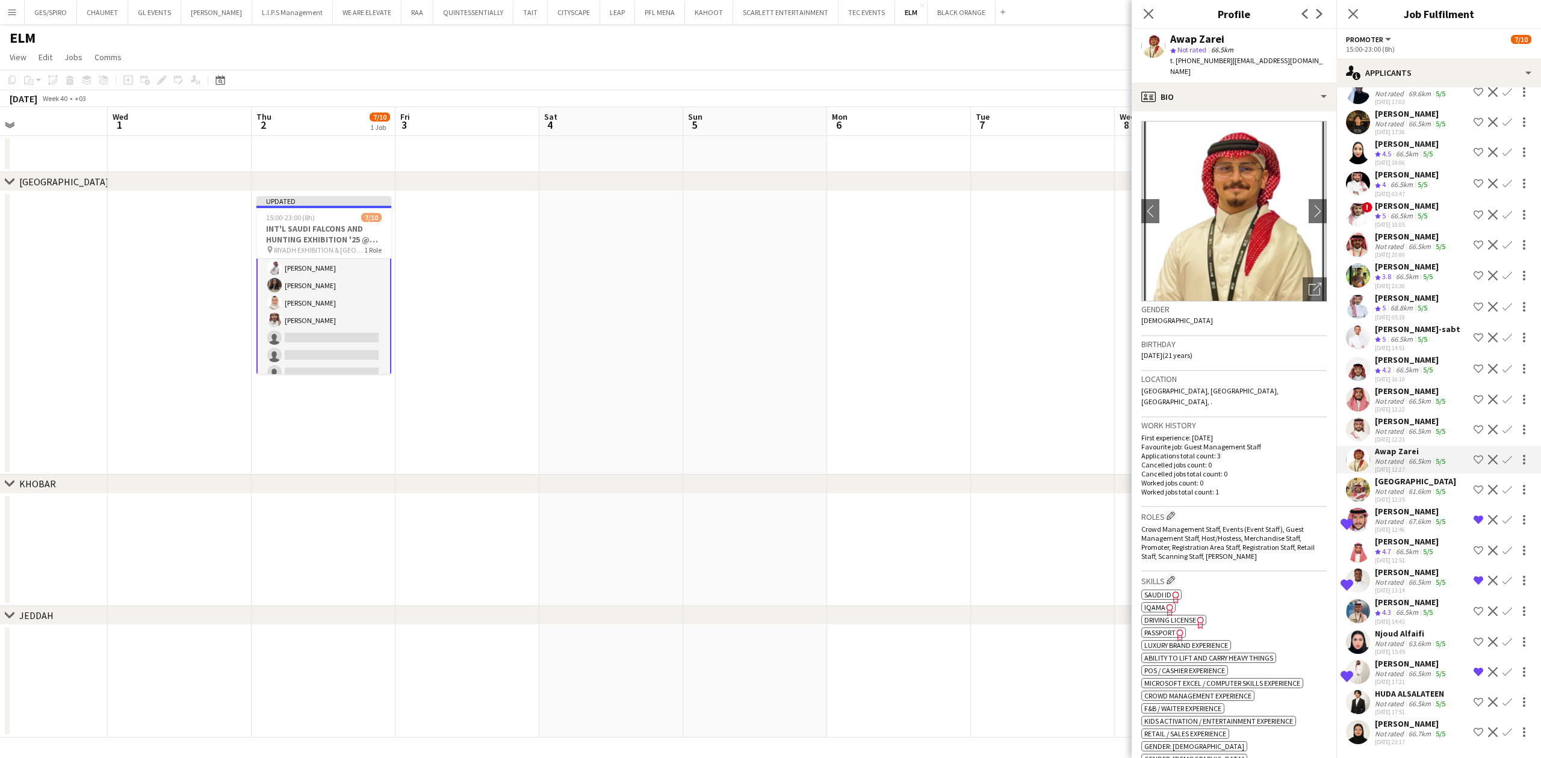
click at [1220, 459] on app-icon "Shortlist crew" at bounding box center [1479, 460] width 10 height 10
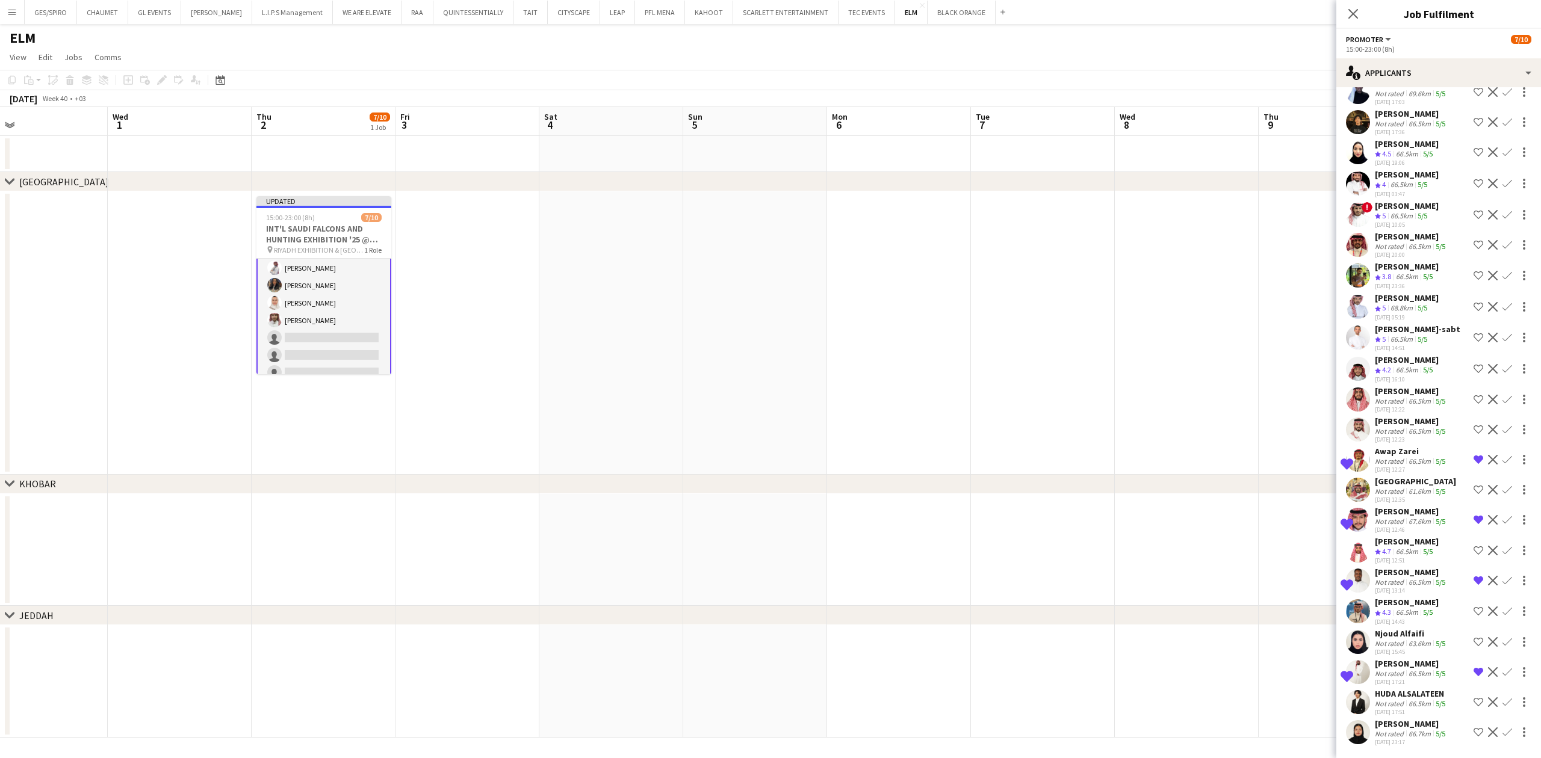
click at [1220, 459] on app-icon "Remove crew from shortlist" at bounding box center [1479, 460] width 10 height 10
click at [1220, 429] on div "66.5km" at bounding box center [1419, 431] width 27 height 9
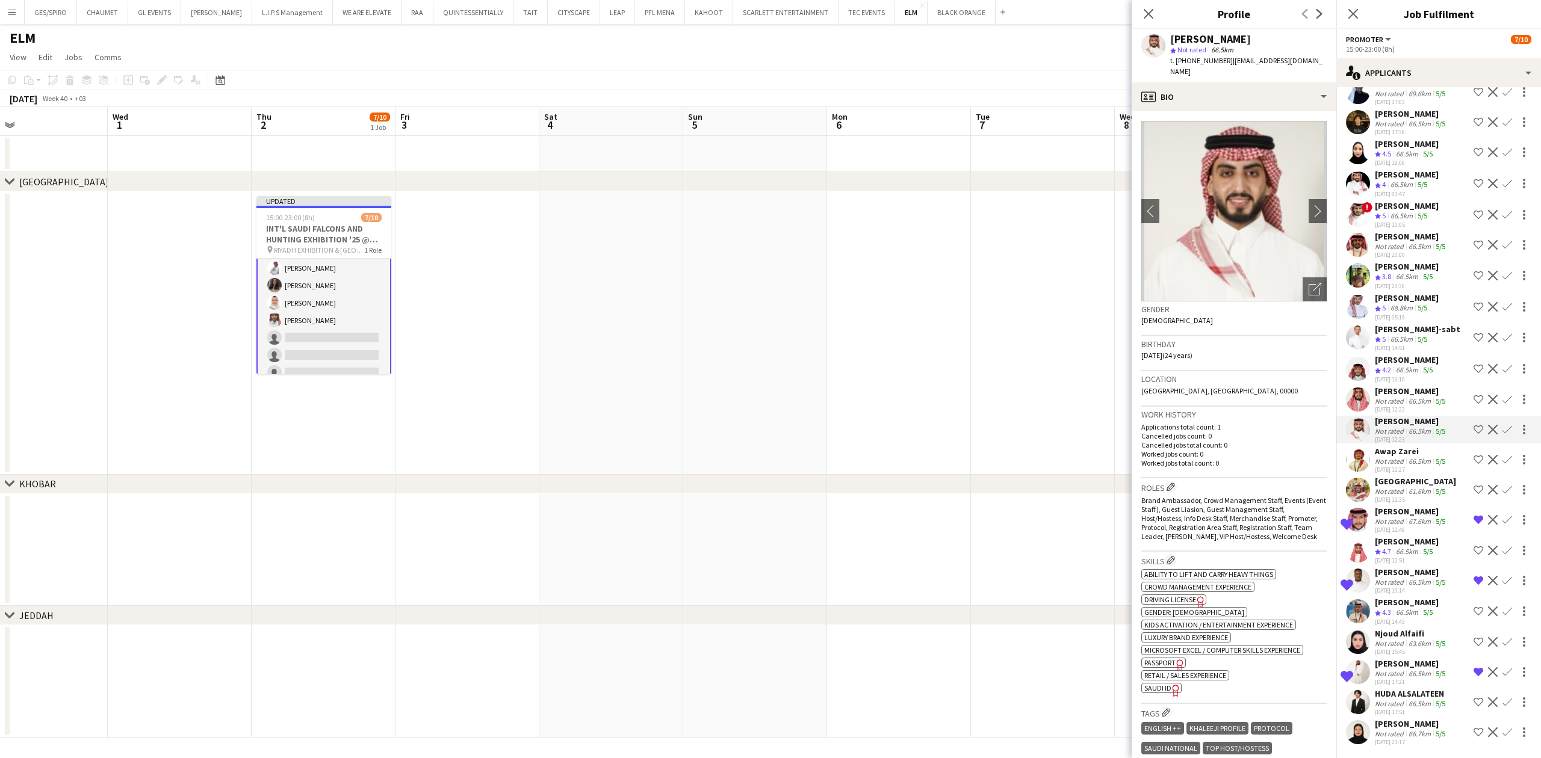
click at [1220, 426] on app-icon "Shortlist crew" at bounding box center [1479, 430] width 10 height 10
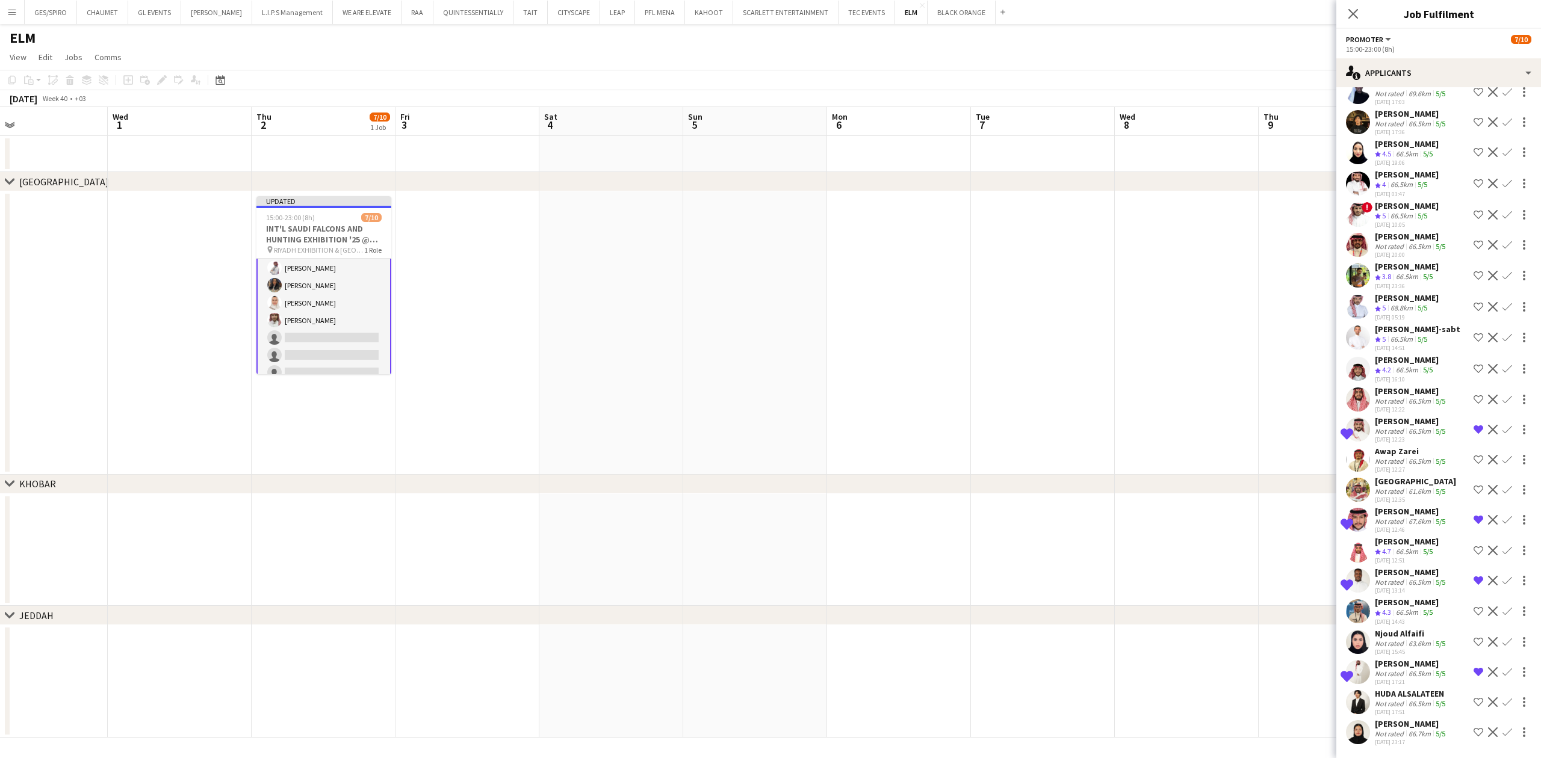
click at [1220, 390] on div "[PERSON_NAME]" at bounding box center [1411, 391] width 73 height 11
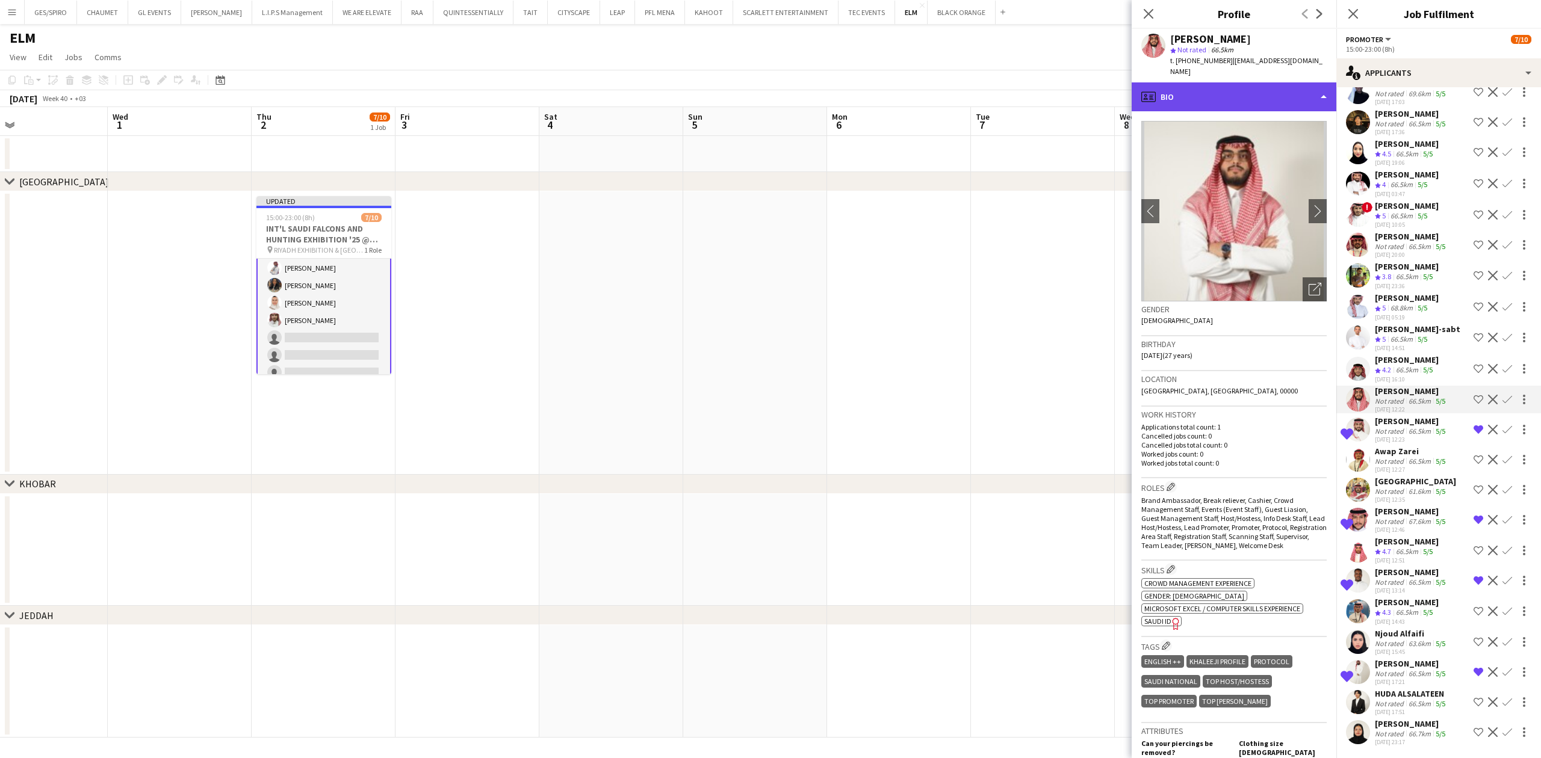
click at [1220, 82] on div "profile Bio" at bounding box center [1234, 96] width 205 height 29
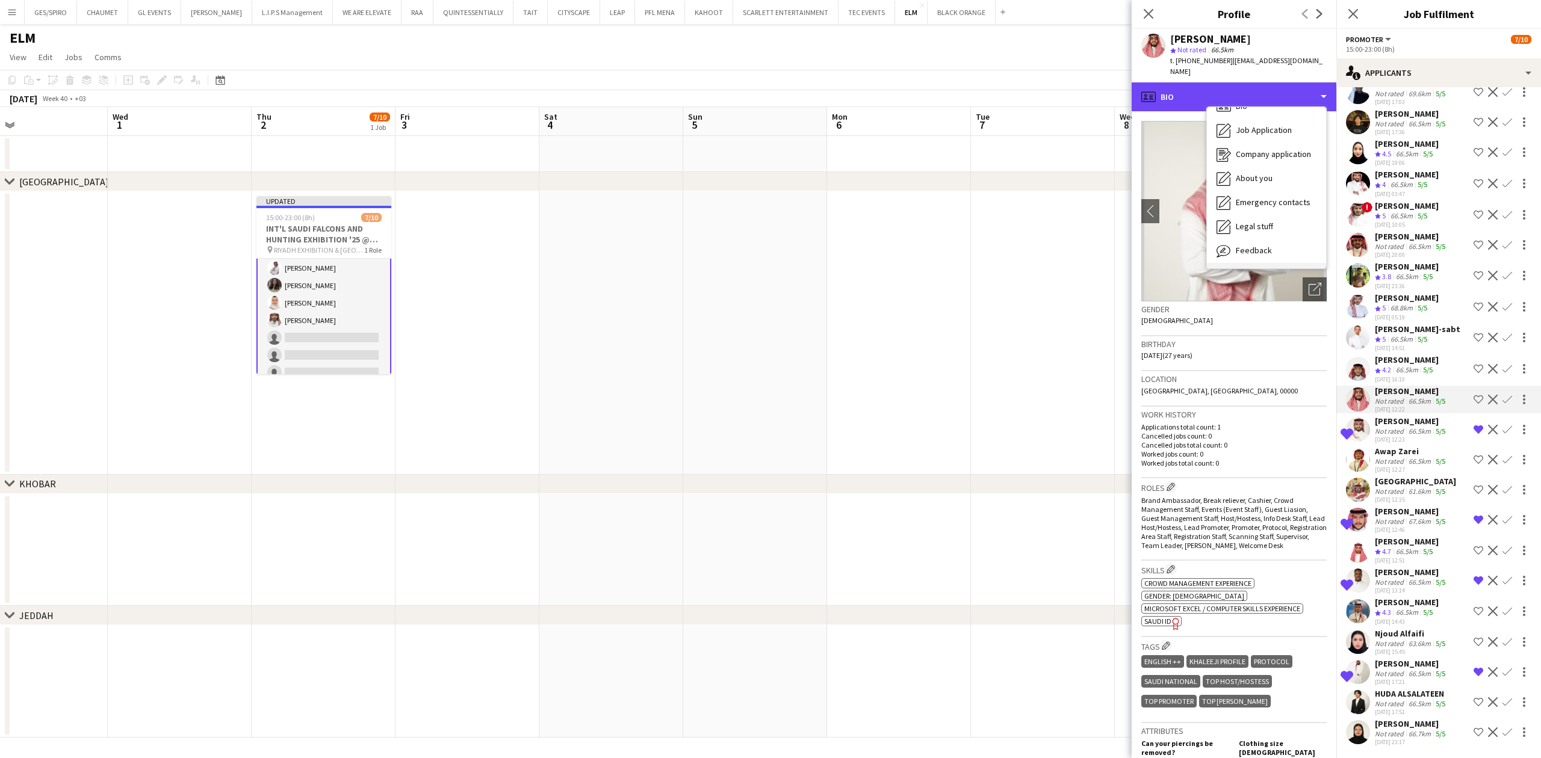
scroll to position [41, 0]
click at [1220, 215] on div "Feedback Feedback" at bounding box center [1266, 227] width 119 height 24
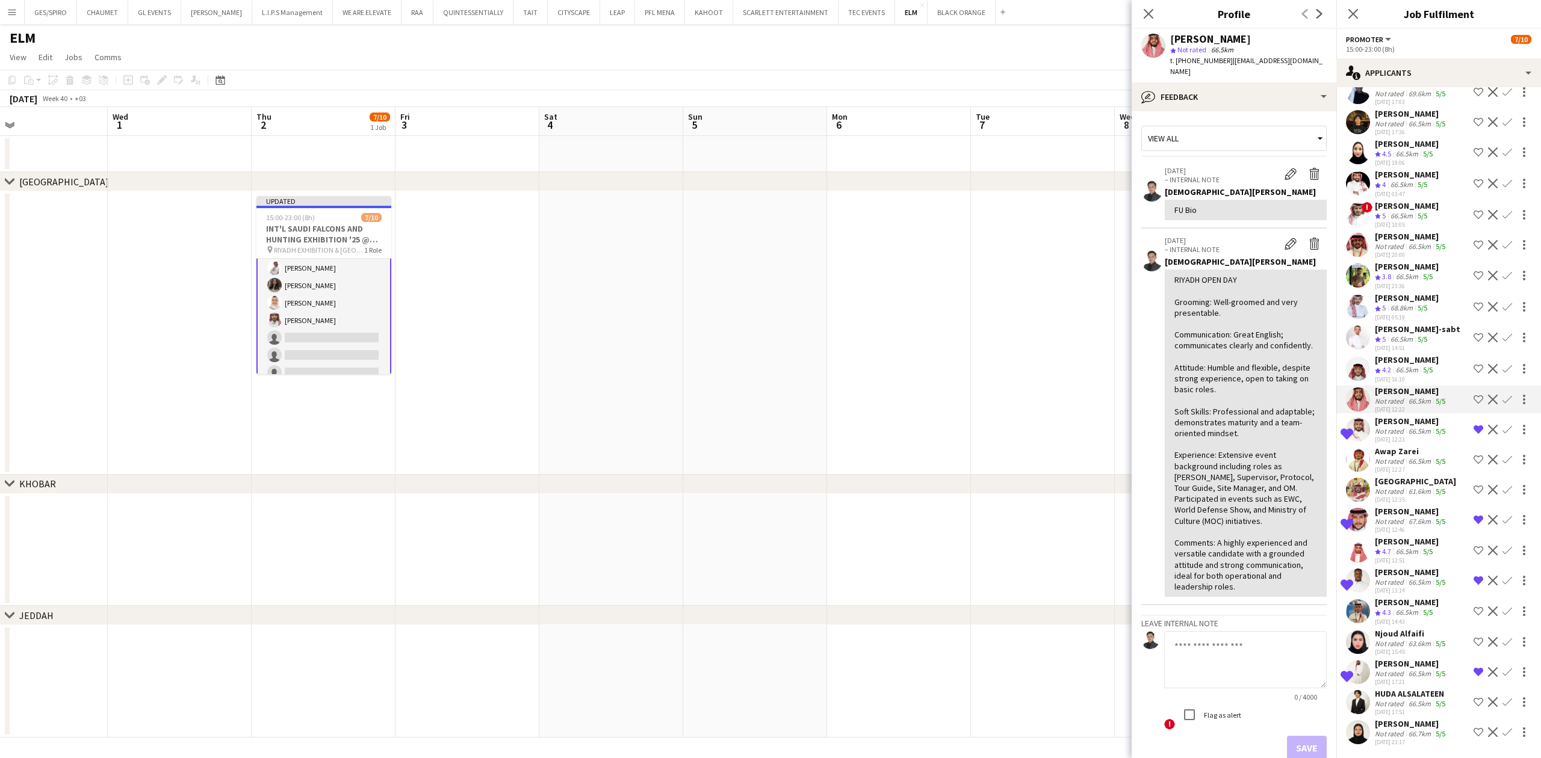
click at [1220, 388] on div "[PERSON_NAME]" at bounding box center [1411, 391] width 73 height 11
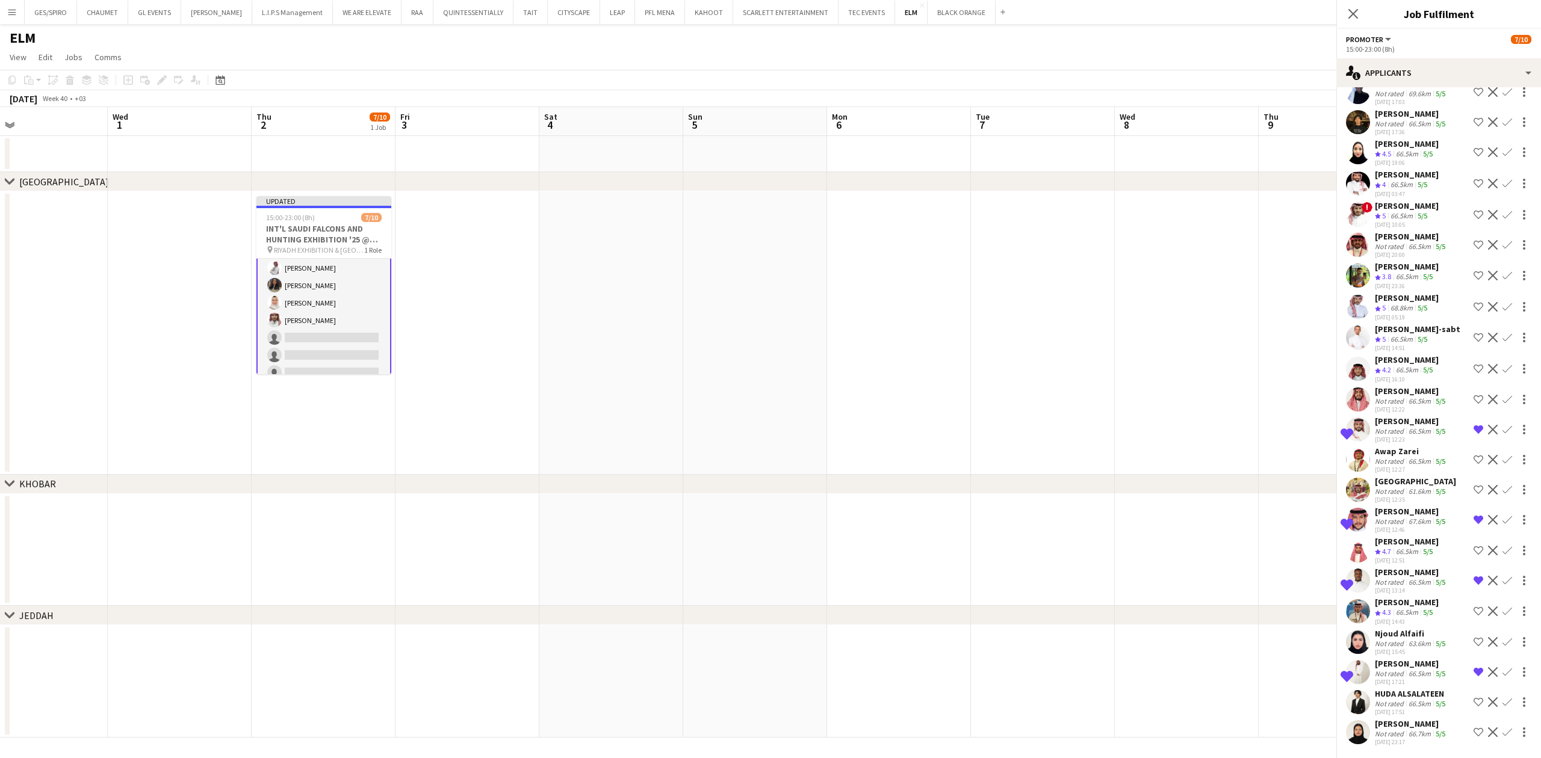
click at [1220, 394] on div "[PERSON_NAME]" at bounding box center [1411, 391] width 73 height 11
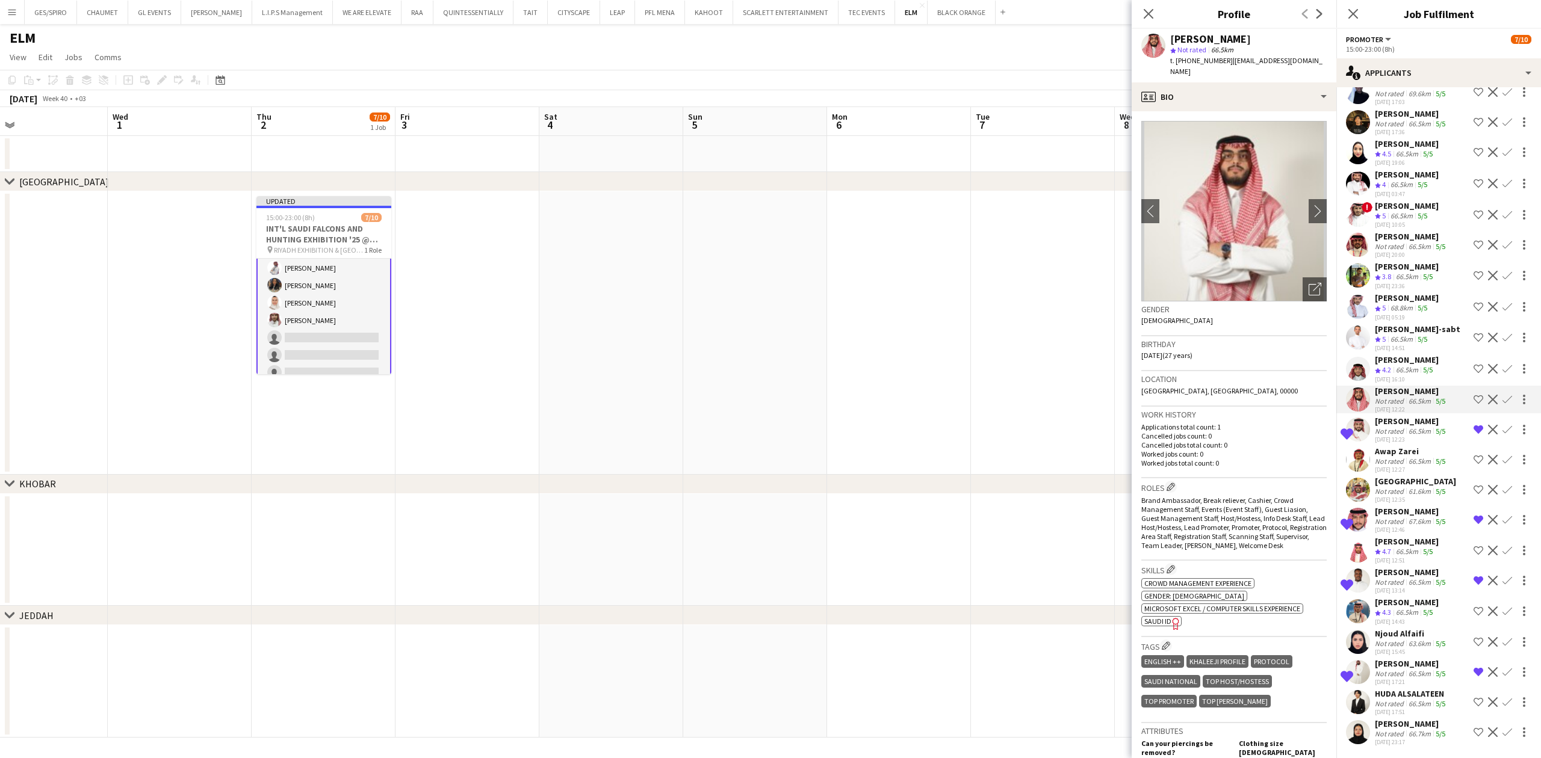
click at [1220, 398] on app-icon "Shortlist crew" at bounding box center [1479, 400] width 10 height 10
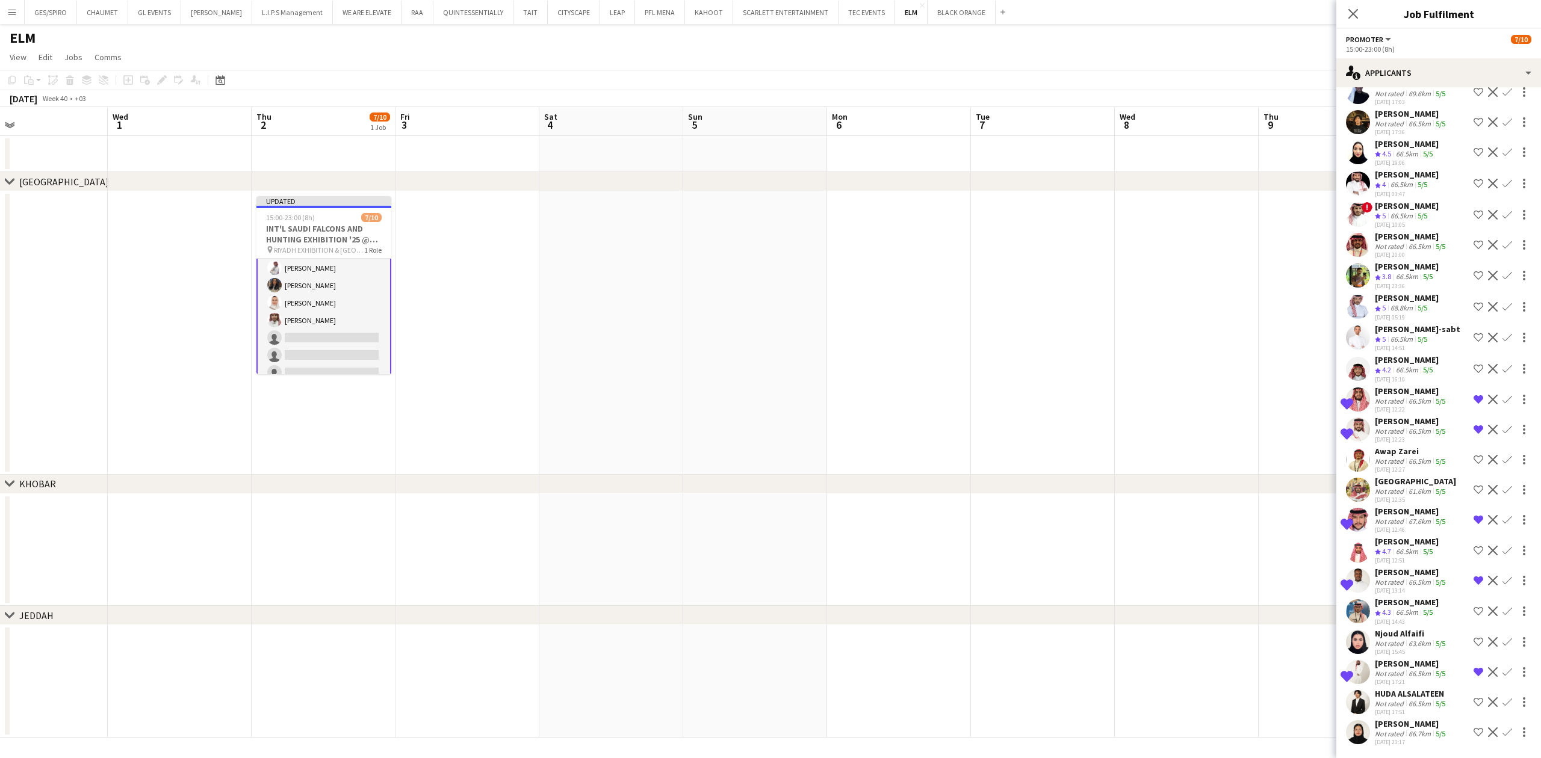
scroll to position [366, 0]
click at [1220, 321] on div "! Ghada Albarrak Crew rating 4.5 66.5km 5/5 28-08-2025 15:34 Shortlist crew Dec…" at bounding box center [1438, 267] width 205 height 963
click at [1220, 337] on div "66.5km" at bounding box center [1401, 340] width 27 height 10
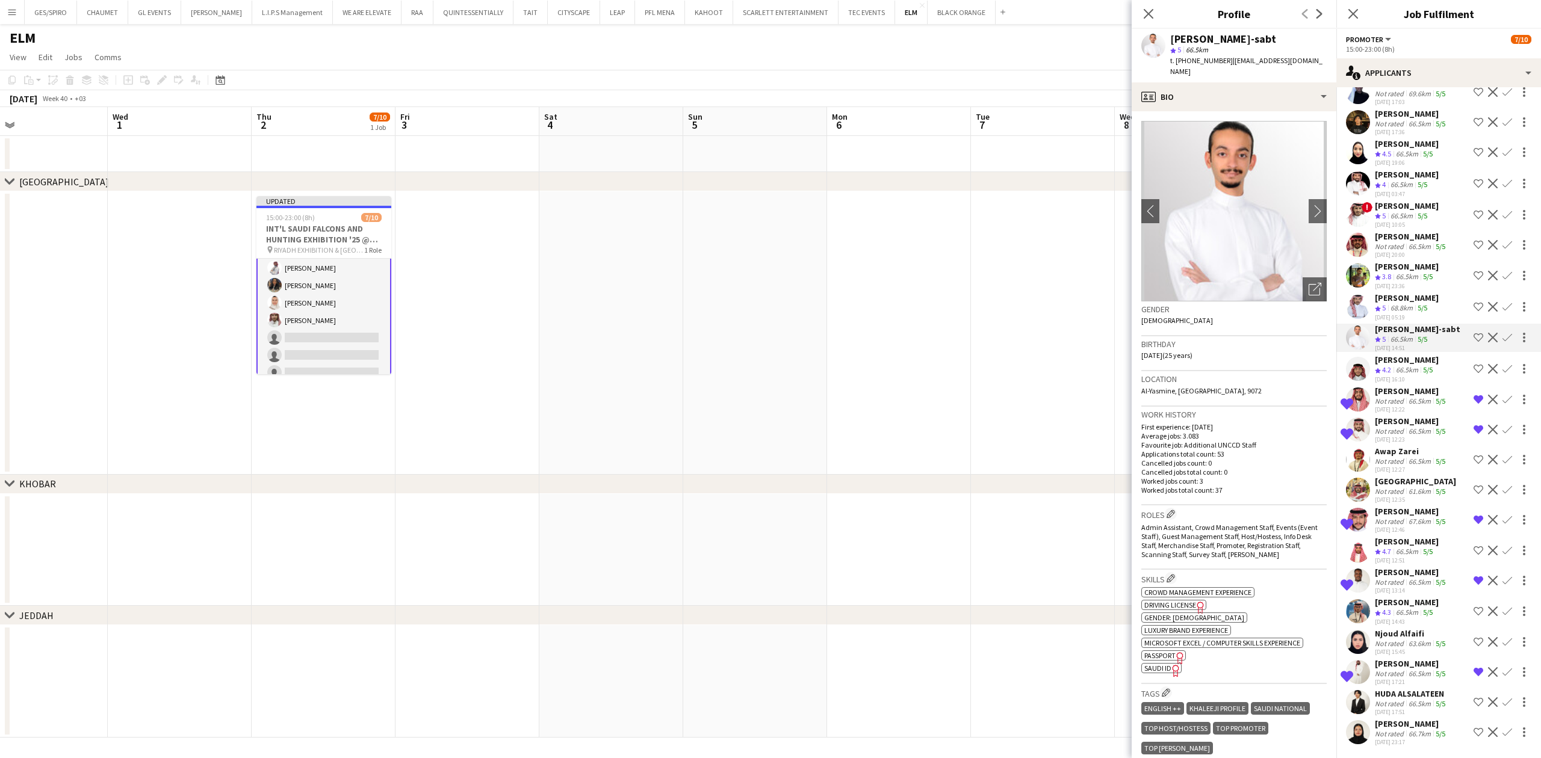
click at [1220, 70] on div "Abdulmajid Al-sabt star 5 66.5km t. +966597797877 | mjeedx5556@gmail.com" at bounding box center [1234, 56] width 205 height 54
click at [1220, 98] on div "profile Bio" at bounding box center [1234, 96] width 205 height 29
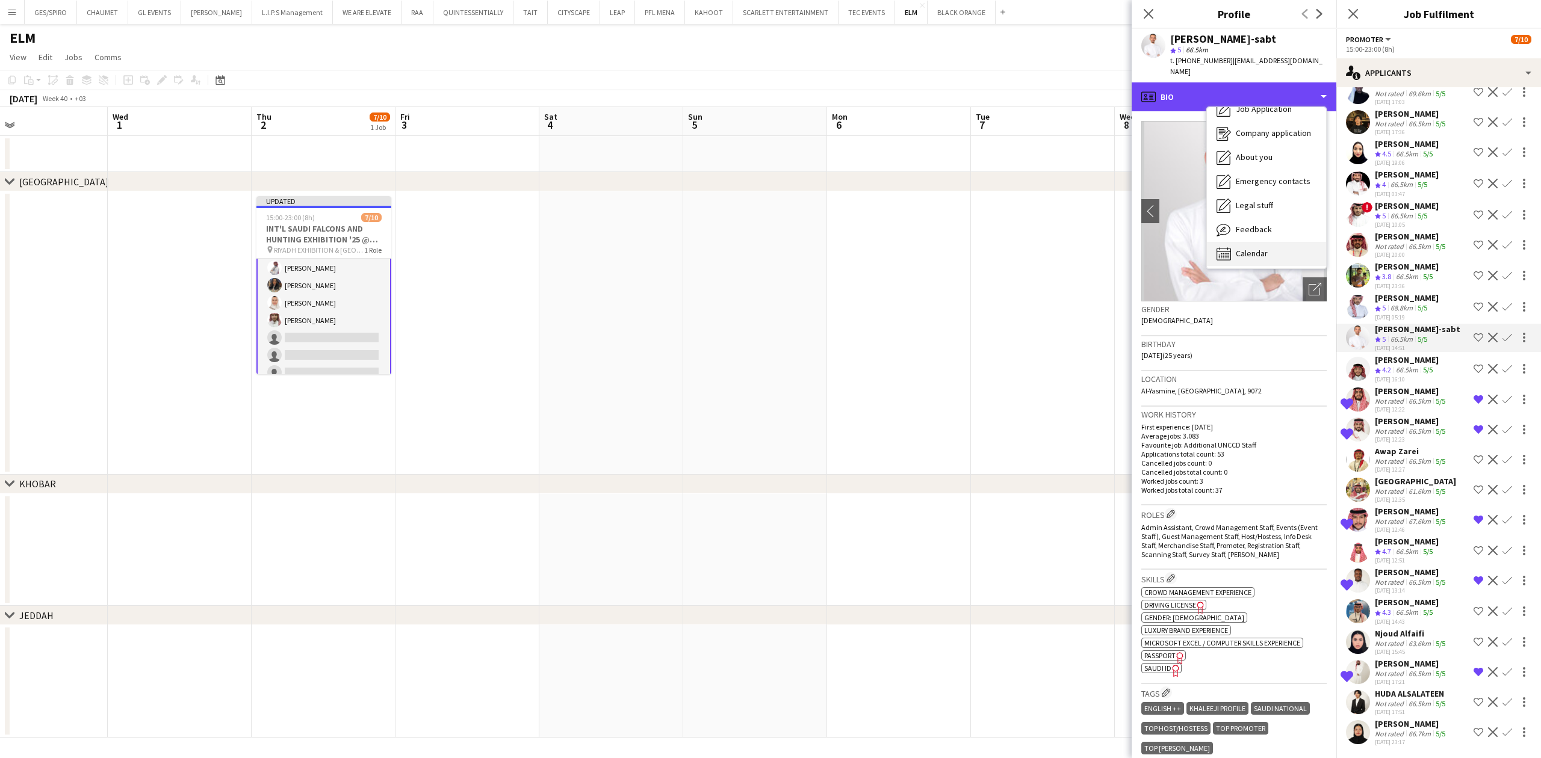
scroll to position [41, 0]
click at [1220, 218] on div "Feedback Feedback" at bounding box center [1266, 227] width 119 height 24
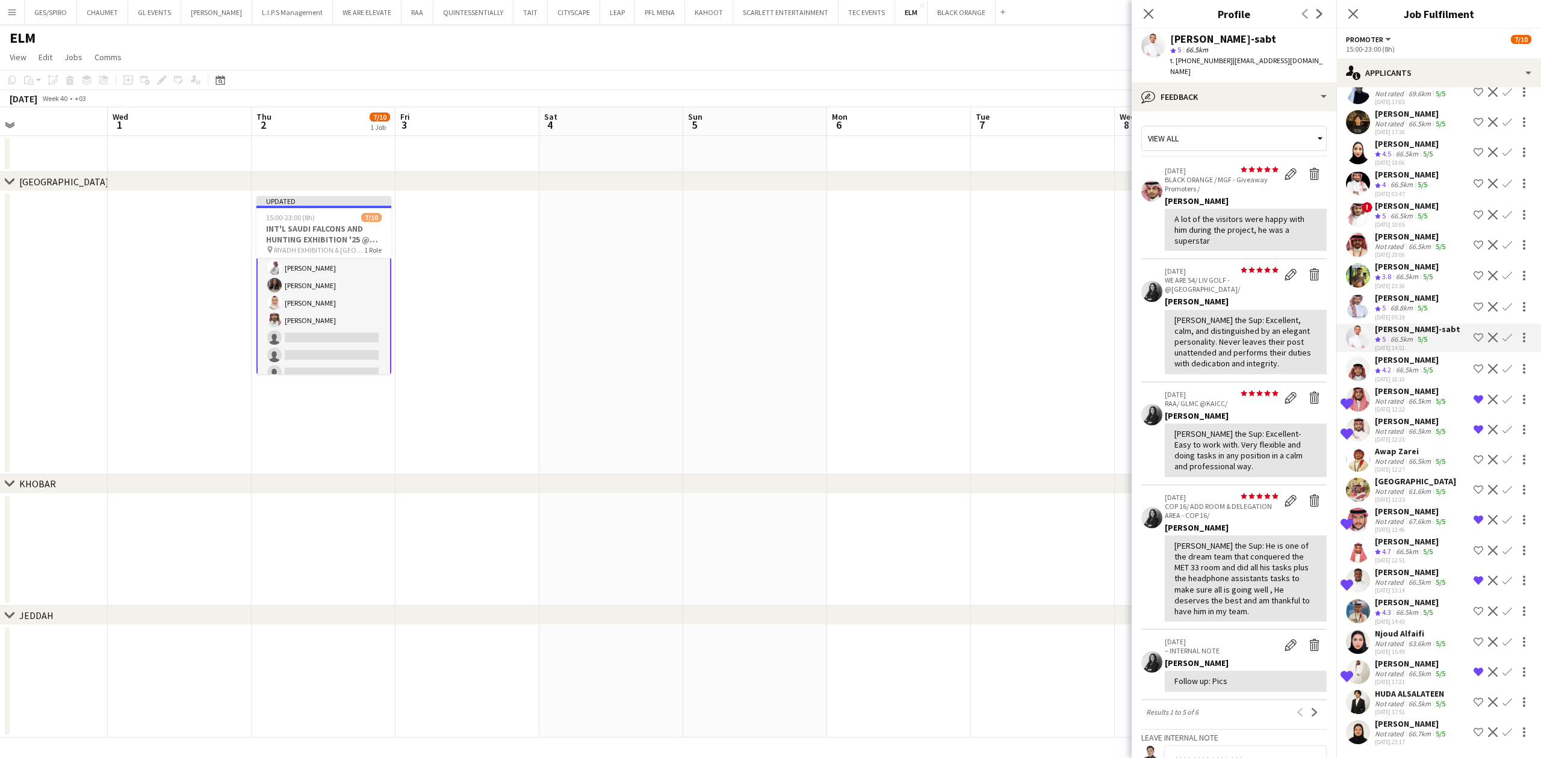
click at [1220, 584] on div "Not rated" at bounding box center [1390, 673] width 31 height 9
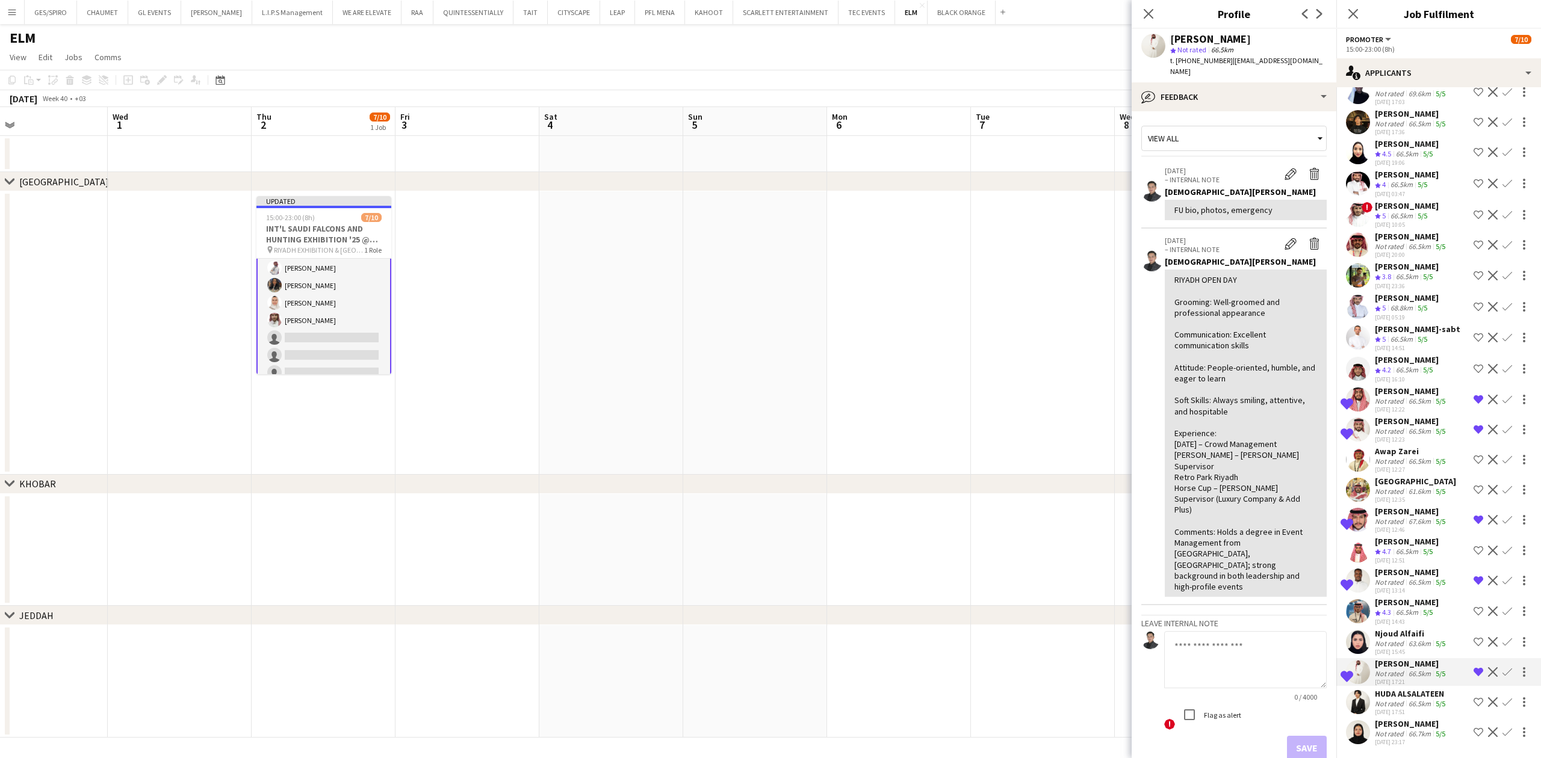
click at [1220, 574] on div "[PERSON_NAME]" at bounding box center [1411, 572] width 73 height 11
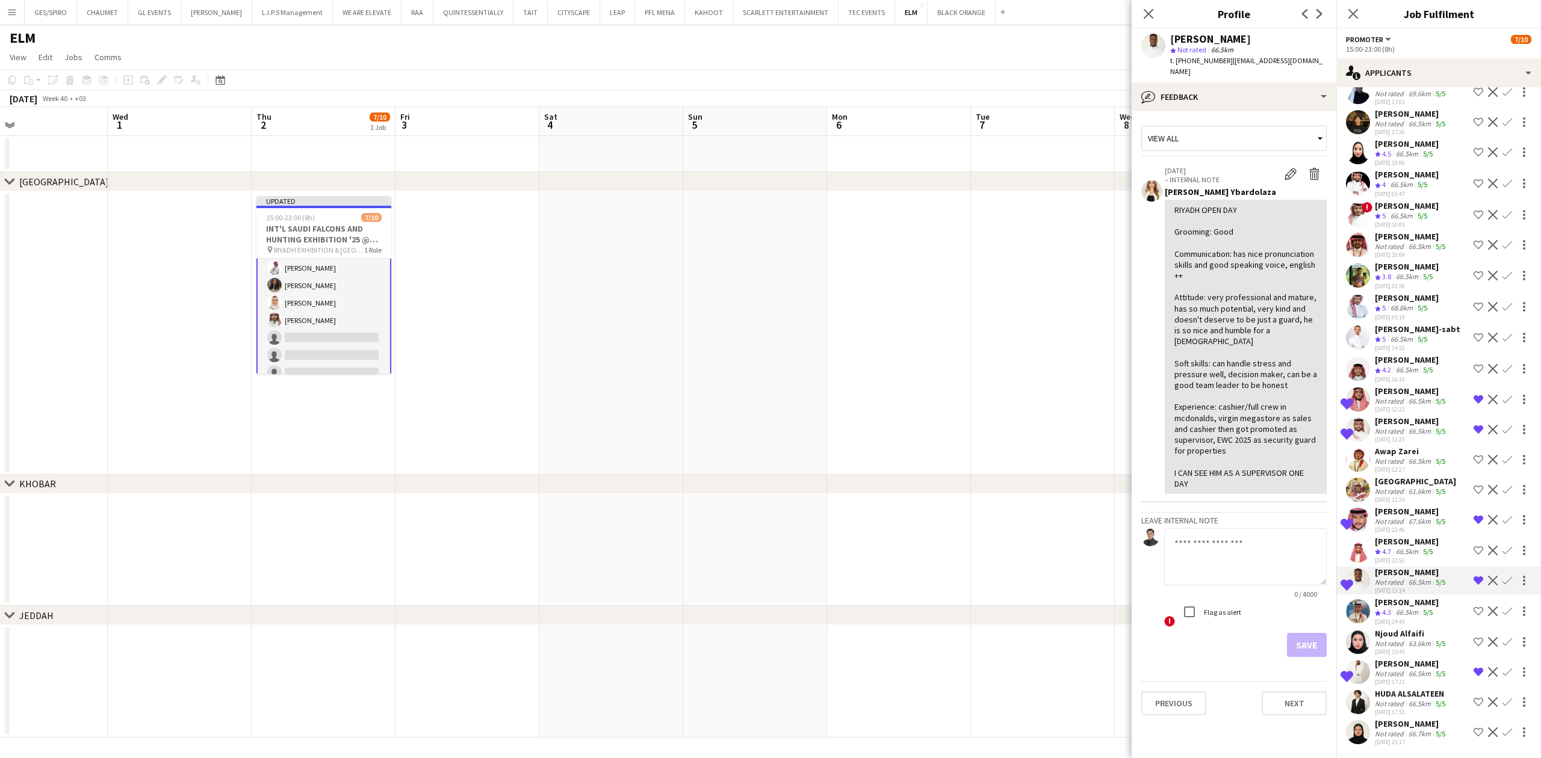
click at [1220, 403] on div "66.5km" at bounding box center [1419, 401] width 27 height 9
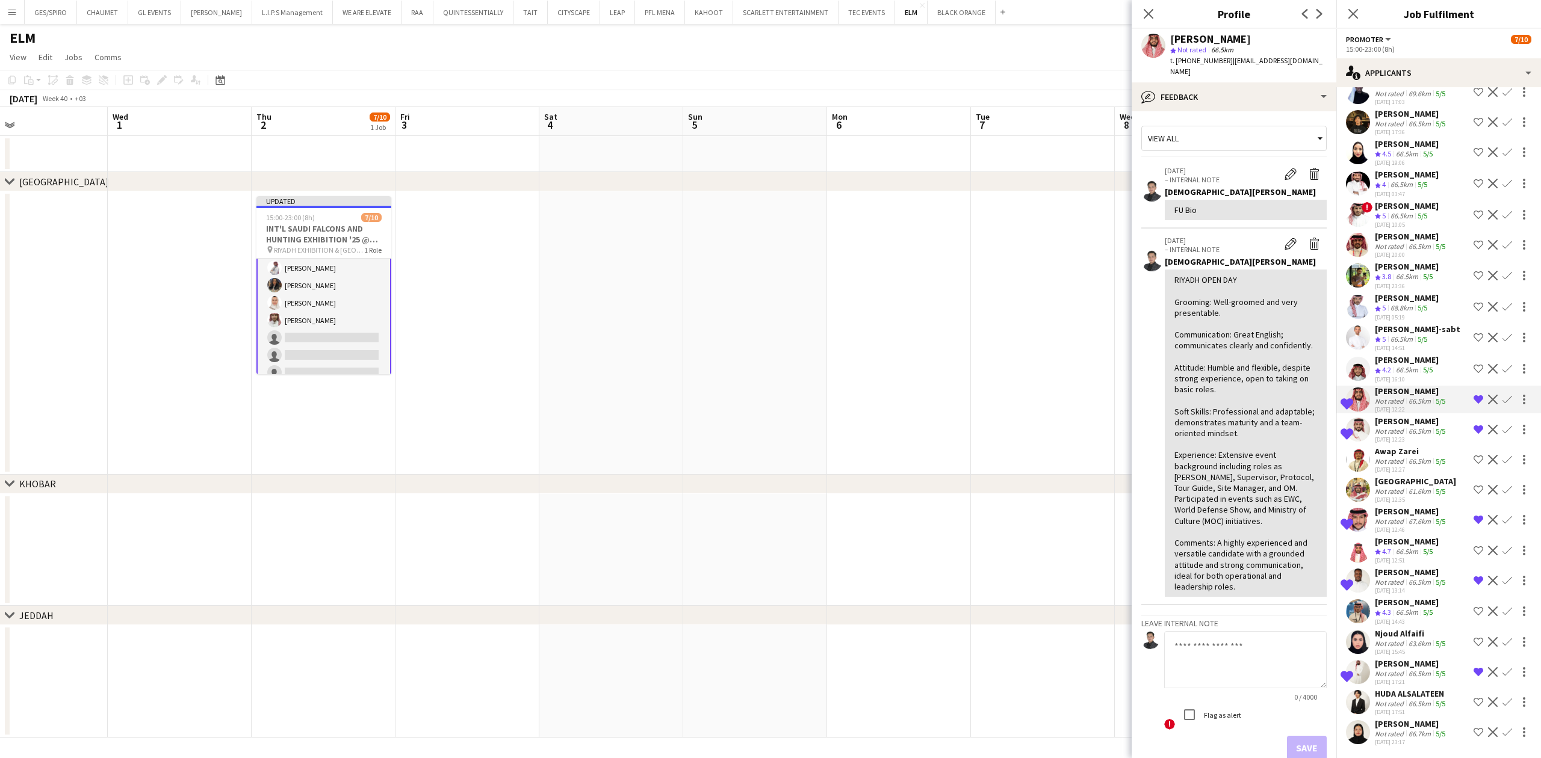
click at [1220, 425] on div "[PERSON_NAME]" at bounding box center [1411, 421] width 73 height 11
click at [1220, 513] on div "[PERSON_NAME]" at bounding box center [1411, 511] width 73 height 11
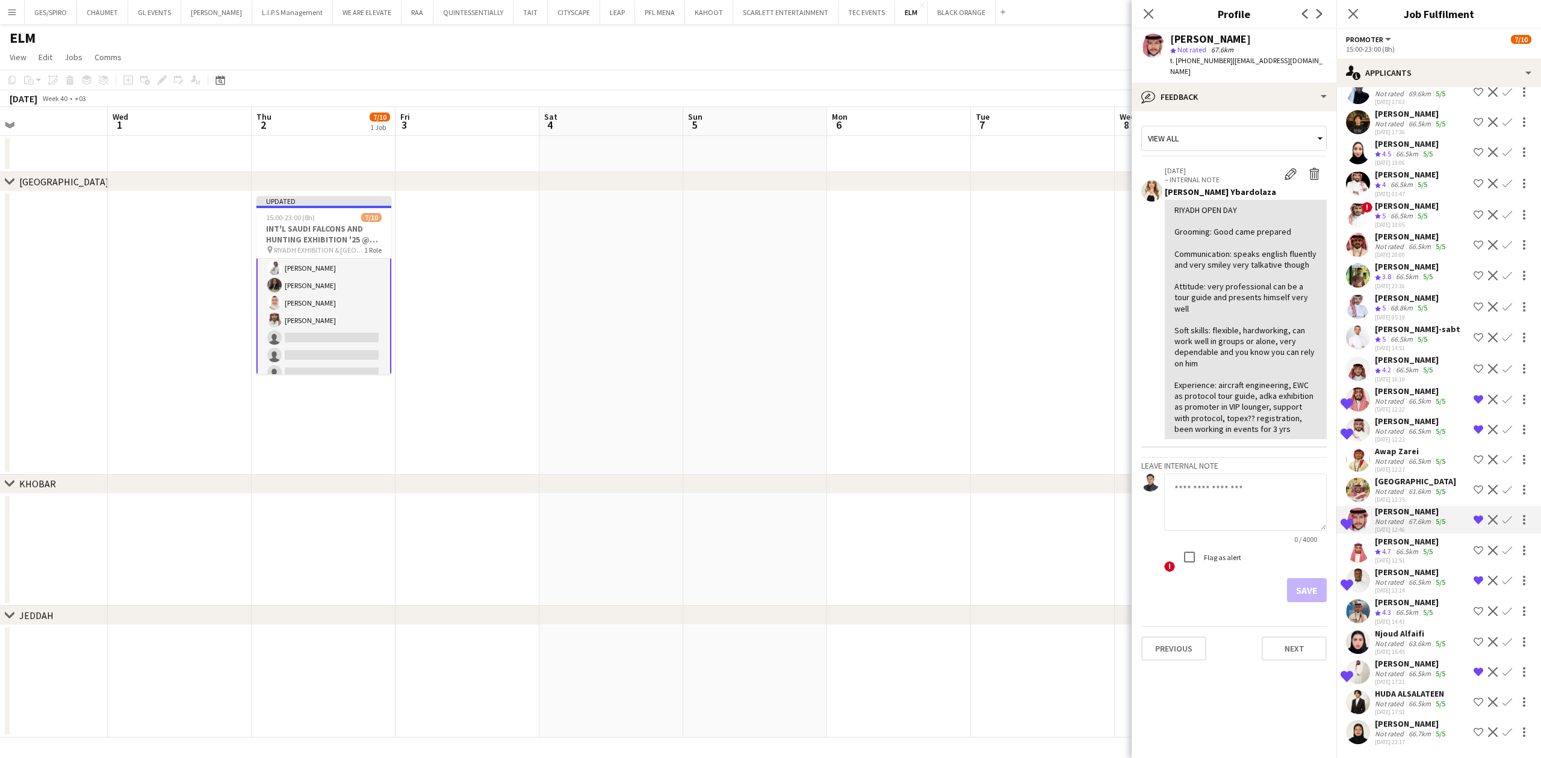
click at [1220, 331] on div "[PERSON_NAME]-sabt" at bounding box center [1417, 329] width 85 height 11
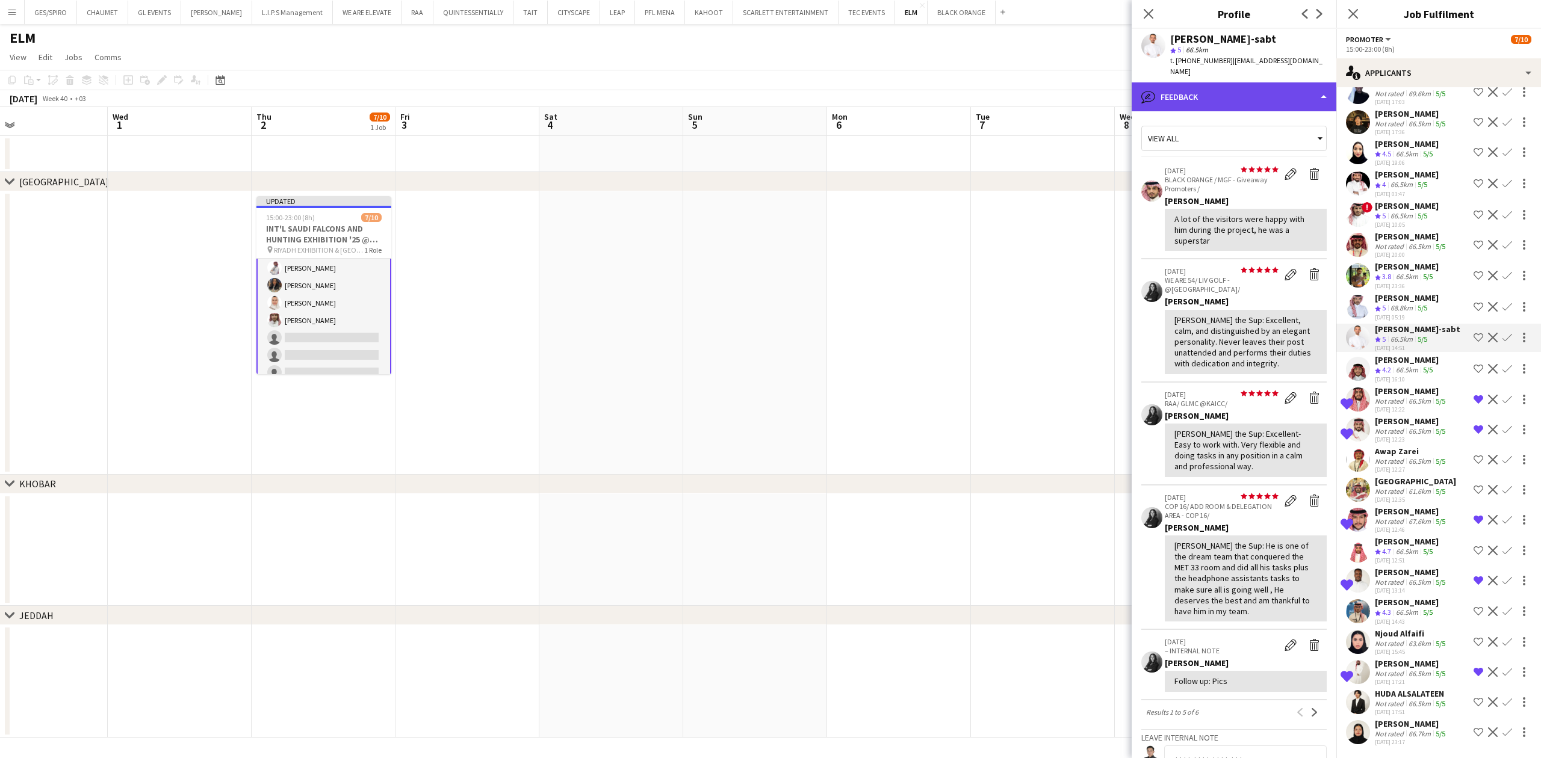
click at [1220, 82] on div "bubble-pencil Feedback" at bounding box center [1234, 96] width 205 height 29
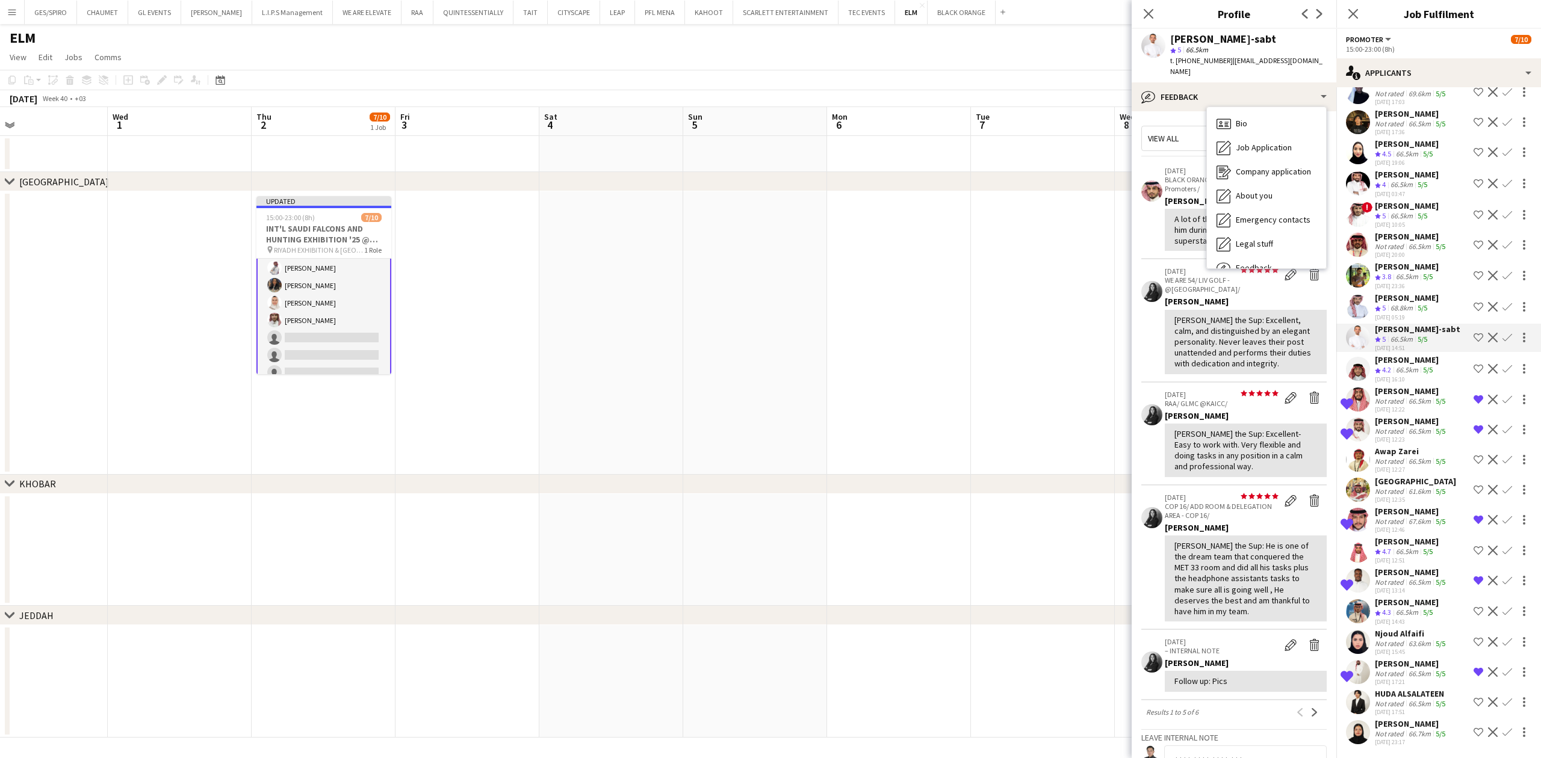
click at [1165, 166] on p "31-03-2025" at bounding box center [1222, 170] width 114 height 9
click at [1220, 333] on app-icon "Shortlist crew" at bounding box center [1479, 338] width 10 height 10
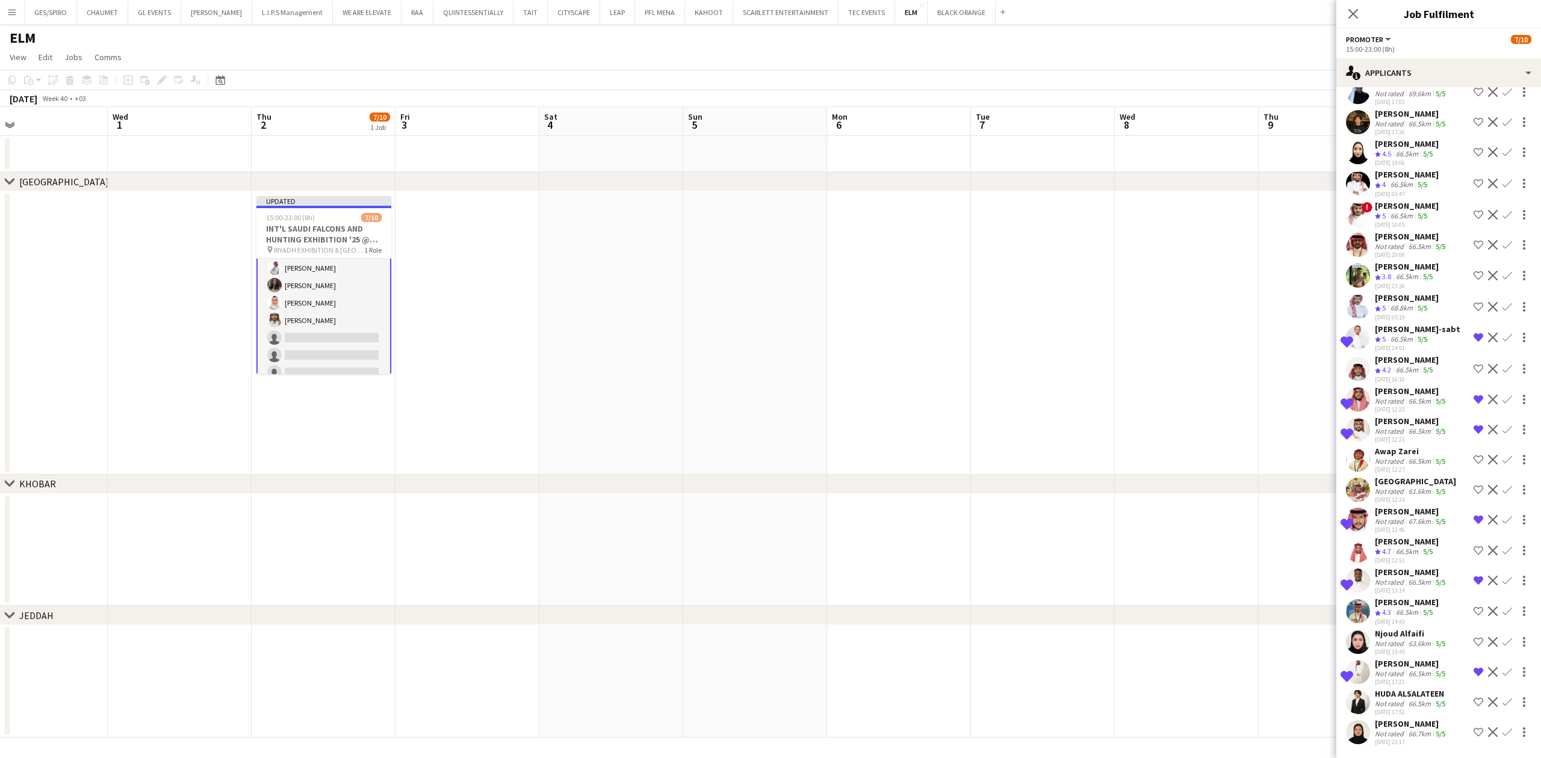
click at [1220, 402] on div "66.5km" at bounding box center [1419, 401] width 27 height 9
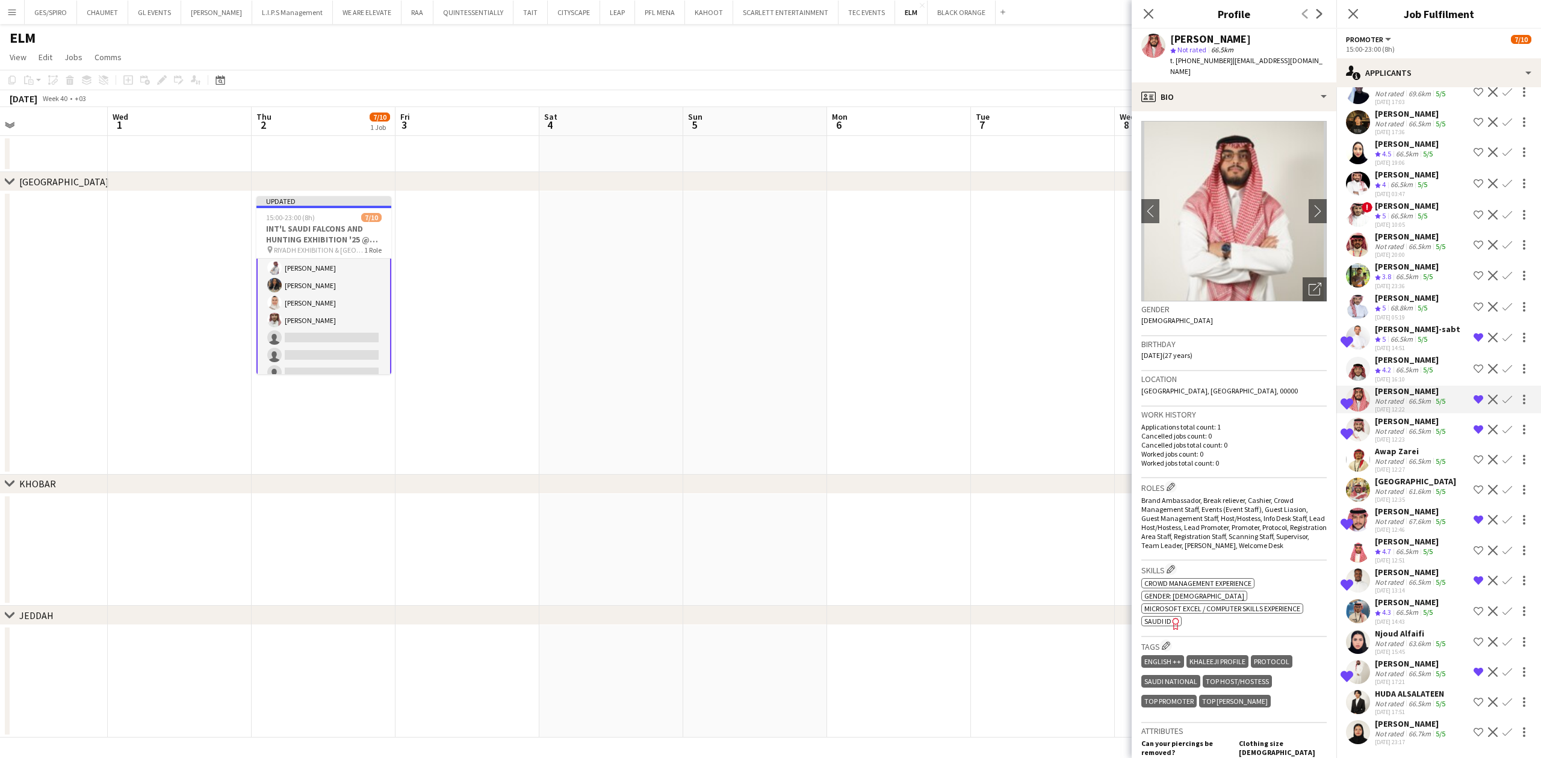
click at [1220, 578] on div "66.5km" at bounding box center [1419, 582] width 27 height 9
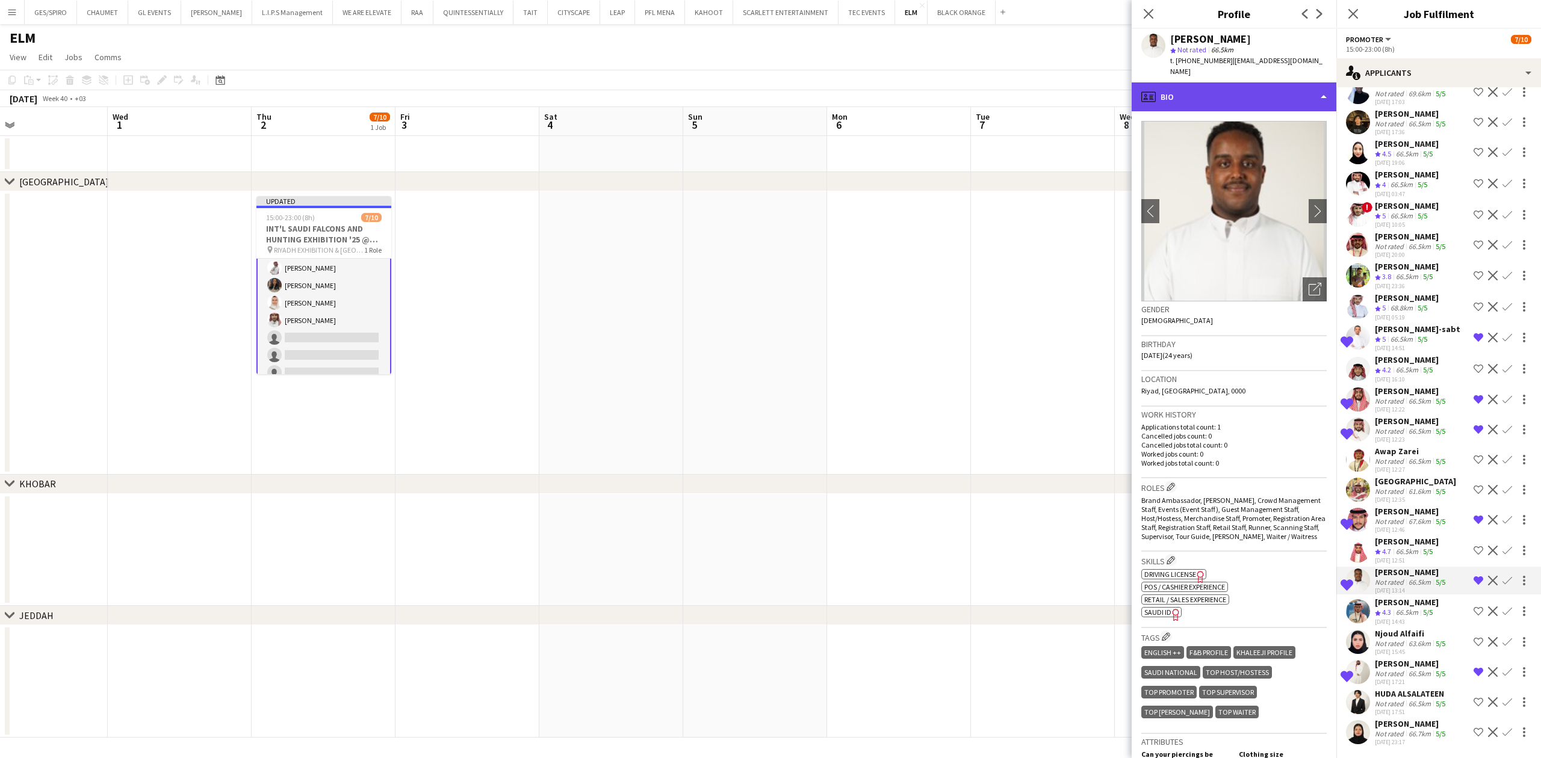
click at [1220, 87] on div "profile Bio" at bounding box center [1234, 96] width 205 height 29
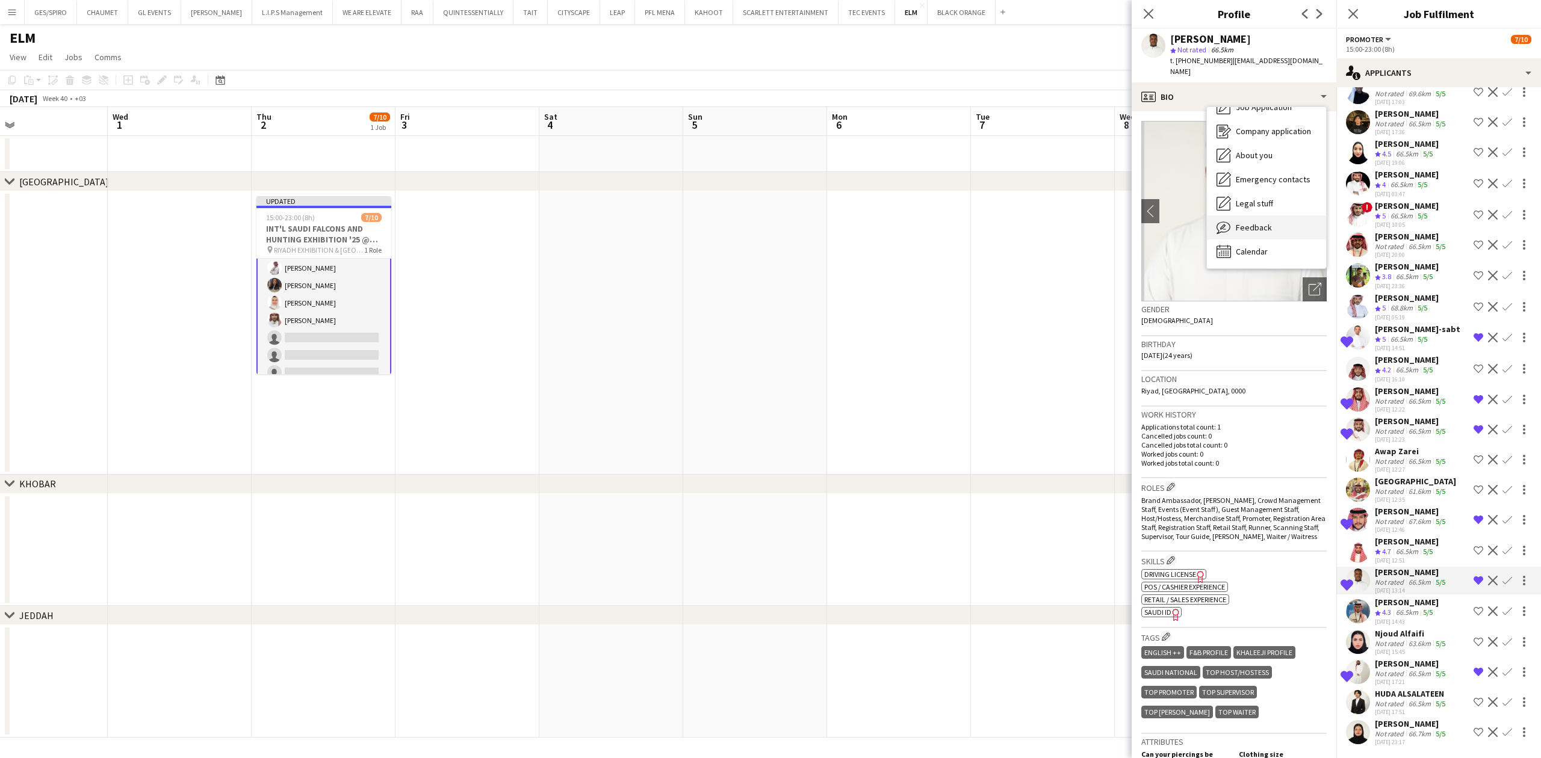
click at [1220, 227] on span "Feedback" at bounding box center [1254, 227] width 36 height 11
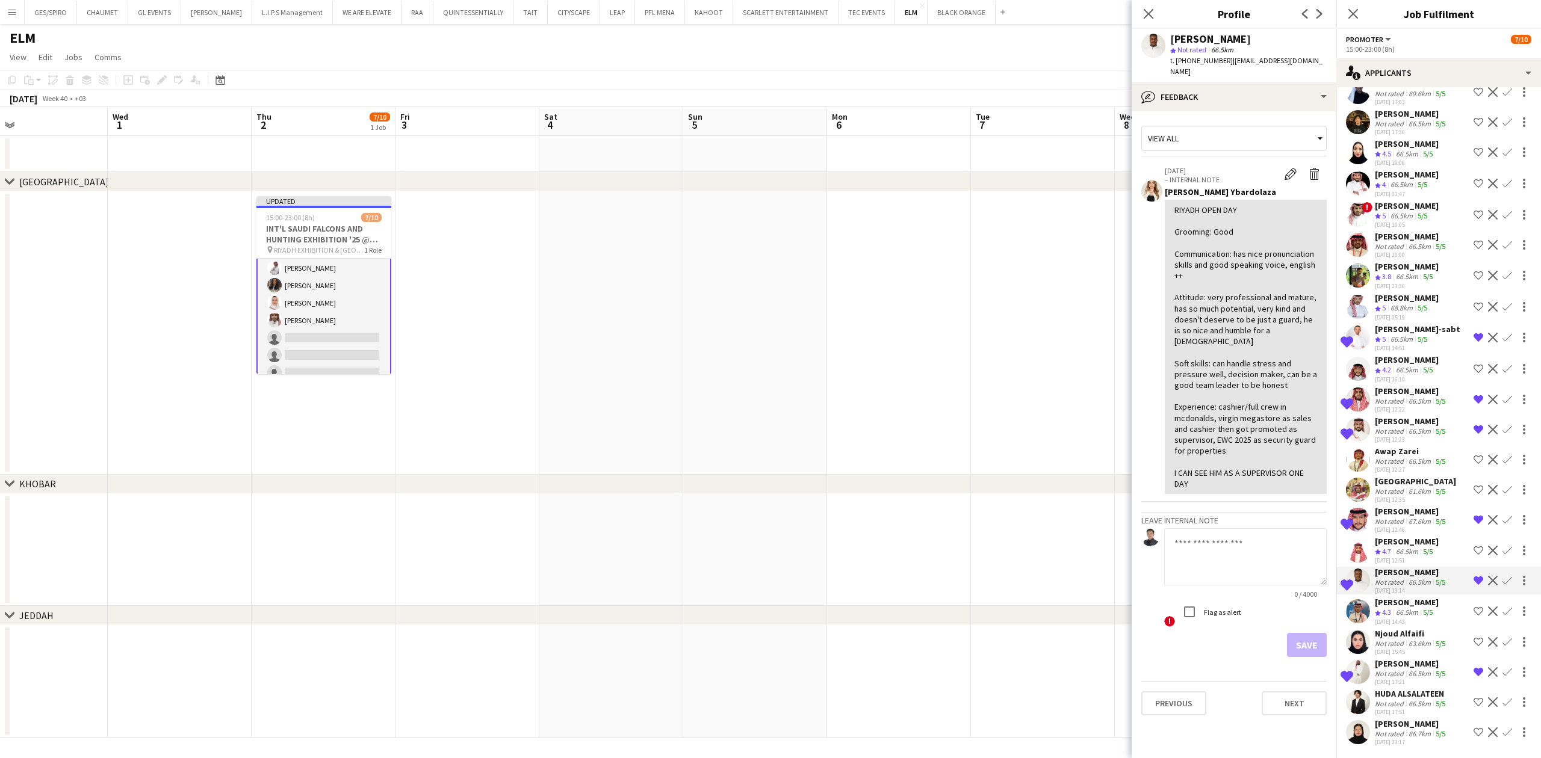
click at [1220, 404] on div "RIYADH OPEN DAY Grooming: Good Communication: has nice pronunciation skills and…" at bounding box center [1245, 347] width 143 height 285
click at [1220, 415] on div "RIYADH OPEN DAY Grooming: Good Communication: has nice pronunciation skills and…" at bounding box center [1245, 347] width 143 height 285
click at [1220, 443] on div "RIYADH OPEN DAY Grooming: Good Communication: has nice pronunciation skills and…" at bounding box center [1245, 347] width 143 height 285
click at [1144, 13] on icon "Close pop-in" at bounding box center [1147, 13] width 11 height 11
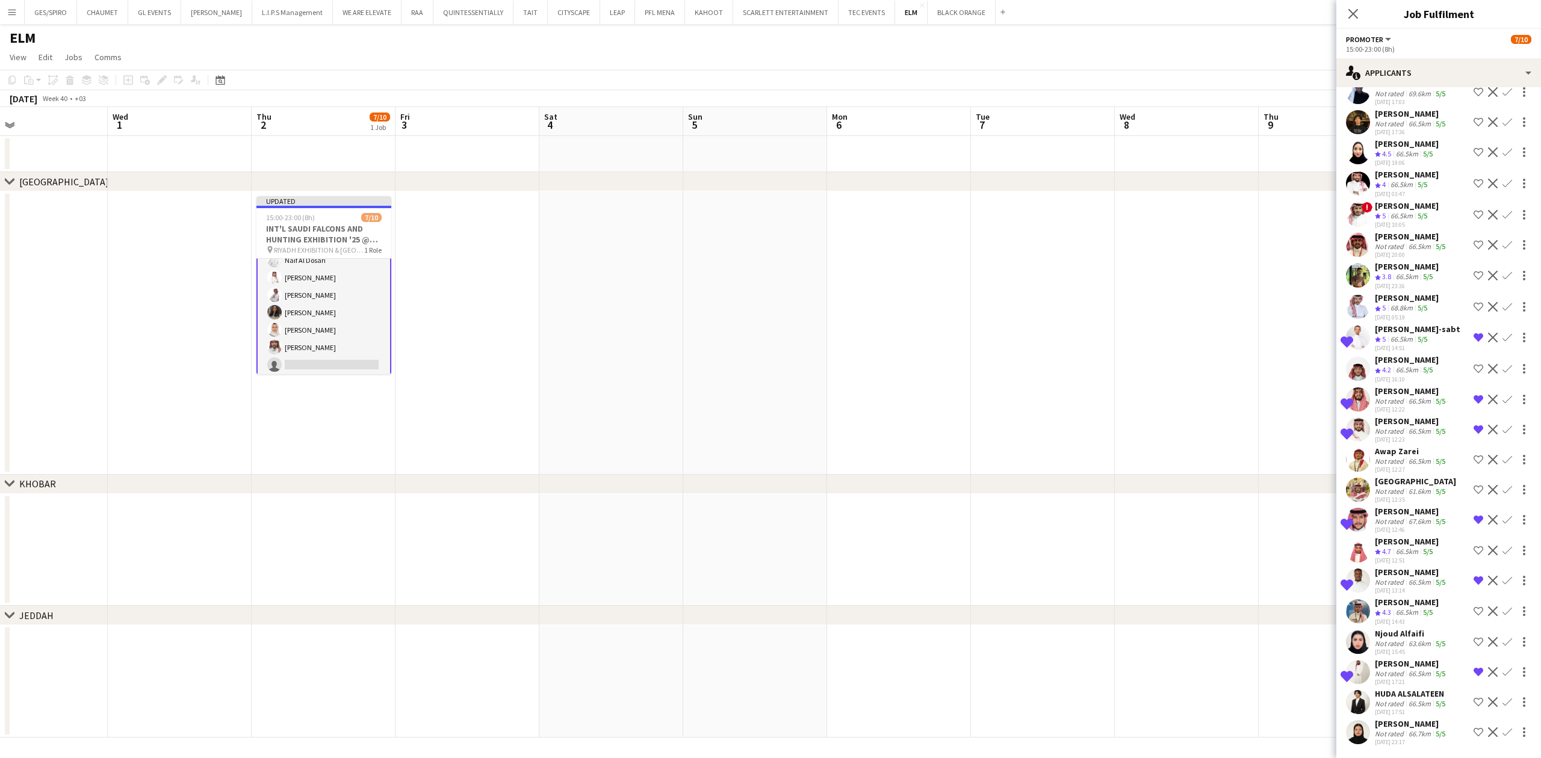
scroll to position [0, 0]
click at [347, 317] on app-card-role "Promoter 31A [DATE] 15:00-23:00 (8h) [PERSON_NAME] Naif Al Dosari Abdulaziz [PE…" at bounding box center [323, 359] width 135 height 200
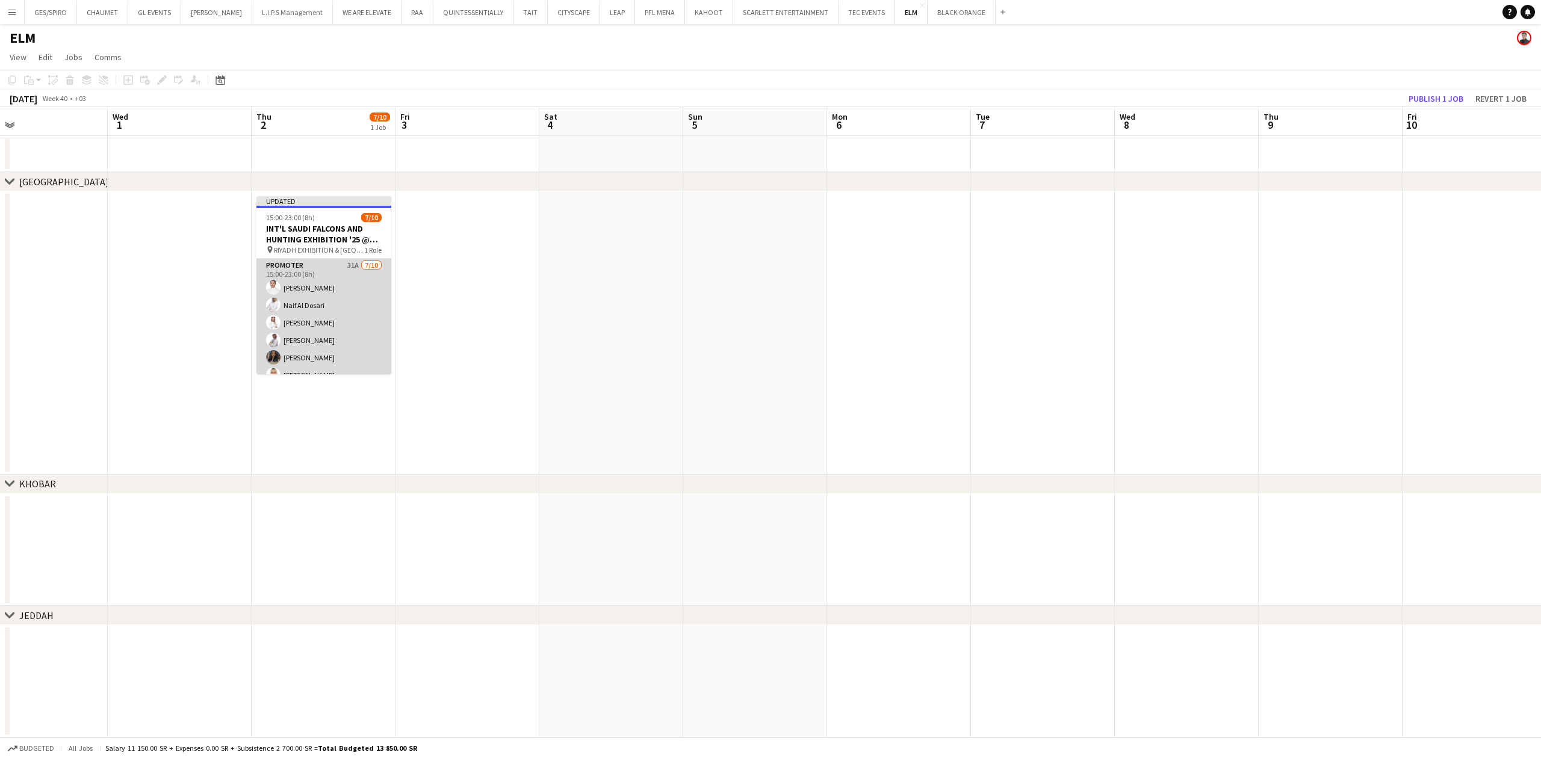
click at [364, 302] on app-card-role "Promoter 31A [DATE] 15:00-23:00 (8h) [PERSON_NAME] Naif Al Dosari Abdulaziz [PE…" at bounding box center [323, 358] width 135 height 198
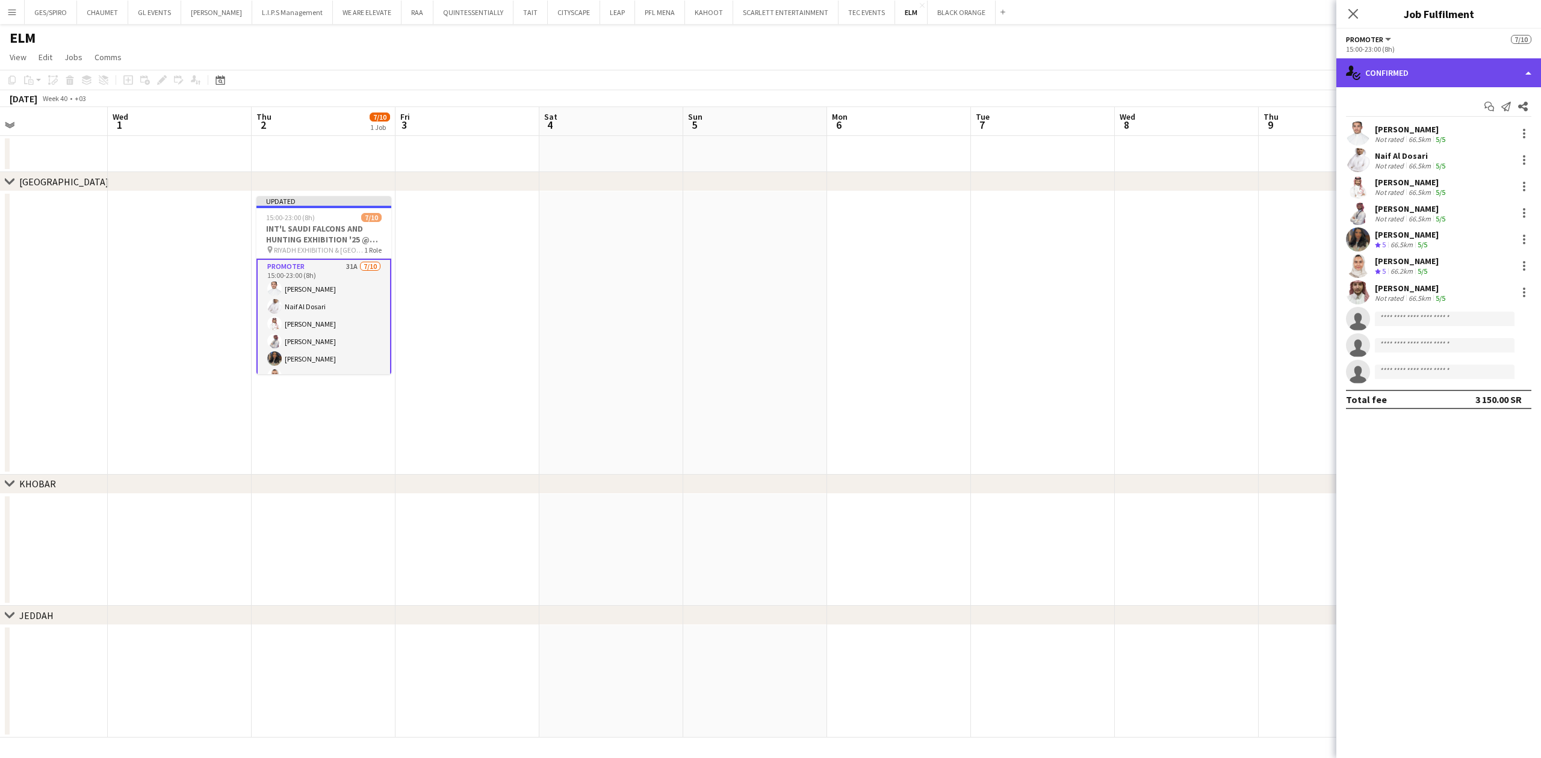
click at [1220, 79] on div "single-neutral-actions-check-2 Confirmed" at bounding box center [1438, 72] width 205 height 29
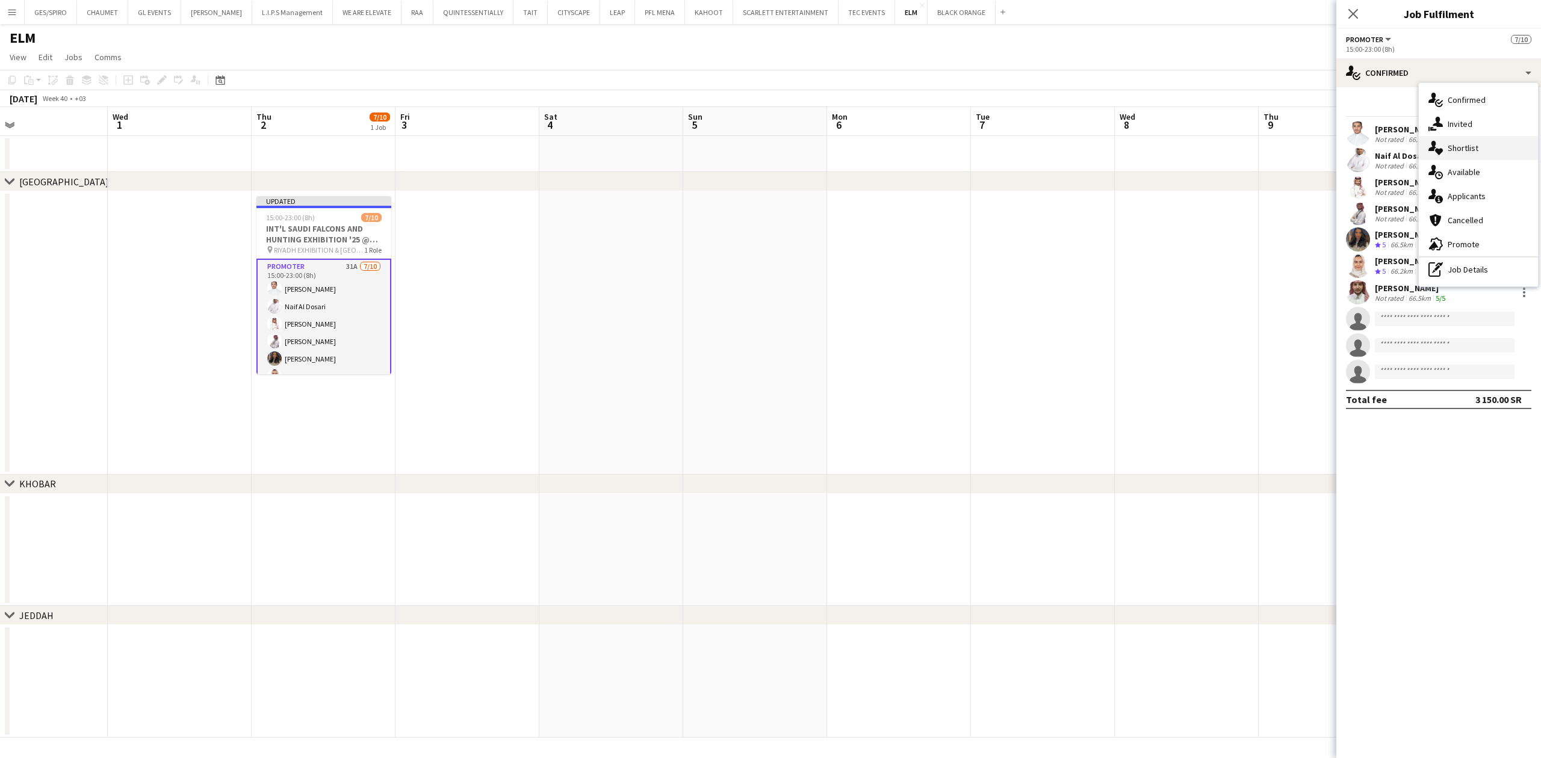
click at [1220, 147] on div "single-neutral-actions-heart Shortlist" at bounding box center [1478, 148] width 119 height 24
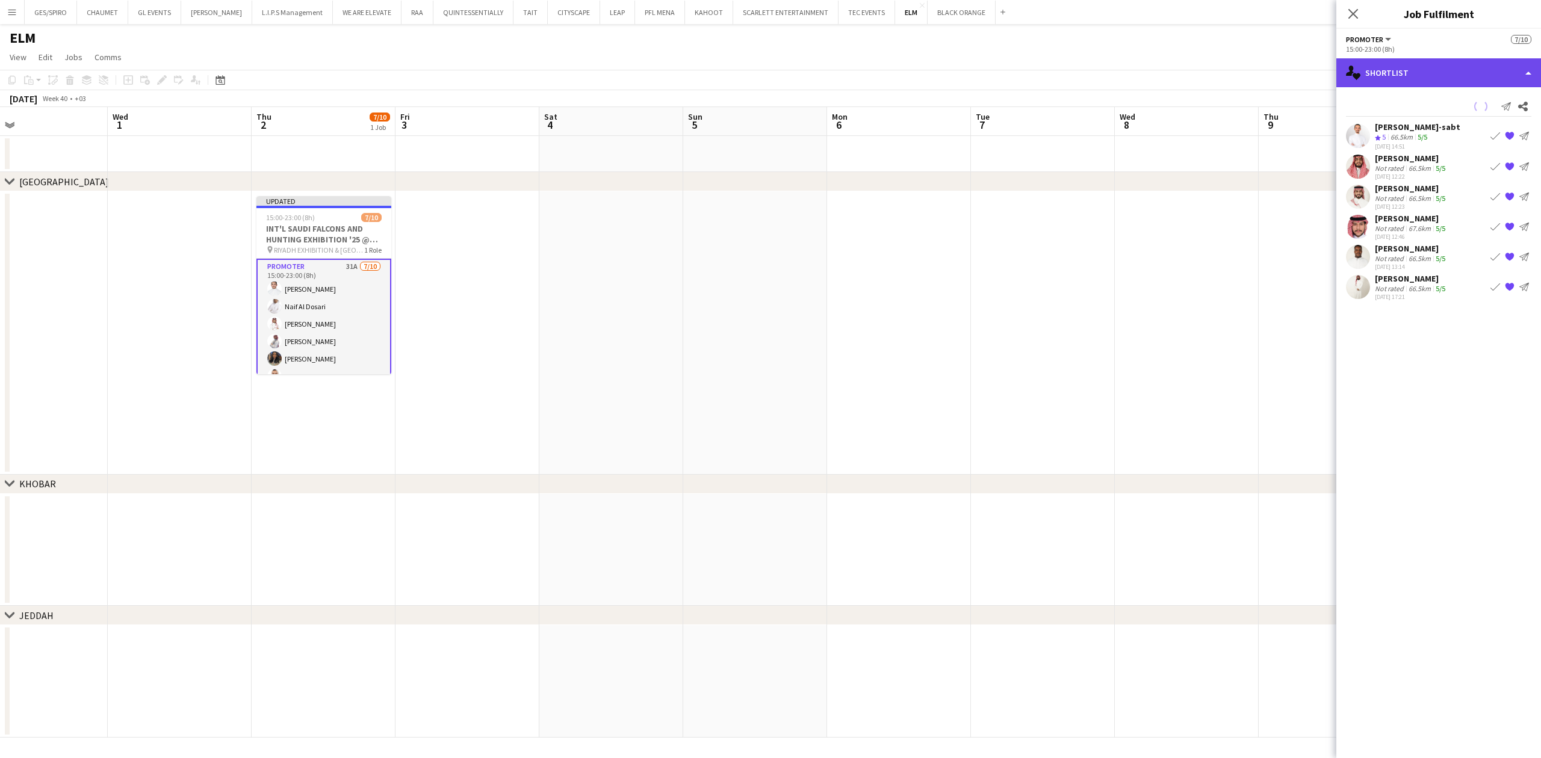
click at [1220, 61] on div "single-neutral-actions-heart Shortlist" at bounding box center [1438, 72] width 205 height 29
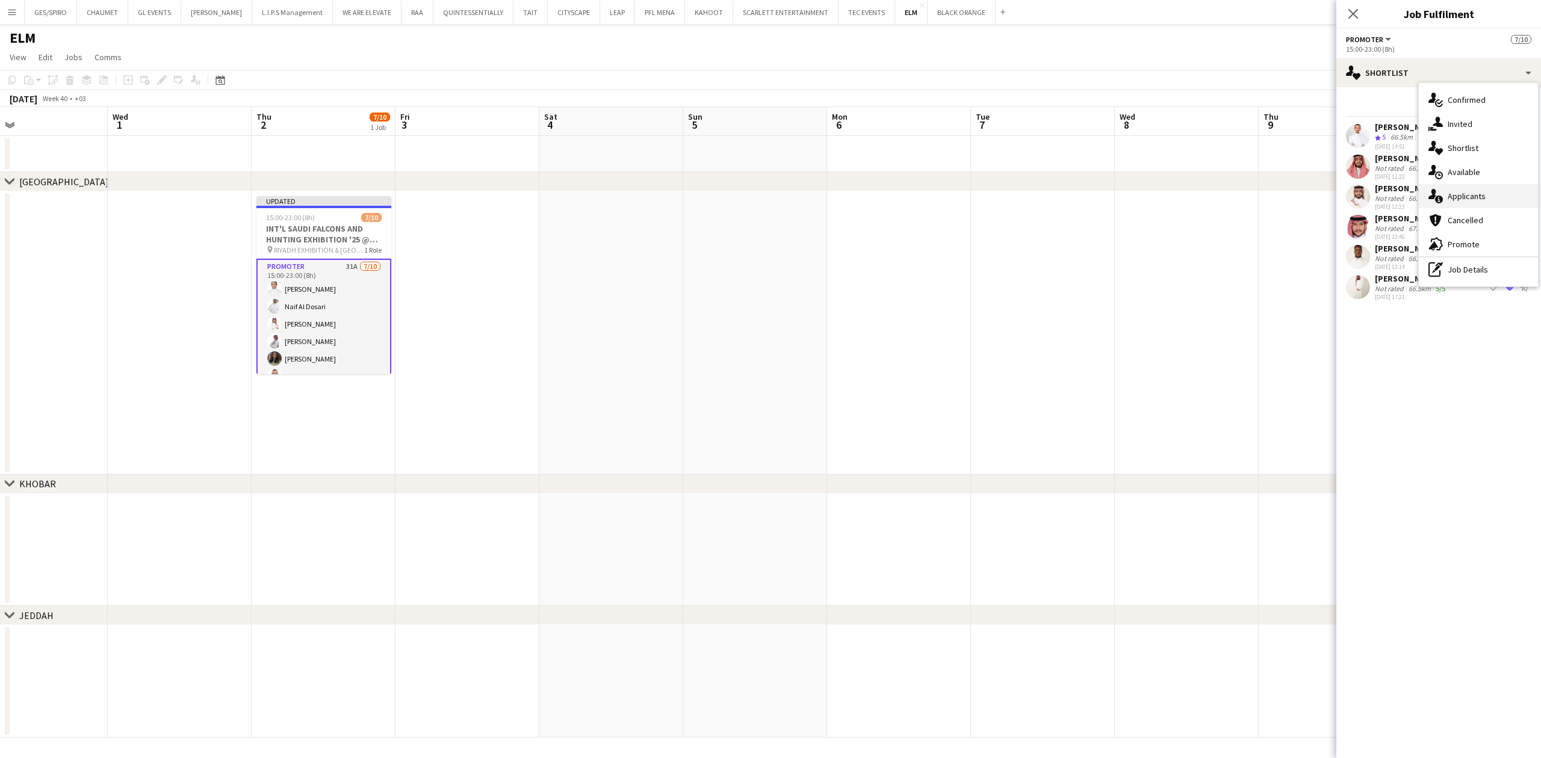
click at [1220, 199] on div "single-neutral-actions-information Applicants" at bounding box center [1478, 196] width 119 height 24
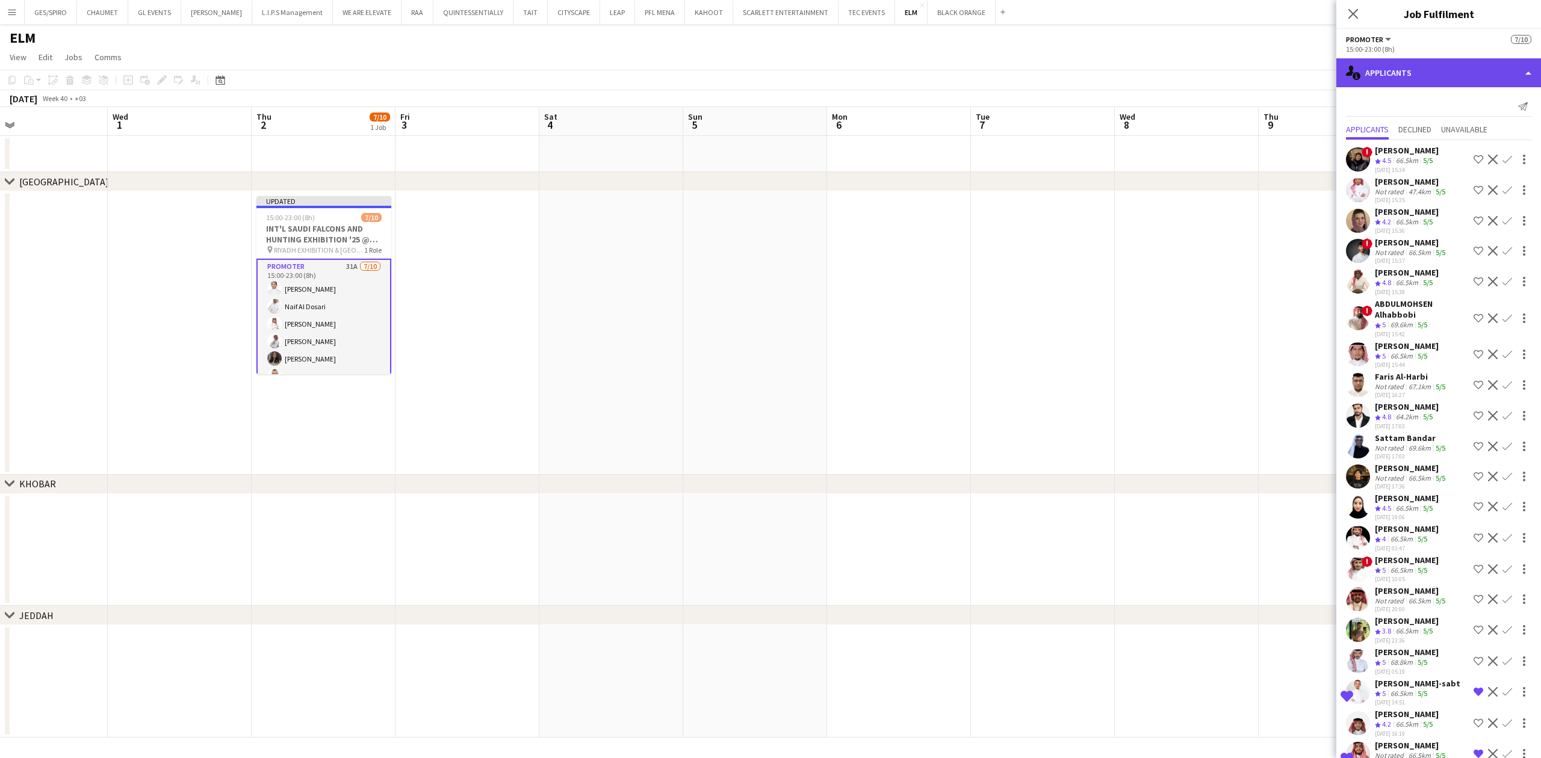
click at [1220, 73] on div "single-neutral-actions-information Applicants" at bounding box center [1438, 72] width 205 height 29
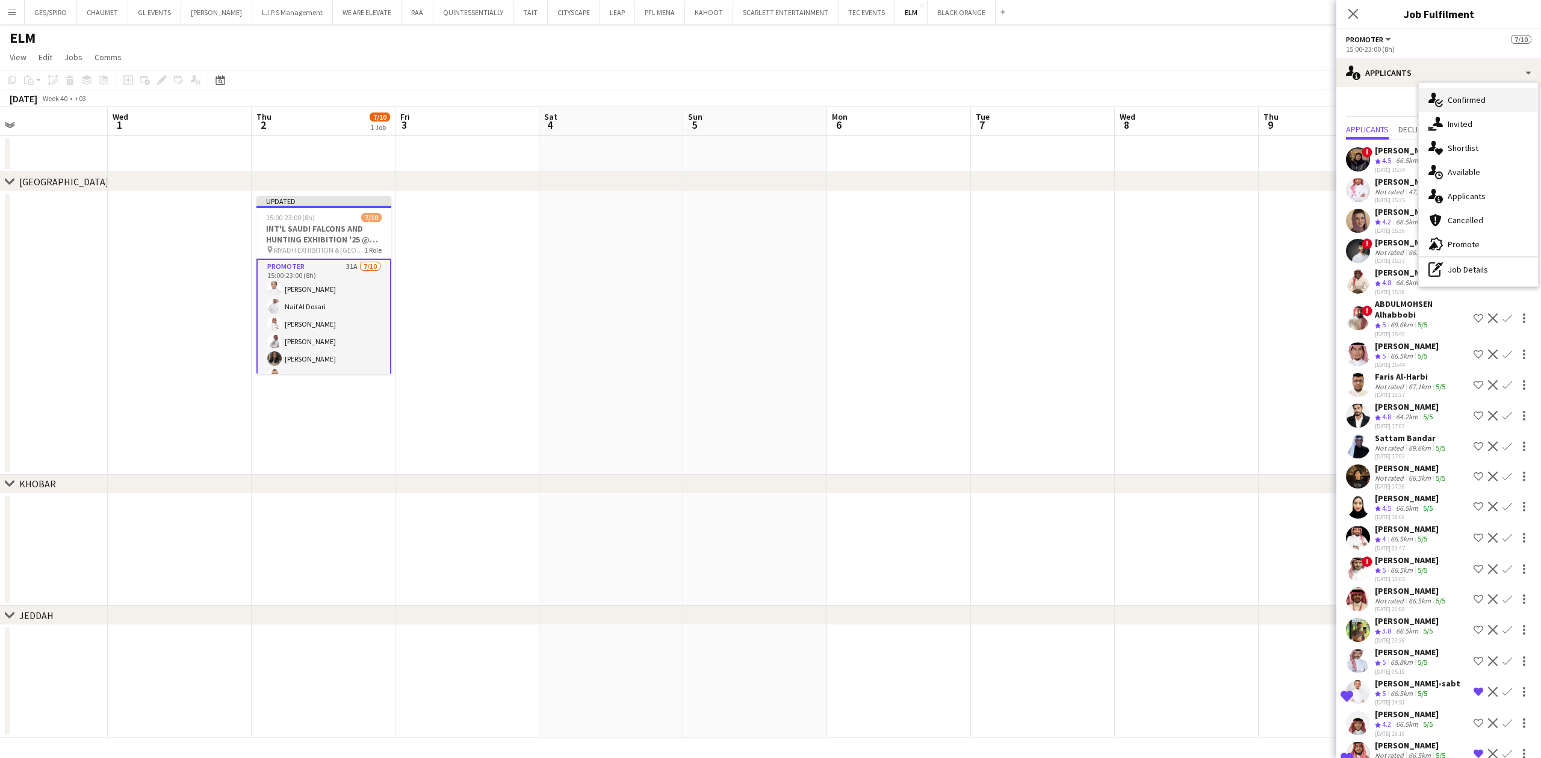
click at [1220, 94] on div "single-neutral-actions-check-2 Confirmed" at bounding box center [1478, 100] width 119 height 24
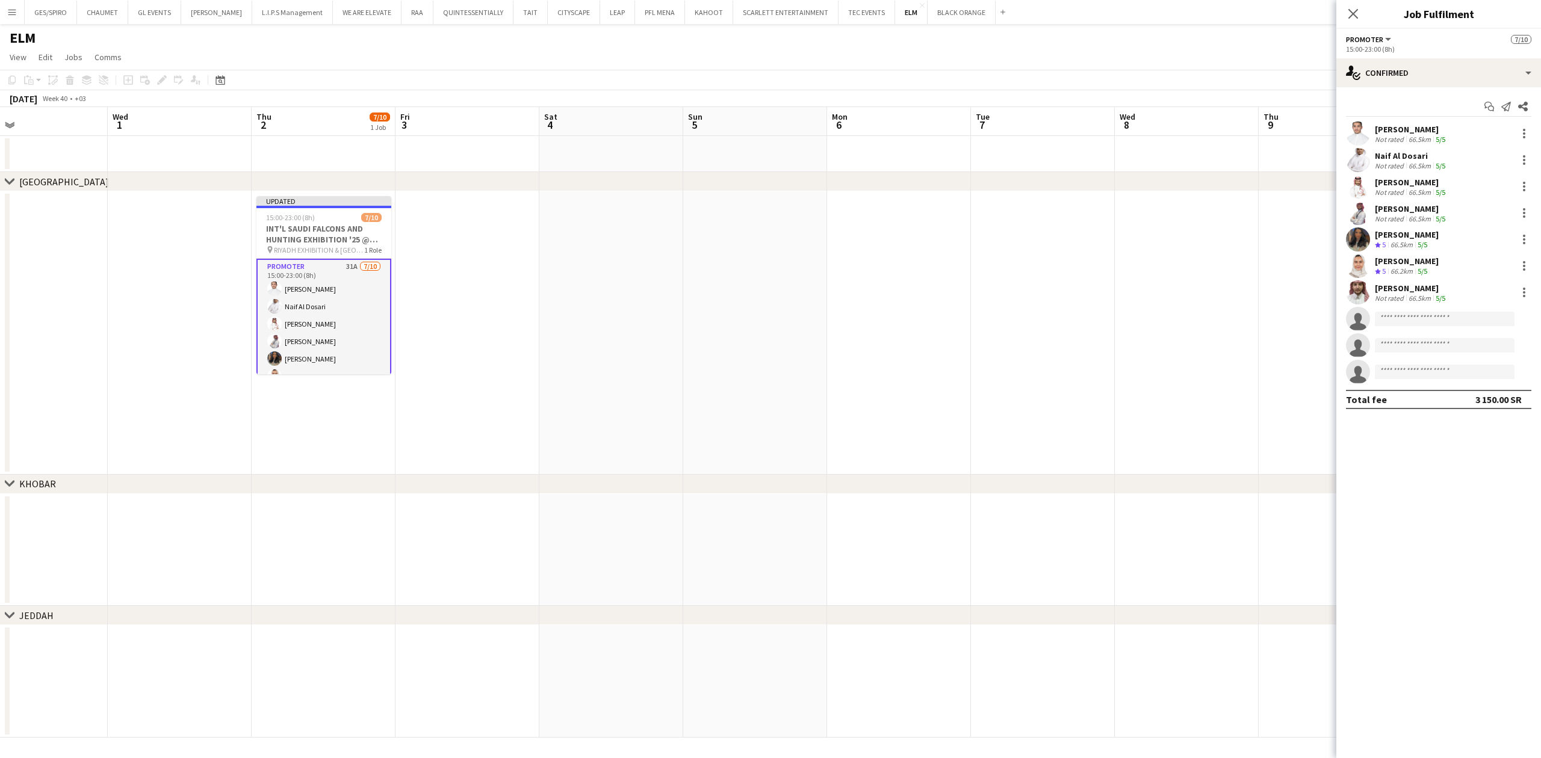
click at [1220, 126] on div "[PERSON_NAME]" at bounding box center [1411, 129] width 73 height 11
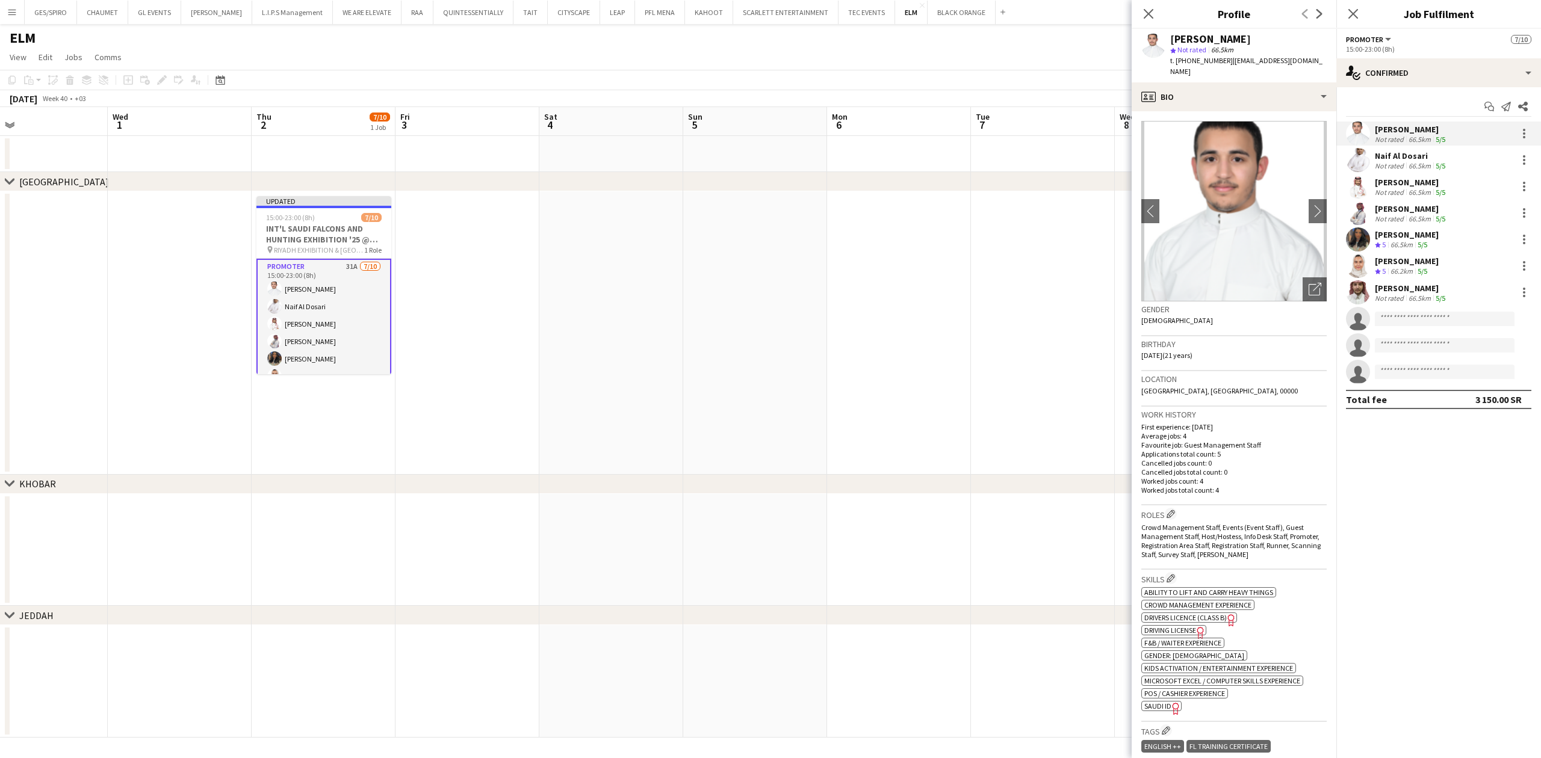
click at [1220, 135] on div "66.5km" at bounding box center [1419, 139] width 27 height 9
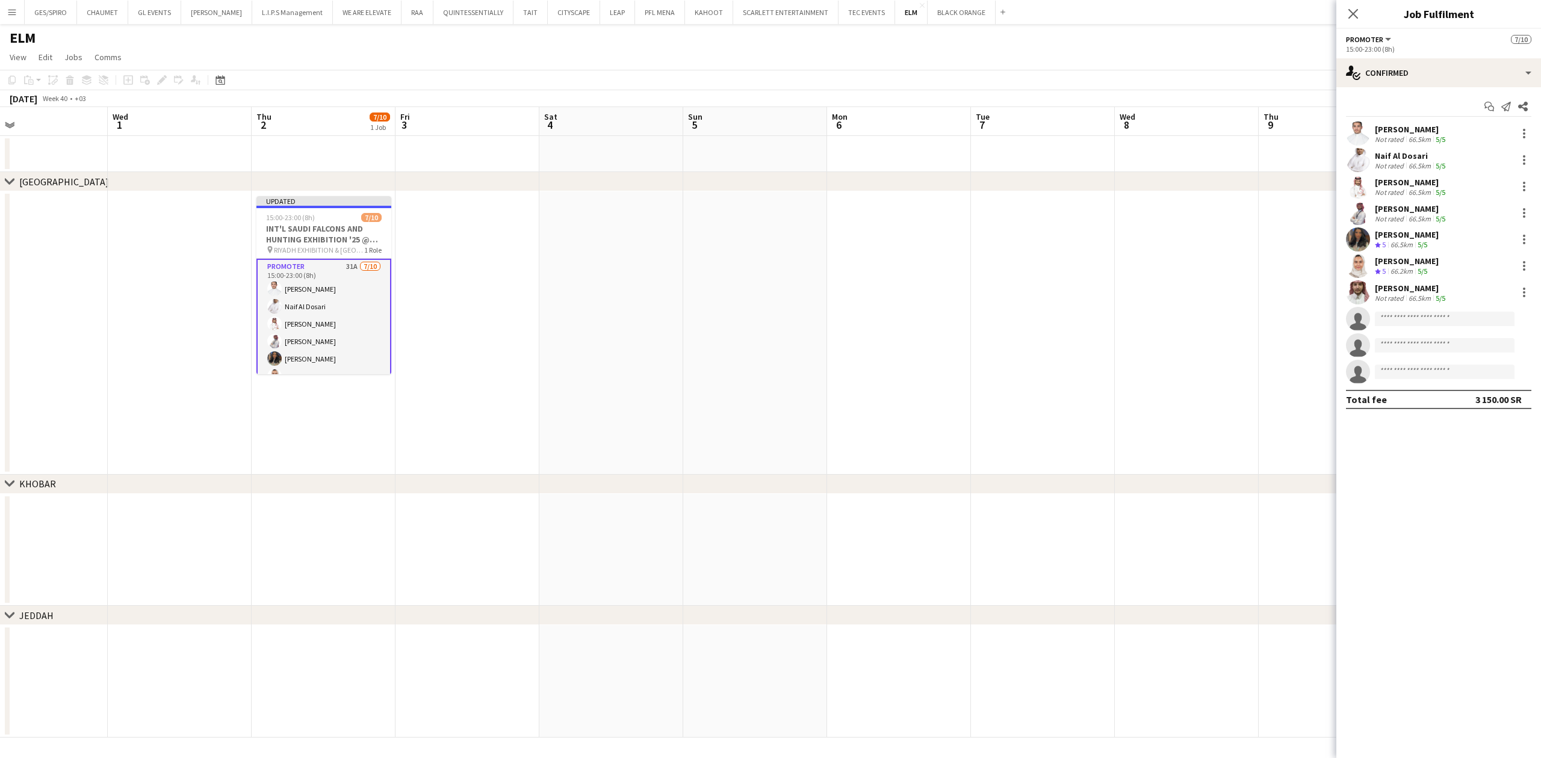
click at [1220, 143] on div "66.5km" at bounding box center [1419, 139] width 27 height 9
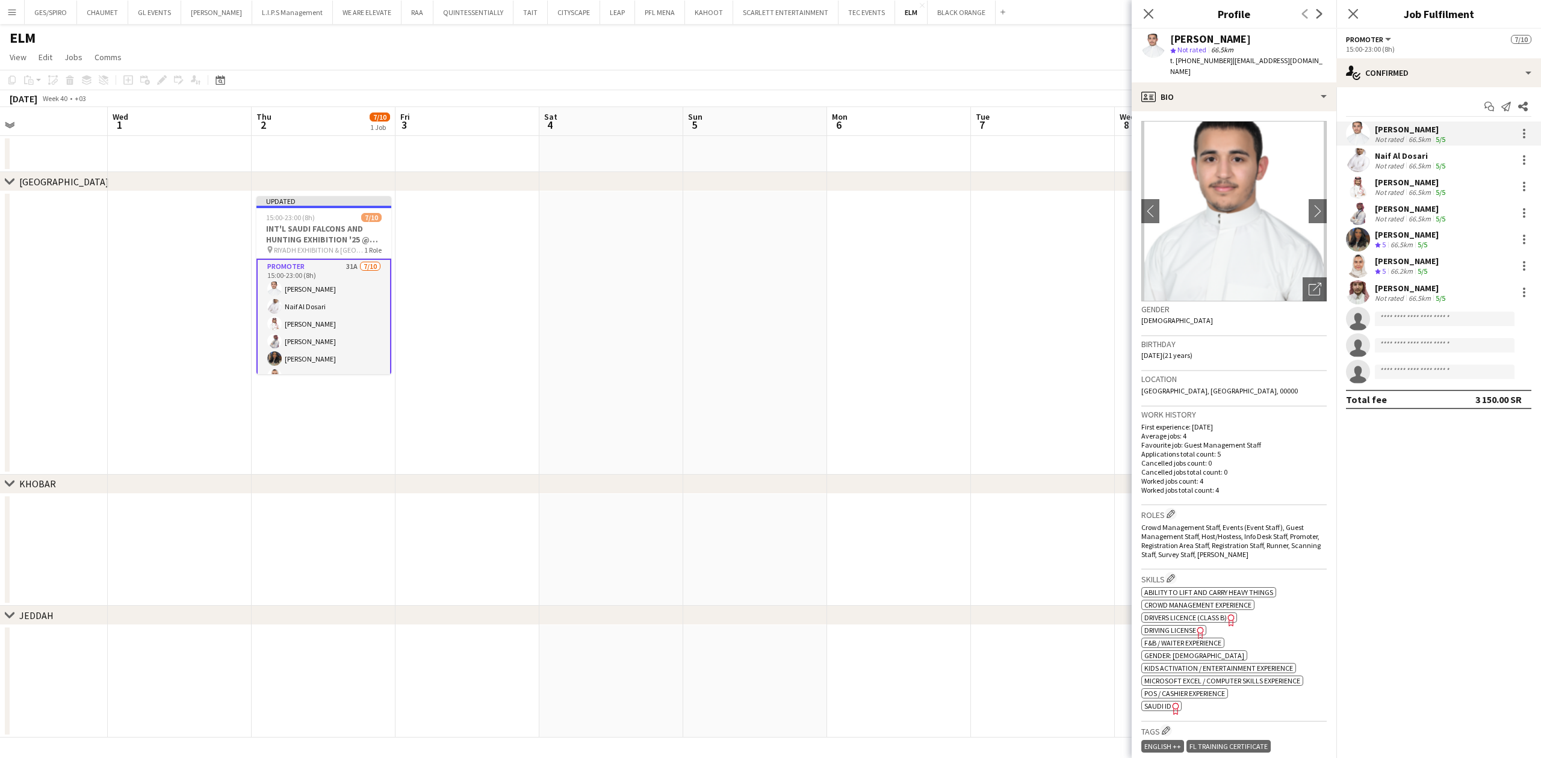
click at [1220, 155] on div "Naif Al Dosari" at bounding box center [1411, 155] width 73 height 11
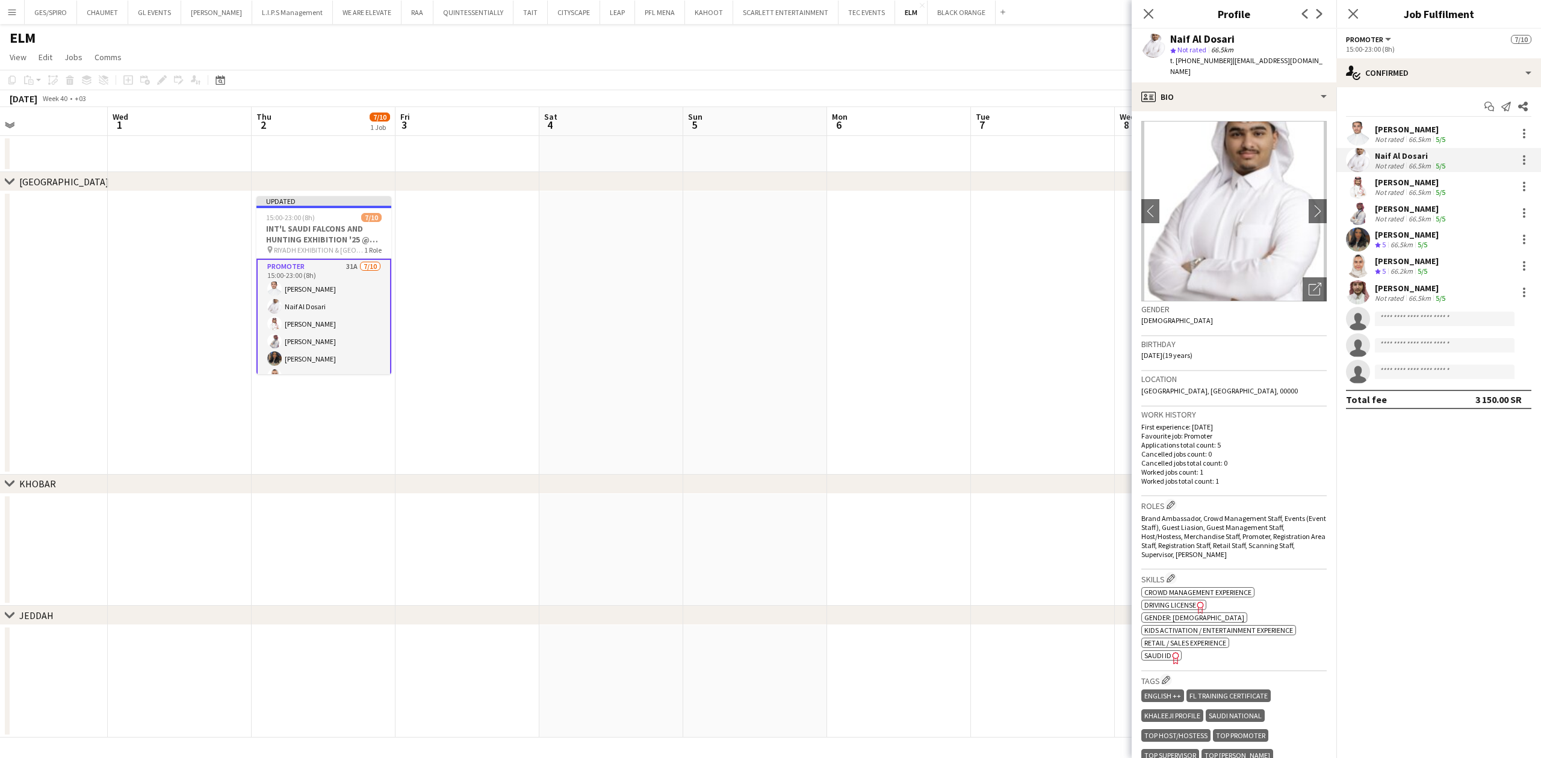
click at [1220, 201] on div "Mohammed Aldhawi Not rated 66.5km 5/5" at bounding box center [1438, 213] width 205 height 24
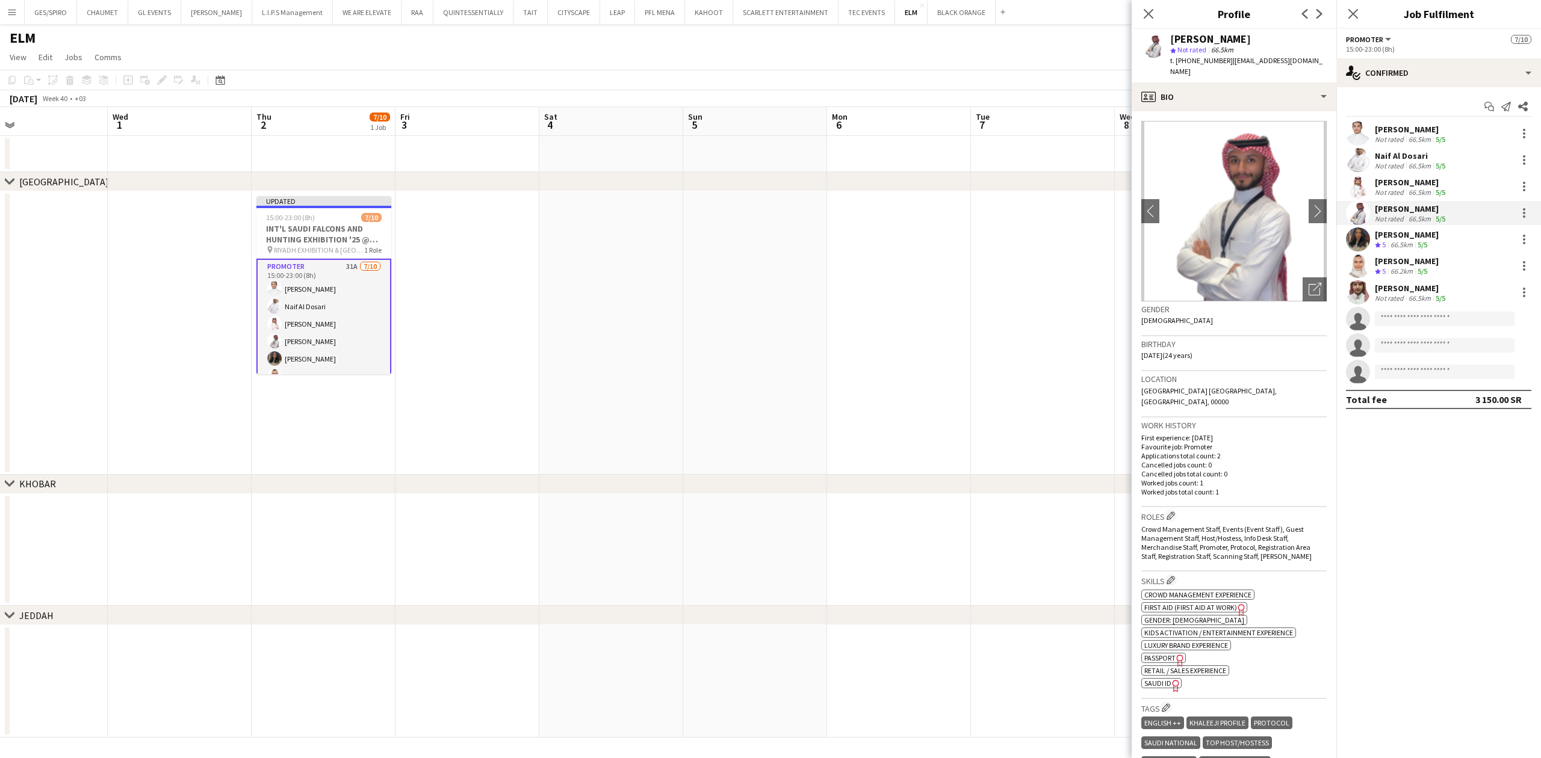
click at [1220, 177] on div "[PERSON_NAME]" at bounding box center [1411, 182] width 73 height 11
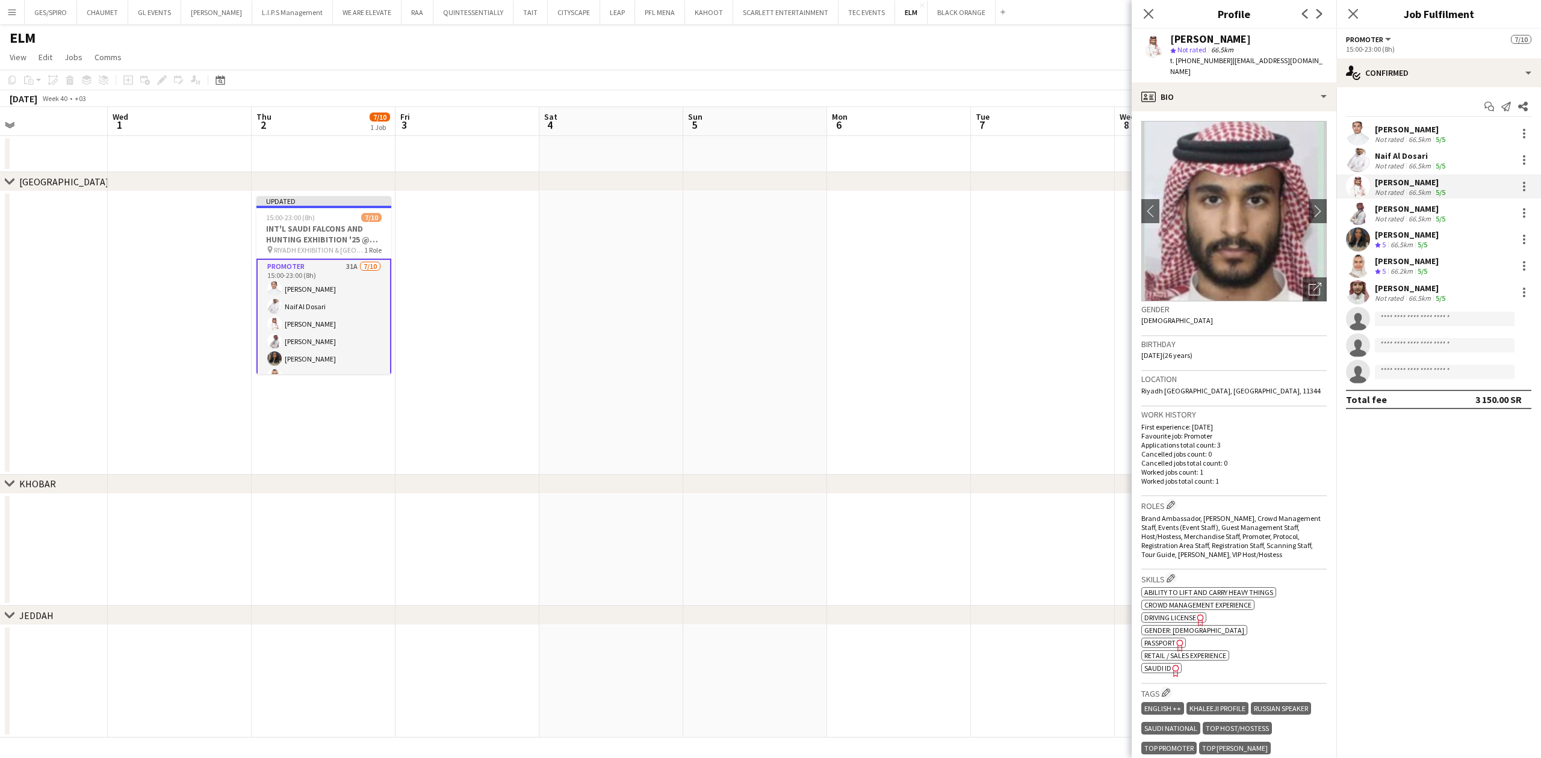
click at [1220, 210] on div "[PERSON_NAME]" at bounding box center [1411, 208] width 73 height 11
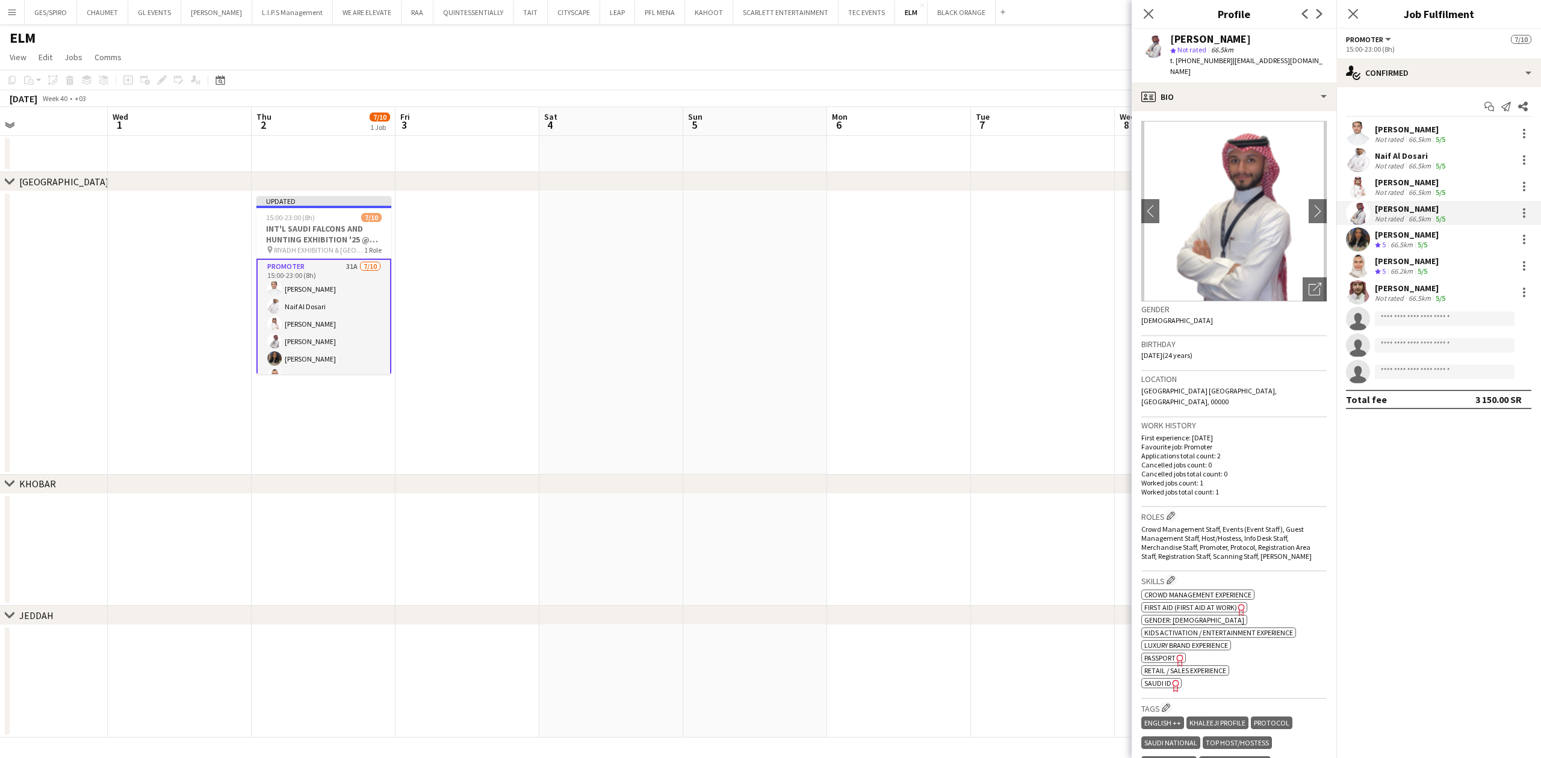
click at [1220, 238] on div "Shouq Tariq Crew rating 5 66.5km 5/5" at bounding box center [1438, 240] width 205 height 24
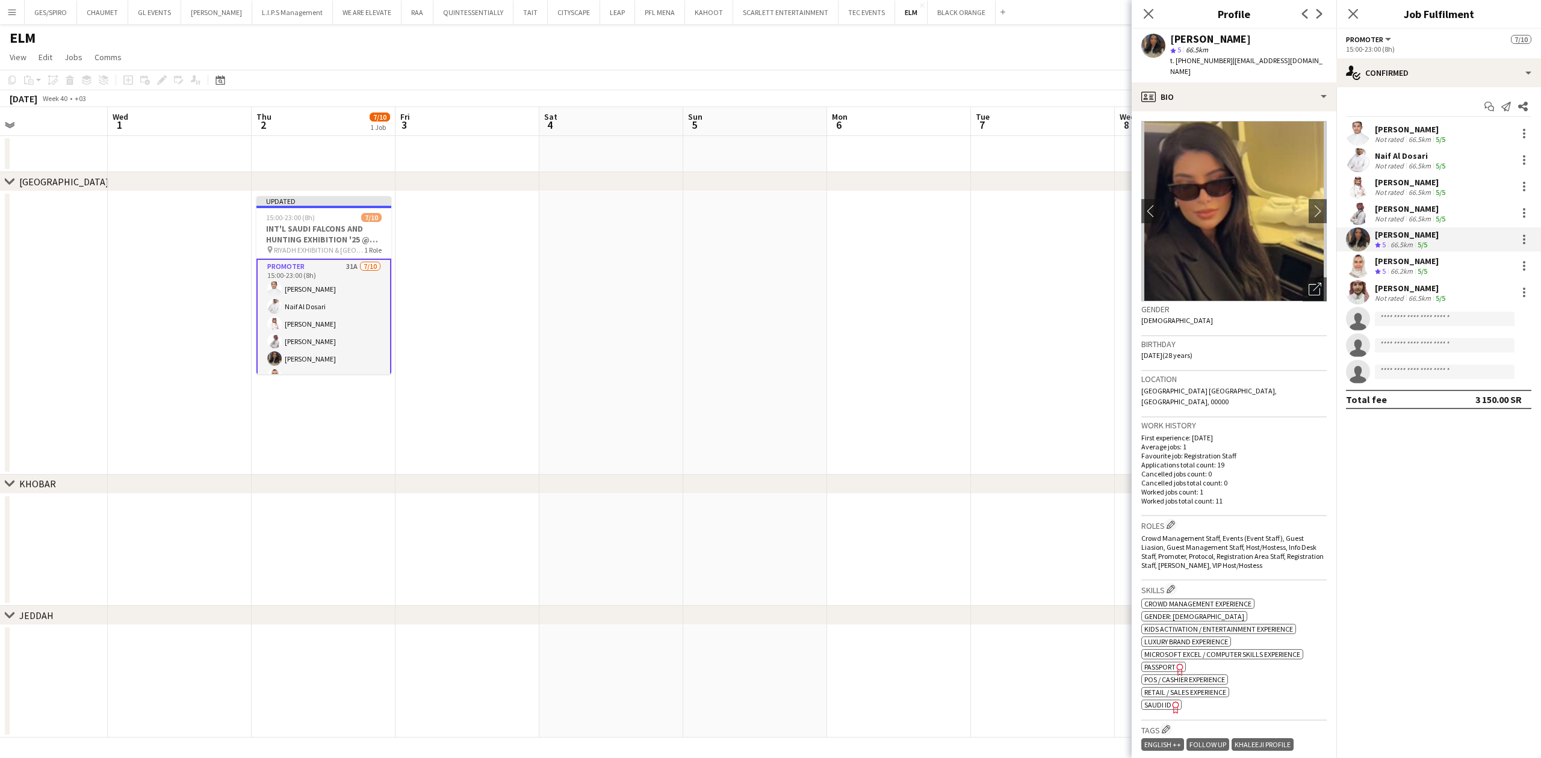
click at [1220, 267] on app-skills-label "5/5" at bounding box center [1423, 271] width 10 height 9
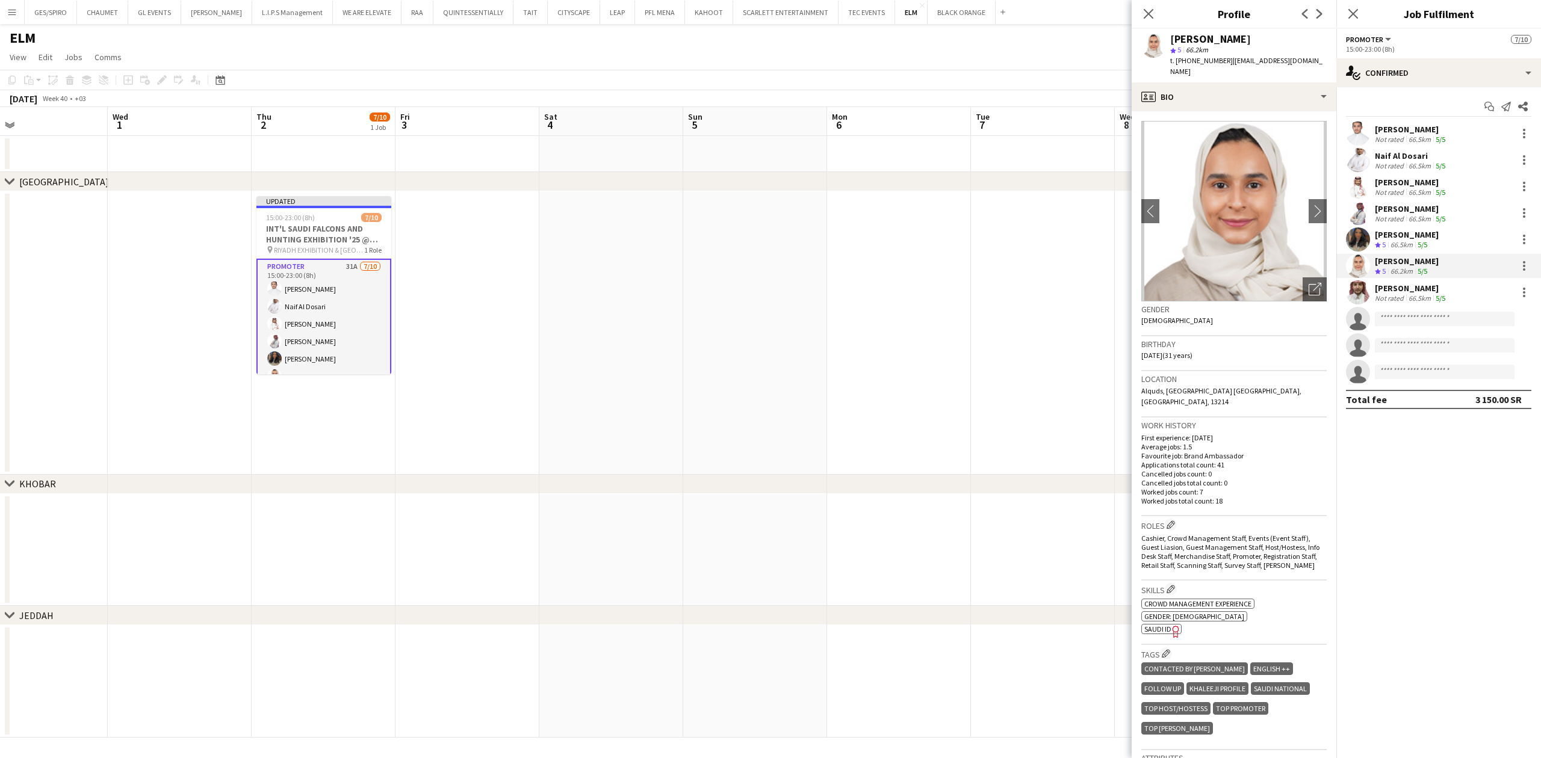
click at [1220, 290] on div "[PERSON_NAME]" at bounding box center [1411, 288] width 73 height 11
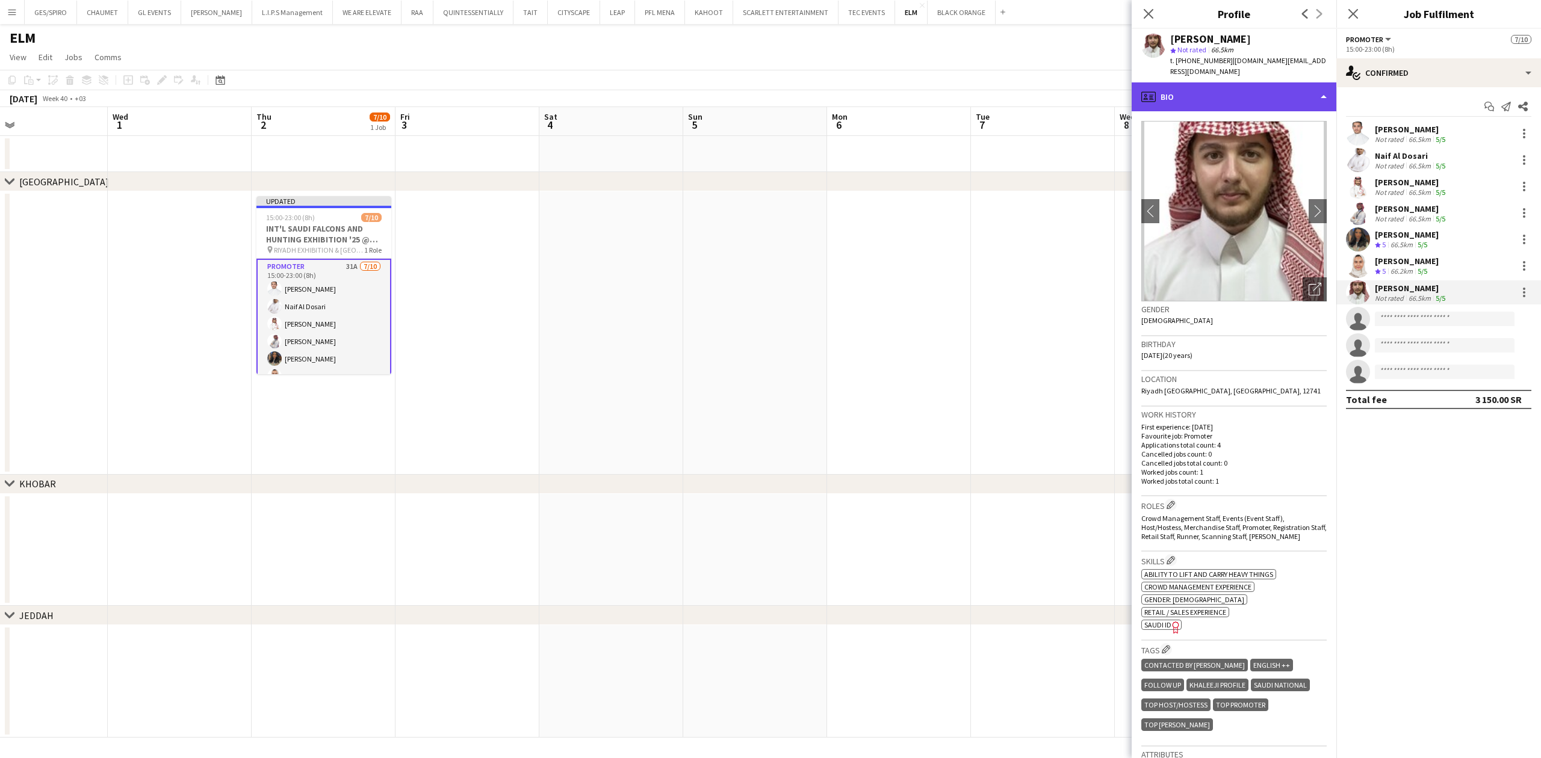
click at [1220, 82] on div "profile Bio" at bounding box center [1234, 96] width 205 height 29
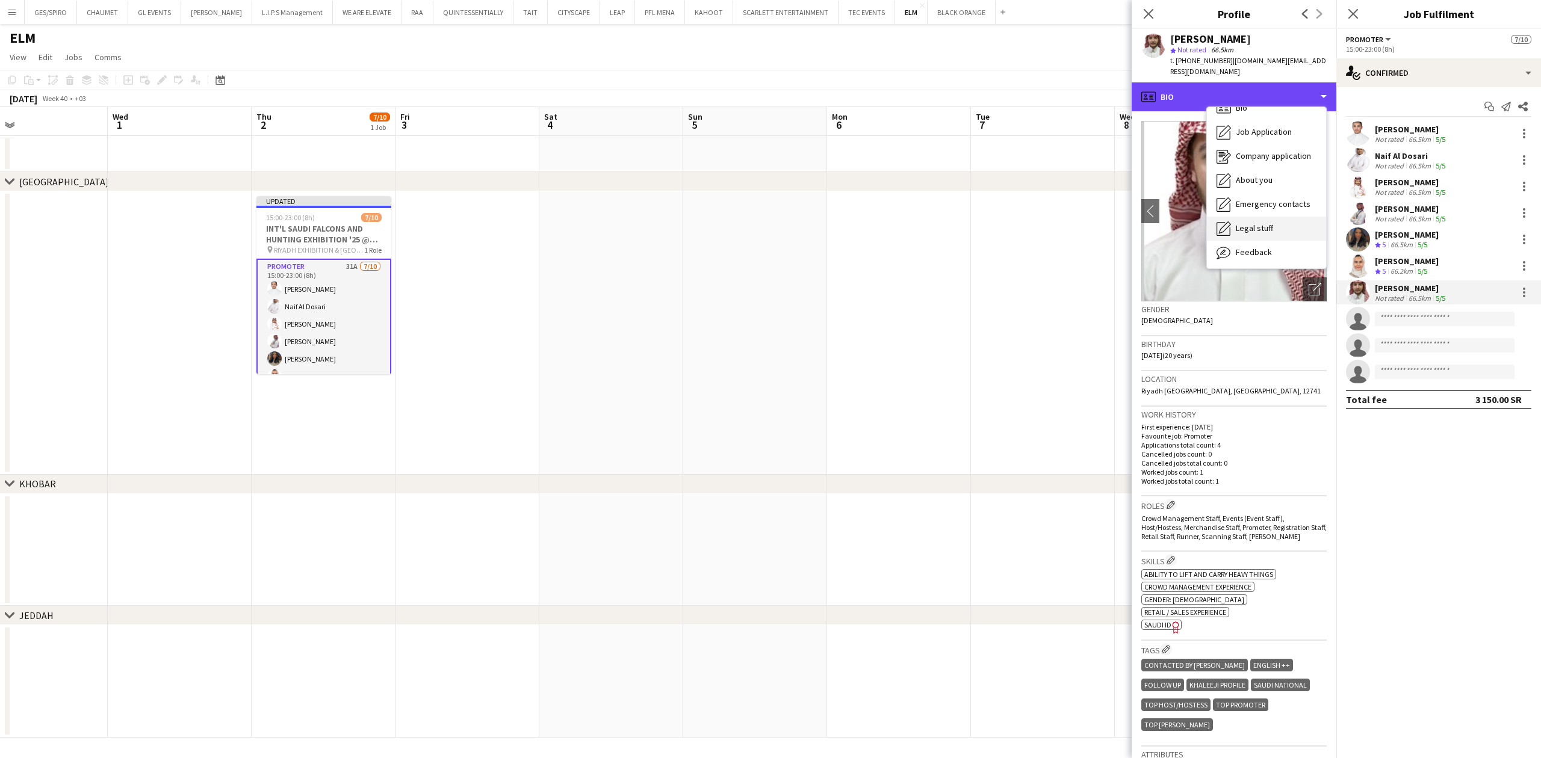
scroll to position [41, 0]
click at [1220, 240] on div "Calendar Calendar" at bounding box center [1266, 252] width 119 height 24
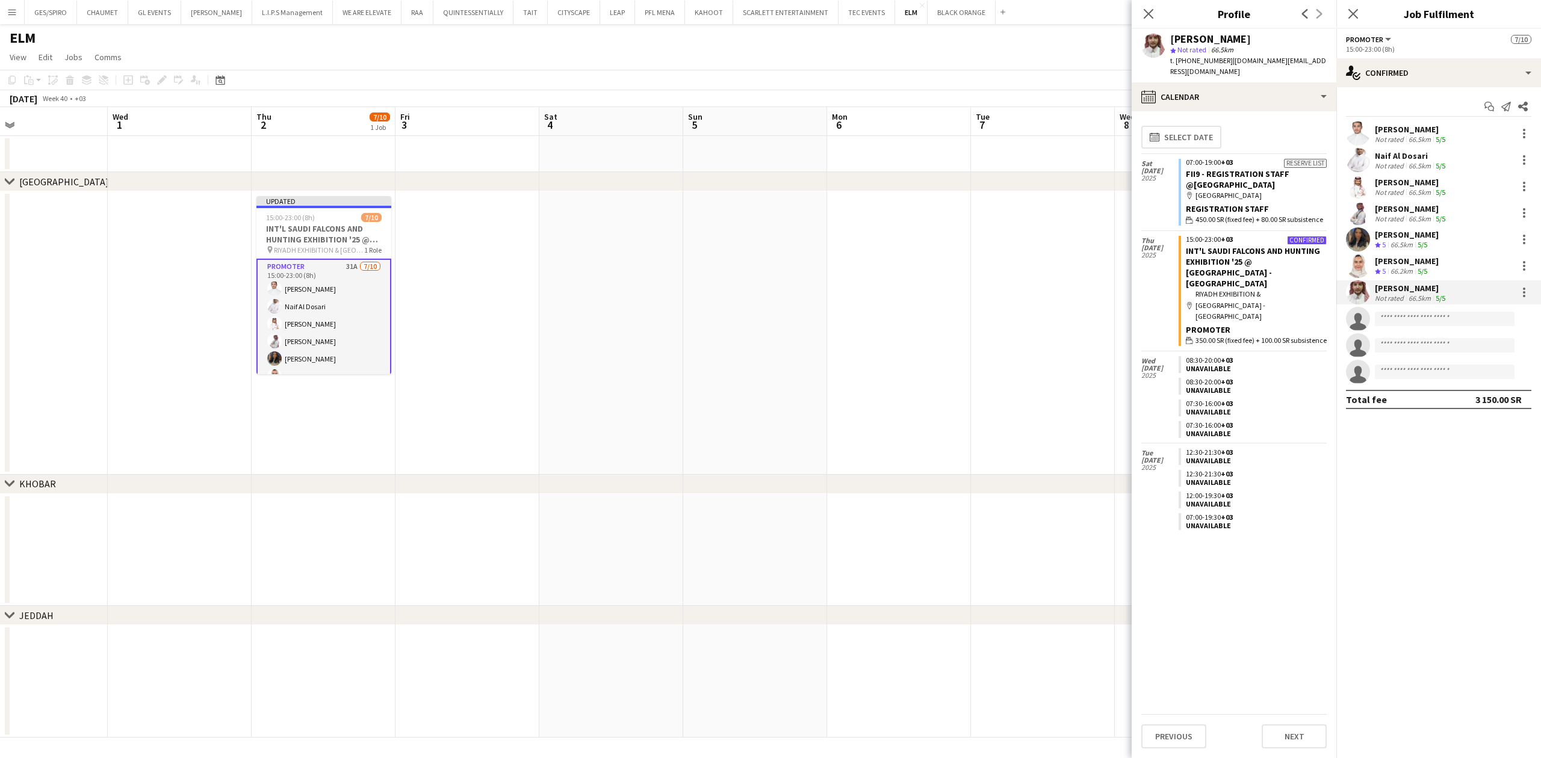
click at [1220, 266] on div "[PERSON_NAME]" at bounding box center [1407, 261] width 64 height 11
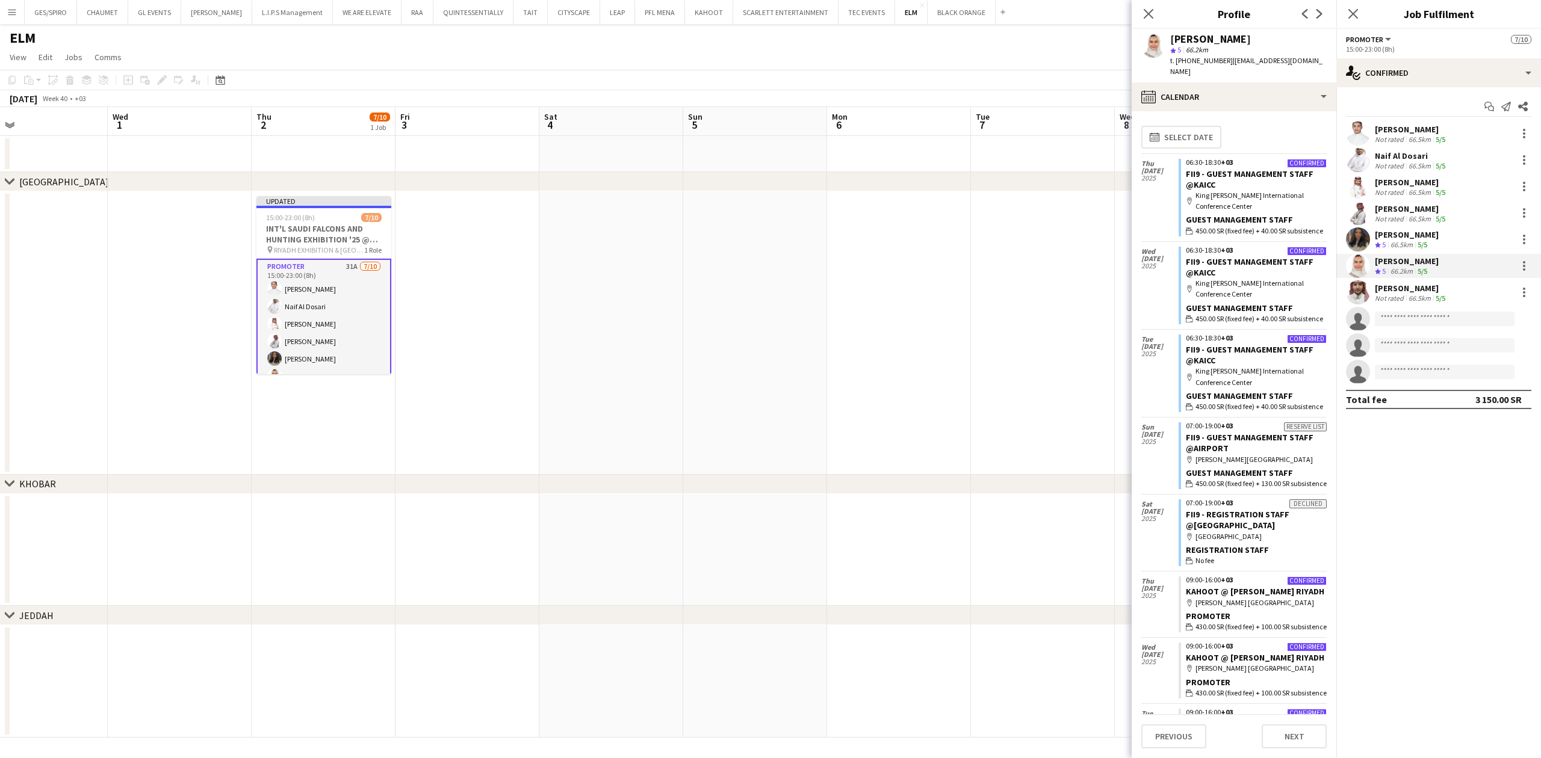
click at [1220, 229] on div "[PERSON_NAME]" at bounding box center [1407, 234] width 64 height 11
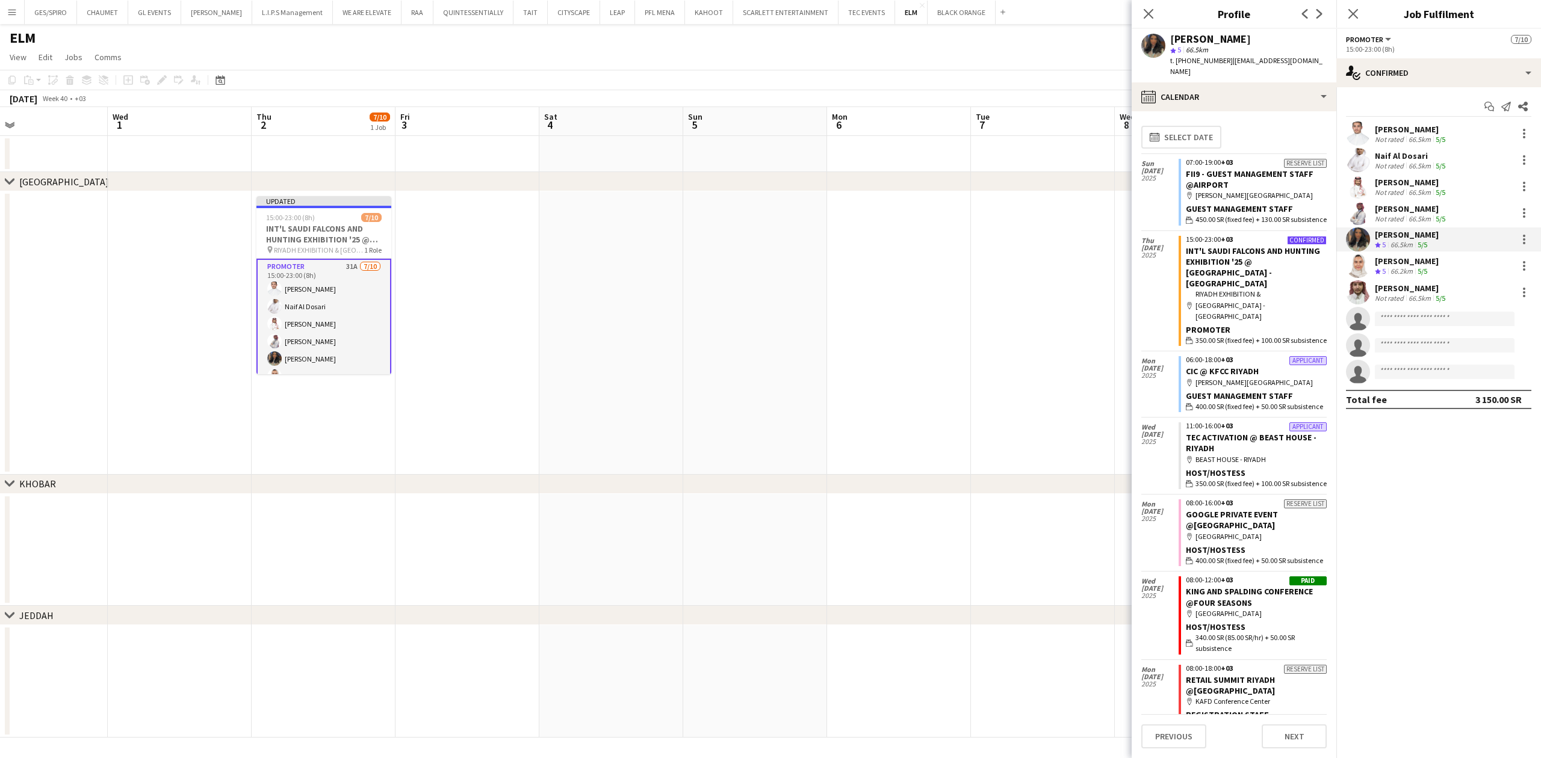
click at [1220, 203] on div "[PERSON_NAME]" at bounding box center [1411, 208] width 73 height 11
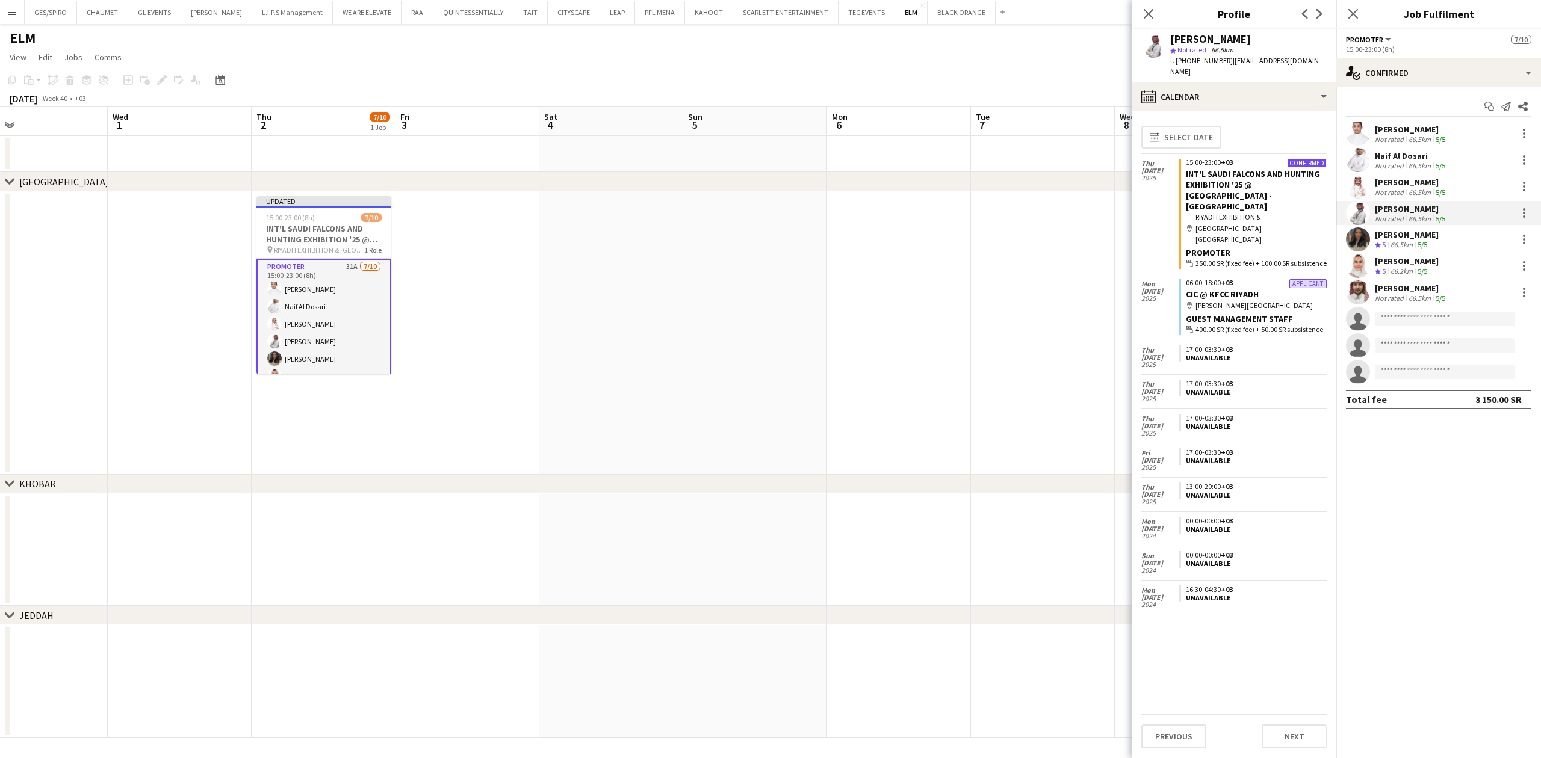
click at [1220, 176] on div "Abdulaziz Alharthi Not rated 66.5km 5/5" at bounding box center [1438, 187] width 205 height 24
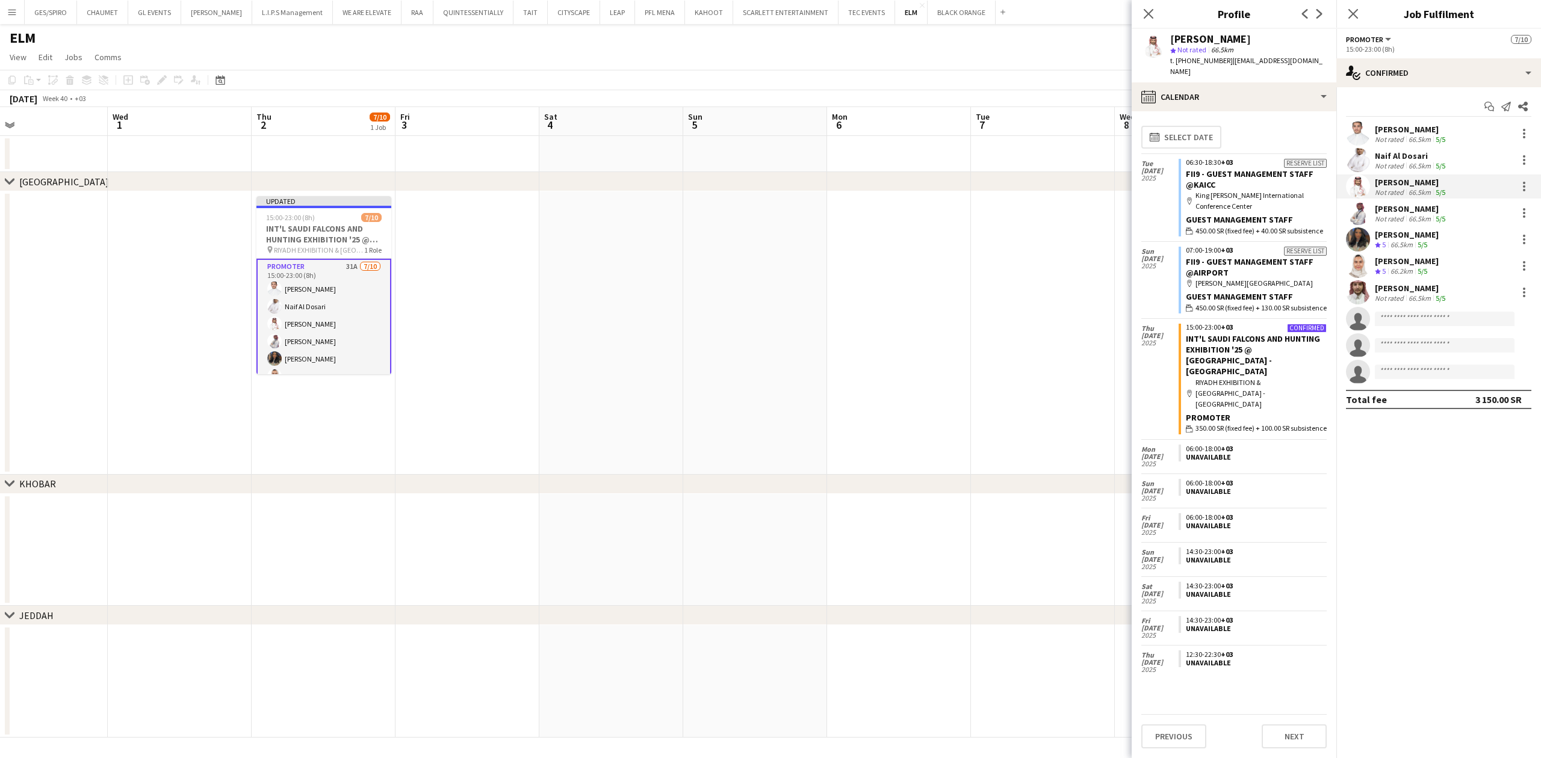
click at [1220, 161] on div "Naif Al Dosari Not rated 66.5km 5/5" at bounding box center [1411, 160] width 73 height 20
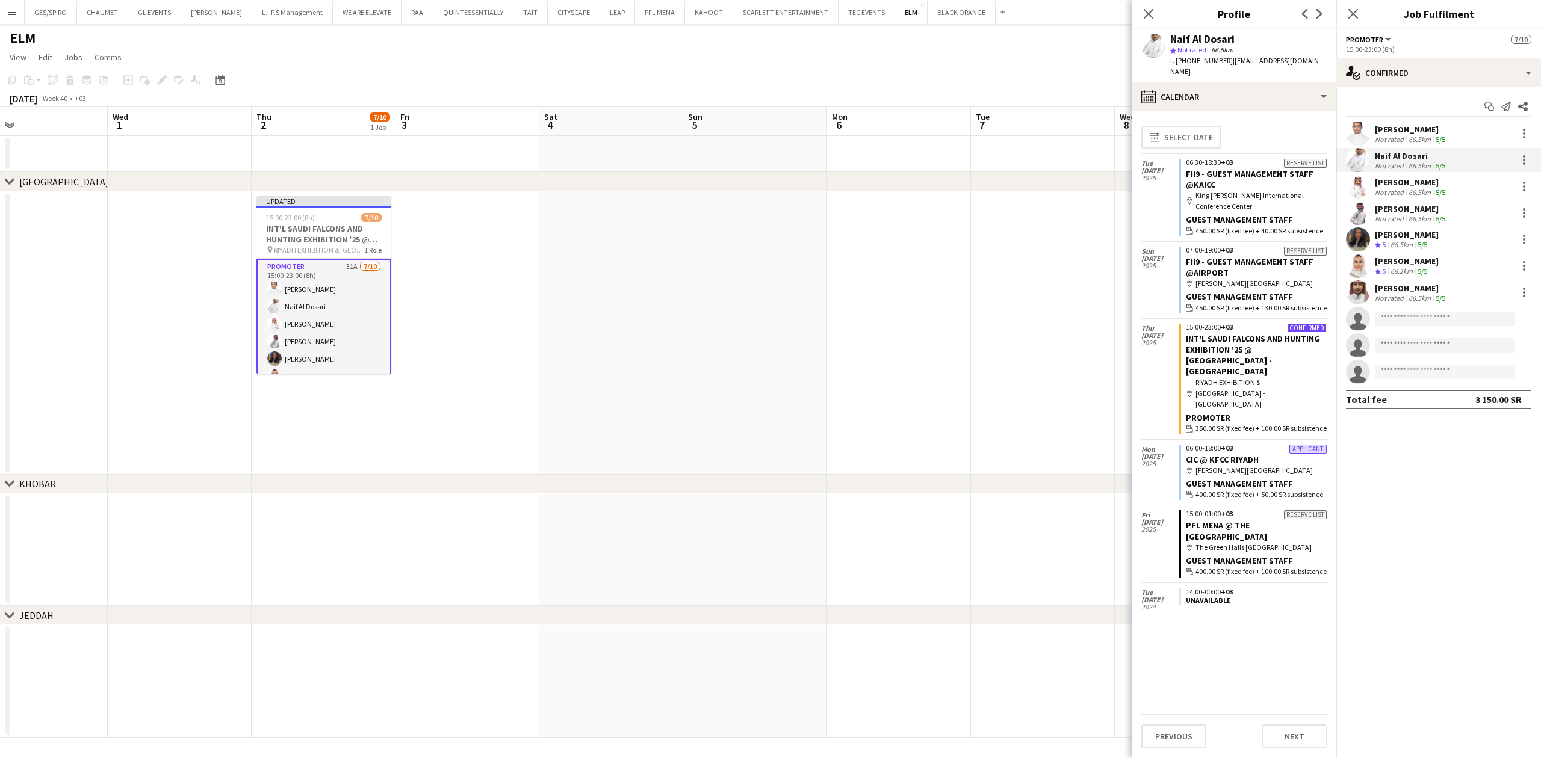
click at [1220, 160] on div "Naif Al Dosari Not rated 66.5km 5/5" at bounding box center [1438, 160] width 205 height 24
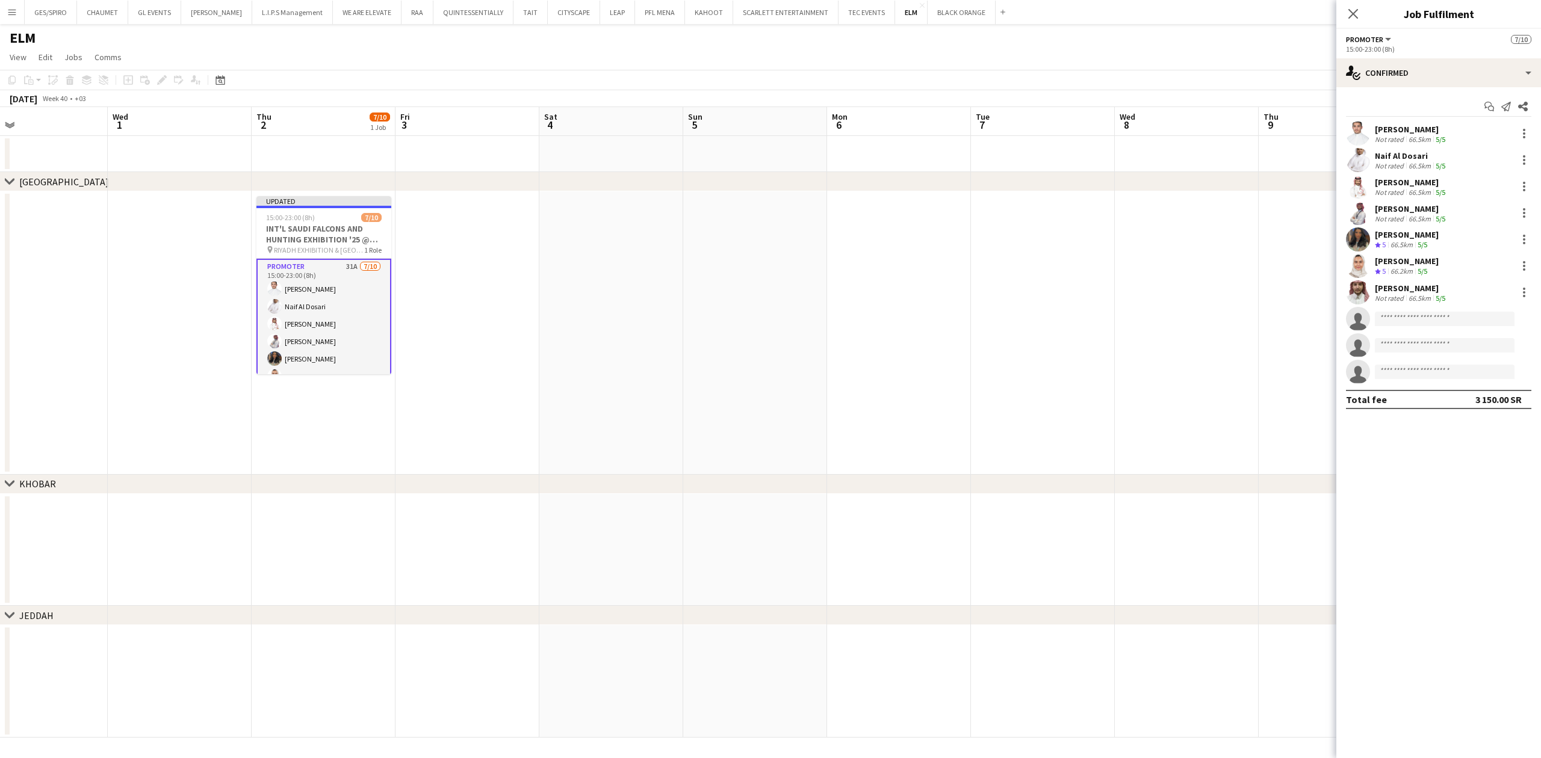
click at [1220, 150] on div "Naif Al Dosari" at bounding box center [1411, 155] width 73 height 11
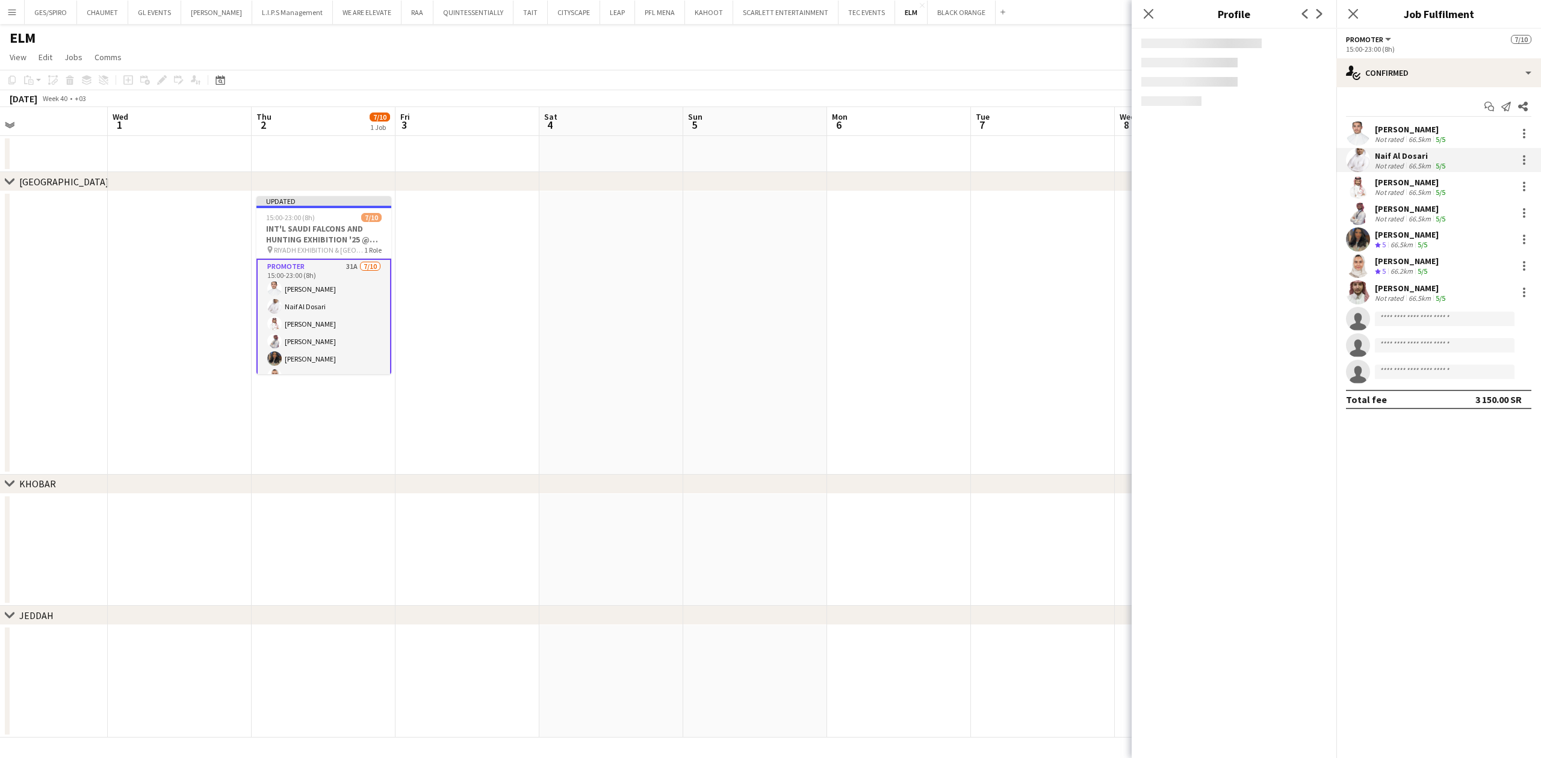
click at [1220, 130] on div "Majed Alshammari Not rated 66.5km 5/5" at bounding box center [1438, 134] width 205 height 24
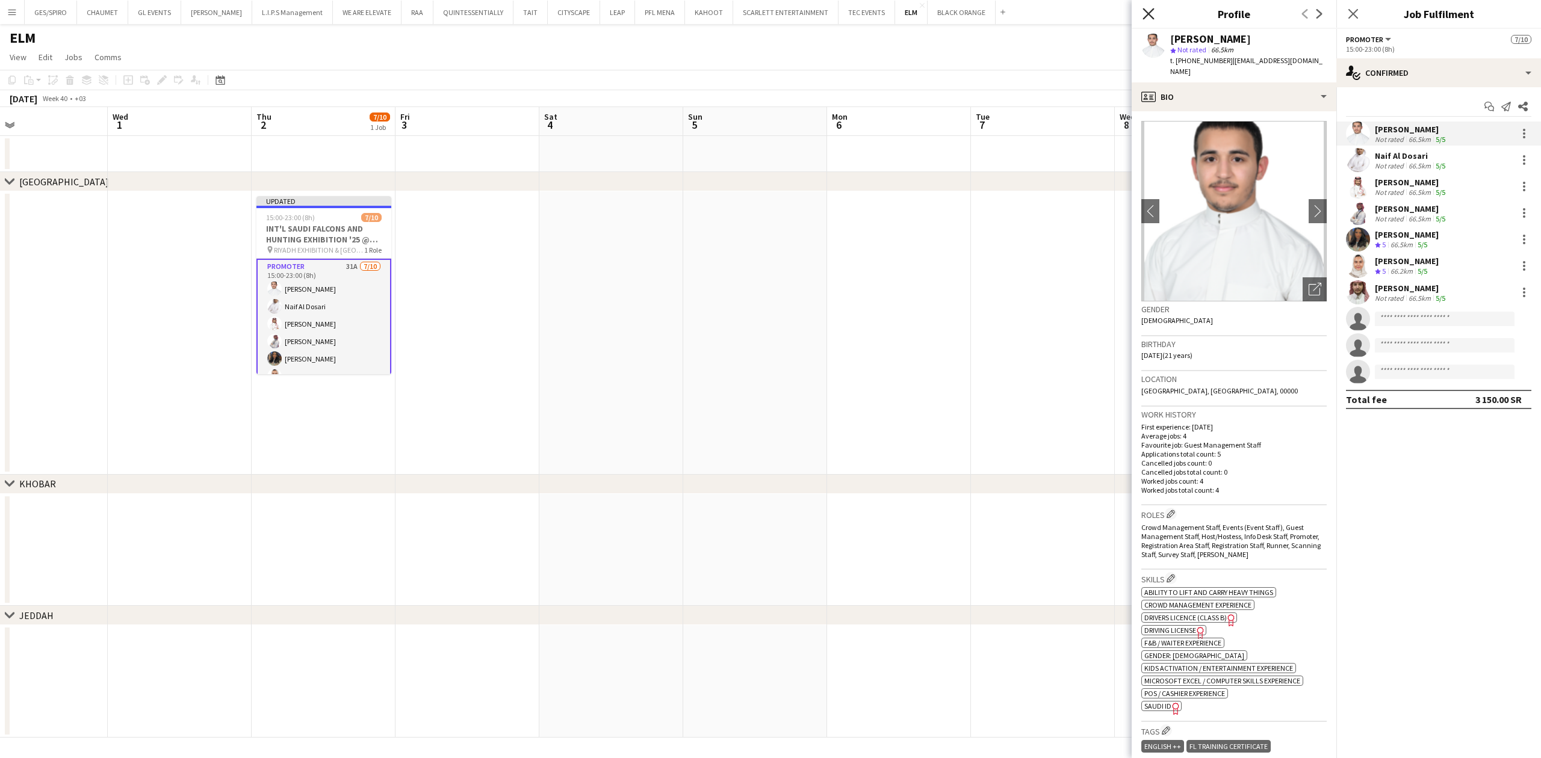
click at [1151, 14] on icon "Close pop-in" at bounding box center [1147, 13] width 11 height 11
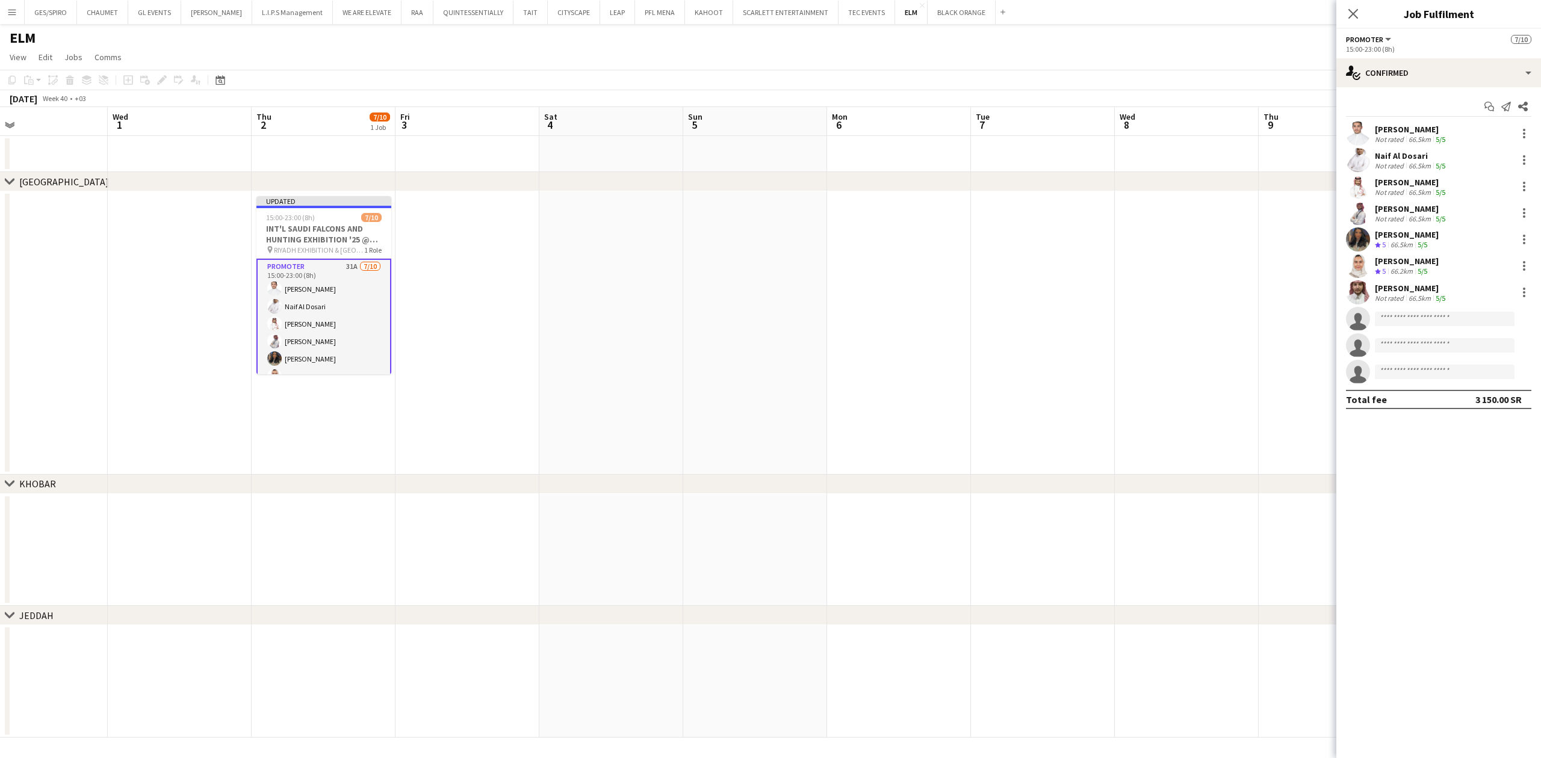
click at [1021, 332] on app-date-cell at bounding box center [1043, 333] width 144 height 284
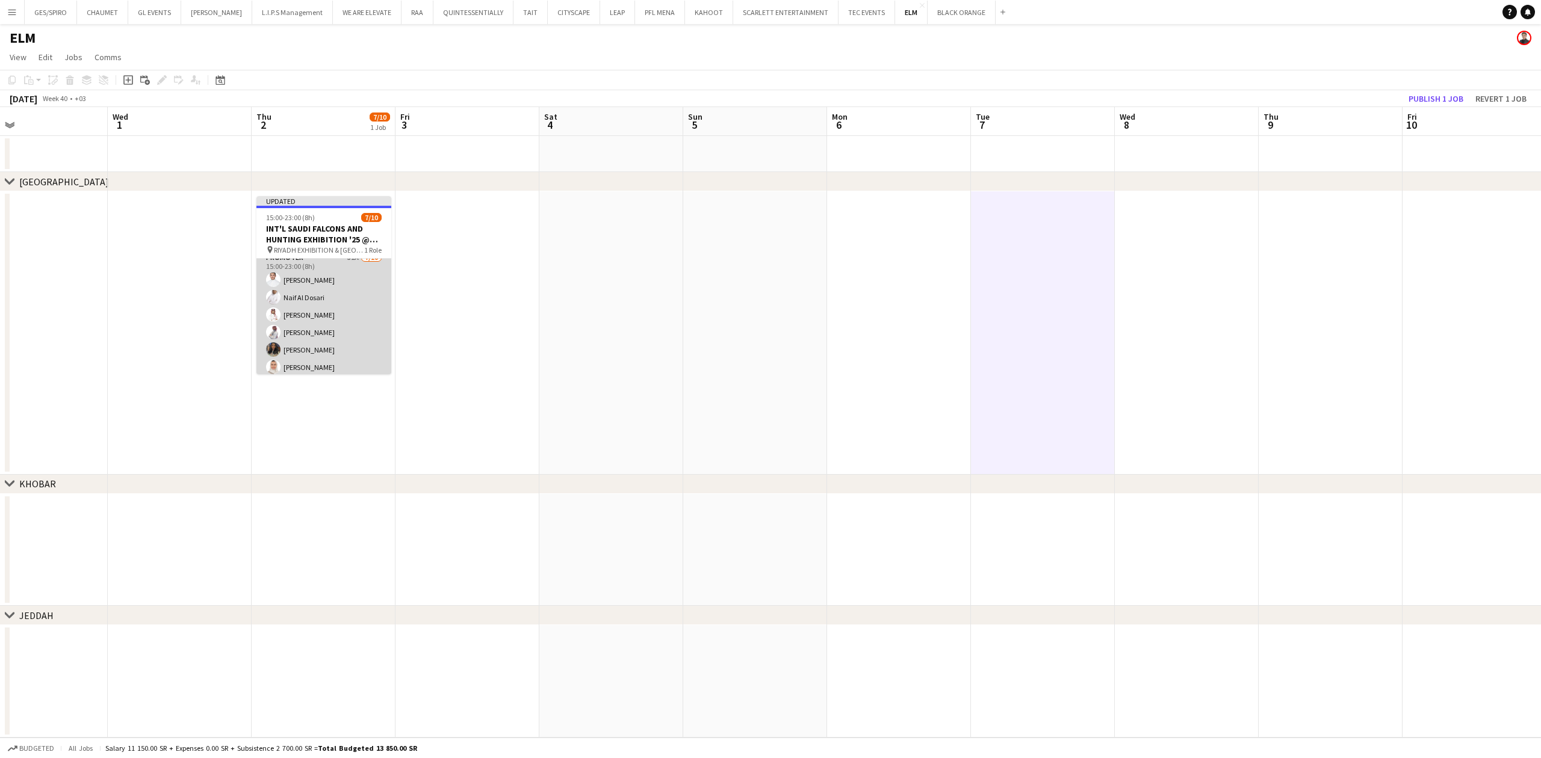
scroll to position [0, 0]
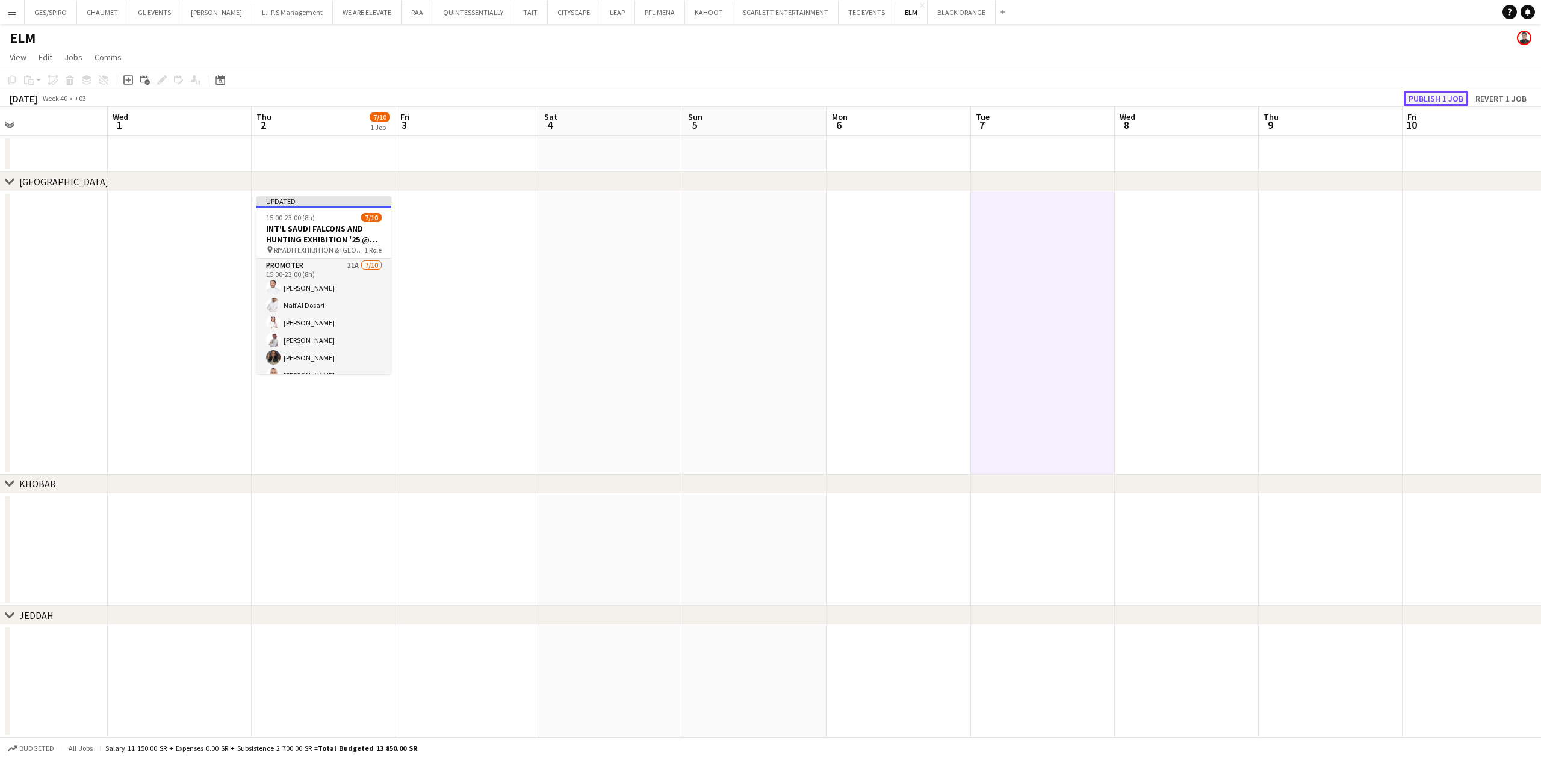
click at [1220, 97] on button "Publish 1 job" at bounding box center [1436, 99] width 64 height 16
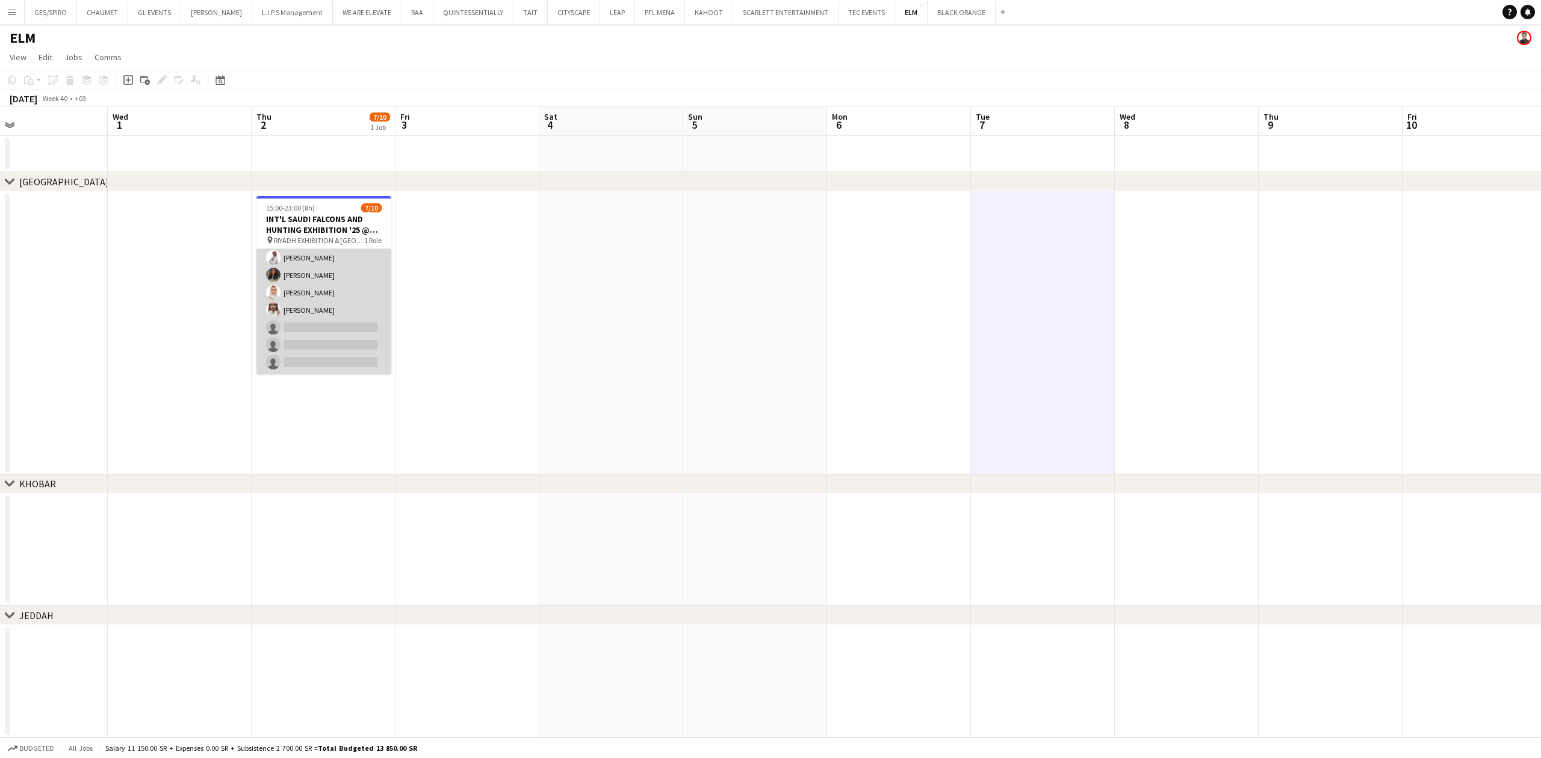
click at [339, 302] on app-card-role "Promoter 31A [DATE] 15:00-23:00 (8h) [PERSON_NAME] Naif Al Dosari Abdulaziz [PE…" at bounding box center [323, 275] width 135 height 198
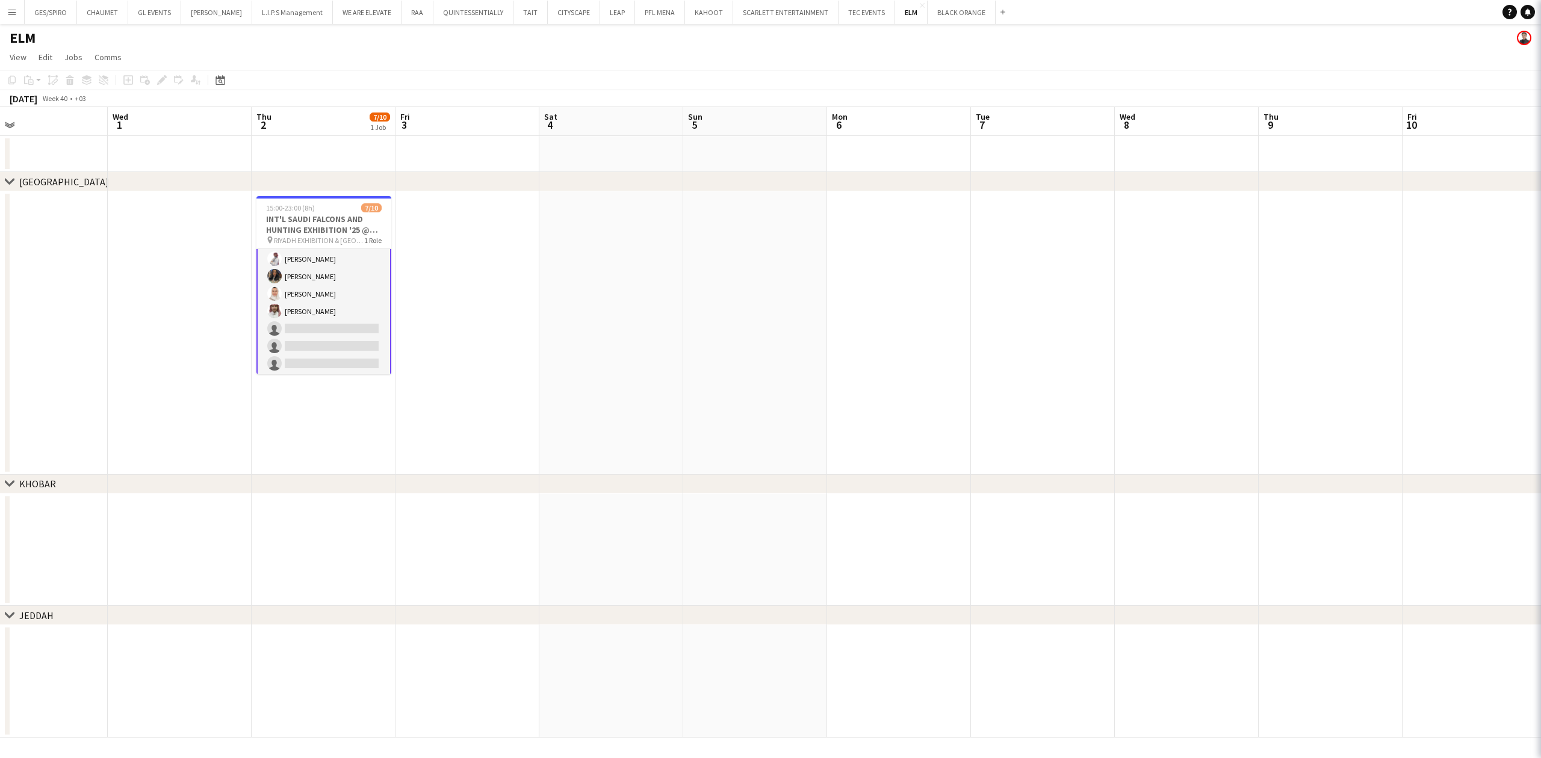
scroll to position [73, 0]
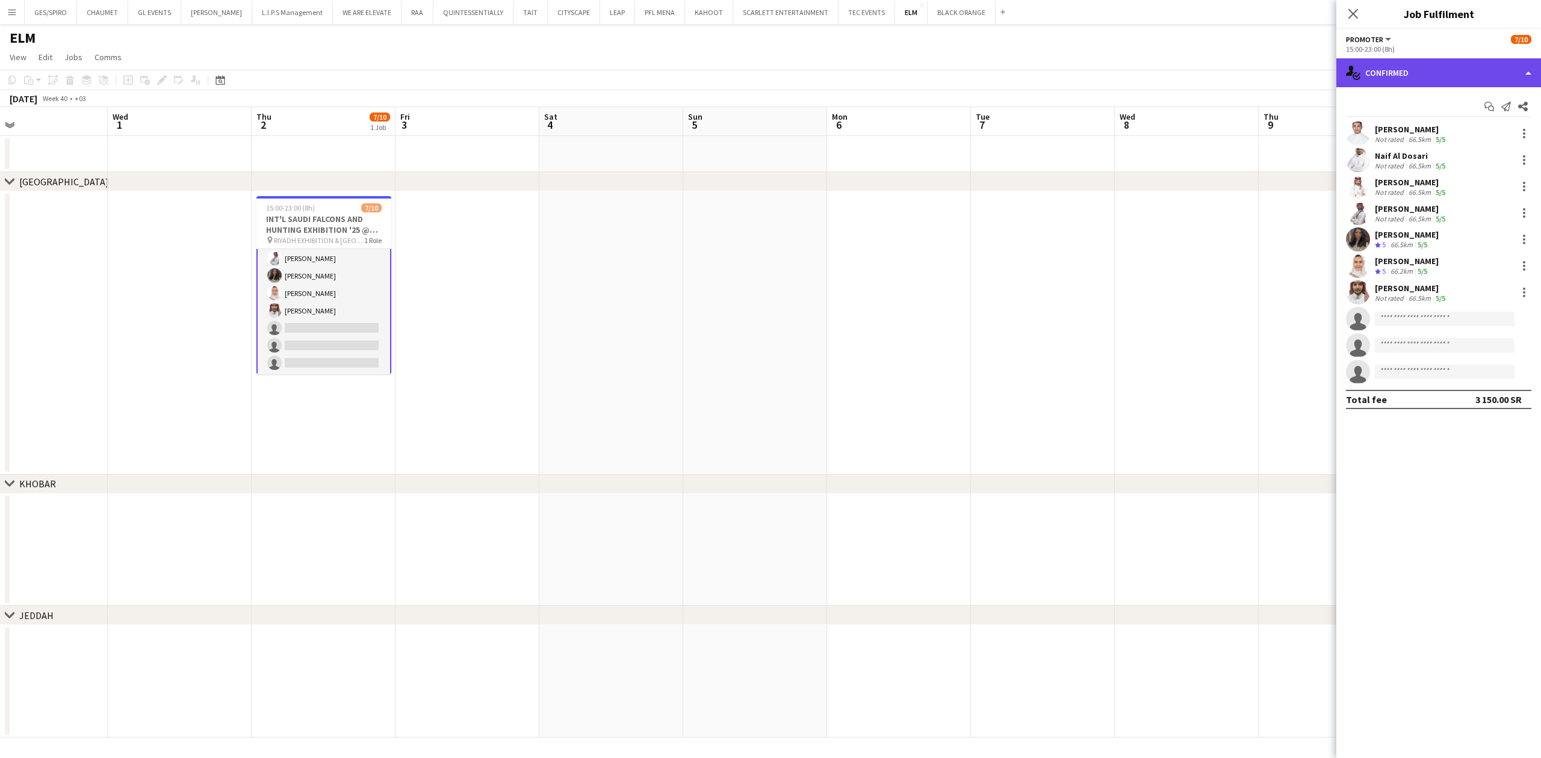
click at [1220, 75] on div "single-neutral-actions-check-2 Confirmed" at bounding box center [1438, 72] width 205 height 29
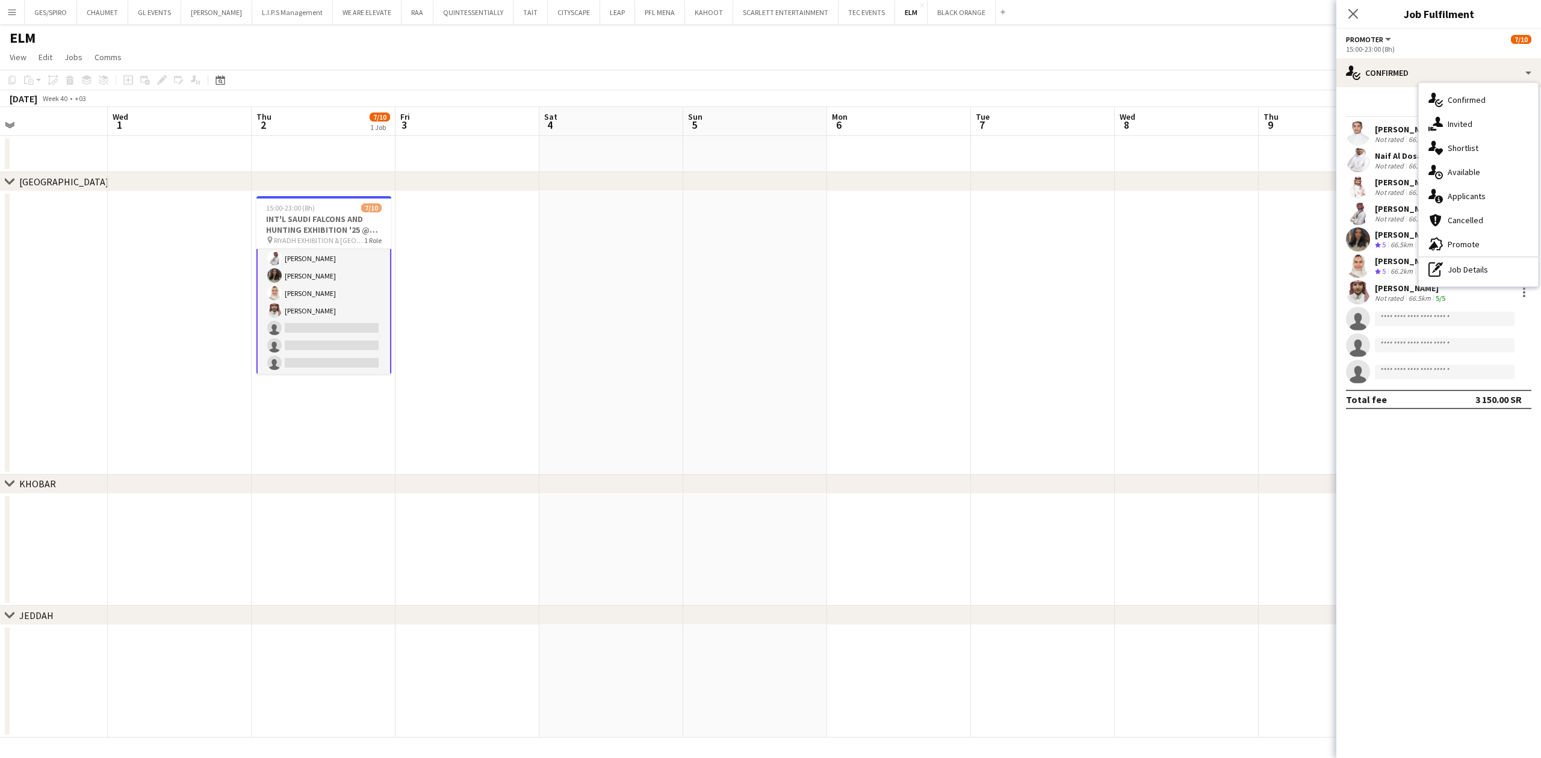
click at [1220, 141] on div "single-neutral-actions-heart Shortlist" at bounding box center [1478, 148] width 119 height 24
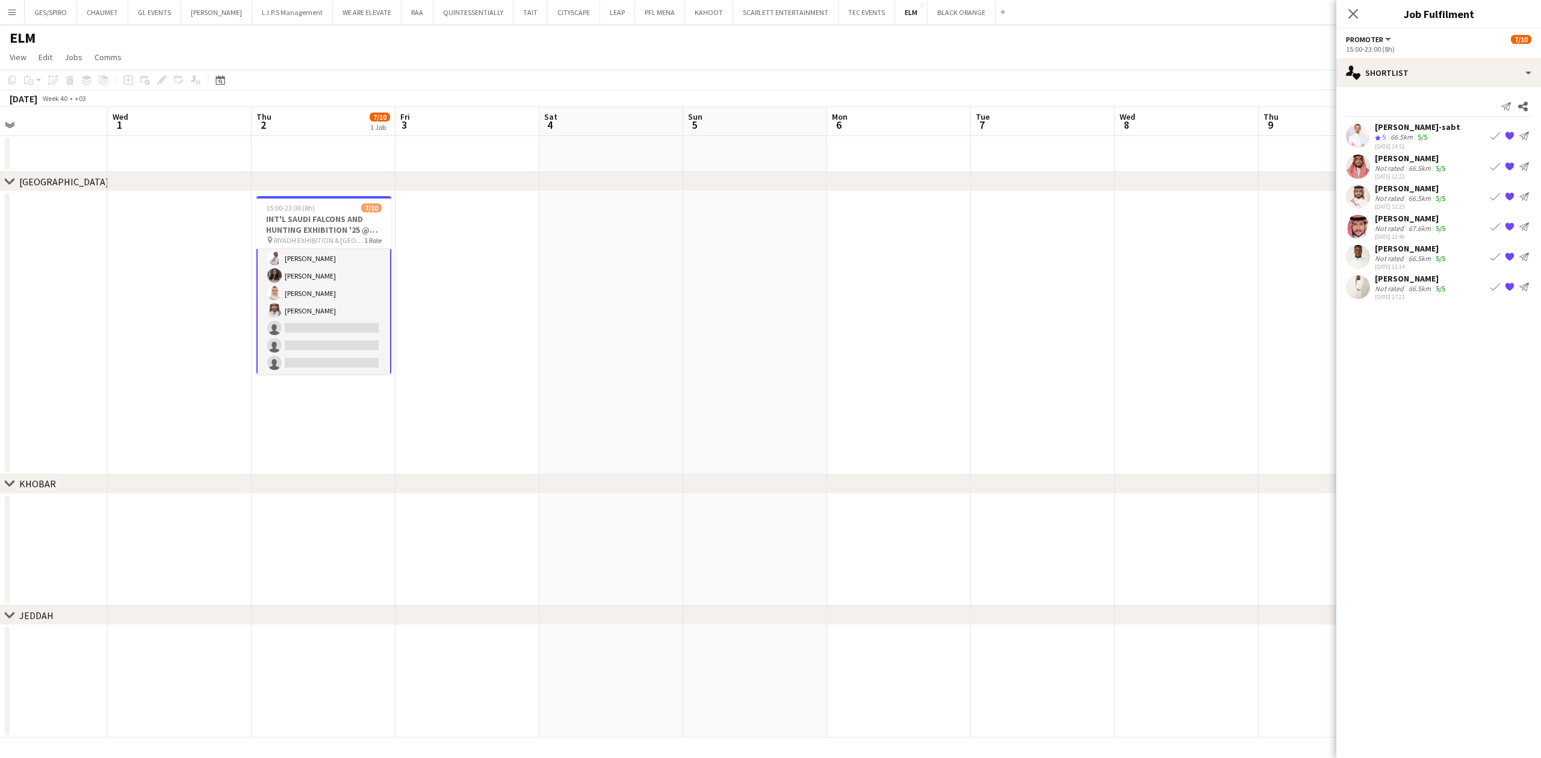
click at [1220, 131] on div "[PERSON_NAME]-sabt" at bounding box center [1417, 127] width 85 height 11
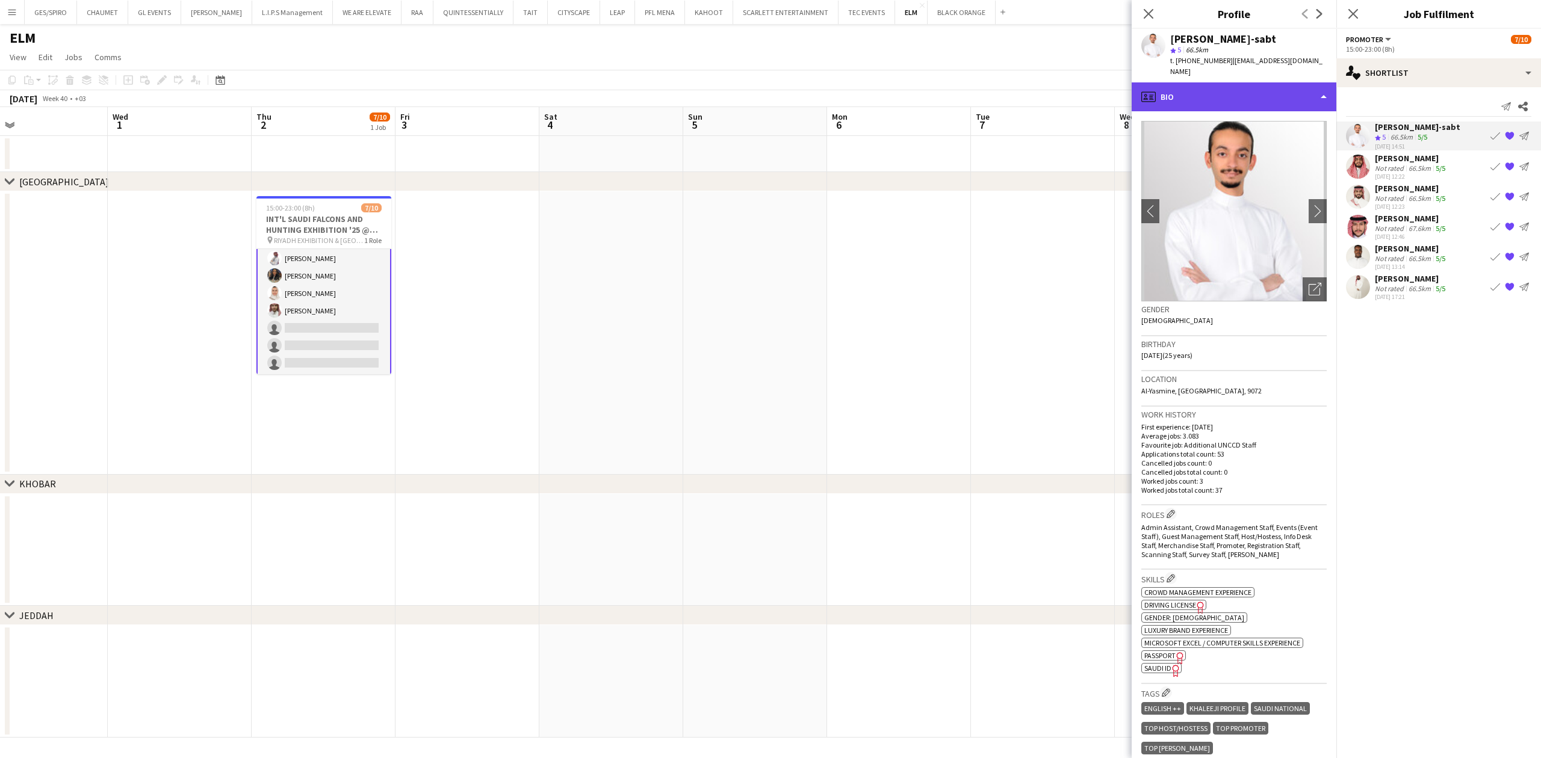
click at [1162, 82] on div "profile Bio" at bounding box center [1234, 96] width 205 height 29
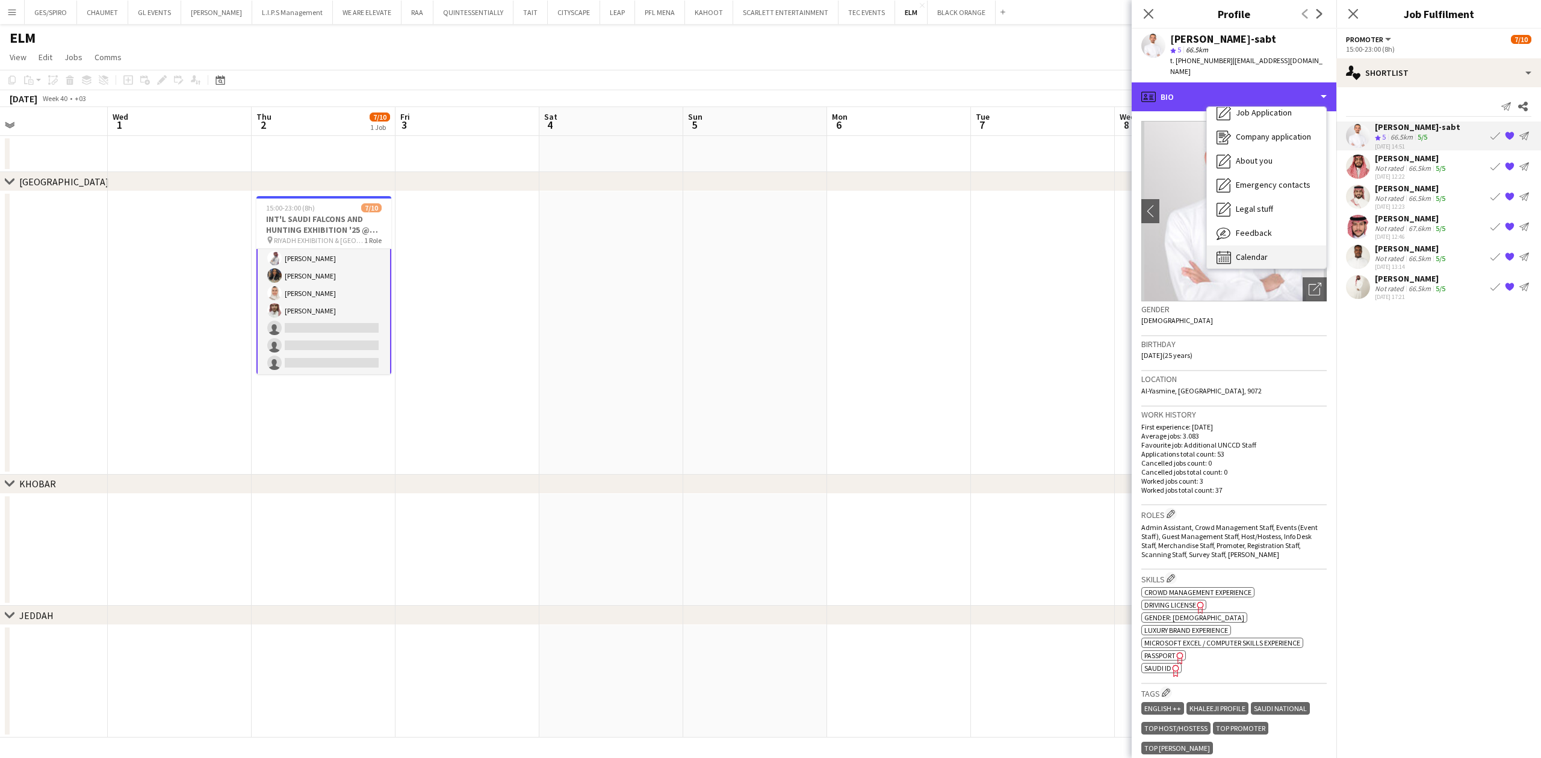
scroll to position [41, 0]
click at [1220, 225] on div "Feedback Feedback" at bounding box center [1266, 227] width 119 height 24
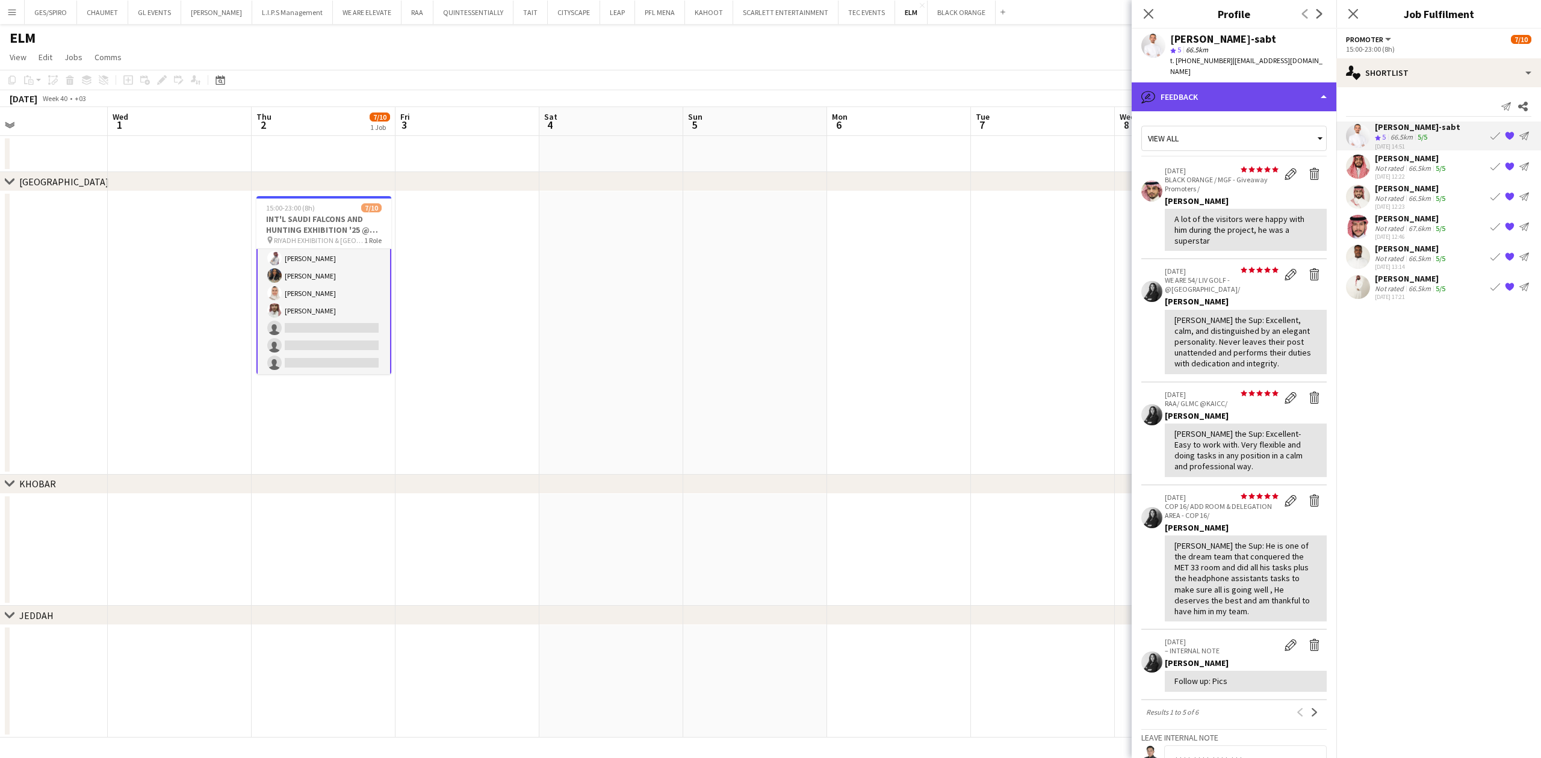
click at [1220, 82] on div "bubble-pencil Feedback" at bounding box center [1234, 96] width 205 height 29
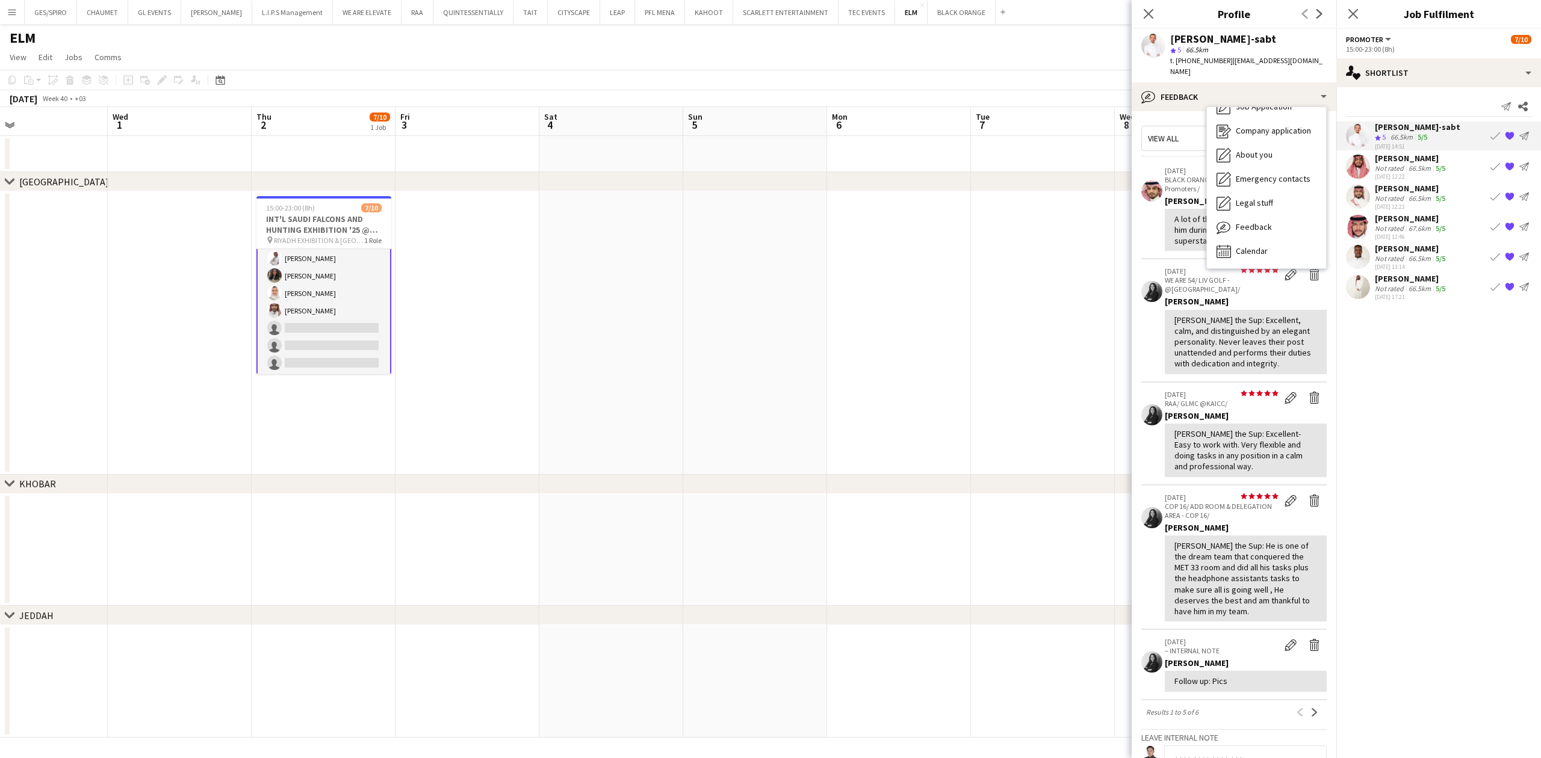
click at [1147, 232] on app-crew-profile-feedback-item "star star star star star star star star star star 31-03-2025 BLACK ORANGE / MGF…" at bounding box center [1233, 209] width 185 height 101
click at [1220, 173] on div "[DATE] 12:22" at bounding box center [1411, 177] width 73 height 8
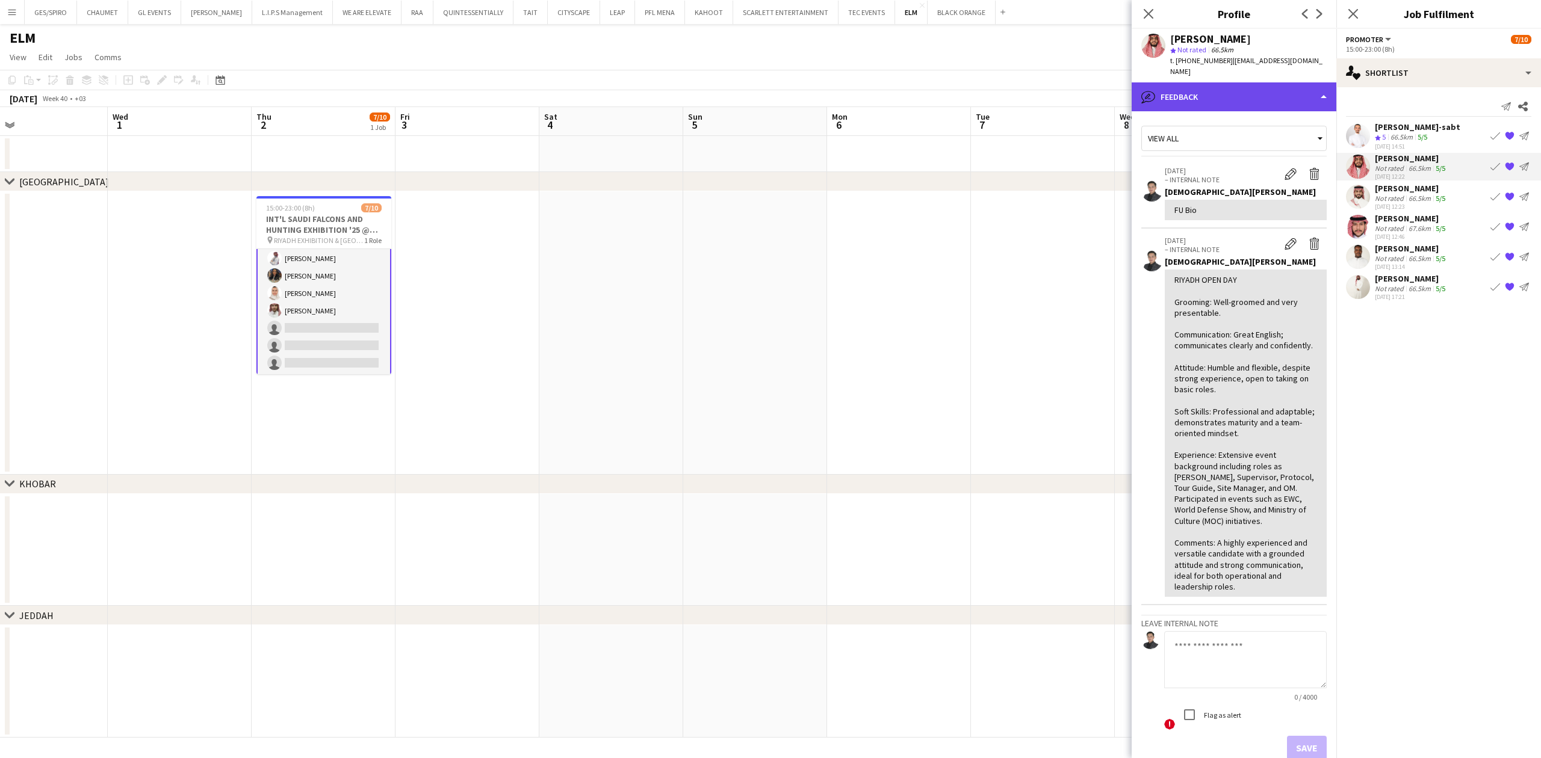
click at [1220, 82] on div "bubble-pencil Feedback" at bounding box center [1234, 96] width 205 height 29
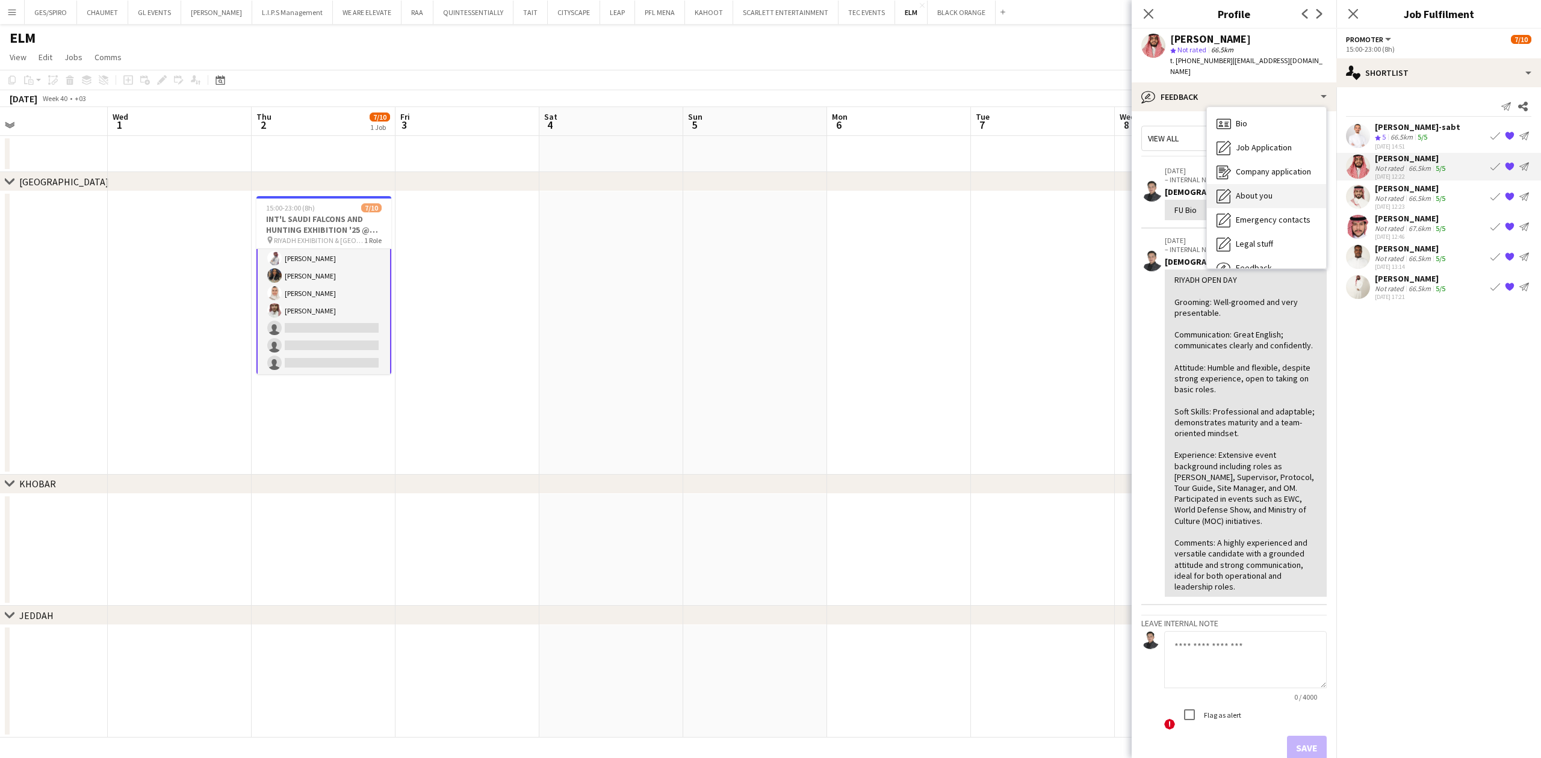
click at [1220, 190] on span "About you" at bounding box center [1254, 195] width 37 height 11
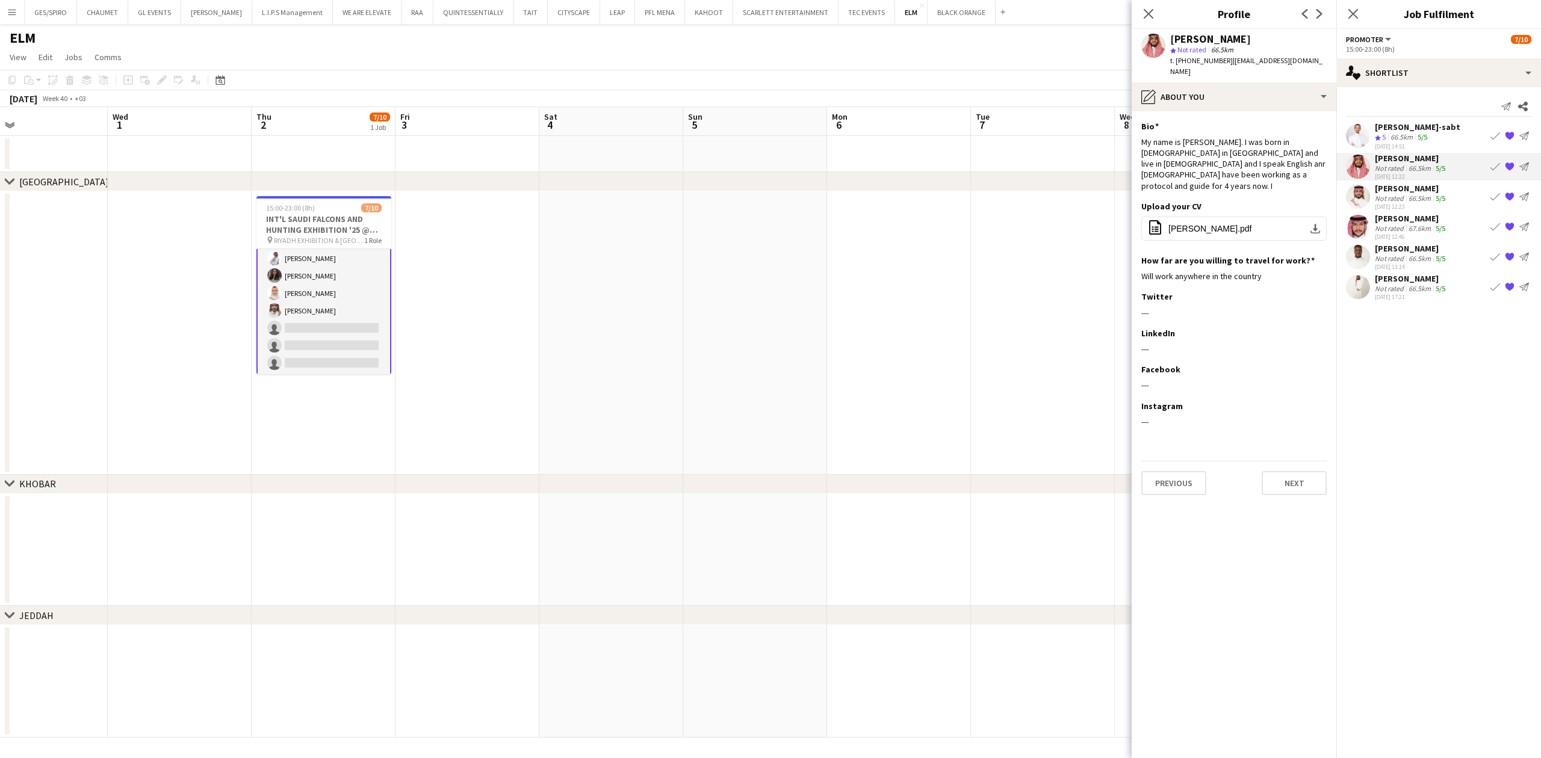
click at [1220, 198] on div "66.5km" at bounding box center [1419, 198] width 27 height 9
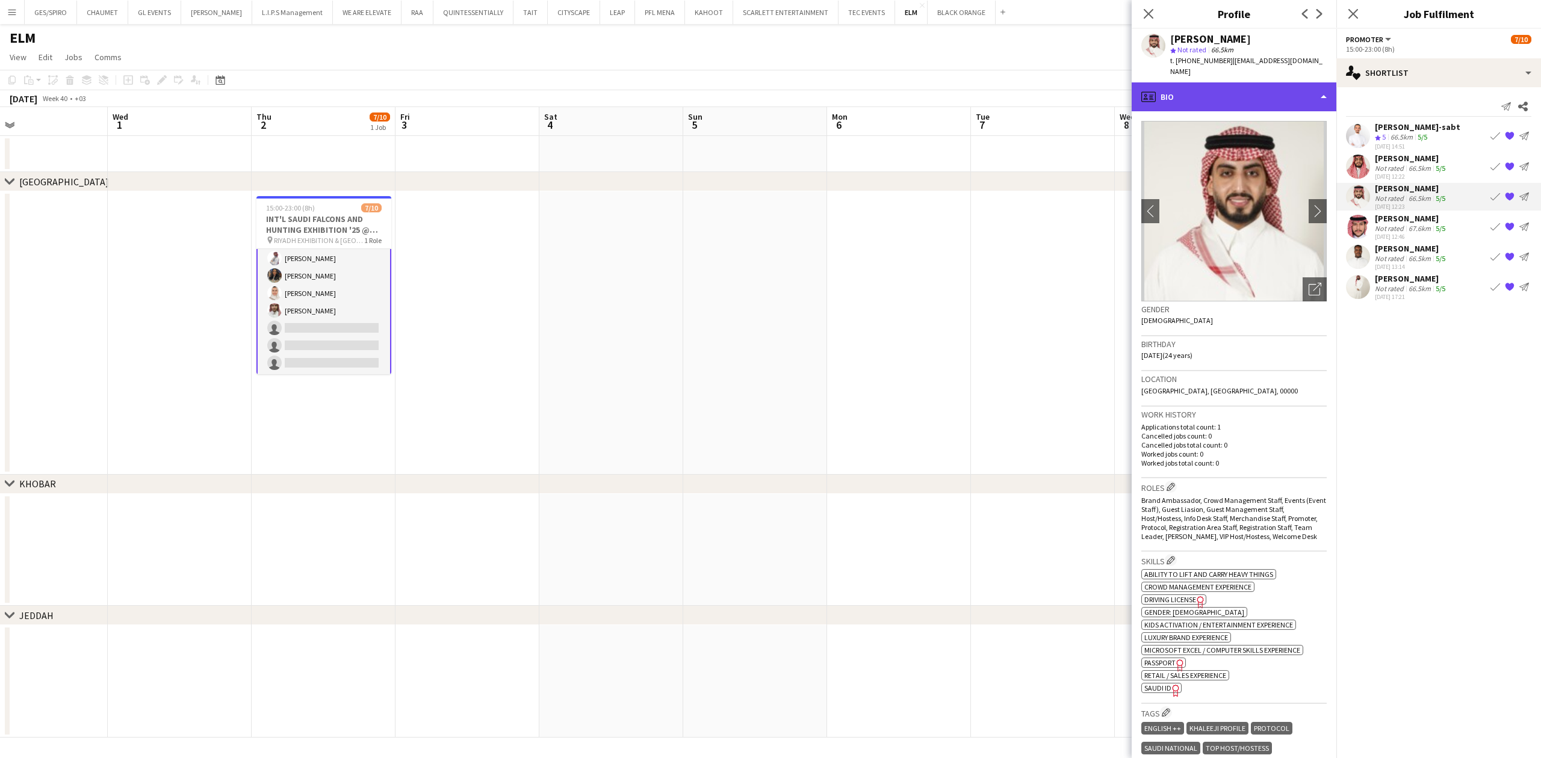
click at [1220, 93] on div "profile Bio" at bounding box center [1234, 96] width 205 height 29
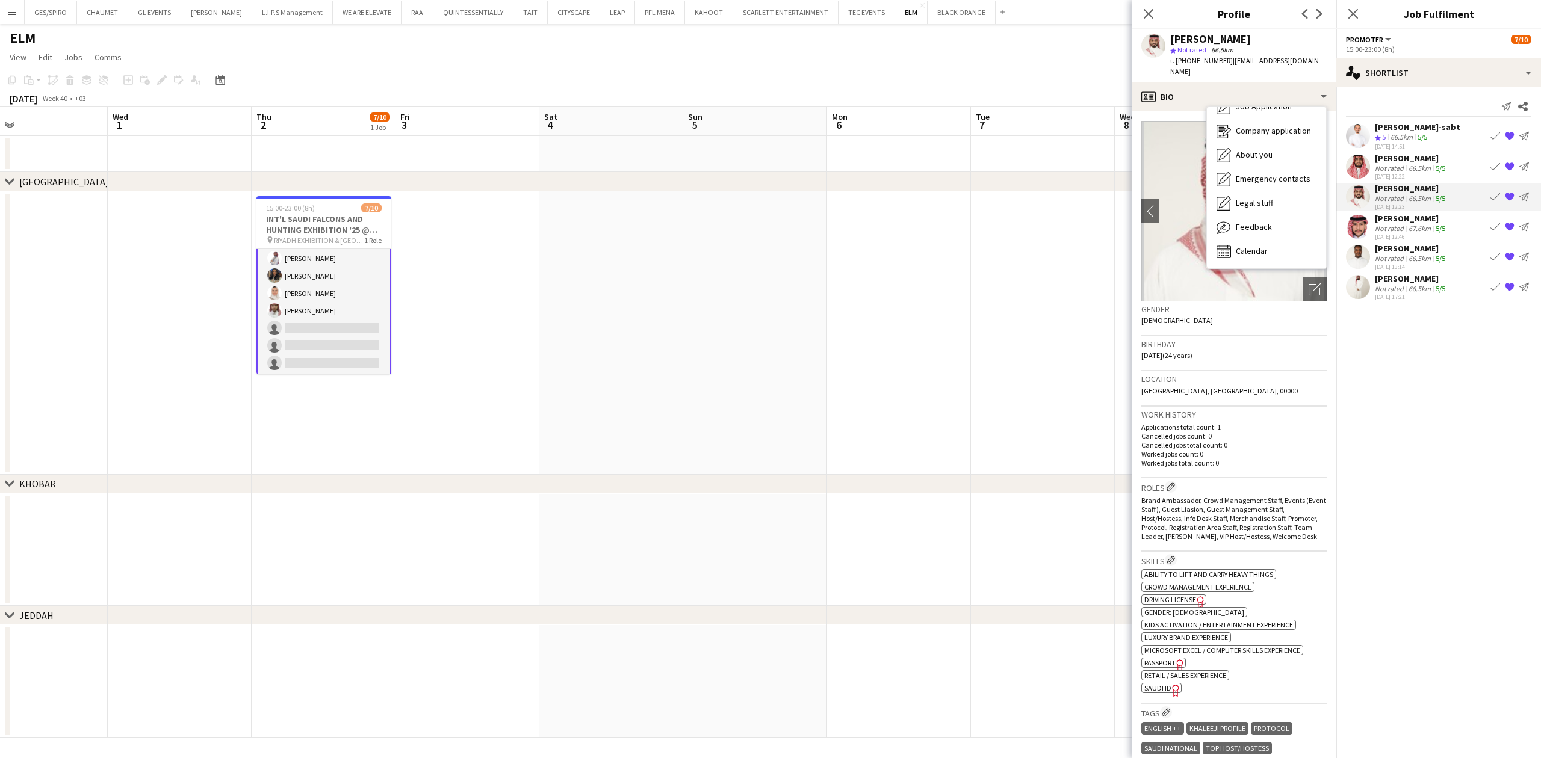
click at [1220, 227] on div "Not rated" at bounding box center [1390, 228] width 31 height 9
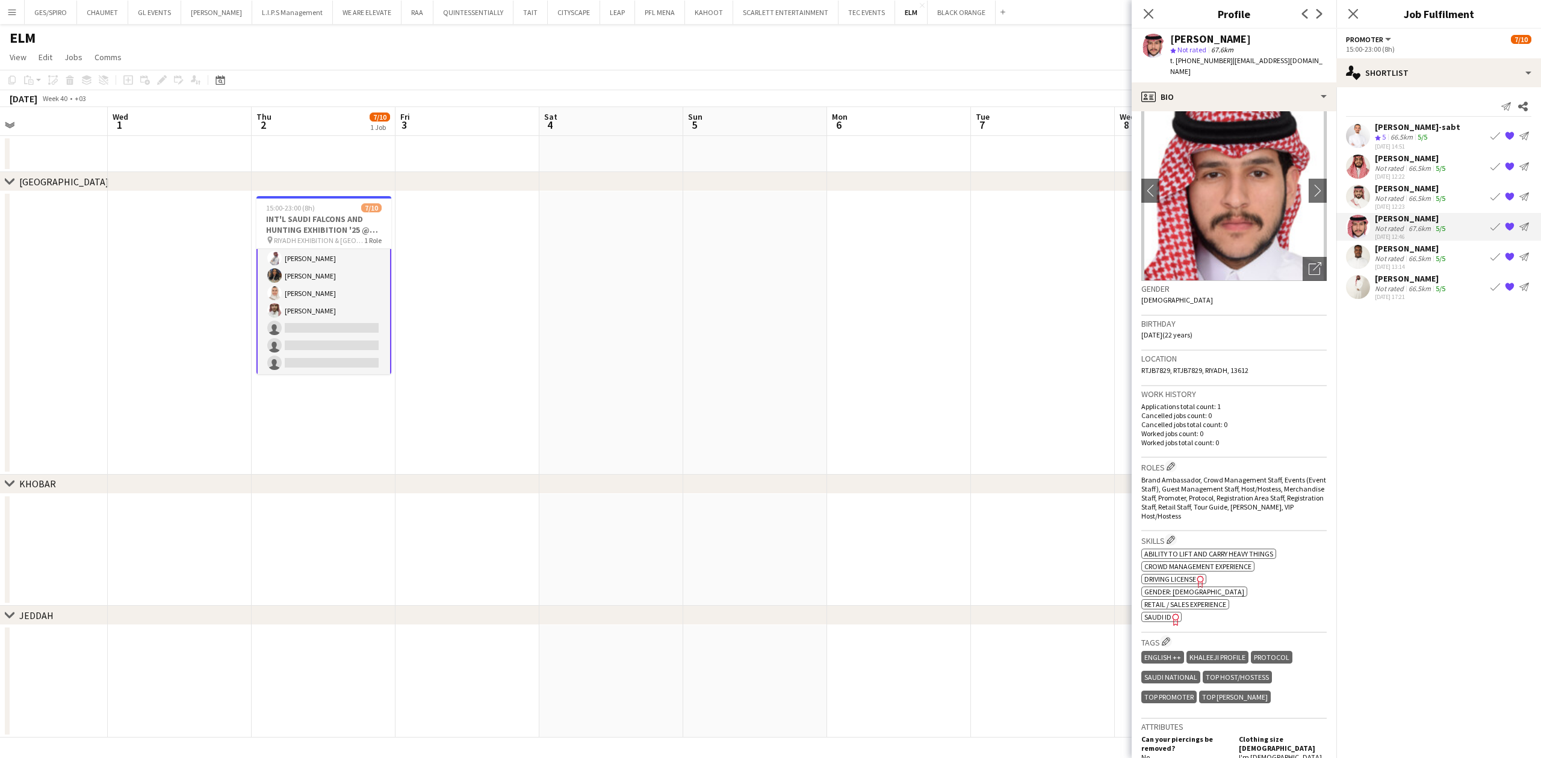
scroll to position [0, 0]
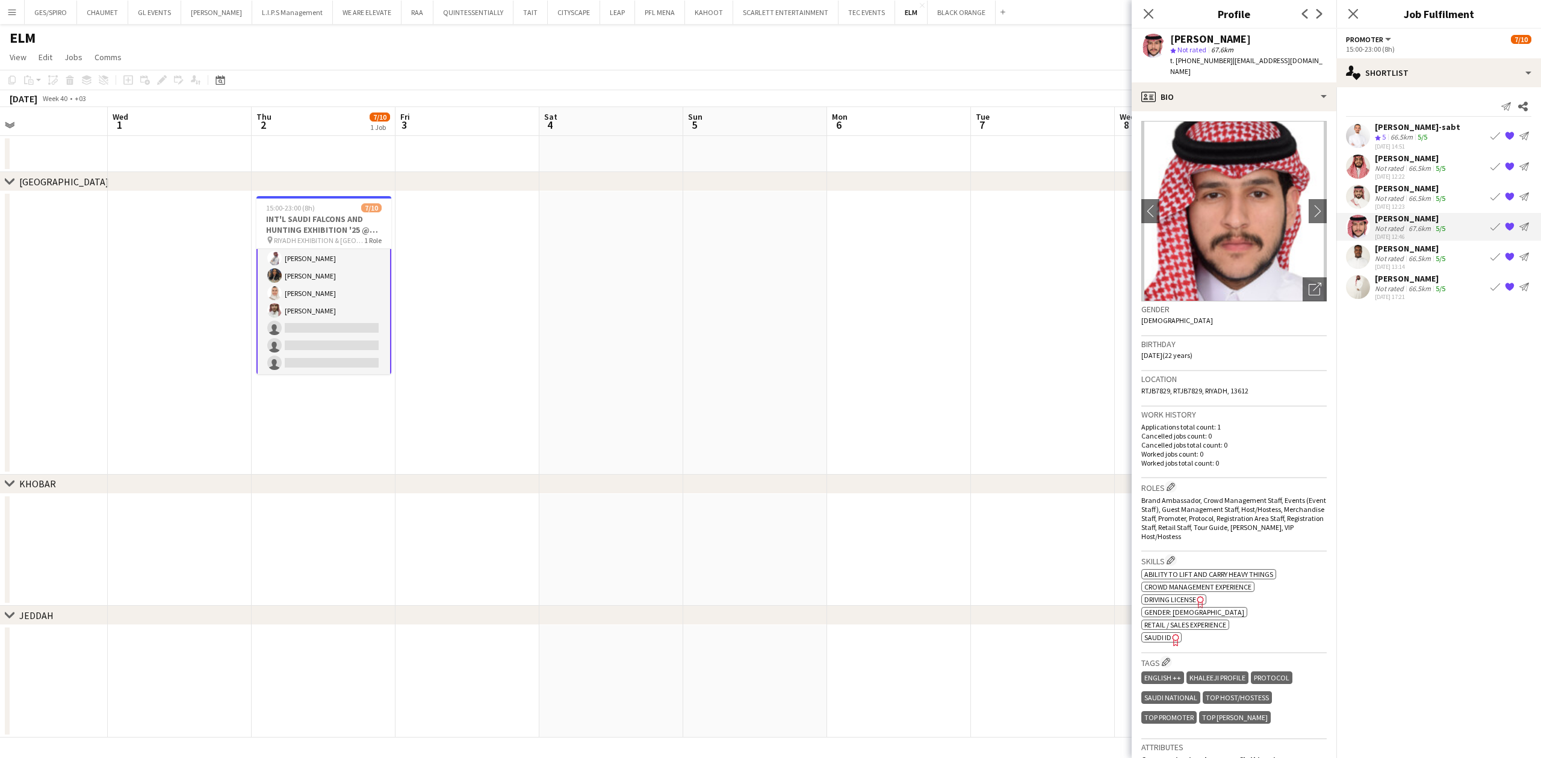
click at [1220, 253] on div "Abdulmajeed Abdu Not rated 66.5km 5/5 06-09-2025 13:14" at bounding box center [1411, 257] width 73 height 28
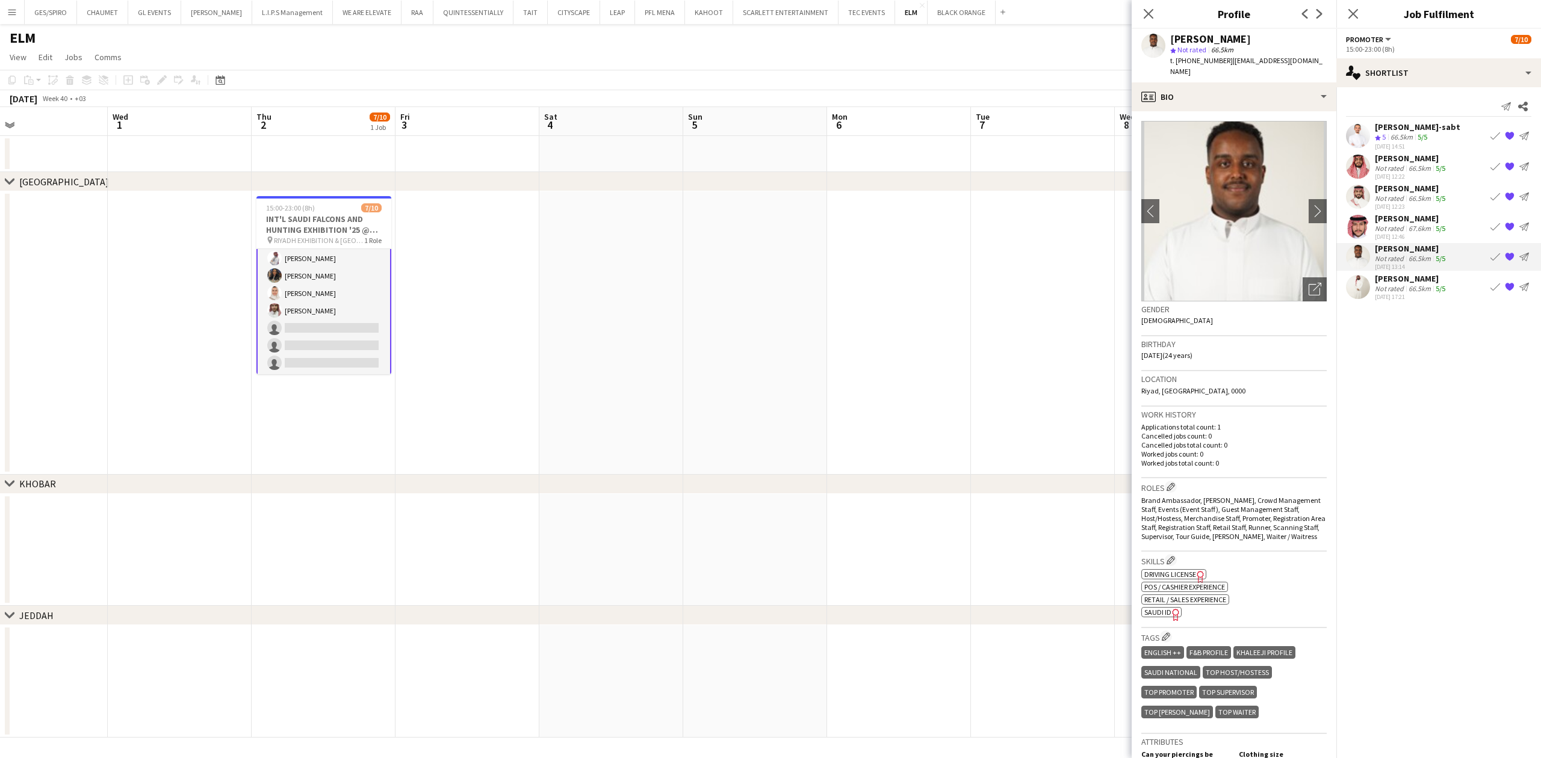
click at [1220, 249] on div "[PERSON_NAME]" at bounding box center [1411, 248] width 73 height 11
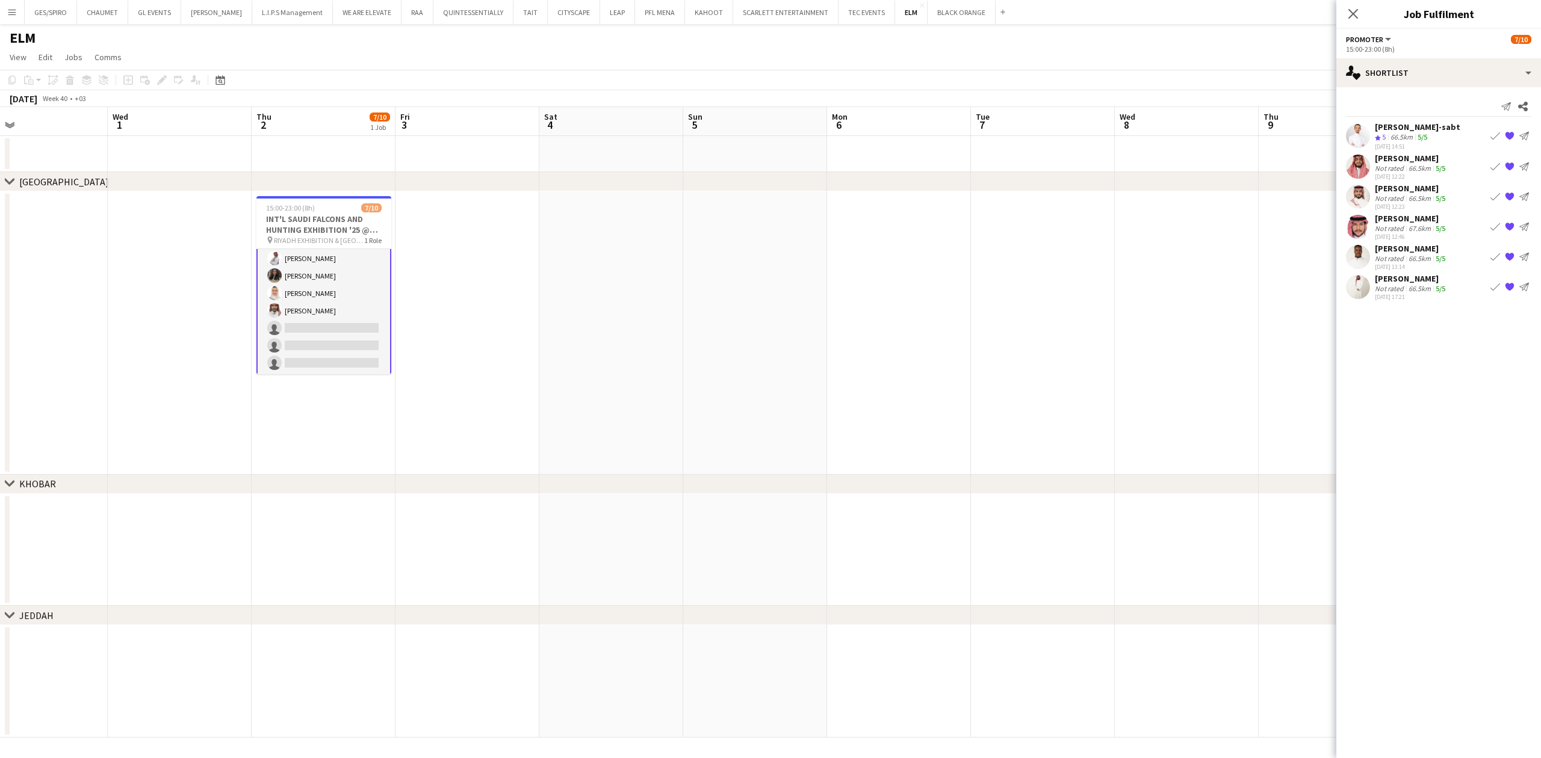
click at [1220, 251] on div "[PERSON_NAME]" at bounding box center [1411, 248] width 73 height 11
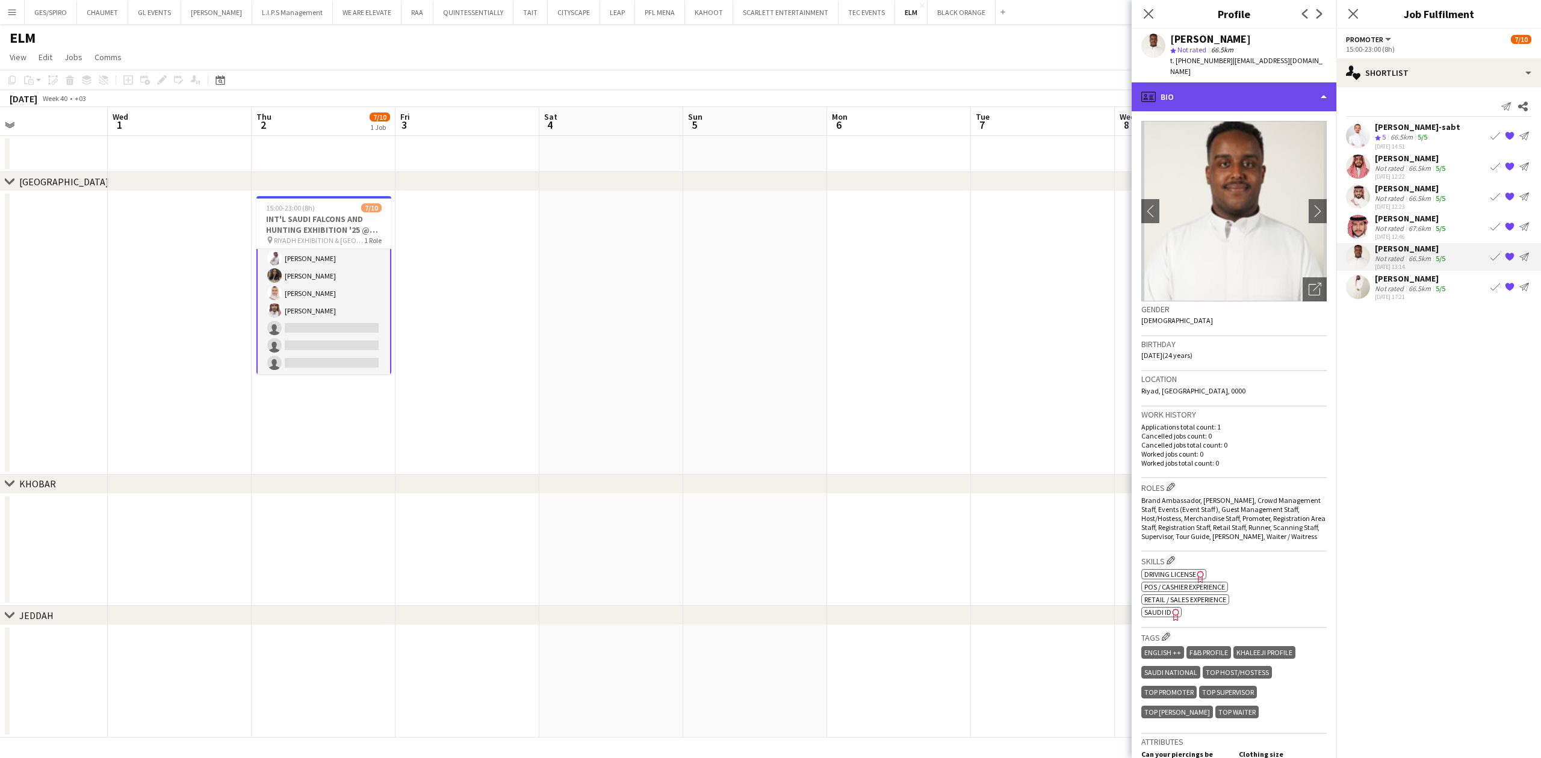
click at [1220, 85] on div "profile Bio" at bounding box center [1234, 96] width 205 height 29
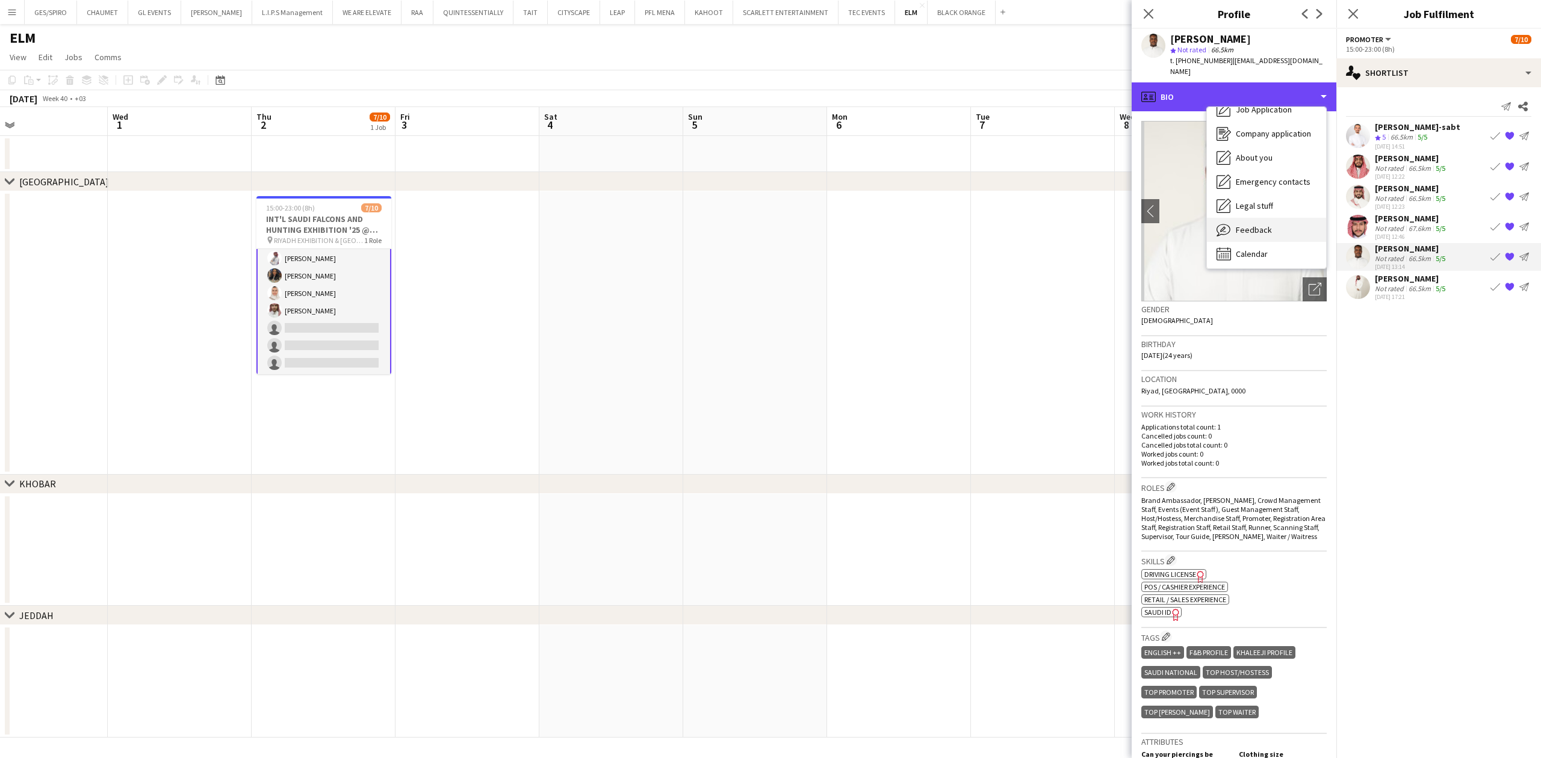
scroll to position [41, 0]
click at [1220, 231] on div "Feedback Feedback" at bounding box center [1266, 227] width 119 height 24
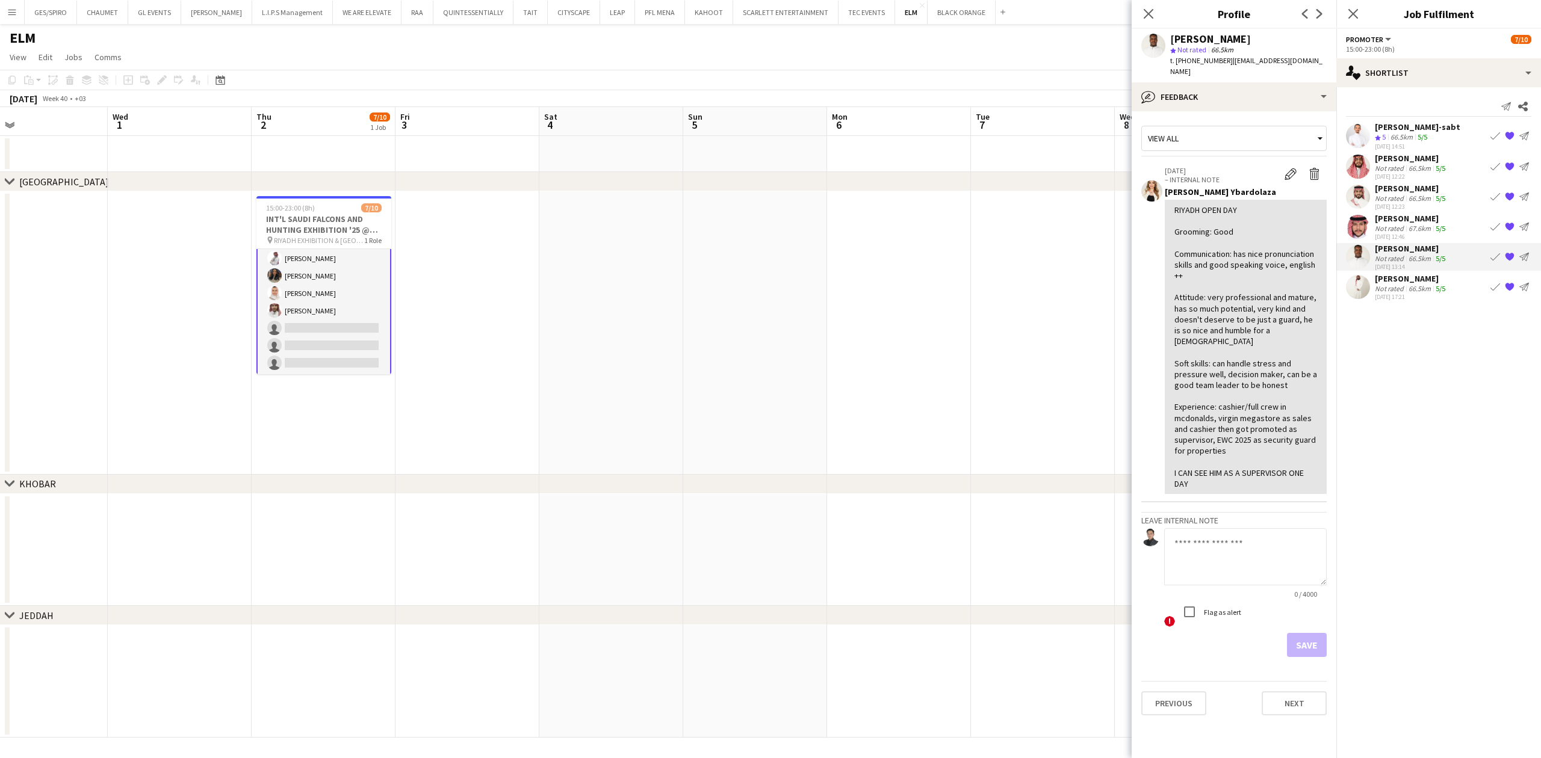
click at [1220, 285] on div "66.5km" at bounding box center [1419, 288] width 27 height 9
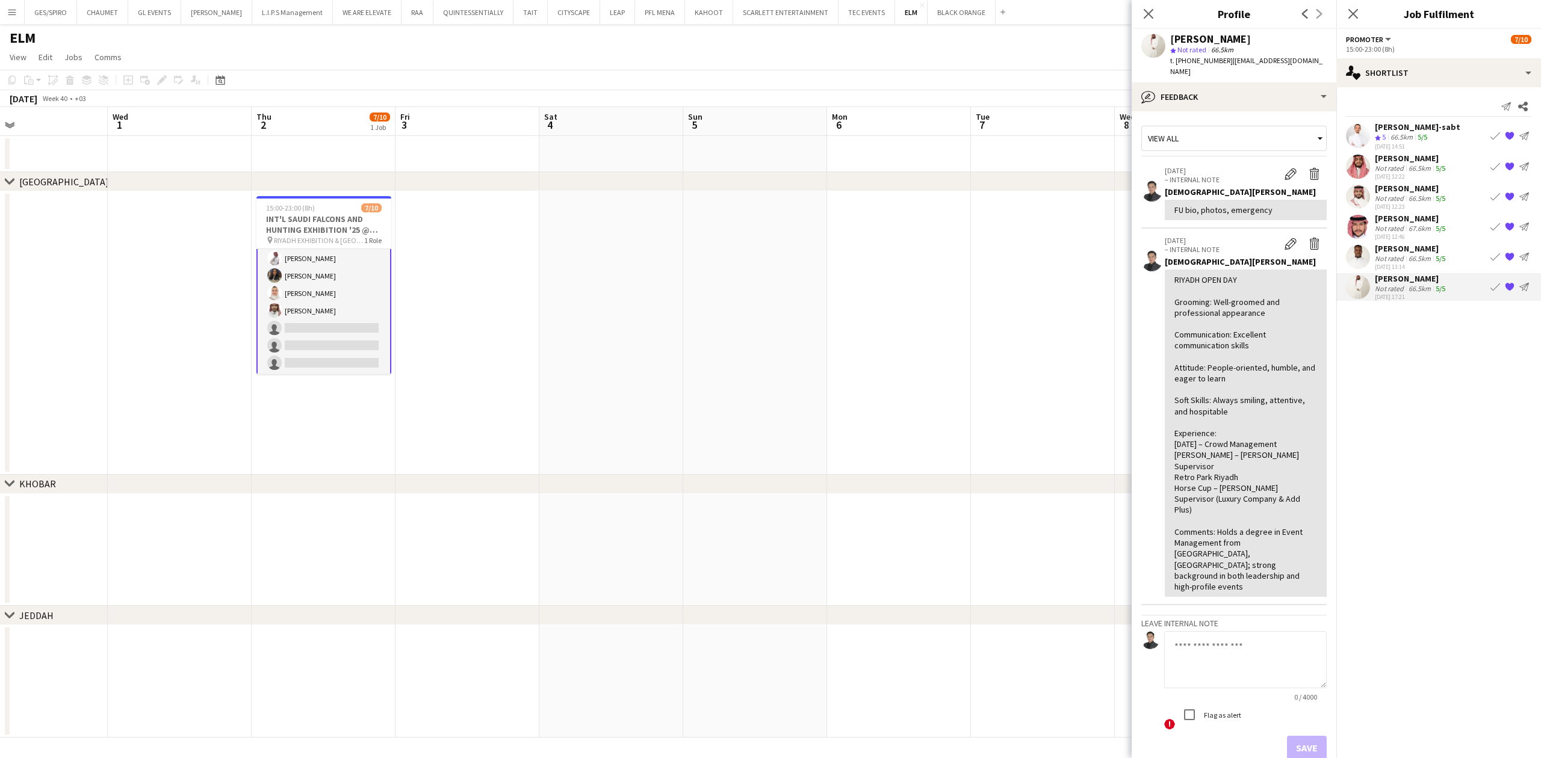
click at [1220, 254] on div "66.5km" at bounding box center [1419, 258] width 27 height 9
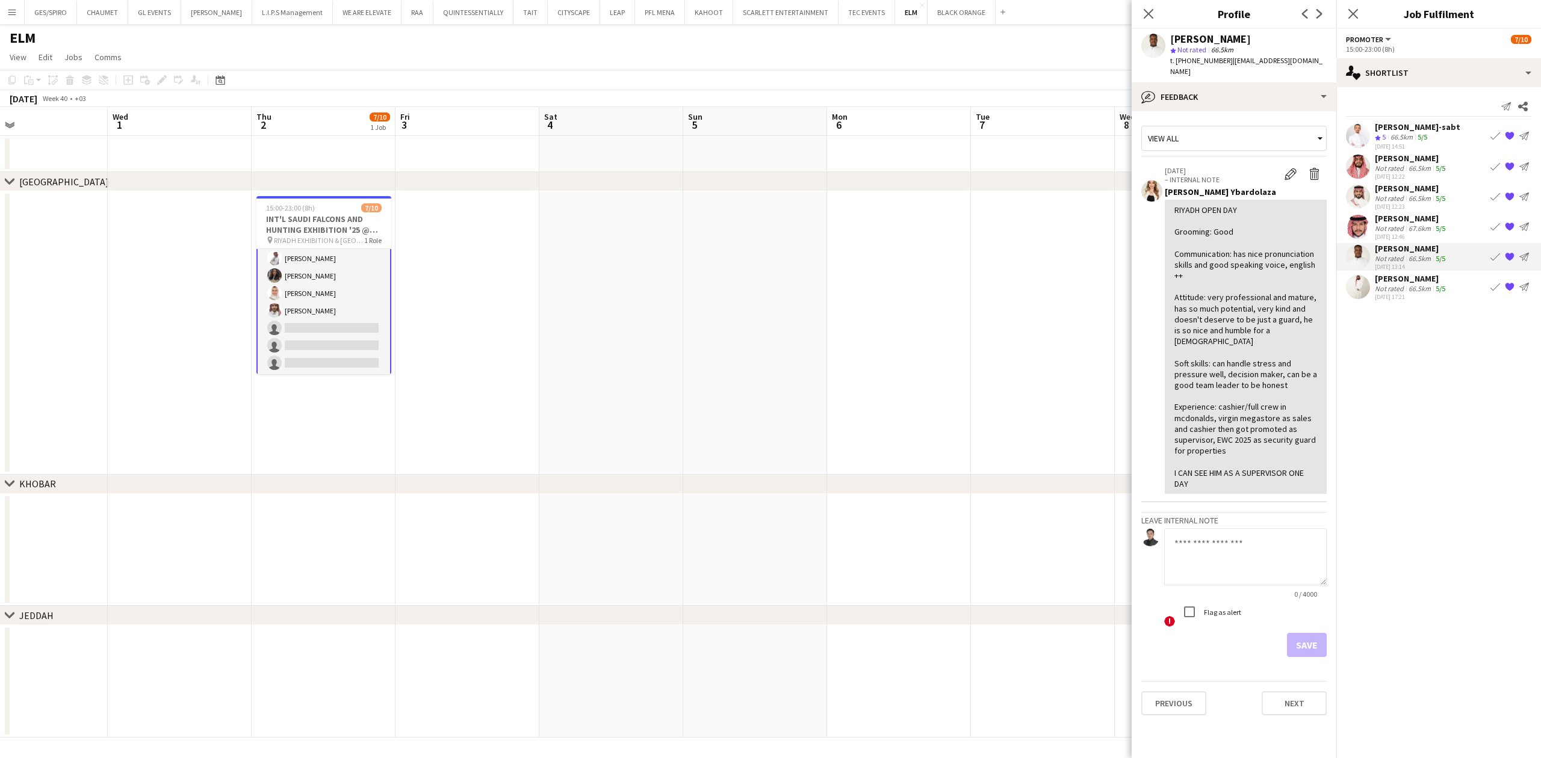
click at [1220, 210] on div "[DATE] 12:23" at bounding box center [1411, 207] width 73 height 8
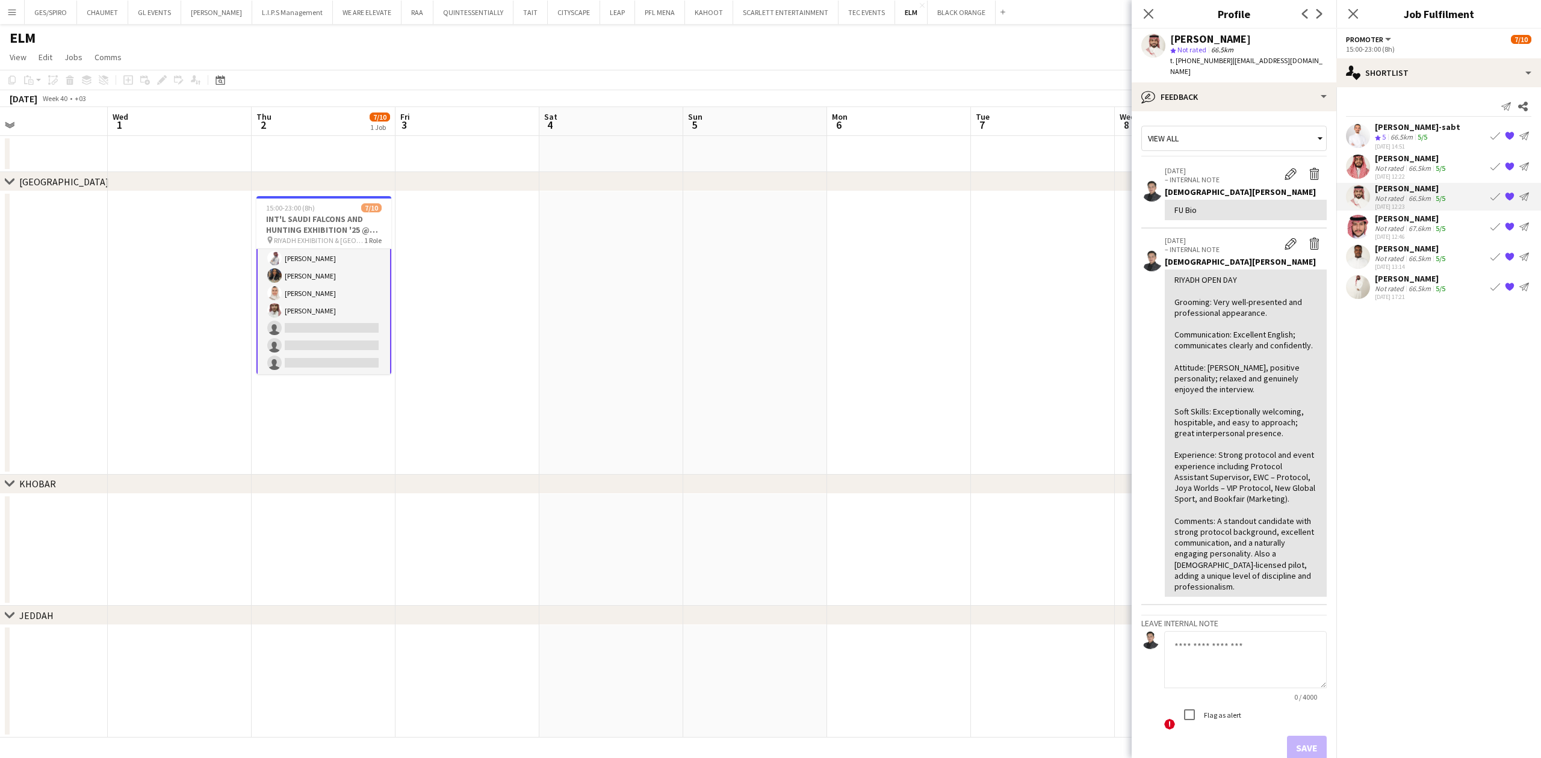
click at [1220, 175] on div "[DATE] 12:22" at bounding box center [1411, 177] width 73 height 8
click at [1220, 128] on div "[PERSON_NAME]-sabt" at bounding box center [1417, 127] width 85 height 11
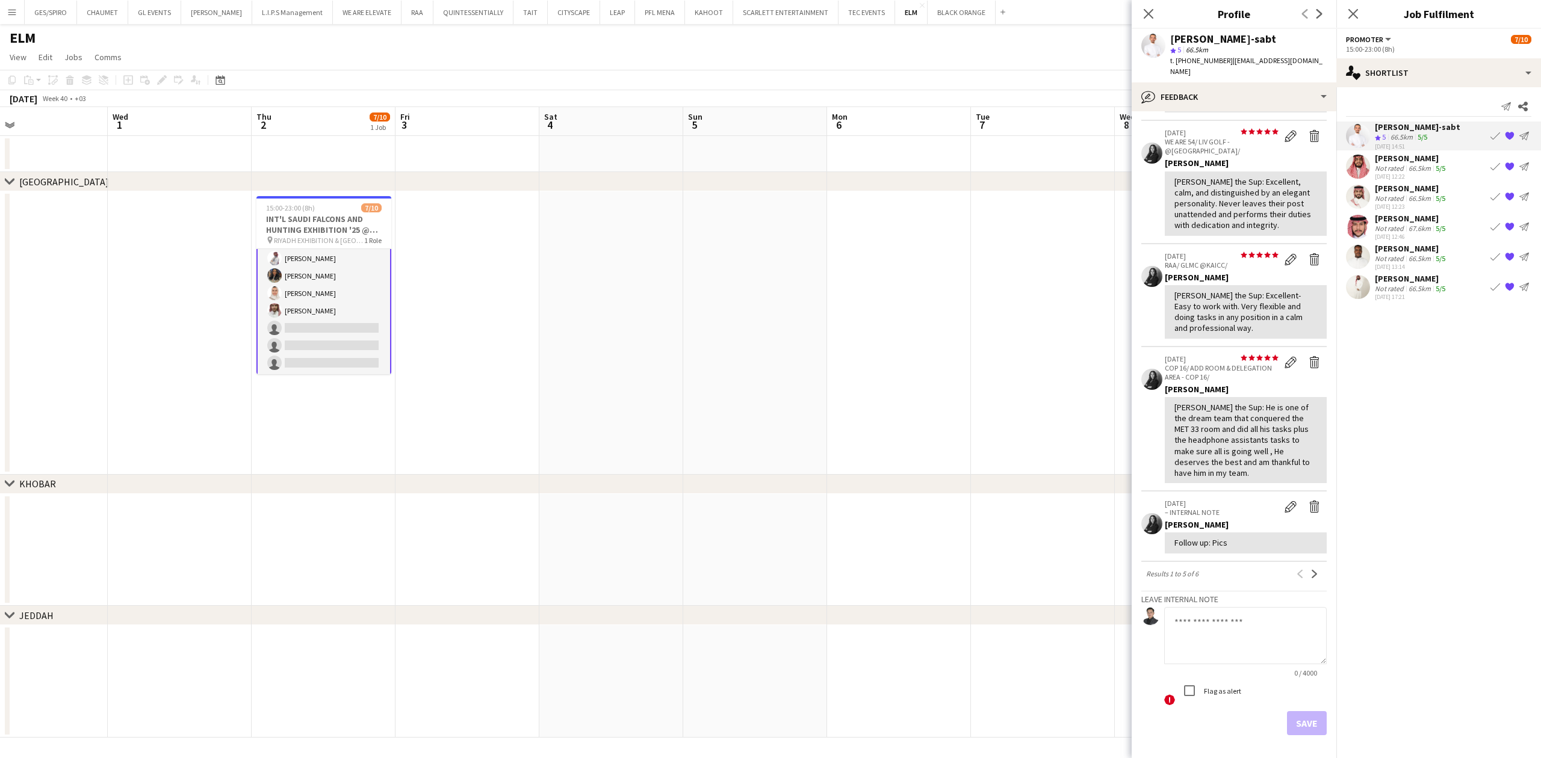
scroll to position [0, 0]
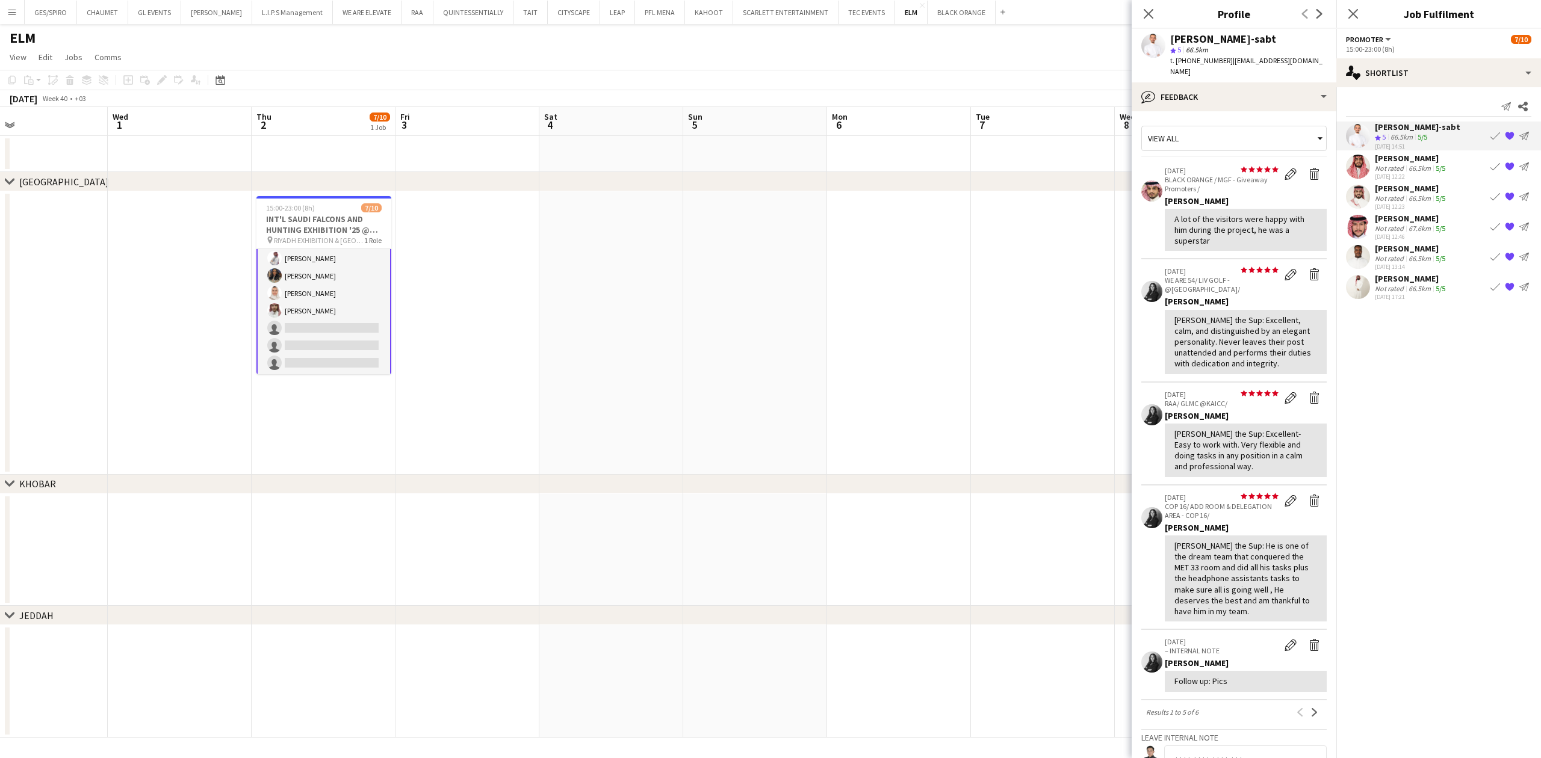
click at [1220, 217] on div "[PERSON_NAME]" at bounding box center [1411, 218] width 73 height 11
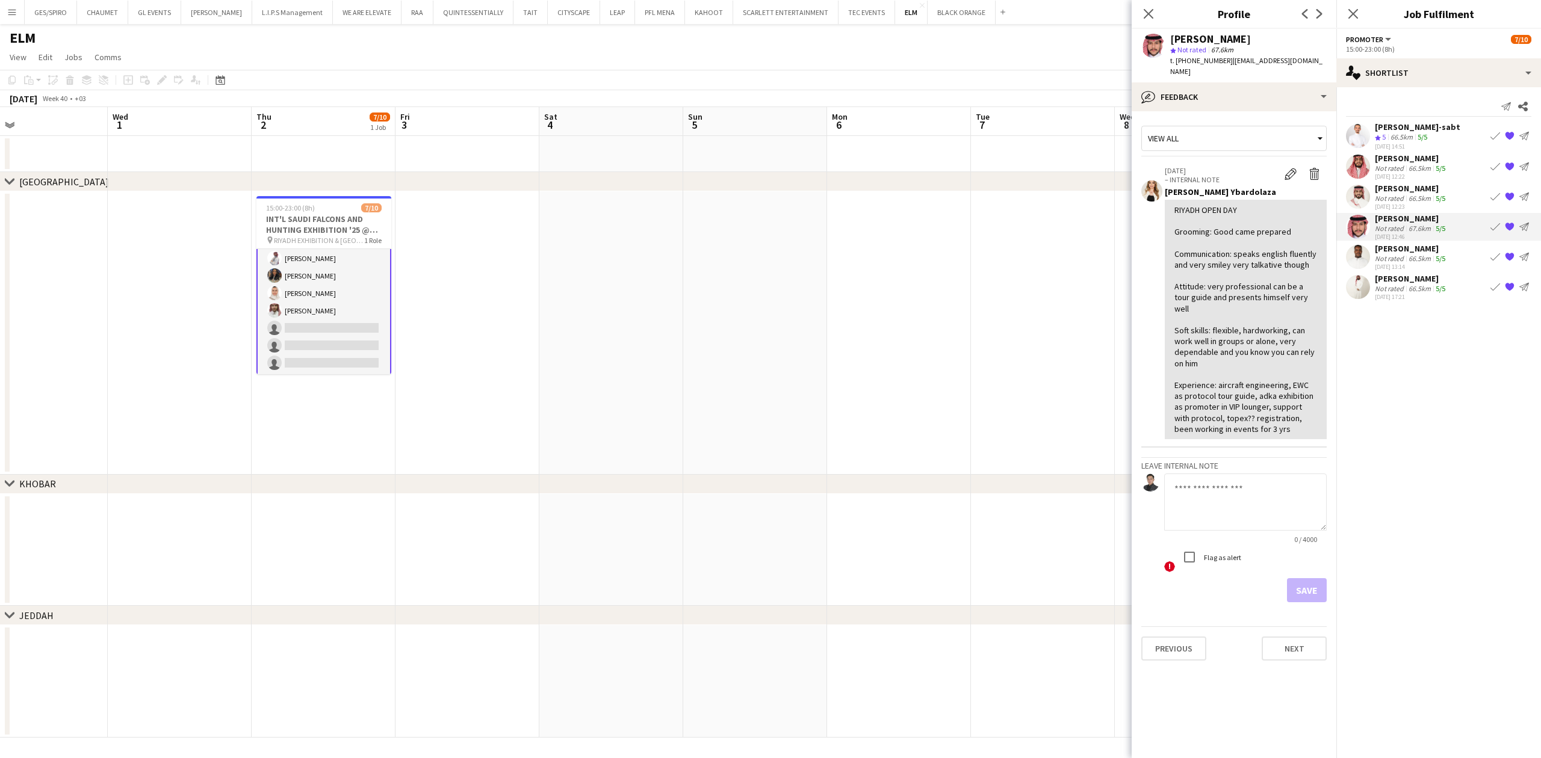
click at [1220, 254] on div "66.5km" at bounding box center [1419, 258] width 27 height 9
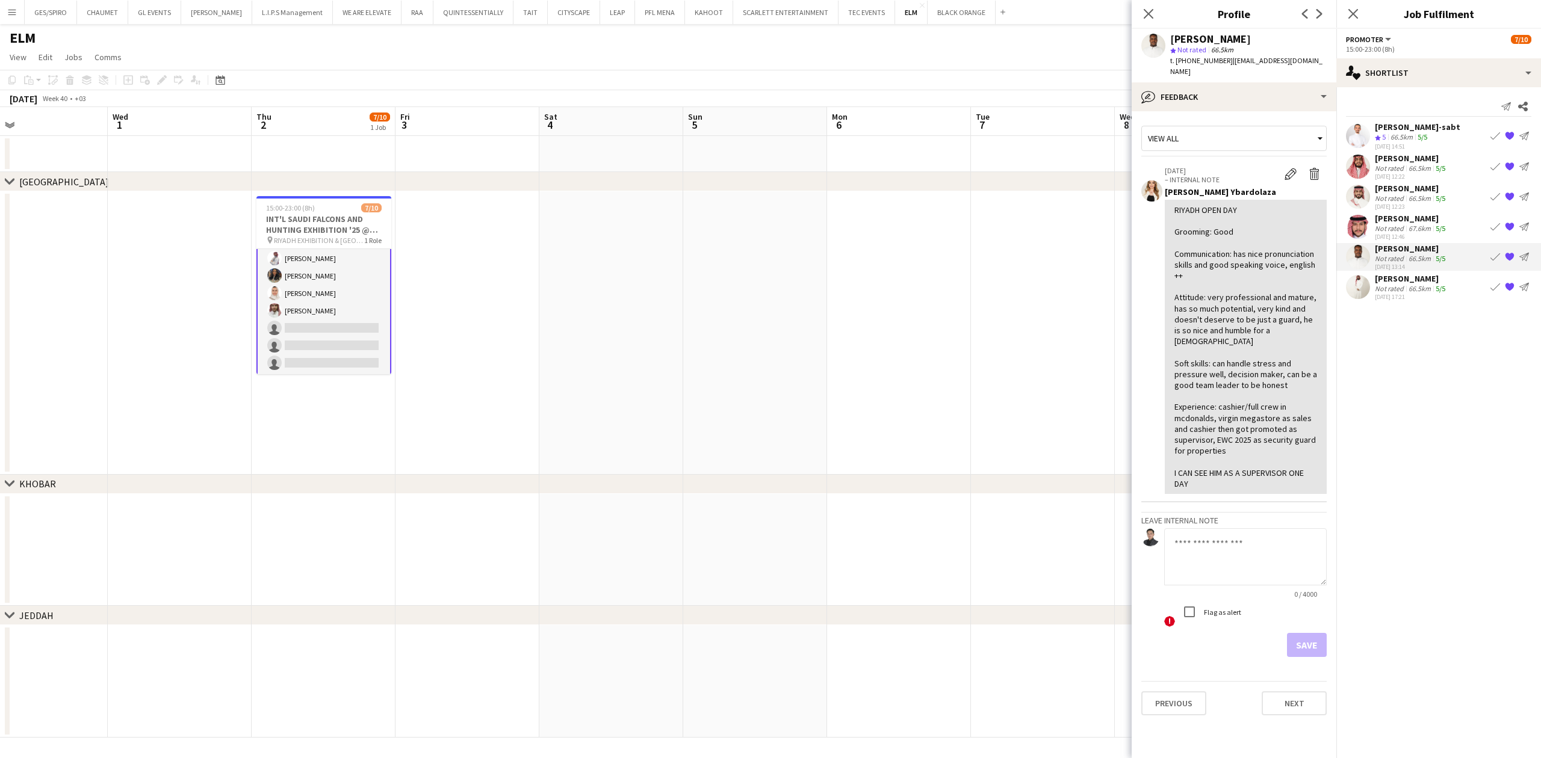
click at [1220, 220] on div "[PERSON_NAME]" at bounding box center [1411, 218] width 73 height 11
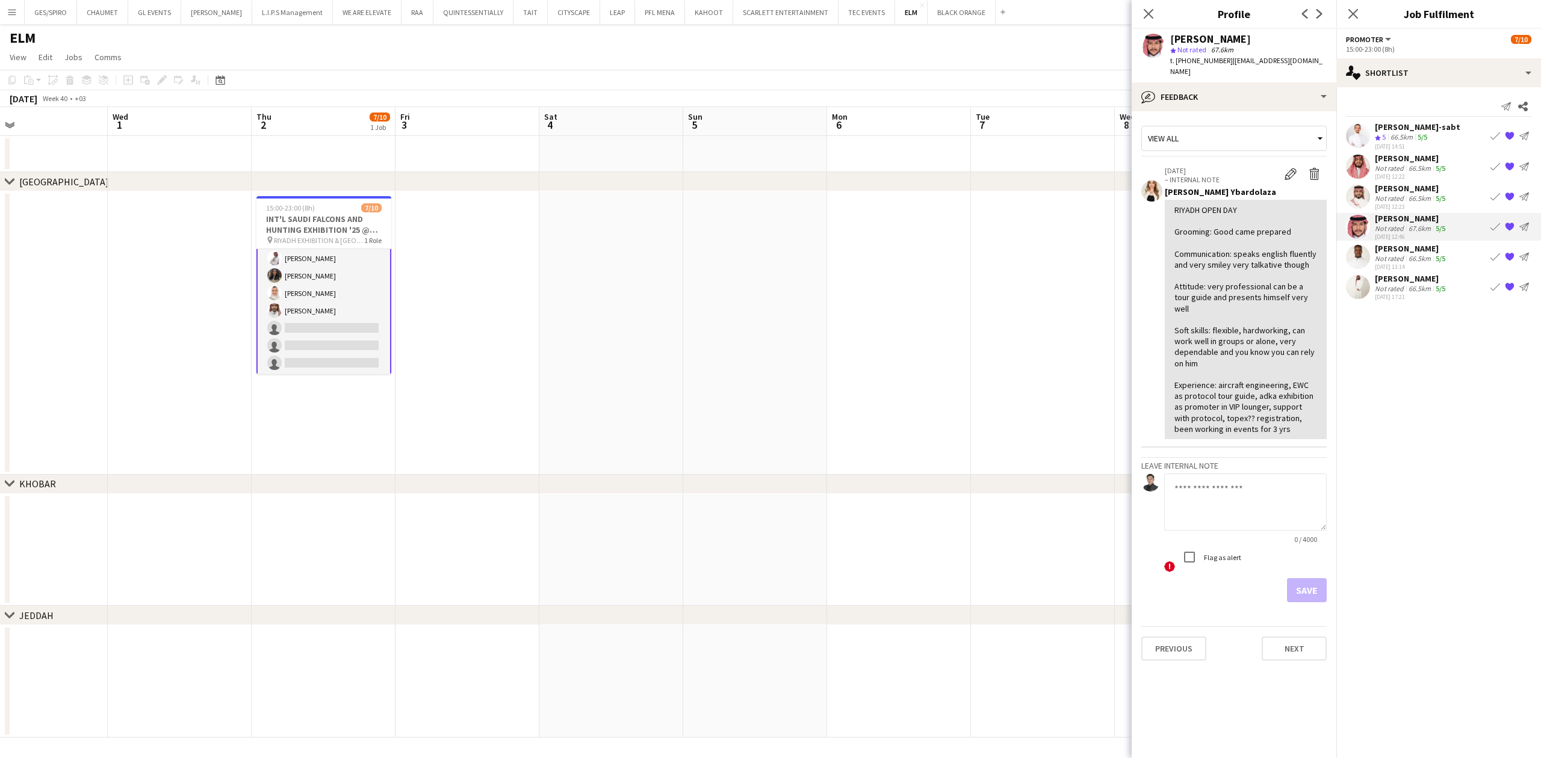
click at [1220, 253] on app-icon "{{ spriteTitle }}" at bounding box center [1510, 257] width 10 height 10
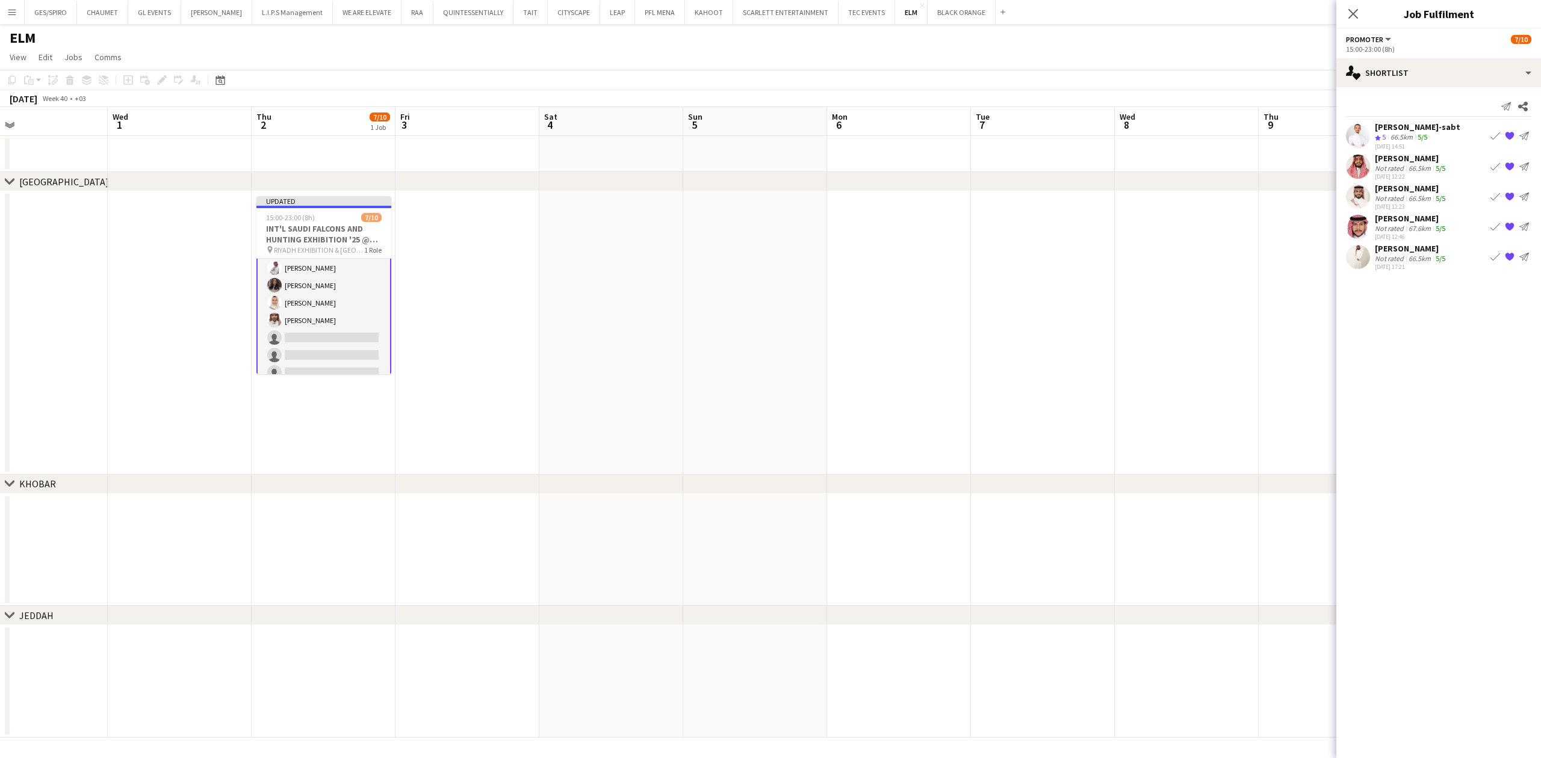
click at [1075, 359] on app-date-cell at bounding box center [1043, 333] width 144 height 284
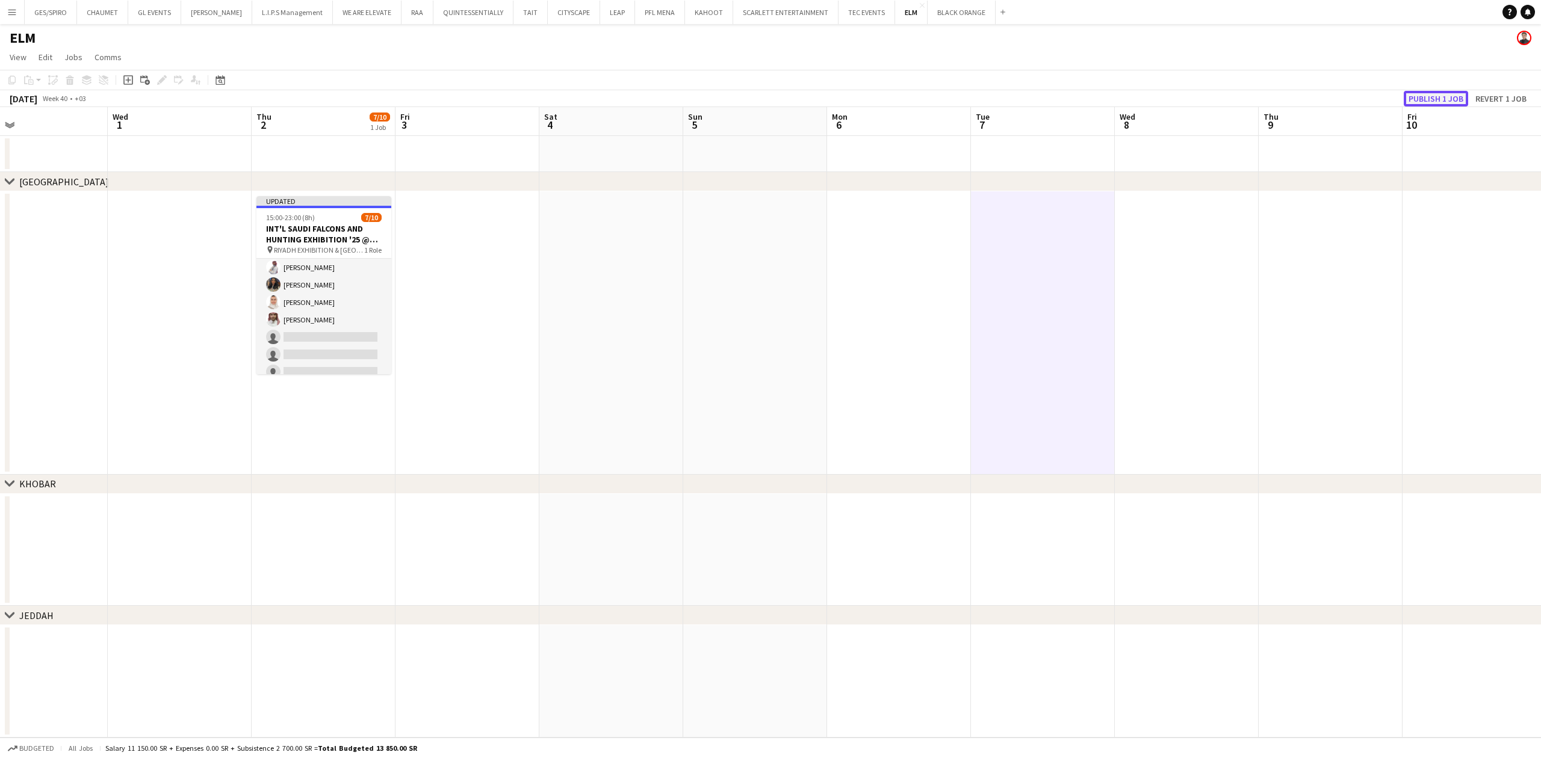
click at [1220, 95] on button "Publish 1 job" at bounding box center [1436, 99] width 64 height 16
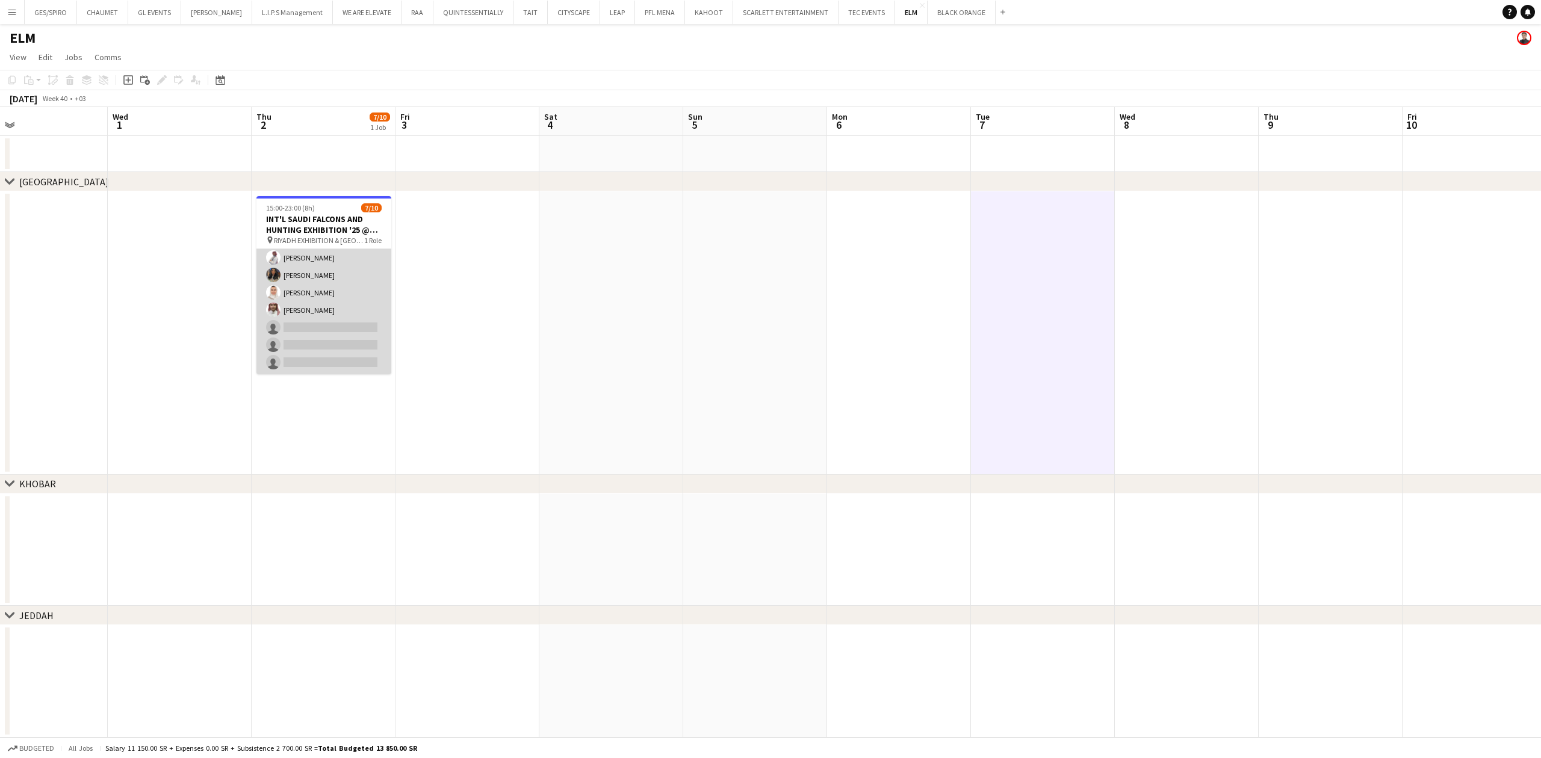
click at [344, 341] on app-card-role "Promoter 31A [DATE] 15:00-23:00 (8h) [PERSON_NAME] Naif Al Dosari Abdulaziz [PE…" at bounding box center [323, 275] width 135 height 198
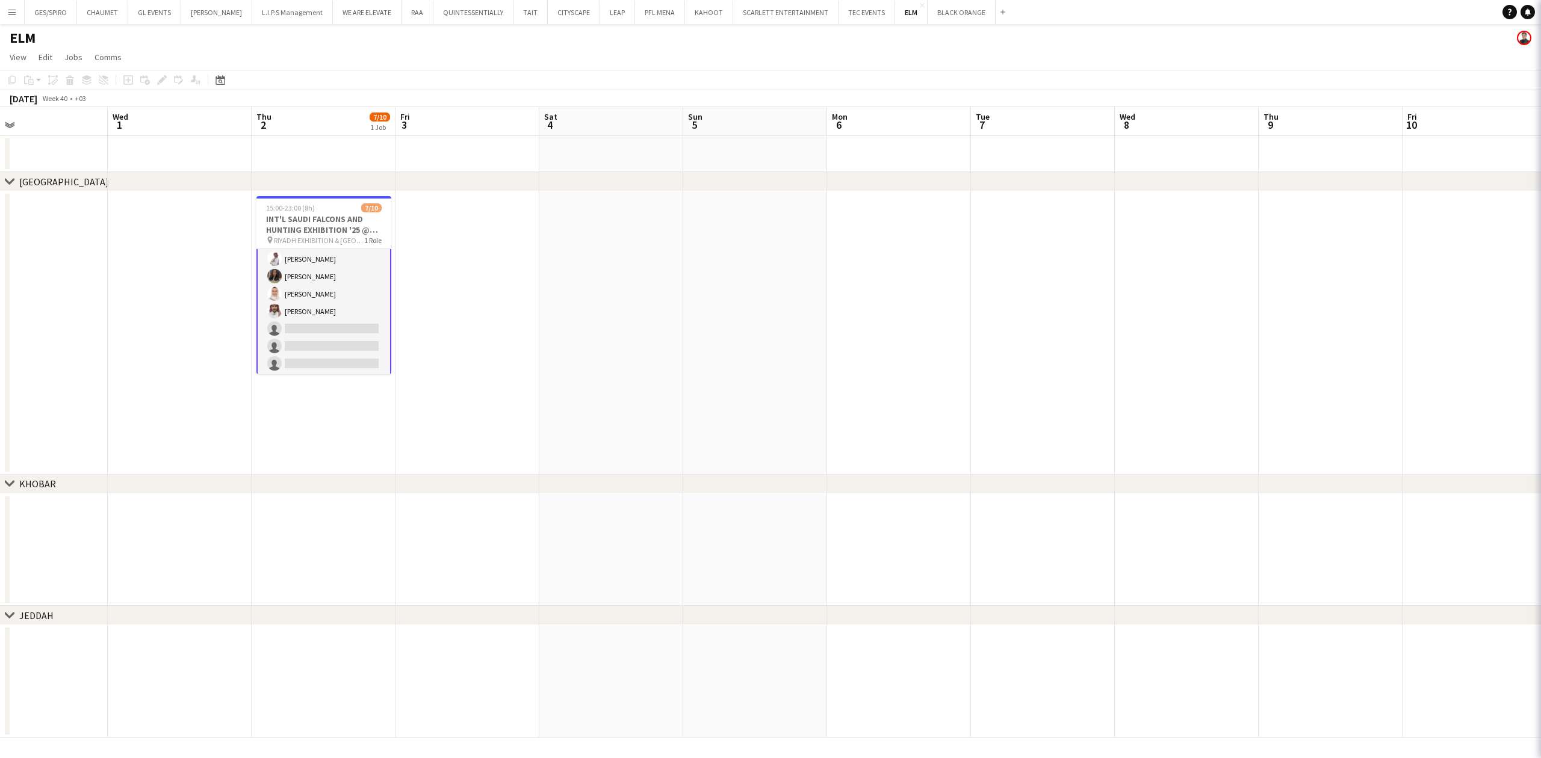
scroll to position [73, 0]
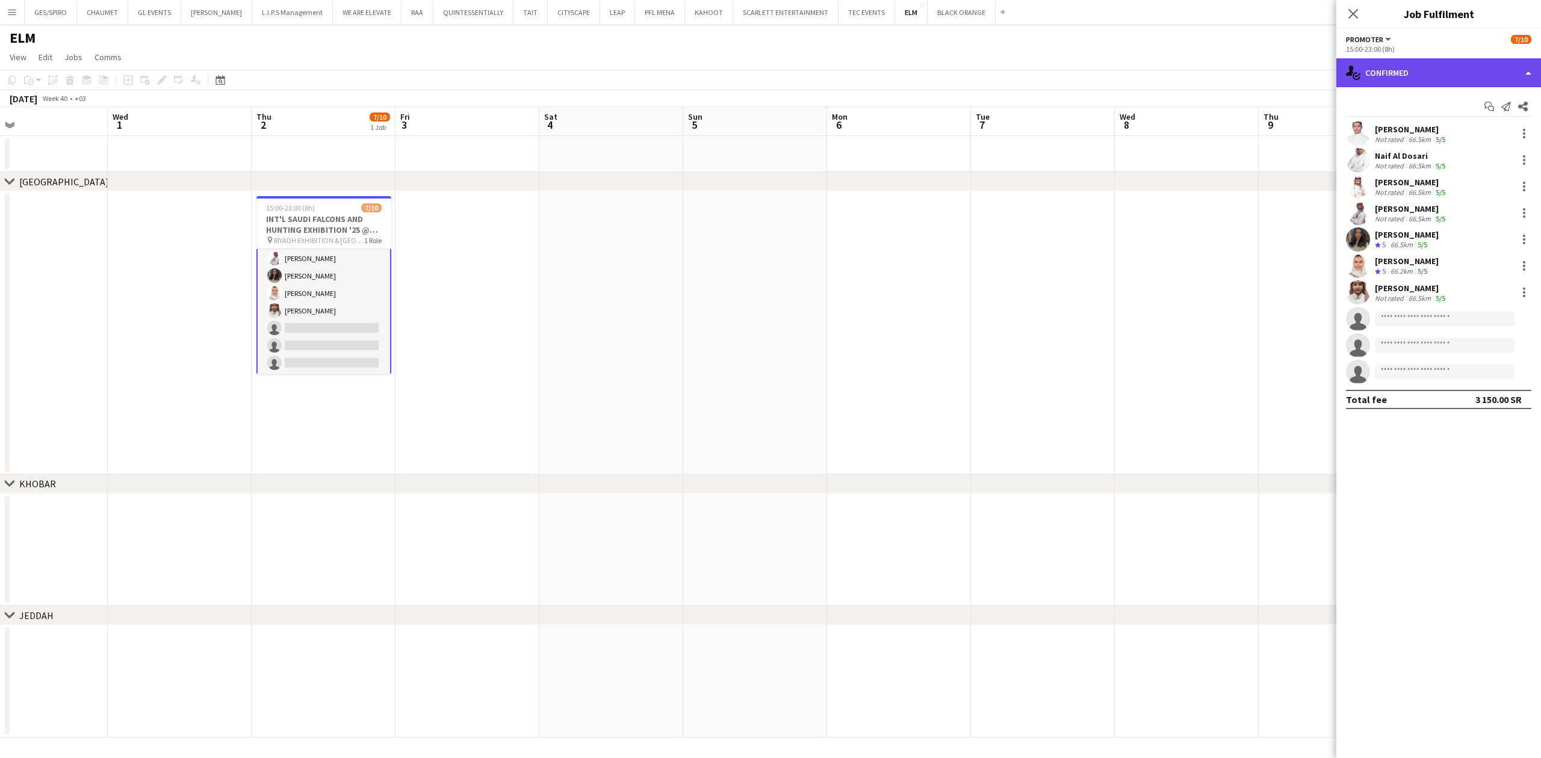
click at [1220, 70] on div "single-neutral-actions-check-2 Confirmed" at bounding box center [1438, 72] width 205 height 29
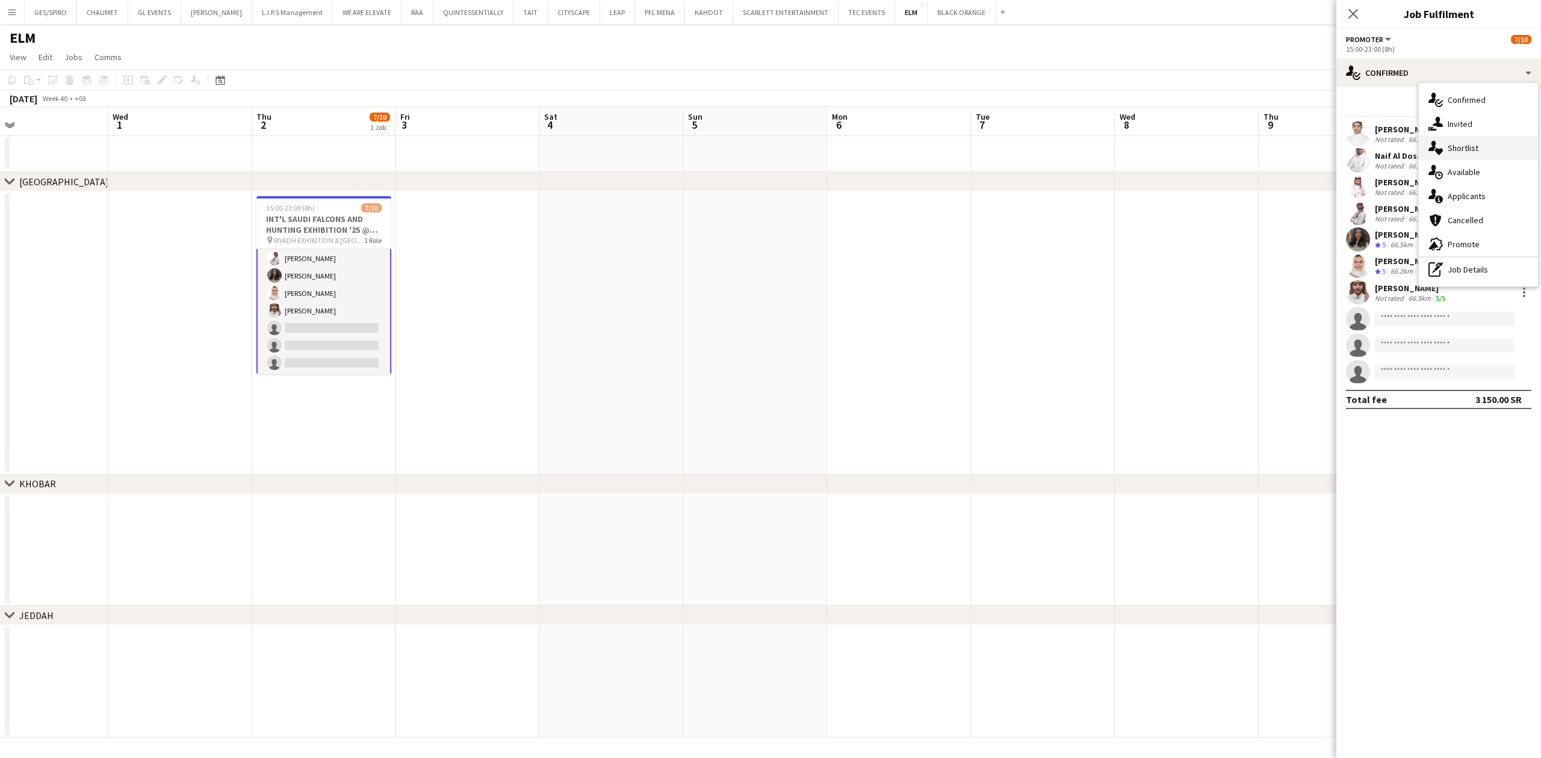
click at [1220, 147] on div "single-neutral-actions-heart Shortlist" at bounding box center [1478, 148] width 119 height 24
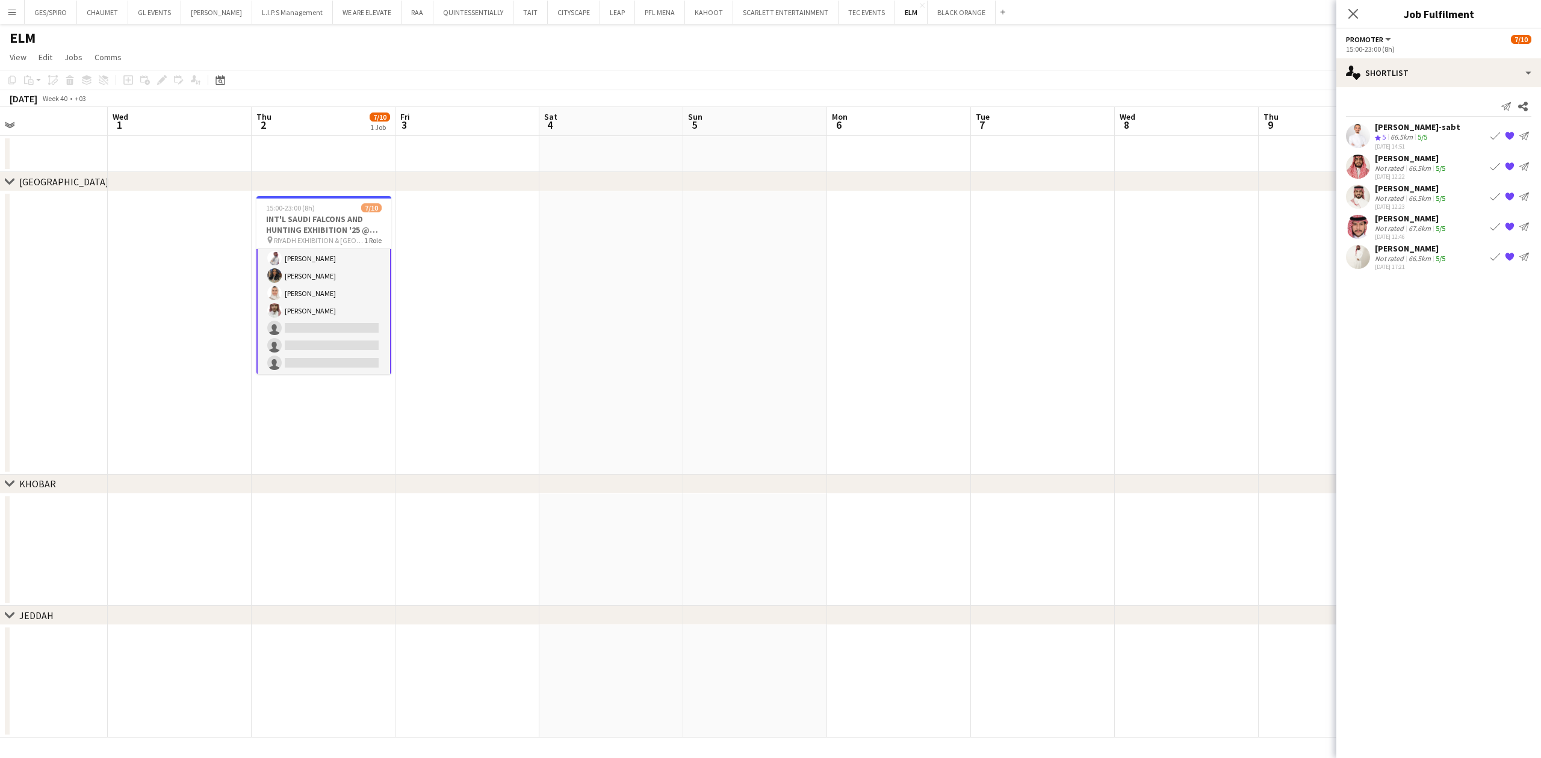
click at [1220, 132] on app-skills-label "5/5" at bounding box center [1423, 136] width 10 height 9
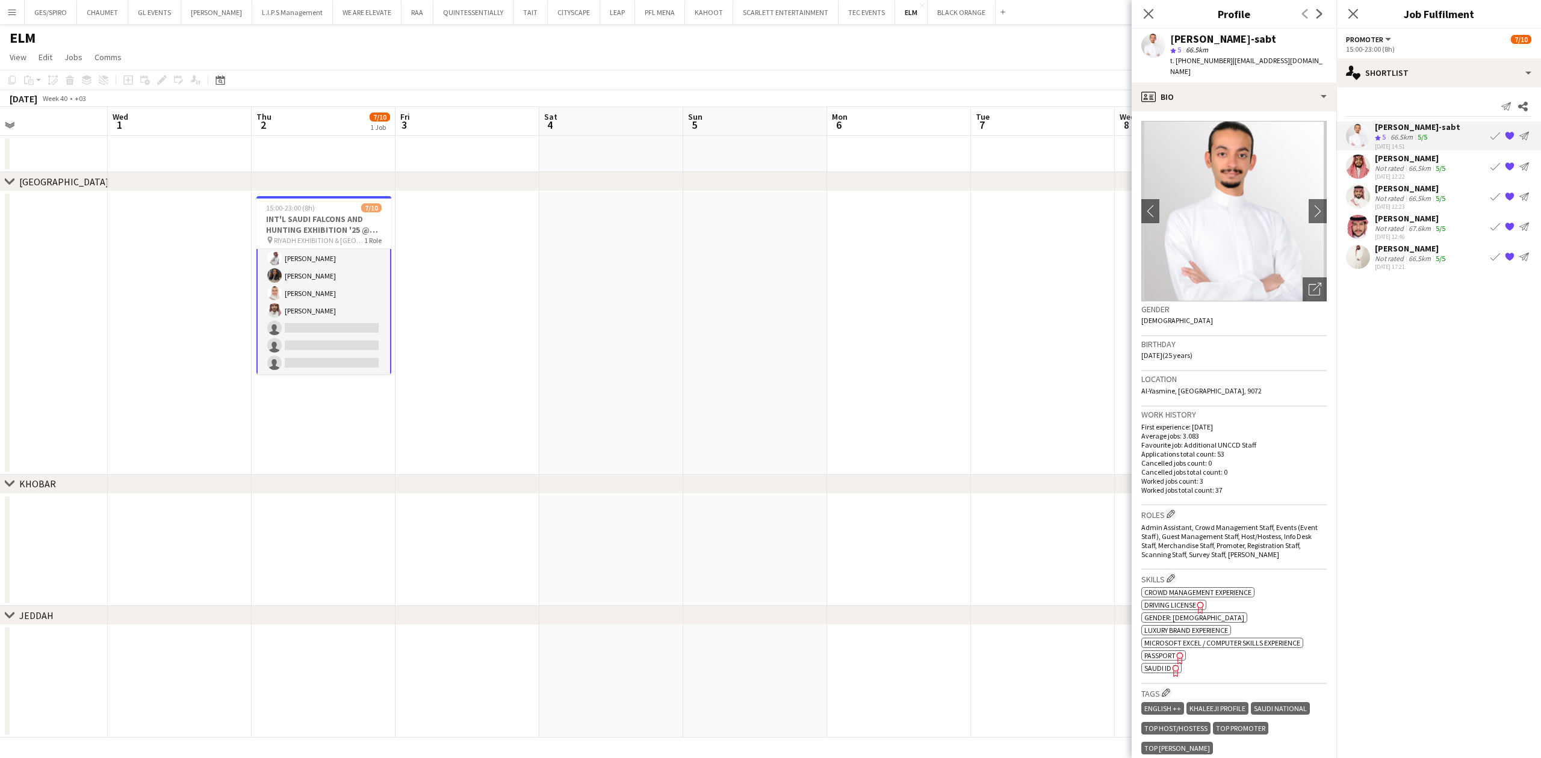
click at [1220, 160] on div "[PERSON_NAME]" at bounding box center [1411, 158] width 73 height 11
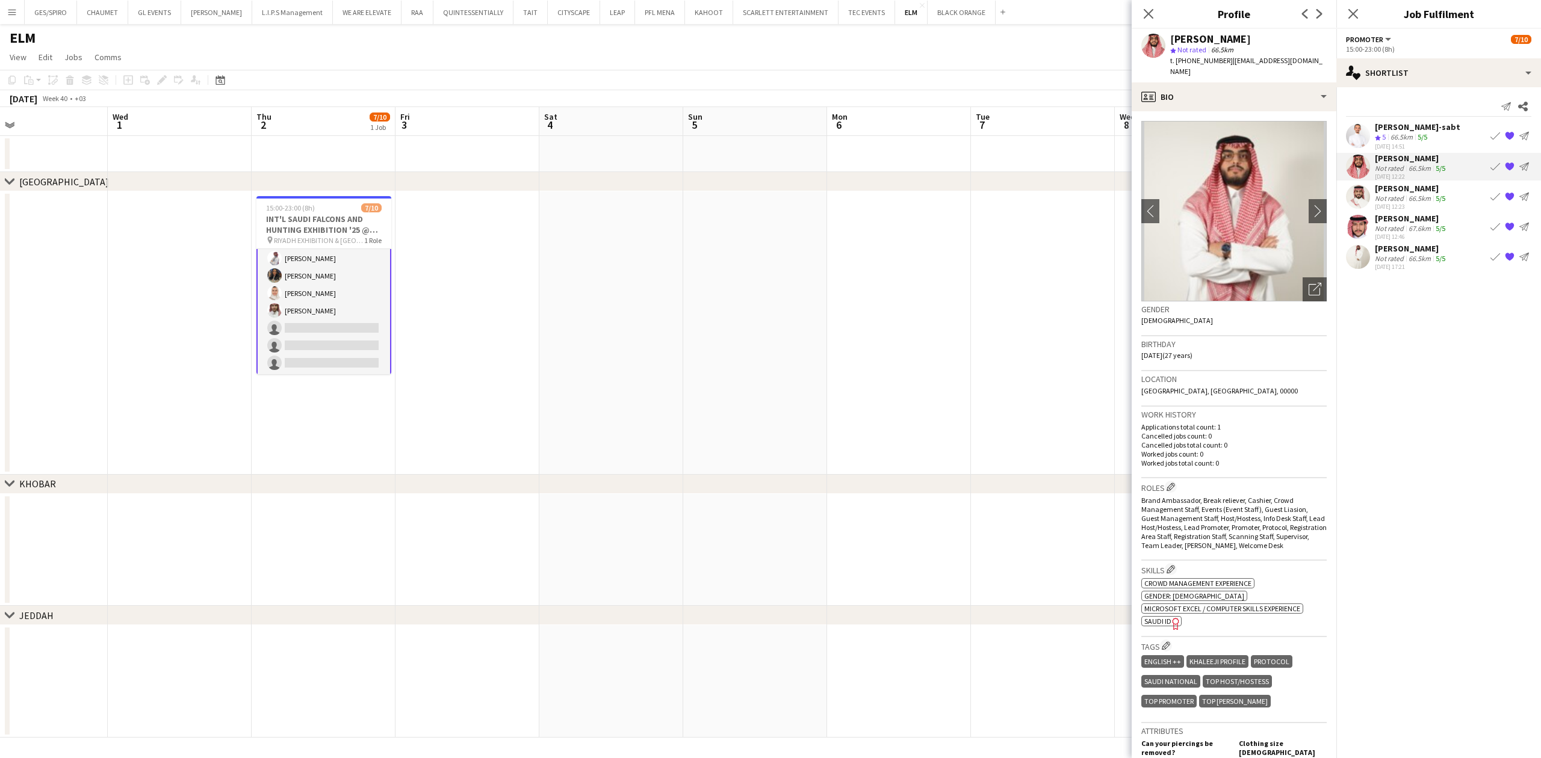
click at [1220, 195] on div "5/5" at bounding box center [1440, 198] width 14 height 9
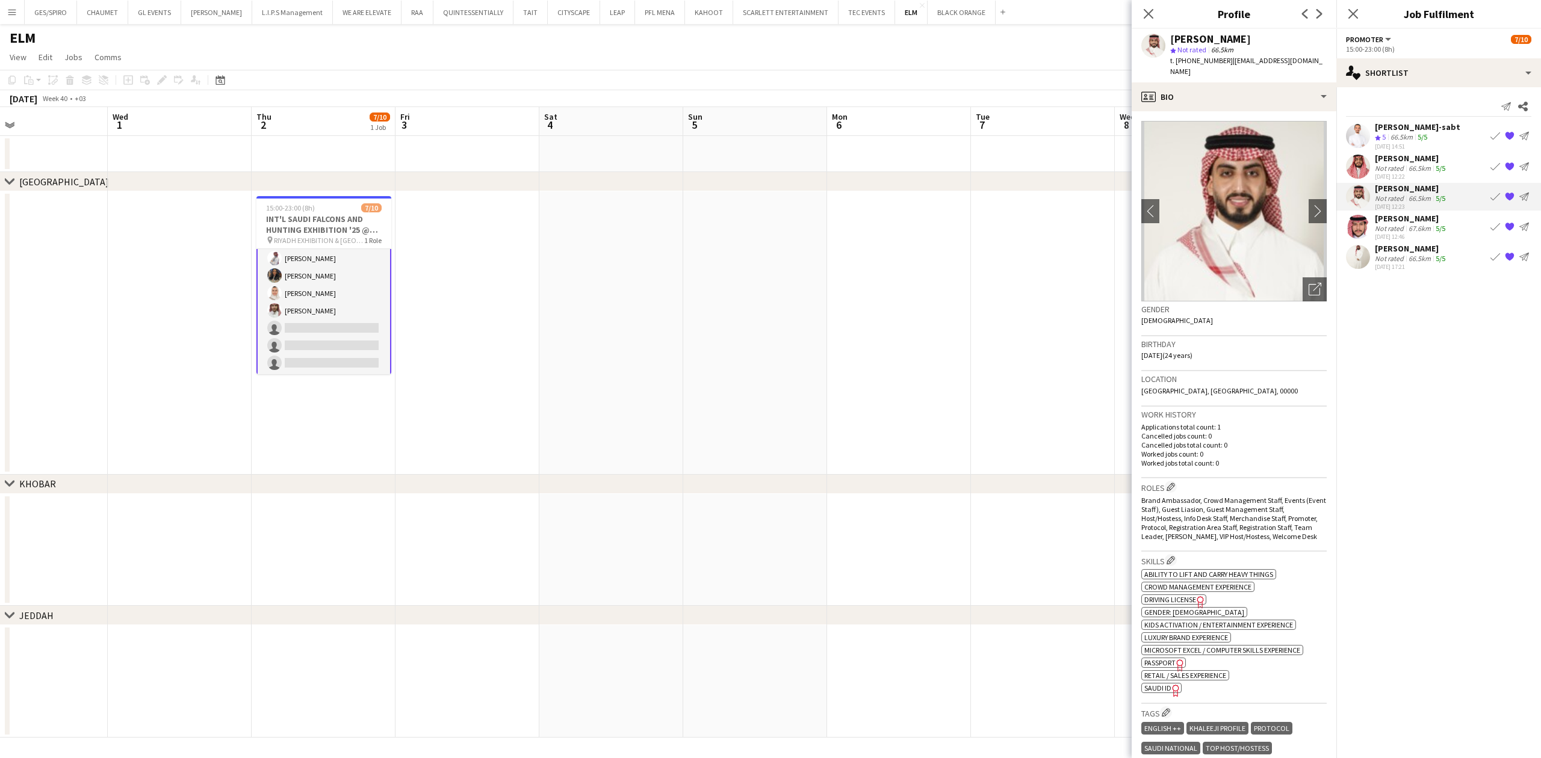
click at [1220, 225] on div "Not rated" at bounding box center [1390, 228] width 31 height 9
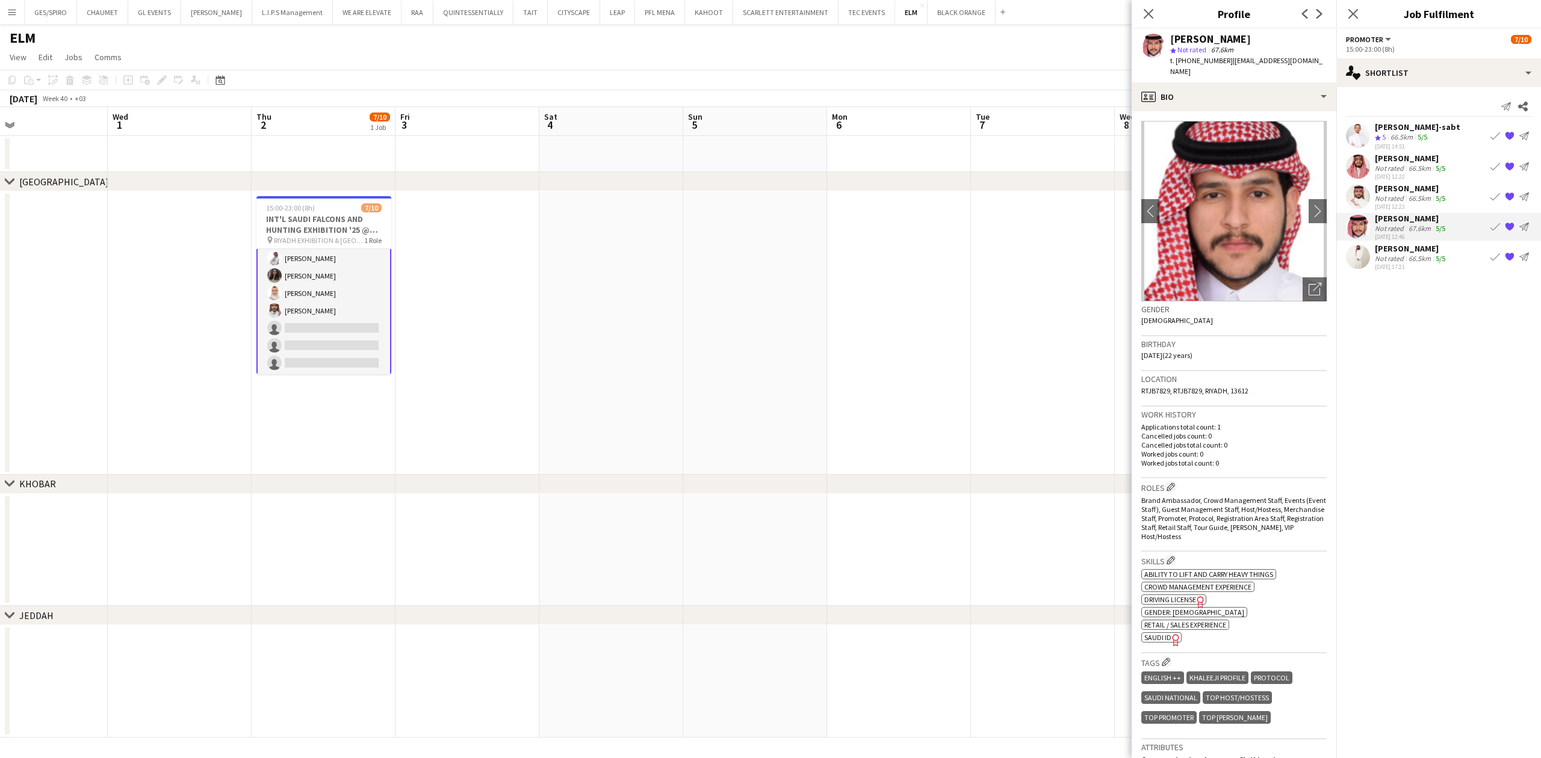
click at [1220, 241] on div "[DATE] 12:46" at bounding box center [1411, 237] width 73 height 8
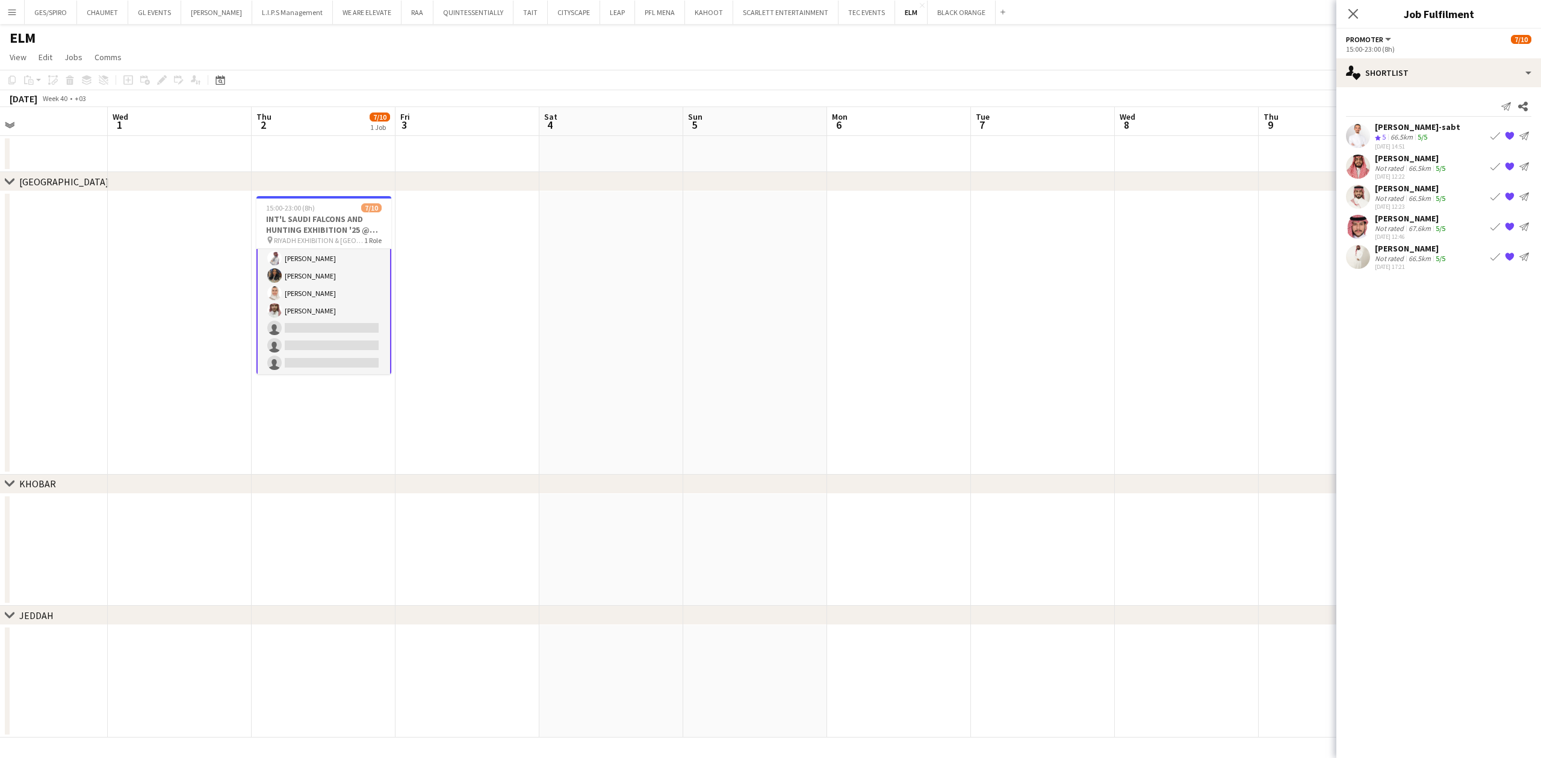
click at [1220, 258] on div "Not rated" at bounding box center [1390, 258] width 31 height 9
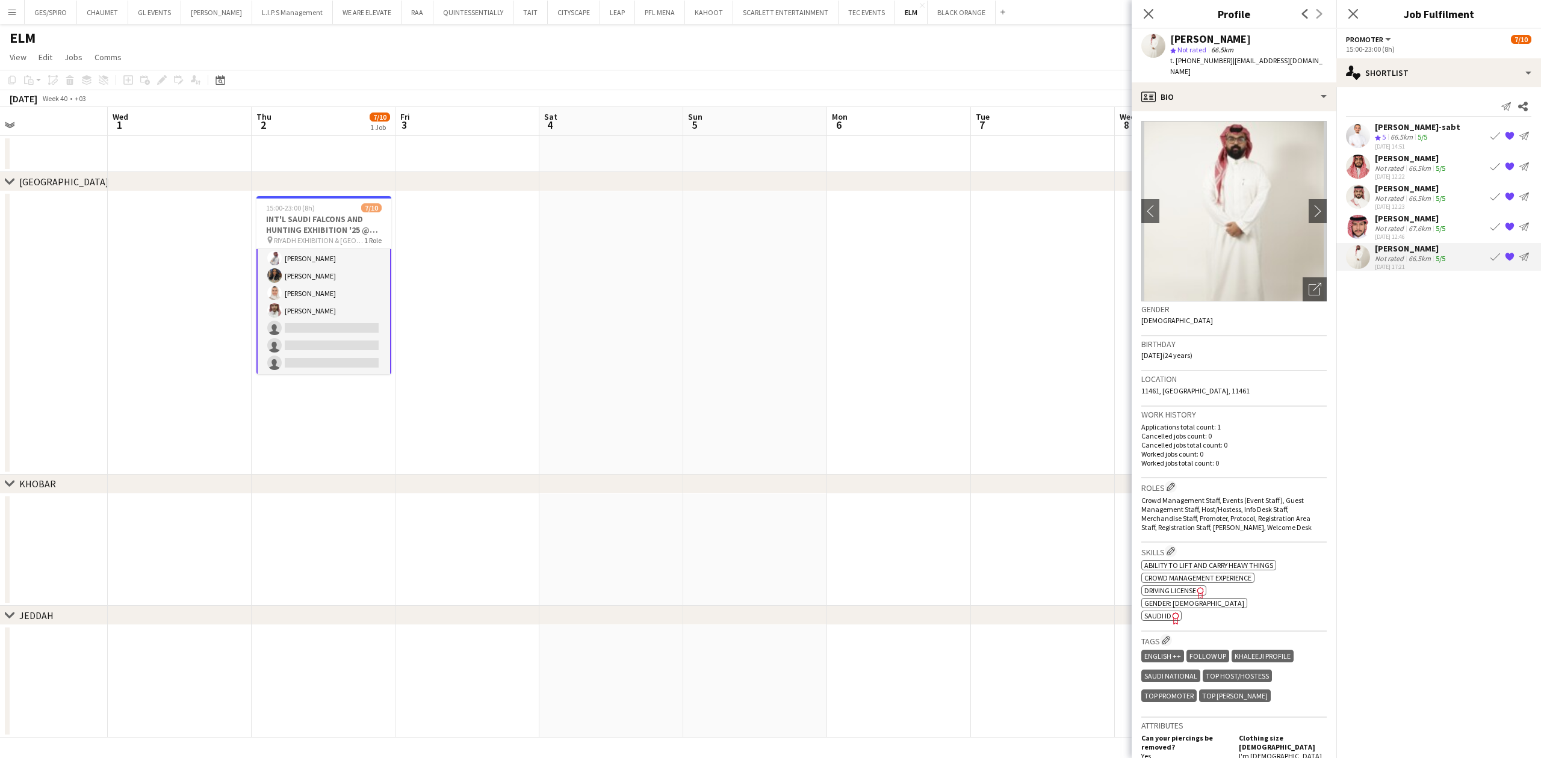
click at [1220, 164] on app-skills-label "5/5" at bounding box center [1441, 168] width 10 height 9
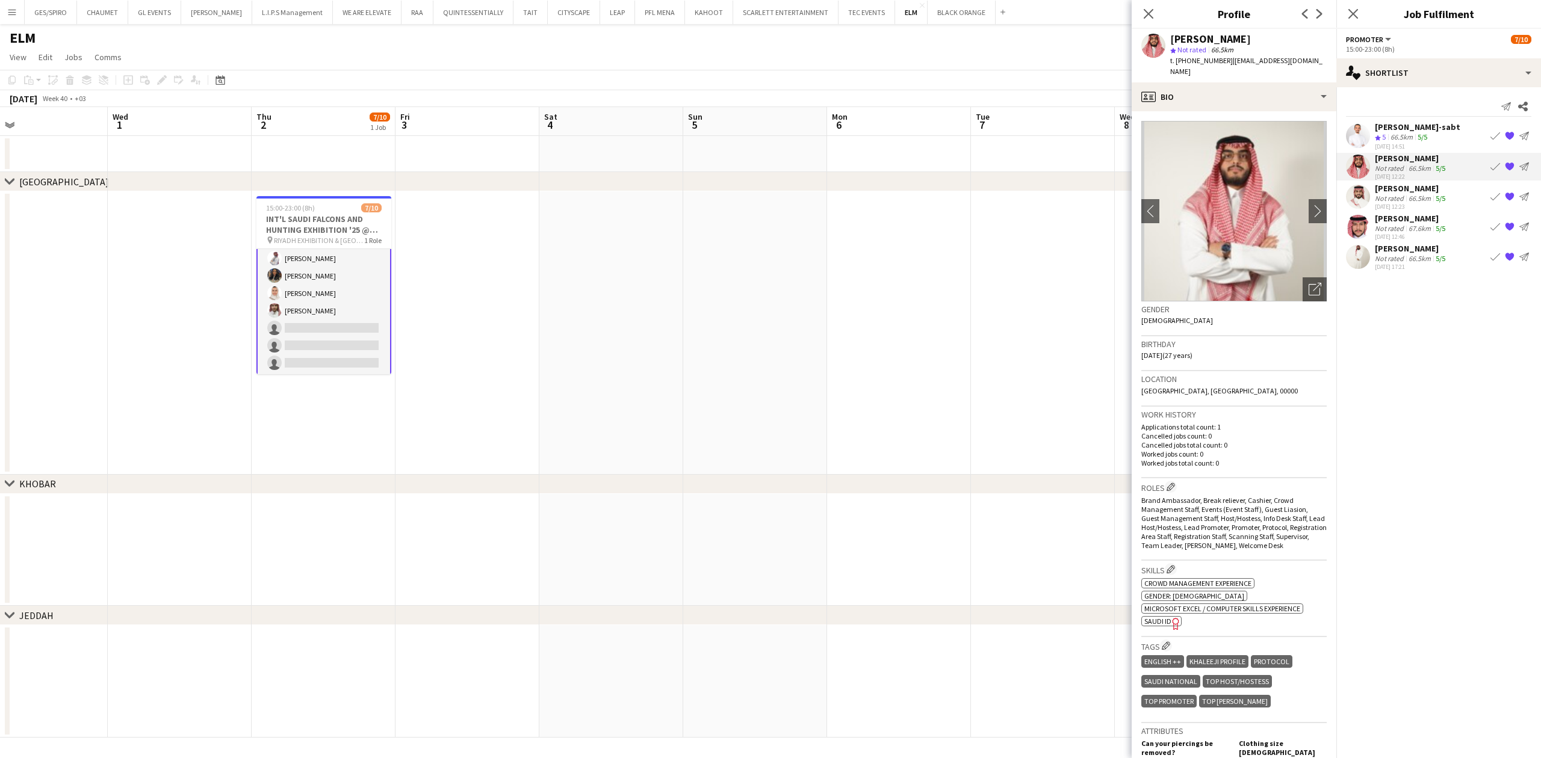
drag, startPoint x: 1168, startPoint y: 34, endPoint x: 1287, endPoint y: 34, distance: 119.2
click at [1220, 34] on div "Mohammed Alassaf star Not rated 66.5km t. +966550301010 | mmalasaff@gmail.com" at bounding box center [1234, 56] width 205 height 54
copy div "[PERSON_NAME]"
click at [658, 283] on app-date-cell at bounding box center [611, 333] width 144 height 284
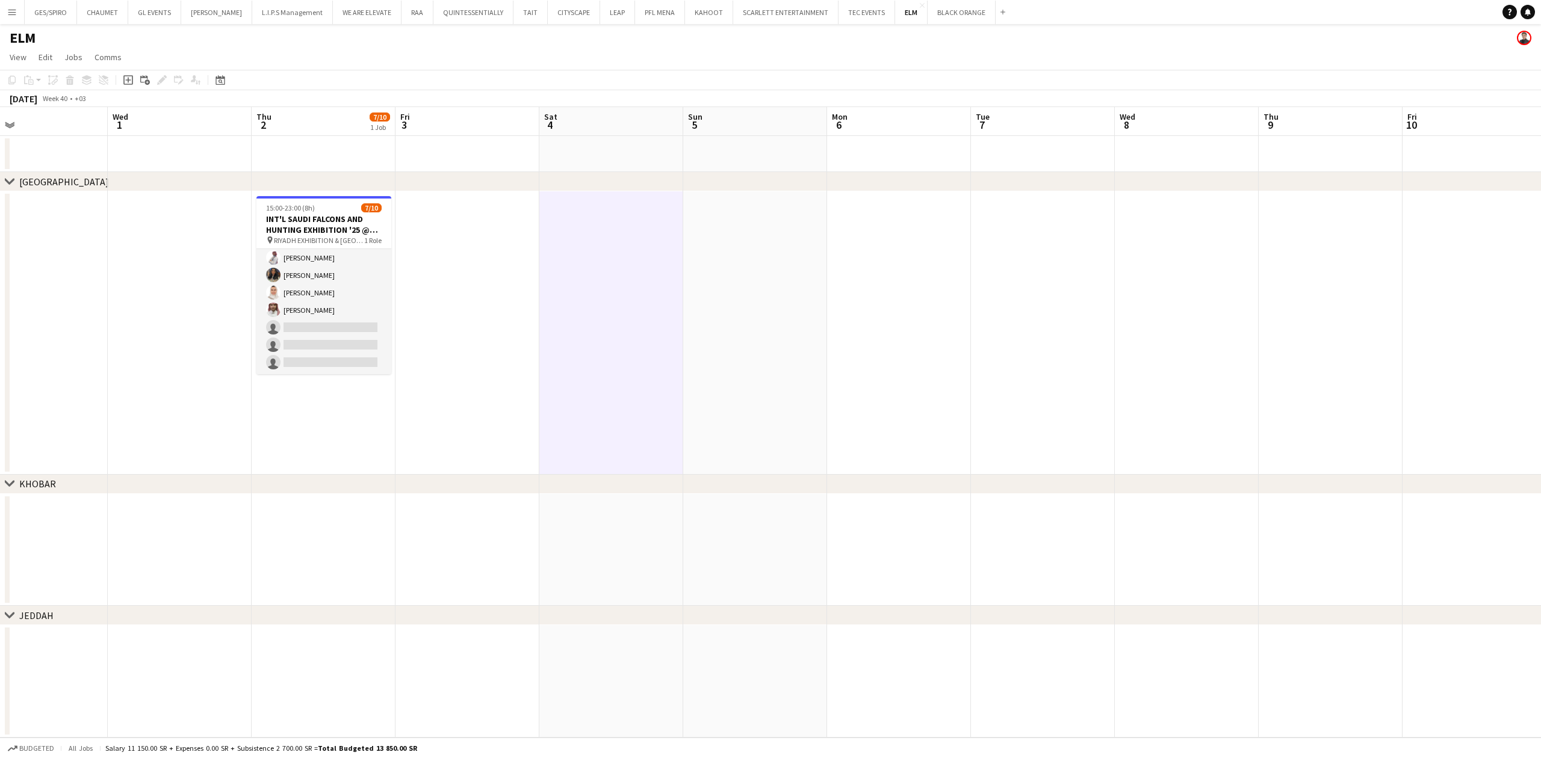
click at [473, 302] on app-date-cell at bounding box center [467, 333] width 144 height 284
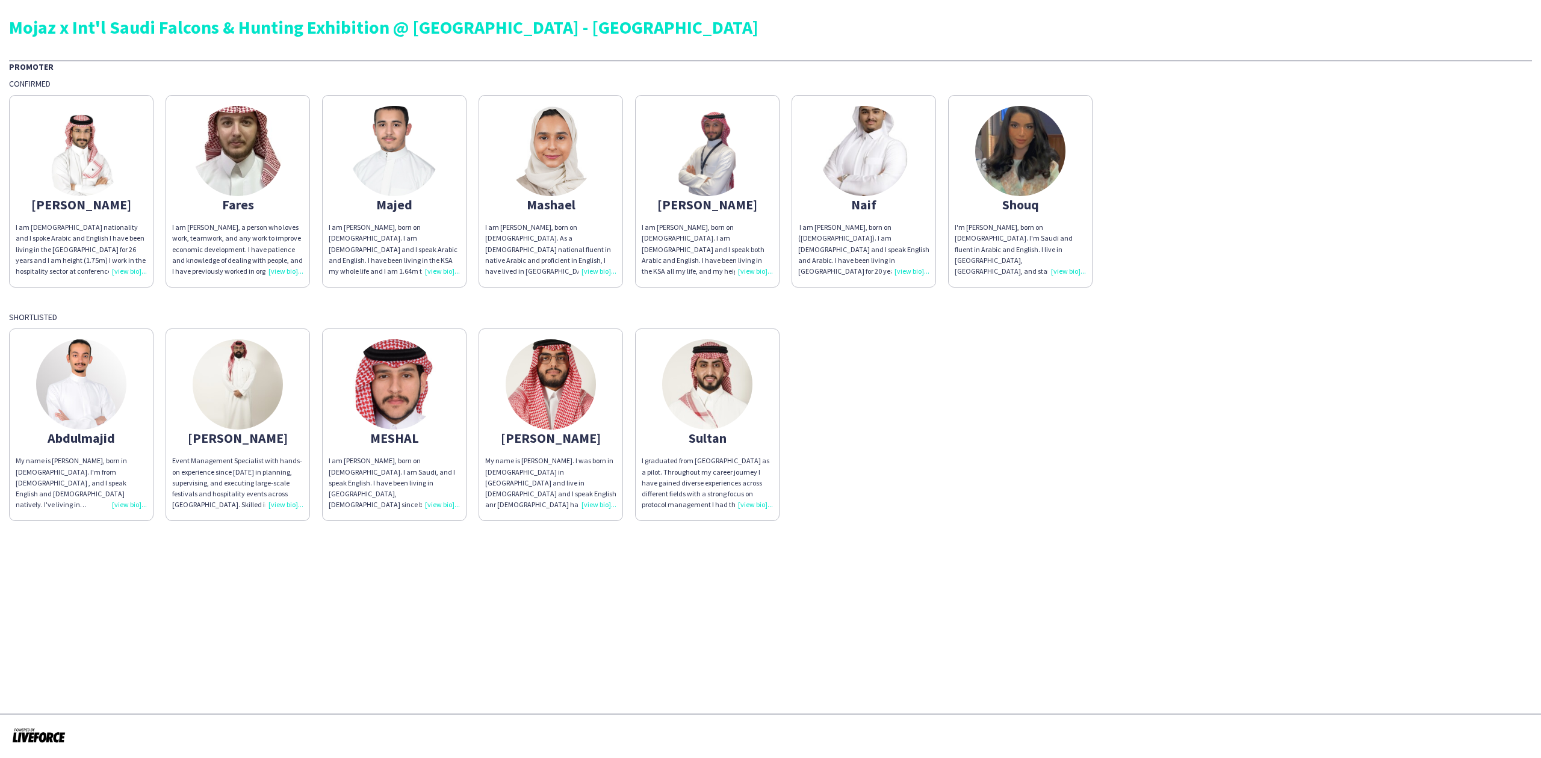
click at [1099, 415] on div "[PERSON_NAME] My name is [PERSON_NAME], born in [DEMOGRAPHIC_DATA]. I'm from [D…" at bounding box center [770, 422] width 1523 height 199
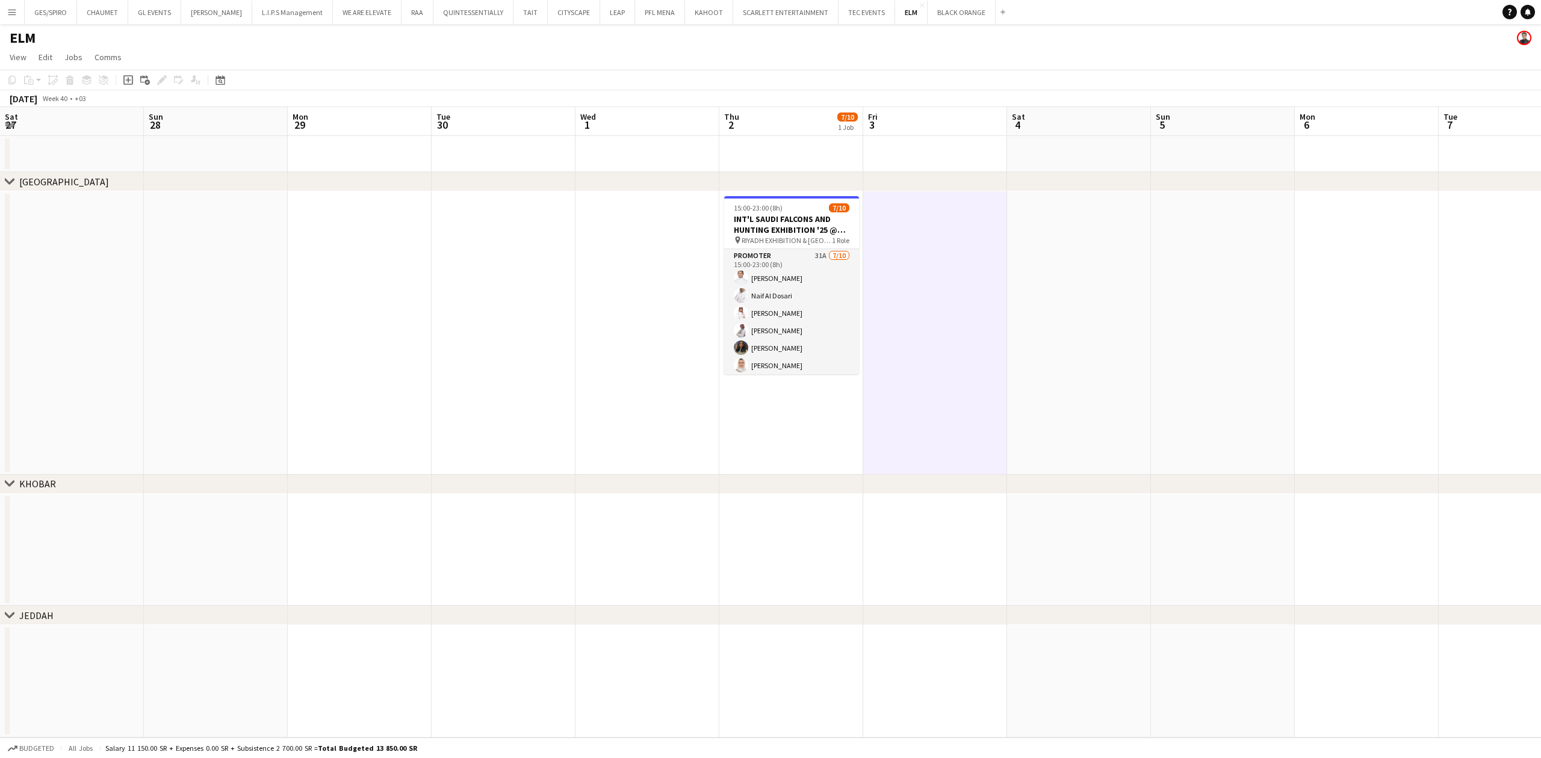
scroll to position [73, 0]
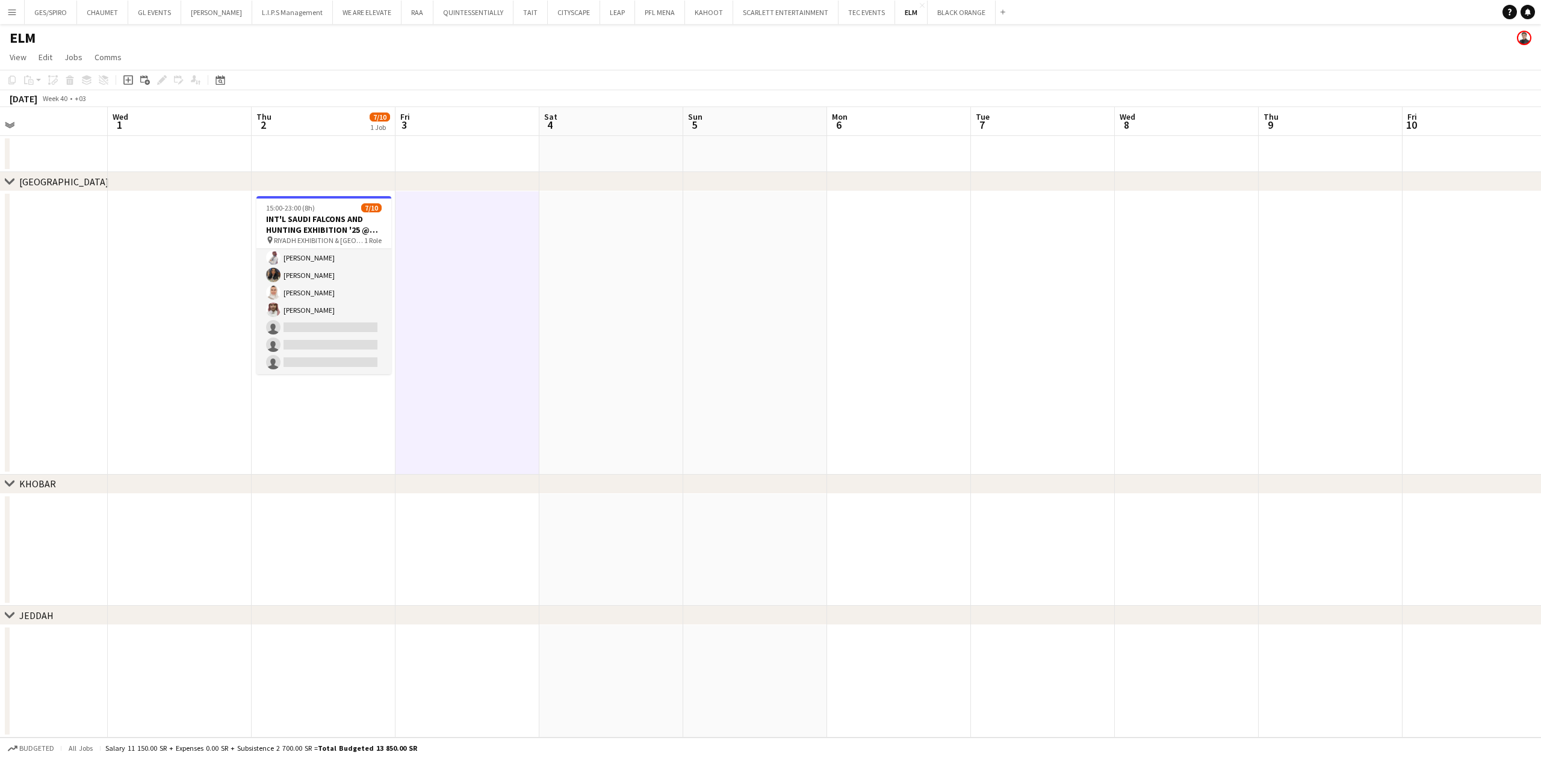
click at [304, 220] on h3 "INT'L SAUDI FALCONS AND HUNTING EXHIBITION '25 @ [GEOGRAPHIC_DATA] - [GEOGRAPHI…" at bounding box center [323, 225] width 135 height 22
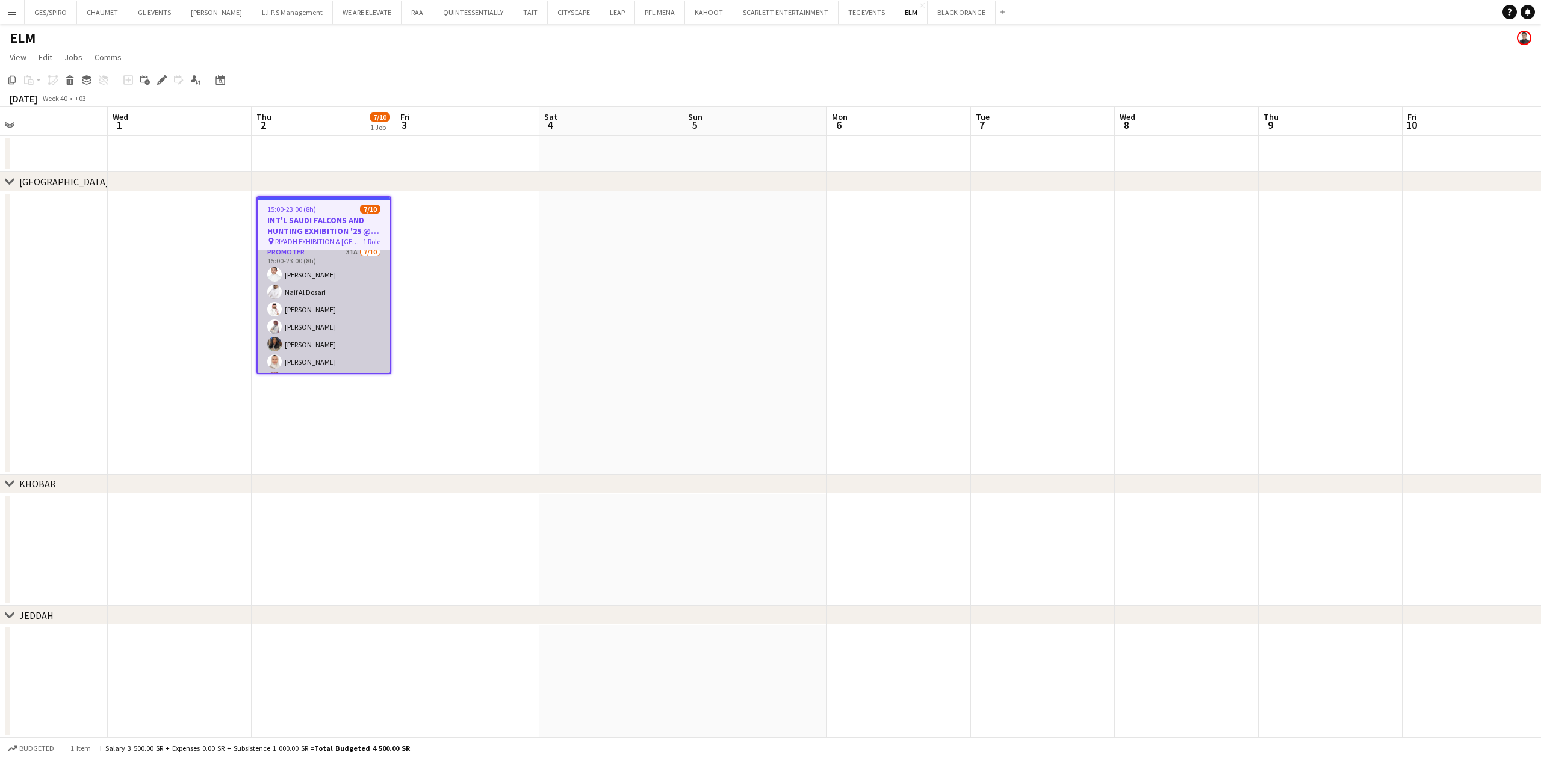
scroll to position [0, 0]
click at [332, 318] on app-card-role "Promoter 31A [DATE] 15:00-23:00 (8h) [PERSON_NAME] Naif Al Dosari Abdulaziz [PE…" at bounding box center [324, 349] width 132 height 198
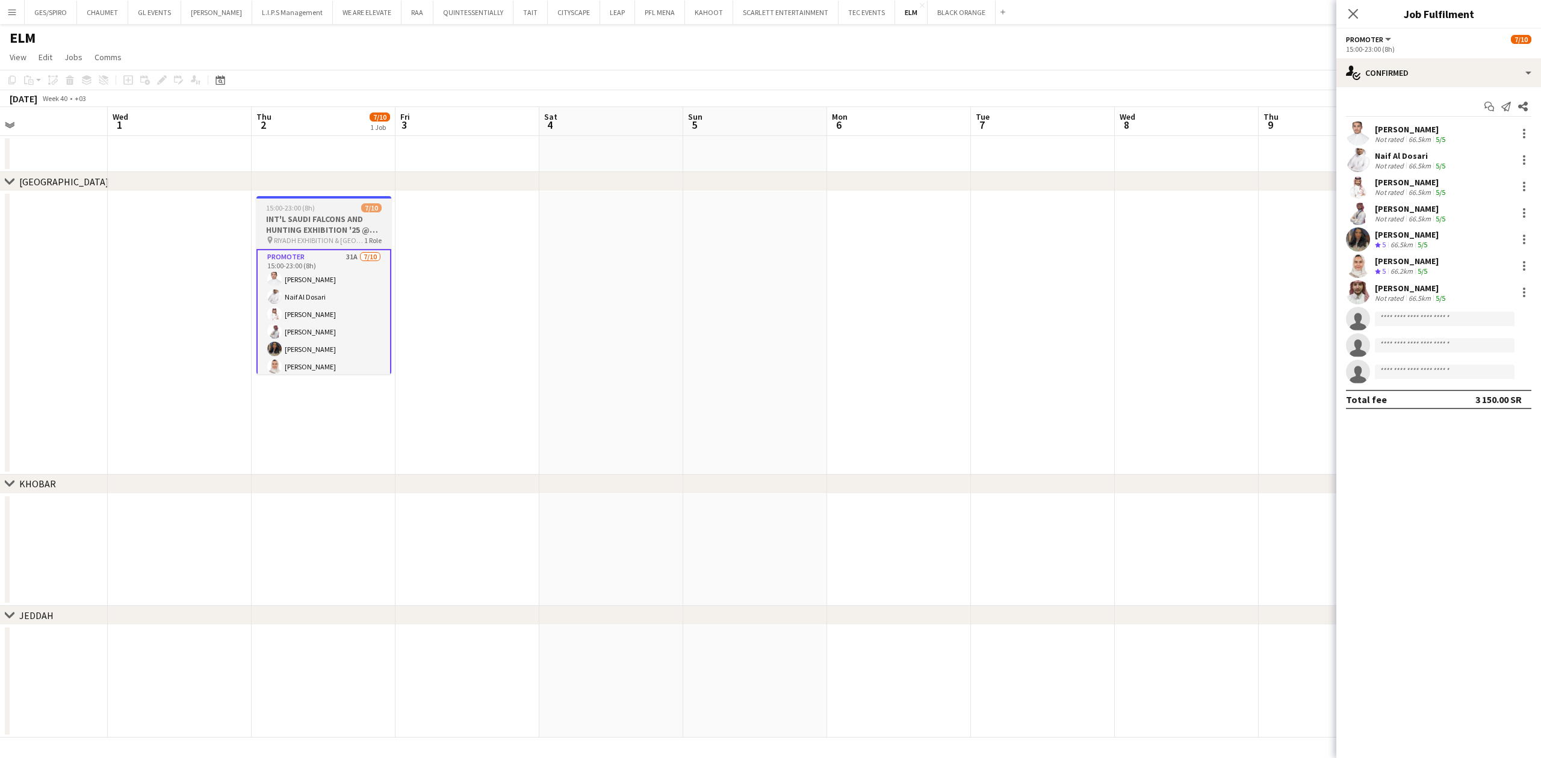
click at [306, 224] on h3 "INT'L SAUDI FALCONS AND HUNTING EXHIBITION '25 @ [GEOGRAPHIC_DATA] - [GEOGRAPHI…" at bounding box center [323, 225] width 135 height 22
click at [415, 12] on button "RAA Close" at bounding box center [417, 12] width 32 height 23
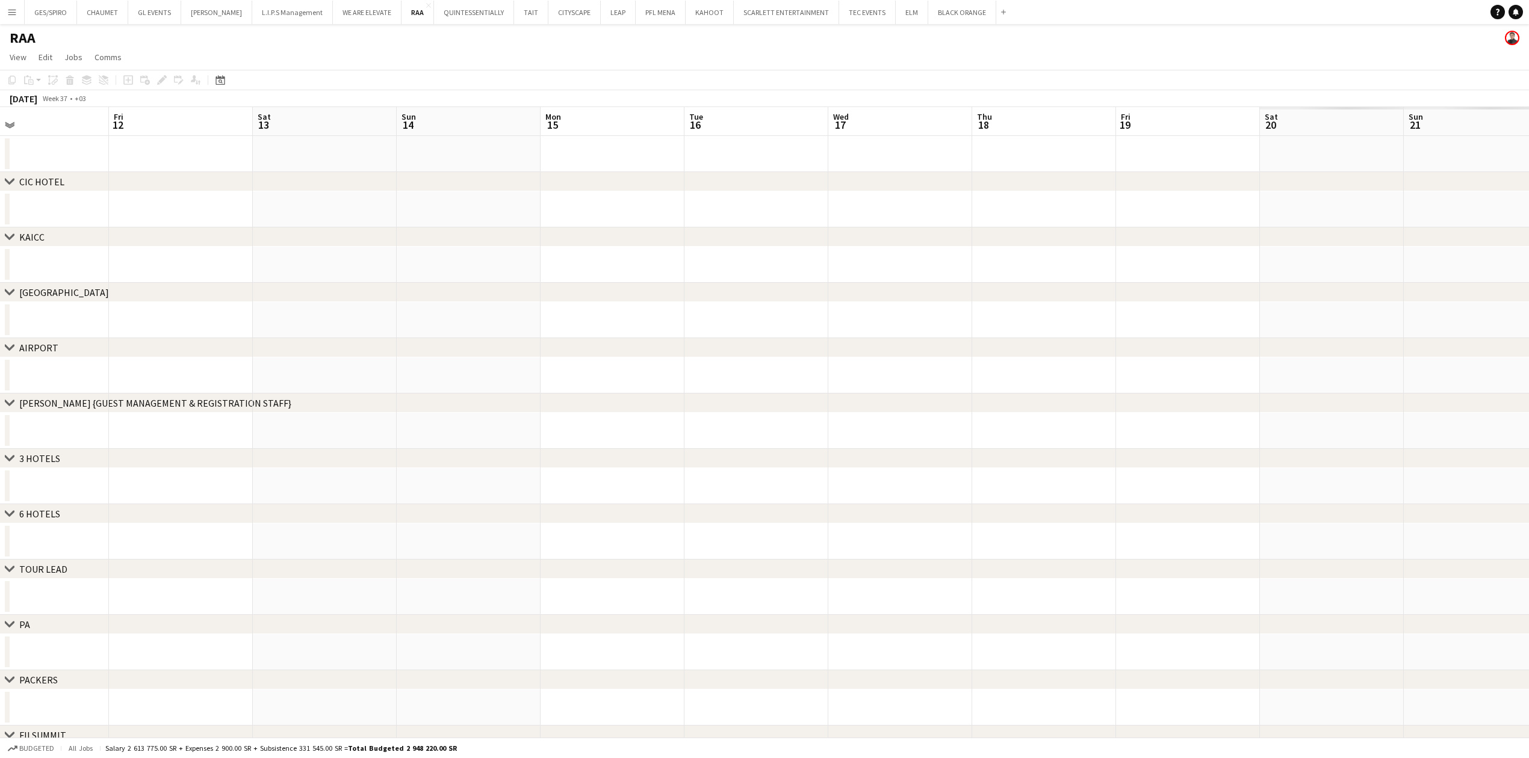
drag, startPoint x: 1248, startPoint y: 316, endPoint x: 573, endPoint y: 386, distance: 679.0
click at [342, 411] on div "chevron-right [GEOGRAPHIC_DATA] chevron-right [GEOGRAPHIC_DATA] chevron-right […" at bounding box center [764, 472] width 1529 height 730
drag, startPoint x: 1199, startPoint y: 317, endPoint x: 436, endPoint y: 369, distance: 765.0
click at [436, 369] on app-calendar-viewport "Mon 15 Tue 16 Wed 17 Thu 18 Fri 19 Sat 20 Sun 21 Mon 22 Tue 23 Wed 24 Thu 25 Fr…" at bounding box center [764, 472] width 1529 height 730
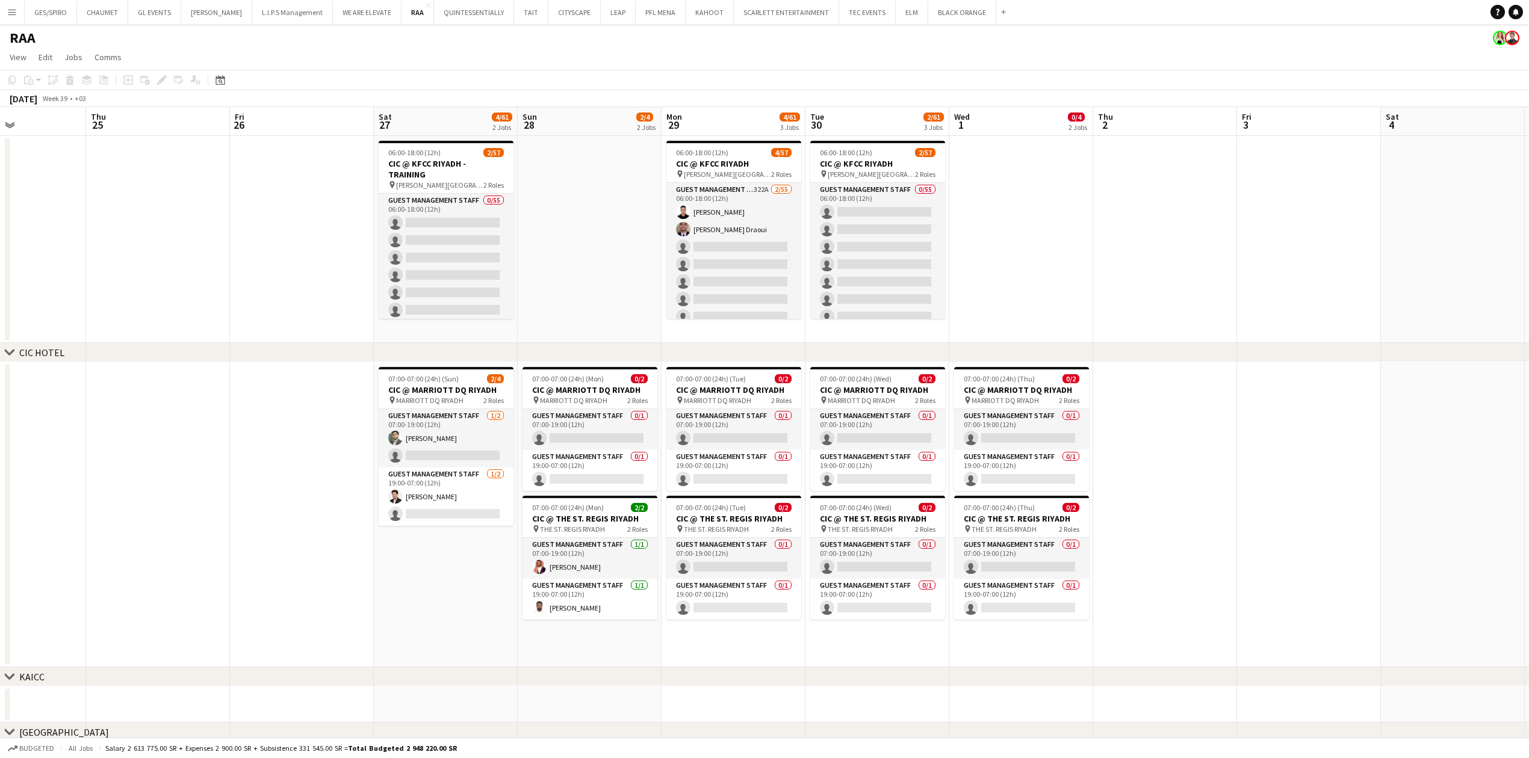
drag, startPoint x: 1195, startPoint y: 312, endPoint x: 261, endPoint y: 388, distance: 936.7
click at [261, 388] on app-calendar-viewport "Sun 21 Mon 22 Tue 23 Wed 24 Thu 25 Fri 26 Sat 27 4/61 2 Jobs Sun 28 2/4 2 Jobs …" at bounding box center [764, 692] width 1529 height 1170
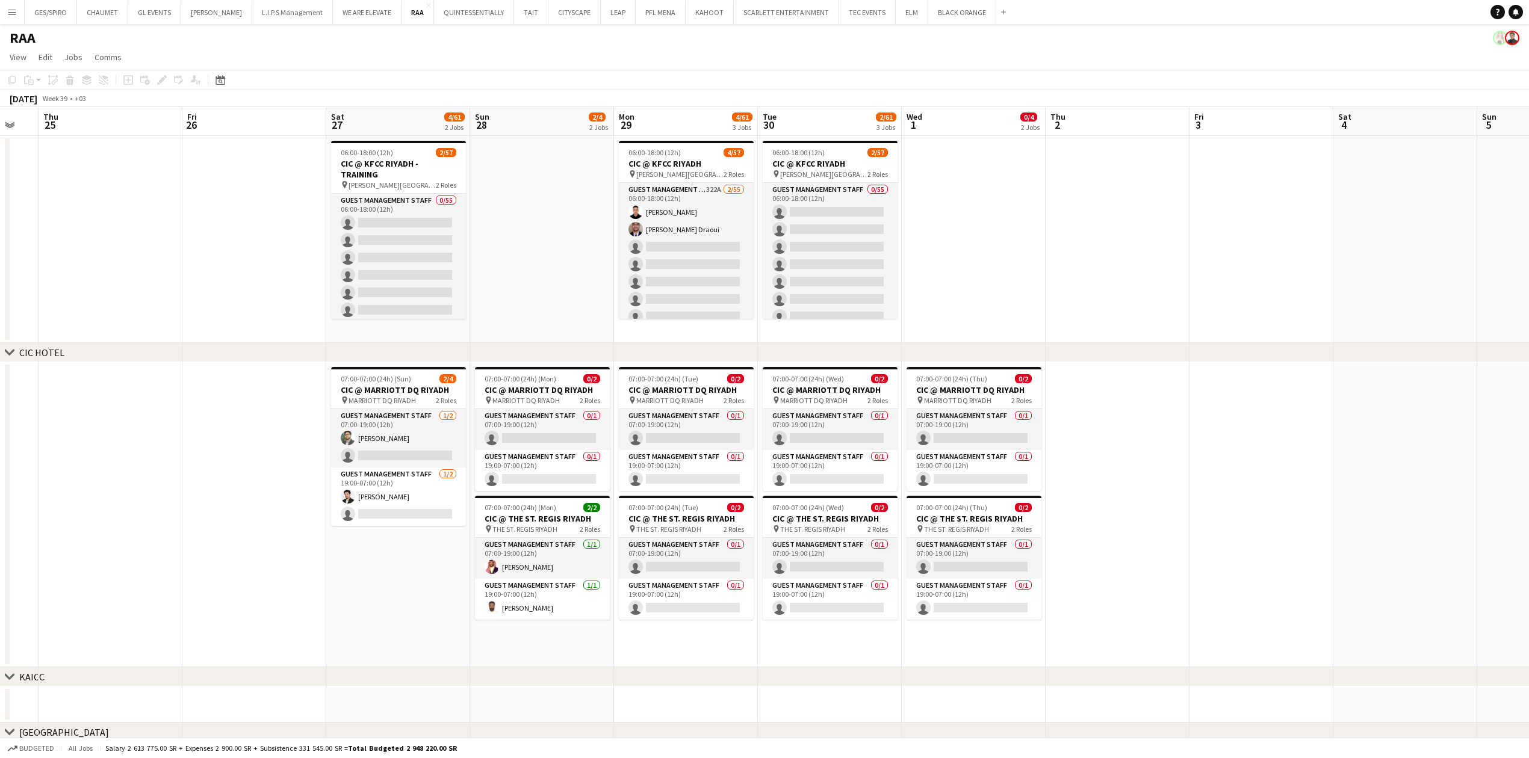
scroll to position [0, 342]
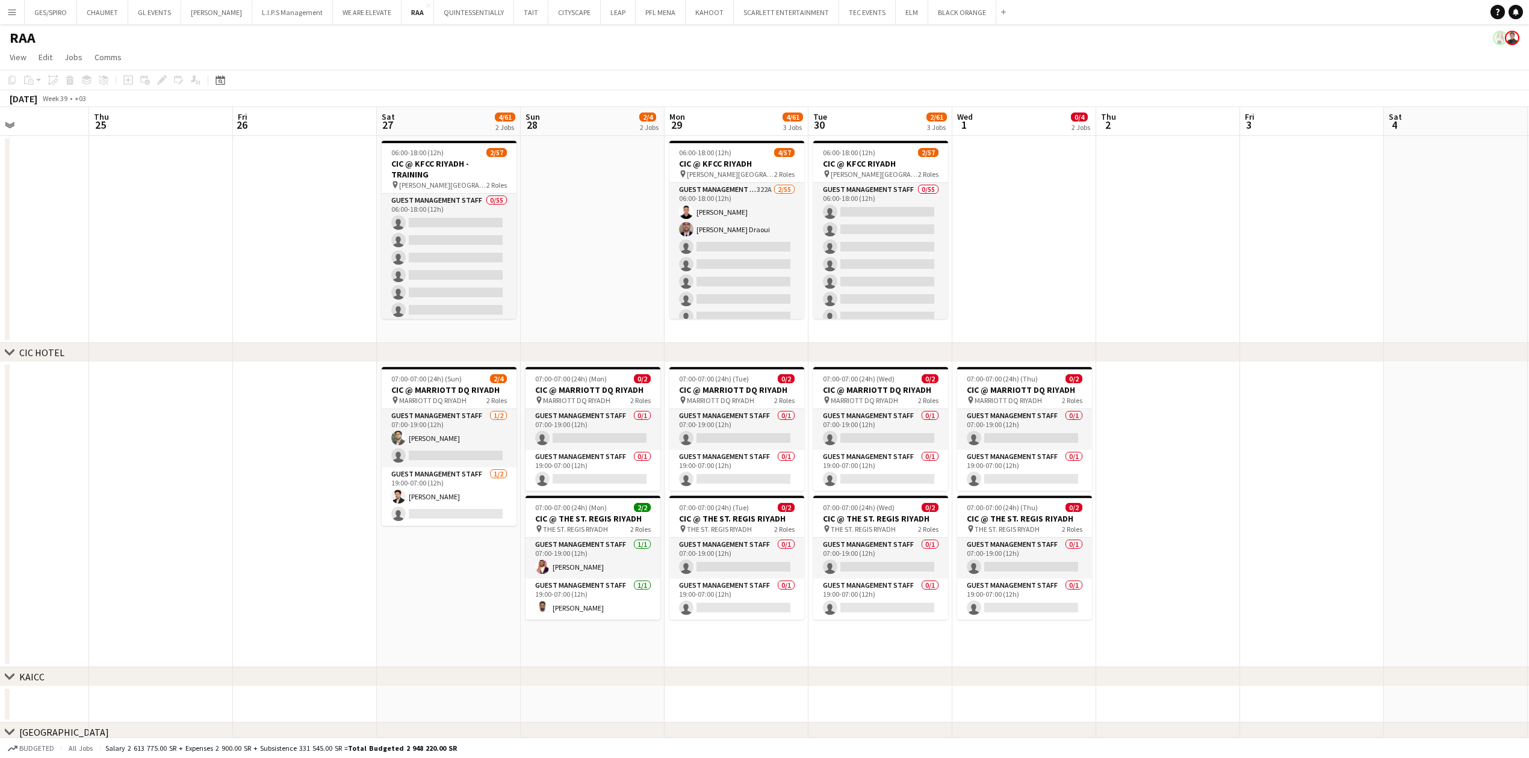
click at [1150, 400] on app-calendar-viewport "Mon 22 Tue 23 Wed 24 Thu 25 Fri 26 Sat 27 4/61 2 Jobs Sun 28 2/4 2 Jobs Mon 29 …" at bounding box center [764, 692] width 1529 height 1170
click at [459, 506] on app-card-role "Guest Management Staff [DATE] 19:00-07:00 (12h) [PERSON_NAME] single-neutral-ac…" at bounding box center [449, 497] width 135 height 58
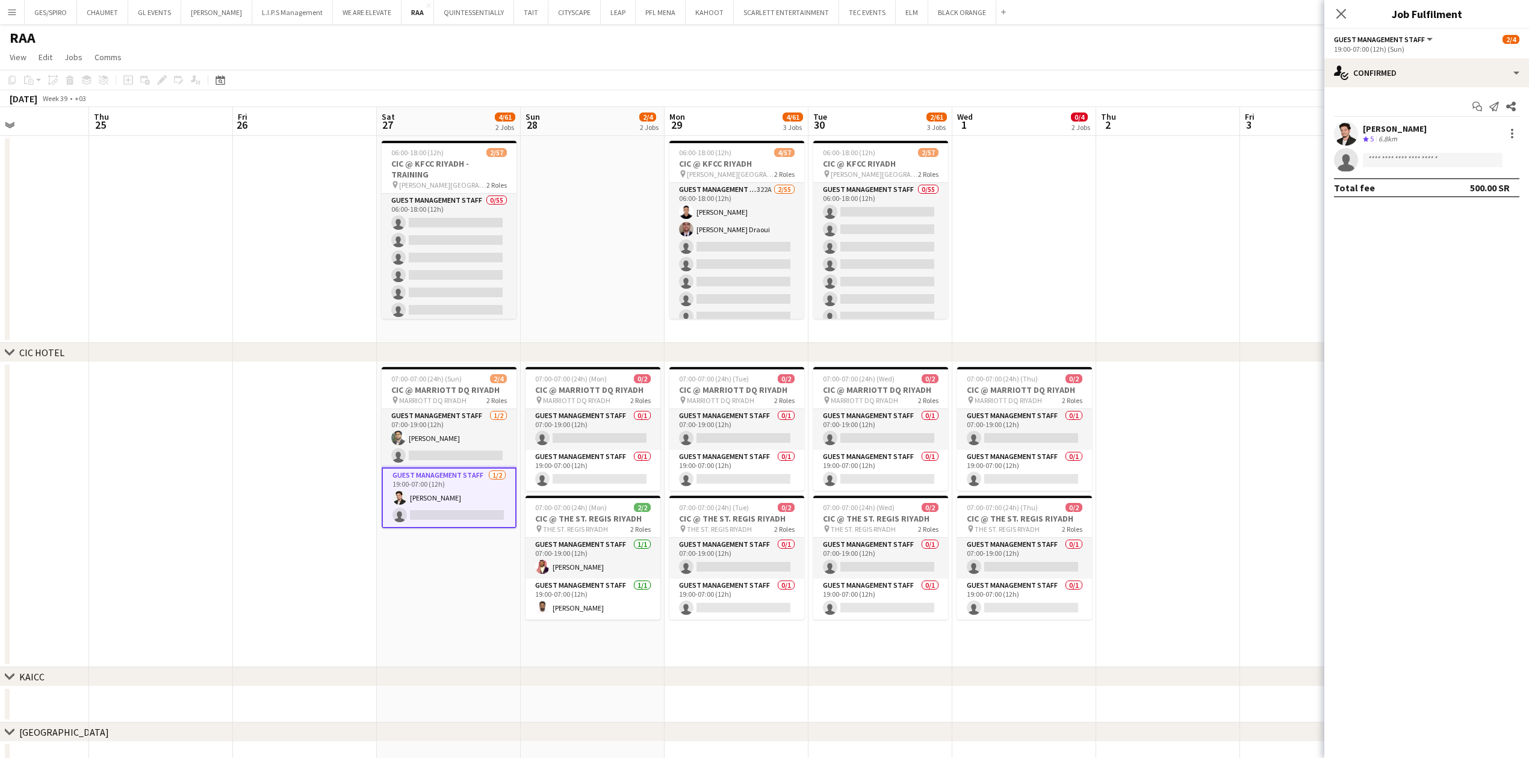
scroll to position [0, 341]
click at [1108, 193] on app-date-cell at bounding box center [1170, 239] width 144 height 207
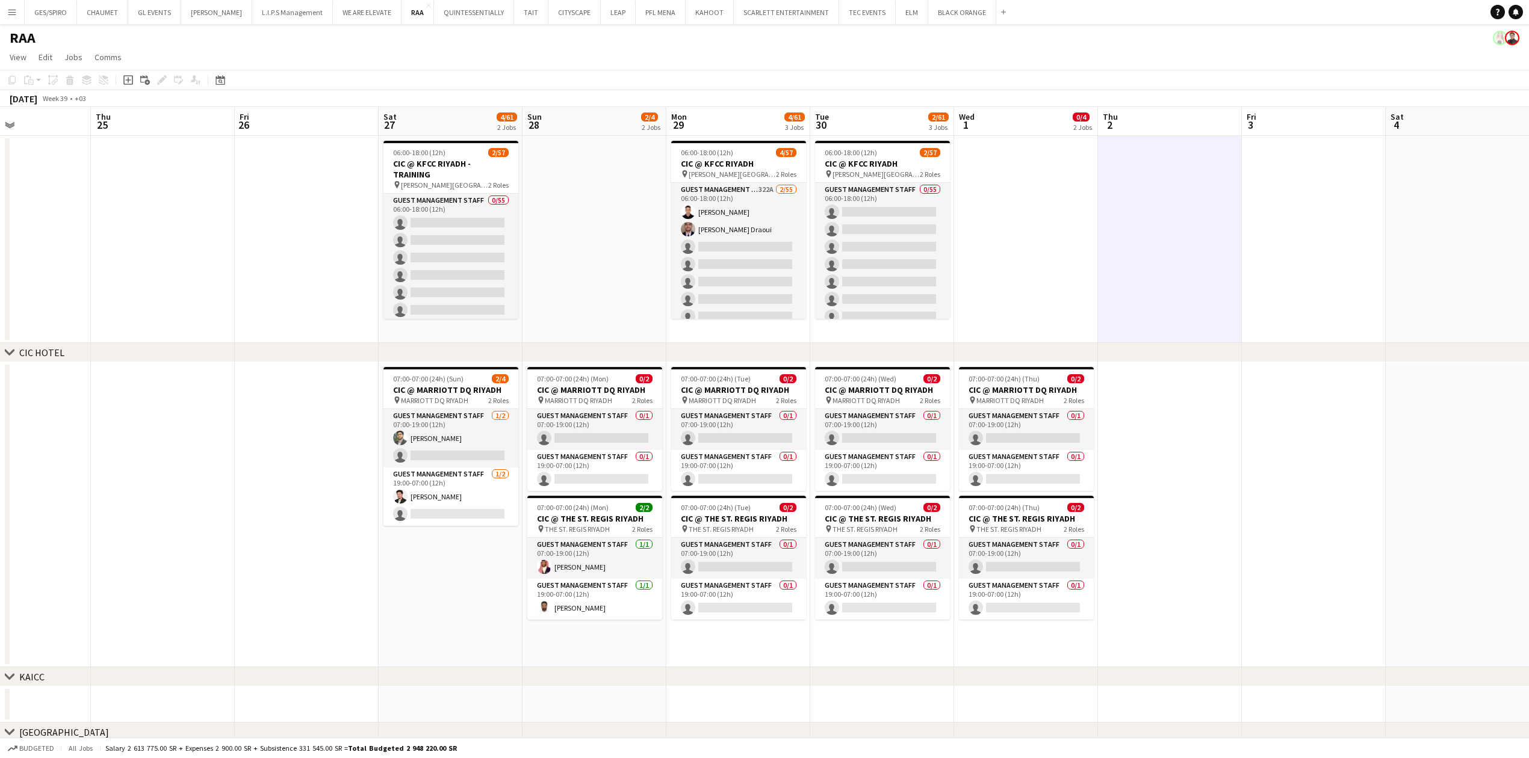
click at [1234, 252] on app-date-cell at bounding box center [1170, 239] width 144 height 207
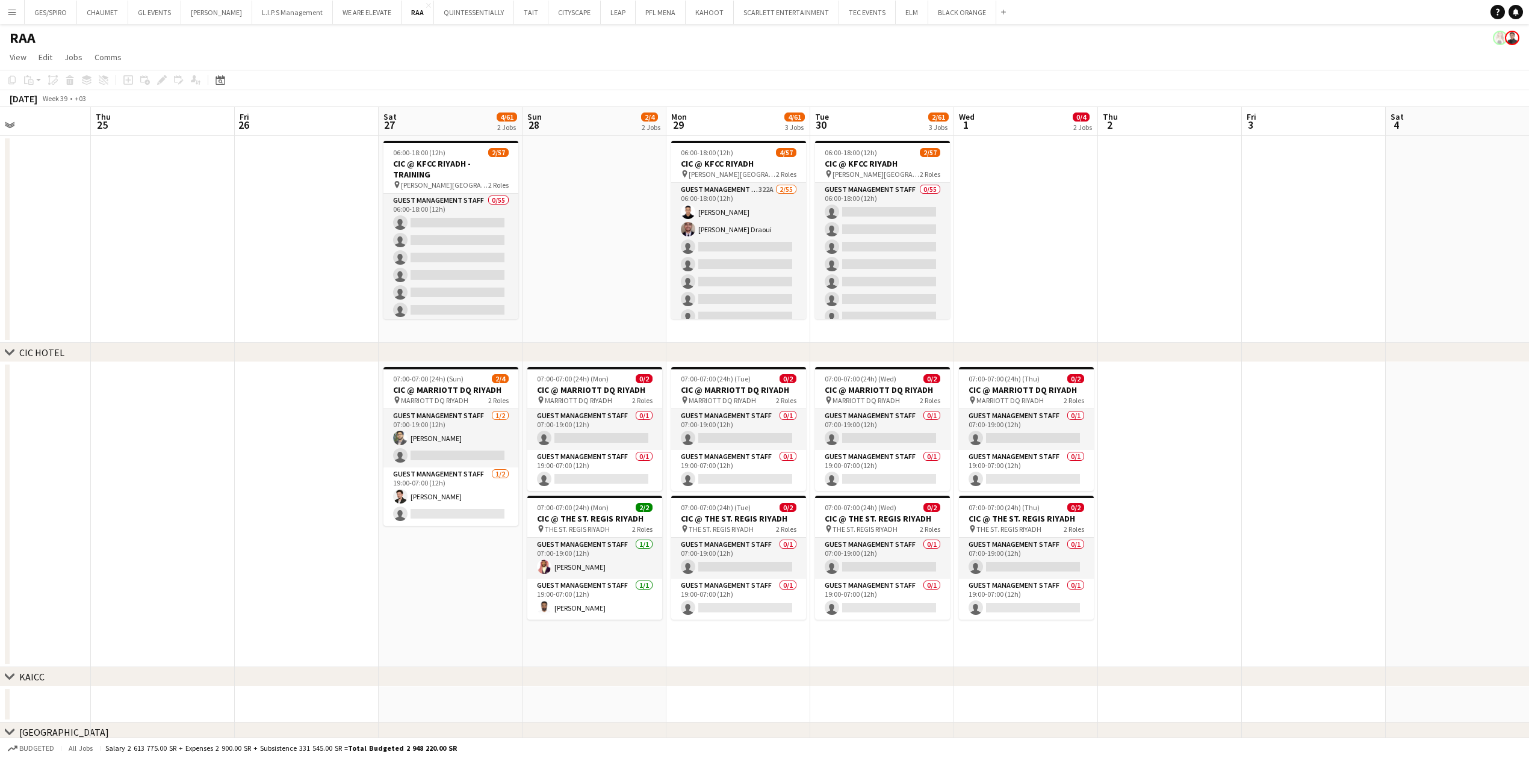
click at [1262, 251] on app-date-cell at bounding box center [1314, 239] width 144 height 207
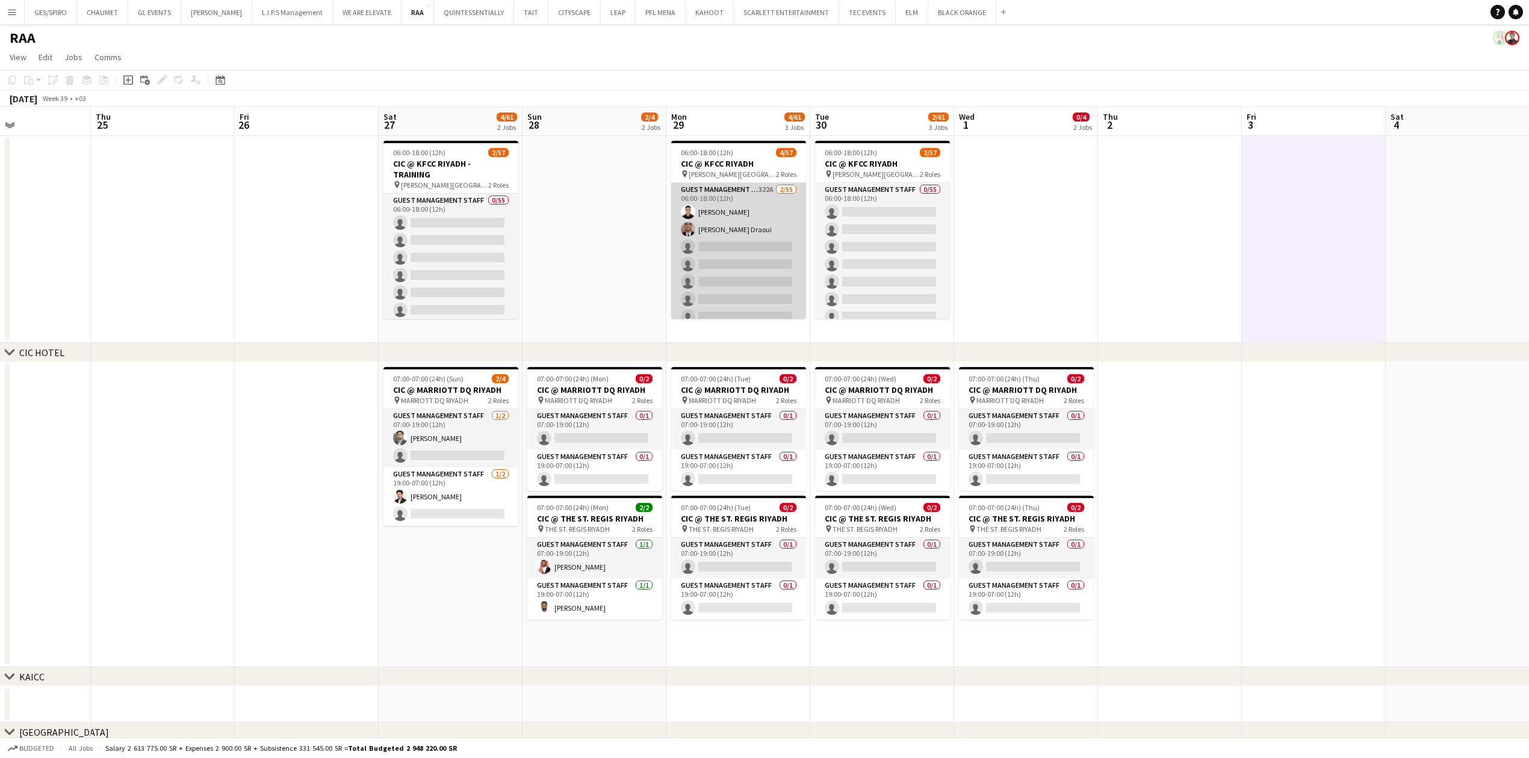
click at [720, 252] on app-card-role "Guest Management Staff 322A 2/55 06:00-18:00 (12h) [PERSON_NAME] single-neutral…" at bounding box center [738, 675] width 135 height 984
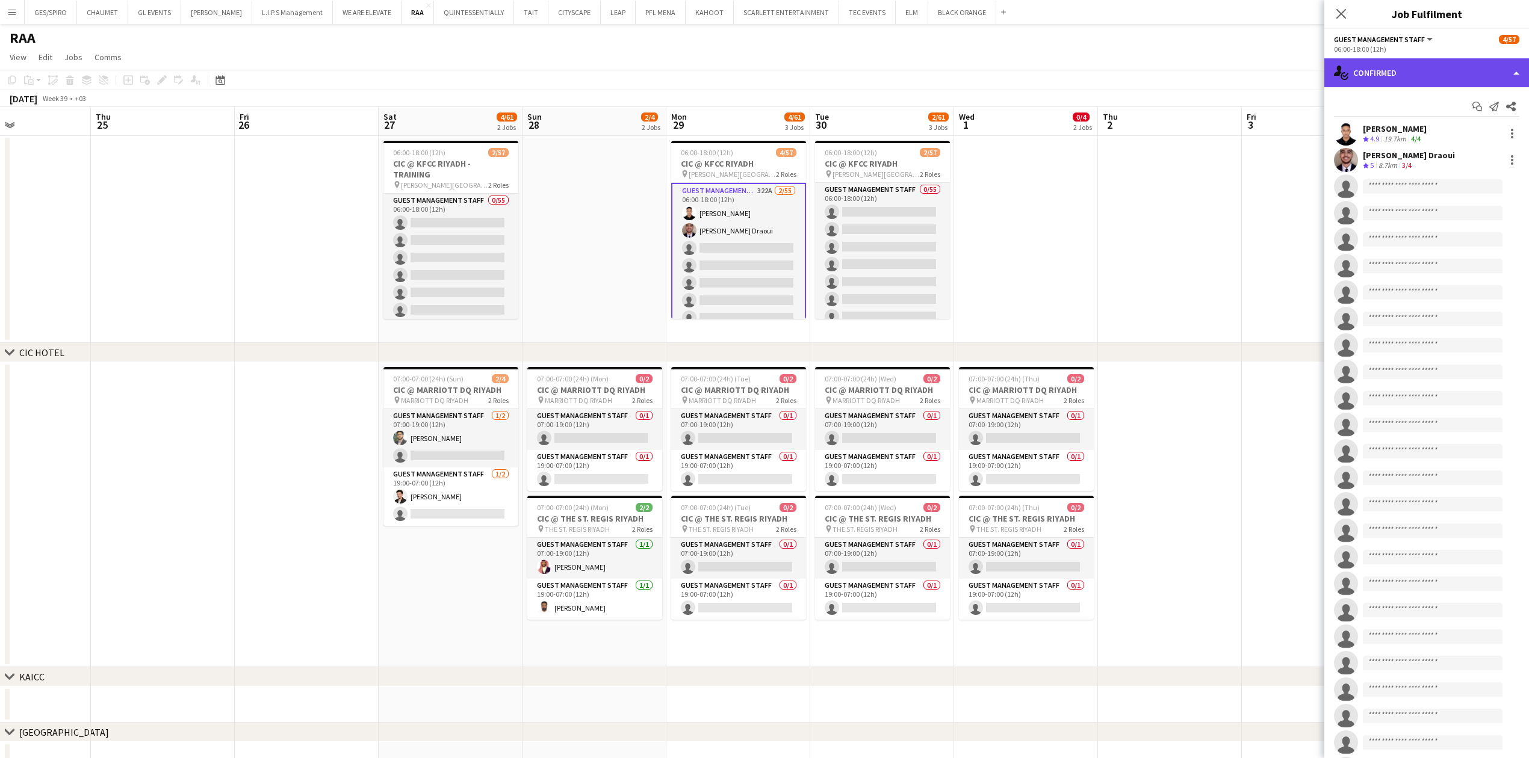
click at [1445, 67] on div "single-neutral-actions-check-2 Confirmed" at bounding box center [1426, 72] width 205 height 29
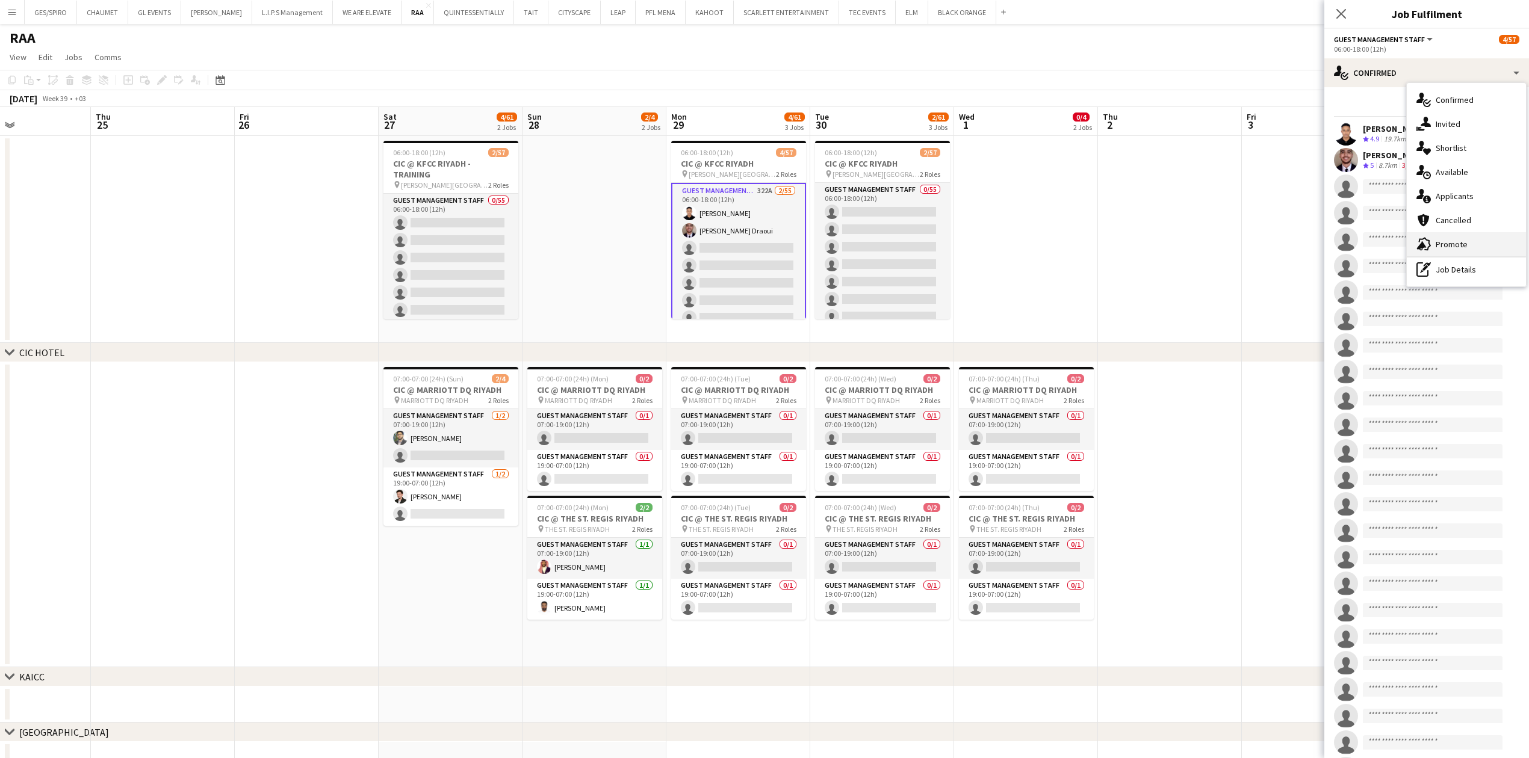
click at [1474, 246] on div "advertising-megaphone Promote" at bounding box center [1466, 244] width 119 height 24
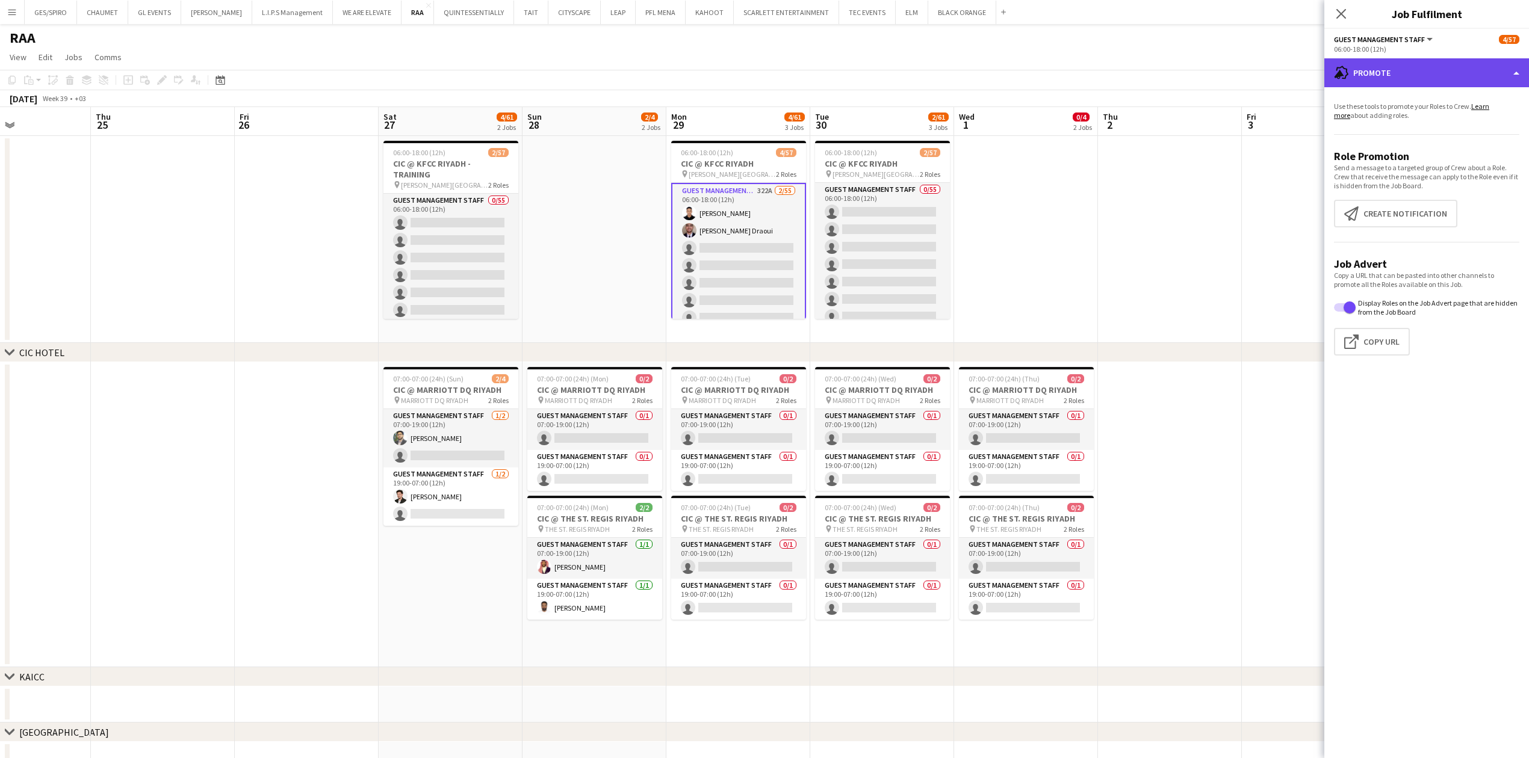
click at [1441, 69] on div "advertising-megaphone Promote" at bounding box center [1426, 72] width 205 height 29
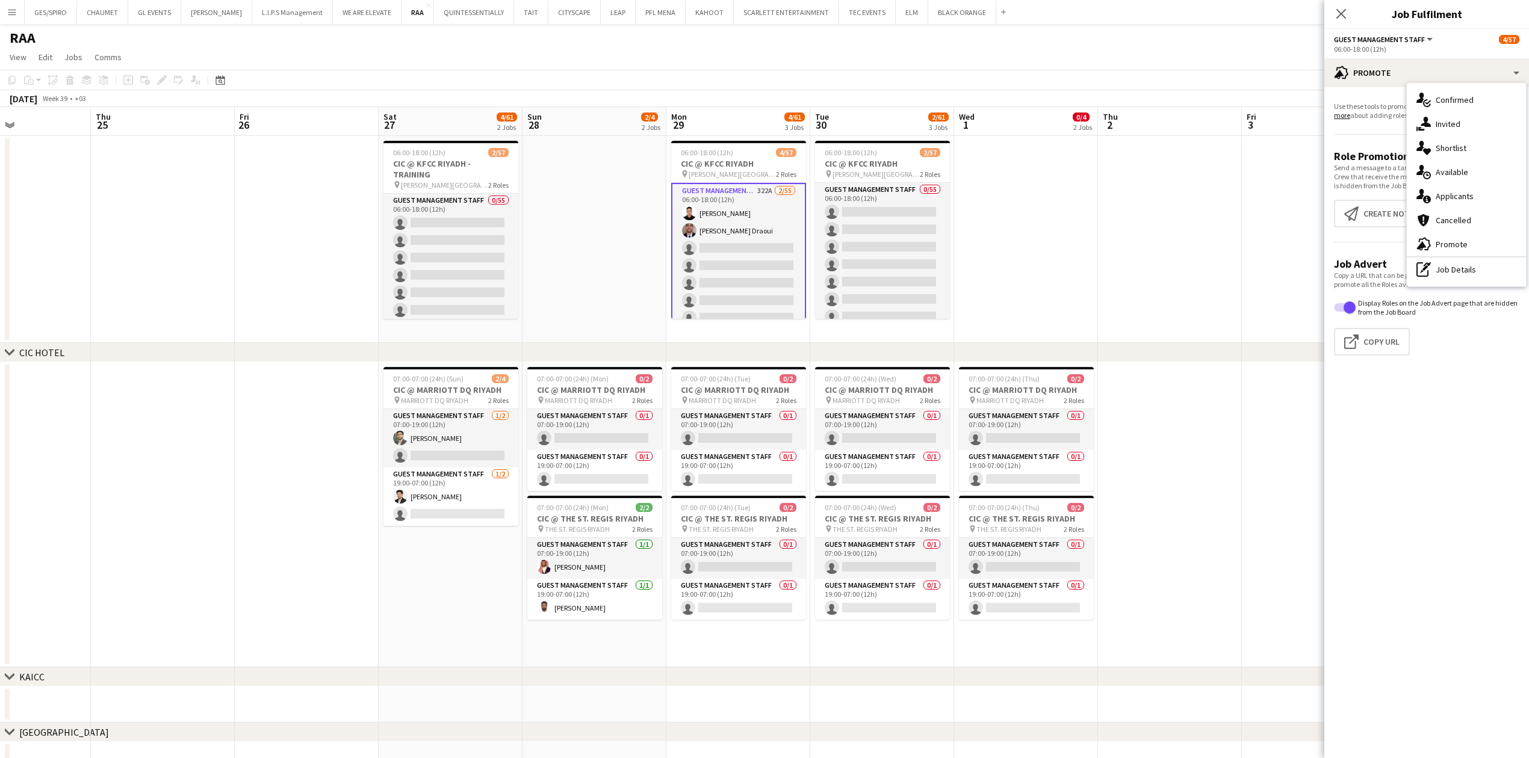
click at [917, 213] on app-calendar-viewport "Mon 22 Tue 23 Wed 24 Thu 25 Fri 26 Sat 27 4/61 2 Jobs Sun 28 2/4 2 Jobs Mon 29 …" at bounding box center [764, 692] width 1529 height 1170
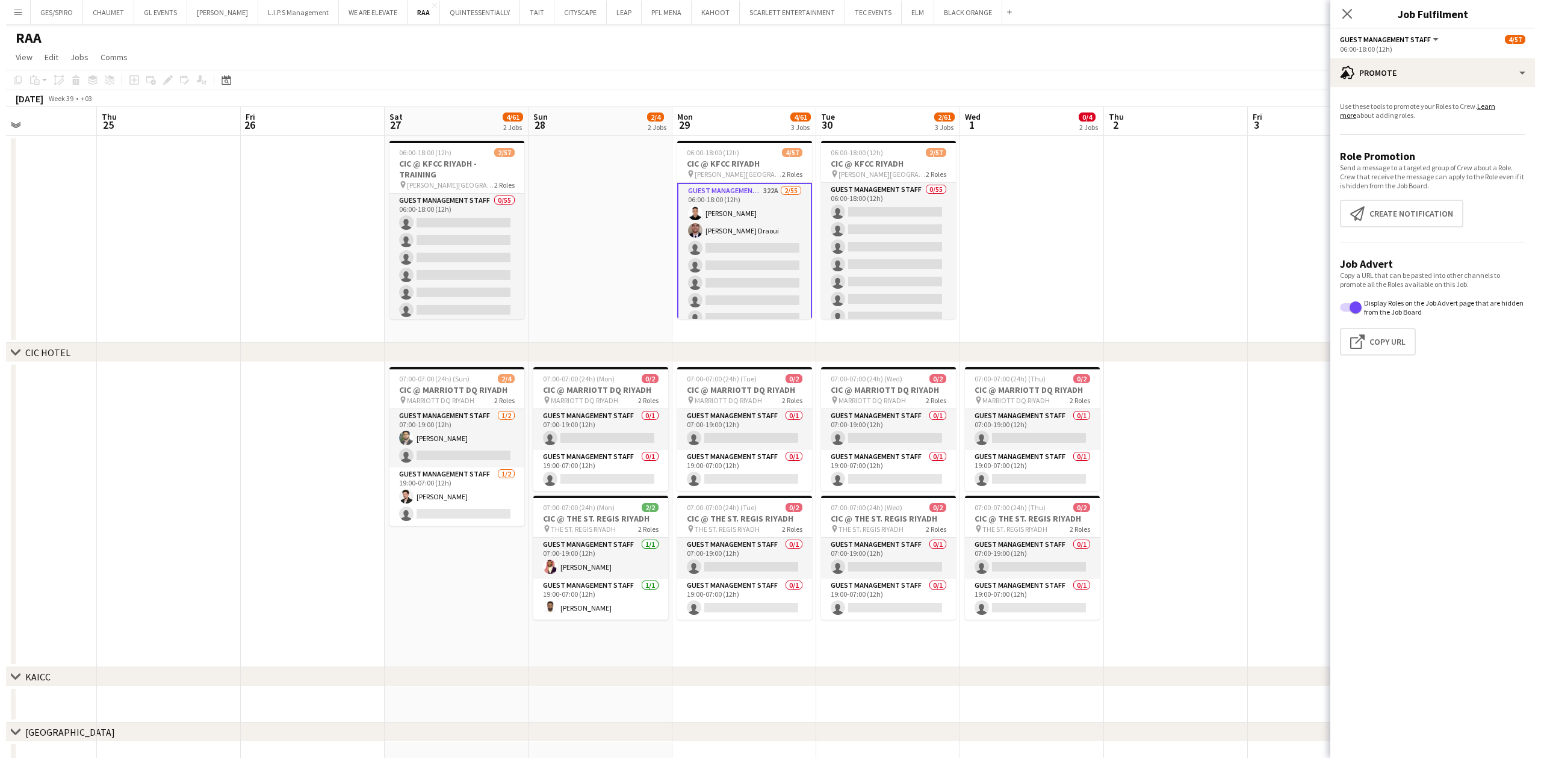
scroll to position [0, 301]
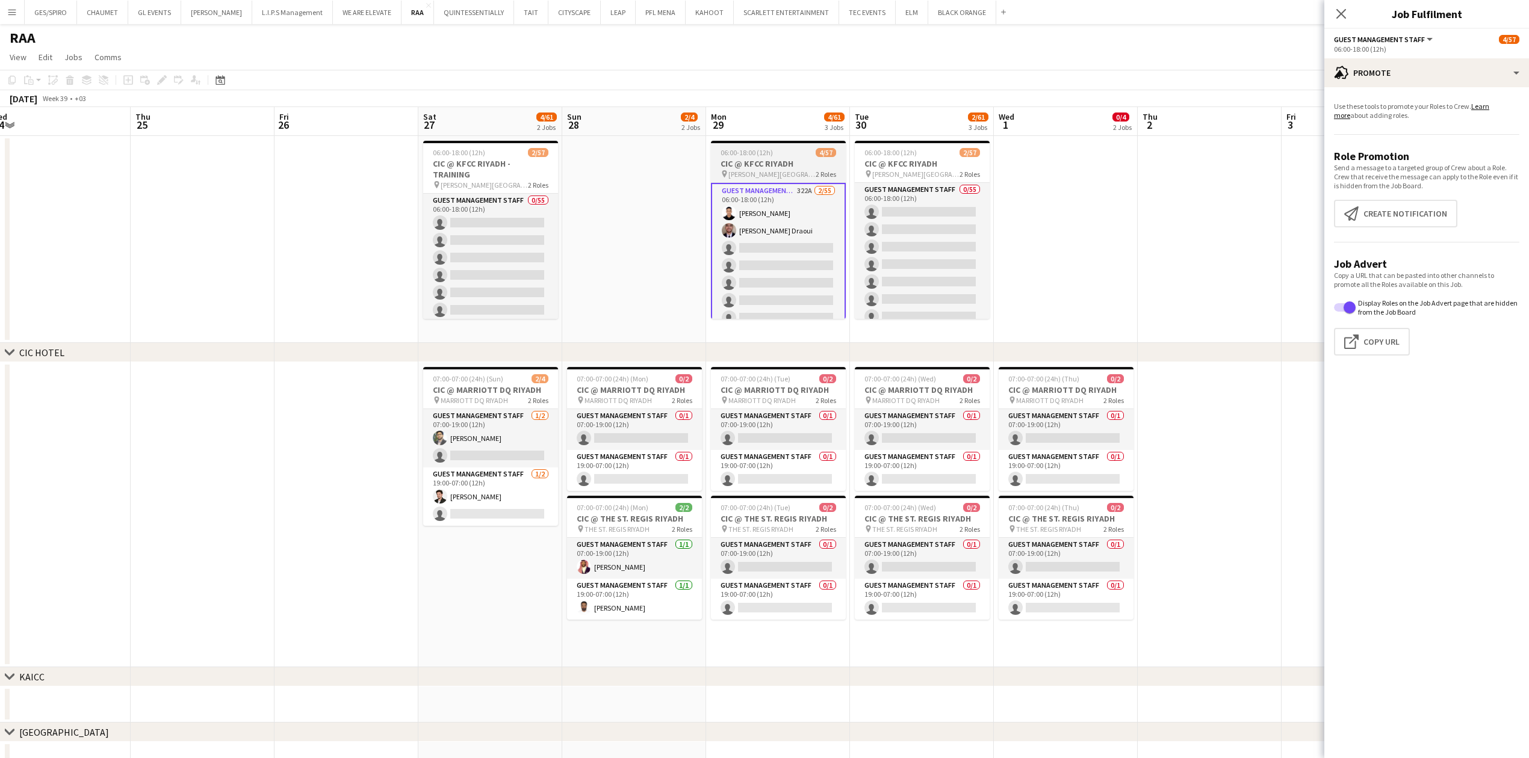
click at [824, 154] on span "4/57" at bounding box center [826, 152] width 20 height 9
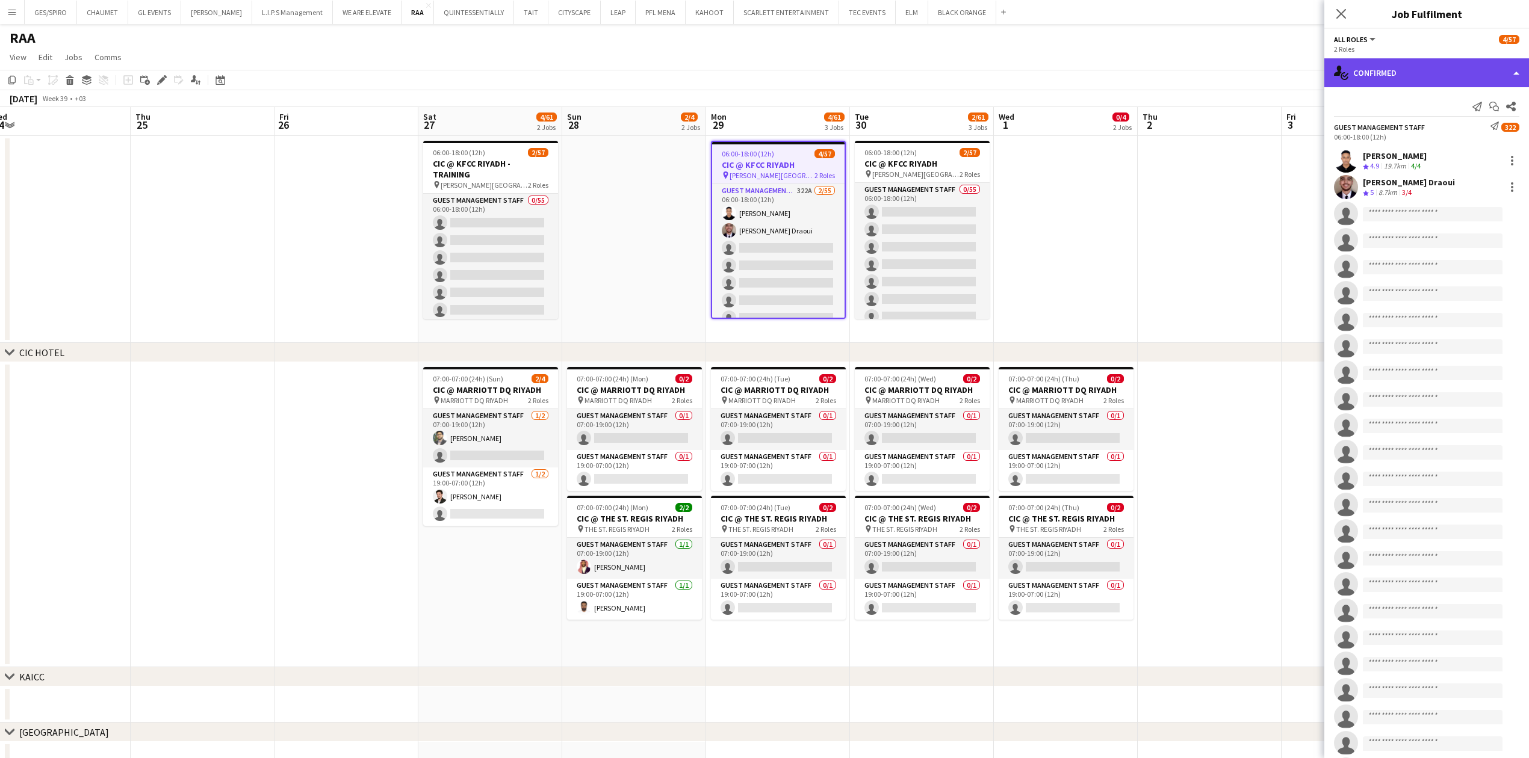
click at [1424, 72] on div "single-neutral-actions-check-2 Confirmed" at bounding box center [1426, 72] width 205 height 29
click at [165, 79] on icon "Edit" at bounding box center [162, 80] width 10 height 10
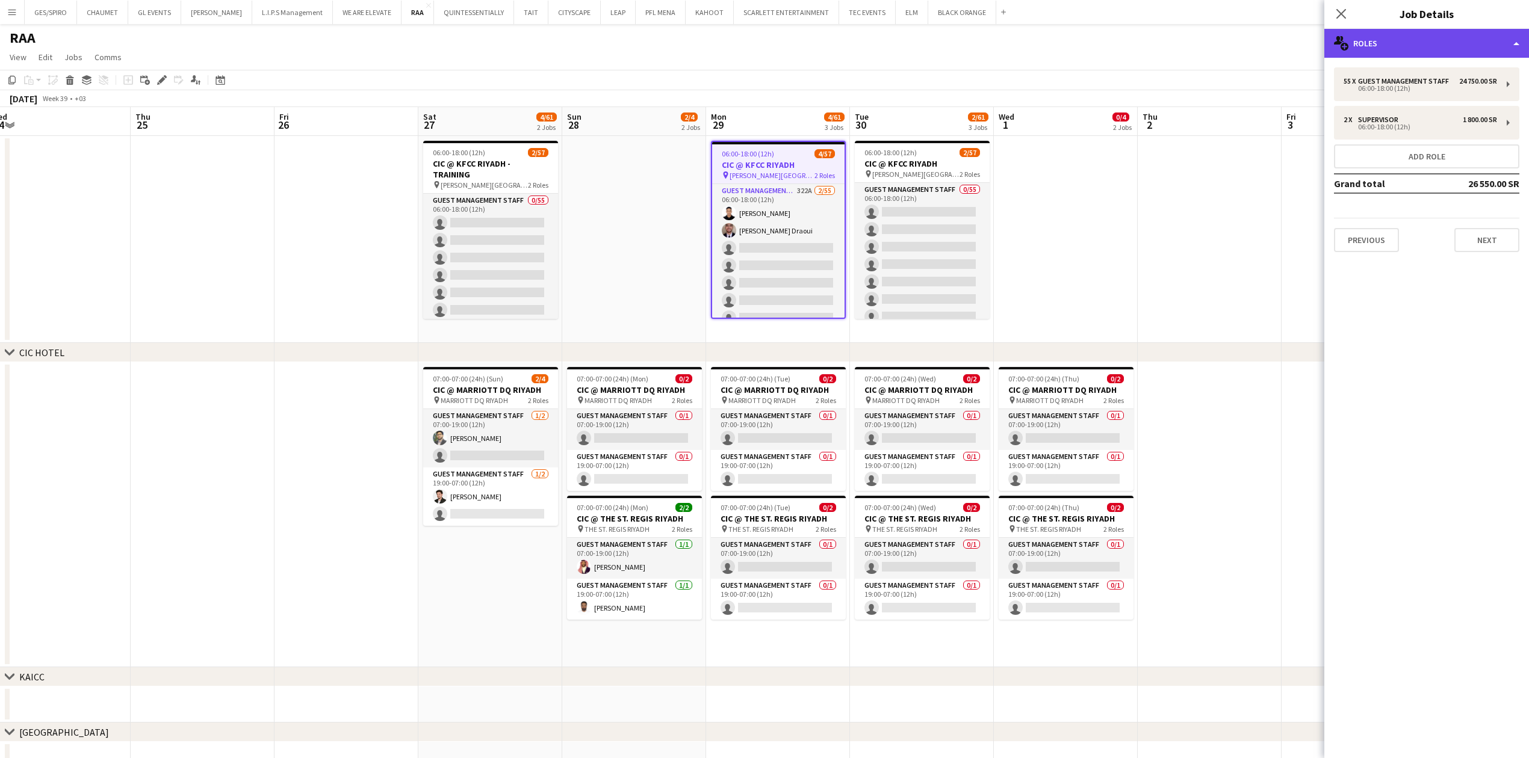
click at [1474, 54] on div "multiple-users-add Roles" at bounding box center [1426, 43] width 205 height 29
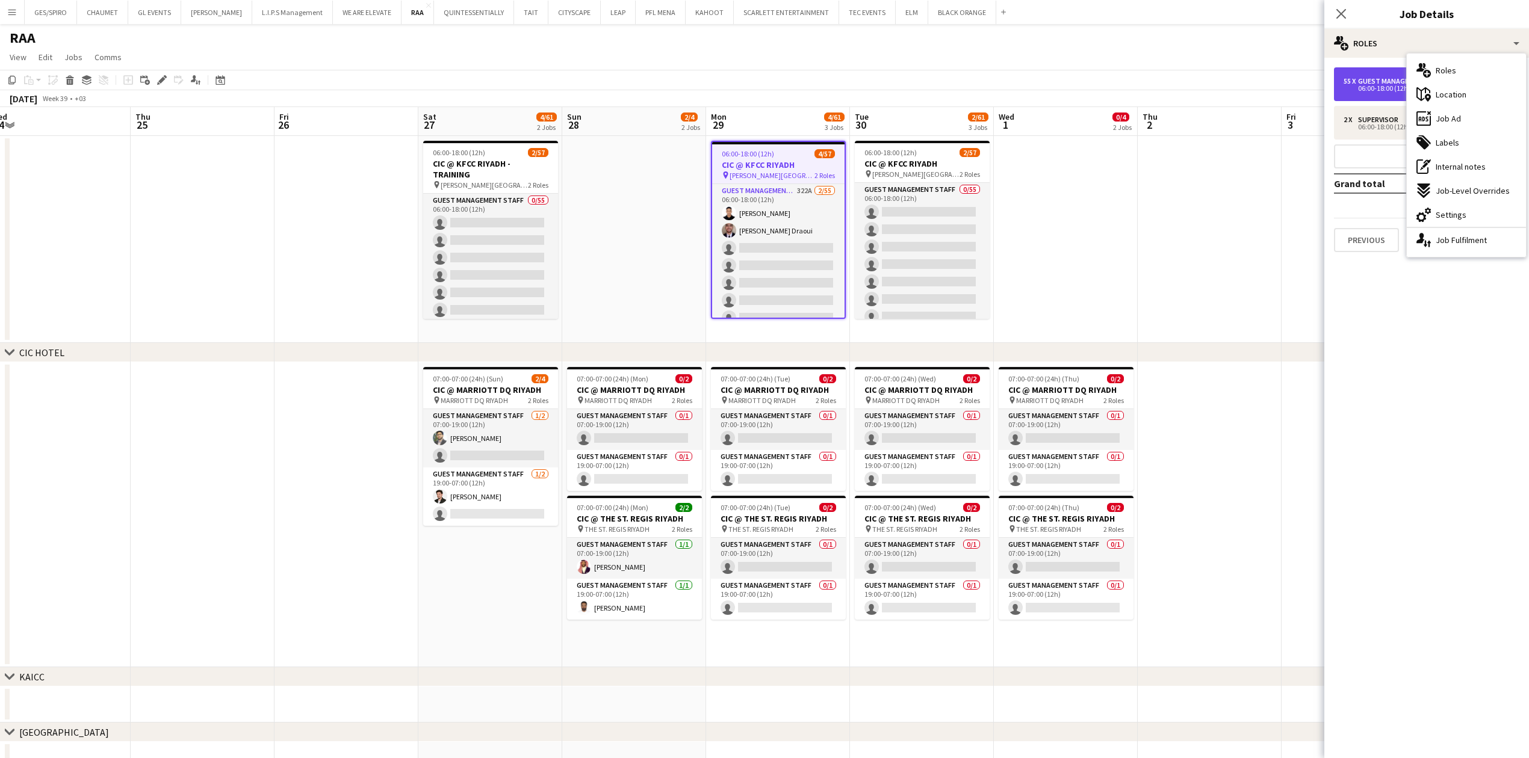
click at [1356, 90] on div "06:00-18:00 (12h)" at bounding box center [1420, 88] width 153 height 6
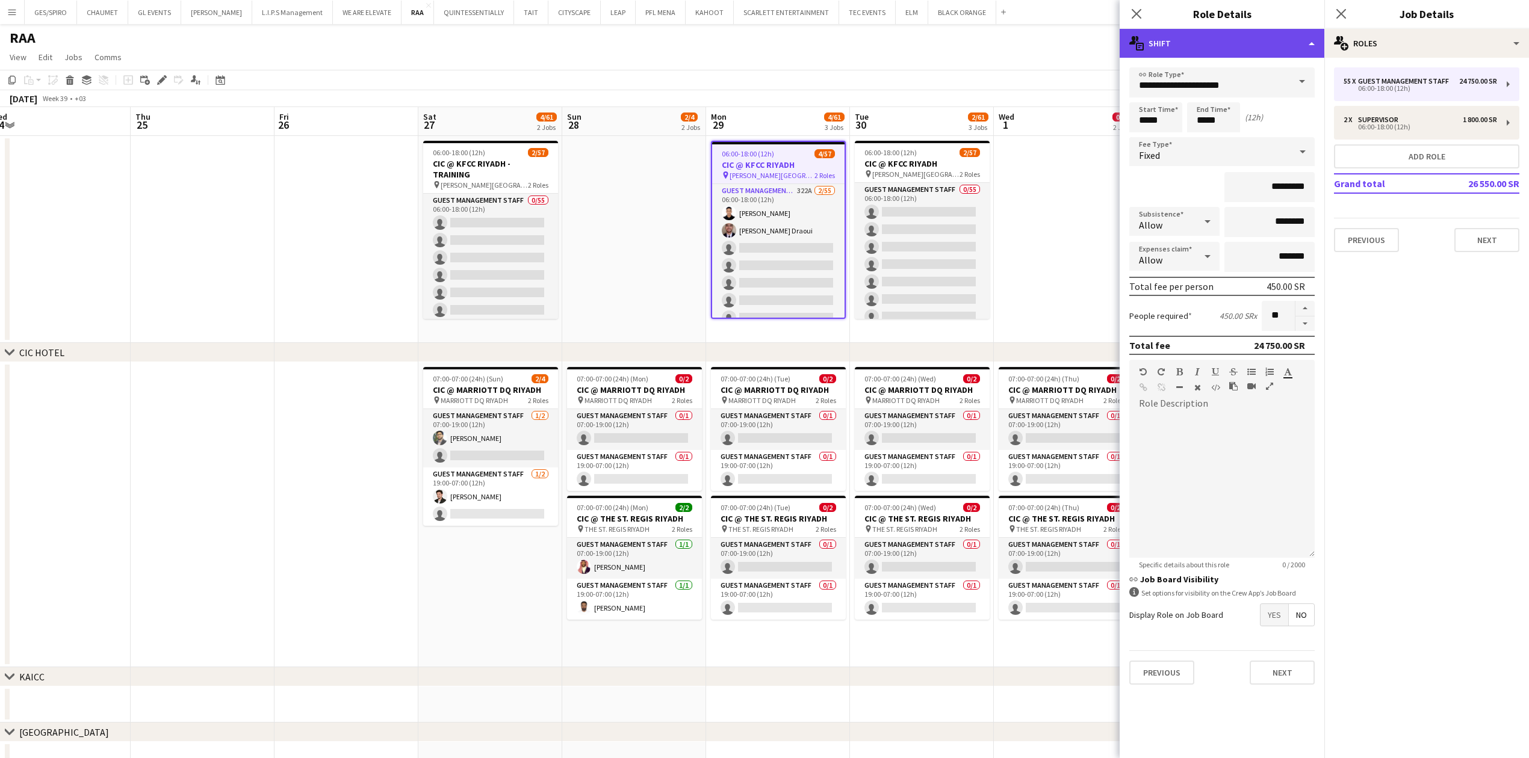
click at [1240, 40] on div "multiple-actions-text Shift" at bounding box center [1222, 43] width 205 height 29
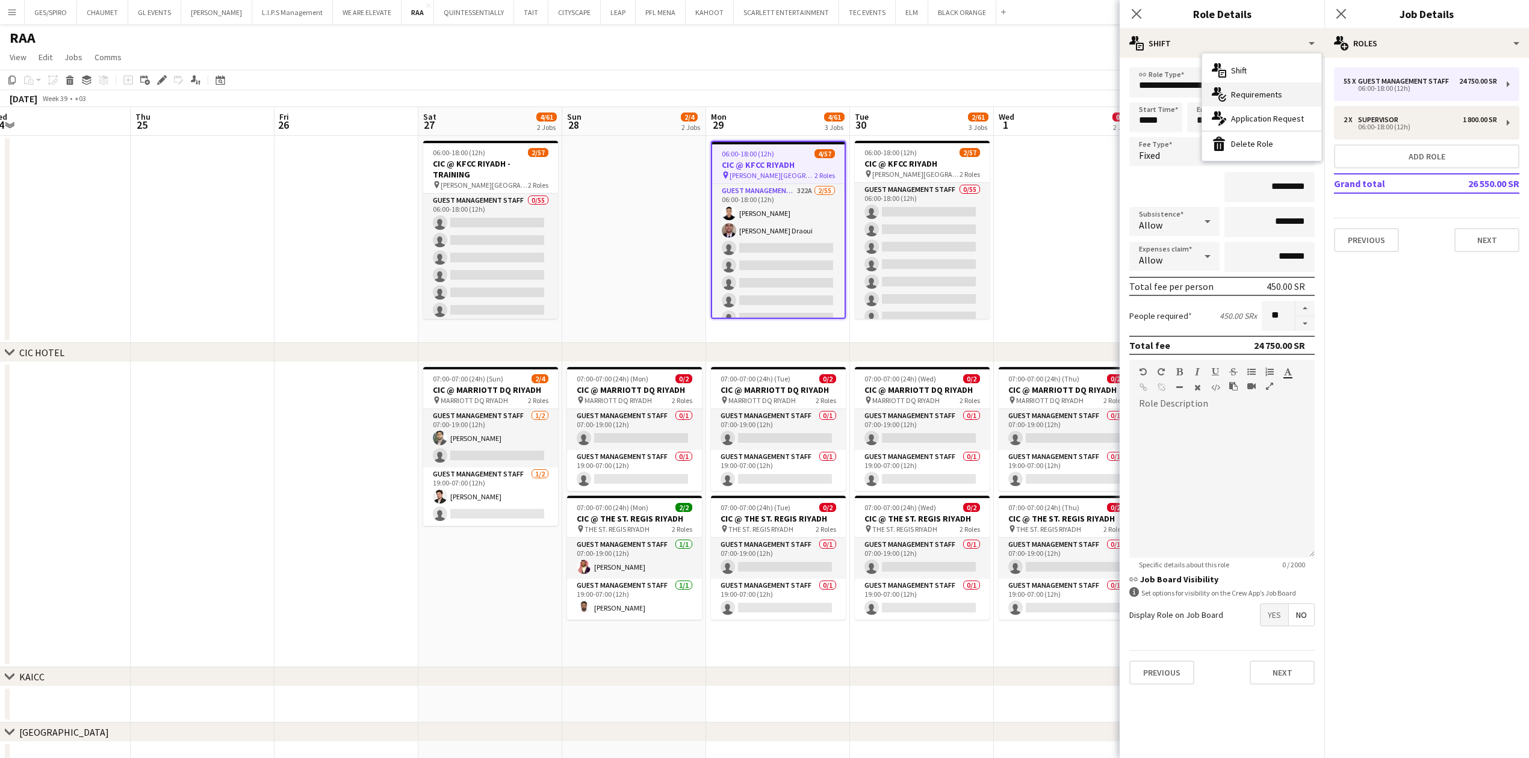
click at [1266, 94] on span "Requirements" at bounding box center [1256, 94] width 51 height 11
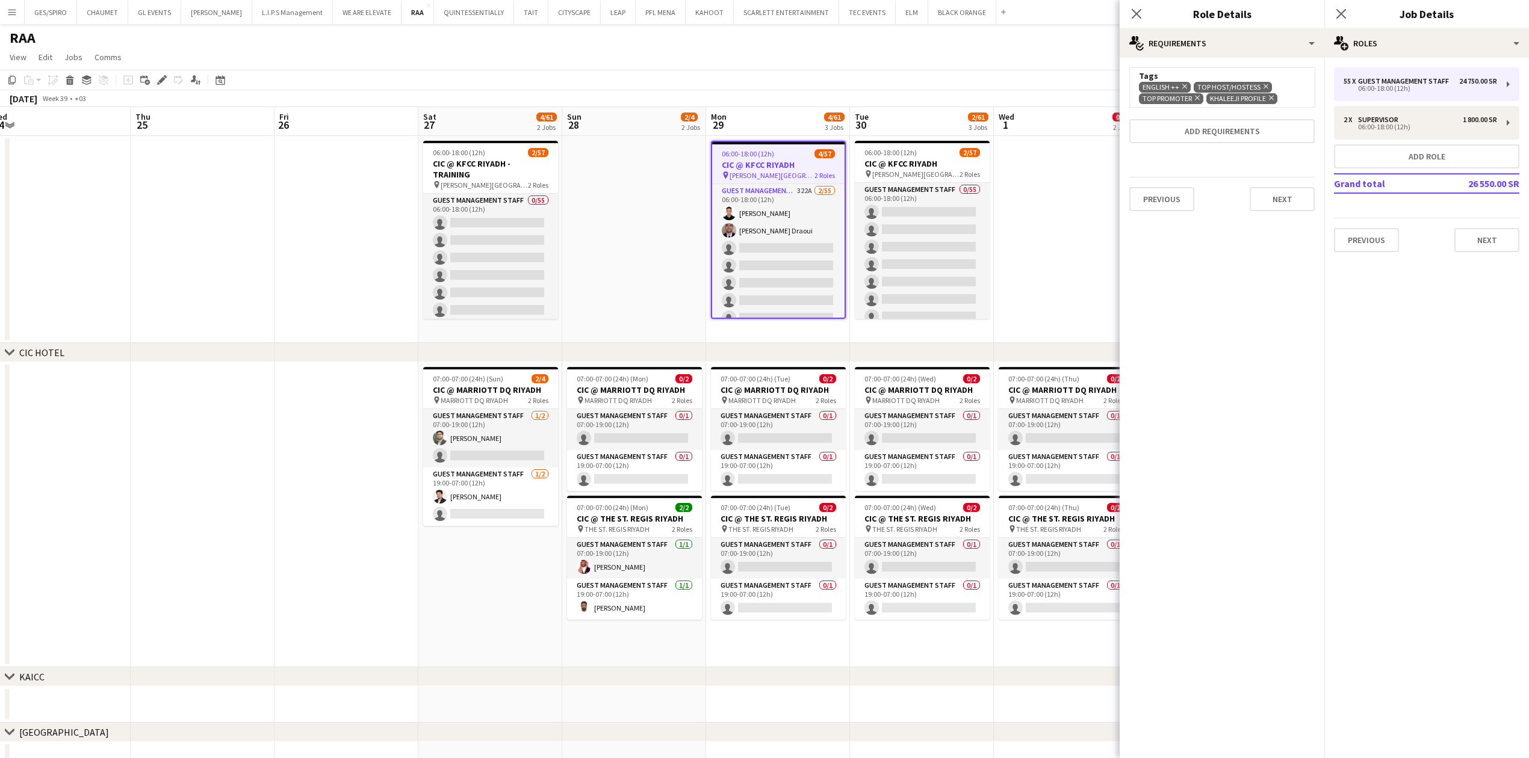
click at [1272, 97] on icon at bounding box center [1271, 98] width 5 height 5
click at [1286, 197] on button "Next" at bounding box center [1282, 199] width 65 height 24
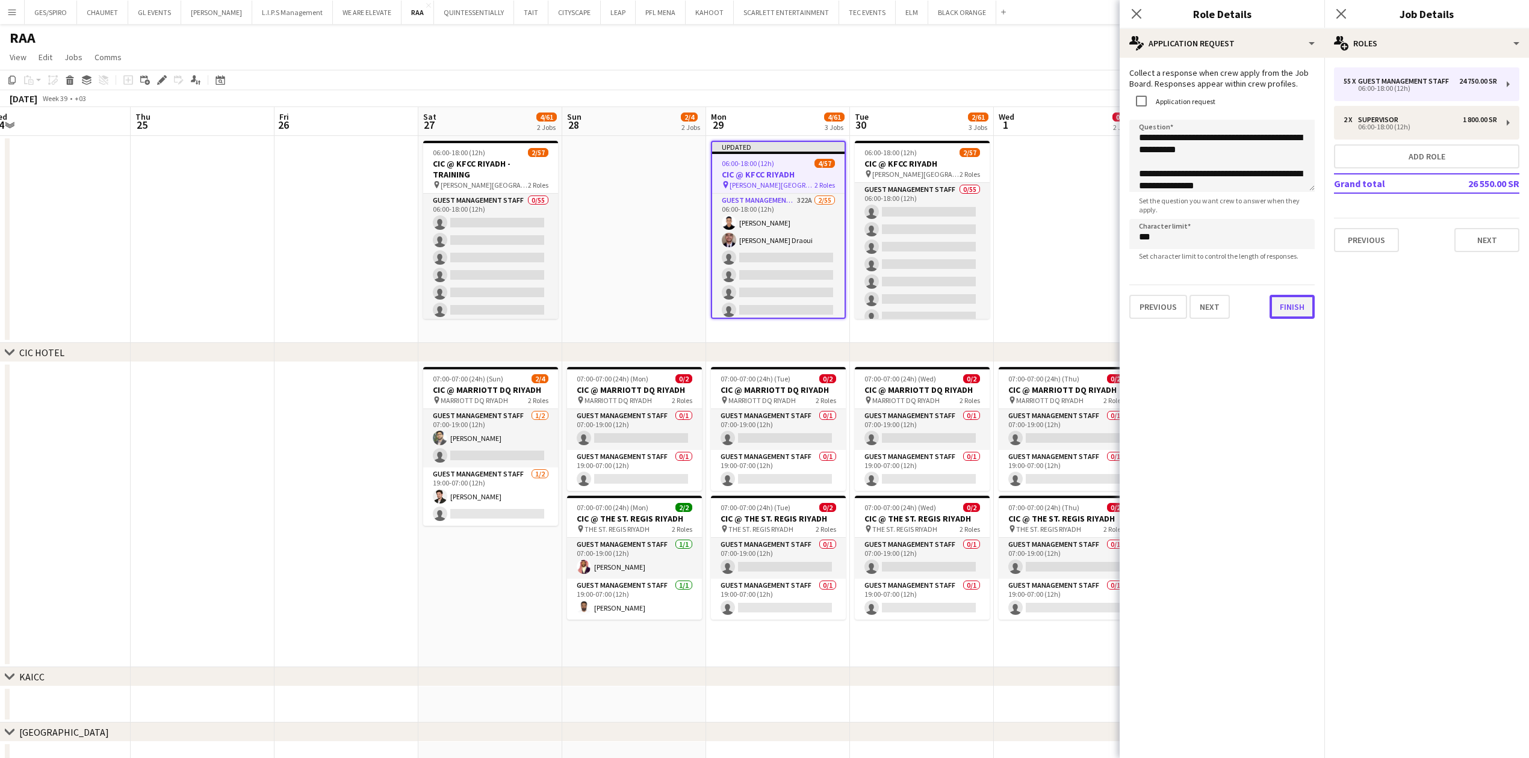
click at [1284, 315] on button "Finish" at bounding box center [1291, 307] width 45 height 24
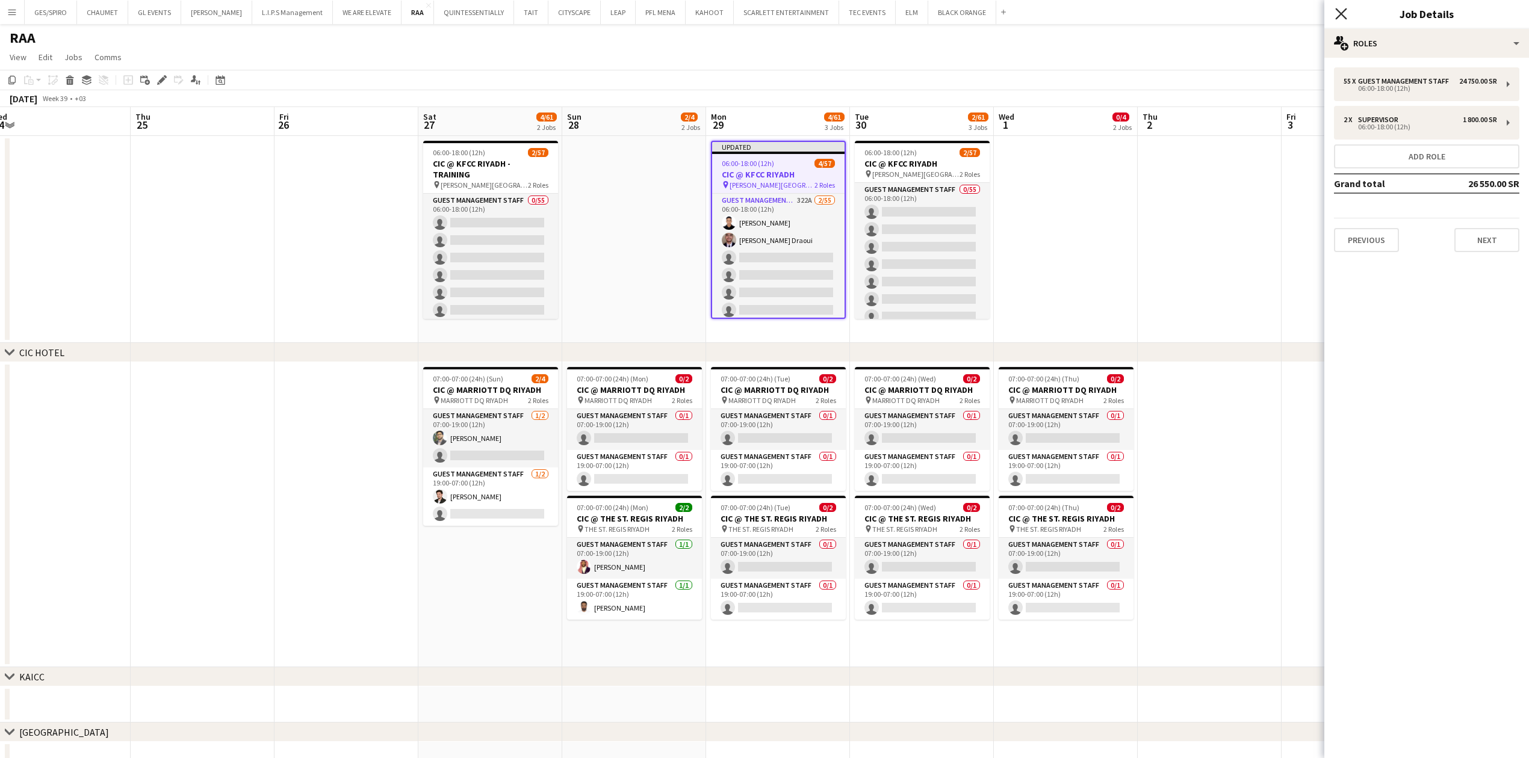
click at [1339, 11] on icon at bounding box center [1340, 13] width 11 height 11
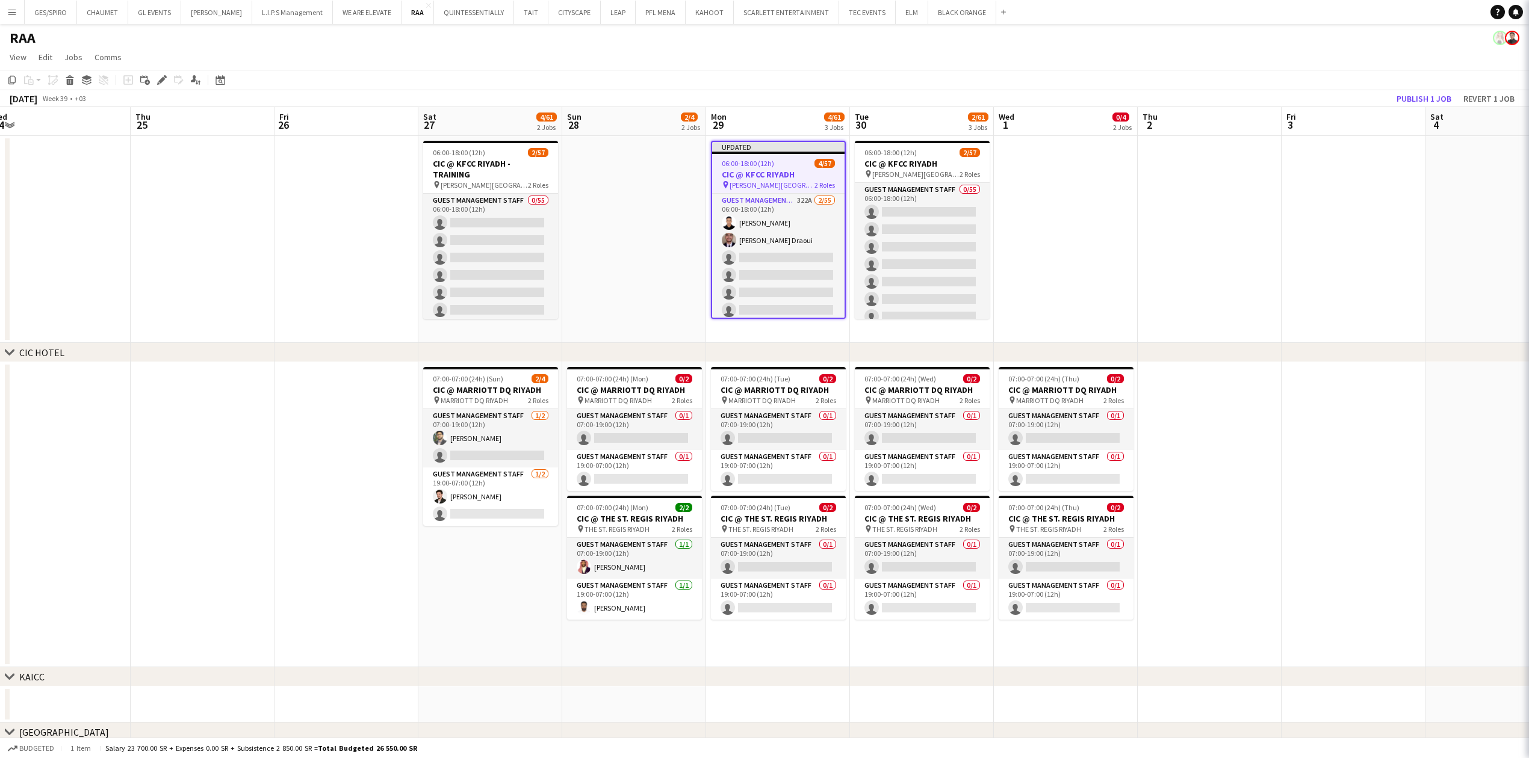
click at [1327, 213] on app-date-cell at bounding box center [1354, 239] width 144 height 207
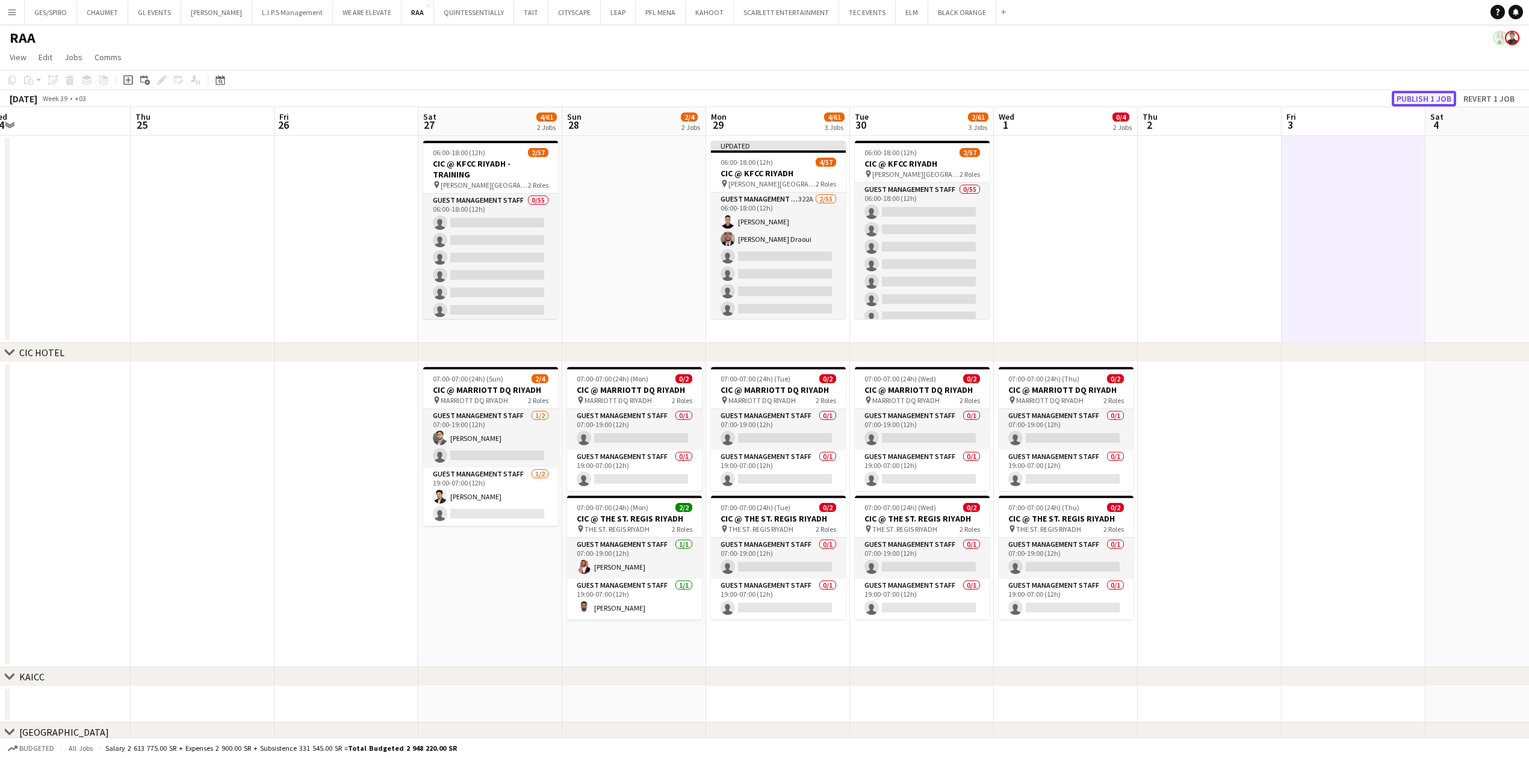
click at [1423, 94] on button "Publish 1 job" at bounding box center [1424, 99] width 64 height 16
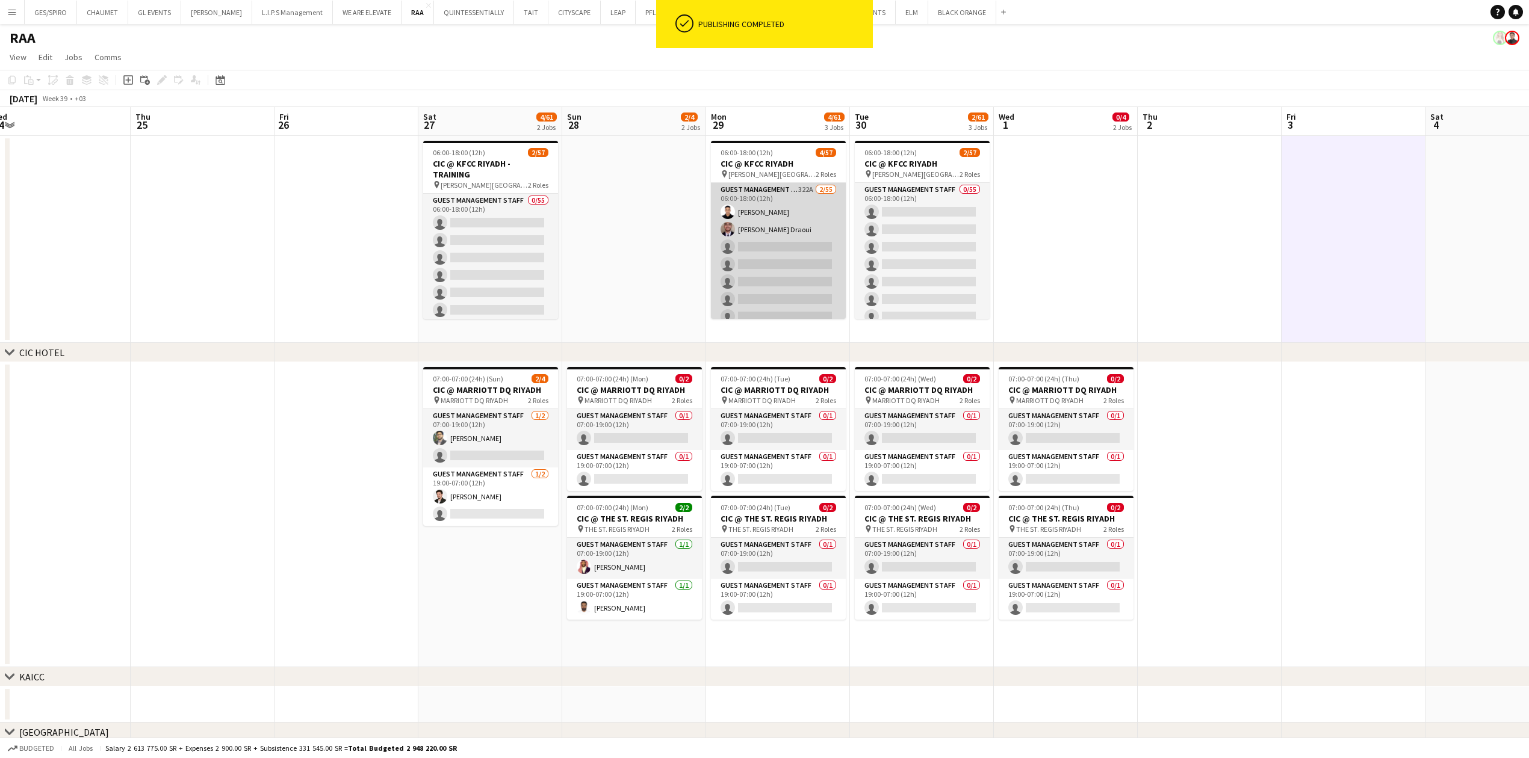
click at [752, 246] on app-card-role "Guest Management Staff 322A 2/55 06:00-18:00 (12h) [PERSON_NAME] single-neutral…" at bounding box center [778, 675] width 135 height 984
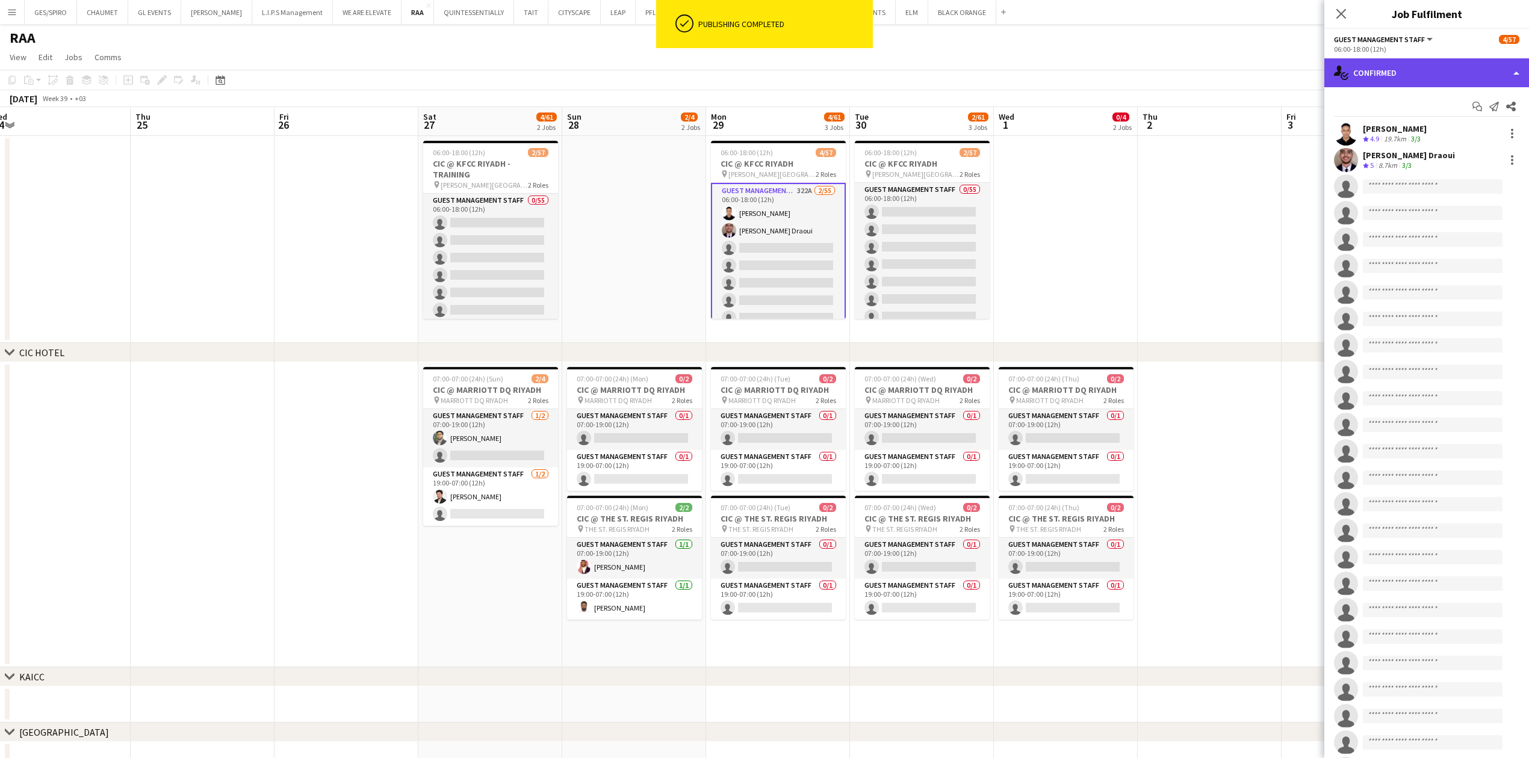
click at [1383, 66] on div "single-neutral-actions-check-2 Confirmed" at bounding box center [1426, 72] width 205 height 29
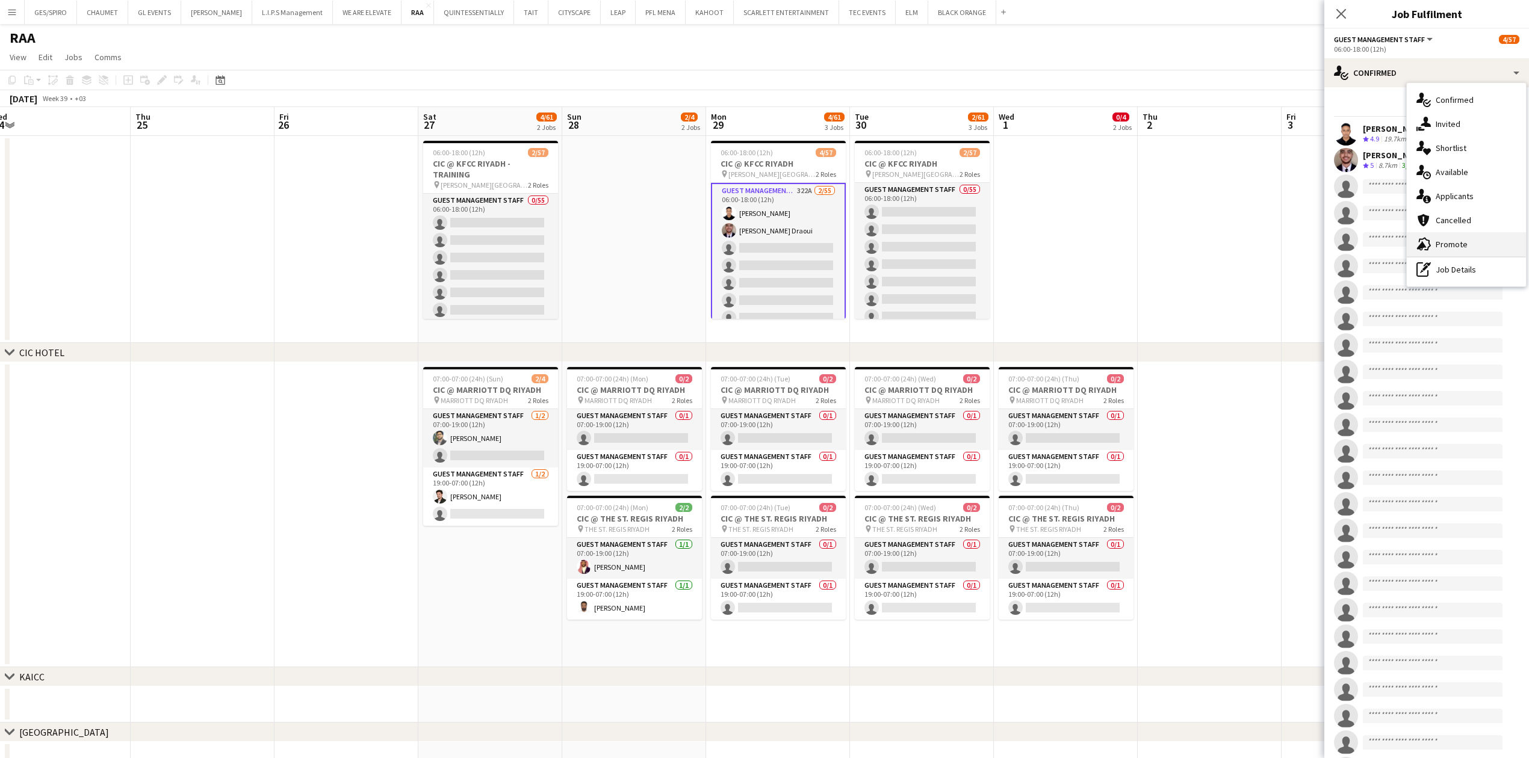
click at [1489, 242] on div "advertising-megaphone Promote" at bounding box center [1466, 244] width 119 height 24
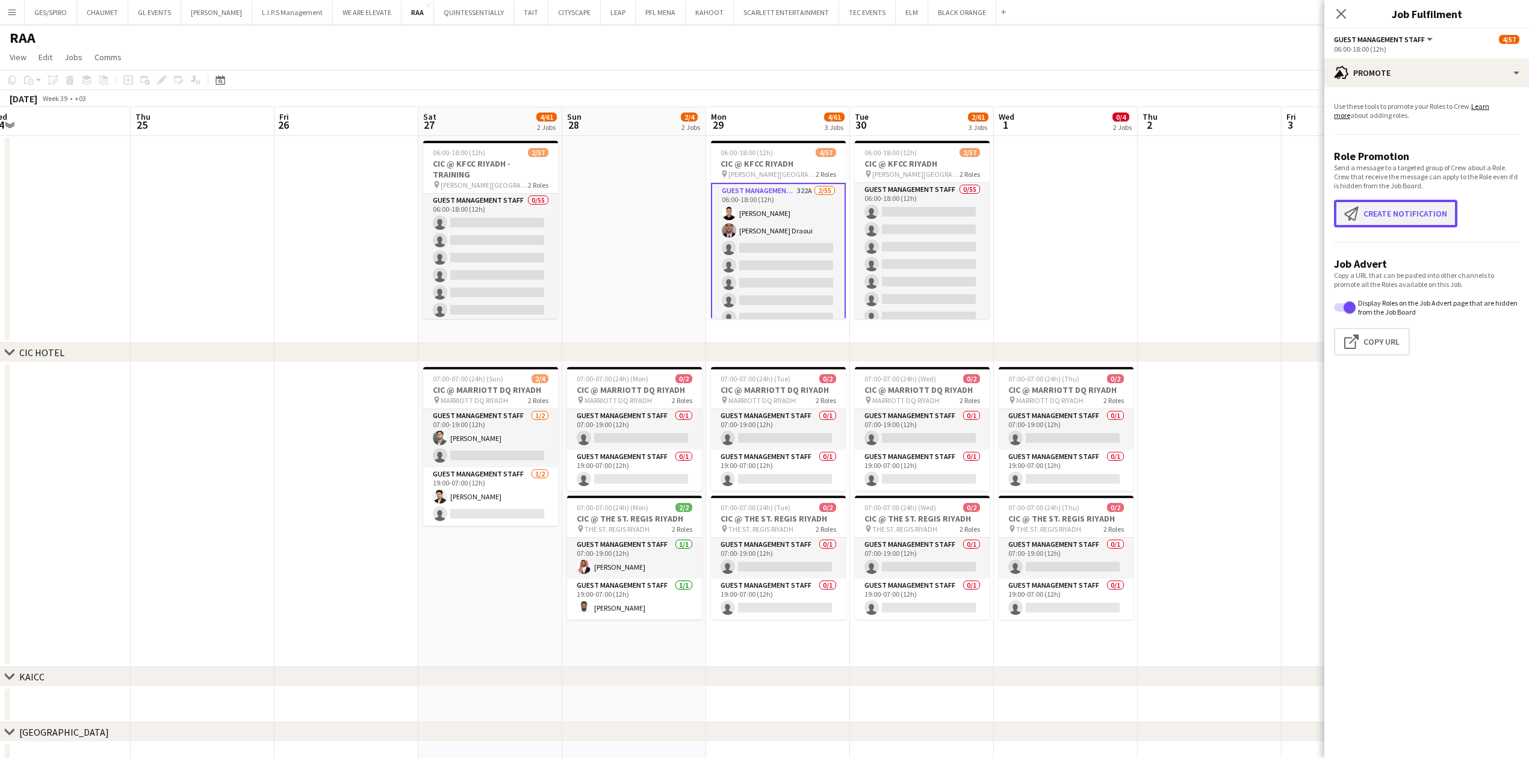
click at [1390, 217] on button "Create notification Create notification" at bounding box center [1395, 214] width 123 height 28
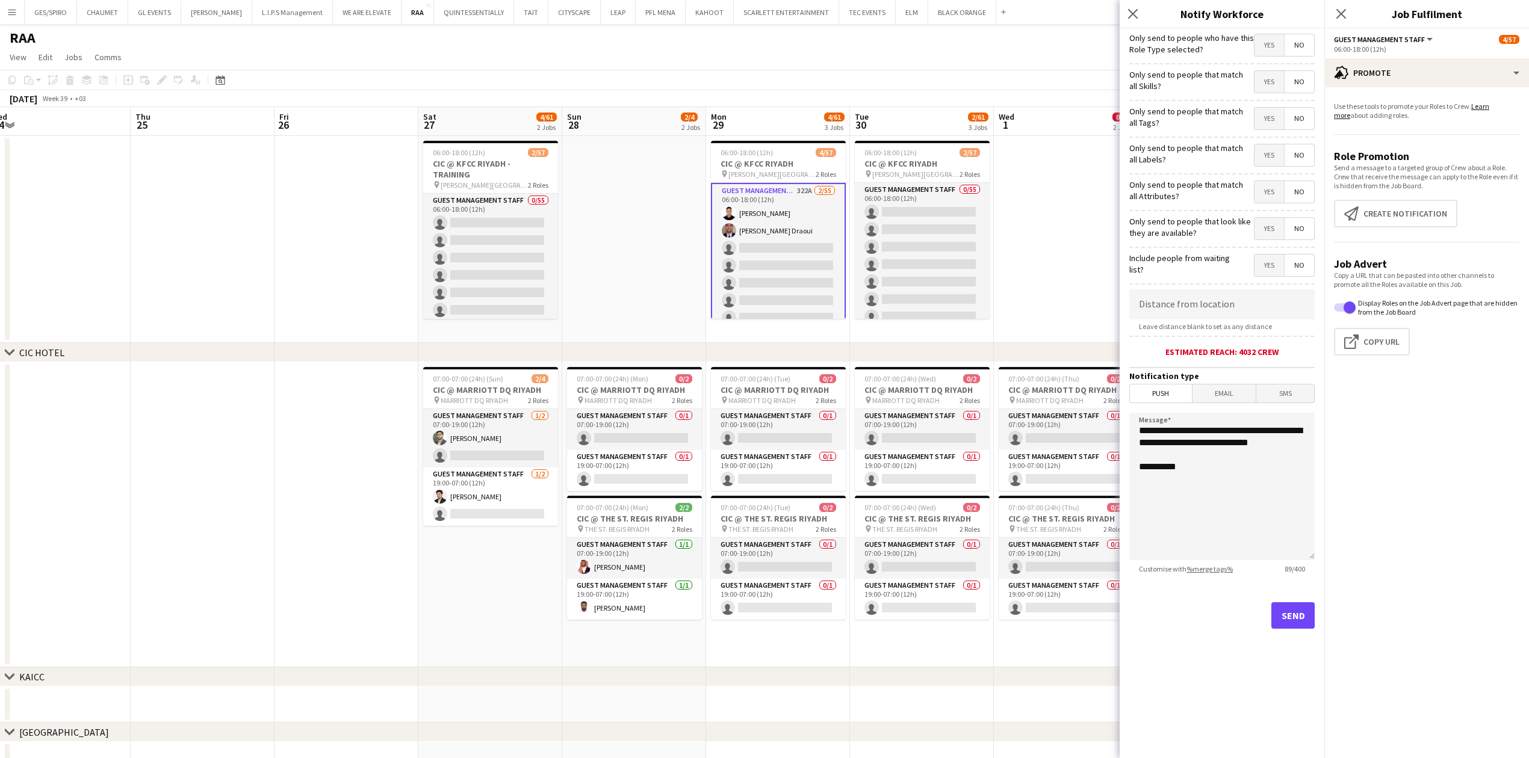
click at [1266, 40] on span "Yes" at bounding box center [1268, 45] width 29 height 22
drag, startPoint x: 1267, startPoint y: 75, endPoint x: 1277, endPoint y: 105, distance: 31.2
click at [1267, 76] on span "Yes" at bounding box center [1268, 82] width 29 height 22
click at [1280, 113] on span "Yes" at bounding box center [1268, 119] width 29 height 22
click at [1265, 145] on span "Yes" at bounding box center [1268, 155] width 29 height 22
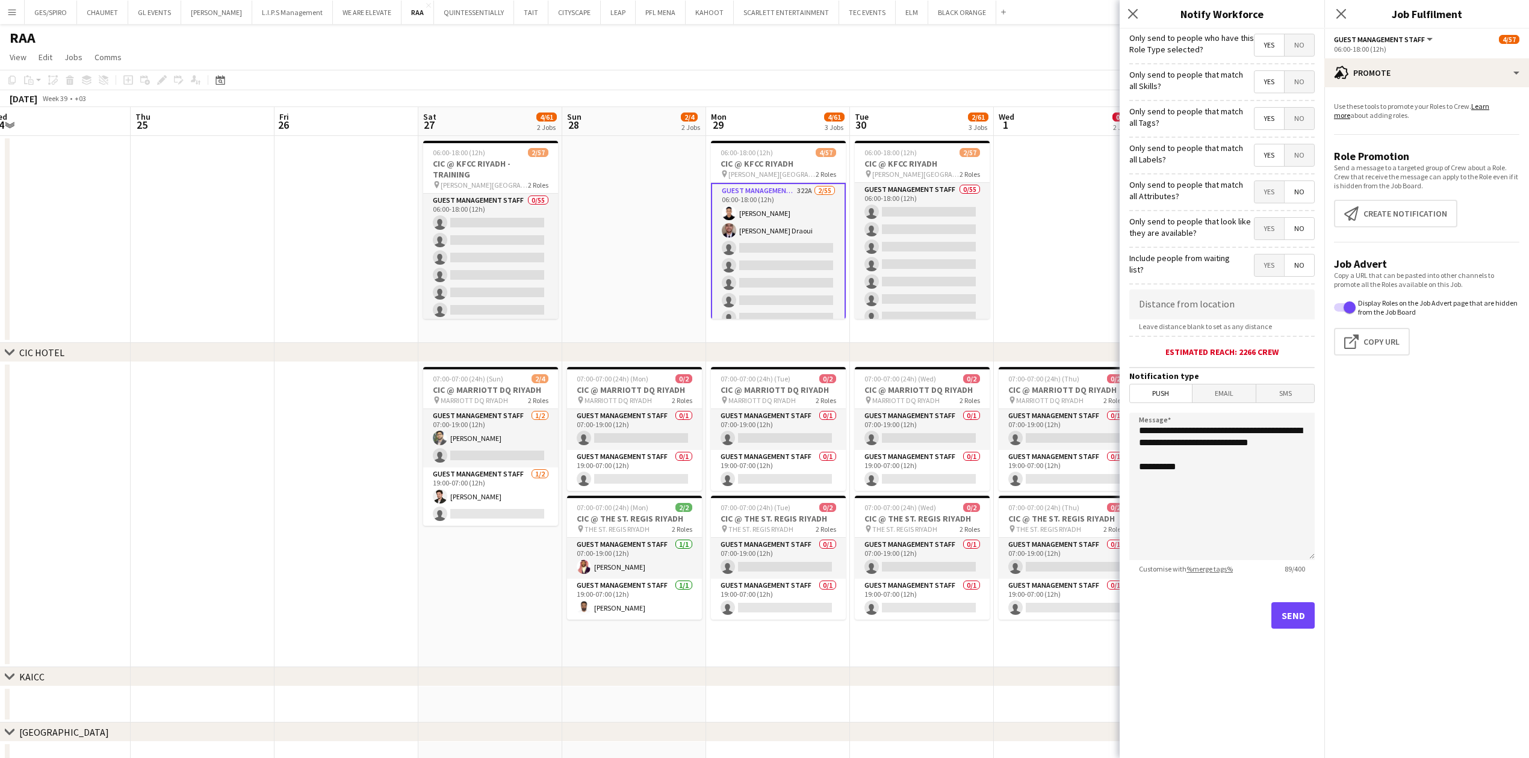
click at [1266, 174] on hr at bounding box center [1221, 173] width 185 height 1
click at [1269, 191] on span "Yes" at bounding box center [1268, 192] width 29 height 22
click at [1267, 235] on span "Yes" at bounding box center [1268, 229] width 29 height 22
click at [1256, 291] on input at bounding box center [1221, 305] width 185 height 30
type input "******"
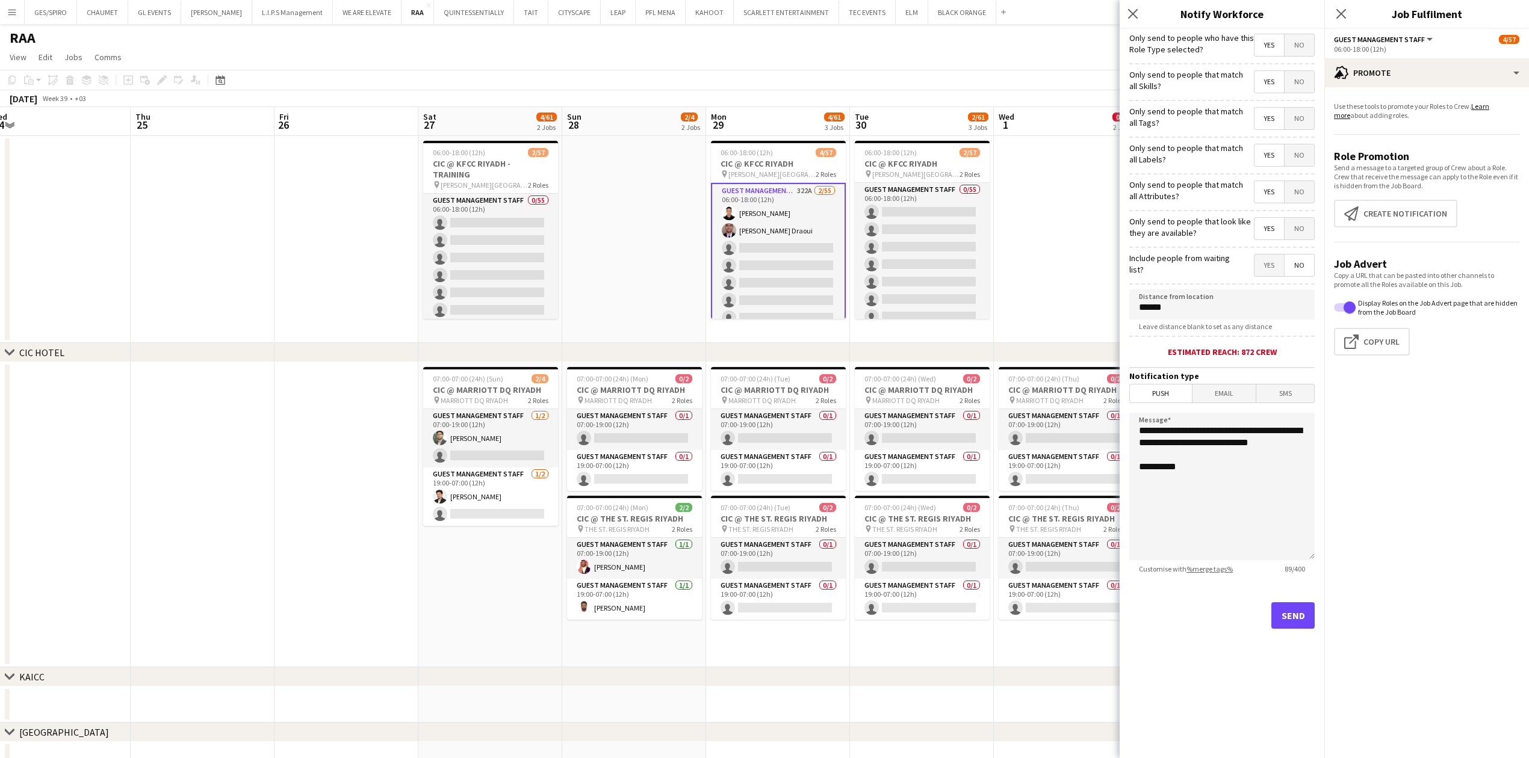
click at [1349, 401] on mat-expansion-panel "bullhorn Promote Use these tools to promote your Roles to Crew. Learn more abou…" at bounding box center [1426, 422] width 205 height 671
click at [1292, 617] on button "Send" at bounding box center [1292, 616] width 43 height 26
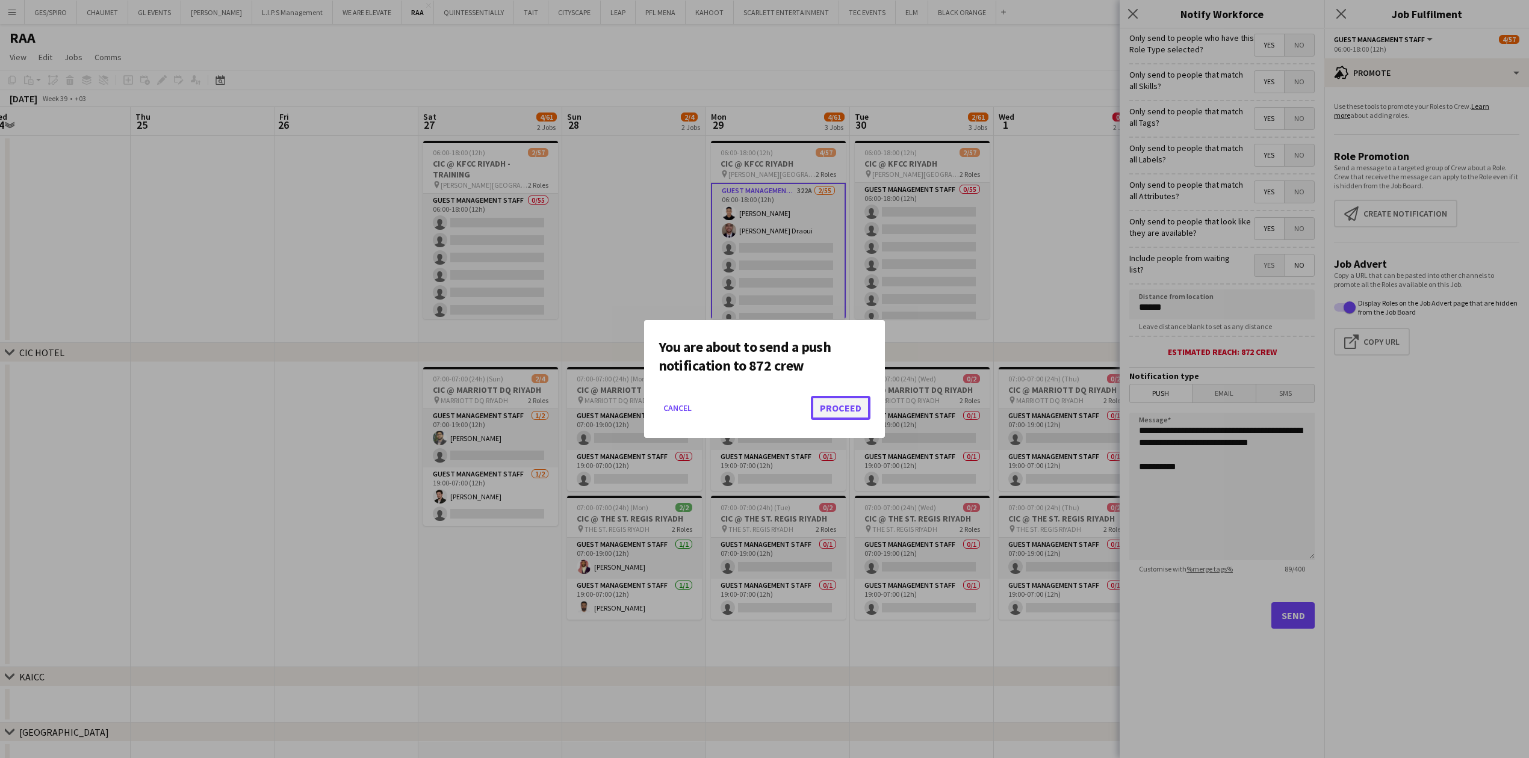
click at [829, 412] on button "Proceed" at bounding box center [841, 408] width 60 height 24
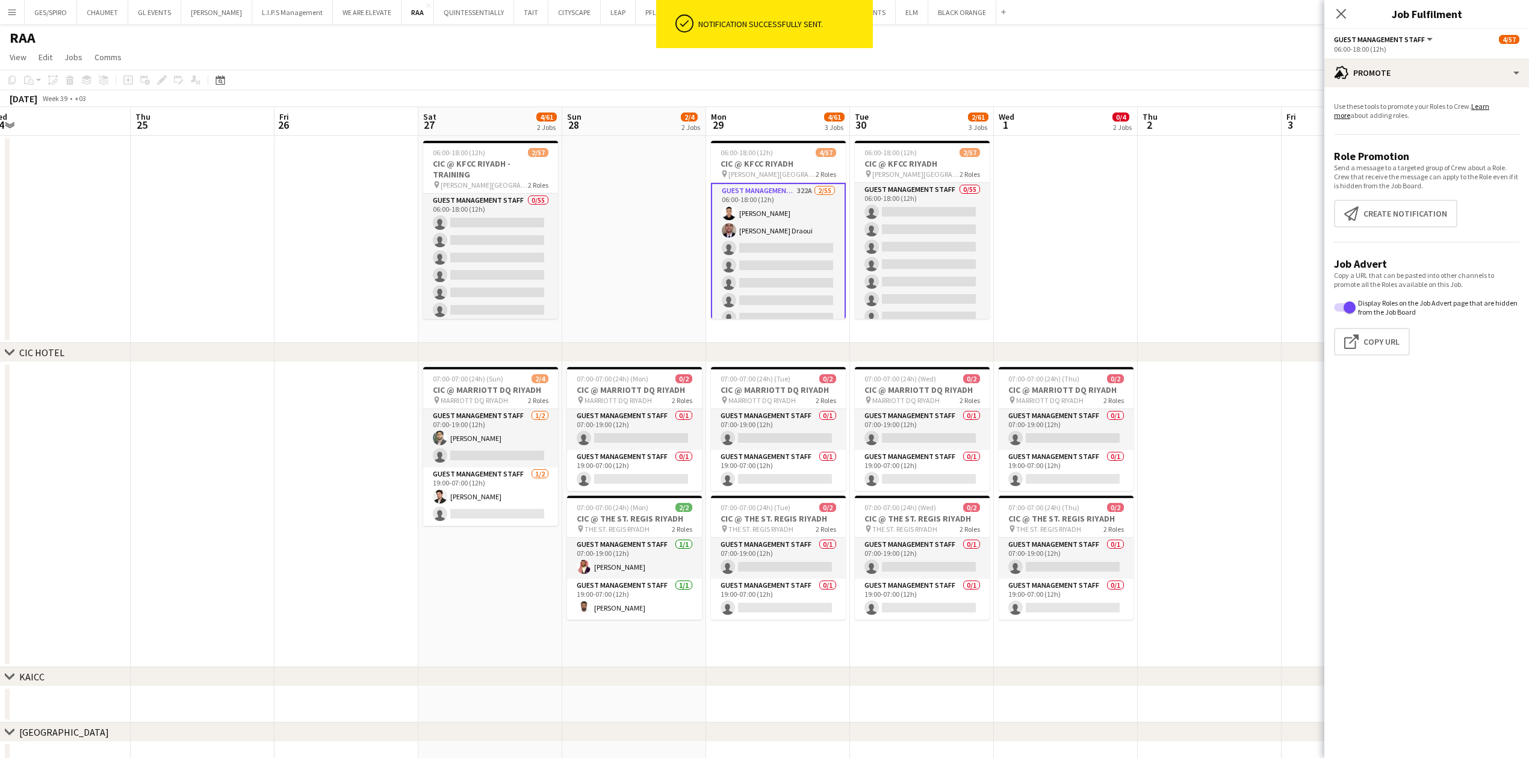
click at [1211, 494] on app-date-cell at bounding box center [1210, 514] width 144 height 305
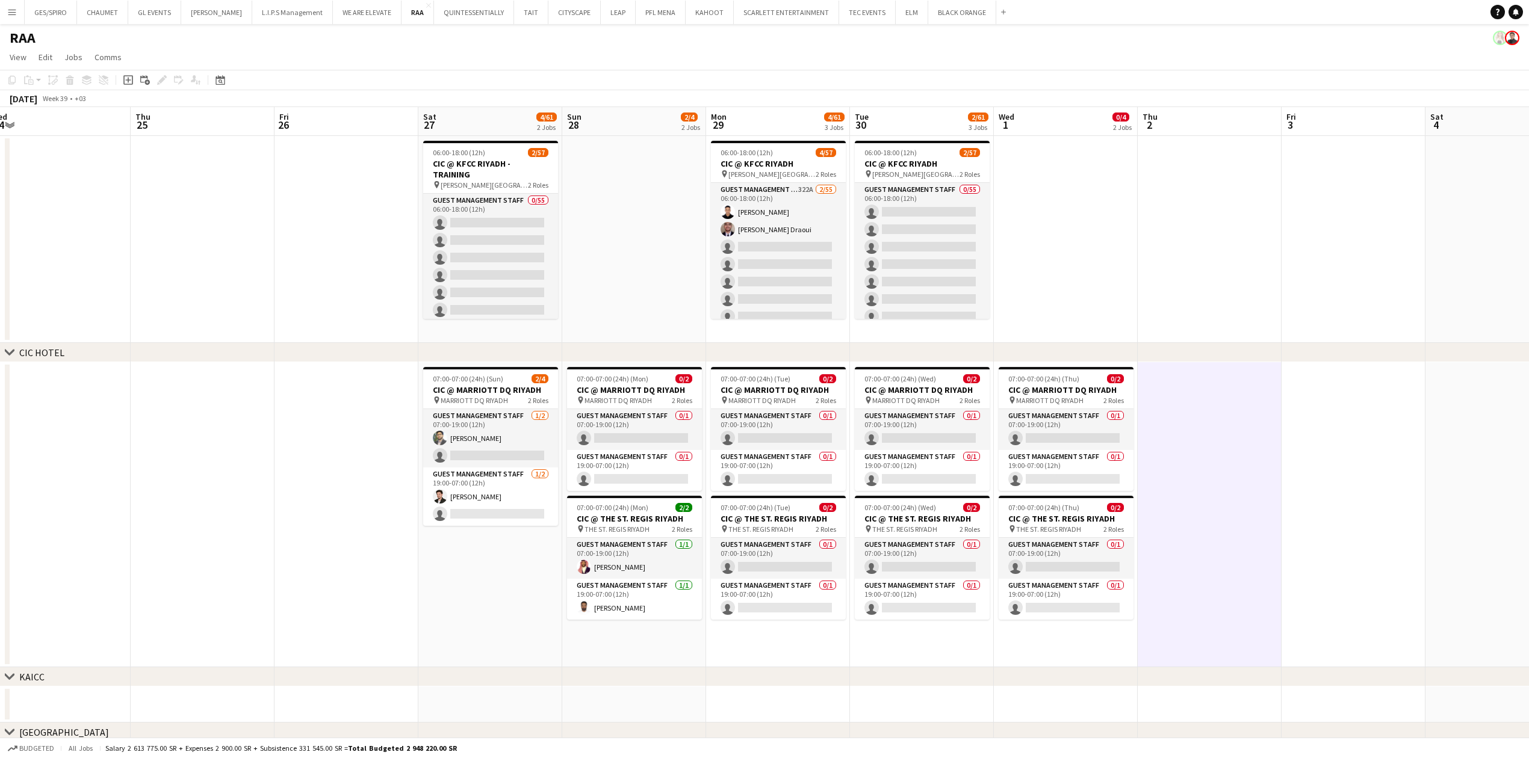
click at [1045, 218] on app-date-cell at bounding box center [1066, 239] width 144 height 207
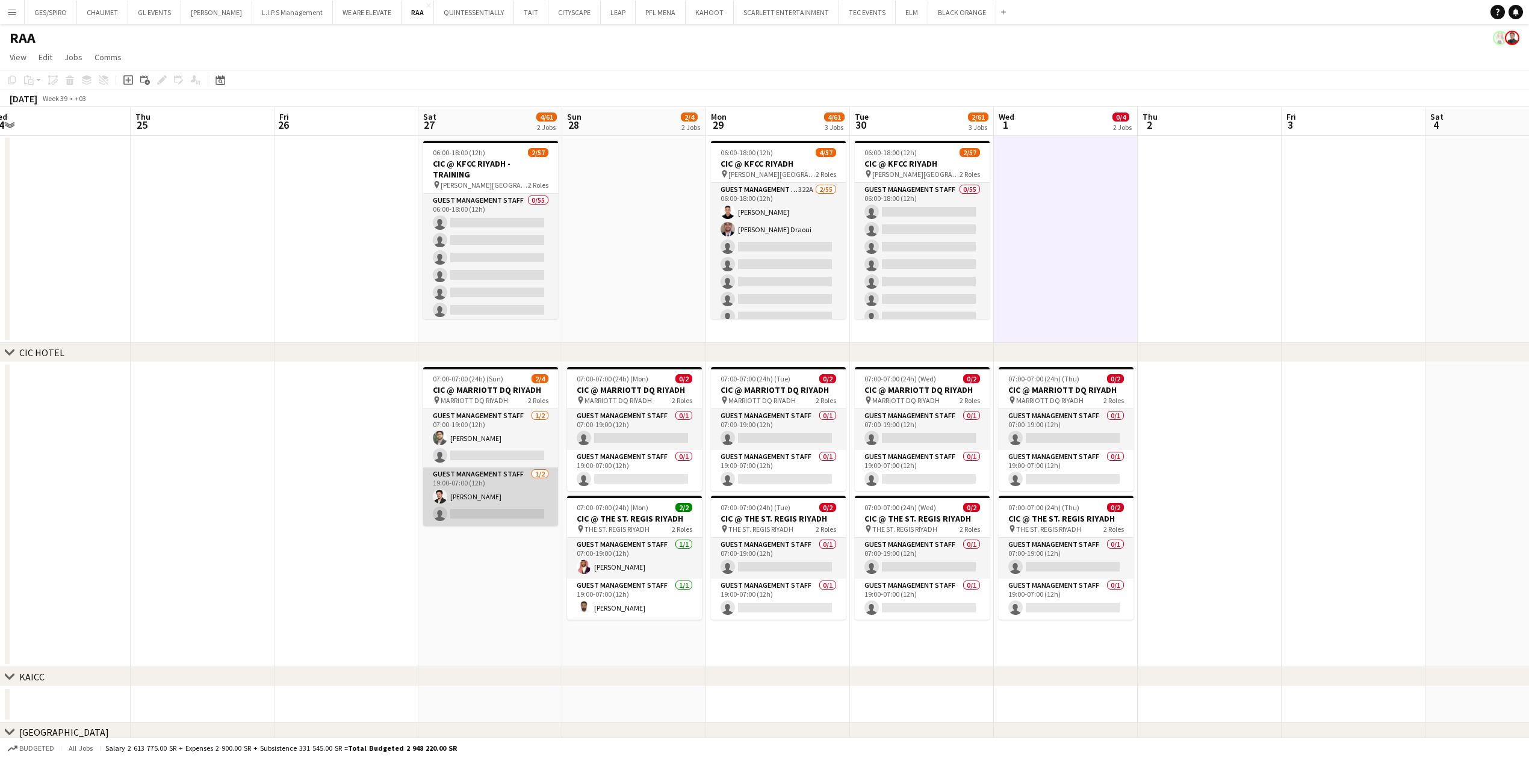
click at [508, 511] on app-card-role "Guest Management Staff [DATE] 19:00-07:00 (12h) [PERSON_NAME] single-neutral-ac…" at bounding box center [490, 497] width 135 height 58
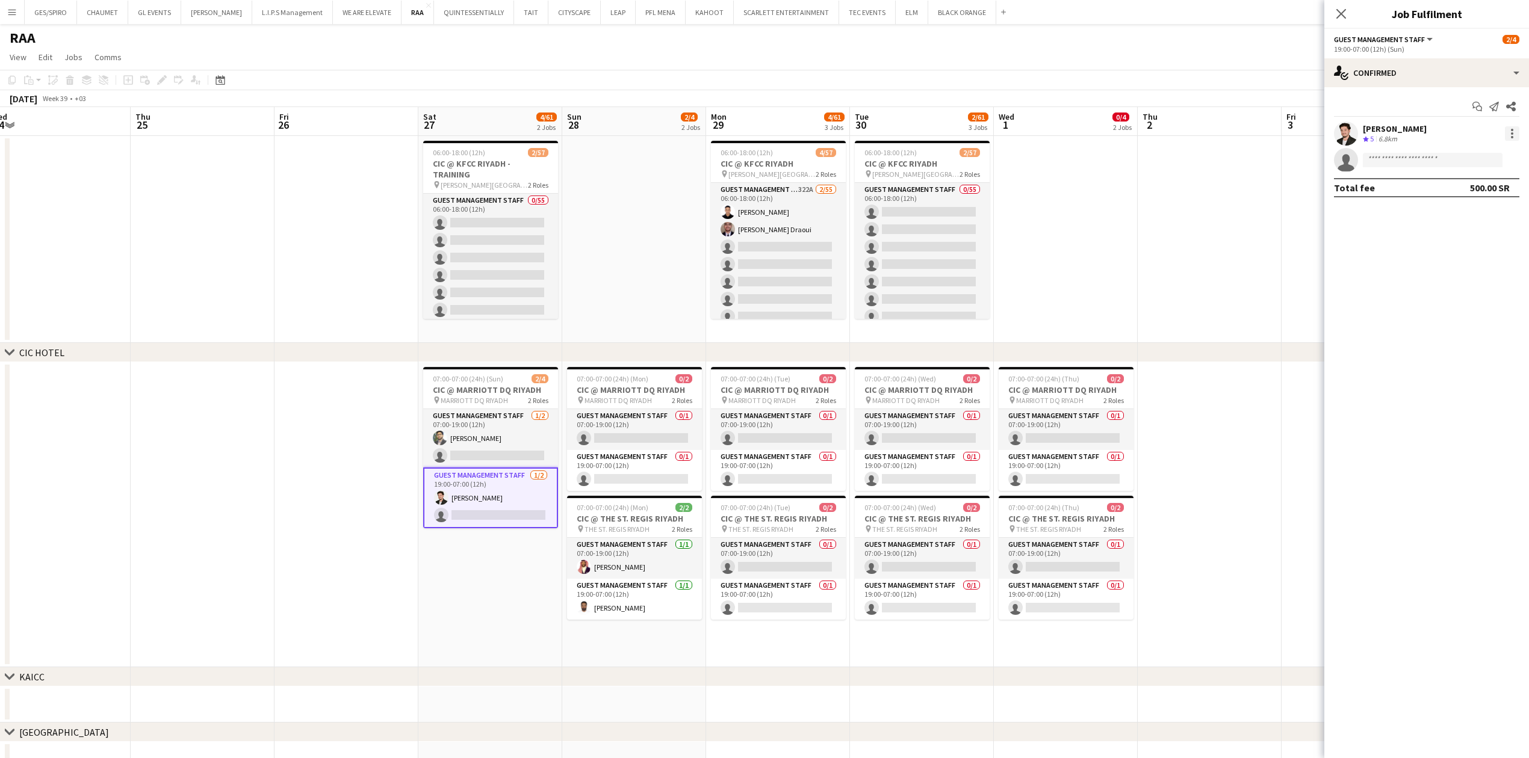
click at [1515, 131] on div at bounding box center [1512, 133] width 14 height 14
click at [1476, 183] on span "Switch crew" at bounding box center [1460, 184] width 51 height 10
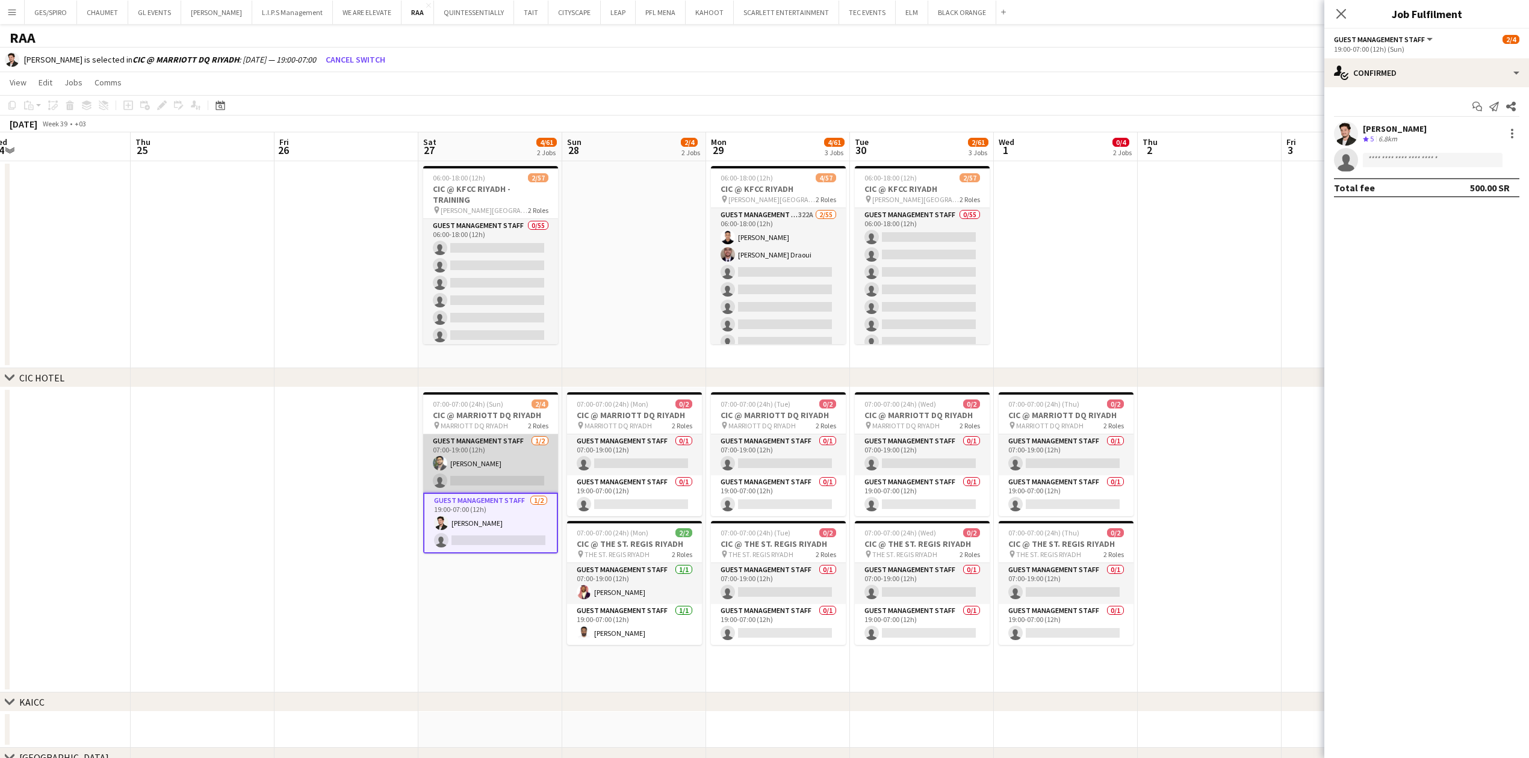
click at [506, 463] on app-card-role "Guest Management Staff [DATE] 07:00-19:00 (12h) [PERSON_NAME] single-neutral-ac…" at bounding box center [490, 464] width 135 height 58
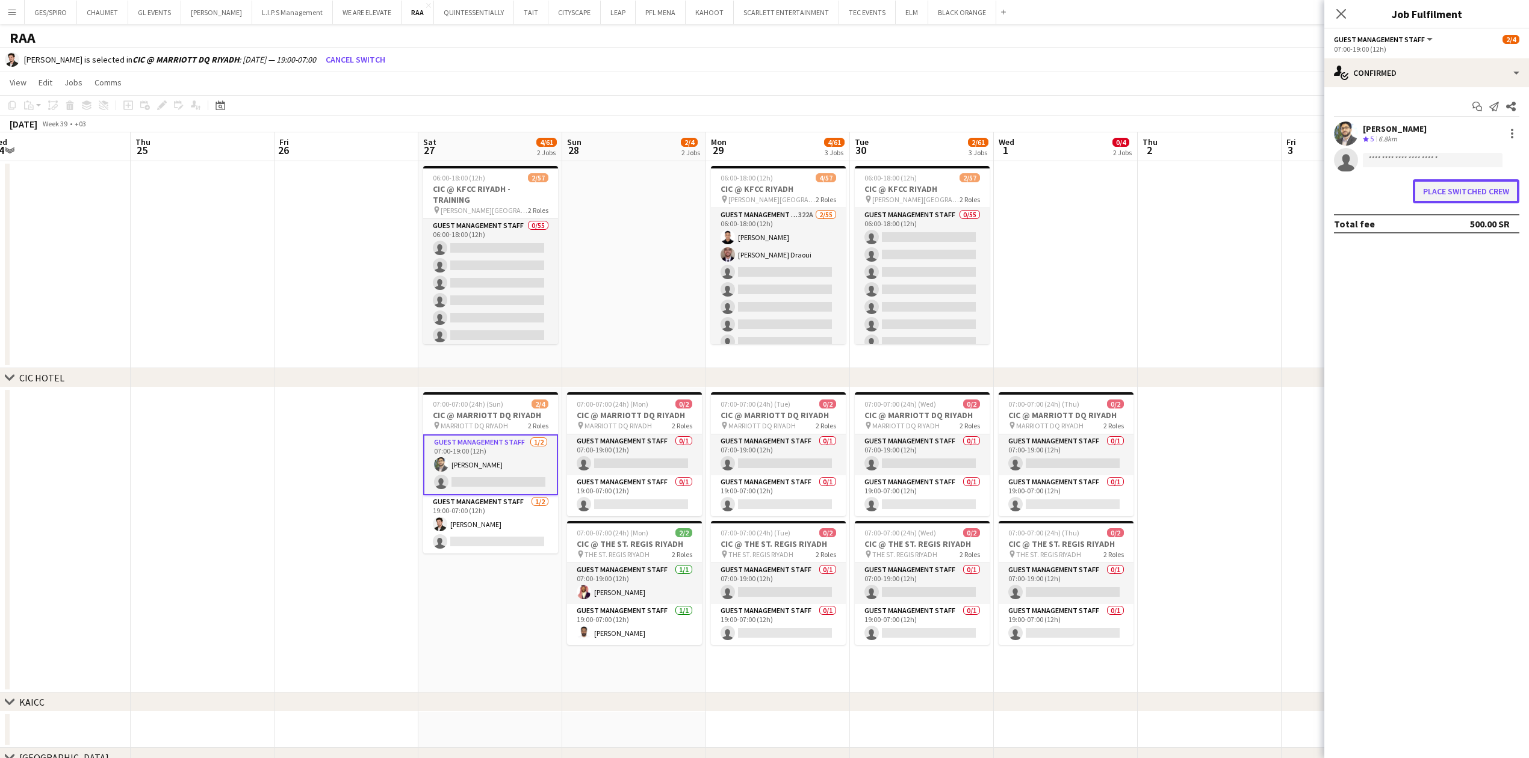
click at [1480, 189] on button "Place switched crew" at bounding box center [1466, 191] width 107 height 24
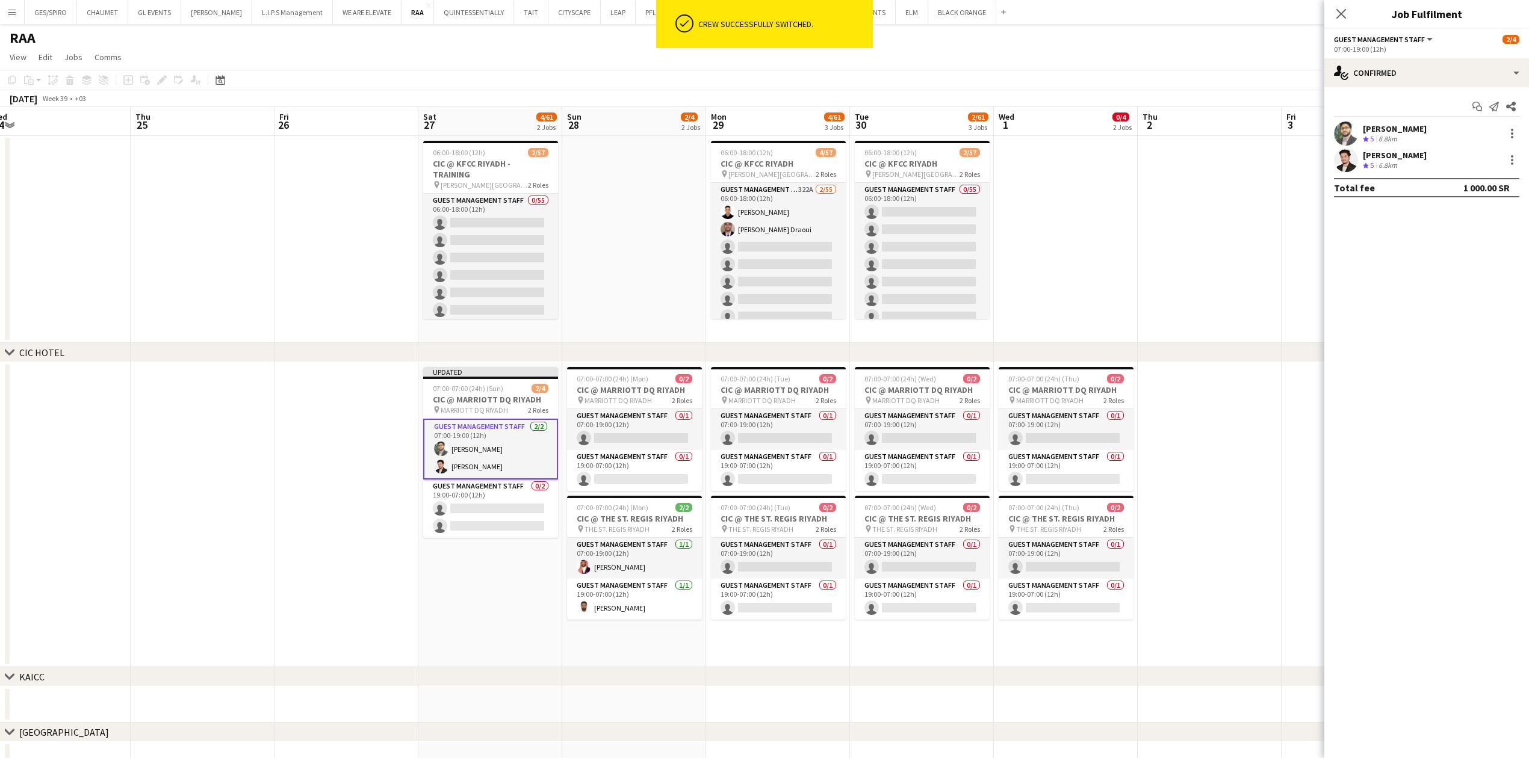
click at [1339, 14] on icon "Close pop-in" at bounding box center [1341, 14] width 10 height 10
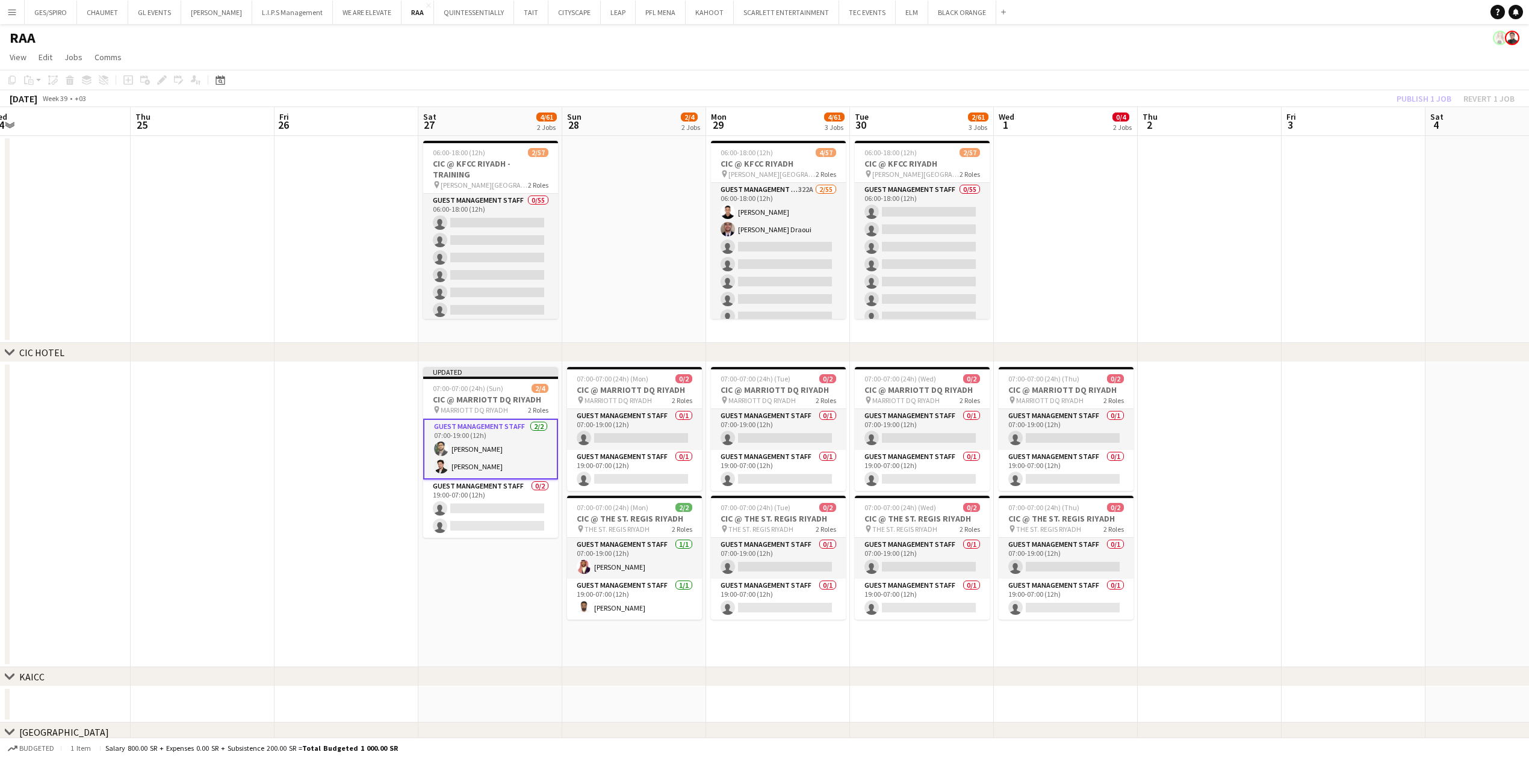
click at [1251, 220] on app-date-cell at bounding box center [1210, 239] width 144 height 207
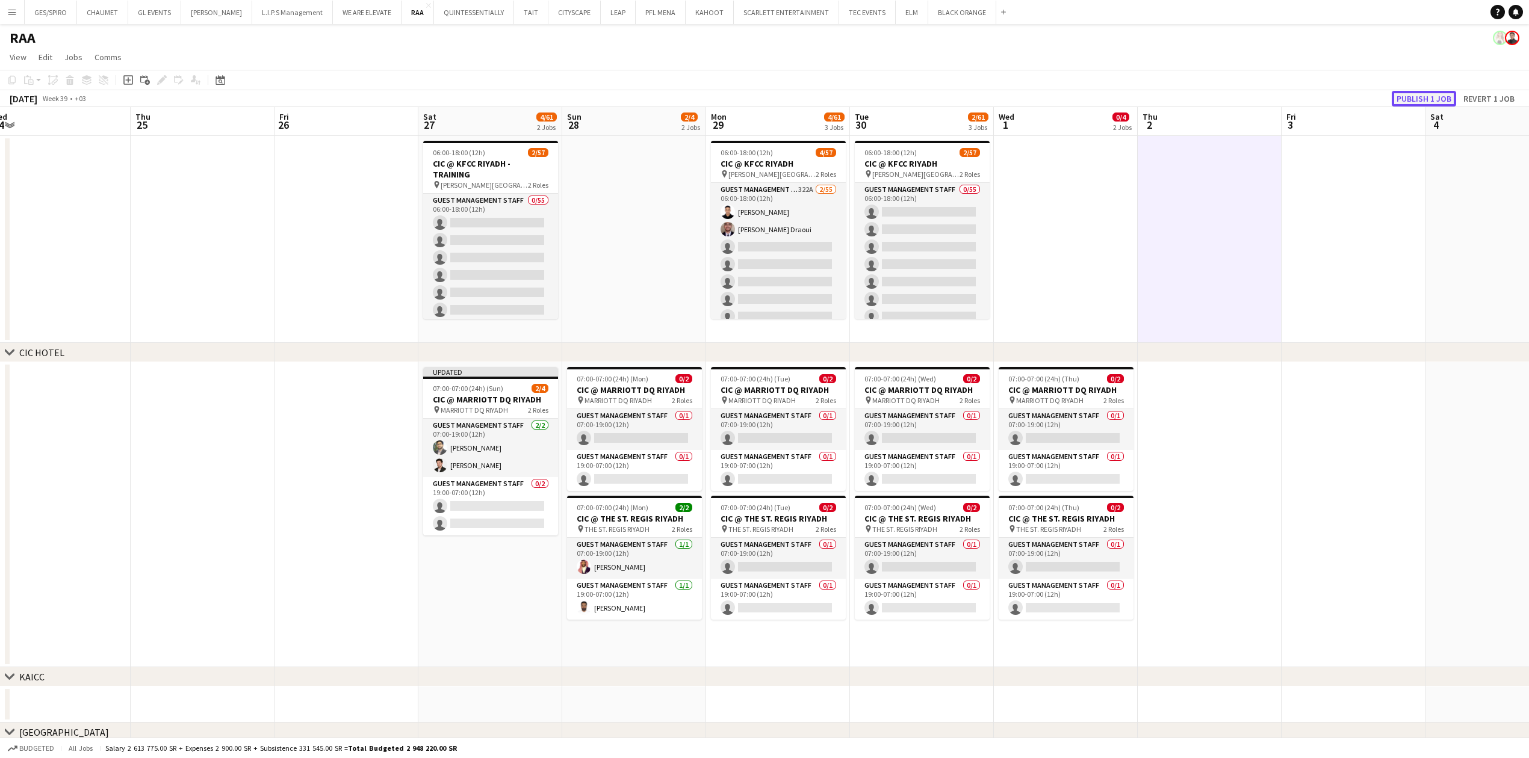
click at [1405, 98] on button "Publish 1 job" at bounding box center [1424, 99] width 64 height 16
click at [14, 18] on button "Menu" at bounding box center [12, 12] width 24 height 24
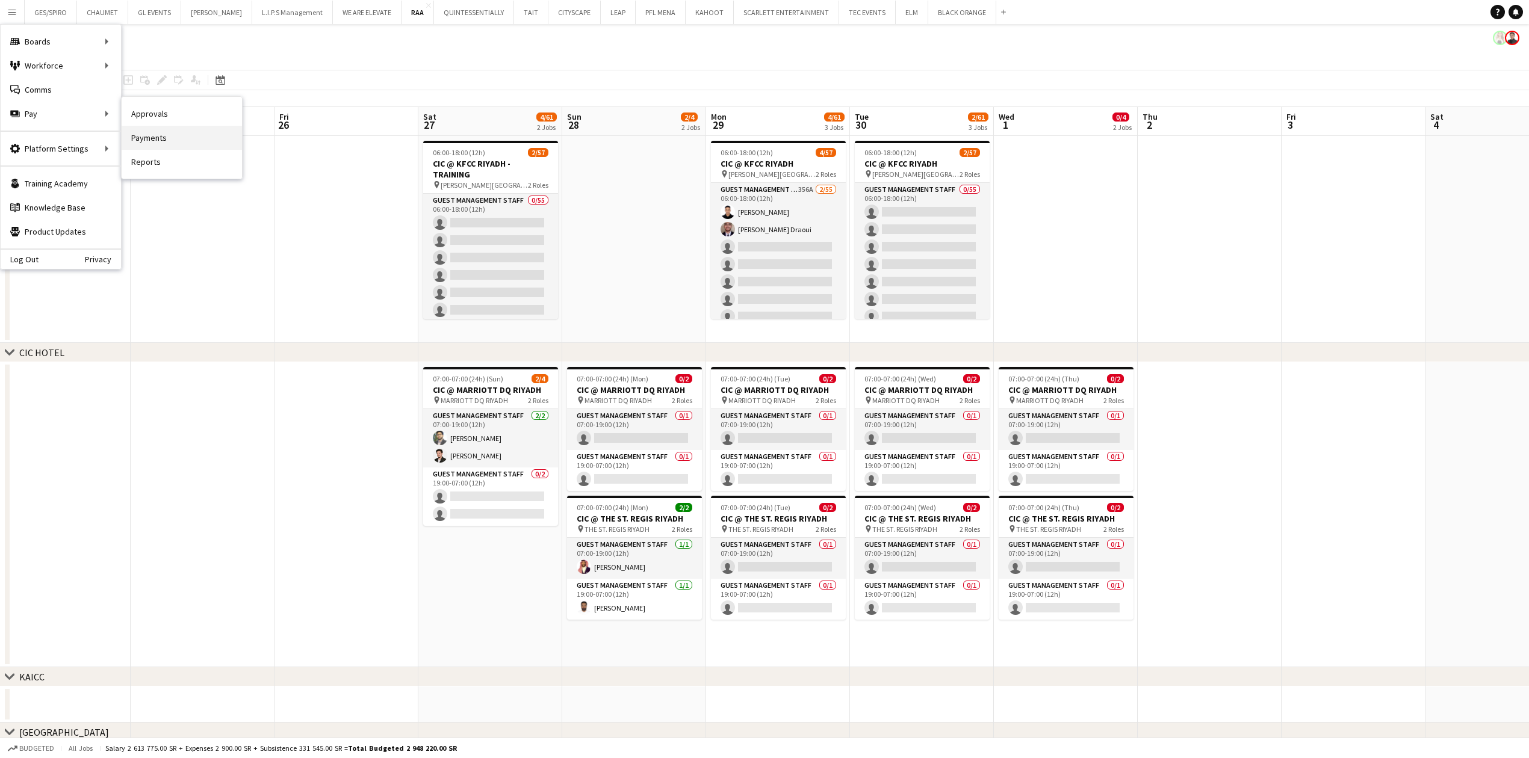
click at [161, 135] on link "Payments" at bounding box center [182, 138] width 120 height 24
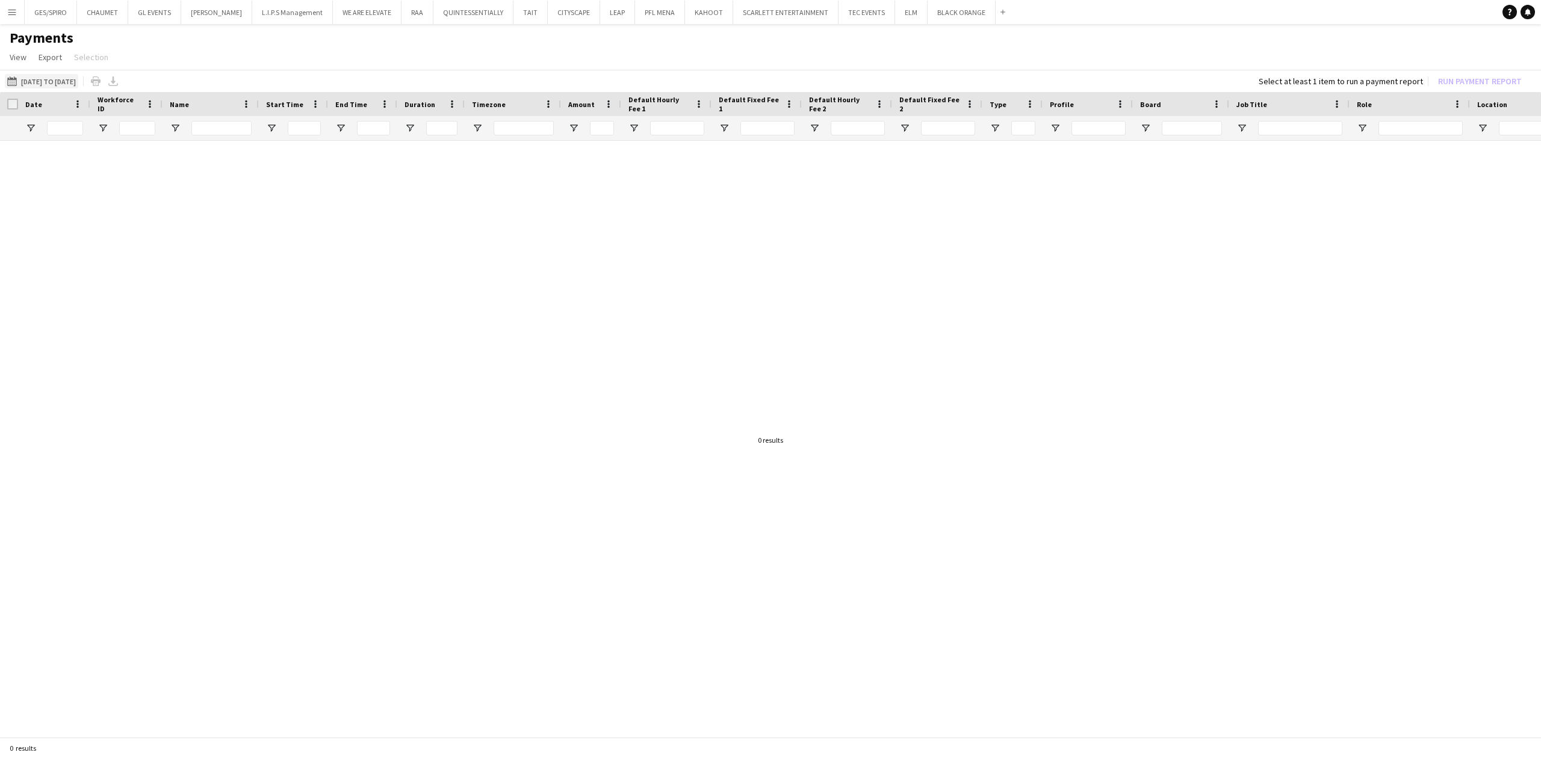
click at [54, 81] on button "[DATE] to [DATE] [DATE] to [DATE]" at bounding box center [41, 81] width 73 height 14
click at [37, 217] on li "Last Month" at bounding box center [38, 219] width 54 height 20
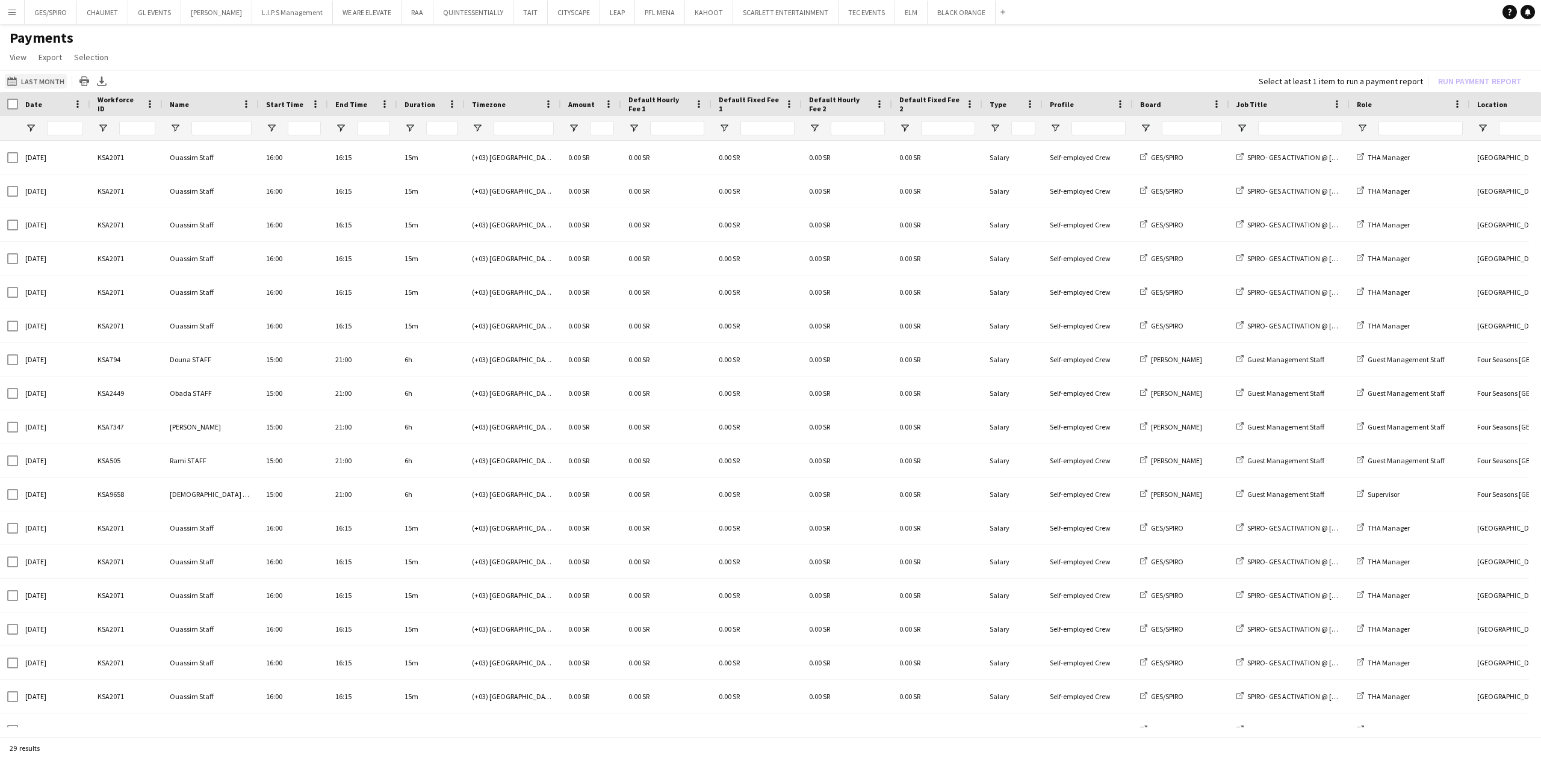
click at [41, 78] on button "[DATE] to [DATE] Last Month" at bounding box center [36, 81] width 62 height 14
click at [98, 132] on span "[DATE]" at bounding box center [86, 128] width 22 height 11
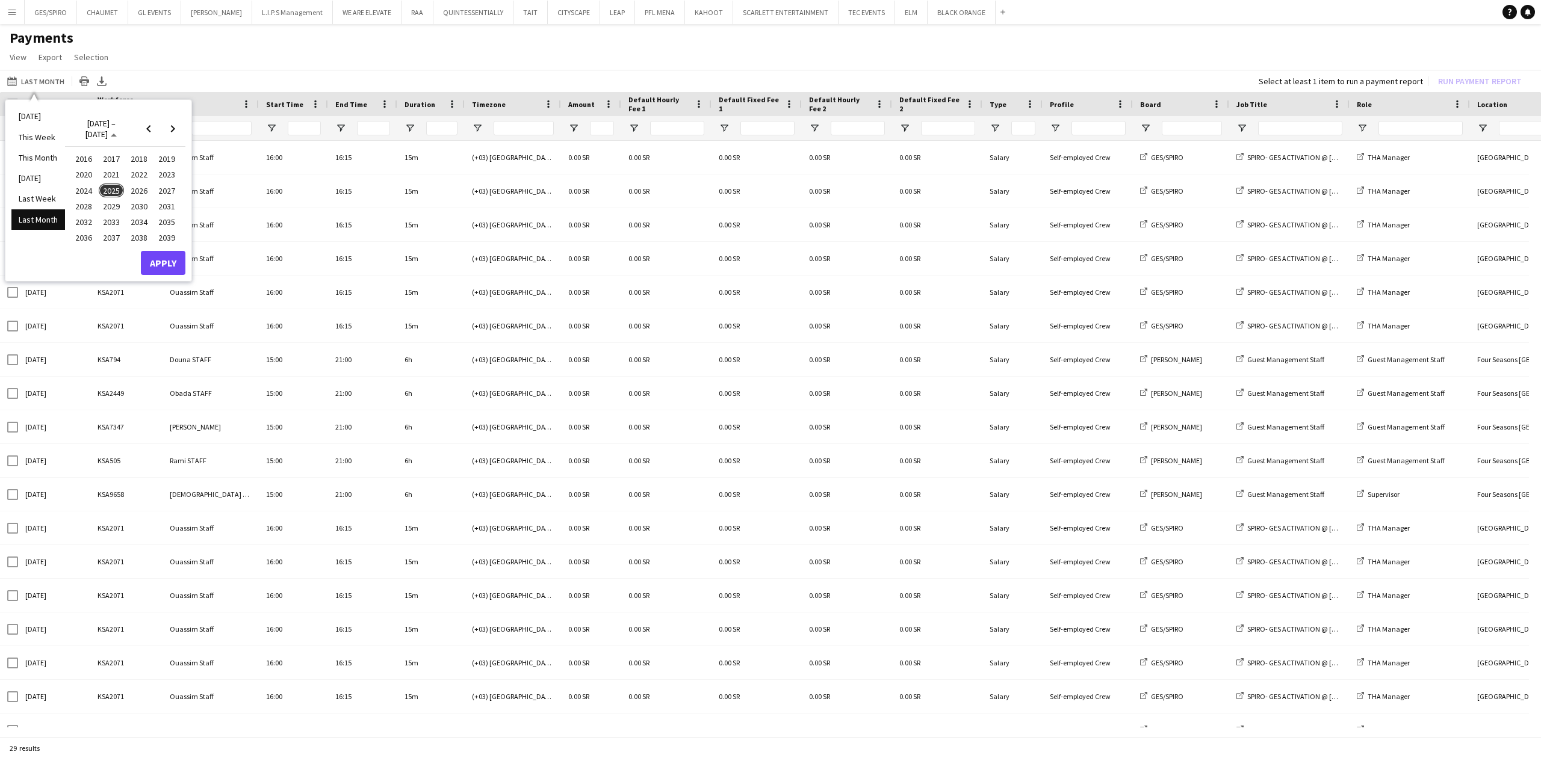
click at [107, 187] on span "2025" at bounding box center [111, 191] width 25 height 14
click at [163, 187] on span "AUG" at bounding box center [166, 191] width 25 height 14
click at [159, 261] on button "Apply" at bounding box center [163, 265] width 45 height 24
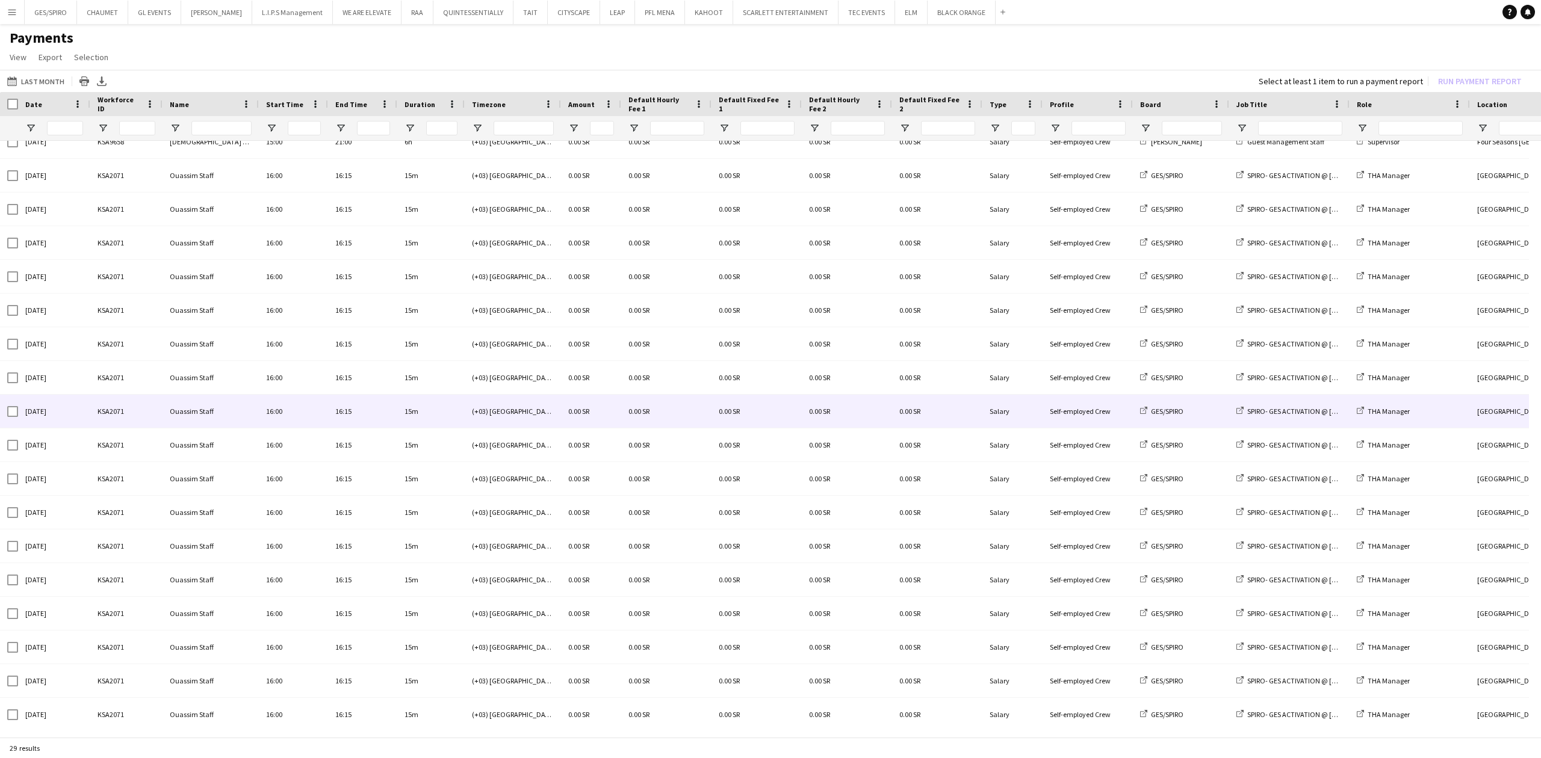
scroll to position [391, 0]
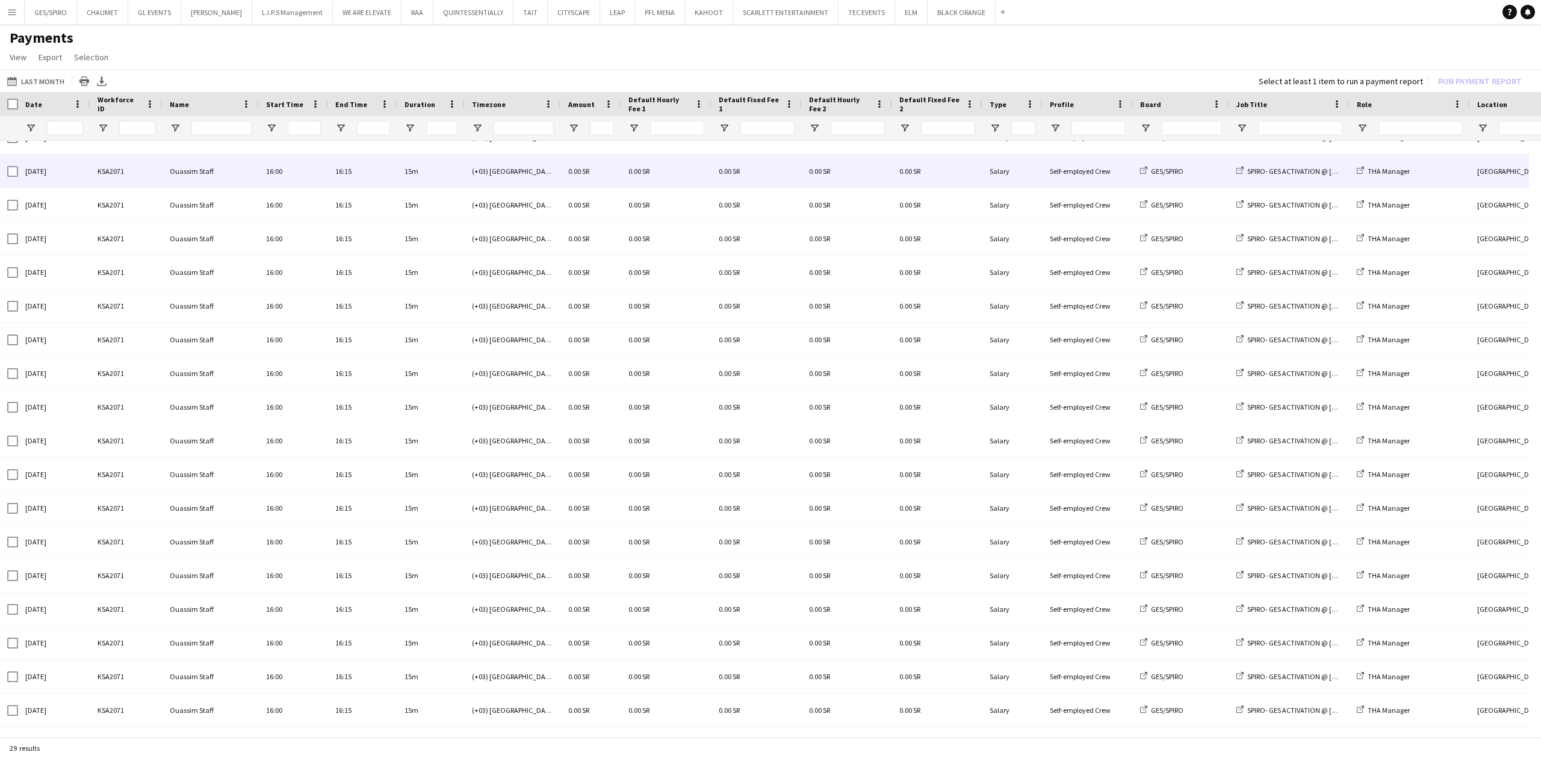
click at [114, 179] on div "KSA2071" at bounding box center [126, 171] width 72 height 33
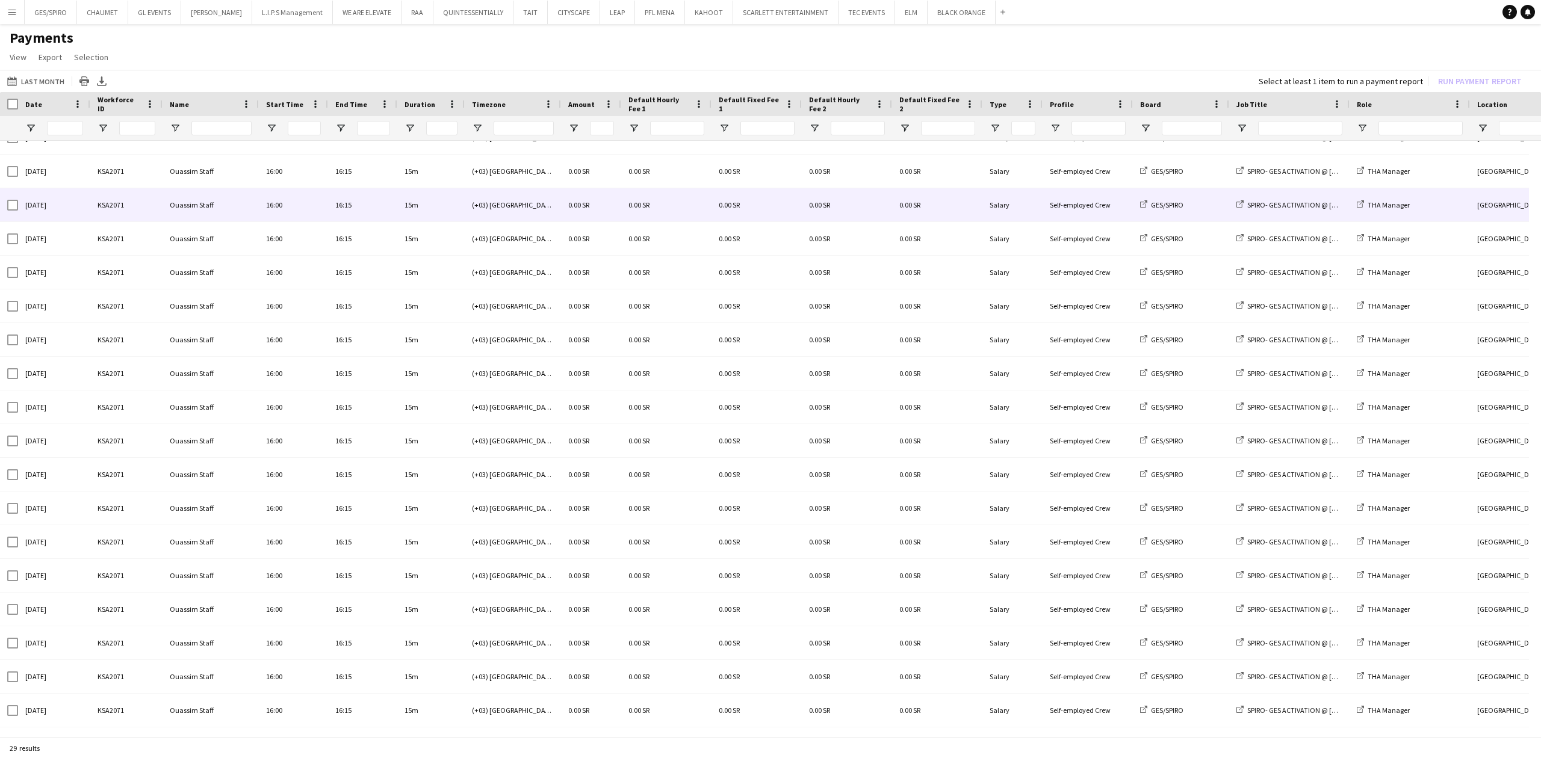
drag, startPoint x: 303, startPoint y: 208, endPoint x: 302, endPoint y: 182, distance: 25.9
click at [302, 182] on div "[DATE] KSA2071 Ouassim Staff 16:00 16:15 15m (+03) [GEOGRAPHIC_DATA] 0.00 SR 0.…" at bounding box center [1006, 239] width 2012 height 978
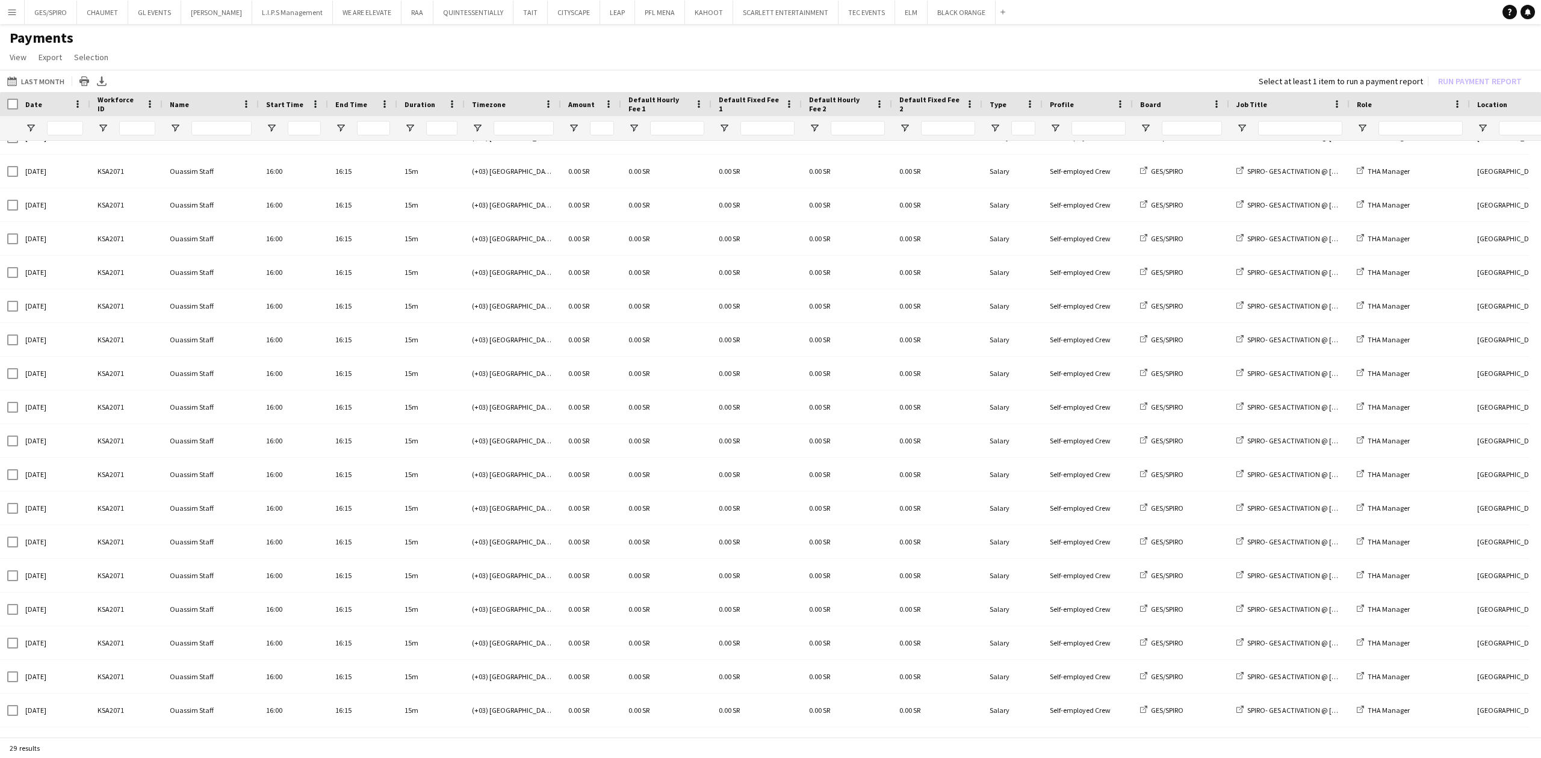
click at [12, 13] on app-icon "Menu" at bounding box center [12, 12] width 10 height 10
click at [15, 13] on app-icon "Menu" at bounding box center [12, 12] width 10 height 10
click at [277, 46] on h1 "Payments" at bounding box center [770, 38] width 1541 height 18
click at [10, 17] on button "Menu" at bounding box center [12, 12] width 24 height 24
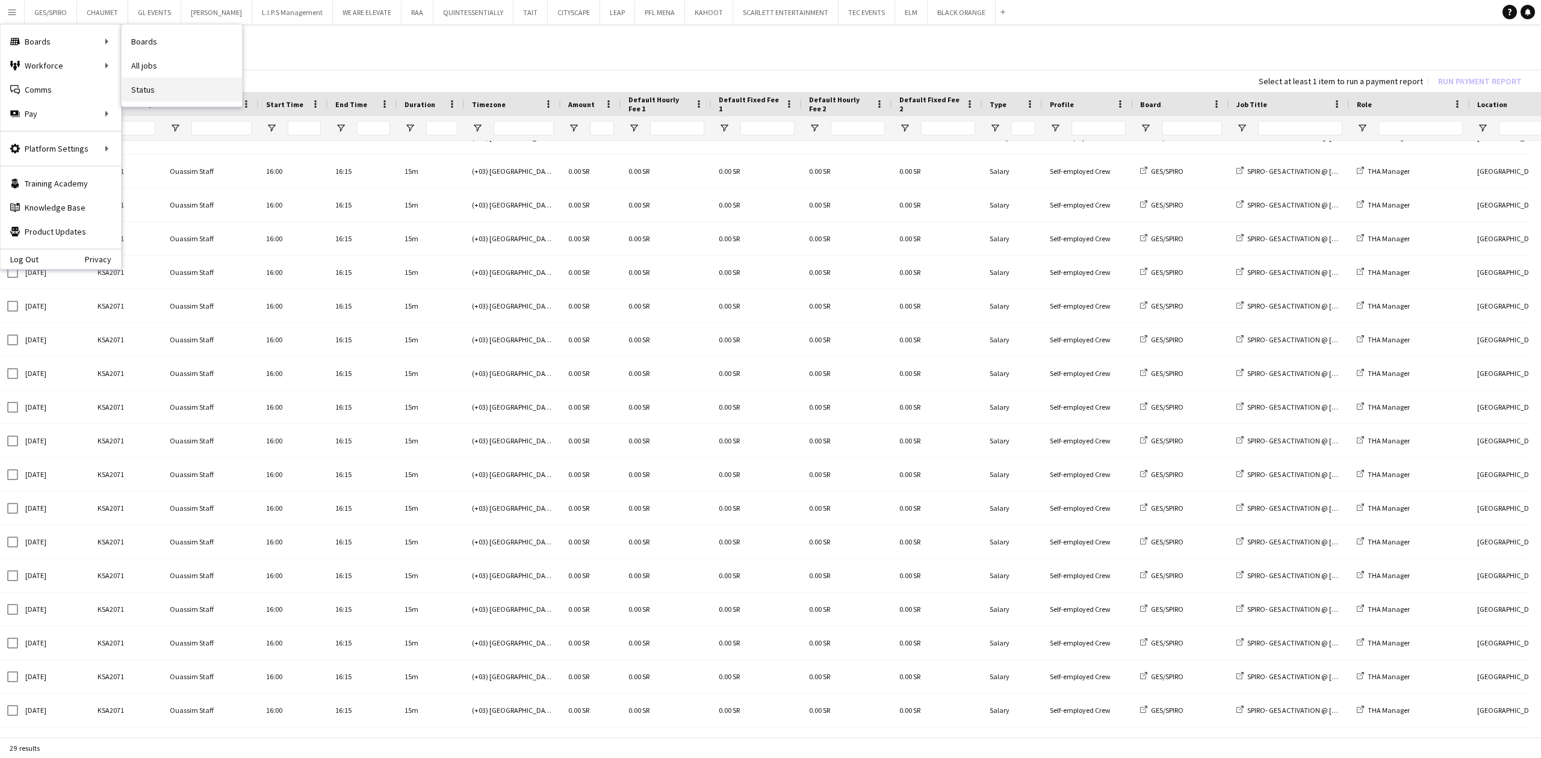
click at [152, 91] on link "Status" at bounding box center [182, 90] width 120 height 24
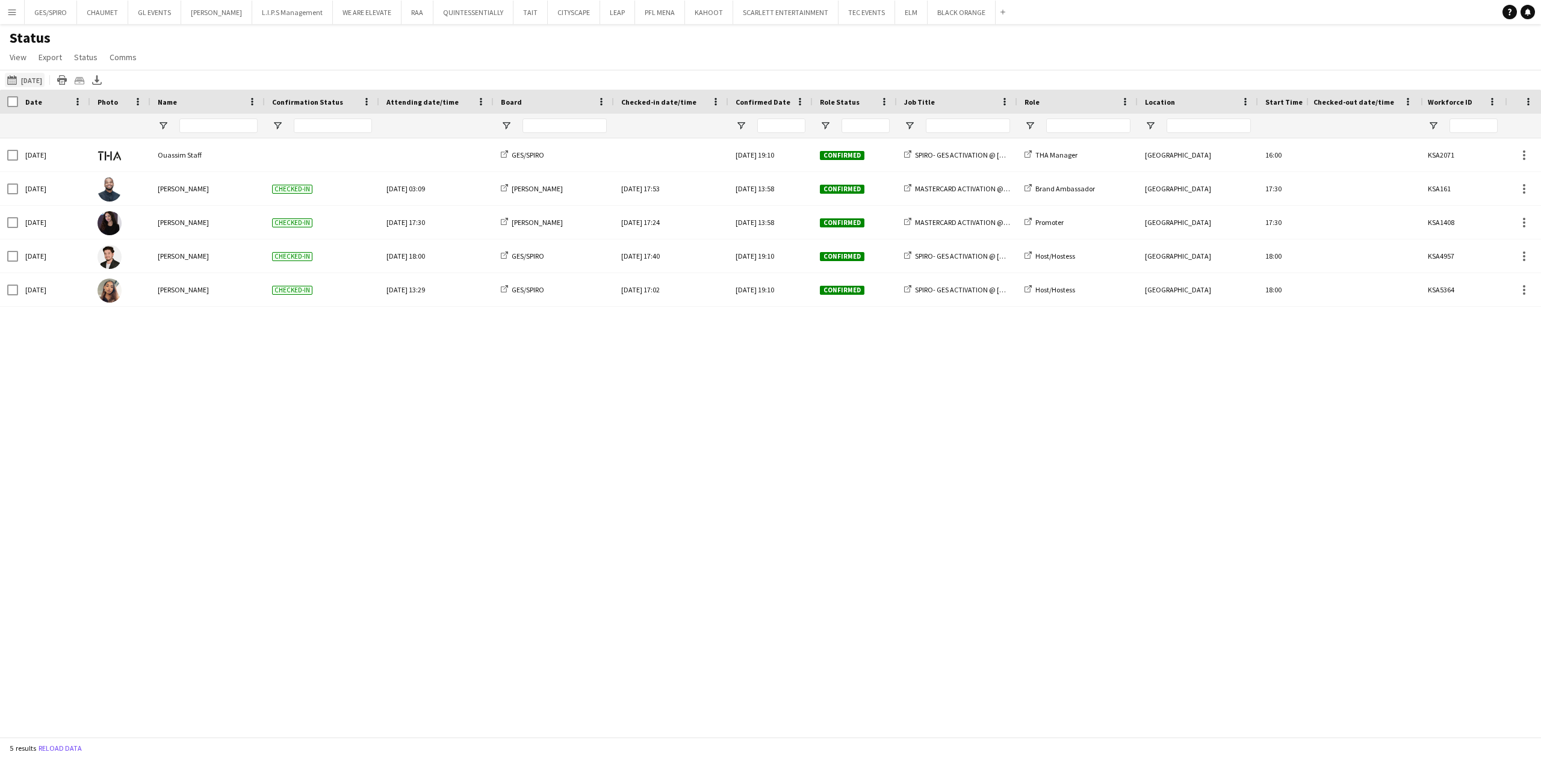
click at [36, 78] on button "This Week [DATE]" at bounding box center [25, 80] width 40 height 14
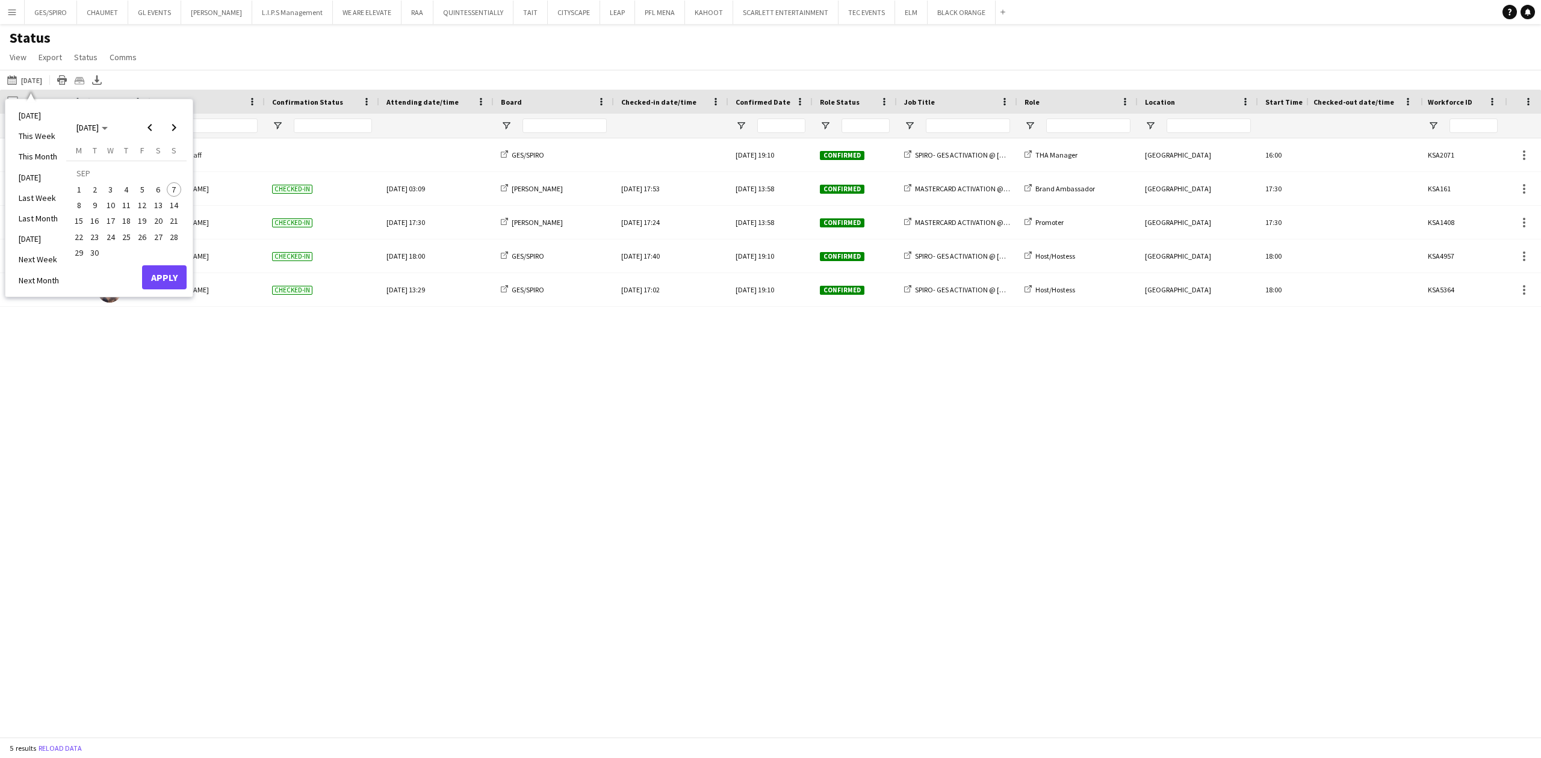
click at [33, 217] on li "Last Month" at bounding box center [38, 218] width 55 height 20
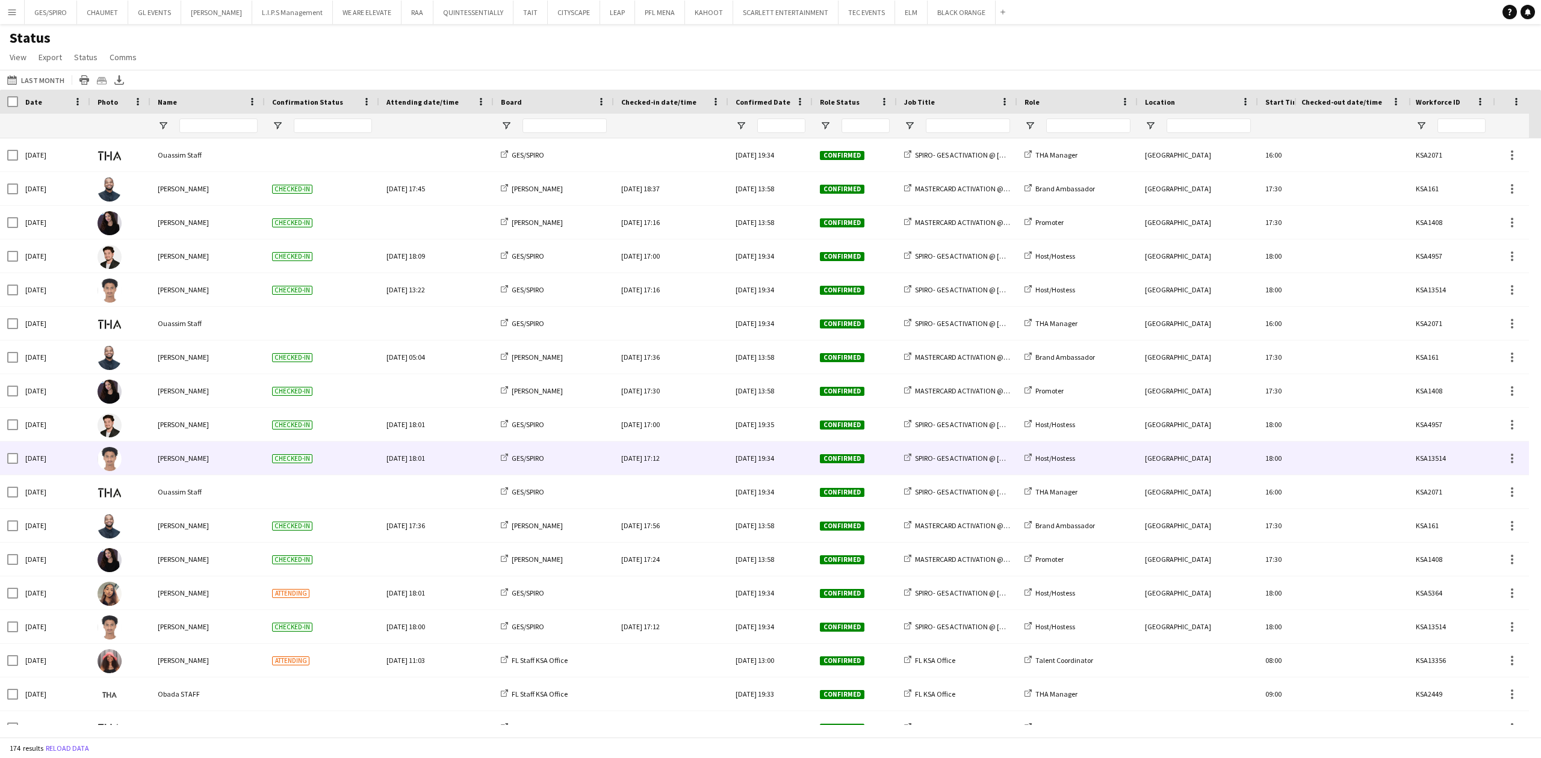
click at [371, 461] on div "Checked-in" at bounding box center [322, 458] width 114 height 33
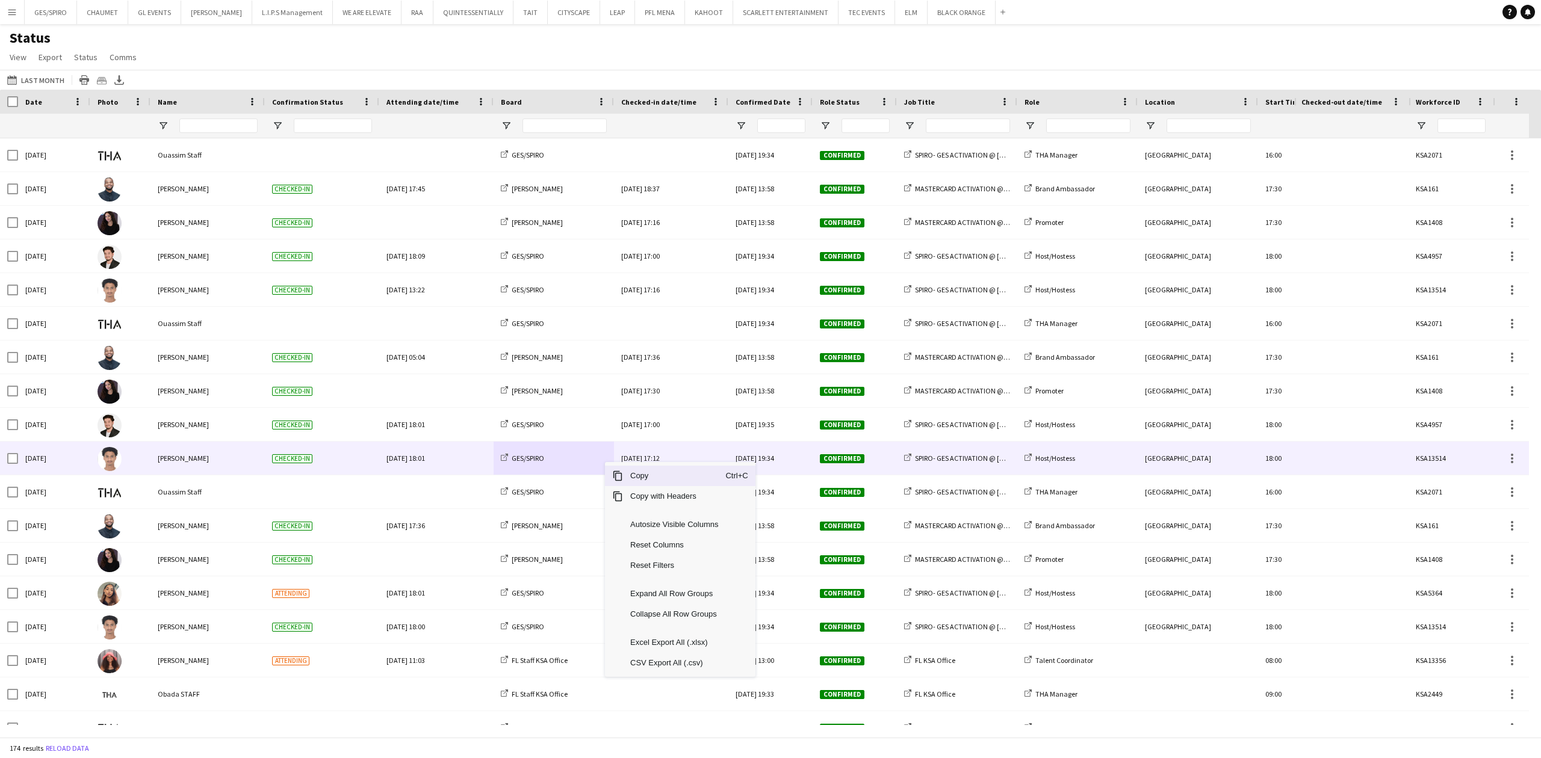
click at [585, 465] on div "GES/SPIRO" at bounding box center [554, 458] width 120 height 33
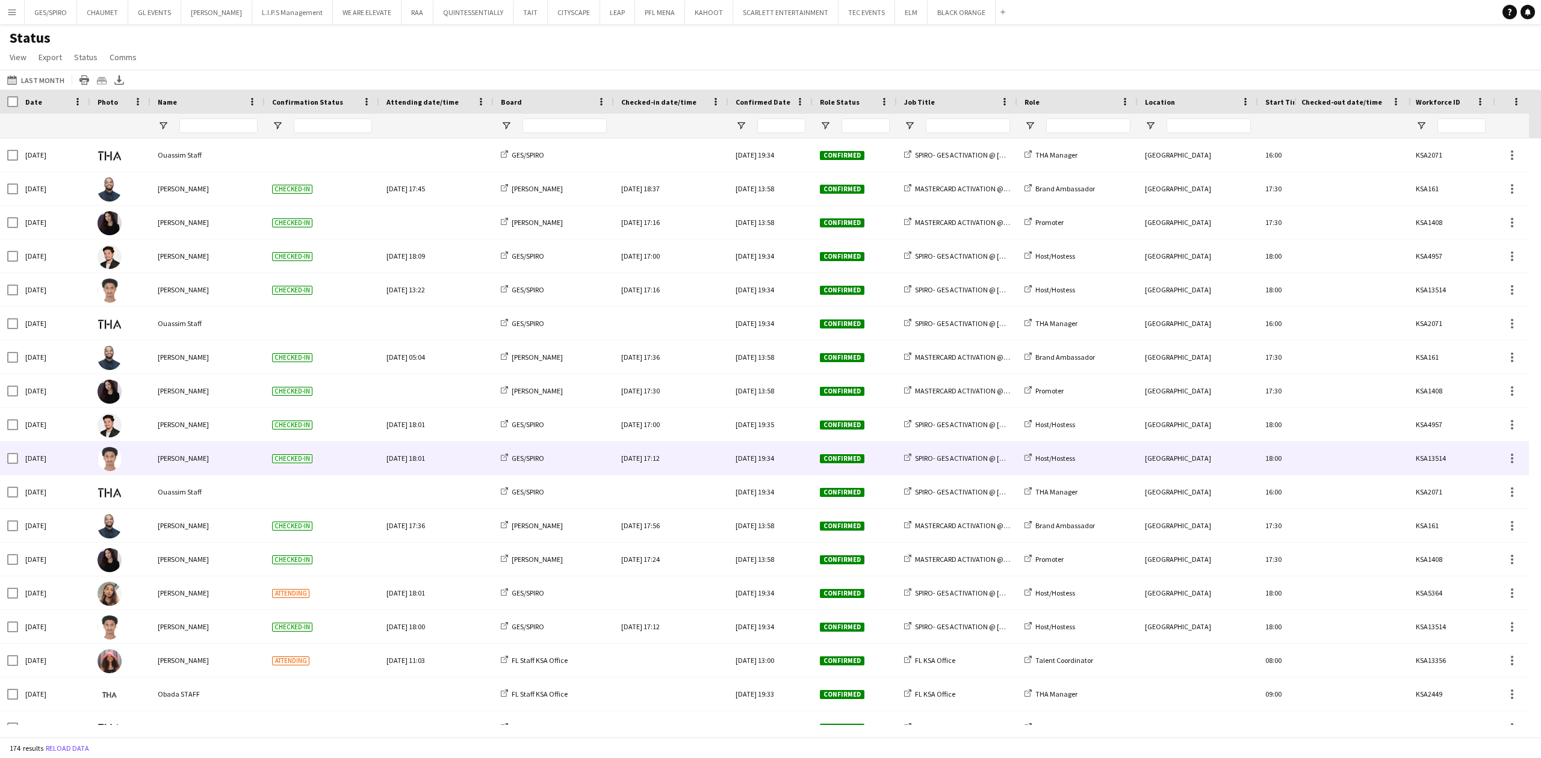
click at [556, 463] on div "GES/SPIRO" at bounding box center [554, 458] width 120 height 33
click at [1516, 460] on div at bounding box center [1512, 458] width 14 height 14
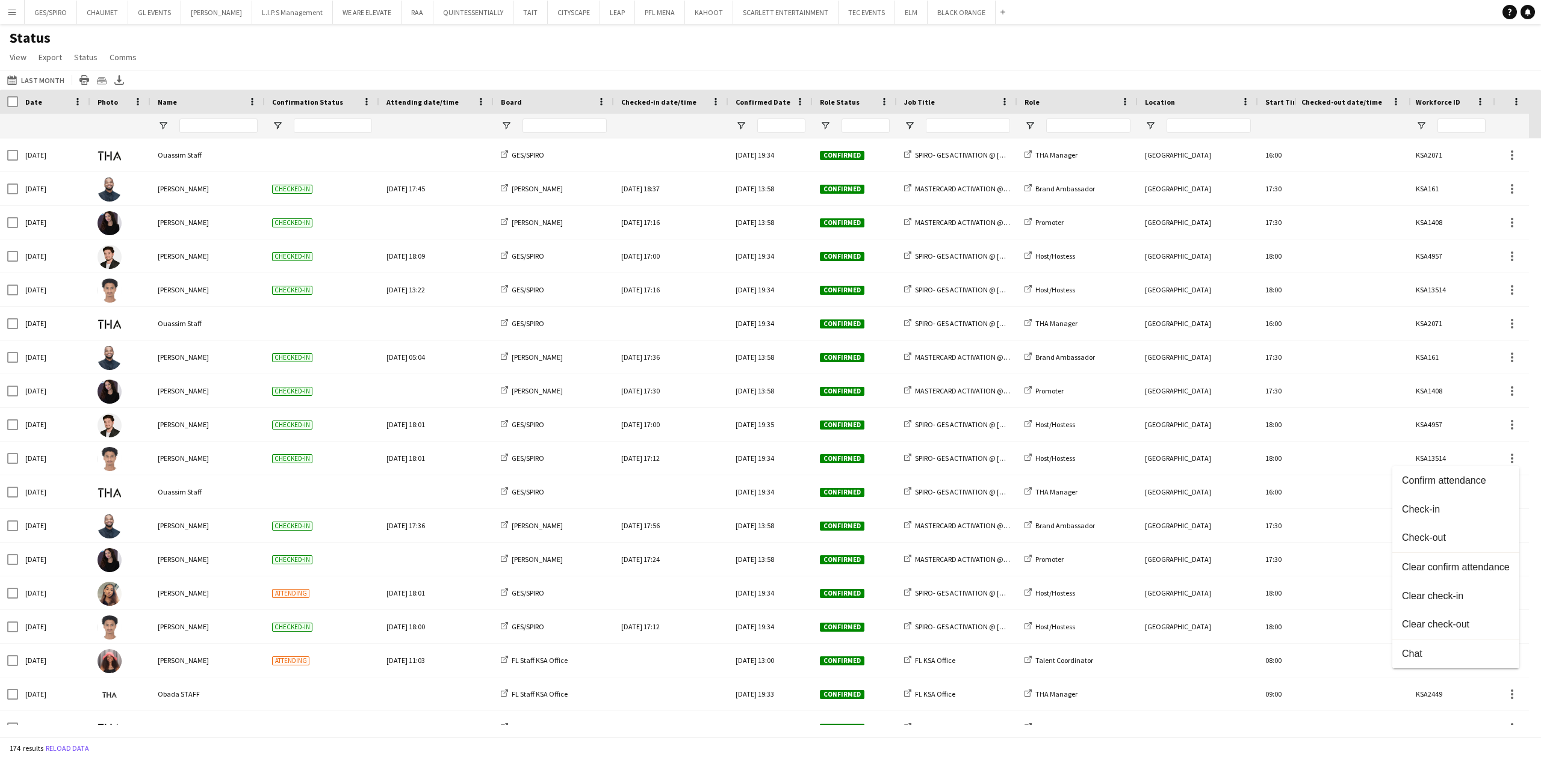
click at [403, 451] on div at bounding box center [770, 379] width 1541 height 758
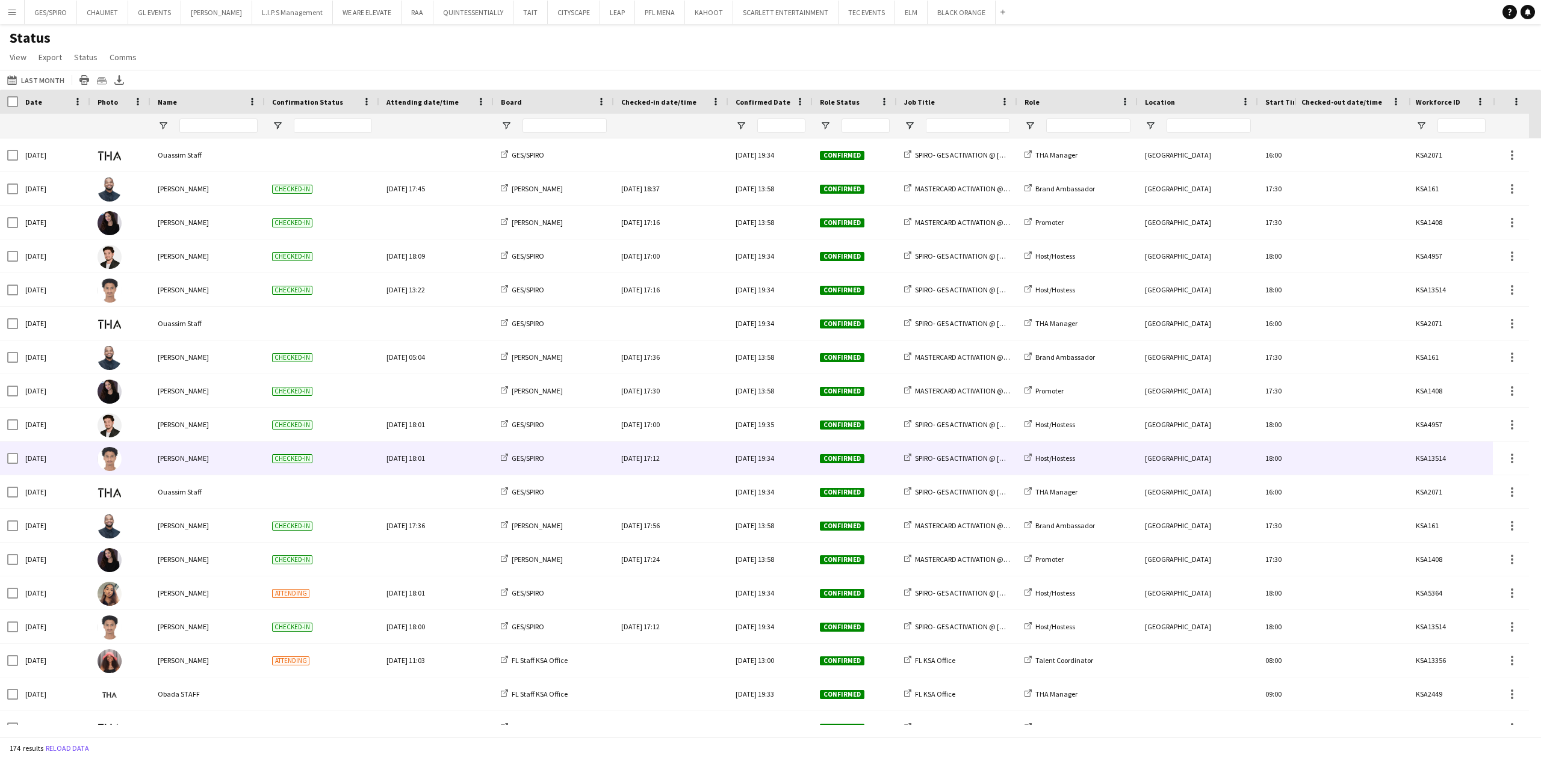
click at [796, 454] on div "[DATE] 19:34" at bounding box center [770, 458] width 84 height 33
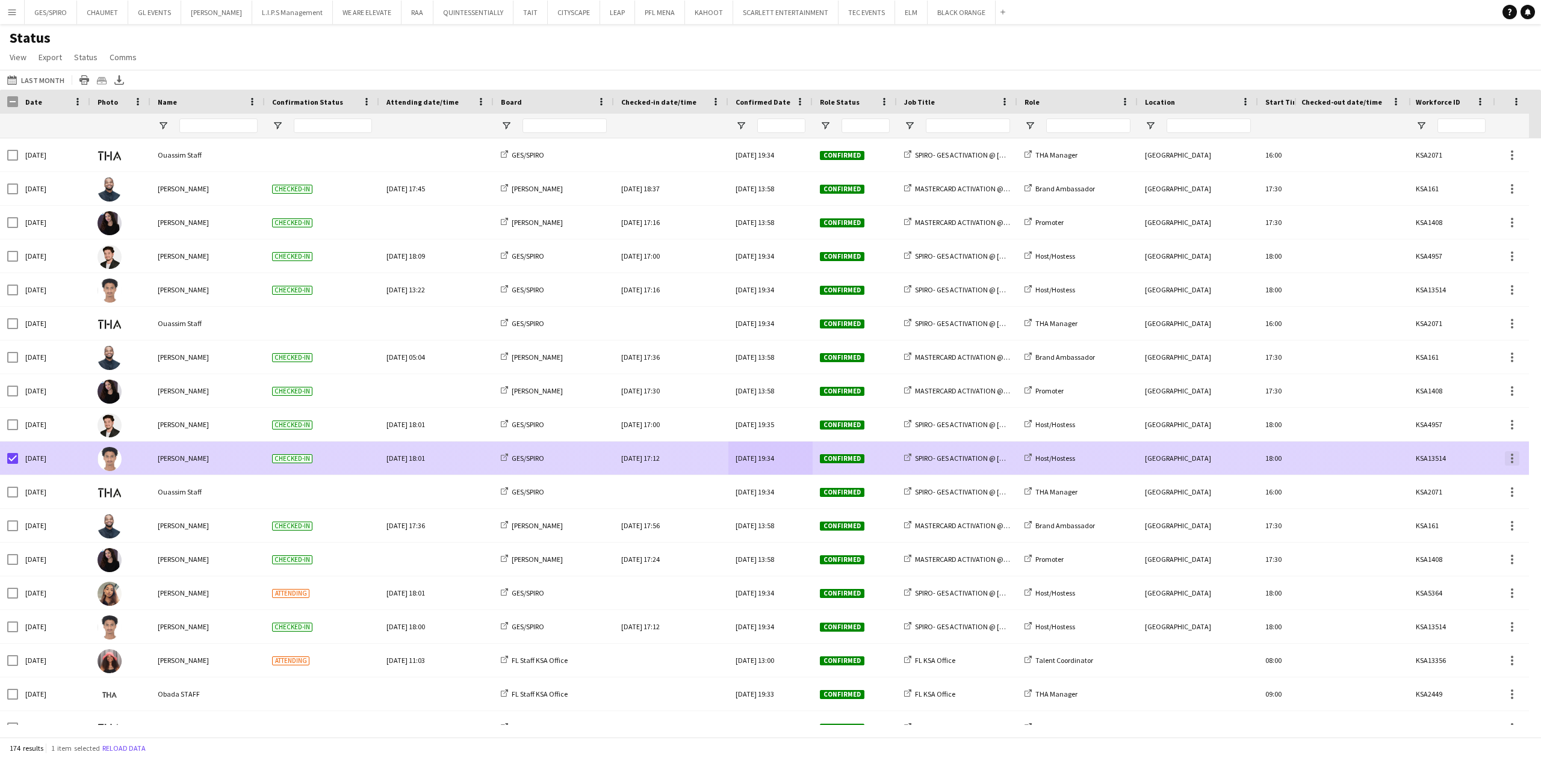
click at [1508, 462] on div at bounding box center [1512, 458] width 14 height 14
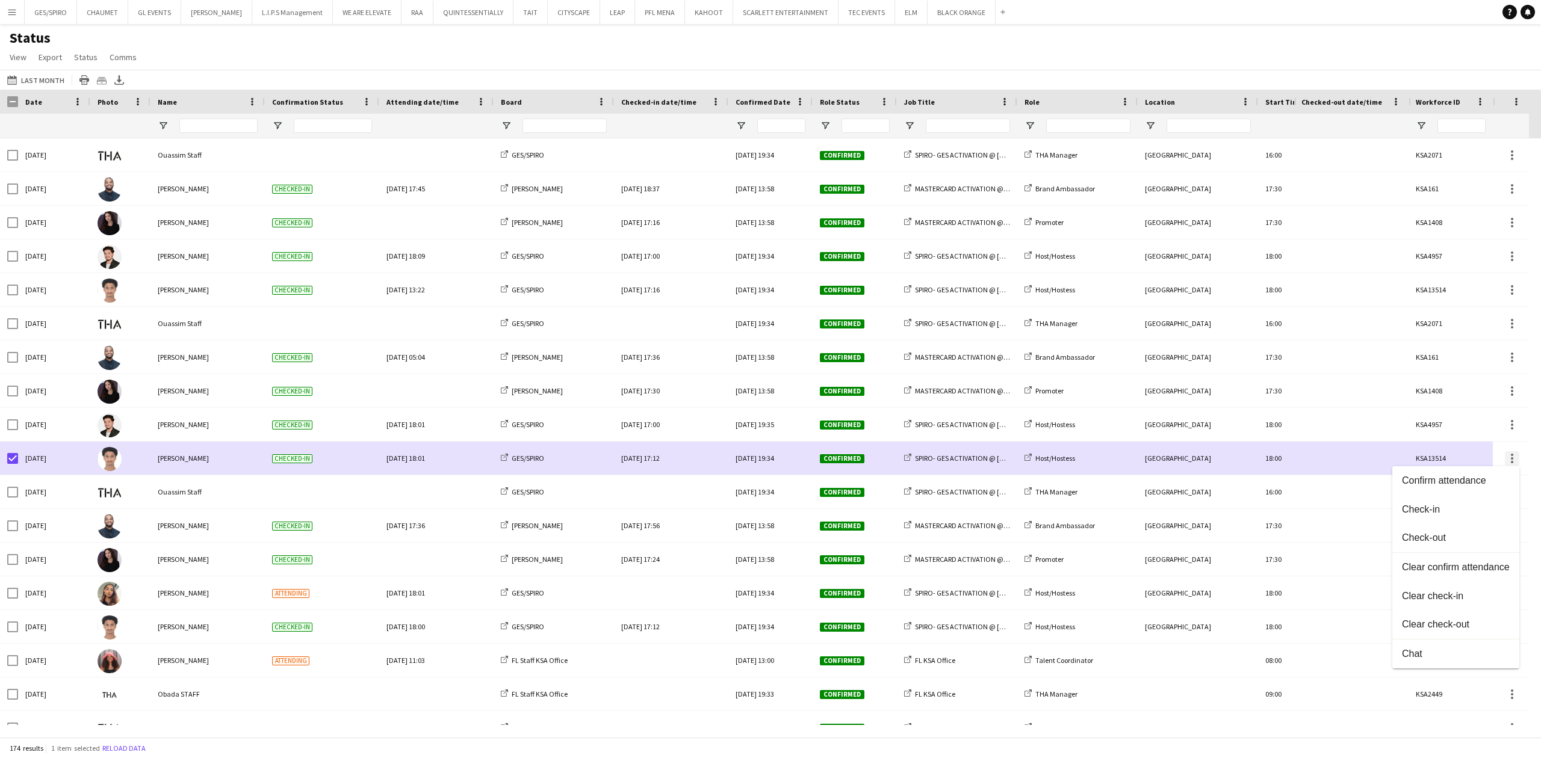
click at [1508, 461] on div at bounding box center [770, 379] width 1541 height 758
click at [134, 61] on span "Comms" at bounding box center [123, 57] width 27 height 11
click at [69, 55] on link "Status" at bounding box center [85, 57] width 33 height 16
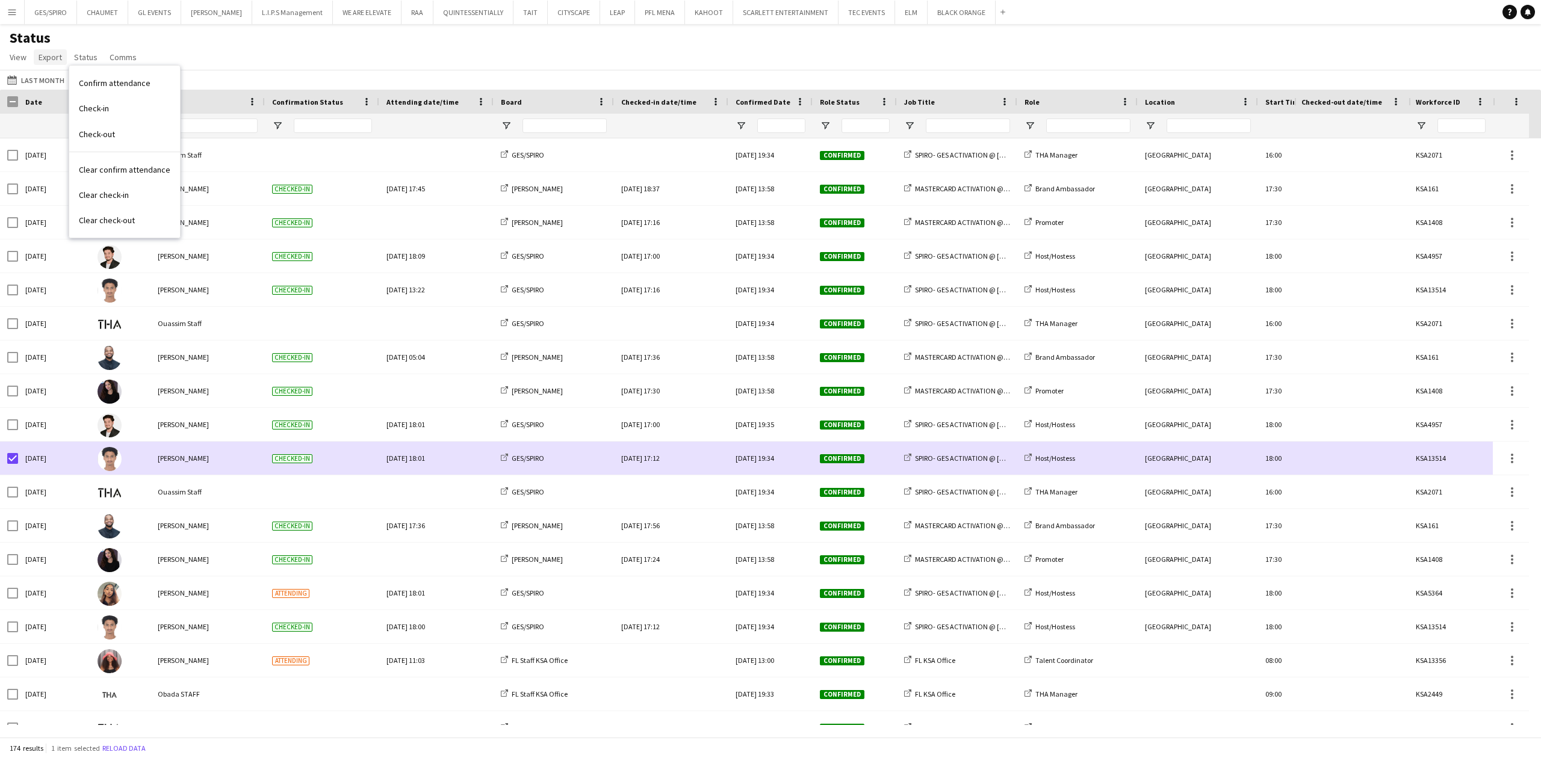
click at [39, 55] on span "Export" at bounding box center [50, 57] width 23 height 11
click at [24, 55] on span "View" at bounding box center [18, 57] width 17 height 11
click at [174, 37] on div "Status View Views Default view New view Update view Delete view Edit name Custo…" at bounding box center [770, 49] width 1541 height 41
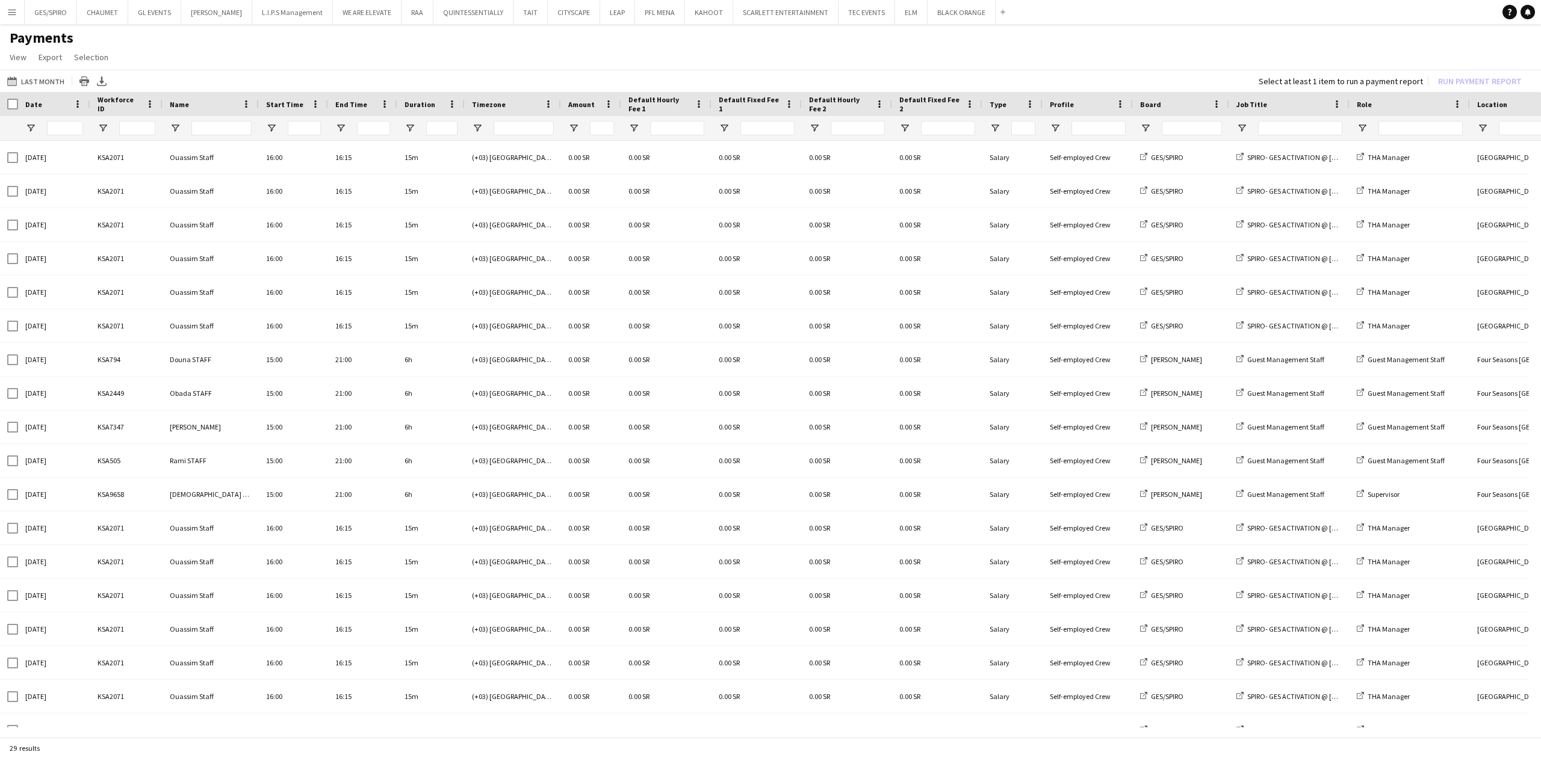
click at [13, 20] on button "Menu" at bounding box center [12, 12] width 24 height 24
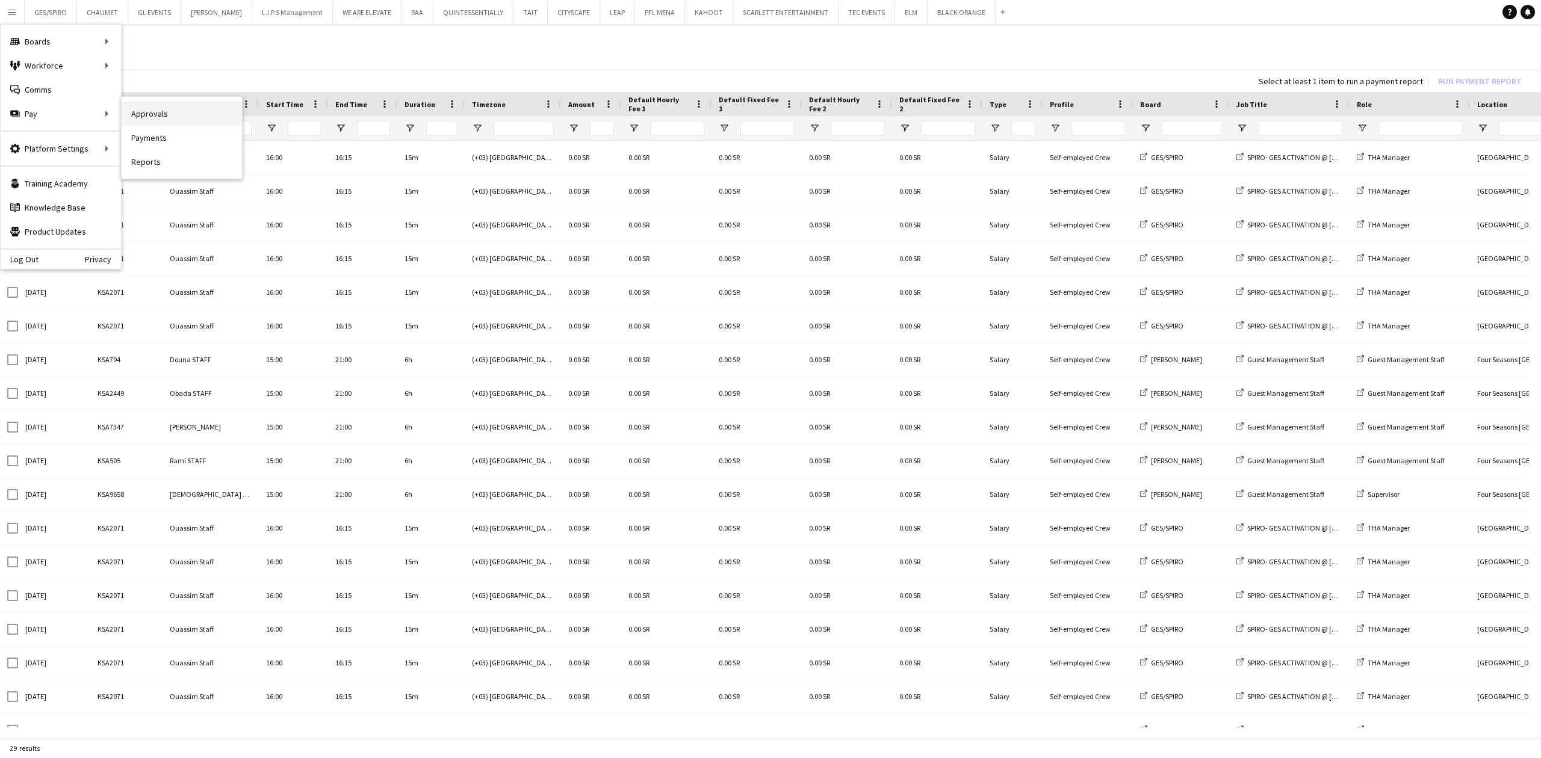
click at [172, 117] on link "Approvals" at bounding box center [182, 114] width 120 height 24
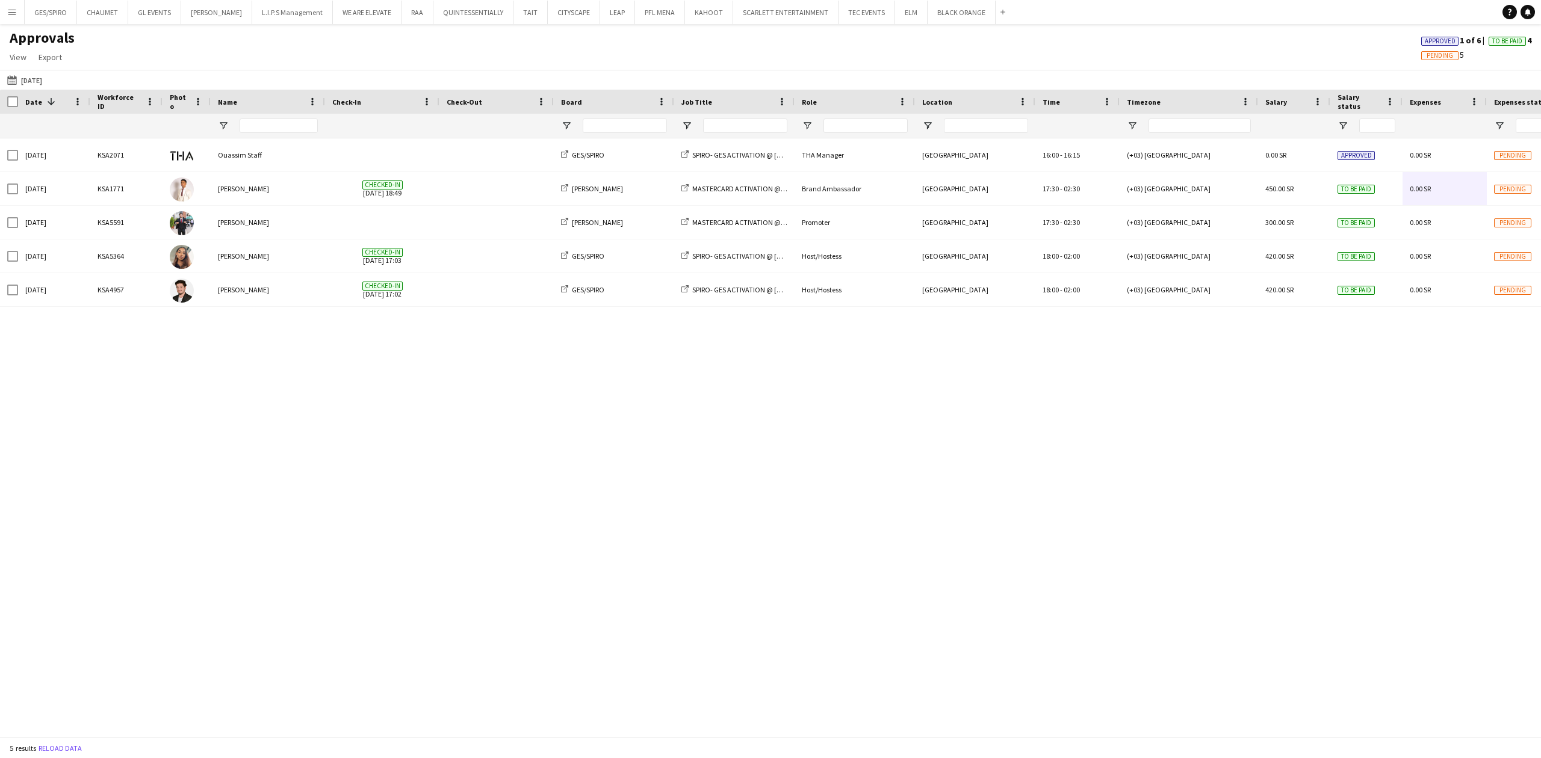
click at [1220, 391] on div "KSA2071 [DATE] Ouassim Staff GES/[PERSON_NAME]- GES ACTIVATION @ [GEOGRAPHIC_DA…" at bounding box center [770, 431] width 1541 height 587
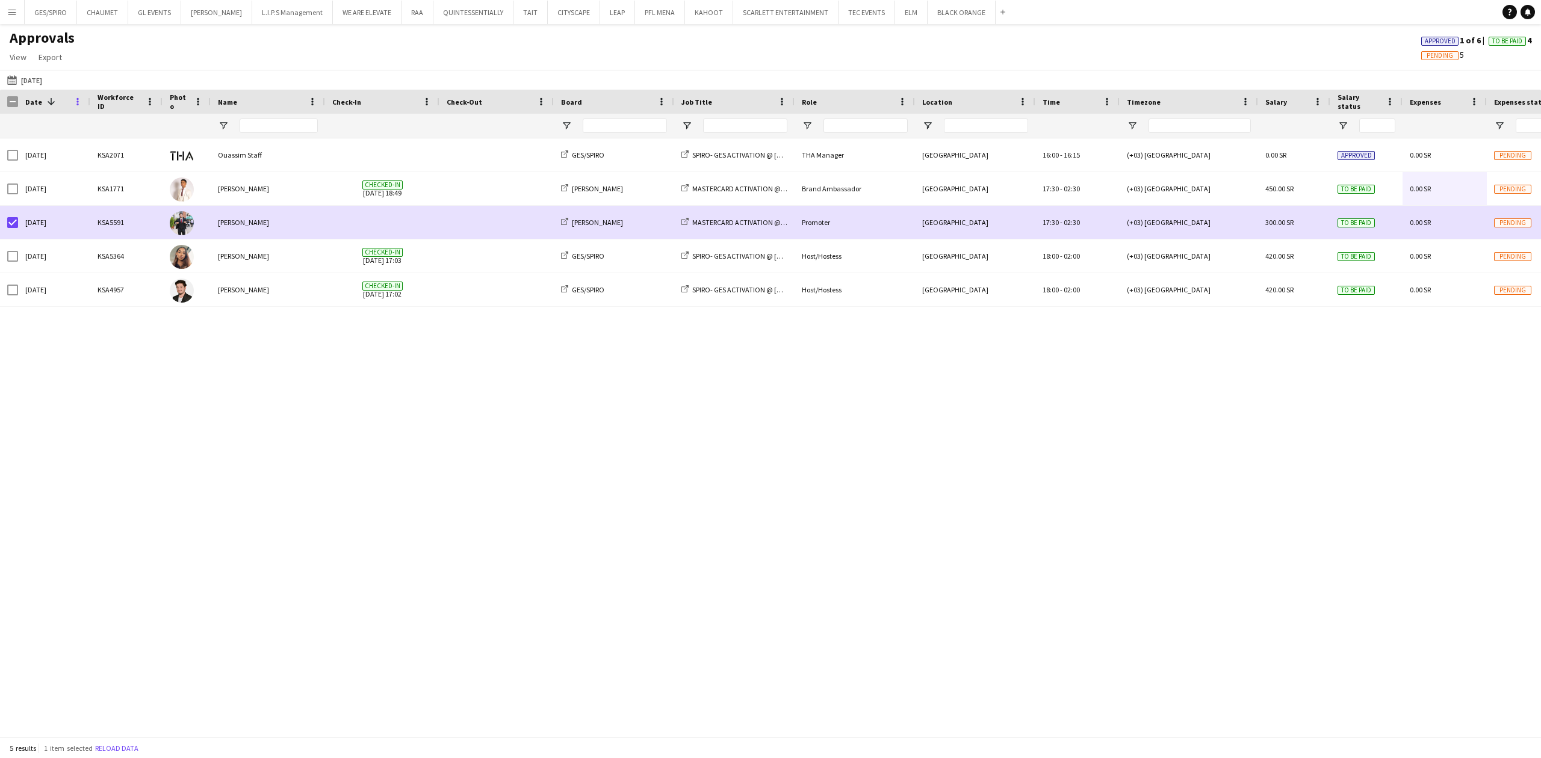
click at [73, 102] on span at bounding box center [77, 101] width 11 height 11
click at [412, 370] on div "KSA2071 [DATE] Ouassim Staff GES/[PERSON_NAME]- GES ACTIVATION @ [GEOGRAPHIC_DA…" at bounding box center [770, 431] width 1541 height 587
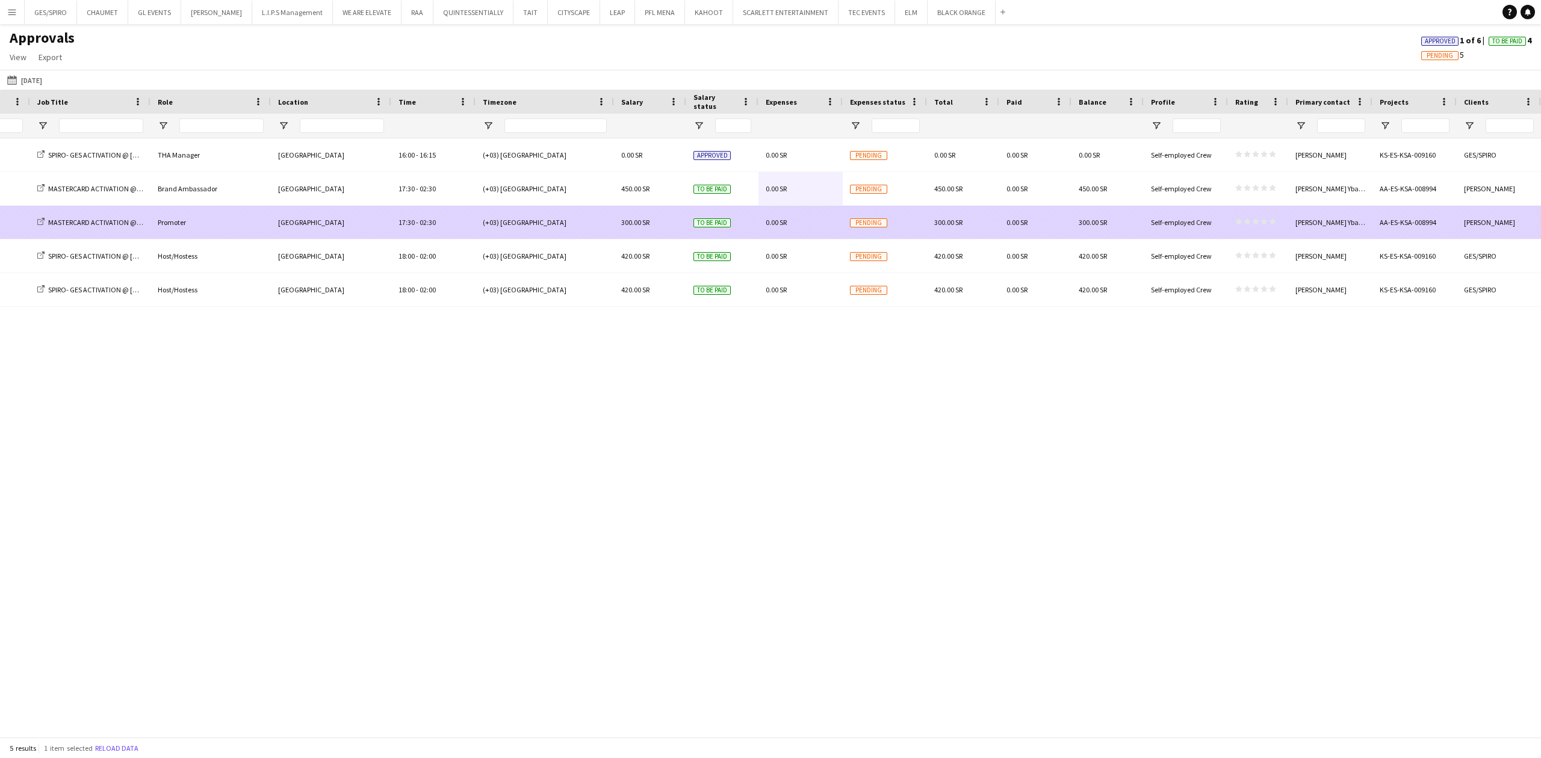
click at [1264, 232] on div "star star star star star star star star star star" at bounding box center [1258, 222] width 60 height 33
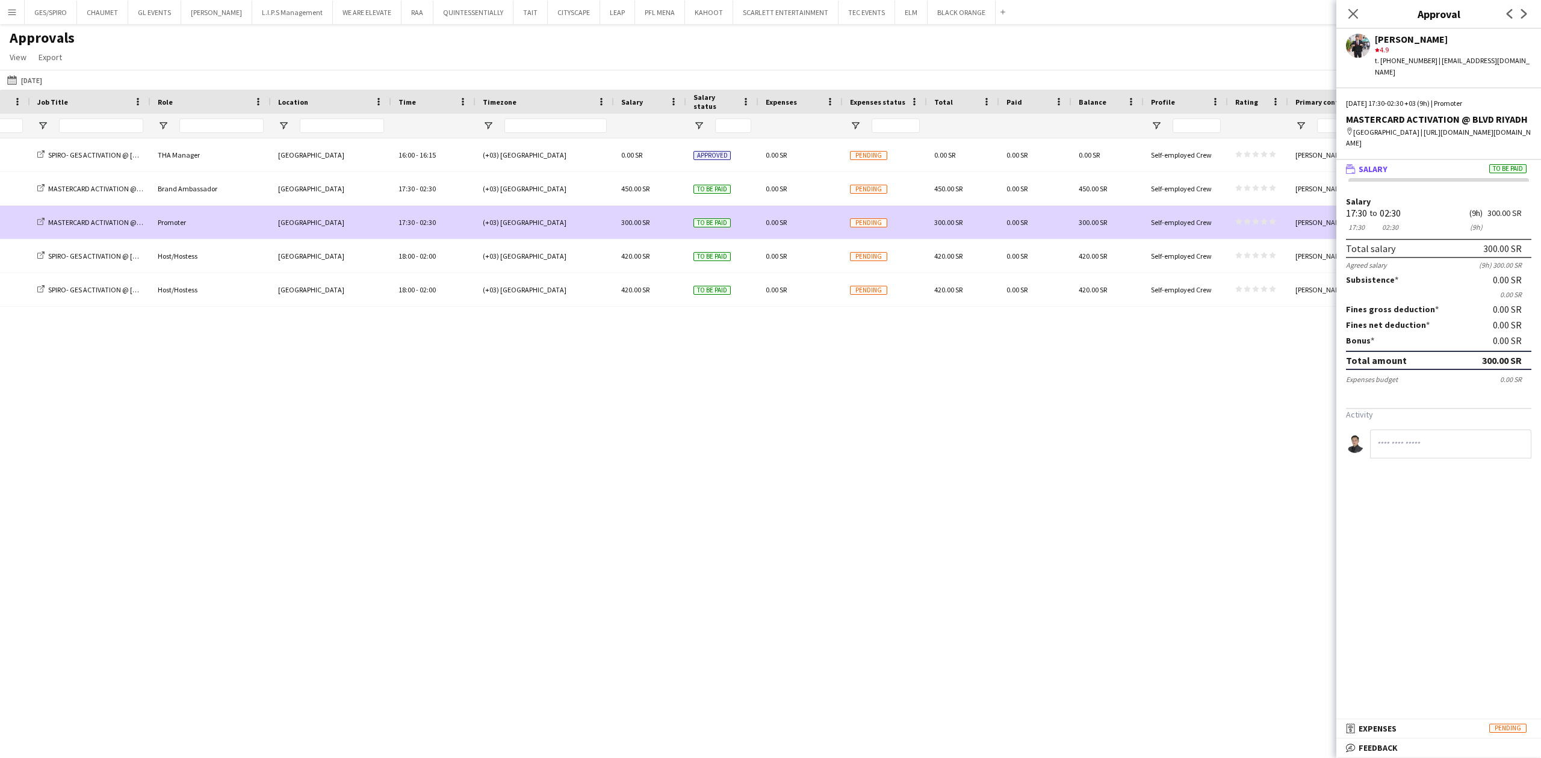
click at [1410, 459] on input at bounding box center [1450, 444] width 161 height 29
click at [690, 502] on div "GES/[PERSON_NAME]- GES ACTIVATION @ [GEOGRAPHIC_DATA] [GEOGRAPHIC_DATA] THA Man…" at bounding box center [770, 431] width 1541 height 587
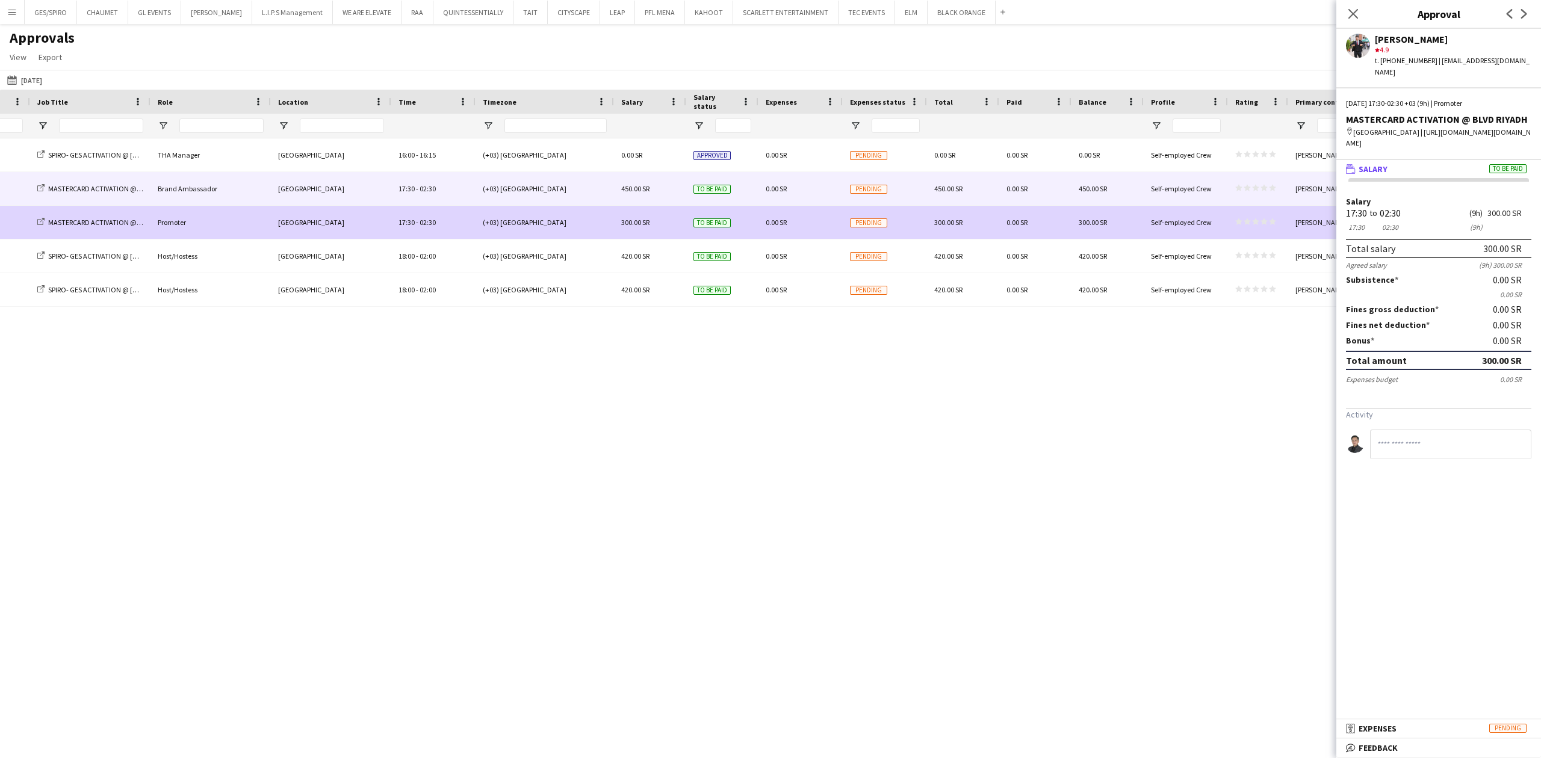
click at [627, 186] on span "450.00 SR" at bounding box center [635, 188] width 28 height 9
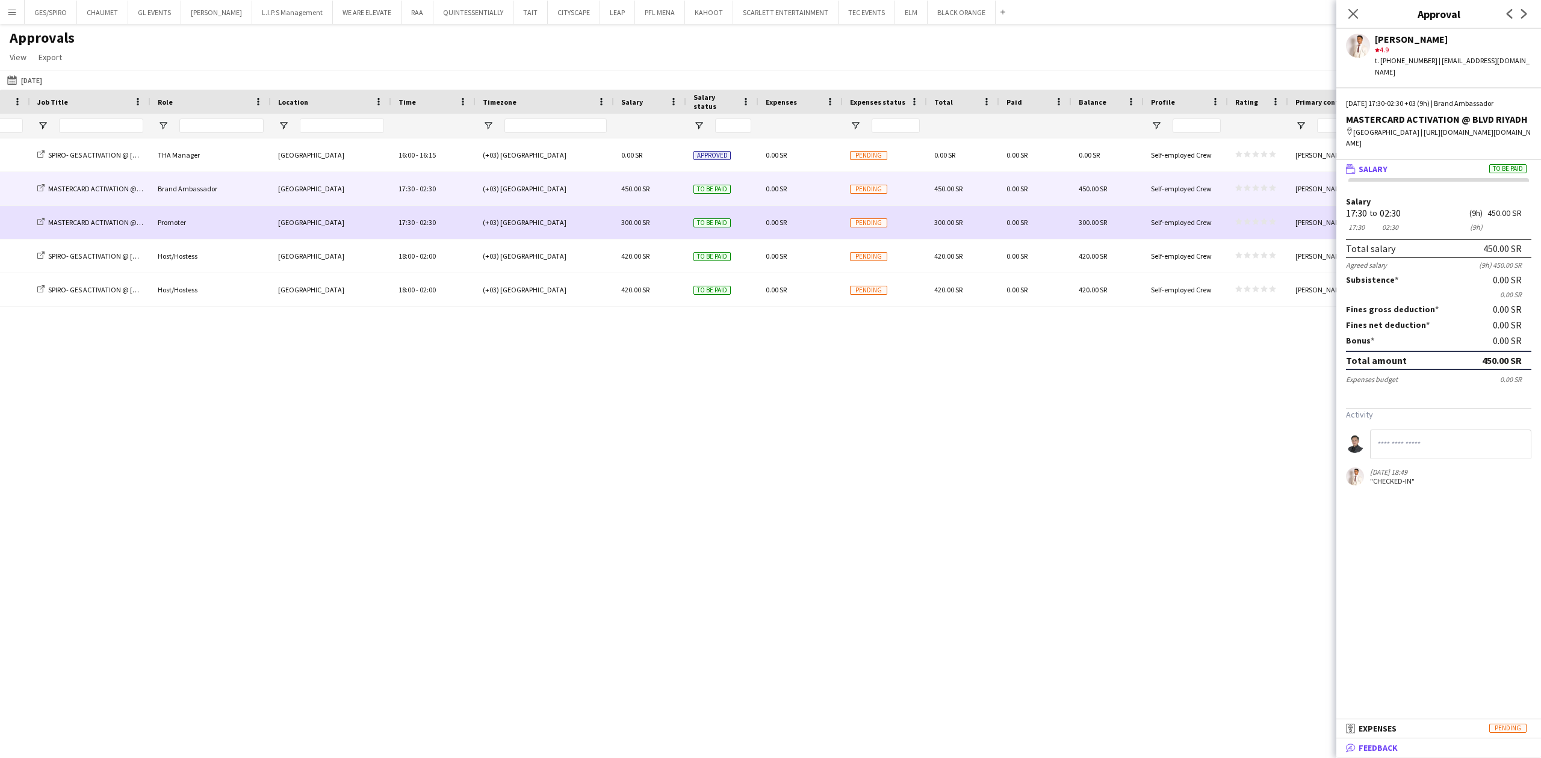
click at [1387, 750] on span "Feedback" at bounding box center [1378, 748] width 39 height 11
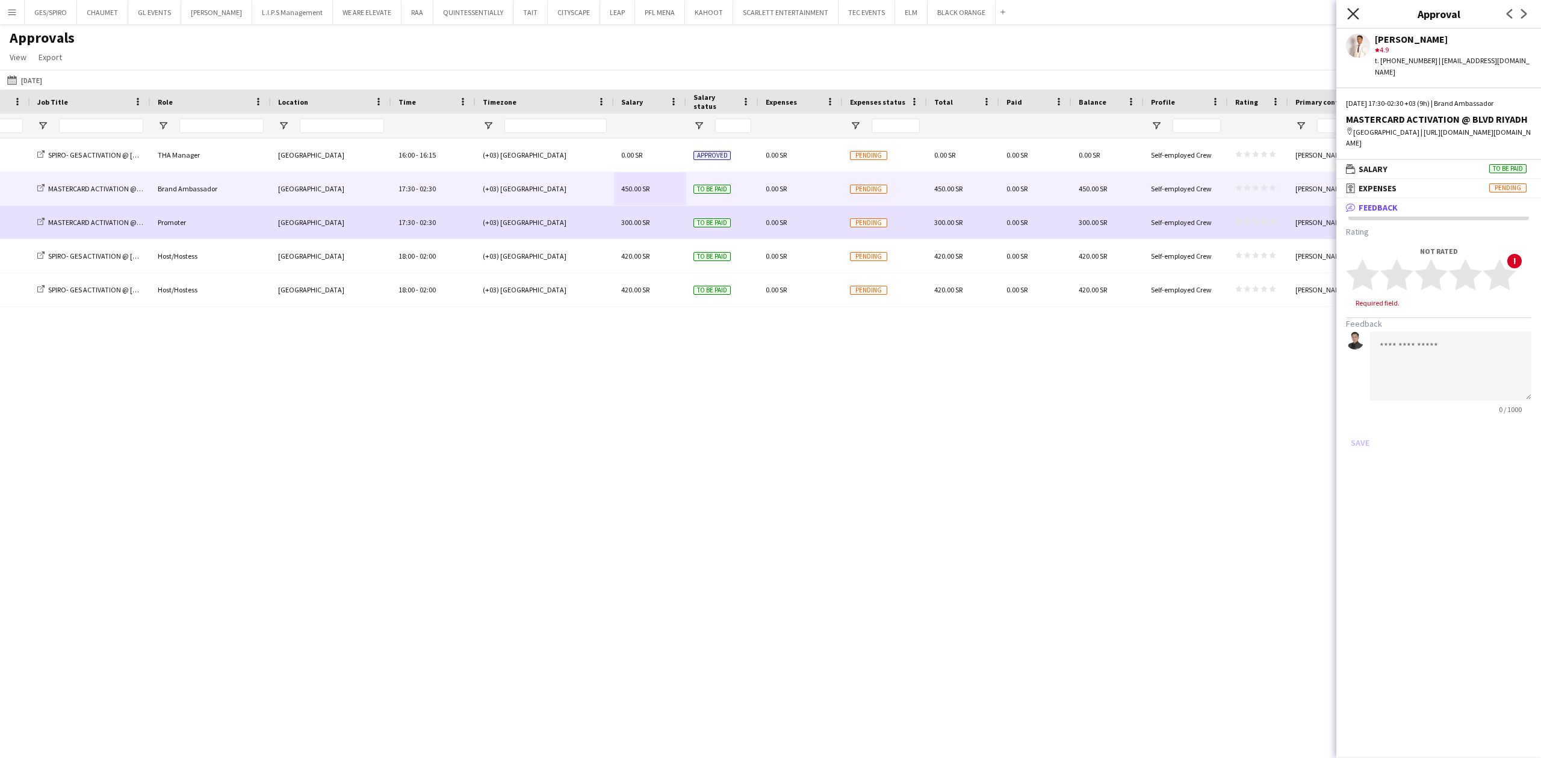
click at [1352, 13] on icon "Close pop-in" at bounding box center [1352, 13] width 11 height 11
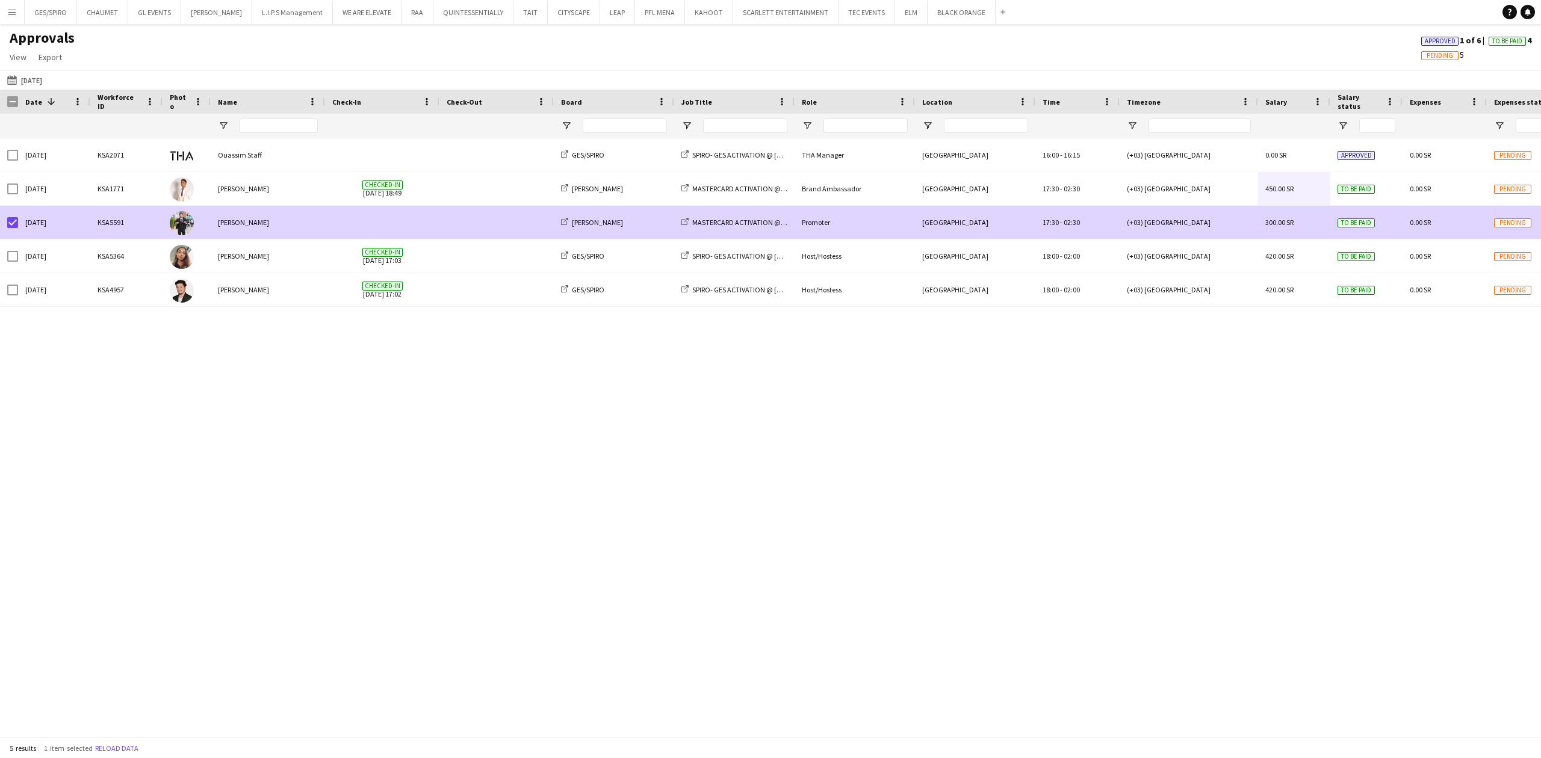
click at [663, 227] on div "[PERSON_NAME]" at bounding box center [614, 222] width 120 height 33
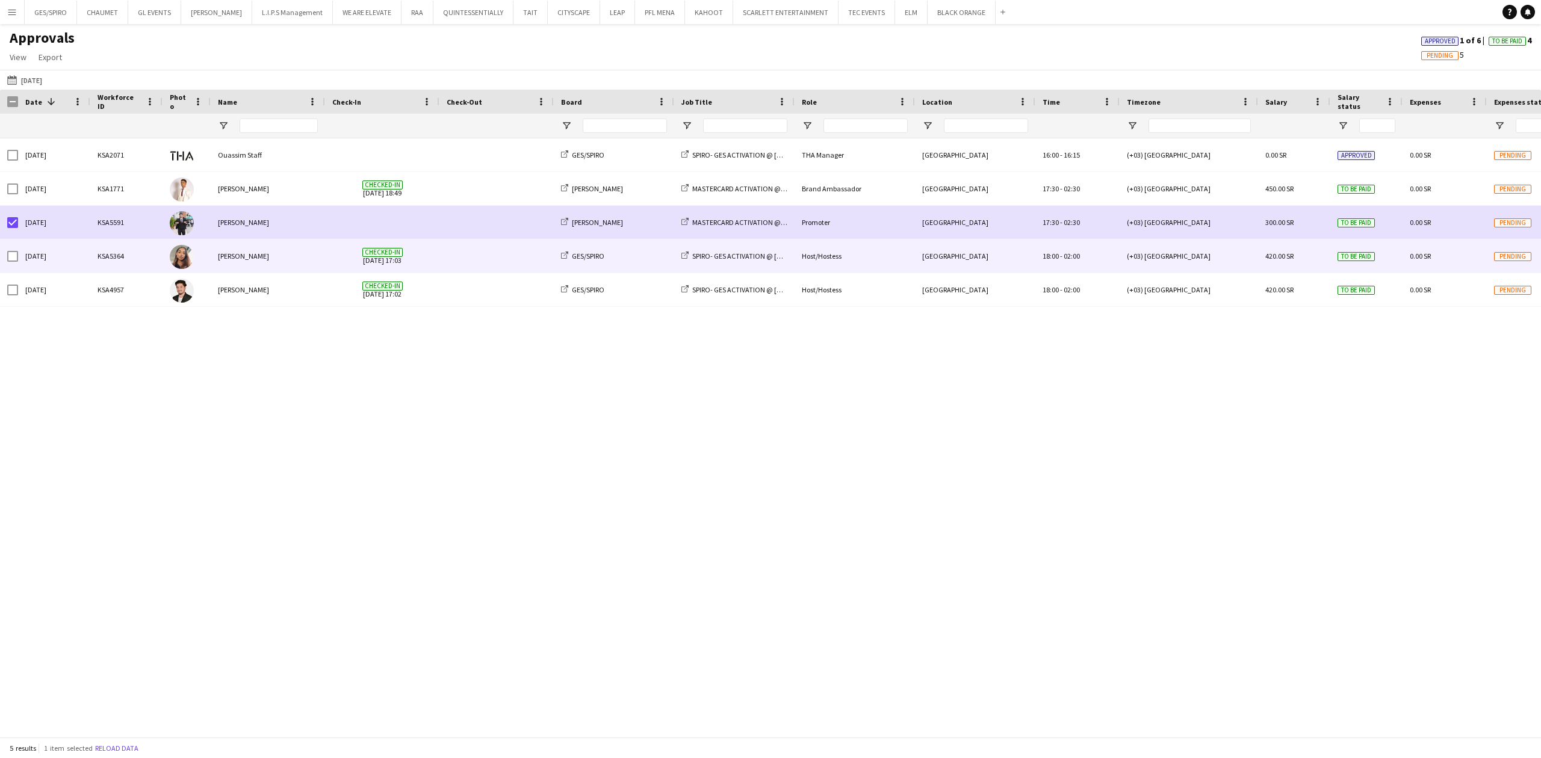
click at [455, 225] on span at bounding box center [497, 222] width 100 height 33
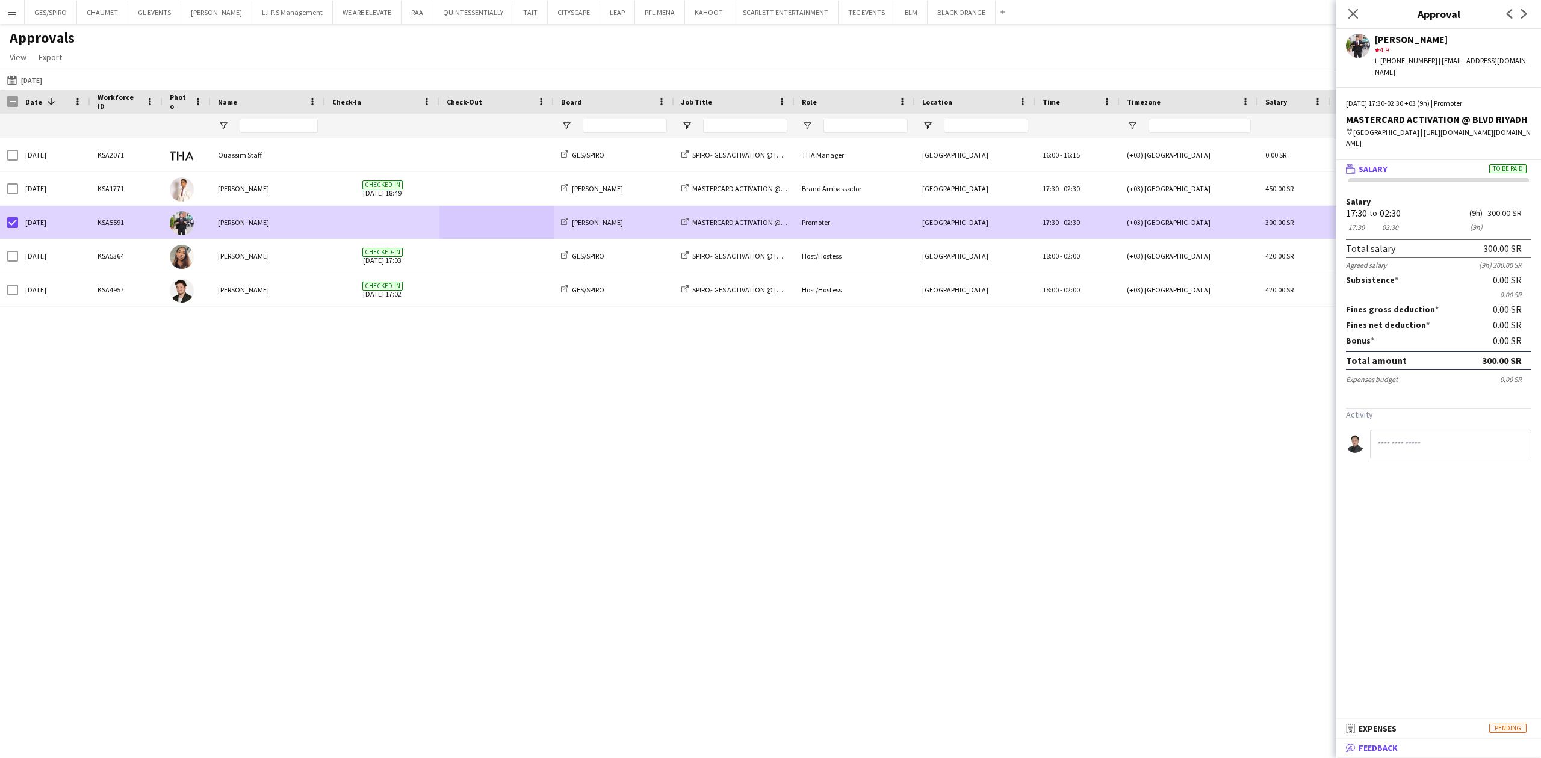
click at [1425, 749] on mat-panel-title "bubble-pencil Feedback" at bounding box center [1436, 748] width 200 height 11
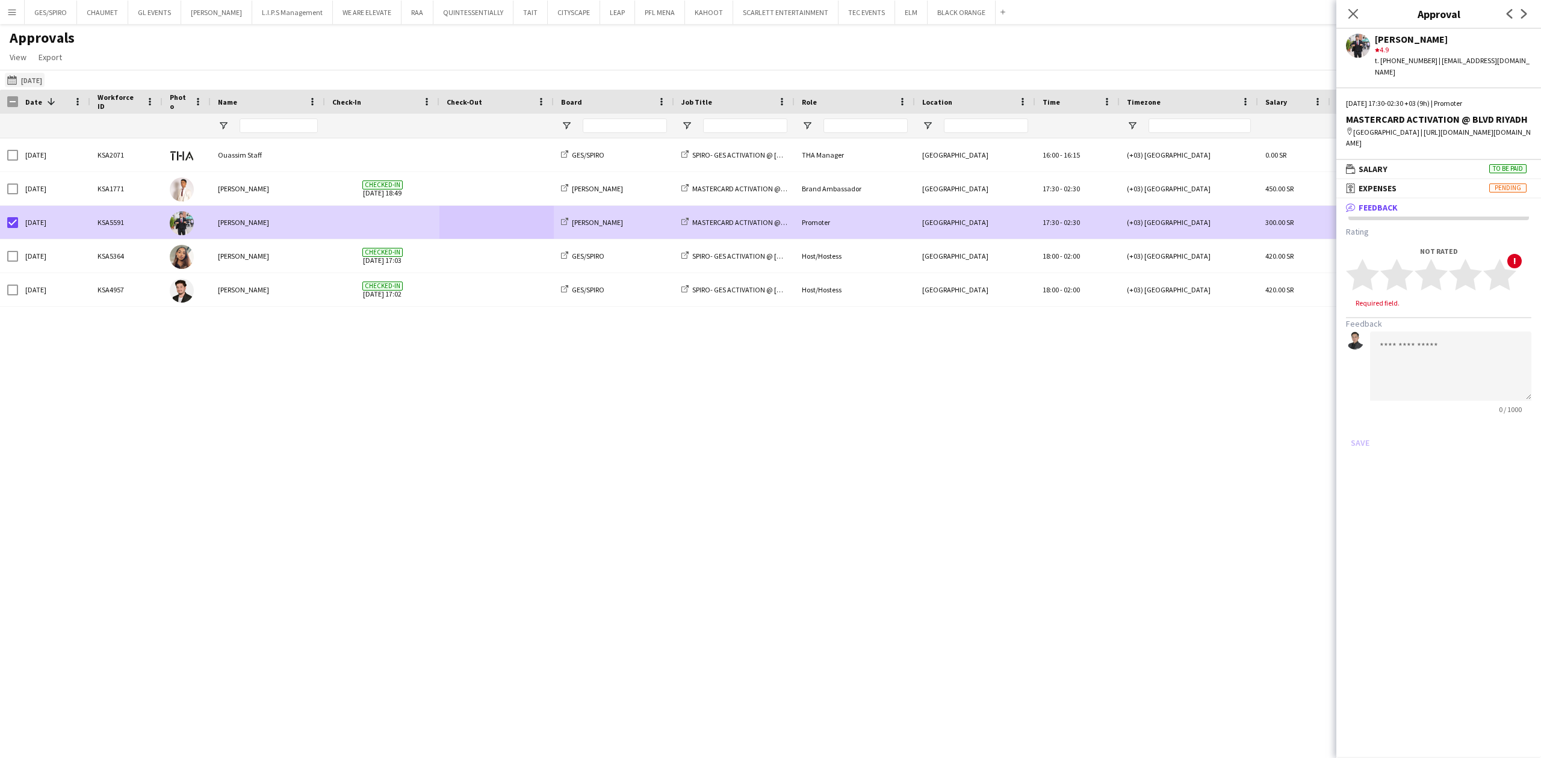
click at [34, 75] on button "[DATE] [DATE]" at bounding box center [25, 80] width 40 height 14
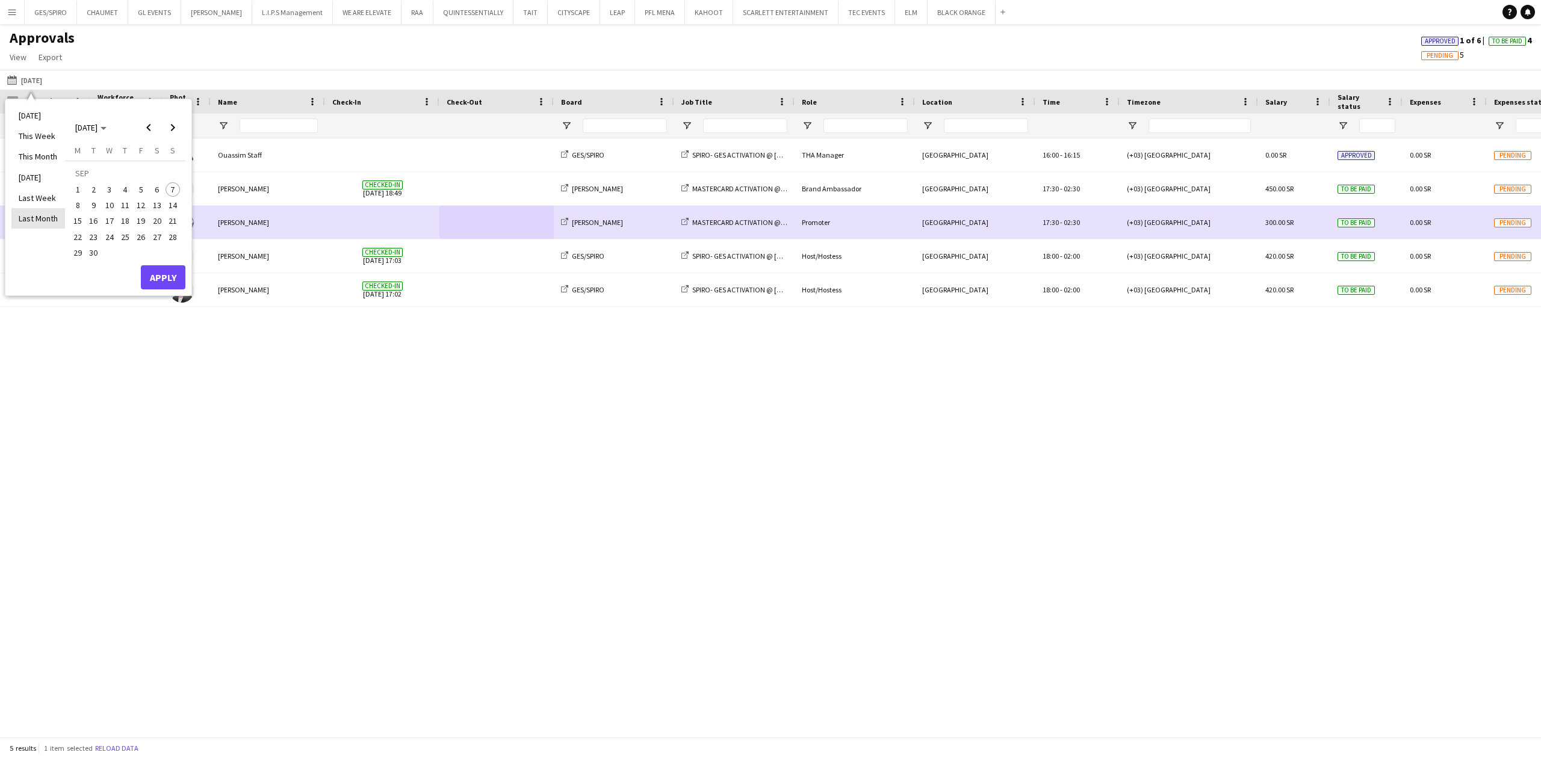
click at [37, 217] on li "Last Month" at bounding box center [38, 218] width 54 height 20
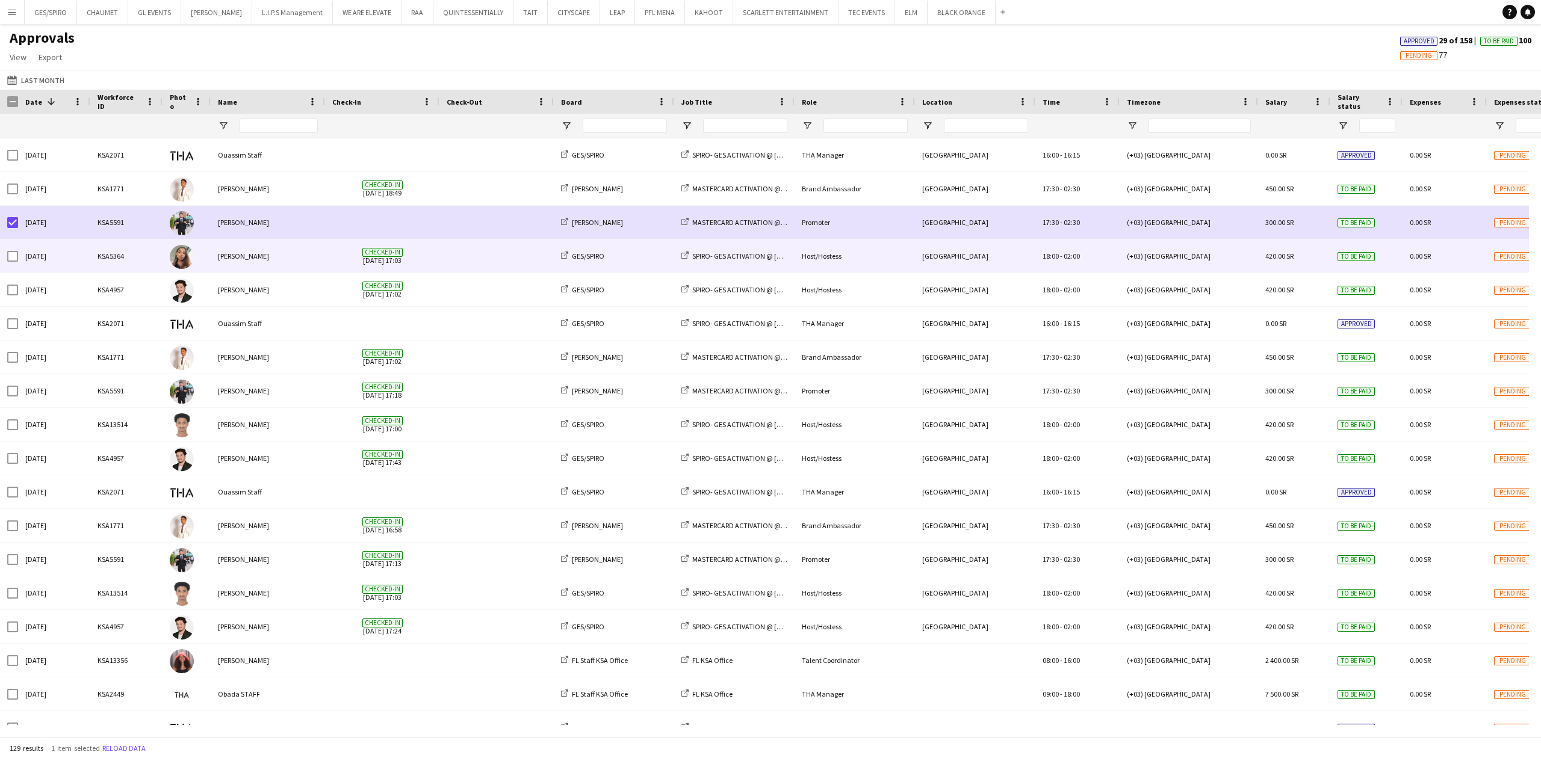
click at [321, 249] on div "[PERSON_NAME]" at bounding box center [268, 256] width 114 height 33
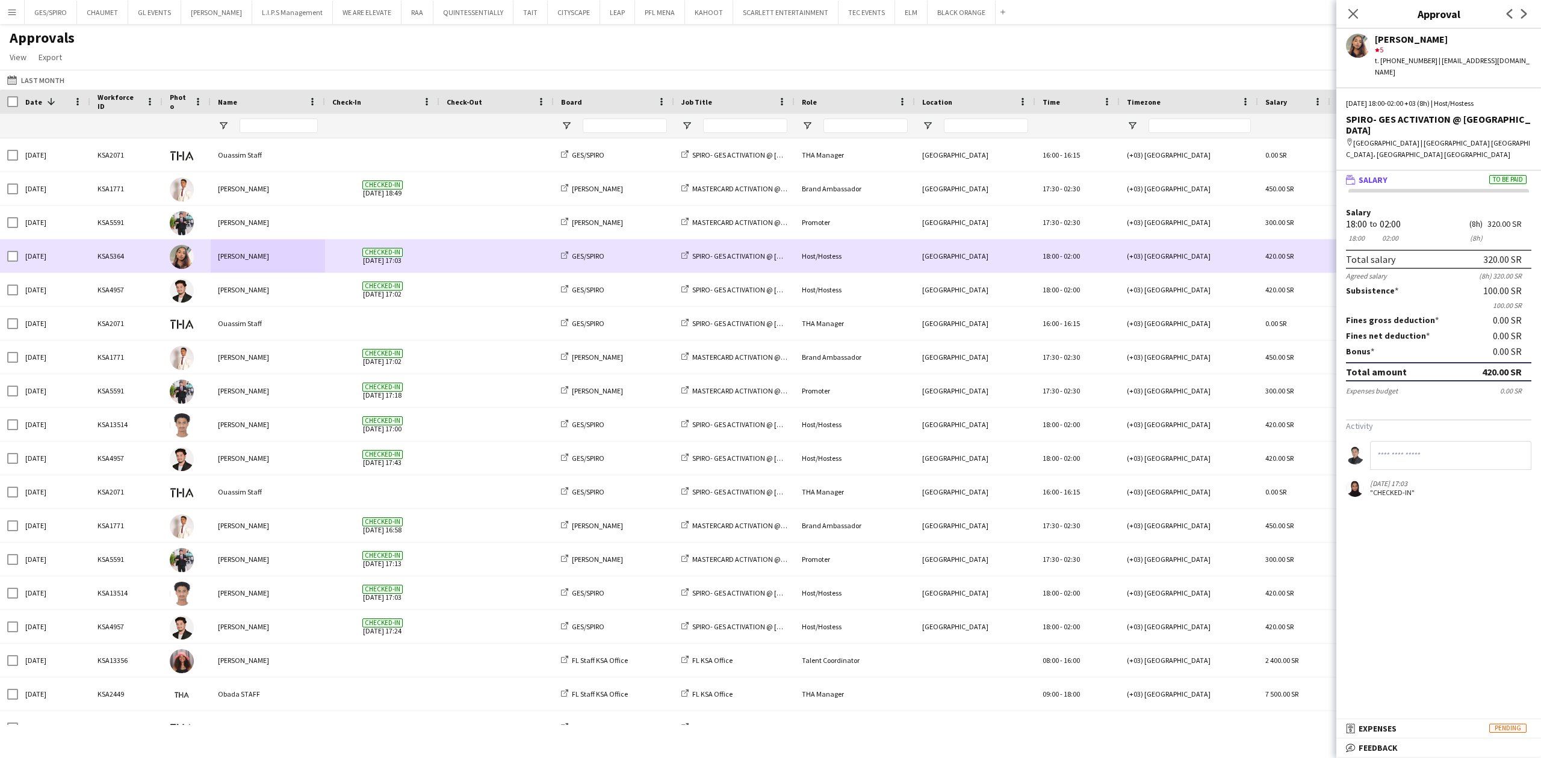
click at [331, 279] on div "Checked-in [DATE] 17:02" at bounding box center [382, 289] width 114 height 33
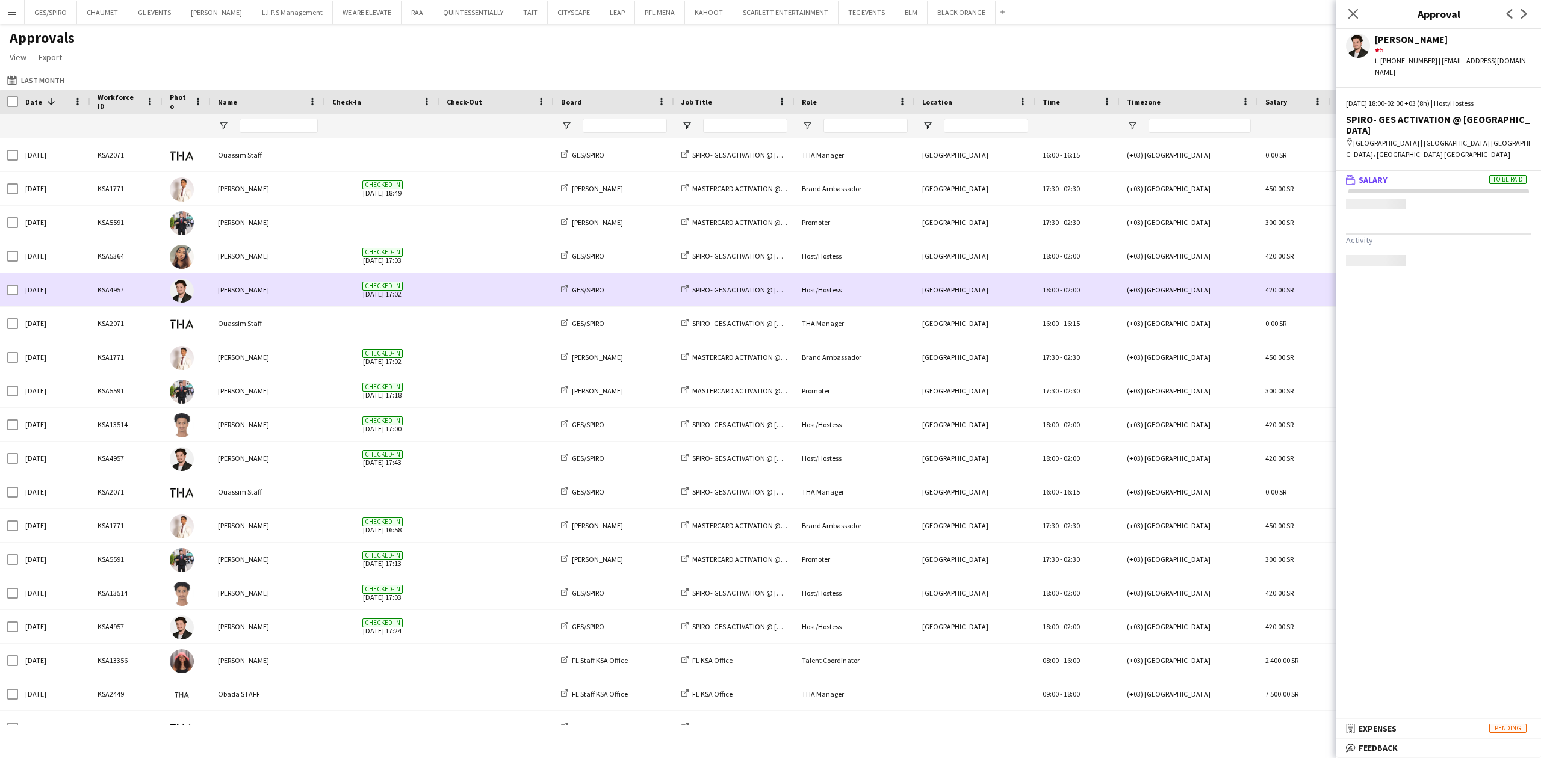
click at [321, 256] on div "[PERSON_NAME]" at bounding box center [268, 256] width 114 height 33
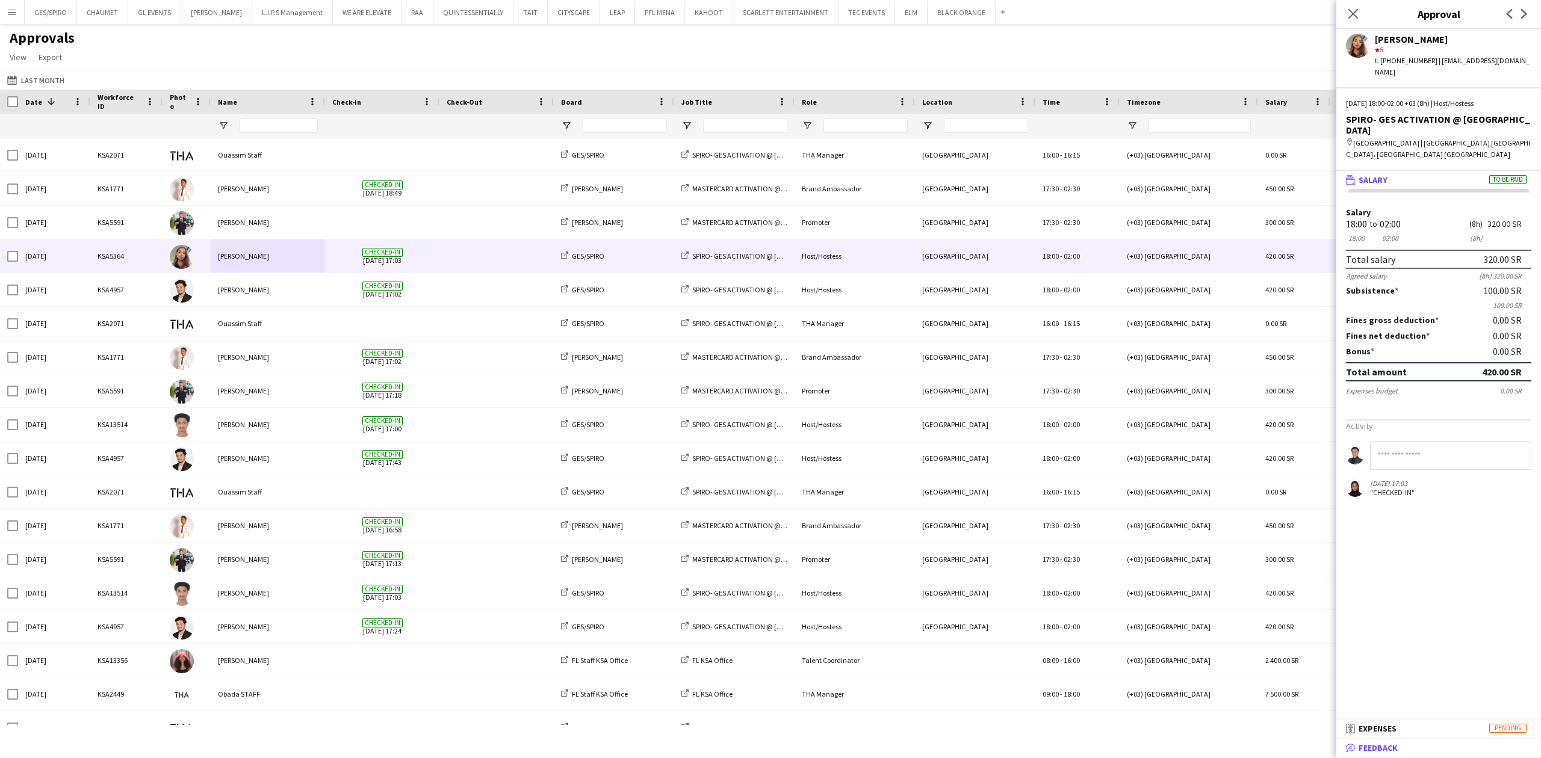
click at [1412, 747] on mat-panel-title "bubble-pencil Feedback" at bounding box center [1436, 748] width 200 height 11
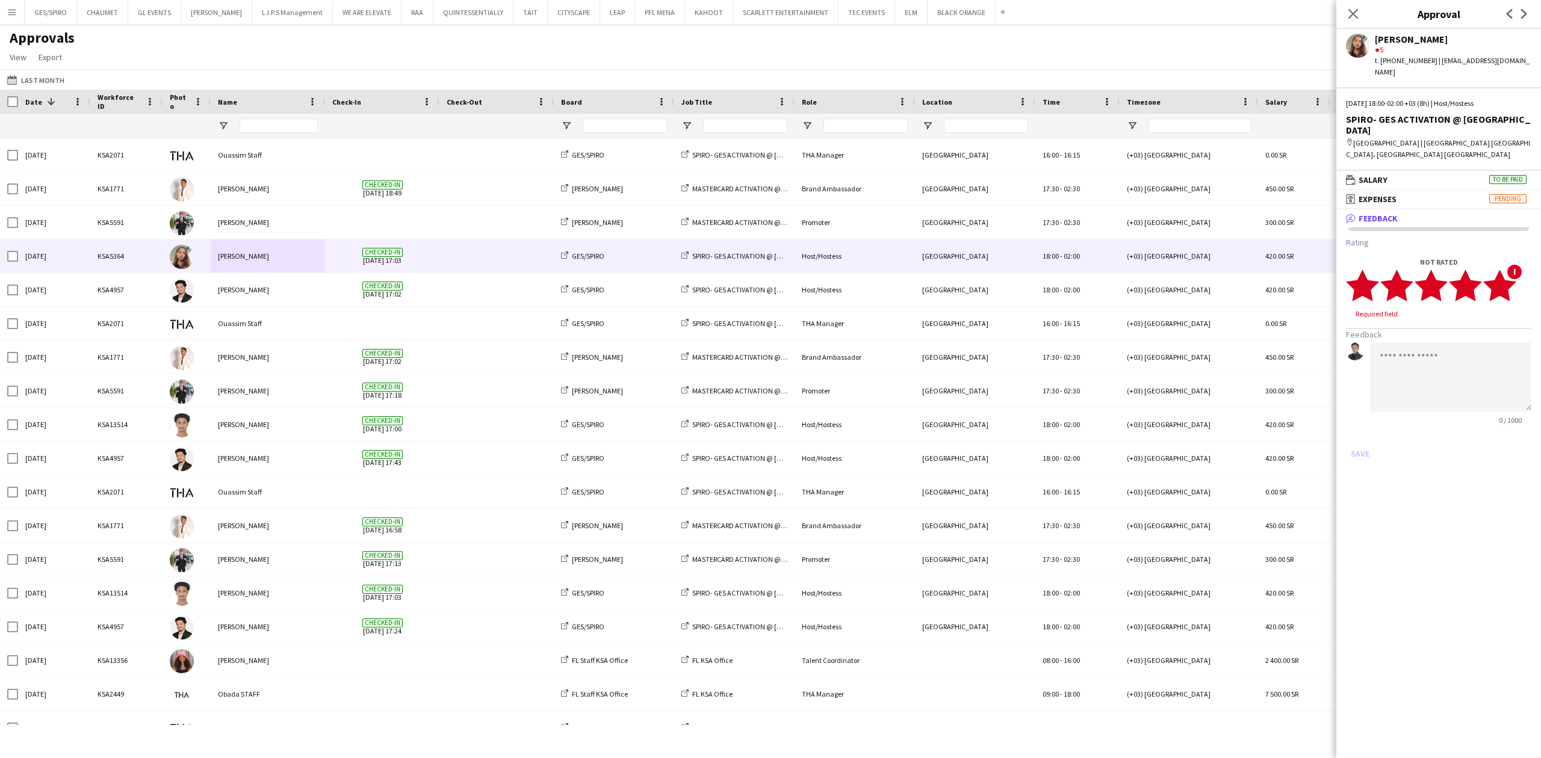
click at [1508, 277] on icon "star" at bounding box center [1499, 285] width 33 height 33
click at [1448, 355] on textarea at bounding box center [1450, 365] width 161 height 69
type textarea "*"
click at [1412, 367] on textarea "**********" at bounding box center [1450, 365] width 161 height 69
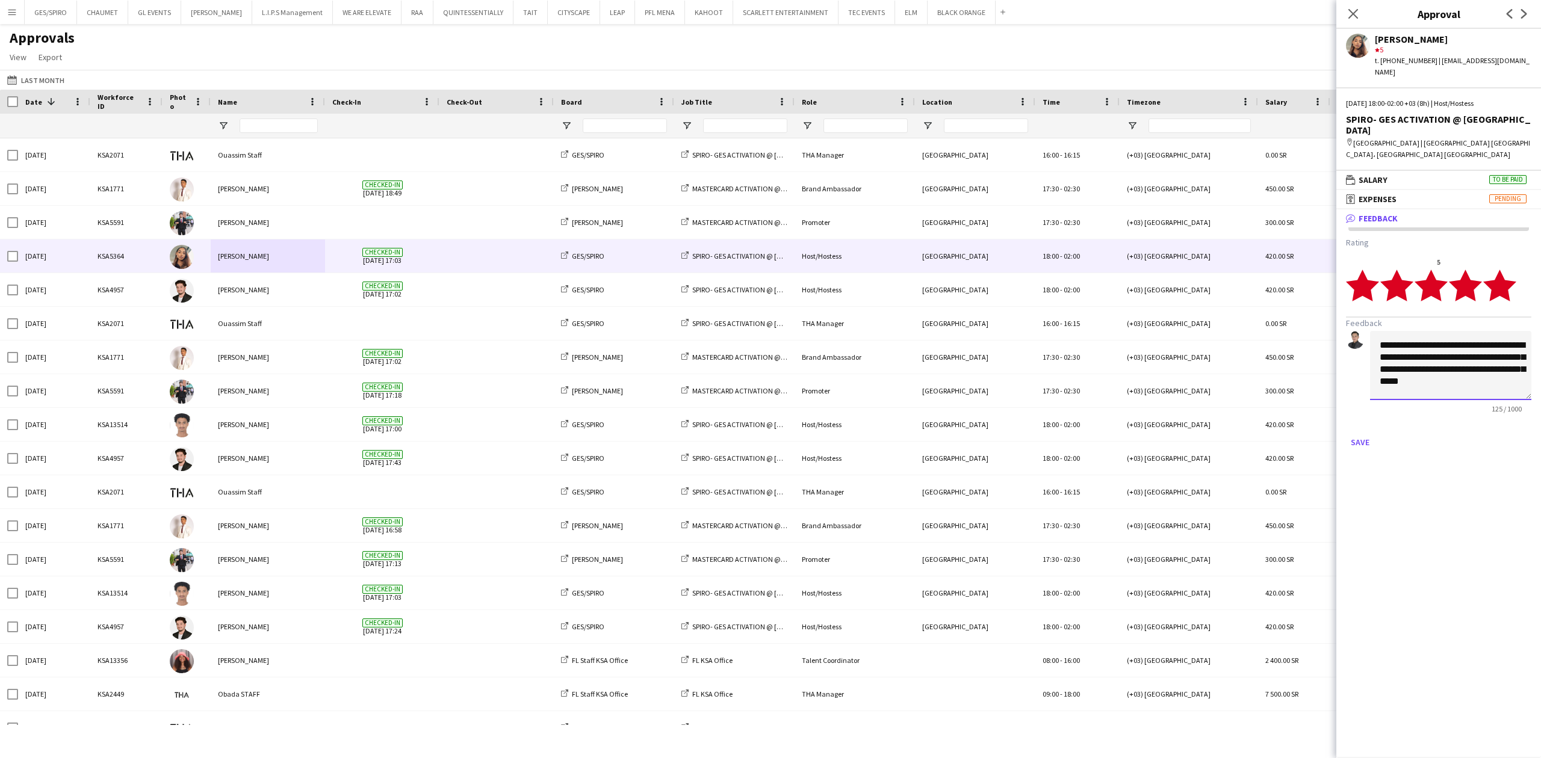
click at [1493, 371] on textarea "**********" at bounding box center [1450, 365] width 161 height 69
click at [1472, 343] on textarea "**********" at bounding box center [1450, 365] width 161 height 69
click at [1460, 357] on textarea "**********" at bounding box center [1450, 365] width 161 height 69
click at [1447, 364] on textarea "**********" at bounding box center [1450, 365] width 161 height 69
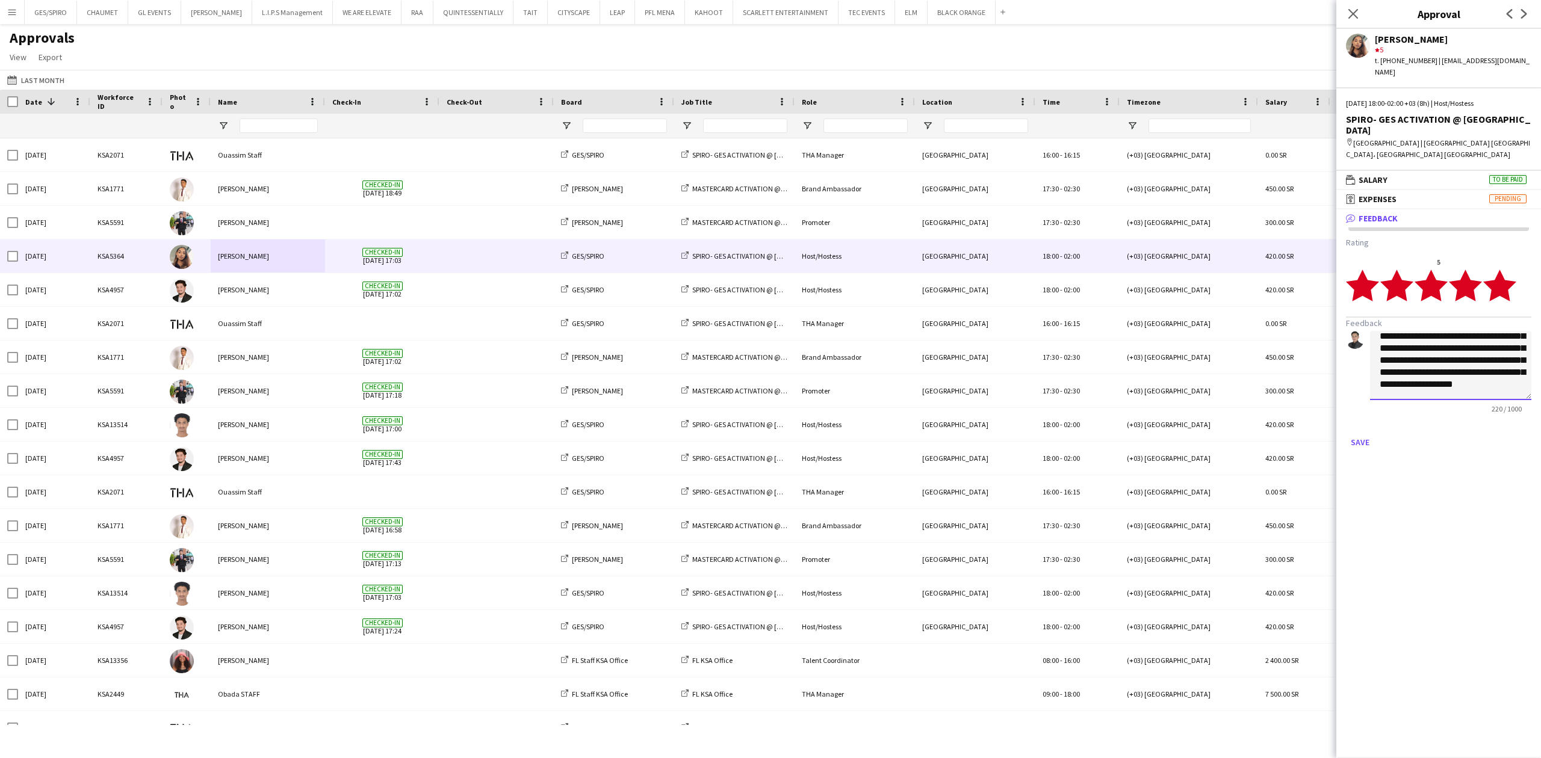
click at [1439, 374] on textarea "**********" at bounding box center [1450, 365] width 161 height 69
click at [1474, 353] on textarea "**********" at bounding box center [1450, 365] width 161 height 69
click at [1453, 352] on textarea "**********" at bounding box center [1450, 365] width 161 height 69
click at [1452, 361] on textarea "**********" at bounding box center [1450, 365] width 161 height 69
click at [1457, 377] on textarea "**********" at bounding box center [1450, 365] width 161 height 69
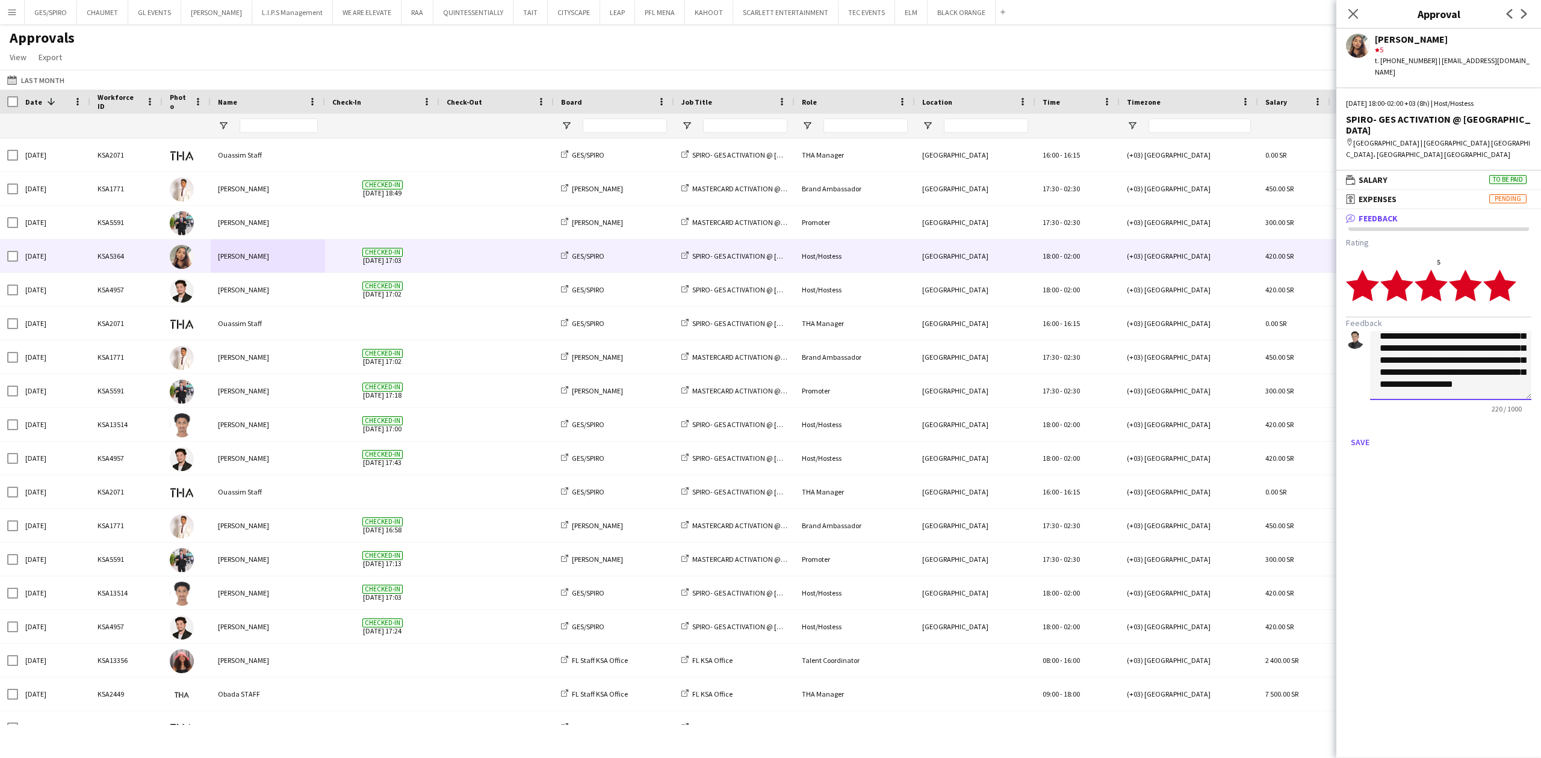
click at [1440, 359] on textarea "**********" at bounding box center [1450, 365] width 161 height 69
click at [1441, 346] on textarea "**********" at bounding box center [1450, 365] width 161 height 69
click at [1437, 339] on textarea "**********" at bounding box center [1450, 365] width 161 height 69
type textarea "**********"
click at [1372, 433] on button "Save" at bounding box center [1360, 442] width 28 height 19
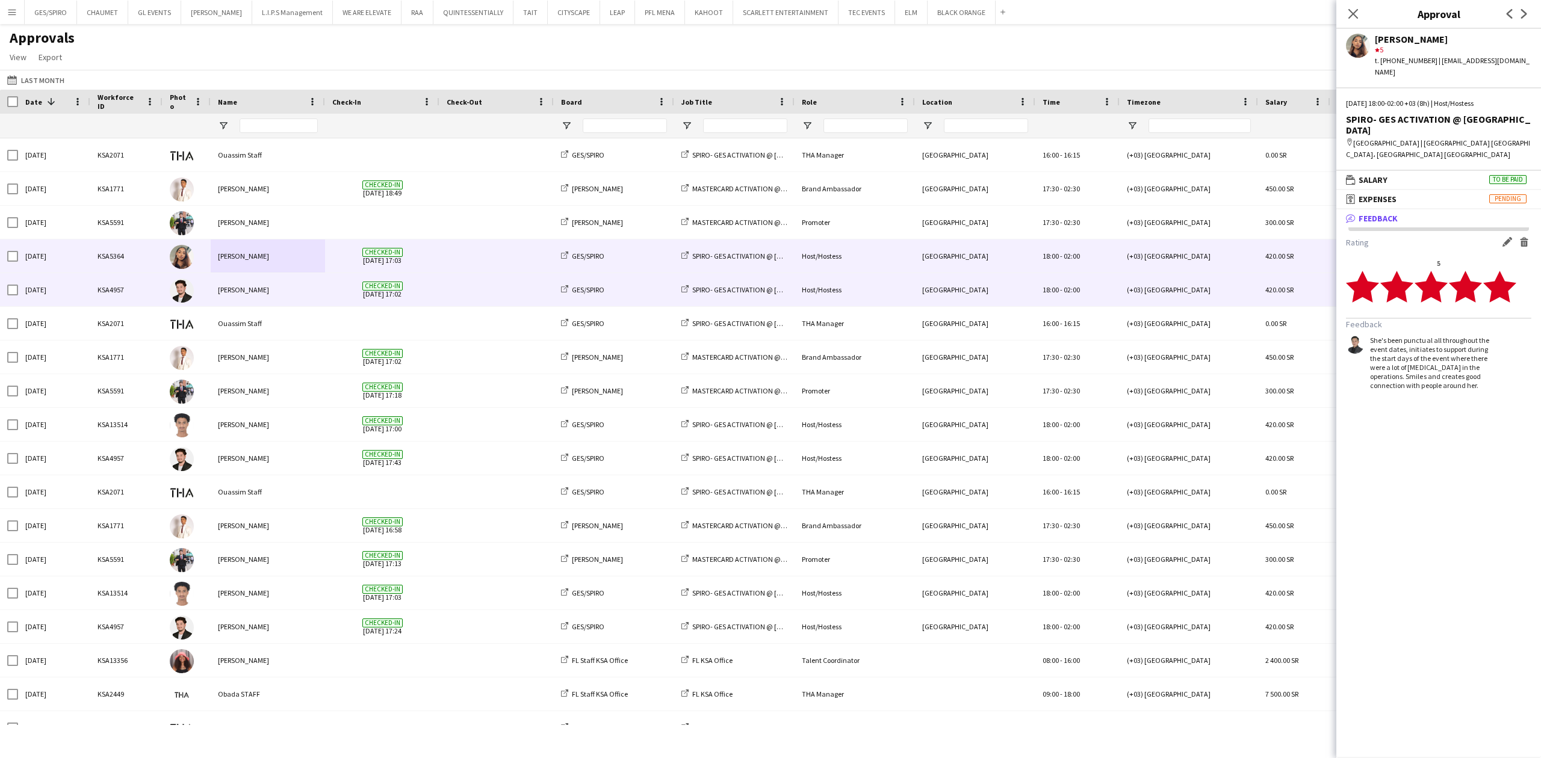
click at [272, 299] on div "[PERSON_NAME]" at bounding box center [268, 289] width 114 height 33
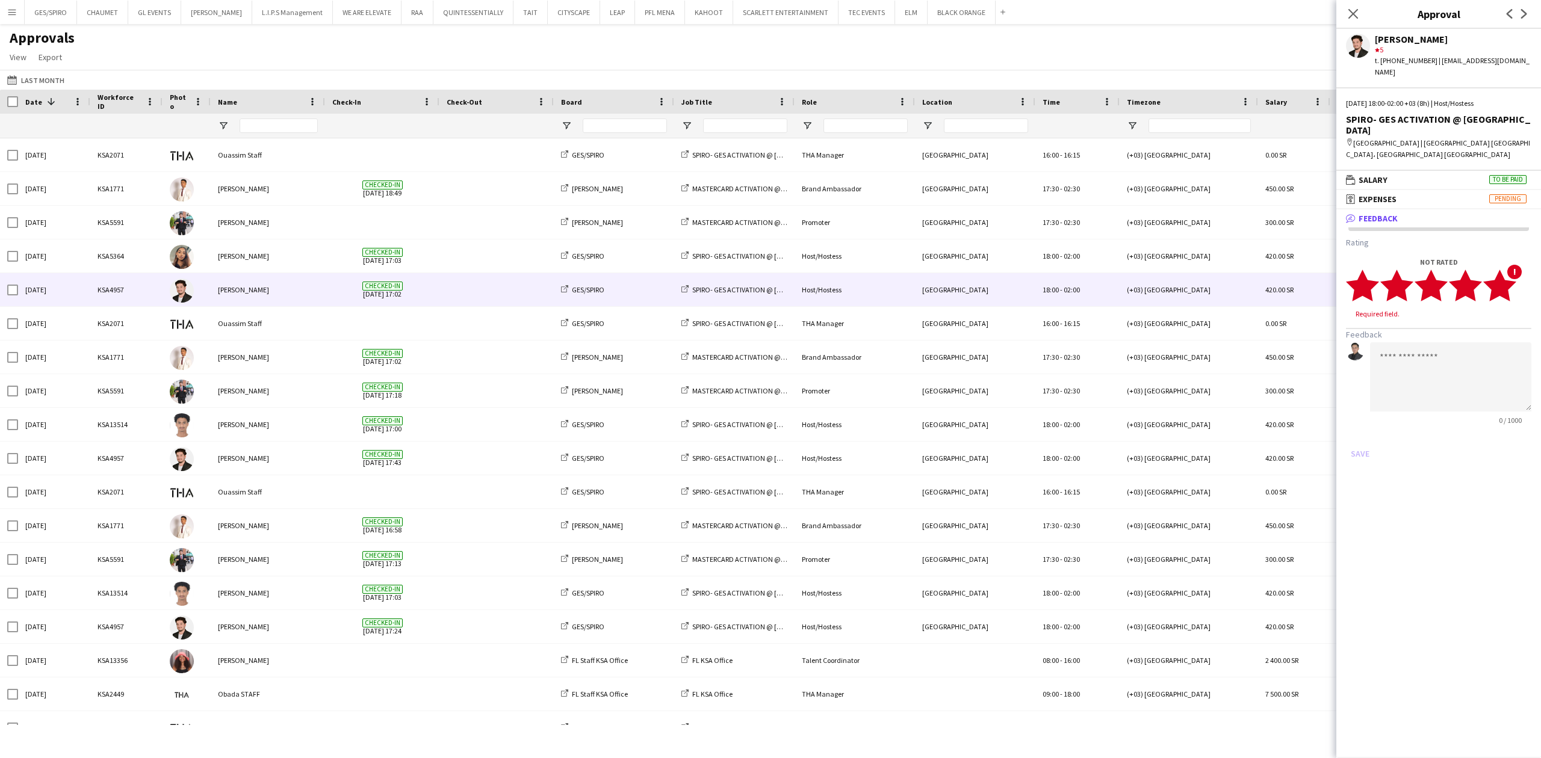
click at [1515, 276] on icon "star" at bounding box center [1499, 285] width 33 height 33
click at [1510, 331] on textarea at bounding box center [1450, 365] width 161 height 69
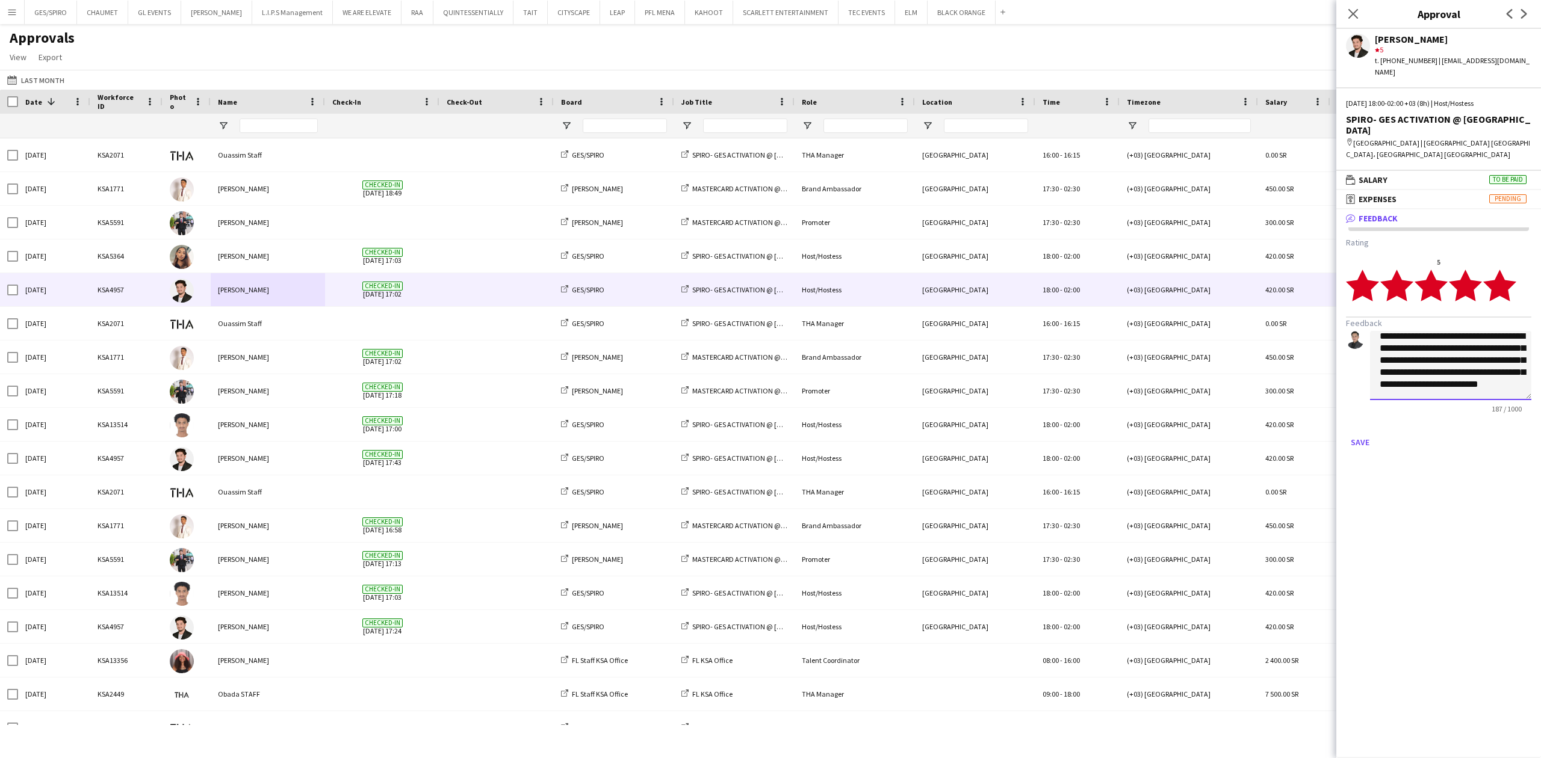
scroll to position [0, 0]
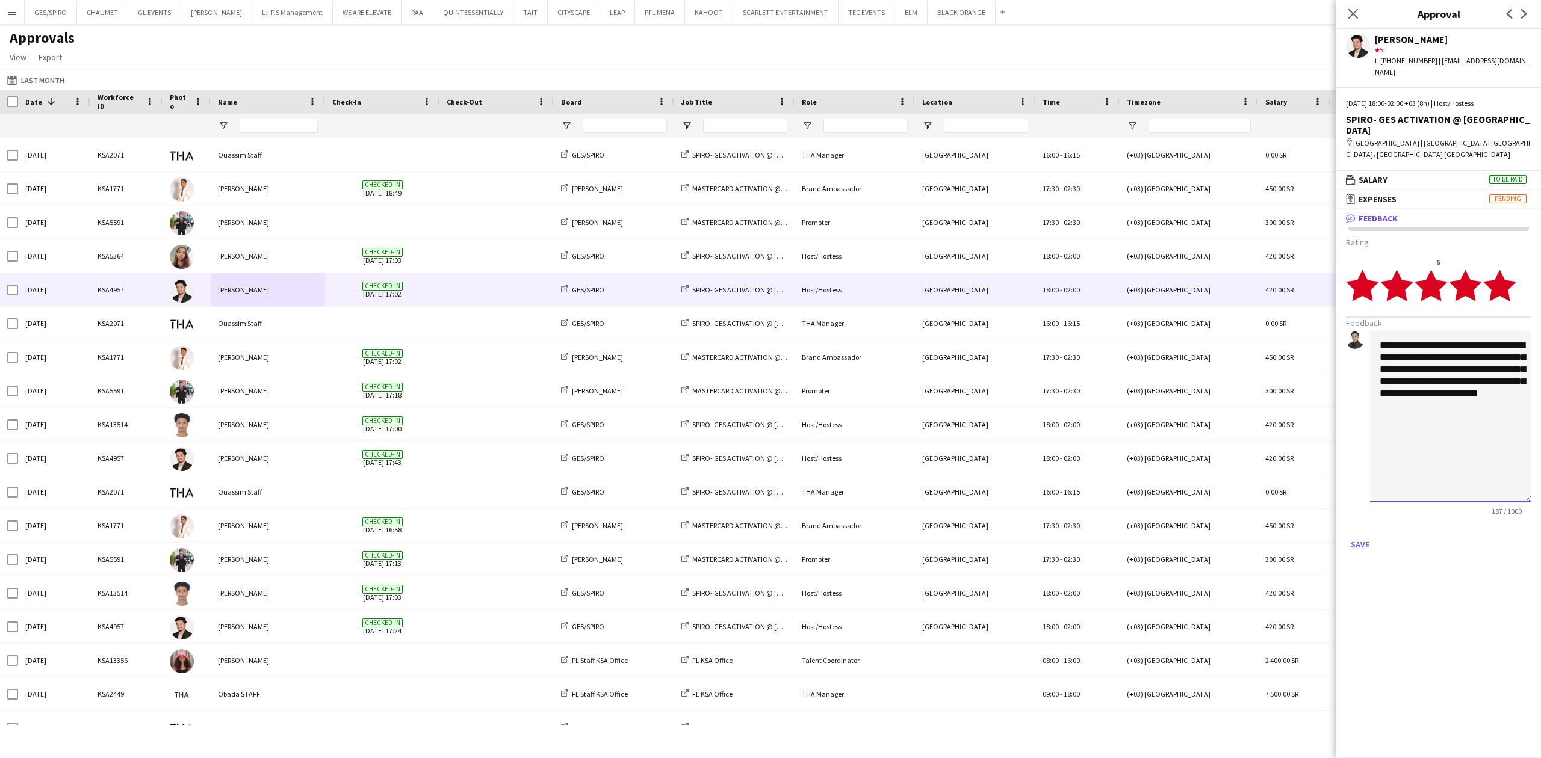
drag, startPoint x: 1527, startPoint y: 383, endPoint x: 1540, endPoint y: 500, distance: 117.5
click at [1533, 497] on app-approvals-popin-feedback-tab "**********" at bounding box center [1438, 395] width 205 height 317
click at [1418, 379] on textarea "**********" at bounding box center [1450, 423] width 161 height 184
click at [1428, 397] on textarea "**********" at bounding box center [1450, 423] width 161 height 184
type textarea "**********"
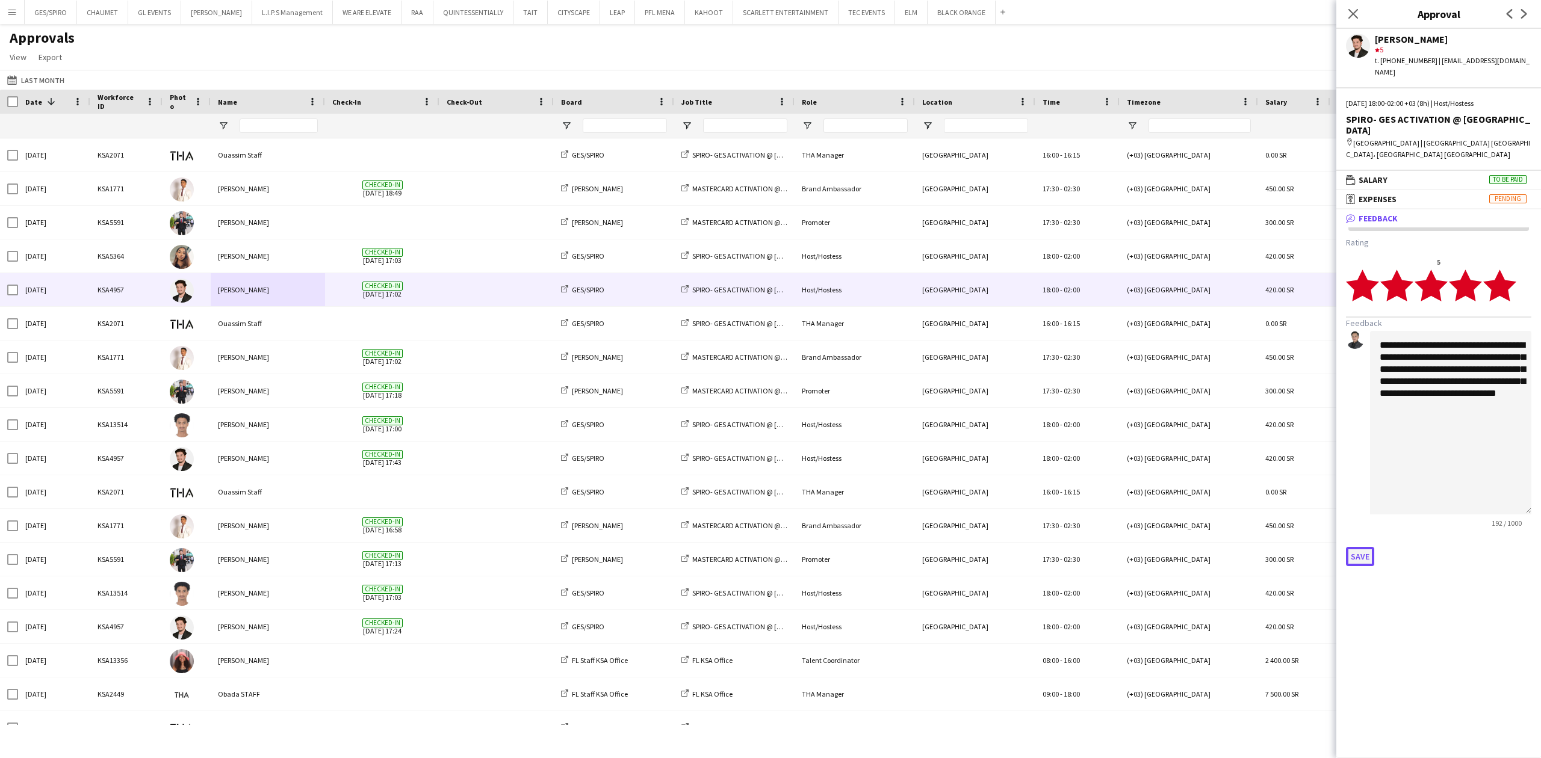
click at [1359, 547] on button "Save" at bounding box center [1360, 556] width 28 height 19
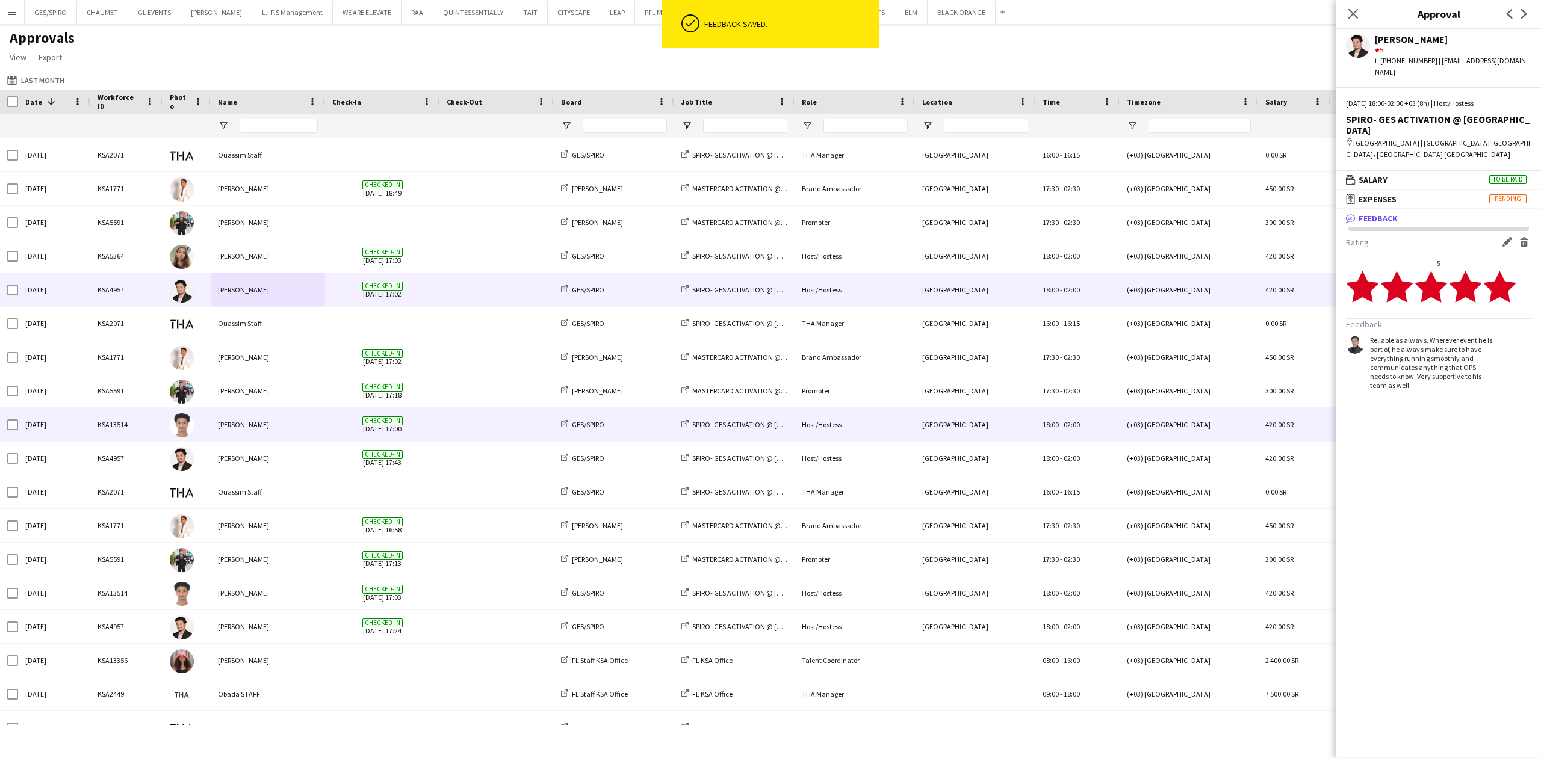
click at [316, 417] on div "[PERSON_NAME]" at bounding box center [268, 424] width 114 height 33
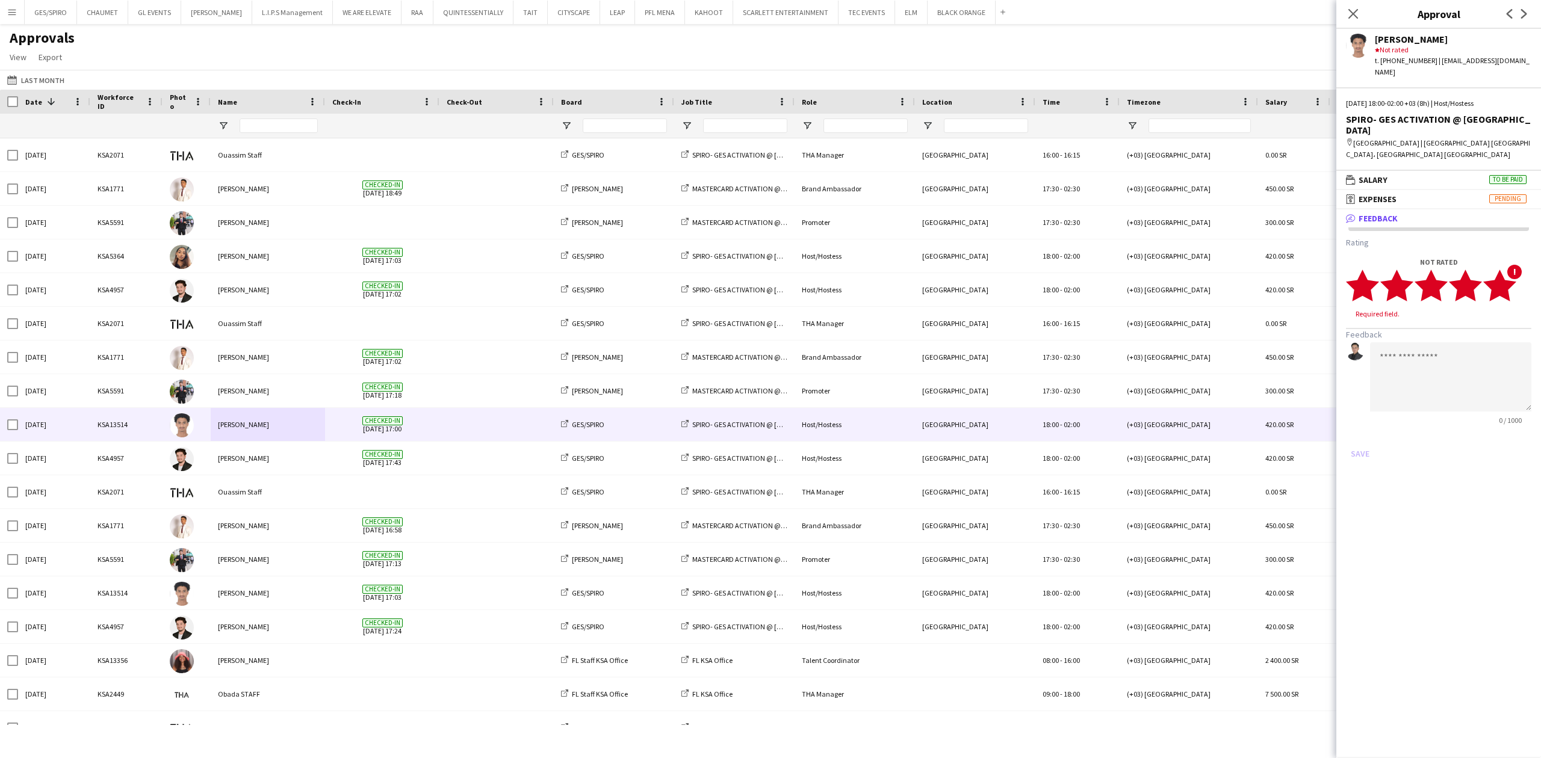
click at [1508, 273] on polygon at bounding box center [1499, 285] width 33 height 31
click at [1488, 367] on textarea at bounding box center [1450, 365] width 161 height 69
type textarea "**********"
click at [1368, 433] on button "Save" at bounding box center [1360, 442] width 28 height 19
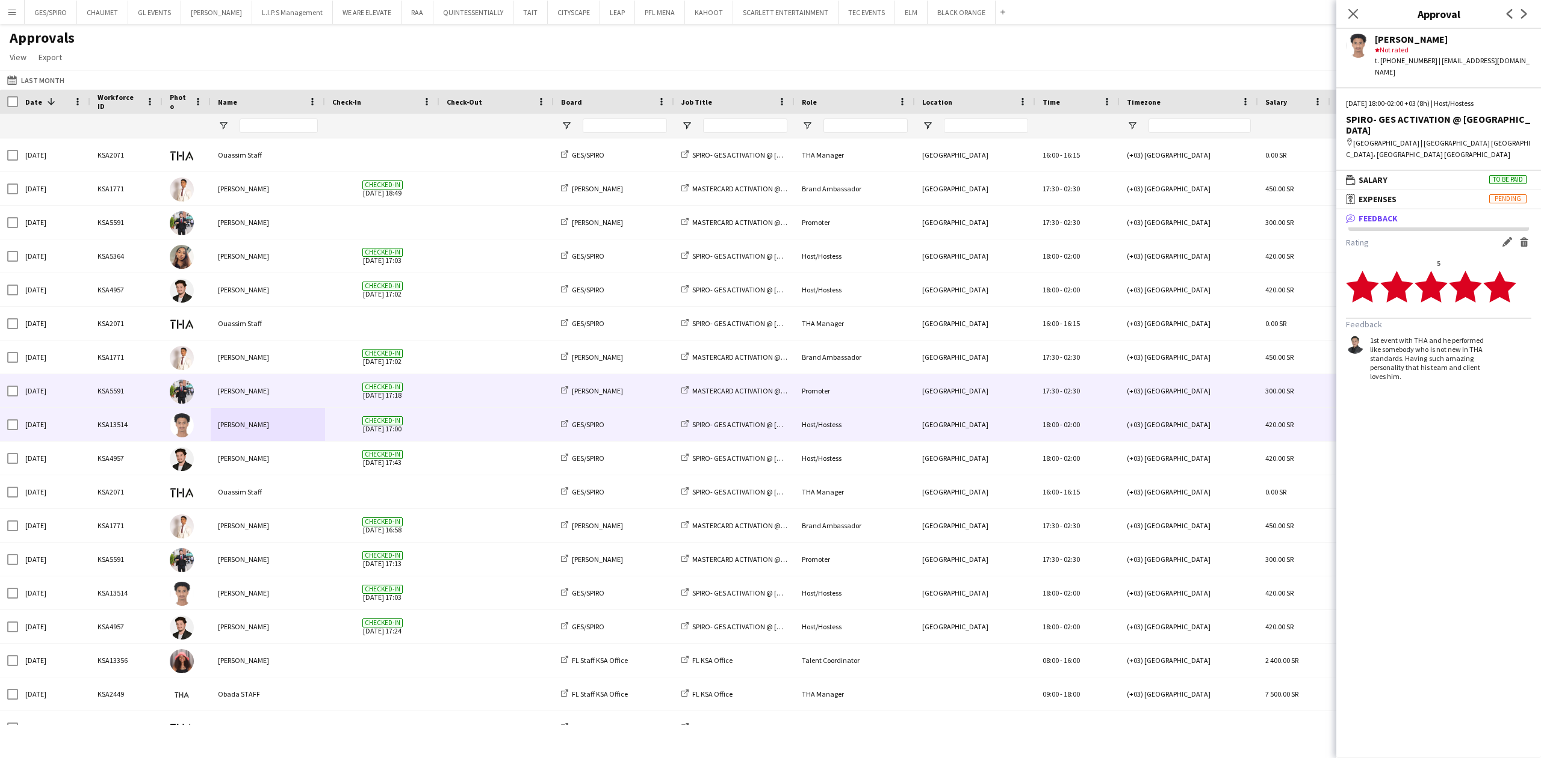
click at [402, 386] on span "Checked-in" at bounding box center [382, 387] width 40 height 9
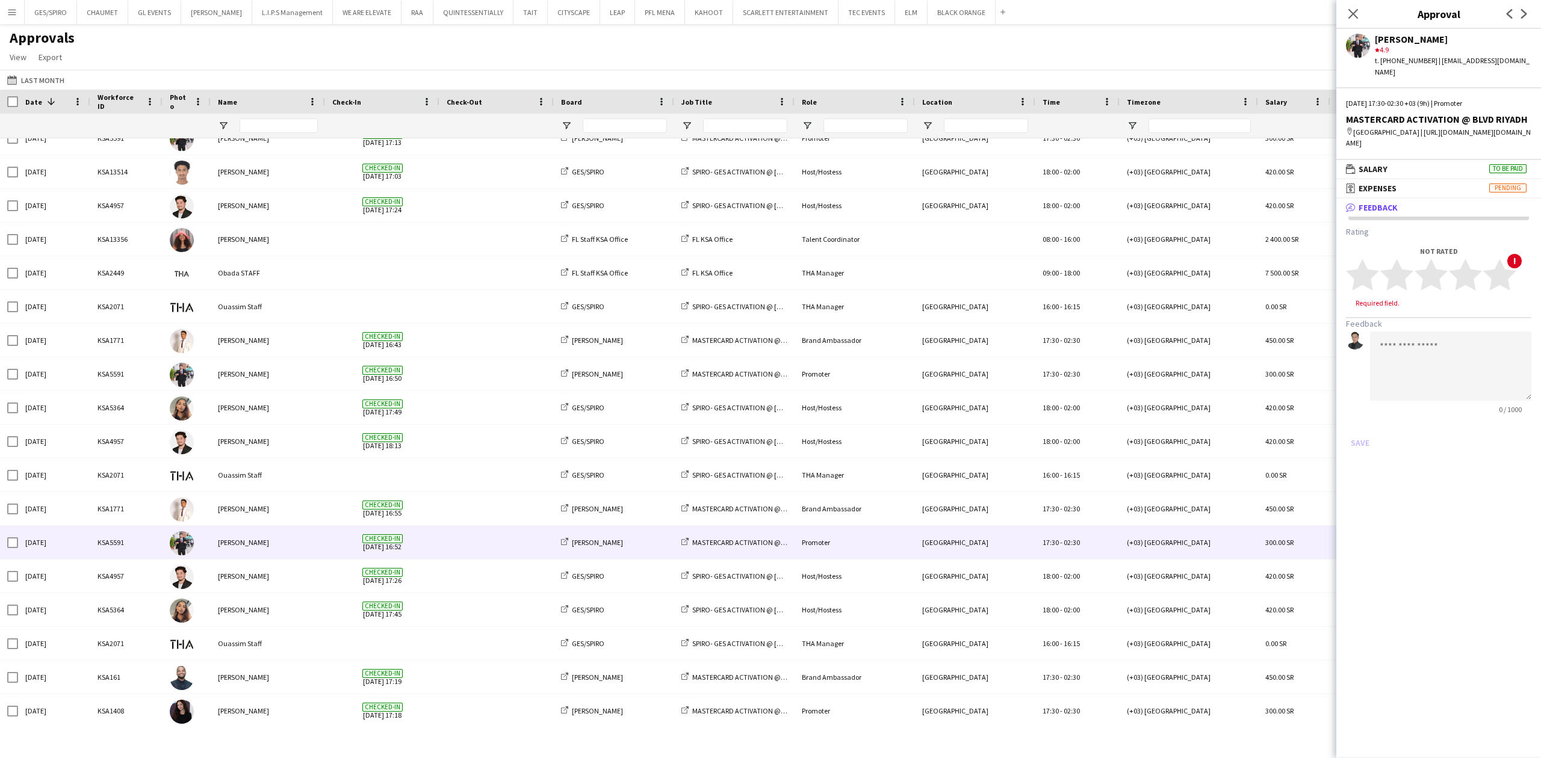
scroll to position [482, 0]
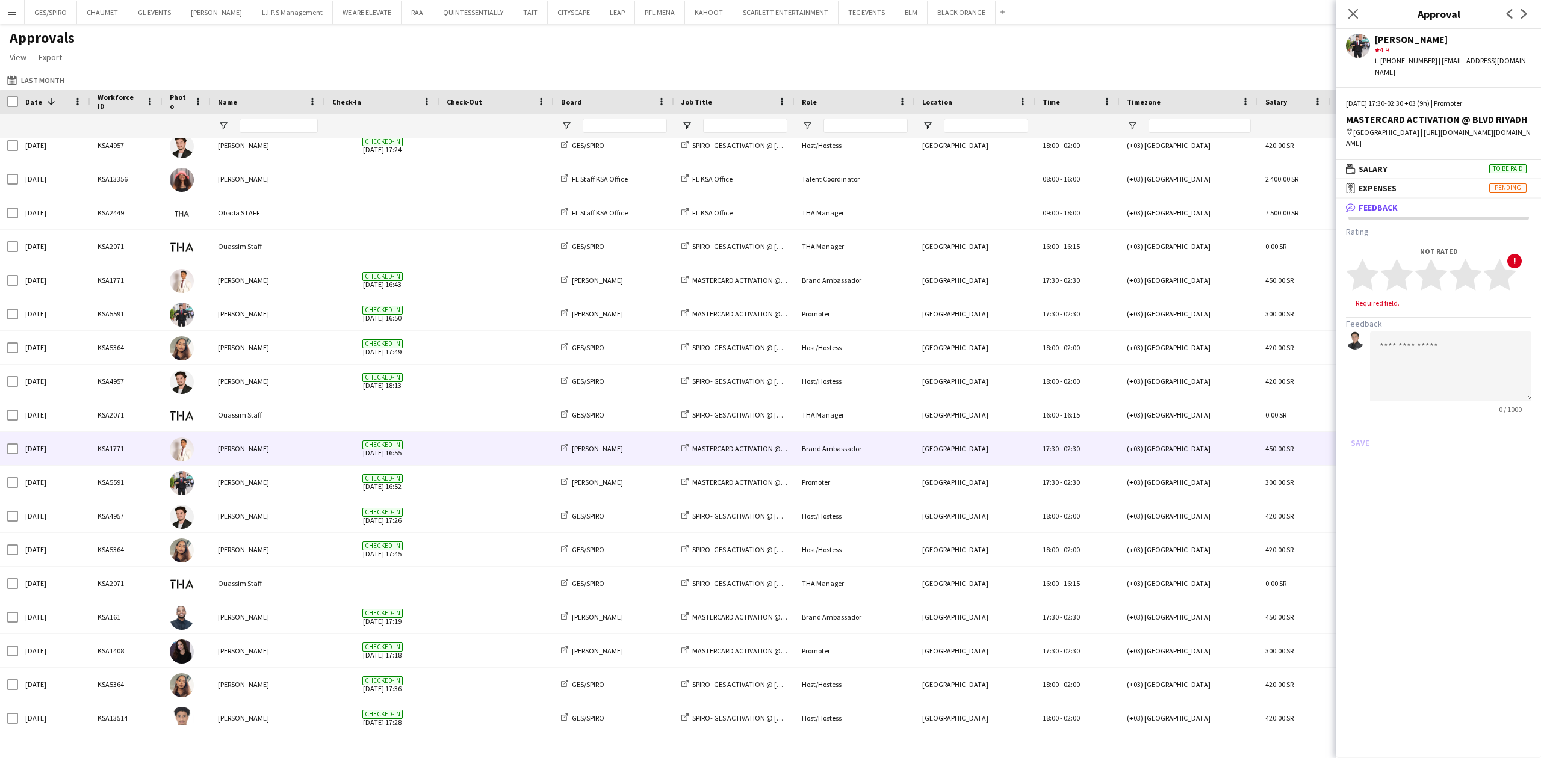
click at [325, 458] on div "Checked-in [DATE] 16:55" at bounding box center [382, 448] width 114 height 33
click at [1515, 291] on icon "star" at bounding box center [1499, 274] width 33 height 33
click at [1439, 378] on textarea at bounding box center [1450, 354] width 161 height 69
paste textarea "**********"
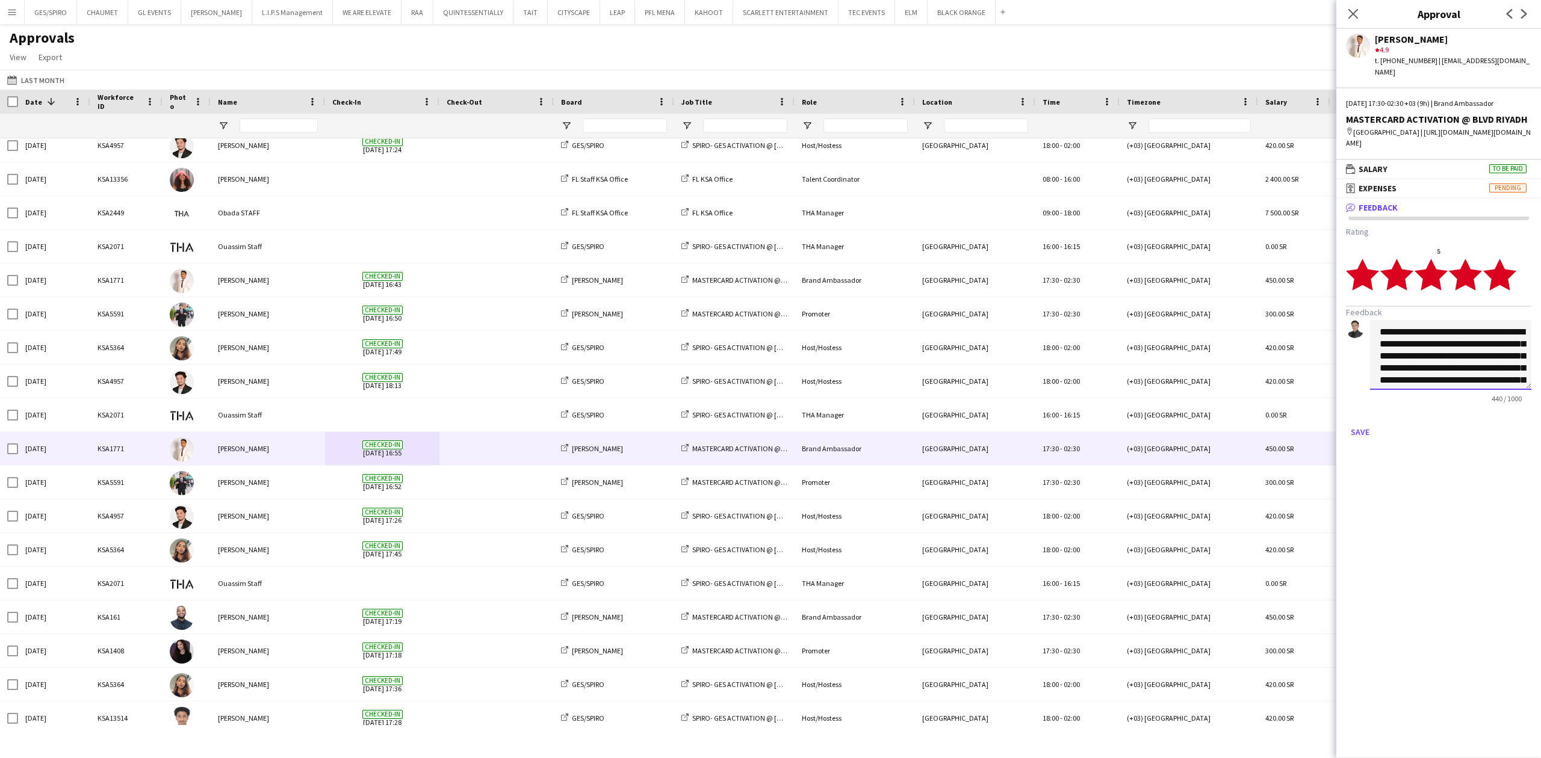
scroll to position [0, 0]
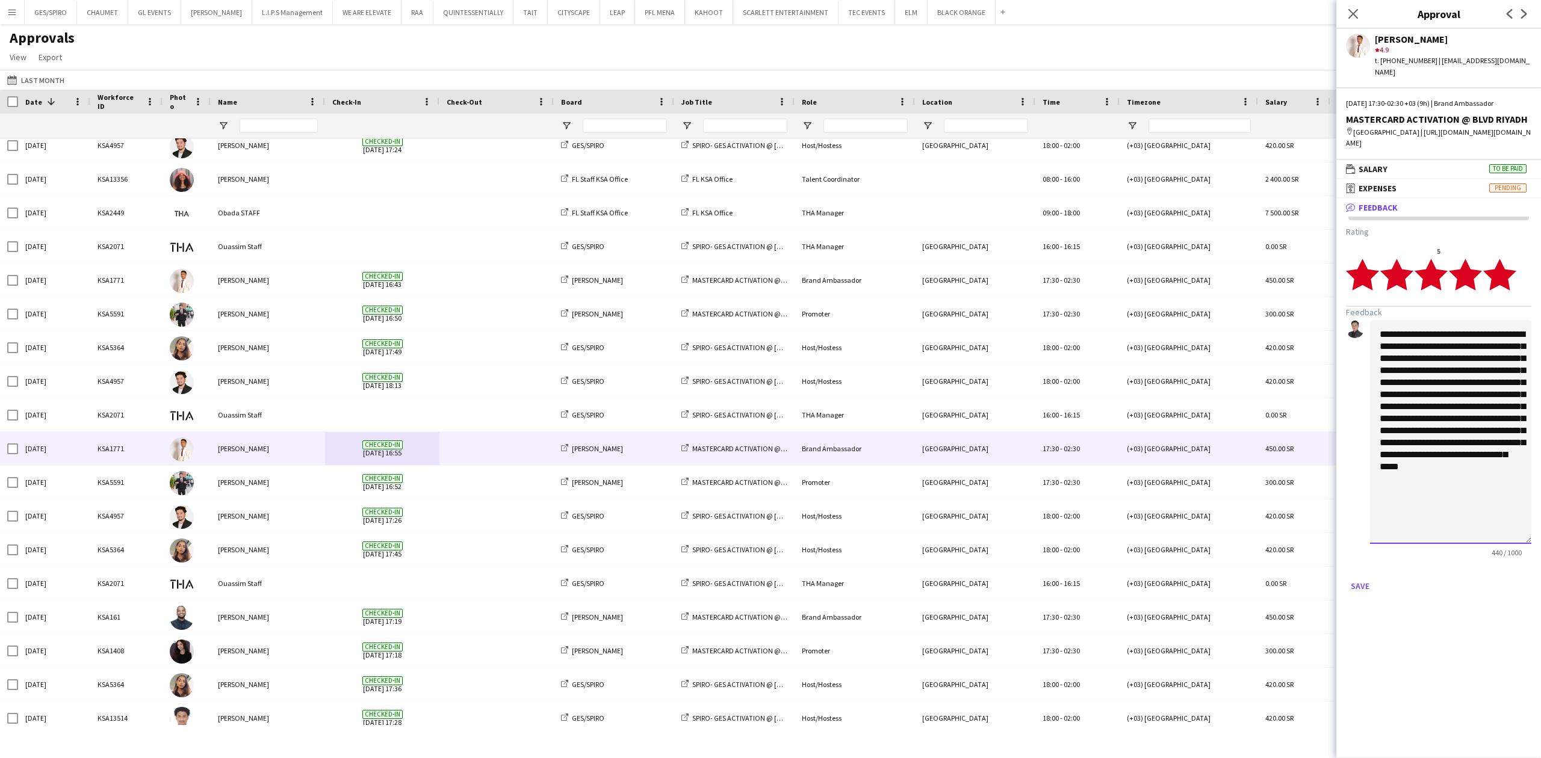
drag, startPoint x: 1526, startPoint y: 404, endPoint x: 1540, endPoint y: 557, distance: 153.5
click at [1540, 557] on app-approvals-popin-feedback-tab "**********" at bounding box center [1438, 411] width 205 height 370
type textarea "**********"
click at [1365, 595] on button "Save" at bounding box center [1360, 584] width 28 height 19
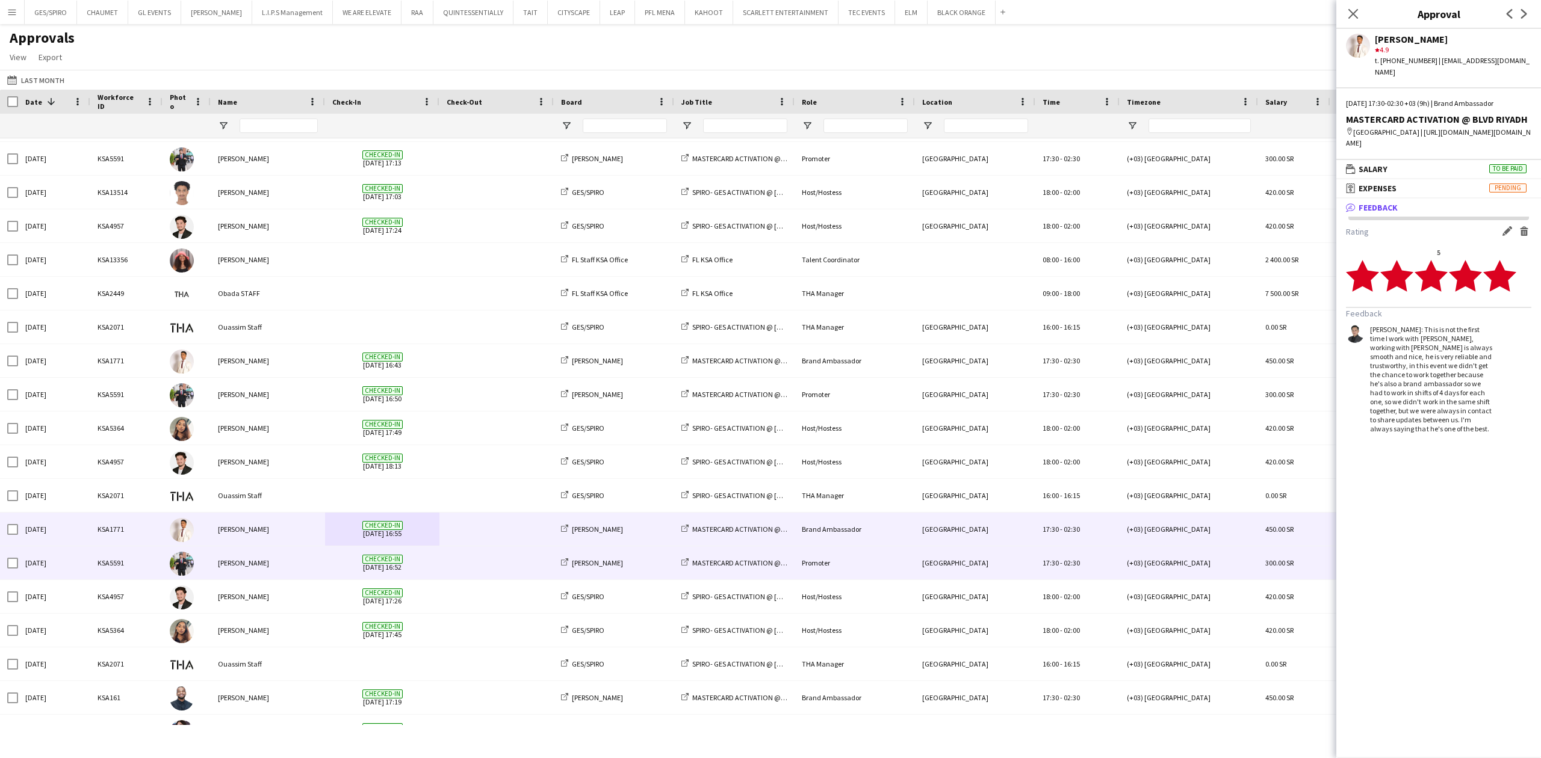
scroll to position [460, 0]
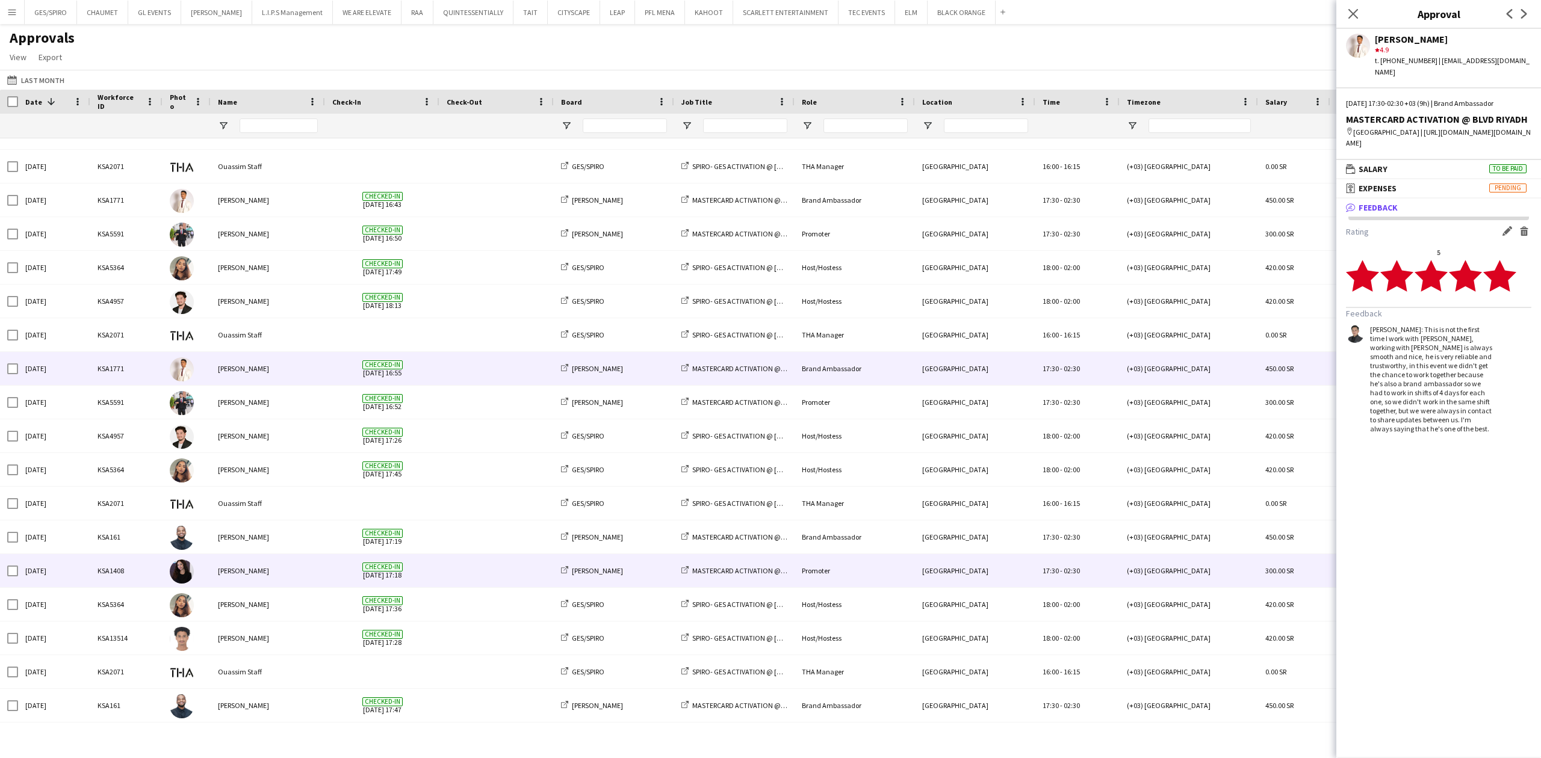
click at [291, 574] on div "[PERSON_NAME]" at bounding box center [268, 570] width 114 height 33
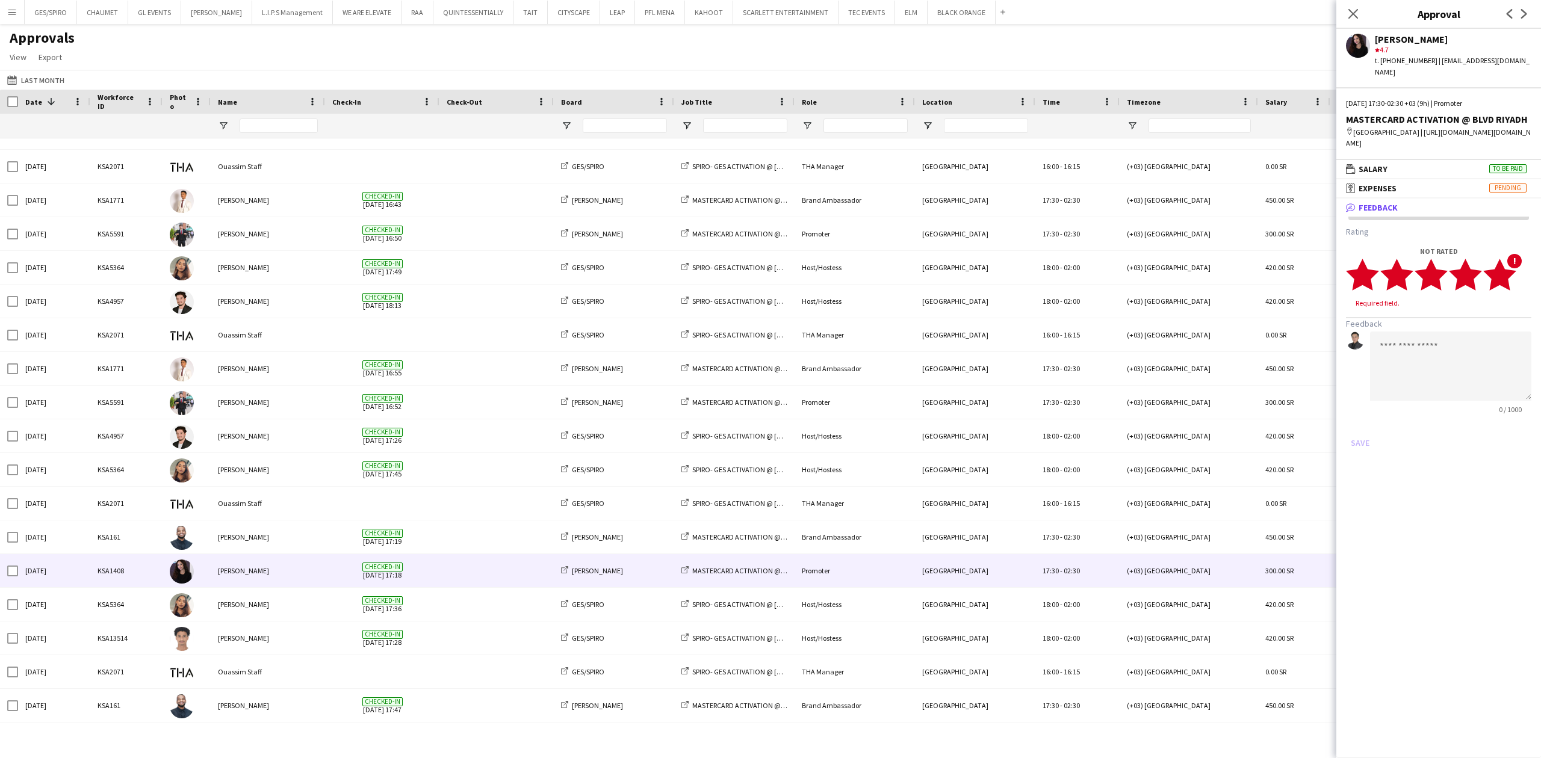
click at [1510, 291] on icon "star" at bounding box center [1499, 274] width 33 height 33
click at [1449, 383] on textarea at bounding box center [1450, 354] width 161 height 69
click at [1423, 359] on textarea at bounding box center [1450, 354] width 161 height 69
paste textarea "**********"
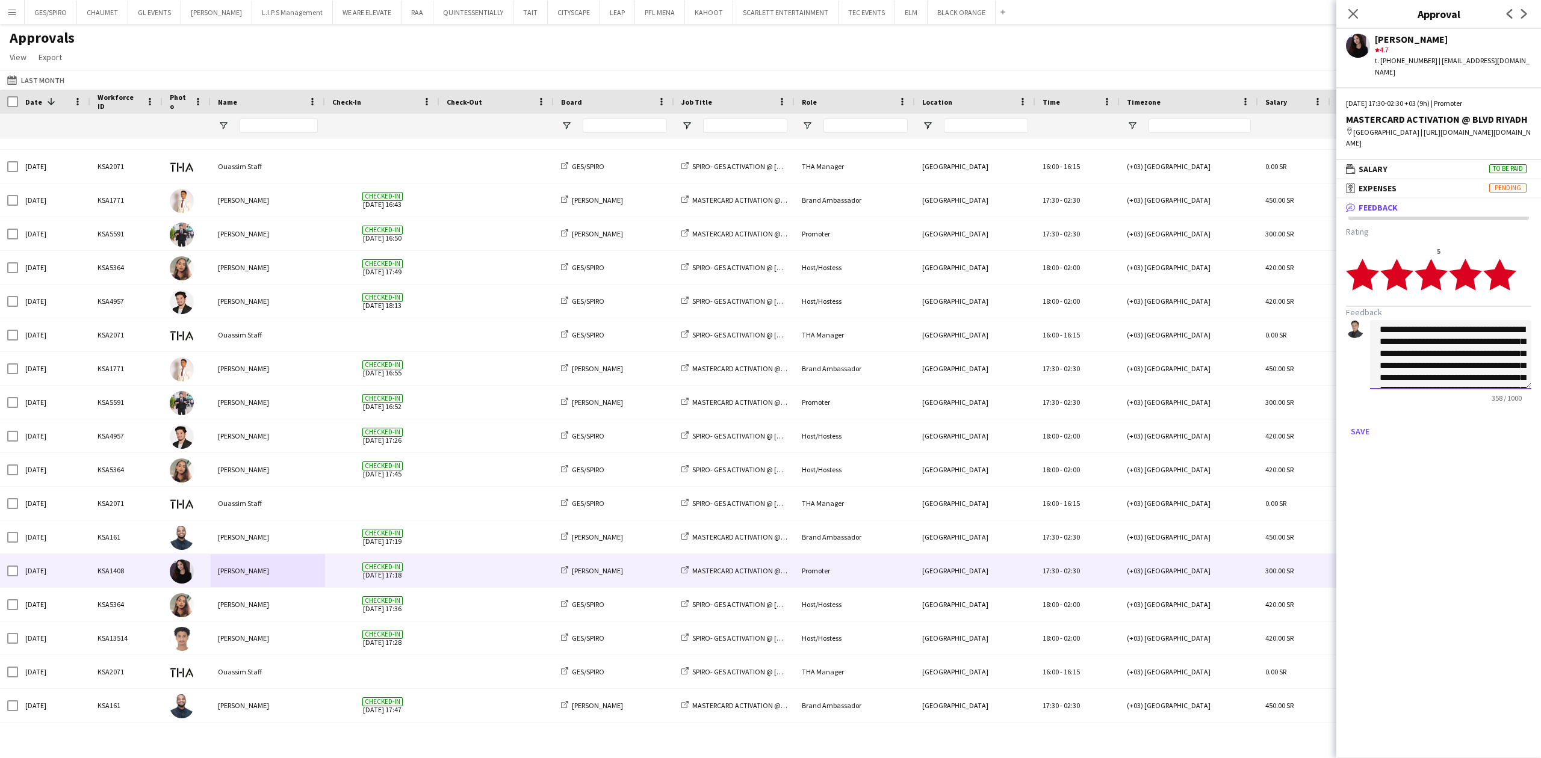
scroll to position [0, 0]
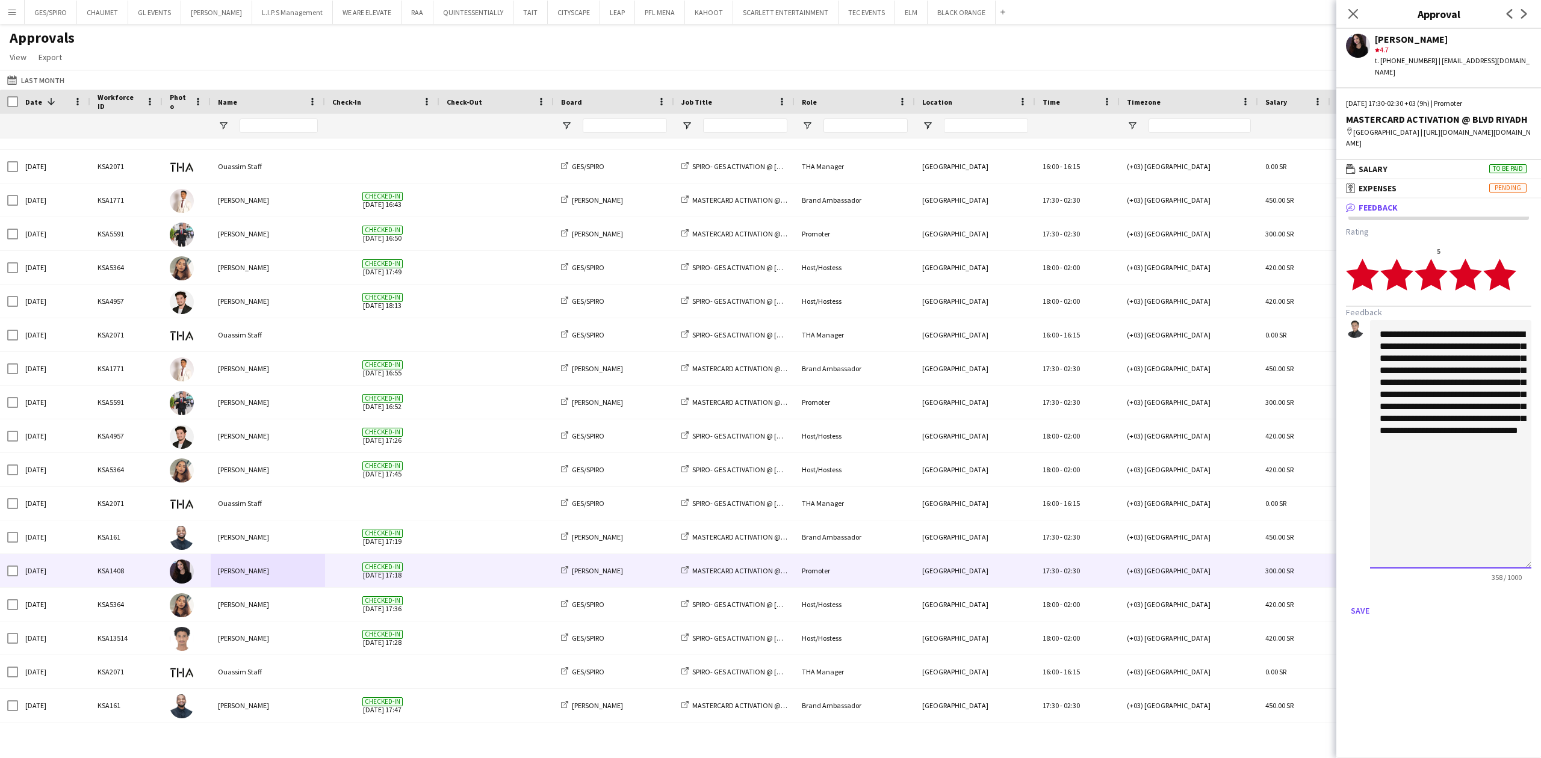
drag, startPoint x: 1530, startPoint y: 404, endPoint x: 1537, endPoint y: 494, distance: 89.3
click at [1540, 583] on app-approvals-popin-feedback-tab "**********" at bounding box center [1438, 423] width 205 height 394
click at [1491, 392] on textarea "**********" at bounding box center [1450, 444] width 161 height 248
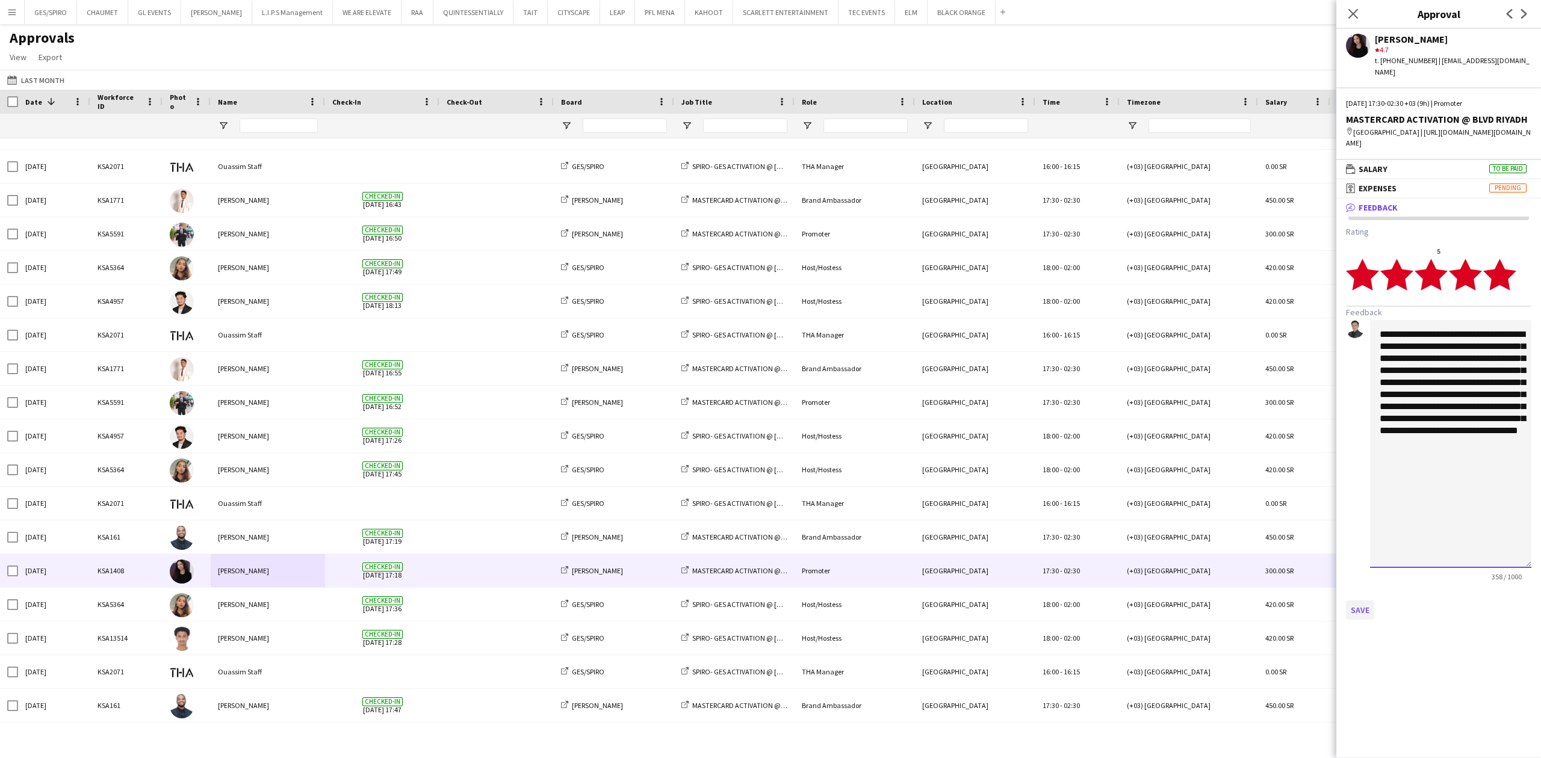
type textarea "**********"
click at [1365, 620] on button "Save" at bounding box center [1360, 610] width 28 height 19
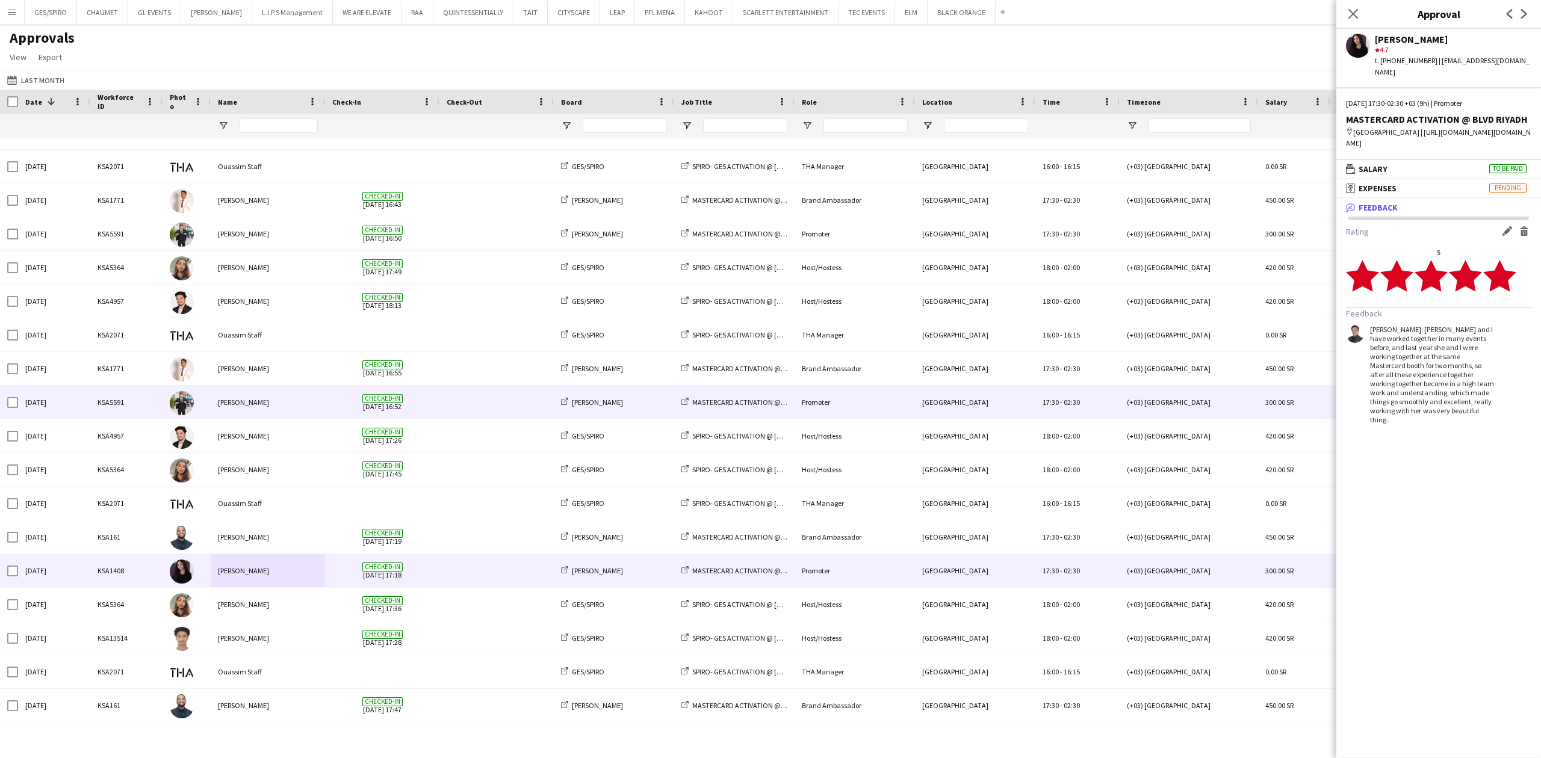
click at [460, 398] on span at bounding box center [497, 402] width 100 height 33
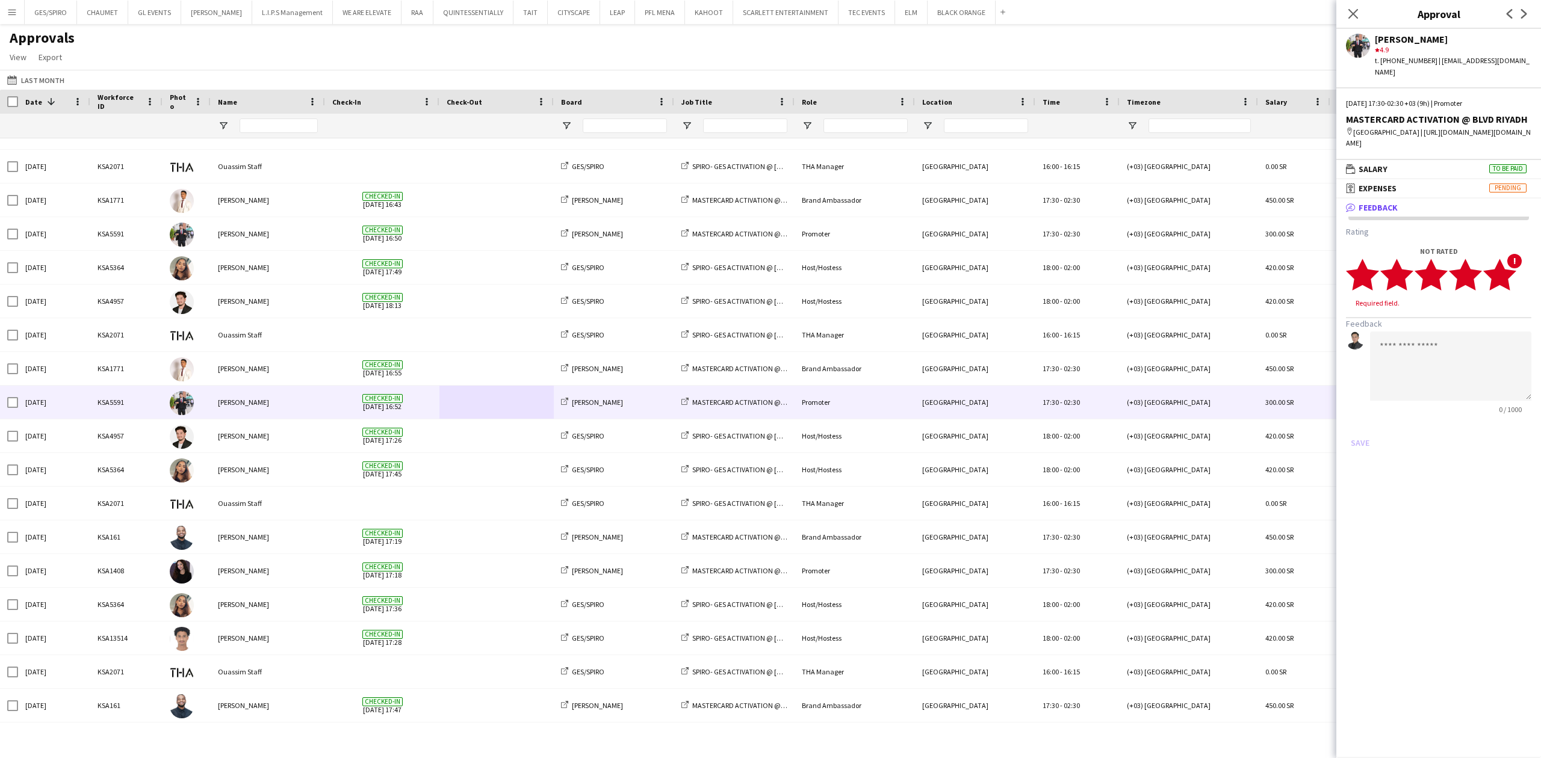
click at [1514, 291] on icon "star" at bounding box center [1499, 274] width 33 height 33
click at [1481, 389] on textarea at bounding box center [1450, 354] width 161 height 69
paste textarea "**********"
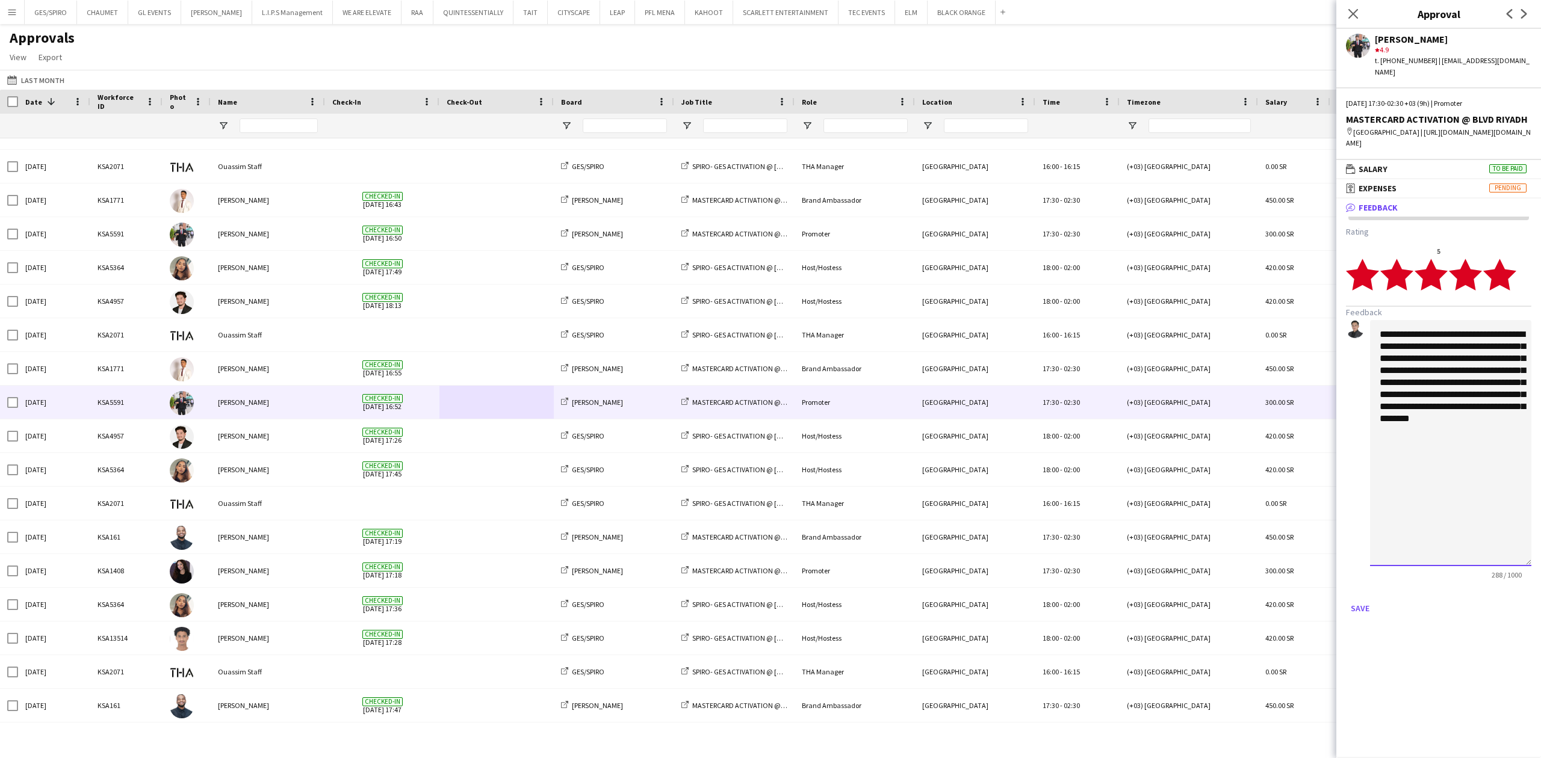
drag, startPoint x: 1530, startPoint y: 404, endPoint x: 1537, endPoint y: 581, distance: 176.5
click at [1537, 581] on app-approvals-popin-feedback-tab "**********" at bounding box center [1438, 422] width 205 height 392
click at [1448, 370] on textarea "**********" at bounding box center [1450, 443] width 161 height 246
click at [1440, 395] on textarea "**********" at bounding box center [1450, 443] width 161 height 246
click at [1451, 404] on textarea "**********" at bounding box center [1450, 443] width 161 height 246
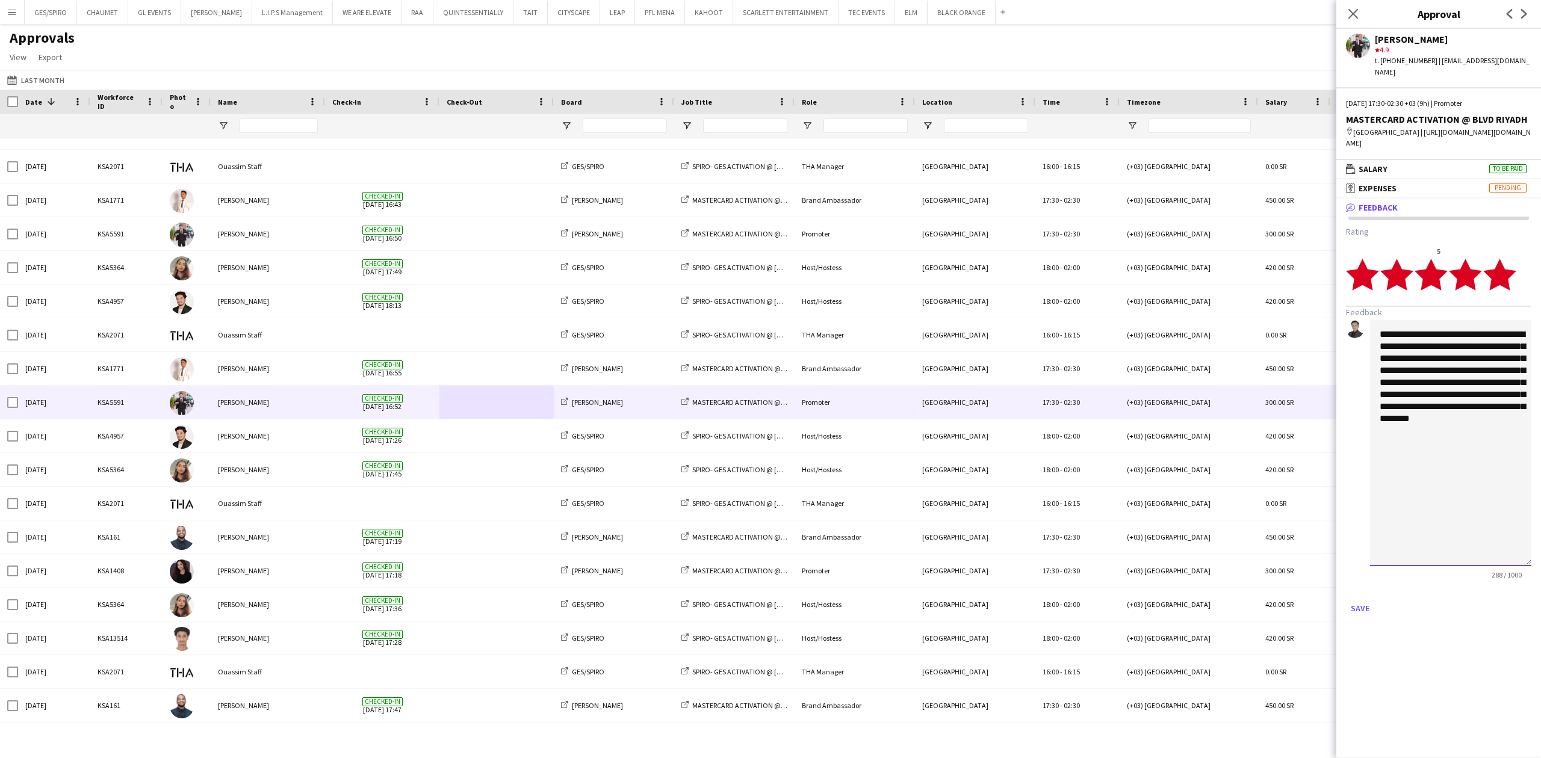
click at [1443, 414] on textarea "**********" at bounding box center [1450, 443] width 161 height 246
click at [1437, 429] on textarea "**********" at bounding box center [1450, 443] width 161 height 246
click at [1455, 438] on textarea "**********" at bounding box center [1450, 443] width 161 height 246
click at [1445, 454] on textarea "**********" at bounding box center [1450, 443] width 161 height 246
click at [1440, 460] on textarea "**********" at bounding box center [1450, 443] width 161 height 246
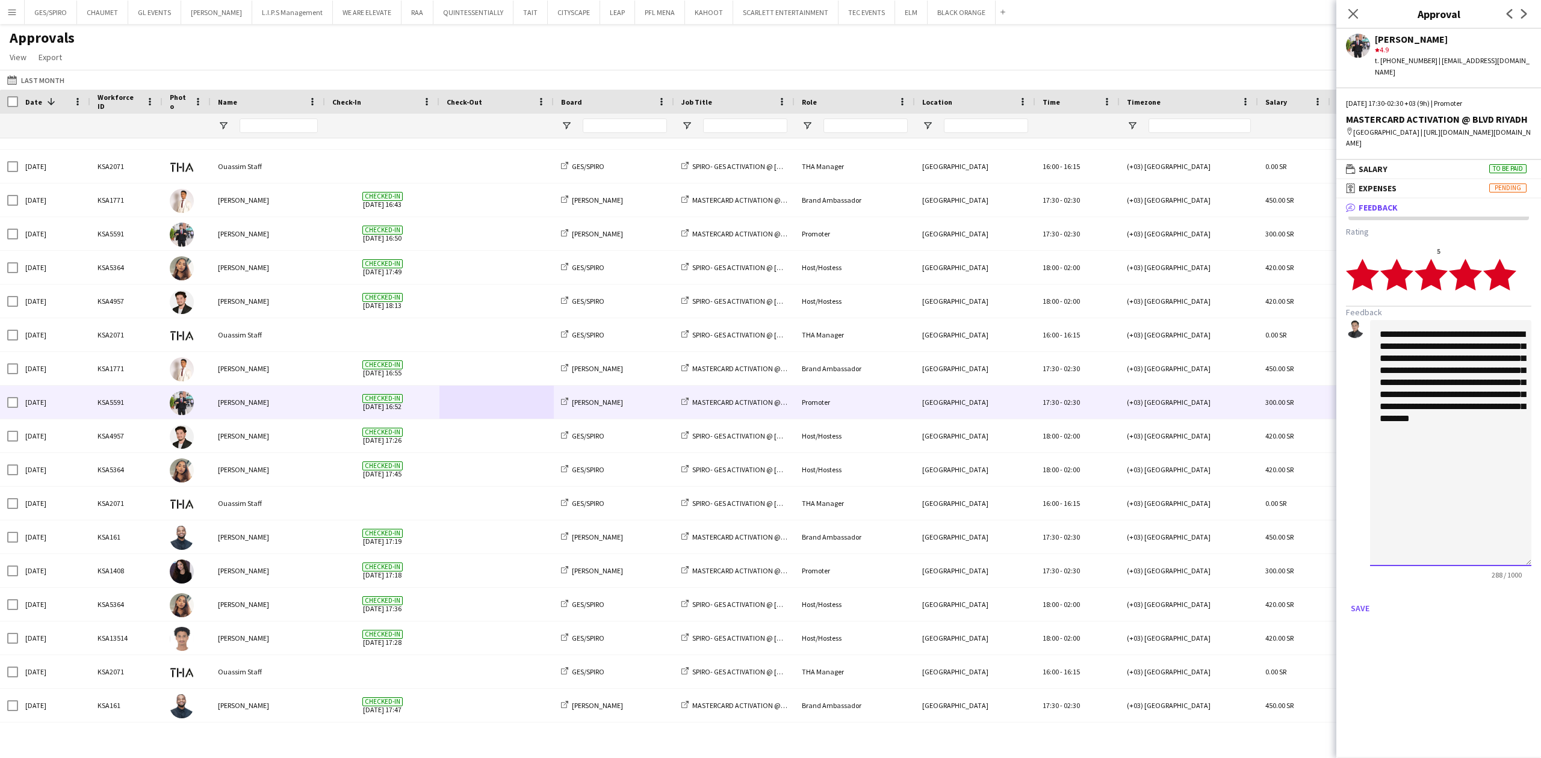
click at [1443, 460] on textarea "**********" at bounding box center [1450, 443] width 161 height 246
type textarea "**********"
click at [1364, 618] on button "Save" at bounding box center [1360, 608] width 28 height 19
